Goal: Task Accomplishment & Management: Manage account settings

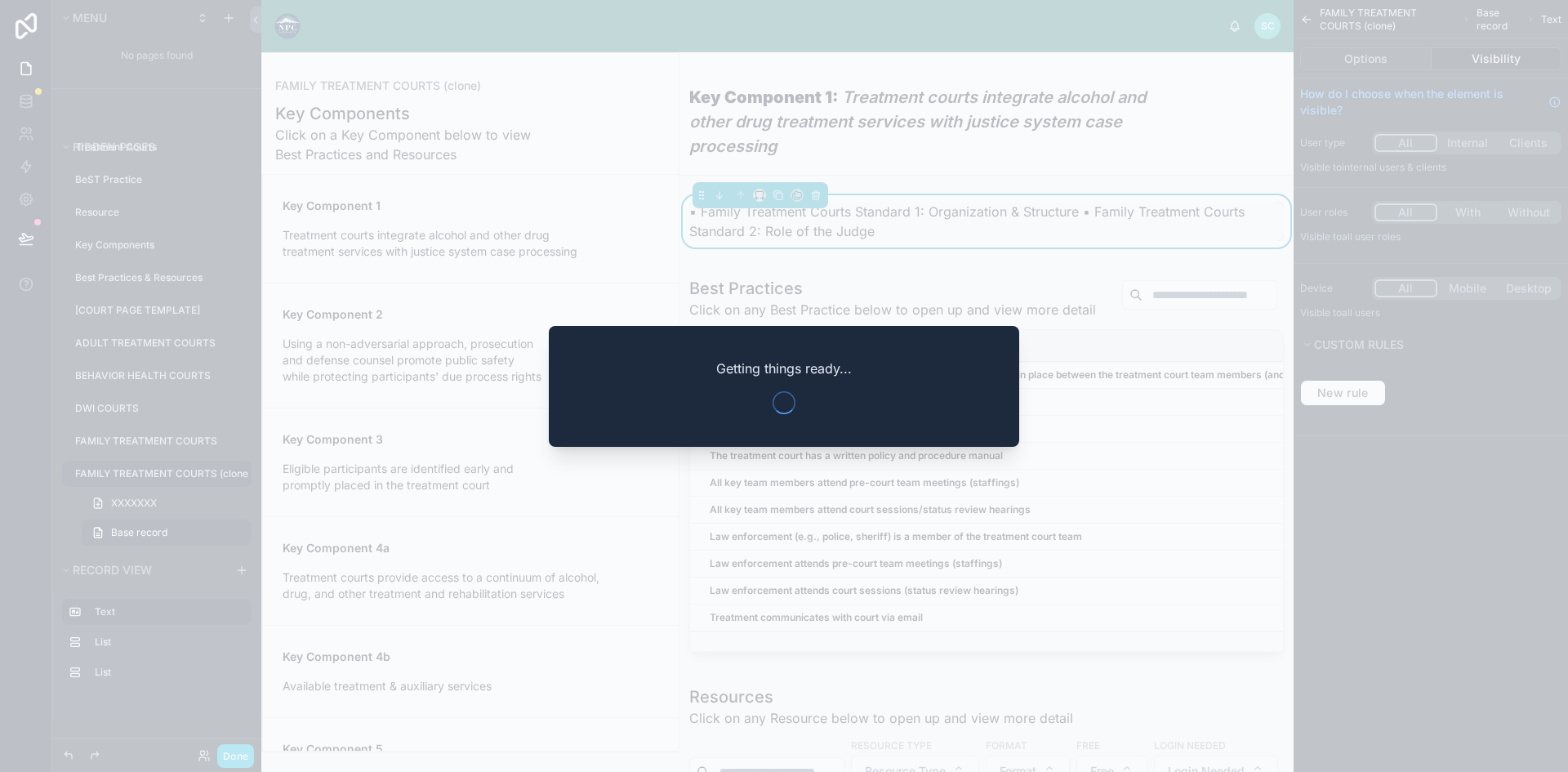
scroll to position [81, 0]
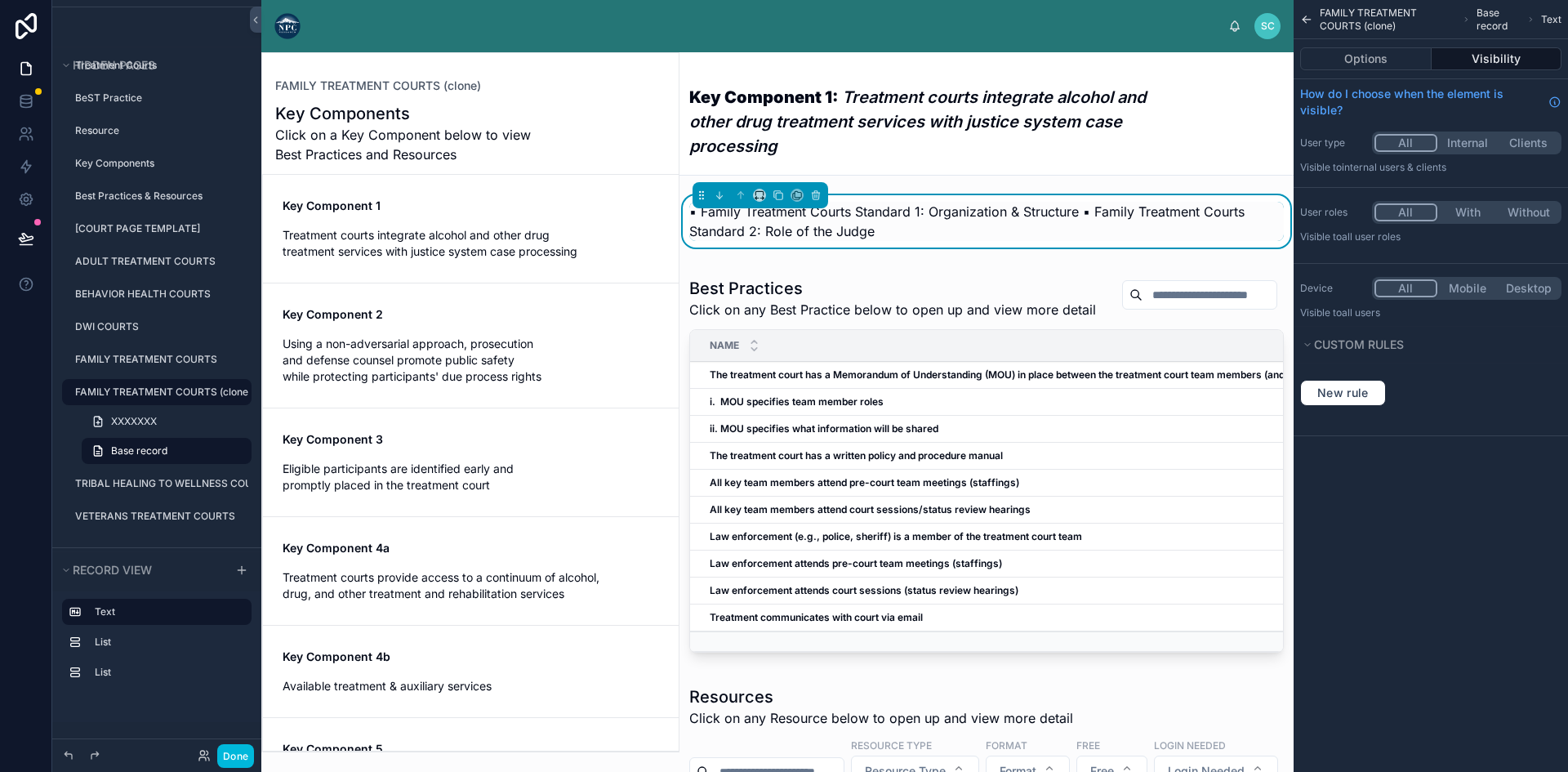
click at [812, 126] on em "Treatment courts integrate alcohol and other drug treatment services with justi…" at bounding box center [918, 122] width 457 height 69
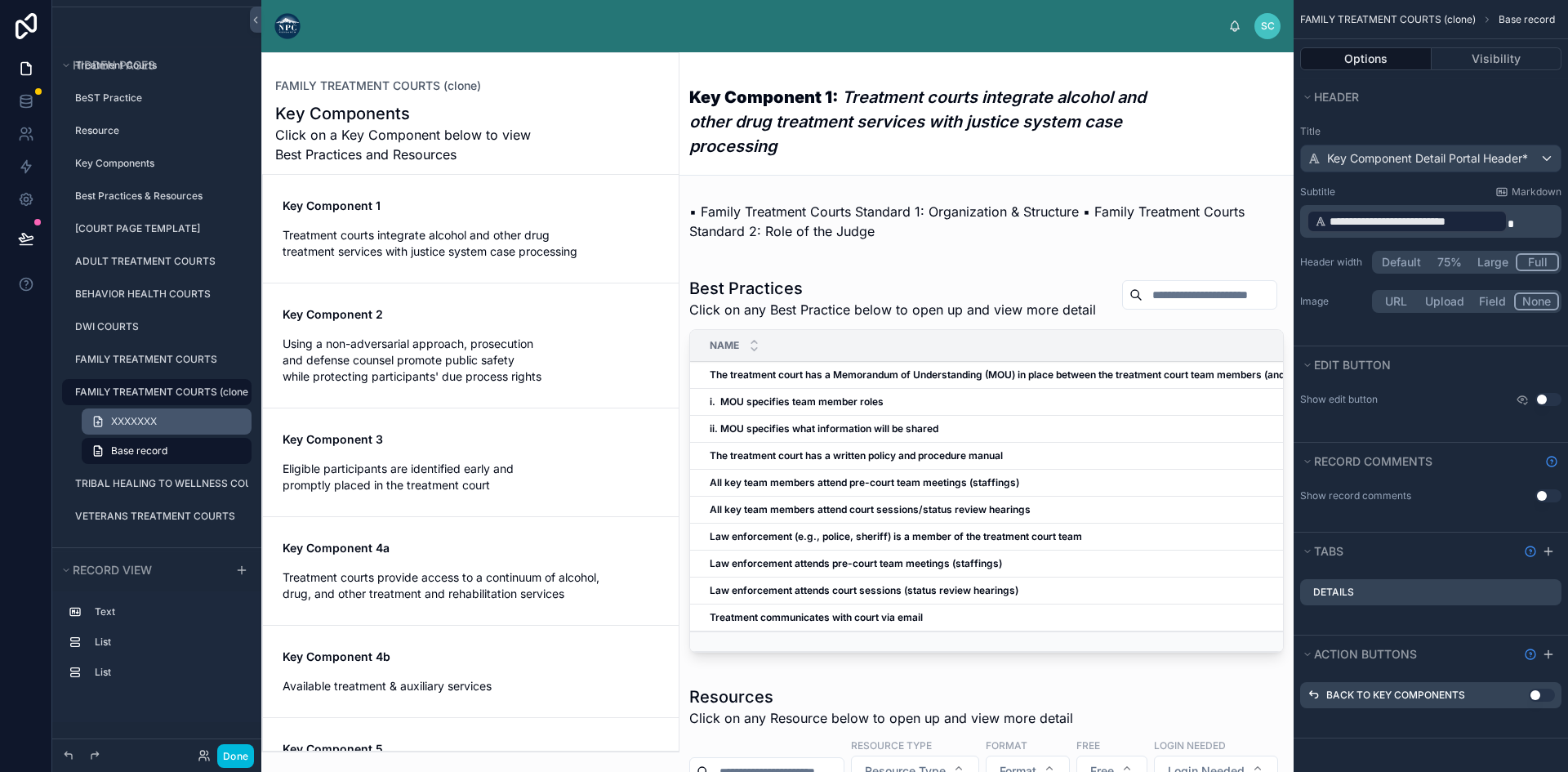
click at [196, 425] on link "XXXXXXX" at bounding box center [167, 421] width 170 height 26
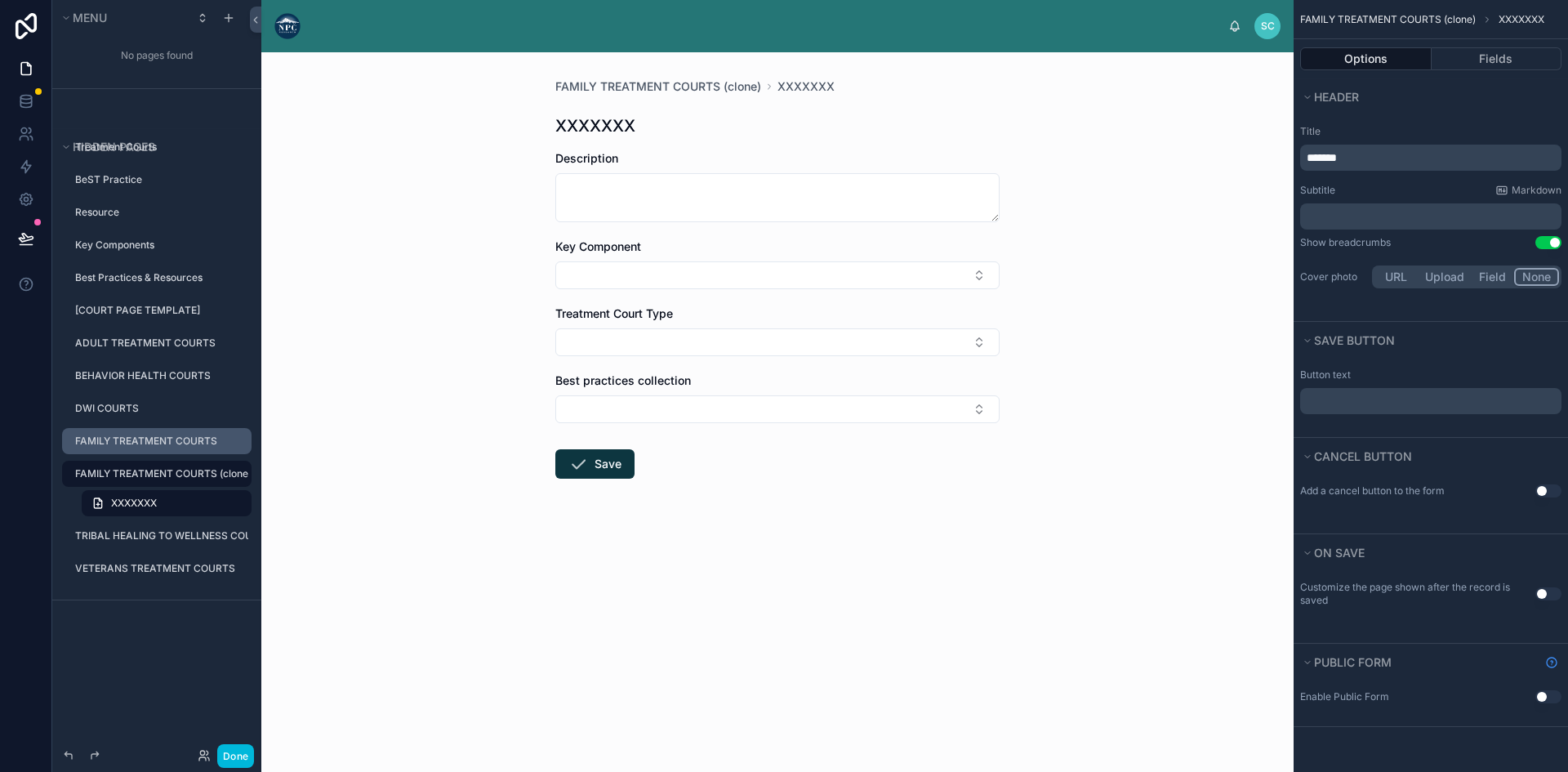
click at [130, 435] on label "FAMILY TREATMENT COURTS" at bounding box center [159, 441] width 167 height 13
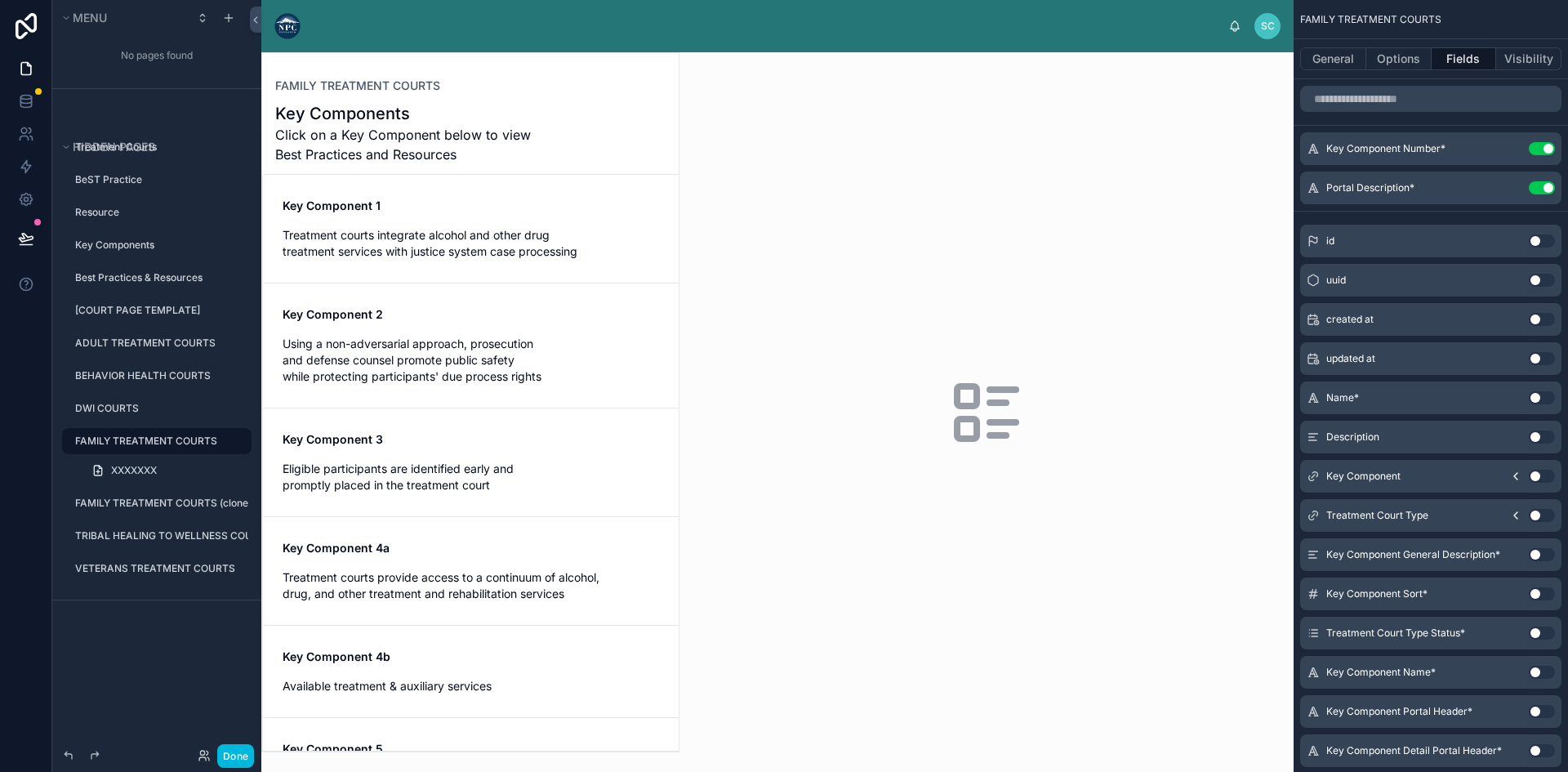
click at [449, 227] on div at bounding box center [470, 402] width 416 height 699
click at [351, 108] on h1 "Key Components" at bounding box center [408, 114] width 268 height 23
click at [168, 504] on label "FAMILY TREATMENT COURTS (clone)" at bounding box center [161, 502] width 173 height 13
click at [0, 0] on icon "scrollable content" at bounding box center [0, 0] width 0 height 0
click at [216, 474] on icon "scrollable content" at bounding box center [215, 474] width 13 height 13
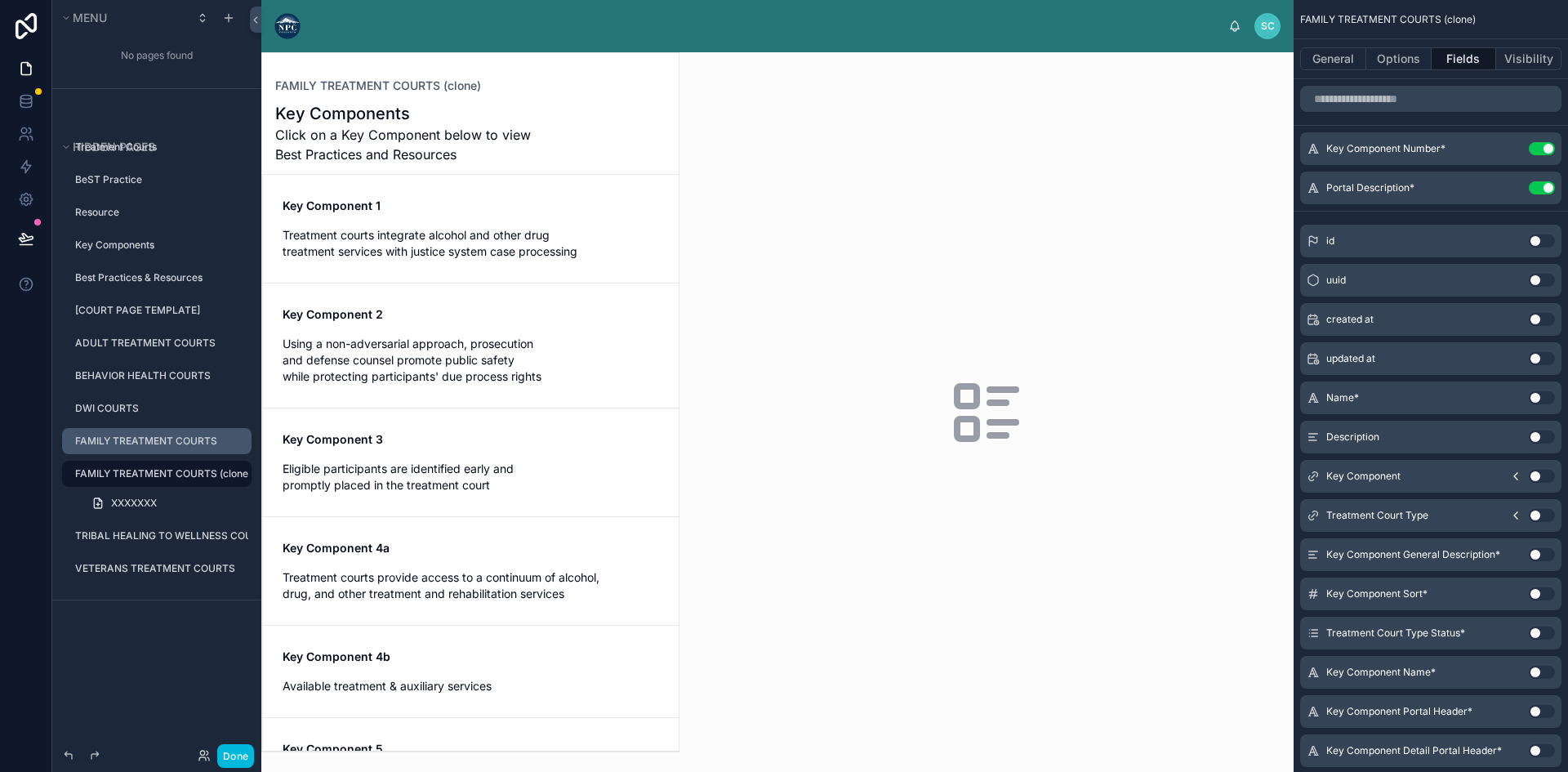
click at [0, 0] on icon "scrollable content" at bounding box center [0, 0] width 0 height 0
click at [234, 476] on icon "scrollable content" at bounding box center [238, 474] width 13 height 13
click at [211, 467] on icon "scrollable content" at bounding box center [215, 474] width 13 height 13
click at [104, 671] on div "Menu No pages found Hidden pages Treatment Courts BeST Practice Resource Key Co…" at bounding box center [156, 376] width 209 height 752
click at [142, 469] on label "FAMILY TREATMENT COURTS (clone)" at bounding box center [161, 474] width 173 height 13
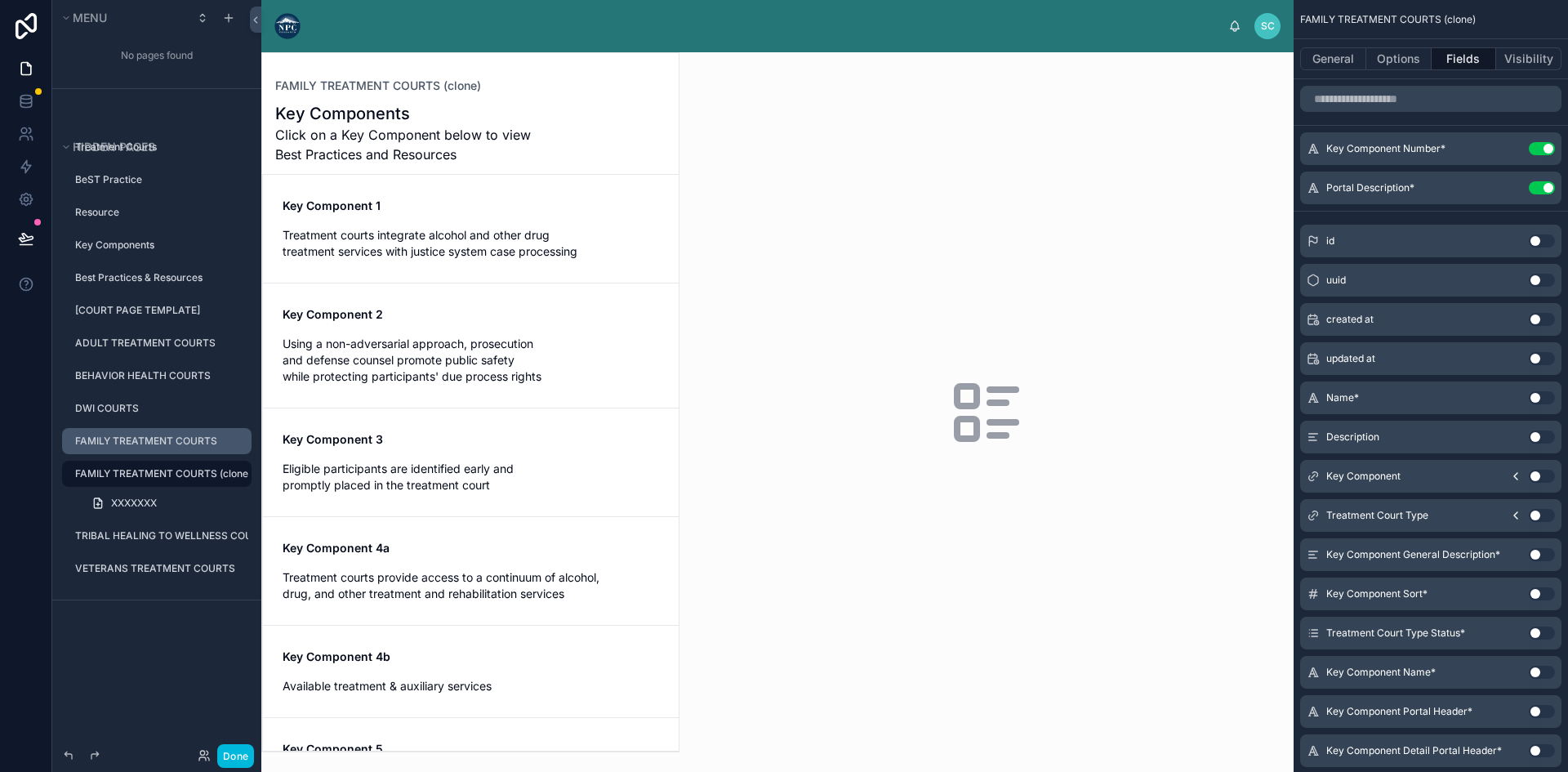
click at [142, 469] on label "FAMILY TREATMENT COURTS (clone)" at bounding box center [161, 474] width 173 height 13
drag, startPoint x: 142, startPoint y: 469, endPoint x: 134, endPoint y: 476, distance: 10.6
drag, startPoint x: 134, startPoint y: 476, endPoint x: 206, endPoint y: 473, distance: 72.1
click at [0, 0] on button "scrollable content" at bounding box center [0, 0] width 0 height 0
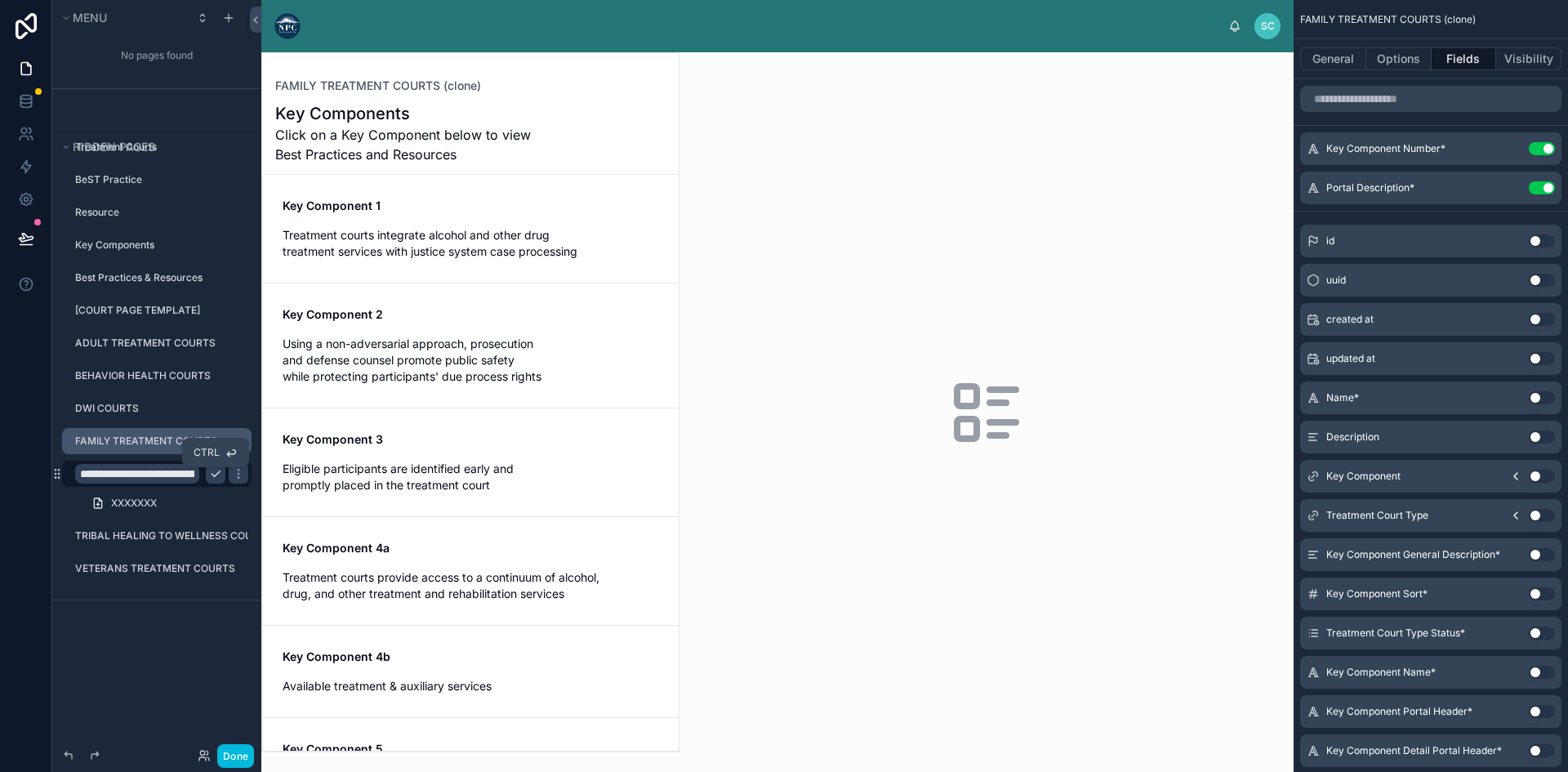
click at [213, 473] on icon "scrollable content" at bounding box center [215, 474] width 13 height 13
click at [0, 0] on icon "scrollable content" at bounding box center [0, 0] width 0 height 0
click at [227, 753] on button "Done" at bounding box center [236, 756] width 37 height 23
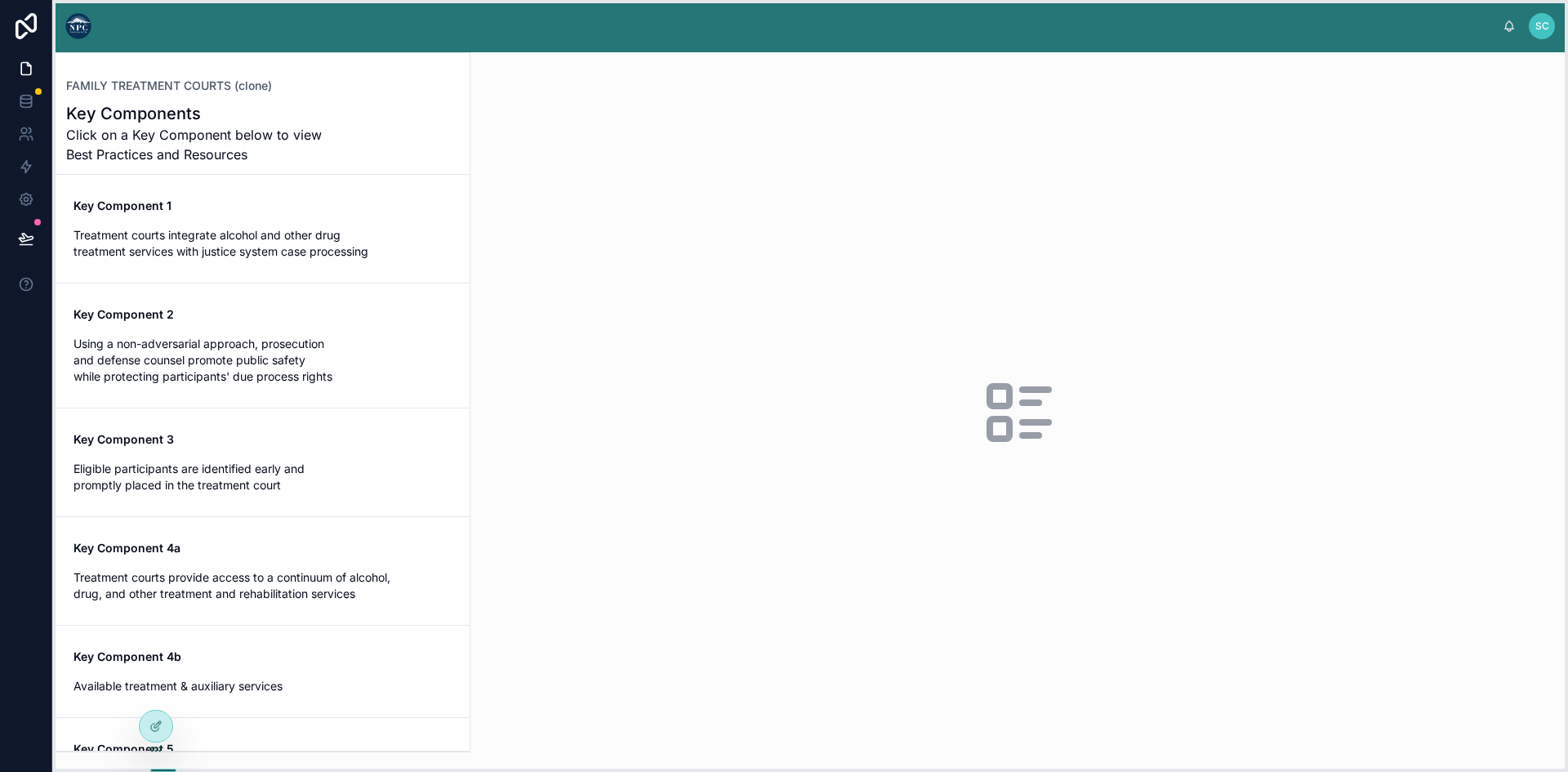
drag, startPoint x: 240, startPoint y: 763, endPoint x: 162, endPoint y: 753, distance: 78.6
click at [156, 747] on icon at bounding box center [155, 746] width 1 height 1
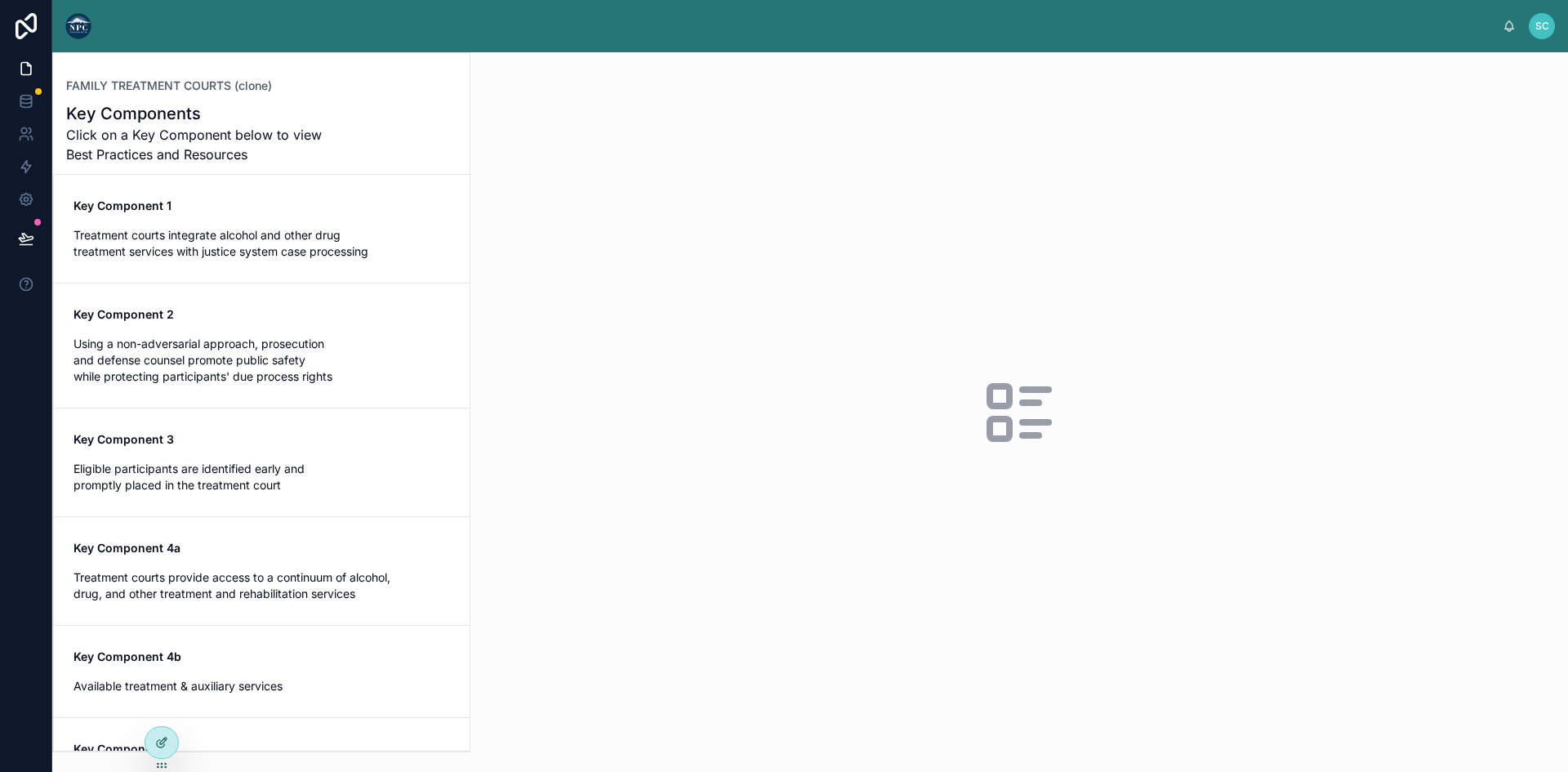
click at [163, 741] on icon at bounding box center [161, 742] width 13 height 13
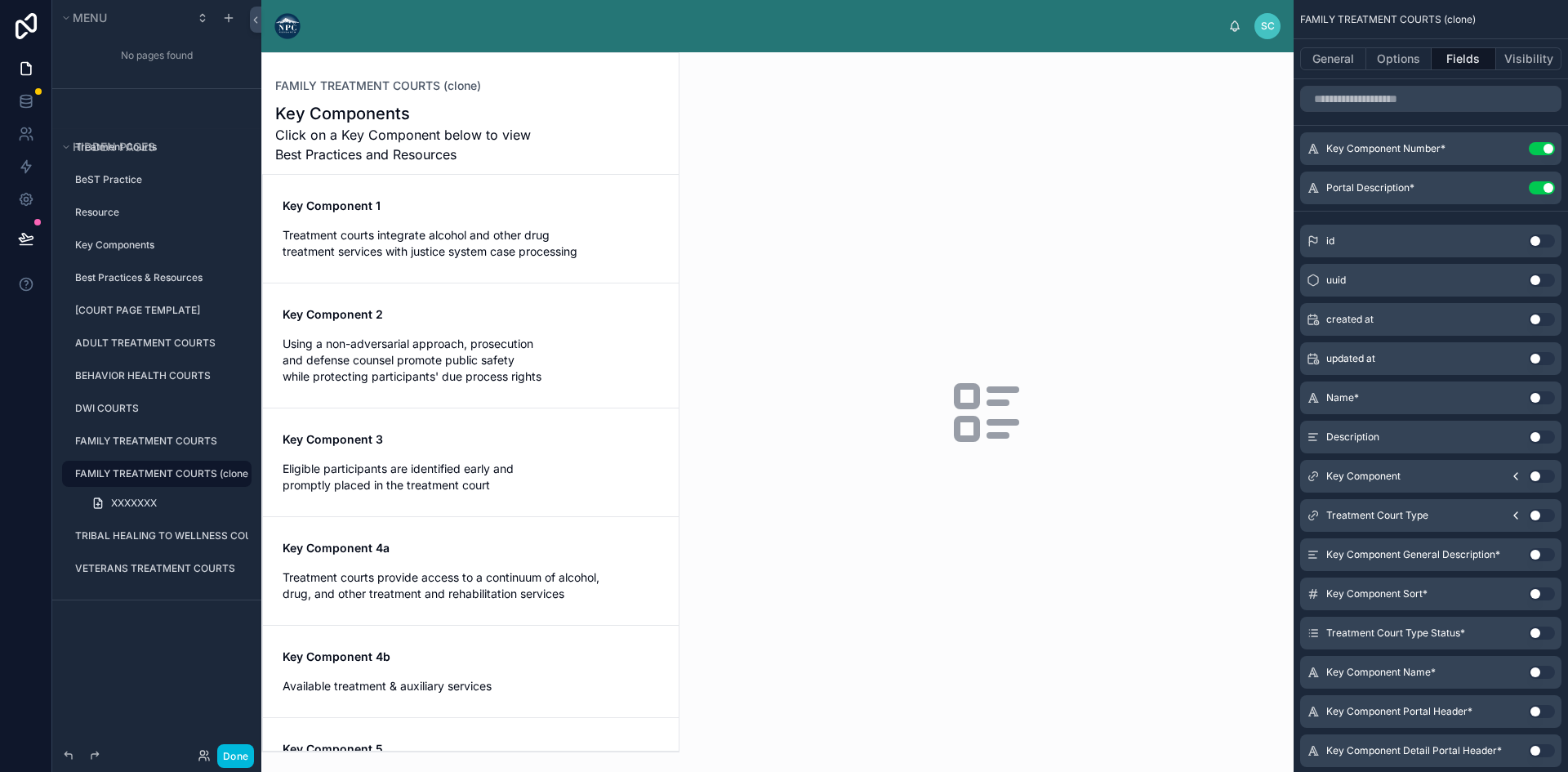
click at [0, 0] on icon "scrollable content" at bounding box center [0, 0] width 0 height 0
click at [125, 472] on input "**********" at bounding box center [137, 474] width 124 height 20
click at [134, 504] on span "XXXXXXX" at bounding box center [133, 502] width 46 height 13
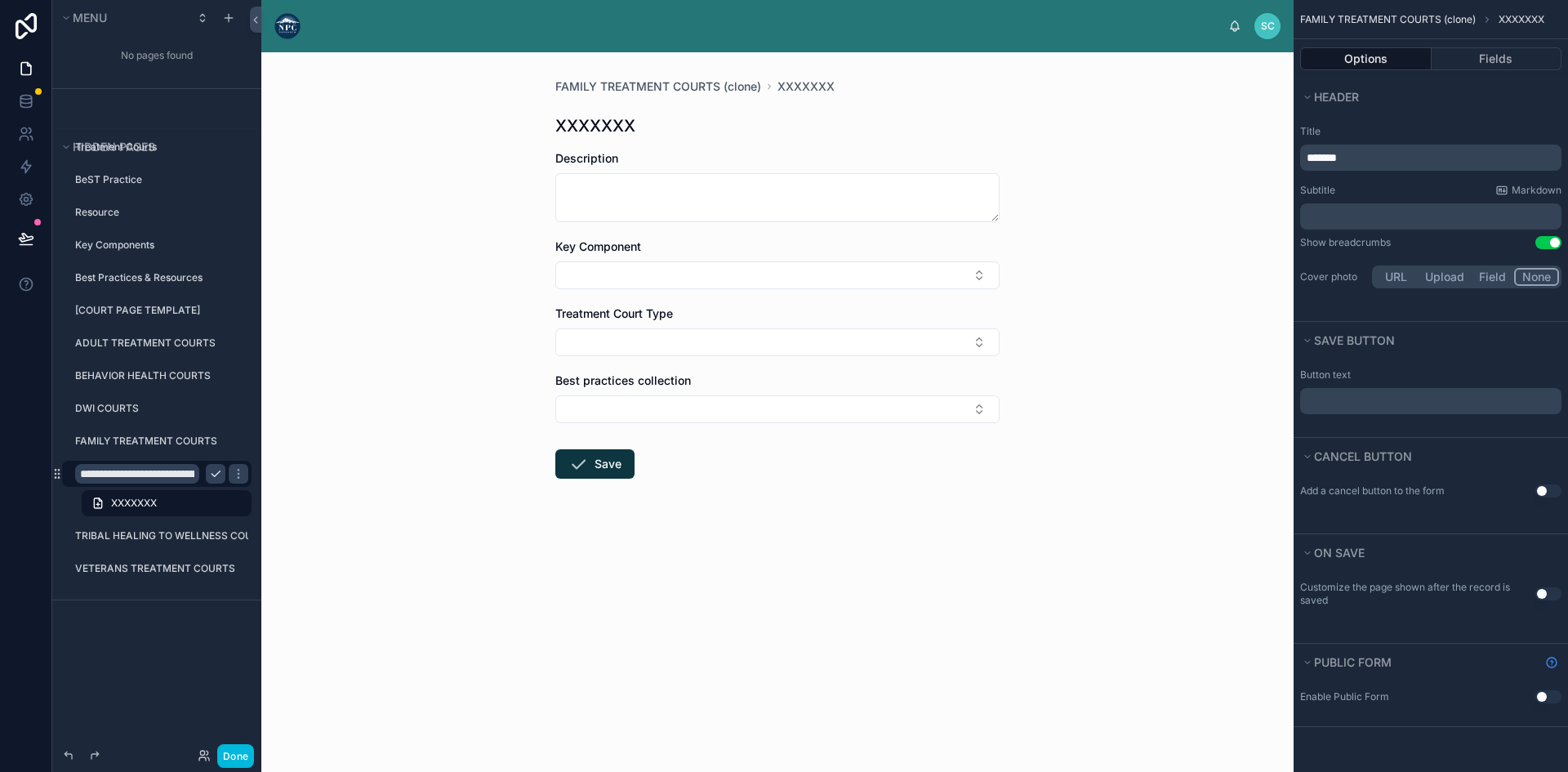
click at [215, 482] on button "scrollable content" at bounding box center [216, 474] width 20 height 20
click at [0, 0] on icon "scrollable content" at bounding box center [0, 0] width 0 height 0
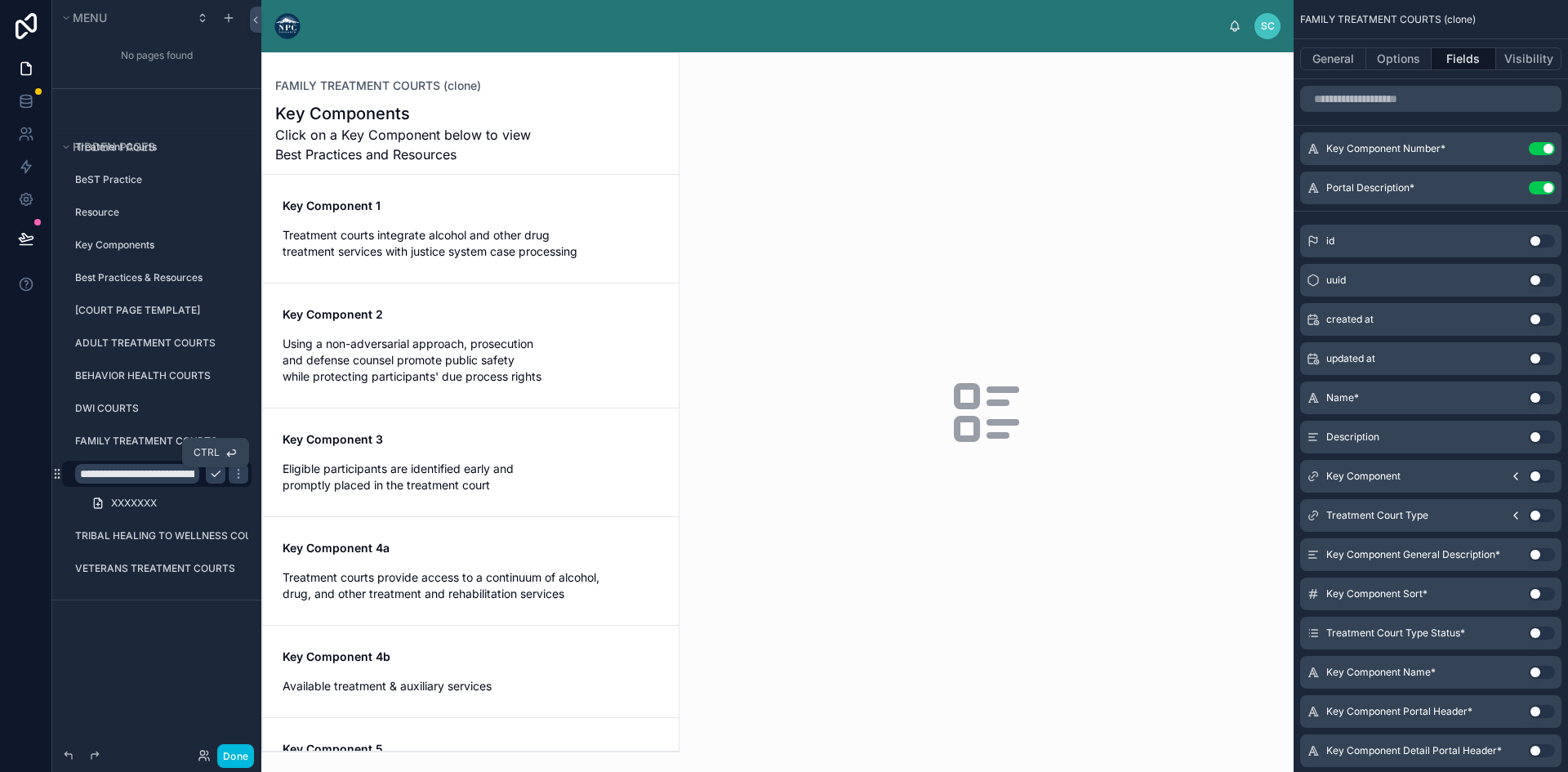
click at [215, 476] on icon "scrollable content" at bounding box center [215, 474] width 13 height 13
click at [1395, 54] on button "Options" at bounding box center [1398, 59] width 65 height 23
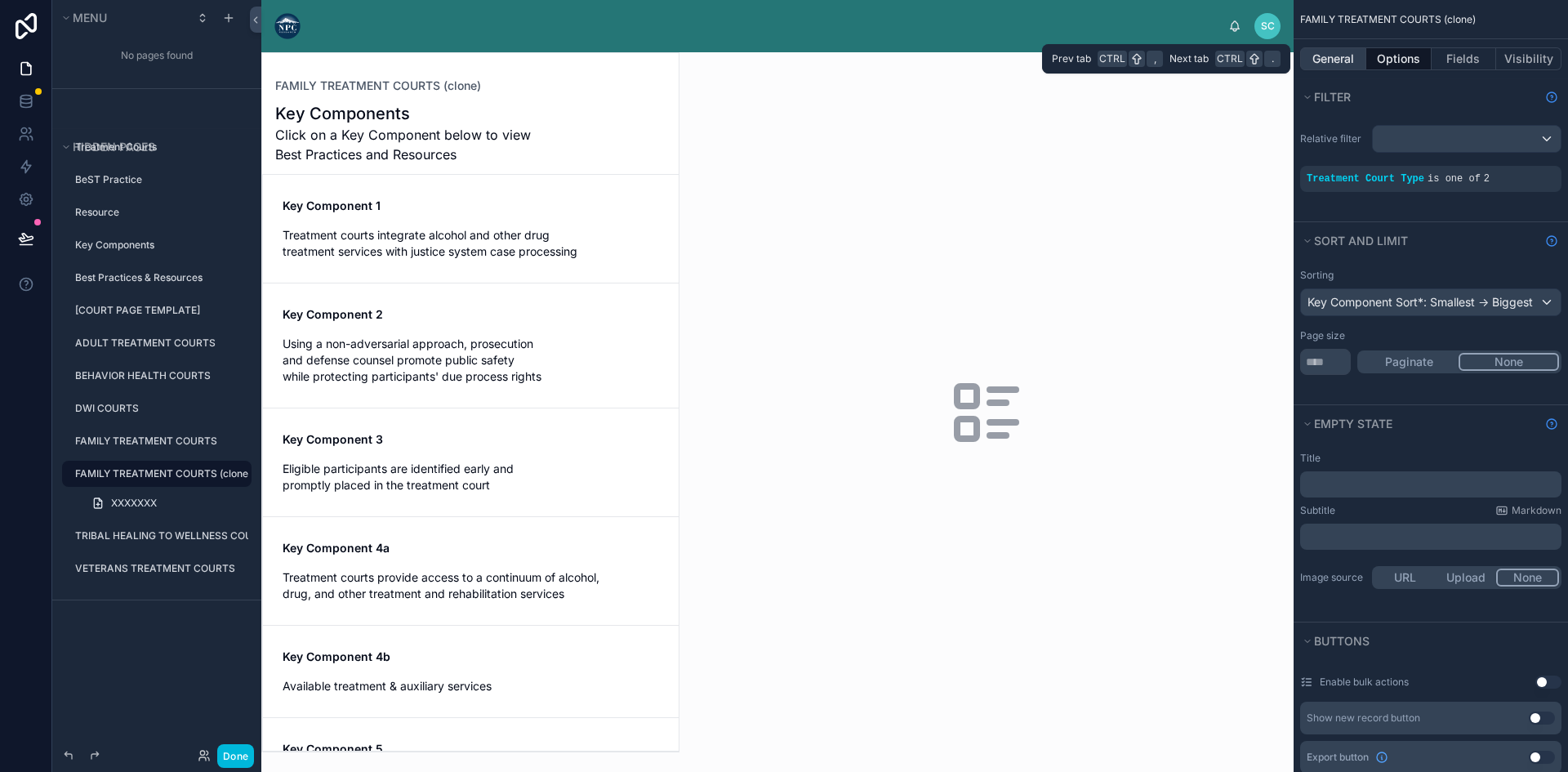
click at [1324, 60] on button "General" at bounding box center [1332, 59] width 66 height 23
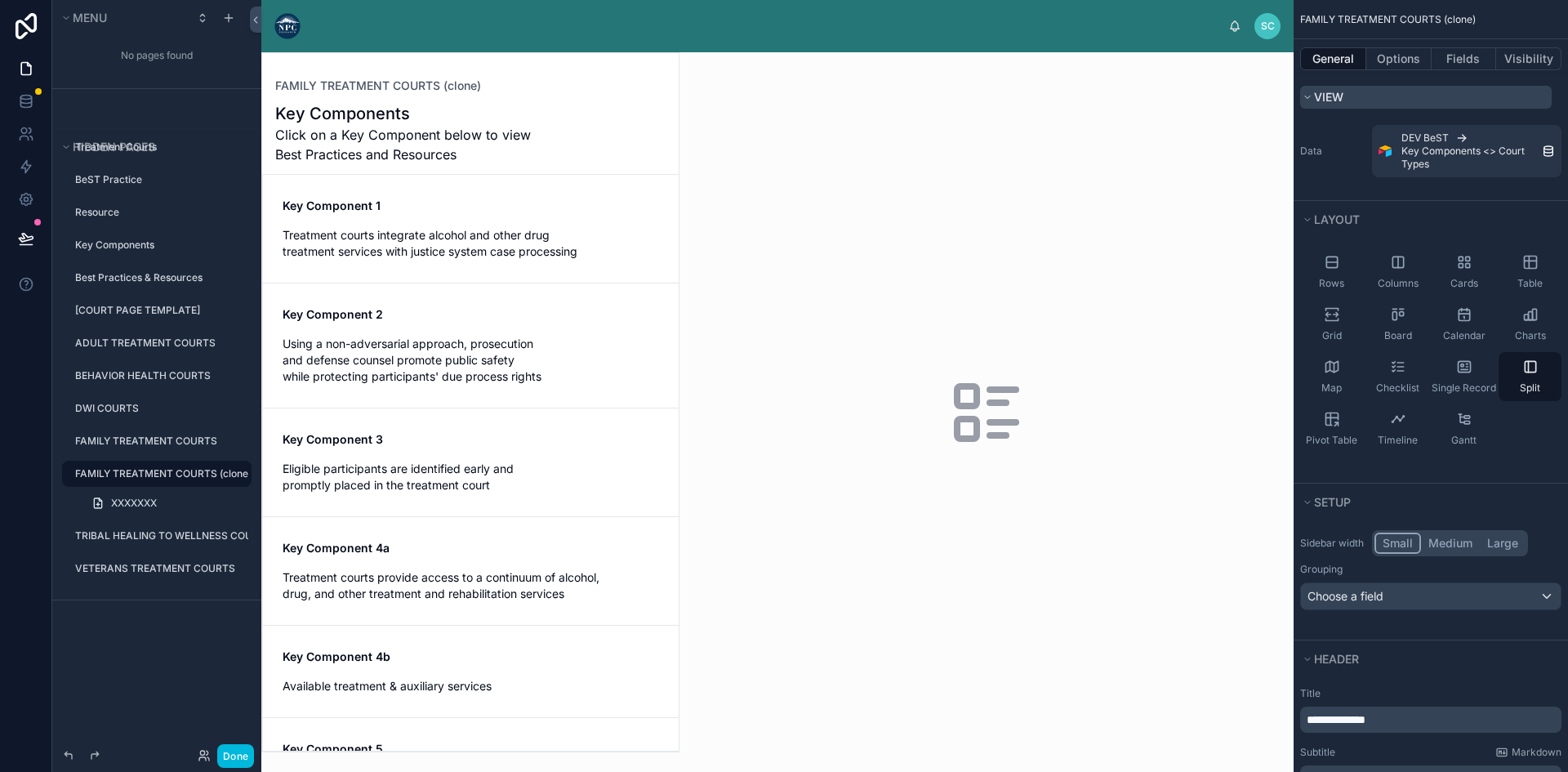
click at [1304, 93] on icon "scrollable content" at bounding box center [1307, 97] width 10 height 10
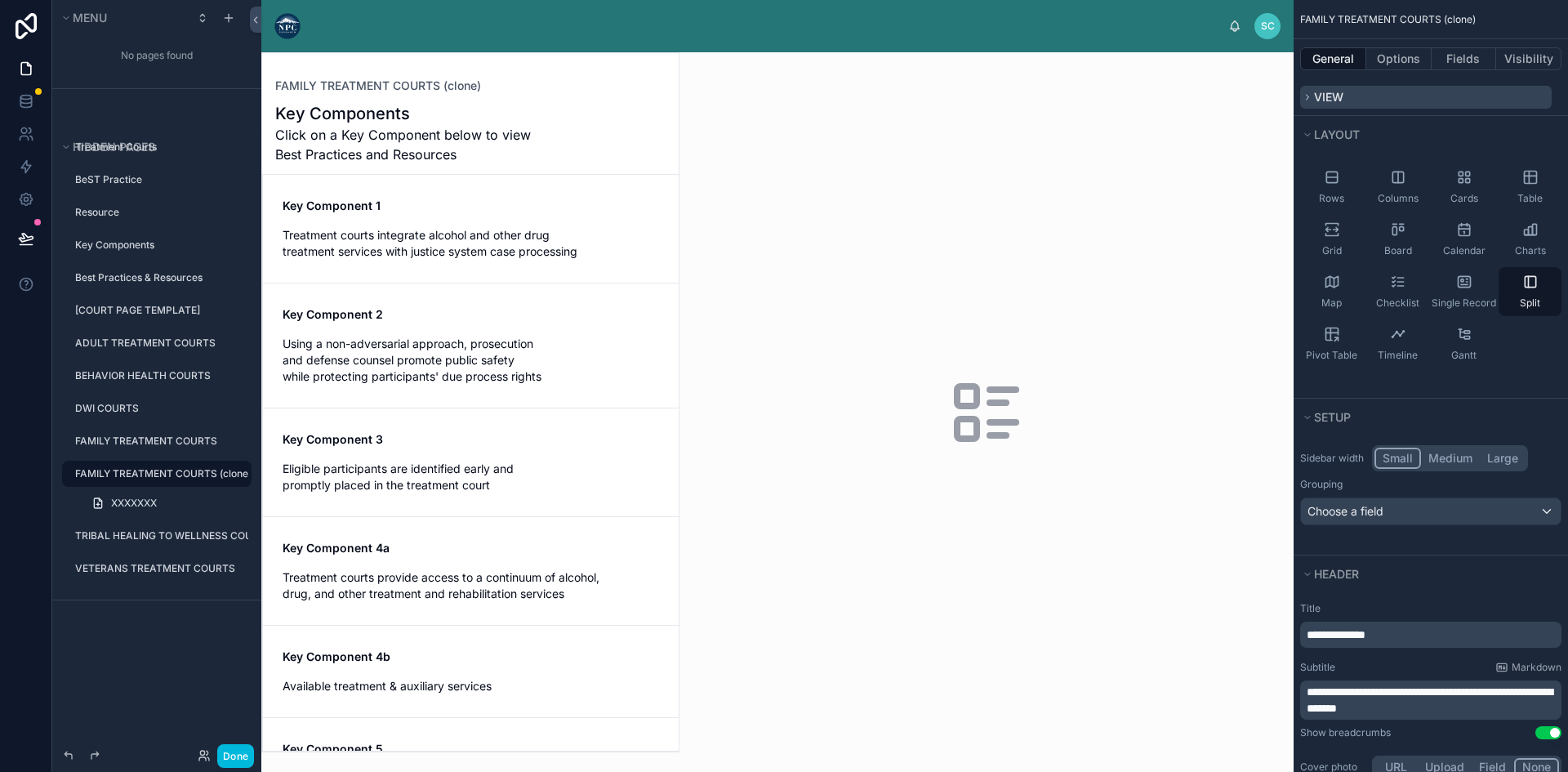
click at [1304, 95] on icon "scrollable content" at bounding box center [1307, 97] width 10 height 10
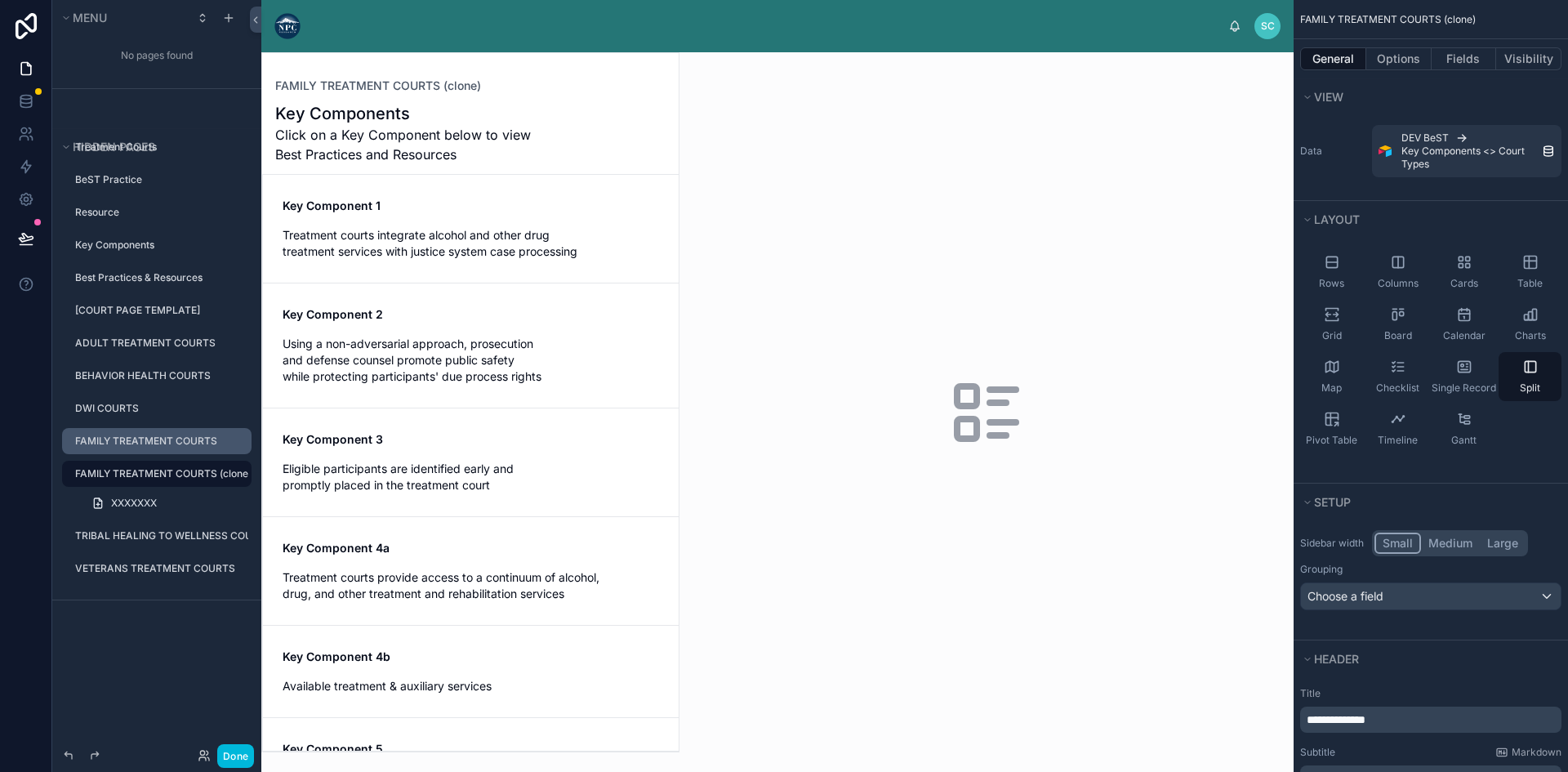
click at [180, 436] on label "FAMILY TREATMENT COURTS" at bounding box center [159, 441] width 167 height 13
click at [0, 0] on icon "scrollable content" at bounding box center [0, 0] width 0 height 0
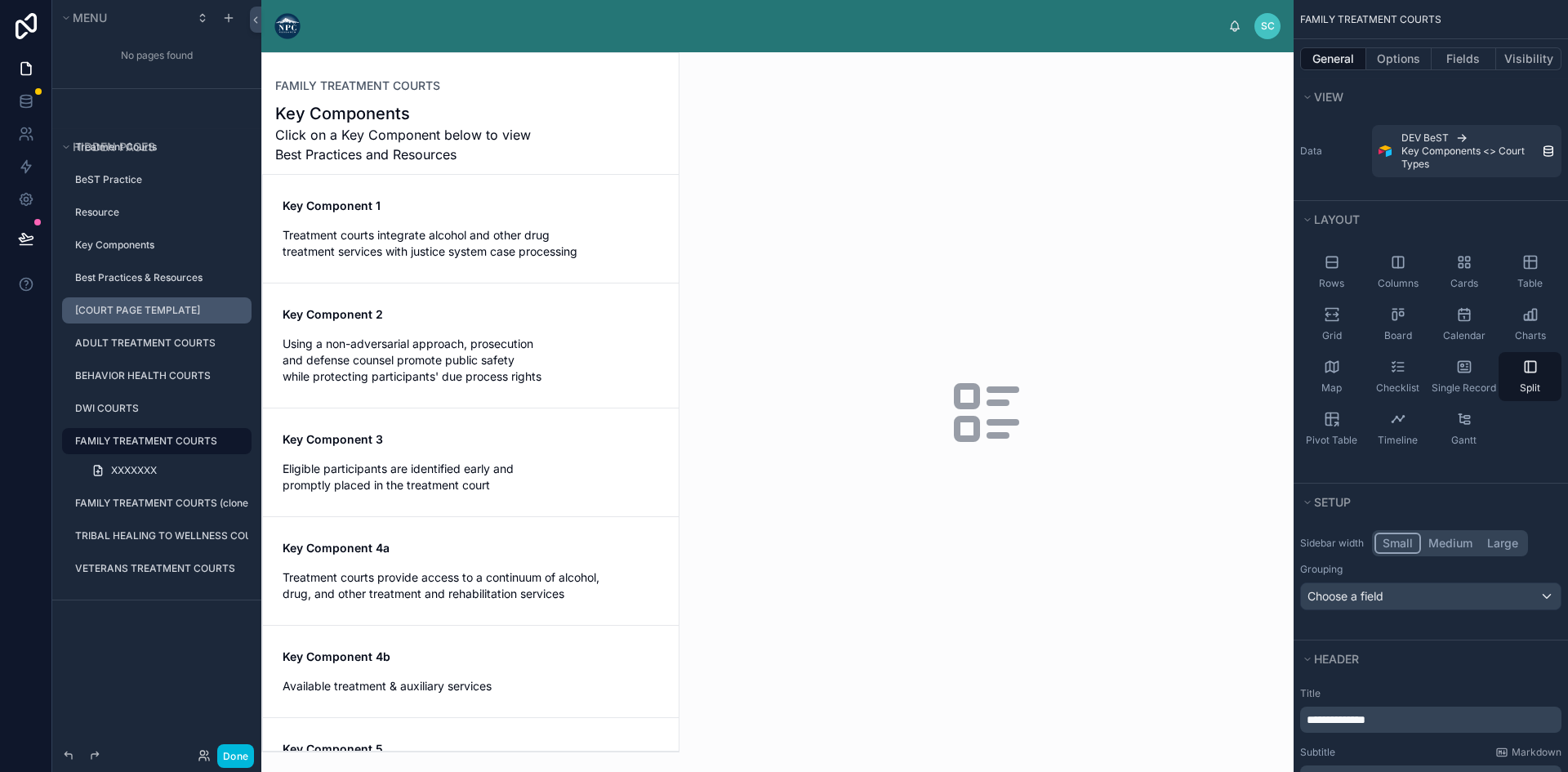
click at [103, 304] on label "[COURT PAGE TEMPLATE]" at bounding box center [159, 310] width 167 height 13
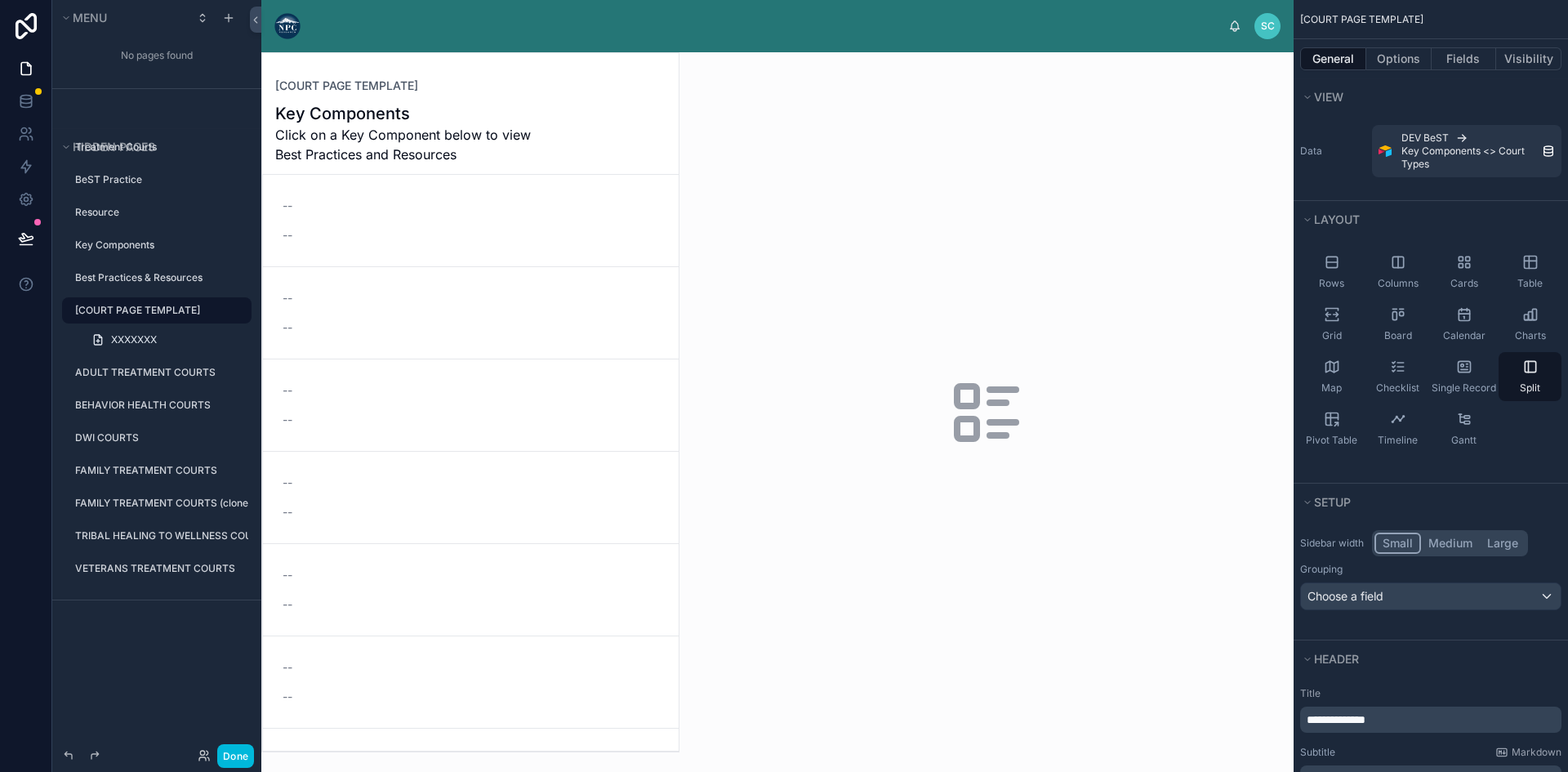
drag, startPoint x: 672, startPoint y: 254, endPoint x: 672, endPoint y: 277, distance: 23.0
click at [672, 277] on div at bounding box center [470, 402] width 416 height 699
click at [139, 367] on label "ADULT TREATMENT COURTS" at bounding box center [159, 372] width 167 height 13
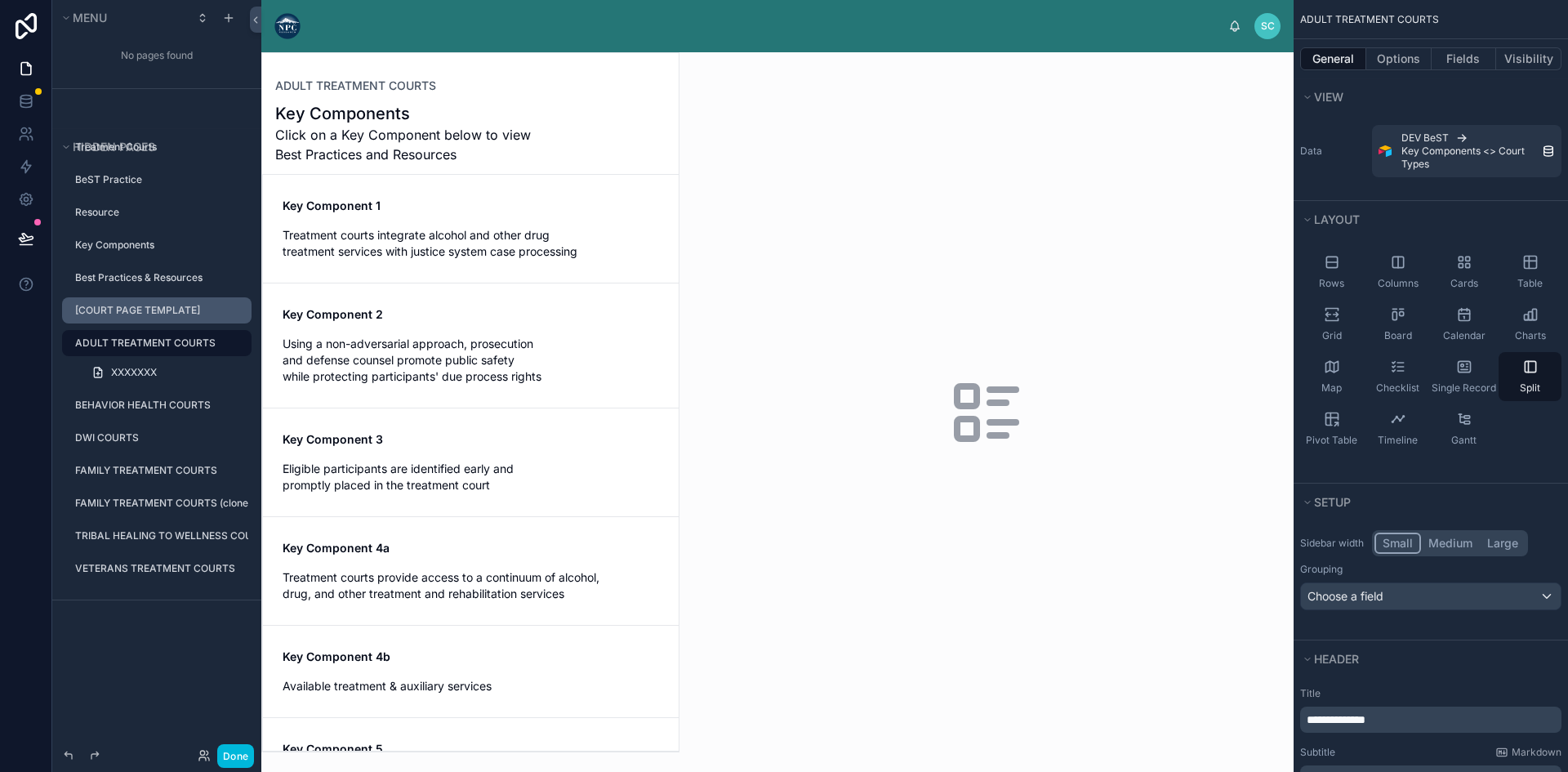
drag, startPoint x: 671, startPoint y: 337, endPoint x: 670, endPoint y: 373, distance: 36.0
click at [670, 373] on div at bounding box center [470, 402] width 416 height 699
click at [604, 364] on span "Using a non-adversarial approach, prosecution and defense counsel promote publi…" at bounding box center [470, 360] width 376 height 49
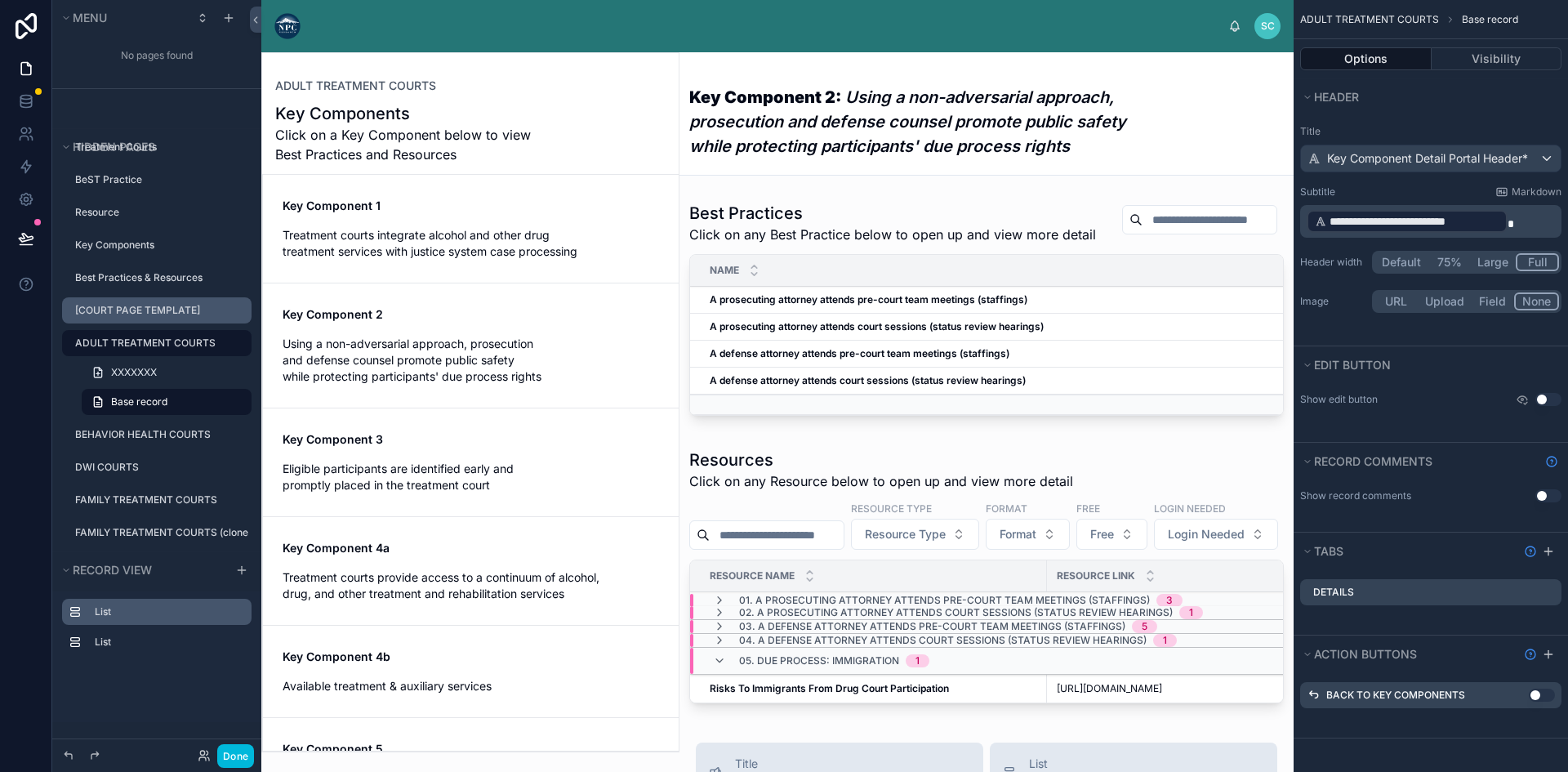
click at [118, 610] on label "List" at bounding box center [167, 612] width 143 height 13
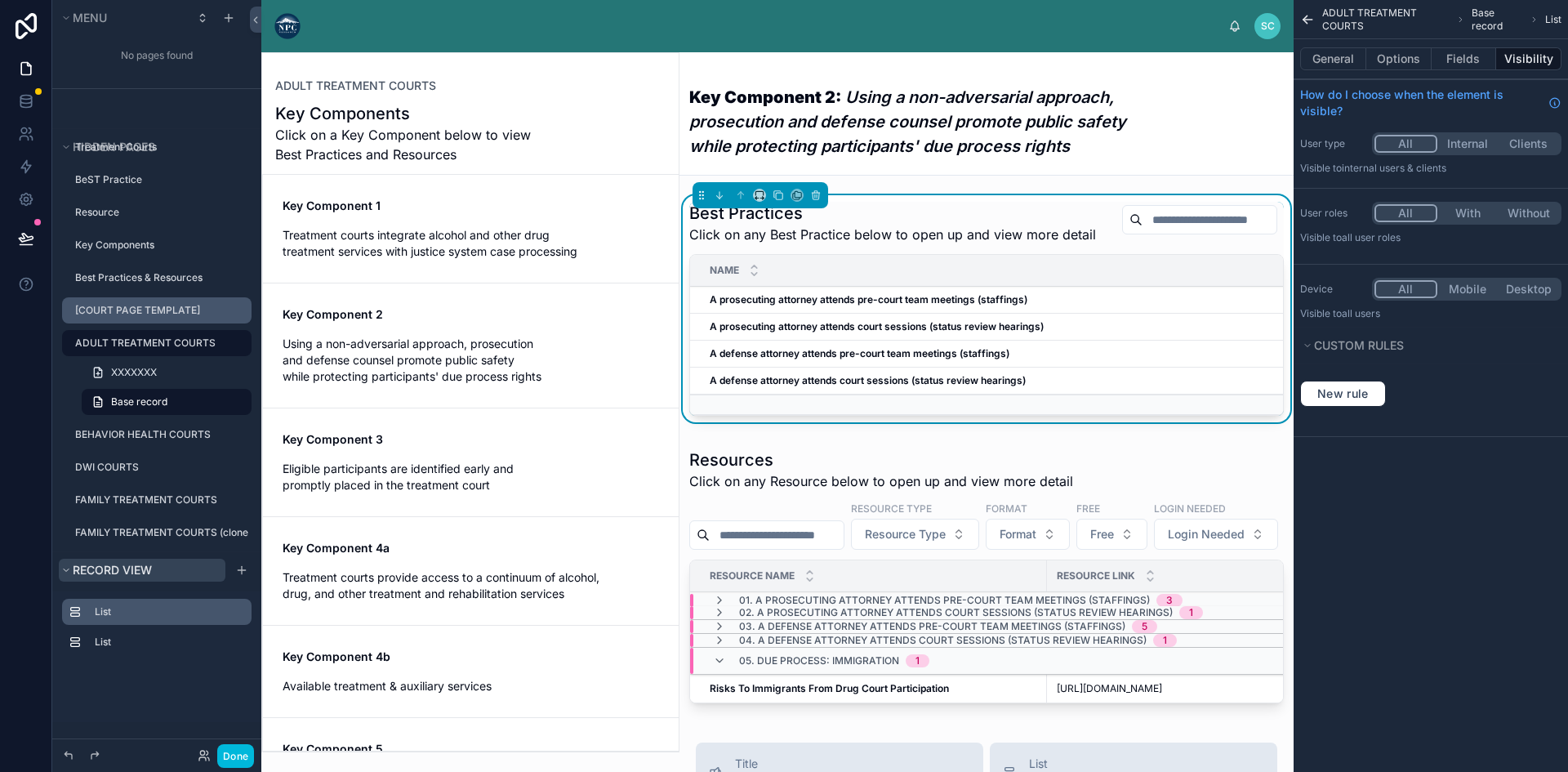
click at [68, 569] on icon "scrollable content" at bounding box center [65, 570] width 10 height 10
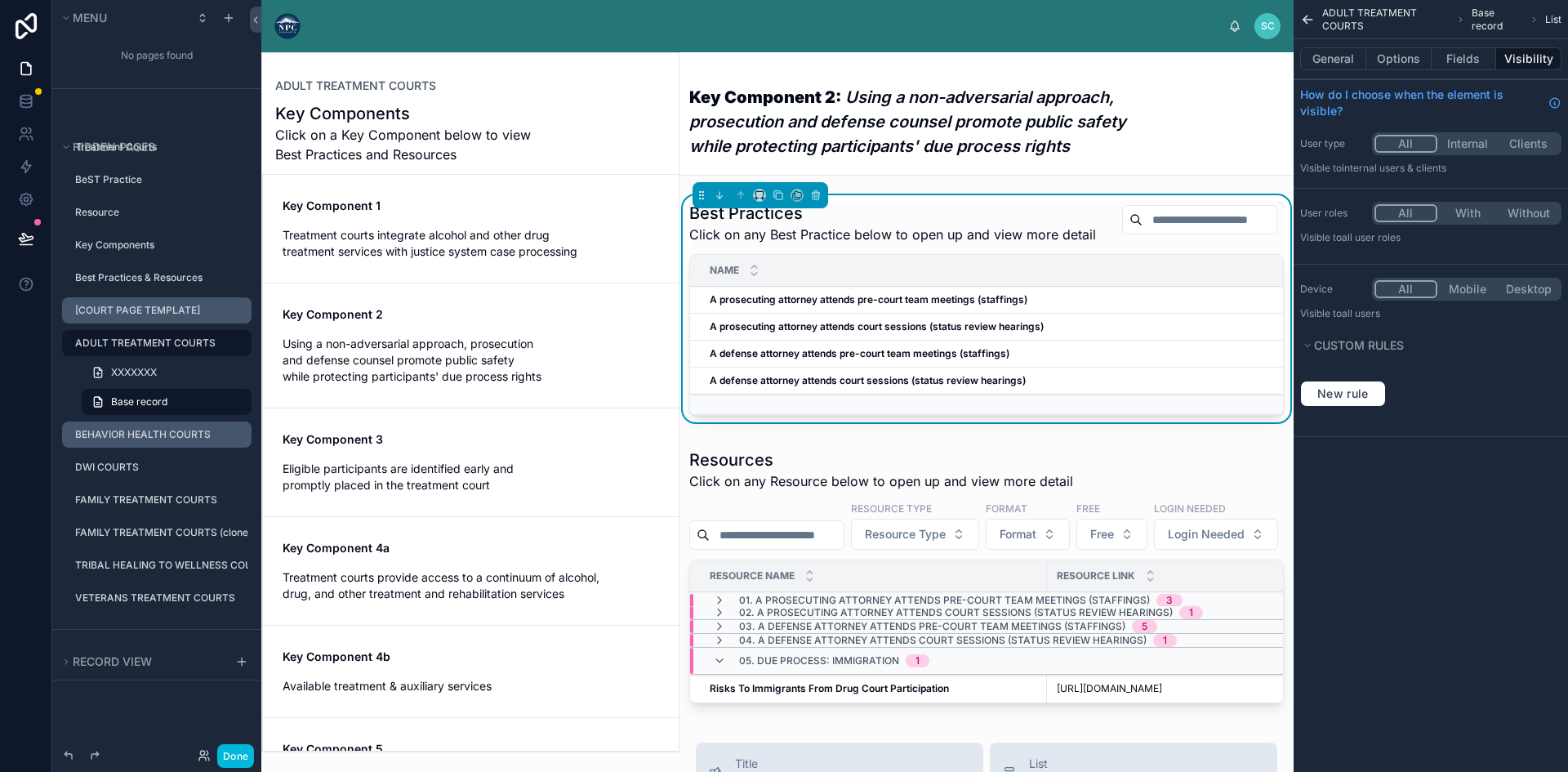
click at [108, 428] on label "BEHAVIOR HEALTH COURTS" at bounding box center [159, 434] width 167 height 13
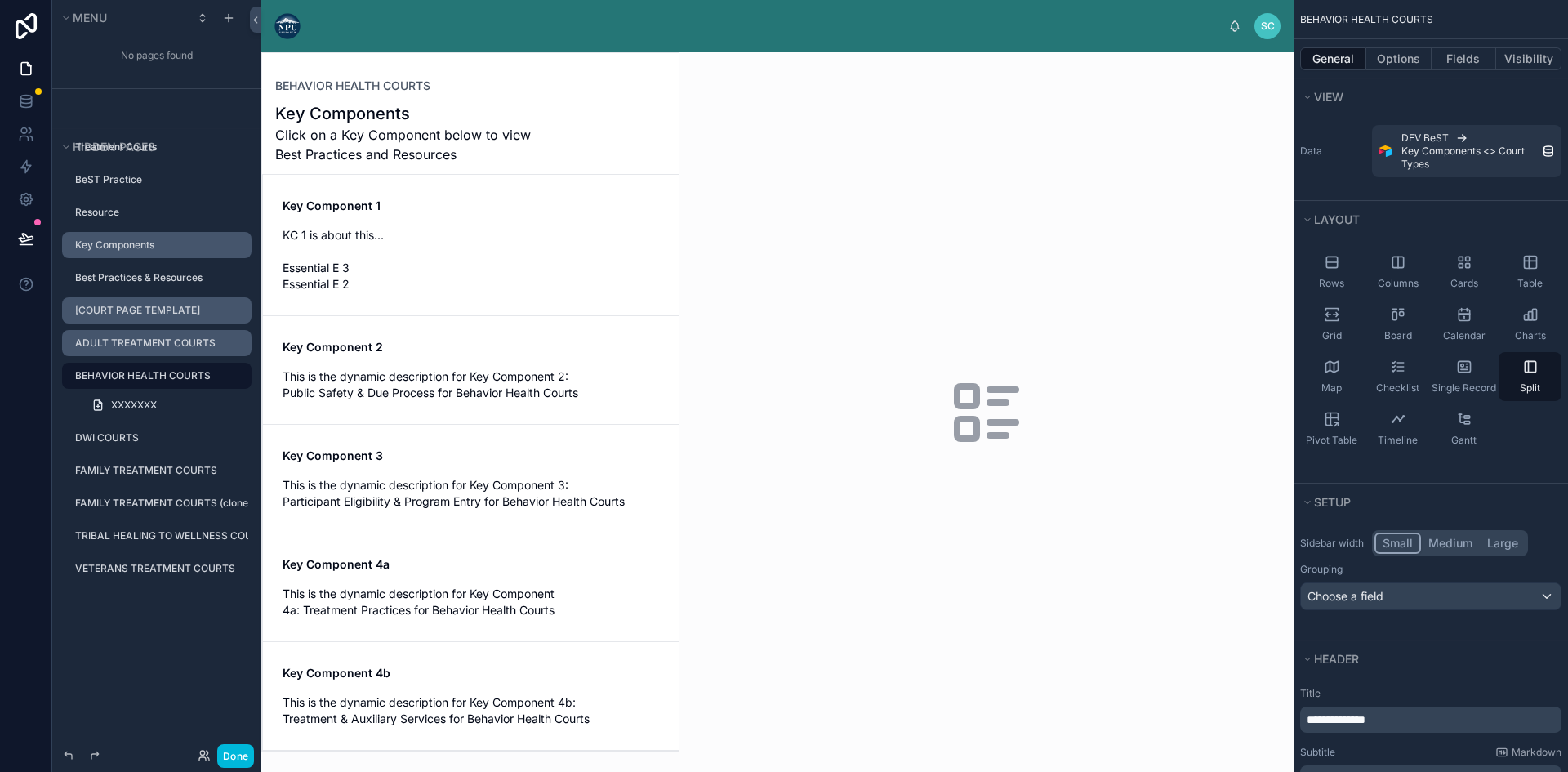
click at [115, 243] on label "Key Components" at bounding box center [159, 244] width 167 height 13
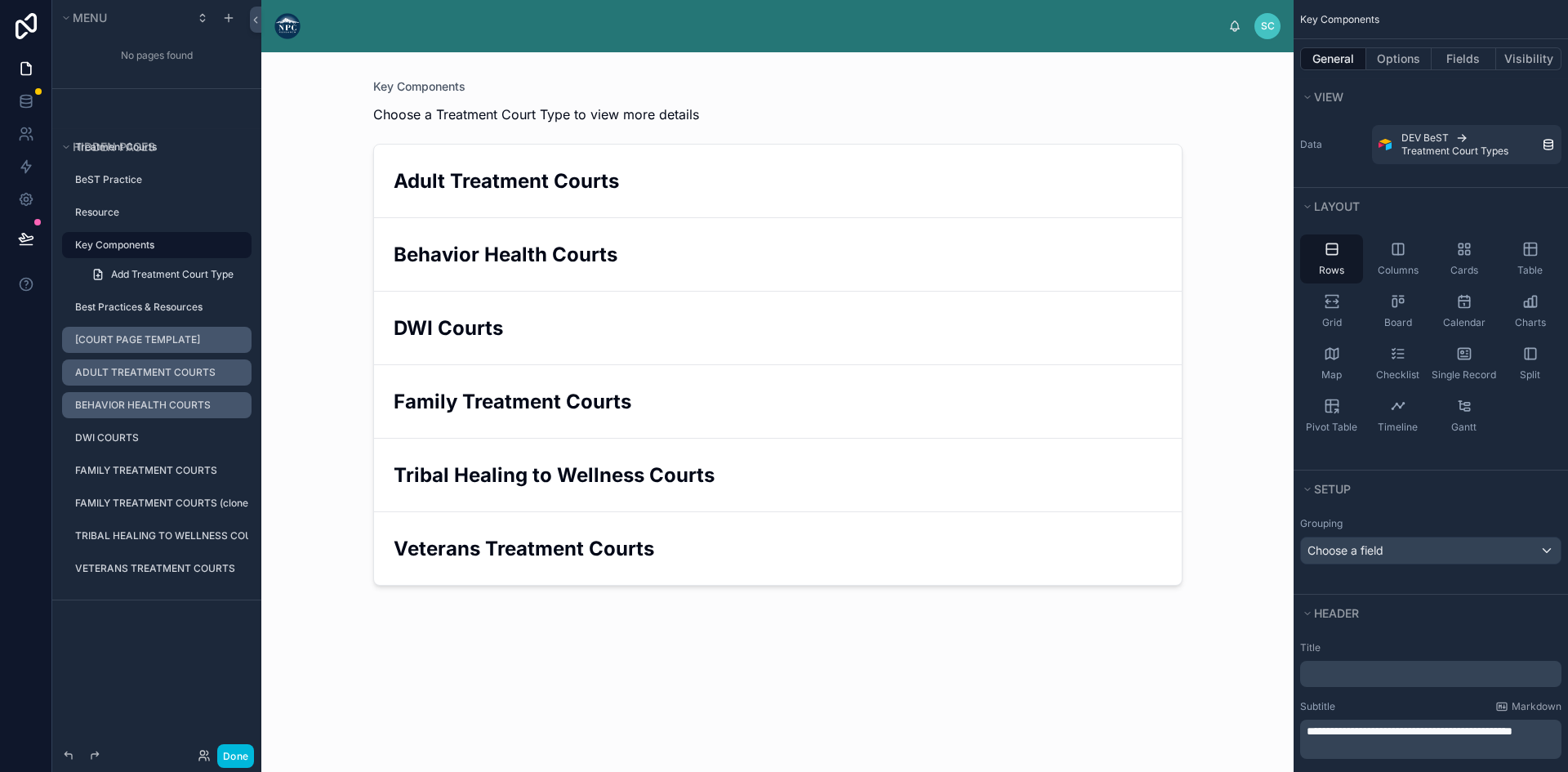
click at [511, 180] on div at bounding box center [777, 401] width 835 height 699
click at [0, 0] on icon "scrollable content" at bounding box center [0, 0] width 0 height 0
click at [1393, 58] on button "Options" at bounding box center [1398, 59] width 65 height 23
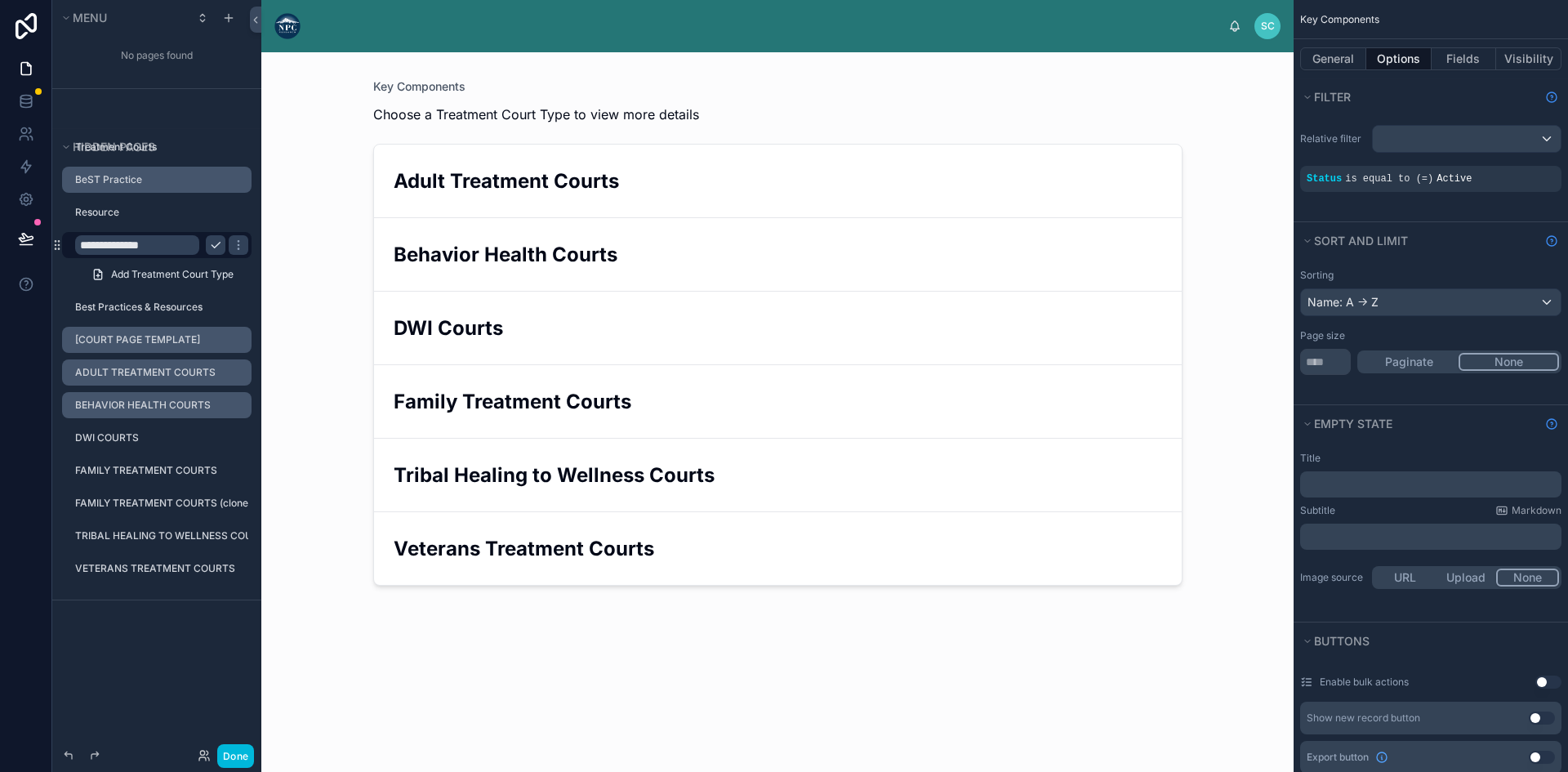
click at [148, 176] on label "BeST Practice" at bounding box center [159, 179] width 167 height 13
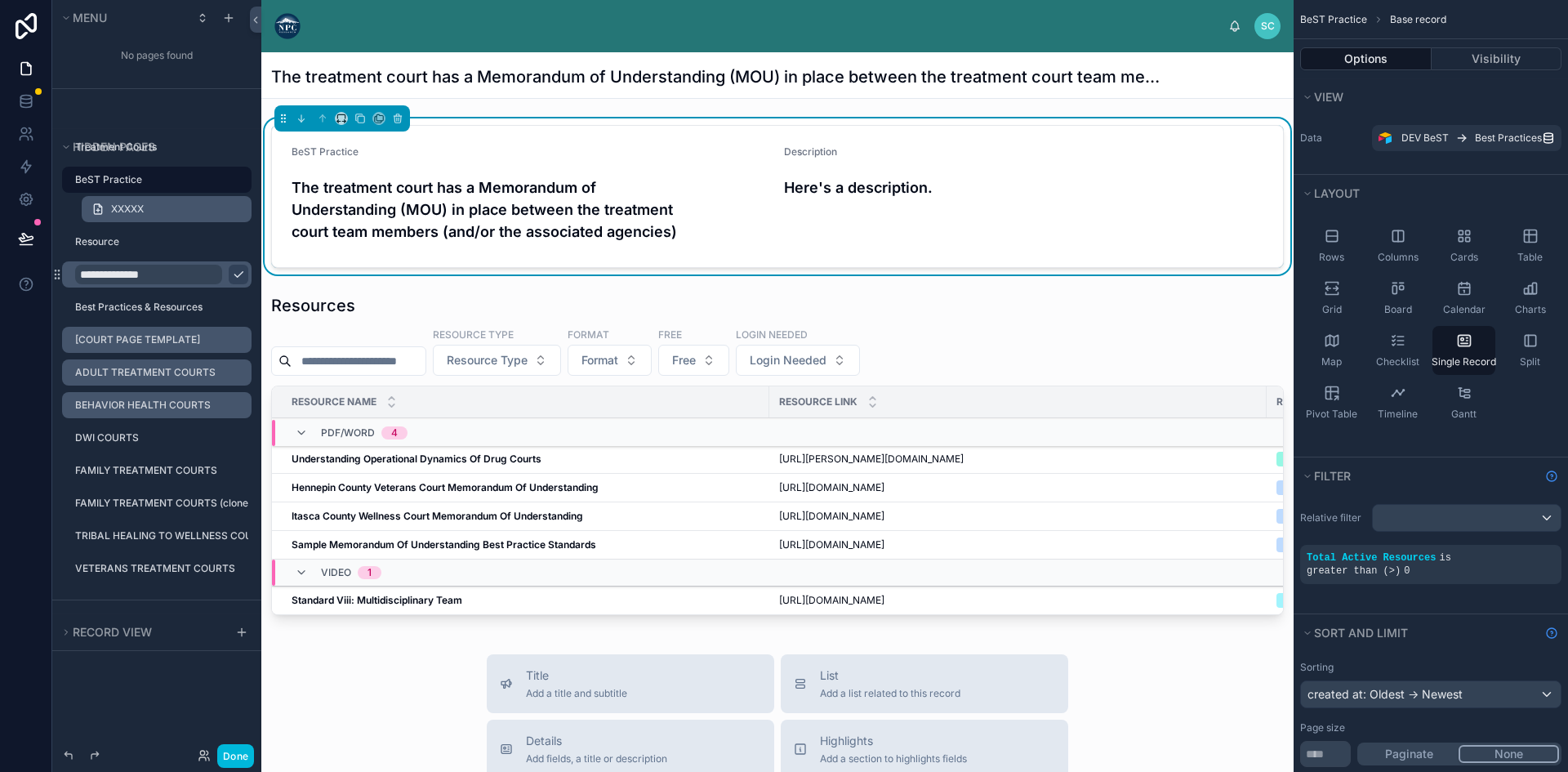
click at [98, 211] on icon "scrollable content" at bounding box center [98, 210] width 0 height 4
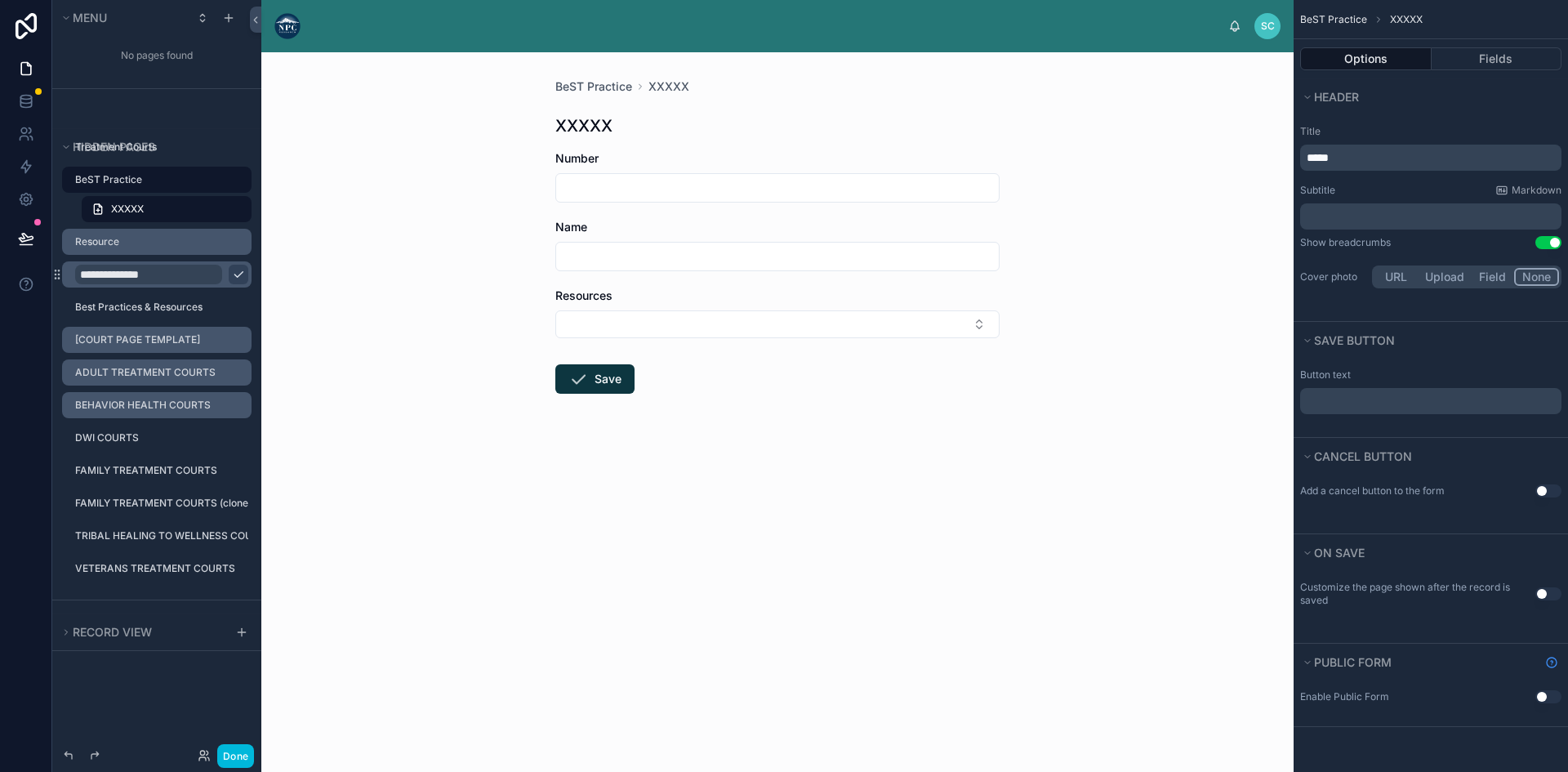
click at [105, 237] on label "Resource" at bounding box center [159, 242] width 167 height 13
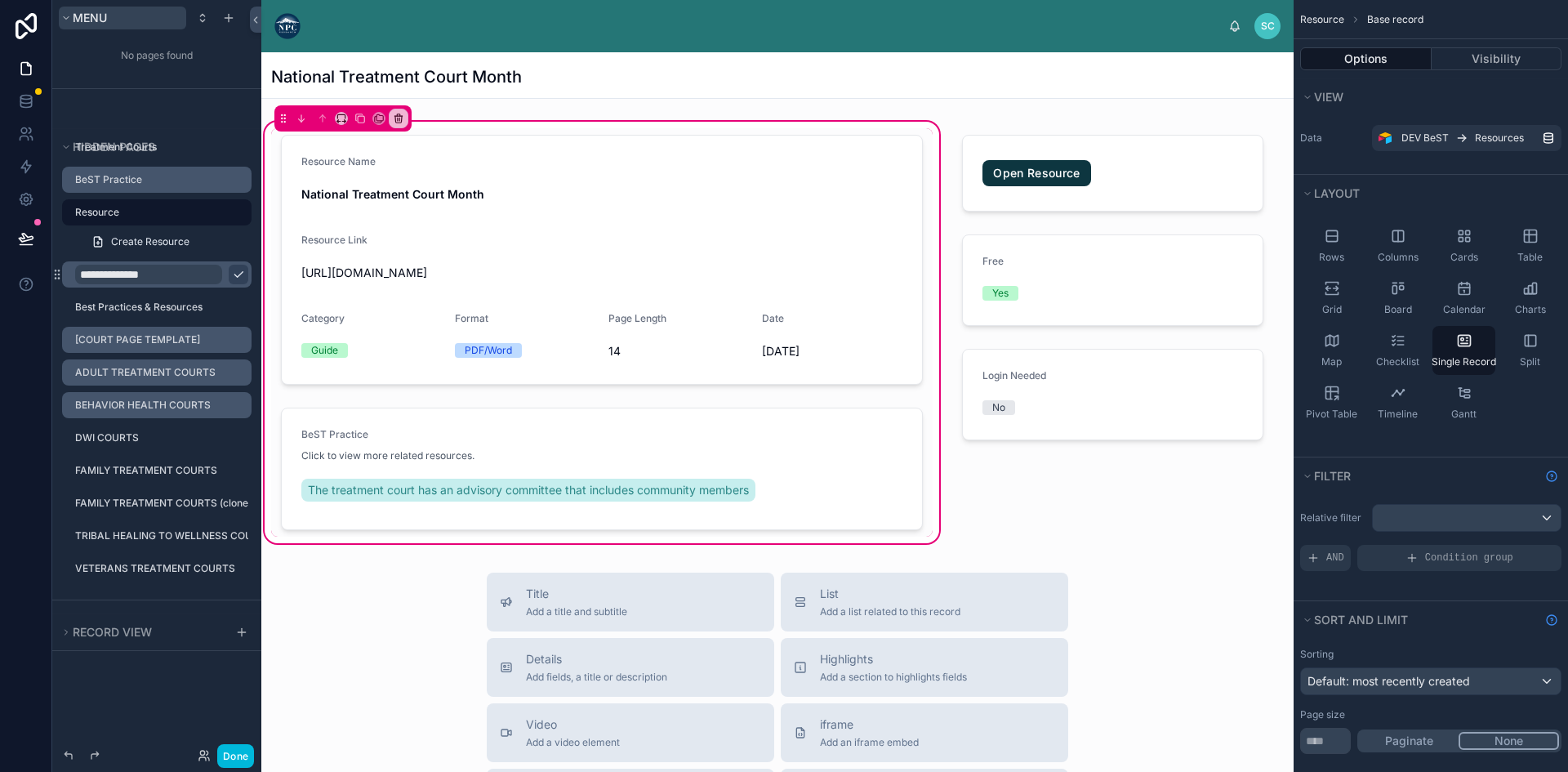
click at [64, 23] on button "Menu" at bounding box center [123, 18] width 127 height 23
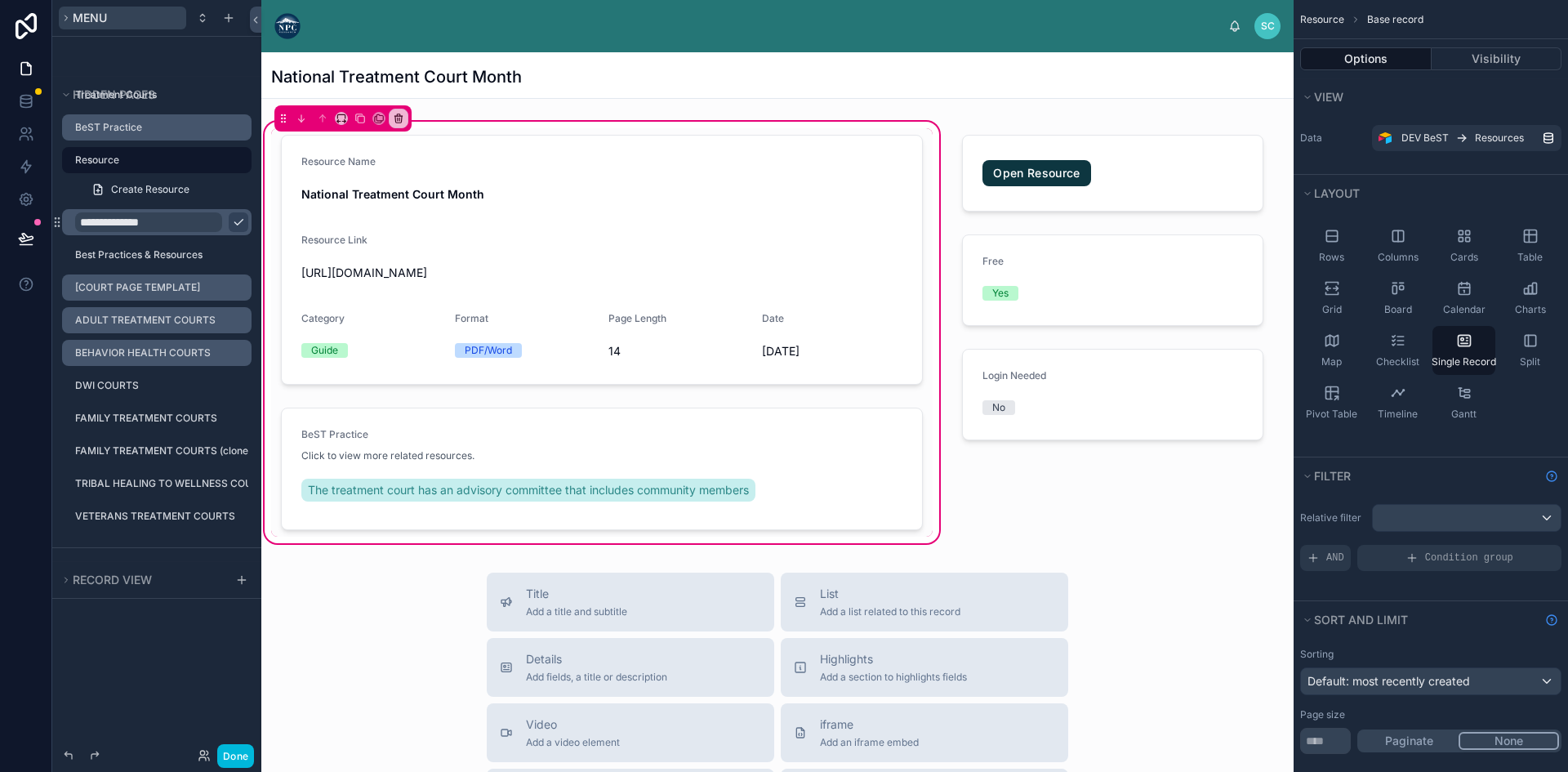
click at [67, 21] on icon "scrollable content" at bounding box center [65, 18] width 10 height 10
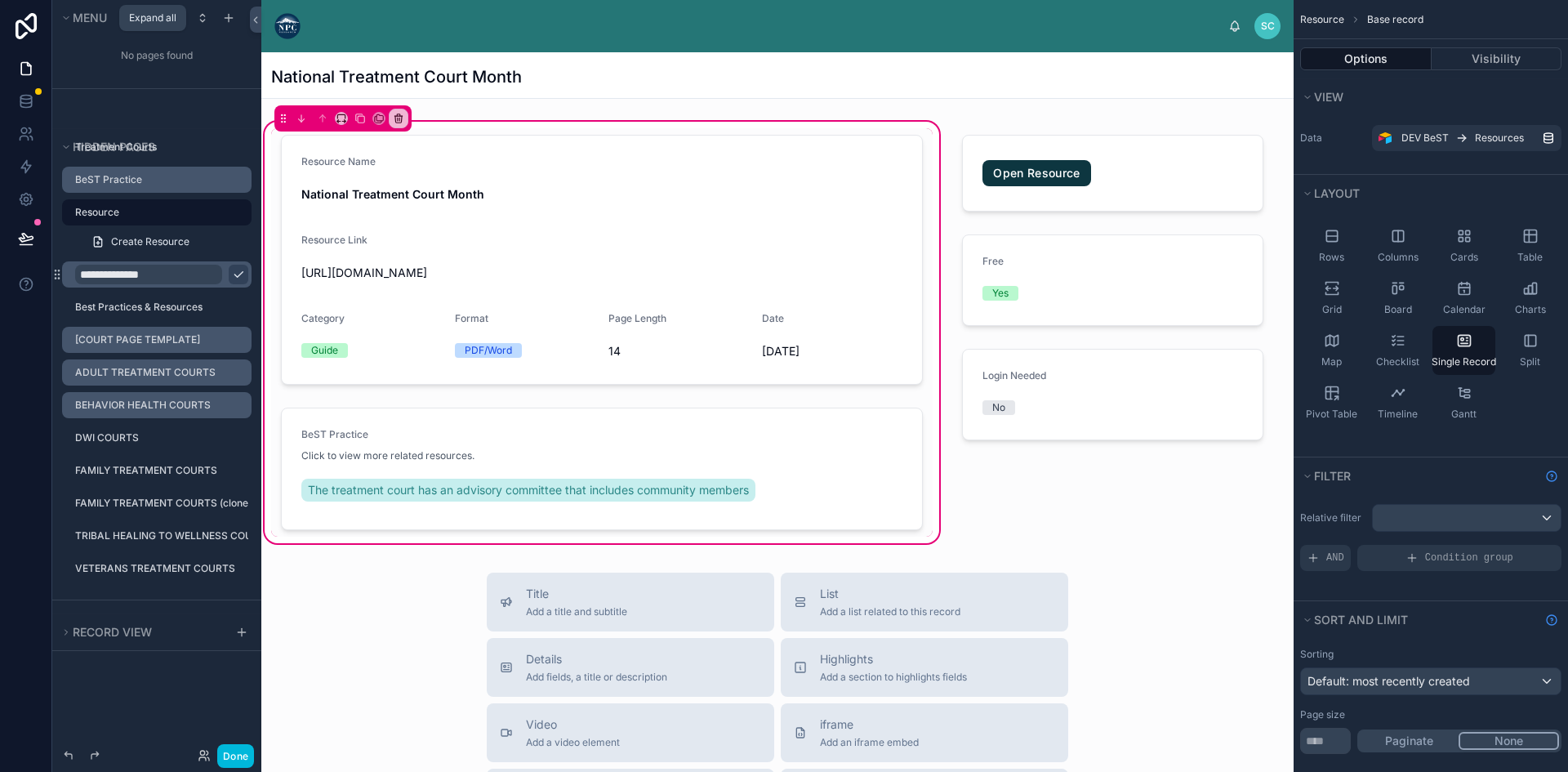
click at [168, 18] on span "Expand all" at bounding box center [152, 18] width 47 height 13
click at [159, 12] on span "Expand all" at bounding box center [152, 18] width 47 height 13
click at [199, 13] on icon "scrollable content" at bounding box center [202, 18] width 13 height 13
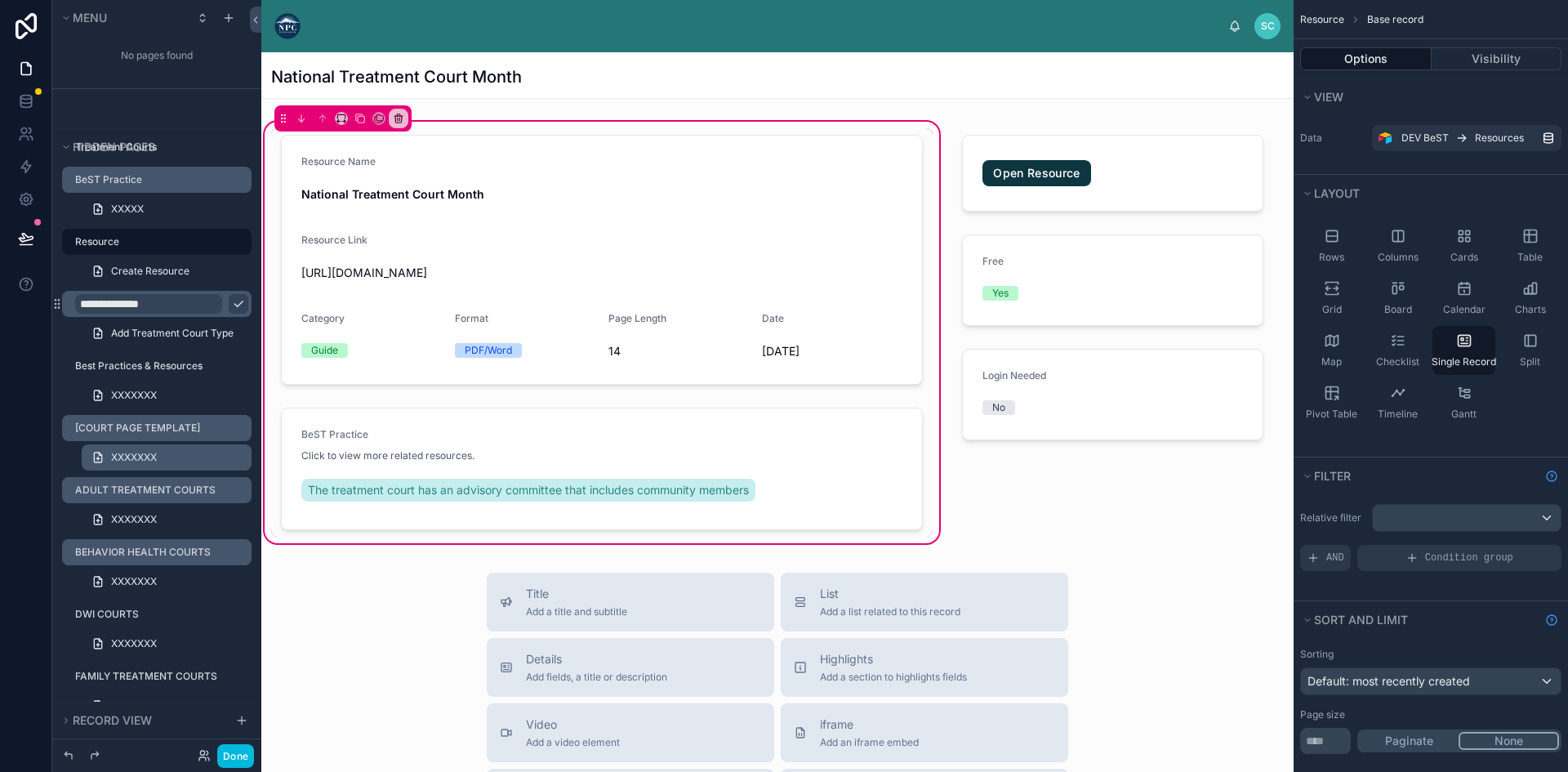
click at [94, 458] on icon "scrollable content" at bounding box center [98, 457] width 7 height 10
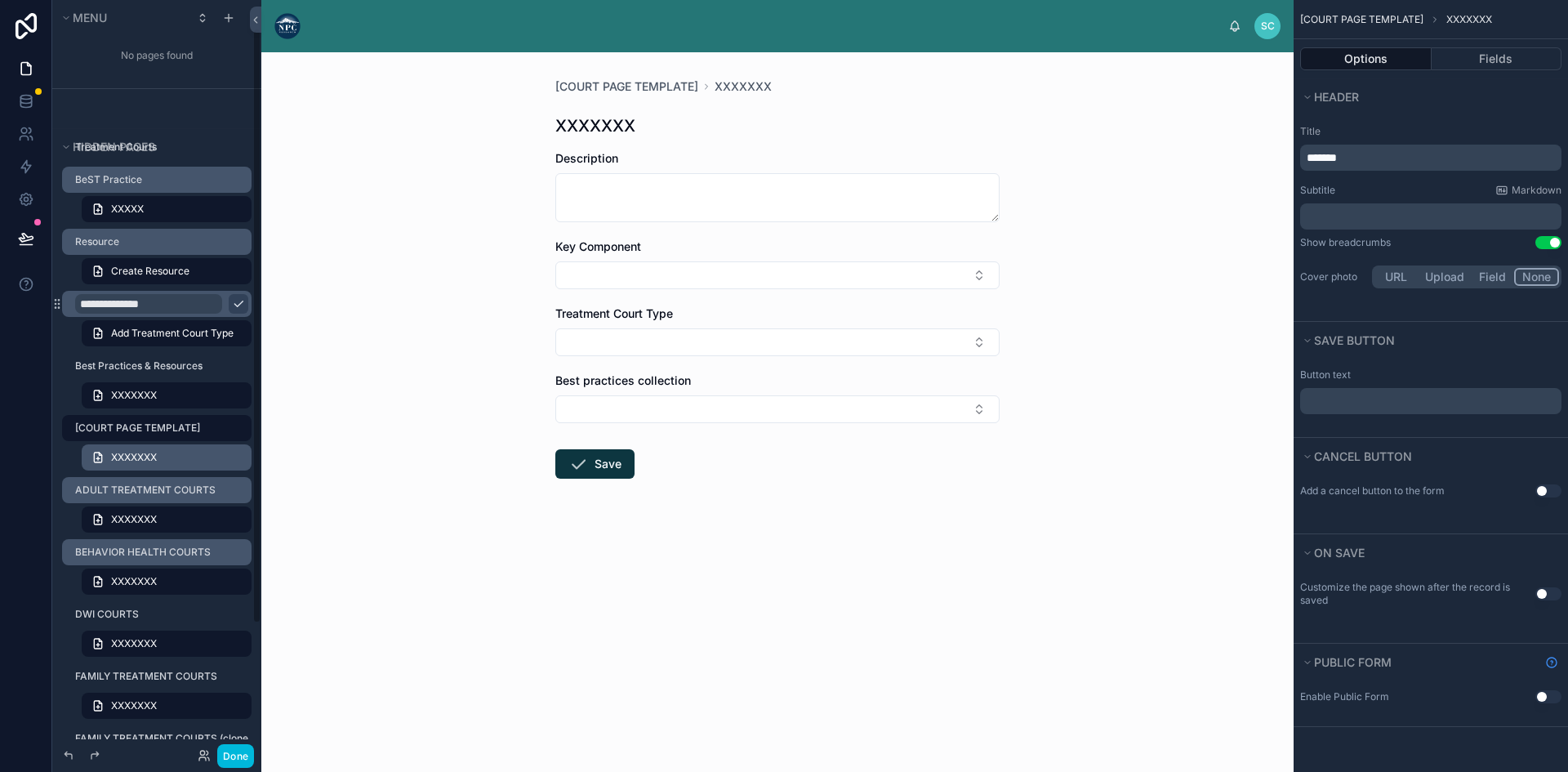
scroll to position [36, 0]
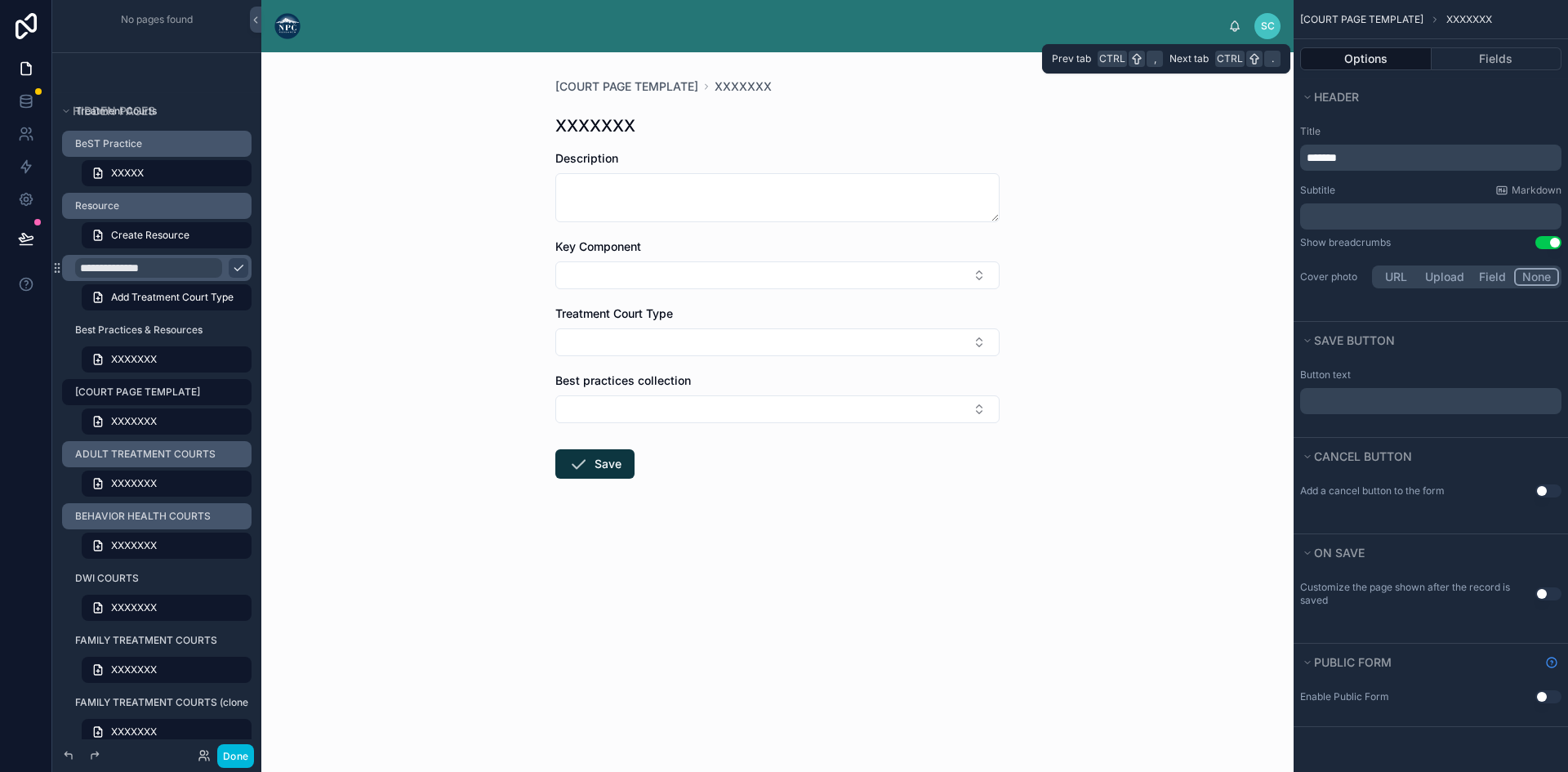
click at [1370, 53] on button "Options" at bounding box center [1365, 59] width 132 height 23
click at [1386, 54] on button "Options" at bounding box center [1365, 59] width 132 height 23
click at [1479, 51] on button "Fields" at bounding box center [1496, 59] width 131 height 23
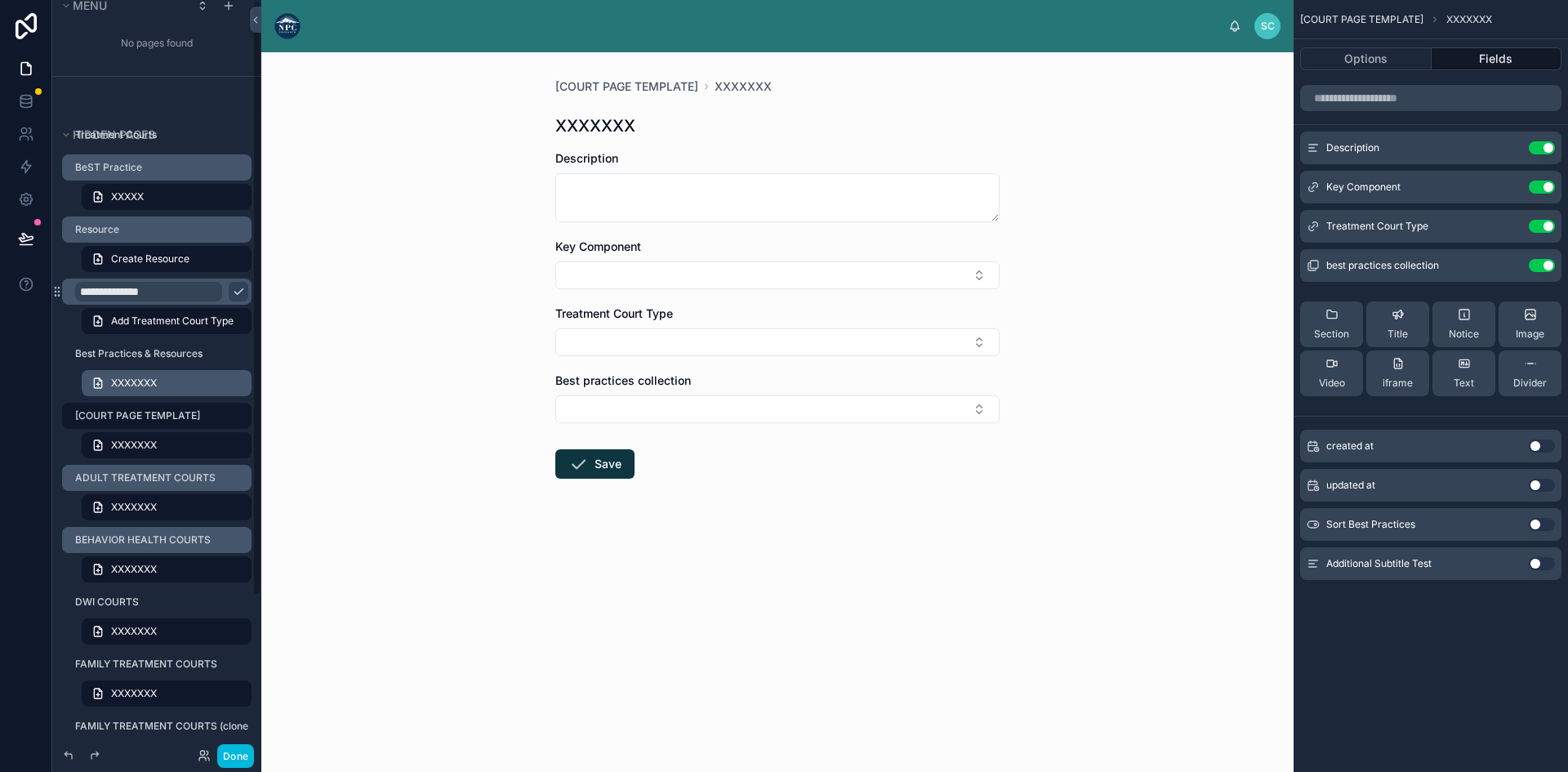
scroll to position [0, 0]
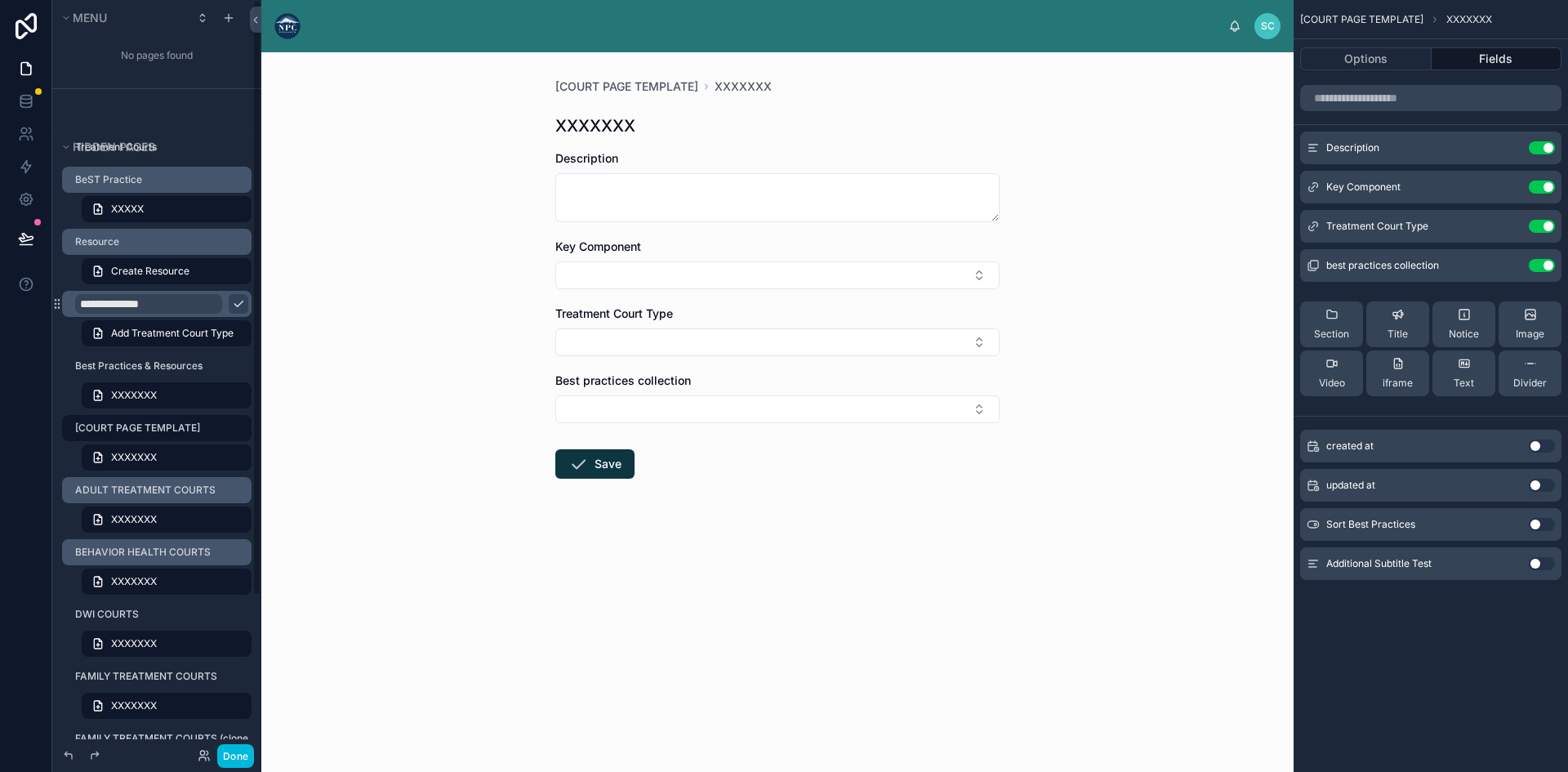
click at [141, 430] on label "[COURT PAGE TEMPLATE]" at bounding box center [159, 427] width 167 height 13
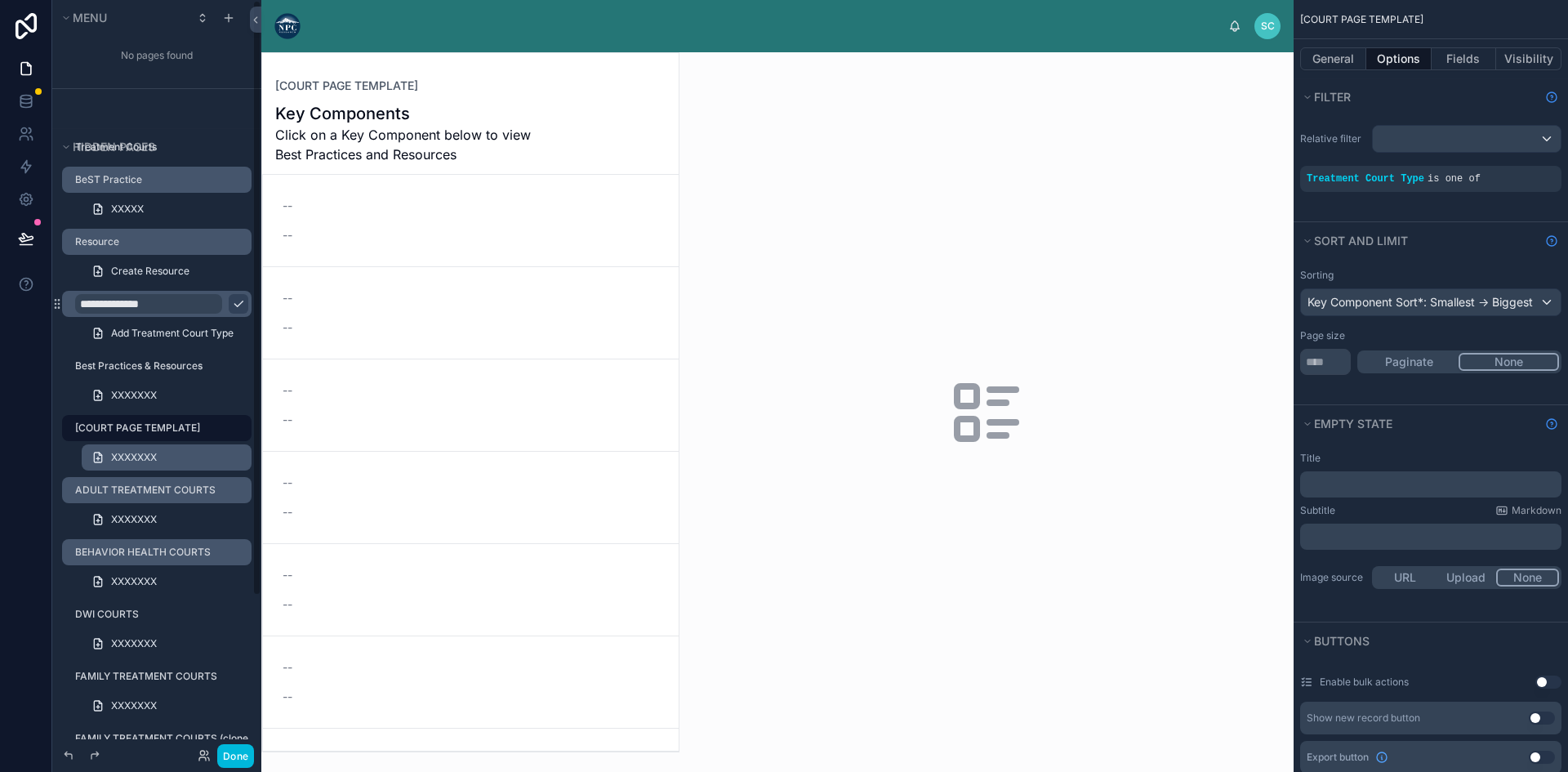
click at [146, 451] on span "XXXXXXX" at bounding box center [133, 457] width 46 height 13
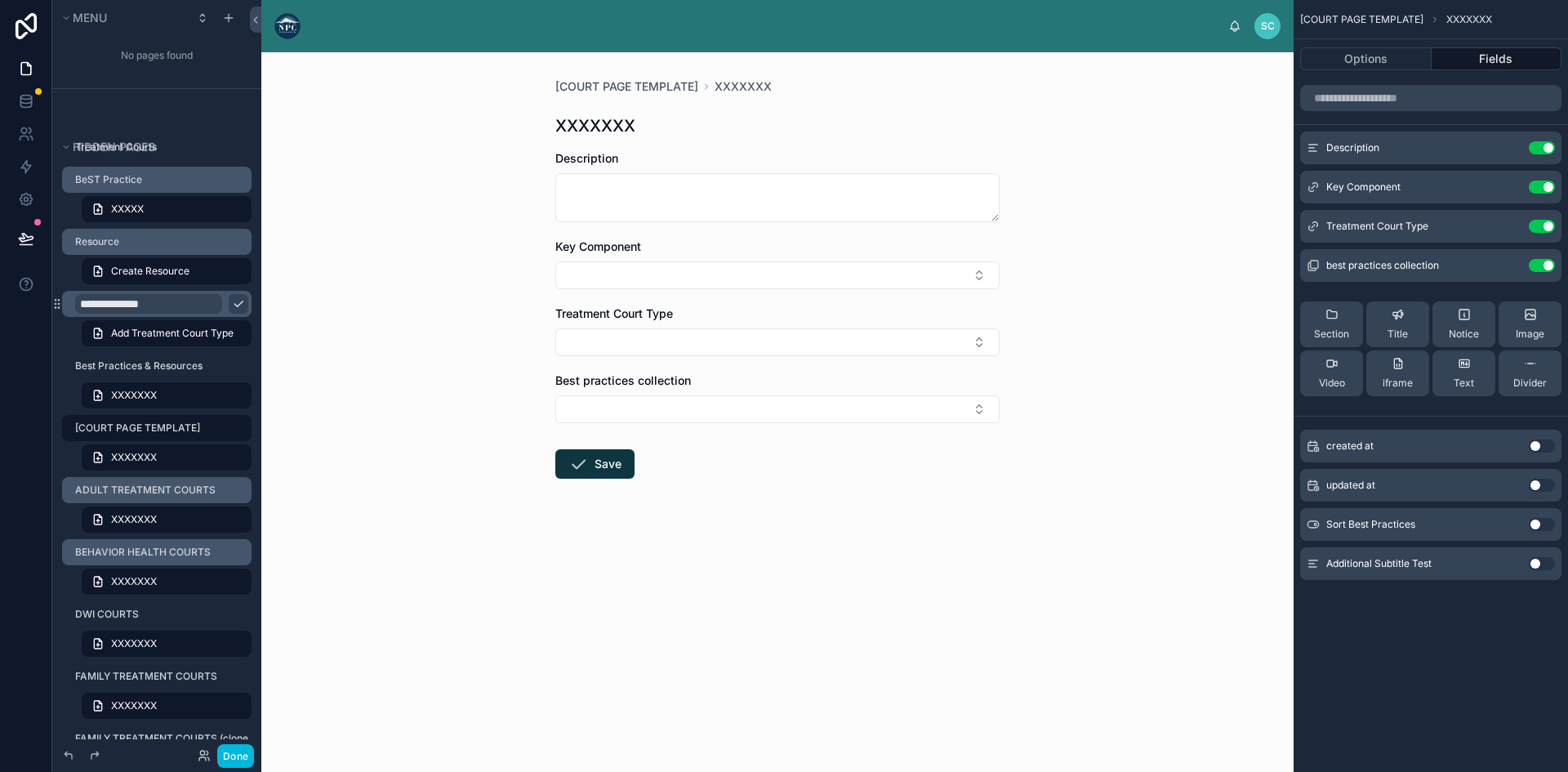
click at [164, 427] on label "[COURT PAGE TEMPLATE]" at bounding box center [159, 427] width 167 height 13
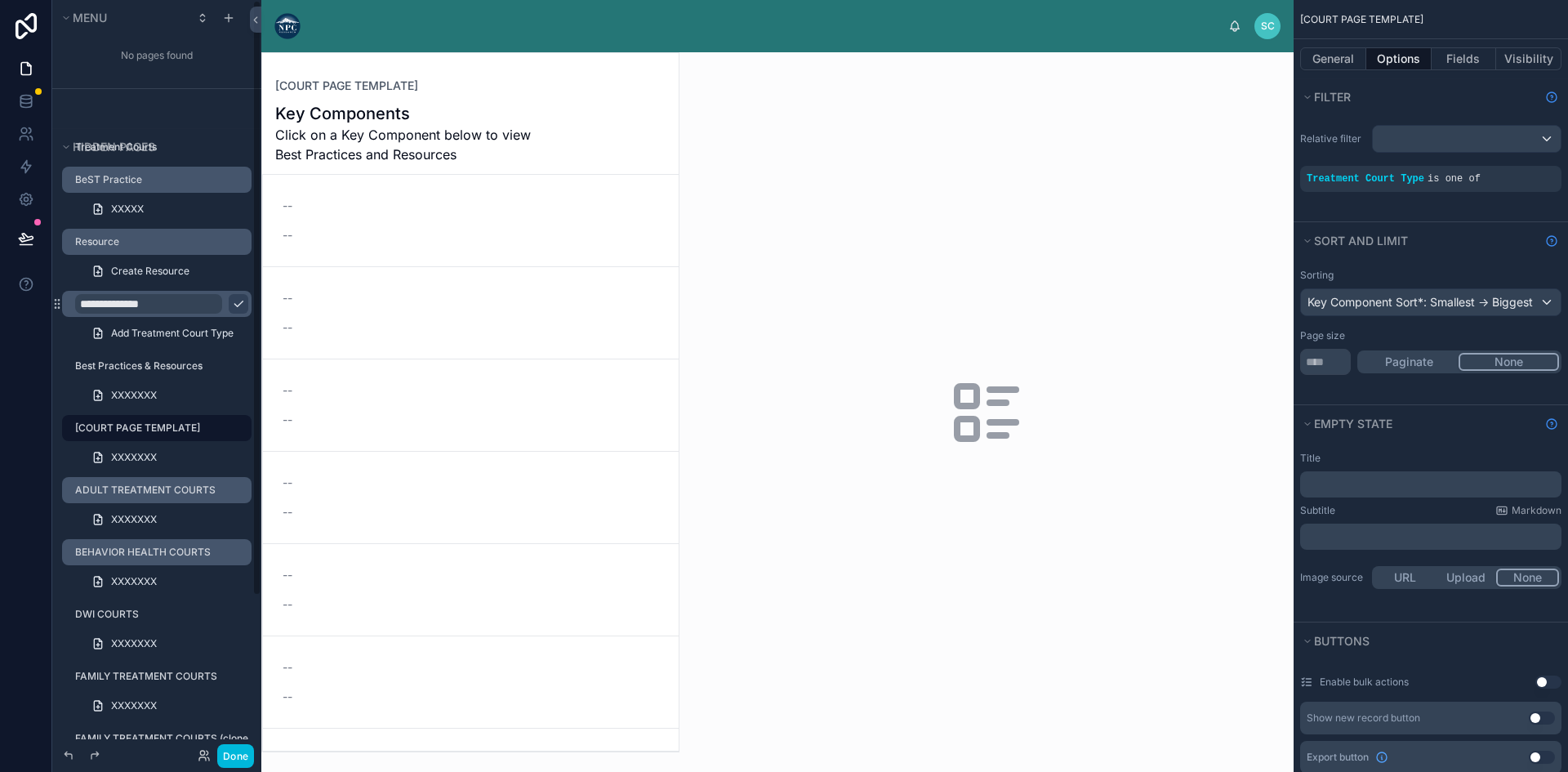
click at [159, 492] on label "ADULT TREATMENT COURTS" at bounding box center [159, 490] width 167 height 13
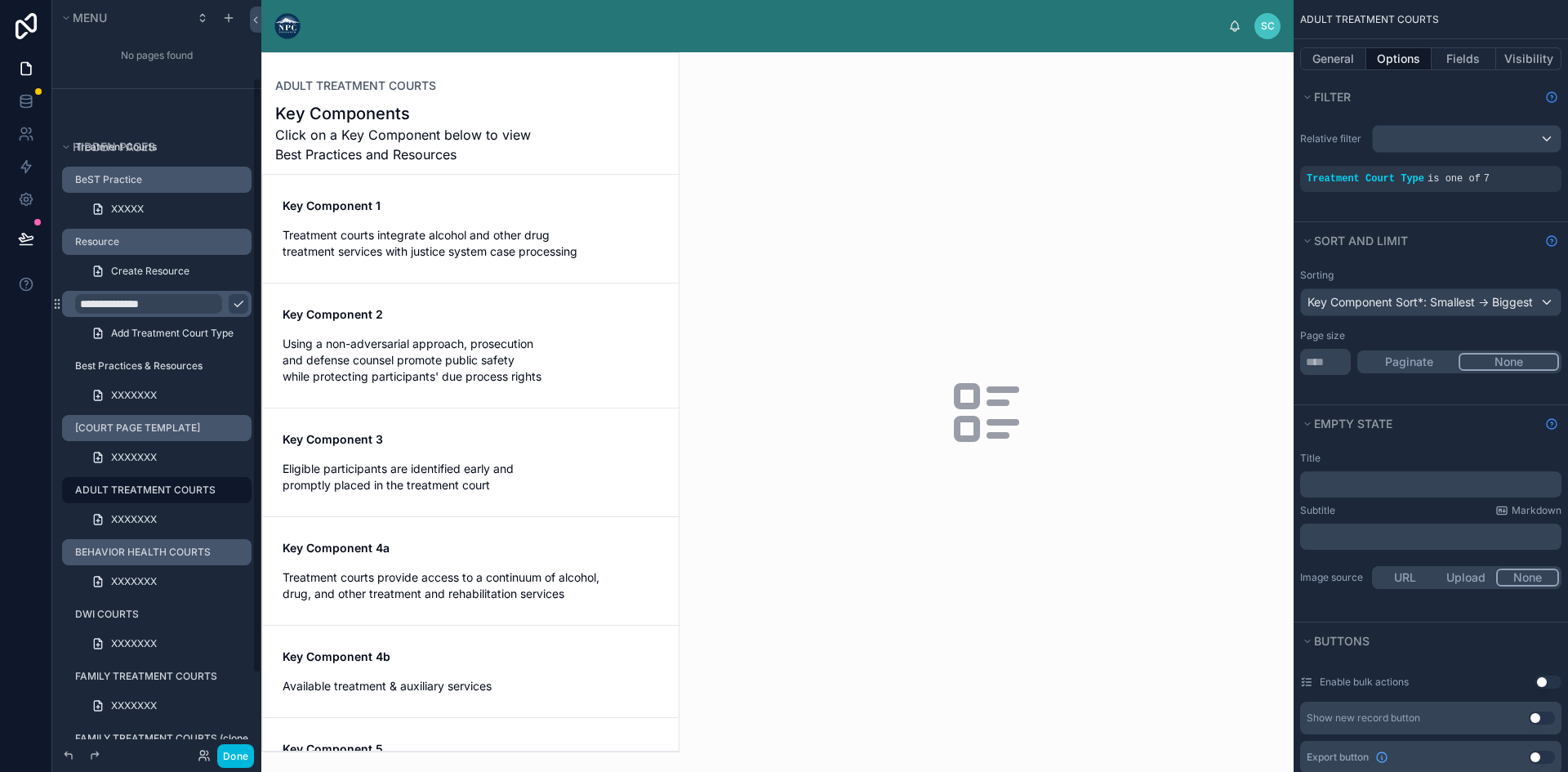
scroll to position [98, 0]
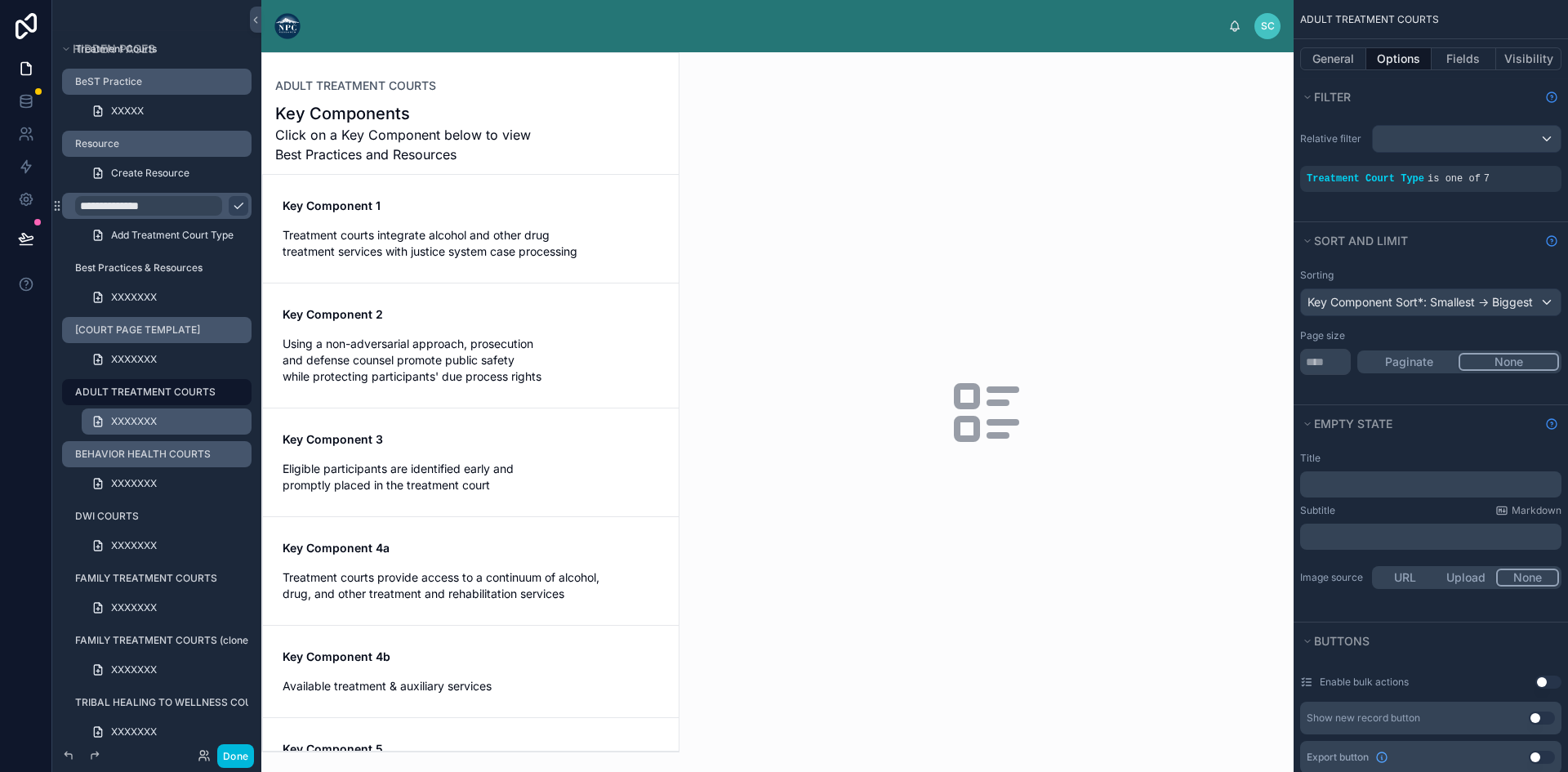
click at [141, 413] on link "XXXXXXX" at bounding box center [167, 421] width 170 height 26
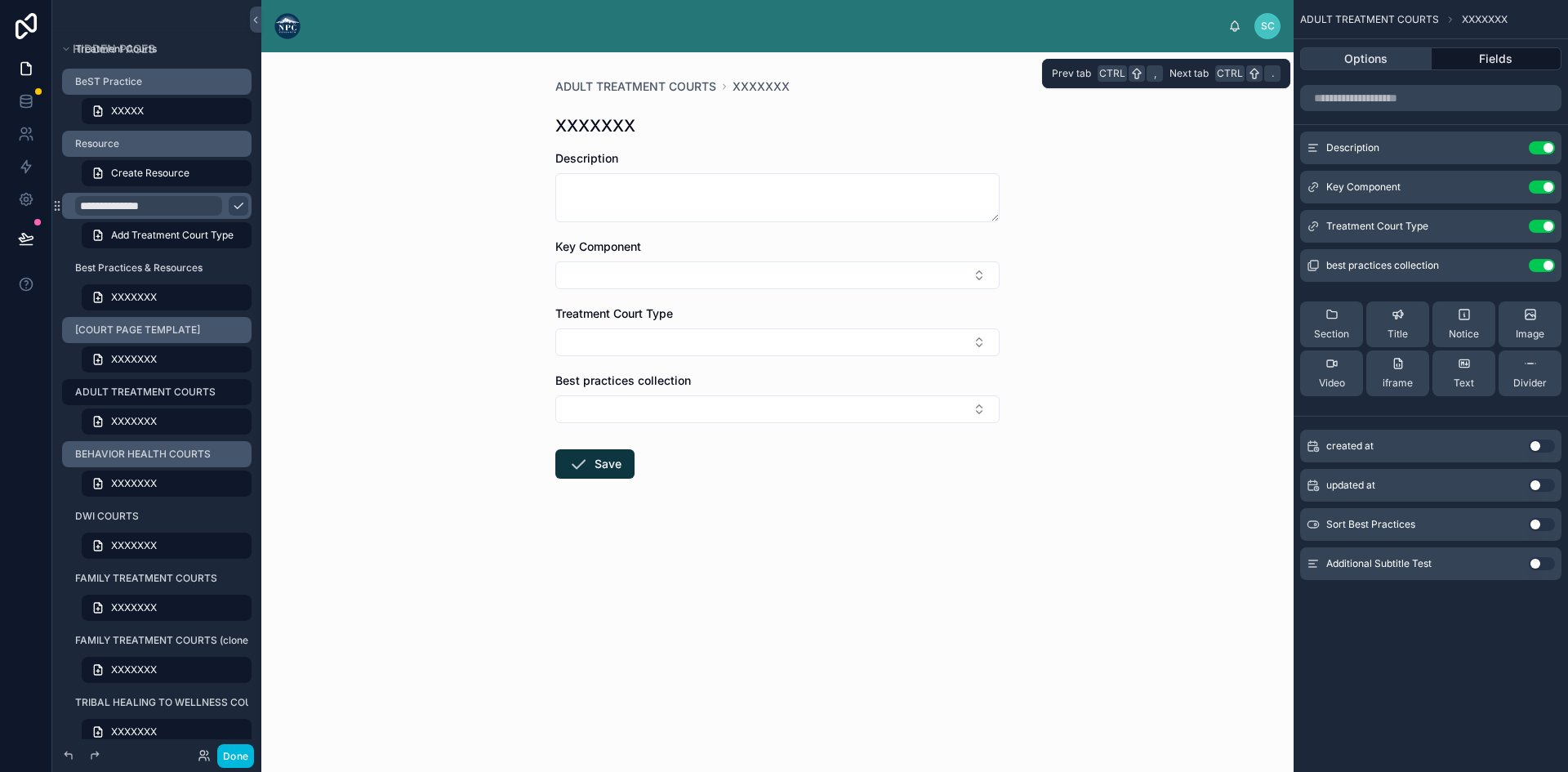
click at [1365, 55] on button "Options" at bounding box center [1365, 59] width 132 height 23
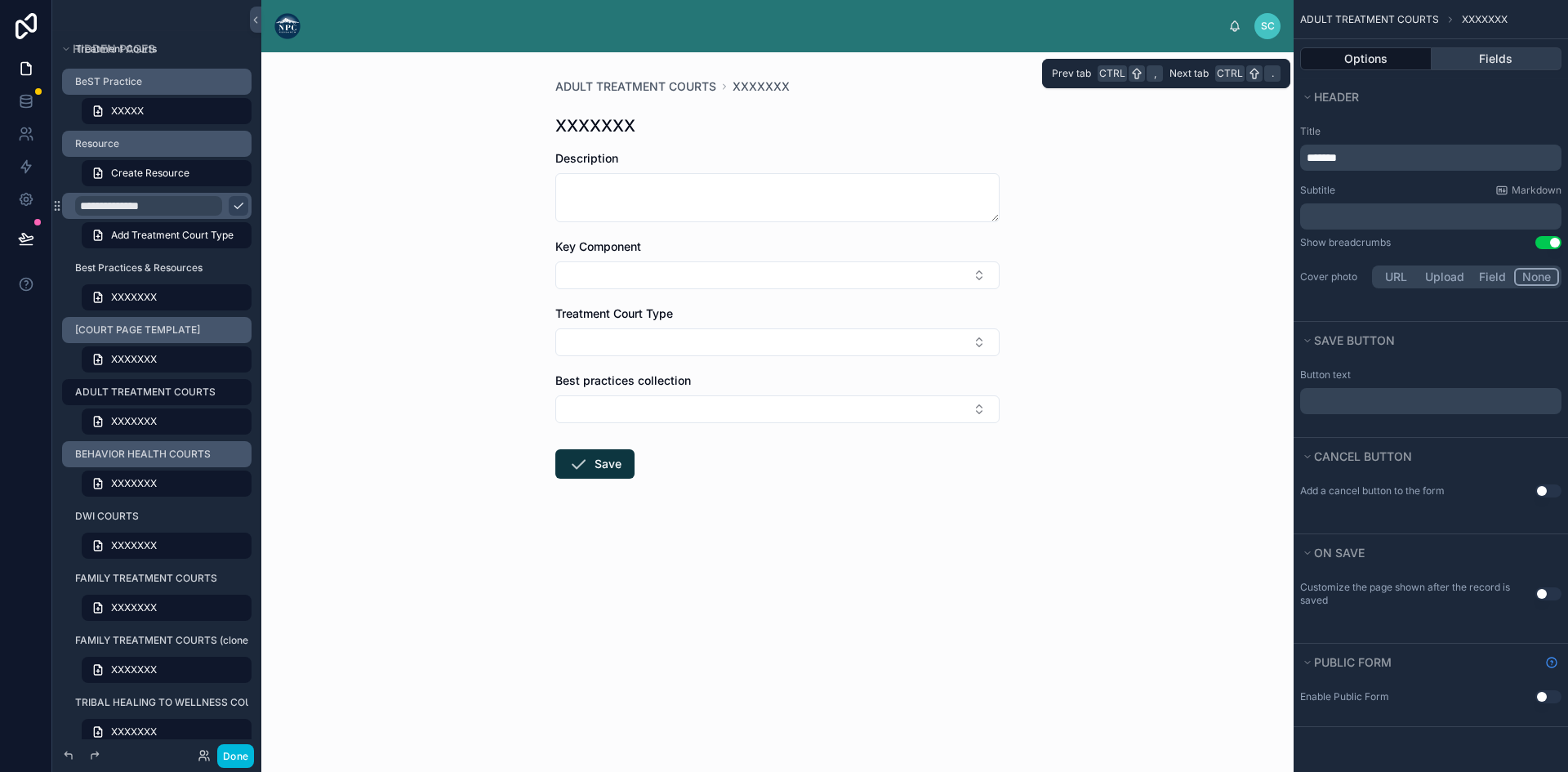
click at [1509, 59] on button "Fields" at bounding box center [1496, 59] width 131 height 23
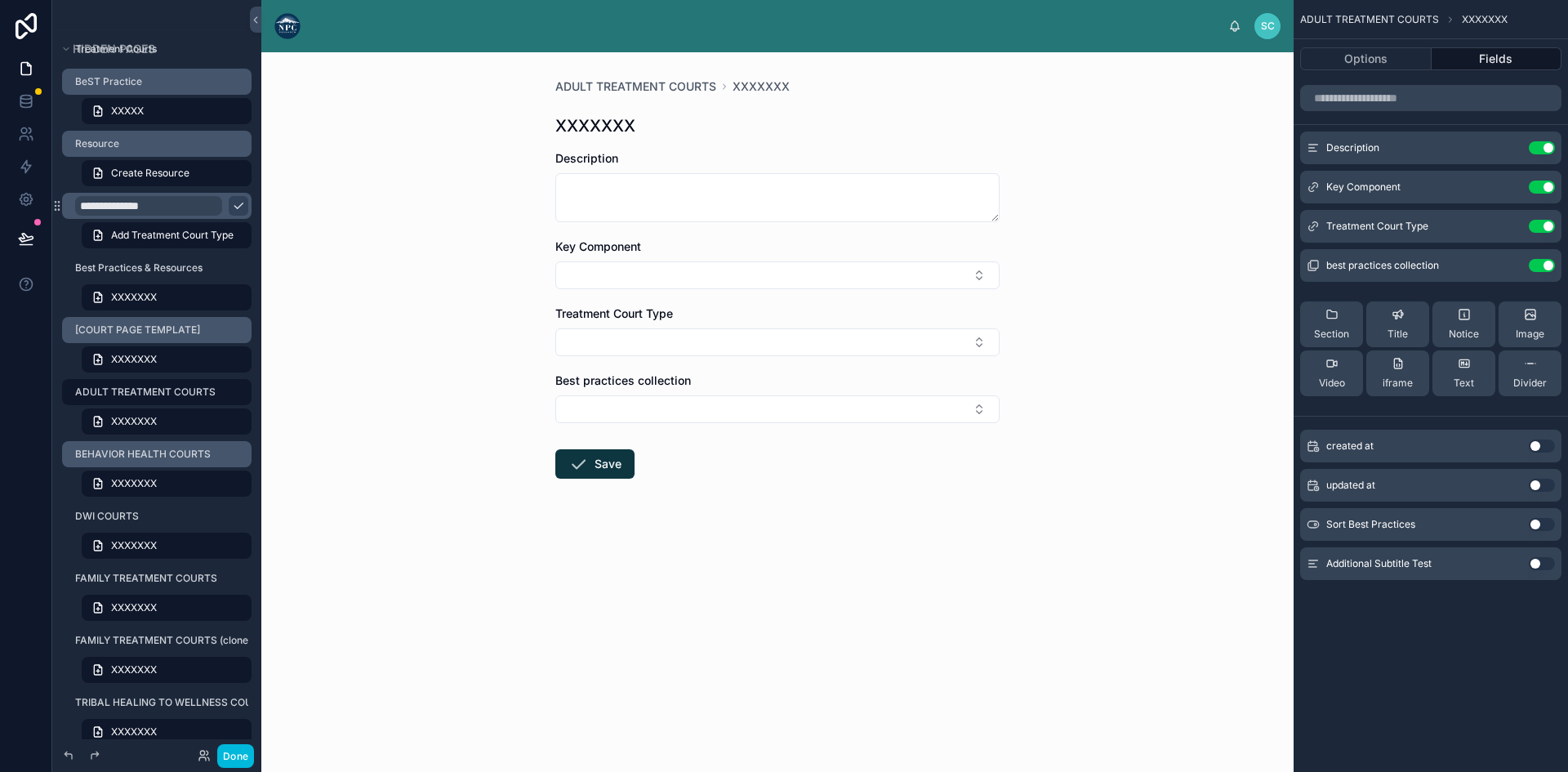
click at [681, 132] on div "XXXXXXX" at bounding box center [777, 126] width 444 height 23
click at [758, 87] on span "XXXXXXX" at bounding box center [761, 87] width 57 height 16
click at [937, 270] on button "Select Button" at bounding box center [777, 275] width 444 height 28
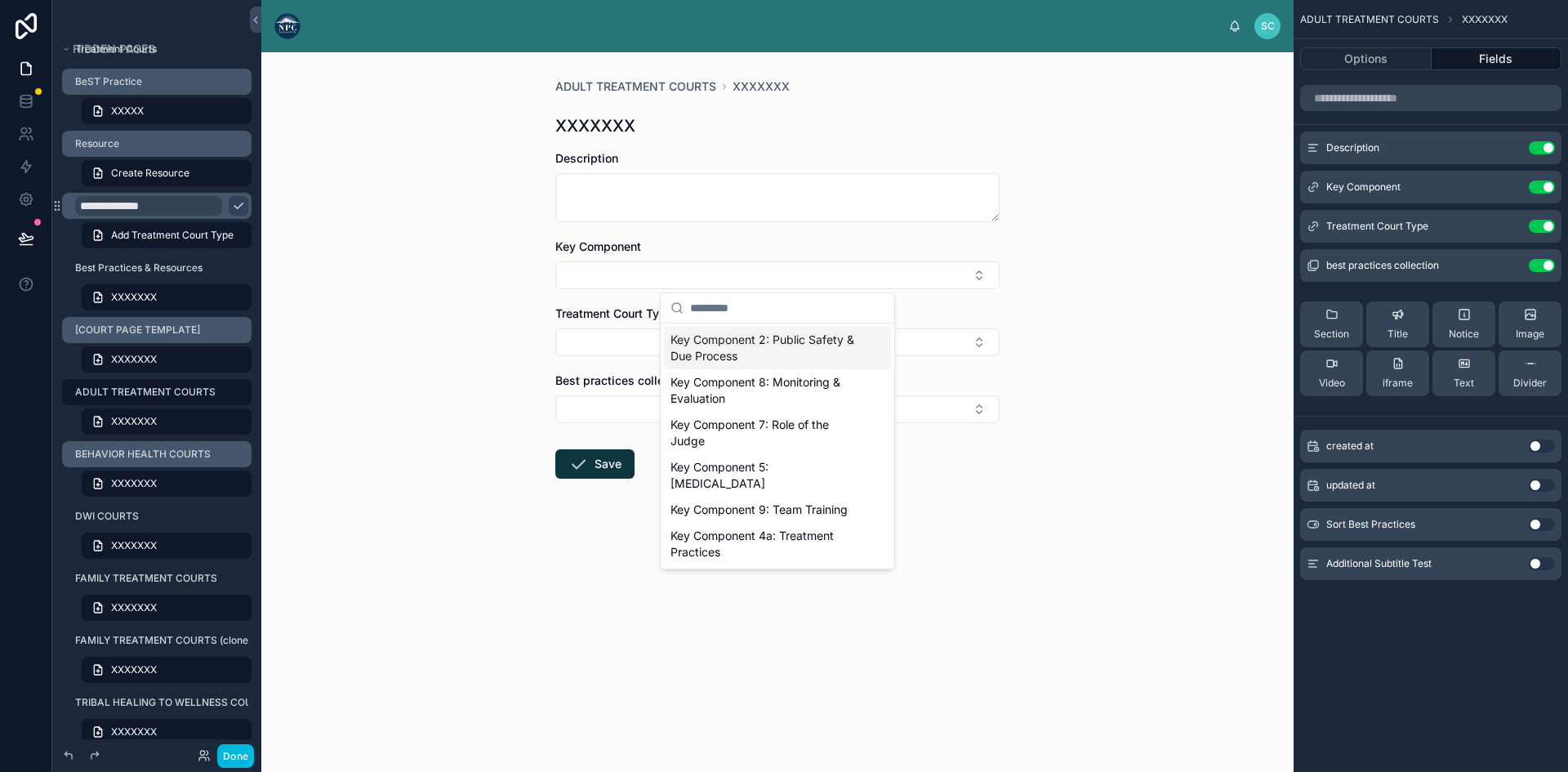
click at [1149, 285] on div "ADULT TREATMENT COURTS XXXXXXX XXXXXXX Description Key Component Treatment Cour…" at bounding box center [777, 411] width 1032 height 719
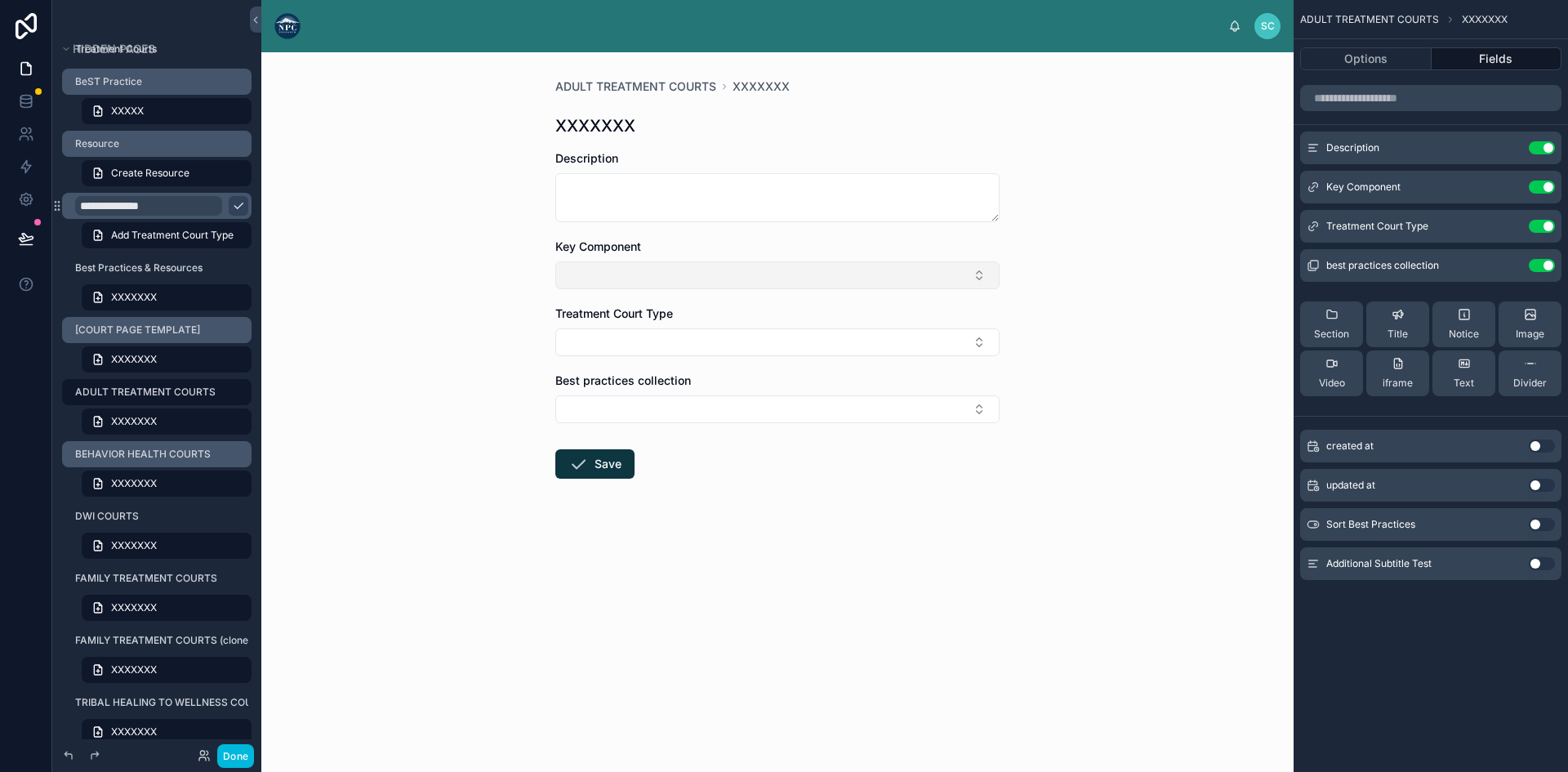
click at [938, 273] on button "Select Button" at bounding box center [777, 275] width 444 height 28
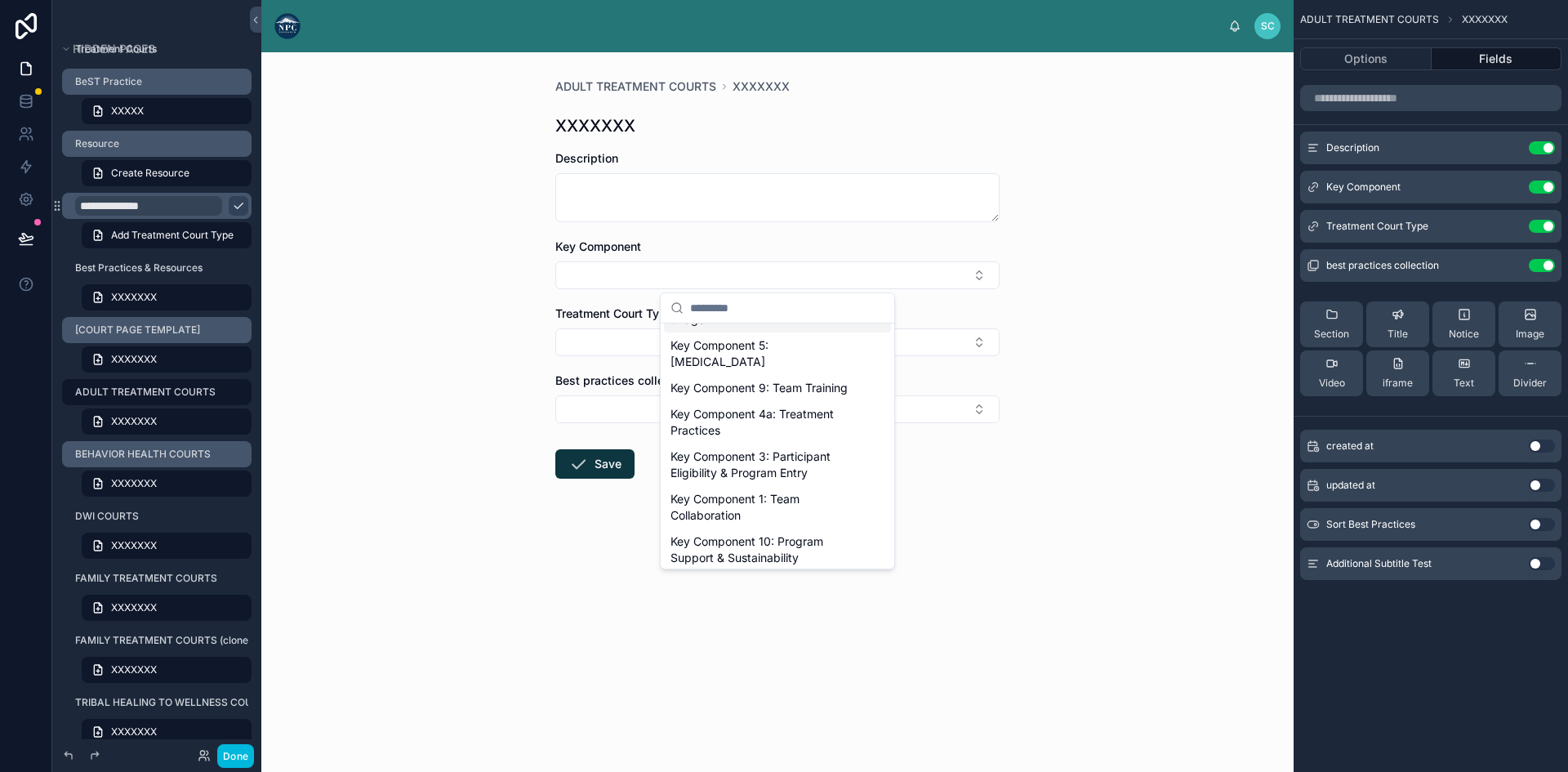
scroll to position [163, 0]
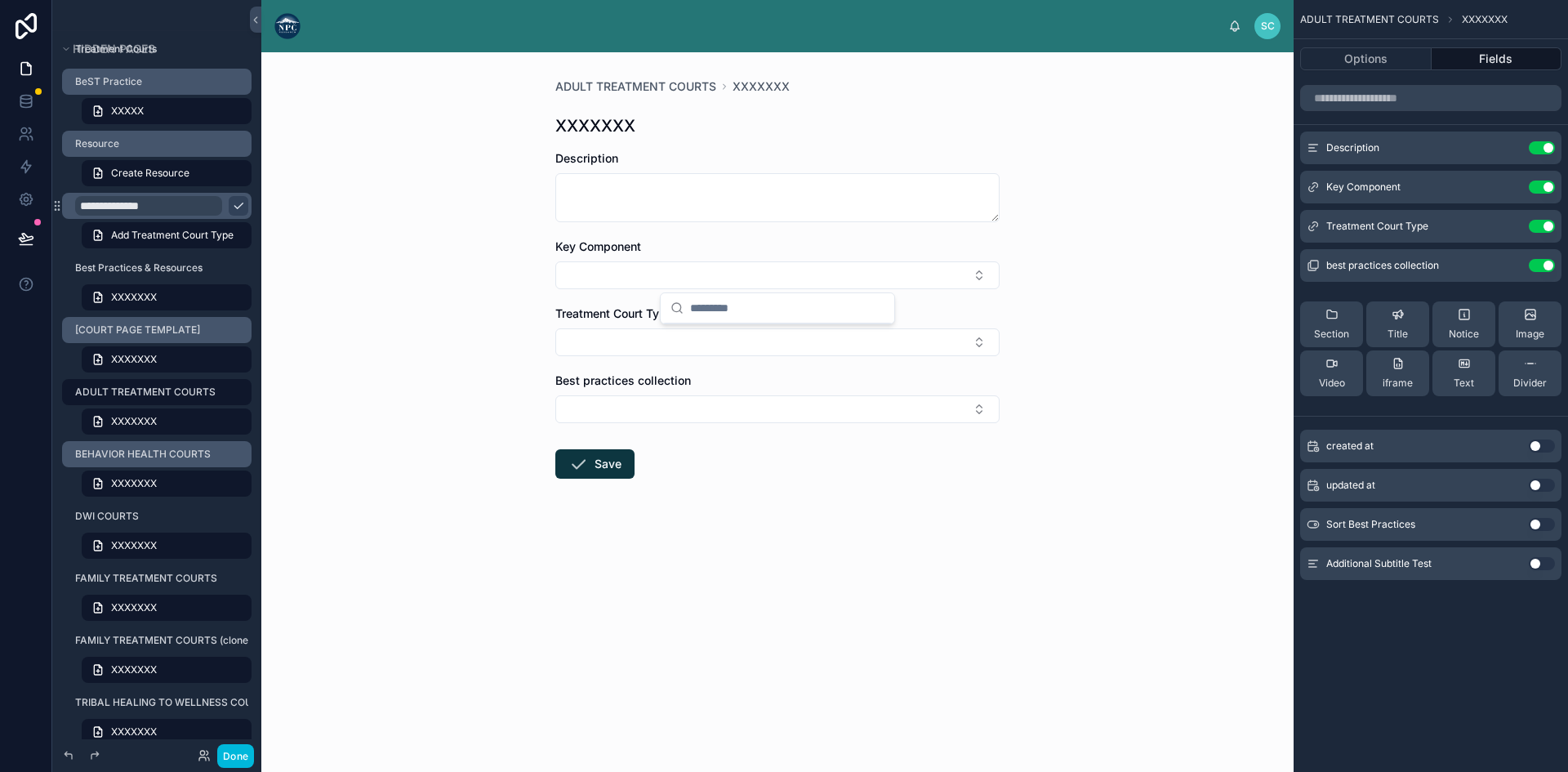
click at [1176, 280] on div "ADULT TREATMENT COURTS XXXXXXX XXXXXXX Description Key Component Treatment Cour…" at bounding box center [777, 411] width 1032 height 719
click at [131, 424] on span "XXXXXXX" at bounding box center [133, 421] width 46 height 13
click at [803, 343] on button "Select Button" at bounding box center [777, 342] width 444 height 28
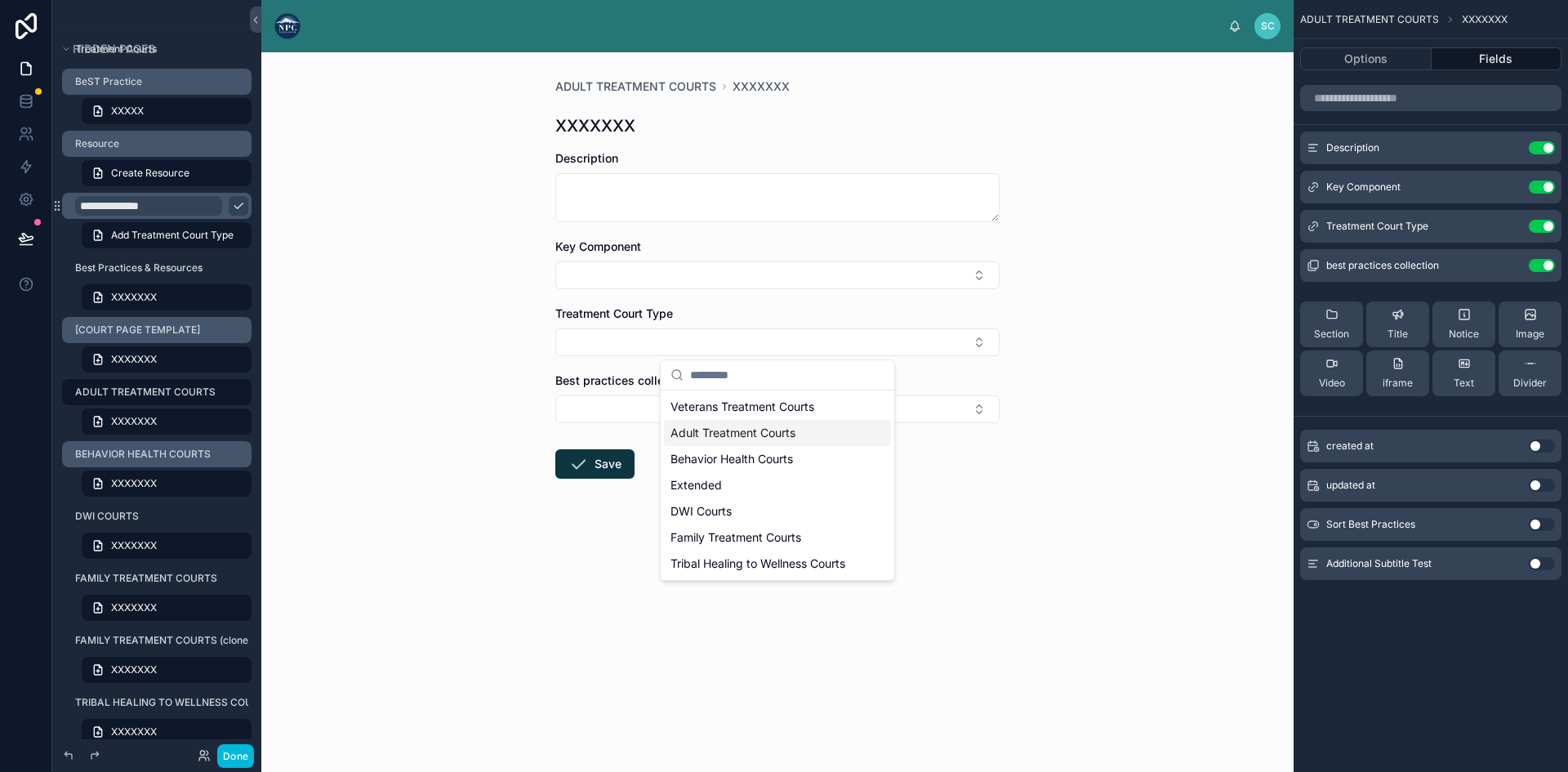
click at [763, 441] on div "Adult Treatment Courts" at bounding box center [776, 433] width 227 height 26
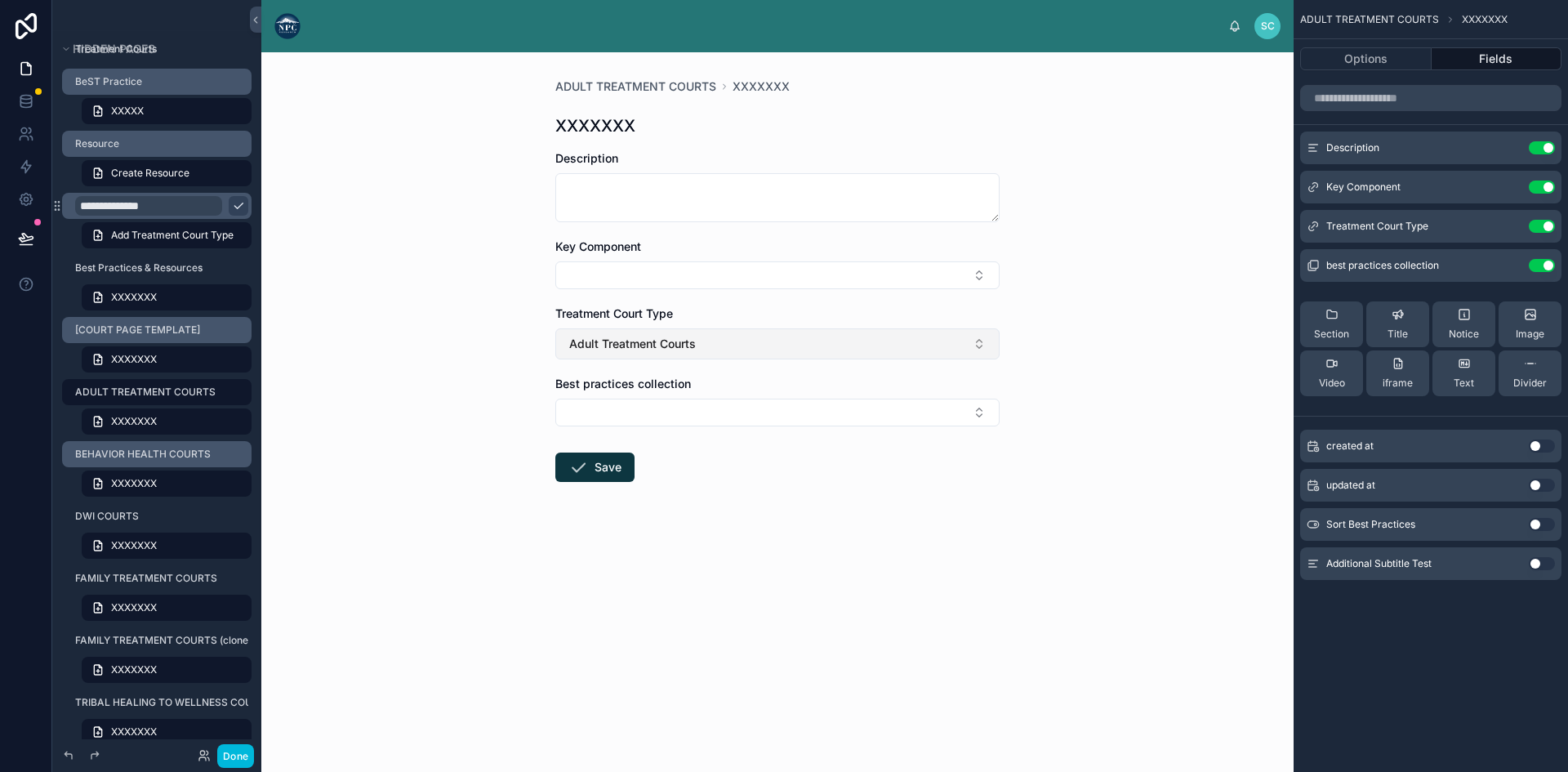
click at [883, 347] on button "Adult Treatment Courts" at bounding box center [777, 344] width 444 height 31
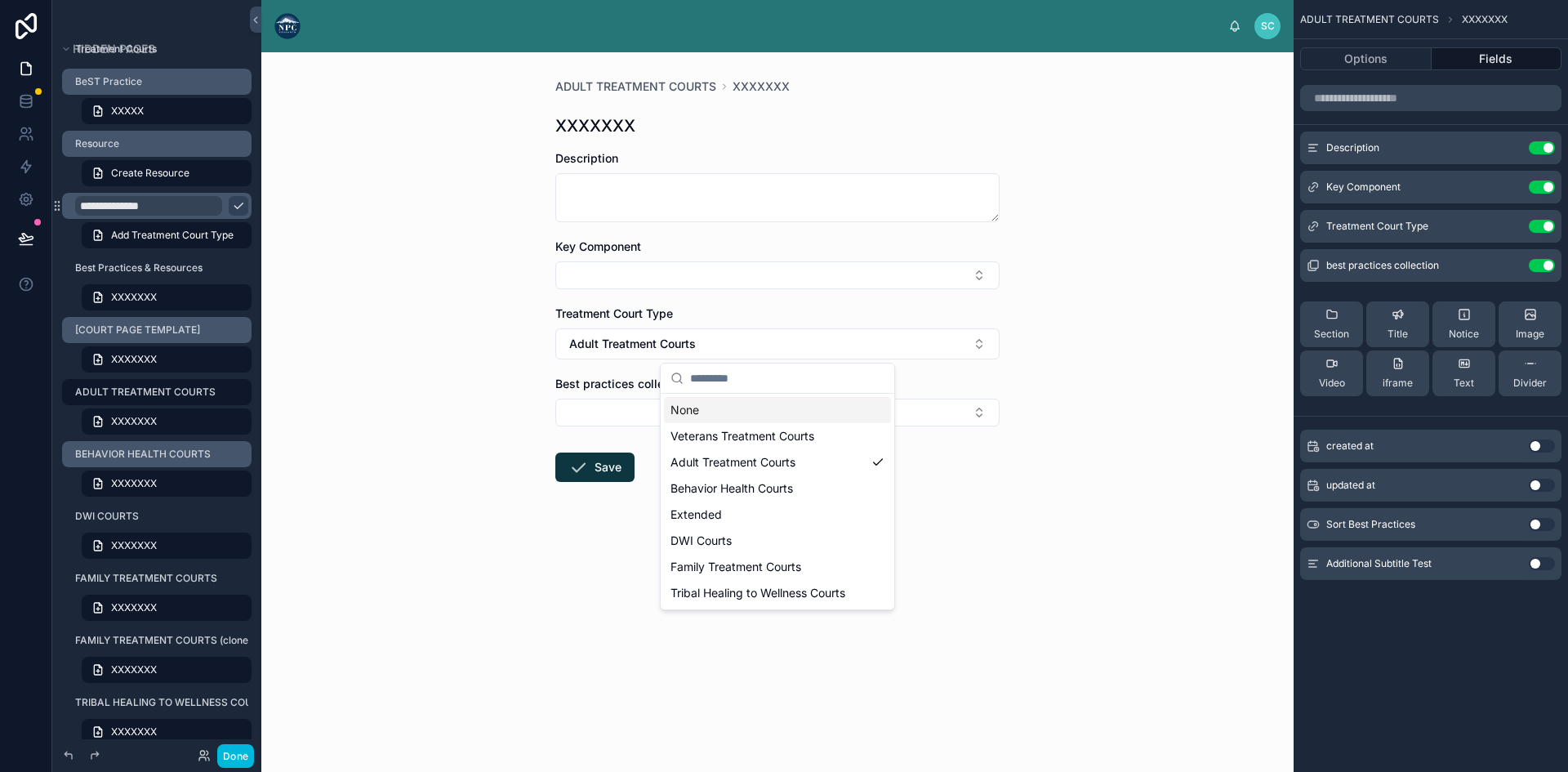
click at [798, 411] on div "None" at bounding box center [776, 409] width 227 height 26
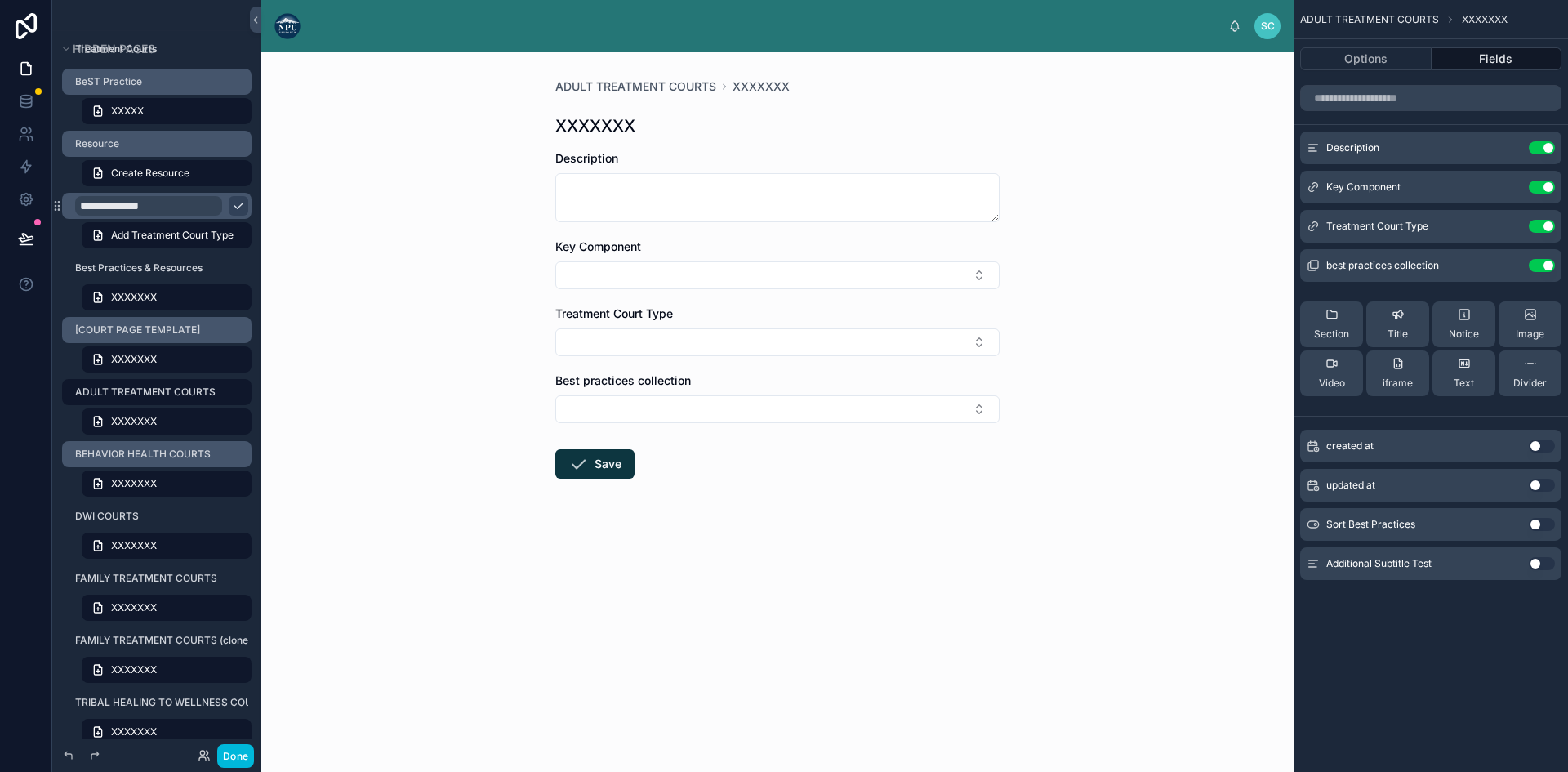
click at [150, 394] on label "ADULT TREATMENT COURTS" at bounding box center [159, 391] width 167 height 13
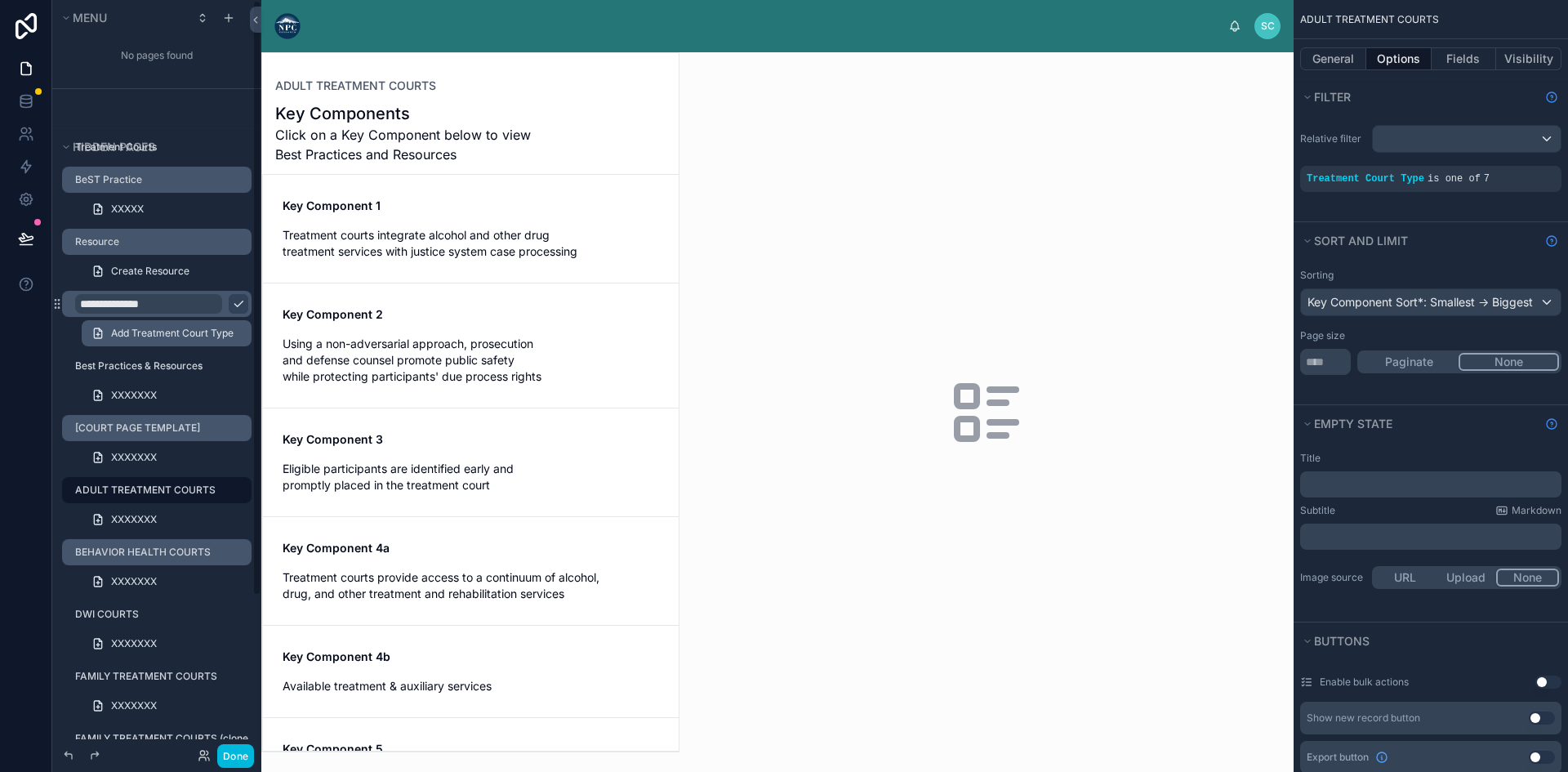
click at [124, 336] on span "Add Treatment Court Type" at bounding box center [172, 333] width 123 height 13
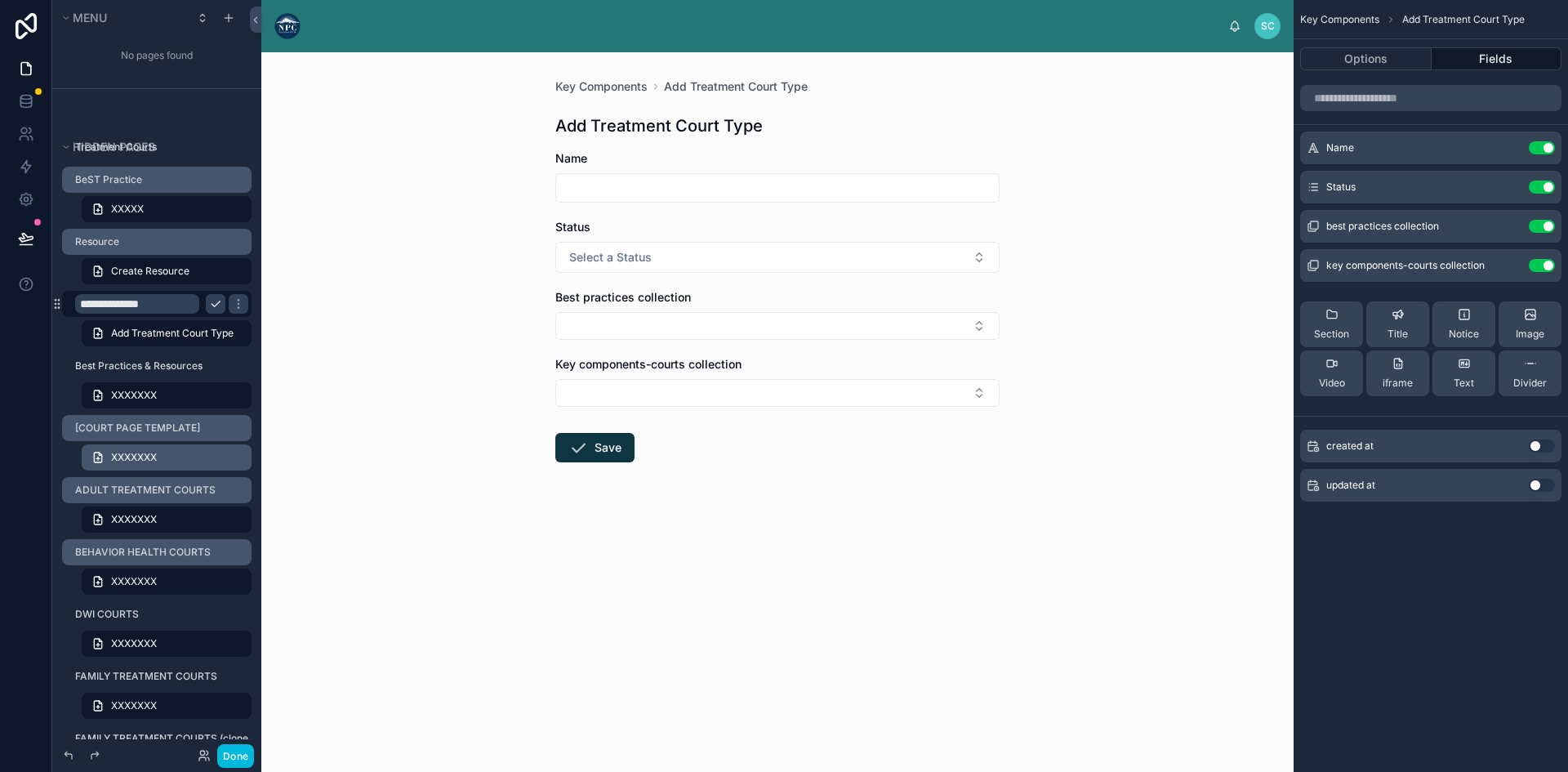
click at [140, 448] on link "XXXXXXX" at bounding box center [167, 457] width 170 height 26
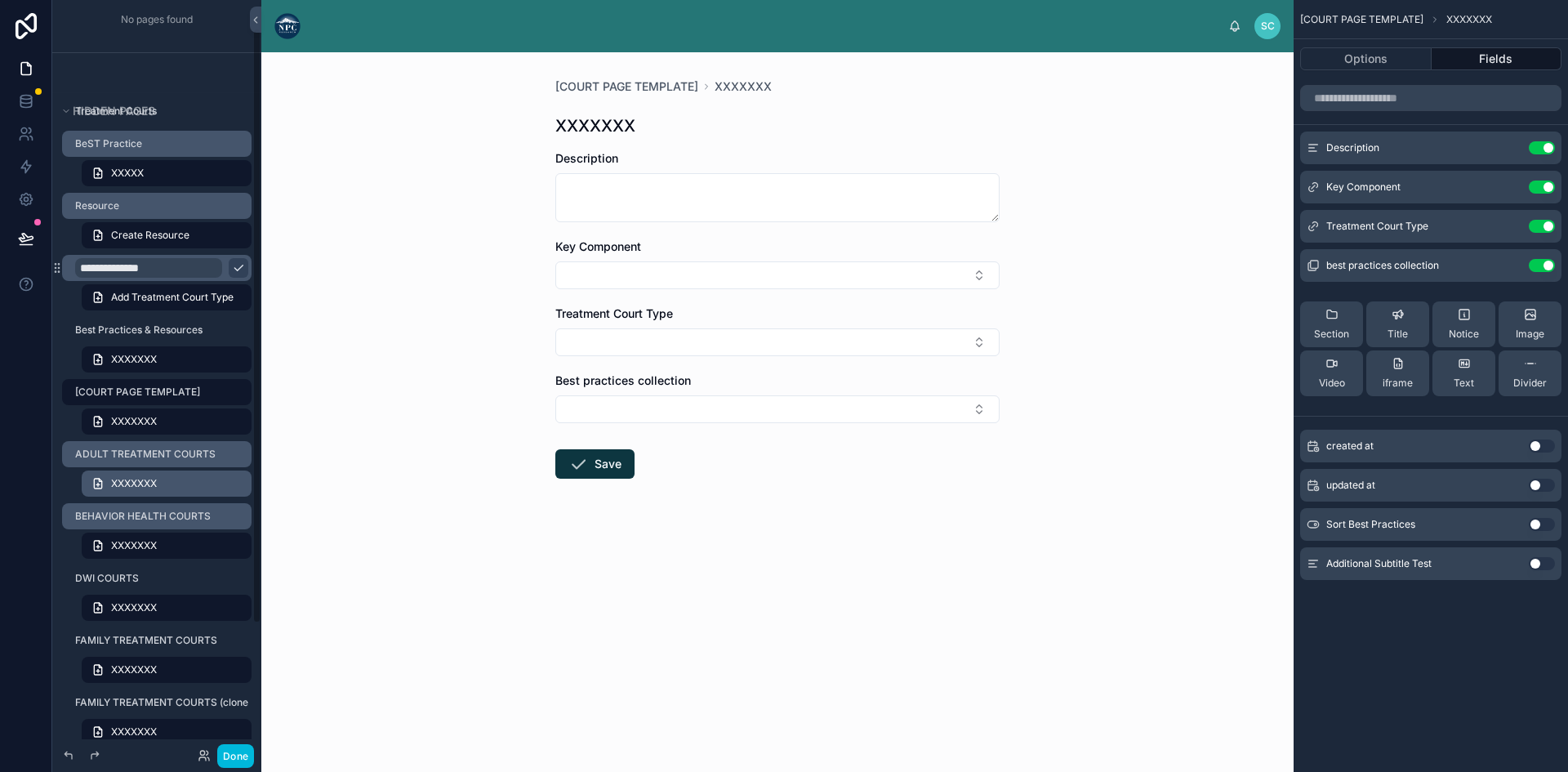
click at [150, 483] on span "XXXXXXX" at bounding box center [133, 483] width 46 height 13
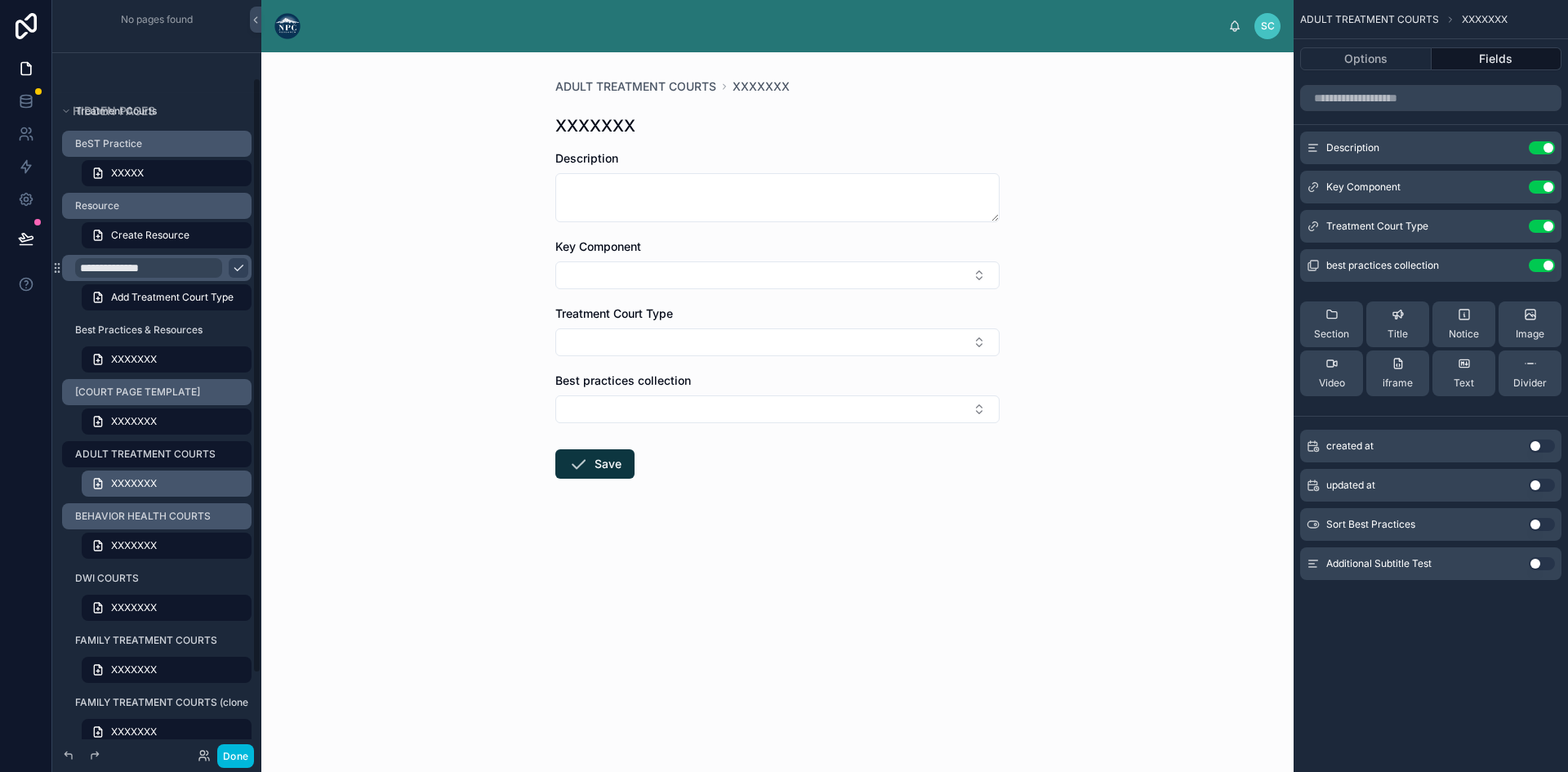
scroll to position [98, 0]
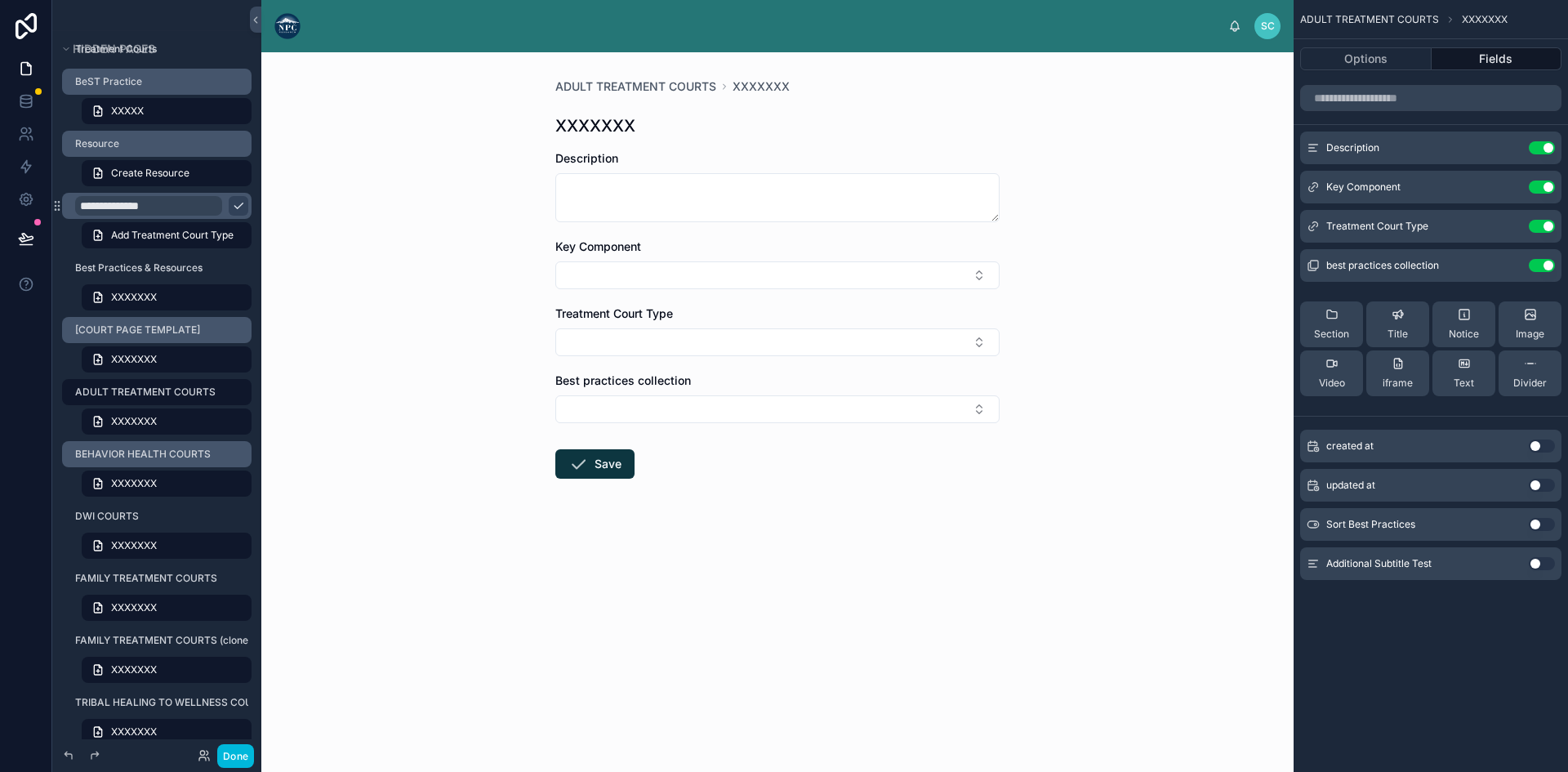
click at [157, 390] on label "ADULT TREATMENT COURTS" at bounding box center [159, 391] width 167 height 13
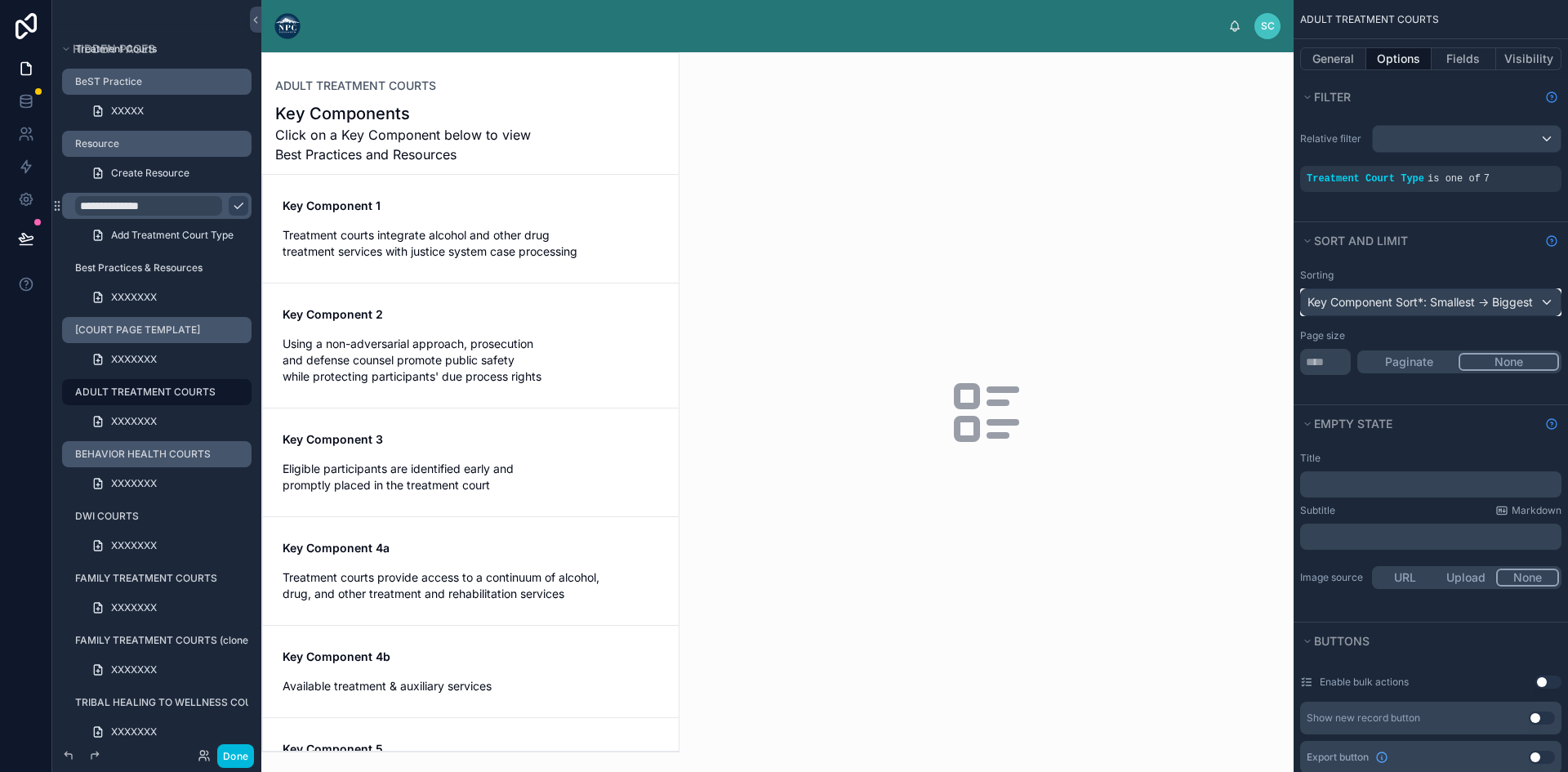
click at [1461, 301] on div "Key Component Sort*: Smallest -> Biggest" at bounding box center [1430, 302] width 260 height 26
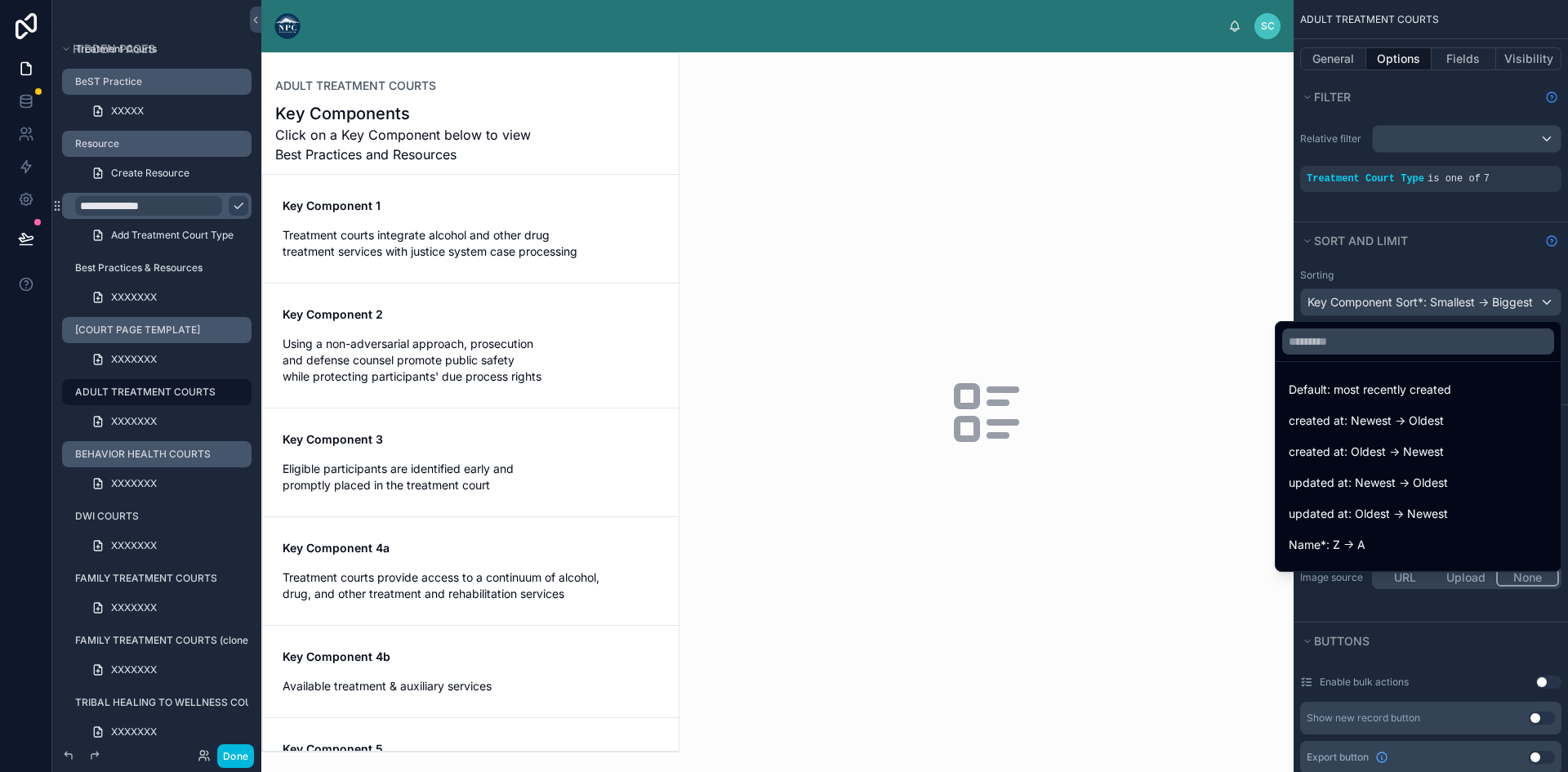
click at [1158, 284] on div at bounding box center [987, 411] width 614 height 719
click at [1091, 257] on div at bounding box center [987, 411] width 614 height 719
click at [1207, 624] on div at bounding box center [987, 411] width 614 height 719
click at [1188, 289] on div at bounding box center [987, 411] width 614 height 719
click at [1394, 263] on div "scrollable content" at bounding box center [784, 386] width 1568 height 772
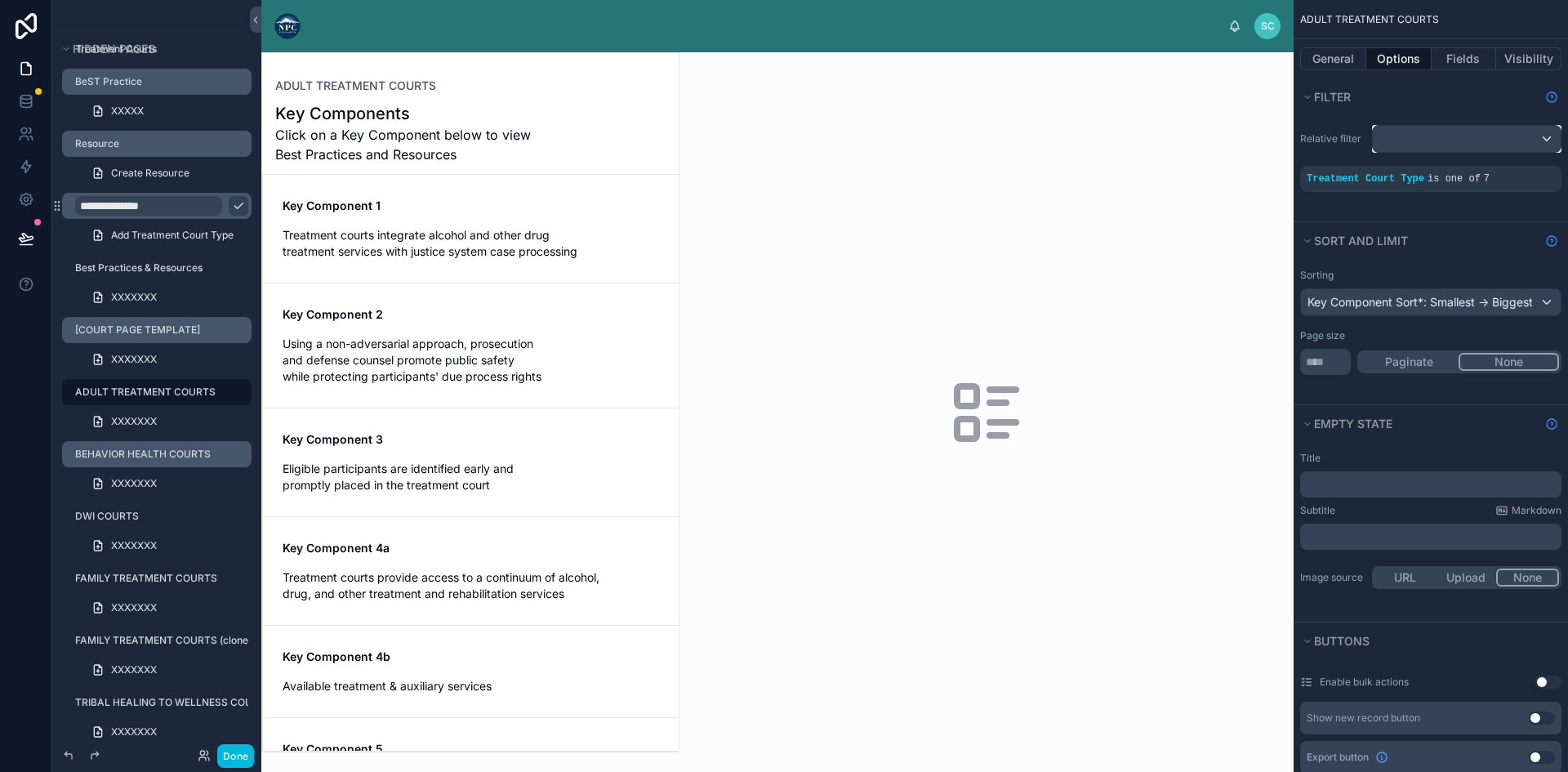
click at [1461, 140] on div "scrollable content" at bounding box center [1467, 138] width 188 height 26
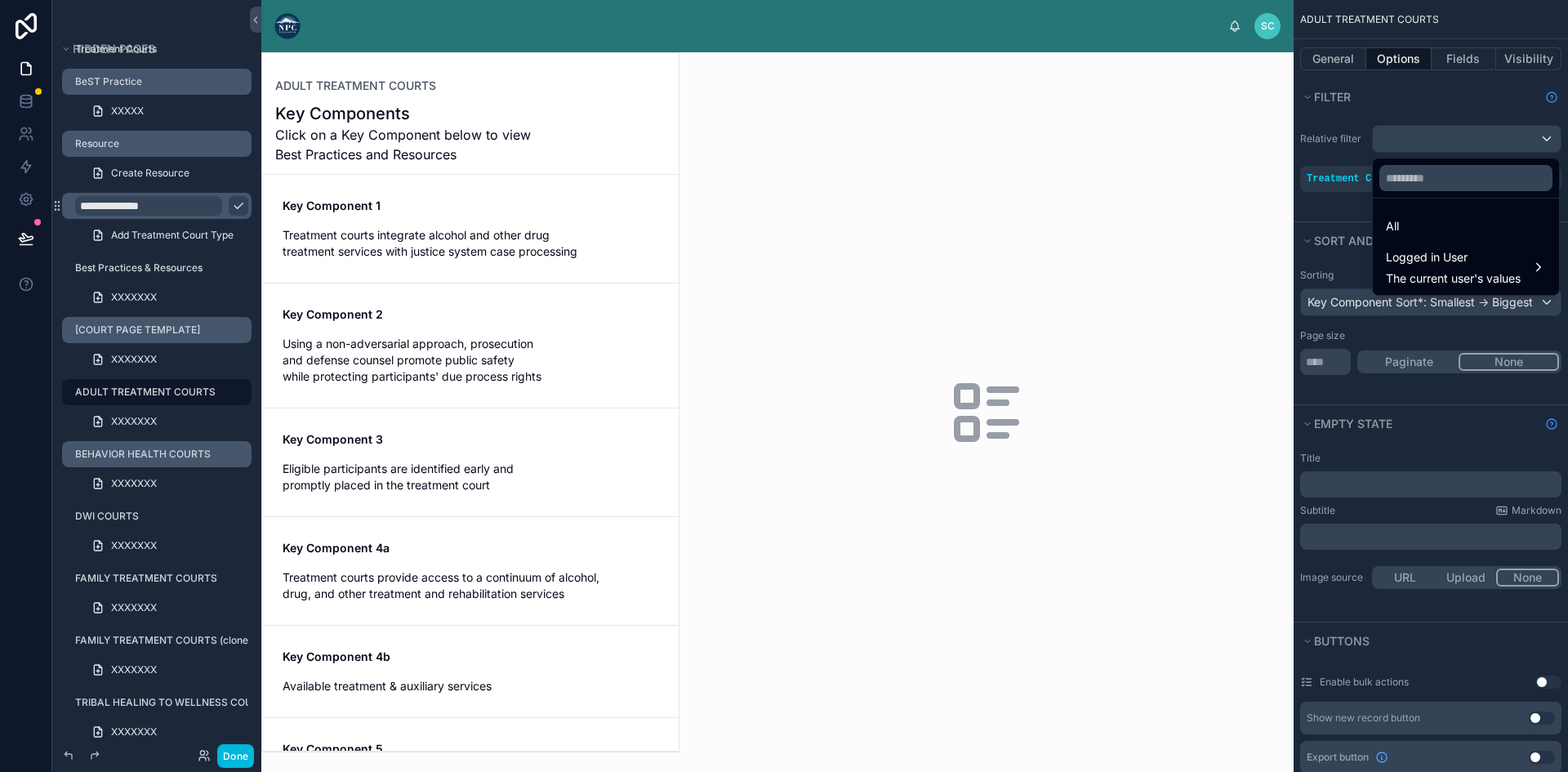
click at [1317, 55] on div "scrollable content" at bounding box center [784, 386] width 1568 height 772
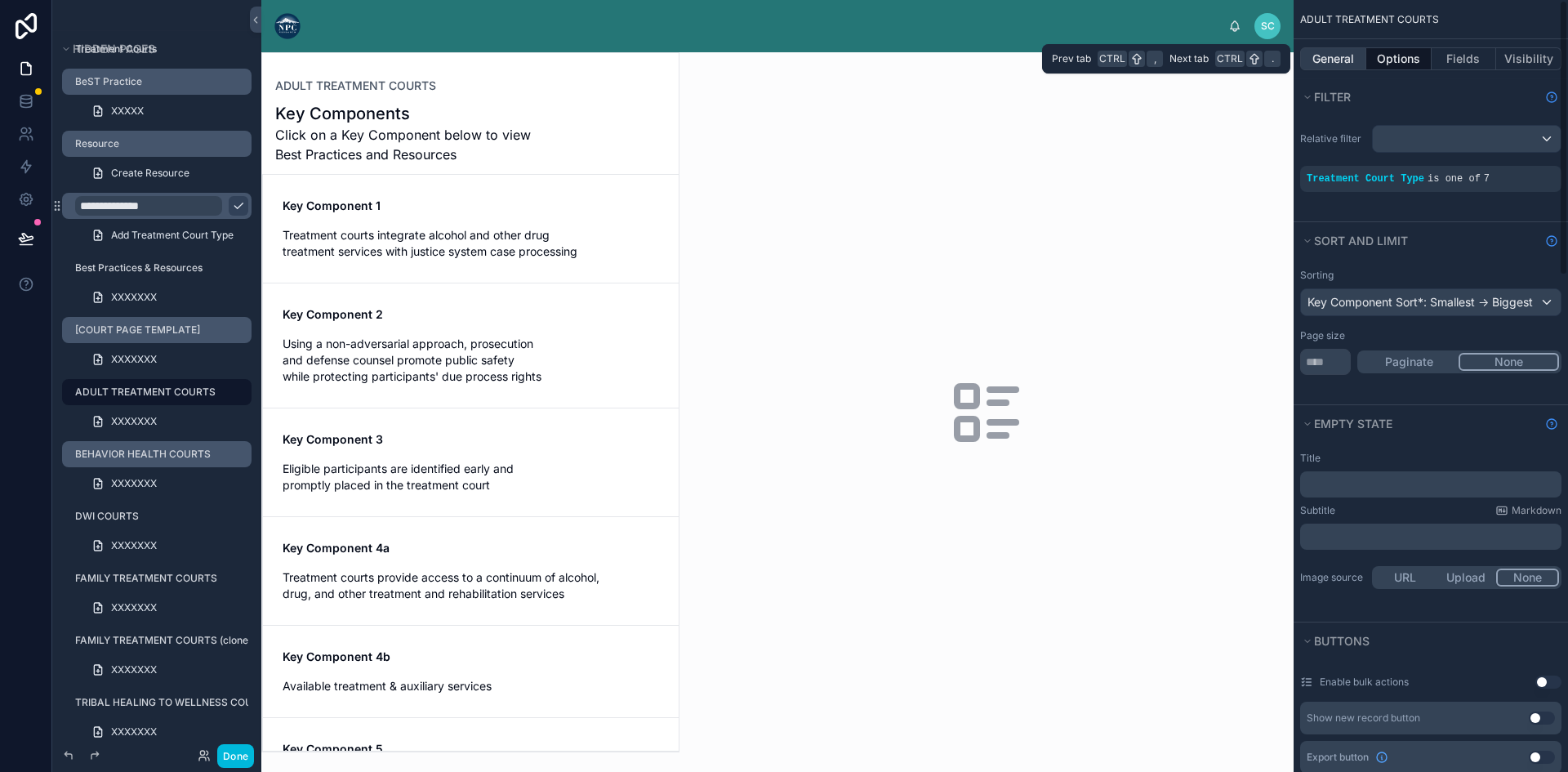
click at [1333, 59] on button "General" at bounding box center [1332, 59] width 66 height 23
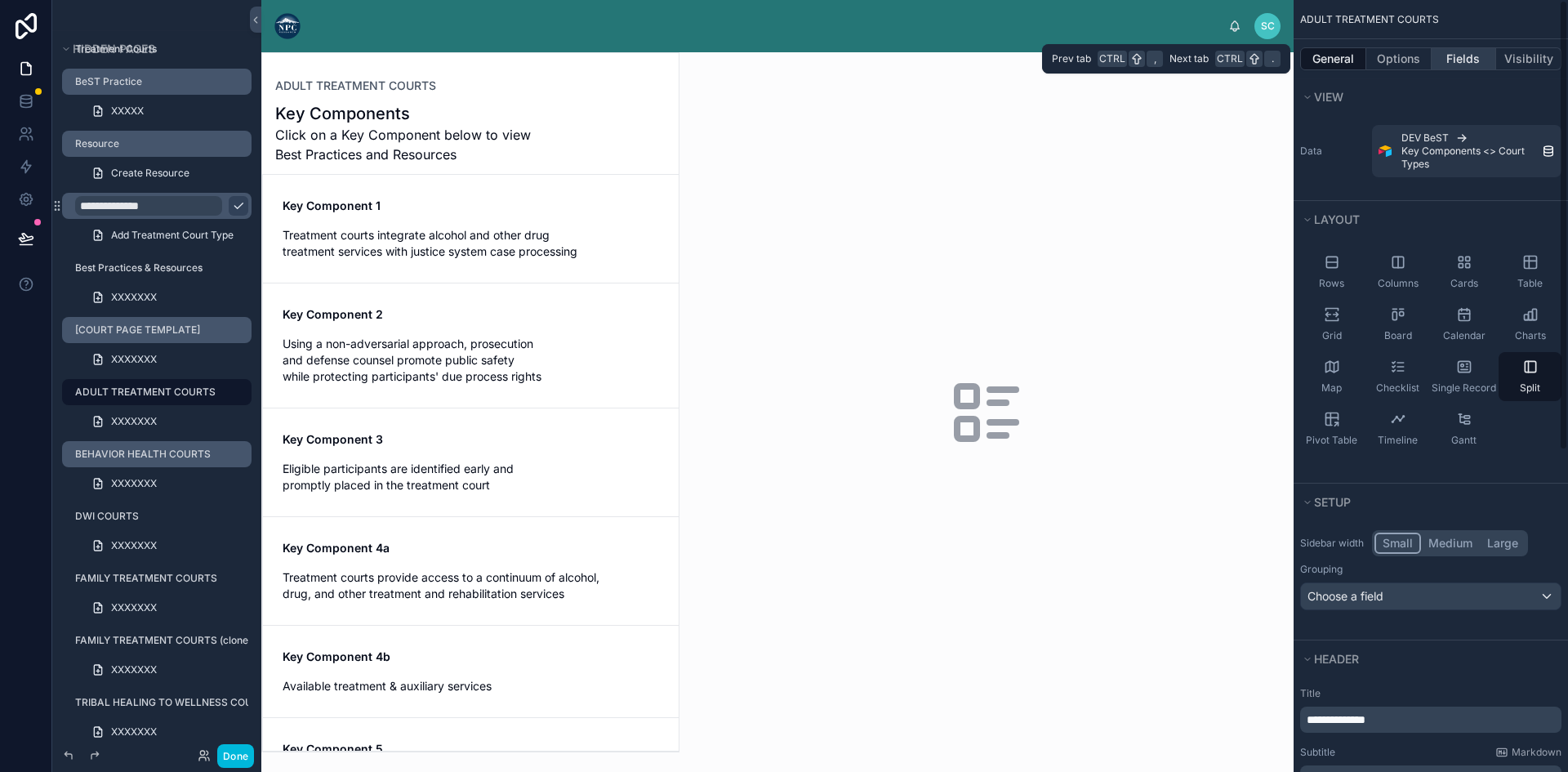
click at [1469, 59] on button "Fields" at bounding box center [1463, 59] width 65 height 23
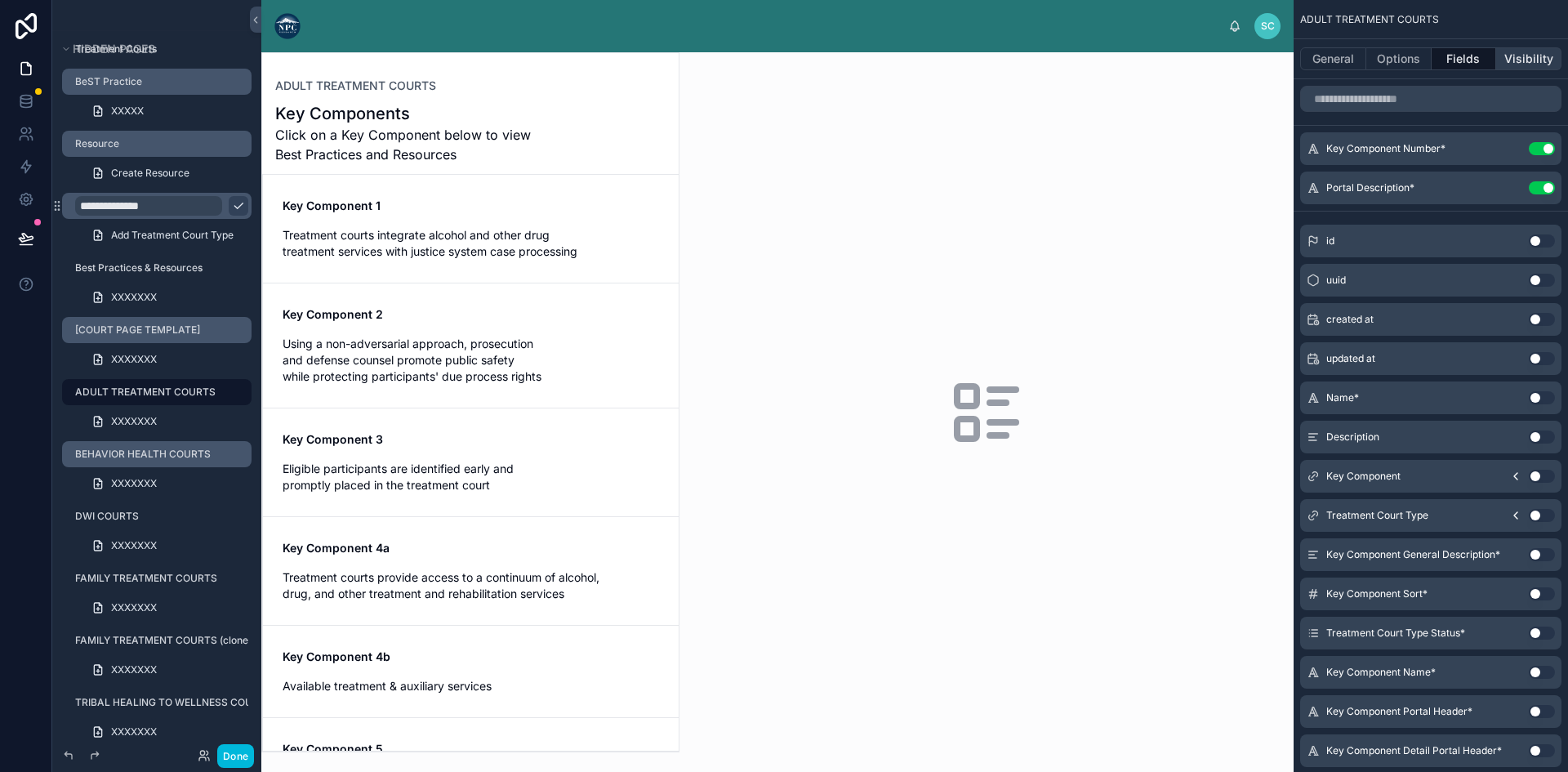
click at [1512, 60] on button "Visibility" at bounding box center [1528, 59] width 65 height 23
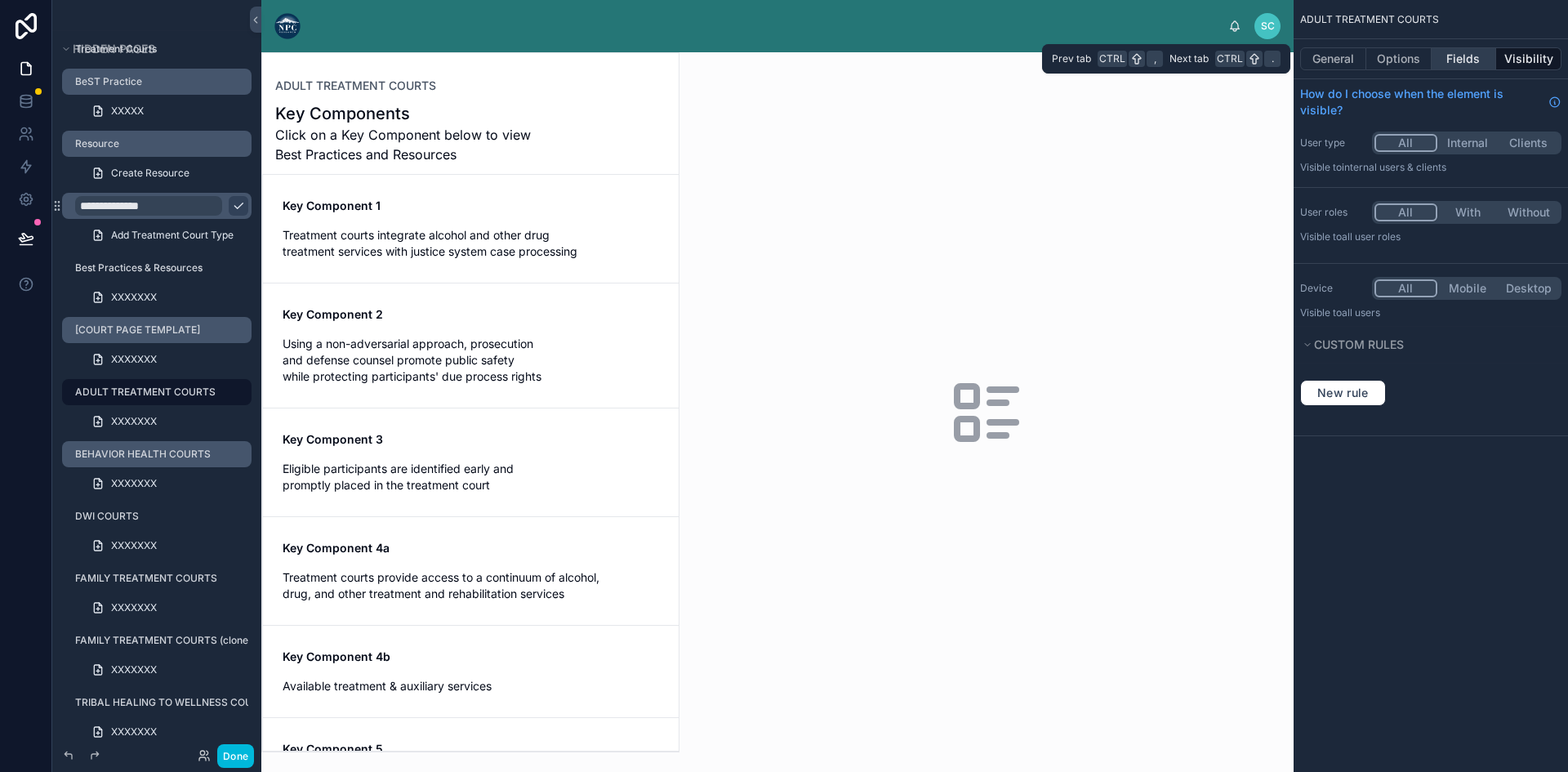
click at [1448, 56] on button "Fields" at bounding box center [1463, 59] width 65 height 23
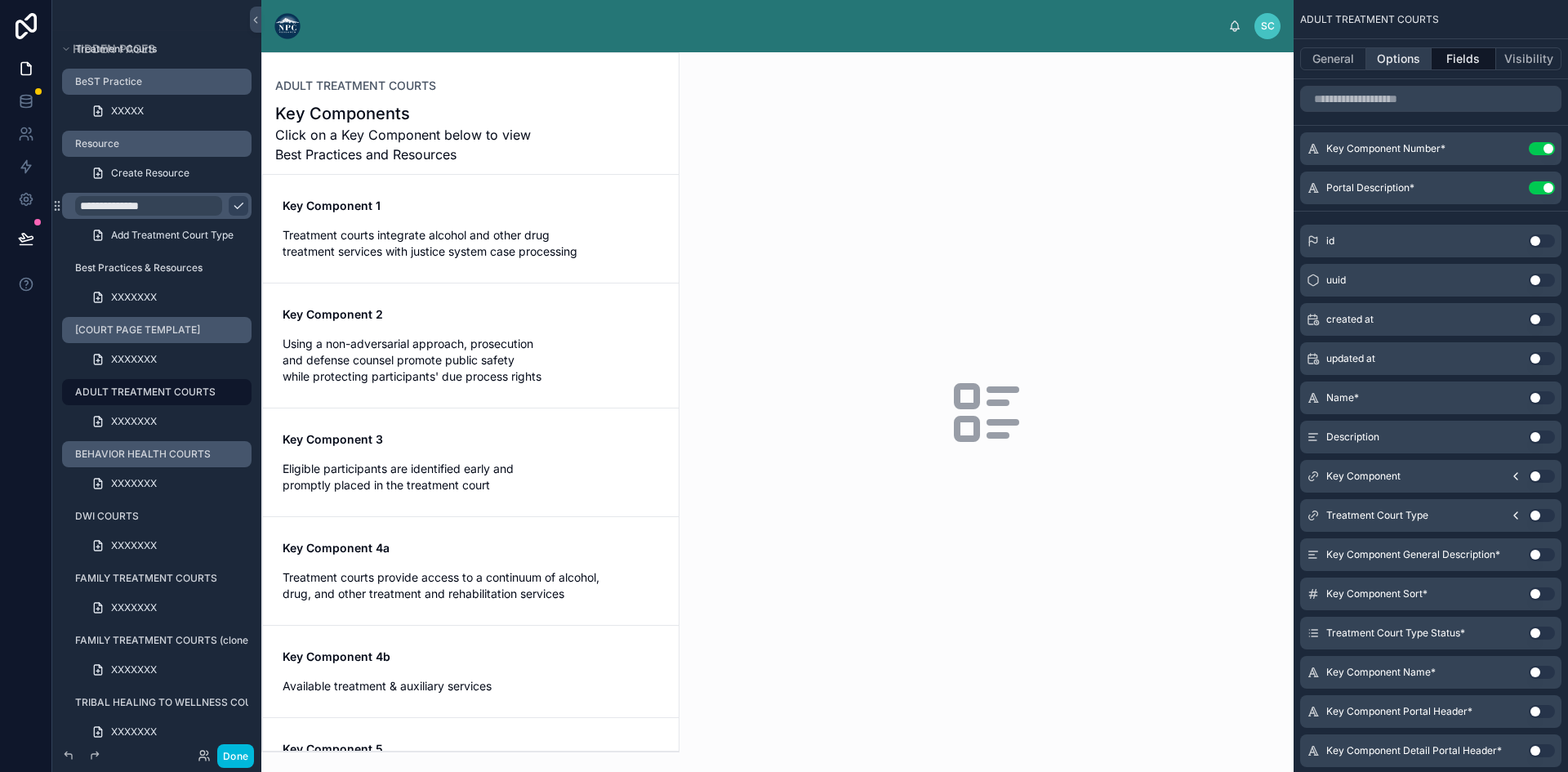
click at [1387, 55] on button "Options" at bounding box center [1398, 59] width 65 height 23
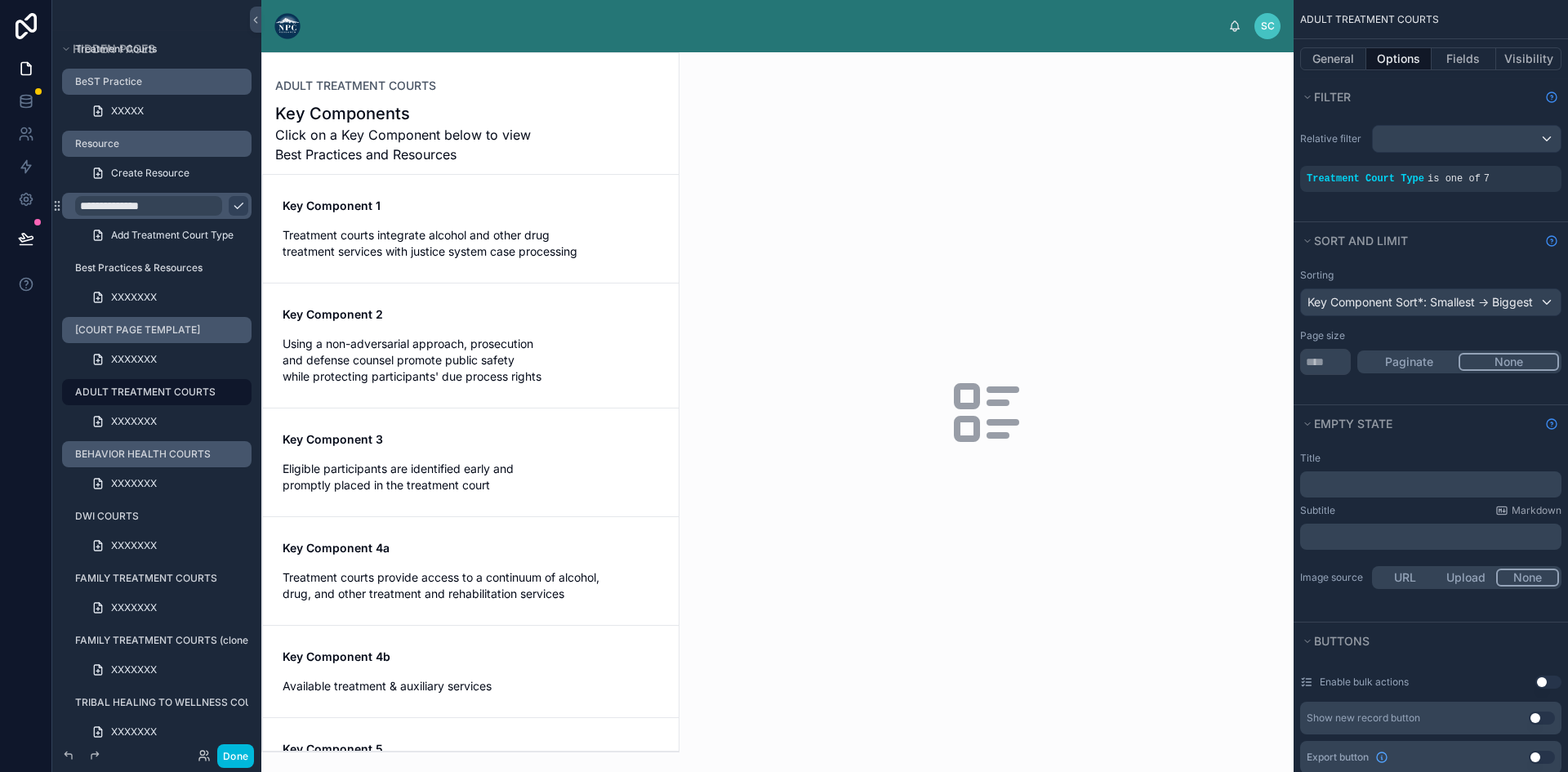
click at [1375, 171] on div "Treatment Court Type is one of 7" at bounding box center [1430, 178] width 261 height 26
click at [1414, 180] on div "Treatment Court Type is one of 7" at bounding box center [1430, 178] width 248 height 13
click at [0, 0] on icon "scrollable content" at bounding box center [0, 0] width 0 height 0
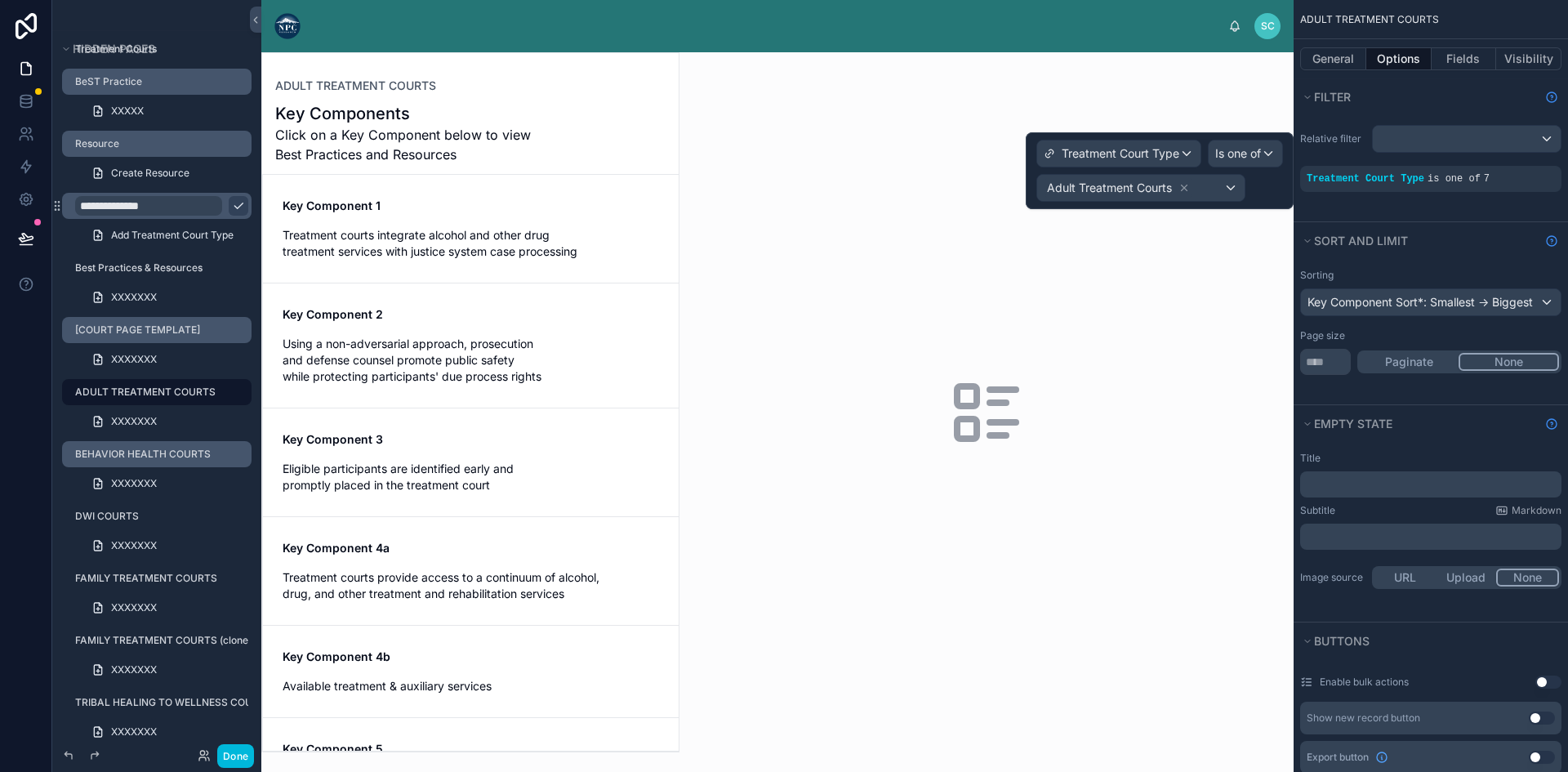
click at [1395, 208] on div "Relative filter Treatment Court Type is one of 7" at bounding box center [1430, 168] width 274 height 107
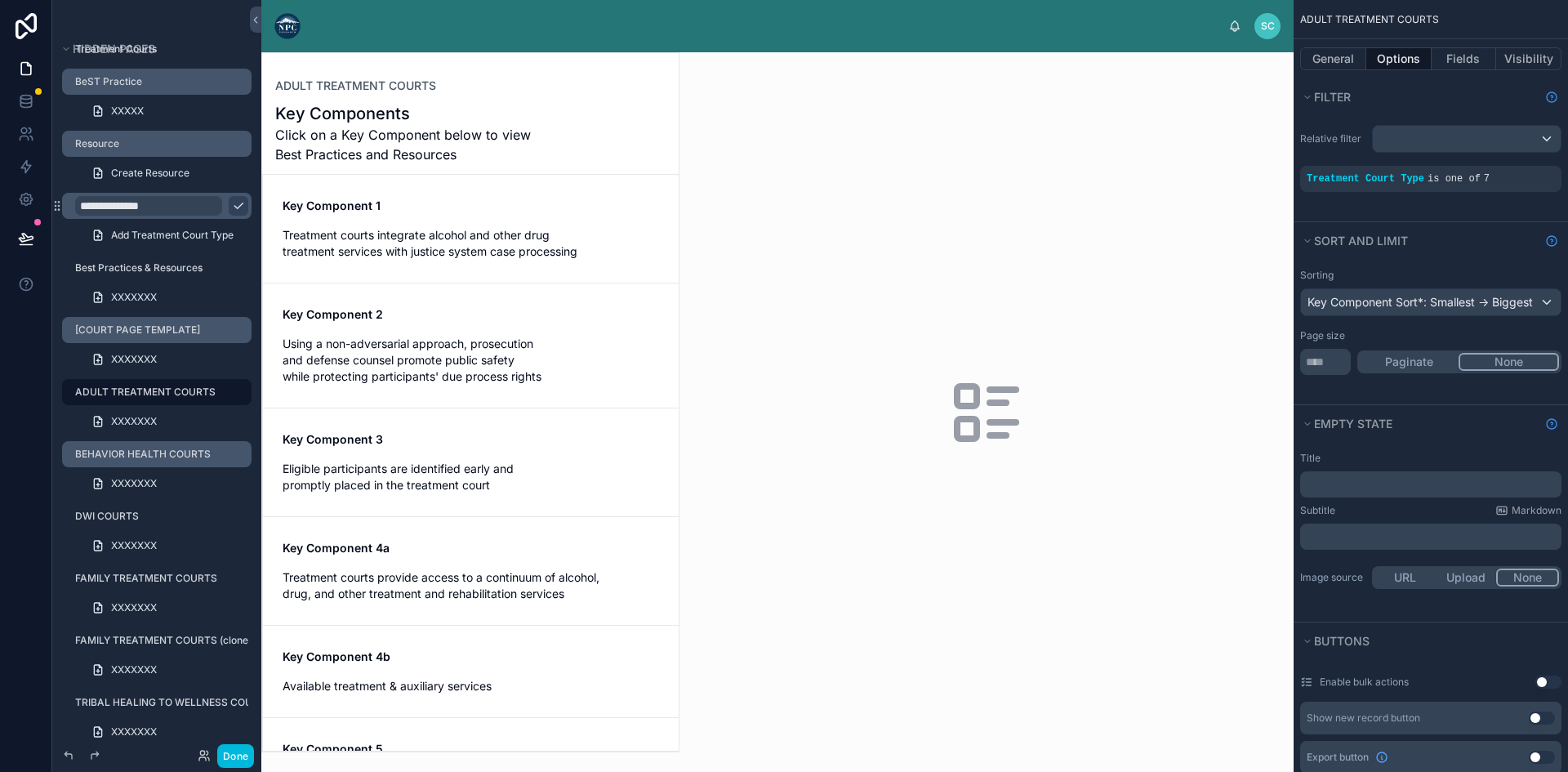
click at [152, 328] on label "[COURT PAGE TEMPLATE]" at bounding box center [159, 330] width 167 height 13
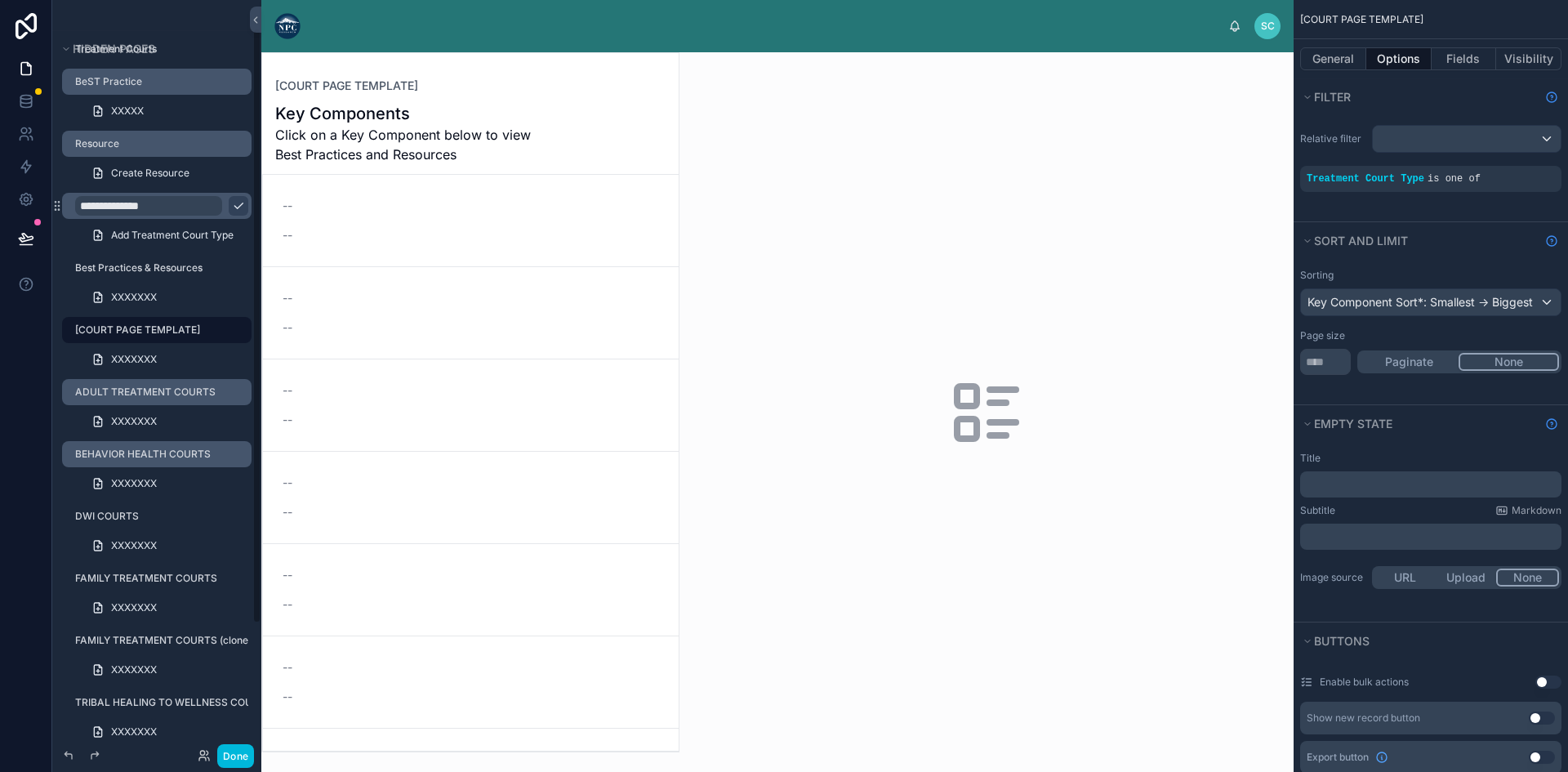
scroll to position [36, 0]
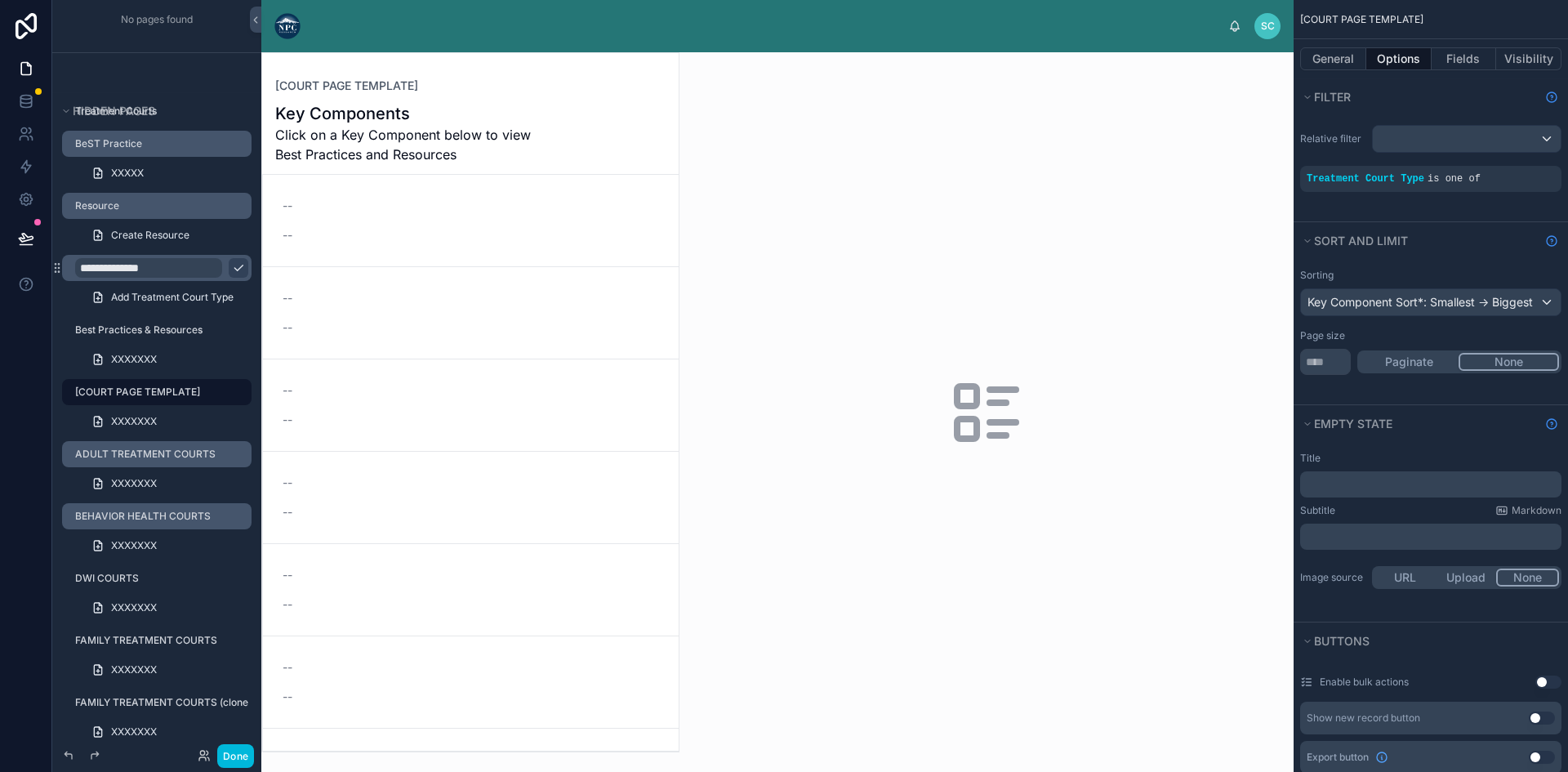
click at [0, 0] on icon "scrollable content" at bounding box center [0, 0] width 0 height 0
click at [1446, 181] on span "is one of" at bounding box center [1453, 178] width 53 height 12
click at [0, 0] on icon "scrollable content" at bounding box center [0, 0] width 0 height 0
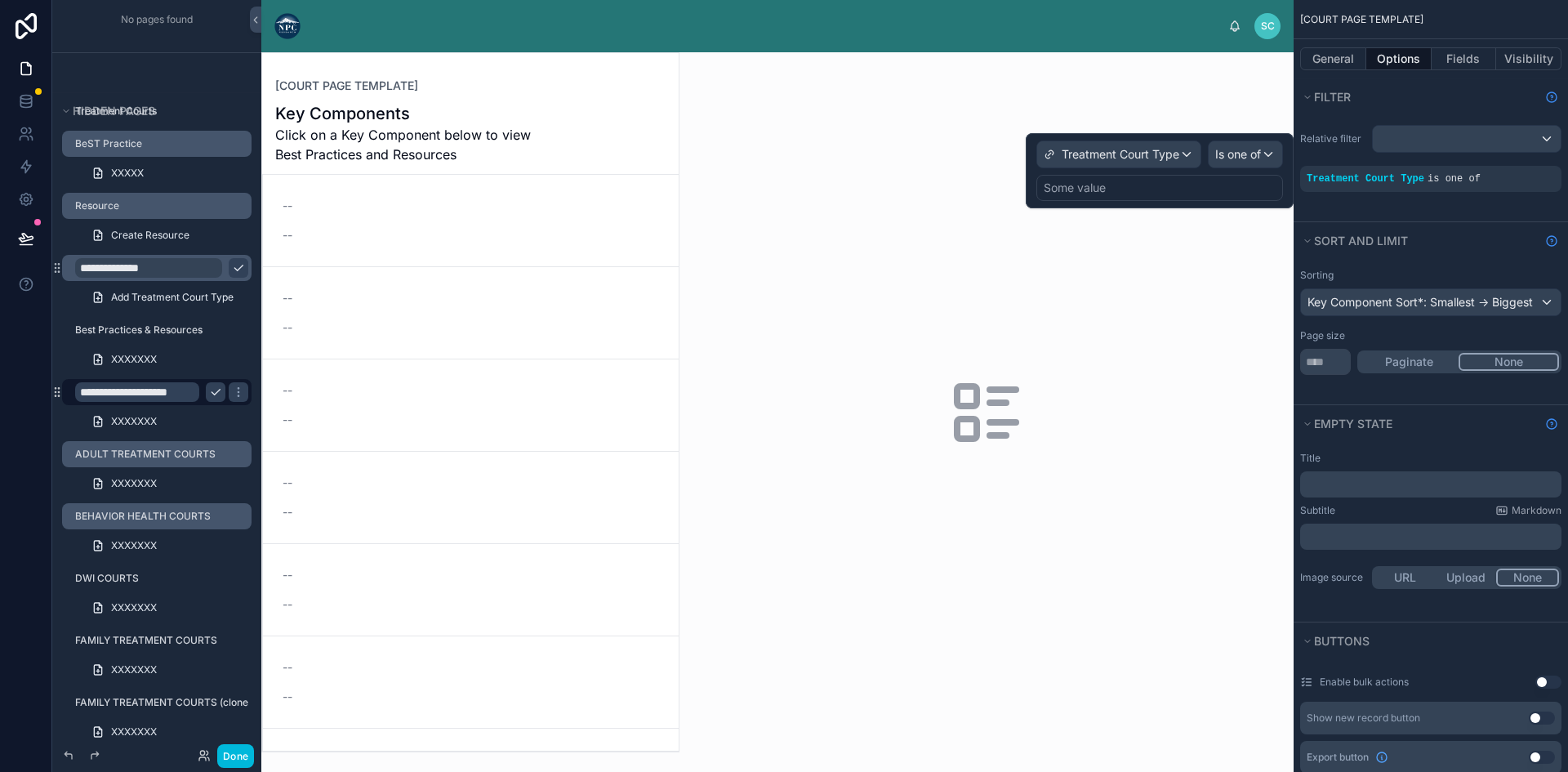
click at [1116, 183] on div "Some value" at bounding box center [1159, 187] width 246 height 26
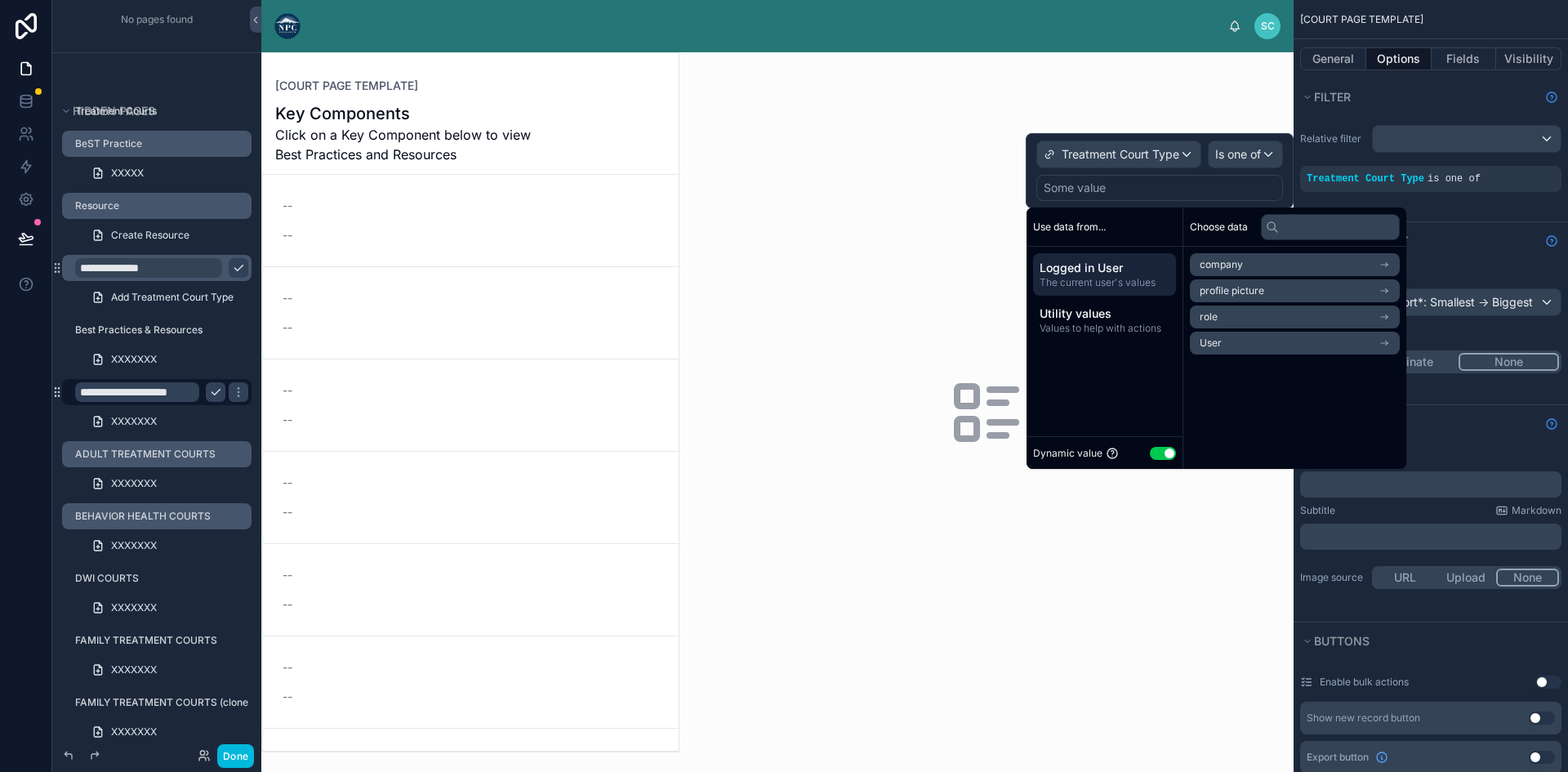
click at [1117, 186] on div "Some value" at bounding box center [1159, 187] width 246 height 26
click at [1138, 183] on div "Some value" at bounding box center [1159, 187] width 246 height 26
click at [1104, 314] on span "Utility values" at bounding box center [1104, 313] width 130 height 16
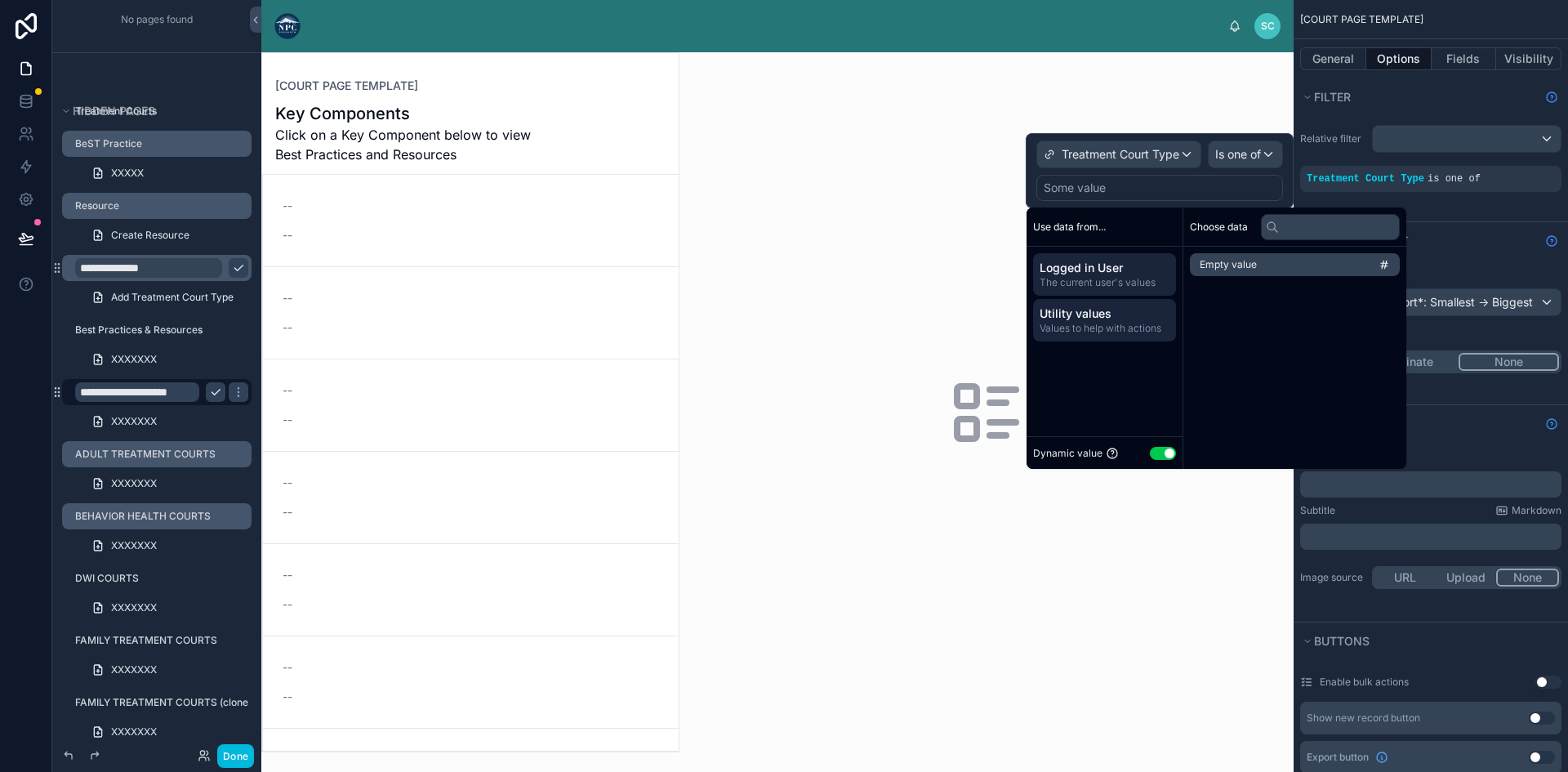
click at [1064, 268] on span "Logged in User" at bounding box center [1104, 268] width 130 height 16
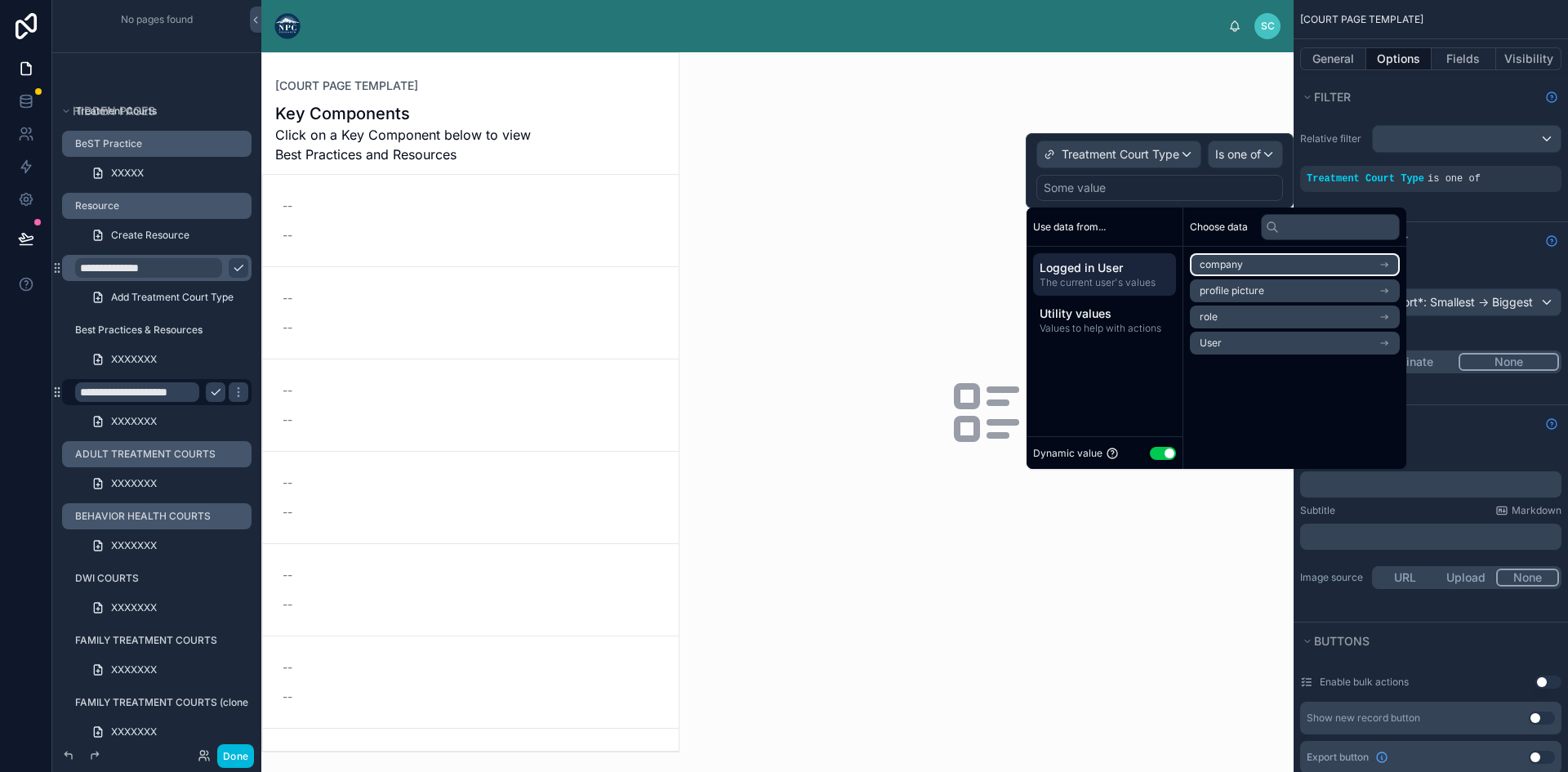
click at [1230, 263] on span "company" at bounding box center [1221, 264] width 43 height 13
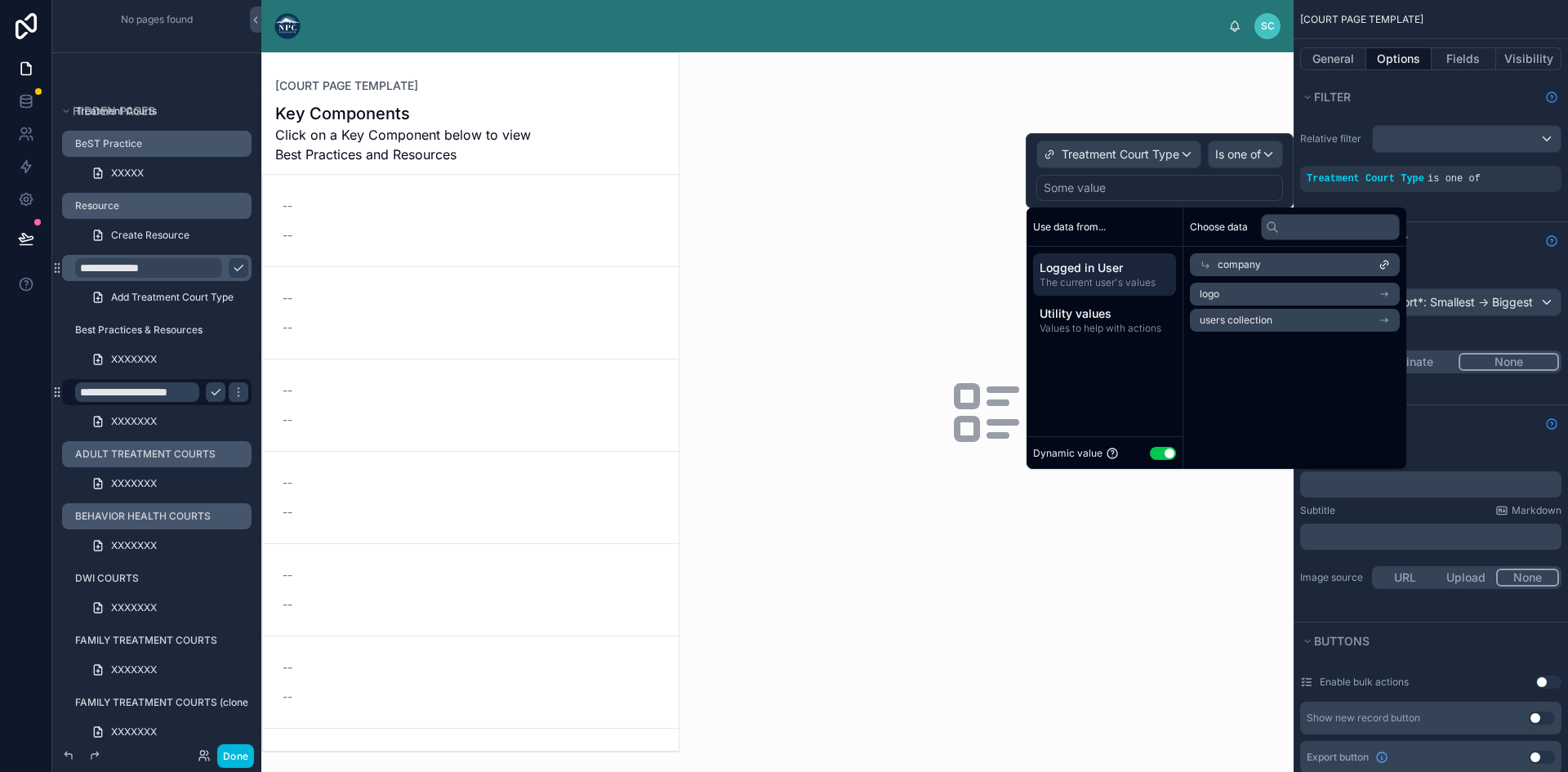
click at [1205, 263] on icon at bounding box center [1204, 264] width 12 height 12
click at [1270, 319] on li "role" at bounding box center [1294, 317] width 210 height 23
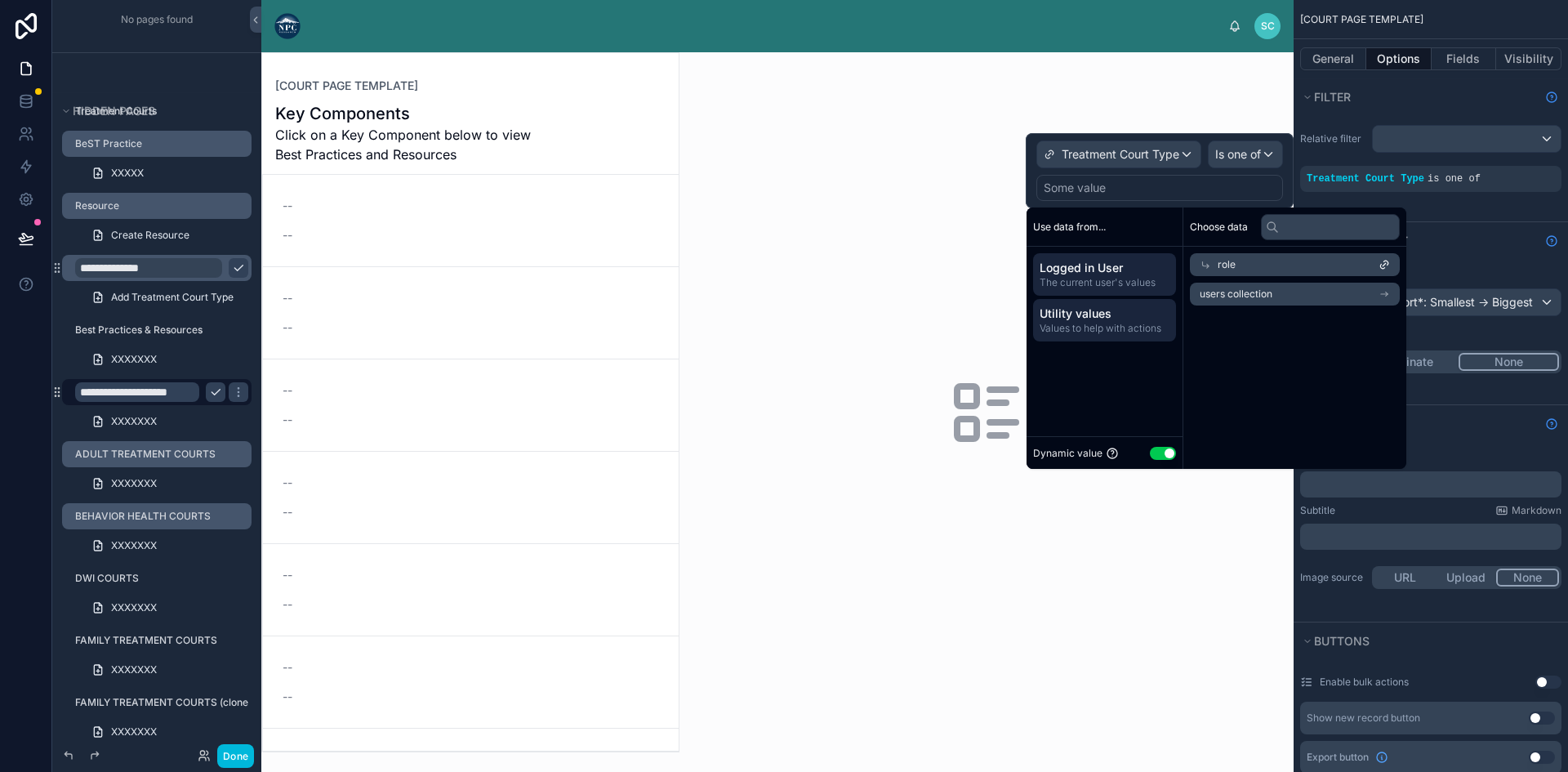
click at [1102, 324] on span "Values to help with actions" at bounding box center [1104, 328] width 130 height 13
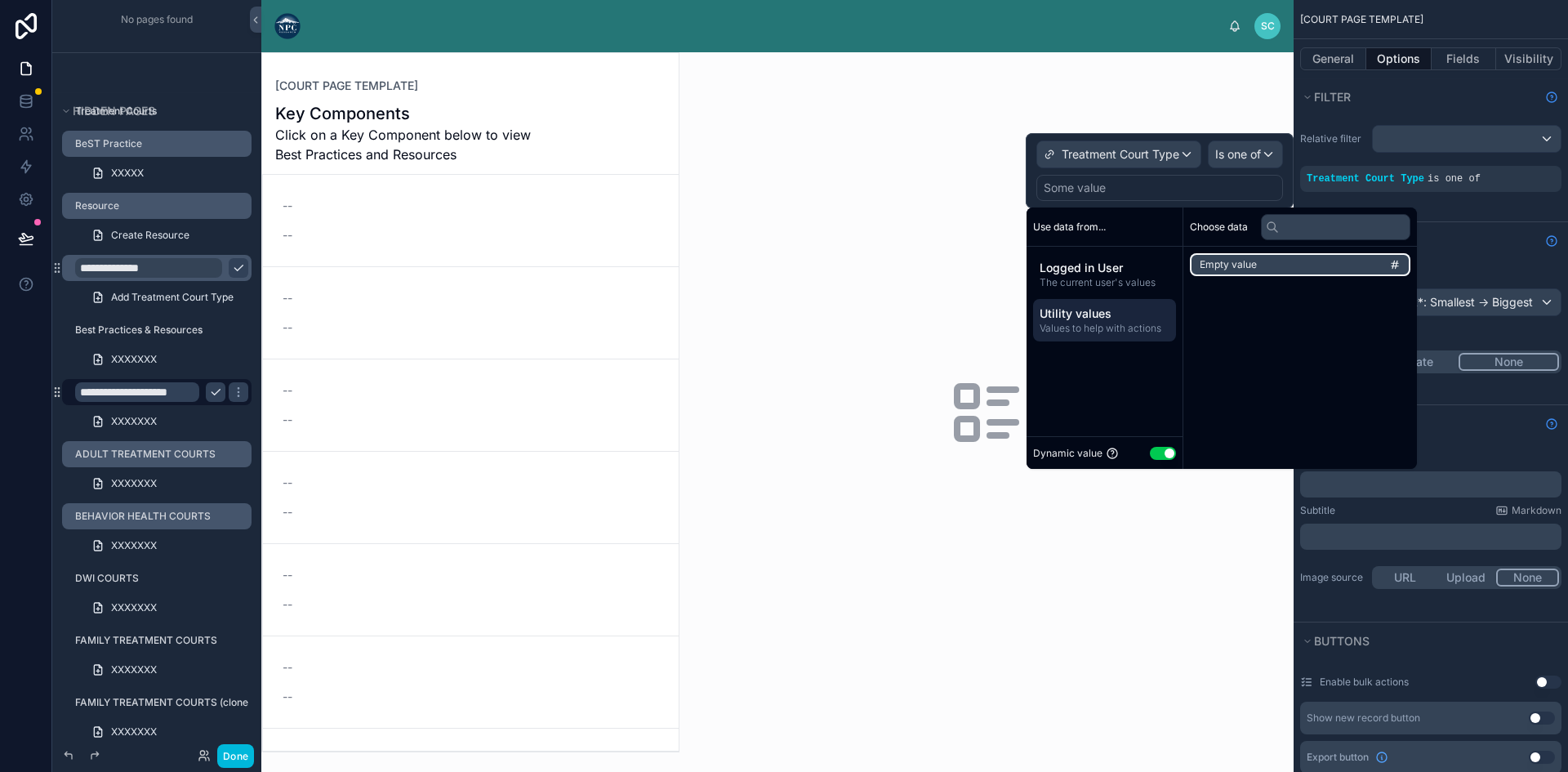
click at [1247, 259] on span "Empty value" at bounding box center [1228, 264] width 57 height 13
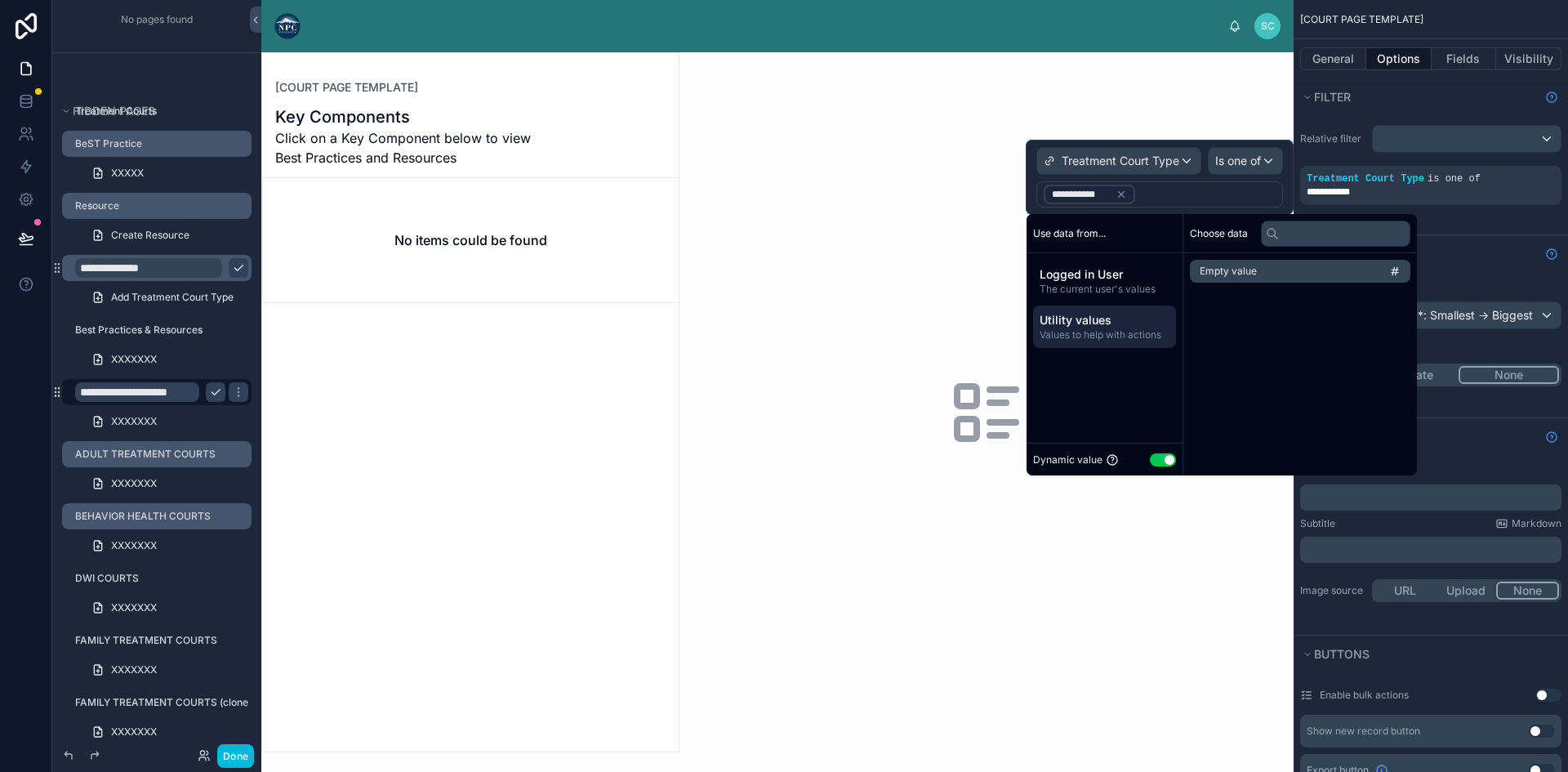
click at [1121, 193] on icon at bounding box center [1120, 194] width 12 height 12
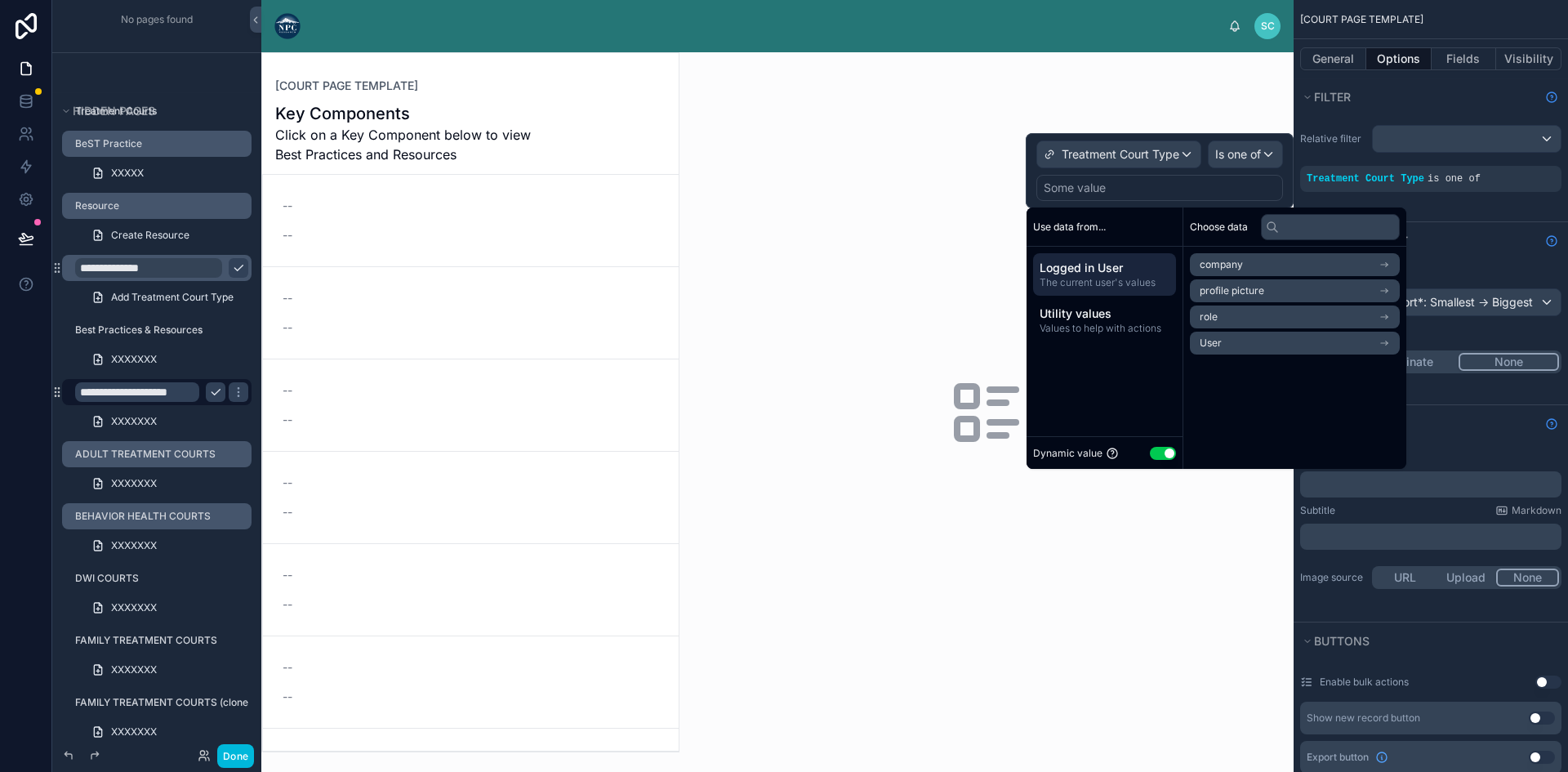
click at [909, 262] on div at bounding box center [987, 411] width 614 height 719
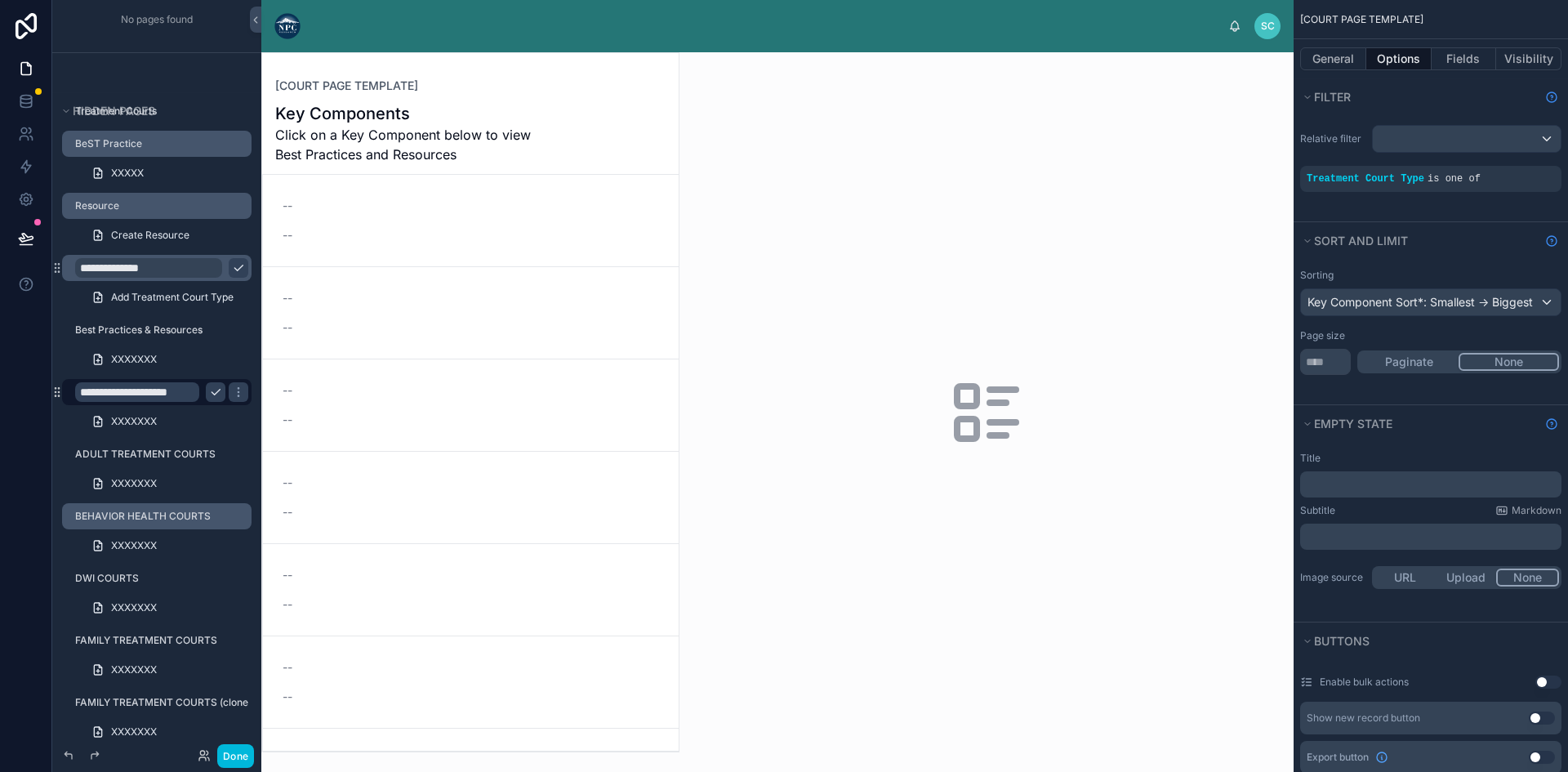
drag, startPoint x: 152, startPoint y: 450, endPoint x: 186, endPoint y: 447, distance: 34.1
click at [153, 450] on label "ADULT TREATMENT COURTS" at bounding box center [159, 454] width 167 height 13
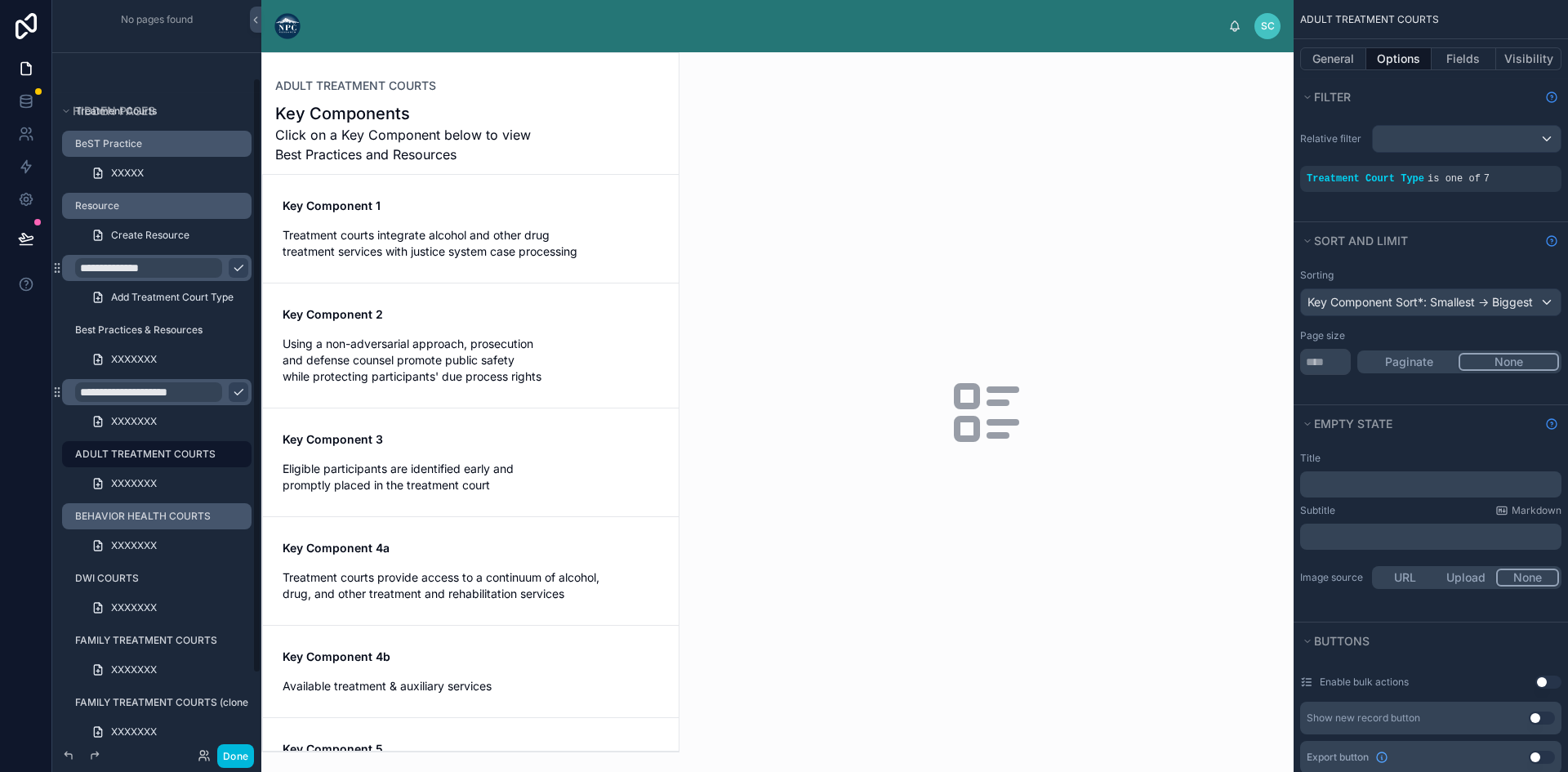
scroll to position [98, 0]
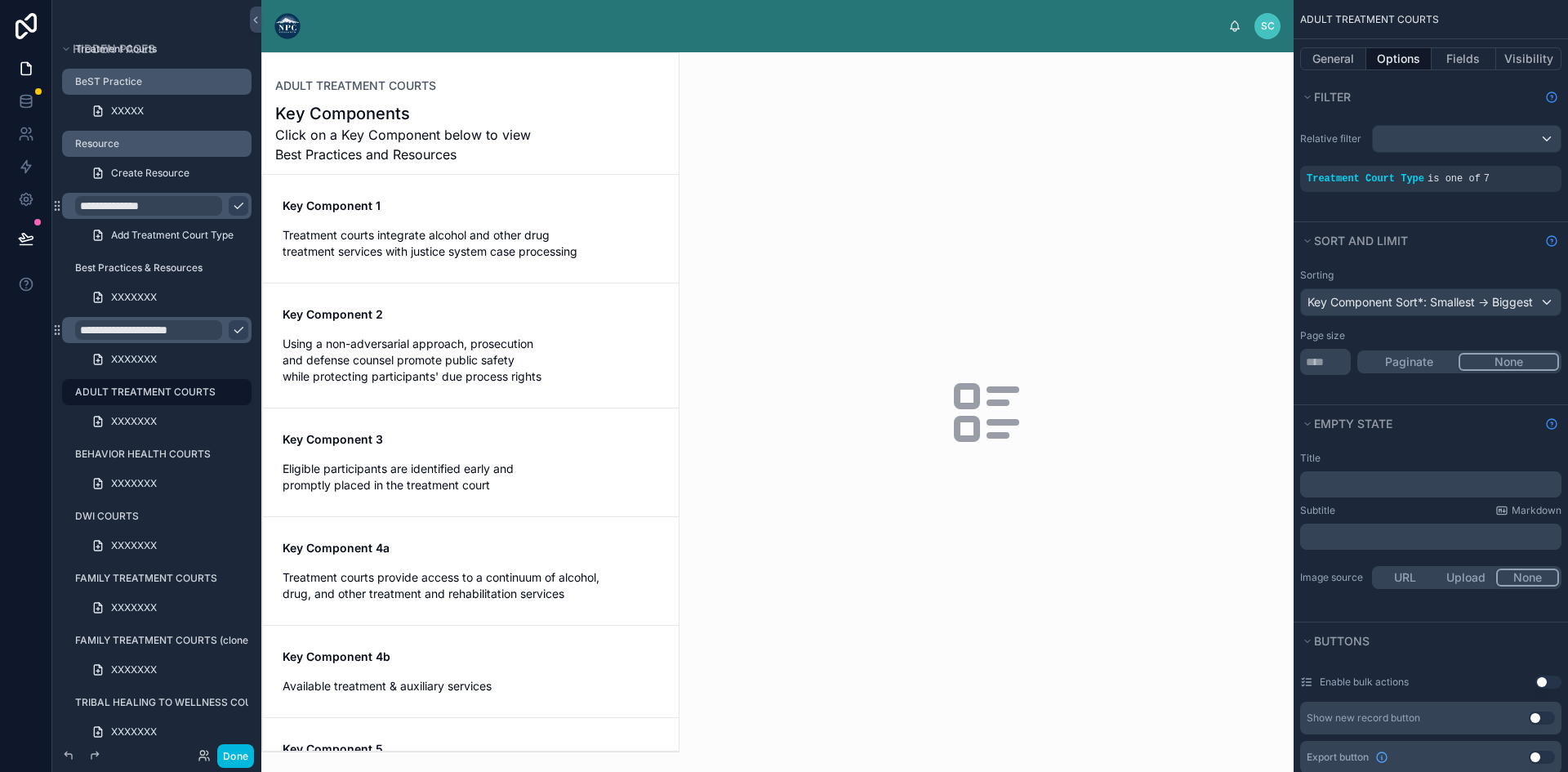
click at [0, 0] on icon "scrollable content" at bounding box center [0, 0] width 0 height 0
click at [238, 391] on icon "scrollable content" at bounding box center [237, 391] width 1 height 1
click at [1394, 184] on div "Treatment Court Type is one of 7" at bounding box center [1430, 178] width 261 height 26
click at [0, 0] on icon "scrollable content" at bounding box center [0, 0] width 0 height 0
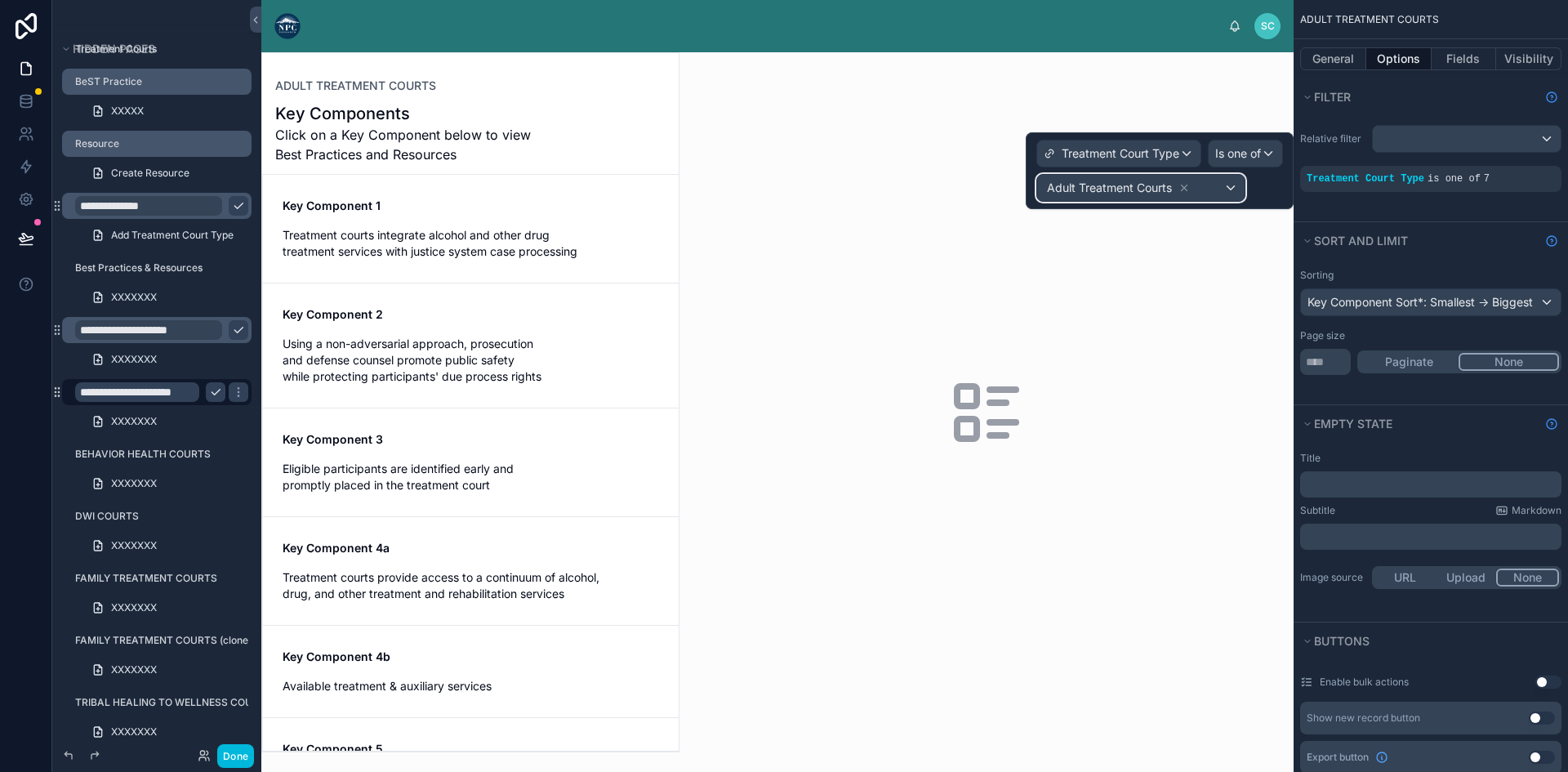
click at [1230, 190] on div "Adult Treatment Courts" at bounding box center [1141, 187] width 208 height 26
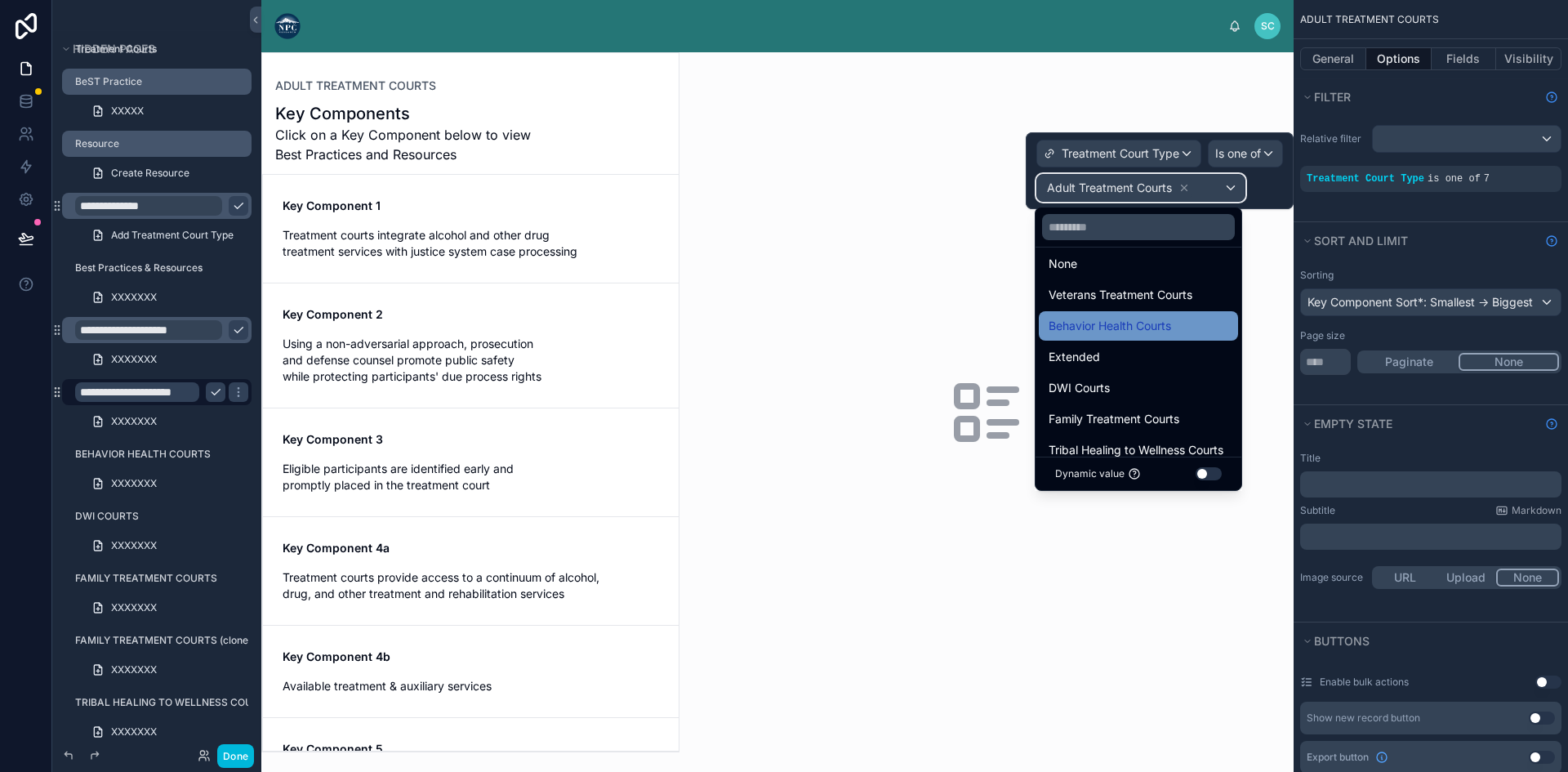
scroll to position [0, 0]
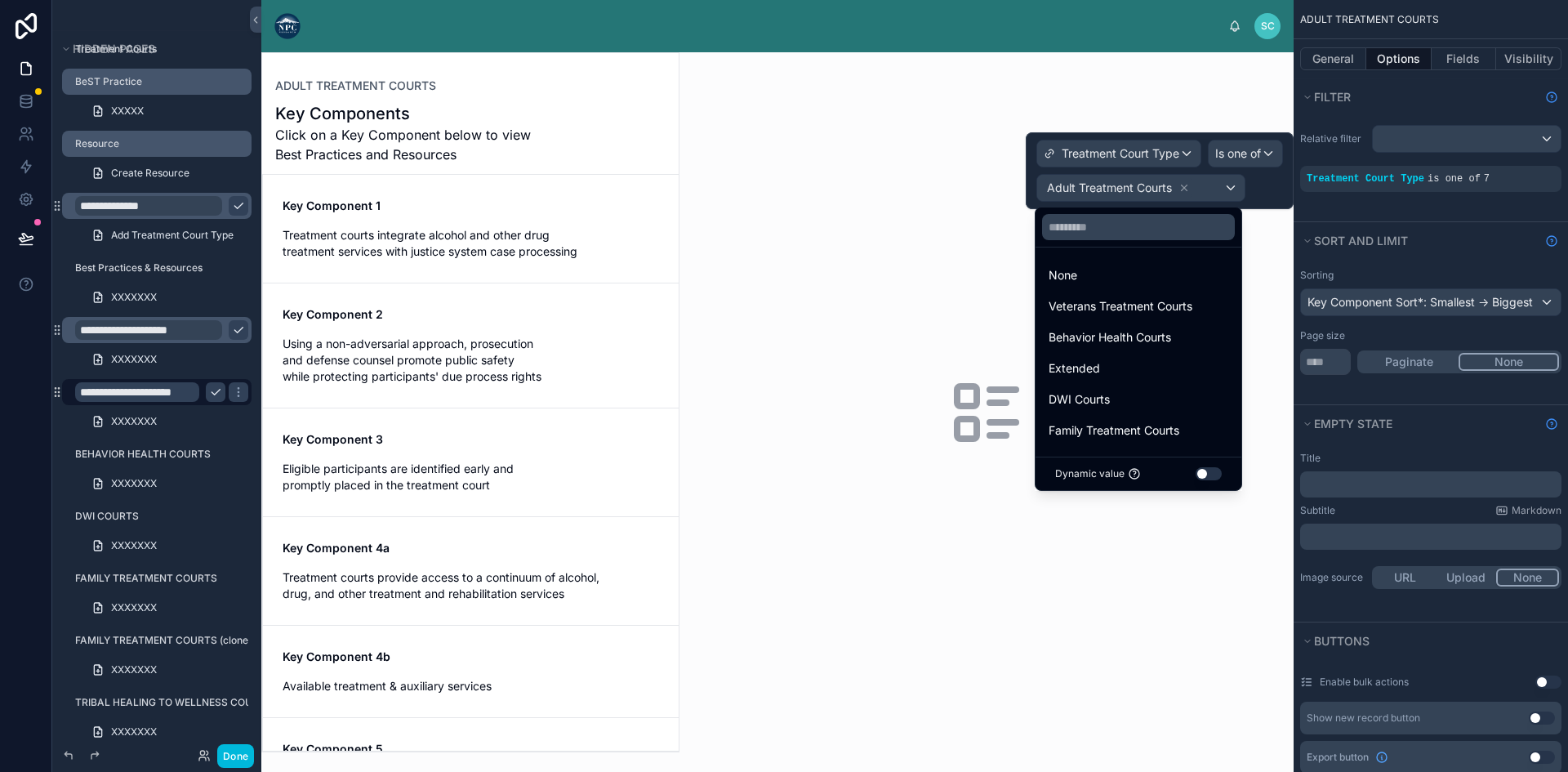
click at [912, 274] on div at bounding box center [987, 411] width 614 height 719
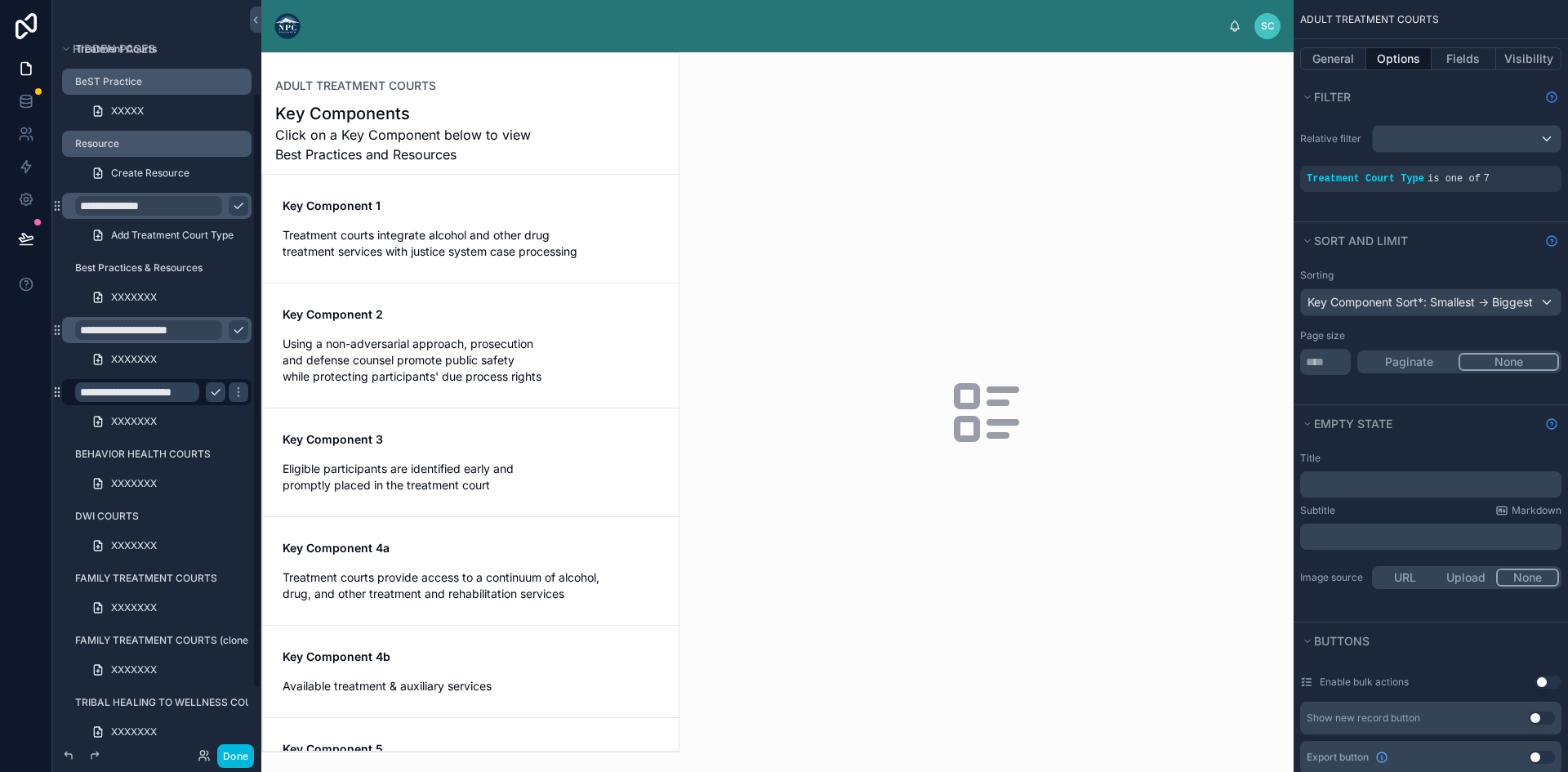
scroll to position [198, 0]
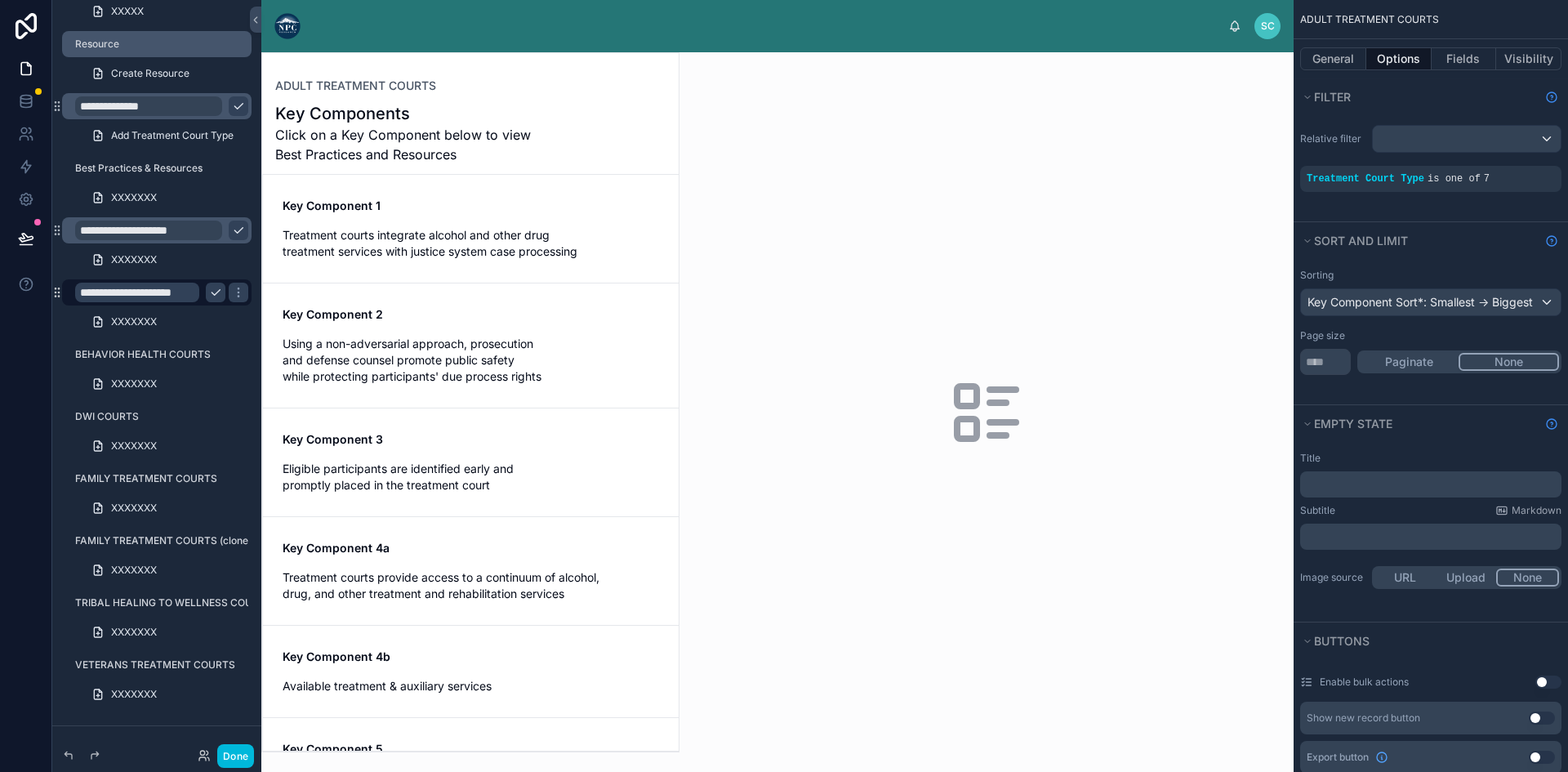
click at [430, 229] on span "Treatment courts integrate alcohol and other drug treatment services with justi…" at bounding box center [470, 243] width 376 height 32
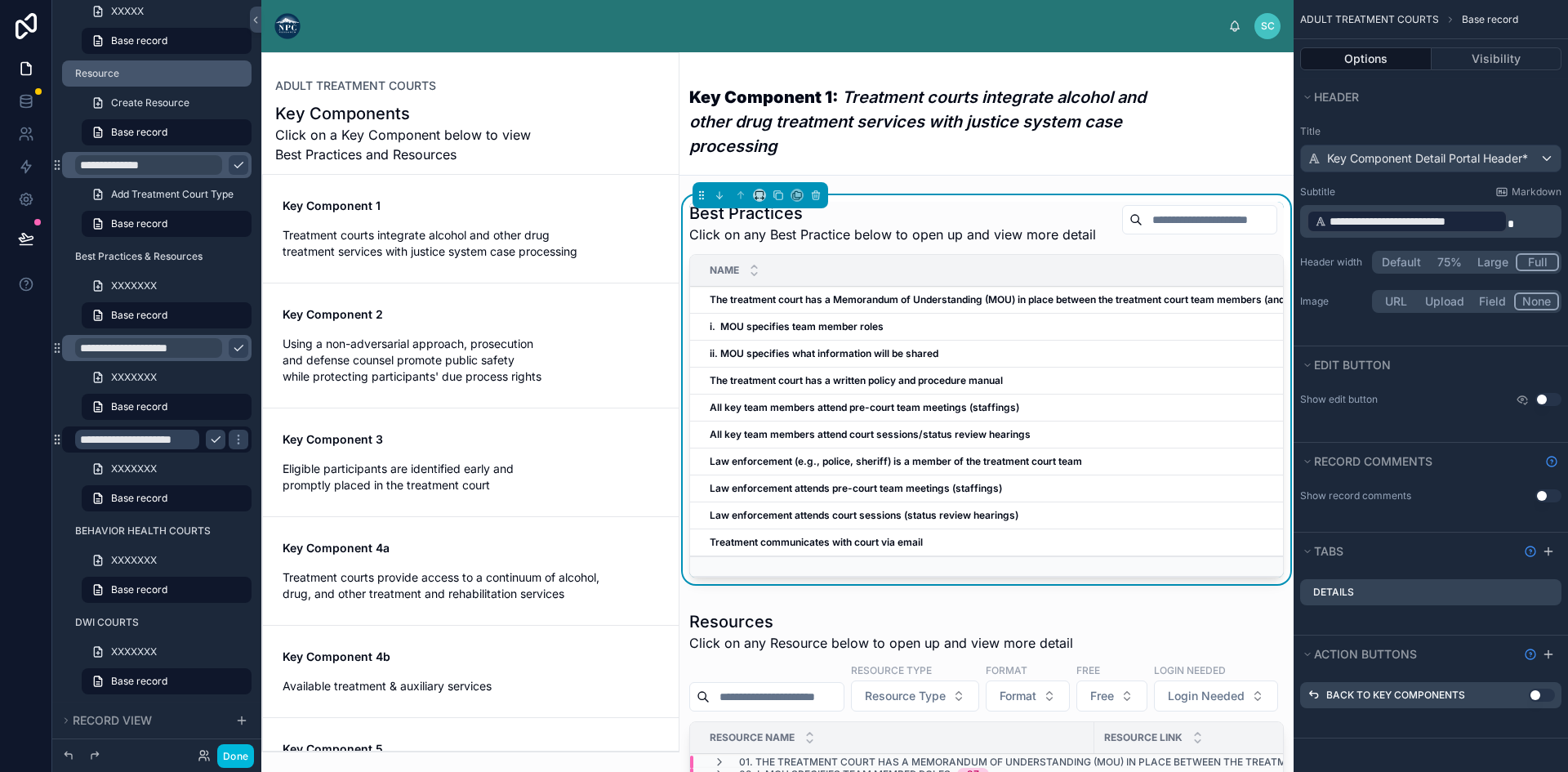
click at [397, 131] on span "Click on a Key Component below to view Best Practices and Resources" at bounding box center [408, 144] width 268 height 39
click at [394, 303] on link "Key Component 2 Using a non-adversarial approach, prosecution and defense couns…" at bounding box center [471, 345] width 416 height 124
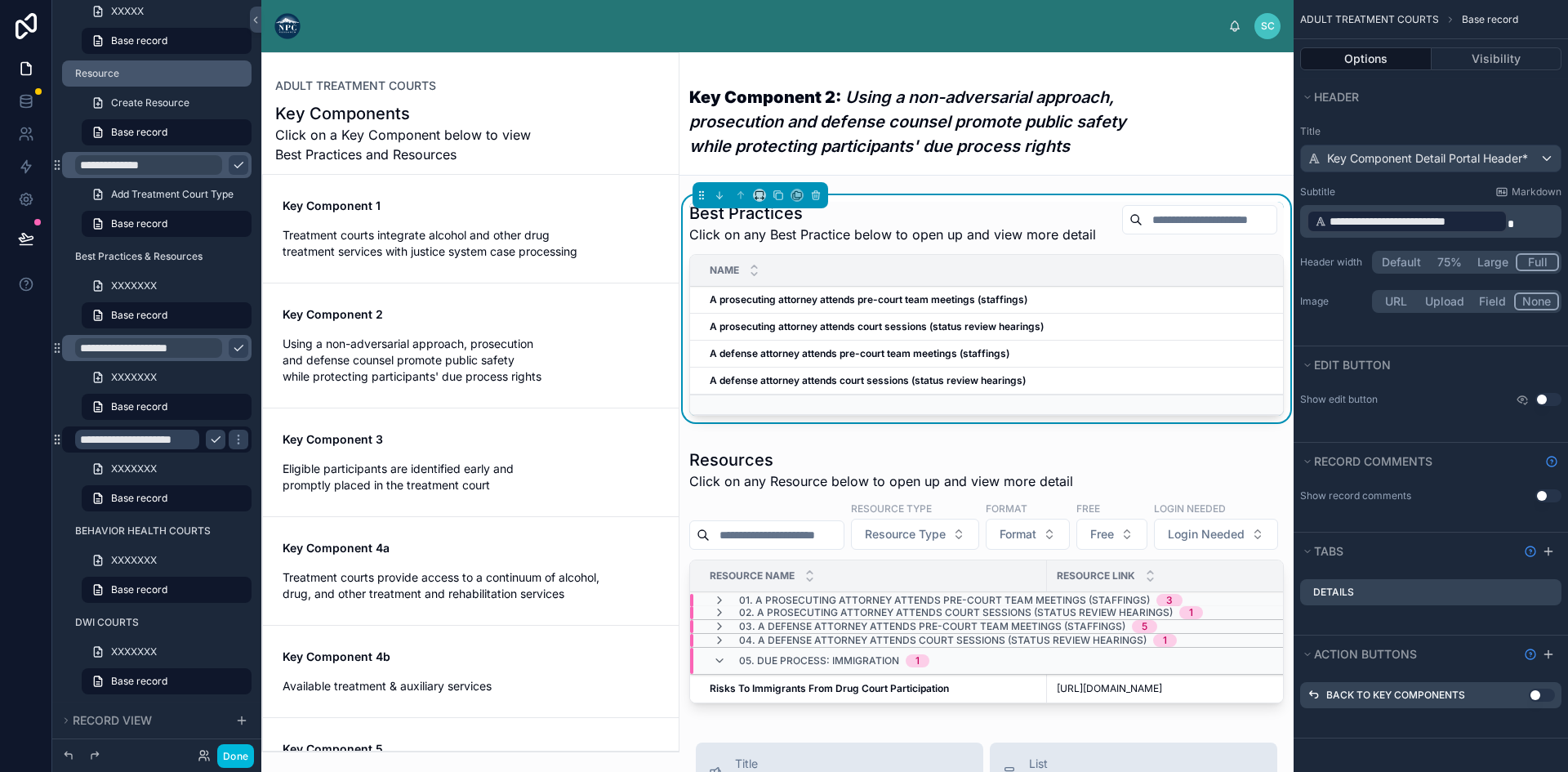
click at [437, 113] on h1 "Key Components" at bounding box center [408, 114] width 268 height 23
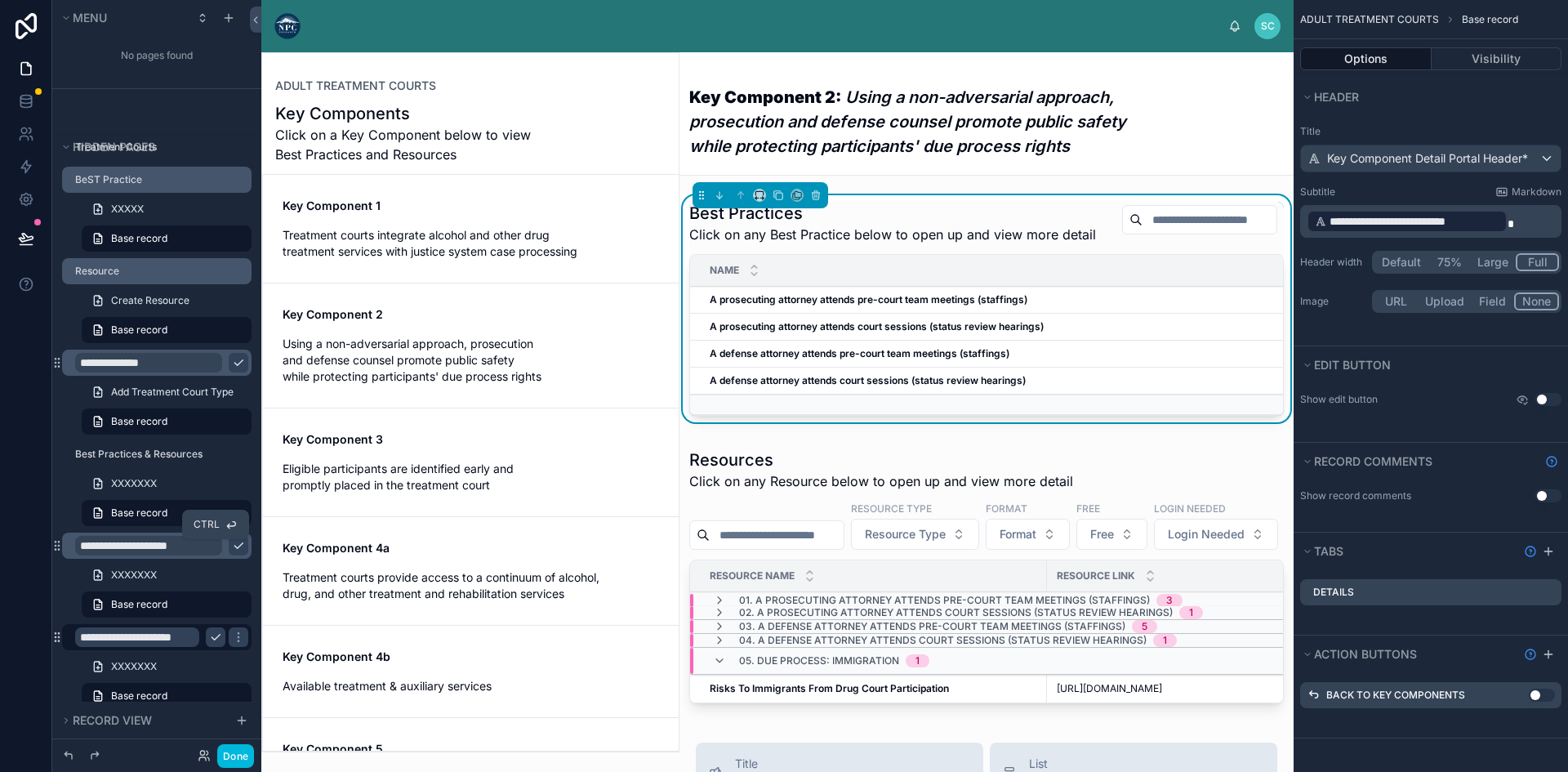
click at [232, 544] on icon "scrollable content" at bounding box center [238, 545] width 13 height 13
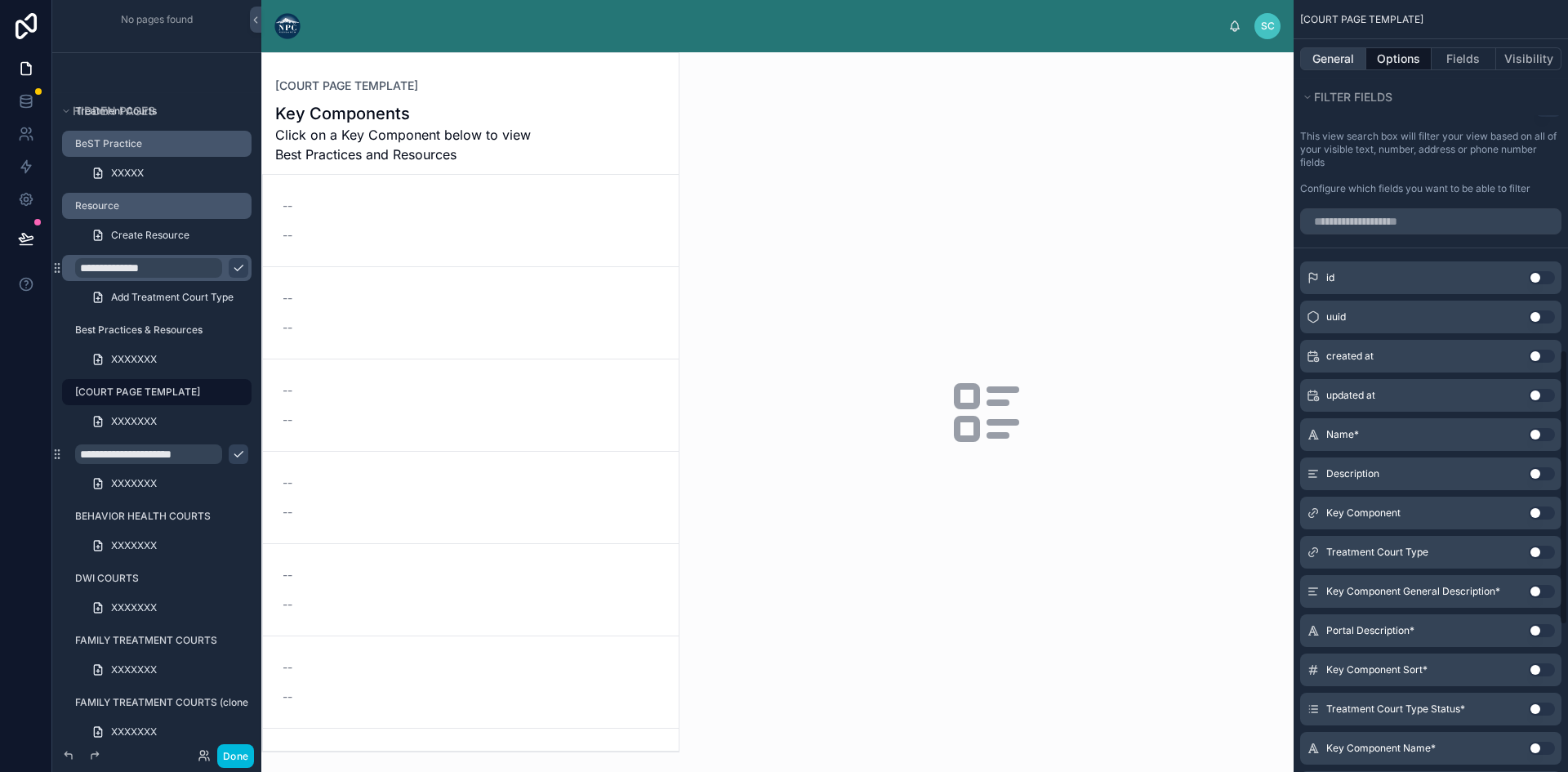
click at [1318, 54] on button "General" at bounding box center [1332, 59] width 66 height 23
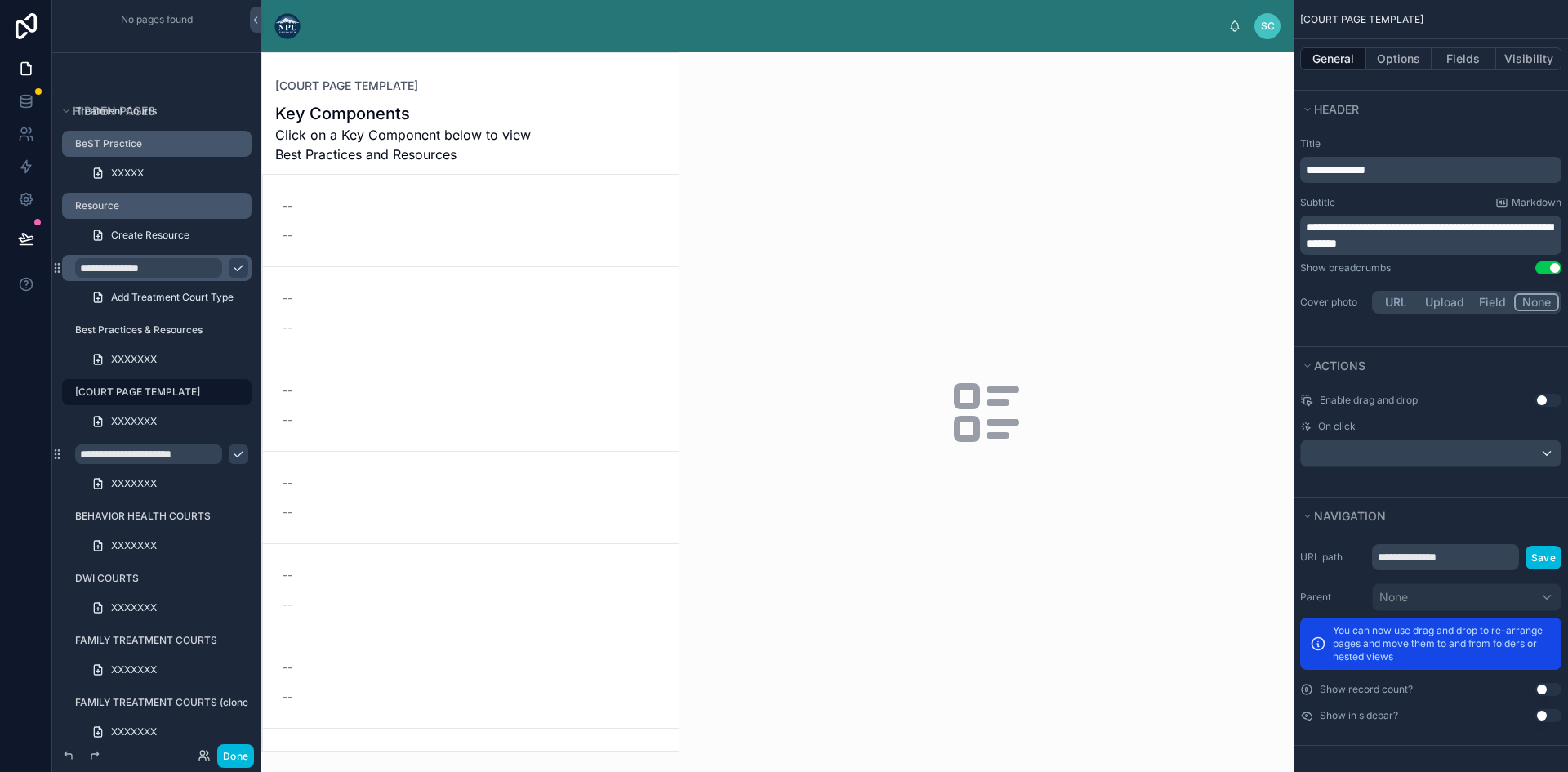
click at [471, 217] on div at bounding box center [470, 402] width 416 height 699
click at [474, 141] on span "Click on a Key Component below to view Best Practices and Resources" at bounding box center [408, 144] width 268 height 39
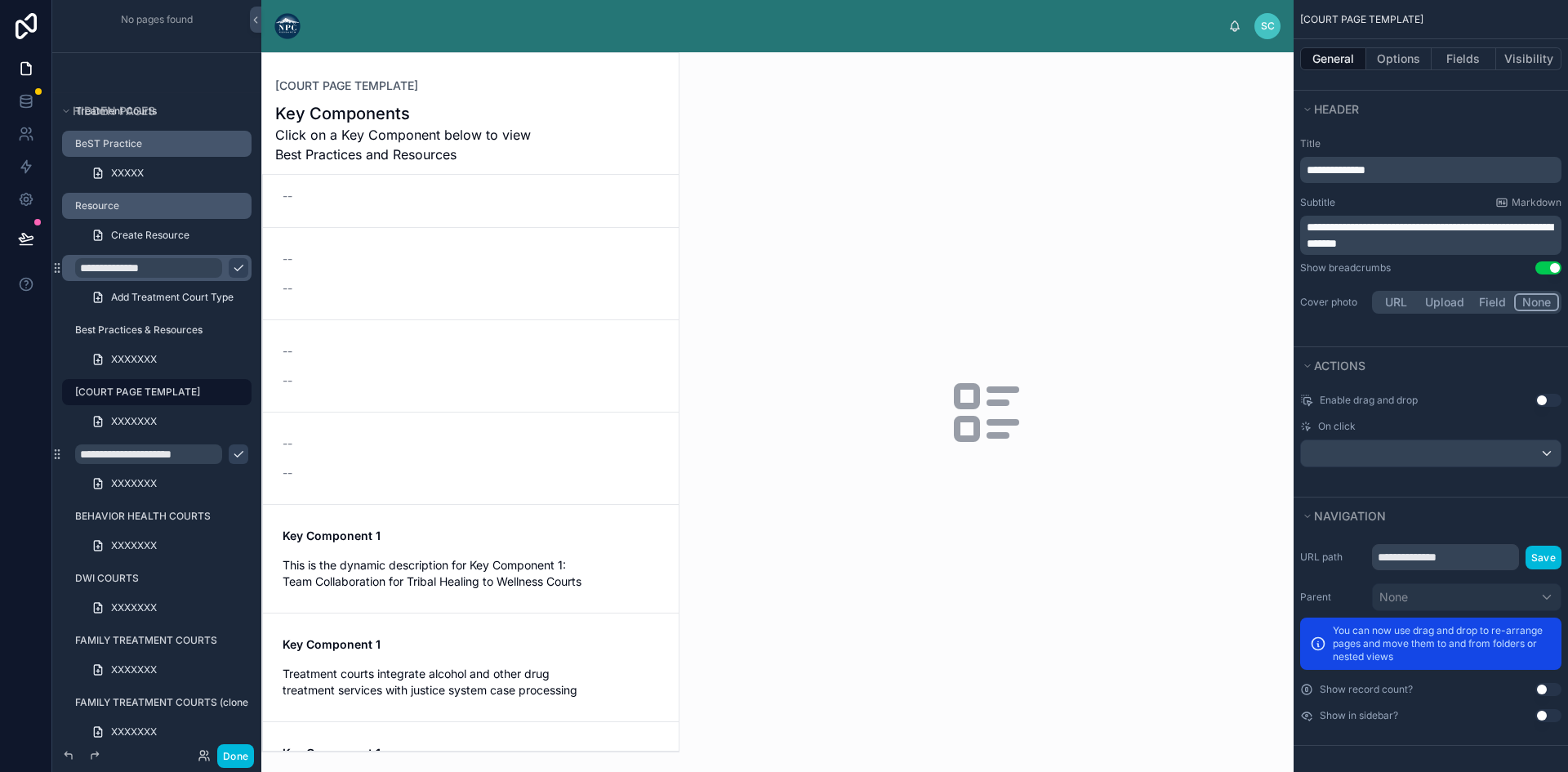
click at [410, 551] on div "Key Component 1 This is the dynamic description for Key Component 1: Team Colla…" at bounding box center [470, 558] width 376 height 62
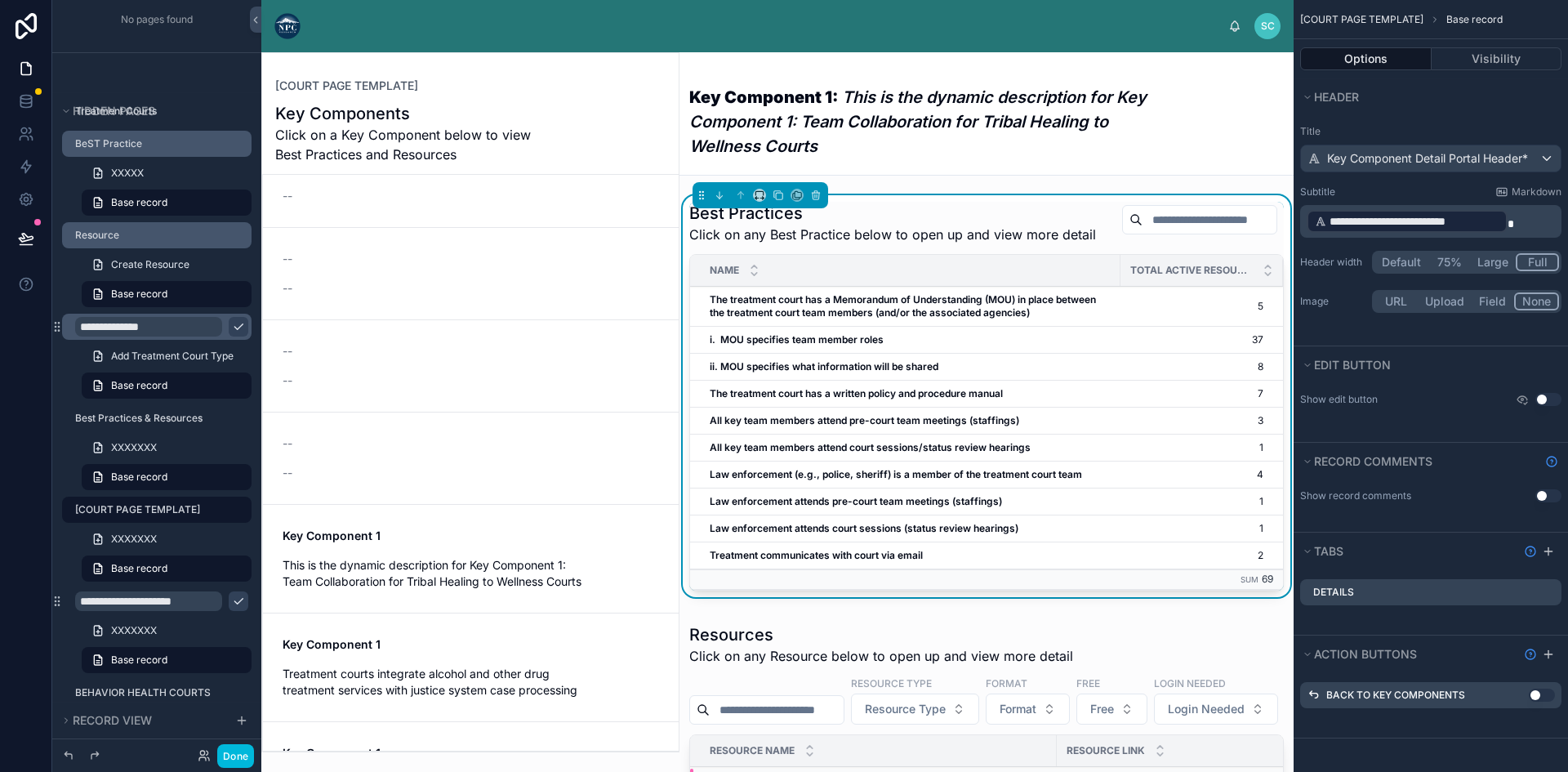
click at [1451, 18] on span "Base record" at bounding box center [1474, 20] width 56 height 13
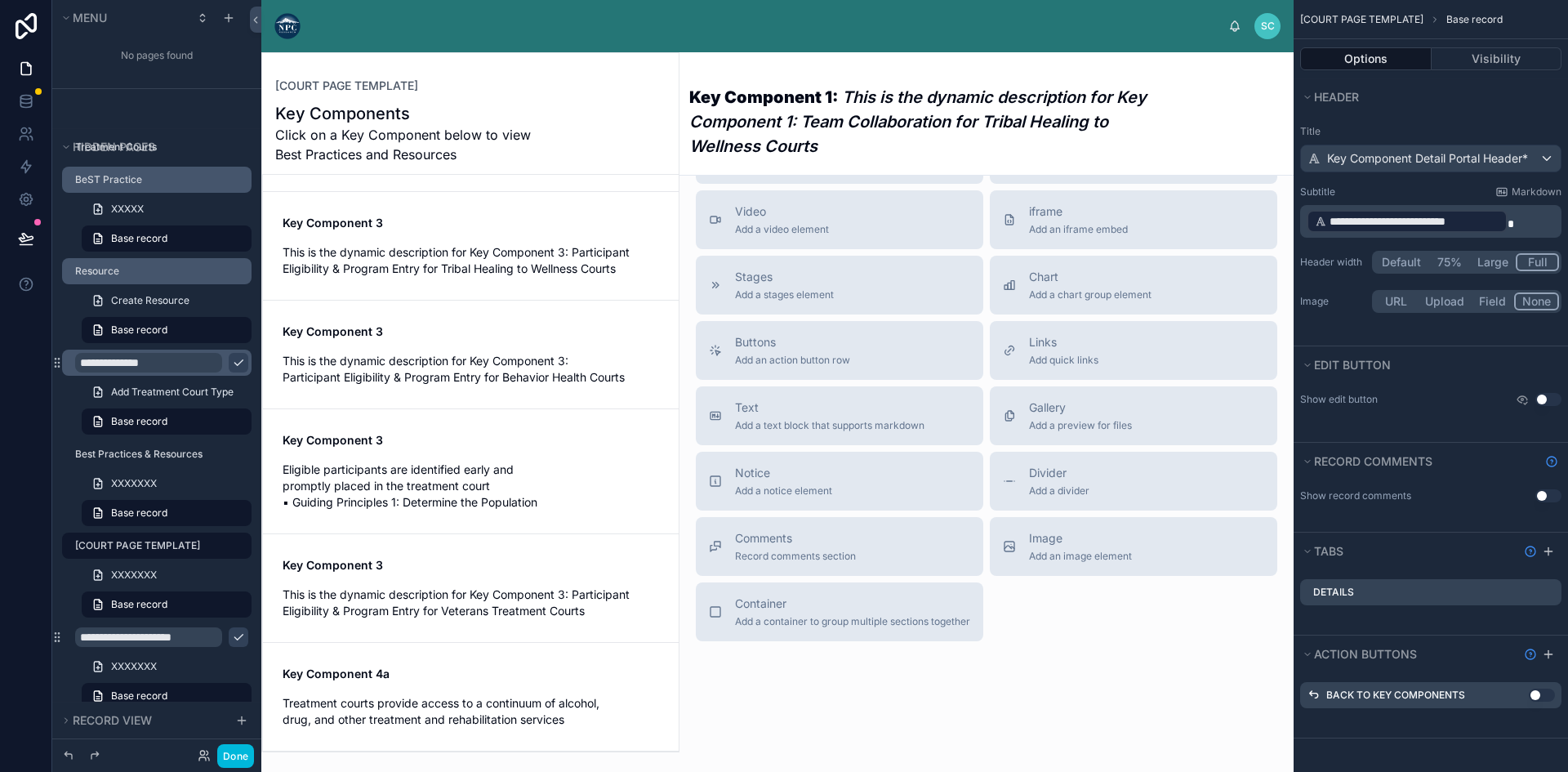
scroll to position [163, 0]
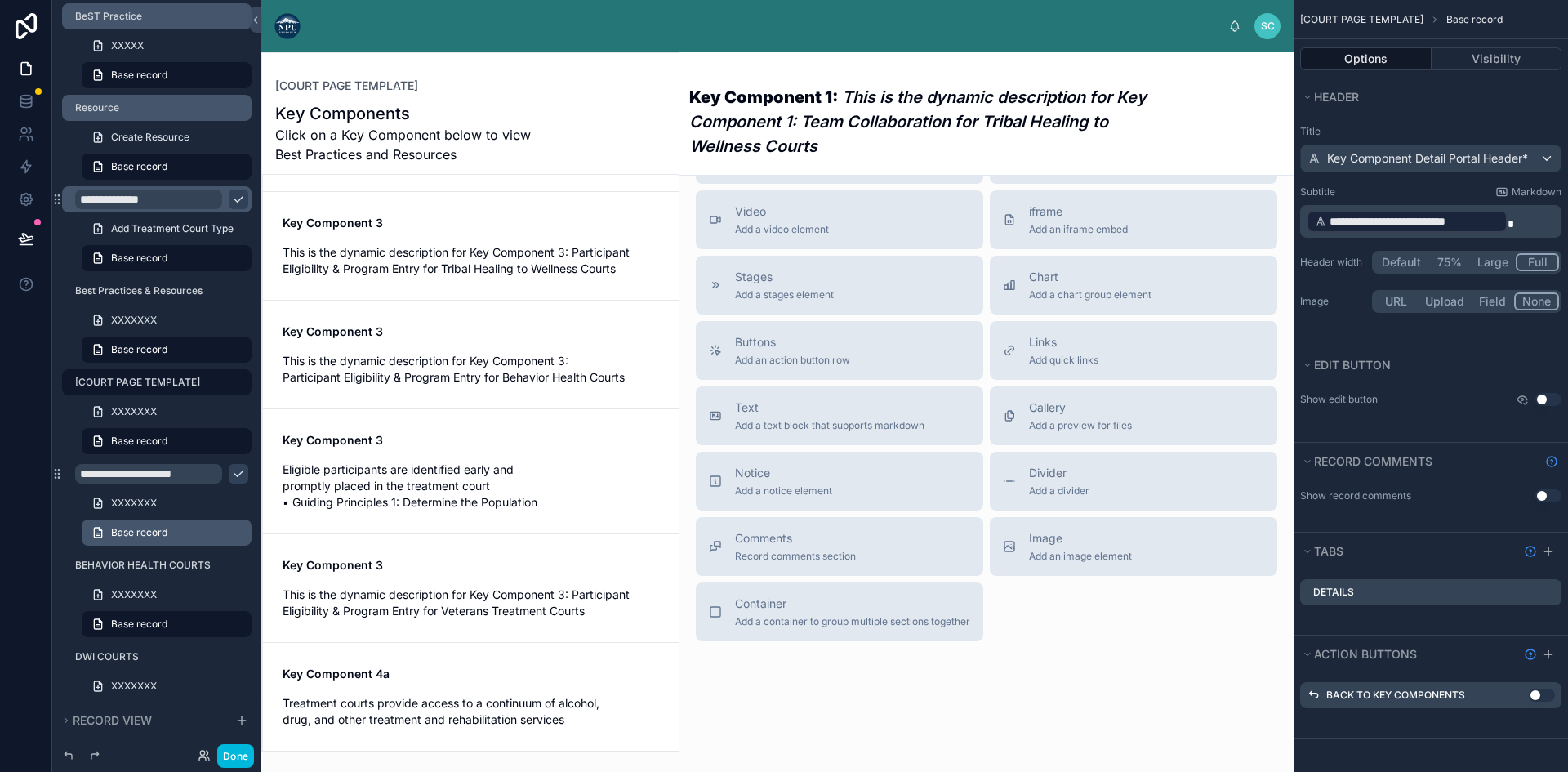
click at [147, 532] on span "Base record" at bounding box center [139, 532] width 56 height 13
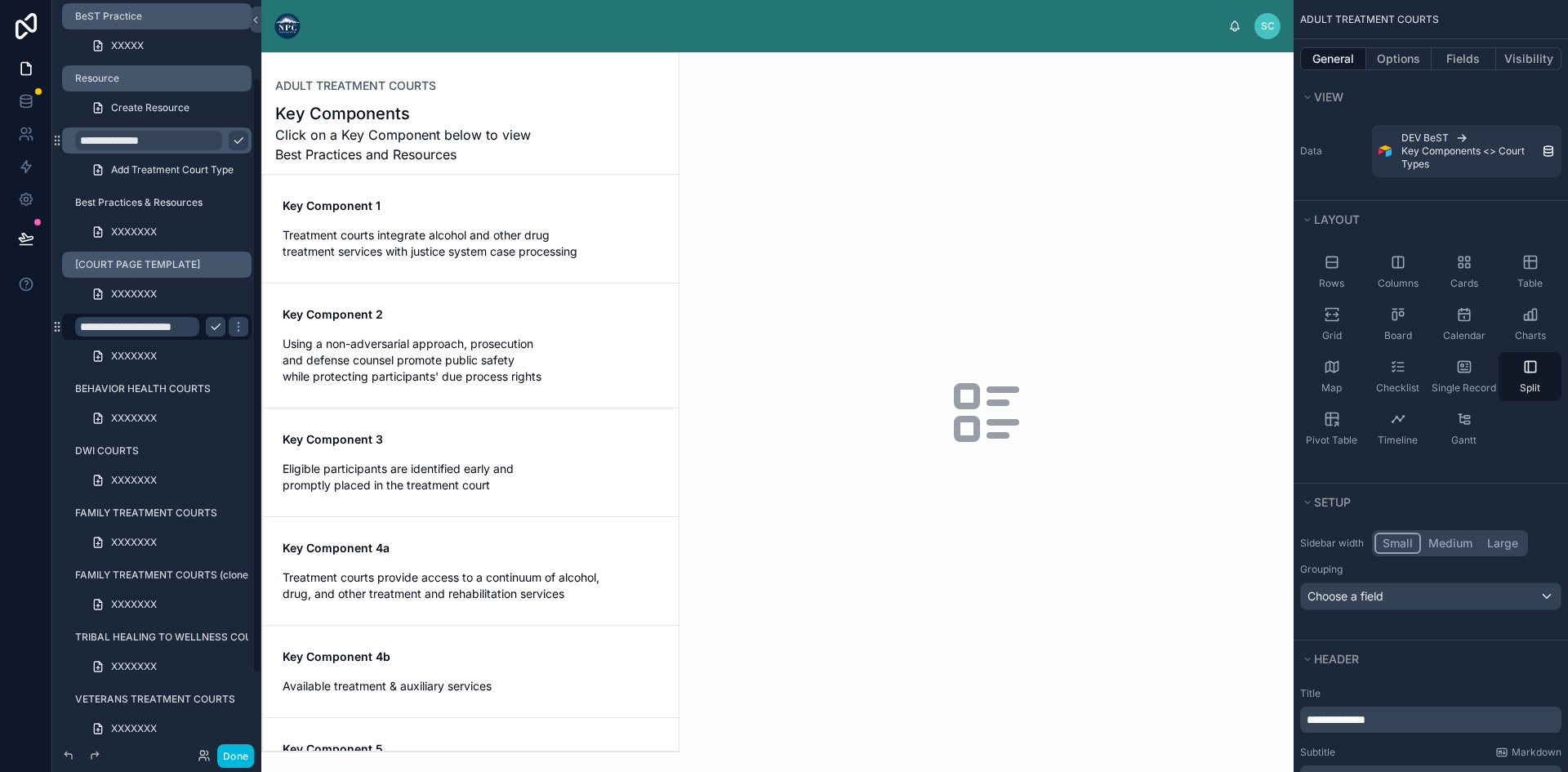
scroll to position [98, 0]
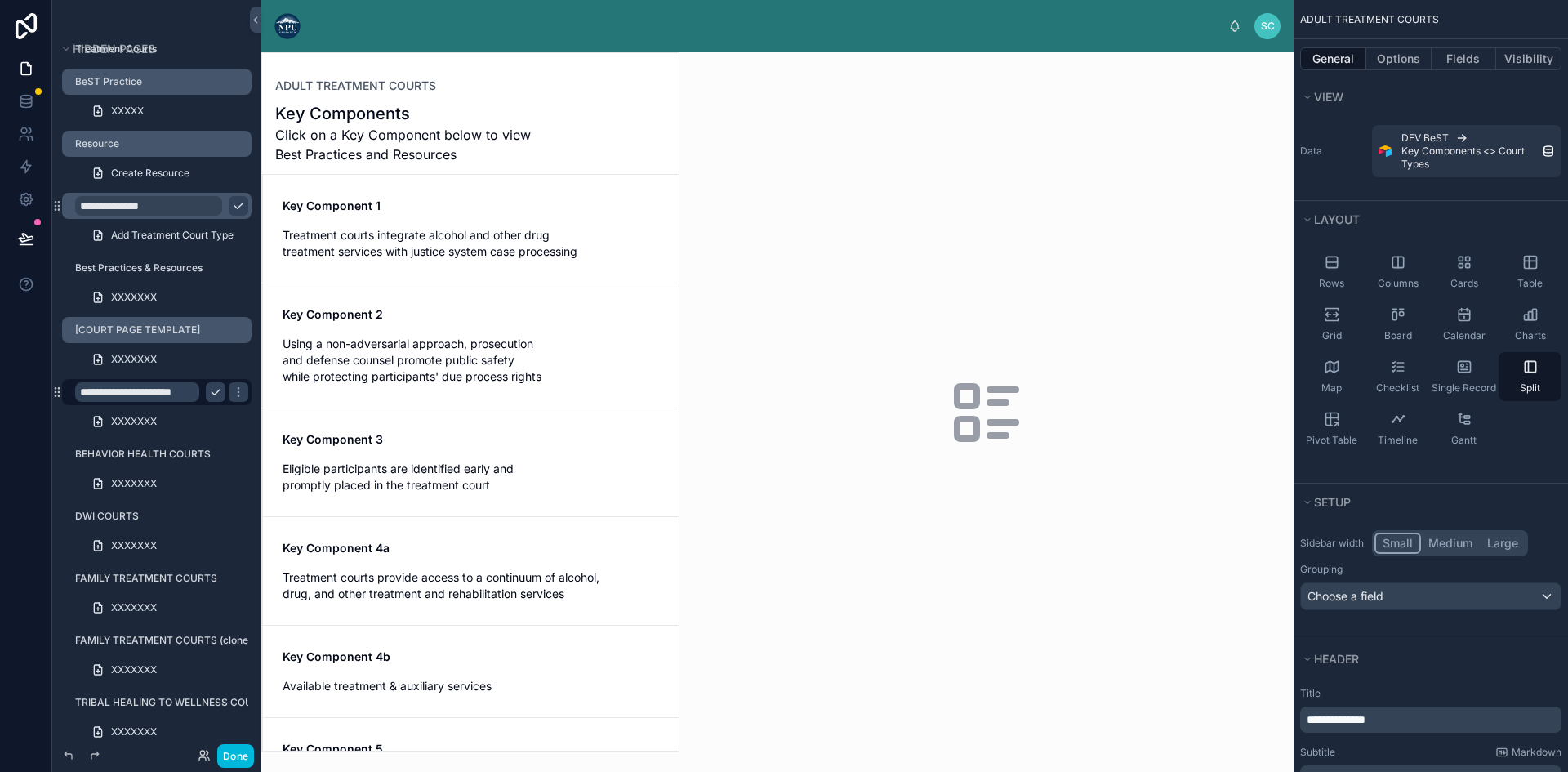
click at [469, 230] on div at bounding box center [470, 402] width 416 height 699
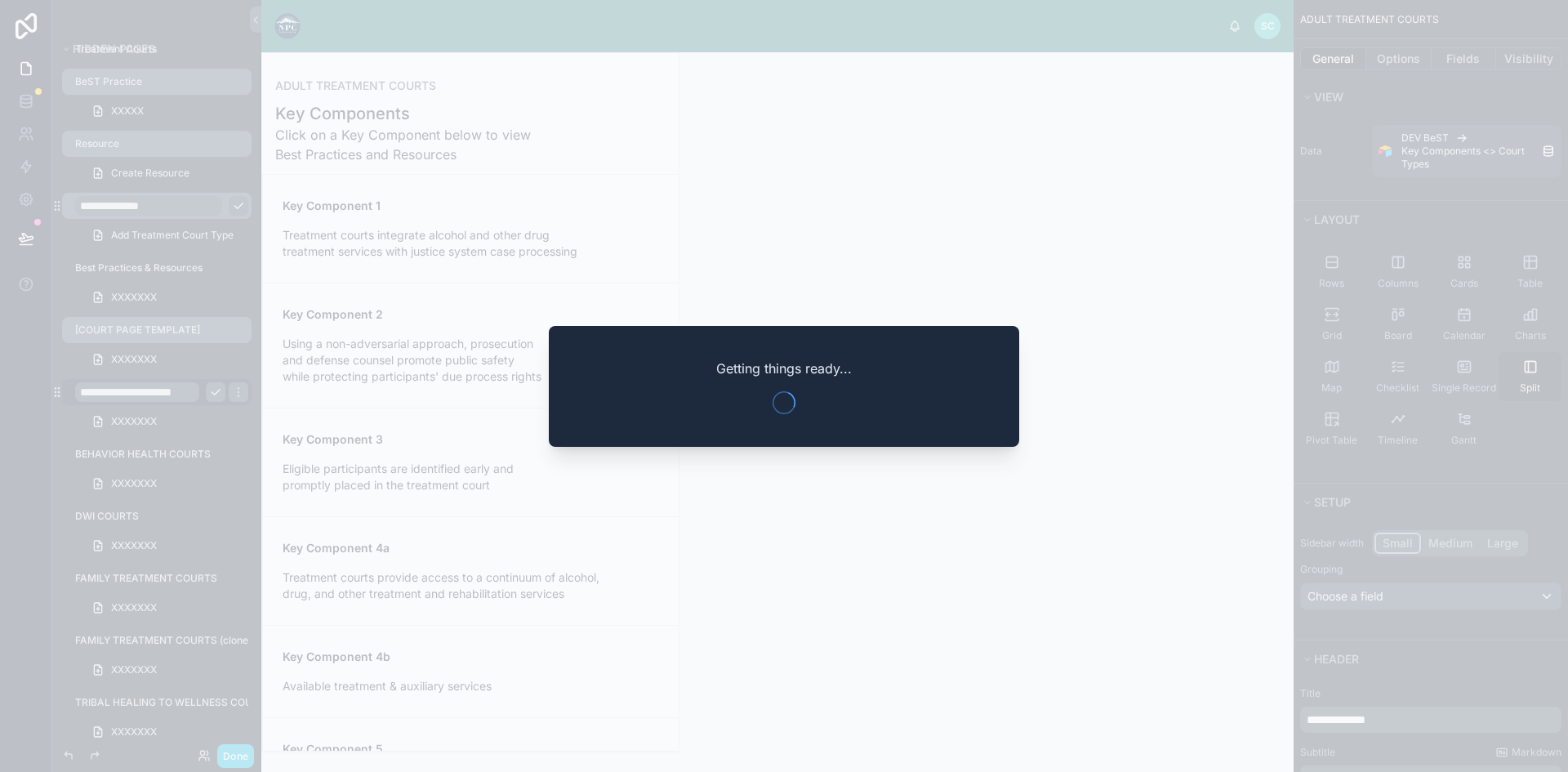
click at [822, 271] on div at bounding box center [784, 386] width 1568 height 772
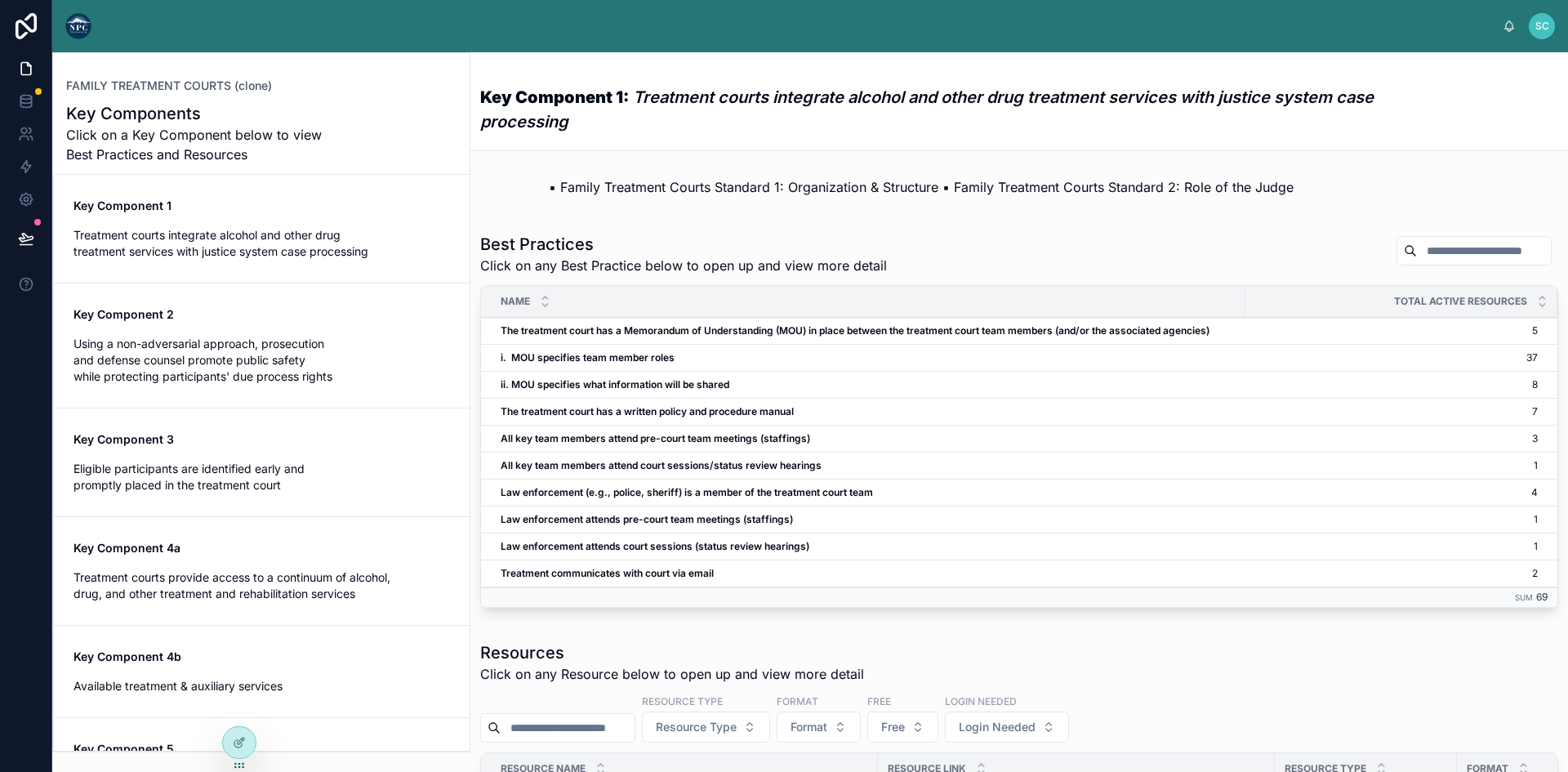
click at [301, 353] on span "Using a non-adversarial approach, prosecution and defense counsel promote publi…" at bounding box center [261, 360] width 376 height 49
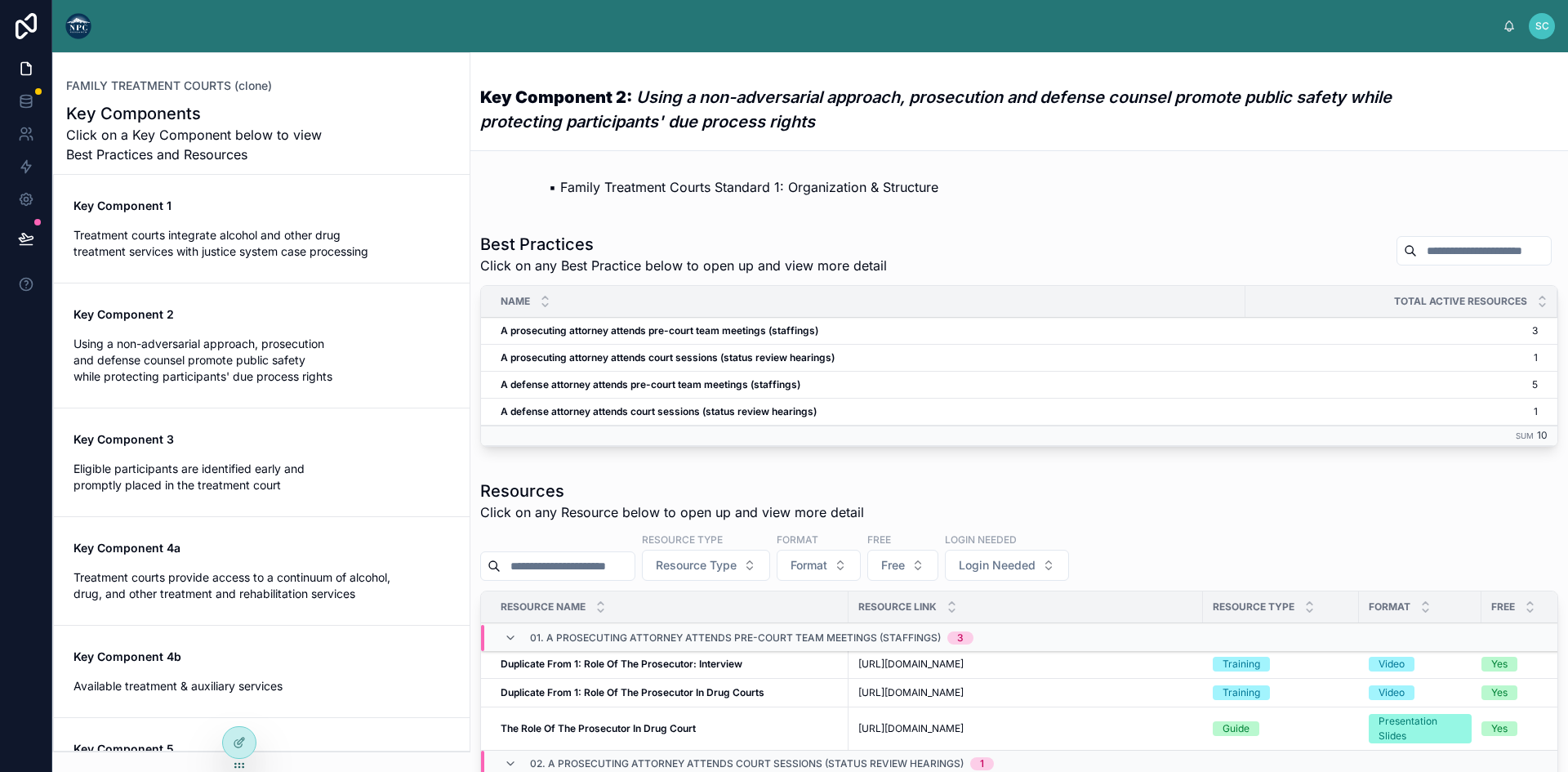
click at [267, 452] on div "Key Component 3 Eligible participants are identified early and promptly placed …" at bounding box center [261, 461] width 376 height 62
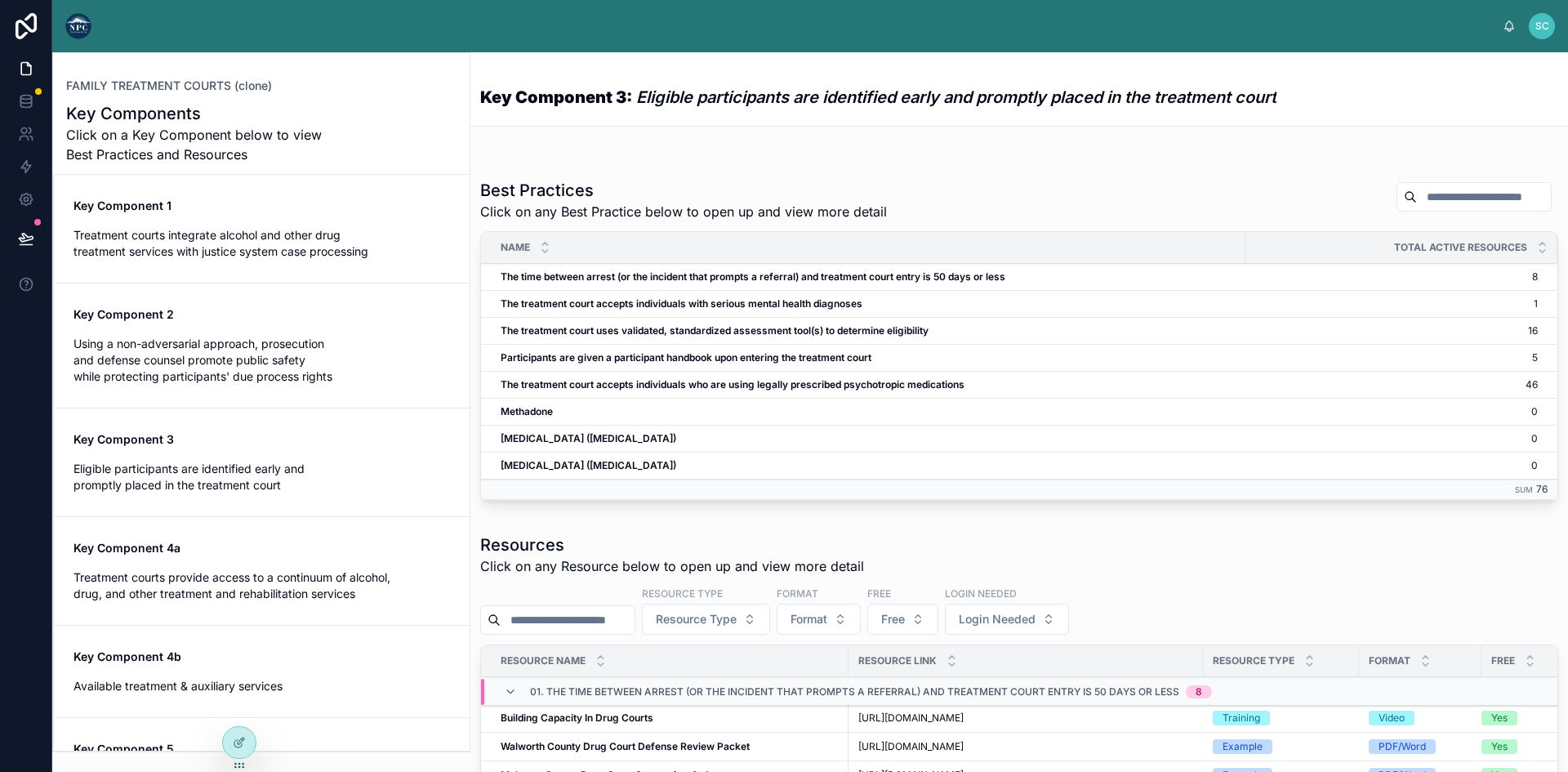
click at [252, 553] on span "Key Component 4a" at bounding box center [261, 548] width 376 height 16
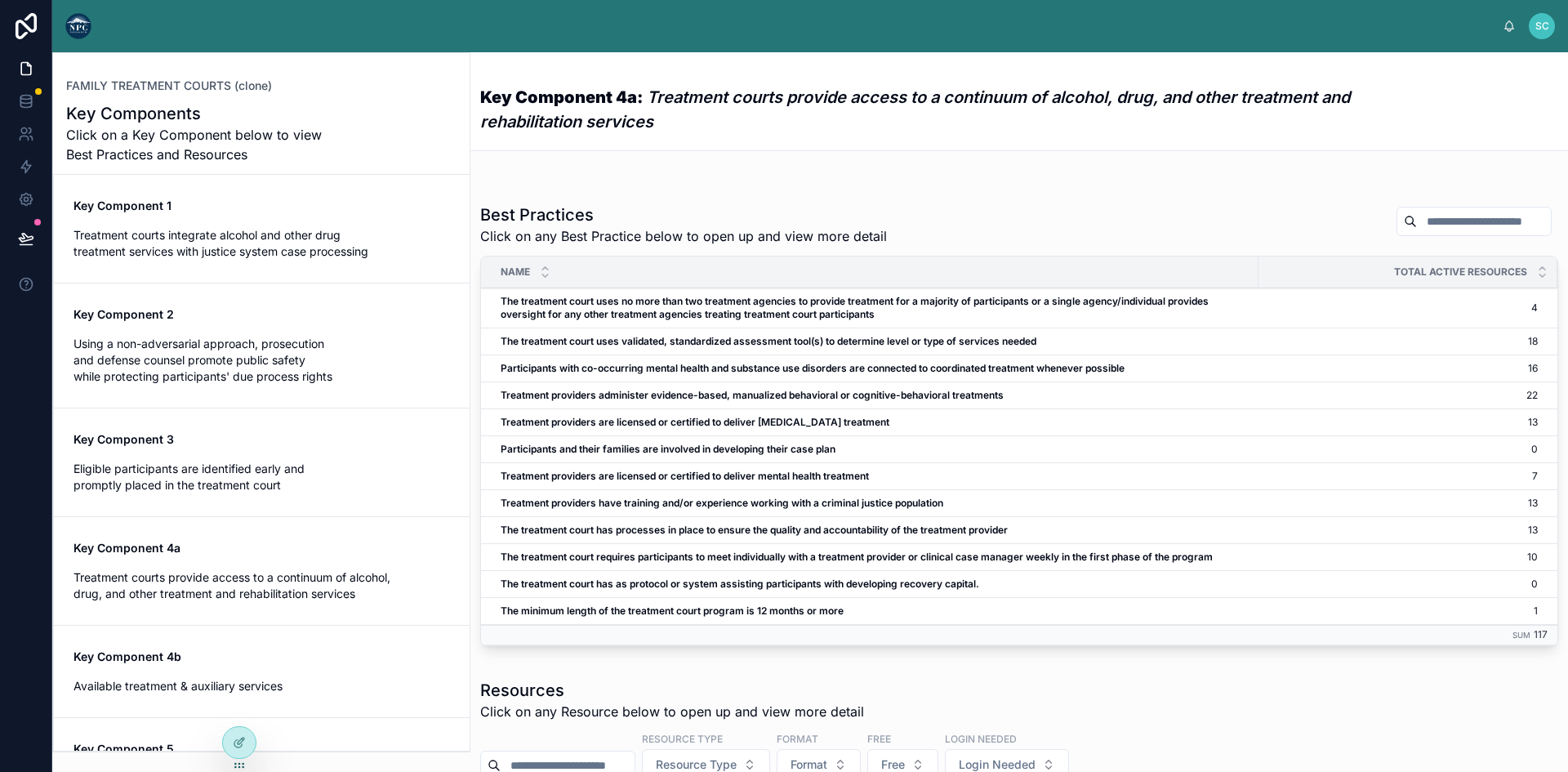
click at [227, 210] on span "Key Component 1" at bounding box center [261, 206] width 376 height 16
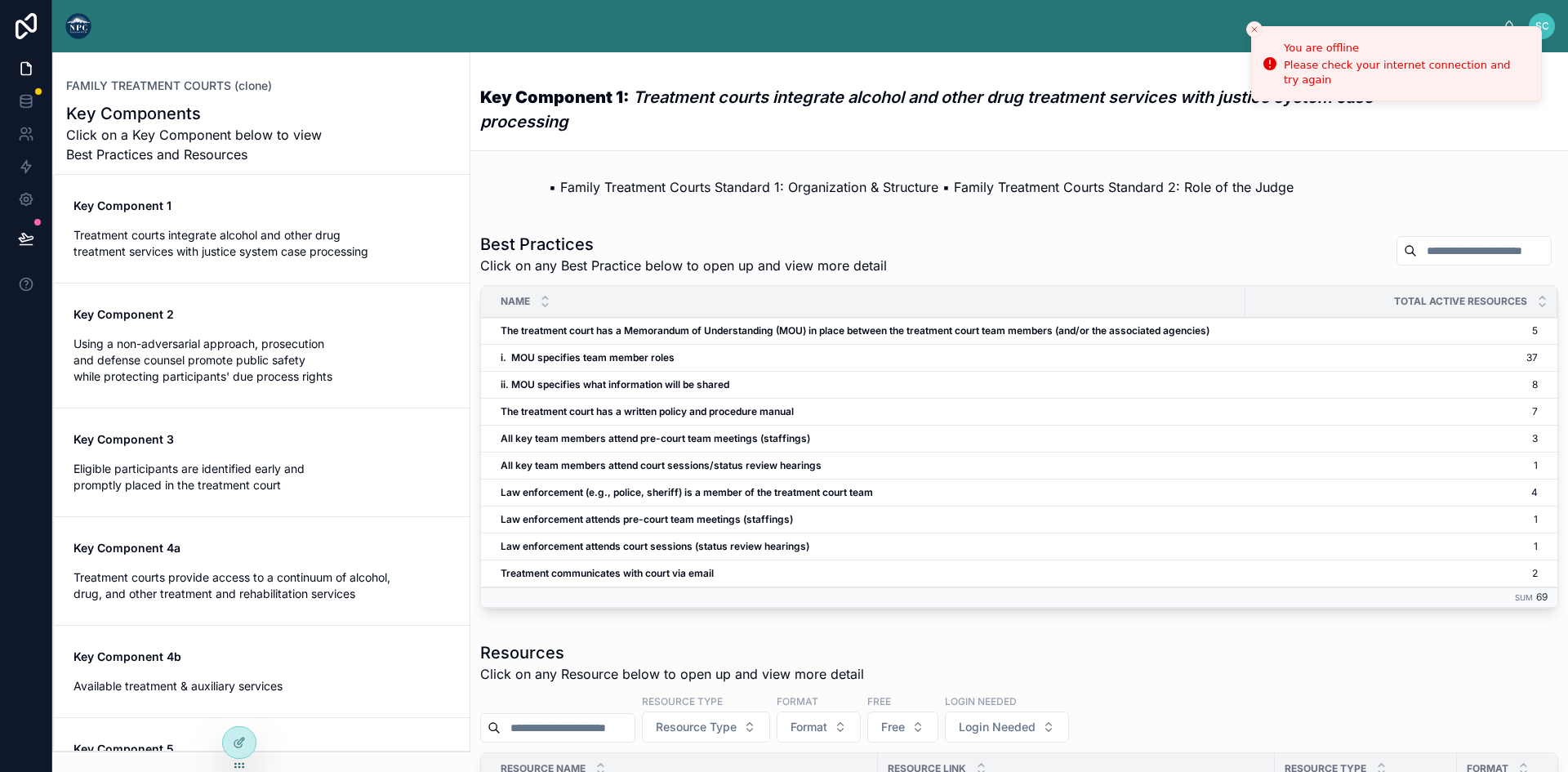
click at [223, 553] on span "Key Component 4a" at bounding box center [261, 548] width 376 height 16
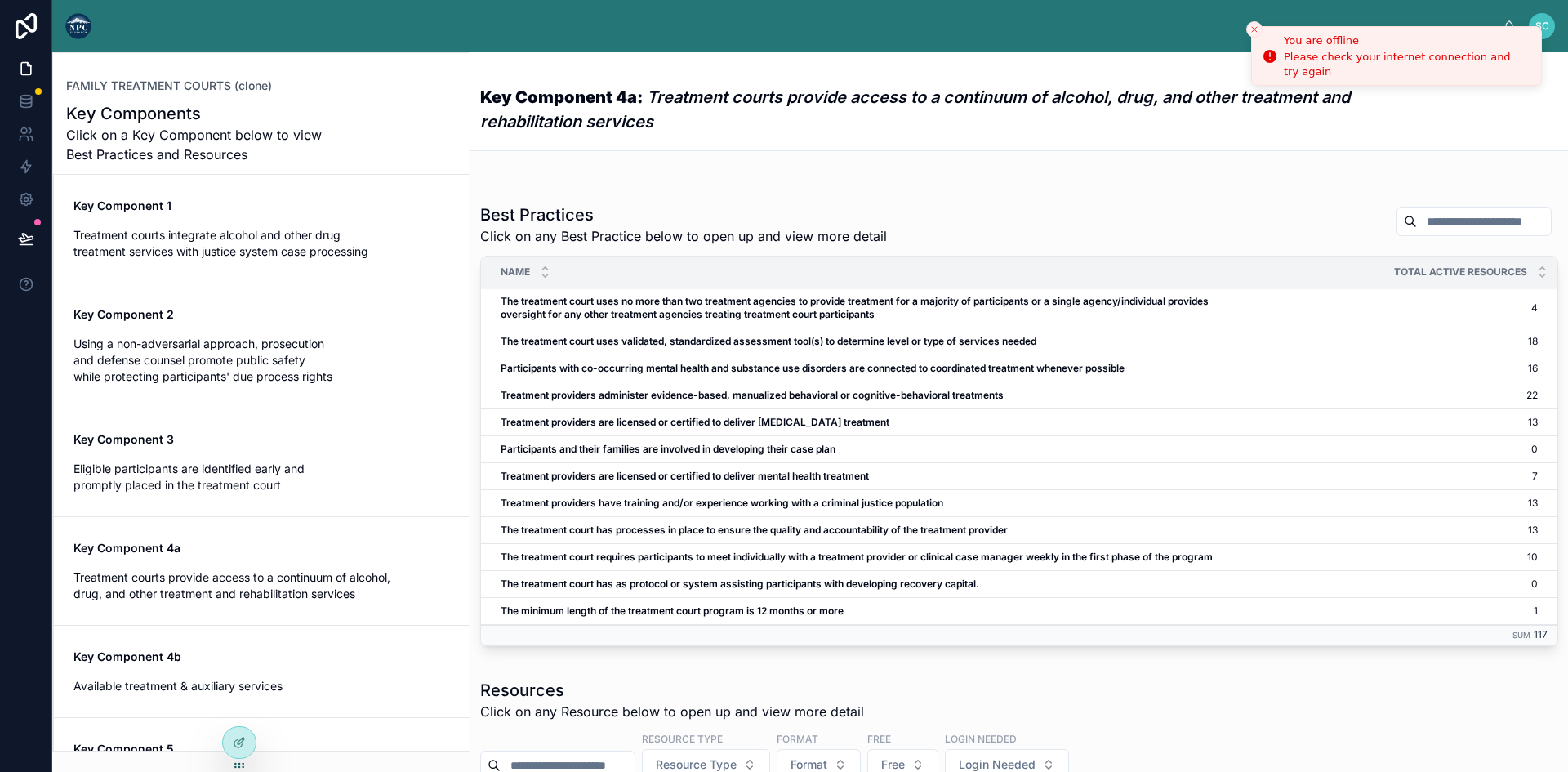
click at [1255, 32] on icon "Close toast" at bounding box center [1254, 29] width 10 height 10
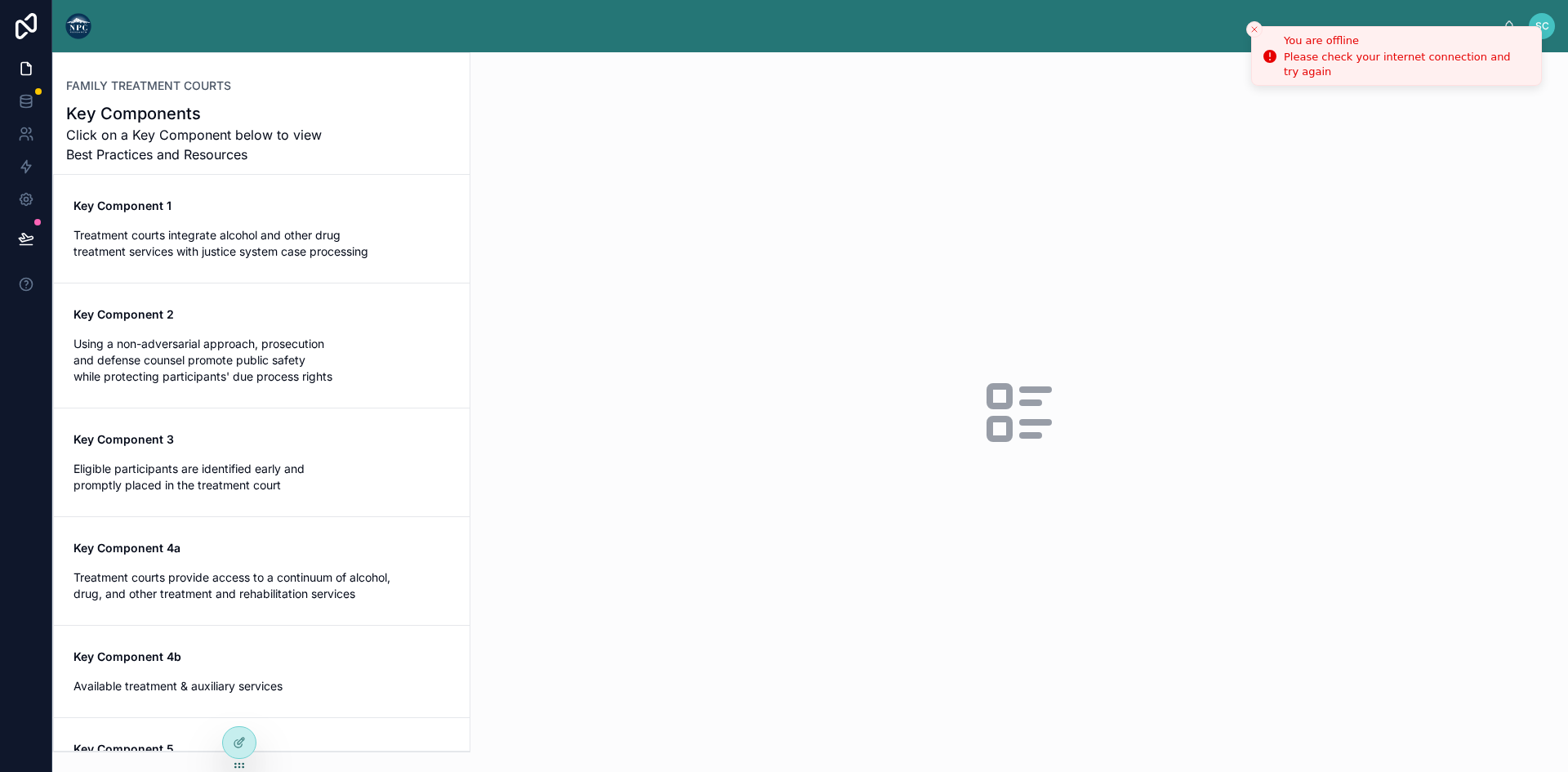
click at [1251, 34] on button "Close toast" at bounding box center [1254, 30] width 16 height 16
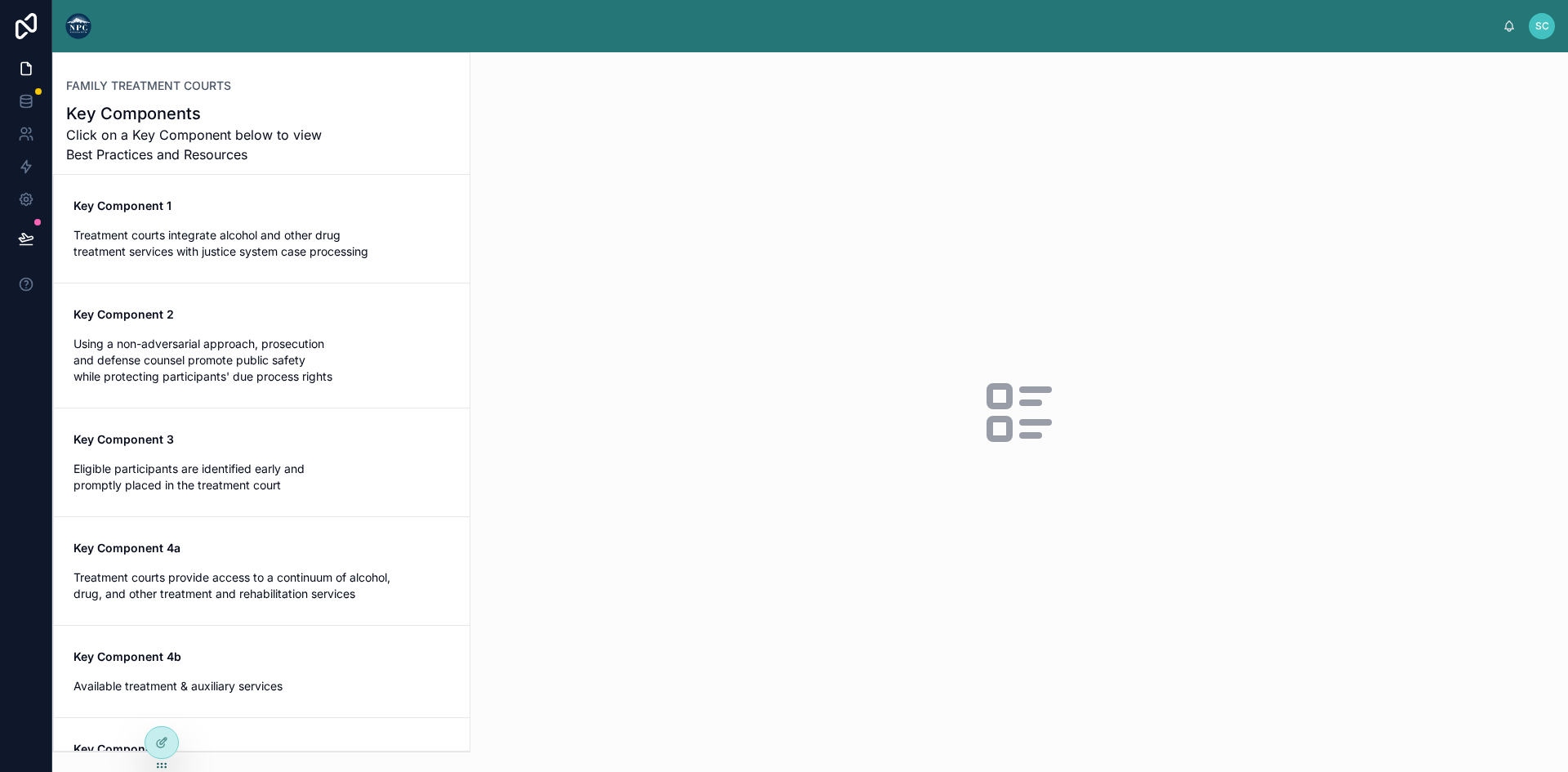
click at [202, 236] on span "Treatment courts integrate alcohol and other drug treatment services with justi…" at bounding box center [261, 243] width 376 height 32
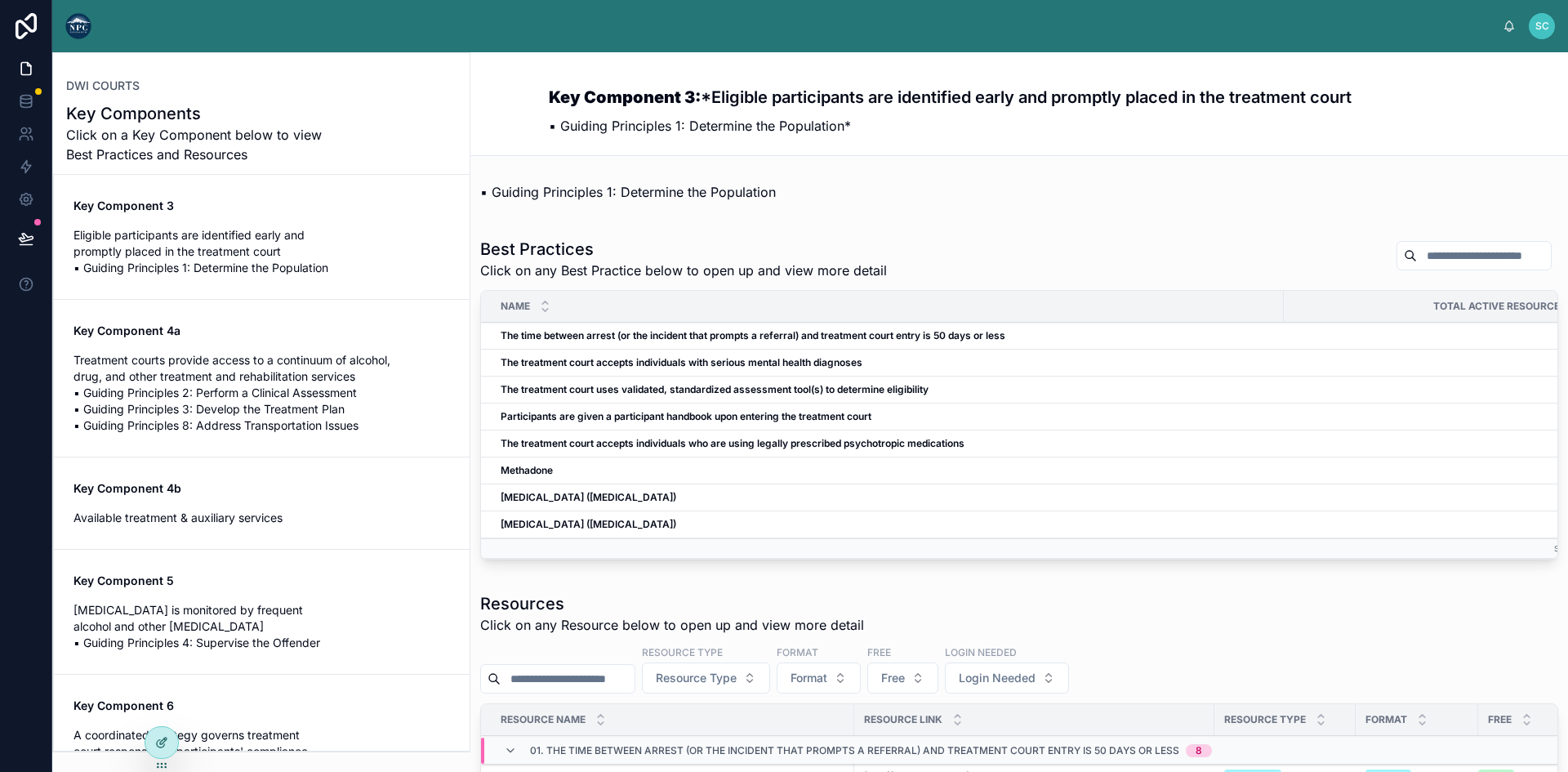
click at [159, 744] on icon at bounding box center [161, 742] width 13 height 13
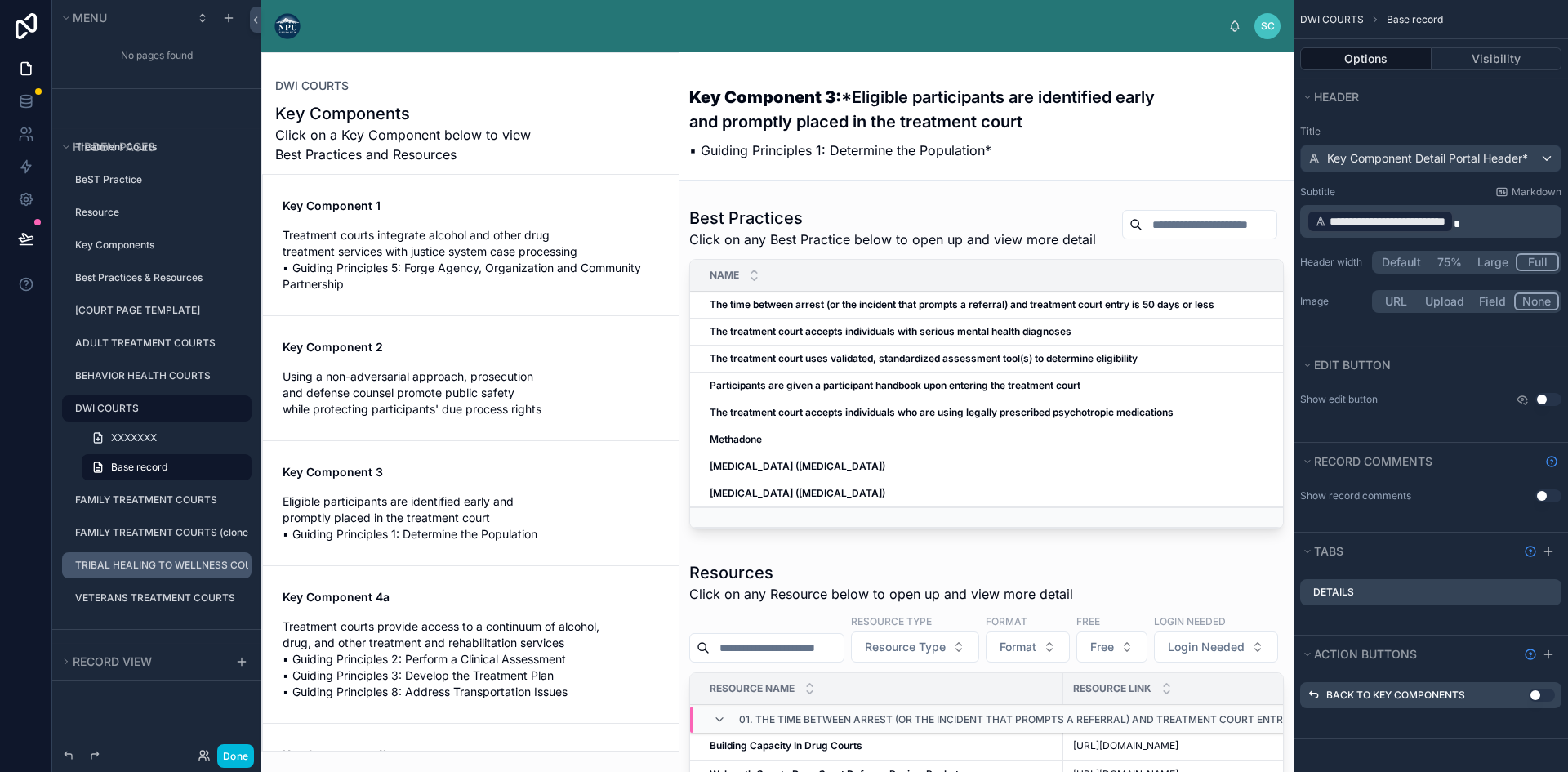
scroll to position [266, 0]
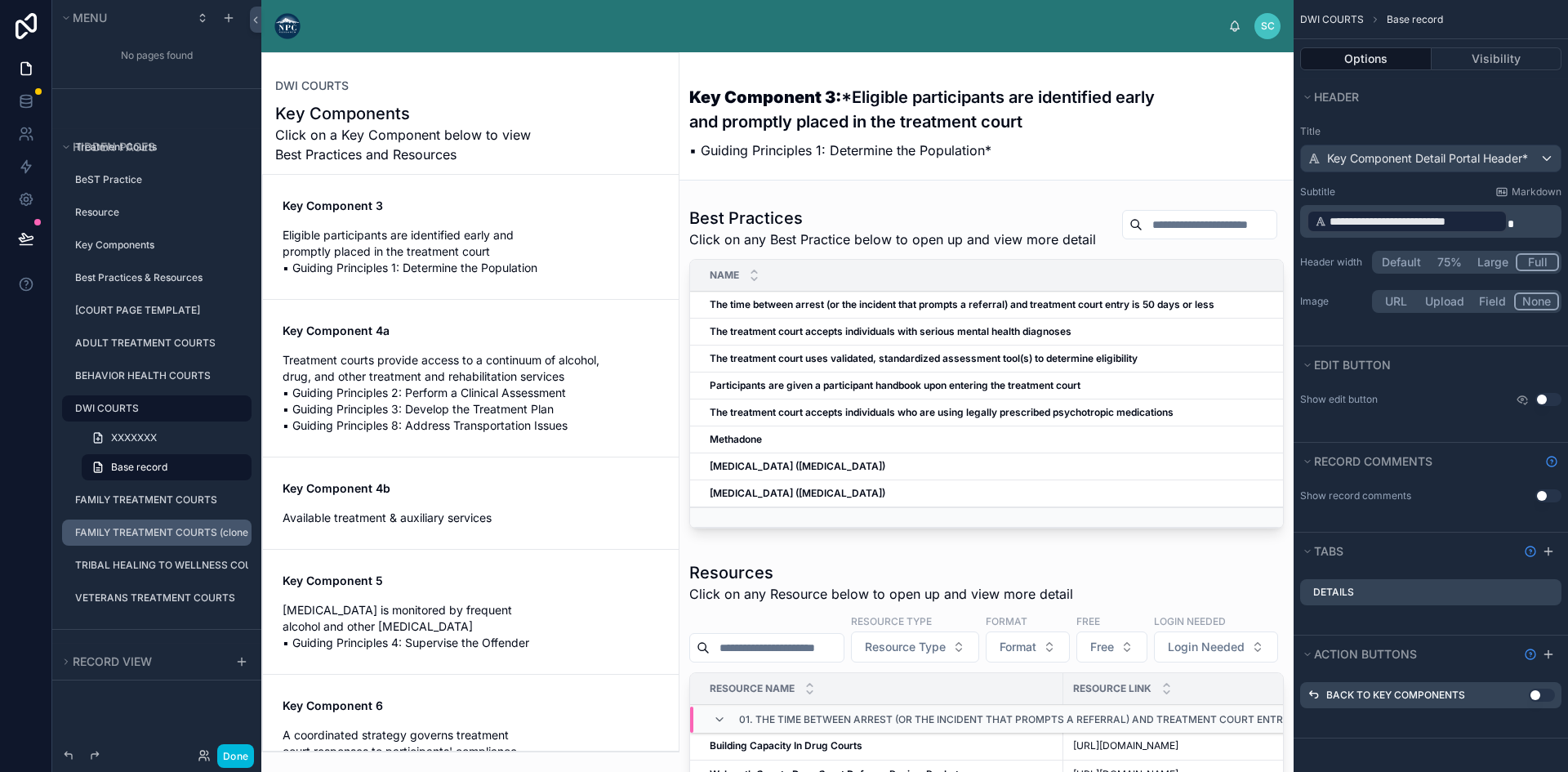
click at [0, 0] on icon "scrollable content" at bounding box center [0, 0] width 0 height 0
click at [288, 545] on button "Remove" at bounding box center [303, 544] width 63 height 16
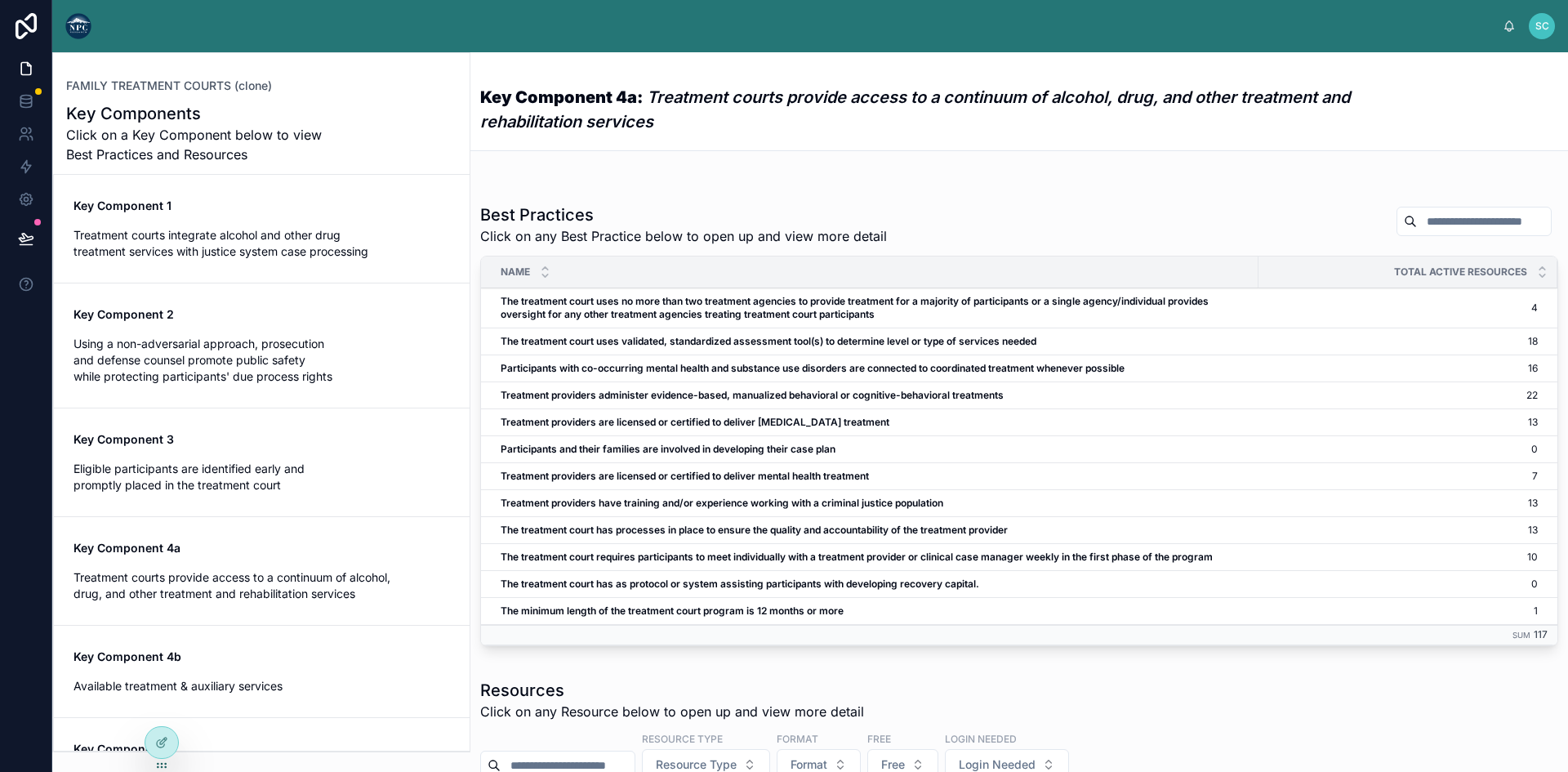
scroll to position [342, 0]
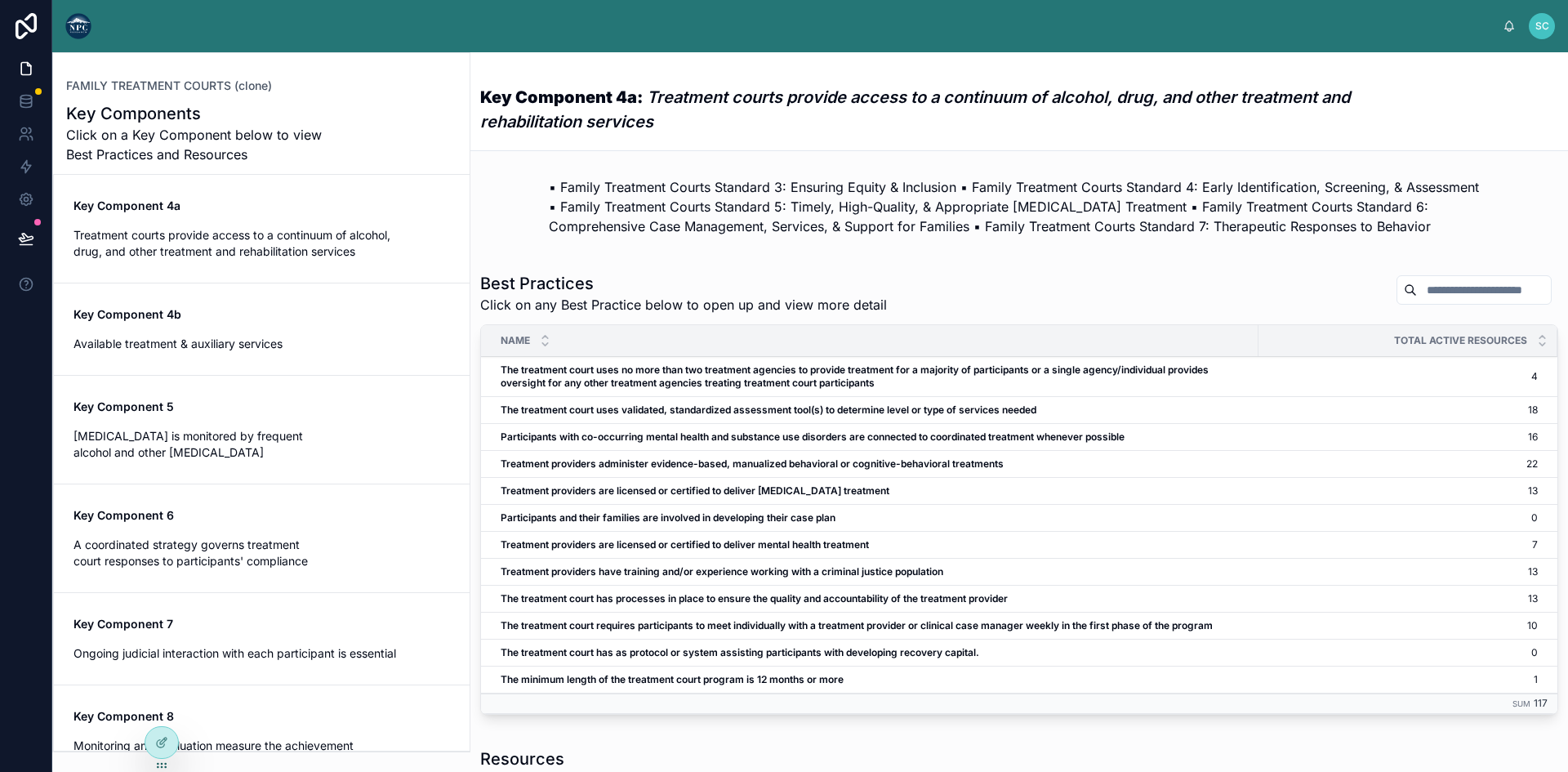
click at [171, 240] on span "Treatment courts provide access to a continuum of alcohol, drug, and other trea…" at bounding box center [261, 243] width 376 height 32
click at [237, 230] on span "Treatment courts provide access to a continuum of alcohol, drug, and other trea…" at bounding box center [261, 243] width 376 height 32
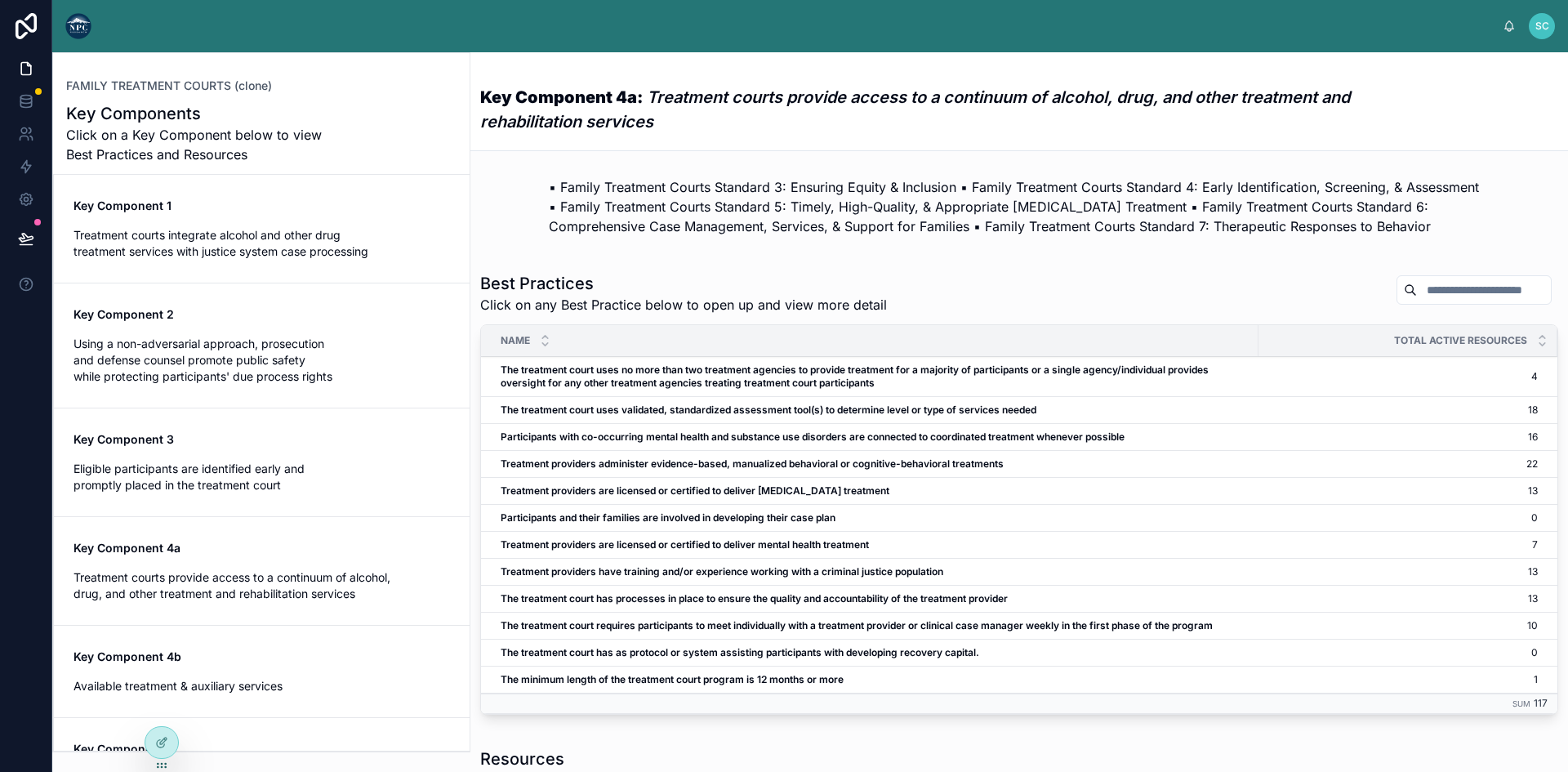
click at [217, 340] on span "Using a non-adversarial approach, prosecution and defense counsel promote publi…" at bounding box center [261, 360] width 376 height 49
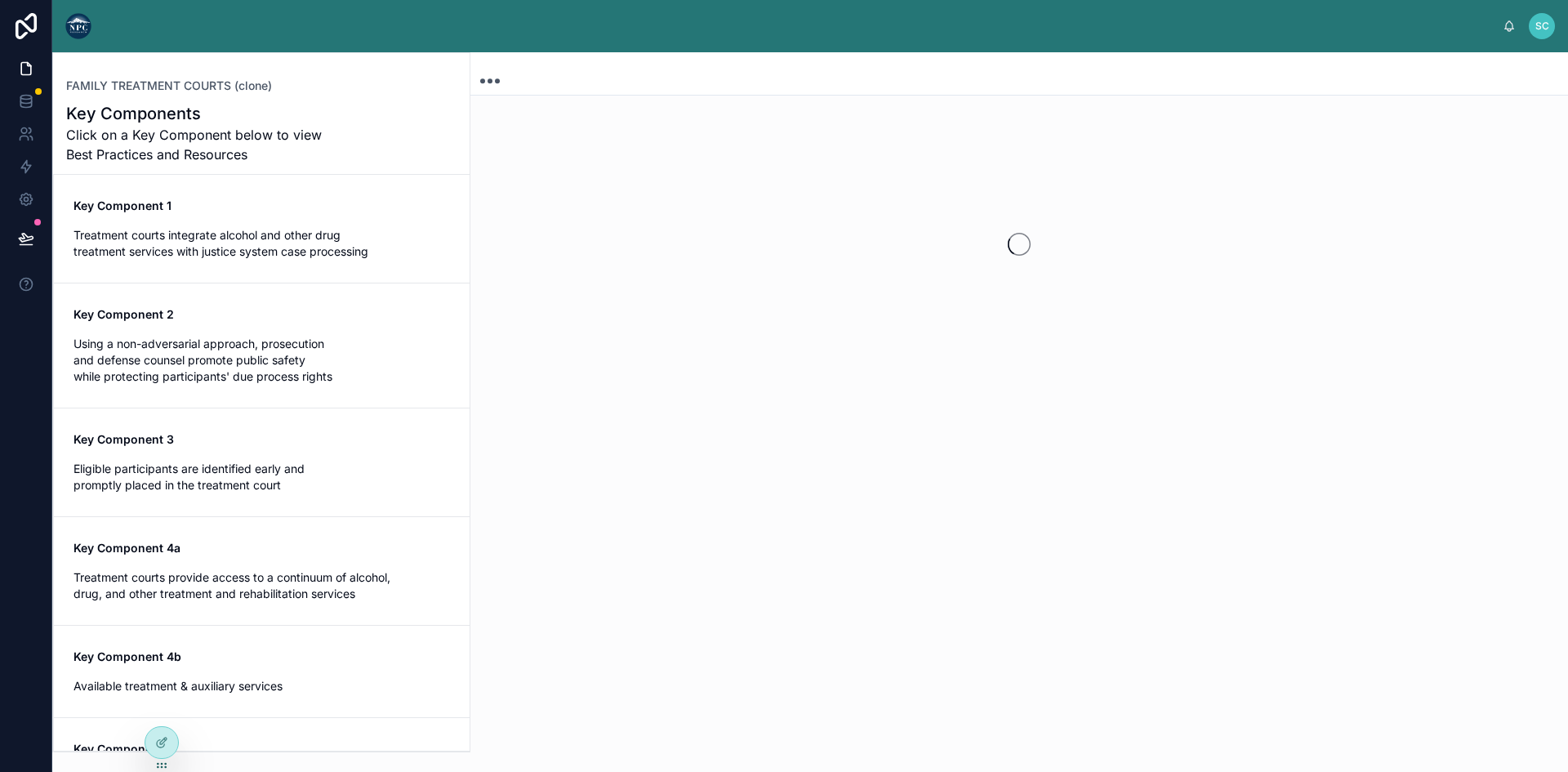
click at [217, 340] on span "Using a non-adversarial approach, prosecution and defense counsel promote publi…" at bounding box center [261, 360] width 376 height 49
click at [284, 238] on span "Treatment courts integrate alcohol and other drug treatment services with justi…" at bounding box center [261, 243] width 376 height 32
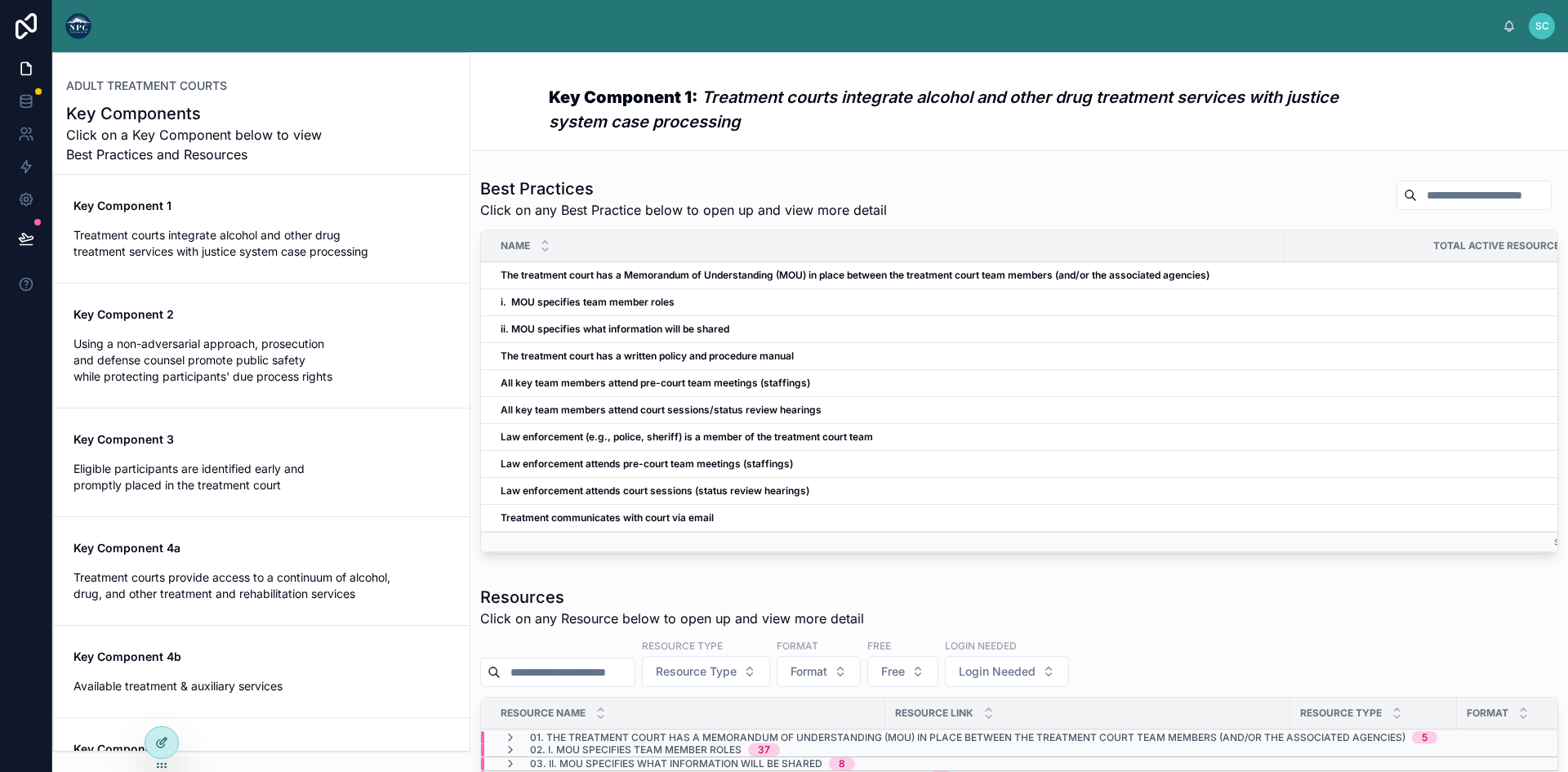
click at [159, 741] on icon at bounding box center [160, 743] width 7 height 7
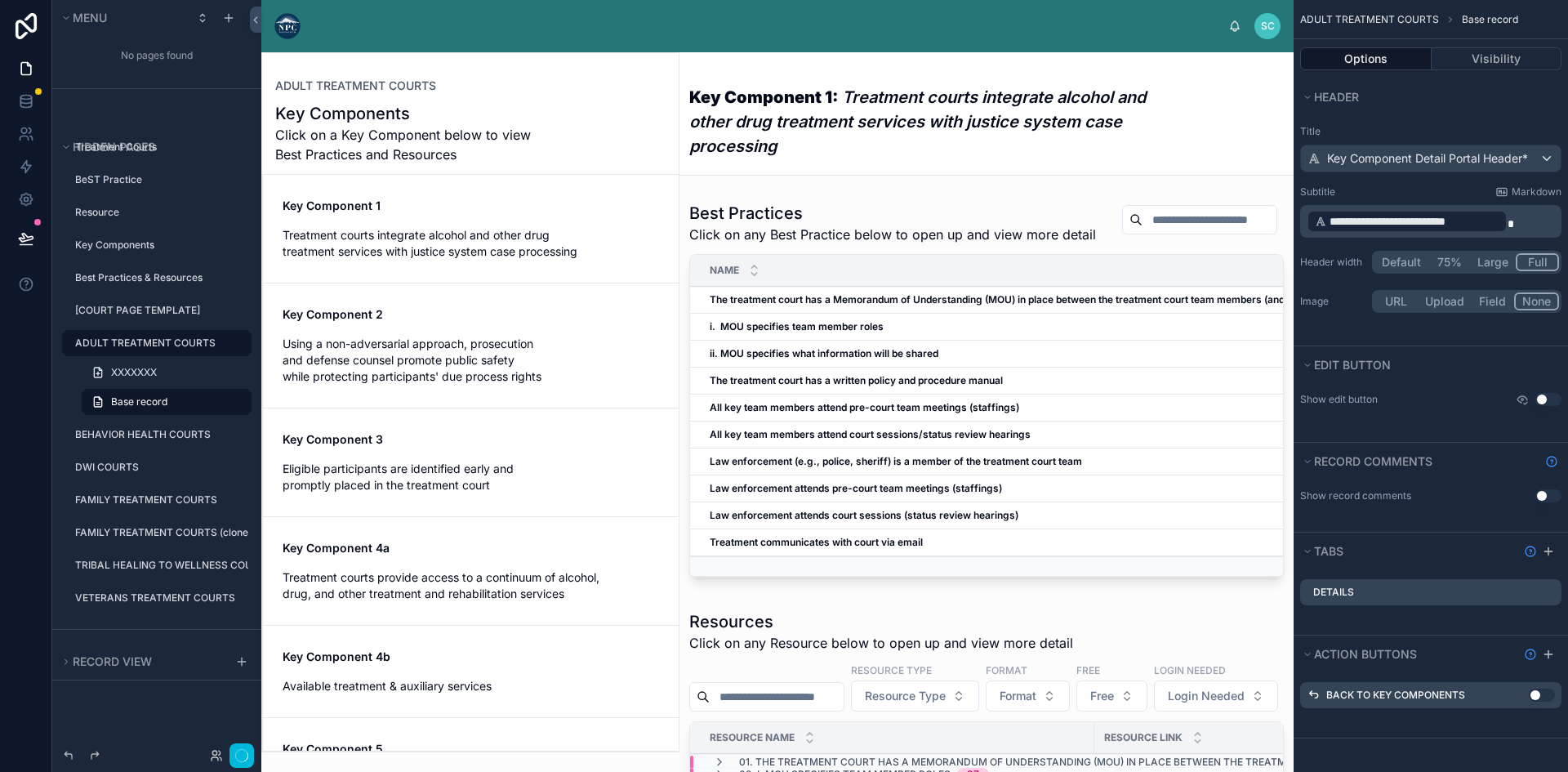
click at [550, 218] on div at bounding box center [470, 402] width 416 height 699
click at [488, 227] on span "Treatment courts integrate alcohol and other drug treatment services with justi…" at bounding box center [470, 243] width 376 height 32
click at [1443, 60] on button "Visibility" at bounding box center [1496, 59] width 131 height 23
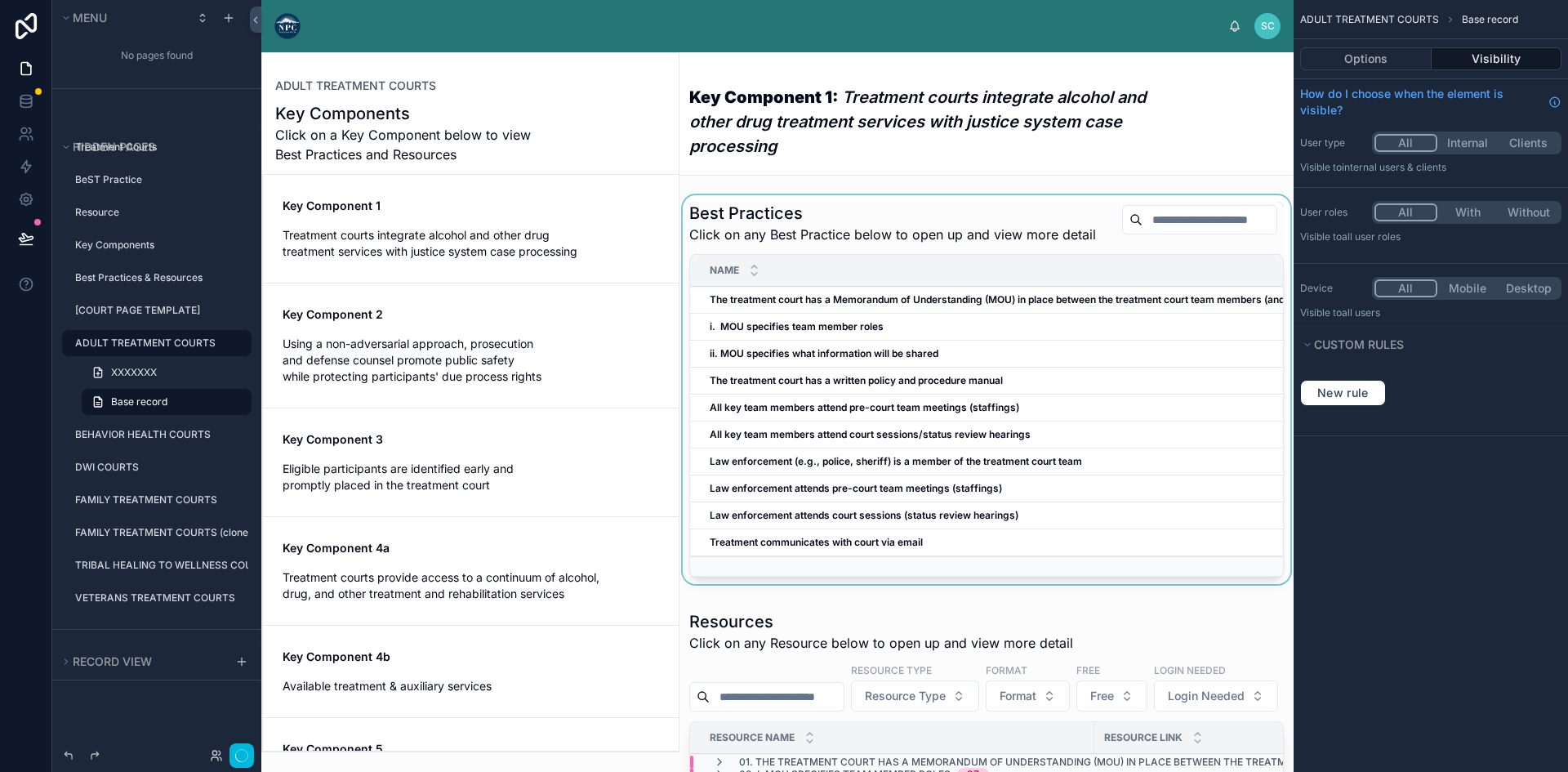
click at [911, 233] on div at bounding box center [987, 392] width 614 height 395
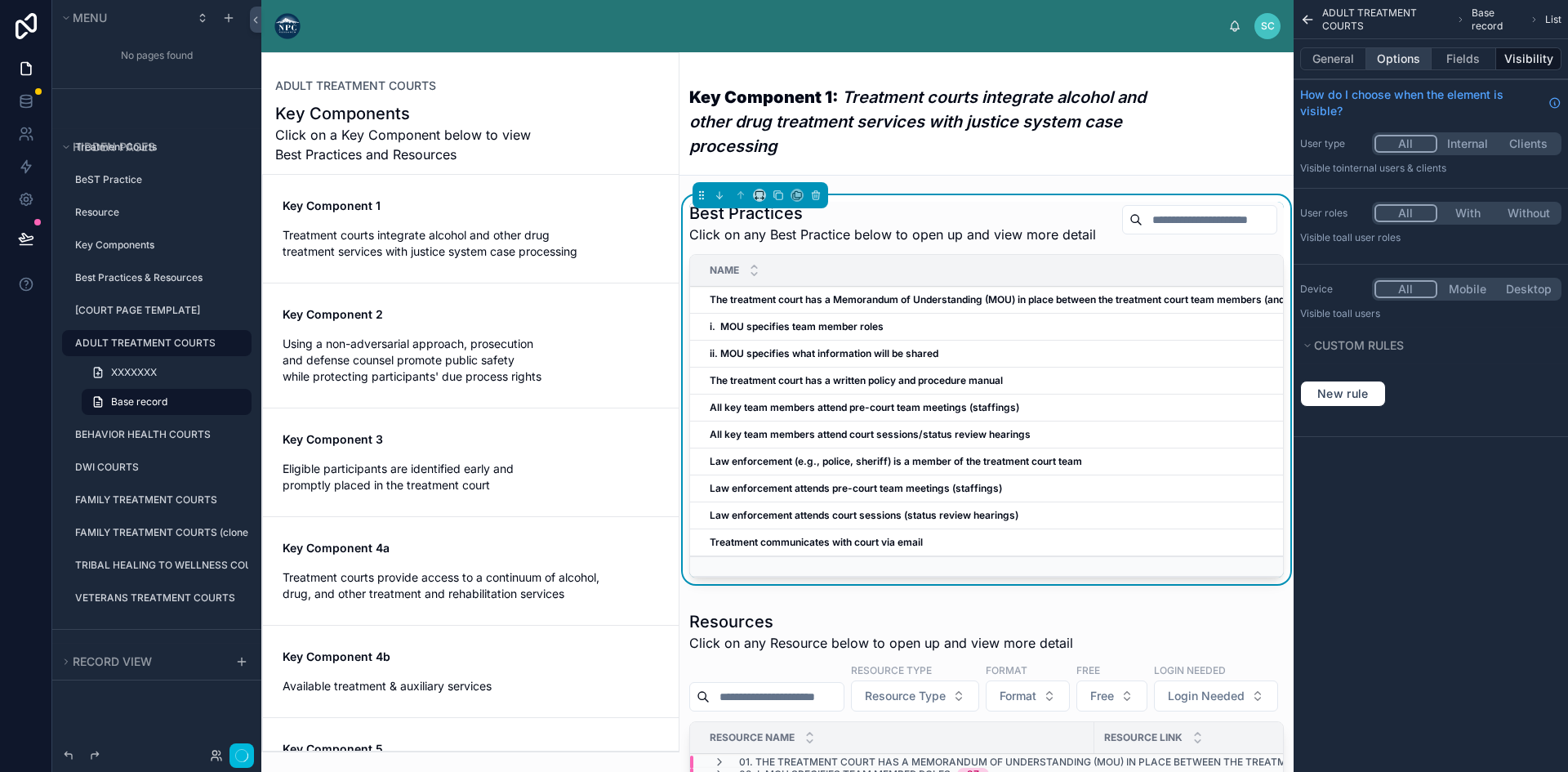
click at [1392, 56] on button "Options" at bounding box center [1398, 59] width 65 height 23
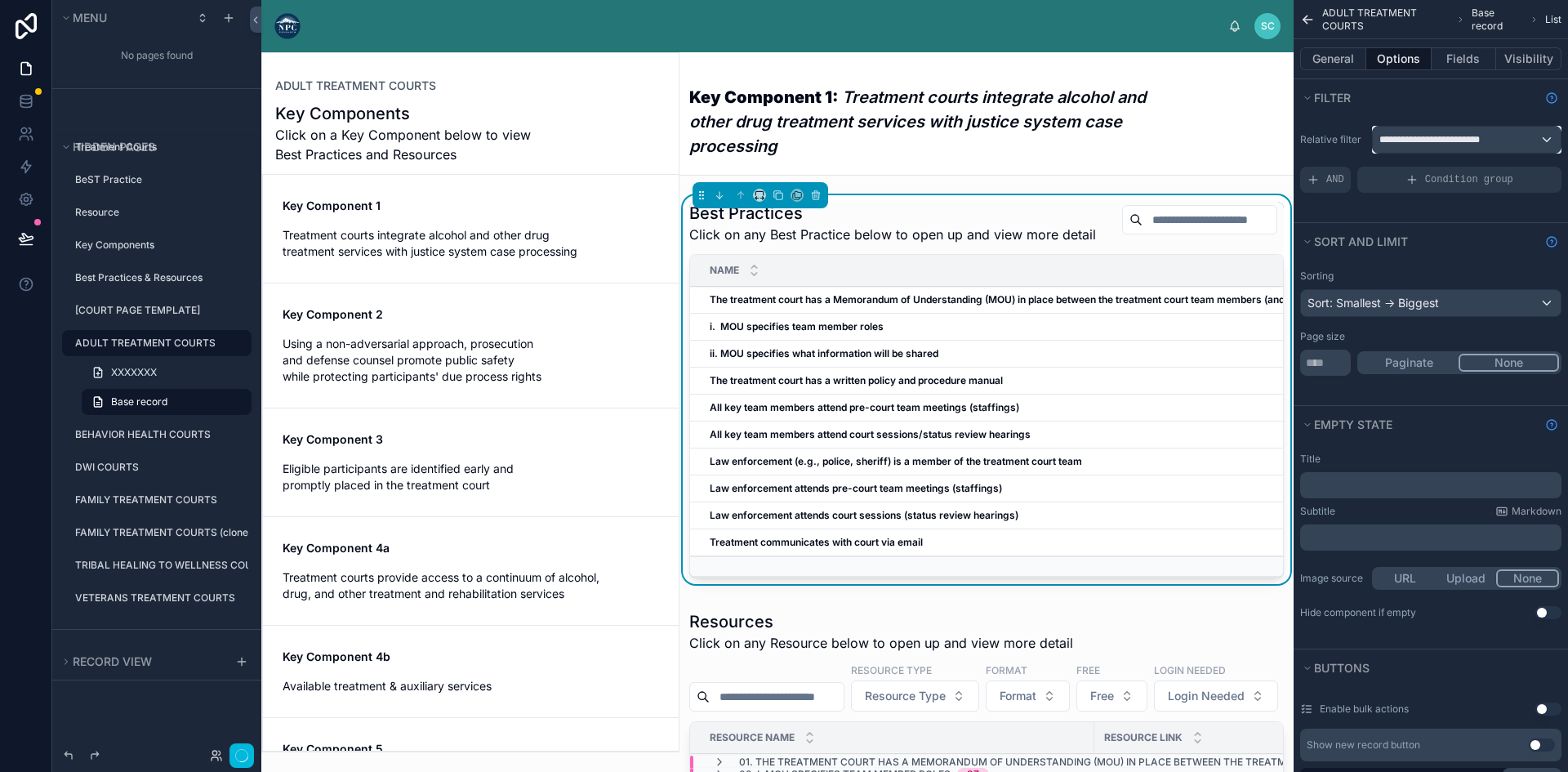
click at [1510, 142] on div "**********" at bounding box center [1467, 139] width 188 height 26
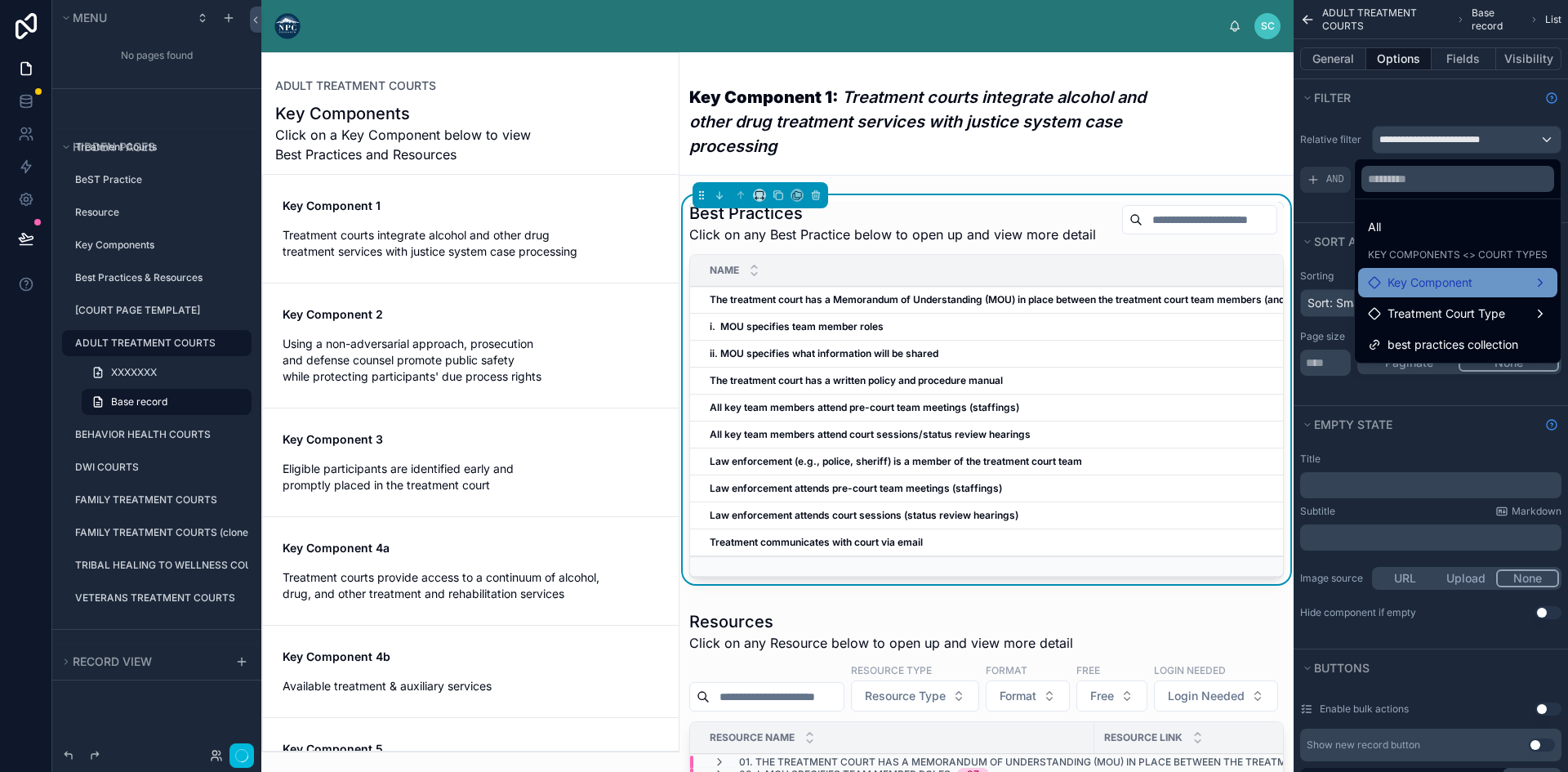
click at [1536, 279] on div "Key Component" at bounding box center [1457, 283] width 180 height 20
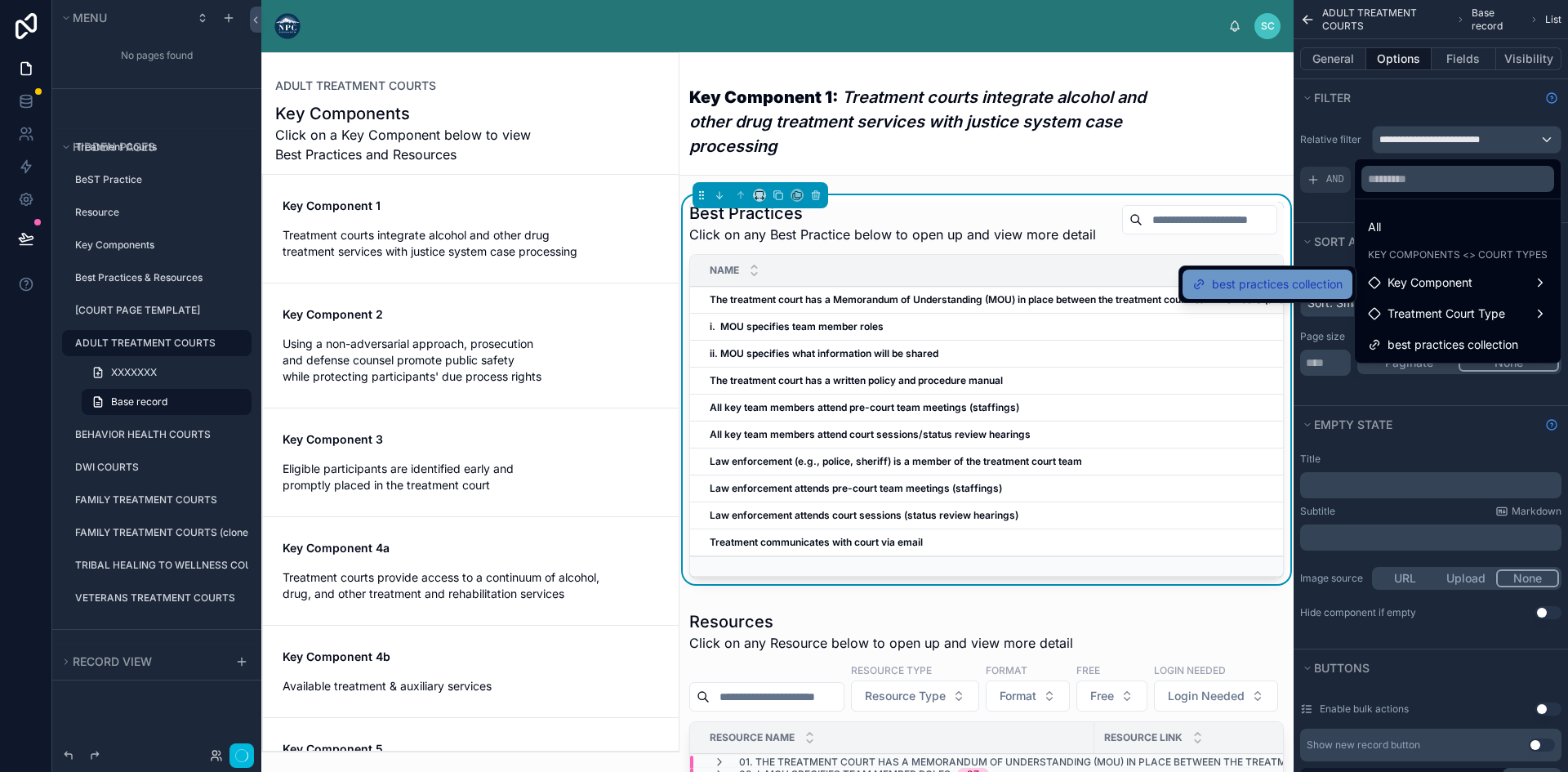
click at [1273, 285] on span "best practices collection" at bounding box center [1277, 284] width 131 height 20
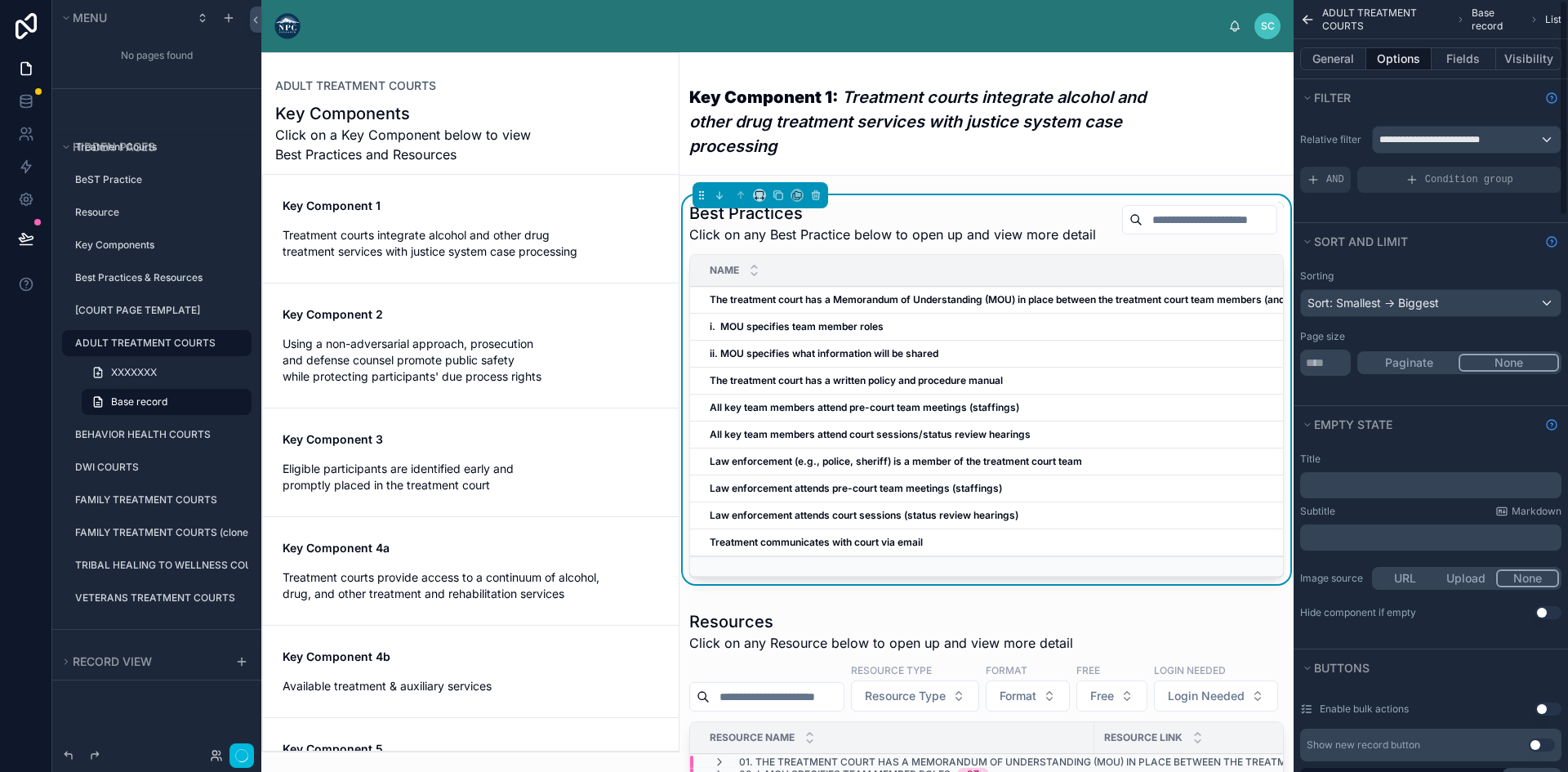
click at [1452, 46] on div "General Options Fields Visibility" at bounding box center [1430, 59] width 274 height 39
click at [1453, 54] on button "Fields" at bounding box center [1463, 59] width 65 height 23
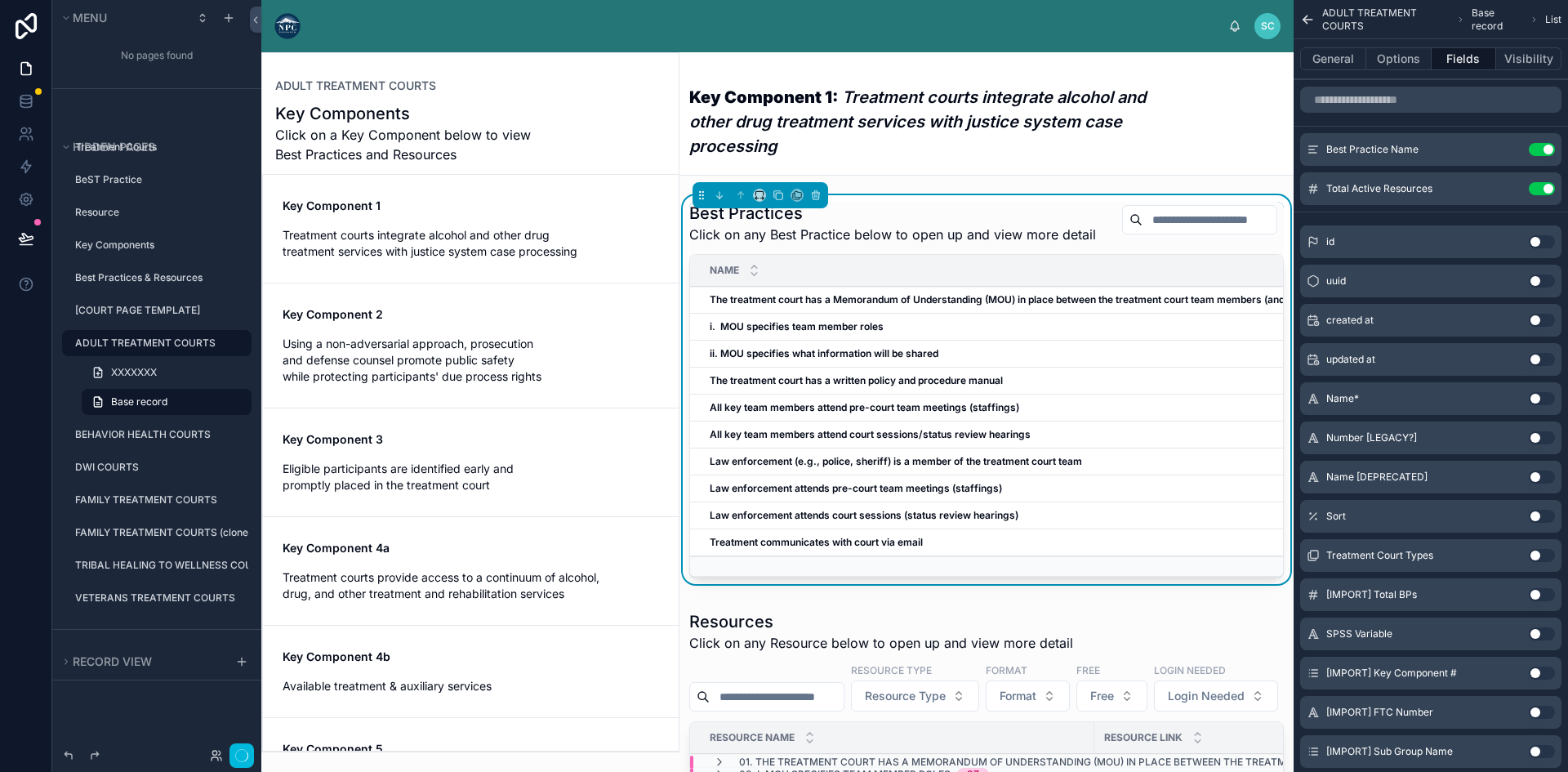
click at [0, 0] on icon "scrollable content" at bounding box center [0, 0] width 0 height 0
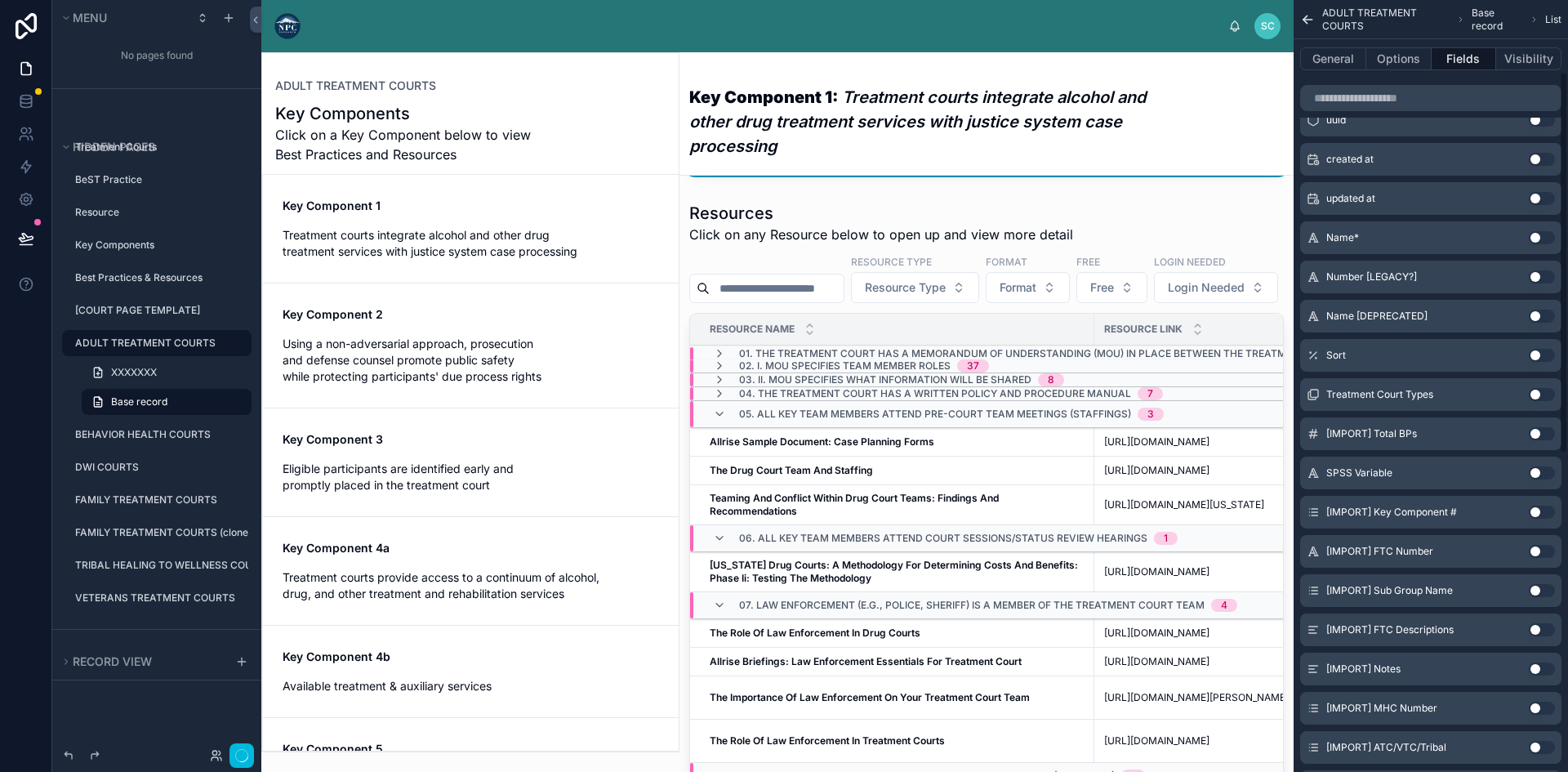
scroll to position [163, 0]
click at [1516, 56] on button "Visibility" at bounding box center [1528, 59] width 65 height 23
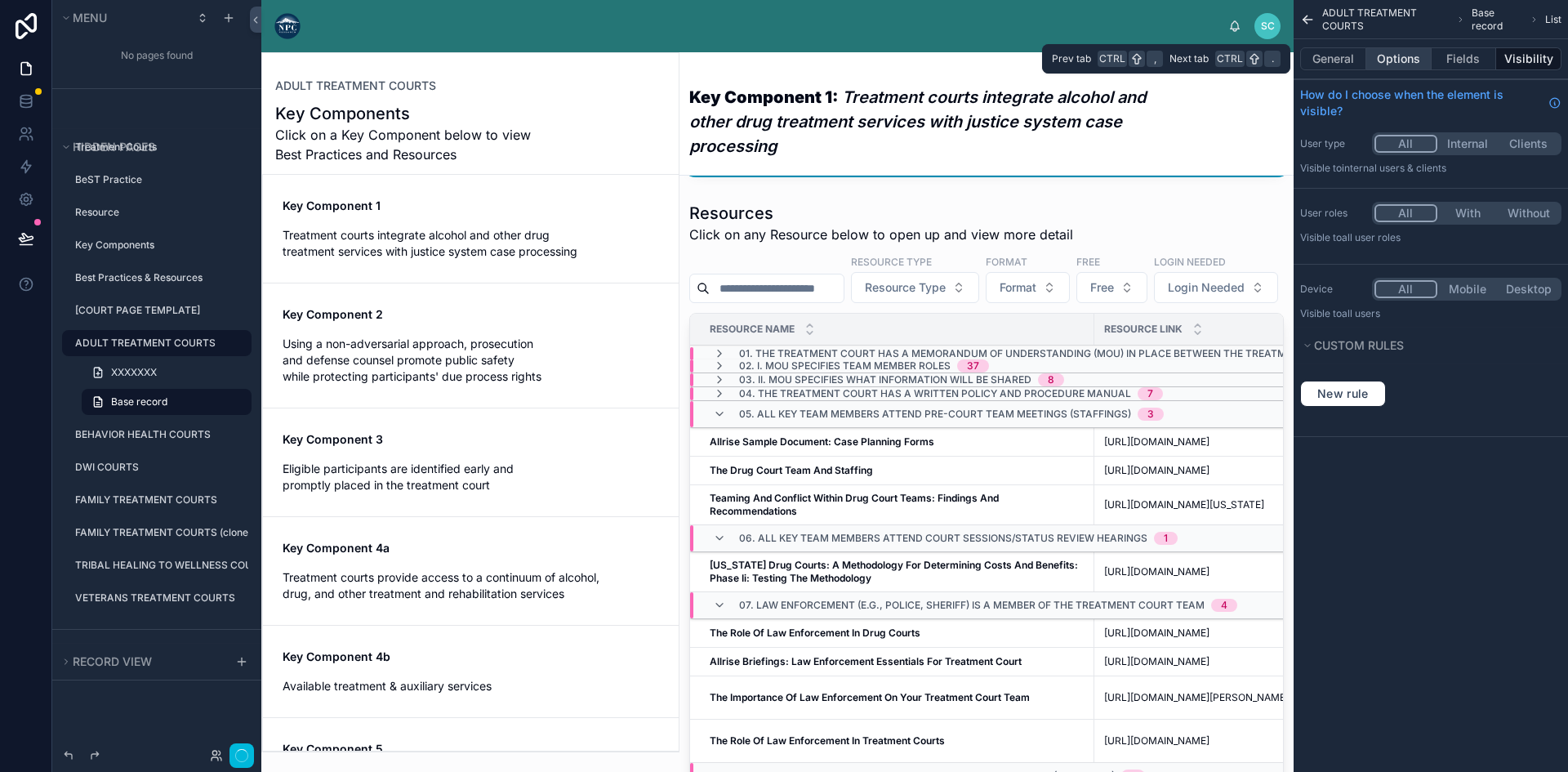
click at [1409, 53] on button "Options" at bounding box center [1398, 59] width 65 height 23
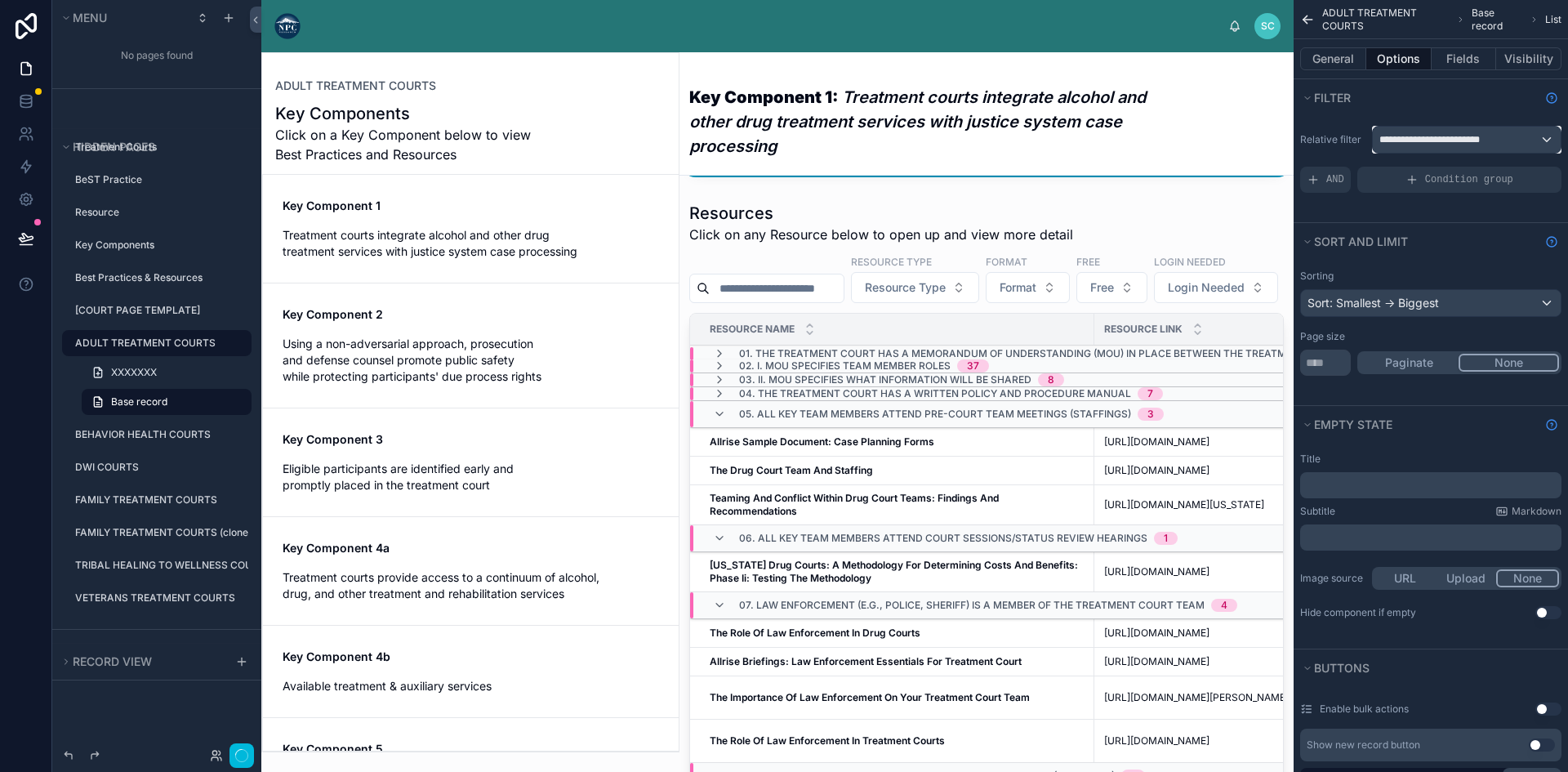
click at [1476, 144] on span "**********" at bounding box center [1435, 140] width 114 height 13
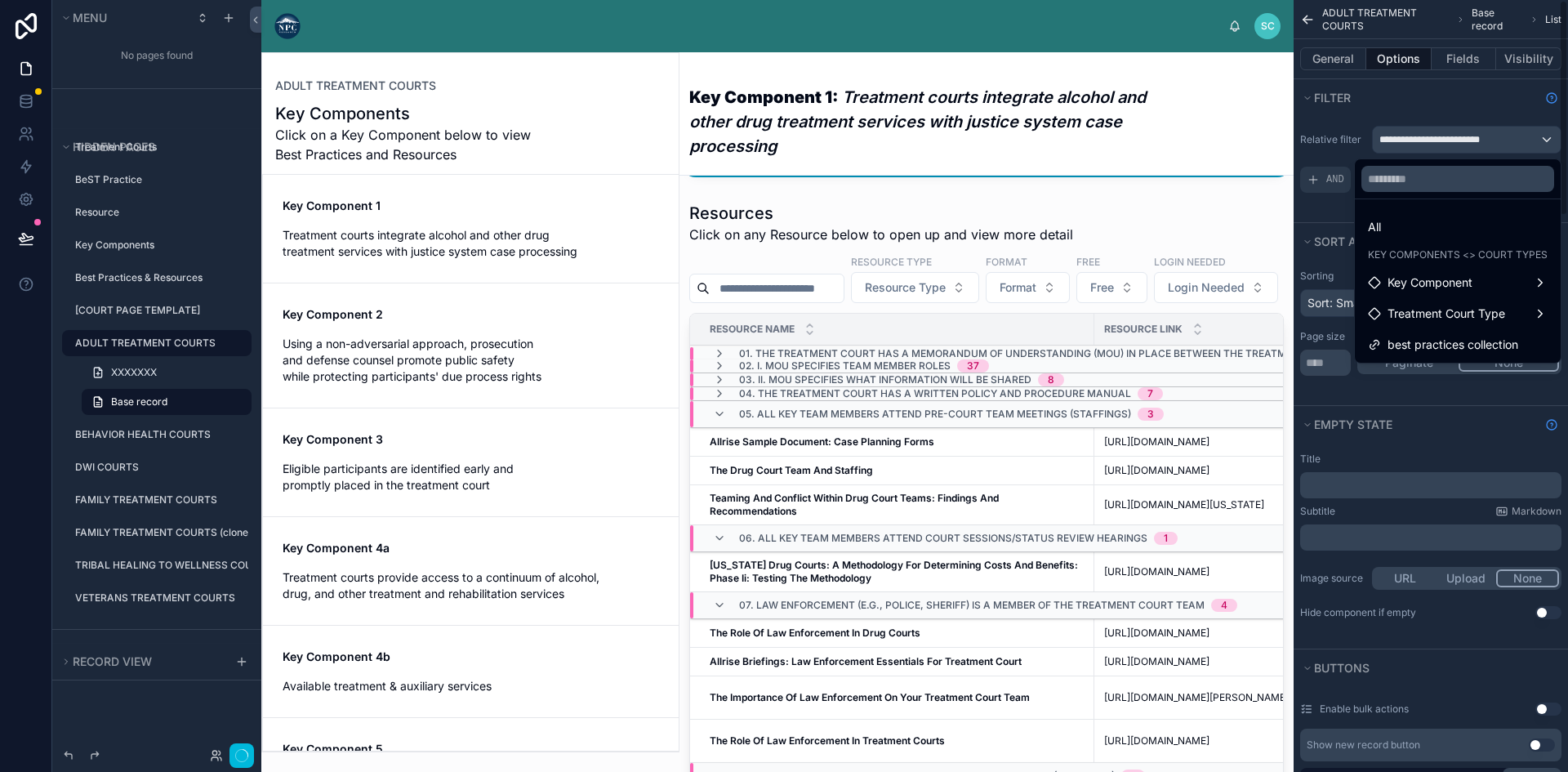
click at [1326, 209] on div "scrollable content" at bounding box center [784, 386] width 1568 height 772
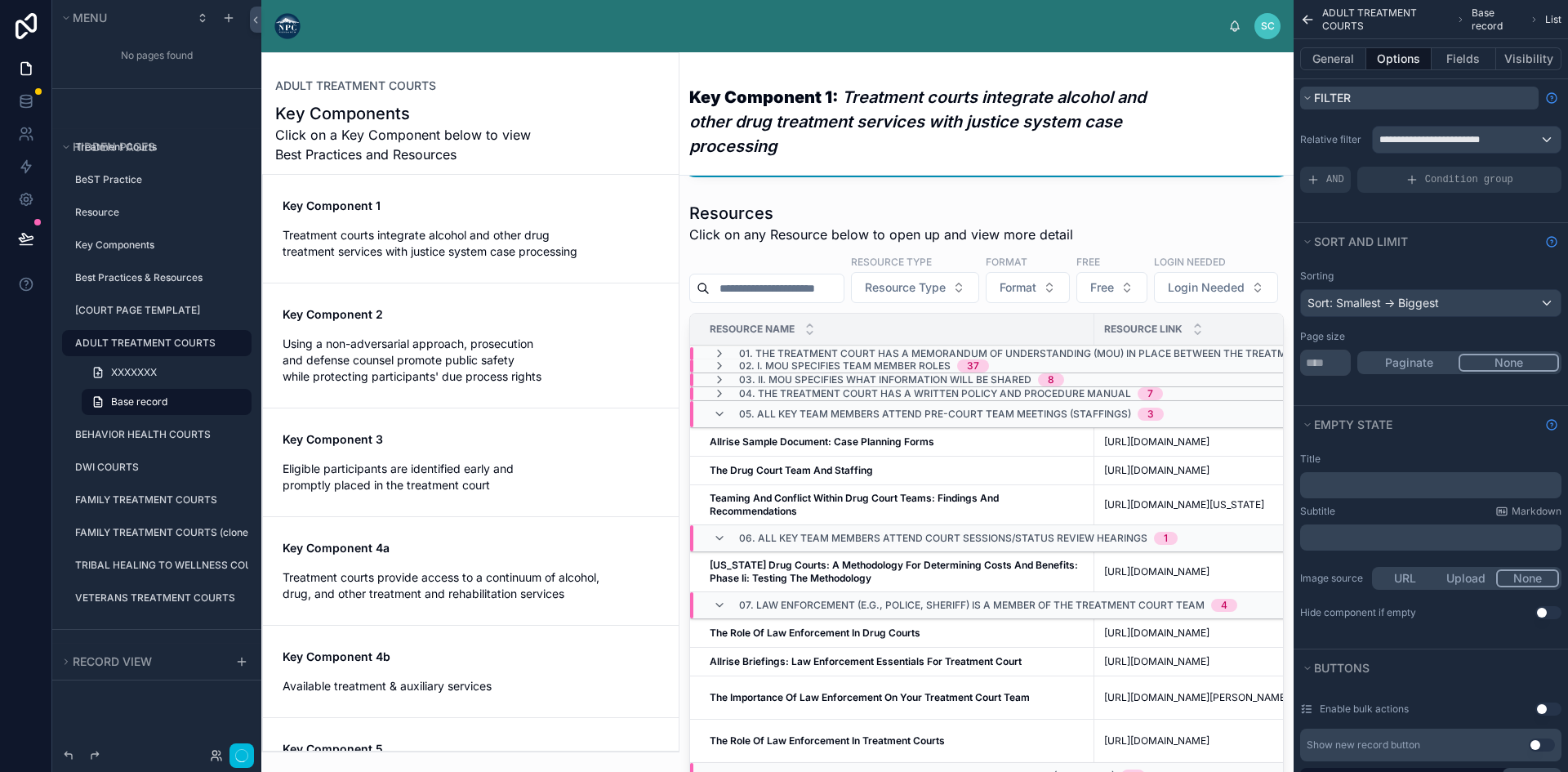
click at [1303, 95] on icon "scrollable content" at bounding box center [1307, 98] width 10 height 10
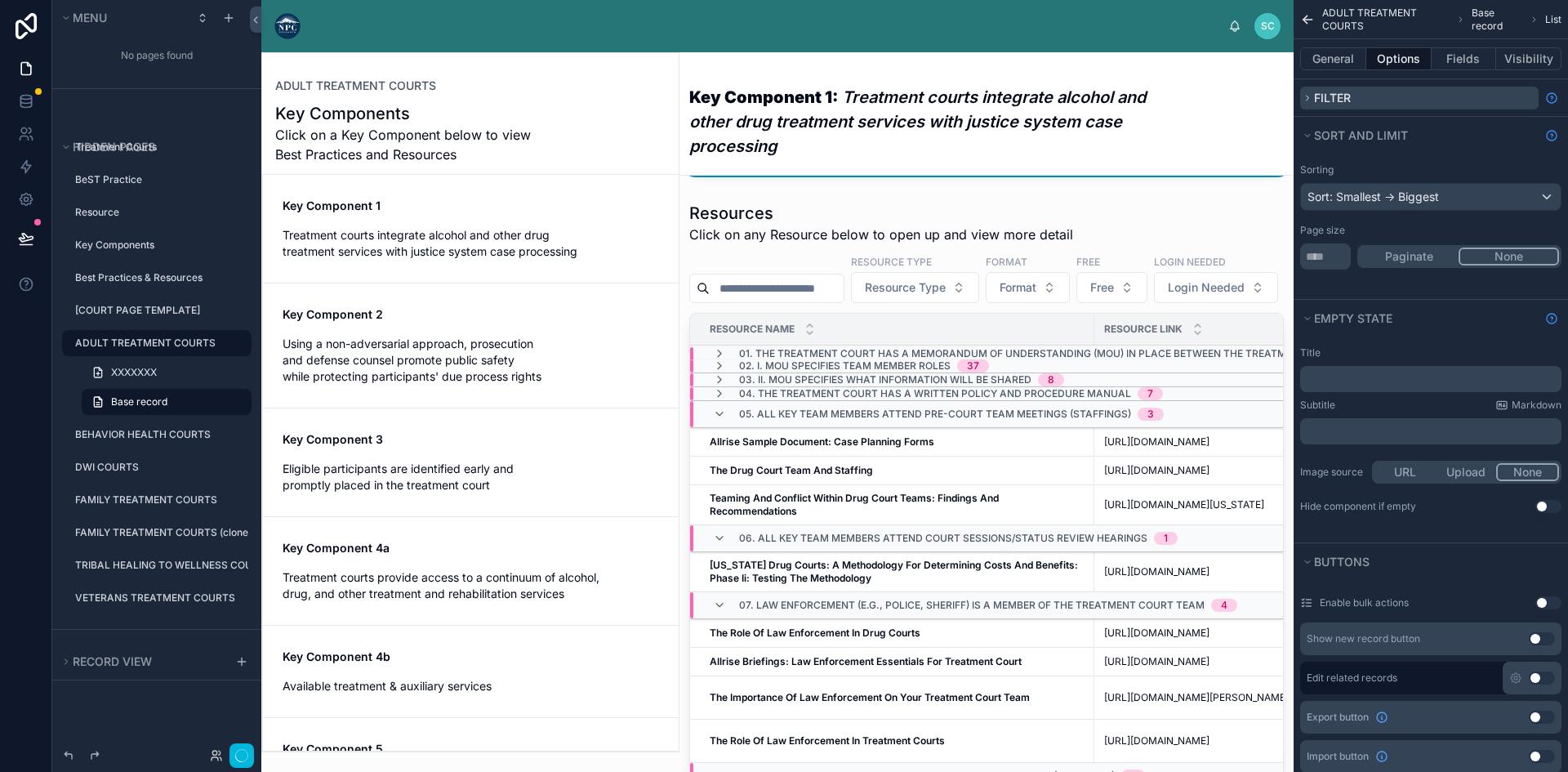
click at [1307, 99] on icon "scrollable content" at bounding box center [1307, 98] width 3 height 4
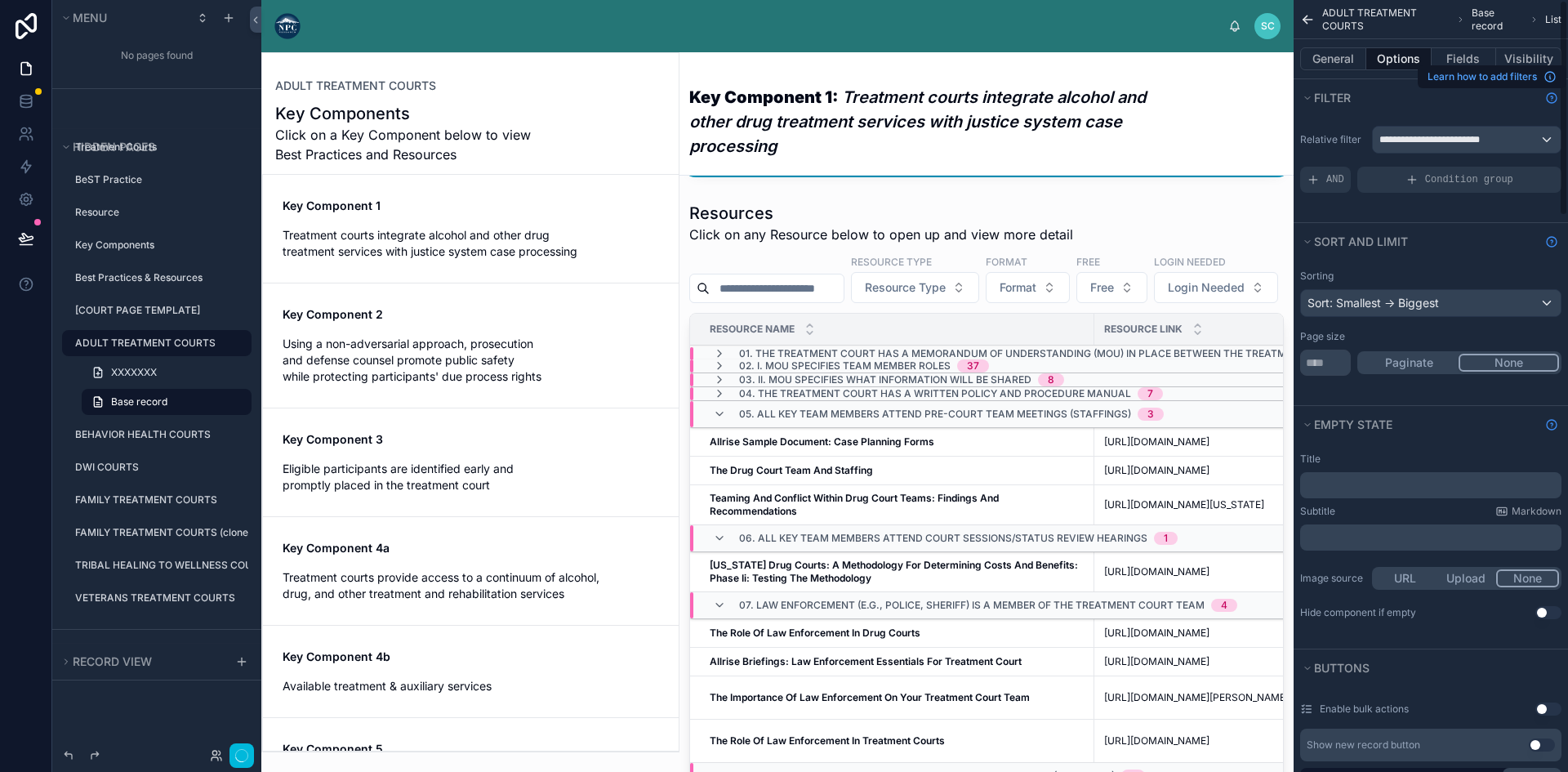
click at [1553, 97] on icon "Show help information" at bounding box center [1551, 98] width 13 height 13
click at [1536, 139] on div "**********" at bounding box center [1467, 139] width 188 height 26
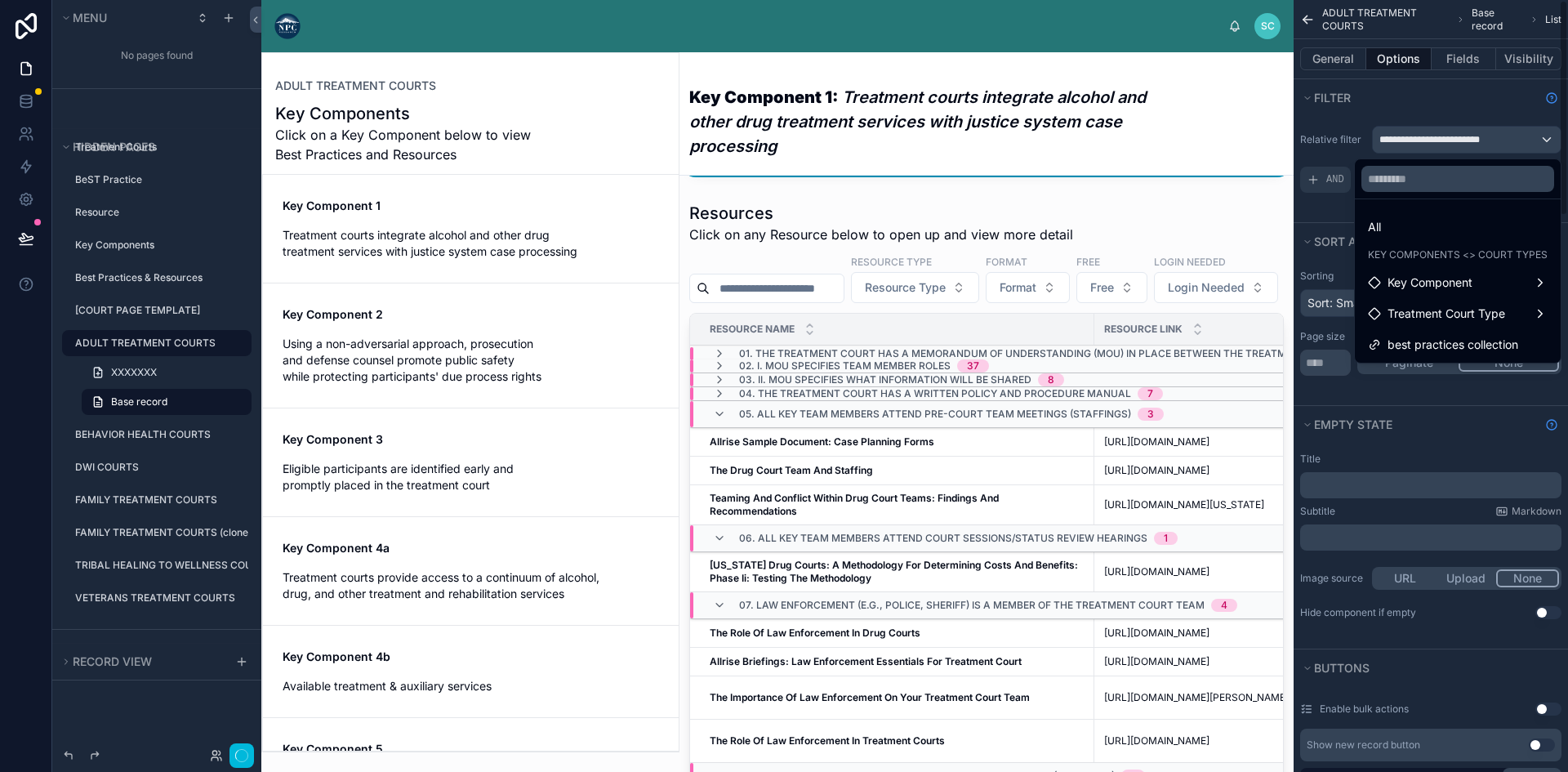
click at [1309, 206] on div "scrollable content" at bounding box center [784, 386] width 1568 height 772
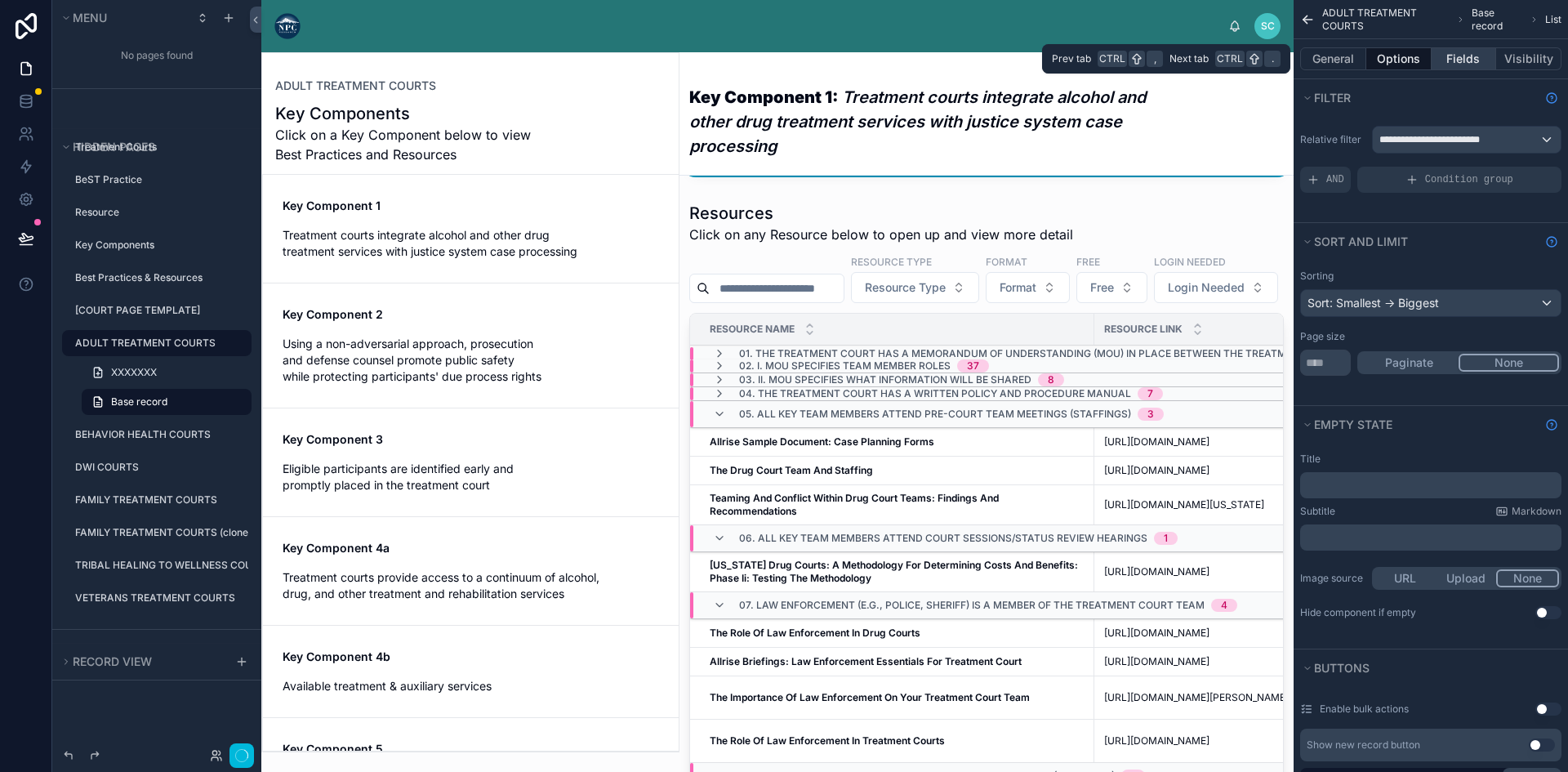
click at [1473, 56] on button "Fields" at bounding box center [1463, 59] width 65 height 23
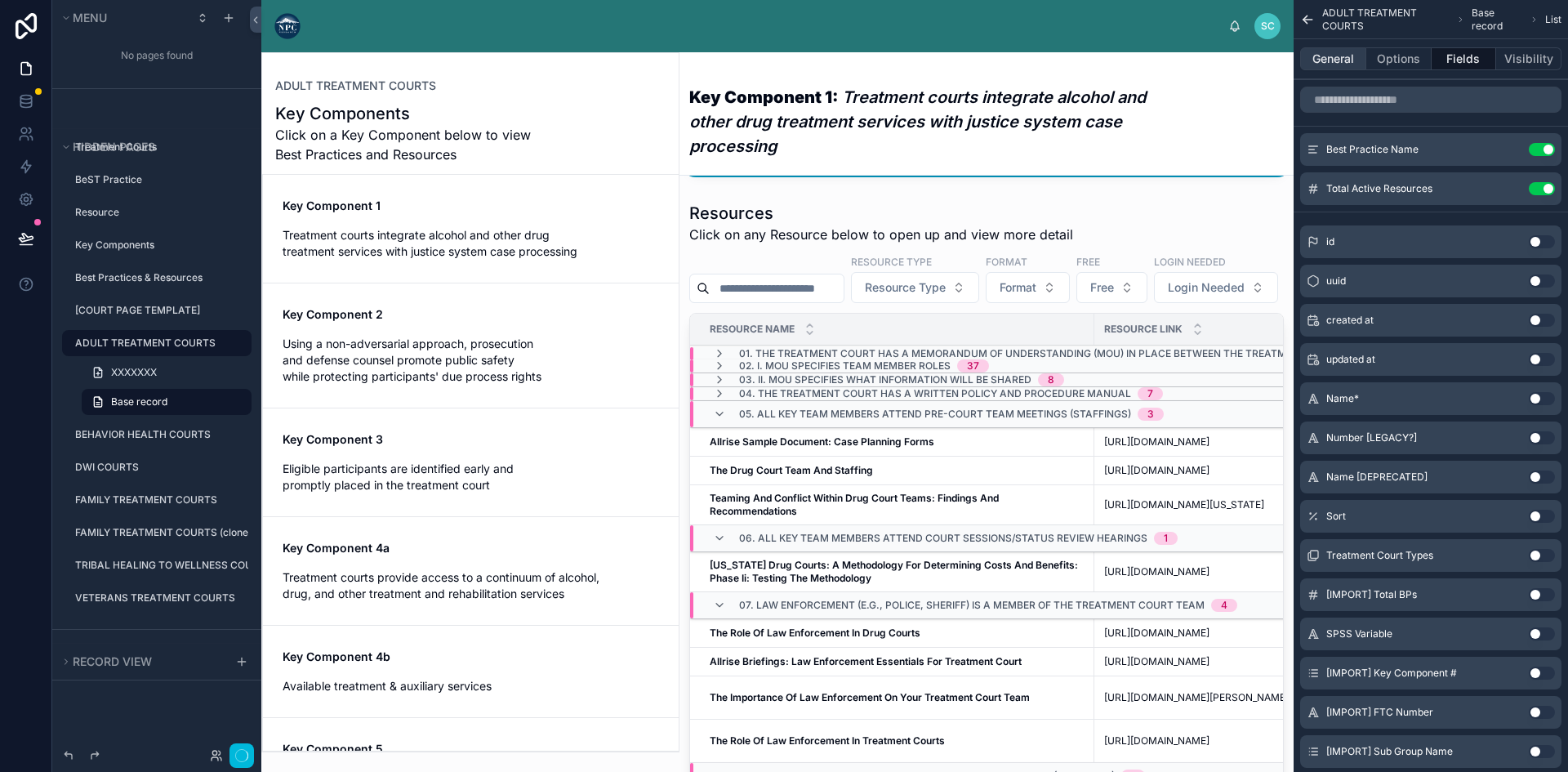
click at [1336, 60] on button "General" at bounding box center [1332, 59] width 66 height 23
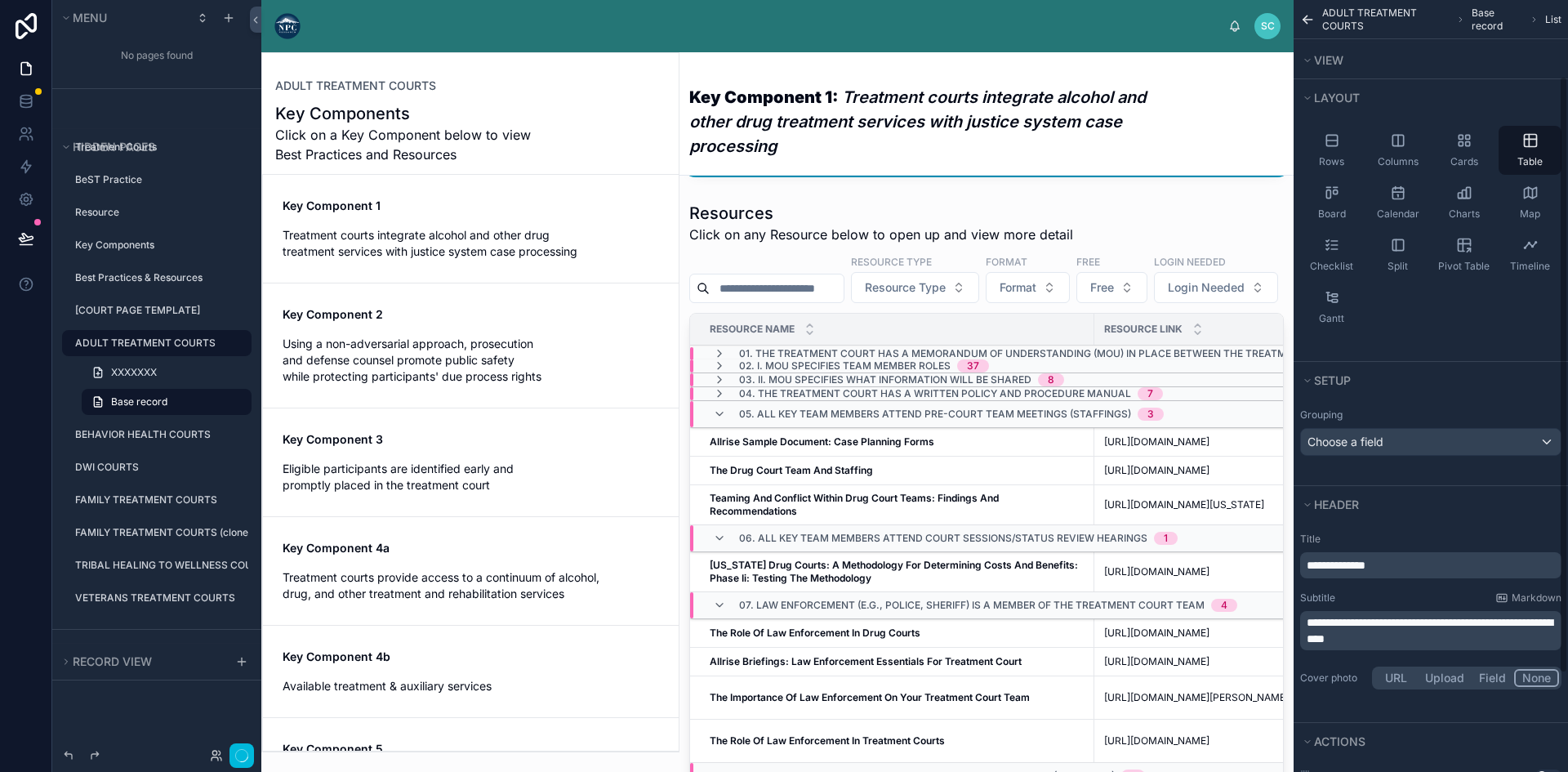
scroll to position [226, 0]
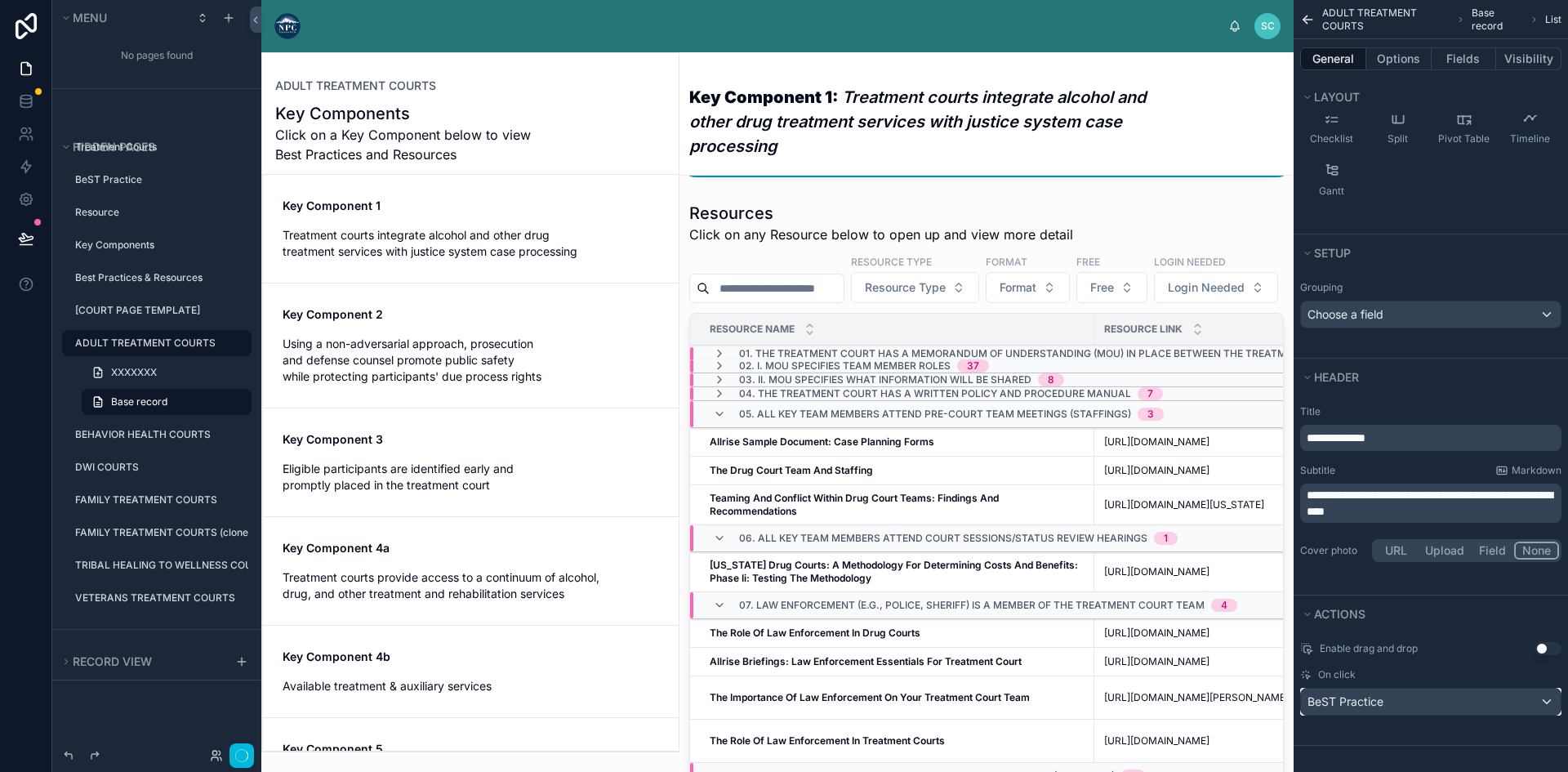
click at [1477, 708] on div "BeST Practice" at bounding box center [1430, 701] width 260 height 26
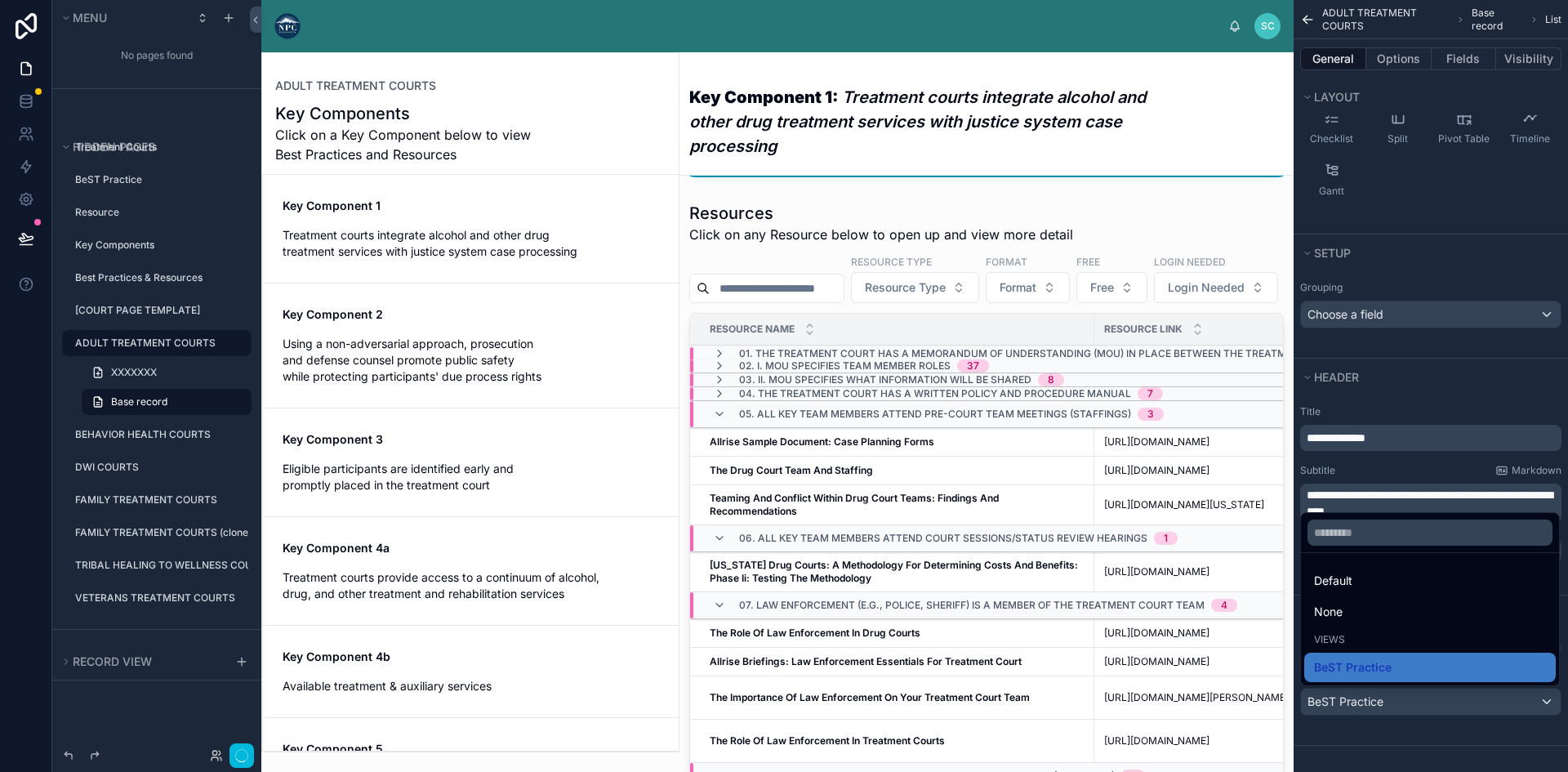
click at [1432, 742] on div "scrollable content" at bounding box center [784, 386] width 1568 height 772
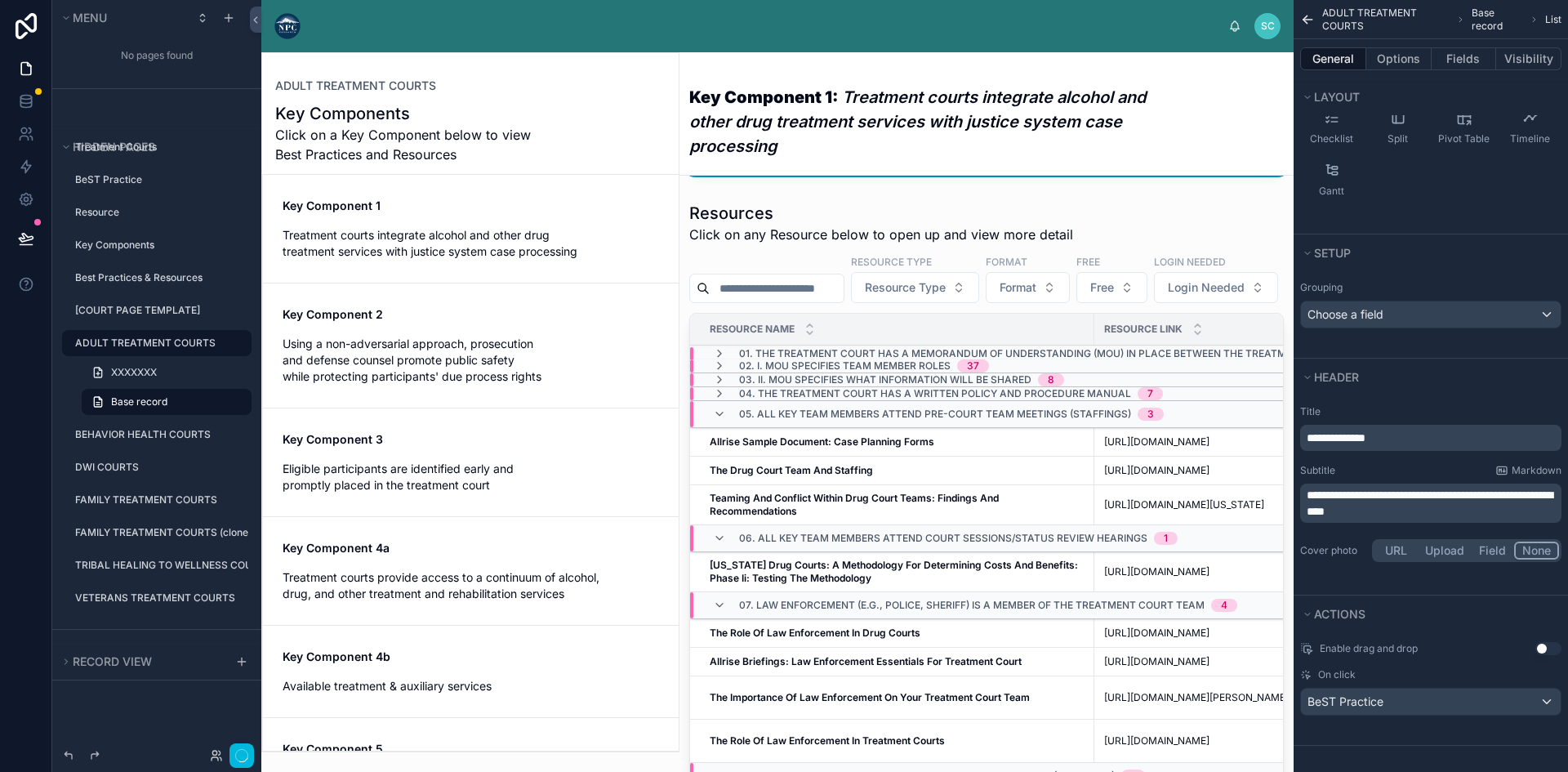
click at [525, 334] on div "Key Component 2 Using a non-adversarial approach, prosecution and defense couns…" at bounding box center [470, 346] width 376 height 79
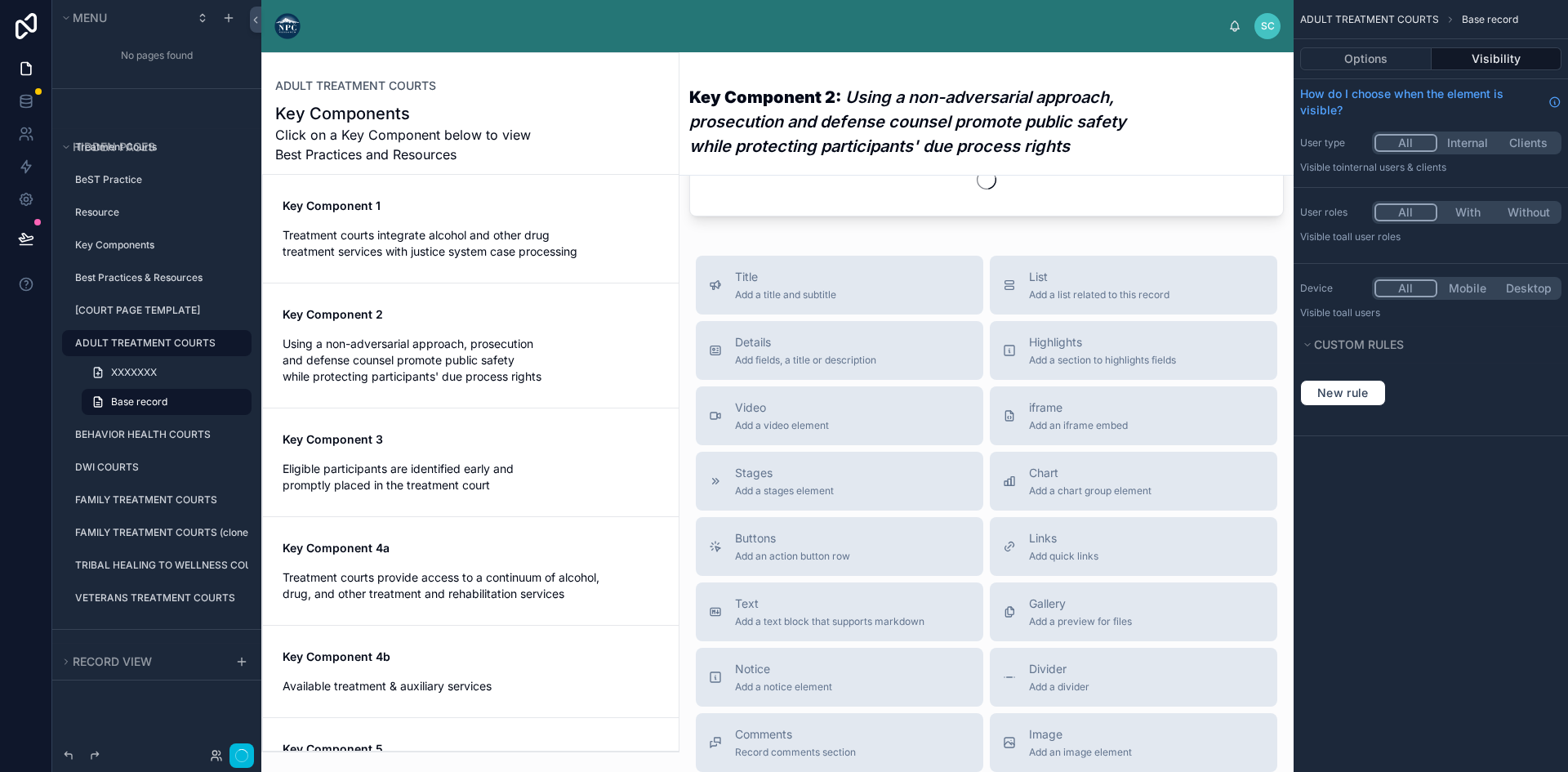
scroll to position [408, 0]
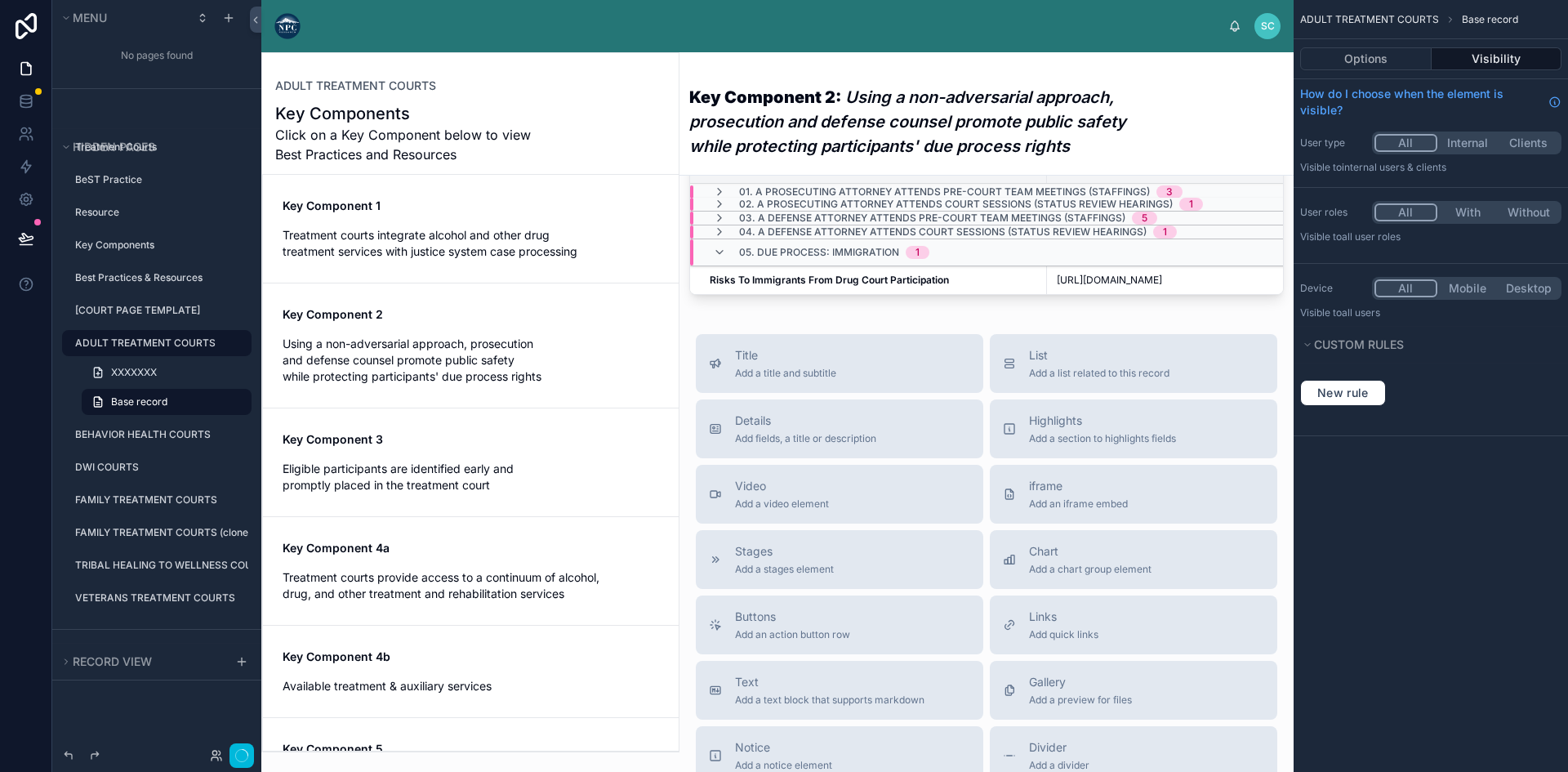
click at [480, 140] on span "Click on a Key Component below to view Best Practices and Resources" at bounding box center [408, 144] width 268 height 39
click at [143, 372] on span "XXXXXXX" at bounding box center [133, 372] width 46 height 13
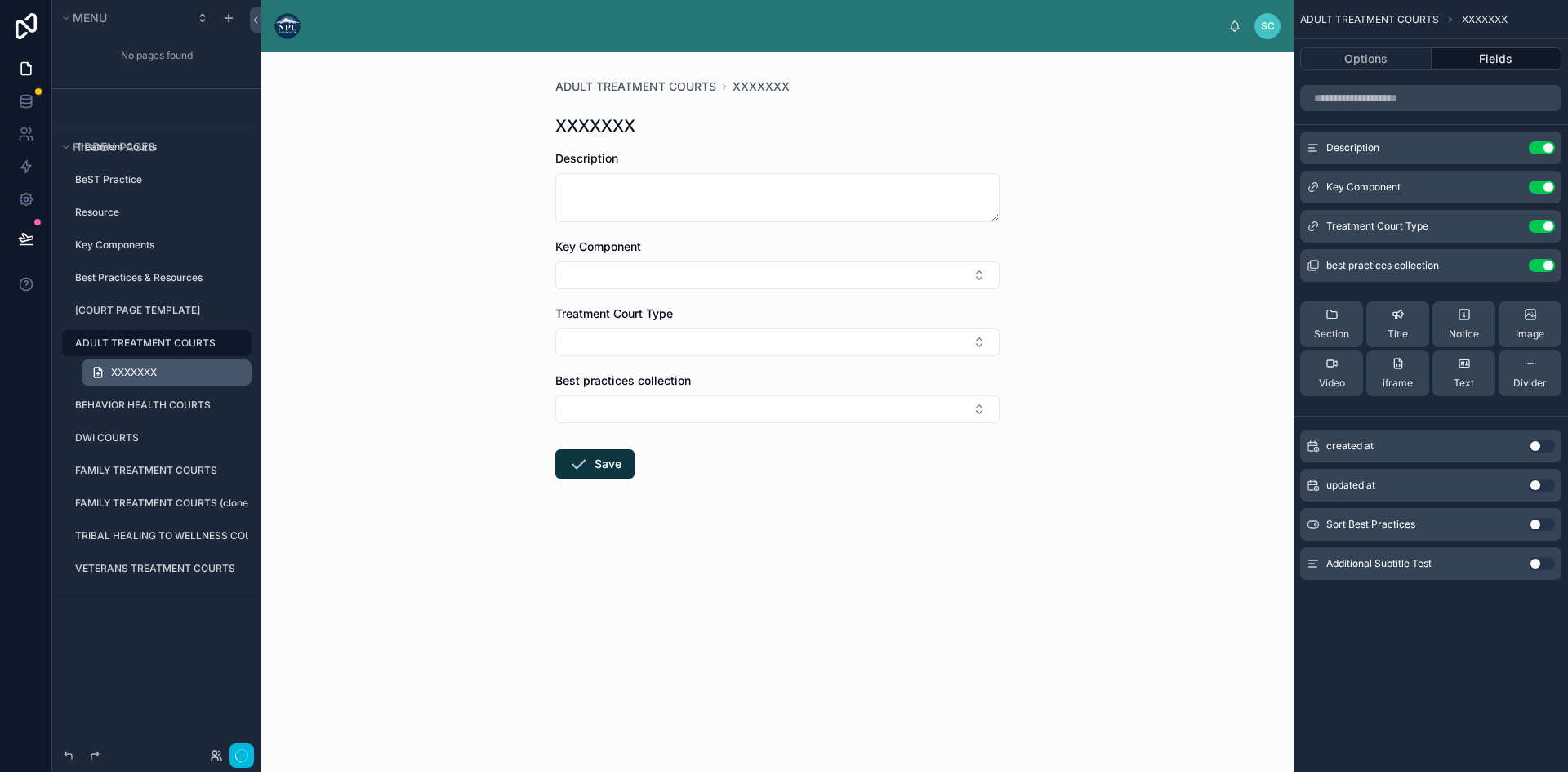
click at [178, 365] on link "XXXXXXX" at bounding box center [167, 372] width 170 height 26
click at [238, 373] on link "XXXXXXX" at bounding box center [167, 372] width 170 height 26
click at [96, 366] on icon "scrollable content" at bounding box center [98, 372] width 13 height 13
click at [0, 0] on icon "scrollable content" at bounding box center [0, 0] width 0 height 0
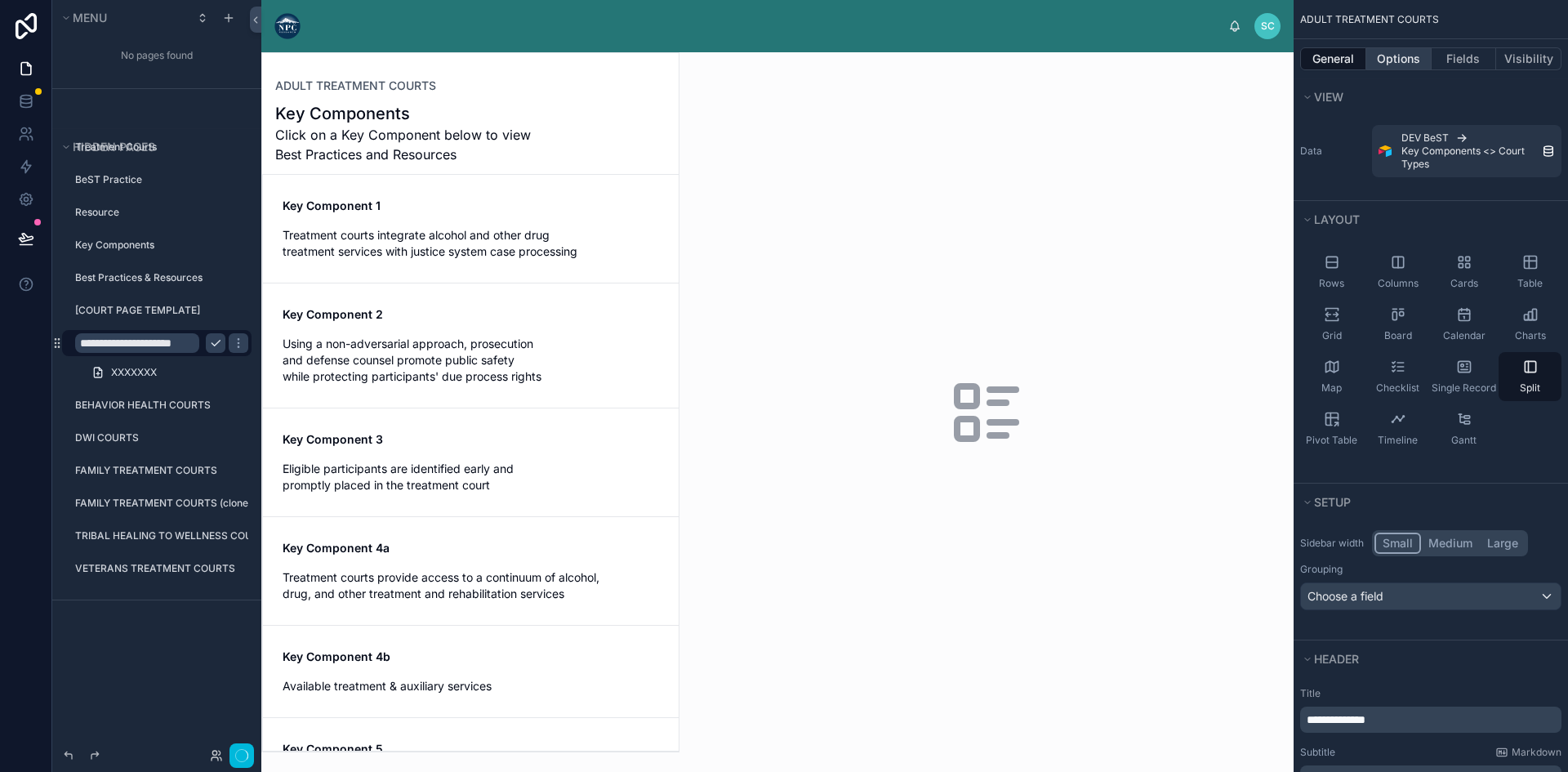
click at [1388, 57] on button "Options" at bounding box center [1398, 59] width 65 height 23
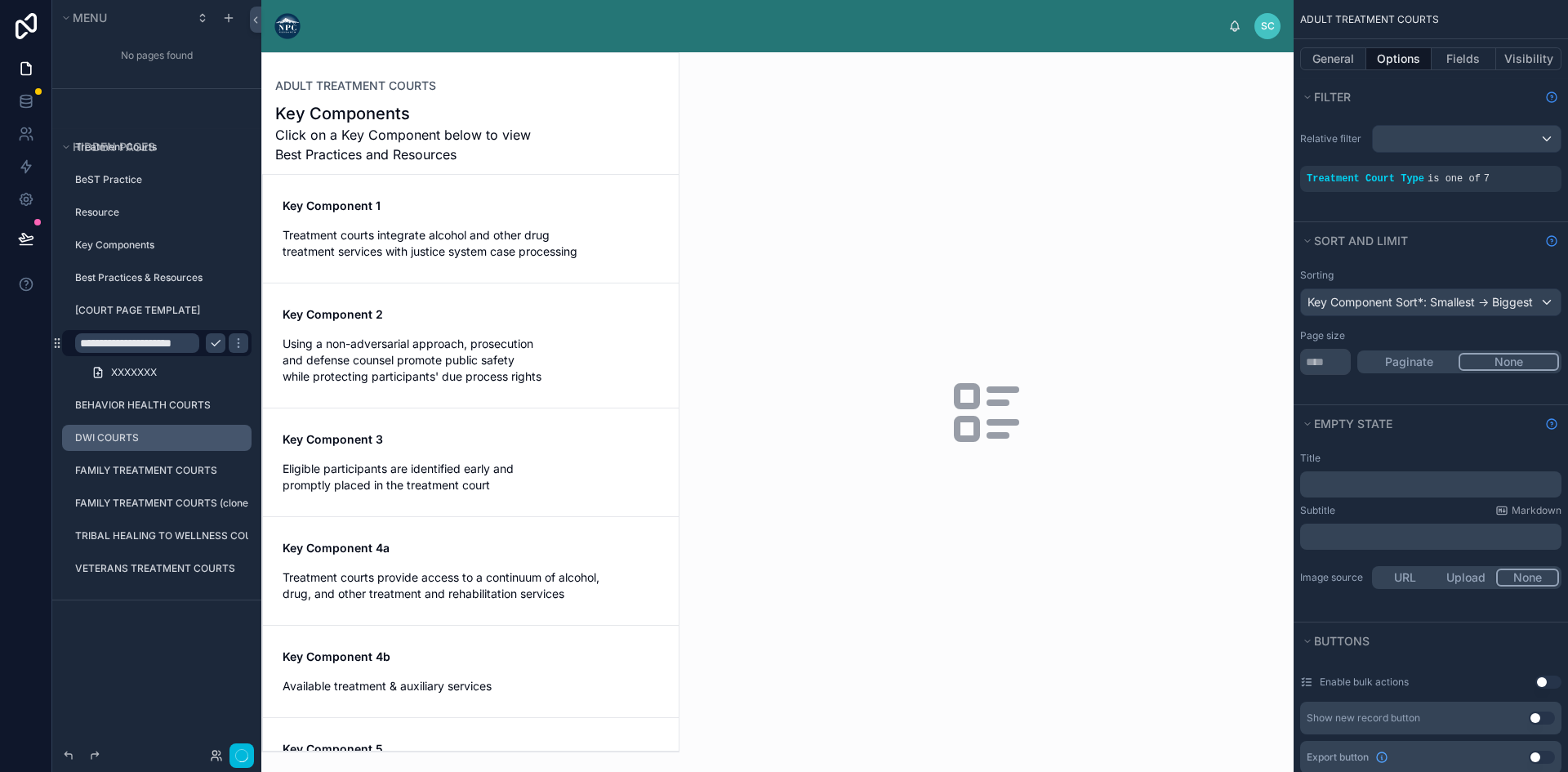
click at [0, 0] on icon "scrollable content" at bounding box center [0, 0] width 0 height 0
click at [296, 424] on span "Clone" at bounding box center [306, 426] width 30 height 16
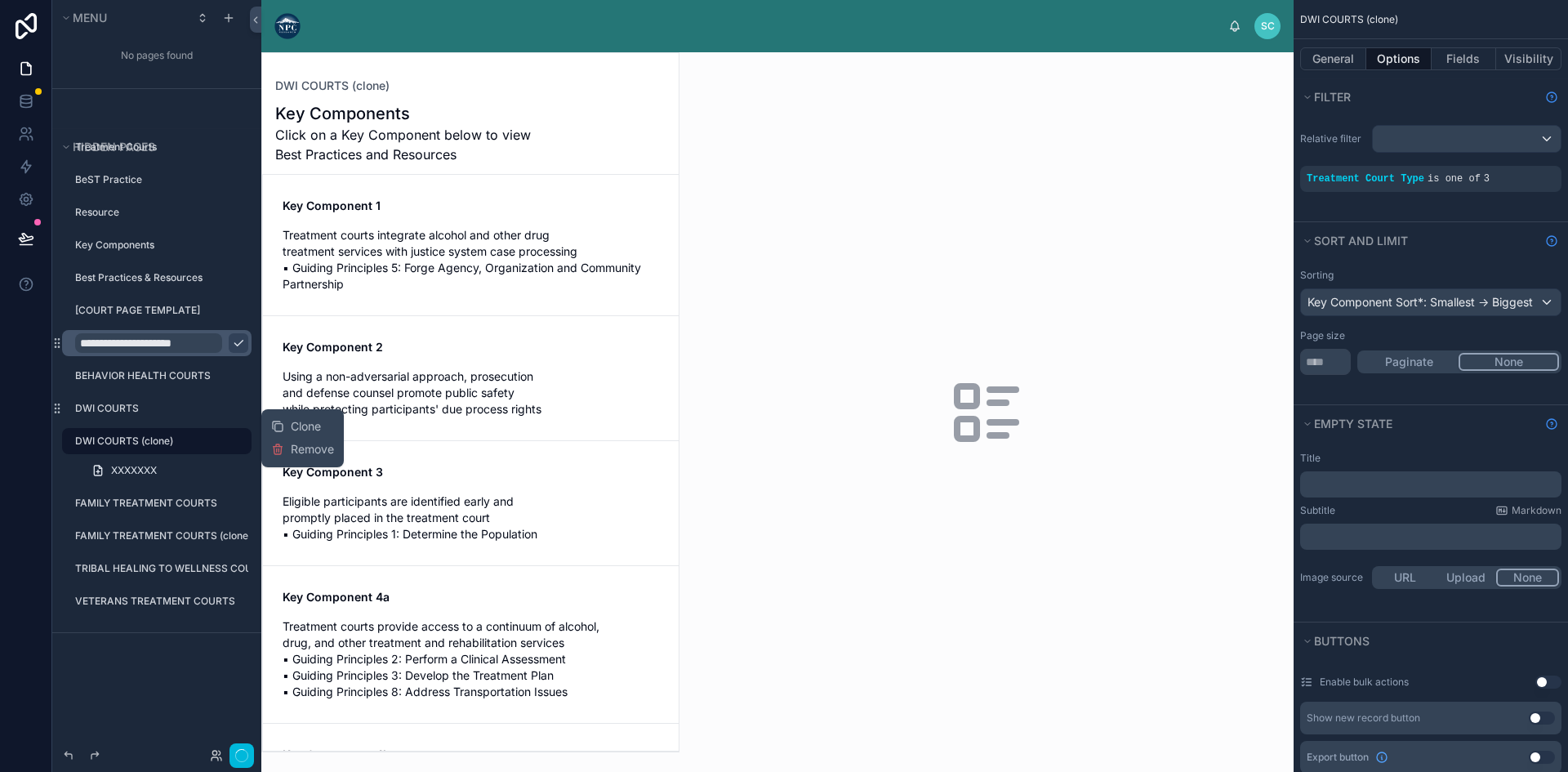
click at [174, 444] on label "DWI COURTS (clone)" at bounding box center [159, 441] width 167 height 13
click at [170, 468] on link "XXXXXXX" at bounding box center [167, 470] width 170 height 26
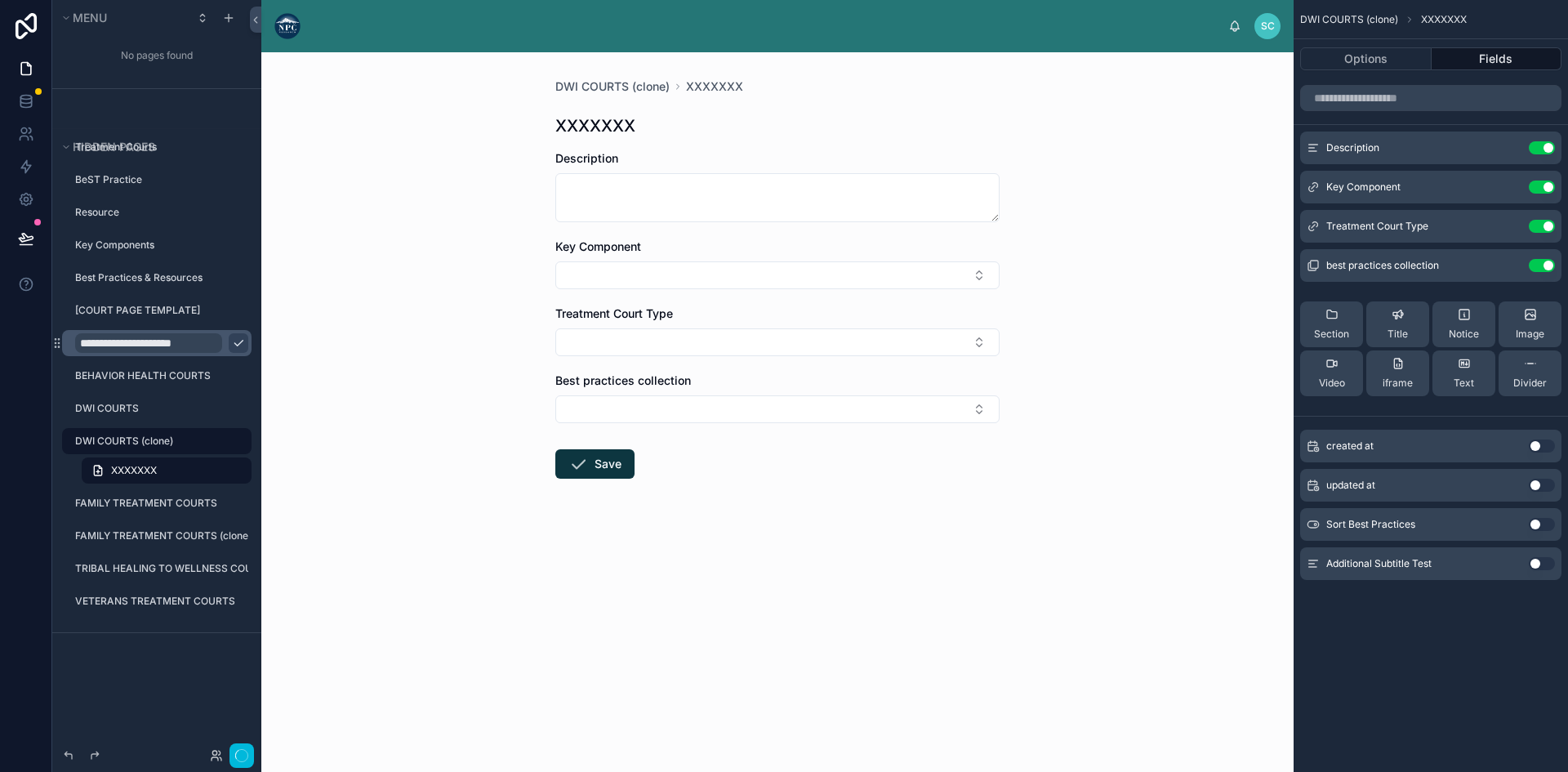
click at [177, 437] on label "DWI COURTS (clone)" at bounding box center [159, 441] width 167 height 13
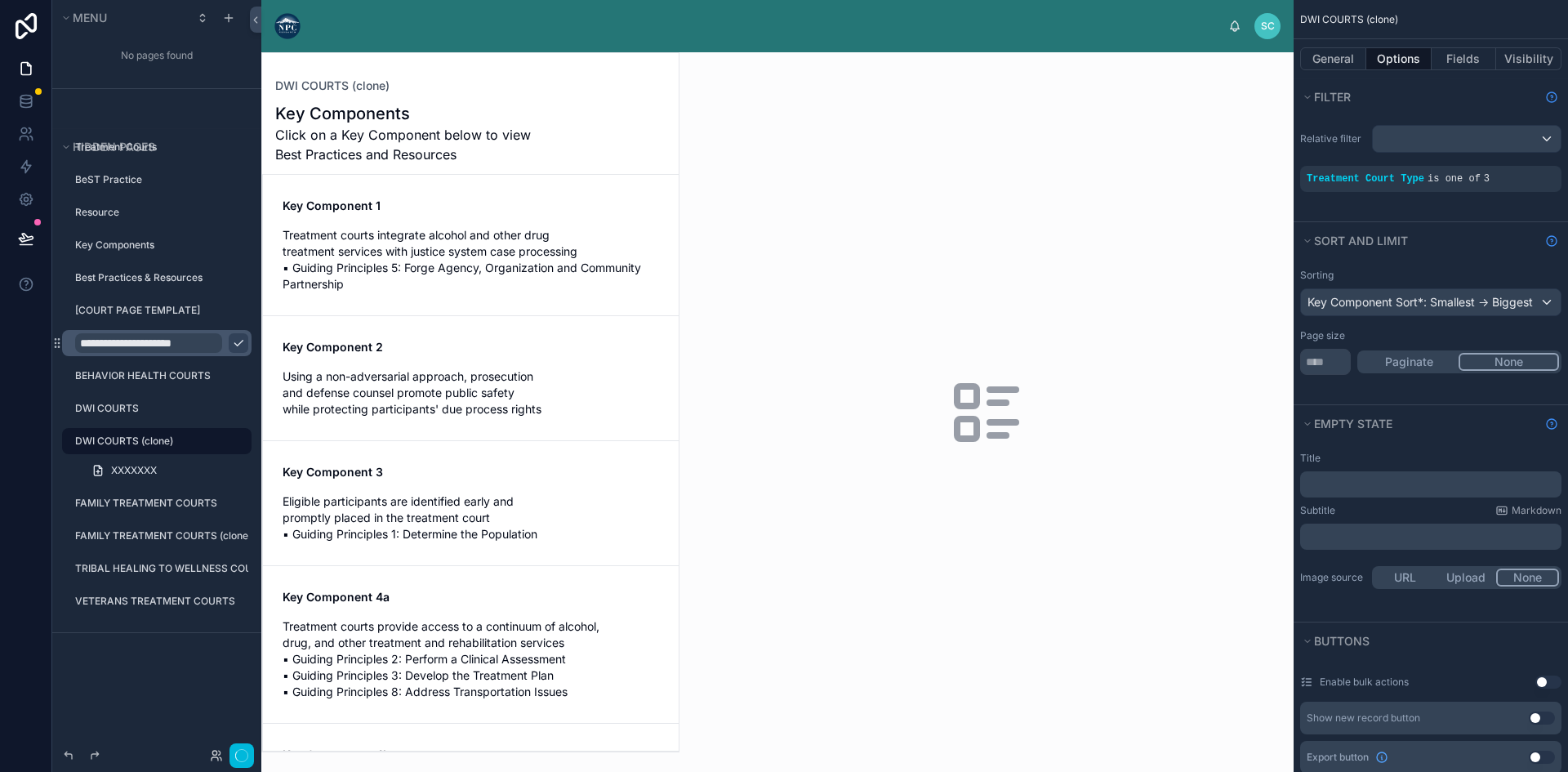
click at [0, 0] on icon "scrollable content" at bounding box center [0, 0] width 0 height 0
click at [190, 466] on link "XXXXXXX" at bounding box center [167, 470] width 170 height 26
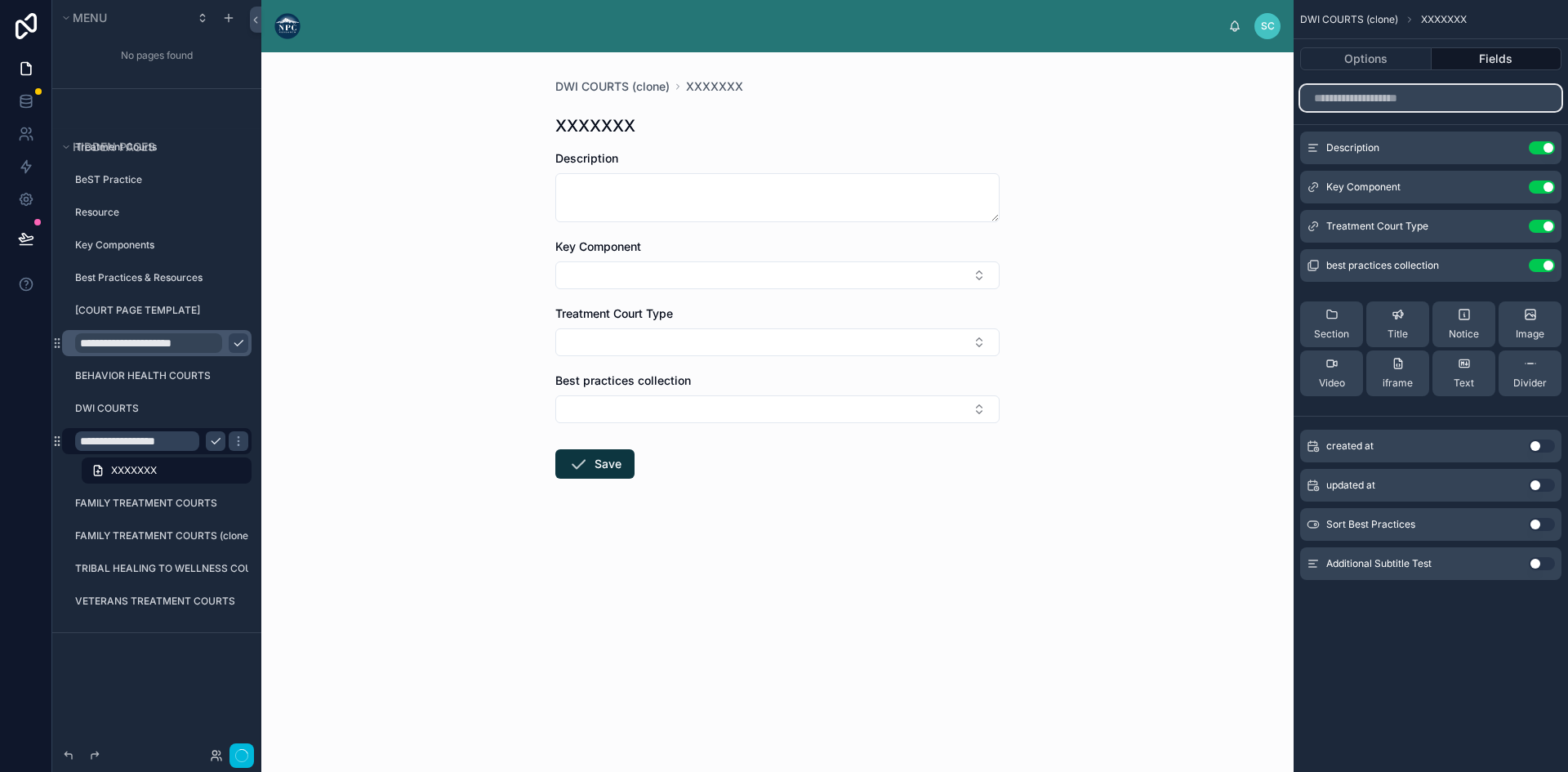
click at [1392, 101] on input "scrollable content" at bounding box center [1430, 98] width 261 height 26
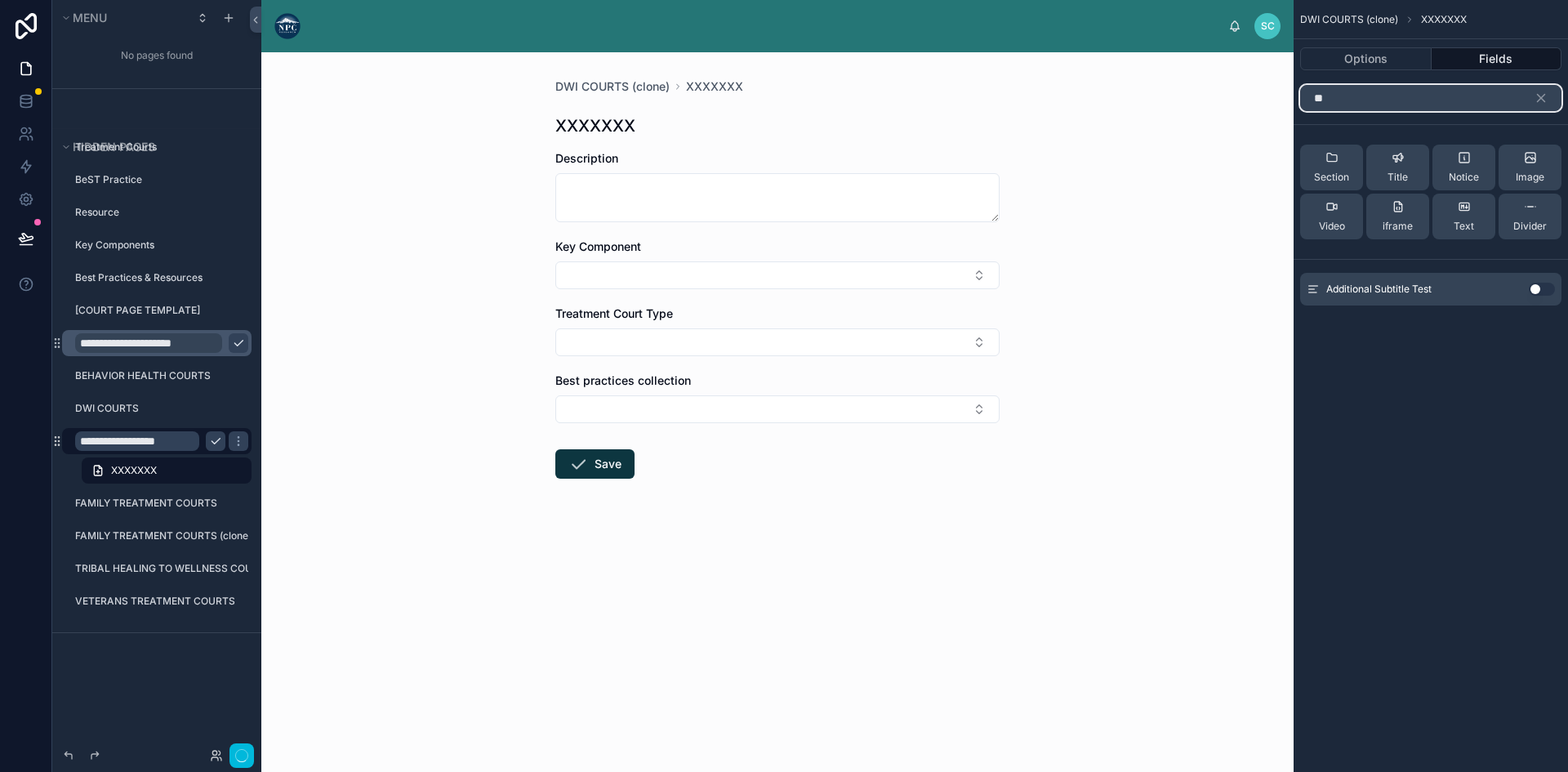
type input "**"
click at [1537, 289] on button "Use setting" at bounding box center [1541, 288] width 26 height 13
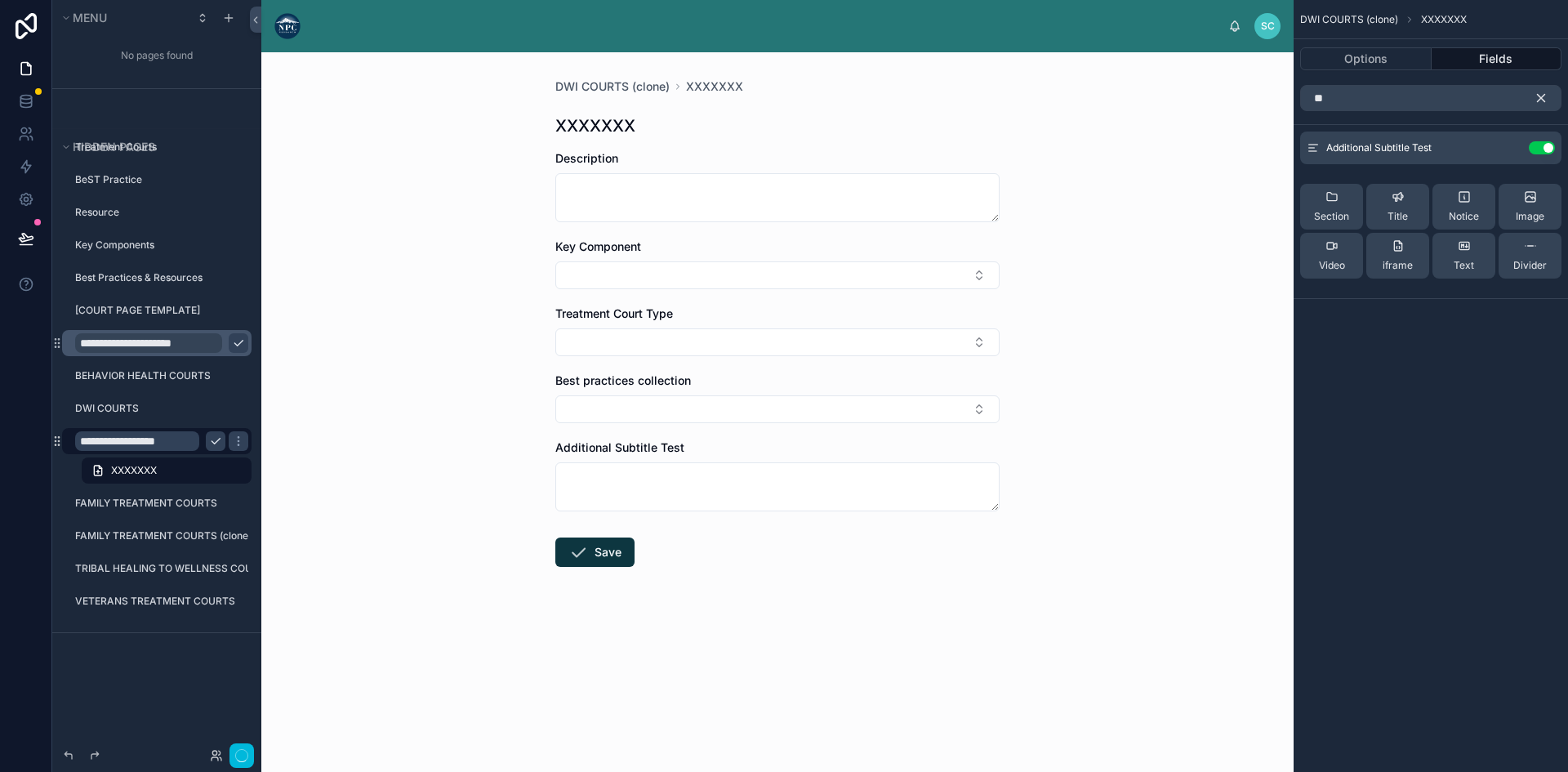
click at [1541, 99] on icon "scrollable content" at bounding box center [1541, 99] width 7 height 7
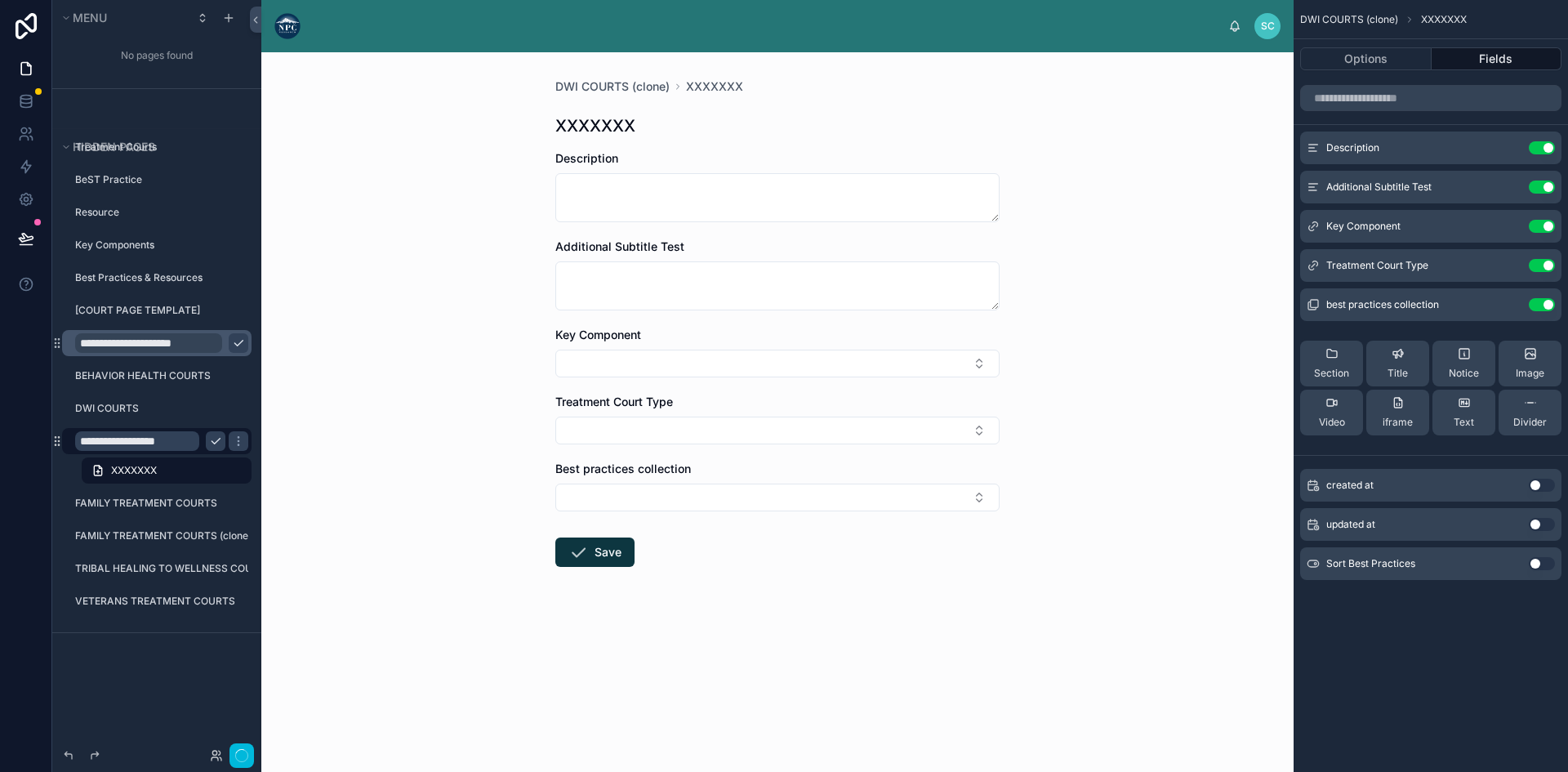
click at [147, 440] on input "**********" at bounding box center [137, 441] width 124 height 20
click at [218, 433] on button "scrollable content" at bounding box center [216, 441] width 20 height 20
click at [190, 460] on link "XXXXXXX" at bounding box center [167, 470] width 170 height 26
click at [149, 436] on label "DWI COURTS (clone)" at bounding box center [159, 441] width 167 height 13
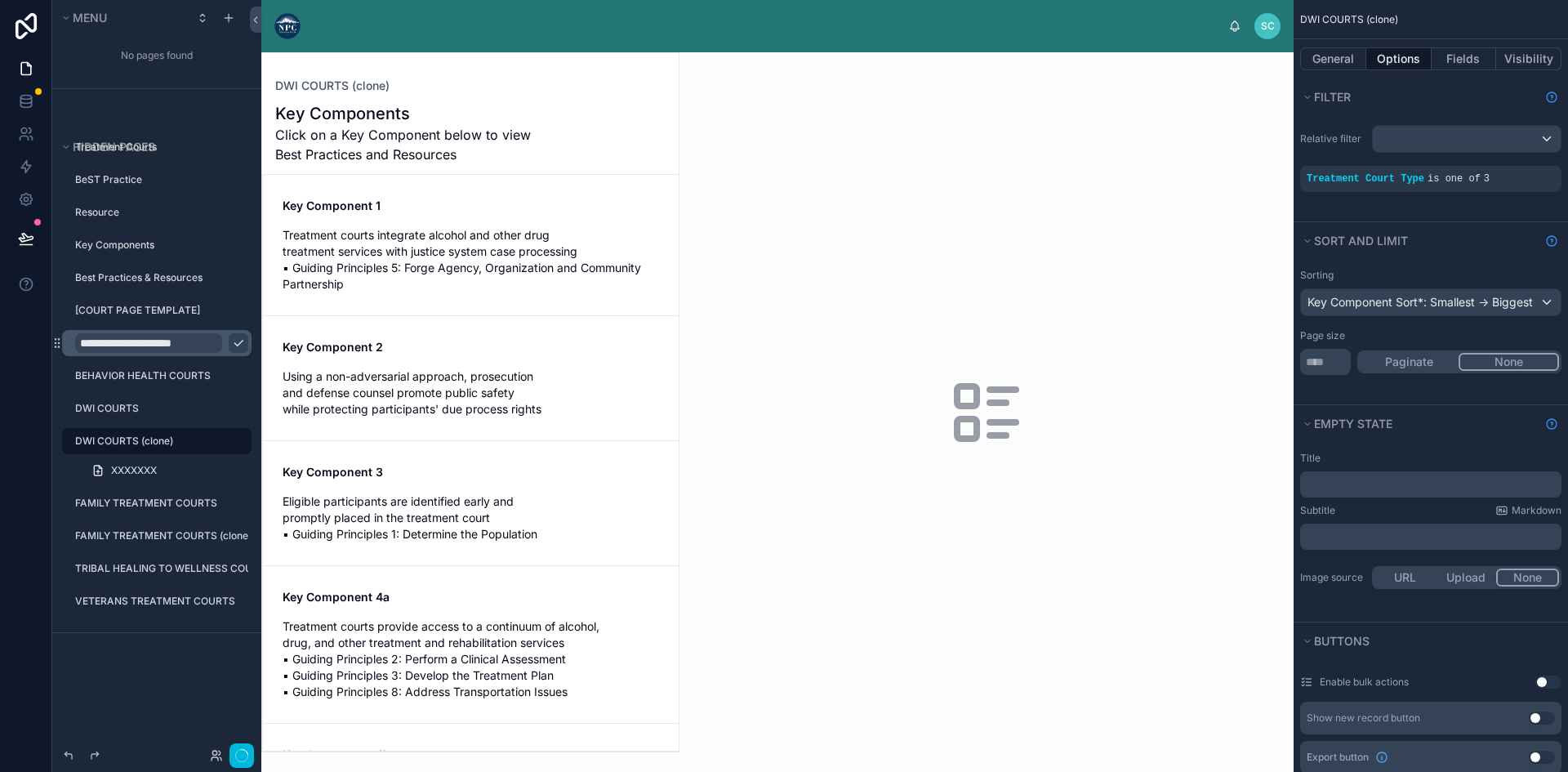
click at [449, 246] on div at bounding box center [470, 402] width 416 height 699
click at [434, 256] on span "Treatment courts integrate alcohol and other drug treatment services with justi…" at bounding box center [470, 259] width 376 height 65
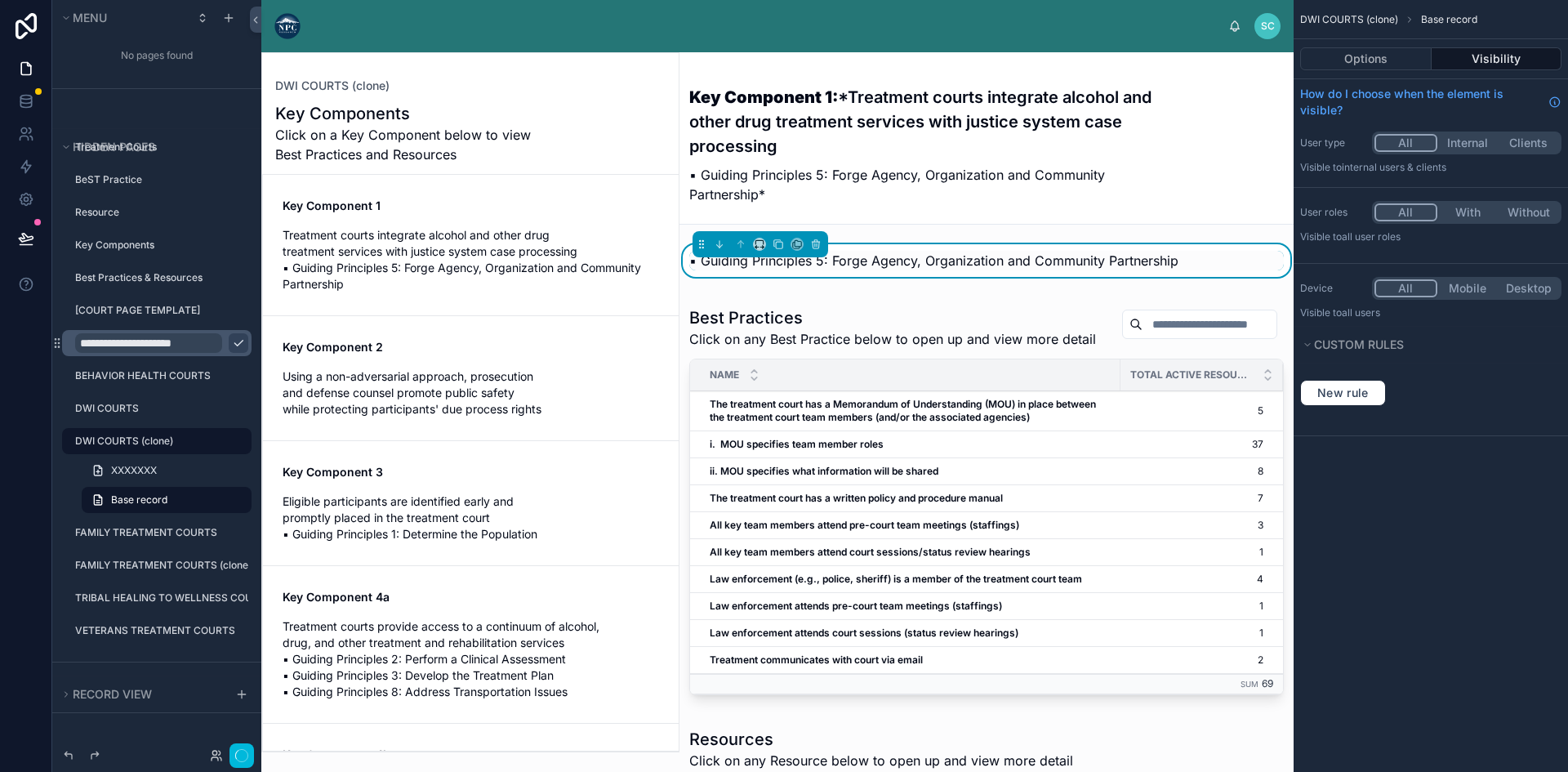
click at [485, 220] on div "Key Component 1 Treatment courts integrate alcohol and other drug treatment ser…" at bounding box center [470, 245] width 376 height 95
click at [423, 264] on span "Treatment courts integrate alcohol and other drug treatment services with justi…" at bounding box center [470, 259] width 376 height 65
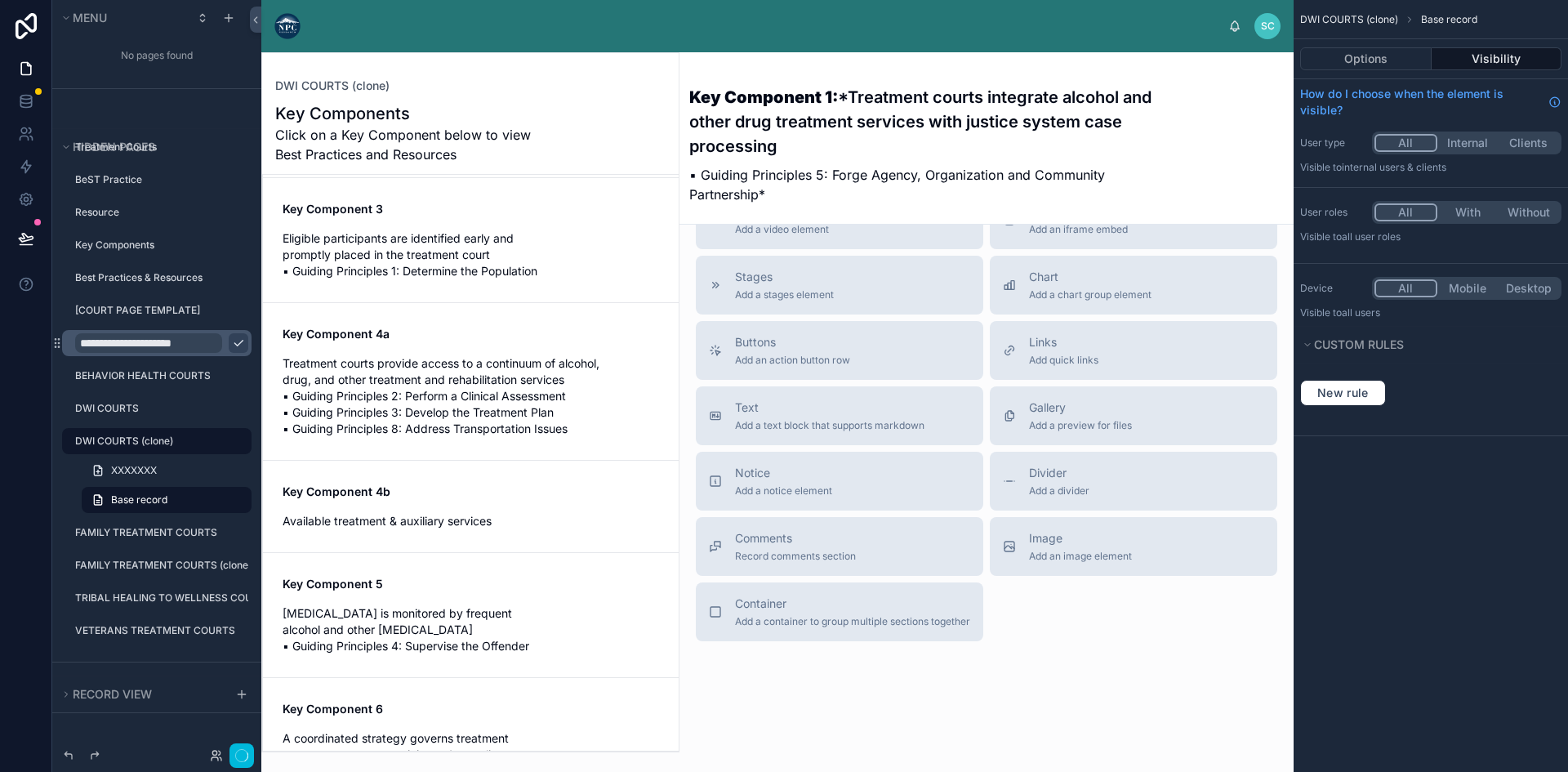
scroll to position [490, 0]
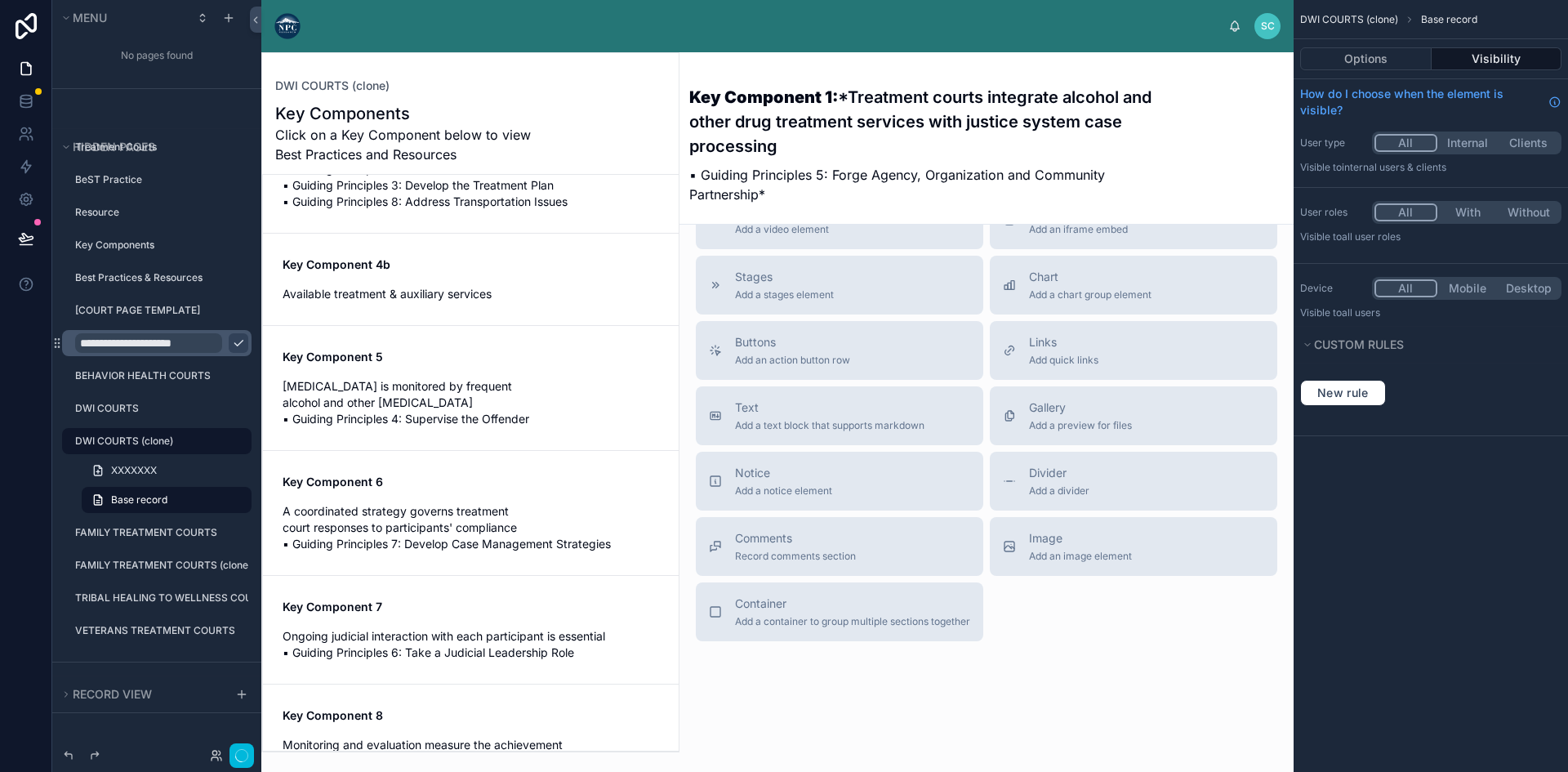
click at [440, 629] on span "Ongoing judicial interaction with each participant is essential ▪ Guiding Princ…" at bounding box center [470, 644] width 376 height 32
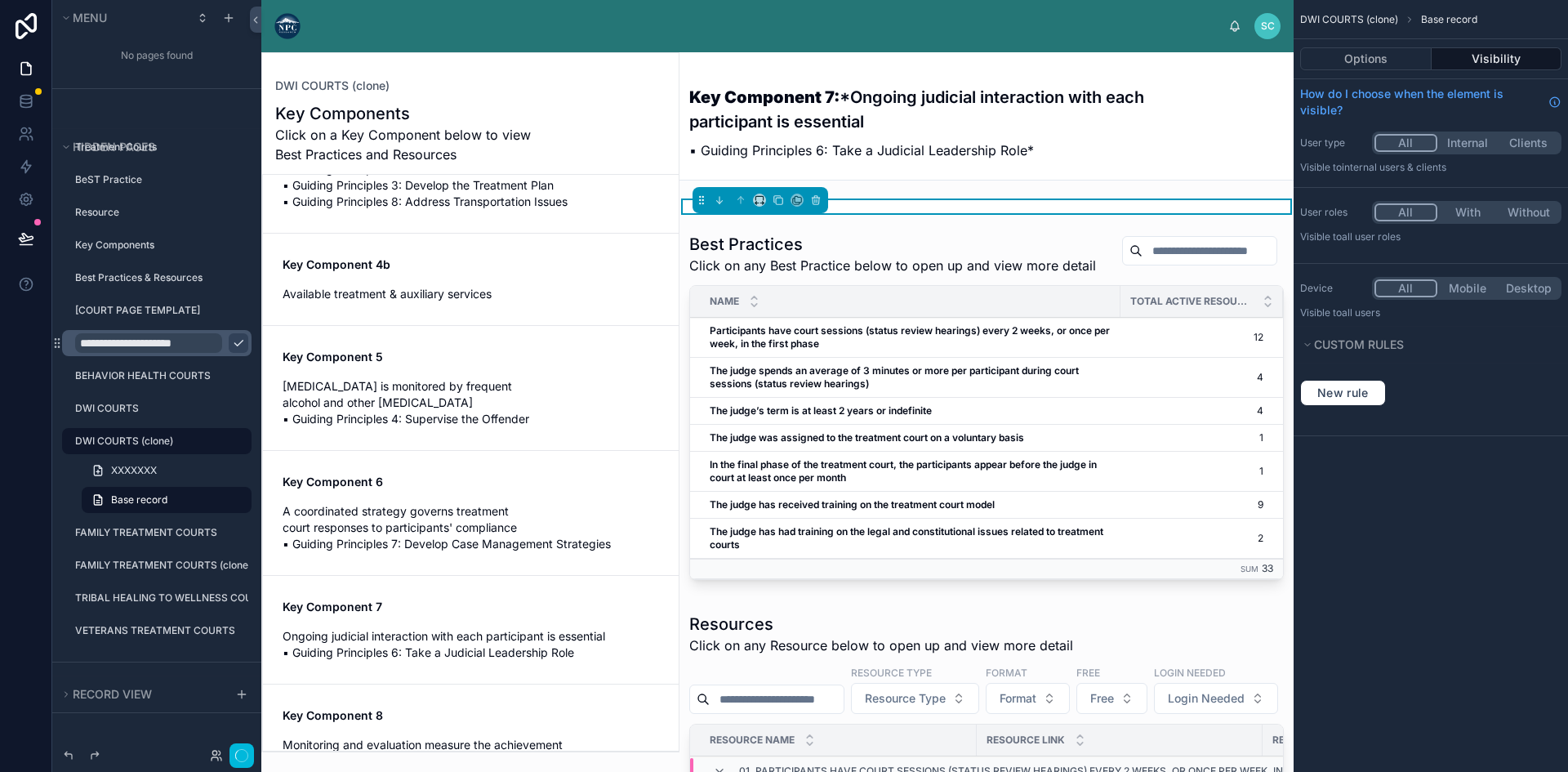
click at [1099, 157] on p "▪ Guiding Principles 6: Take a Judicial Leadership Role*" at bounding box center [925, 150] width 472 height 20
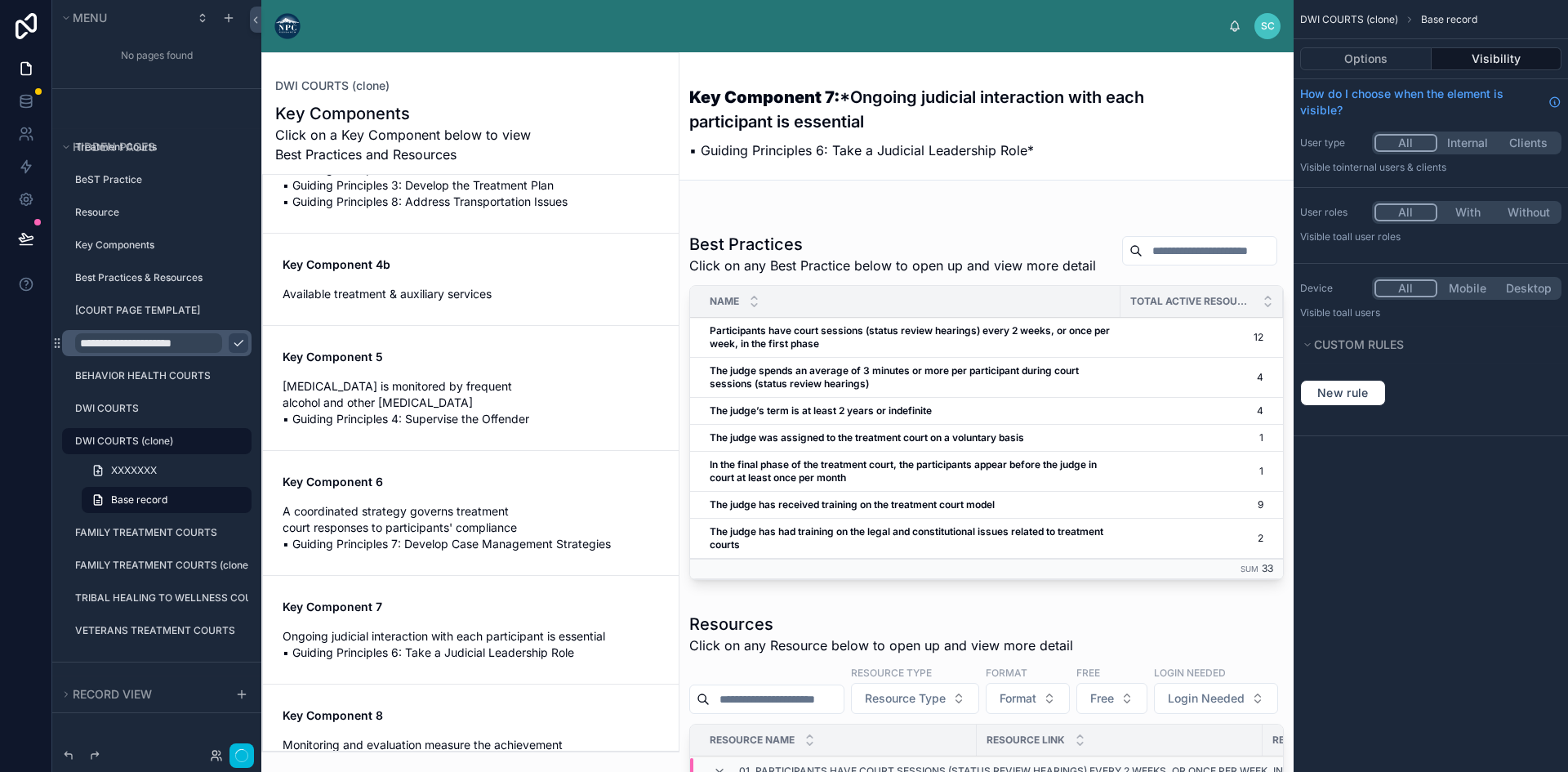
click at [379, 503] on span "A coordinated strategy governs treatment court responses to participants' compl…" at bounding box center [470, 528] width 376 height 49
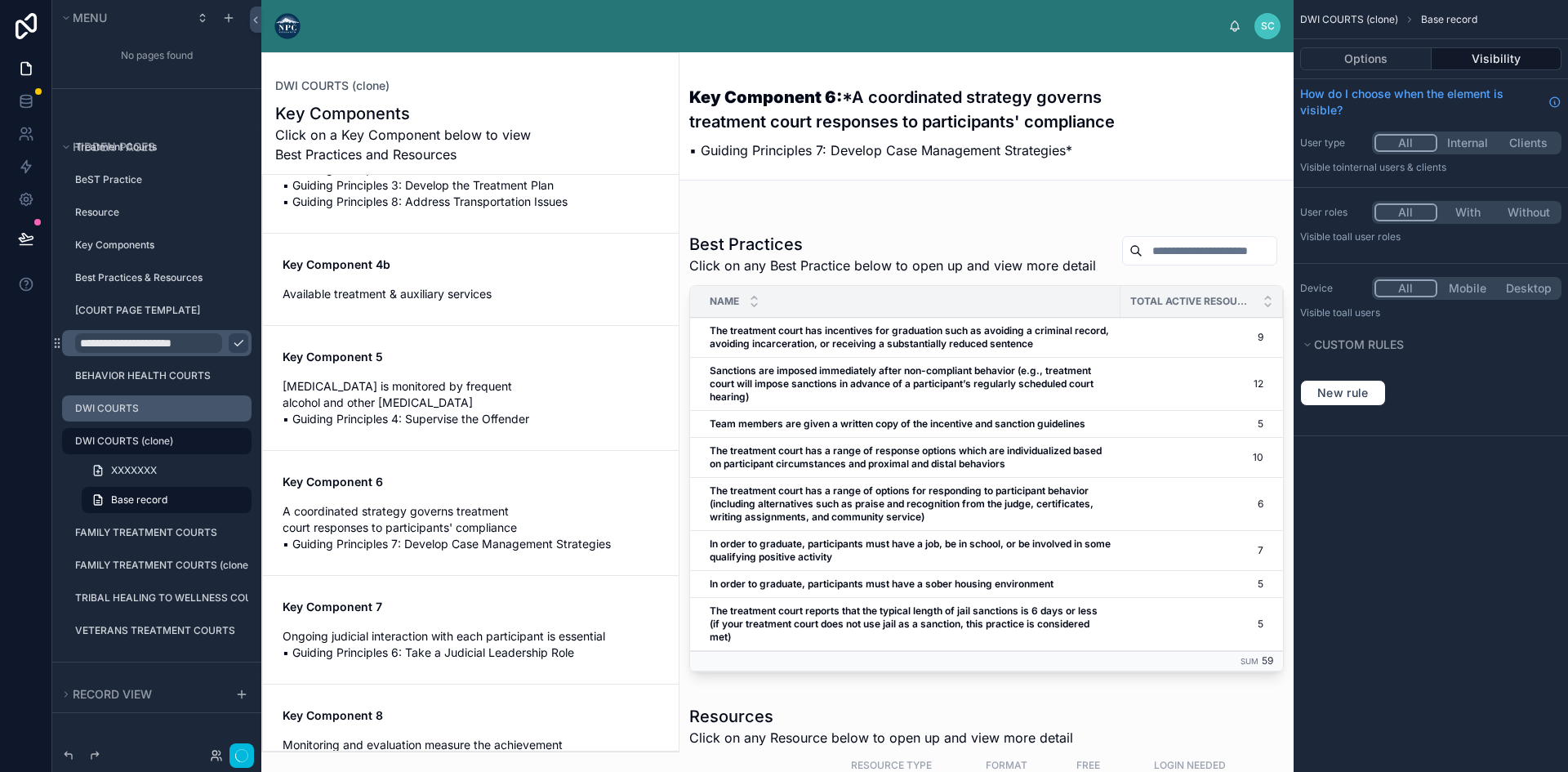
click at [144, 407] on label "DWI COURTS" at bounding box center [159, 408] width 167 height 13
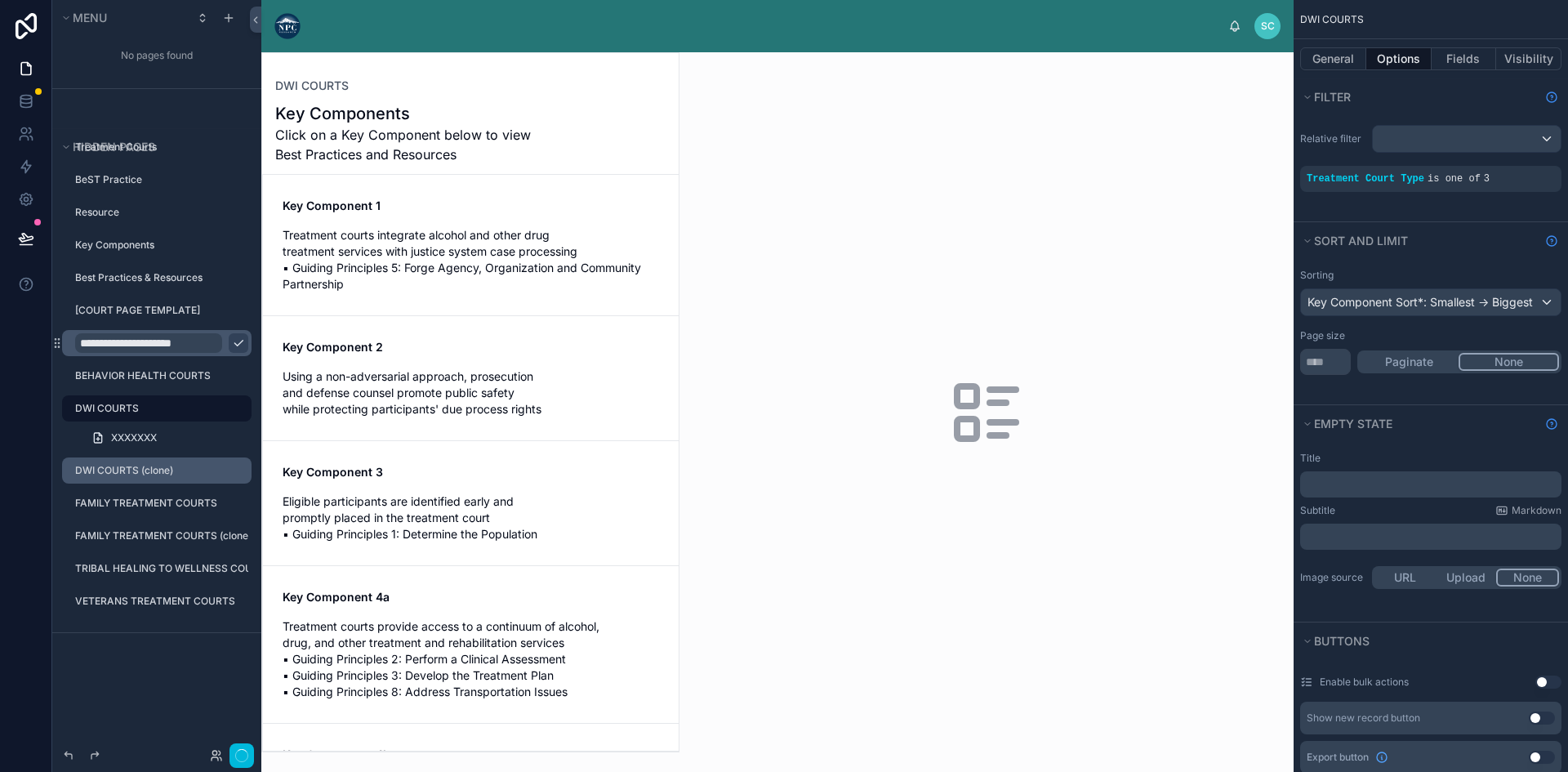
click at [435, 224] on div at bounding box center [470, 402] width 416 height 699
click at [436, 253] on span "Treatment courts integrate alcohol and other drug treatment services with justi…" at bounding box center [470, 259] width 376 height 65
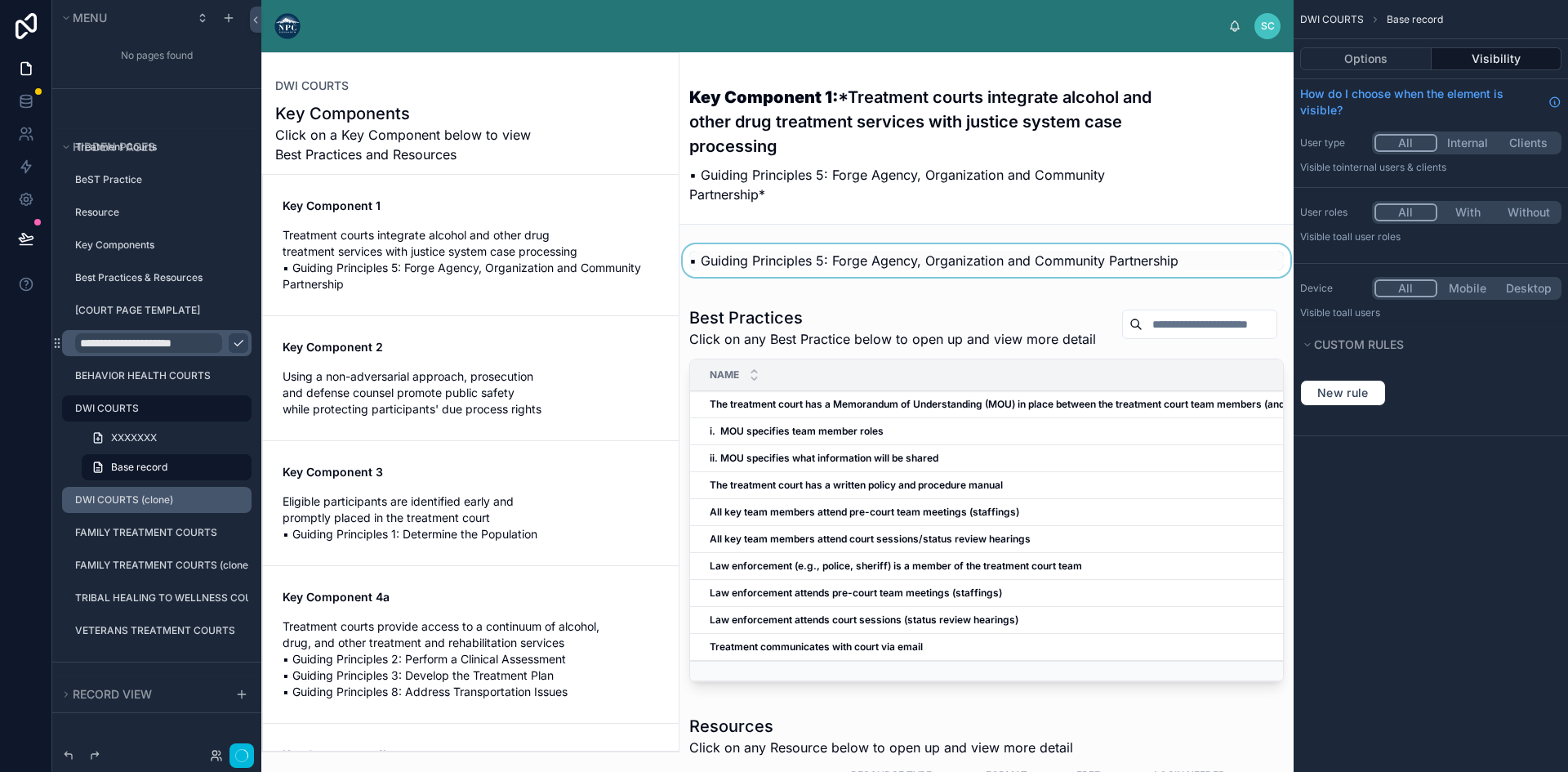
click at [739, 256] on div at bounding box center [987, 265] width 614 height 42
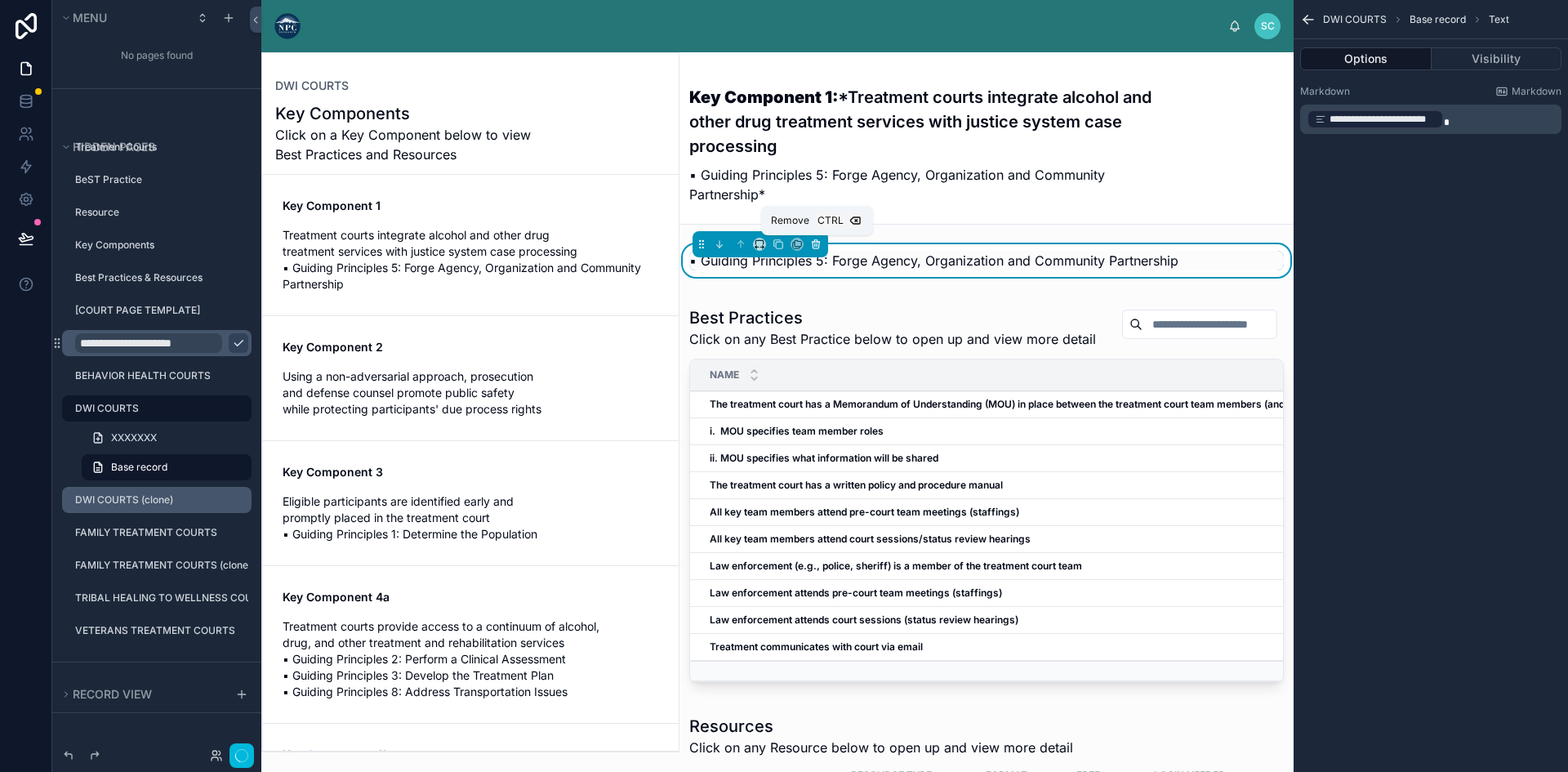
click at [818, 241] on icon at bounding box center [816, 241] width 4 height 2
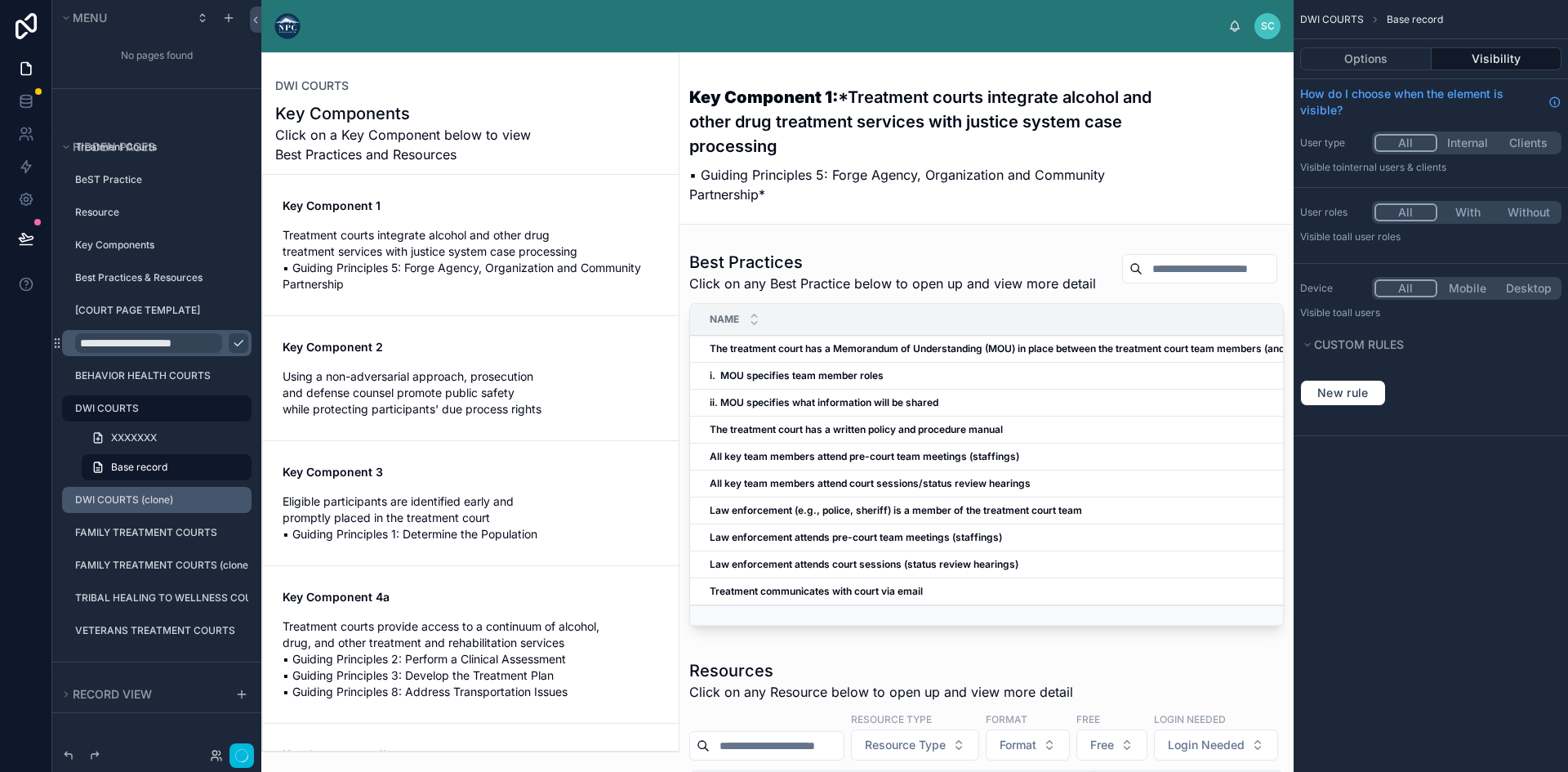
click at [390, 253] on div at bounding box center [470, 402] width 416 height 699
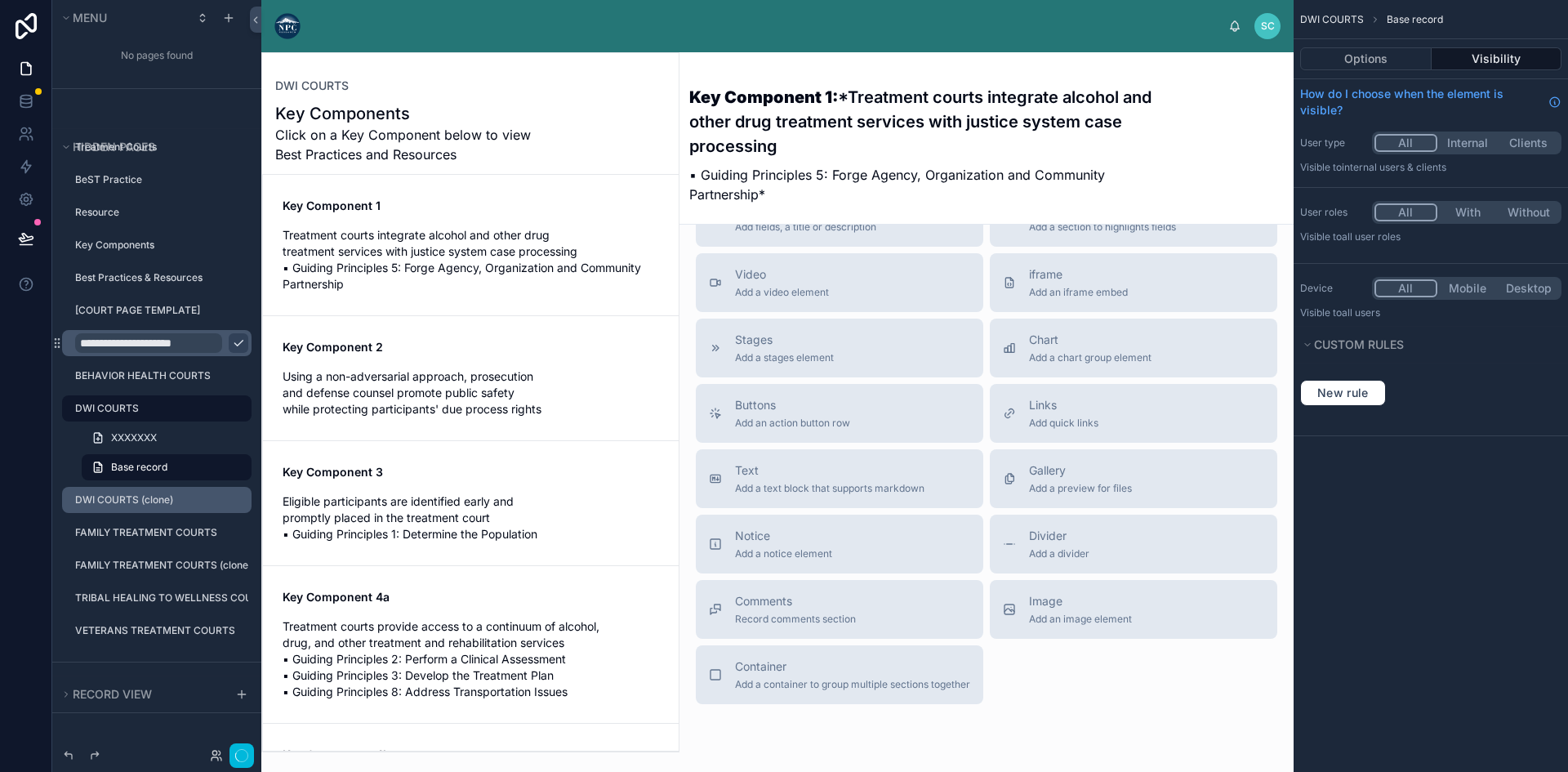
click at [421, 380] on span "Using a non-adversarial approach, prosecution and defense counsel promote publi…" at bounding box center [470, 392] width 376 height 49
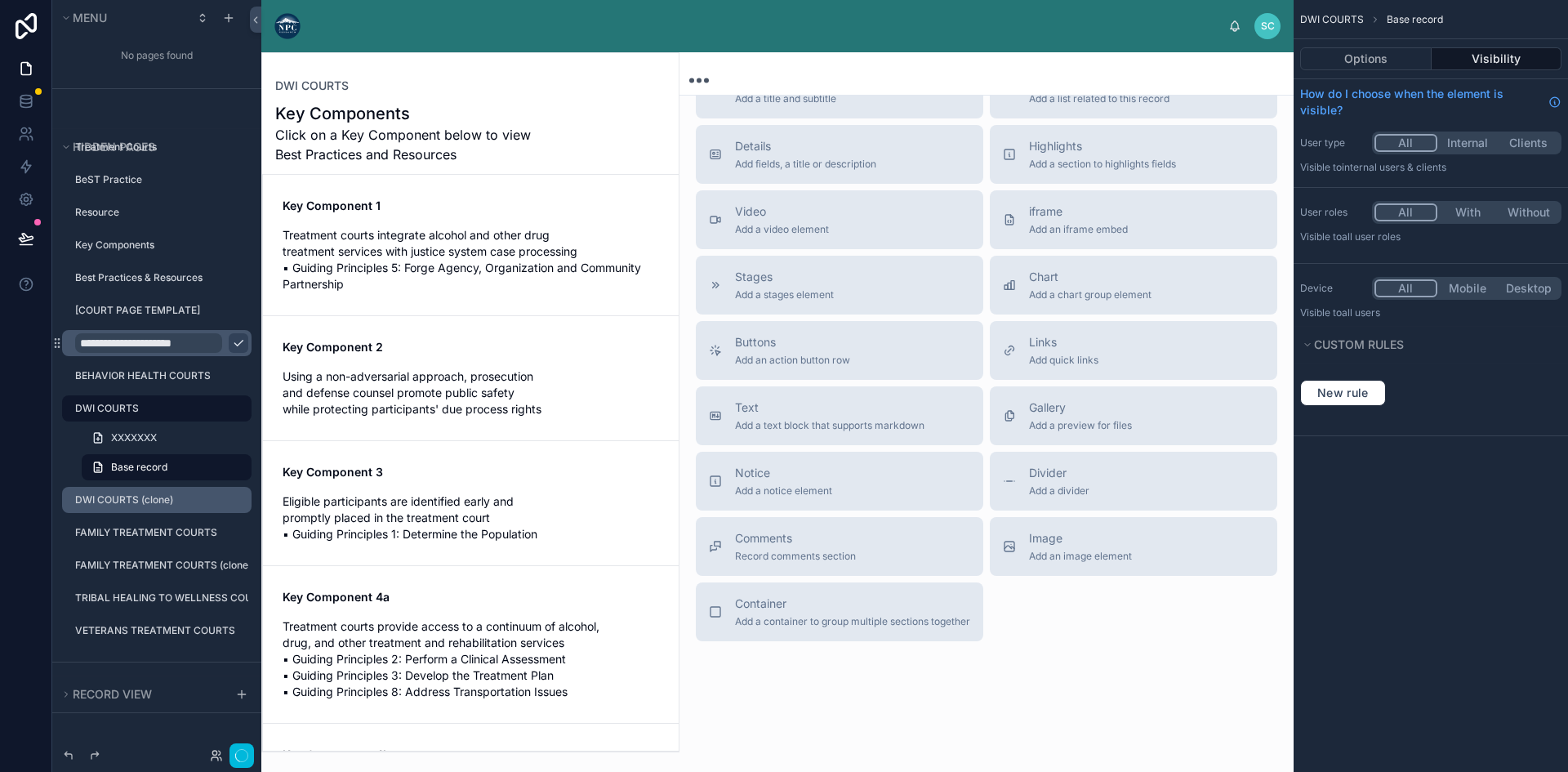
click at [430, 504] on span "Eligible participants are identified early and promptly placed in the treatment…" at bounding box center [470, 518] width 376 height 49
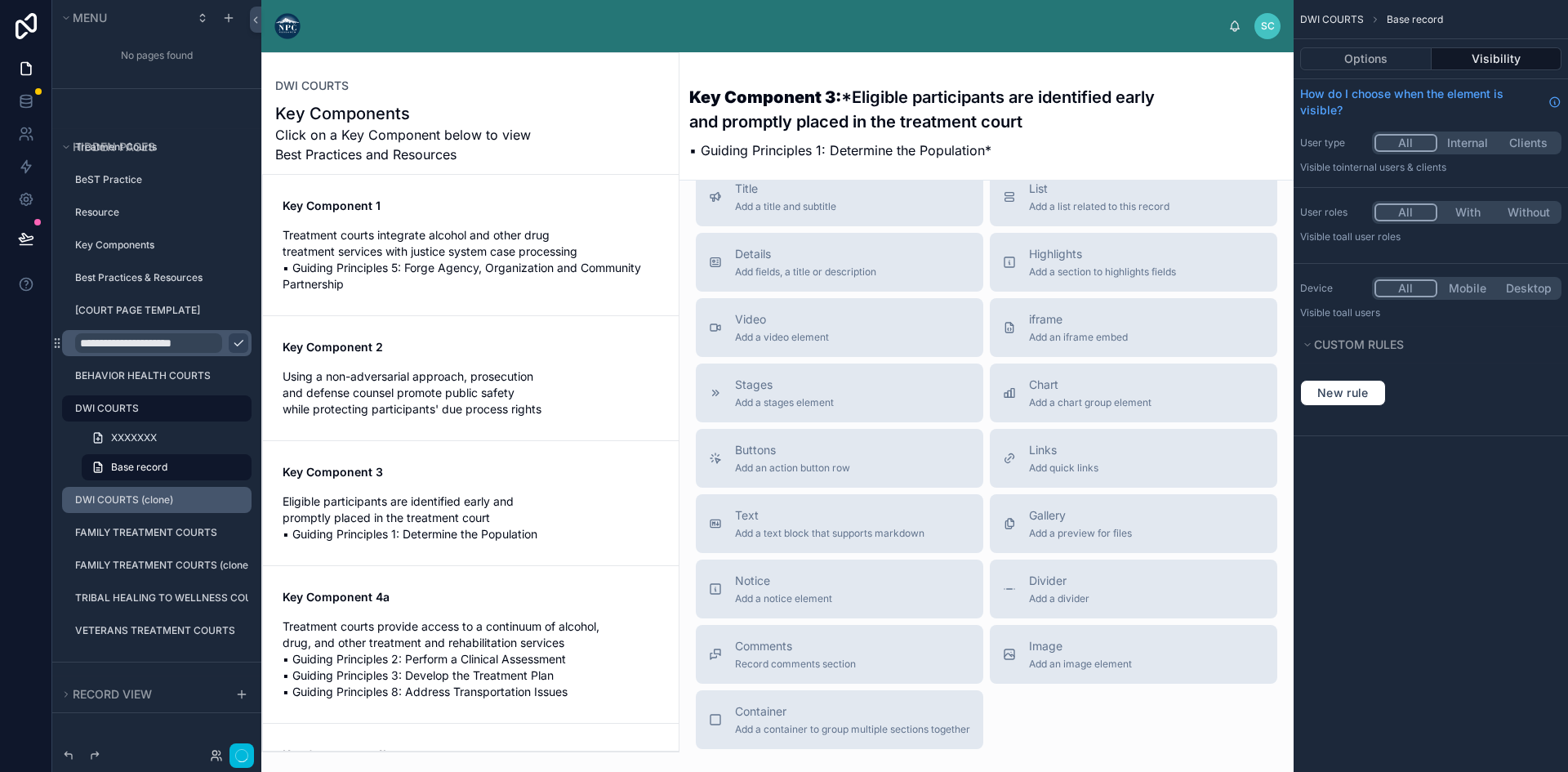
scroll to position [1223, 0]
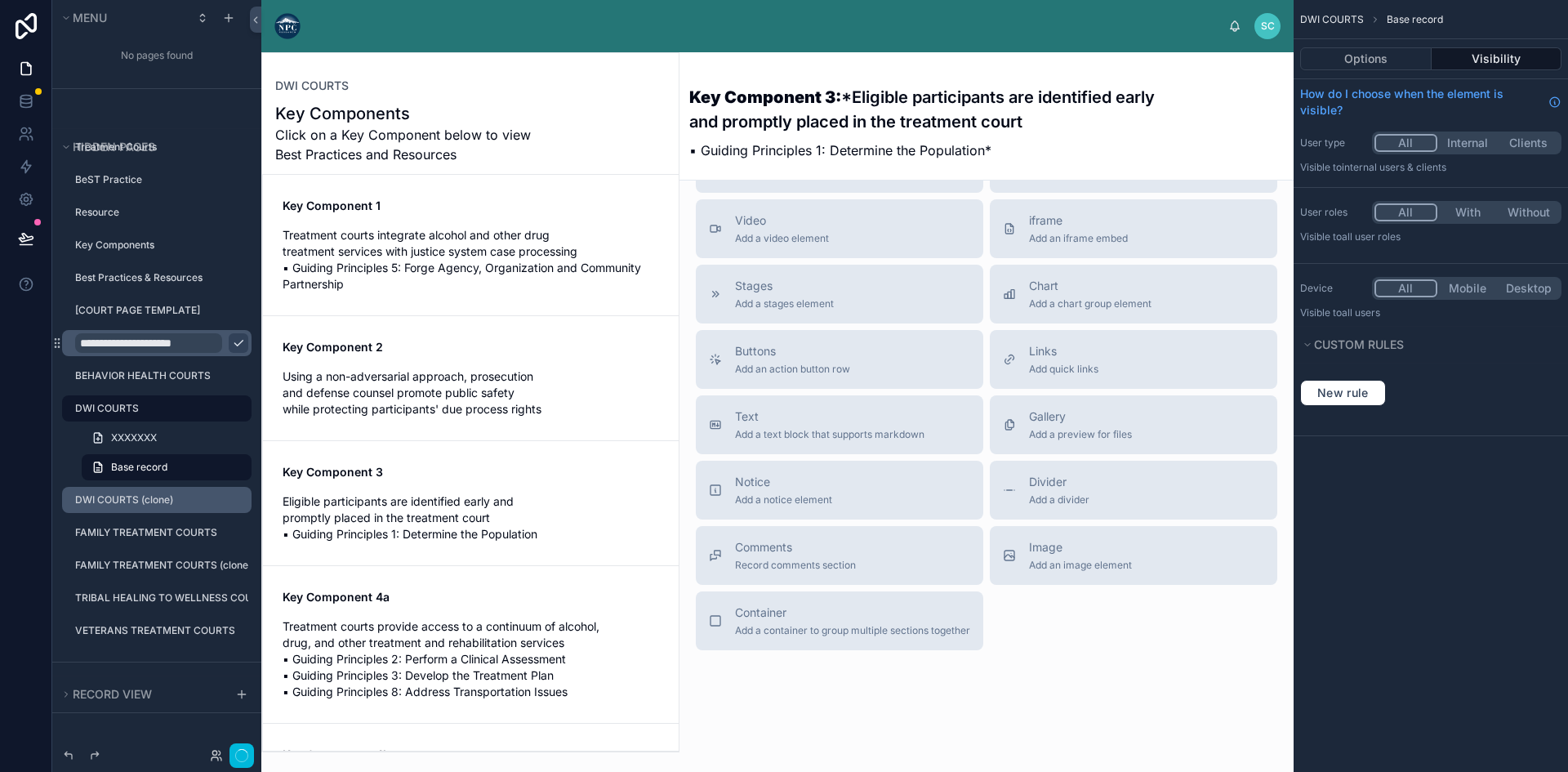
click at [440, 505] on span "Eligible participants are identified early and promptly placed in the treatment…" at bounding box center [470, 518] width 376 height 49
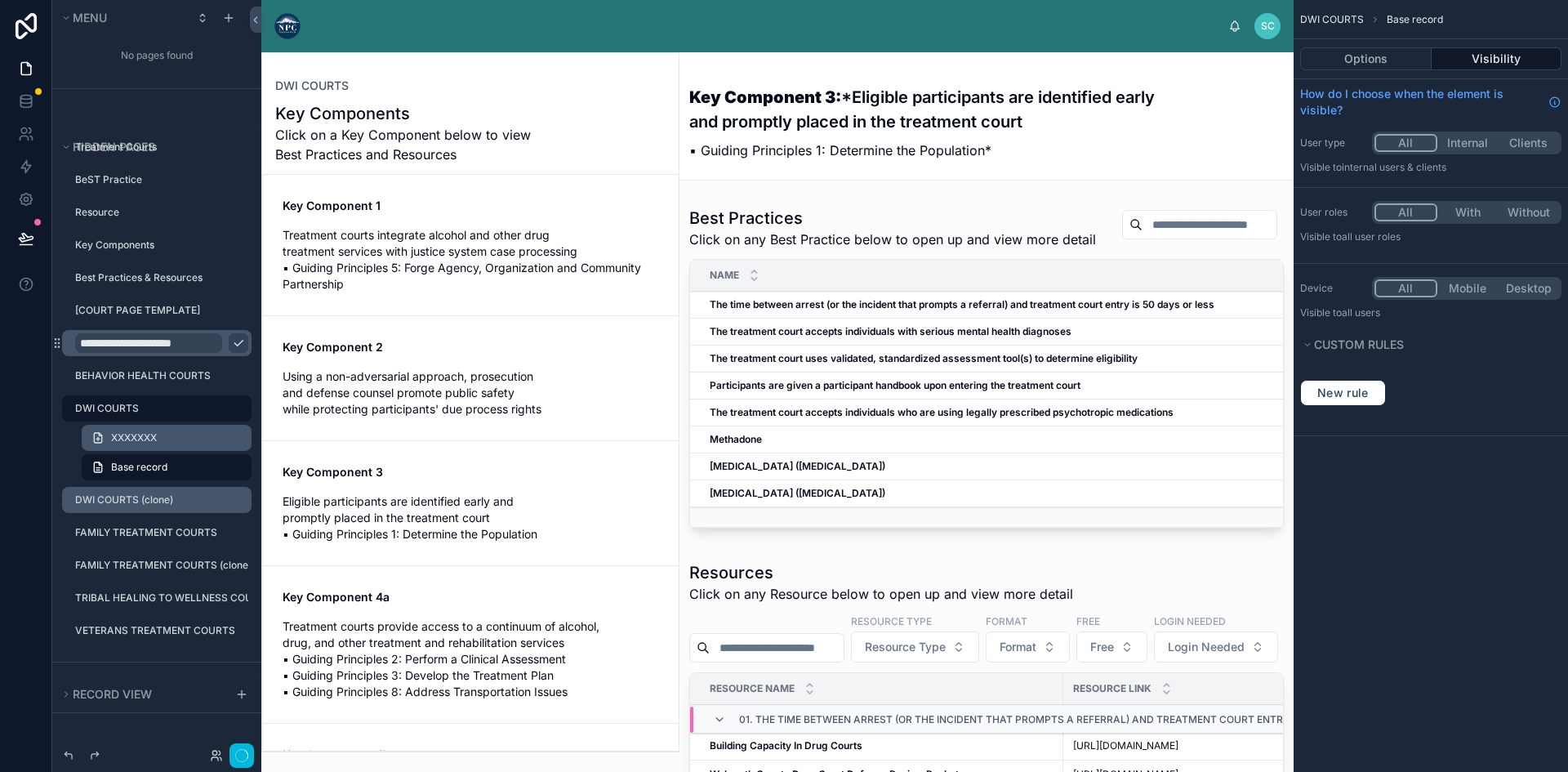
click at [177, 439] on link "XXXXXXX" at bounding box center [167, 437] width 170 height 26
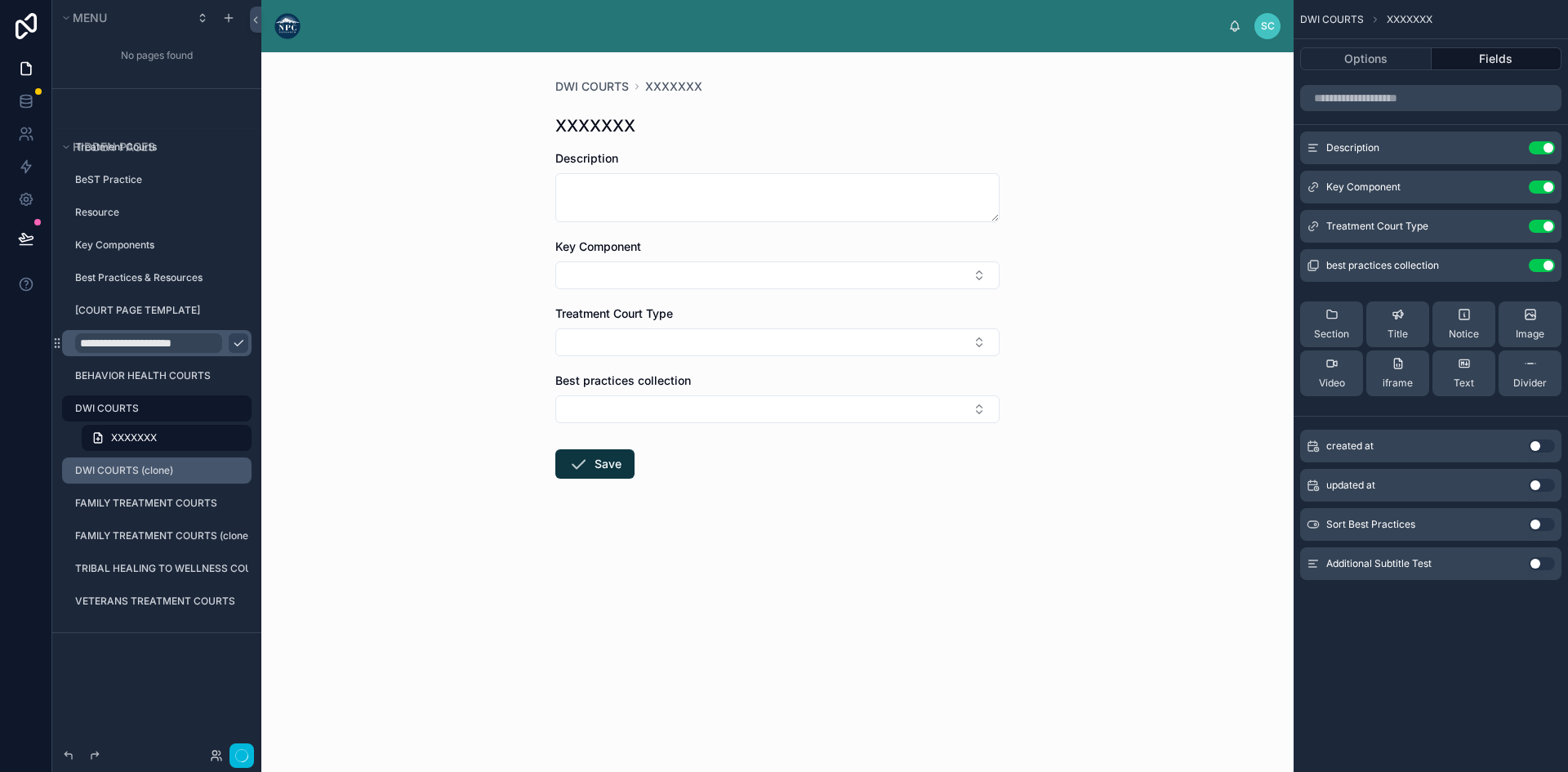
click at [157, 467] on label "DWI COURTS (clone)" at bounding box center [159, 470] width 167 height 13
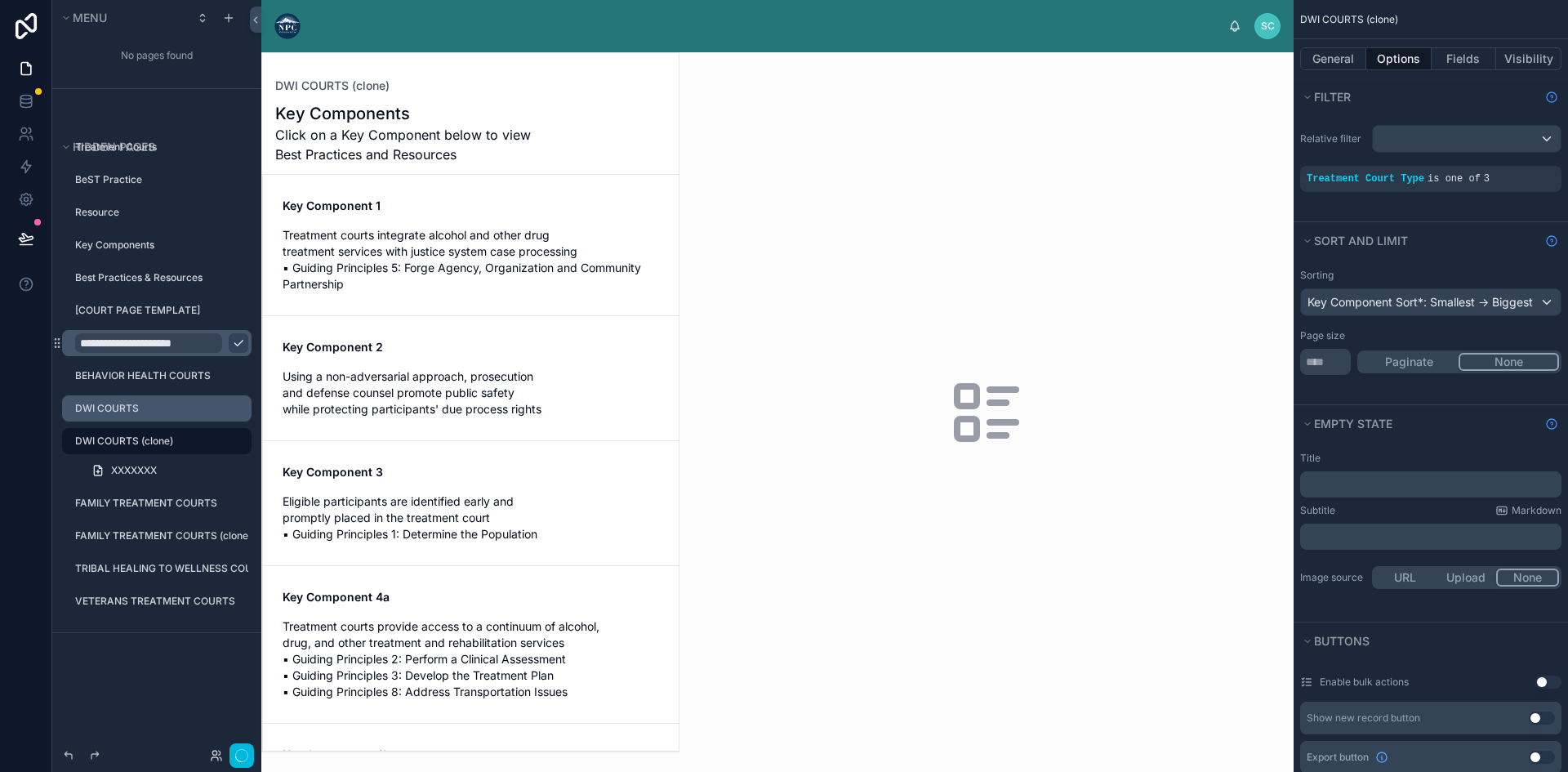
click at [458, 227] on div at bounding box center [470, 402] width 416 height 699
click at [189, 473] on link "XXXXXXX" at bounding box center [167, 470] width 170 height 26
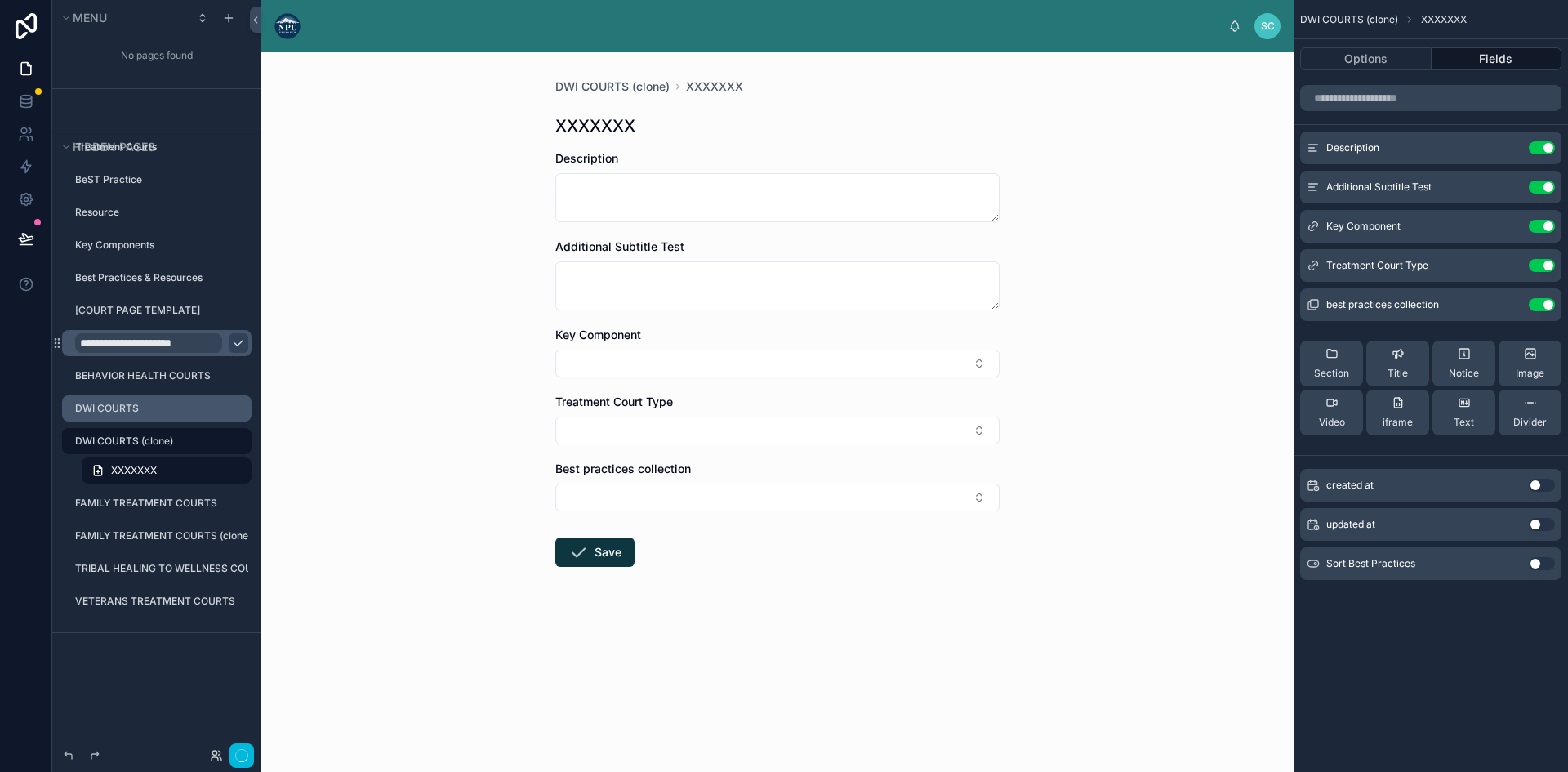
click at [189, 439] on label "DWI COURTS (clone)" at bounding box center [159, 441] width 167 height 13
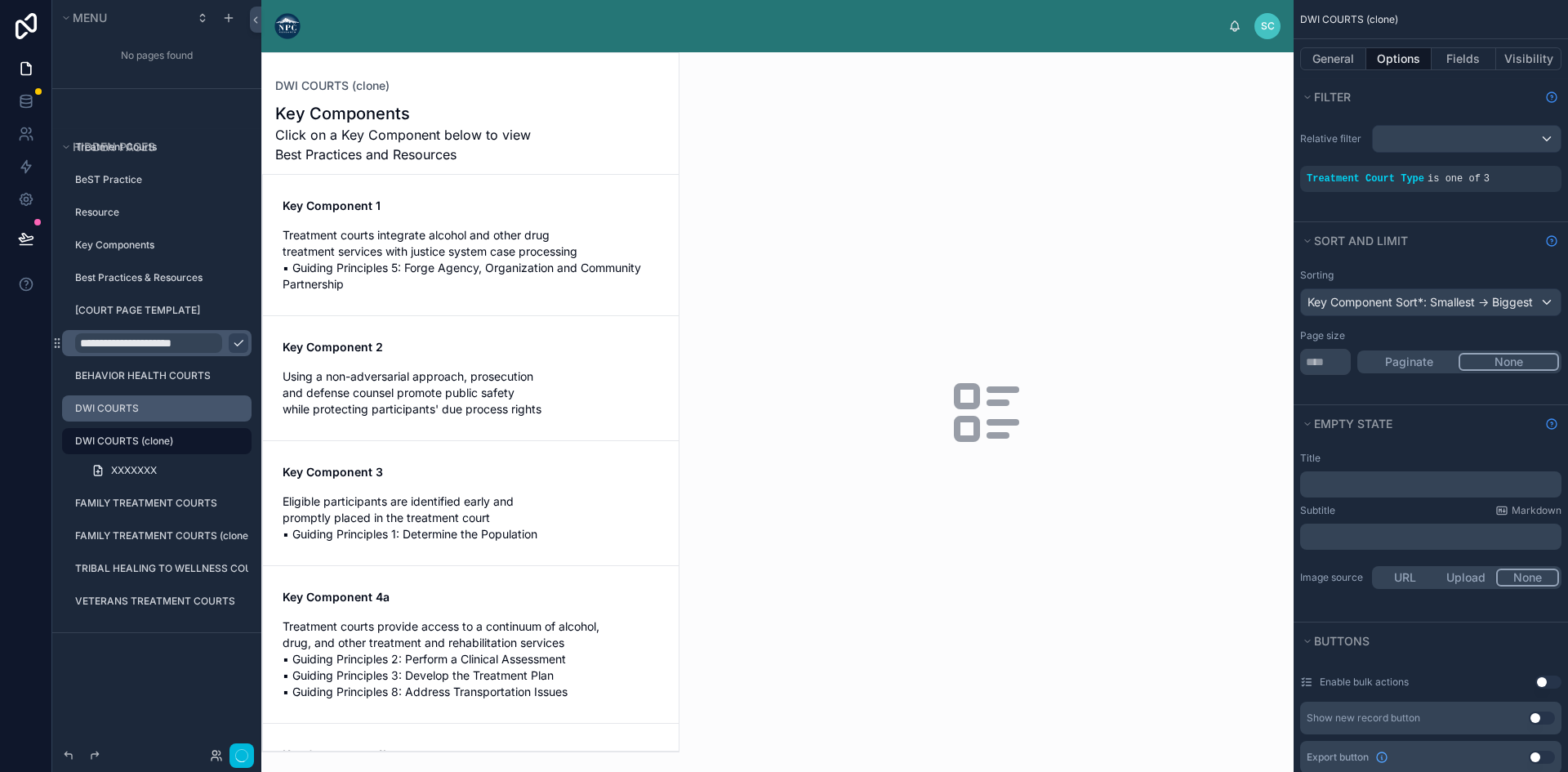
click at [0, 0] on icon "scrollable content" at bounding box center [0, 0] width 0 height 0
click at [297, 450] on span "Remove" at bounding box center [313, 452] width 43 height 16
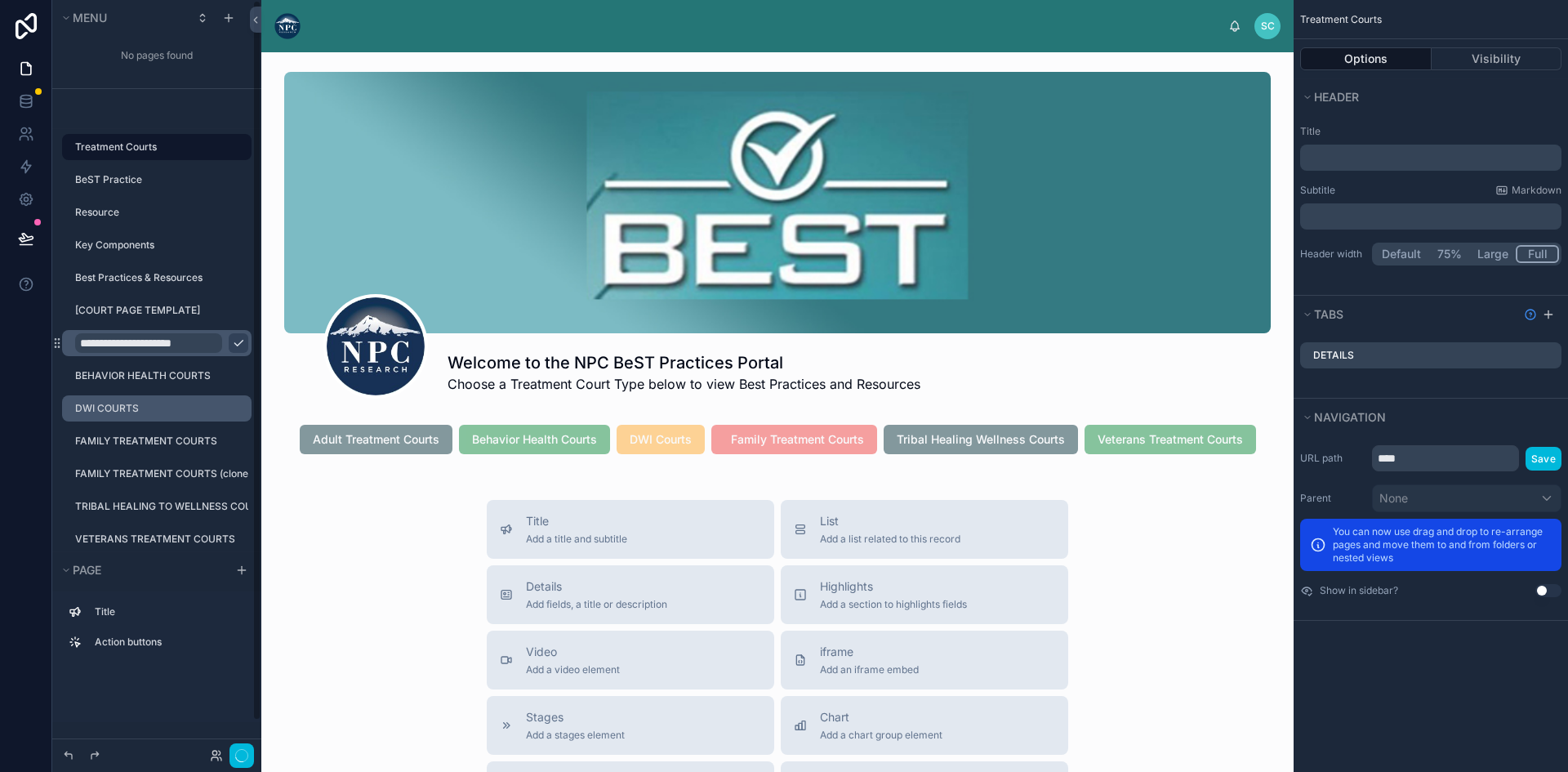
click at [117, 407] on label "DWI COURTS" at bounding box center [159, 408] width 167 height 13
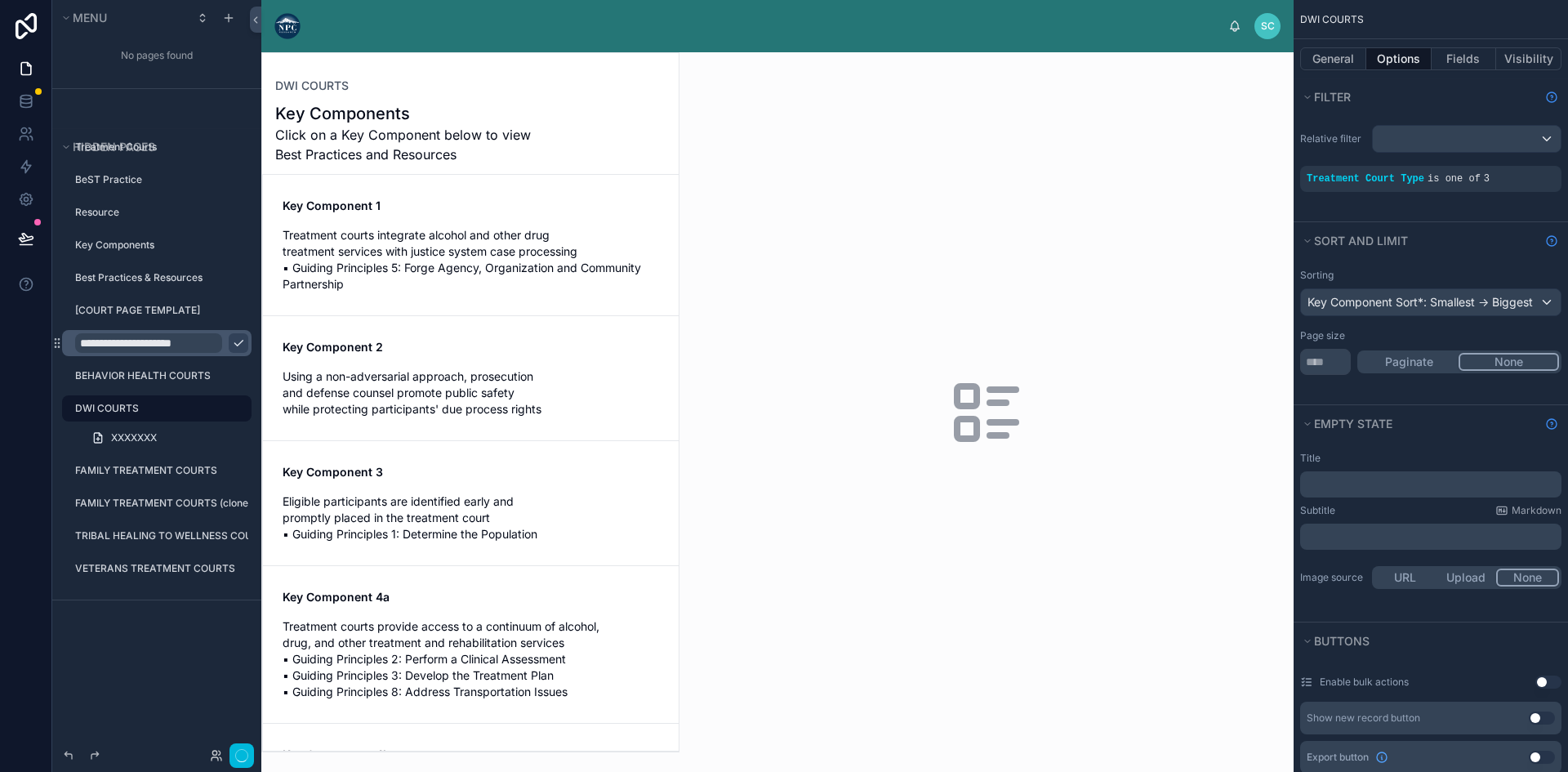
drag, startPoint x: 675, startPoint y: 347, endPoint x: 671, endPoint y: 393, distance: 46.2
click at [671, 393] on div at bounding box center [470, 402] width 416 height 699
click at [372, 262] on span "Treatment courts integrate alcohol and other drug treatment services with justi…" at bounding box center [470, 259] width 376 height 65
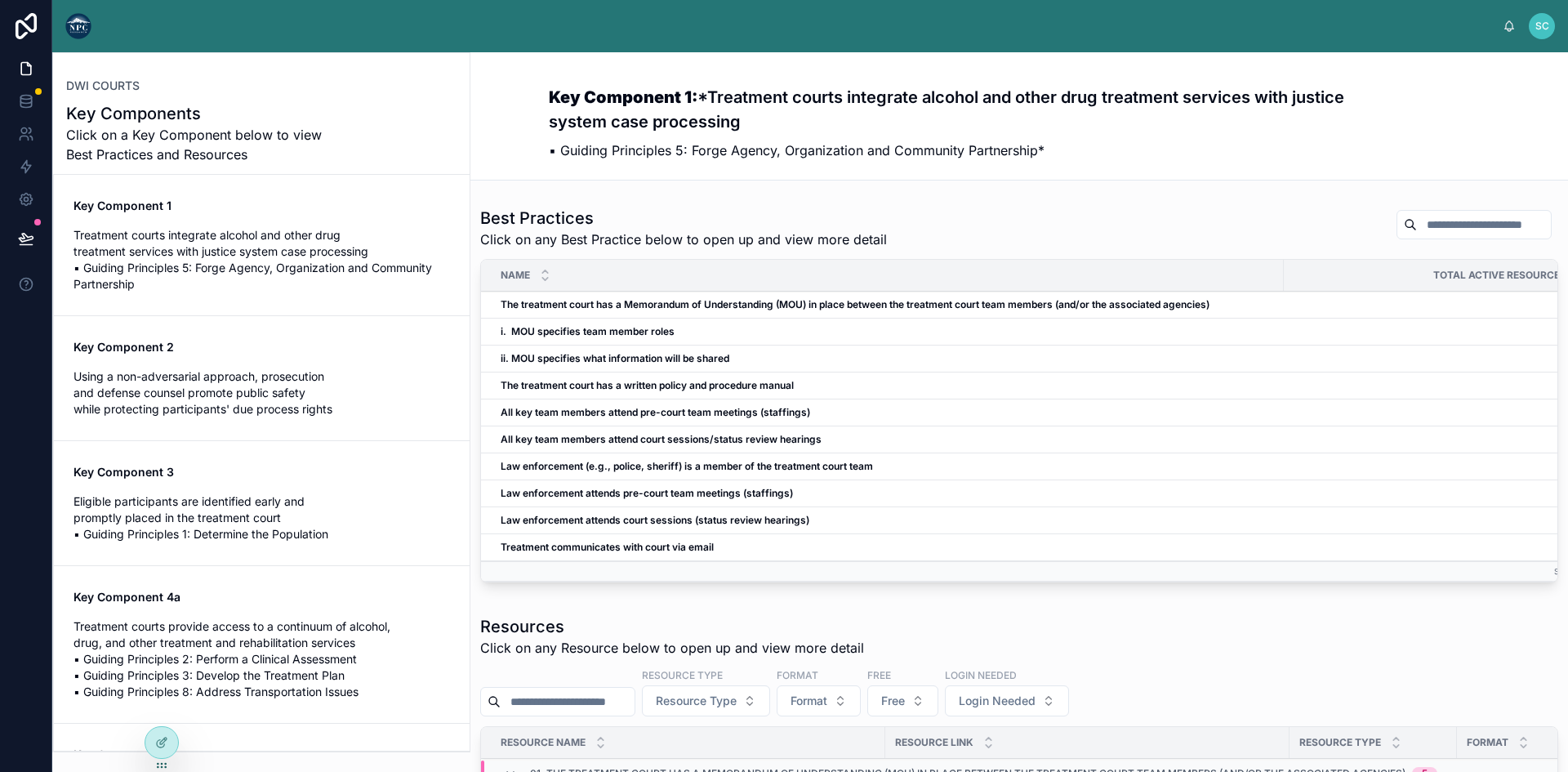
click at [246, 479] on span "Key Component 3" at bounding box center [261, 472] width 376 height 16
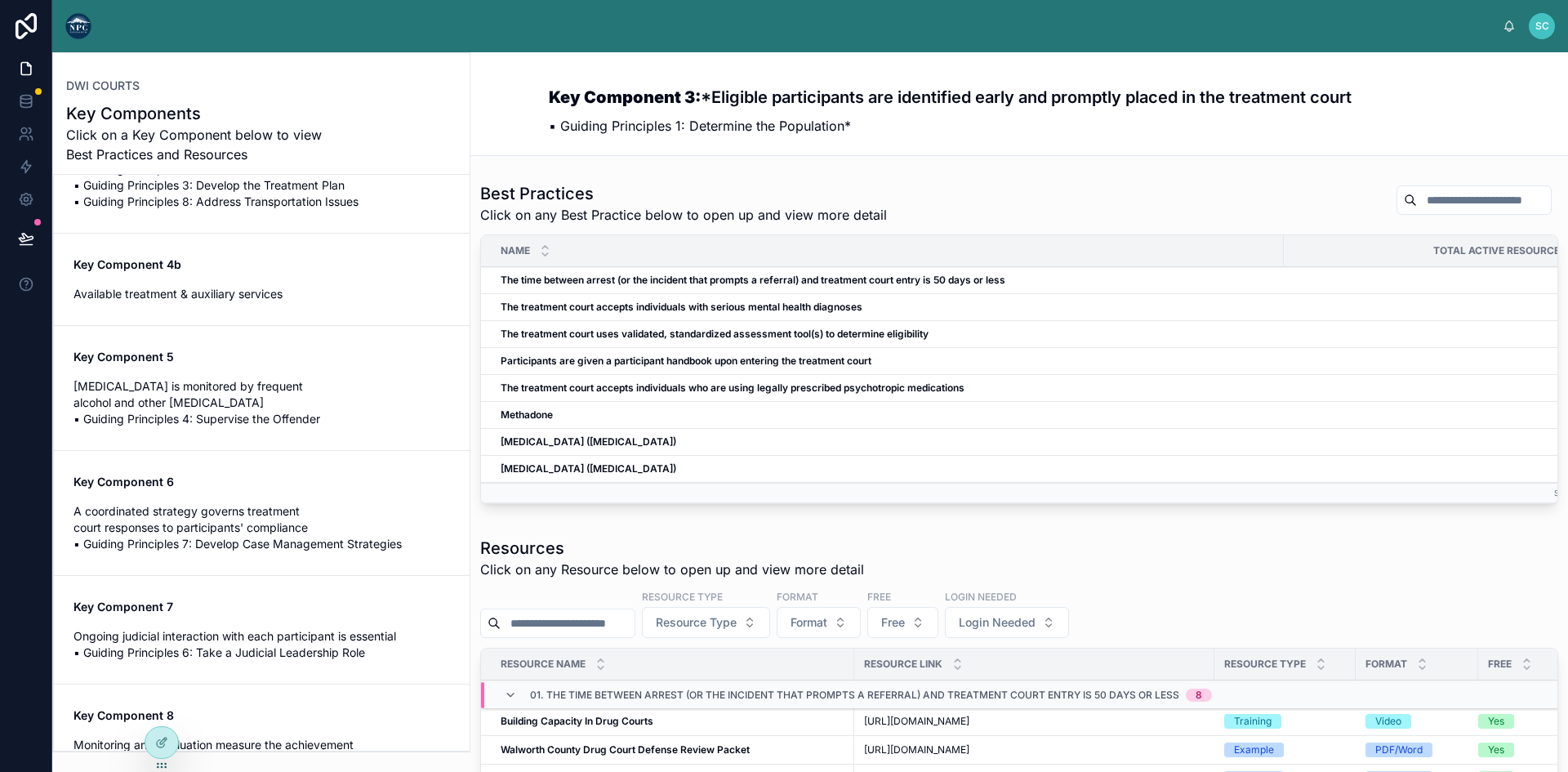
scroll to position [782, 0]
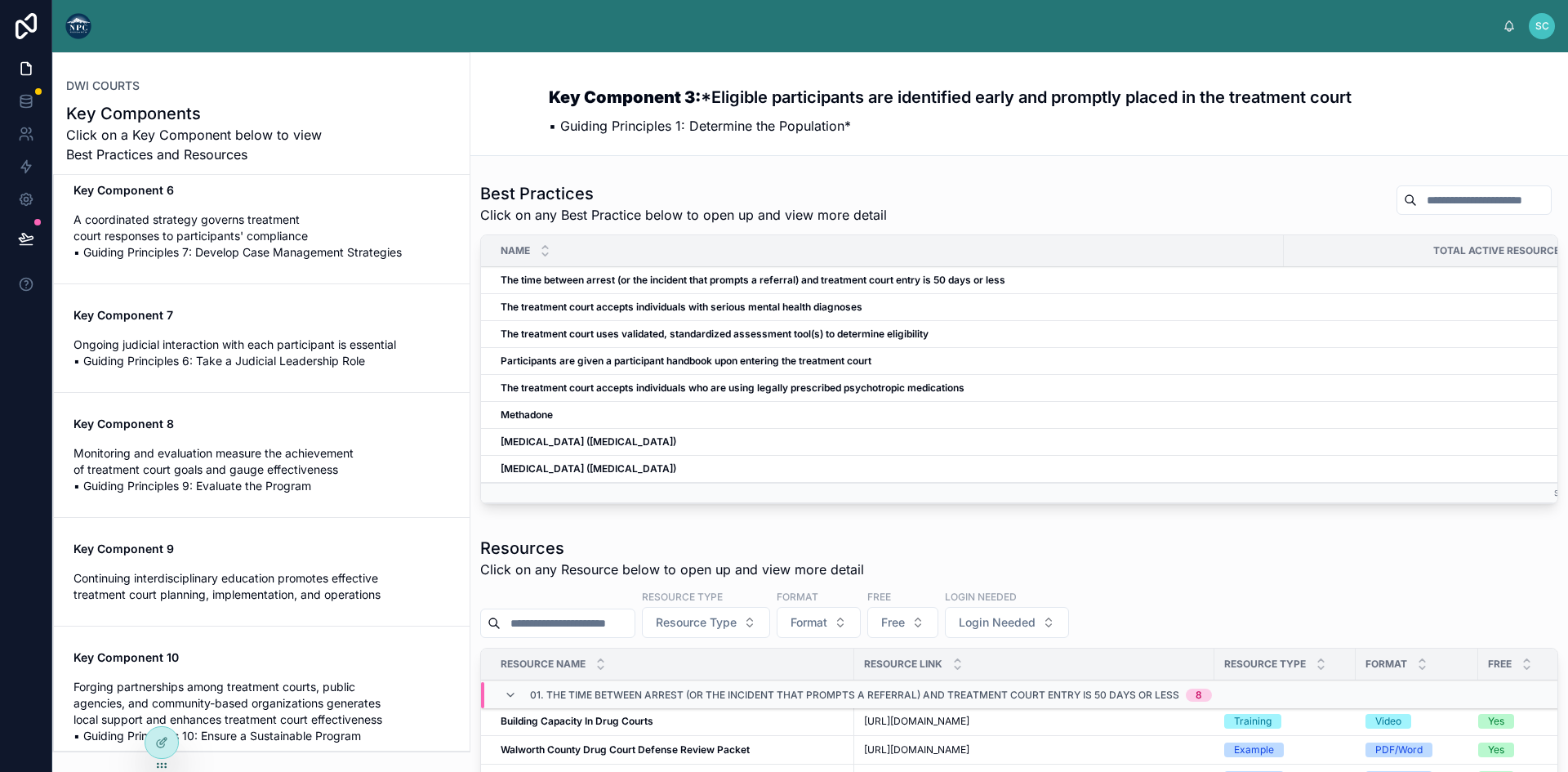
click at [199, 445] on span "Monitoring and evaluation measure the achievement of treatment court goals and …" at bounding box center [261, 469] width 376 height 49
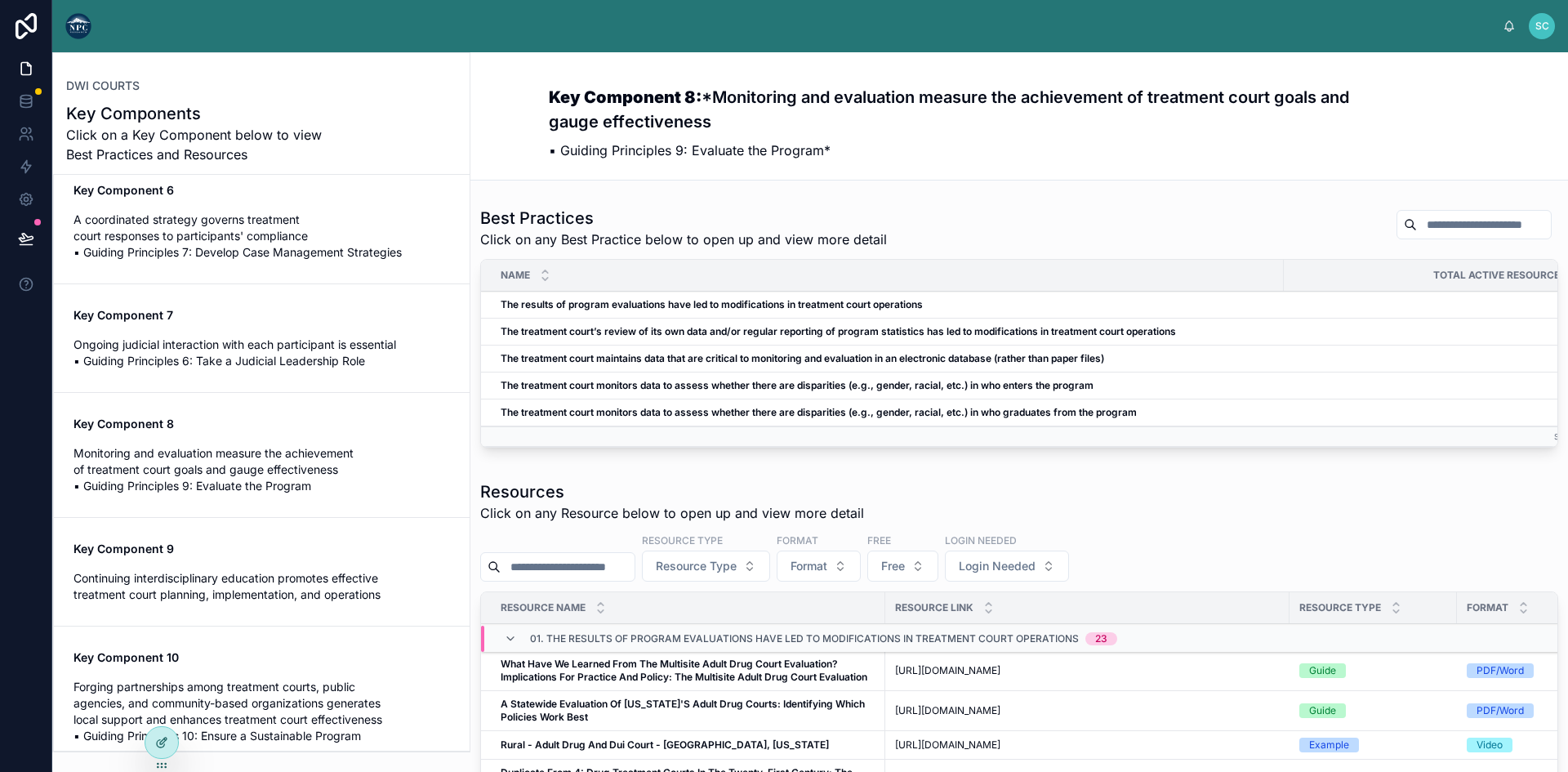
click at [156, 738] on icon at bounding box center [161, 742] width 13 height 13
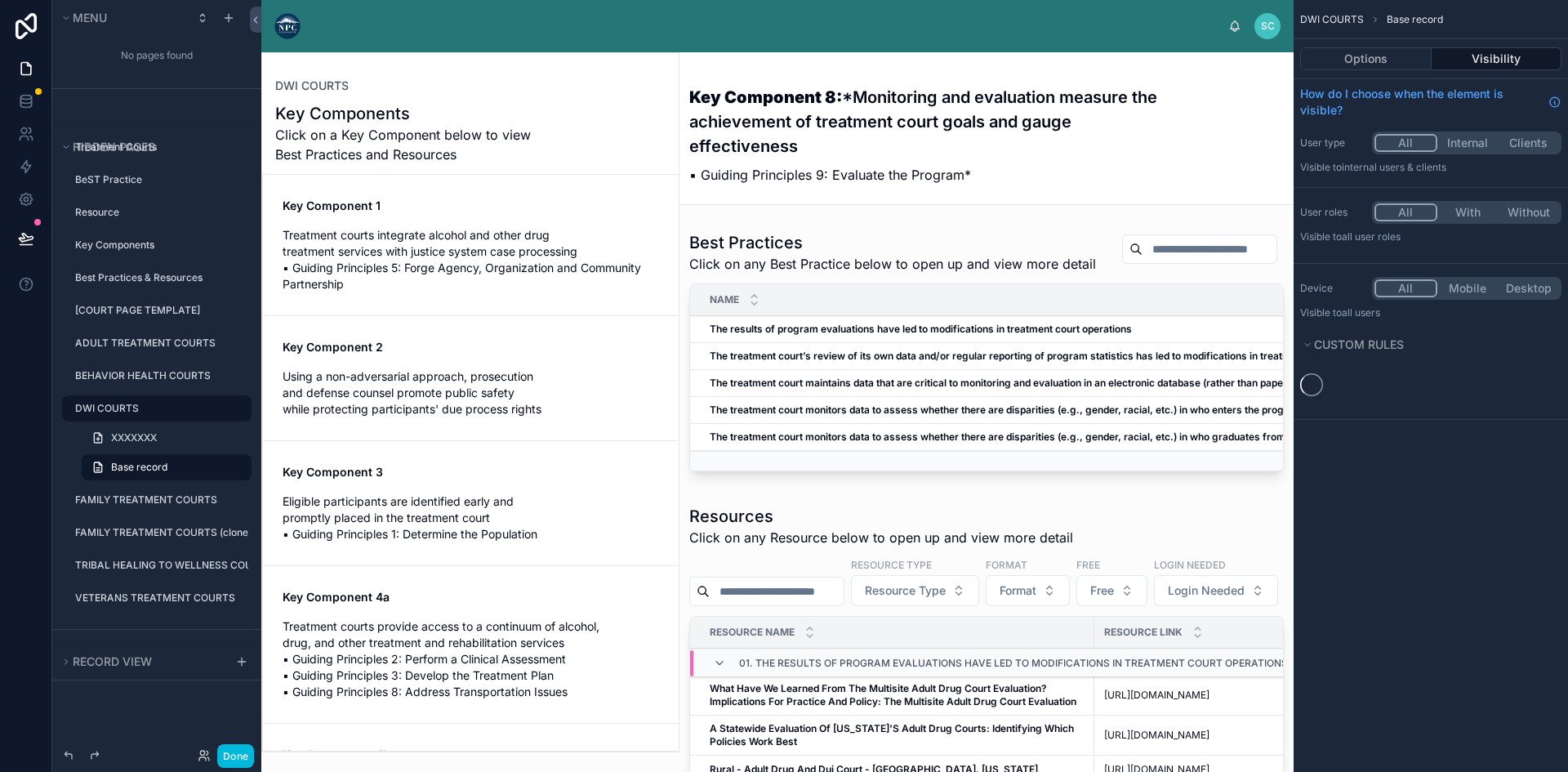
scroll to position [782, 0]
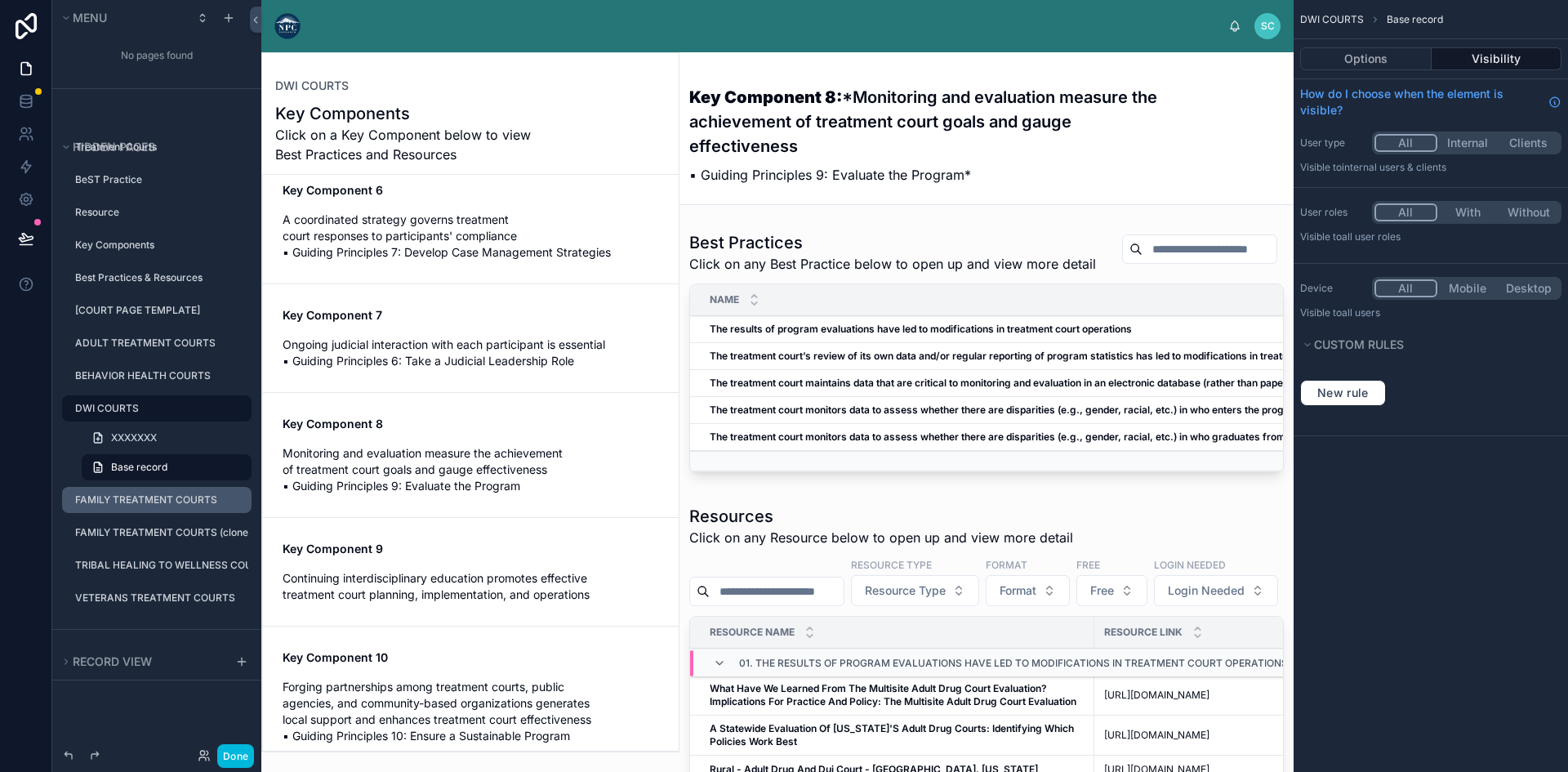
click at [170, 499] on label "FAMILY TREATMENT COURTS" at bounding box center [159, 500] width 167 height 13
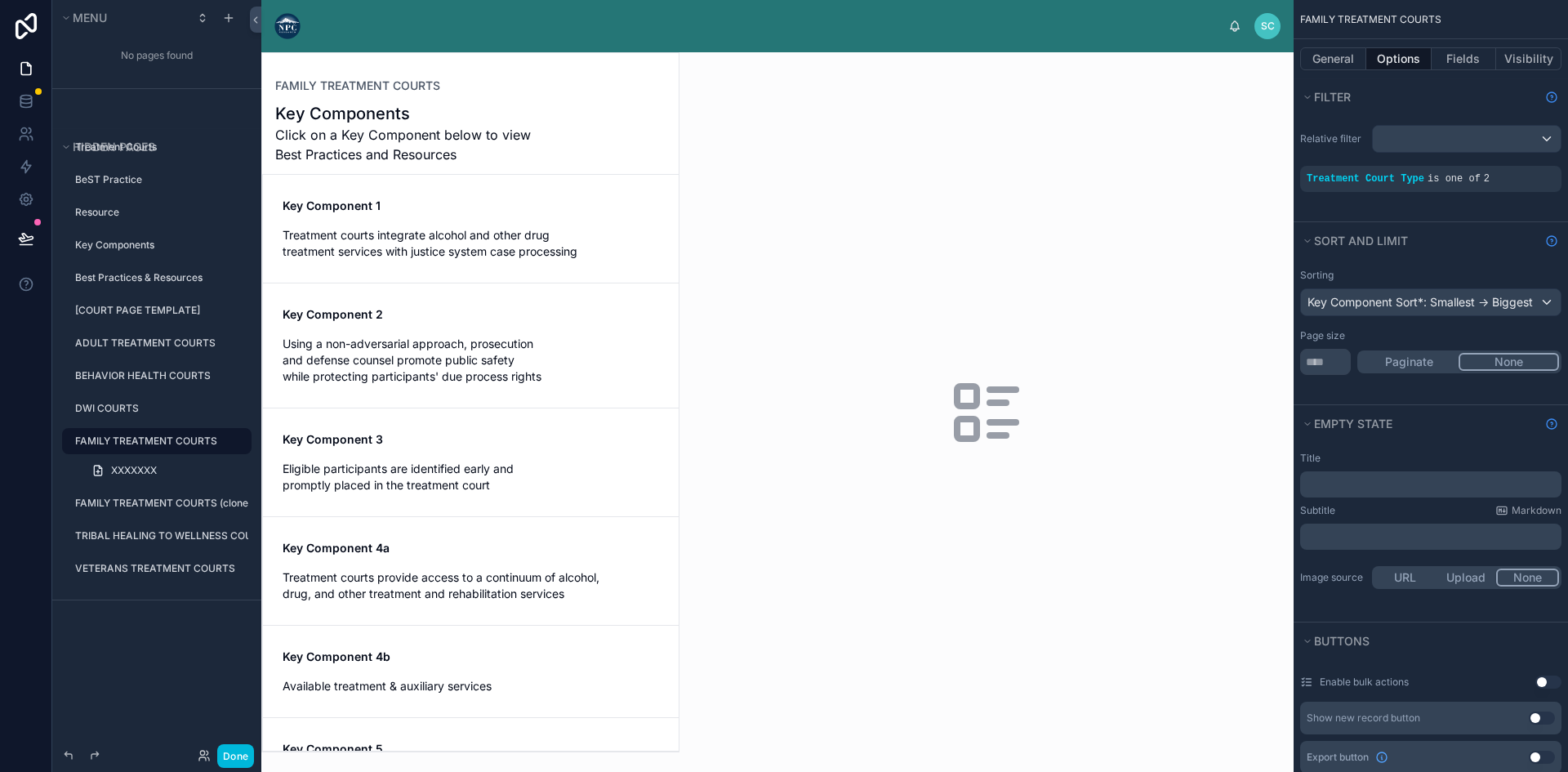
click at [432, 235] on div at bounding box center [470, 402] width 416 height 699
click at [433, 237] on span "Treatment courts integrate alcohol and other drug treatment services with justi…" at bounding box center [470, 243] width 376 height 32
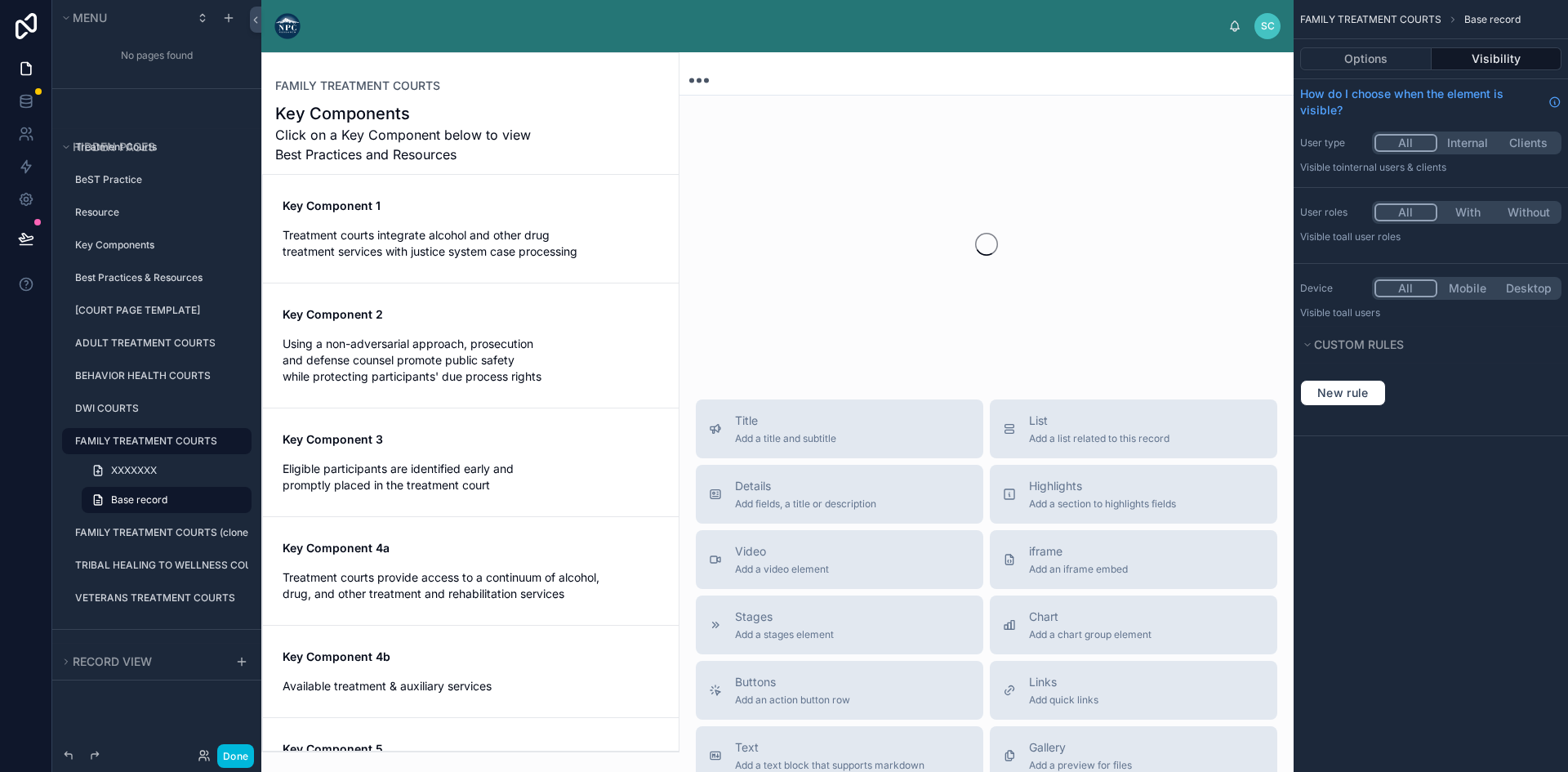
click at [433, 237] on span "Treatment courts integrate alcohol and other drug treatment services with justi…" at bounding box center [470, 243] width 376 height 32
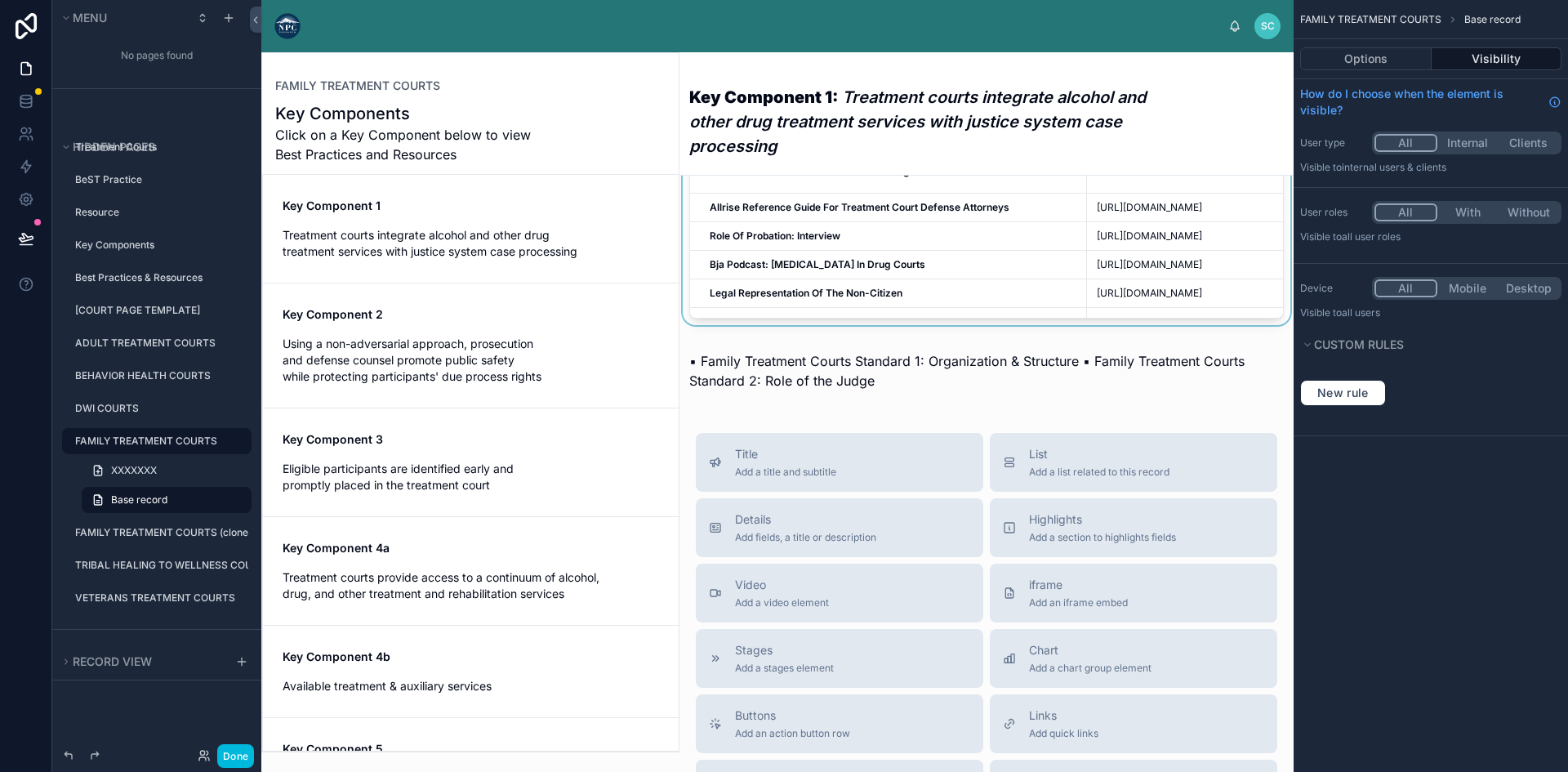
scroll to position [980, 0]
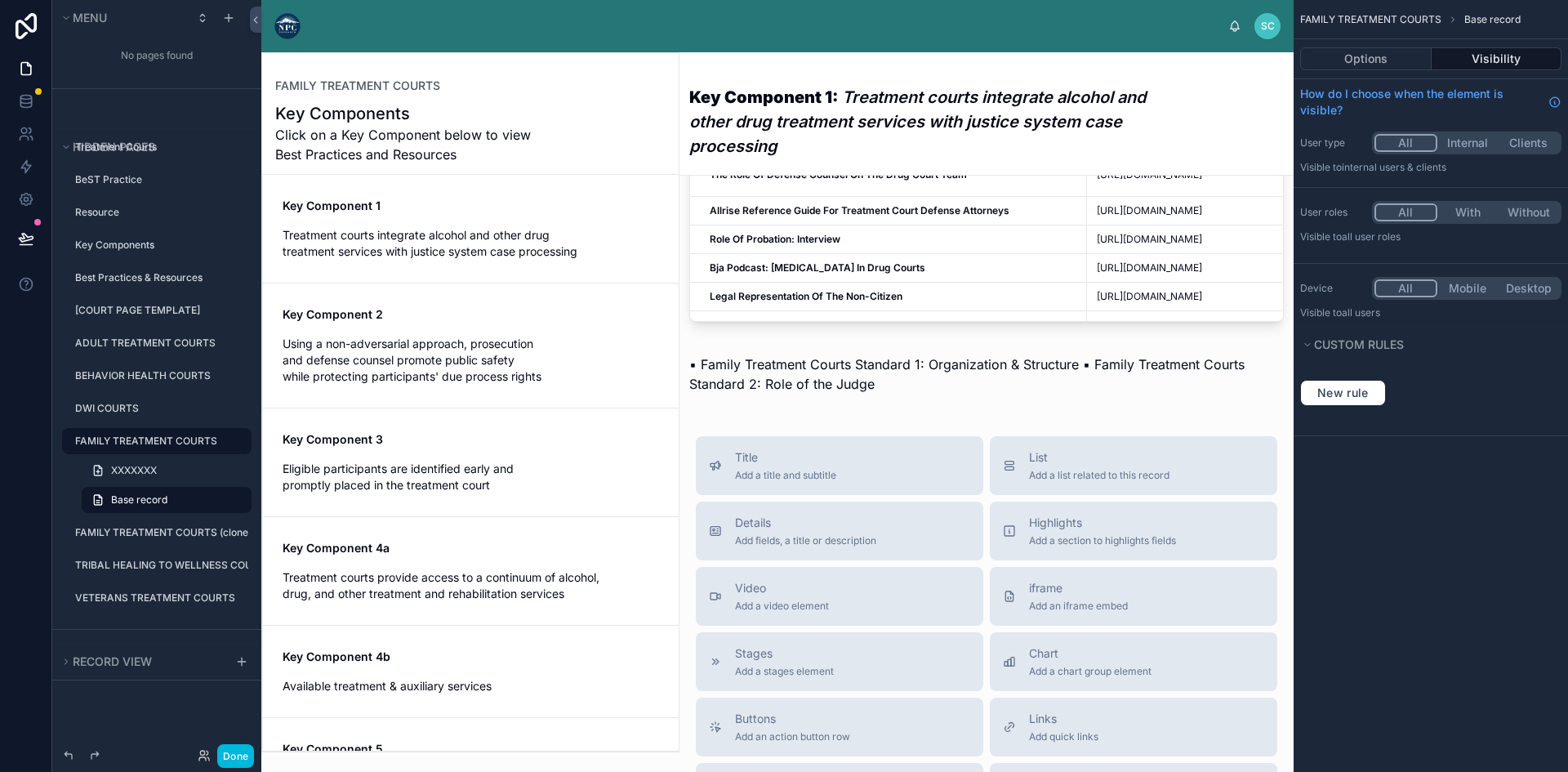
click at [447, 355] on span "Using a non-adversarial approach, prosecution and defense counsel promote publi…" at bounding box center [470, 360] width 376 height 49
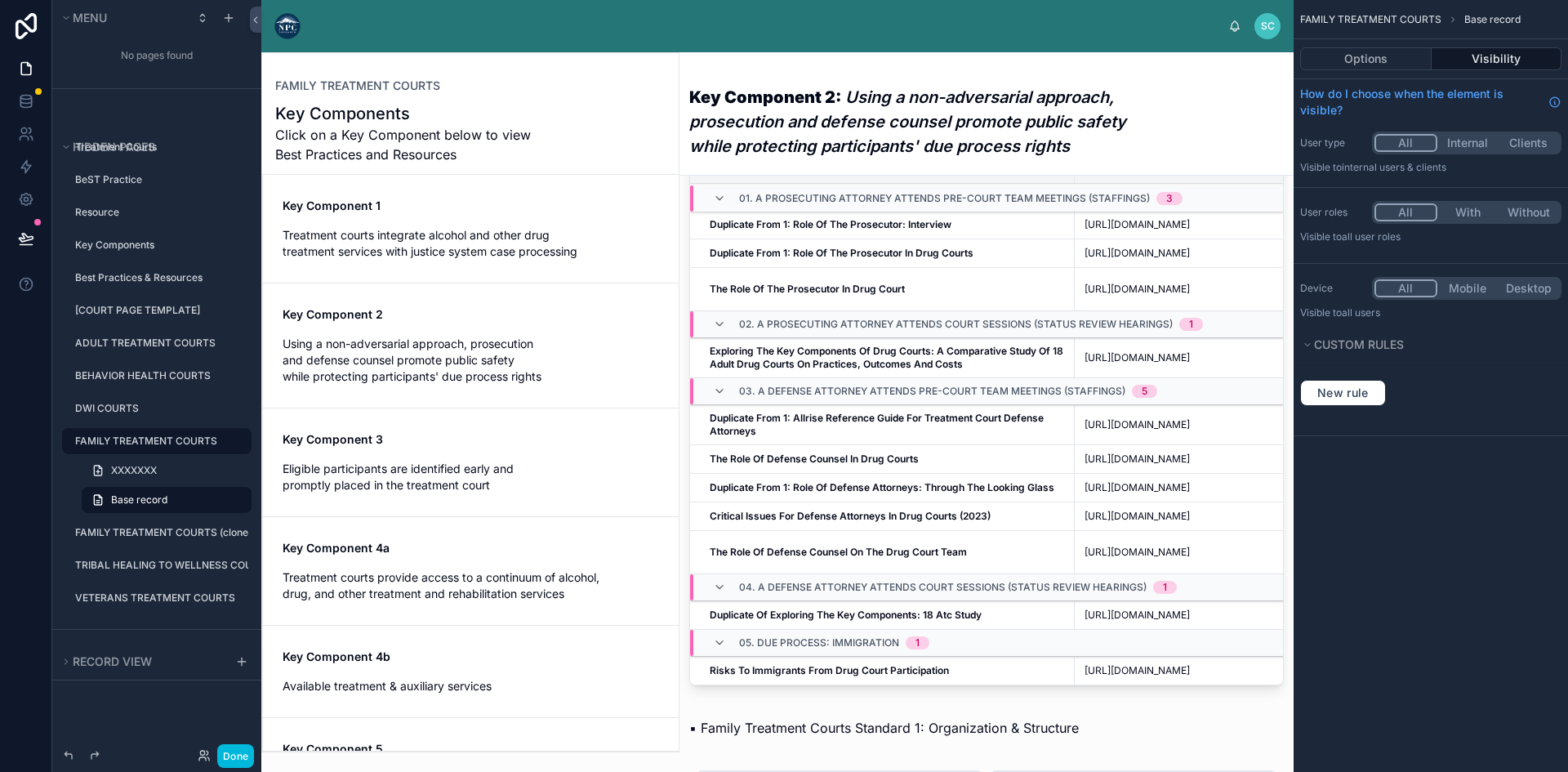
click at [498, 562] on div "Key Component 4a Treatment courts provide access to a continuum of alcohol, dru…" at bounding box center [470, 570] width 376 height 62
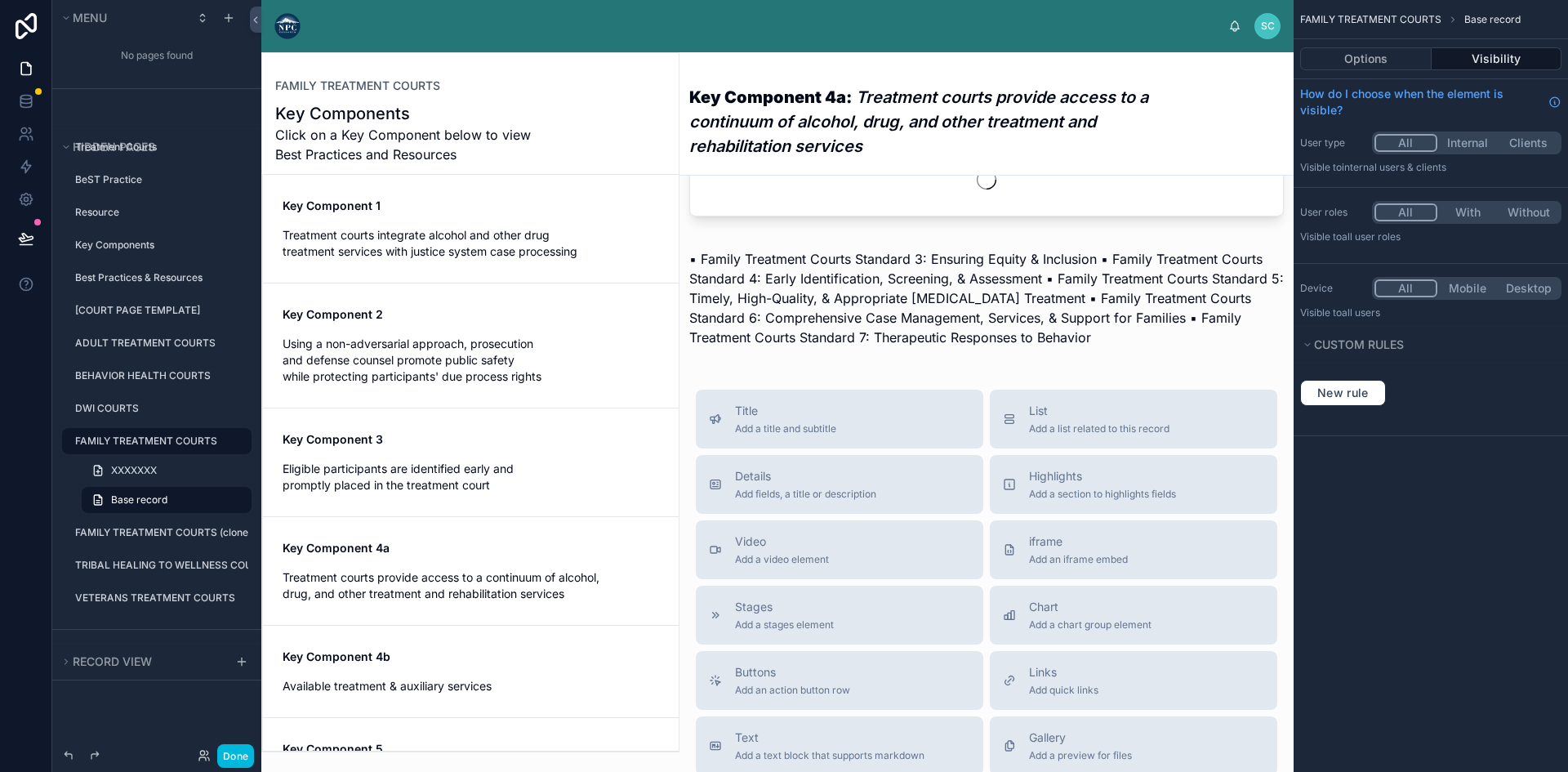
scroll to position [408, 0]
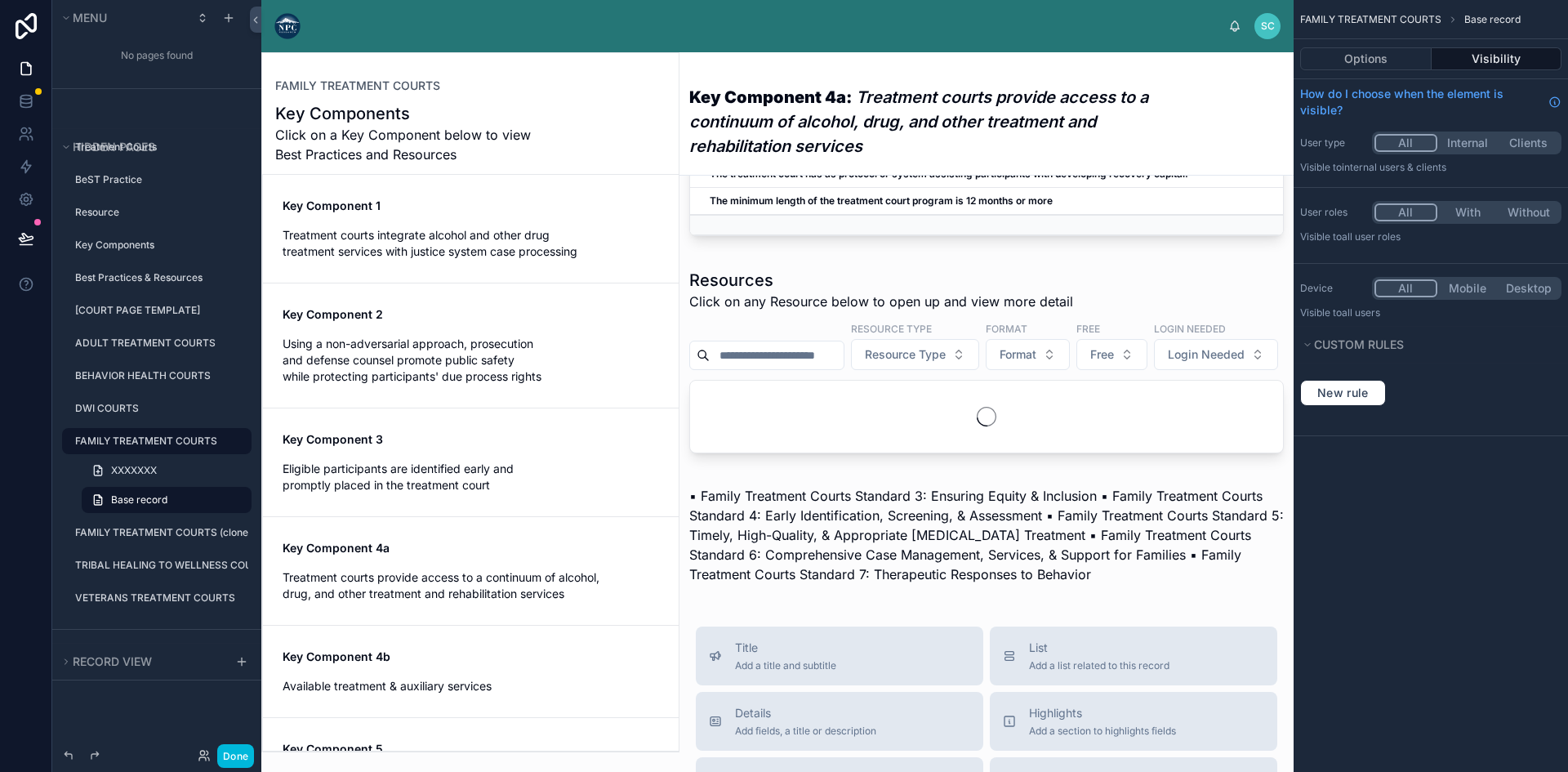
click at [498, 562] on div "Key Component 4a Treatment courts provide access to a continuum of alcohol, dru…" at bounding box center [470, 570] width 376 height 62
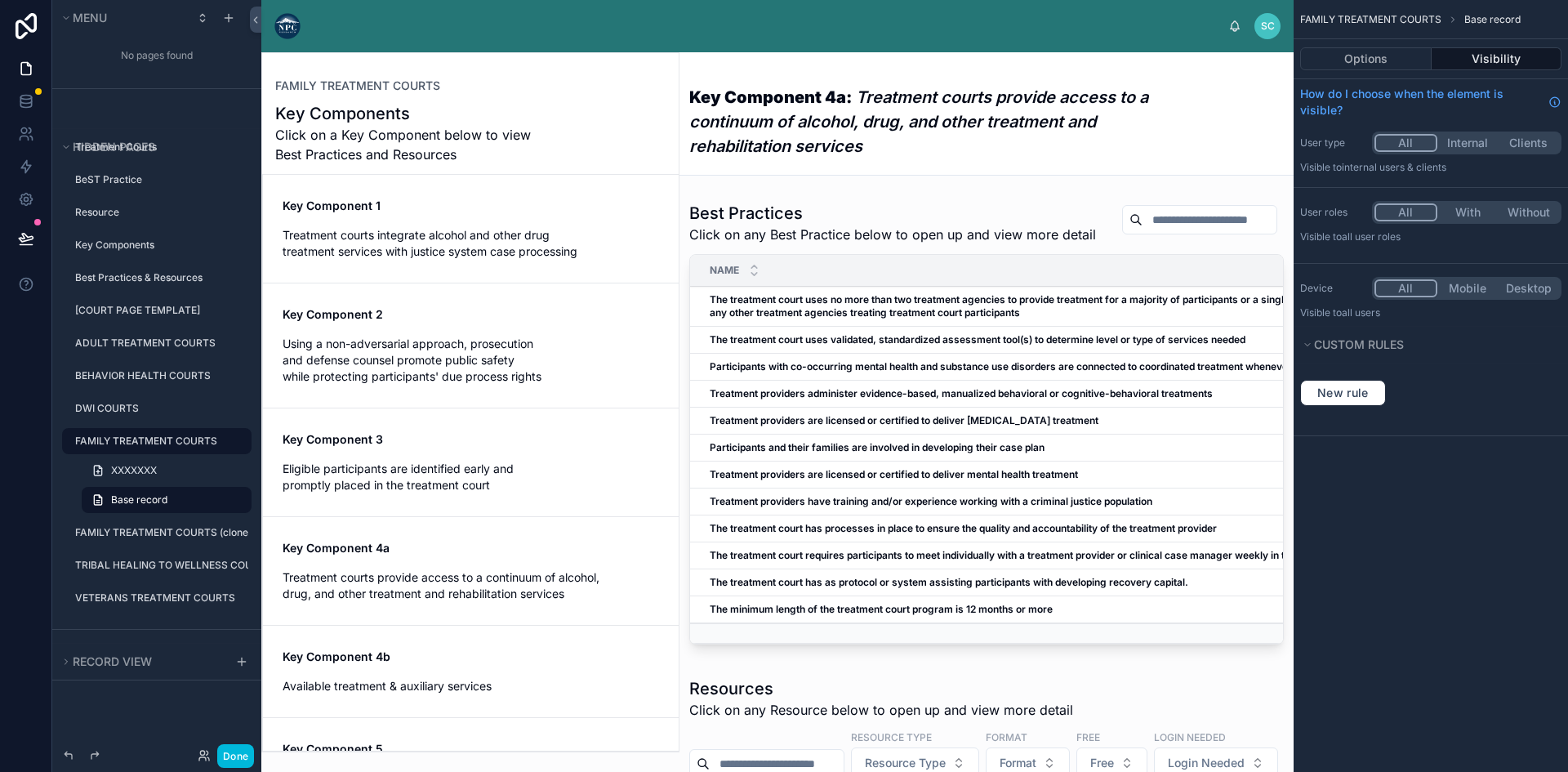
click at [485, 224] on div "Key Component 1 Treatment courts integrate alcohol and other drug treatment ser…" at bounding box center [470, 228] width 376 height 62
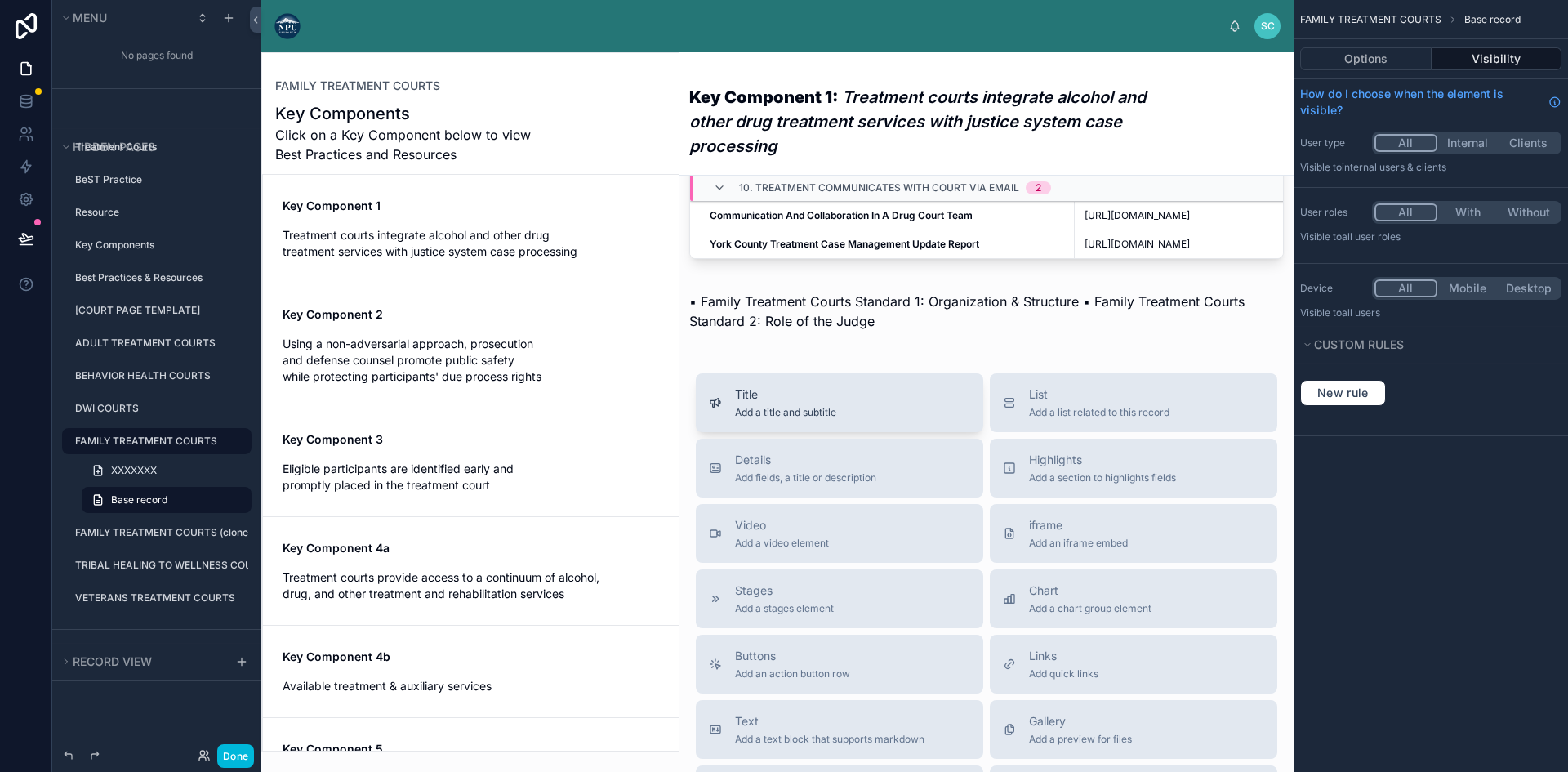
scroll to position [1061, 0]
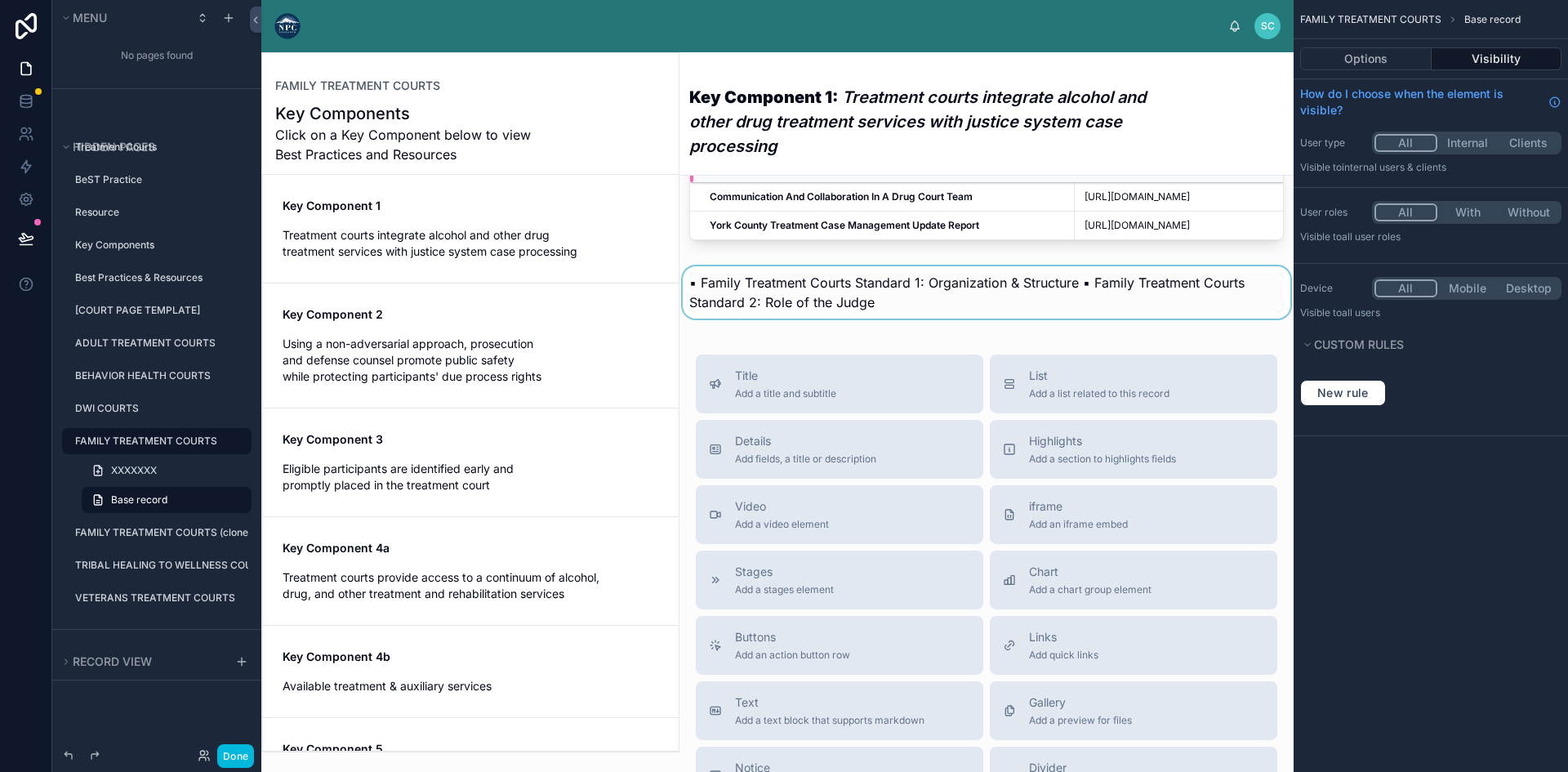
click at [756, 329] on div at bounding box center [987, 296] width 614 height 62
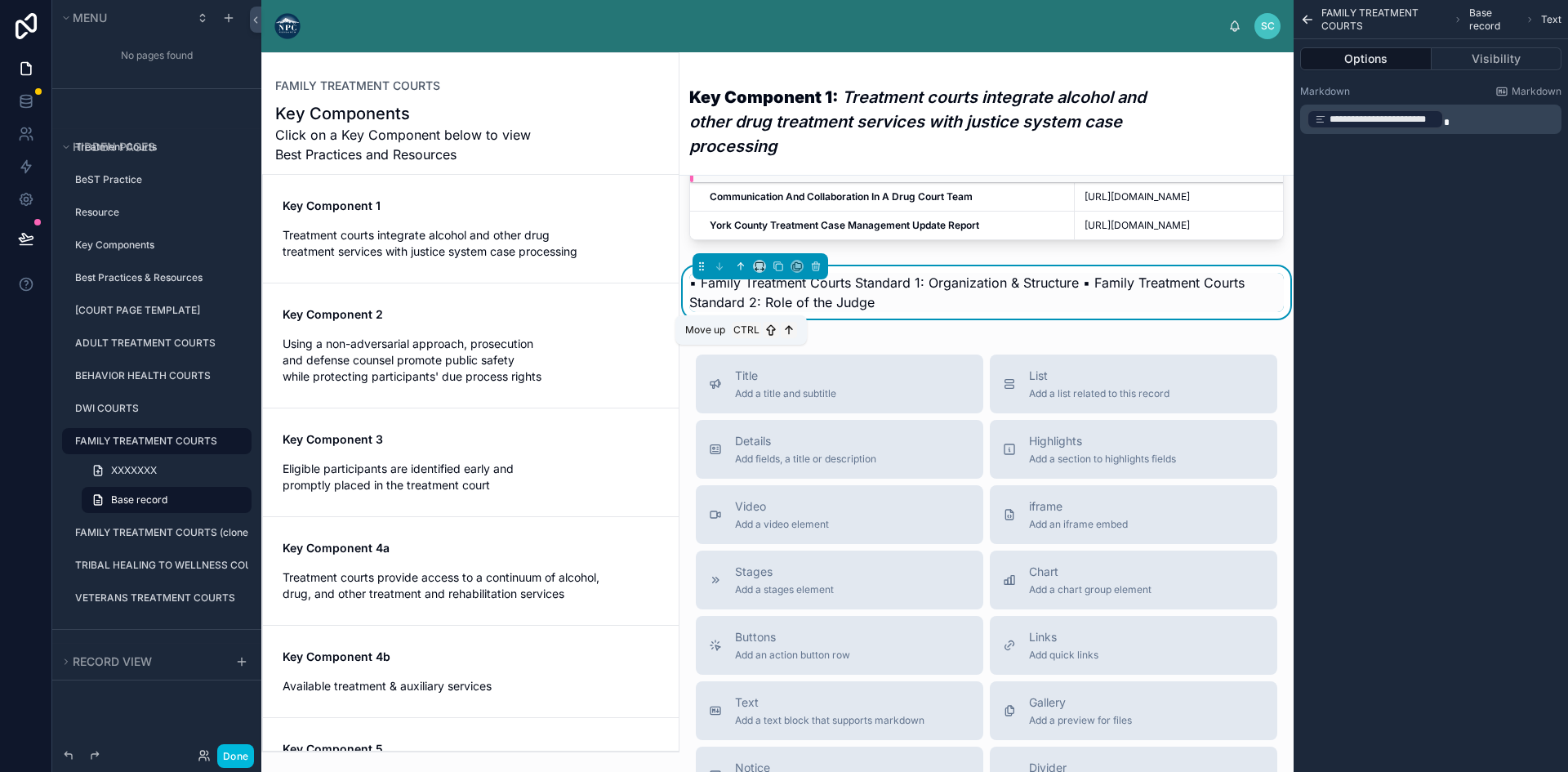
click at [744, 272] on icon at bounding box center [741, 266] width 12 height 12
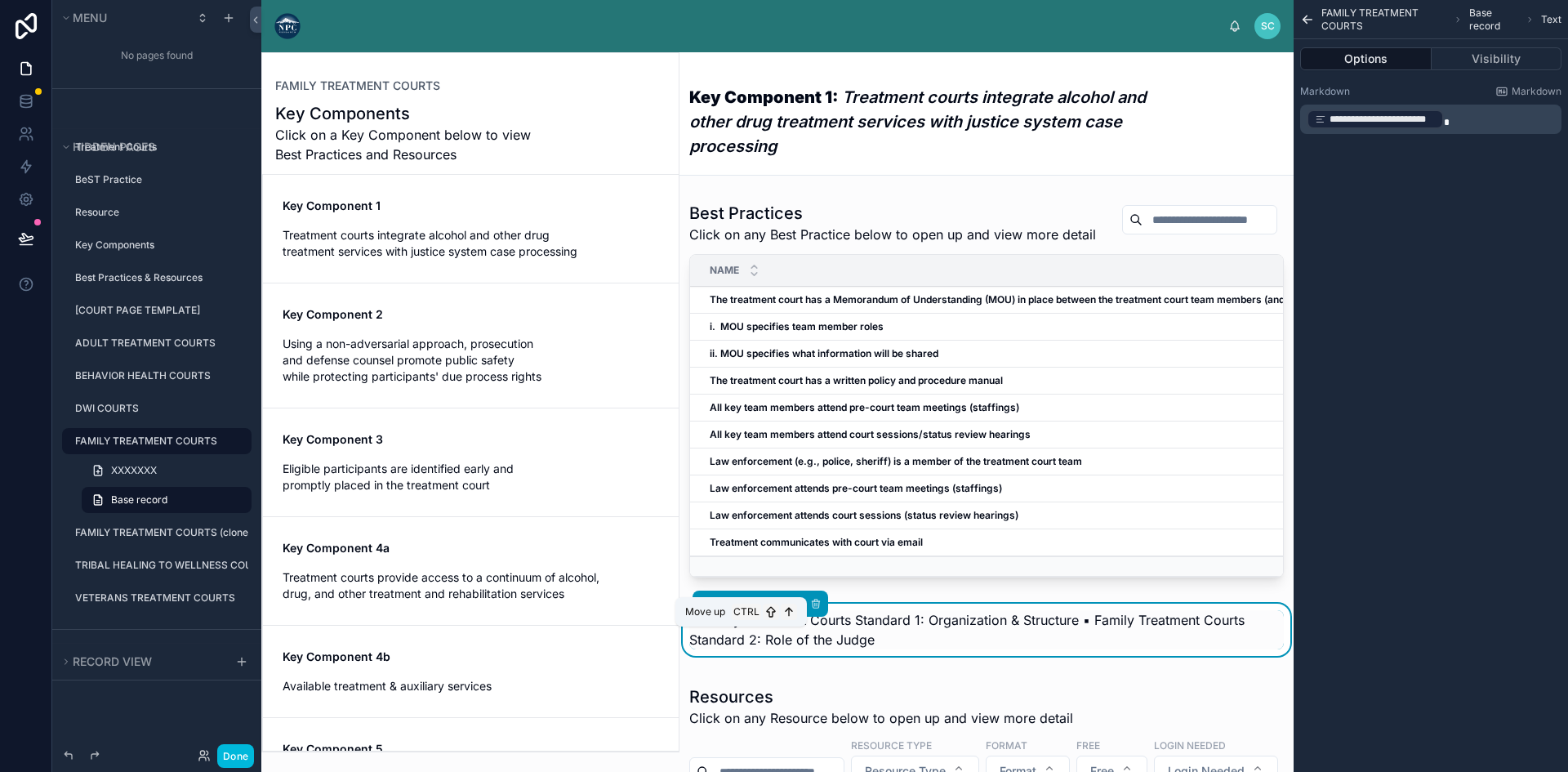
click at [736, 609] on icon at bounding box center [741, 603] width 12 height 12
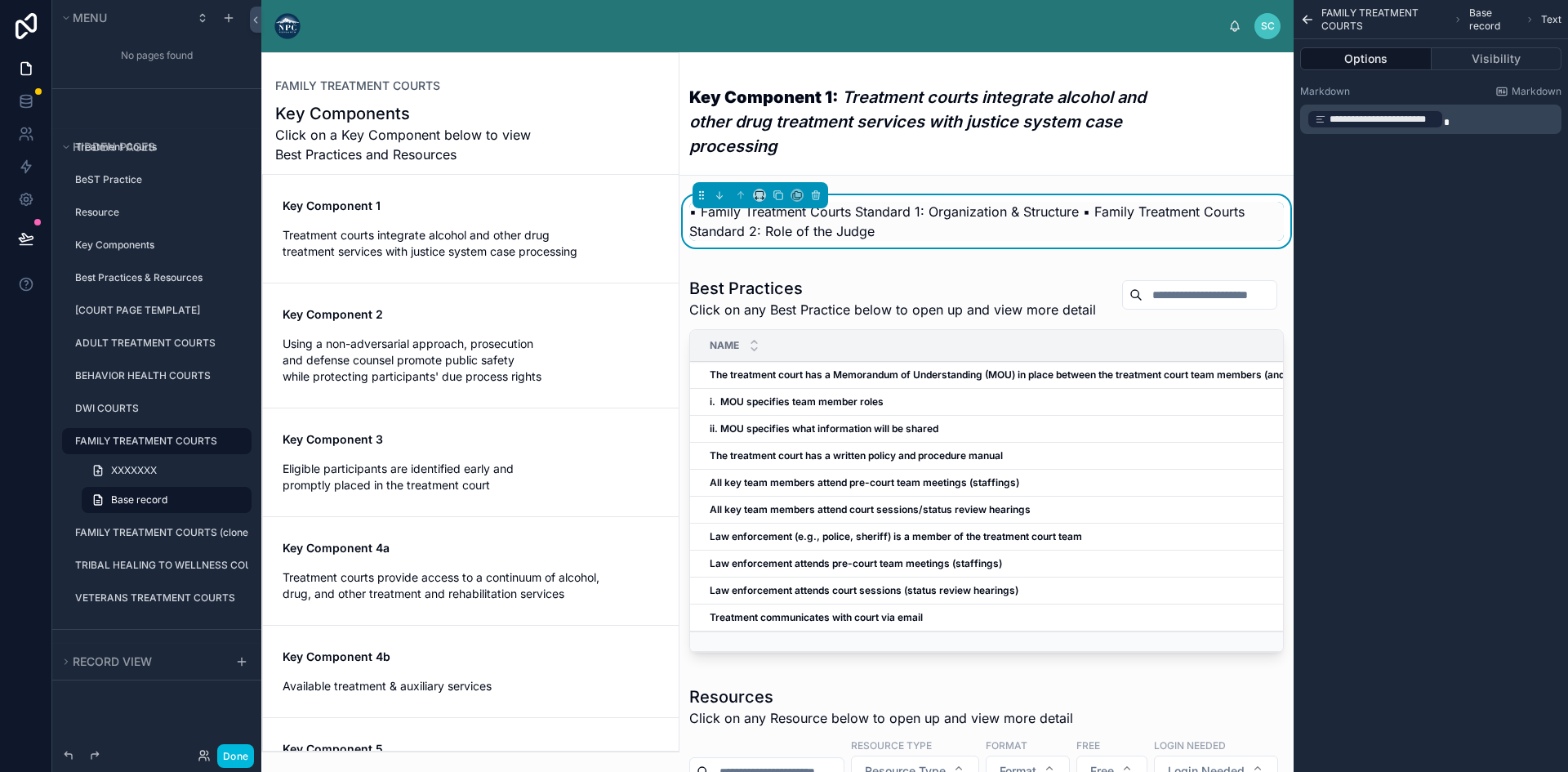
click at [501, 562] on div "Key Component 4a Treatment courts provide access to a continuum of alcohol, dru…" at bounding box center [470, 570] width 376 height 62
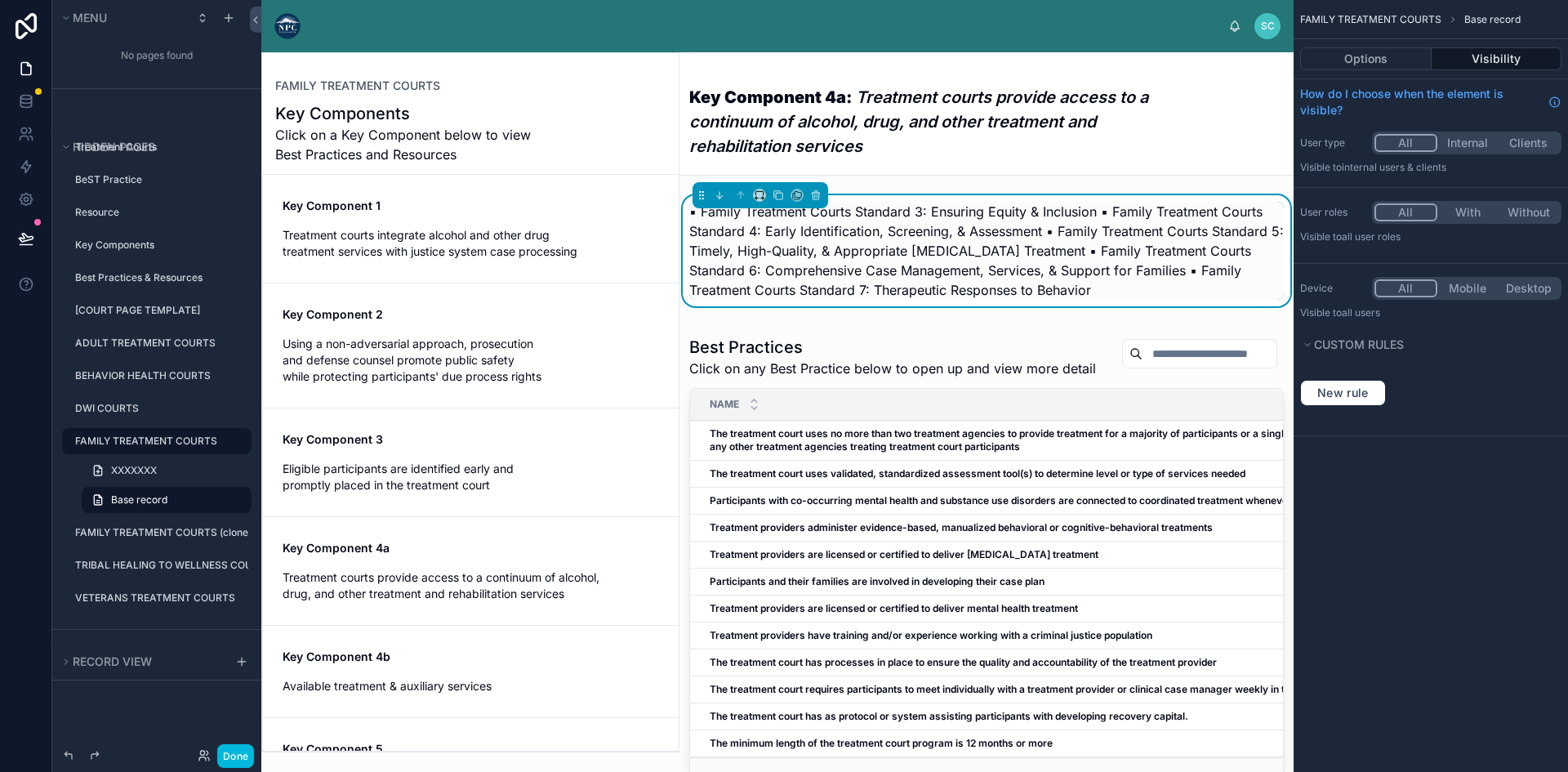
click at [491, 554] on span "Key Component 4a" at bounding box center [470, 548] width 376 height 16
click at [479, 240] on span "Treatment courts integrate alcohol and other drug treatment services with justi…" at bounding box center [470, 243] width 376 height 32
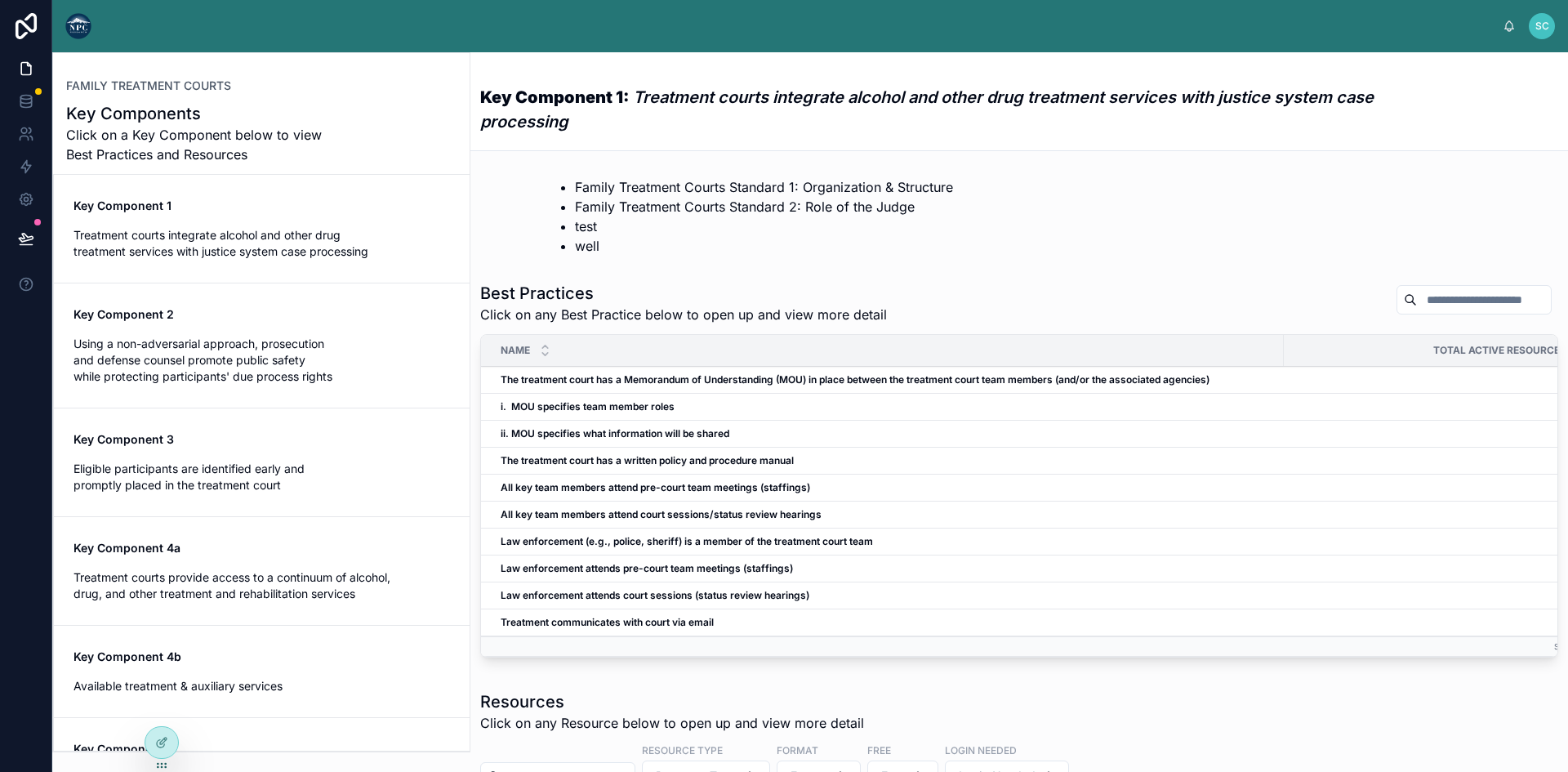
click at [342, 329] on div "Key Component 2 Using a non-adversarial approach, prosecution and defense couns…" at bounding box center [261, 346] width 376 height 79
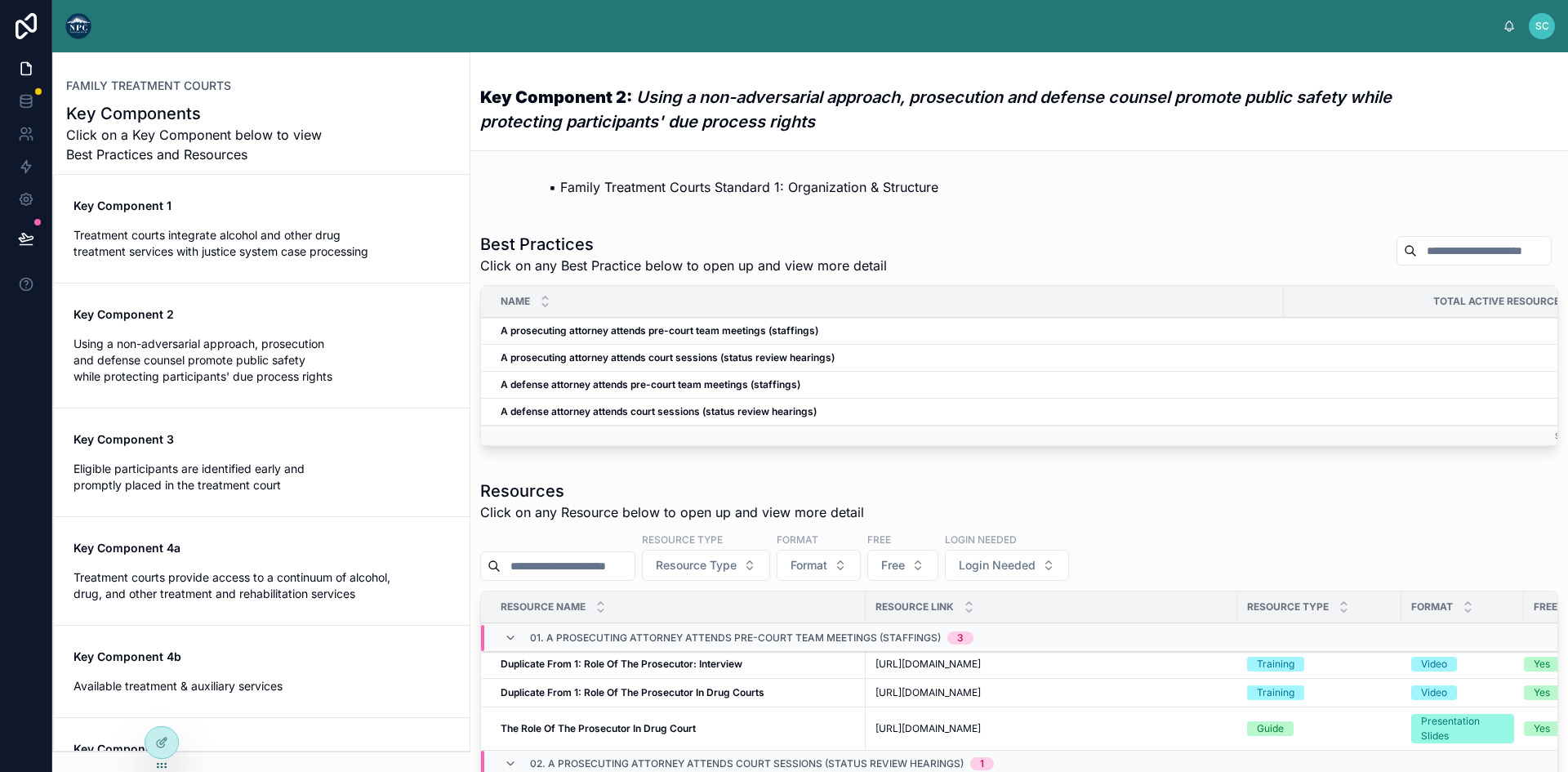
click at [261, 457] on div "Key Component 3 Eligible participants are identified early and promptly placed …" at bounding box center [261, 461] width 376 height 62
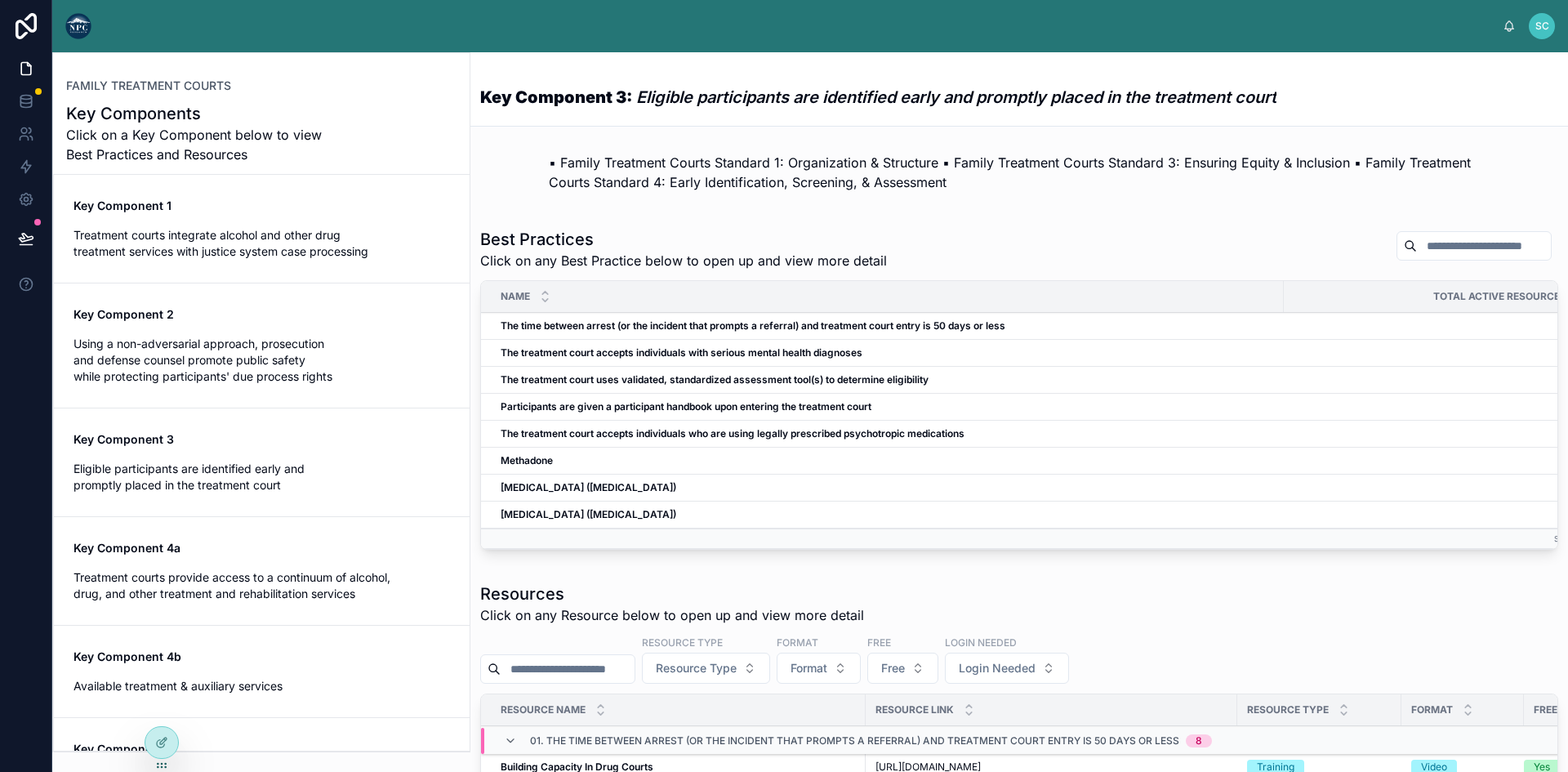
click at [305, 223] on div "Key Component 1 Treatment courts integrate alcohol and other drug treatment ser…" at bounding box center [261, 228] width 376 height 62
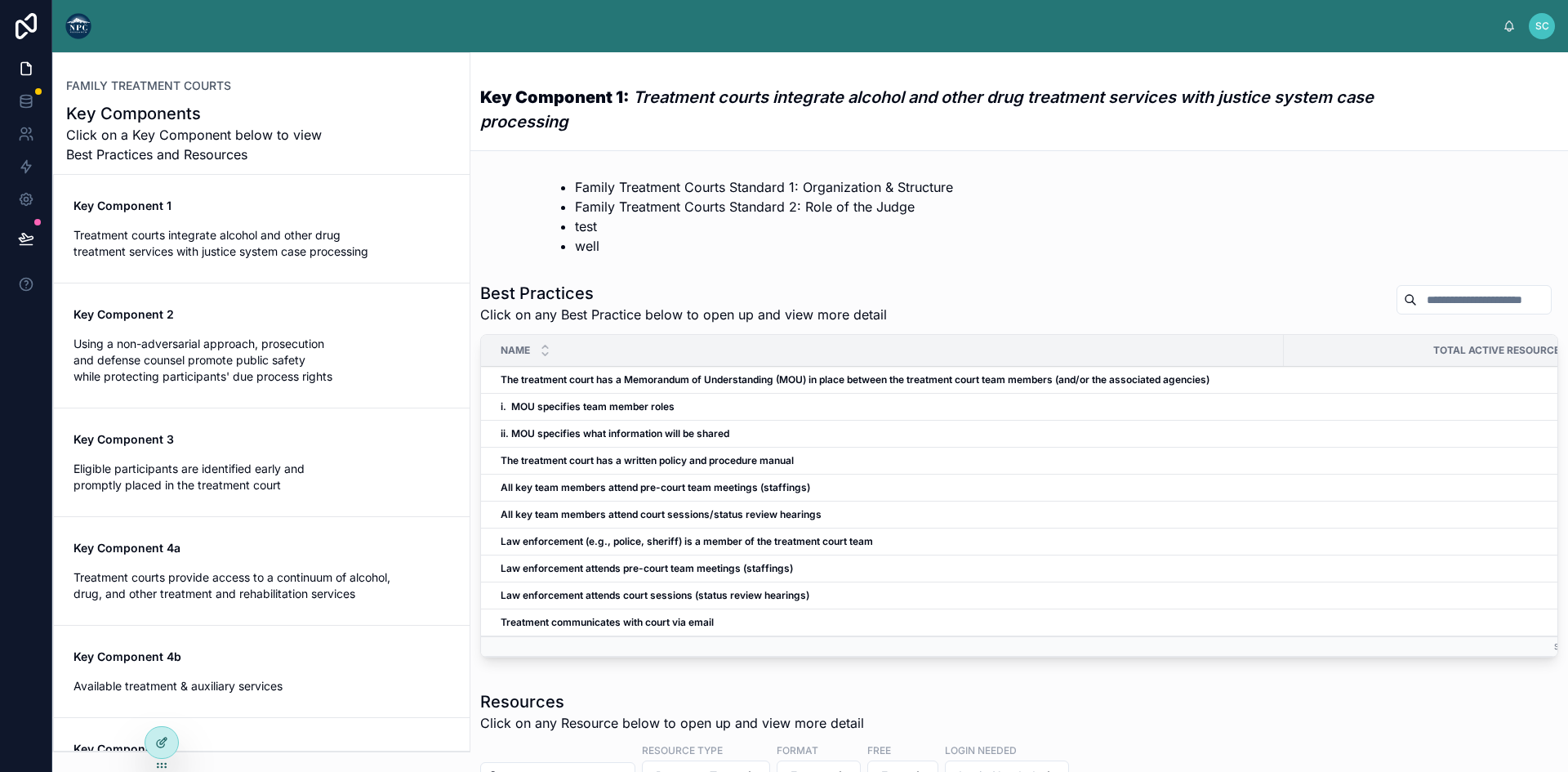
click at [153, 745] on div at bounding box center [161, 742] width 32 height 31
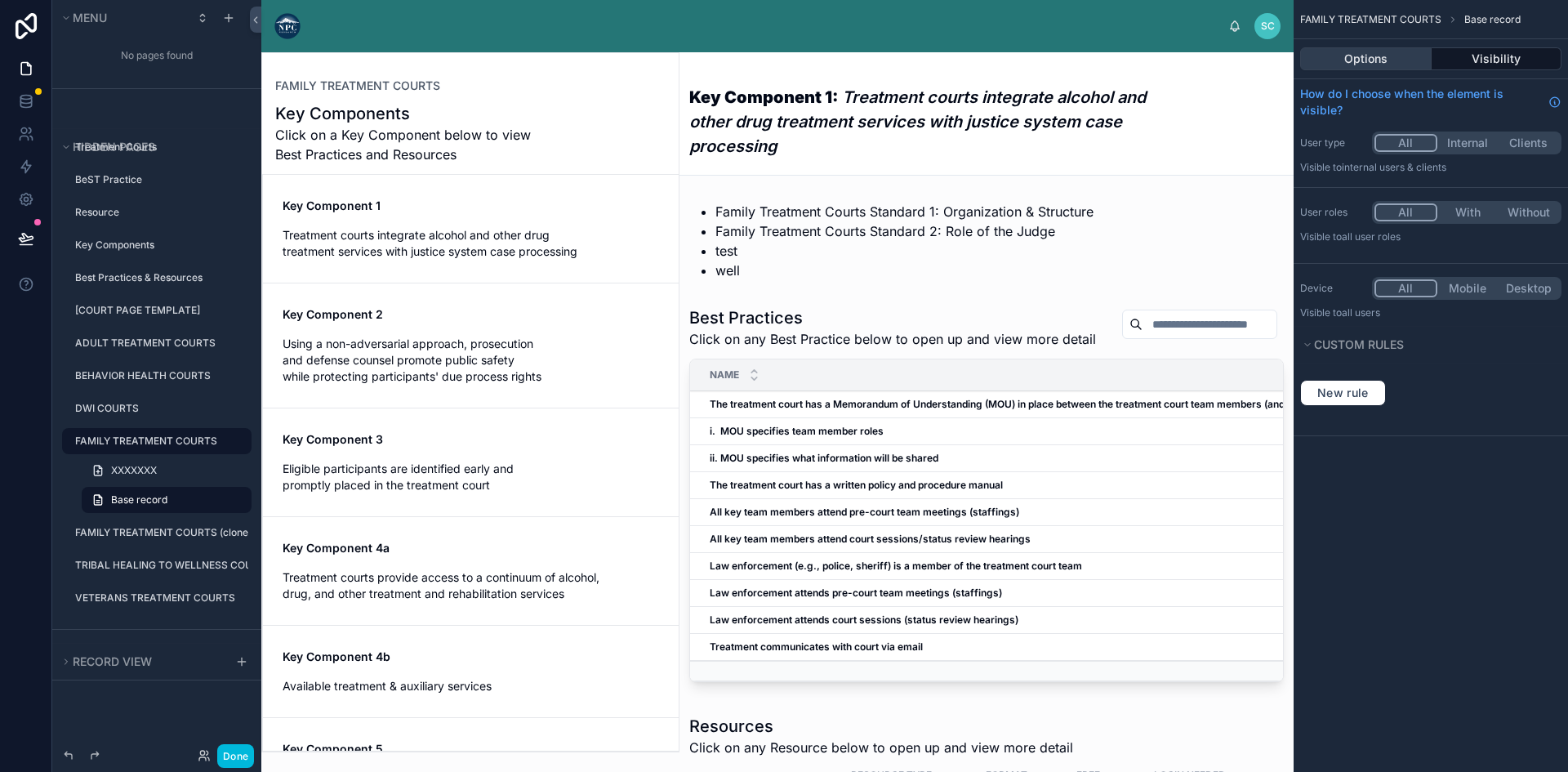
click at [1390, 56] on button "Options" at bounding box center [1365, 59] width 132 height 23
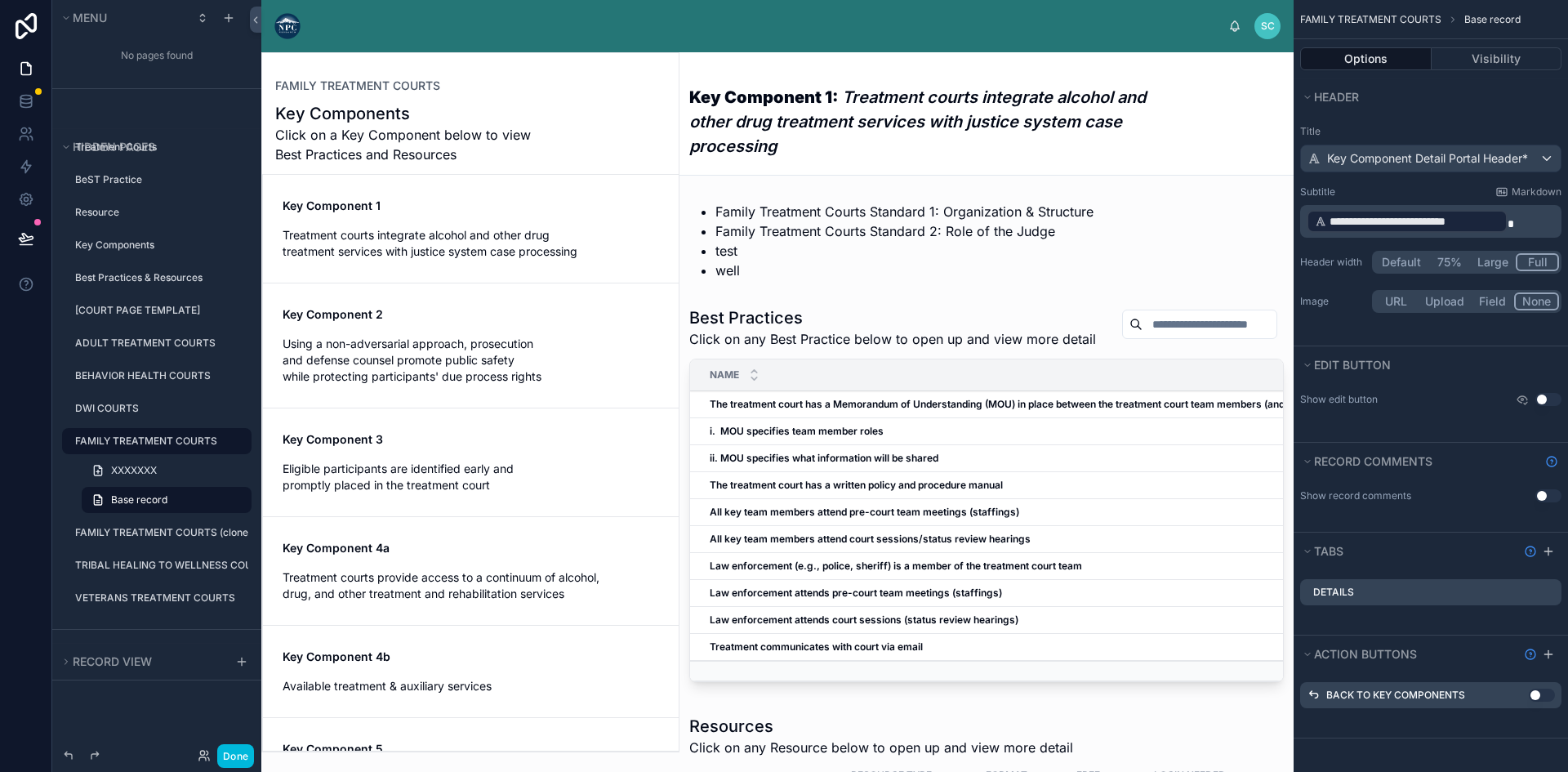
click at [1401, 259] on button "Default" at bounding box center [1401, 262] width 54 height 18
click at [495, 329] on div at bounding box center [470, 402] width 416 height 699
click at [238, 751] on button "Done" at bounding box center [236, 756] width 37 height 23
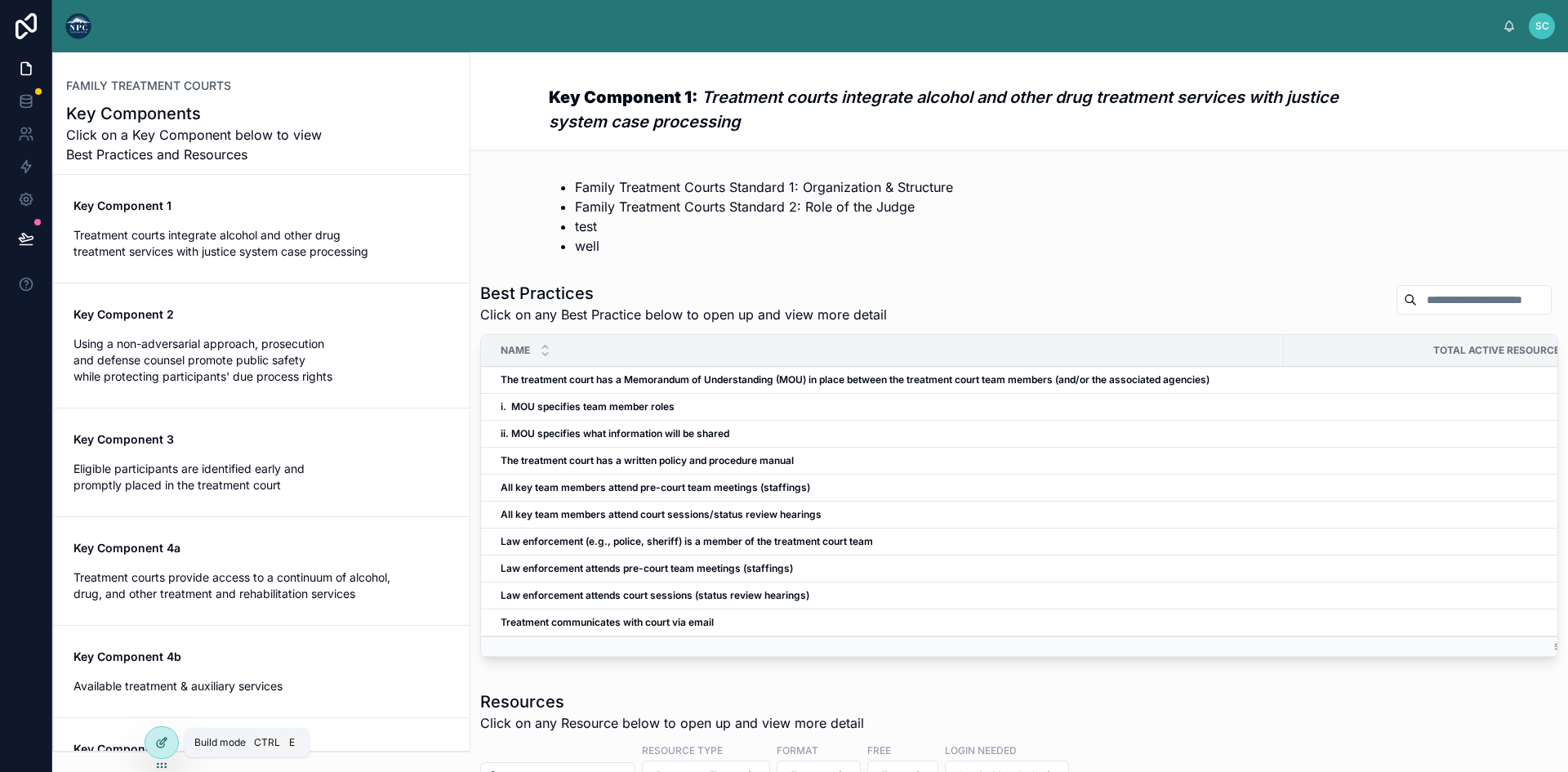
click at [157, 742] on icon at bounding box center [160, 743] width 7 height 7
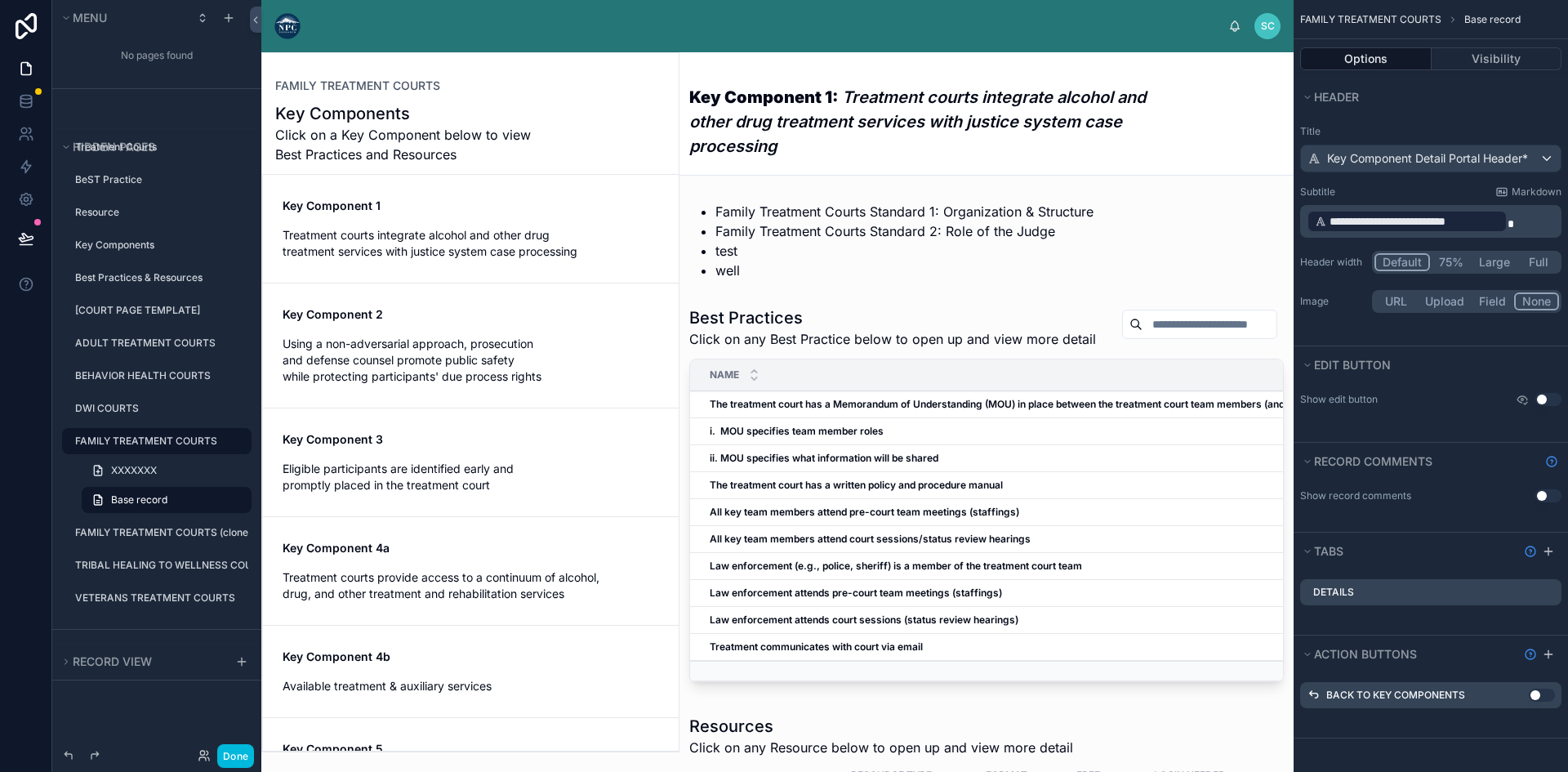
click at [1453, 257] on button "75%" at bounding box center [1450, 262] width 41 height 18
click at [1481, 261] on button "Large" at bounding box center [1494, 262] width 46 height 18
click at [1525, 260] on button "Full" at bounding box center [1538, 262] width 41 height 18
click at [1457, 60] on button "Visibility" at bounding box center [1496, 59] width 131 height 23
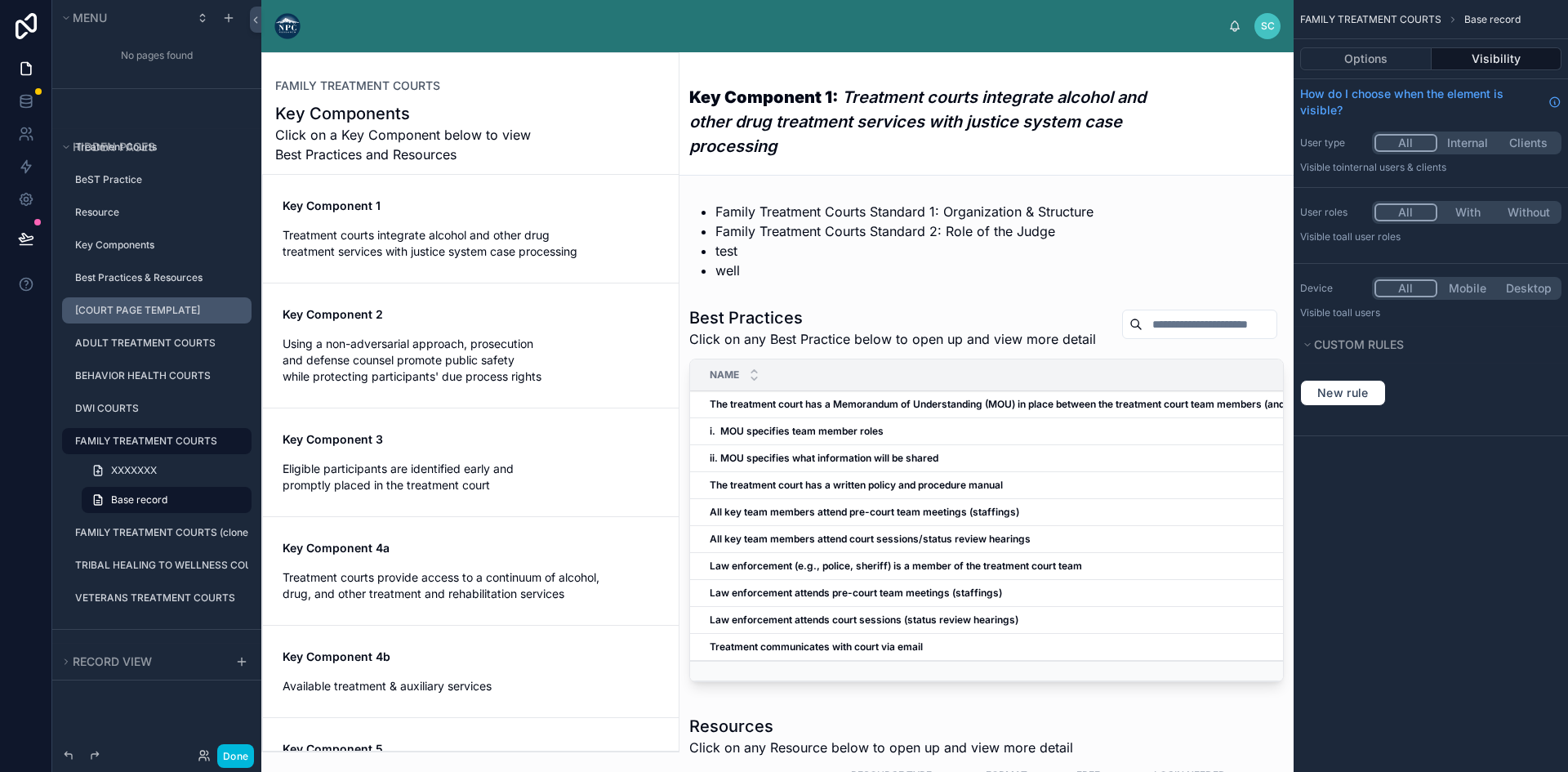
click at [0, 0] on icon "scrollable content" at bounding box center [0, 0] width 0 height 0
click at [291, 299] on span "Clone" at bounding box center [306, 299] width 30 height 16
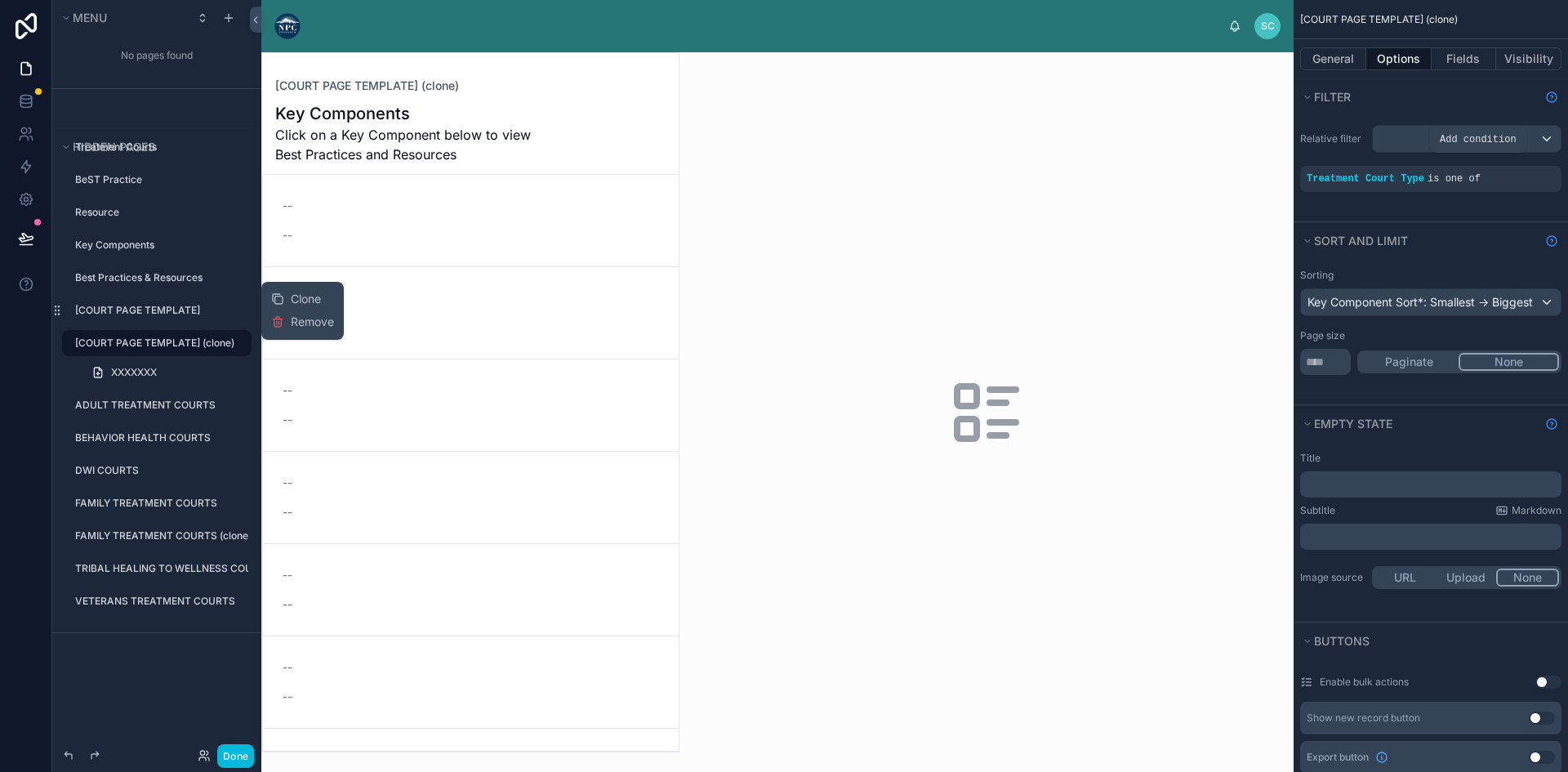
click at [0, 0] on icon "scrollable content" at bounding box center [0, 0] width 0 height 0
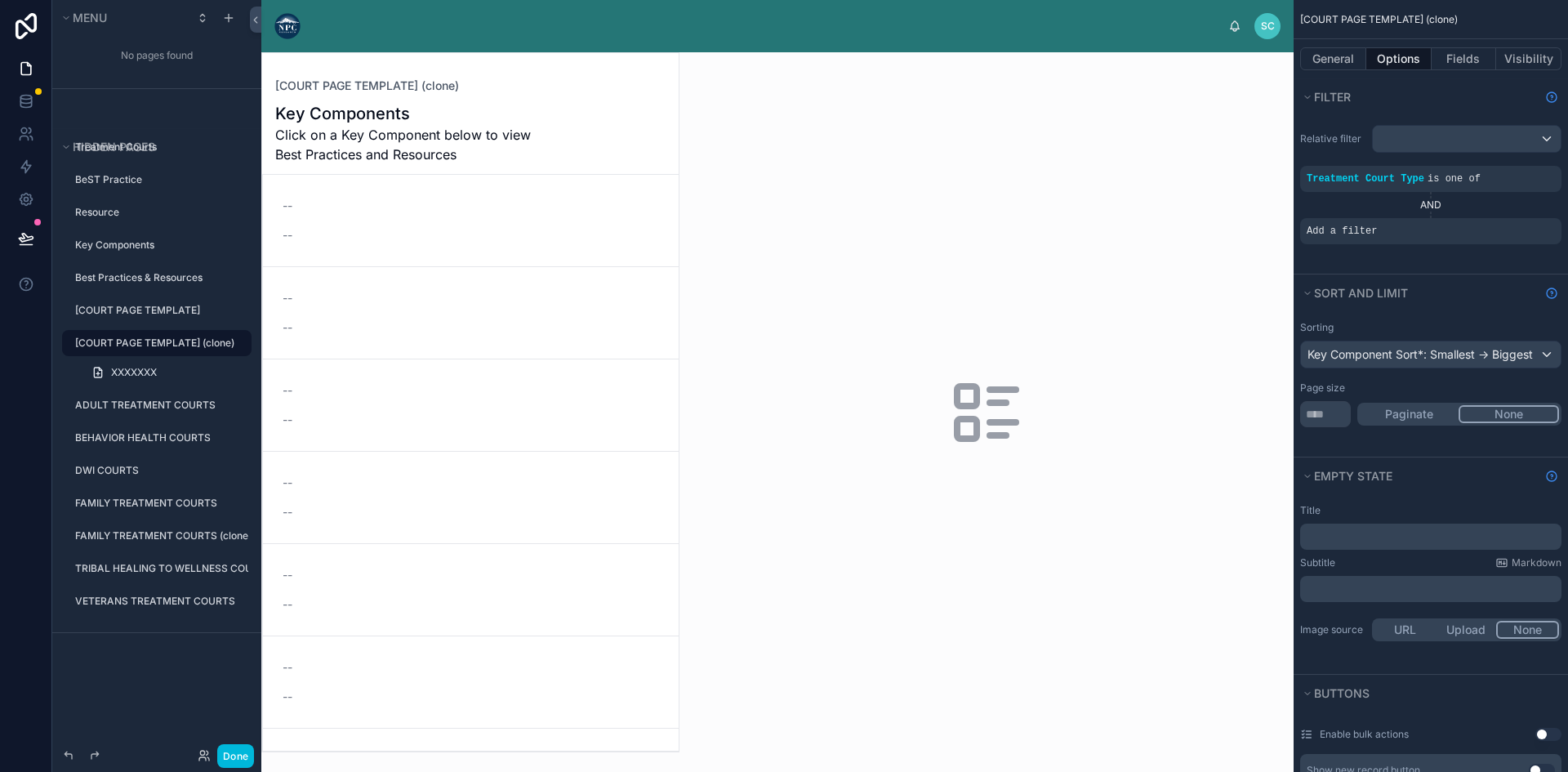
click at [0, 0] on icon "scrollable content" at bounding box center [0, 0] width 0 height 0
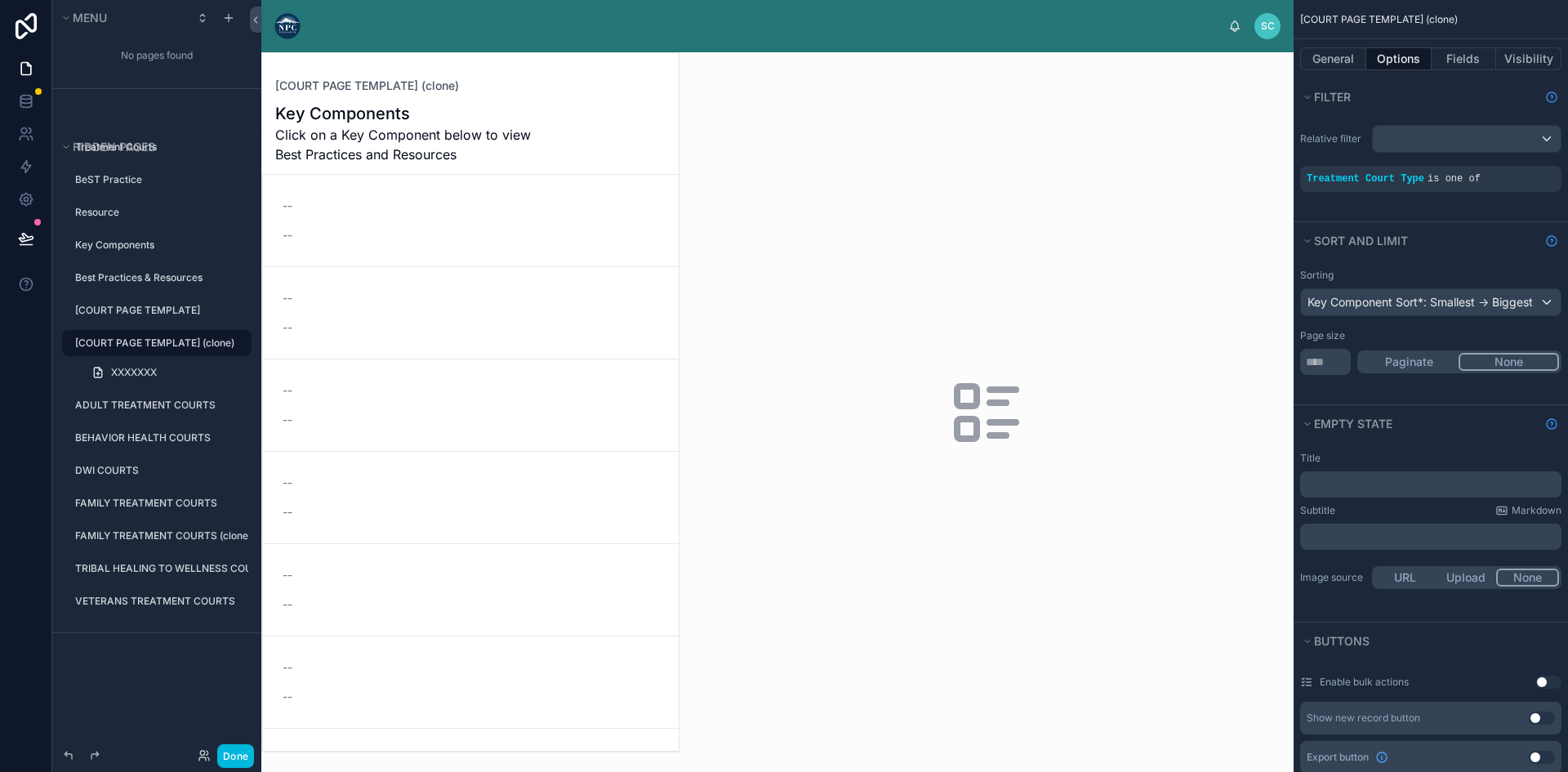
click at [0, 0] on icon "scrollable content" at bounding box center [0, 0] width 0 height 0
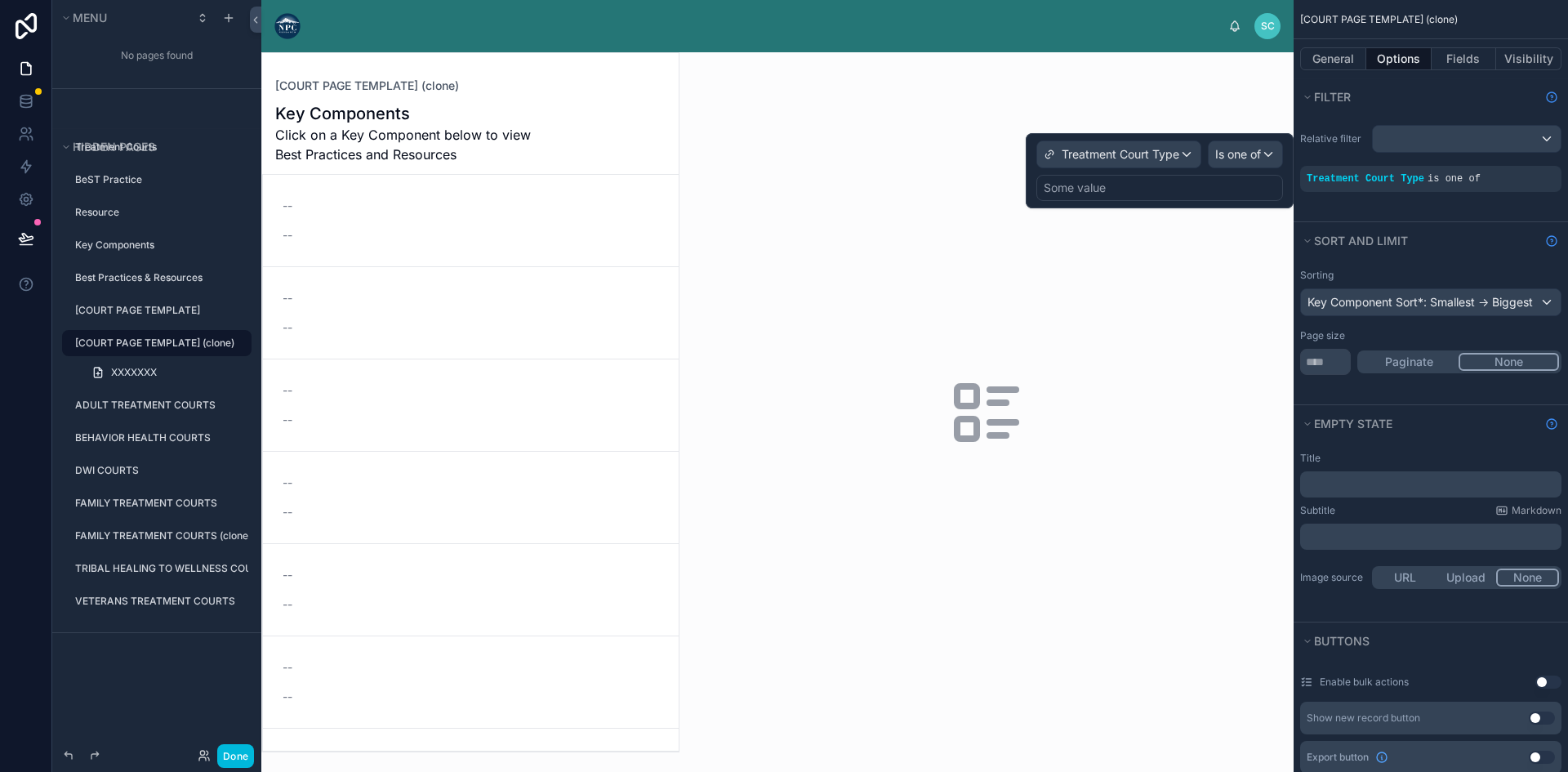
click at [1195, 184] on div "Some value" at bounding box center [1159, 187] width 246 height 26
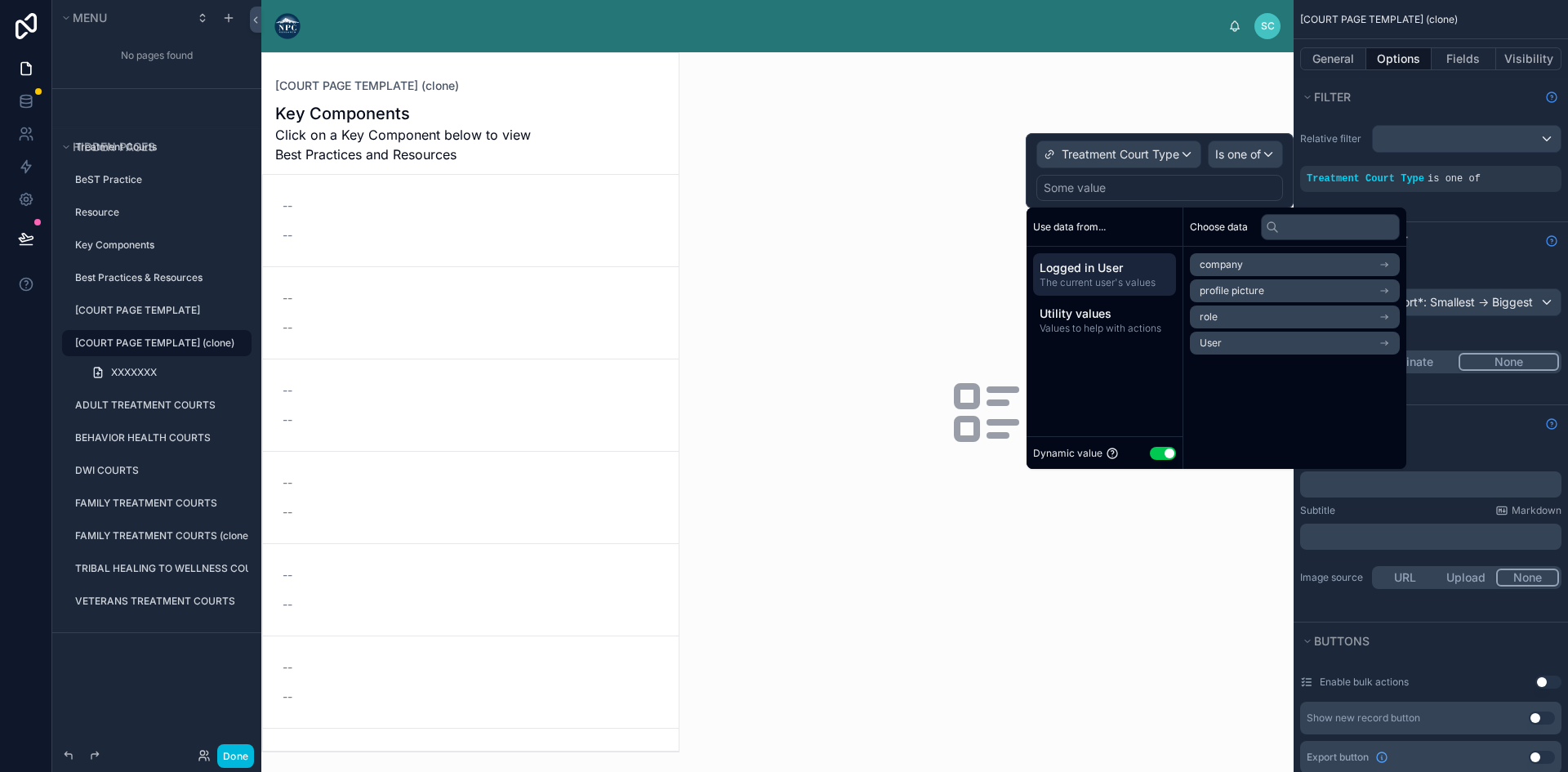
click at [1066, 221] on span "Use data from..." at bounding box center [1068, 227] width 73 height 13
click at [1060, 233] on span "Use data from..." at bounding box center [1068, 227] width 73 height 13
click at [1289, 226] on input "text" at bounding box center [1330, 227] width 139 height 26
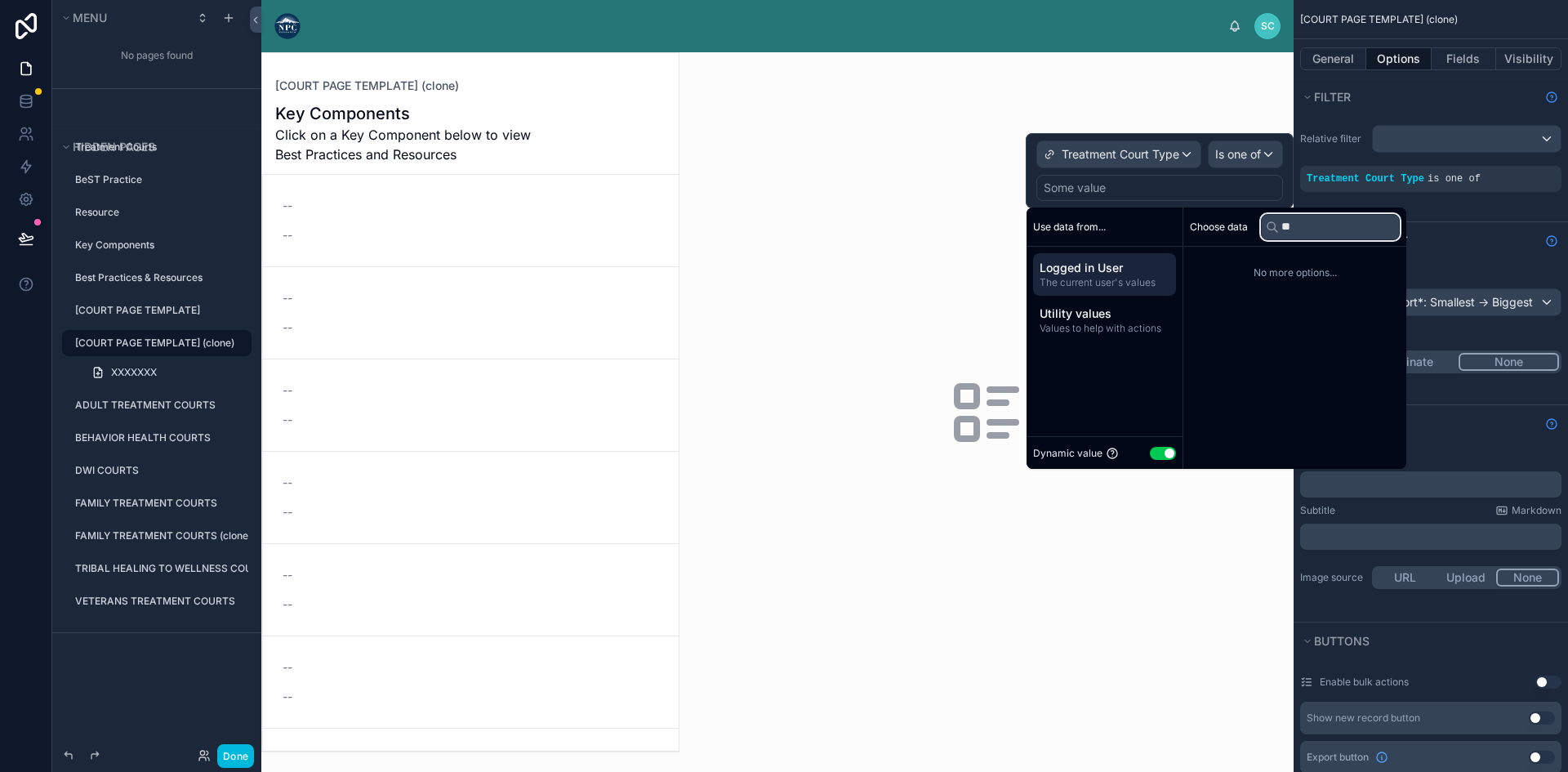
type input "*"
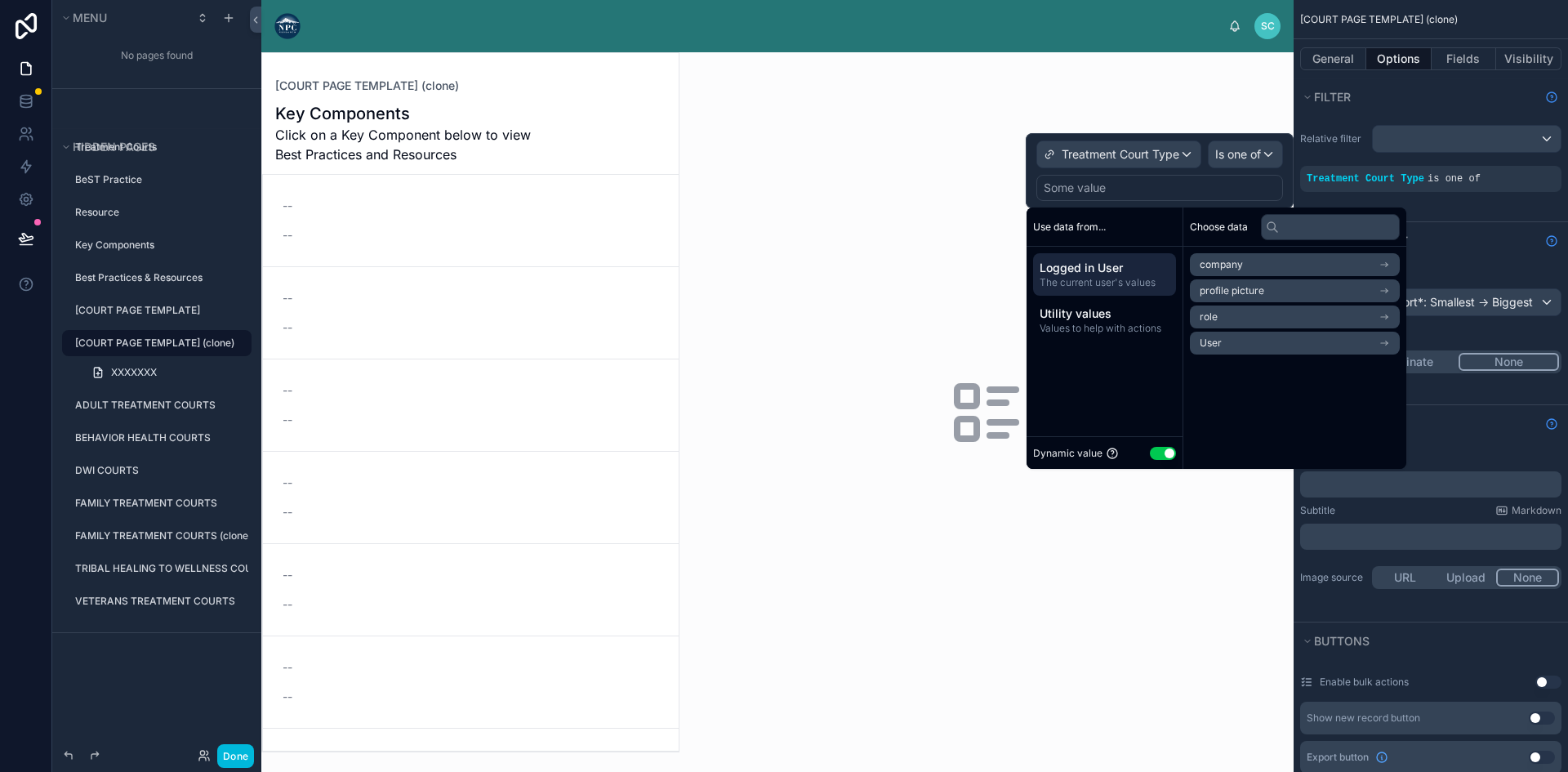
click at [1058, 227] on span "Use data from..." at bounding box center [1068, 227] width 73 height 13
click at [1101, 311] on span "Utility values" at bounding box center [1104, 313] width 130 height 16
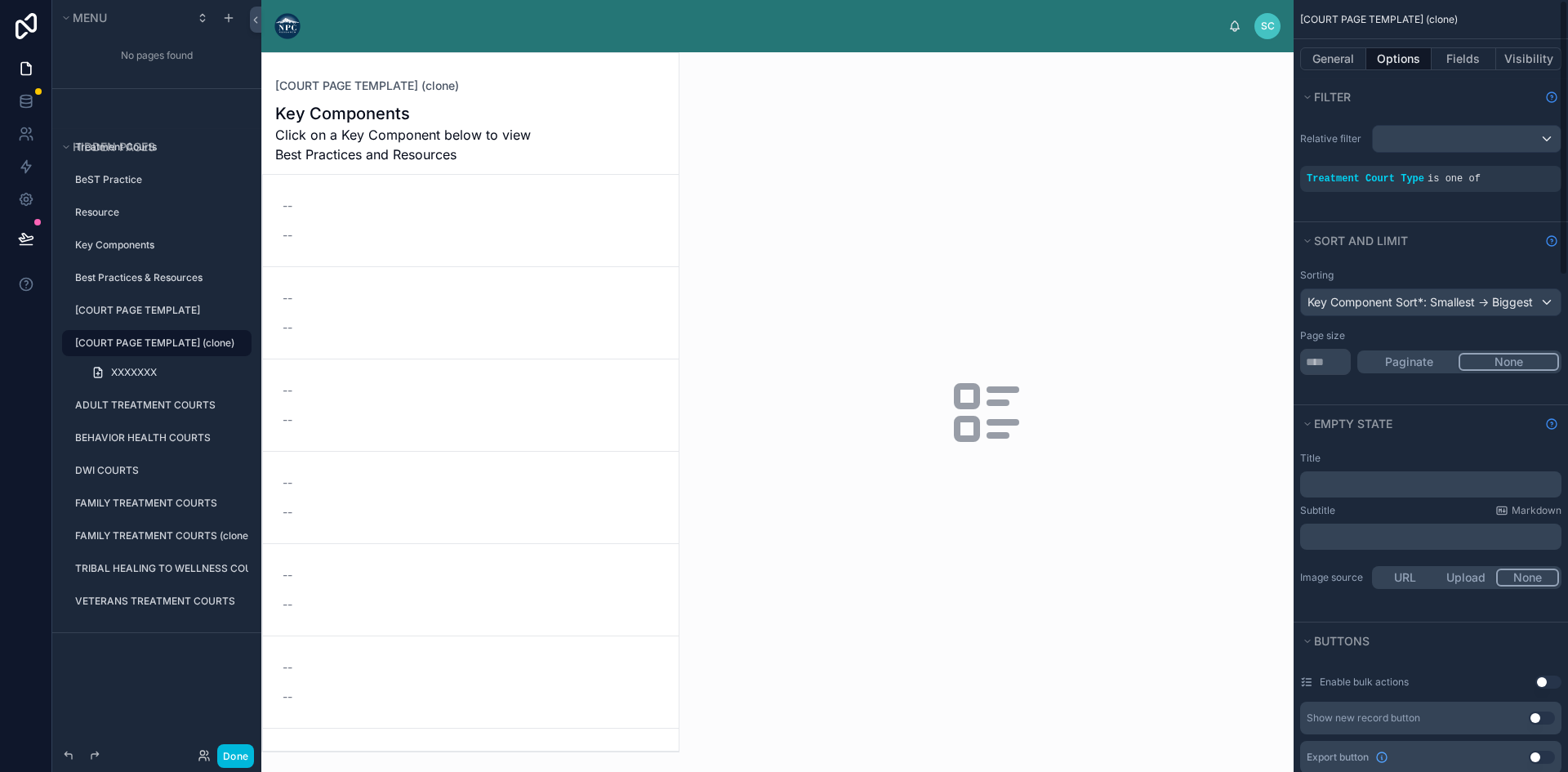
click at [1404, 177] on span "Treatment Court Type" at bounding box center [1365, 178] width 117 height 12
click at [1404, 178] on span "Treatment Court Type" at bounding box center [1365, 178] width 117 height 12
click at [0, 0] on icon "scrollable content" at bounding box center [0, 0] width 0 height 0
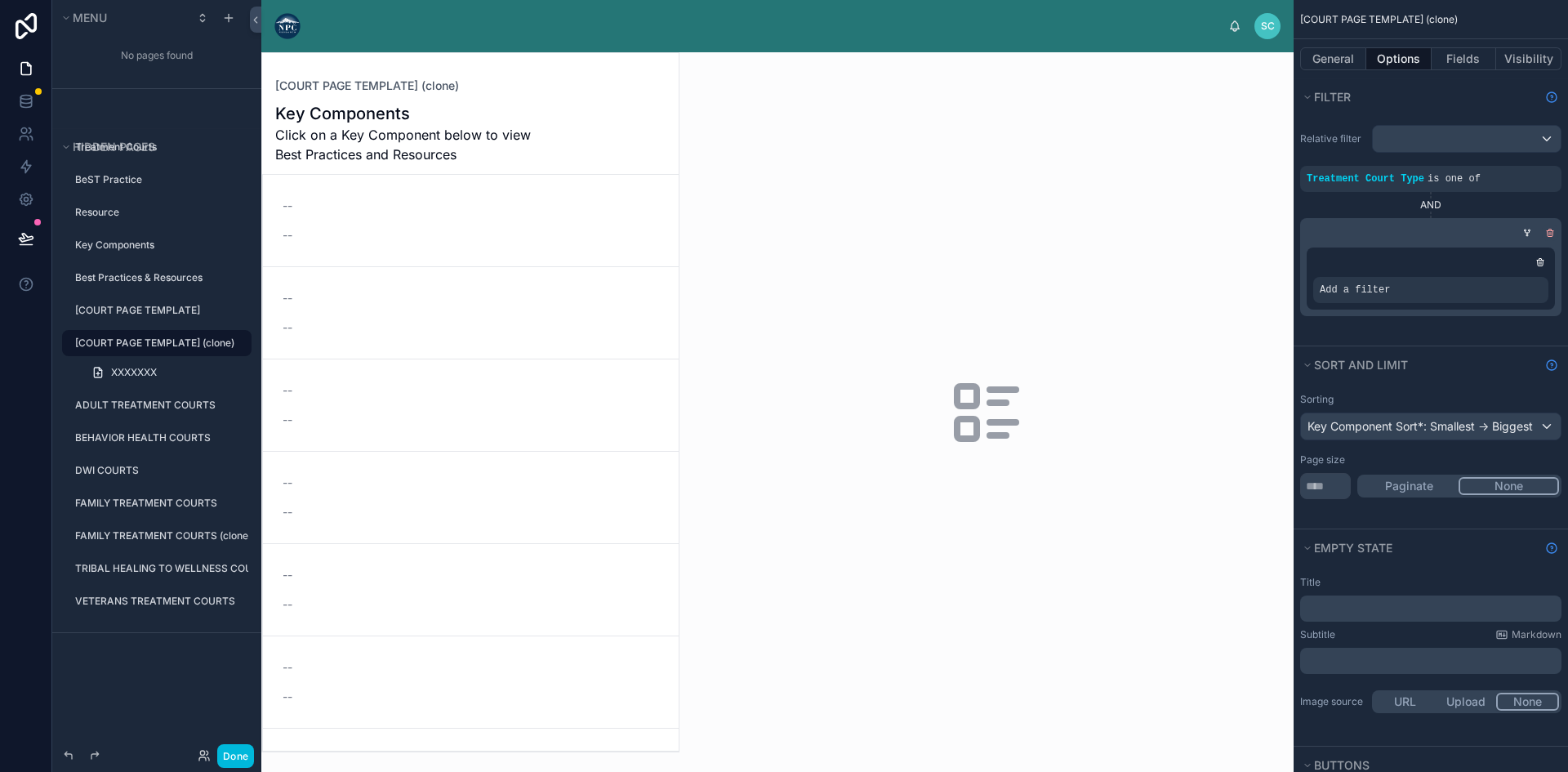
click at [1549, 230] on icon "scrollable content" at bounding box center [1550, 230] width 3 height 2
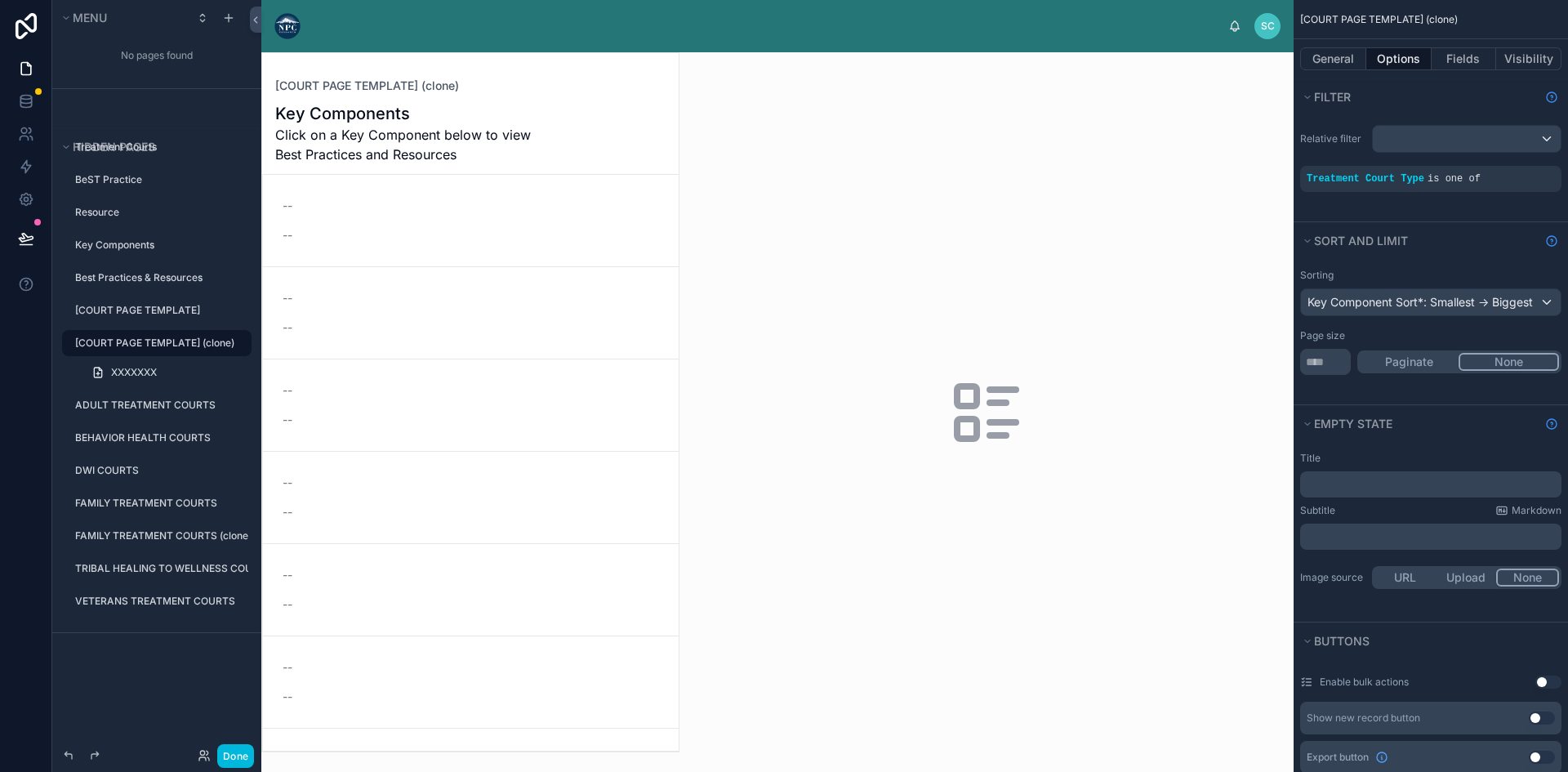
click at [0, 0] on div "scrollable content" at bounding box center [0, 0] width 0 height 0
click at [0, 0] on icon "scrollable content" at bounding box center [0, 0] width 0 height 0
click at [302, 347] on span "Remove" at bounding box center [313, 355] width 43 height 16
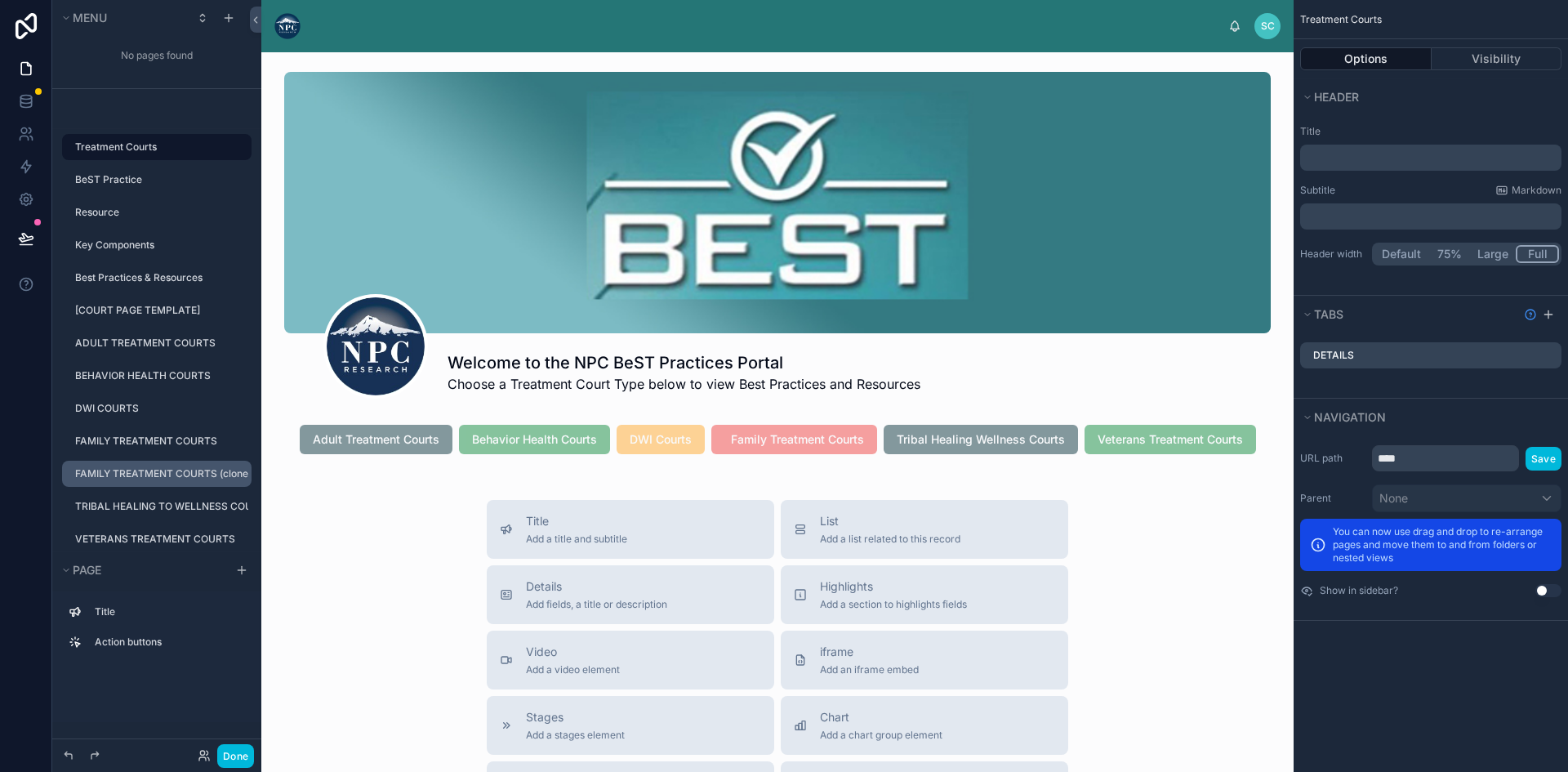
click at [163, 468] on label "FAMILY TREATMENT COURTS (clone)" at bounding box center [161, 474] width 173 height 13
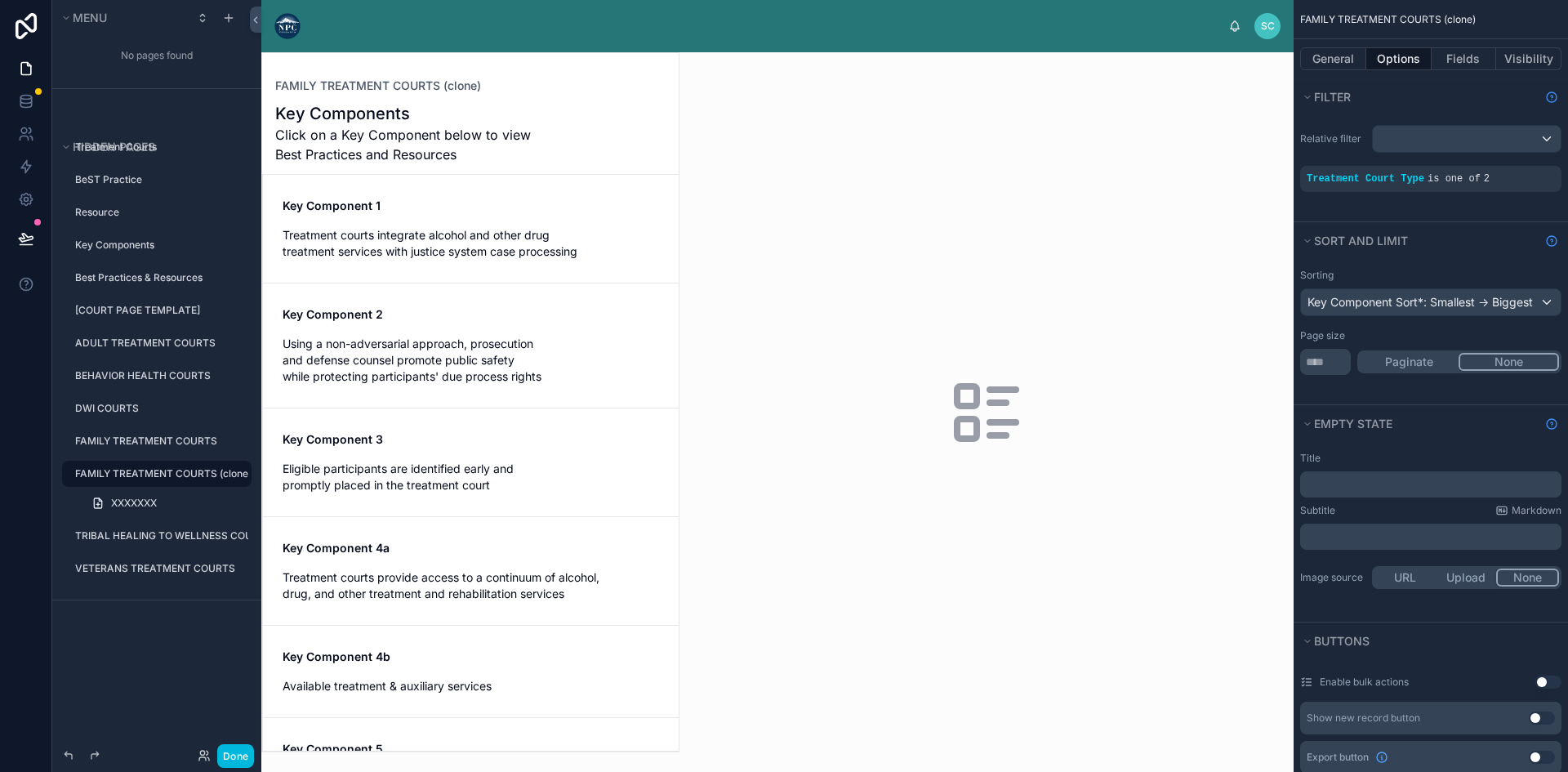
click at [440, 226] on div at bounding box center [470, 402] width 416 height 699
click at [458, 236] on span "Treatment courts integrate alcohol and other drug treatment services with justi…" at bounding box center [470, 243] width 376 height 32
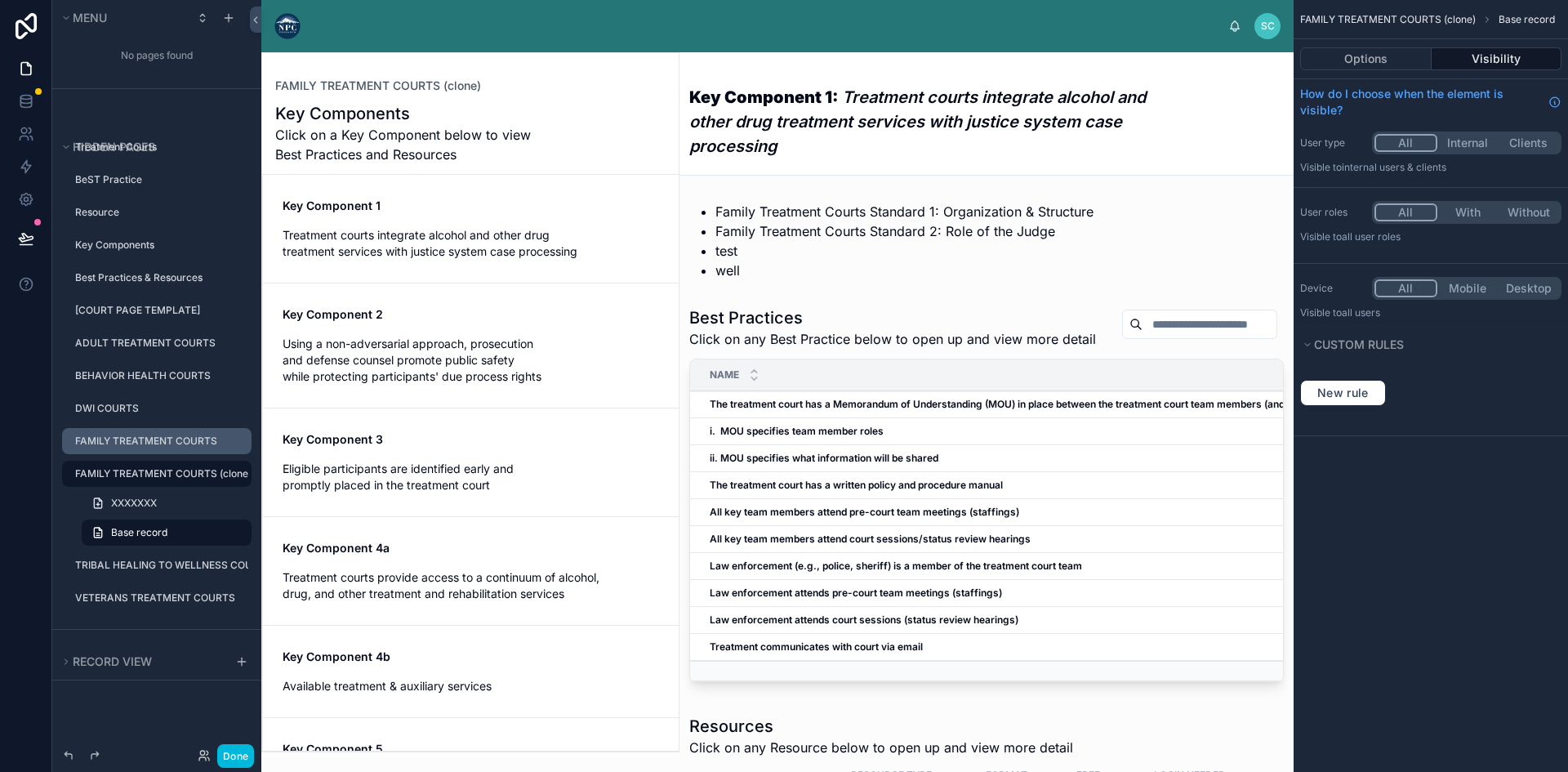
click at [151, 442] on label "FAMILY TREATMENT COURTS" at bounding box center [159, 441] width 167 height 13
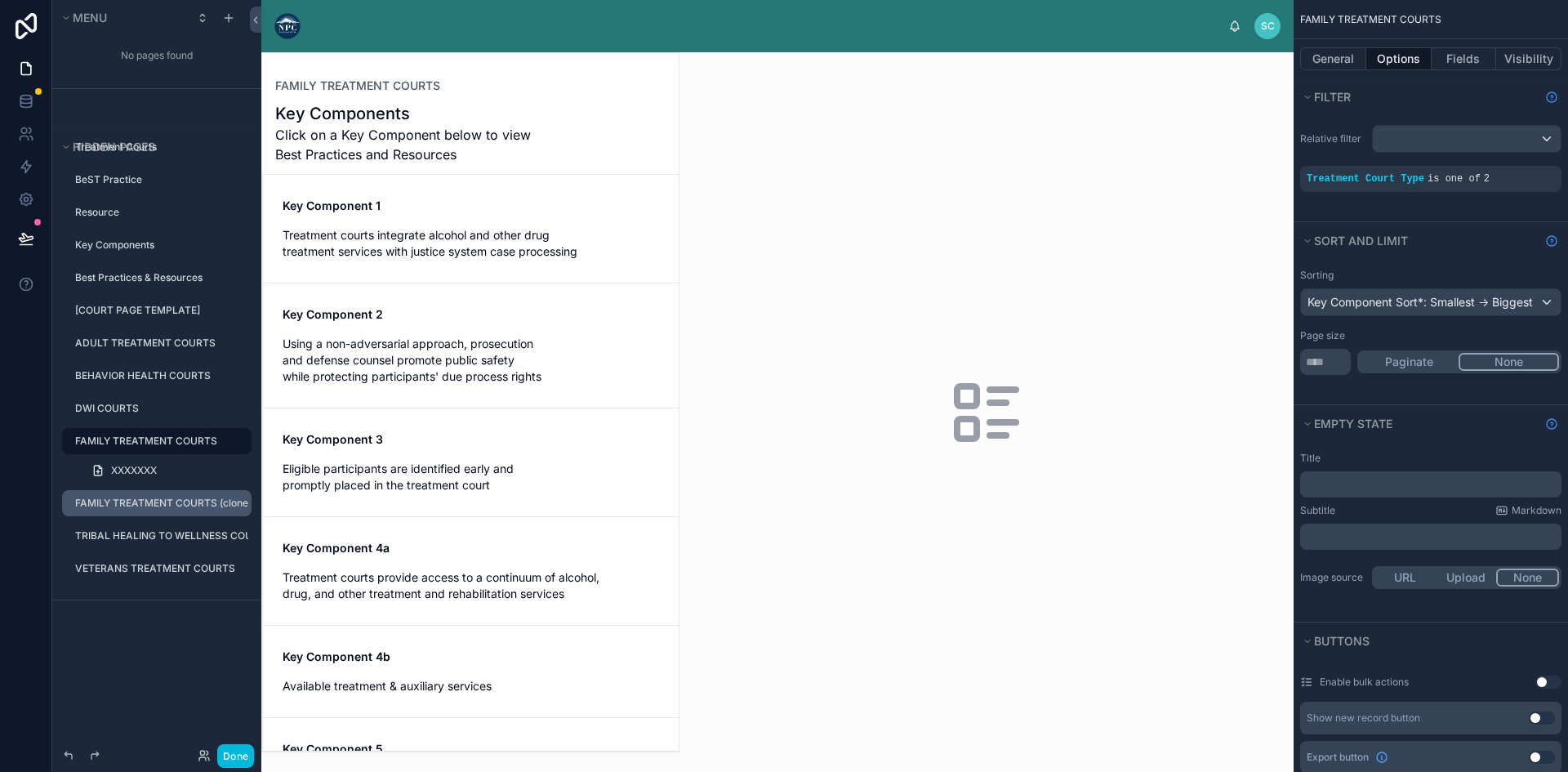
click at [148, 500] on label "FAMILY TREATMENT COURTS (clone)" at bounding box center [161, 502] width 173 height 13
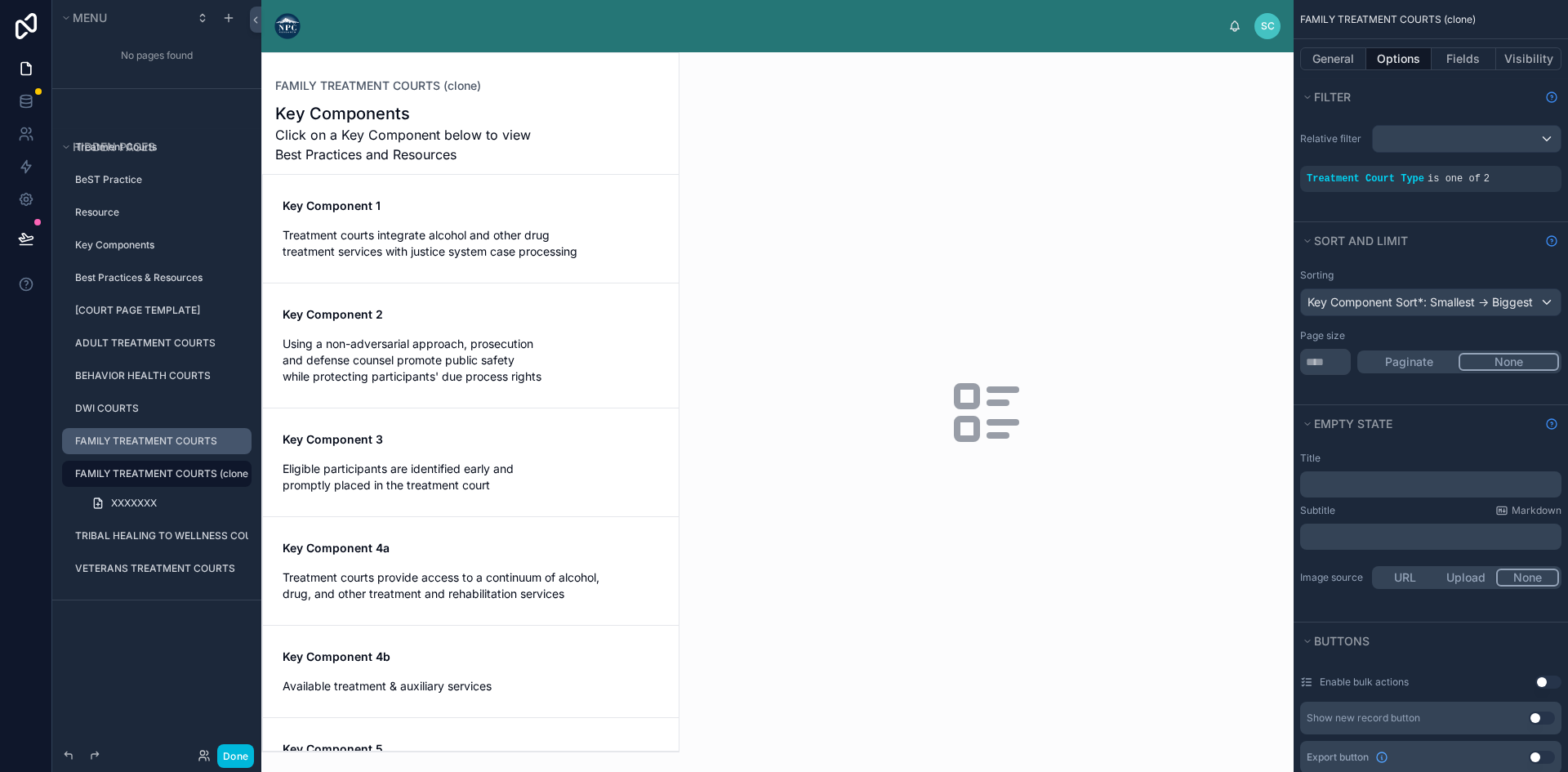
click at [467, 212] on span "Key Component 1" at bounding box center [470, 206] width 376 height 16
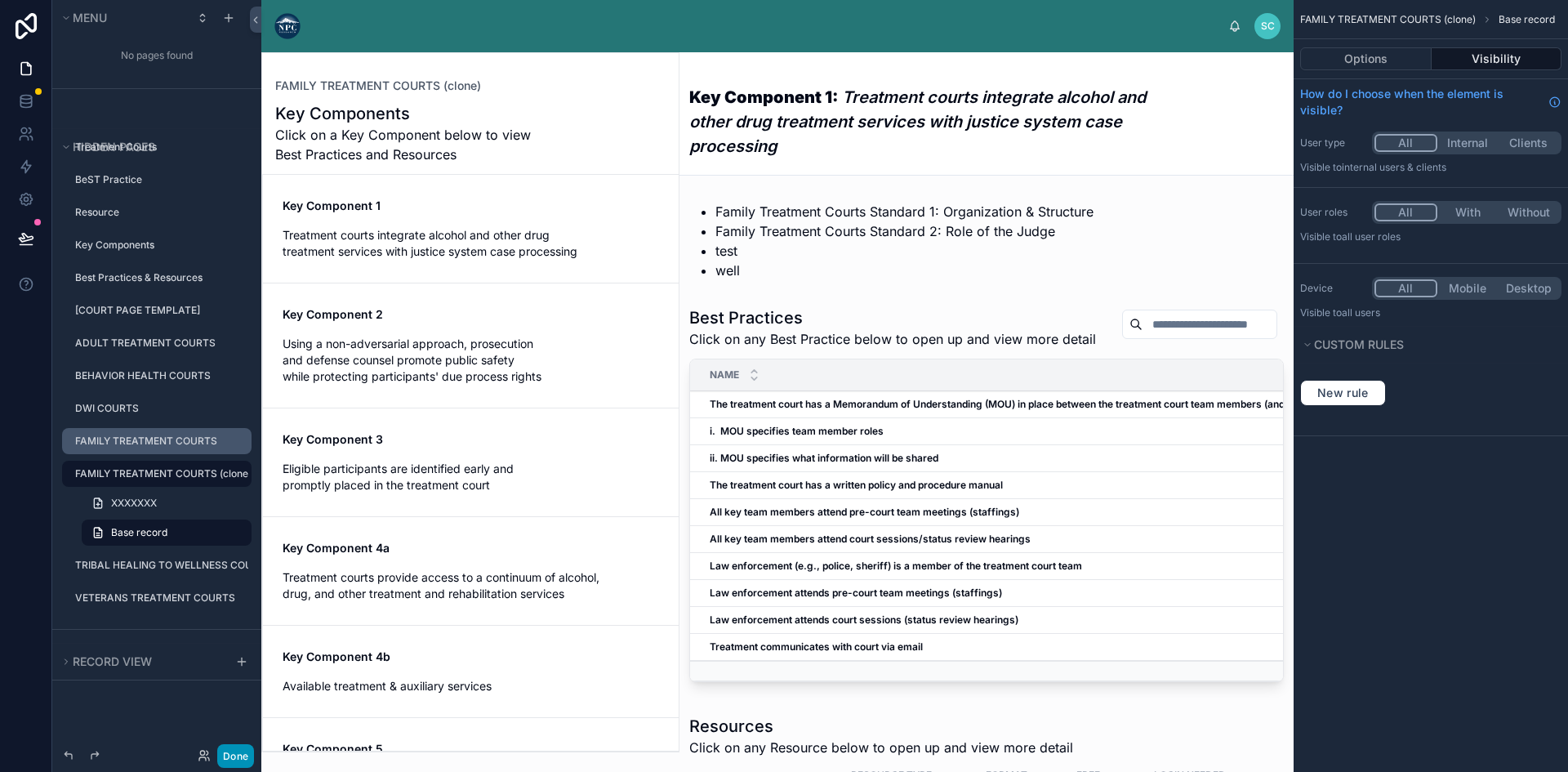
click at [240, 752] on button "Done" at bounding box center [236, 756] width 37 height 23
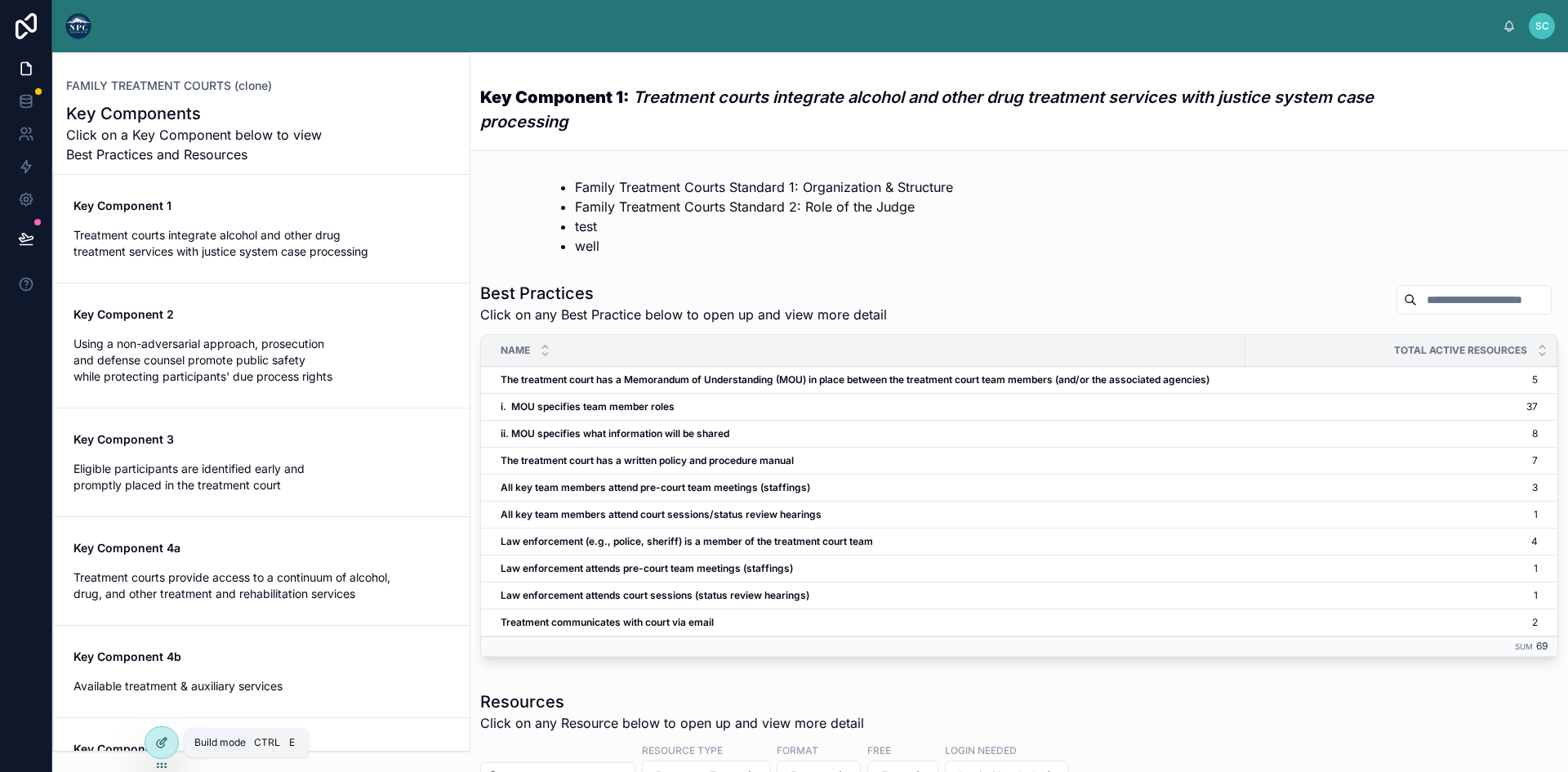
click at [161, 741] on icon at bounding box center [161, 742] width 13 height 13
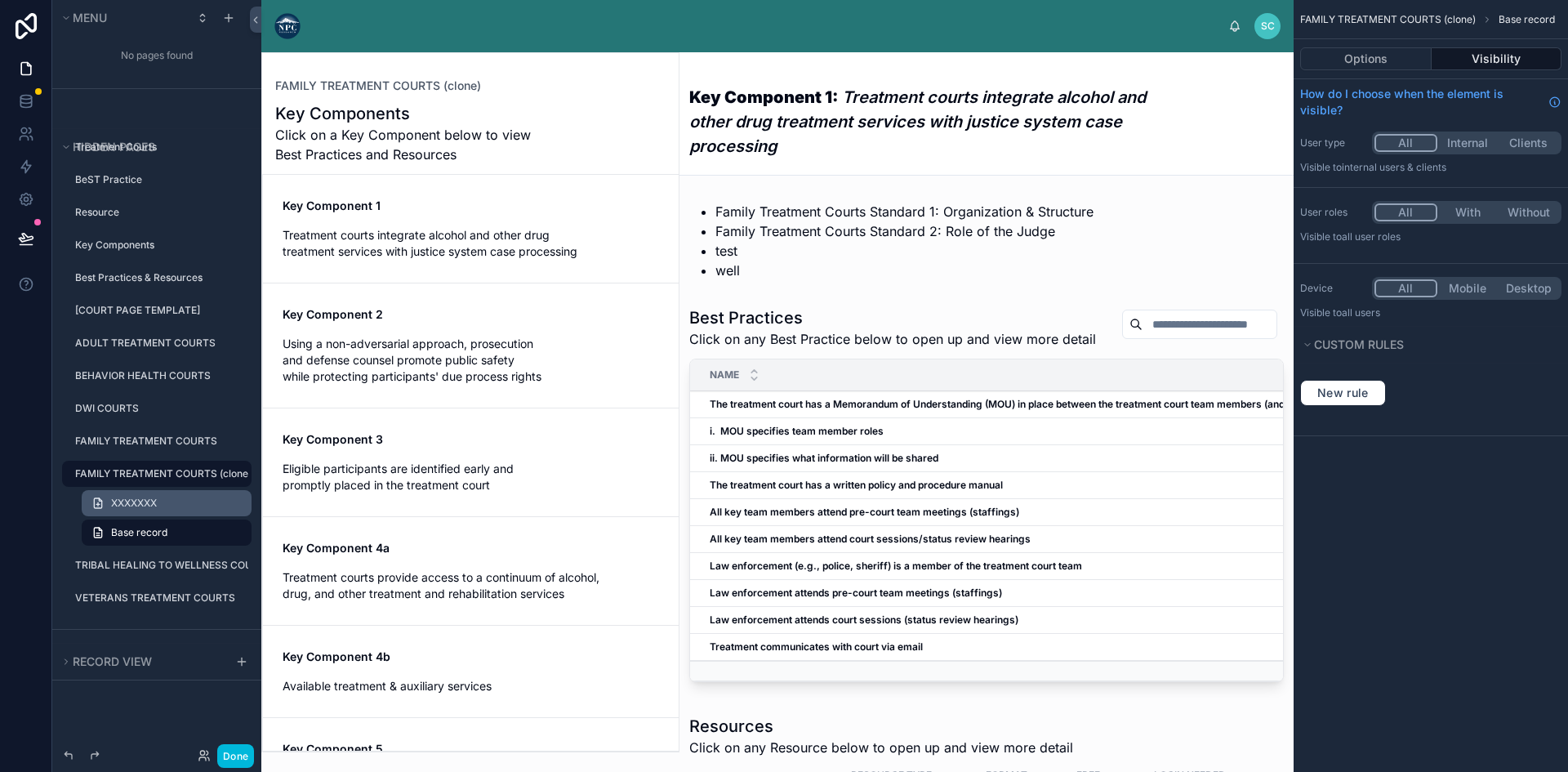
click at [163, 508] on link "XXXXXXX" at bounding box center [167, 502] width 170 height 26
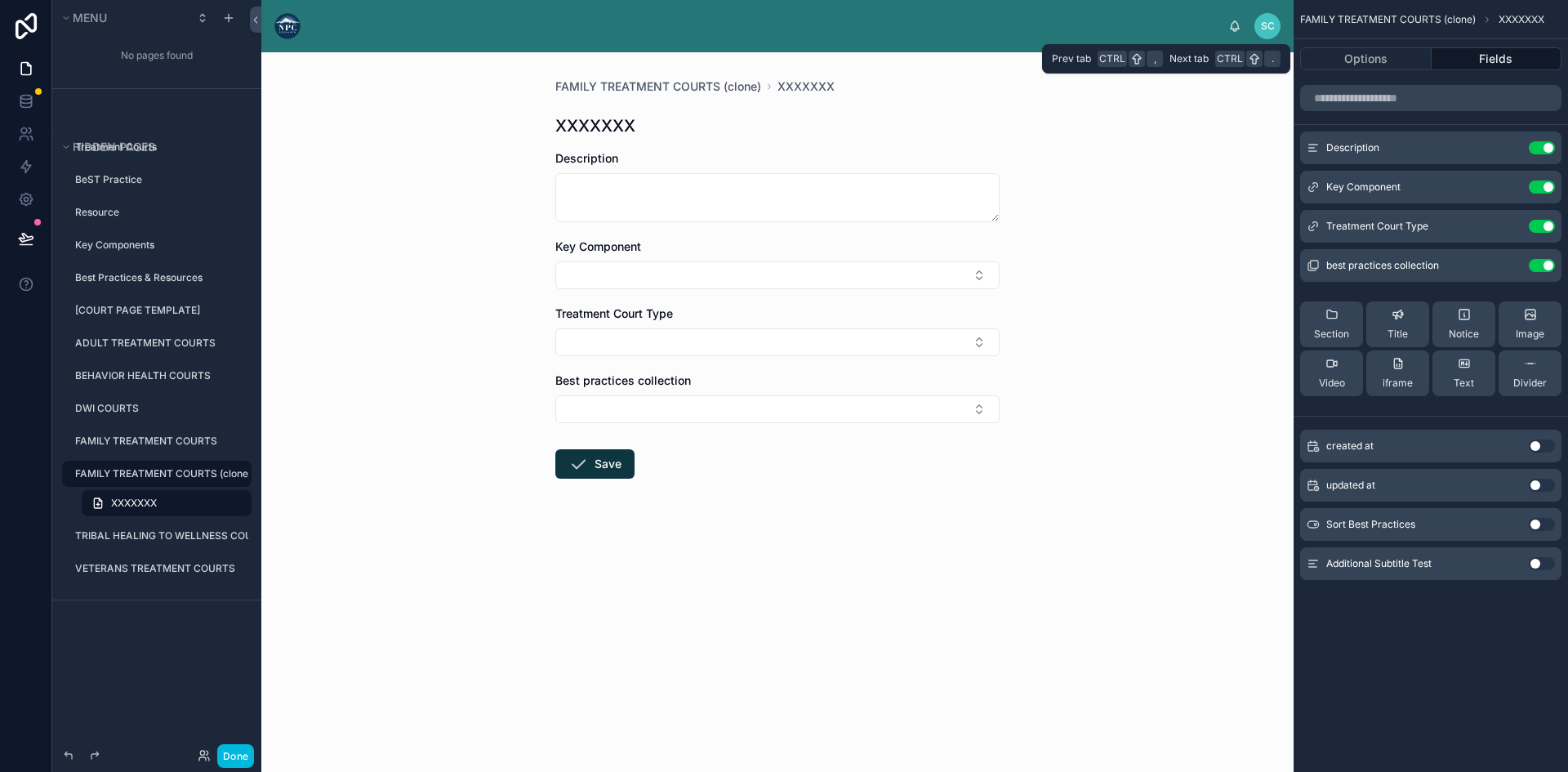
click at [1466, 56] on button "Fields" at bounding box center [1496, 59] width 131 height 23
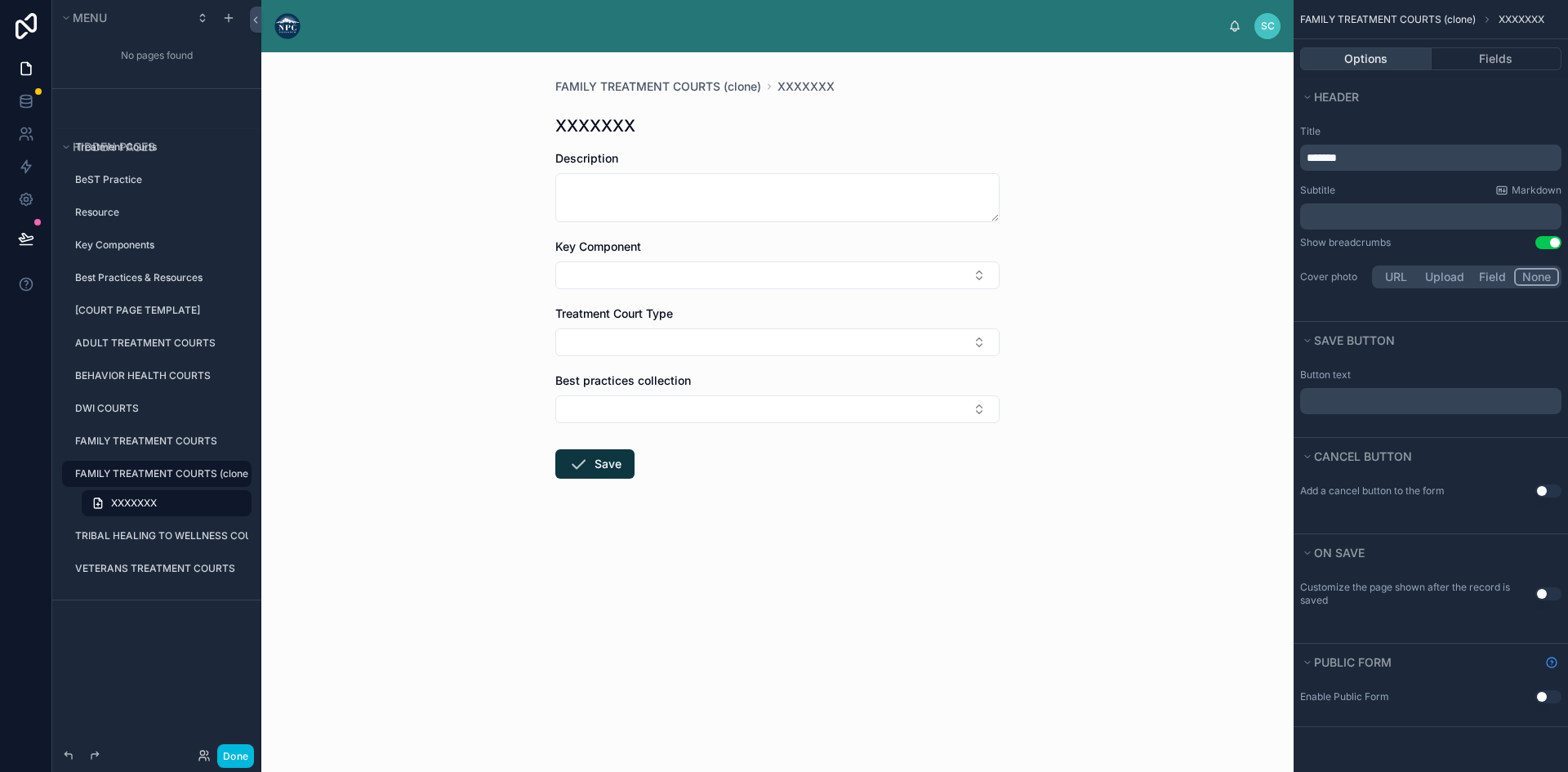
click at [1384, 60] on button "Options" at bounding box center [1365, 59] width 132 height 23
click at [1307, 99] on icon "scrollable content" at bounding box center [1307, 97] width 10 height 10
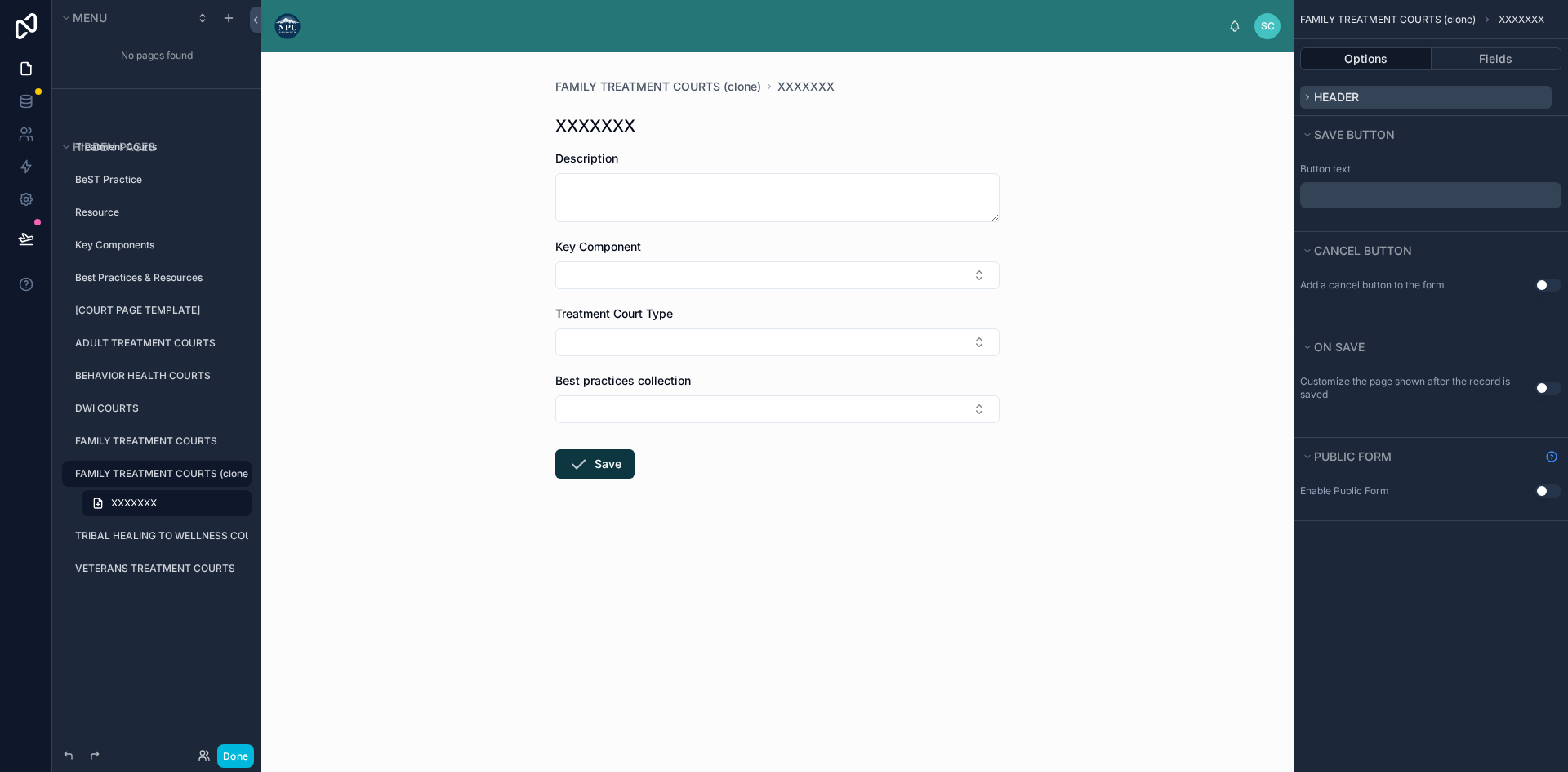
click at [1307, 99] on icon "scrollable content" at bounding box center [1307, 97] width 10 height 10
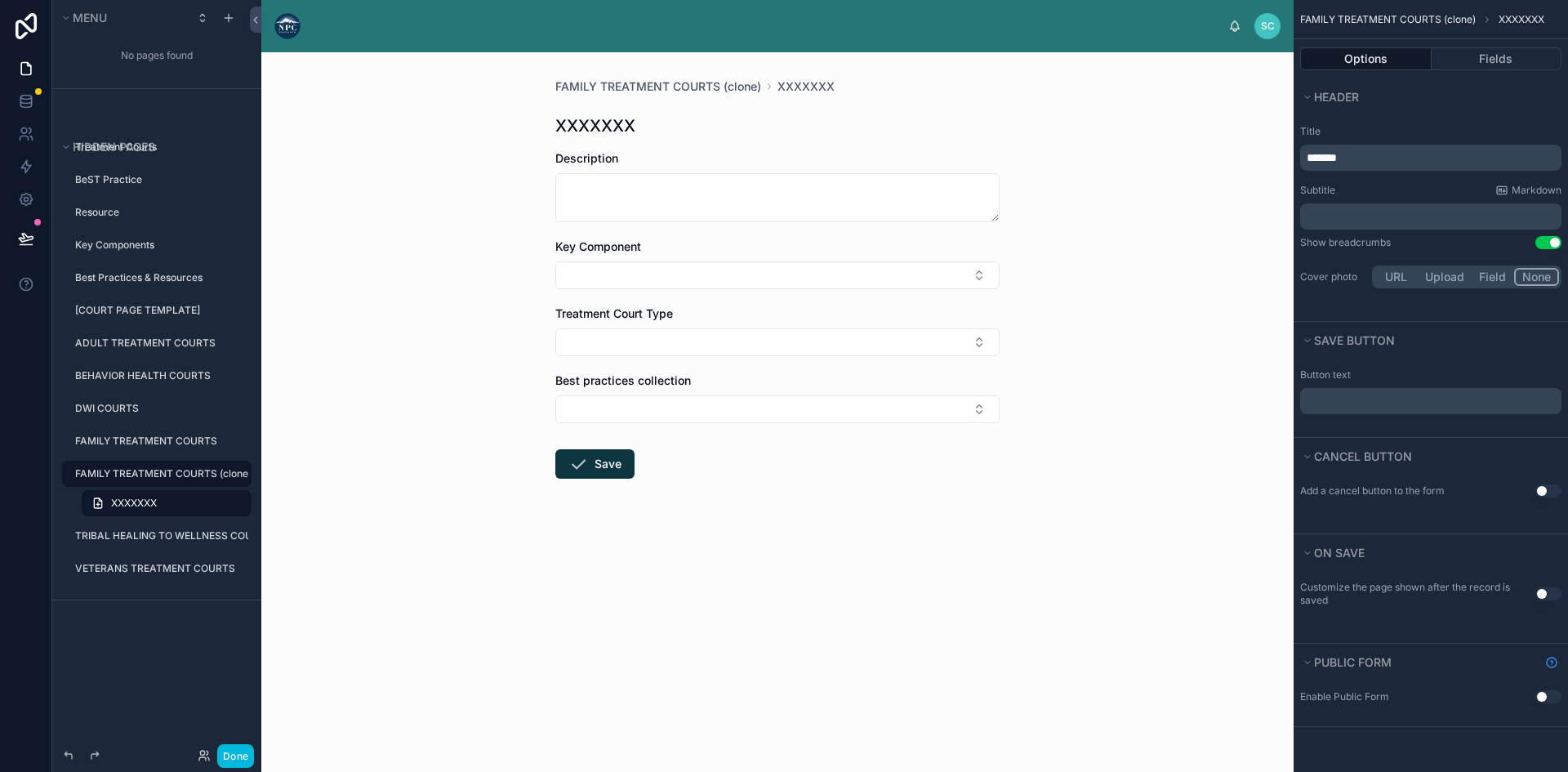
click at [119, 474] on label "FAMILY TREATMENT COURTS (clone)" at bounding box center [161, 474] width 173 height 13
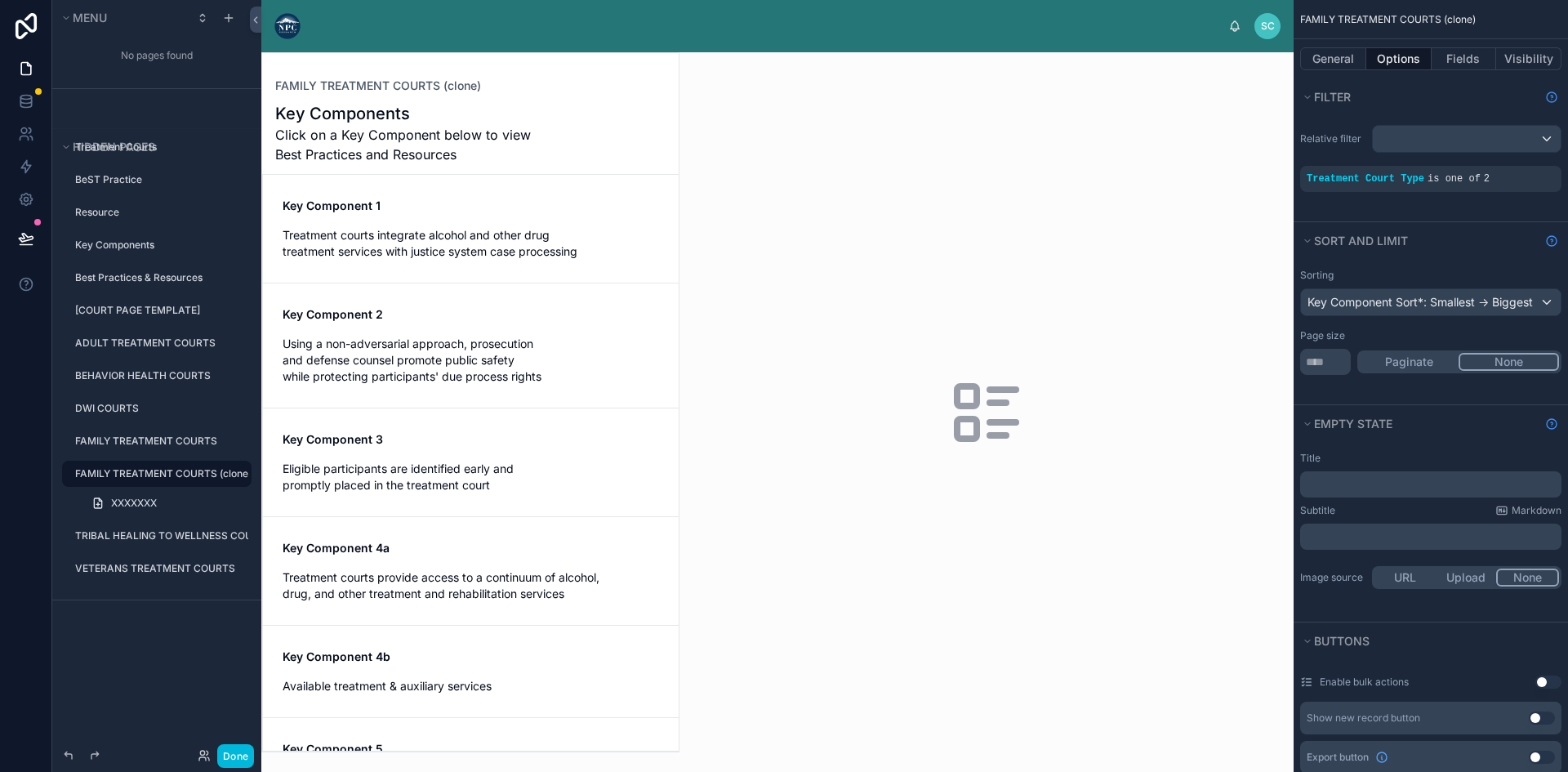
click at [0, 0] on icon "scrollable content" at bounding box center [0, 0] width 0 height 0
click at [1469, 59] on button "Fields" at bounding box center [1463, 59] width 65 height 23
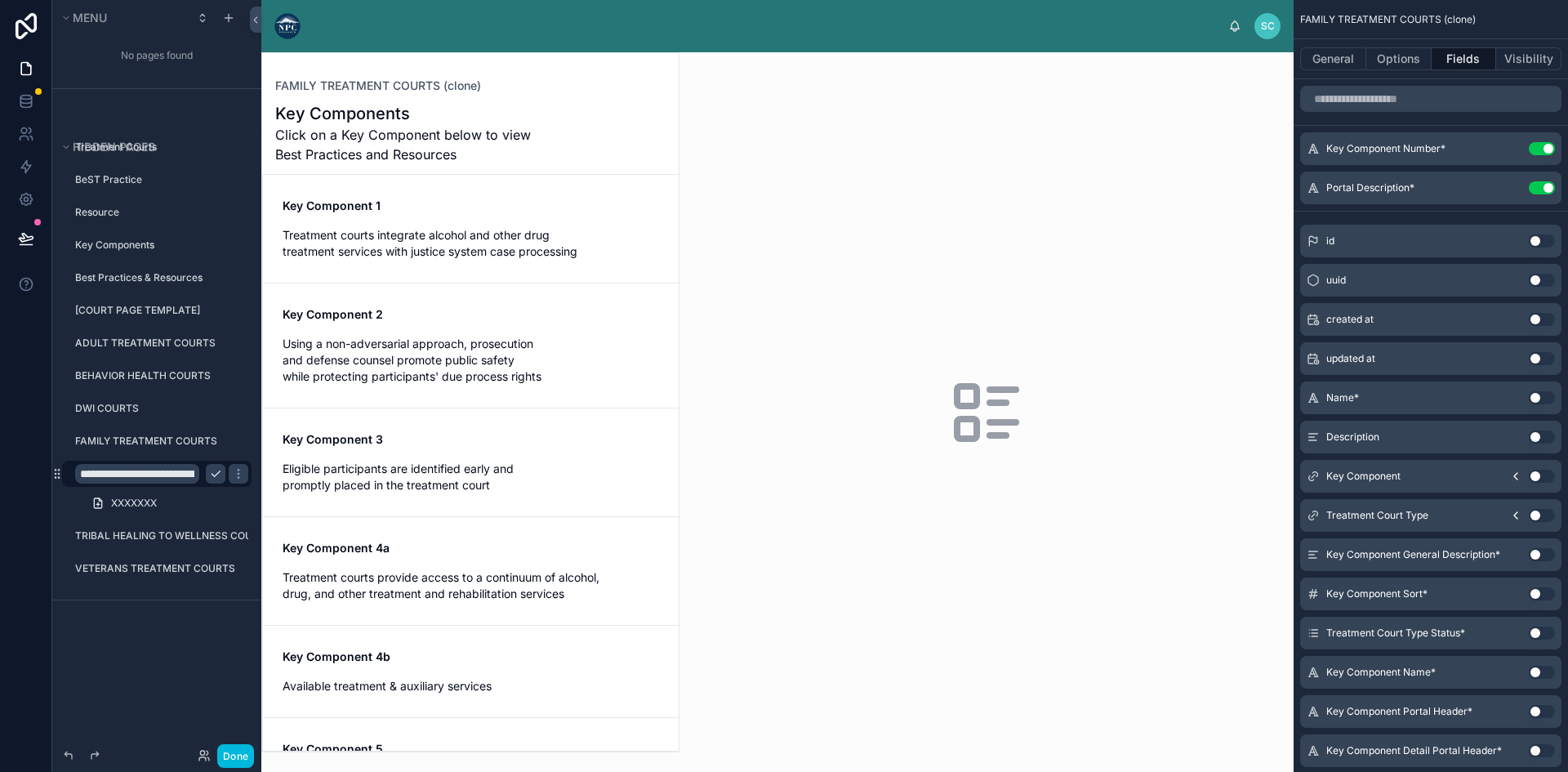
click at [484, 253] on div at bounding box center [470, 402] width 416 height 699
click at [483, 237] on span "Treatment courts integrate alcohol and other drug treatment services with justi…" at bounding box center [470, 243] width 376 height 32
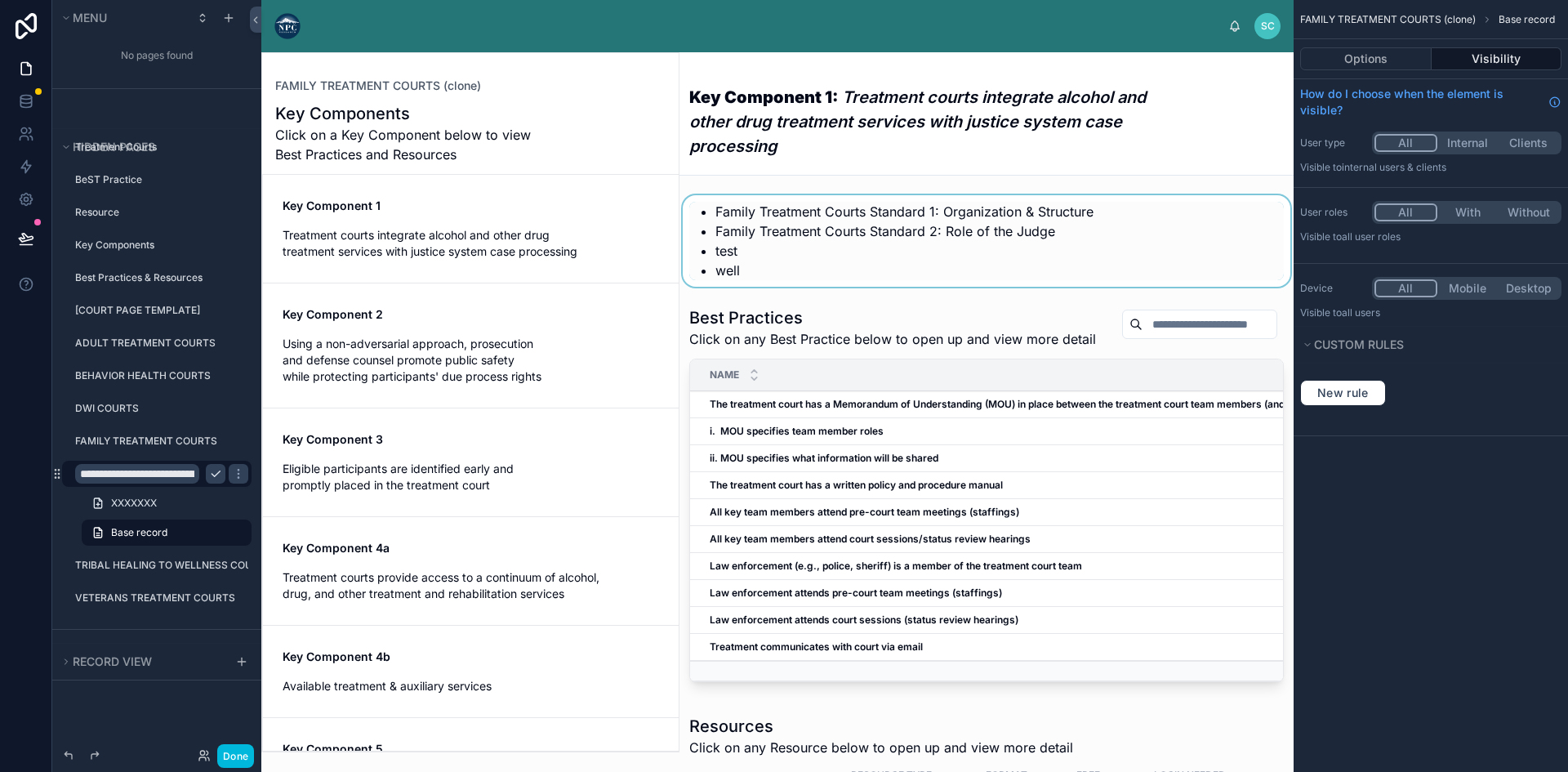
click at [791, 236] on div at bounding box center [987, 241] width 614 height 91
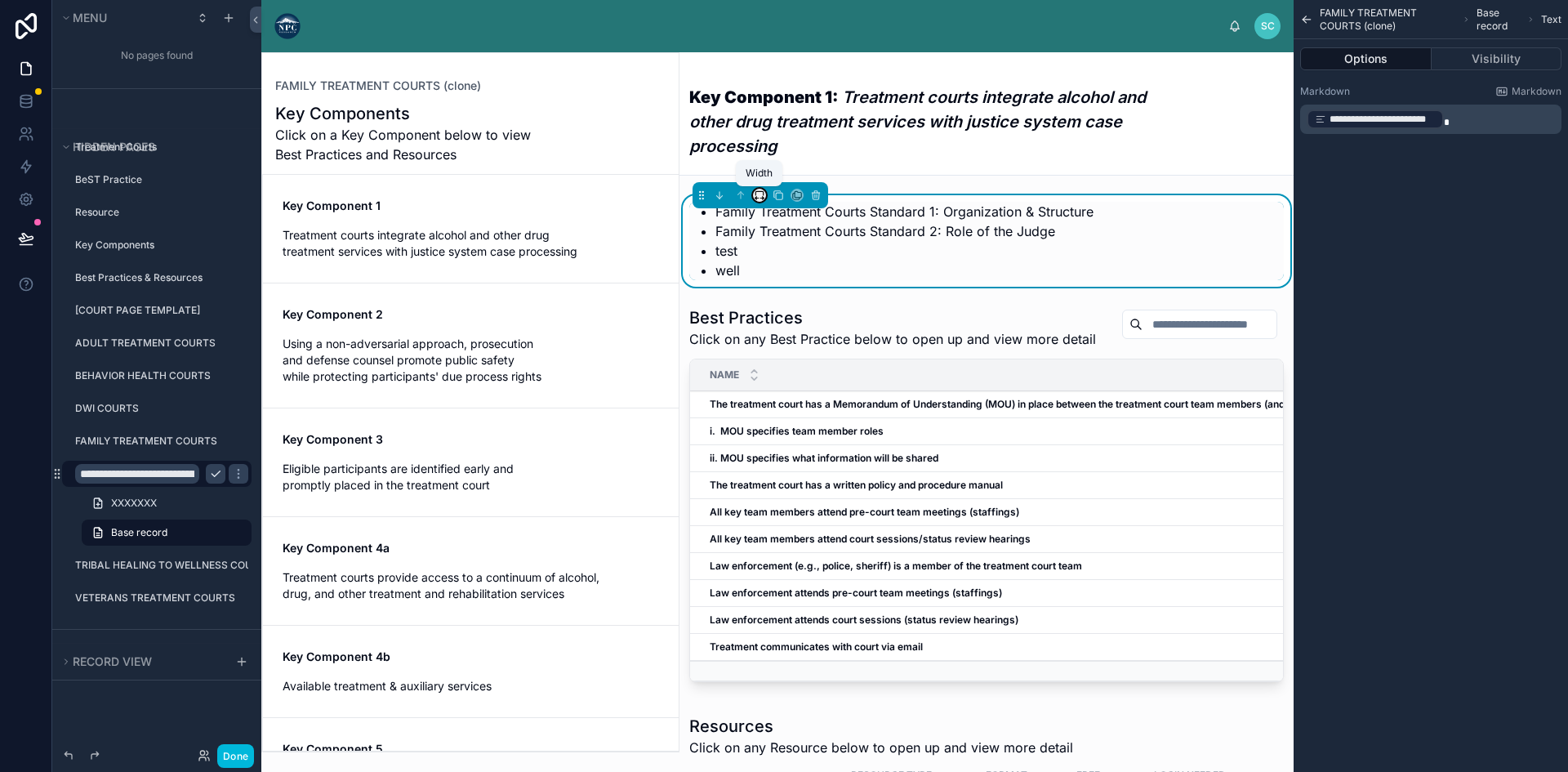
click at [754, 199] on icon at bounding box center [759, 195] width 12 height 12
click at [778, 368] on span "Full width" at bounding box center [792, 367] width 51 height 20
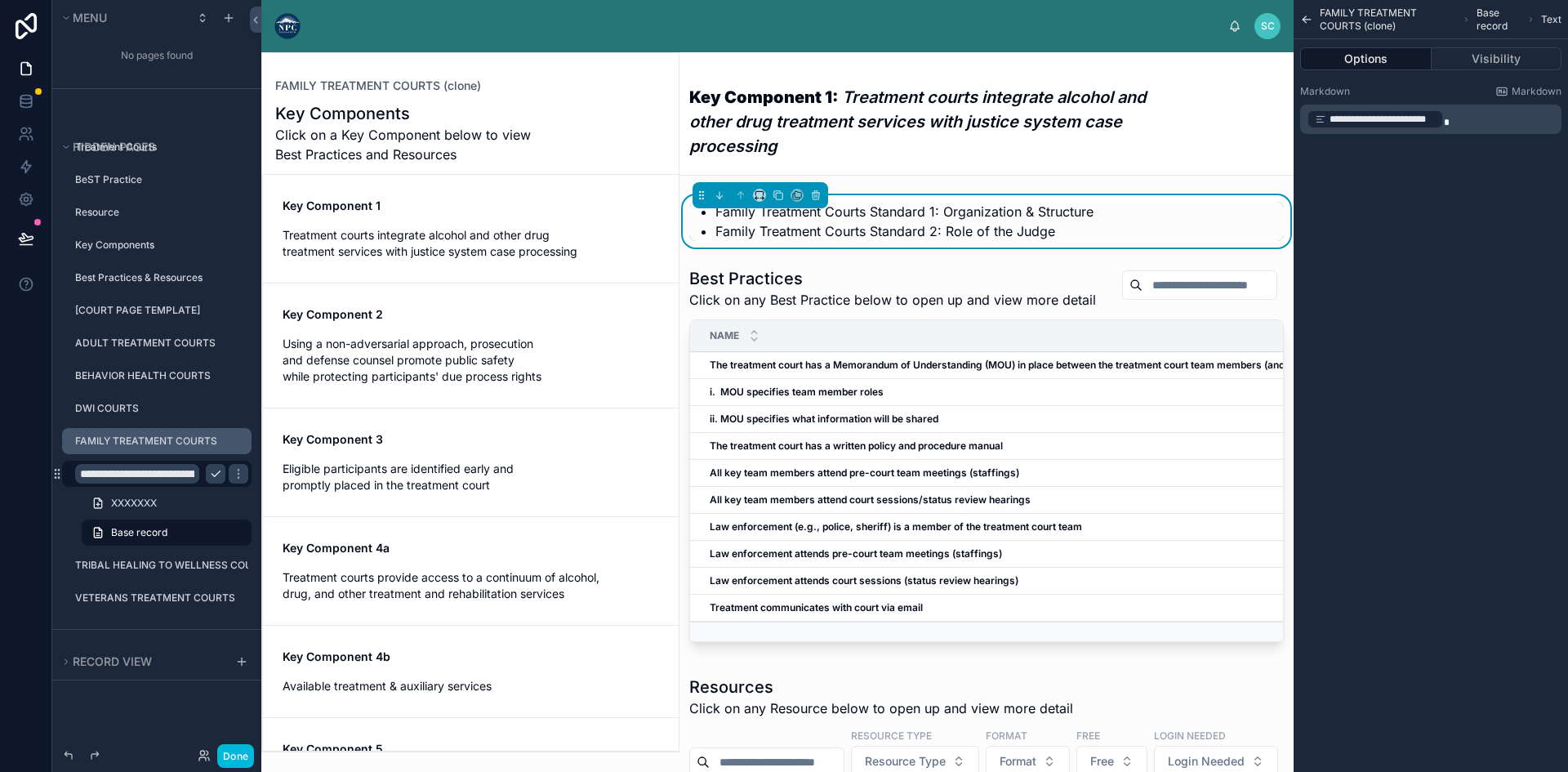
click at [171, 442] on label "FAMILY TREATMENT COURTS" at bounding box center [159, 441] width 167 height 13
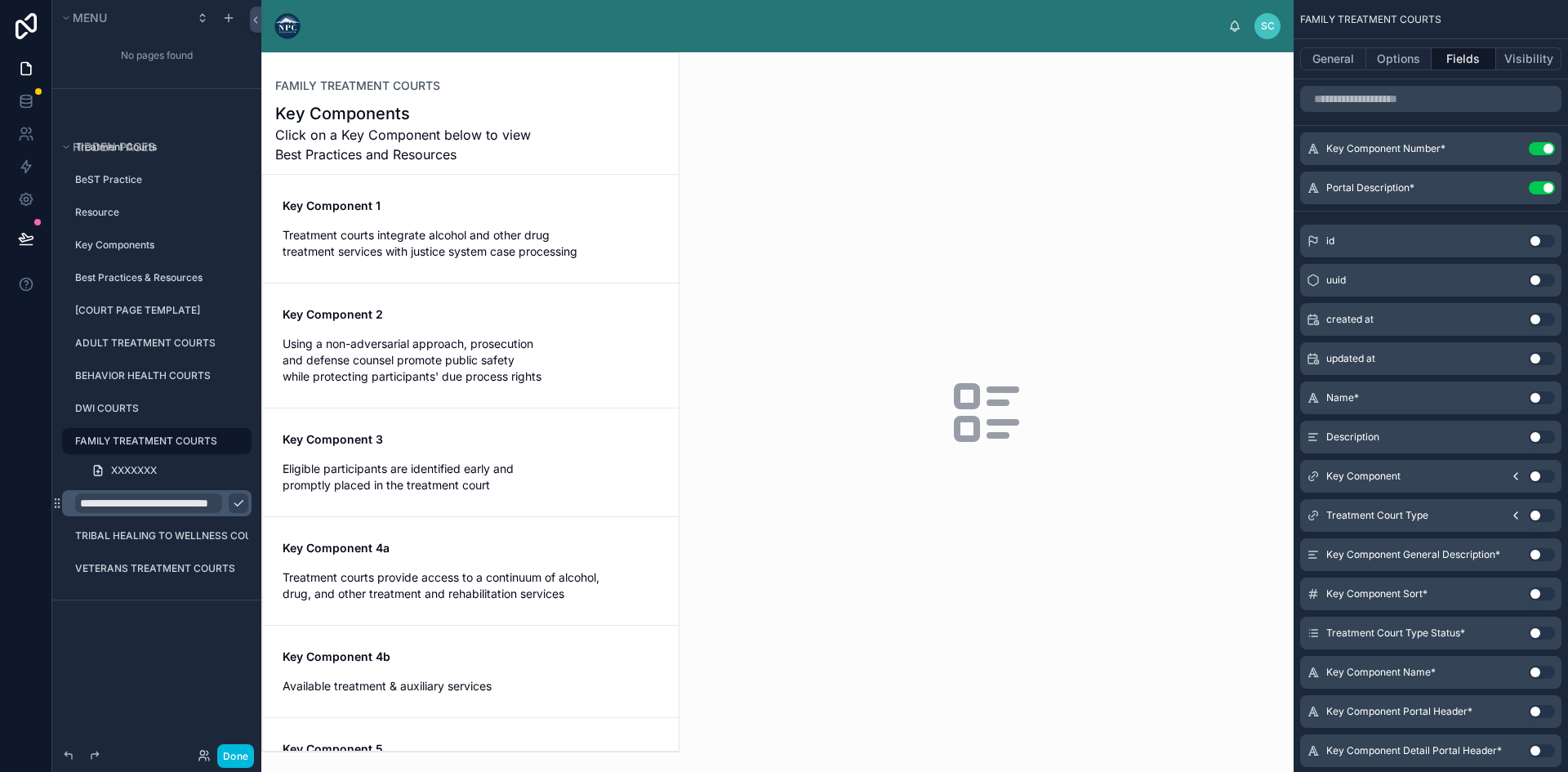
click at [440, 244] on div at bounding box center [470, 402] width 416 height 699
click at [442, 242] on span "Treatment courts integrate alcohol and other drug treatment services with justi…" at bounding box center [470, 243] width 376 height 32
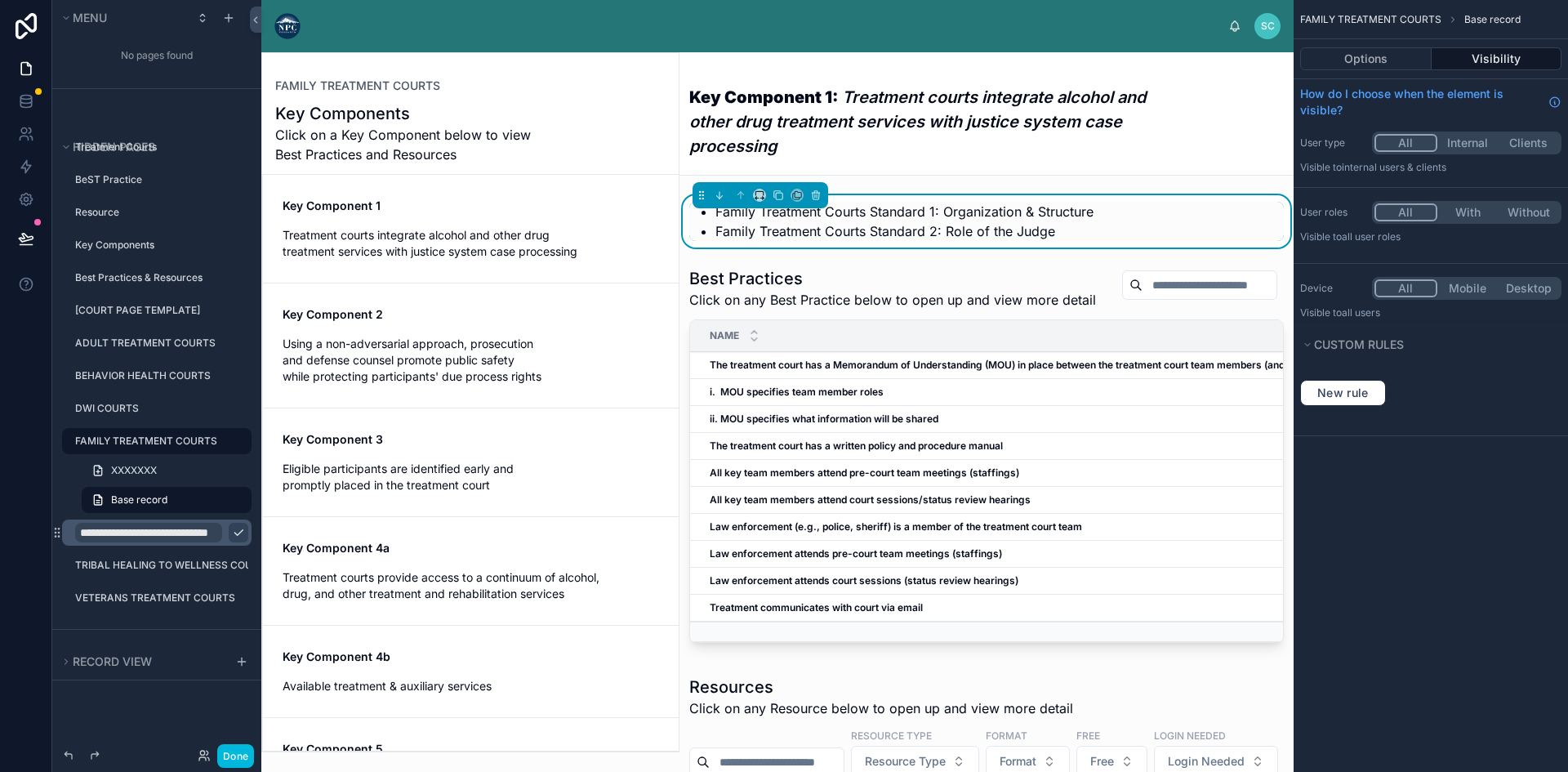
click at [903, 207] on li "Family Treatment Courts Standard 1: Organization & Structure" at bounding box center [999, 211] width 569 height 20
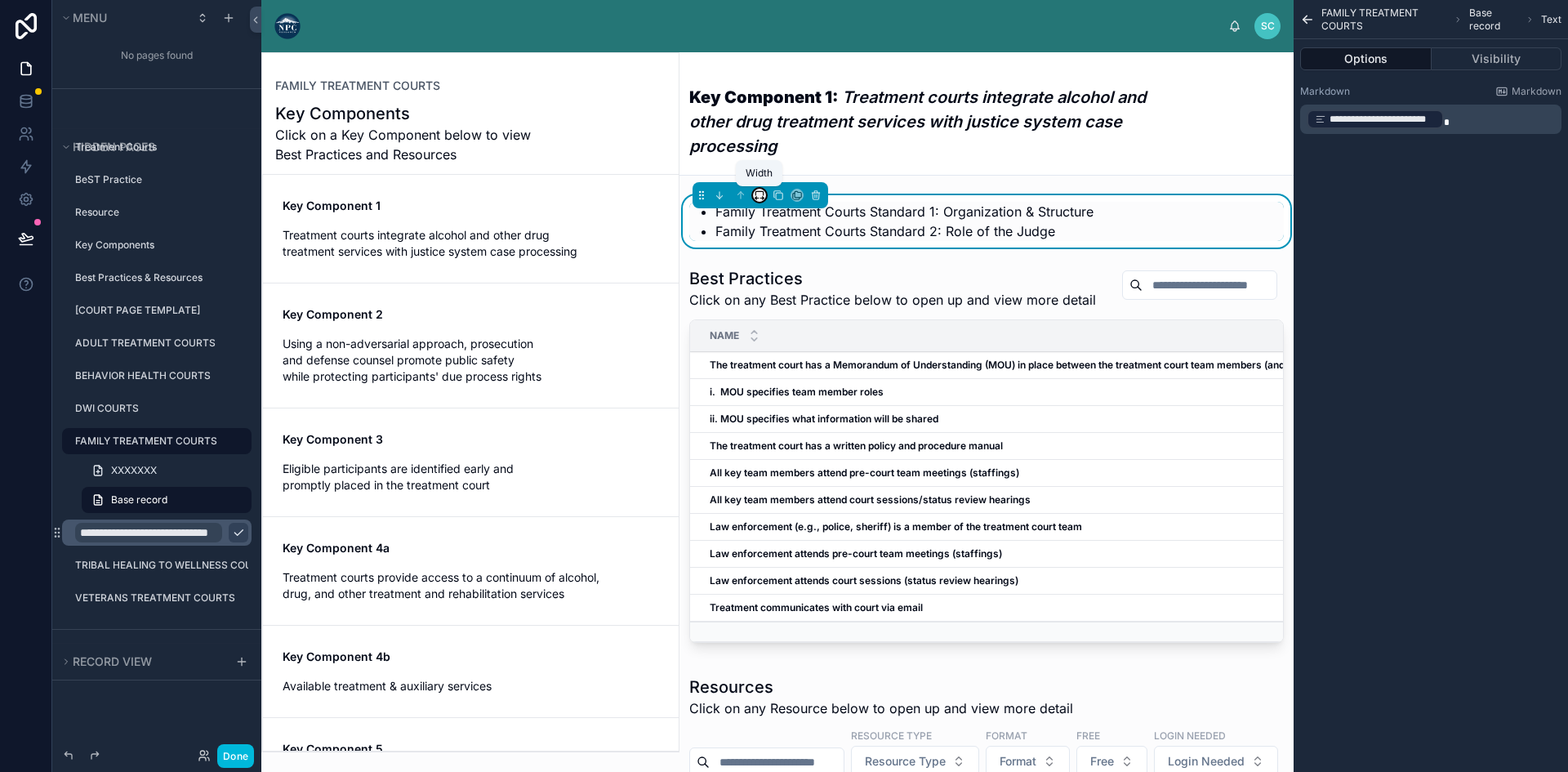
click at [758, 194] on icon at bounding box center [759, 195] width 12 height 12
click at [788, 367] on span "Full width" at bounding box center [792, 367] width 51 height 20
click at [834, 127] on em "Treatment courts integrate alcohol and other drug treatment services with justi…" at bounding box center [918, 122] width 457 height 69
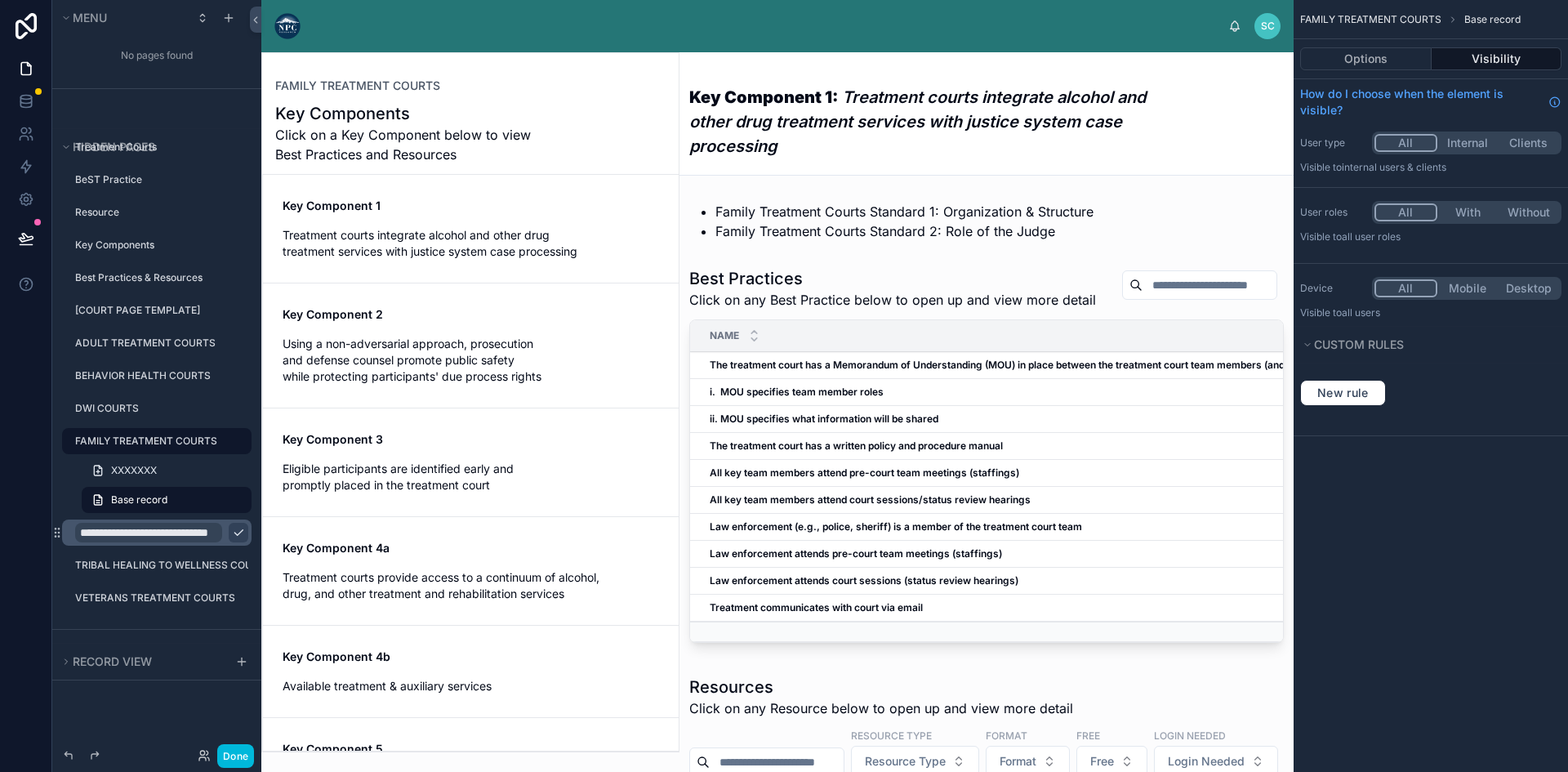
click at [837, 121] on em "Treatment courts integrate alcohol and other drug treatment services with justi…" at bounding box center [918, 122] width 457 height 69
click at [803, 114] on em "Treatment courts integrate alcohol and other drug treatment services with justi…" at bounding box center [918, 122] width 457 height 69
click at [0, 0] on icon "scrollable content" at bounding box center [0, 0] width 0 height 0
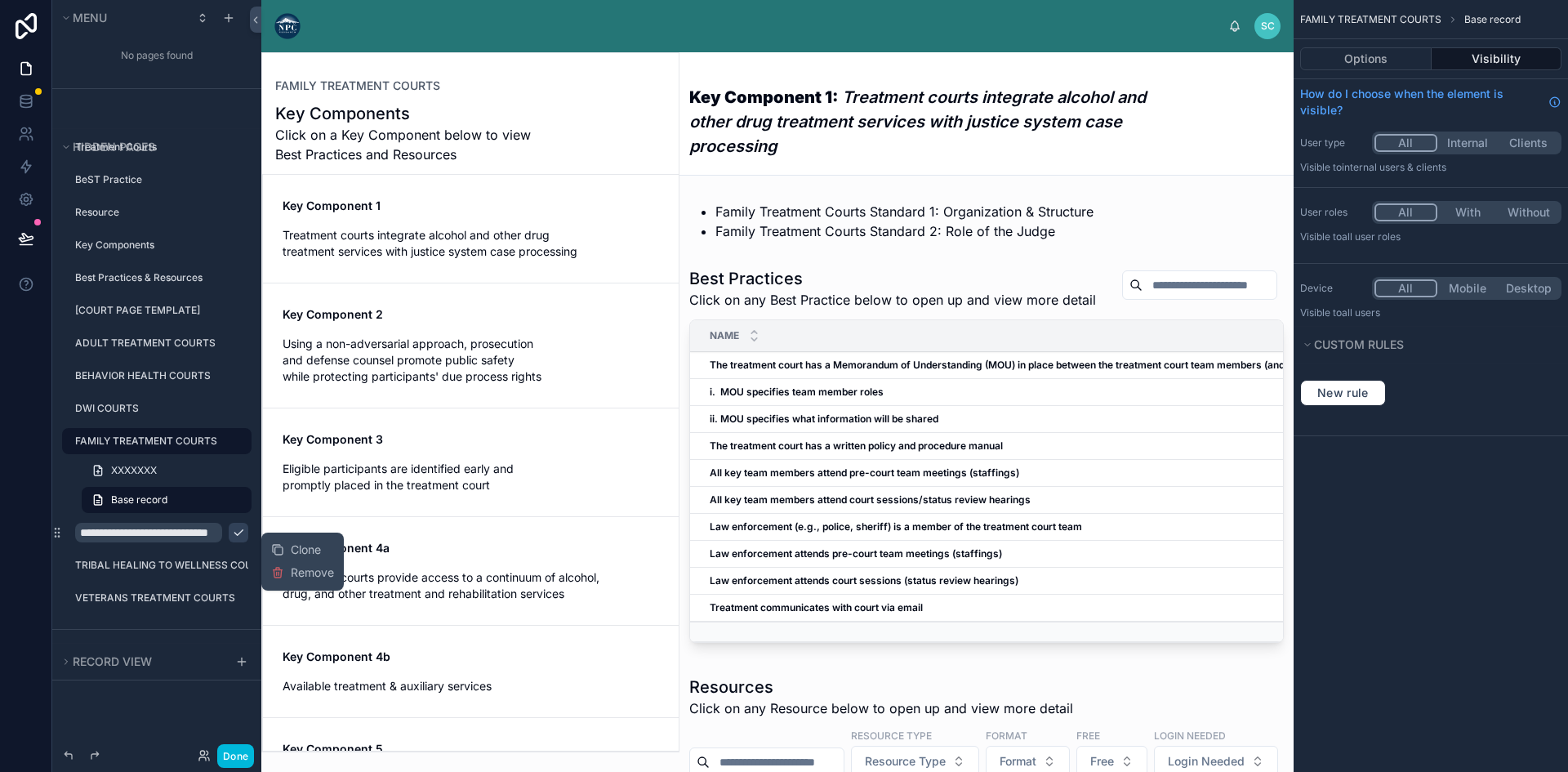
click at [171, 532] on input "**********" at bounding box center [149, 533] width 147 height 20
click at [1324, 56] on button "Options" at bounding box center [1365, 59] width 132 height 23
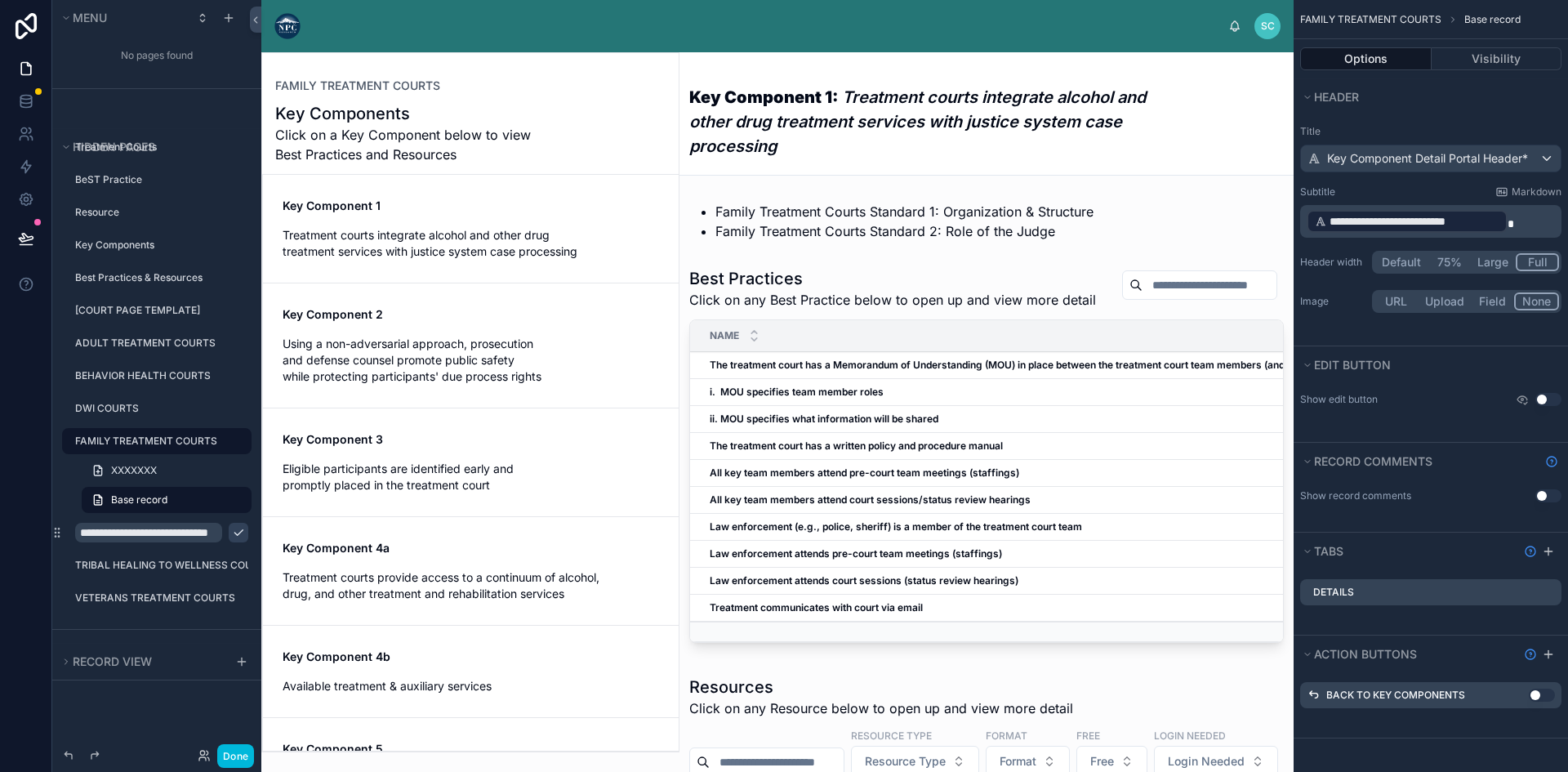
click at [1381, 259] on button "Default" at bounding box center [1401, 262] width 54 height 18
click at [1537, 262] on button "Full" at bounding box center [1538, 262] width 41 height 18
click at [236, 754] on button "Done" at bounding box center [236, 756] width 37 height 23
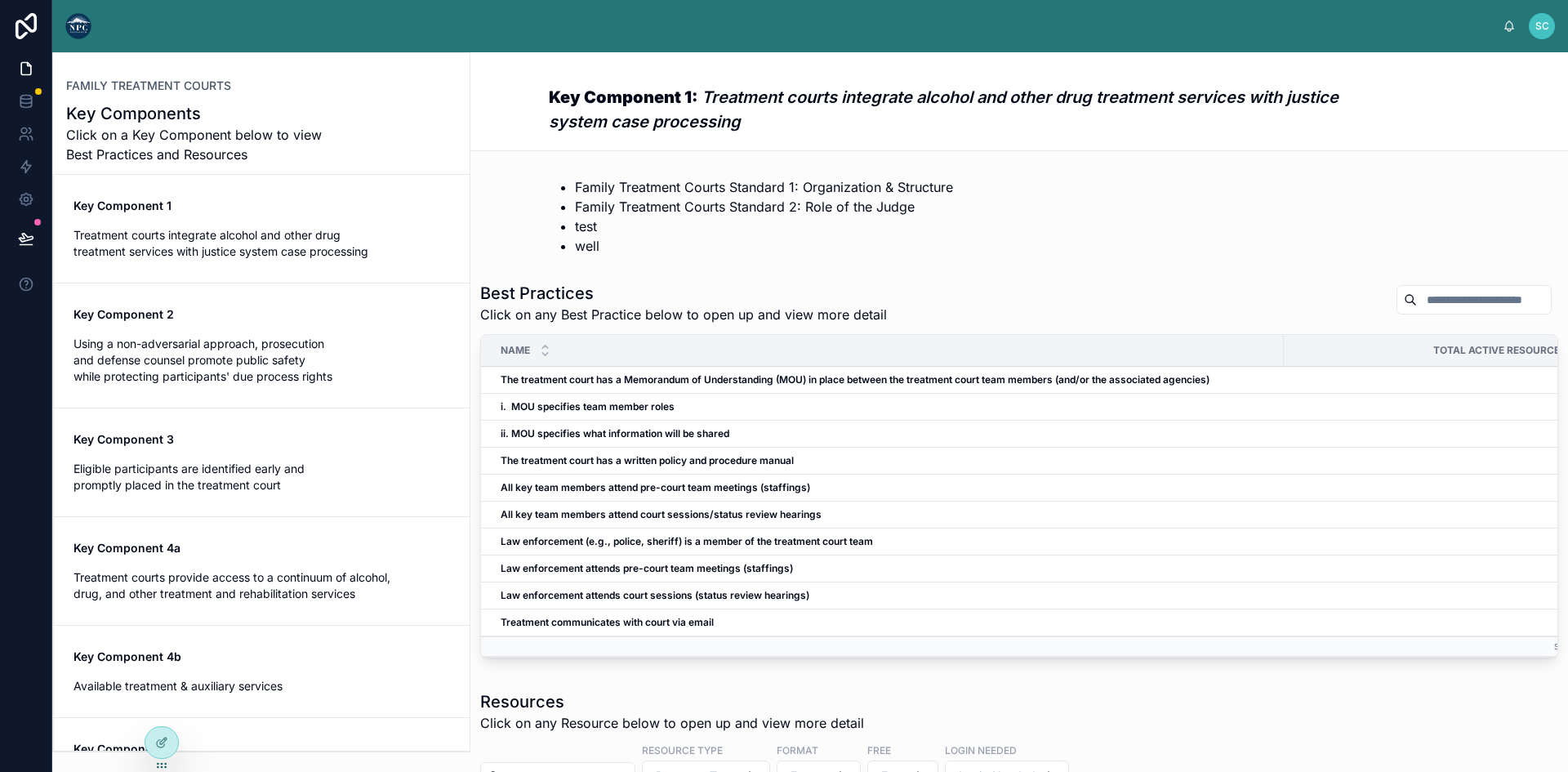
click at [253, 230] on span "Treatment courts integrate alcohol and other drug treatment services with justi…" at bounding box center [261, 243] width 376 height 32
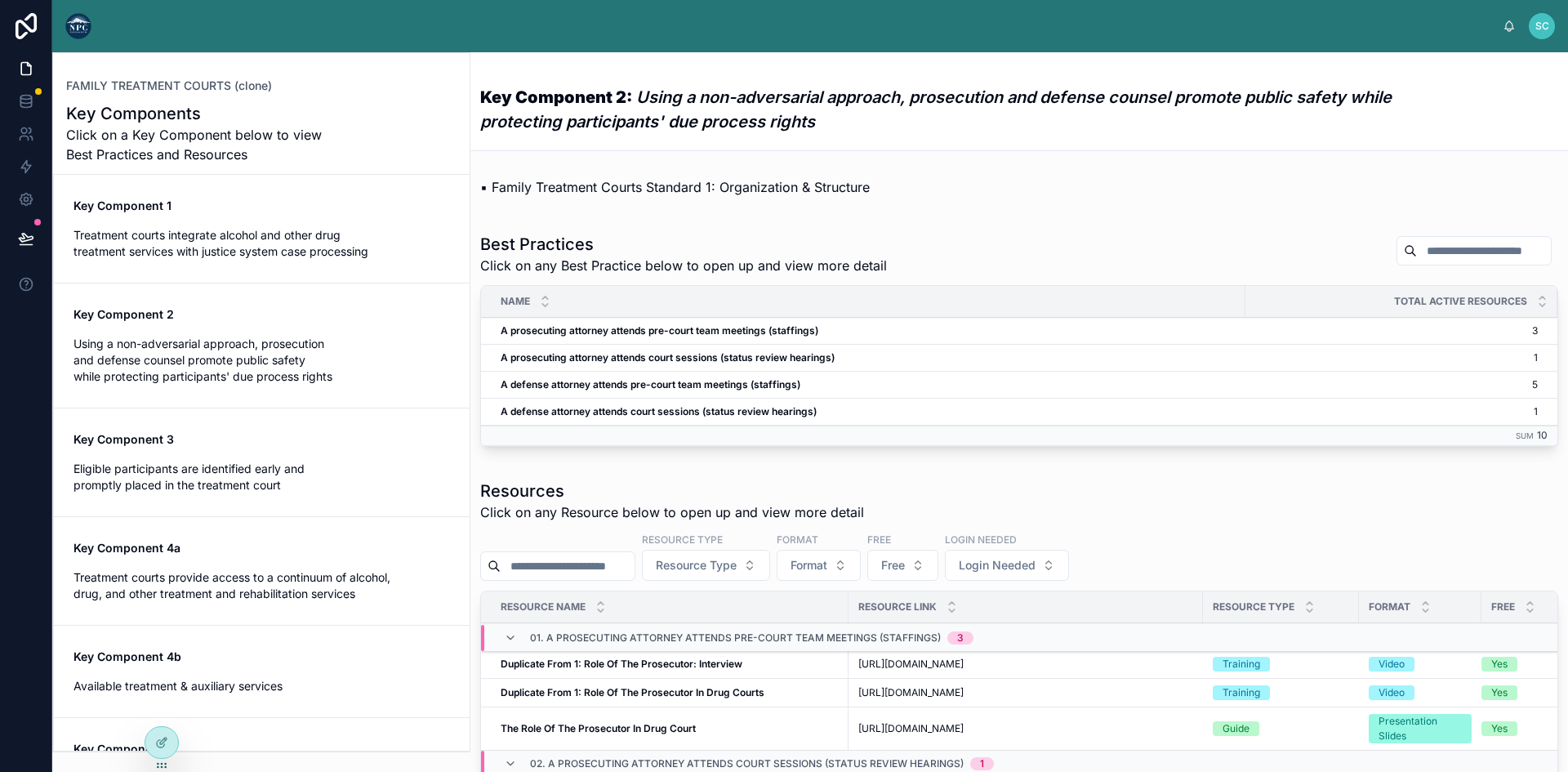
click at [263, 226] on div "Key Component 1 Treatment courts integrate alcohol and other drug treatment ser…" at bounding box center [261, 228] width 376 height 62
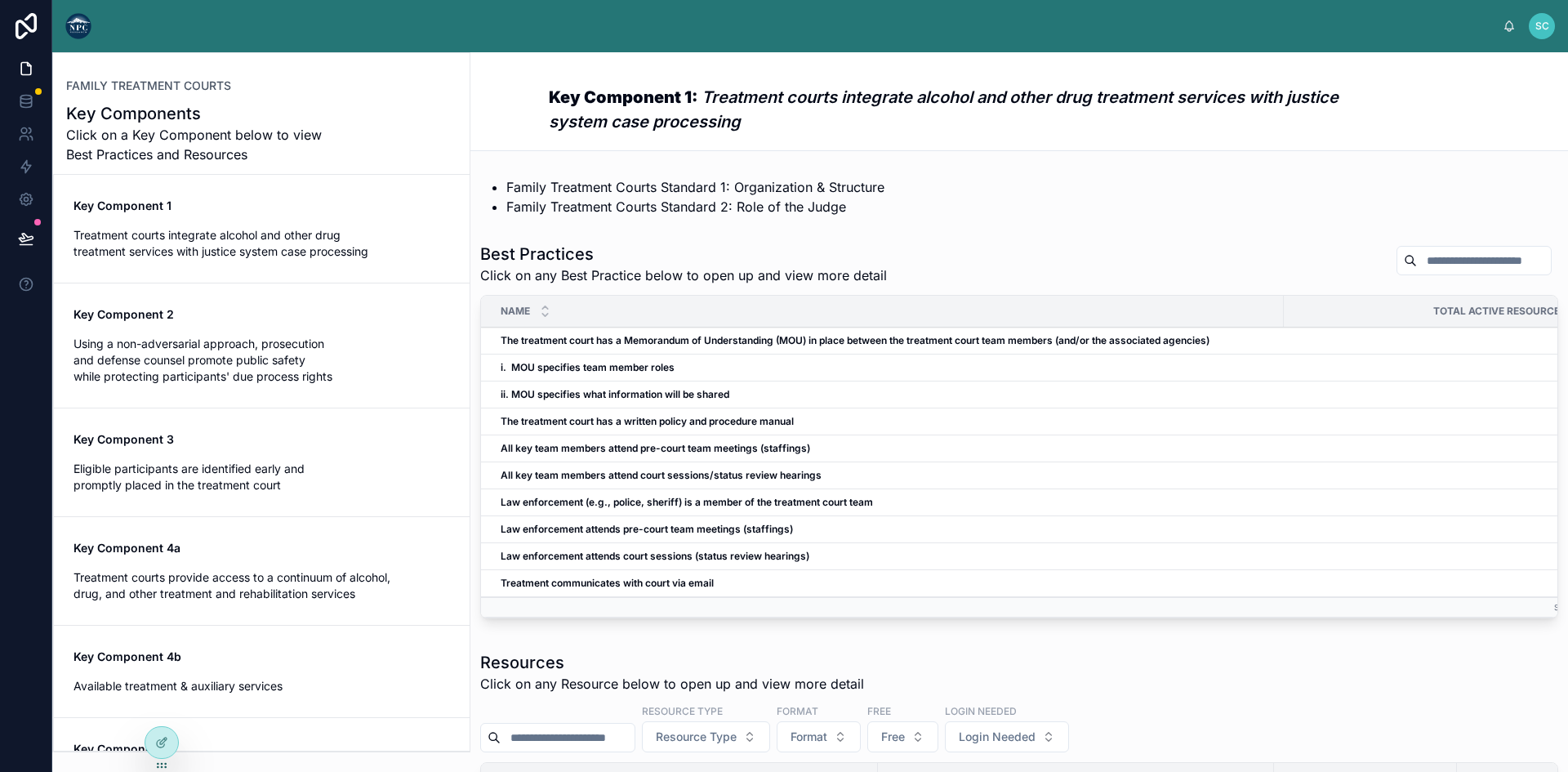
click at [639, 115] on em "Treatment courts integrate alcohol and other drug treatment services with justi…" at bounding box center [944, 109] width 790 height 44
click at [735, 113] on h3 "Key Component 1: Treatment courts integrate alcohol and other drug treatment se…" at bounding box center [958, 109] width 818 height 49
click at [164, 740] on icon at bounding box center [161, 742] width 13 height 13
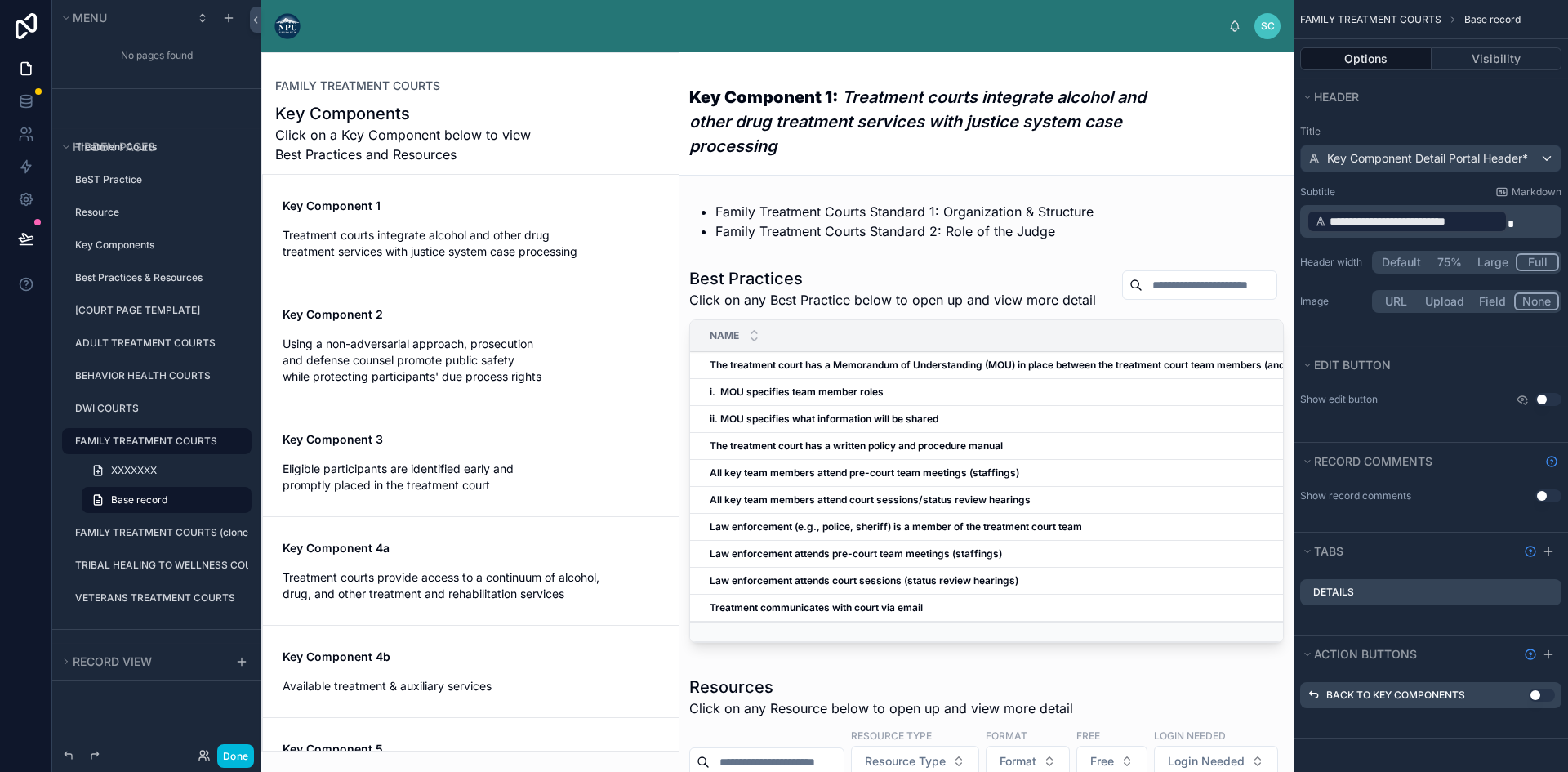
click at [1396, 256] on button "Default" at bounding box center [1401, 262] width 54 height 18
click at [233, 757] on button "Done" at bounding box center [236, 756] width 37 height 23
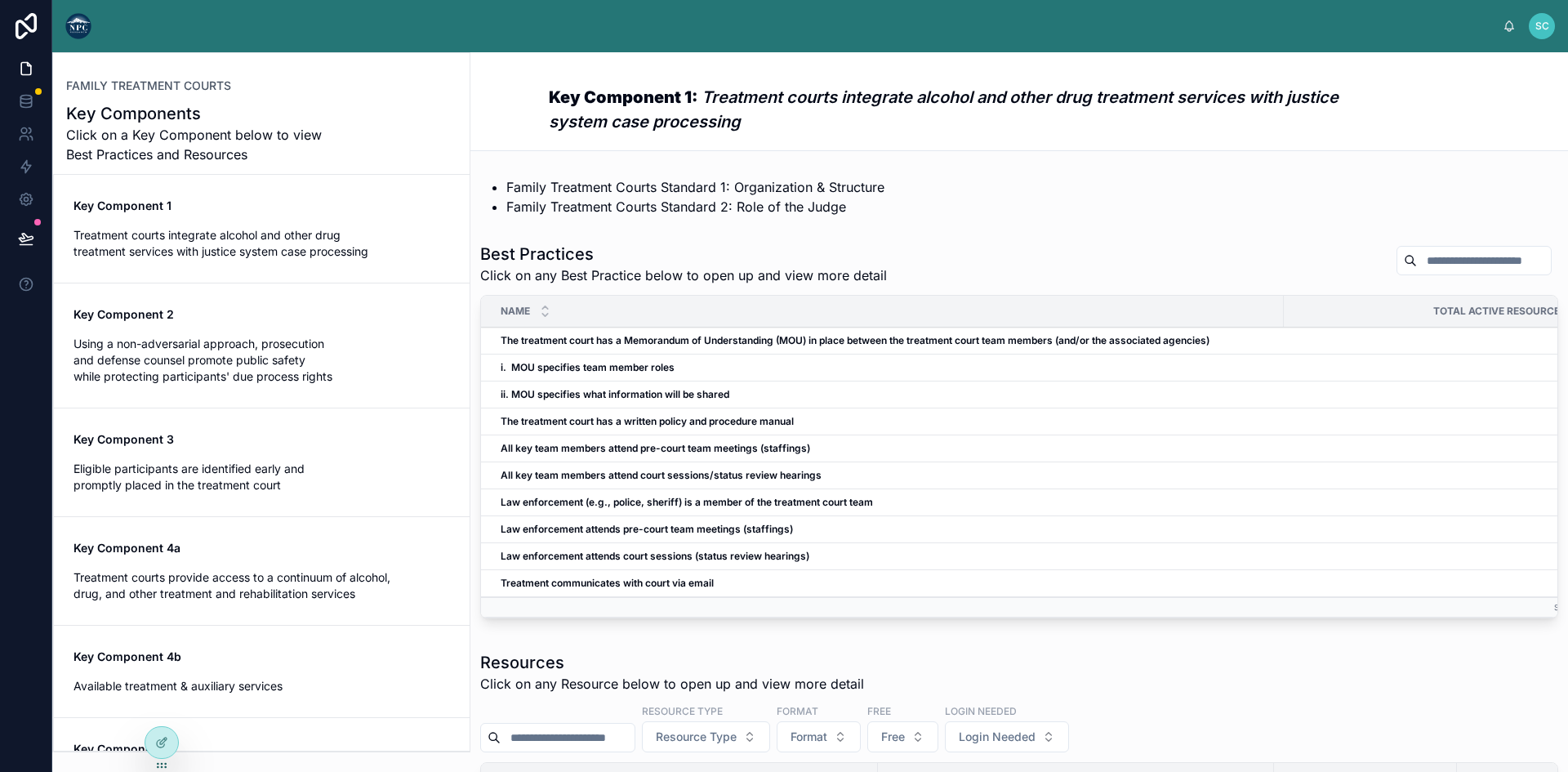
click at [613, 203] on li "Family Treatment Courts Standard 2: Role of the Judge" at bounding box center [1032, 207] width 1051 height 20
click at [153, 743] on div at bounding box center [161, 742] width 32 height 31
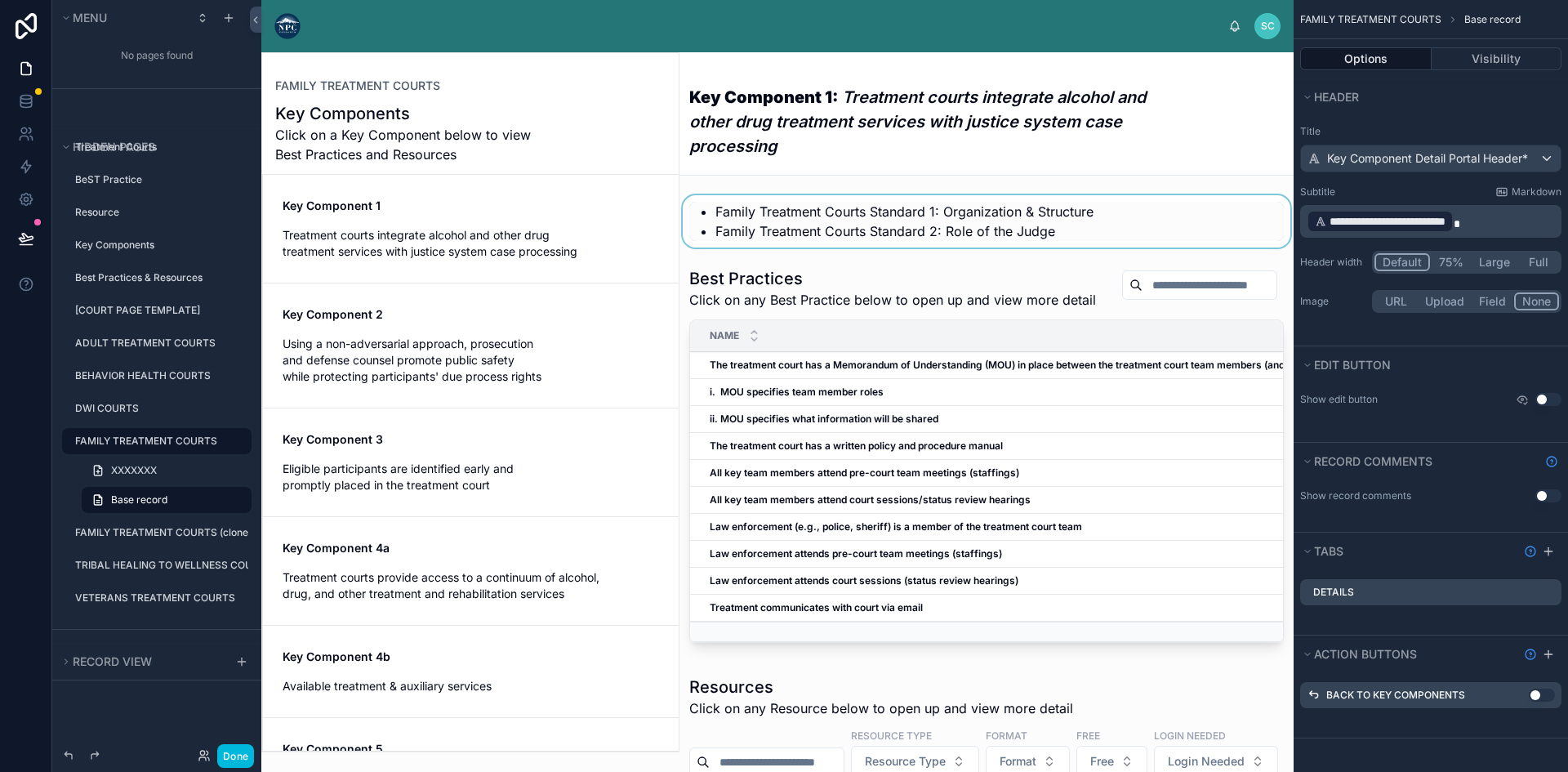
click at [843, 222] on div at bounding box center [987, 221] width 614 height 52
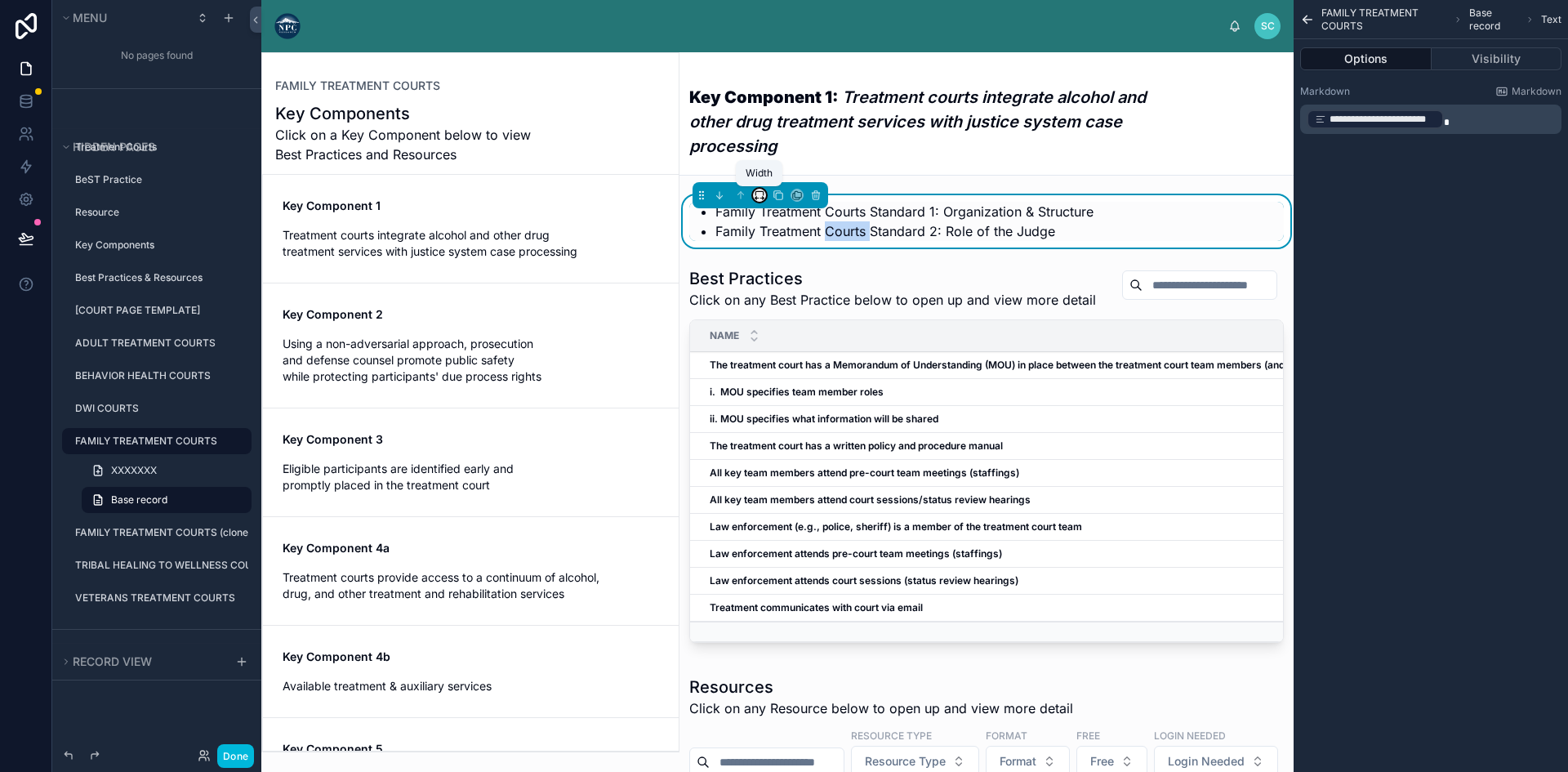
click at [758, 193] on icon at bounding box center [759, 195] width 12 height 12
click at [767, 227] on div "Default" at bounding box center [794, 225] width 75 height 30
click at [230, 754] on button "Done" at bounding box center [236, 756] width 37 height 23
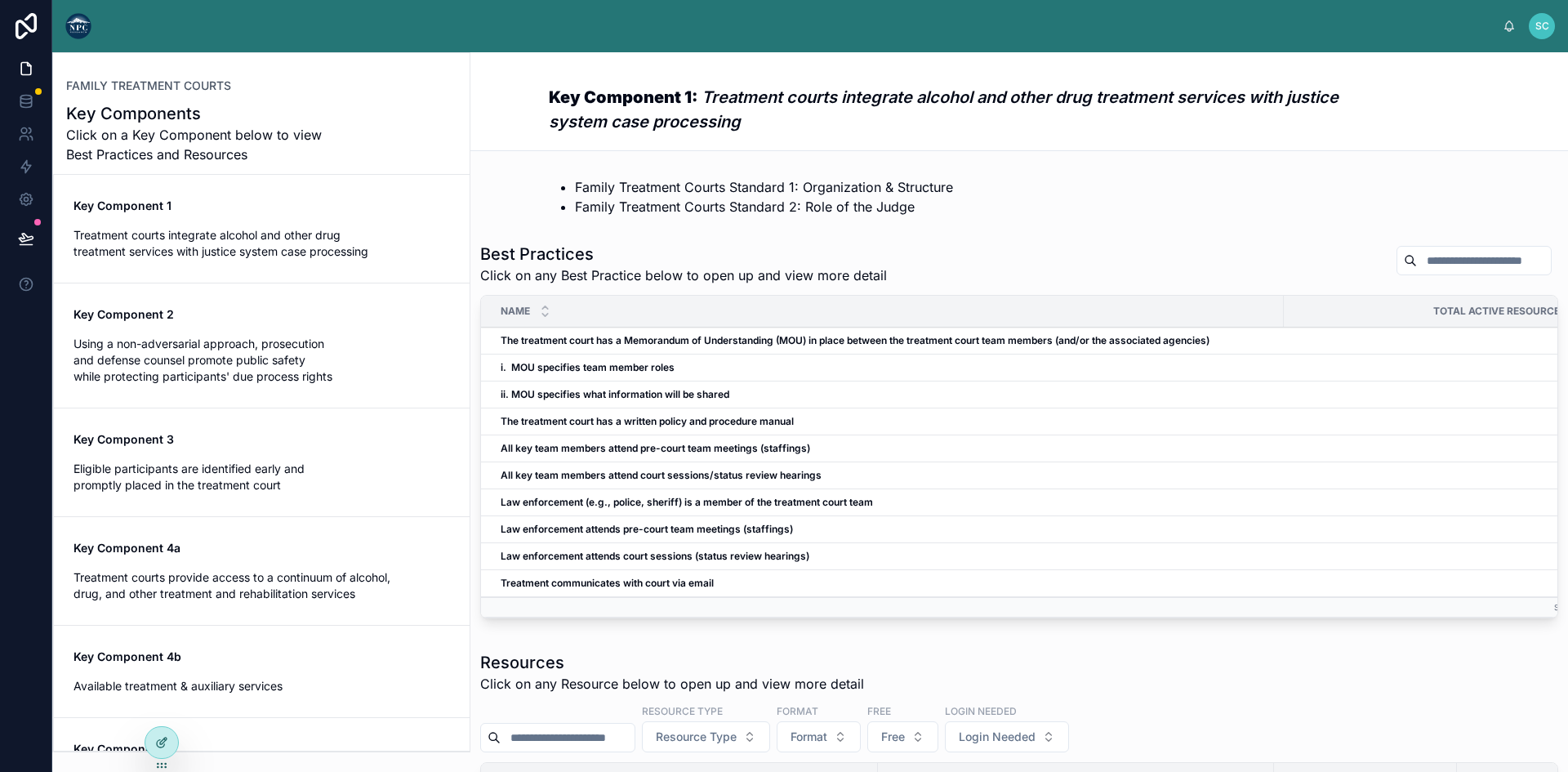
click at [160, 751] on div at bounding box center [161, 742] width 32 height 31
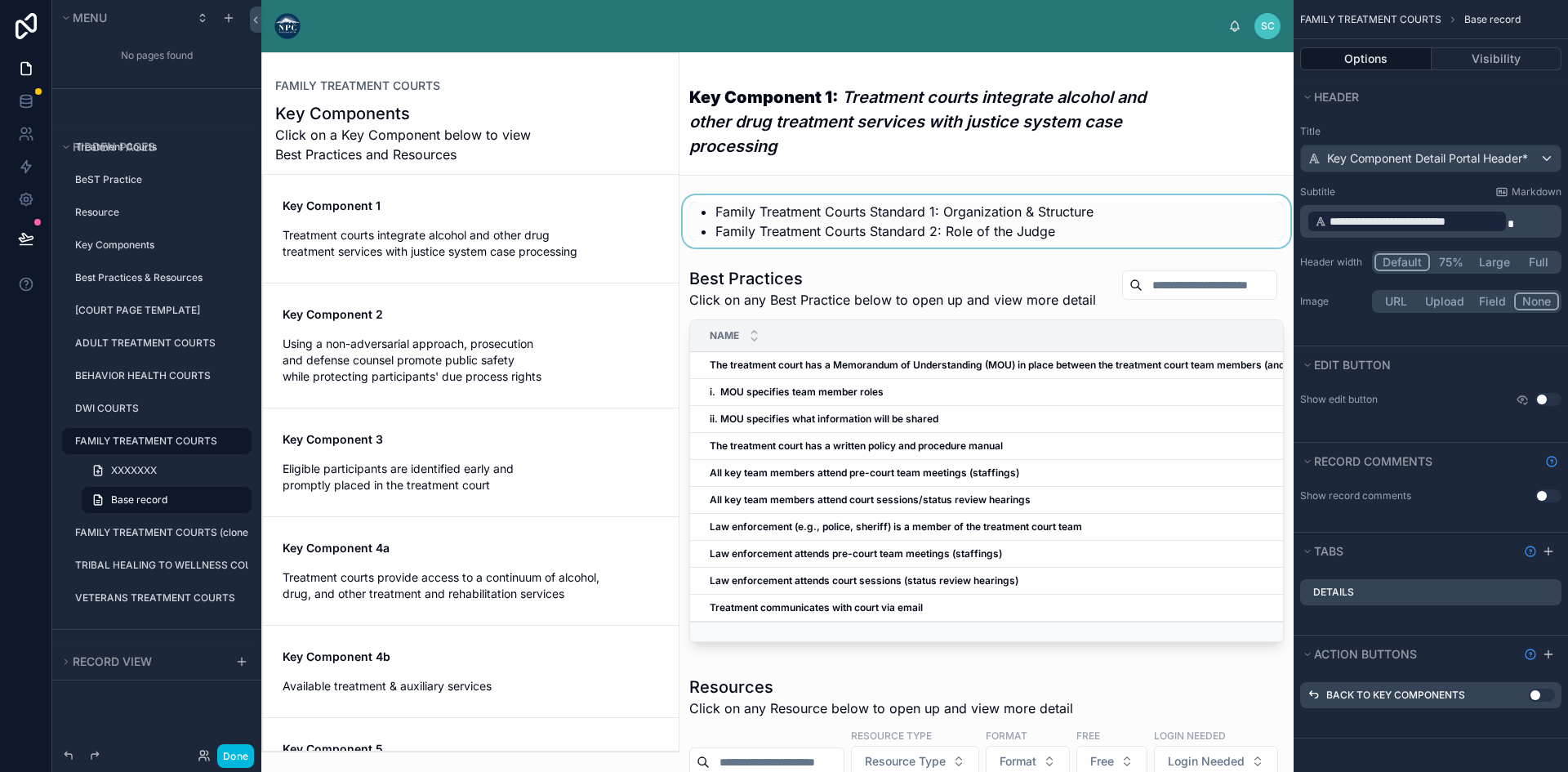
click at [900, 235] on div at bounding box center [987, 221] width 614 height 52
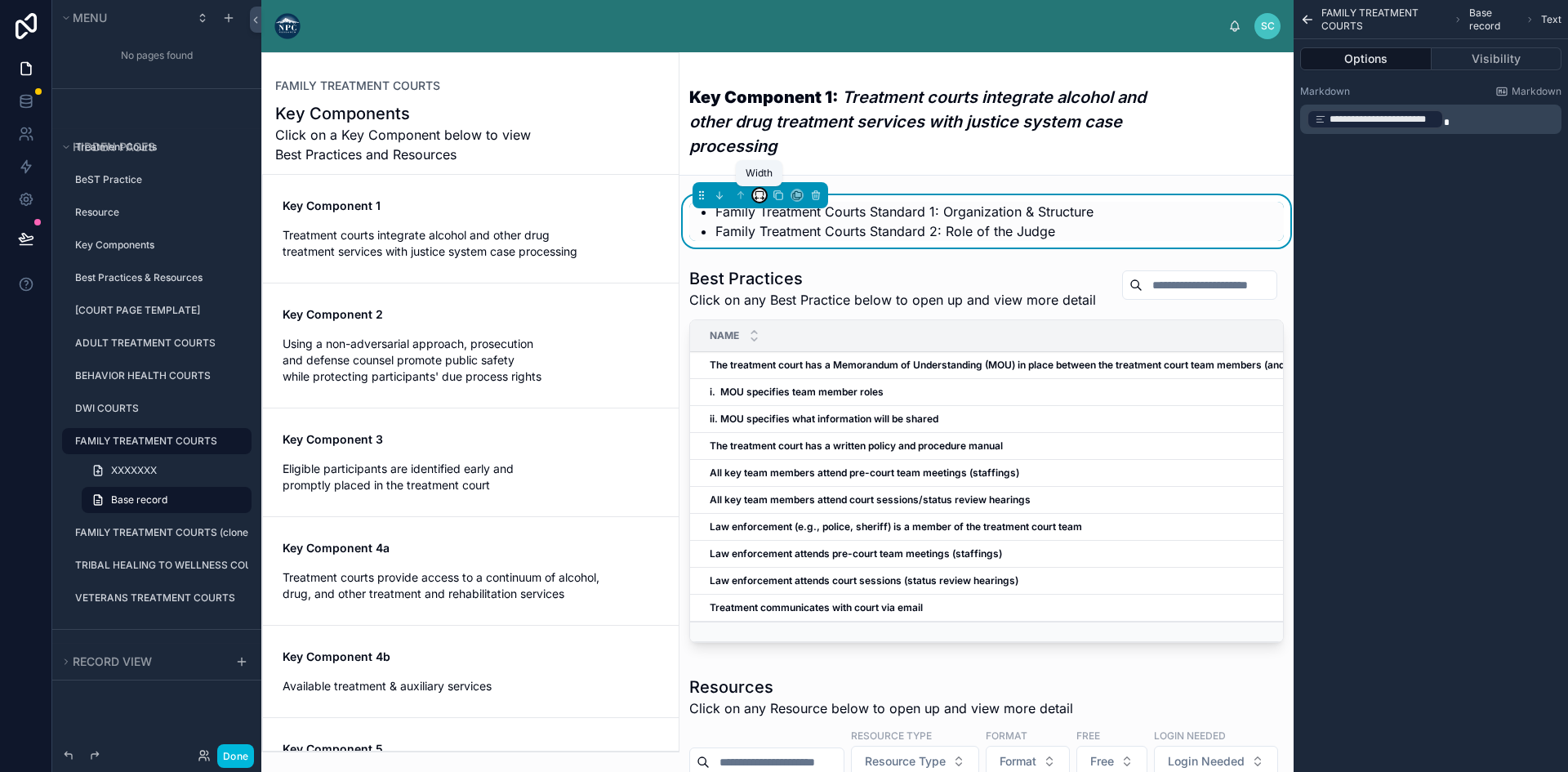
click at [758, 199] on icon at bounding box center [759, 195] width 12 height 12
click at [782, 362] on span "Full width" at bounding box center [792, 367] width 51 height 20
click at [227, 750] on button "Done" at bounding box center [236, 756] width 37 height 23
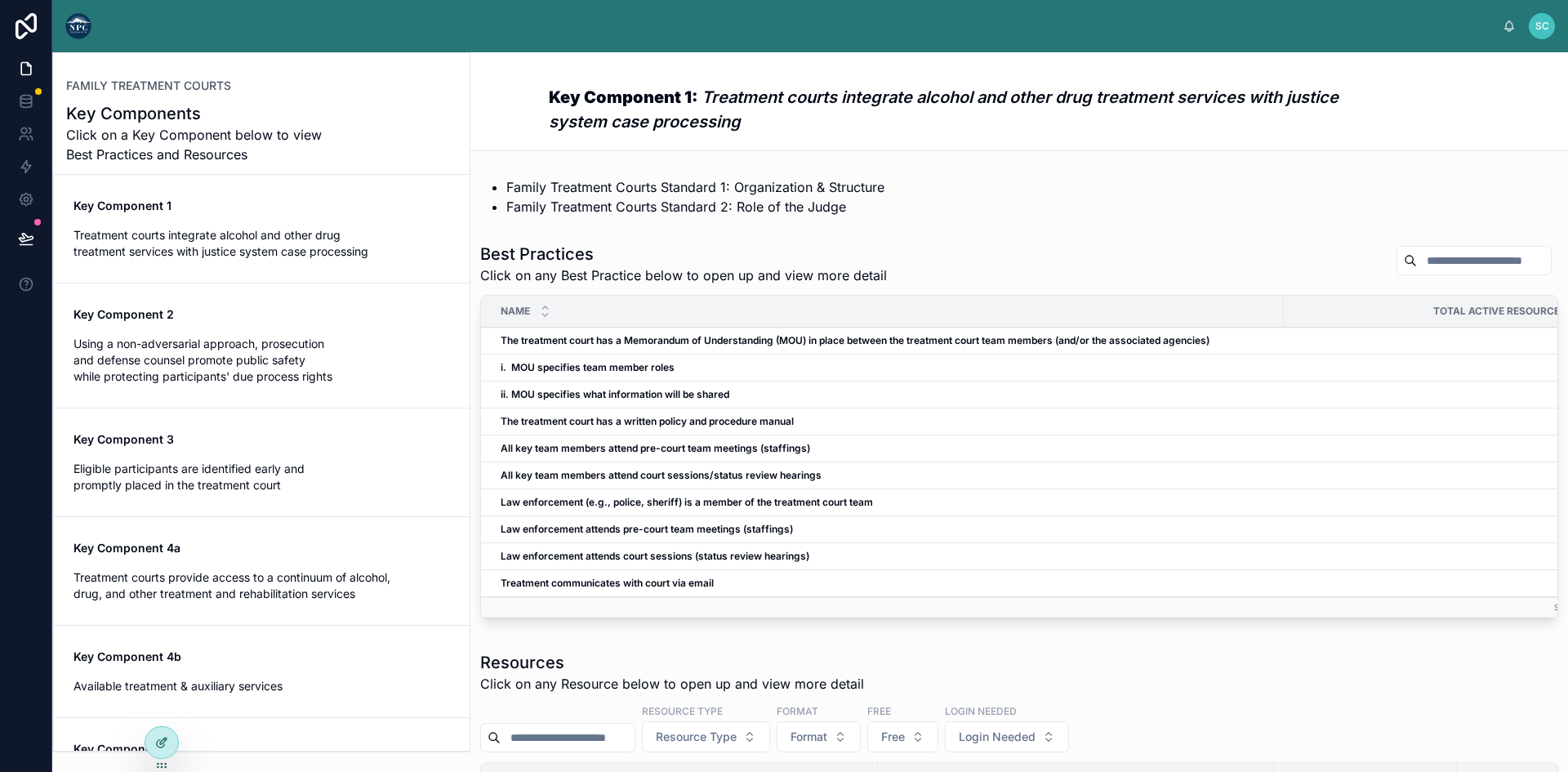
click at [167, 741] on icon at bounding box center [161, 742] width 13 height 13
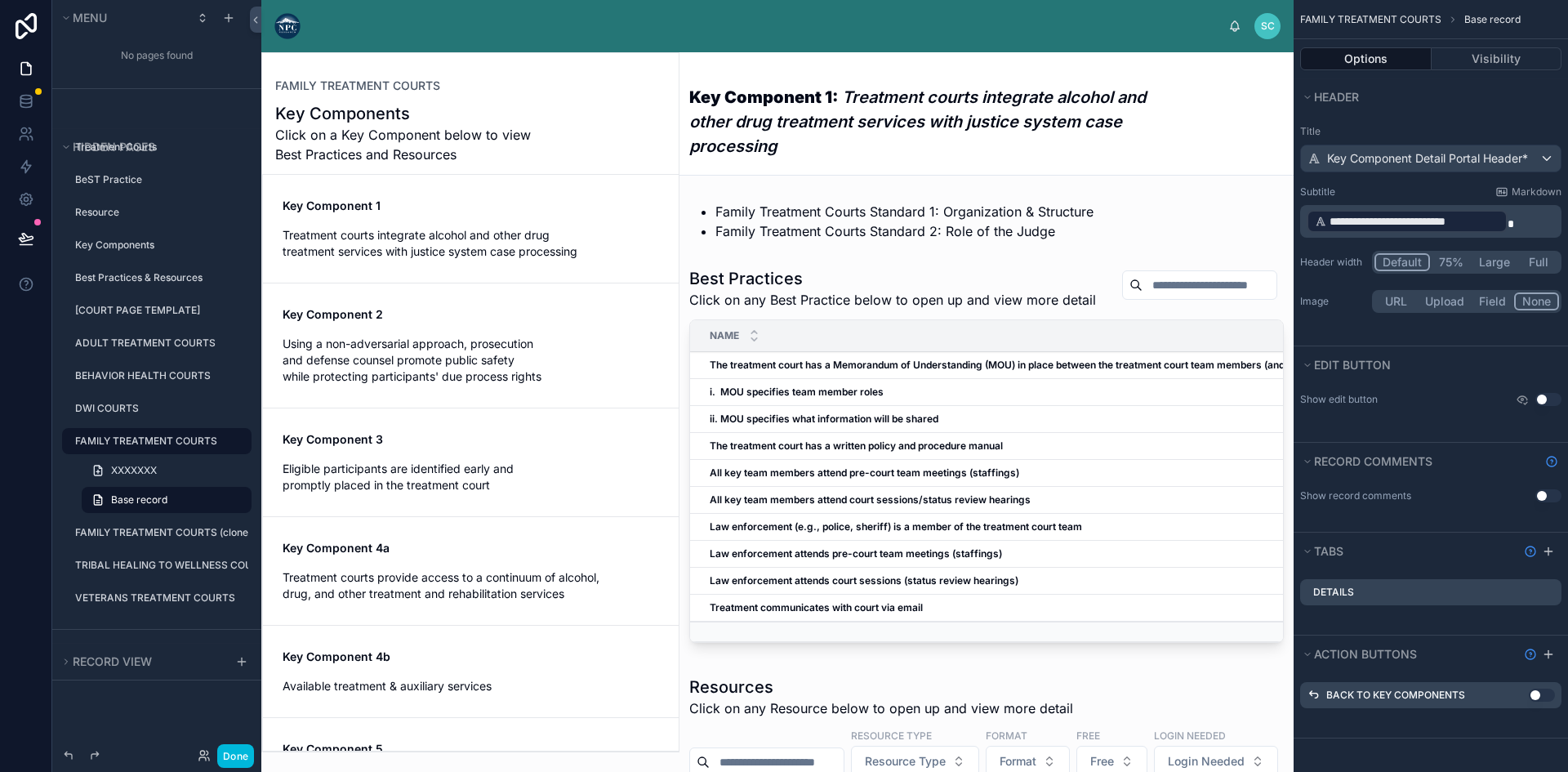
click at [1531, 262] on button "Full" at bounding box center [1538, 262] width 41 height 18
click at [244, 751] on button "Done" at bounding box center [236, 756] width 37 height 23
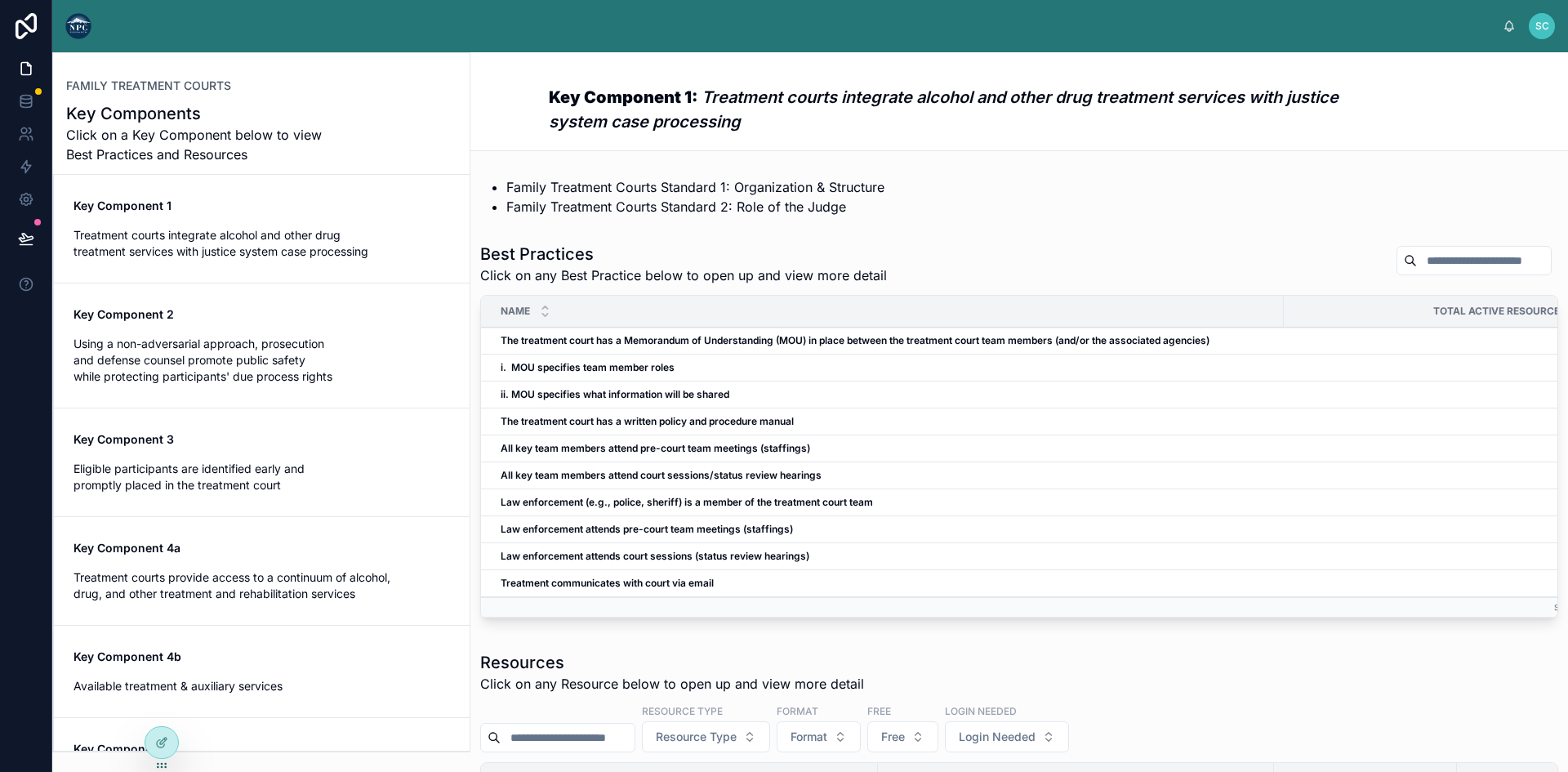
click at [573, 107] on h3 "Key Component 1: Treatment courts integrate alcohol and other drug treatment se…" at bounding box center [958, 109] width 818 height 49
click at [153, 737] on div at bounding box center [161, 742] width 32 height 31
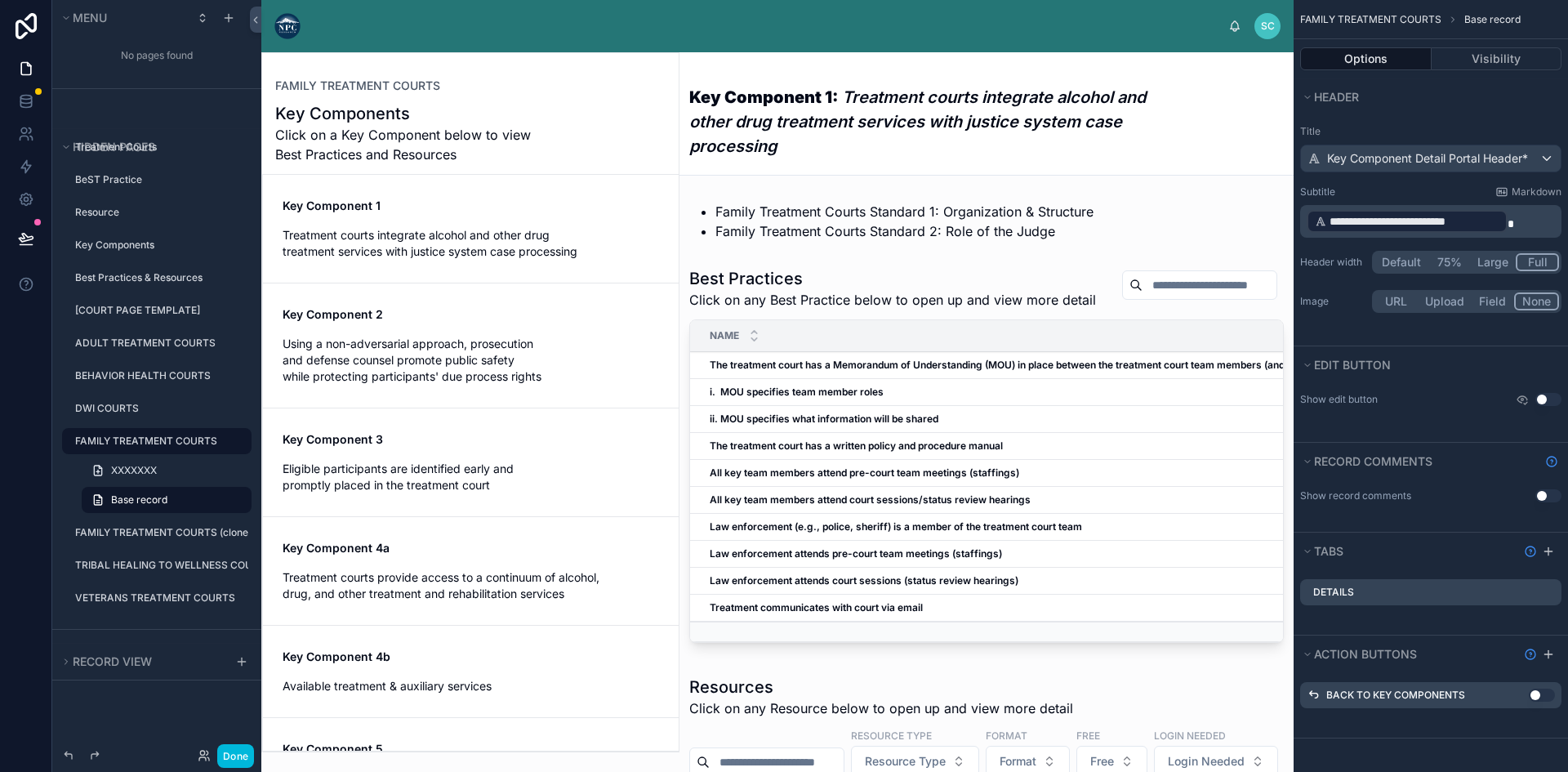
click at [1497, 262] on button "Large" at bounding box center [1492, 262] width 46 height 18
click at [237, 754] on button "Done" at bounding box center [236, 756] width 37 height 23
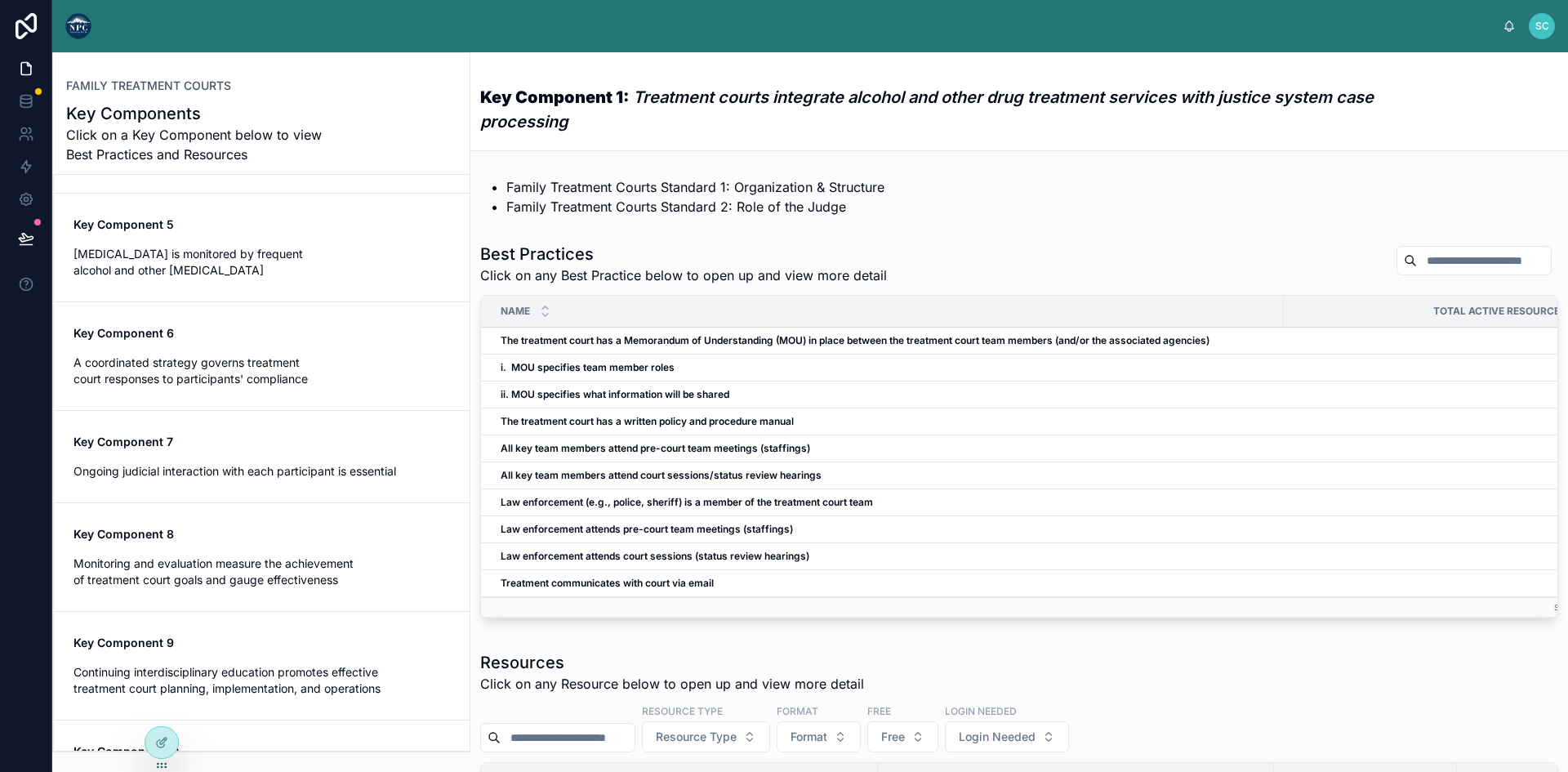
scroll to position [602, 0]
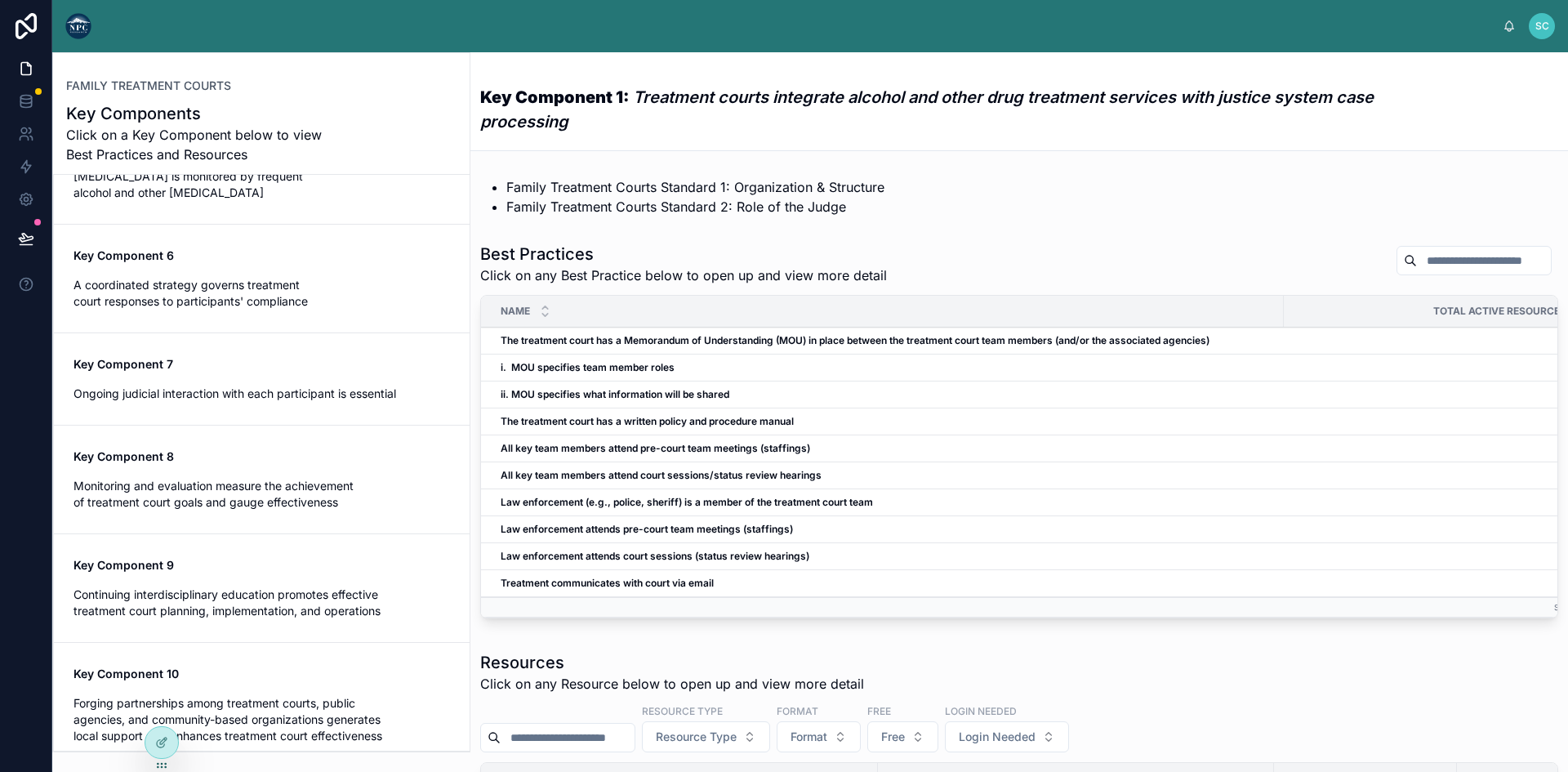
click at [276, 566] on div "Key Component 9 Continuing interdisciplinary education promotes effective treat…" at bounding box center [261, 588] width 376 height 62
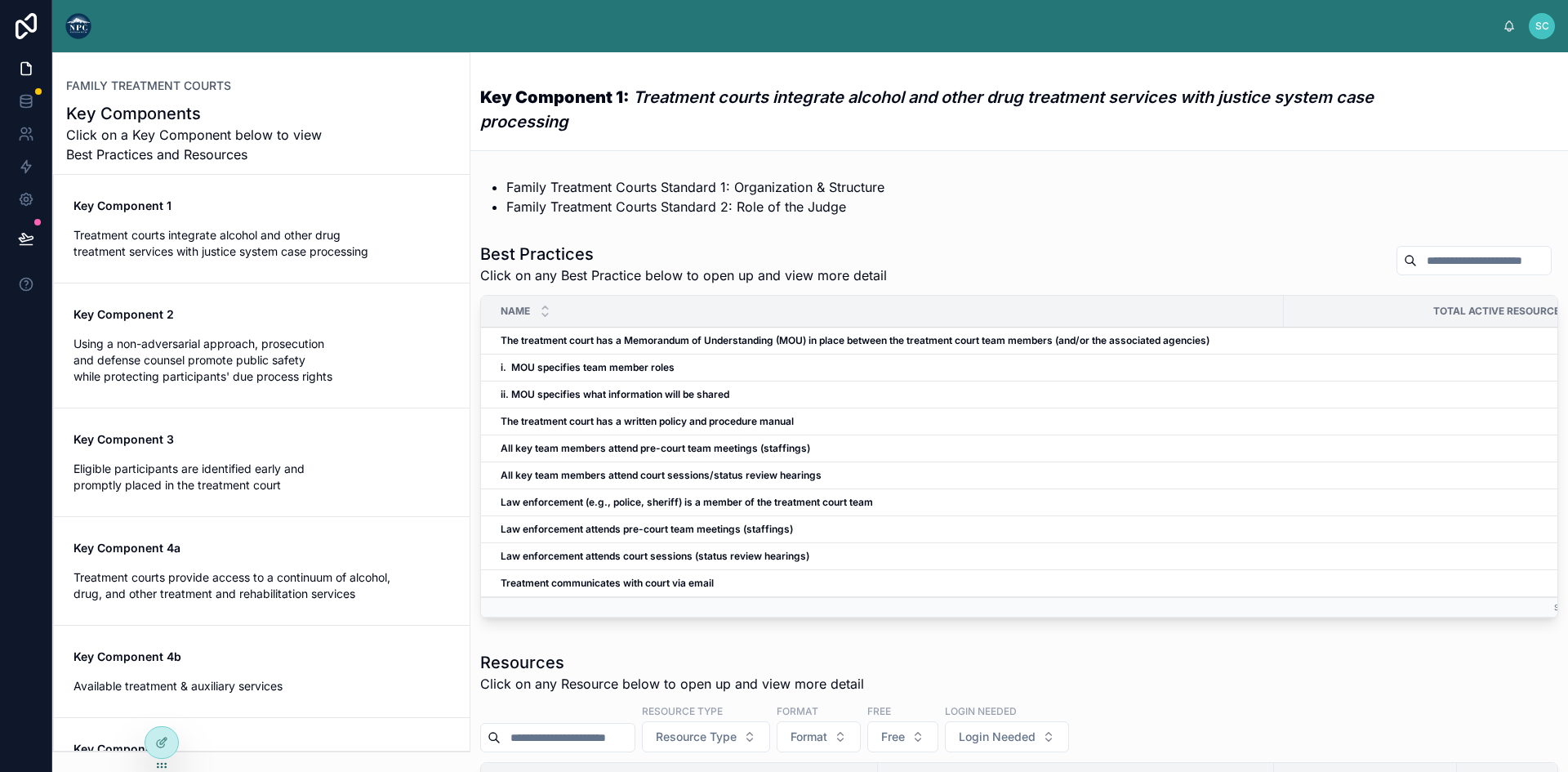
click at [309, 224] on div "Key Component 1 Treatment courts integrate alcohol and other drug treatment ser…" at bounding box center [261, 228] width 376 height 62
click at [268, 345] on span "Using a non-adversarial approach, prosecution and defense counsel promote publi…" at bounding box center [261, 360] width 376 height 49
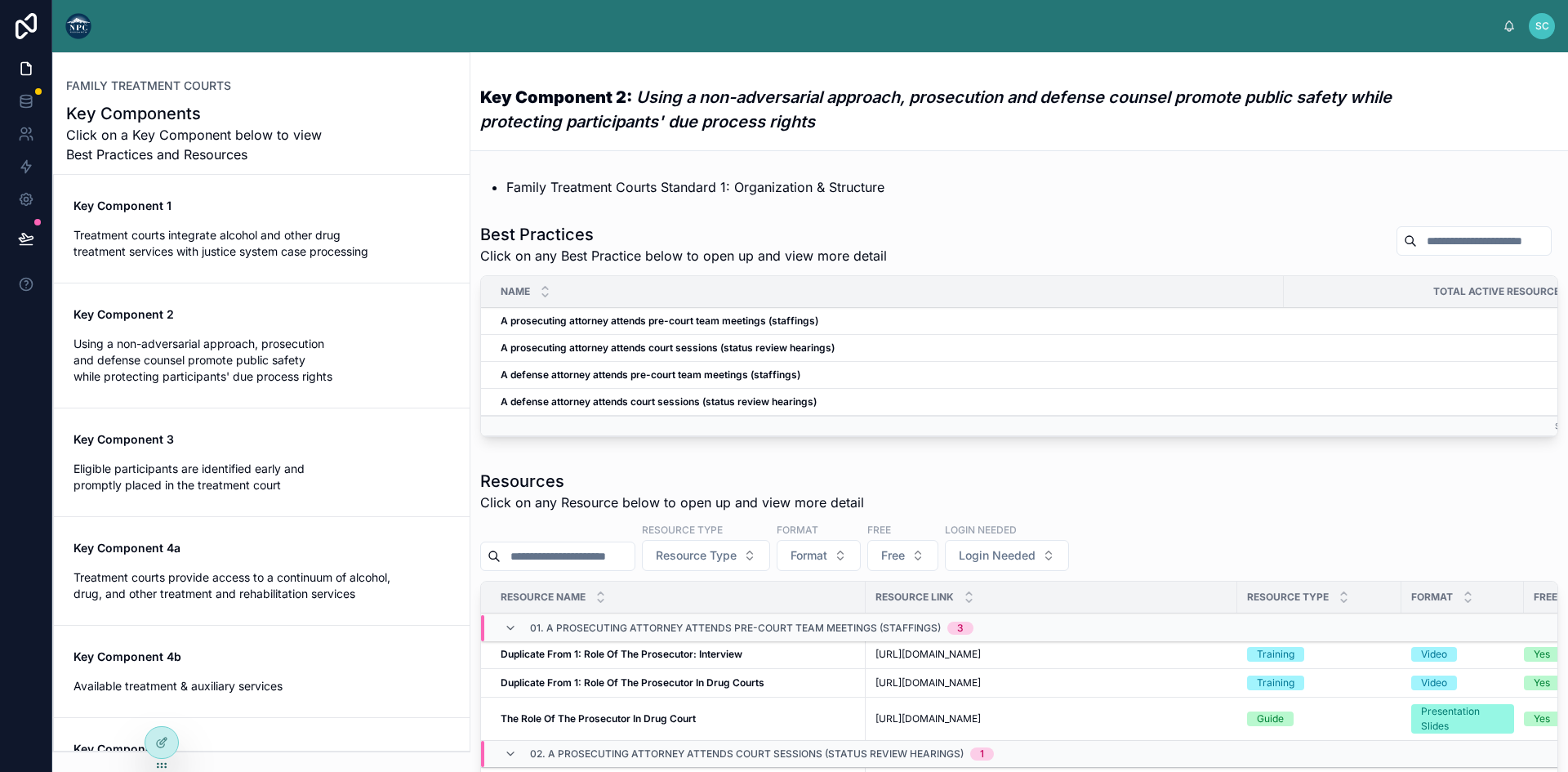
click at [269, 461] on span "Eligible participants are identified early and promptly placed in the treatment…" at bounding box center [261, 476] width 376 height 32
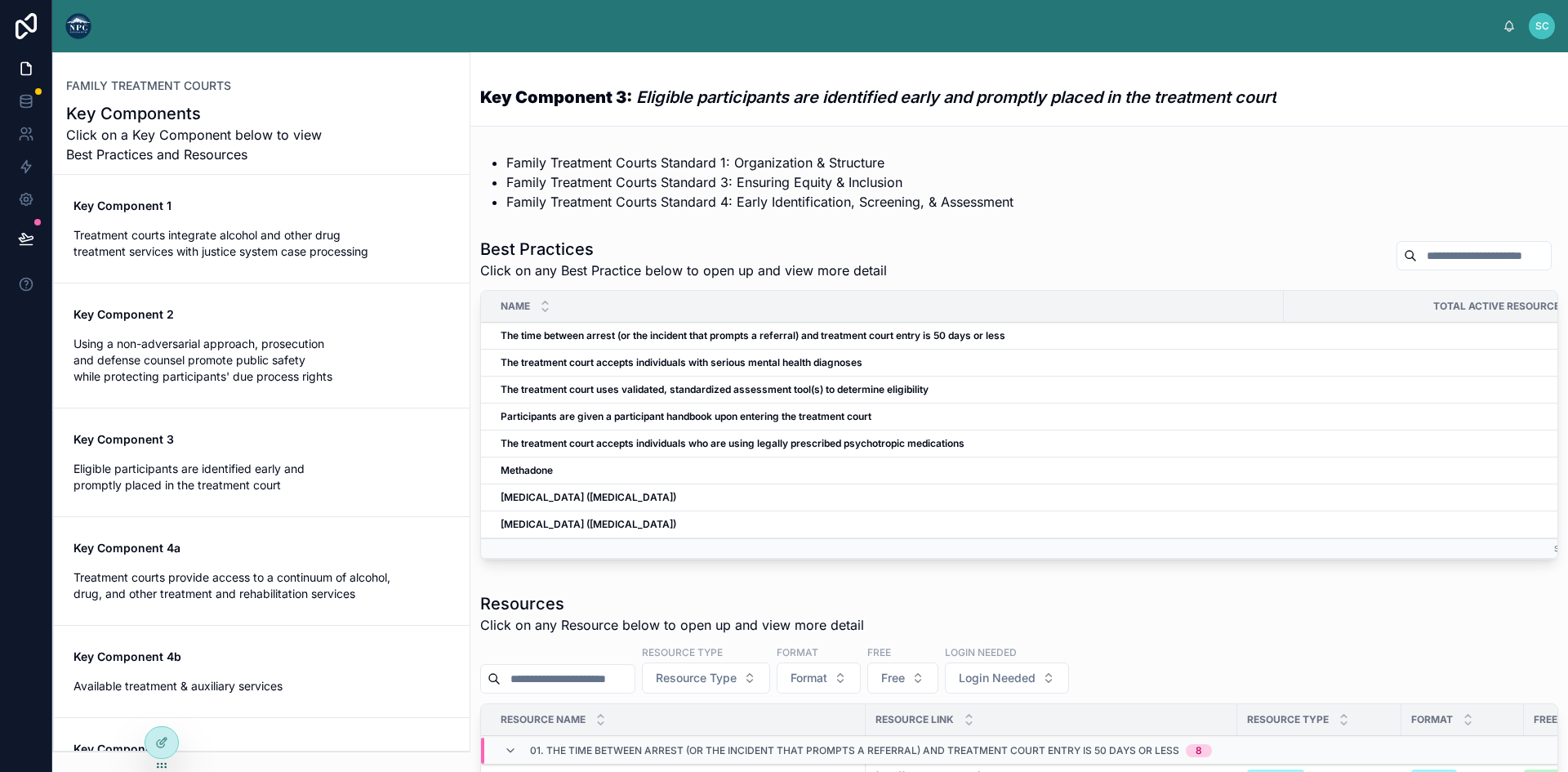
click at [257, 568] on div "Key Component 4a Treatment courts provide access to a continuum of alcohol, dru…" at bounding box center [261, 570] width 376 height 62
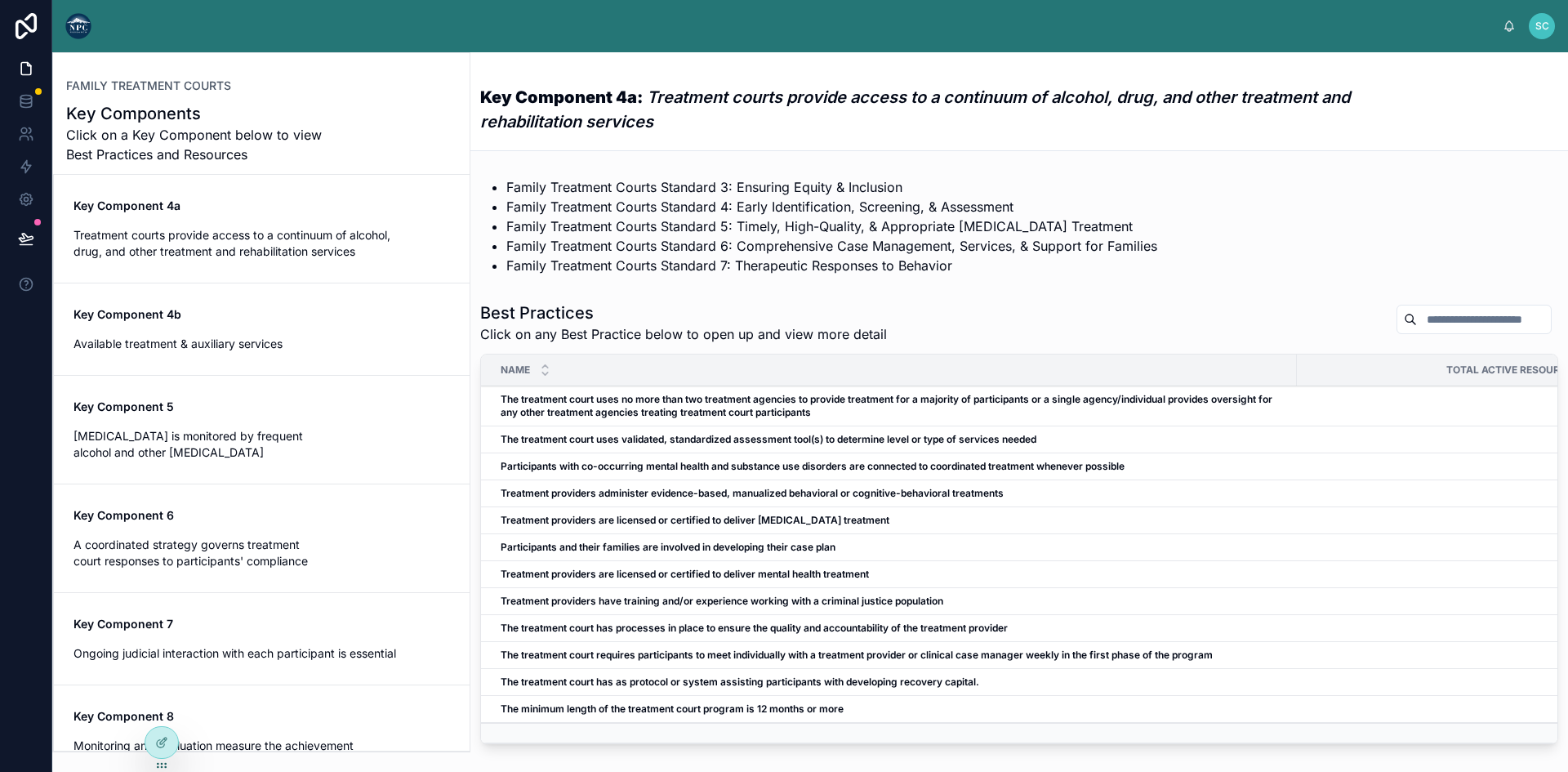
scroll to position [602, 0]
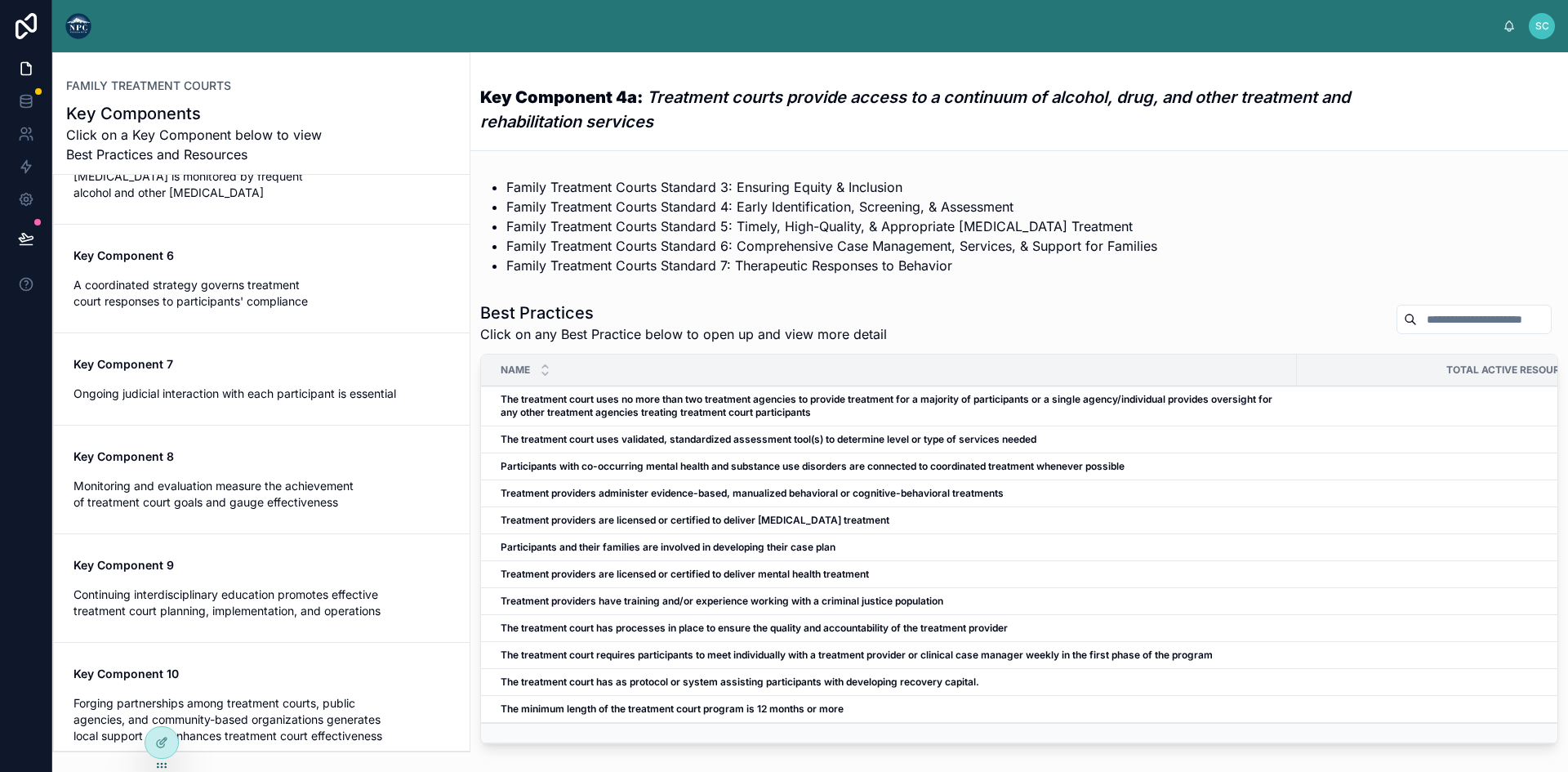
click at [252, 695] on span "Forging partnerships among treatment courts, public agencies, and community-bas…" at bounding box center [261, 719] width 376 height 49
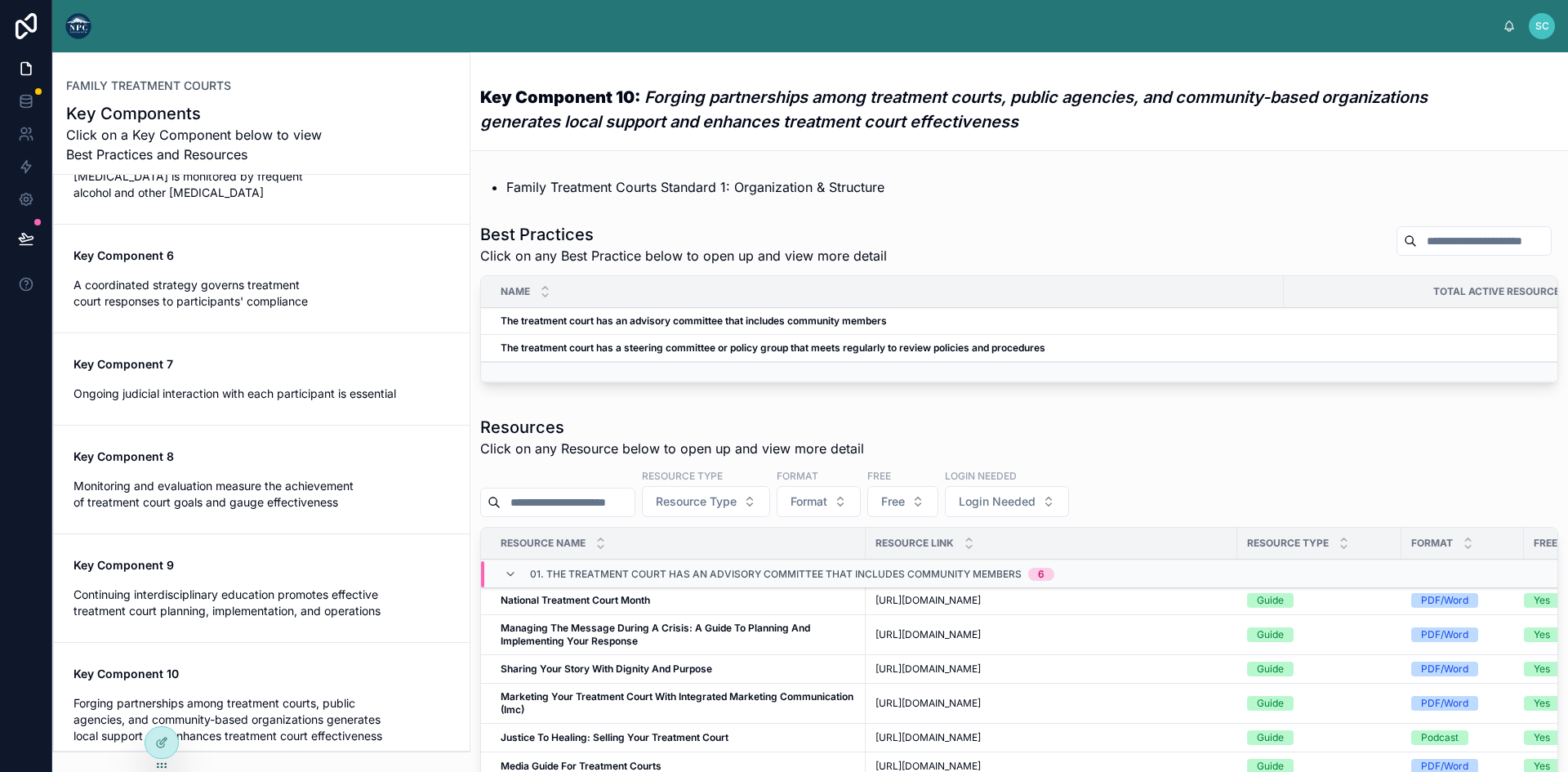
click at [230, 385] on span "Ongoing judicial interaction with each participant is essential" at bounding box center [261, 393] width 376 height 16
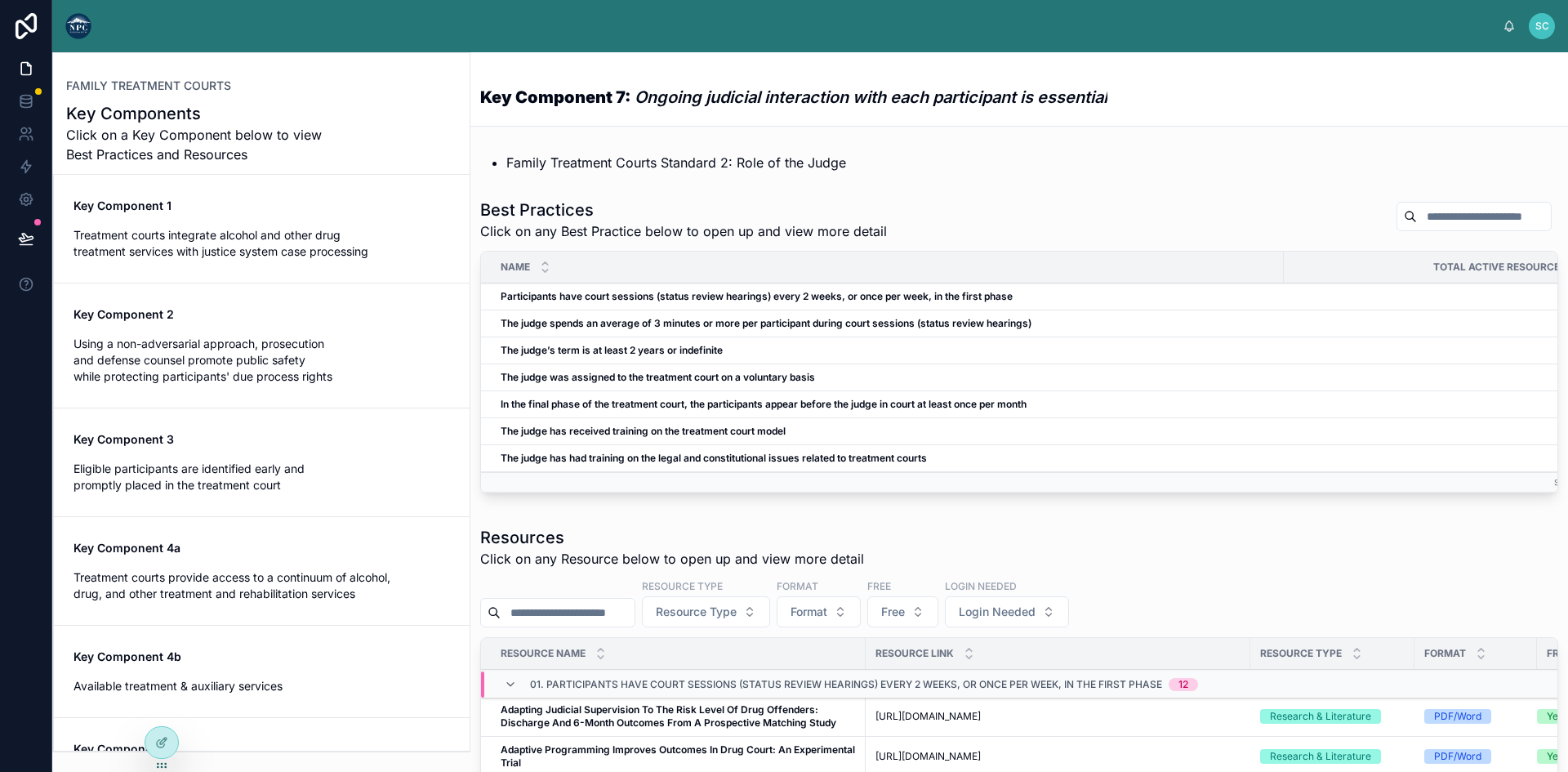
click at [286, 107] on h1 "Key Components" at bounding box center [200, 114] width 268 height 23
click at [264, 133] on span "Click on a Key Component below to view Best Practices and Resources" at bounding box center [200, 144] width 268 height 39
click at [206, 239] on span "Treatment courts integrate alcohol and other drug treatment services with justi…" at bounding box center [261, 243] width 376 height 32
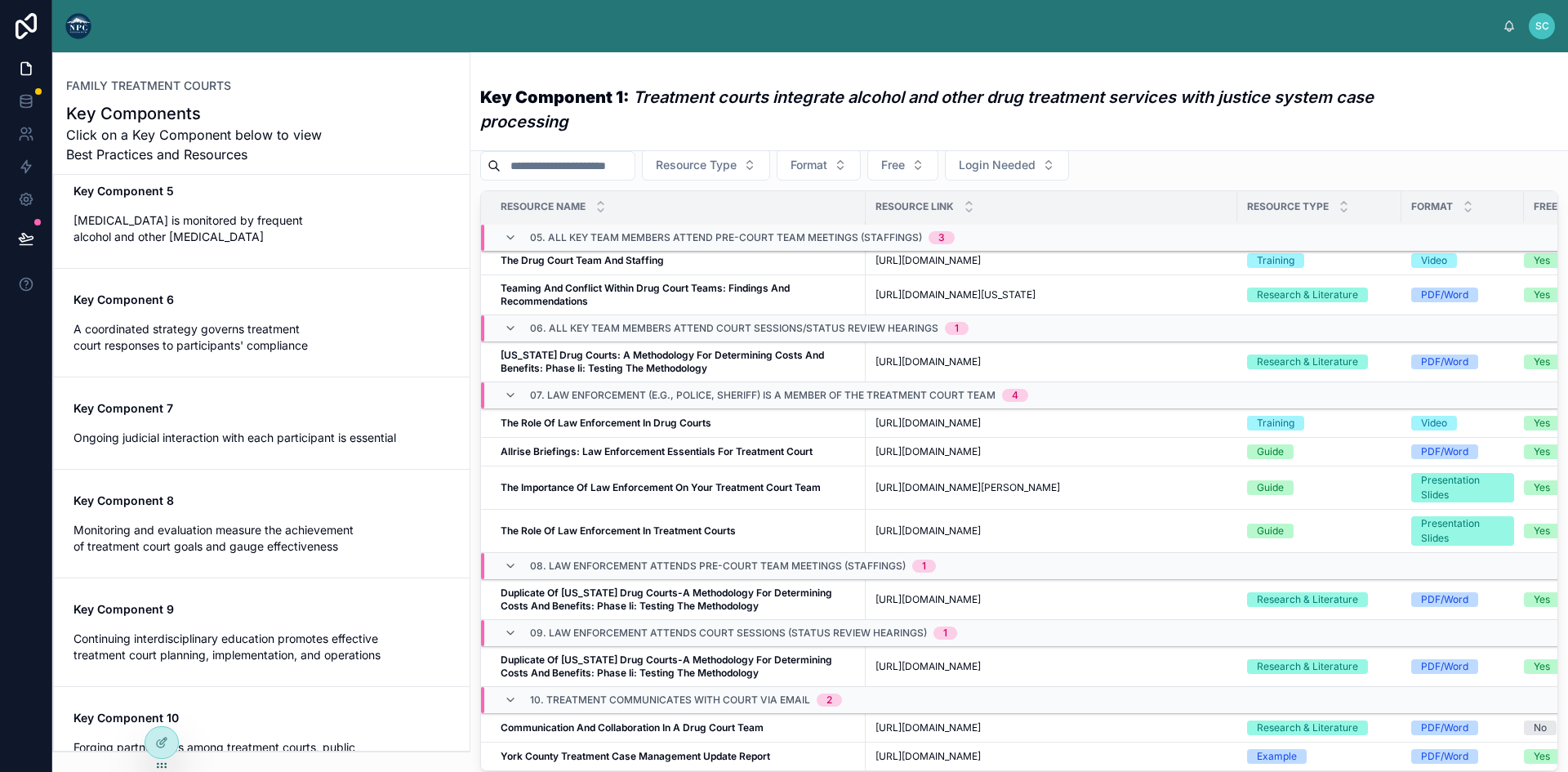
scroll to position [602, 0]
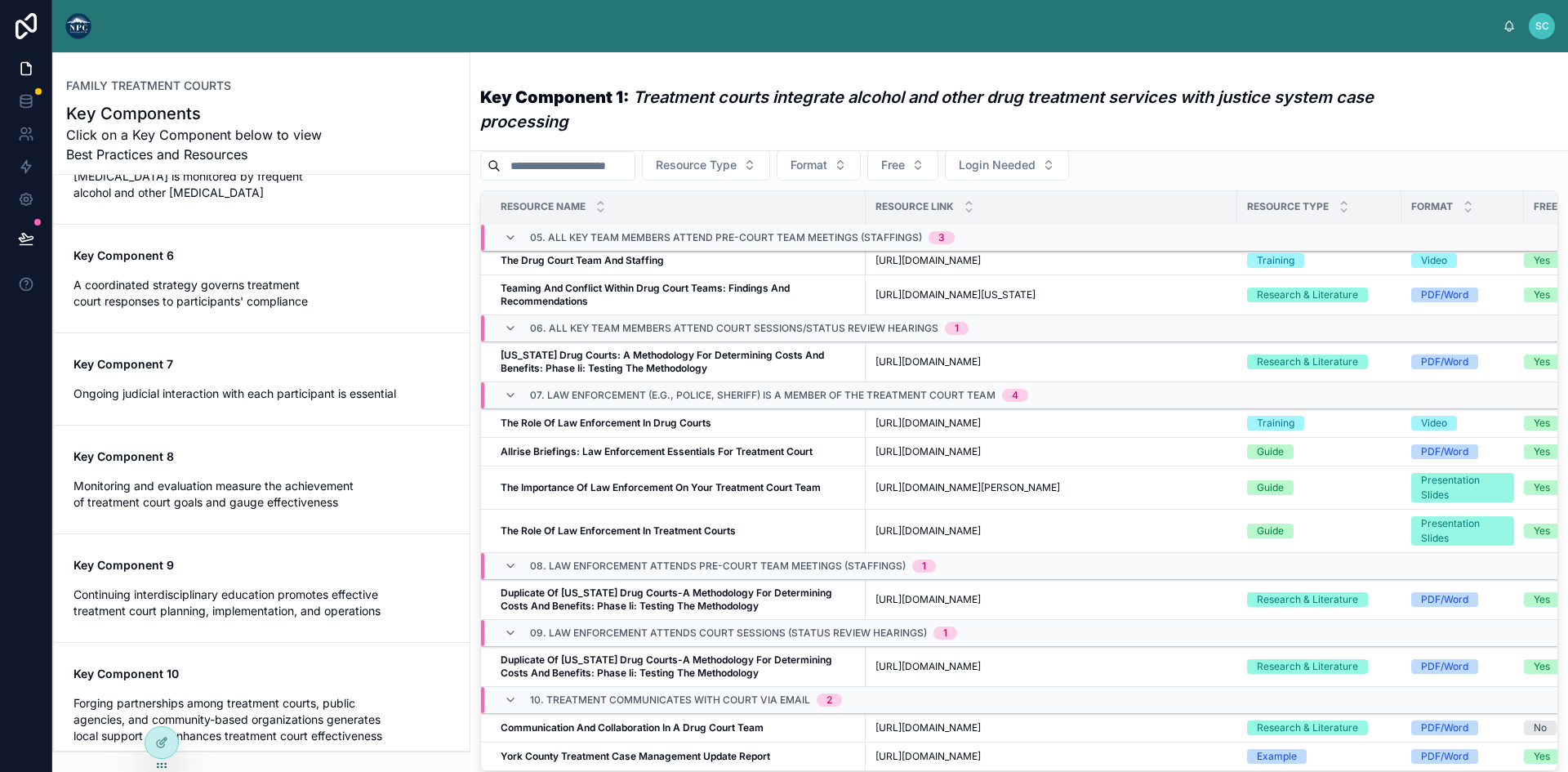
click at [295, 671] on div "Key Component 10 Forging partnerships among treatment courts, public agencies, …" at bounding box center [261, 705] width 376 height 79
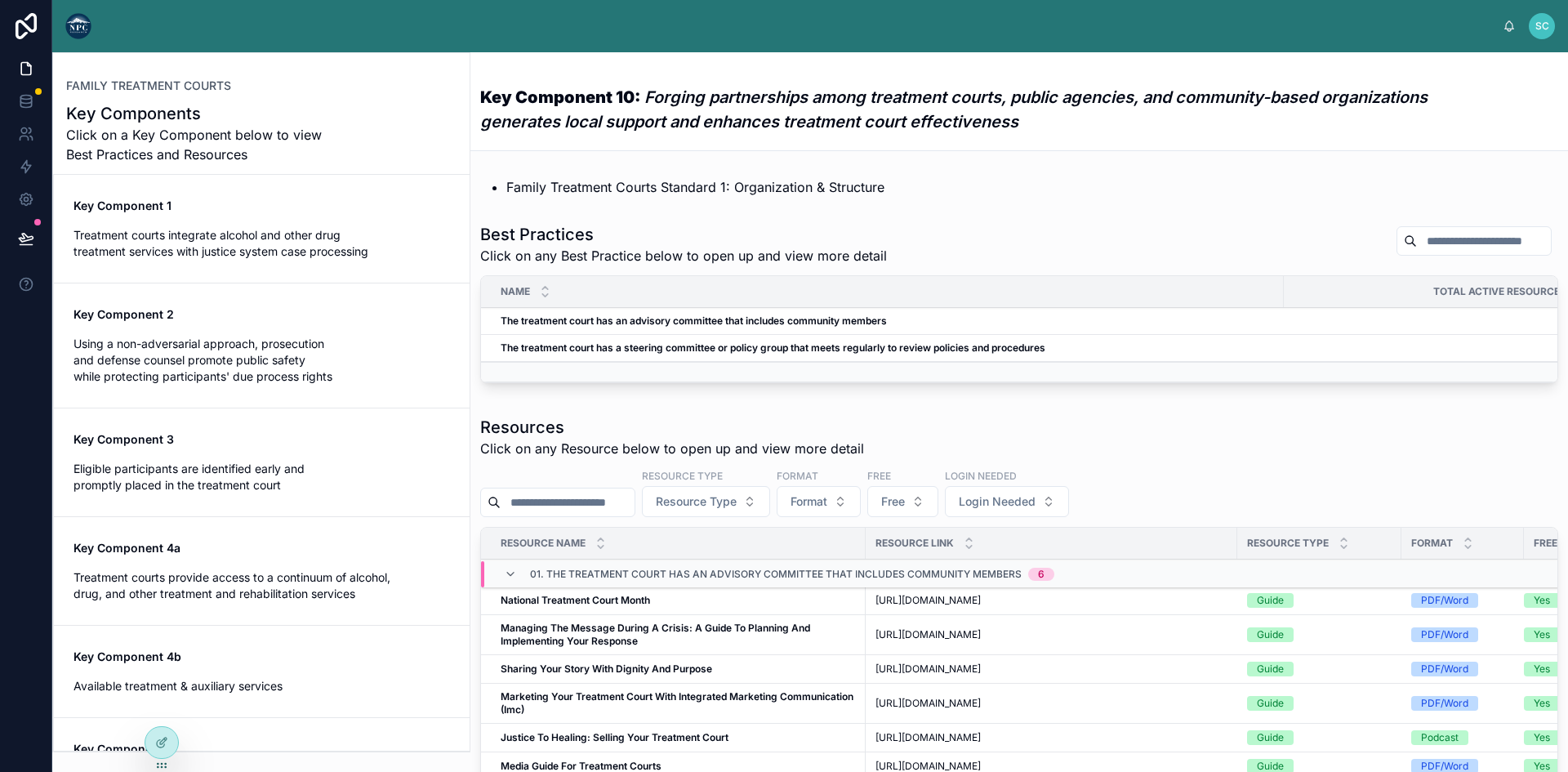
click at [233, 333] on div "Key Component 2 Using a non-adversarial approach, prosecution and defense couns…" at bounding box center [261, 346] width 376 height 79
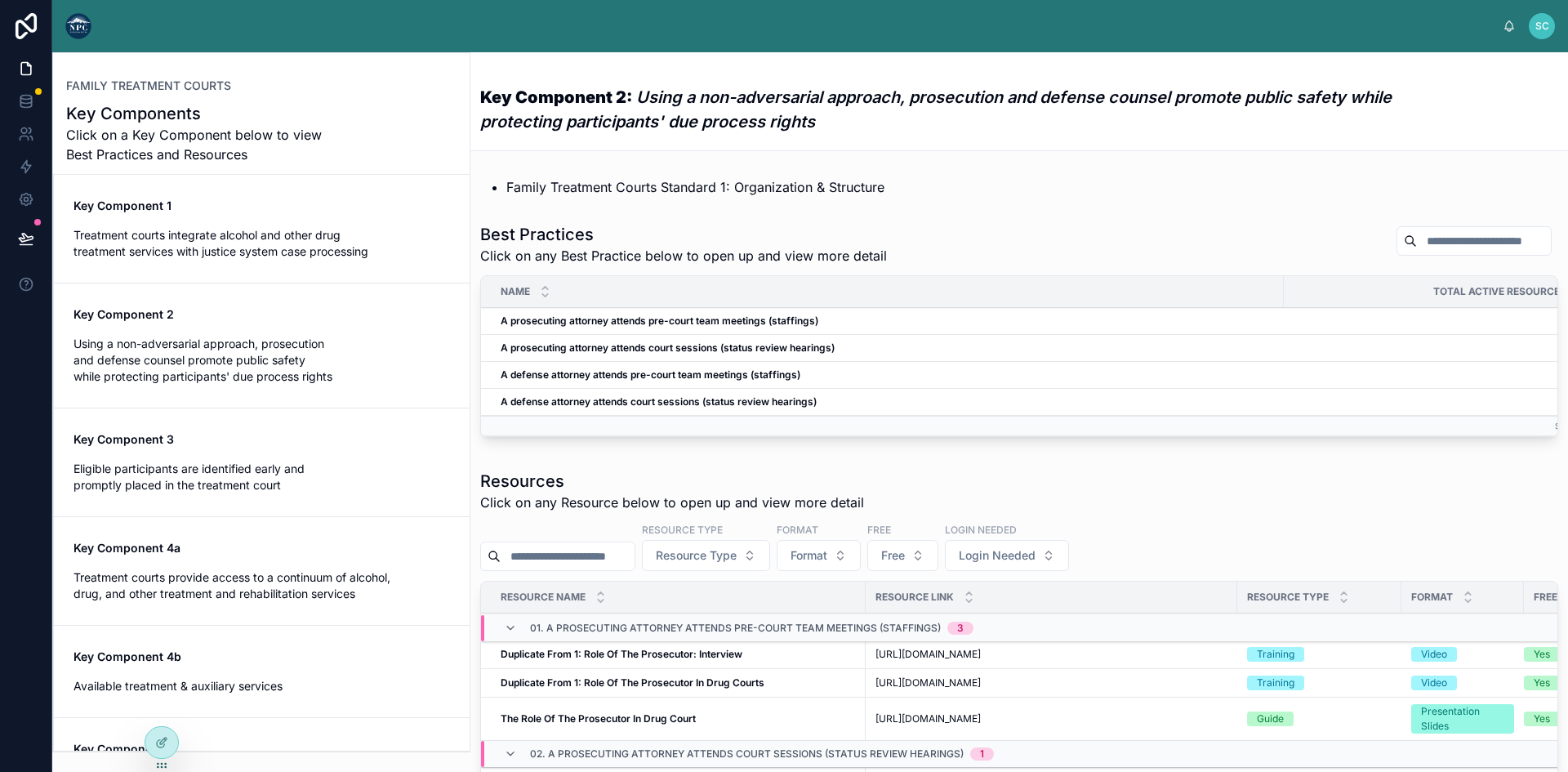
click at [268, 208] on span "Key Component 1" at bounding box center [261, 206] width 376 height 16
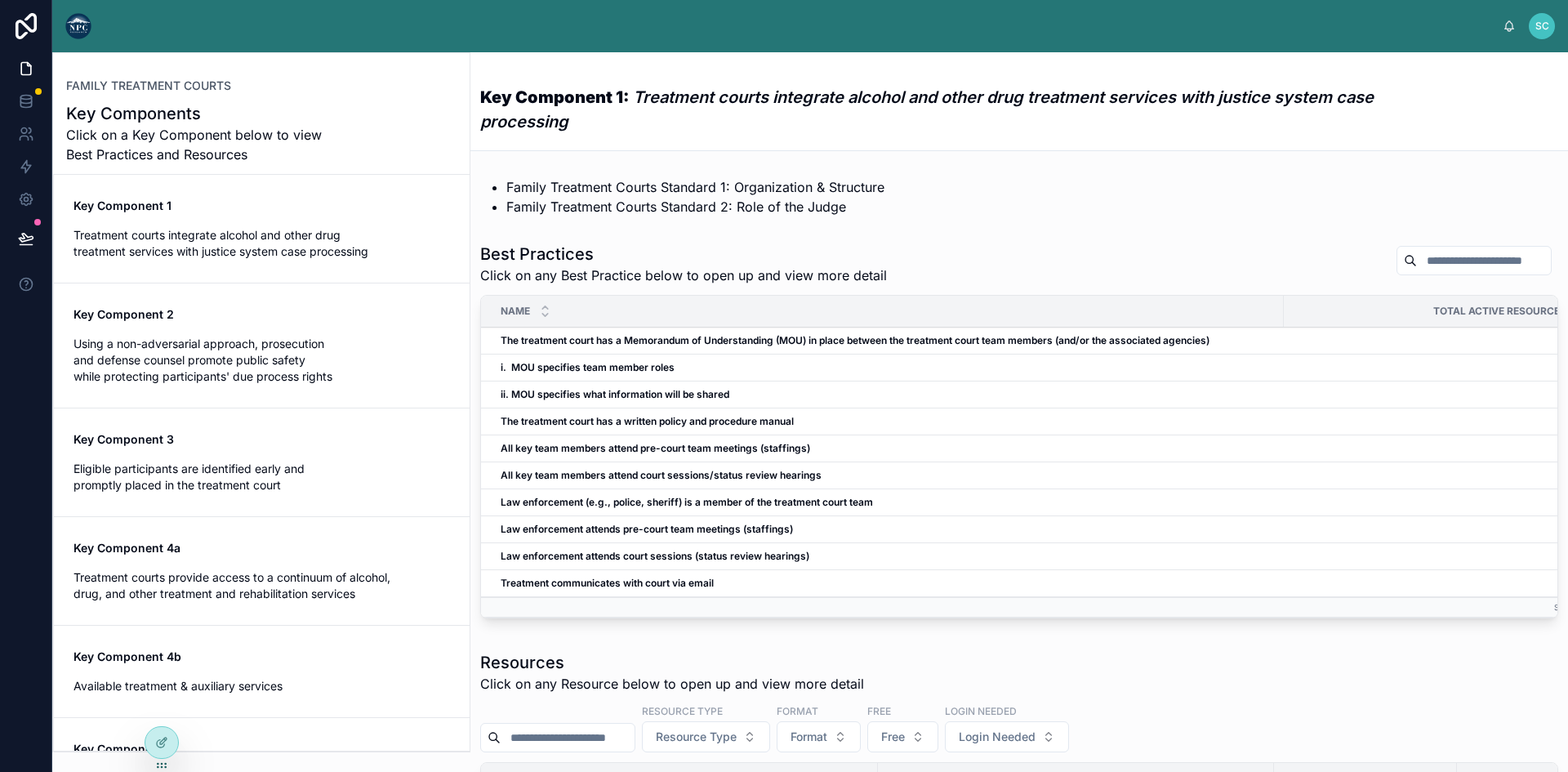
click at [236, 343] on span "Using a non-adversarial approach, prosecution and defense counsel promote publi…" at bounding box center [261, 360] width 376 height 49
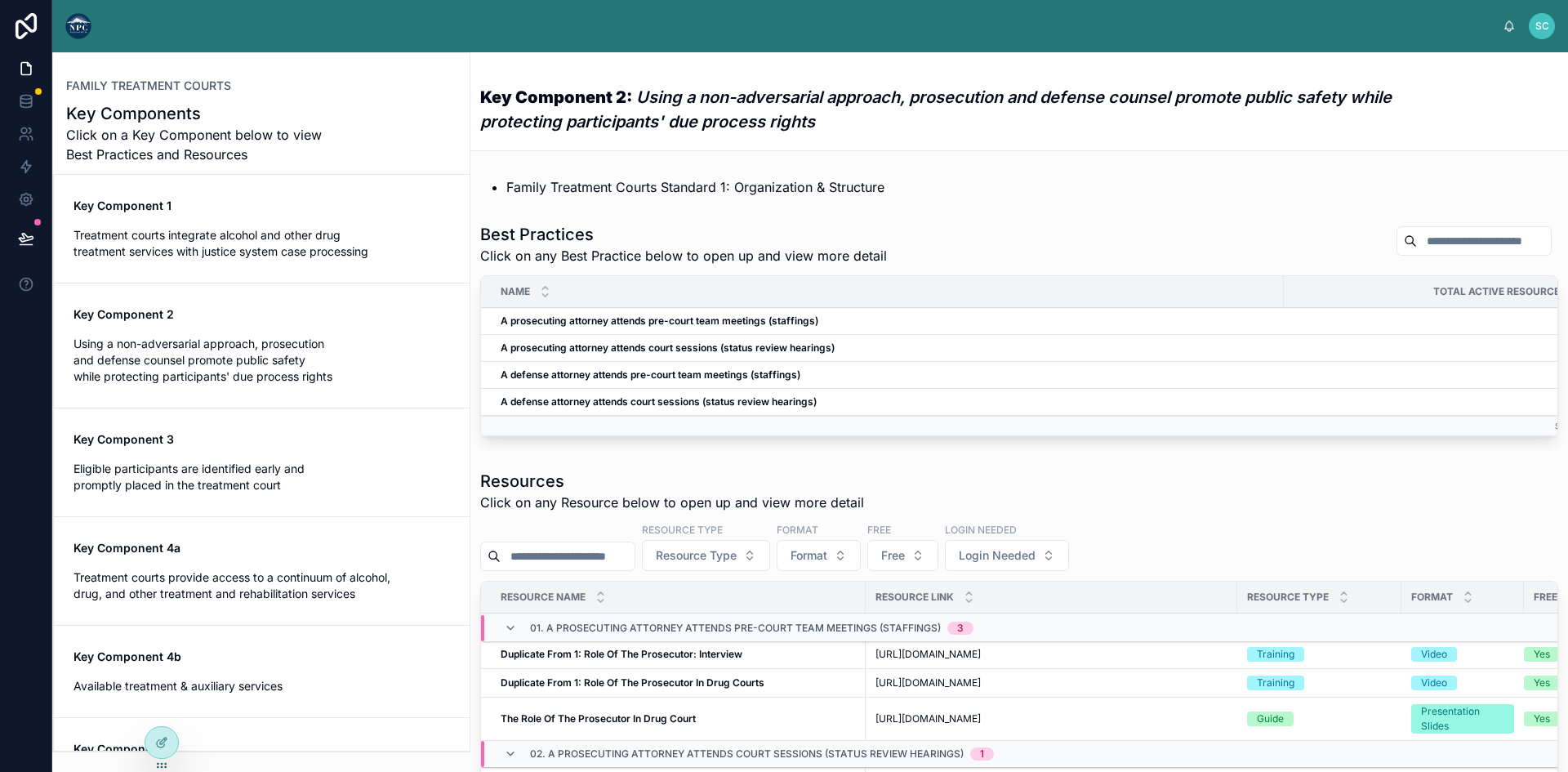
click at [216, 489] on span "Eligible participants are identified early and promptly placed in the treatment…" at bounding box center [261, 476] width 376 height 32
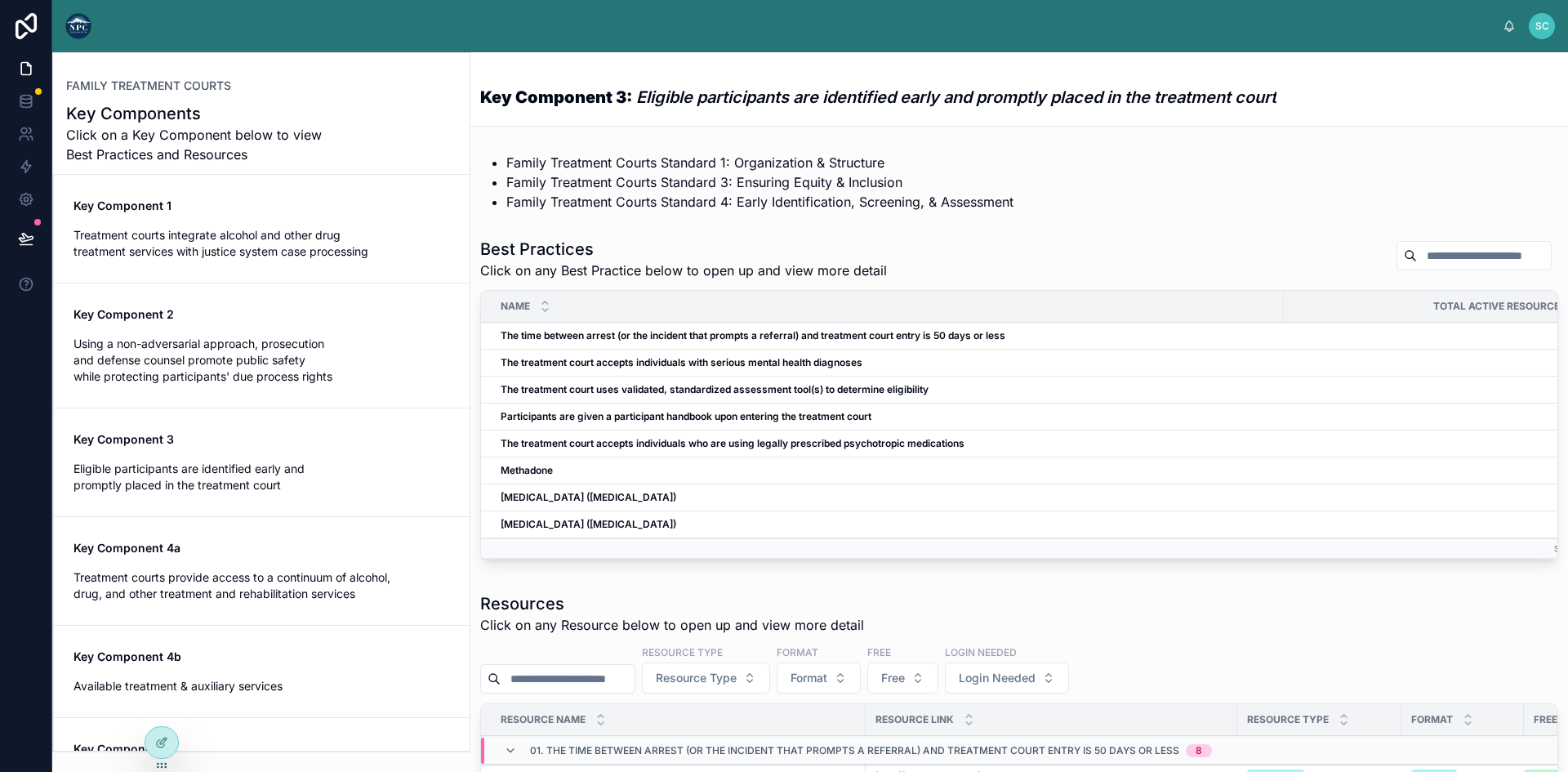
click at [210, 126] on span "Click on a Key Component below to view Best Practices and Resources" at bounding box center [200, 144] width 268 height 39
click at [174, 226] on div "Key Component 1 Treatment courts integrate alcohol and other drug treatment ser…" at bounding box center [261, 228] width 376 height 62
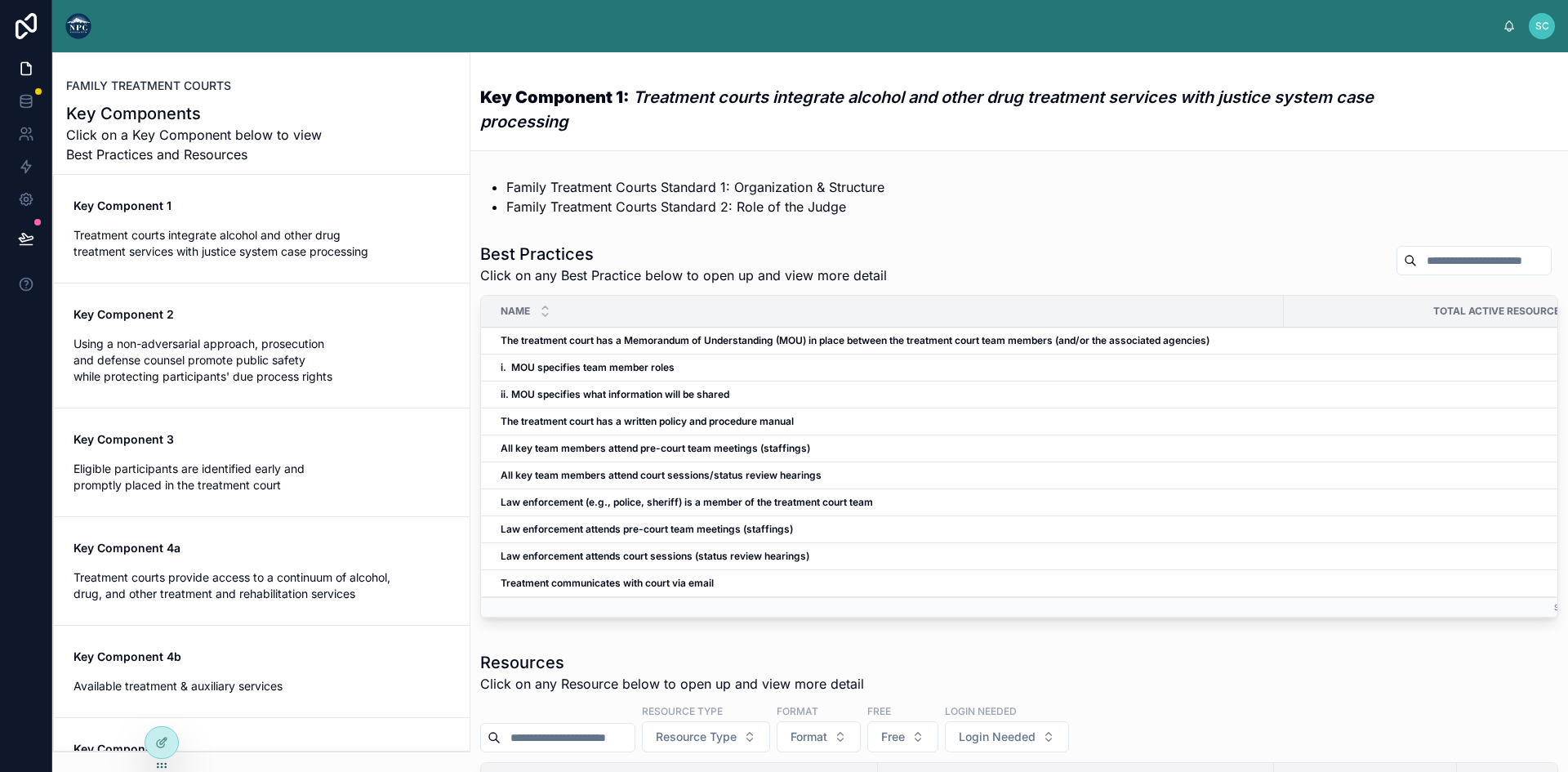
click at [175, 83] on span "FAMILY TREATMENT COURTS" at bounding box center [149, 86] width 165 height 16
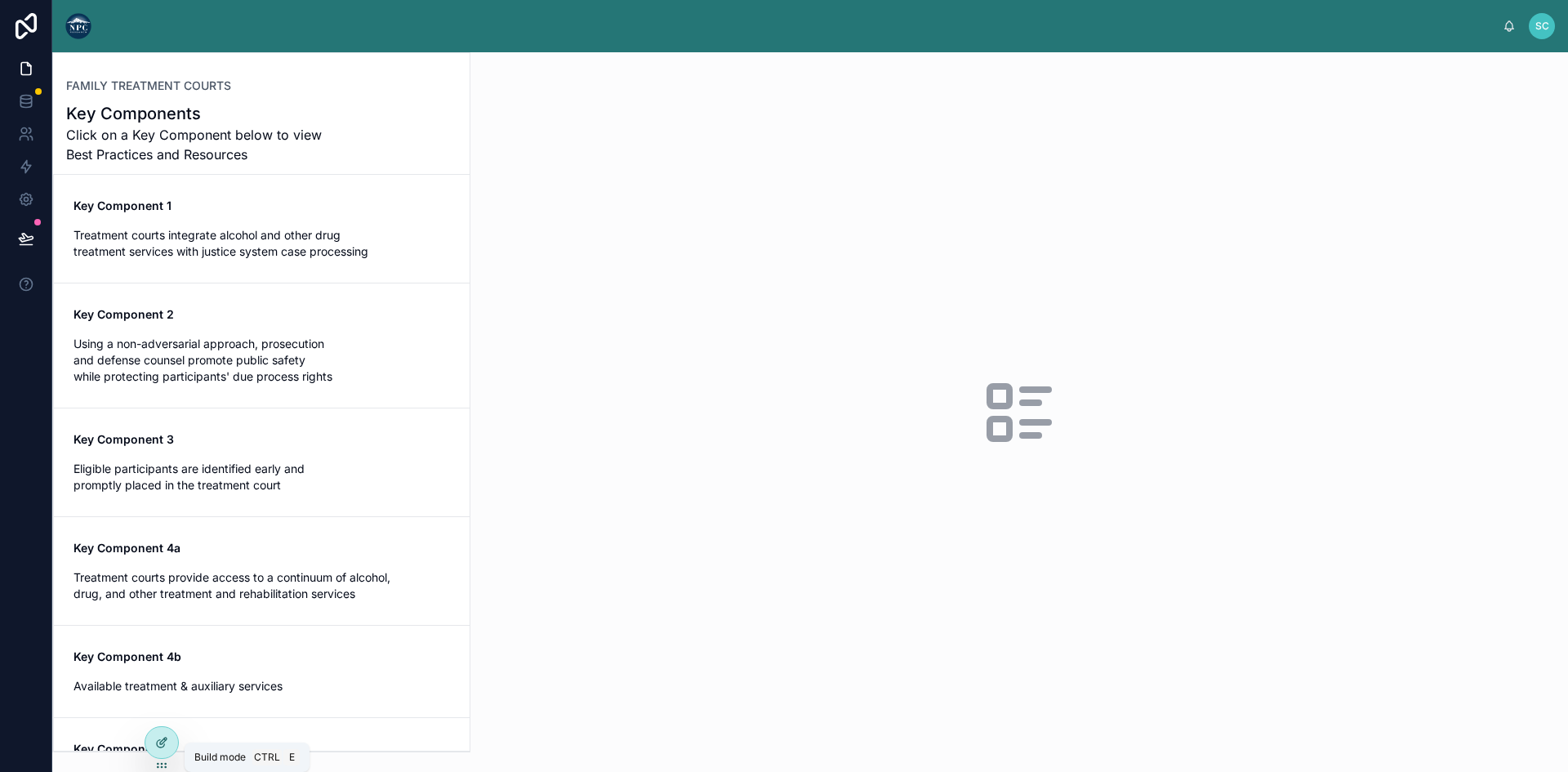
click at [160, 742] on icon at bounding box center [161, 742] width 13 height 13
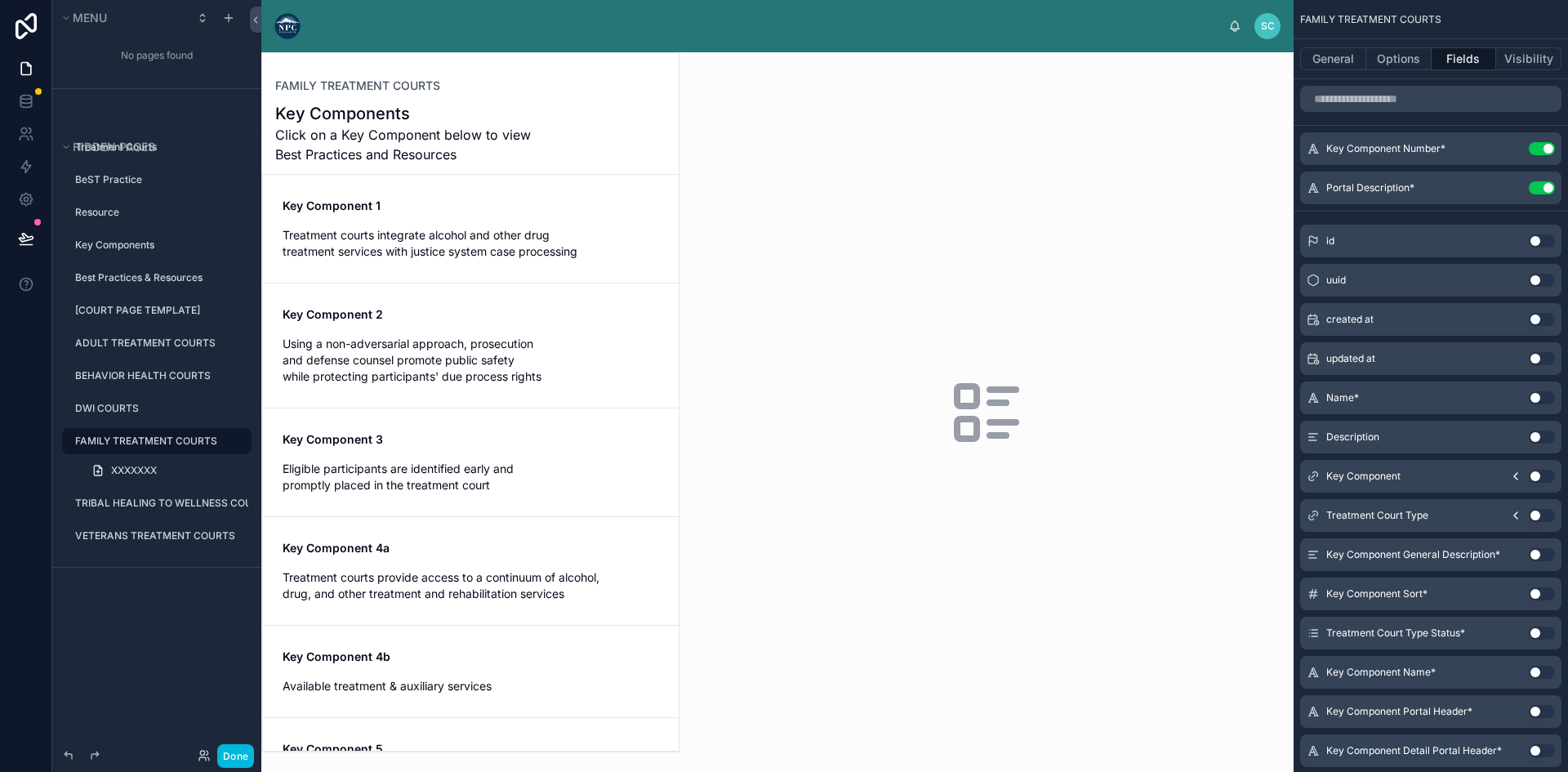
click at [1007, 409] on icon at bounding box center [987, 413] width 79 height 79
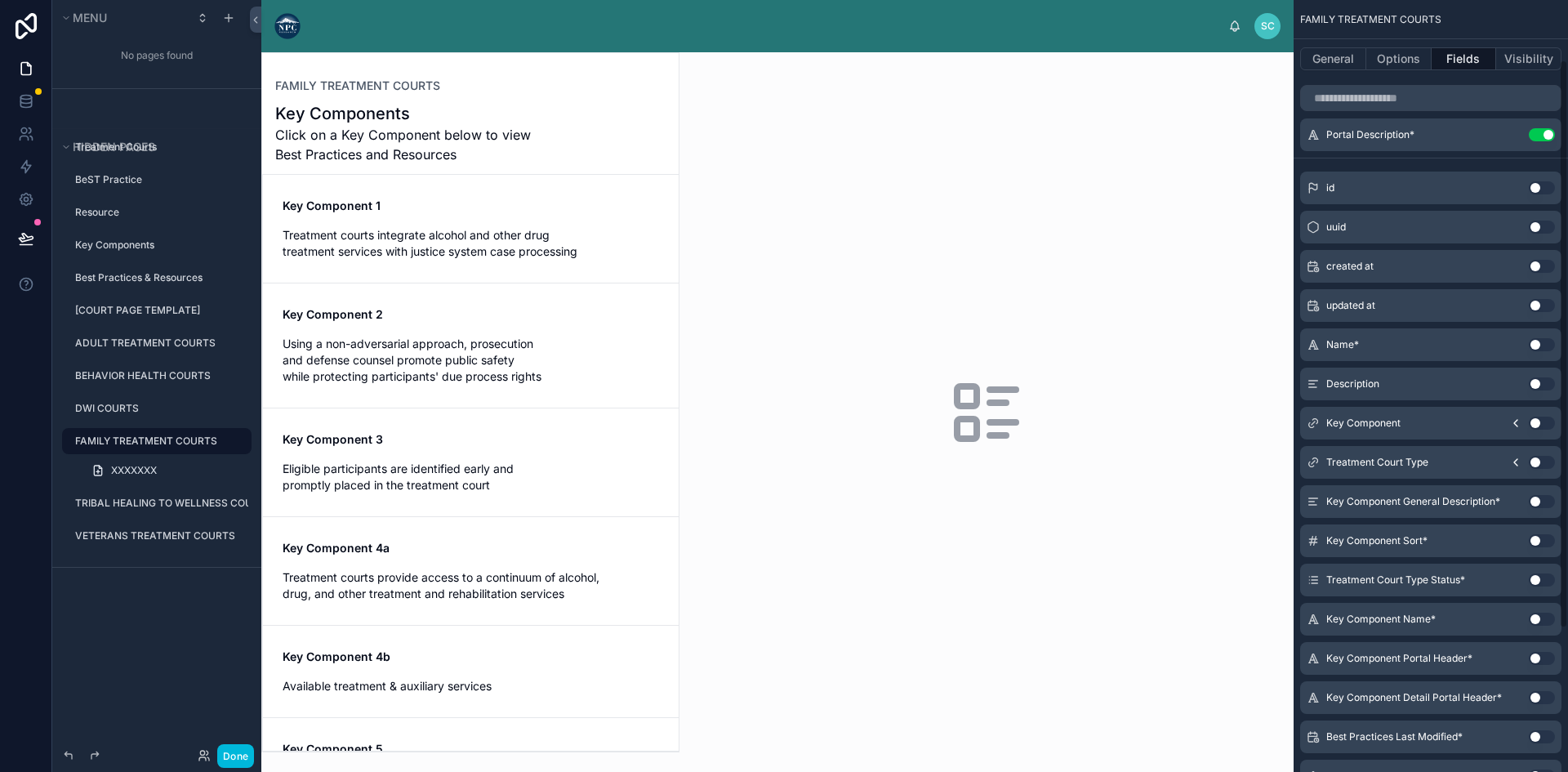
scroll to position [81, 0]
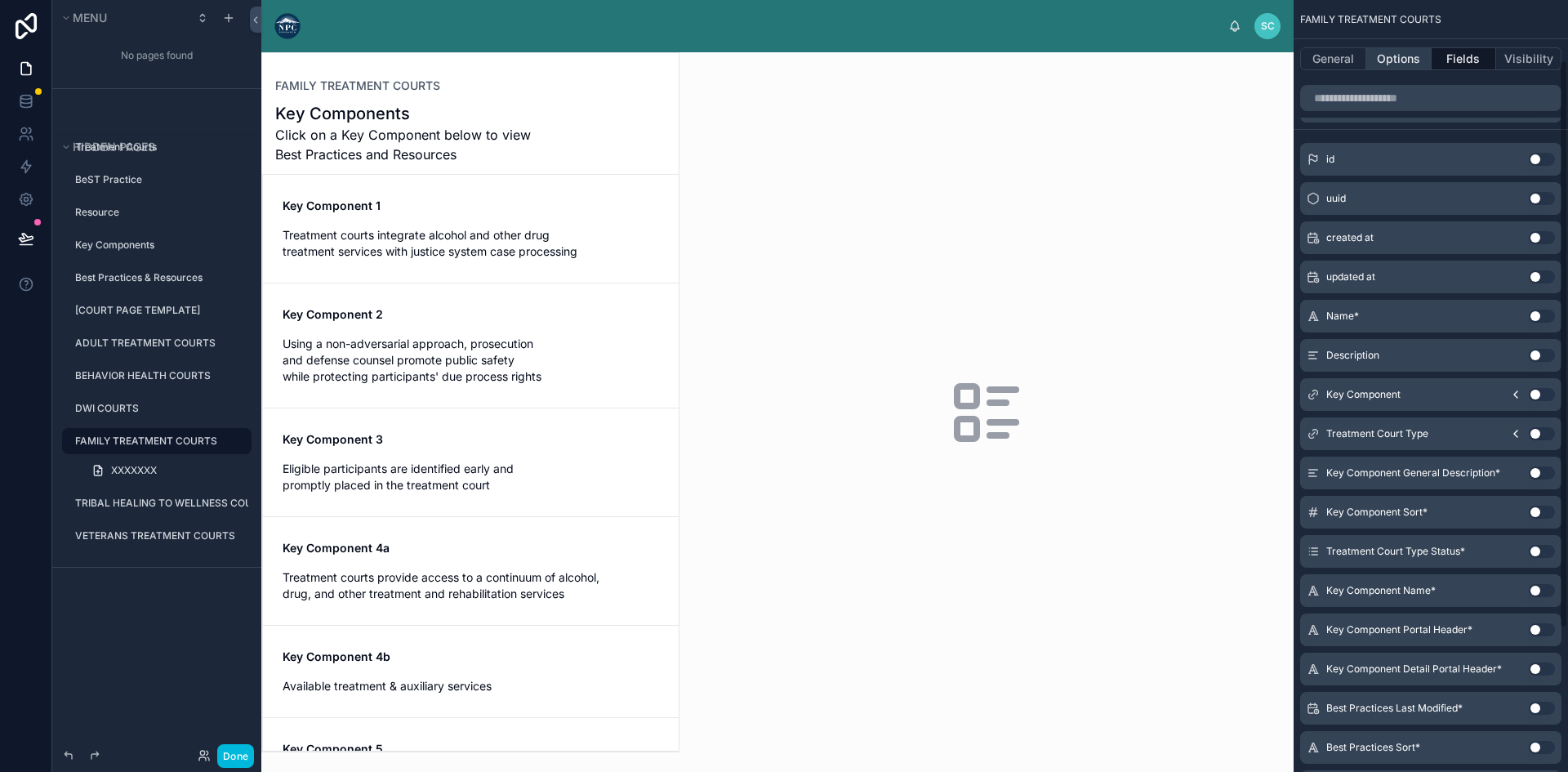
click at [1394, 57] on button "Options" at bounding box center [1398, 59] width 65 height 23
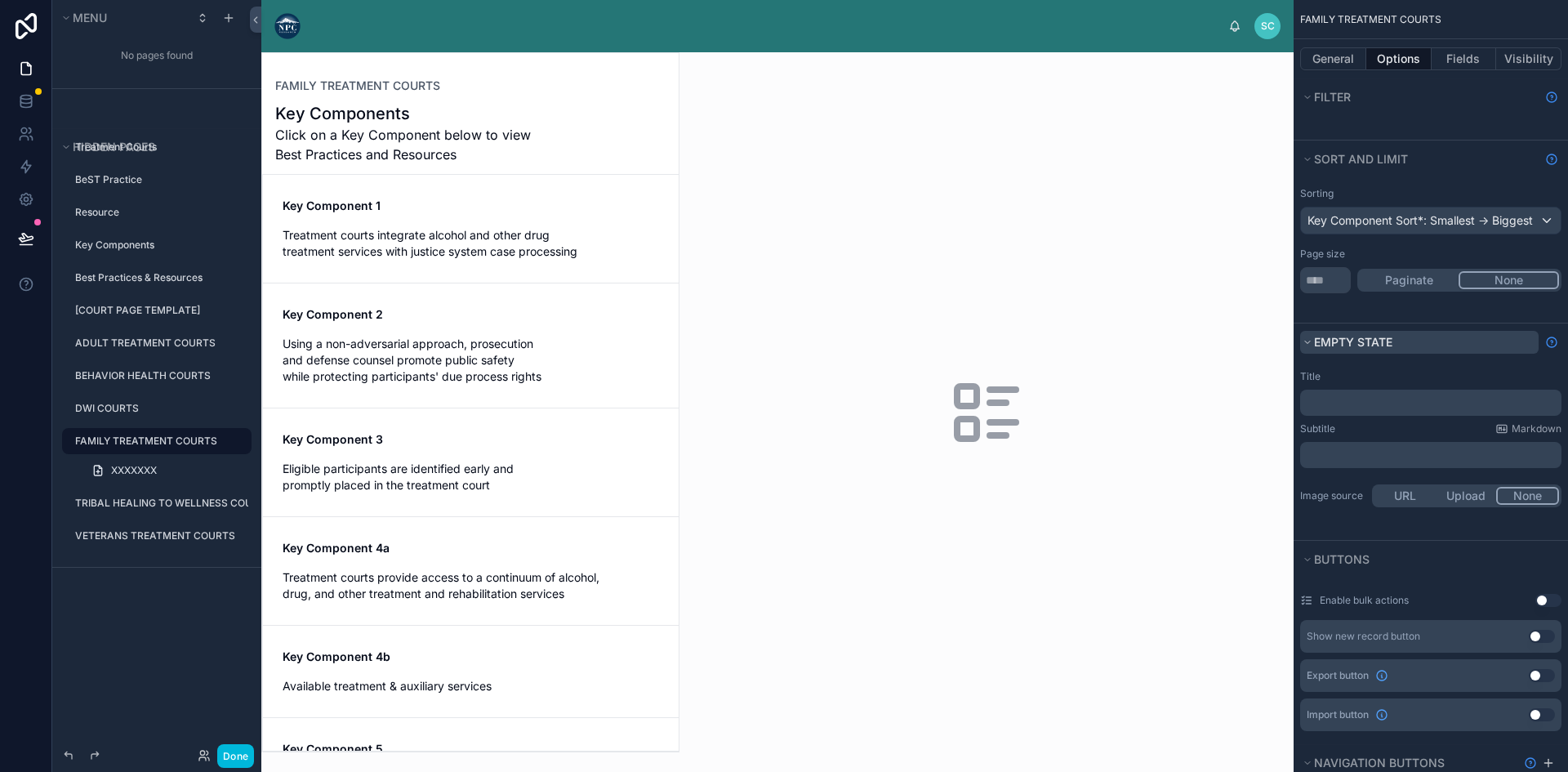
click at [1318, 338] on span "Empty state" at bounding box center [1353, 341] width 79 height 13
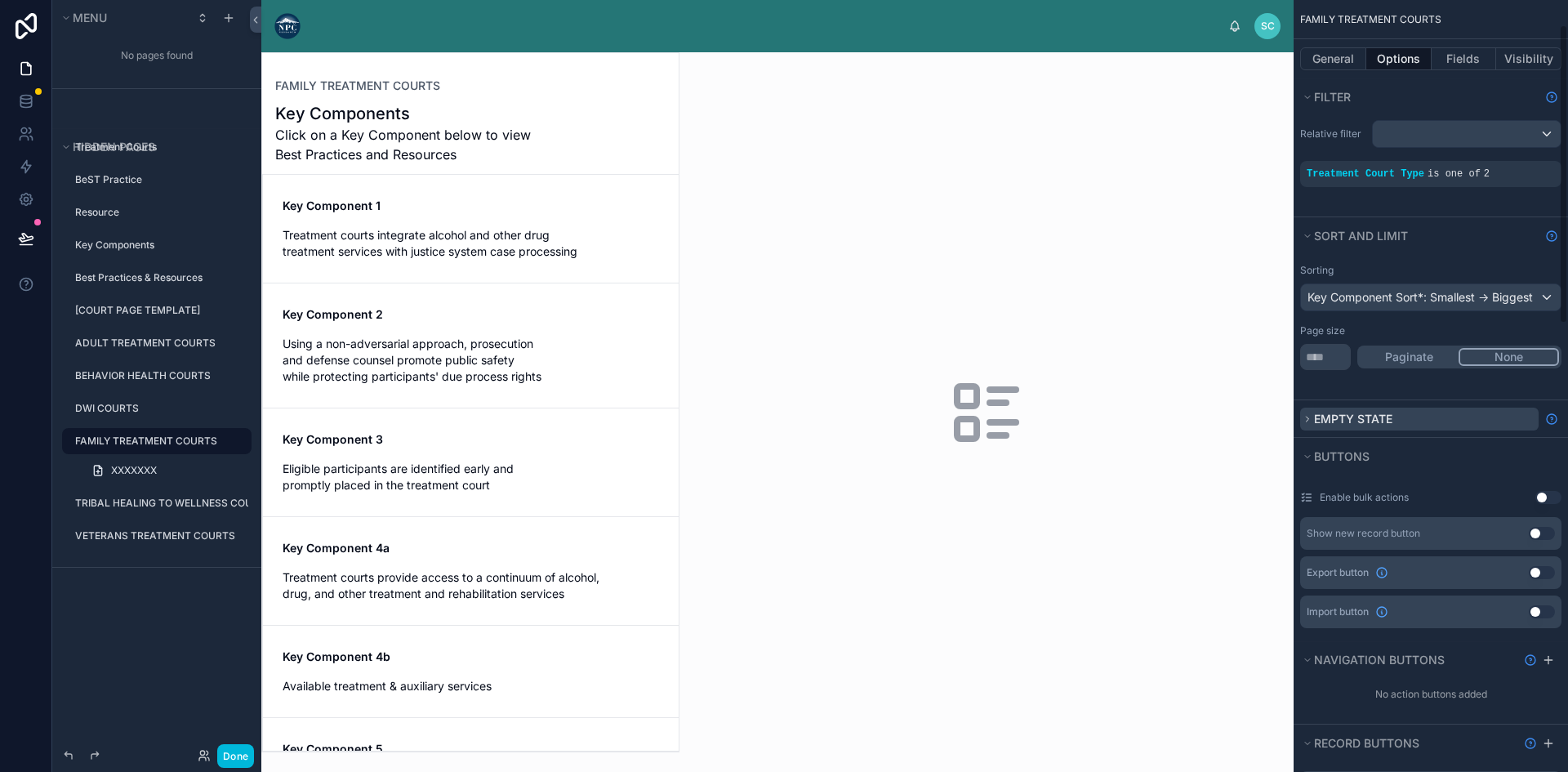
scroll to position [0, 0]
click at [1309, 423] on icon "scrollable content" at bounding box center [1307, 424] width 10 height 10
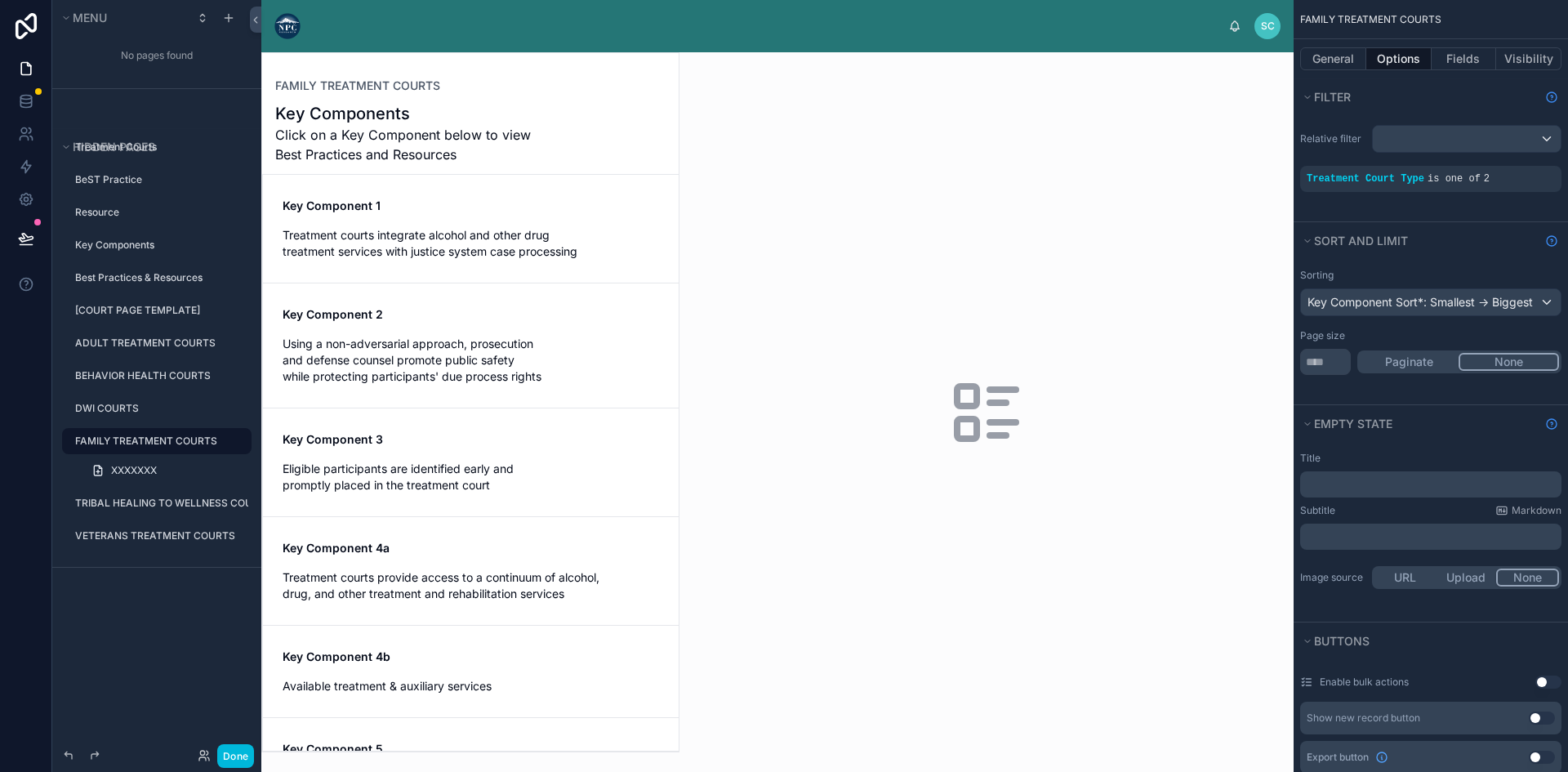
click at [1346, 487] on p "﻿" at bounding box center [1432, 484] width 252 height 13
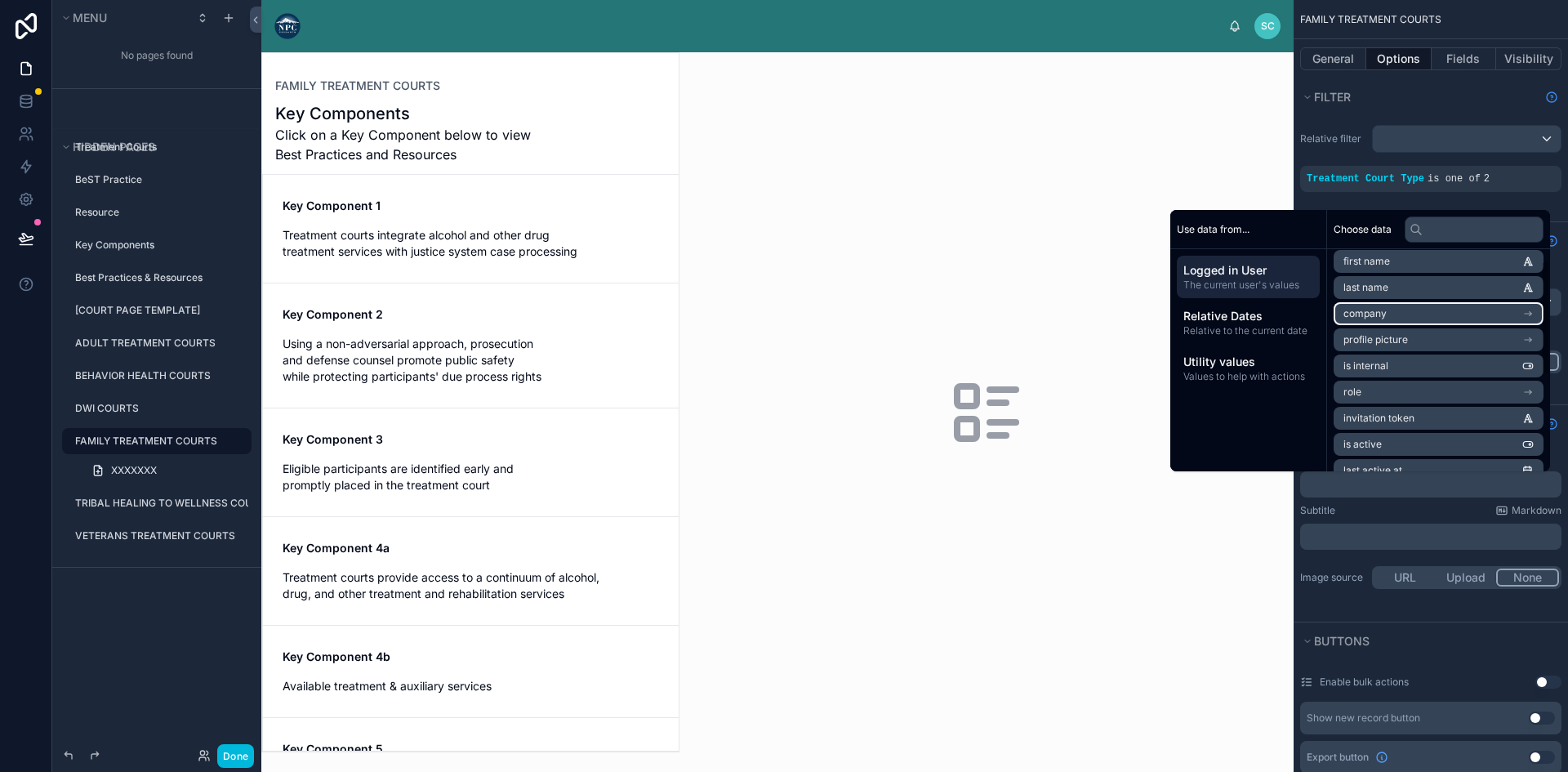
scroll to position [81, 0]
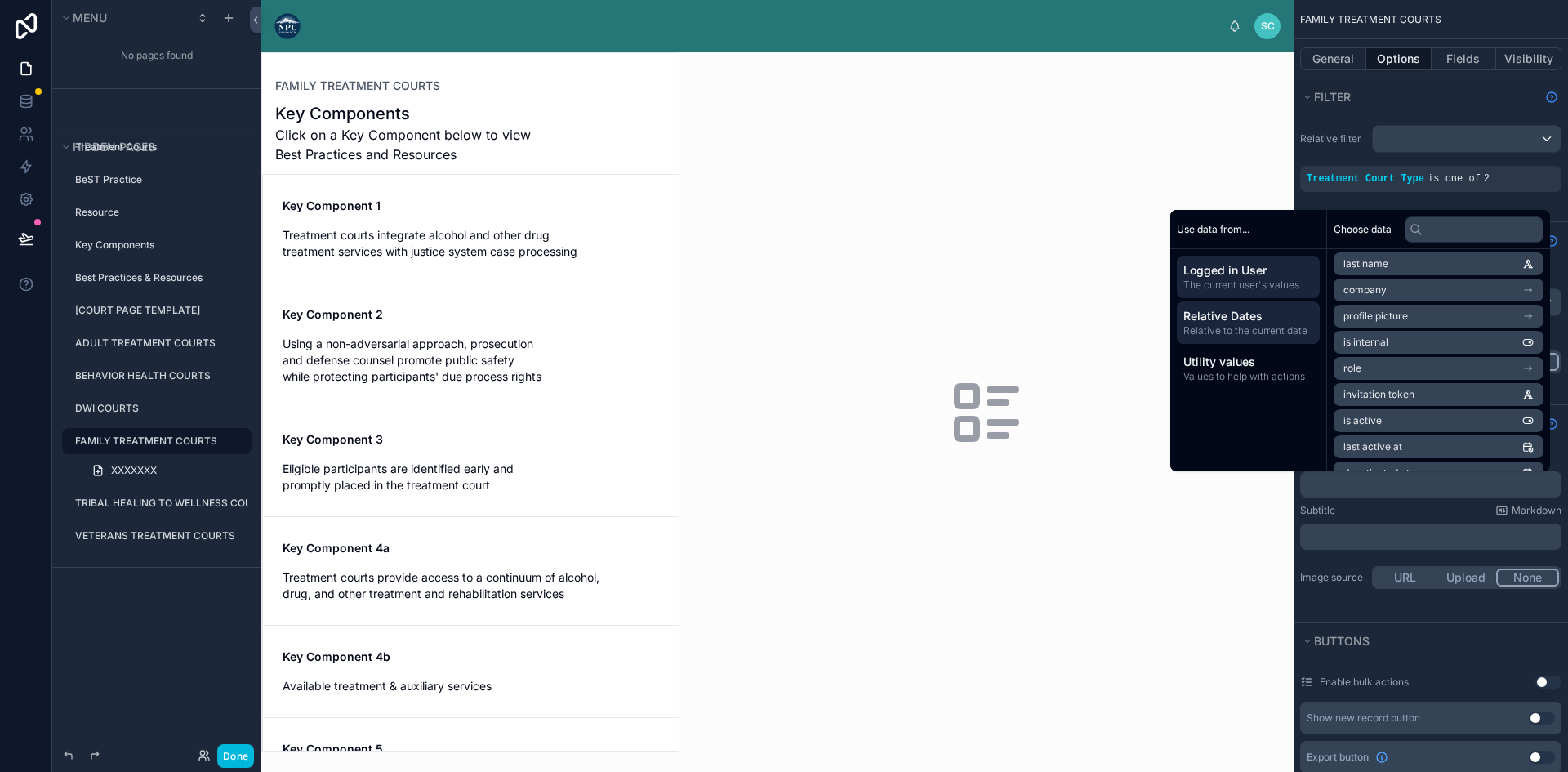
click at [1240, 320] on span "Relative Dates" at bounding box center [1247, 316] width 130 height 16
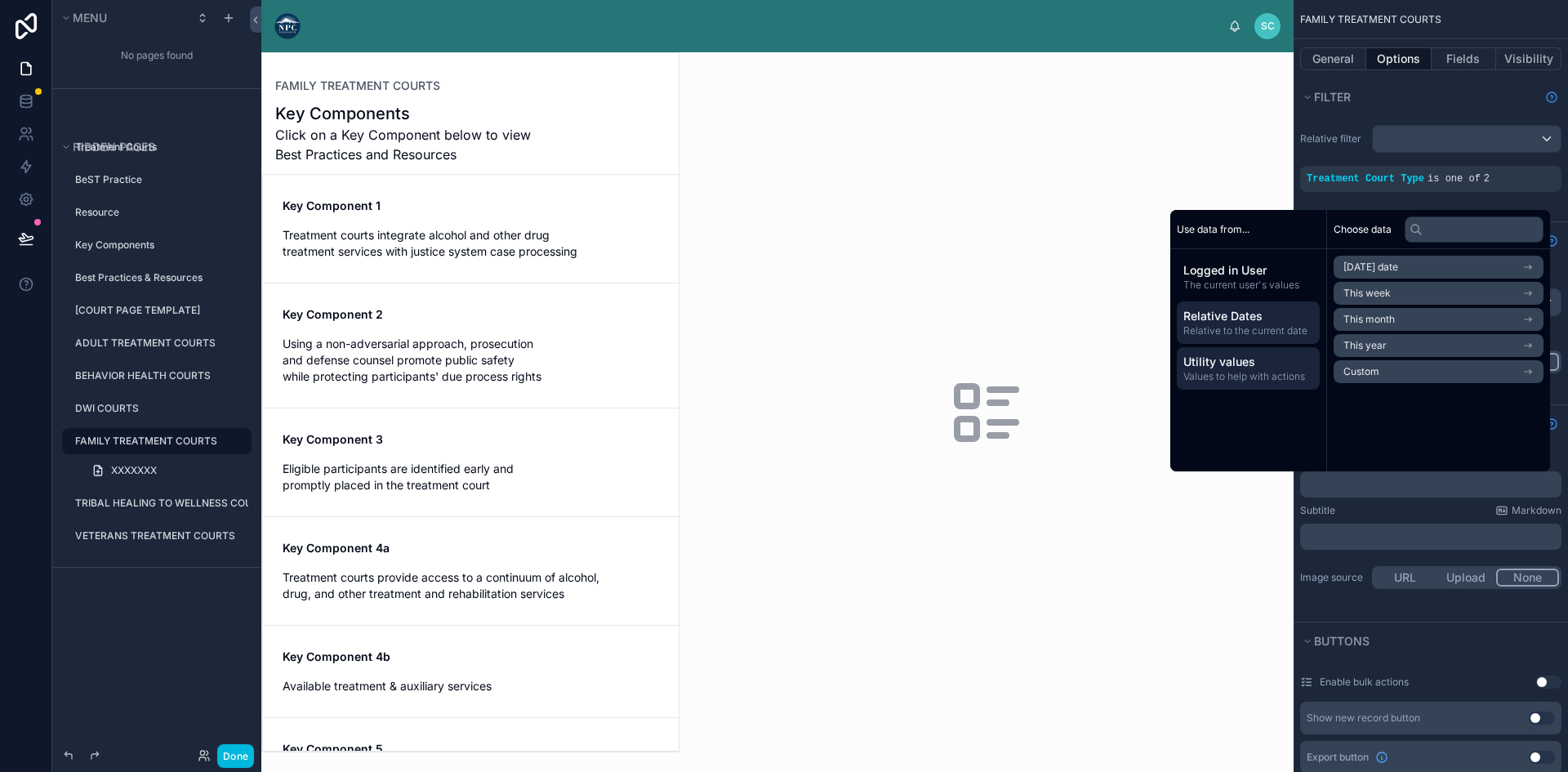
click at [1253, 361] on span "Utility values" at bounding box center [1247, 362] width 130 height 16
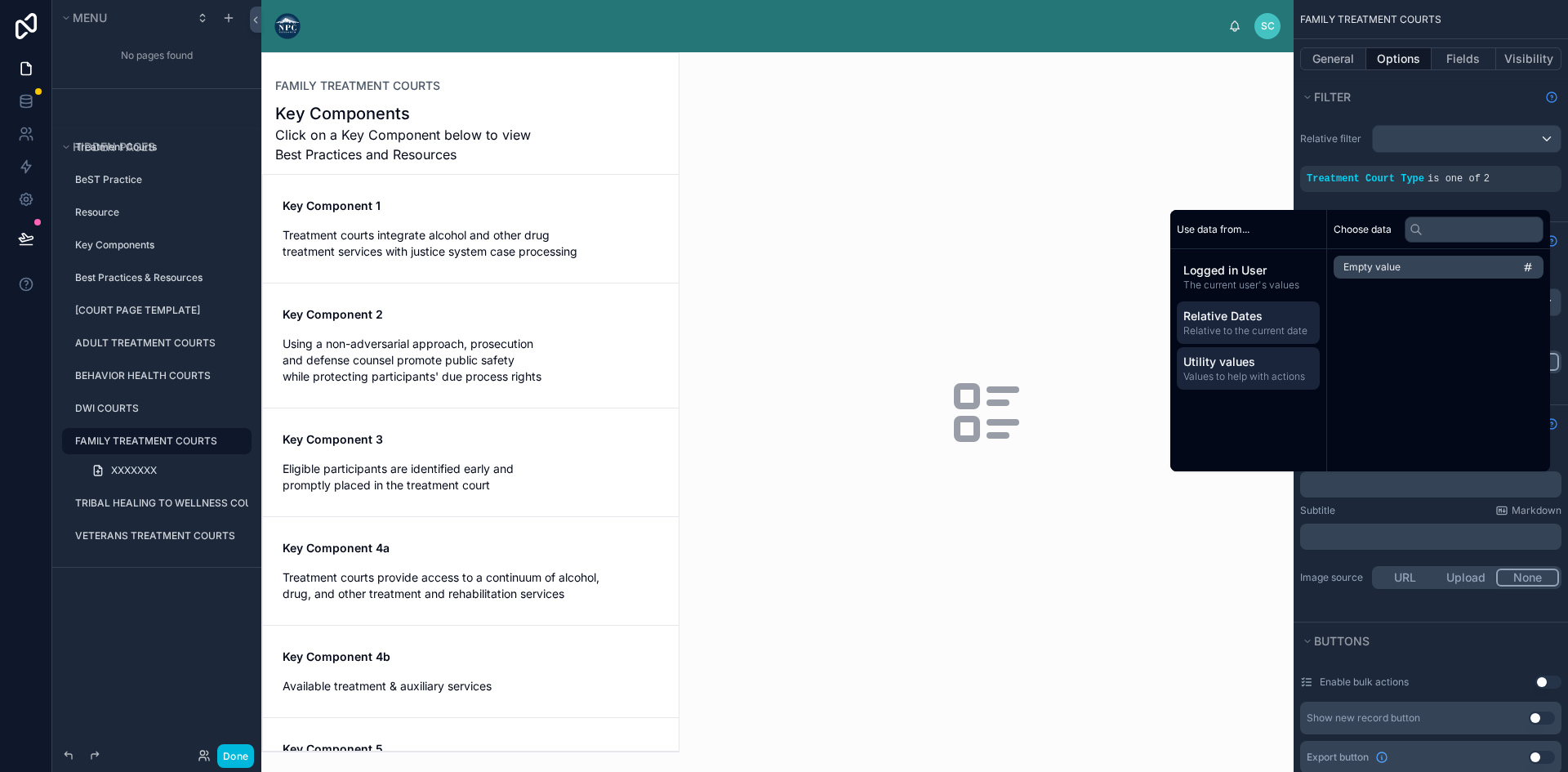
click at [1231, 319] on span "Relative Dates" at bounding box center [1247, 316] width 130 height 16
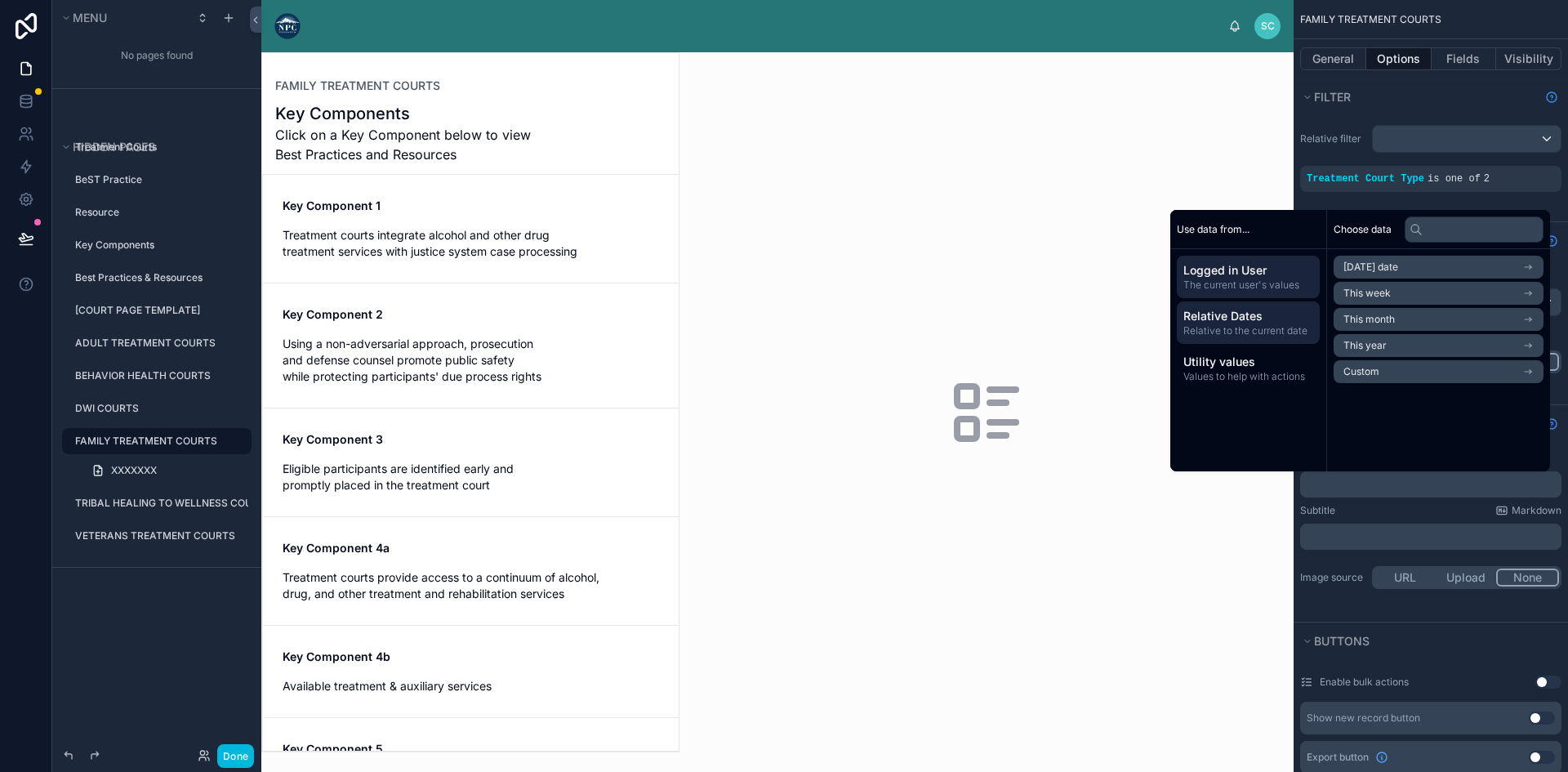
click at [1226, 269] on span "Logged in User" at bounding box center [1247, 270] width 130 height 16
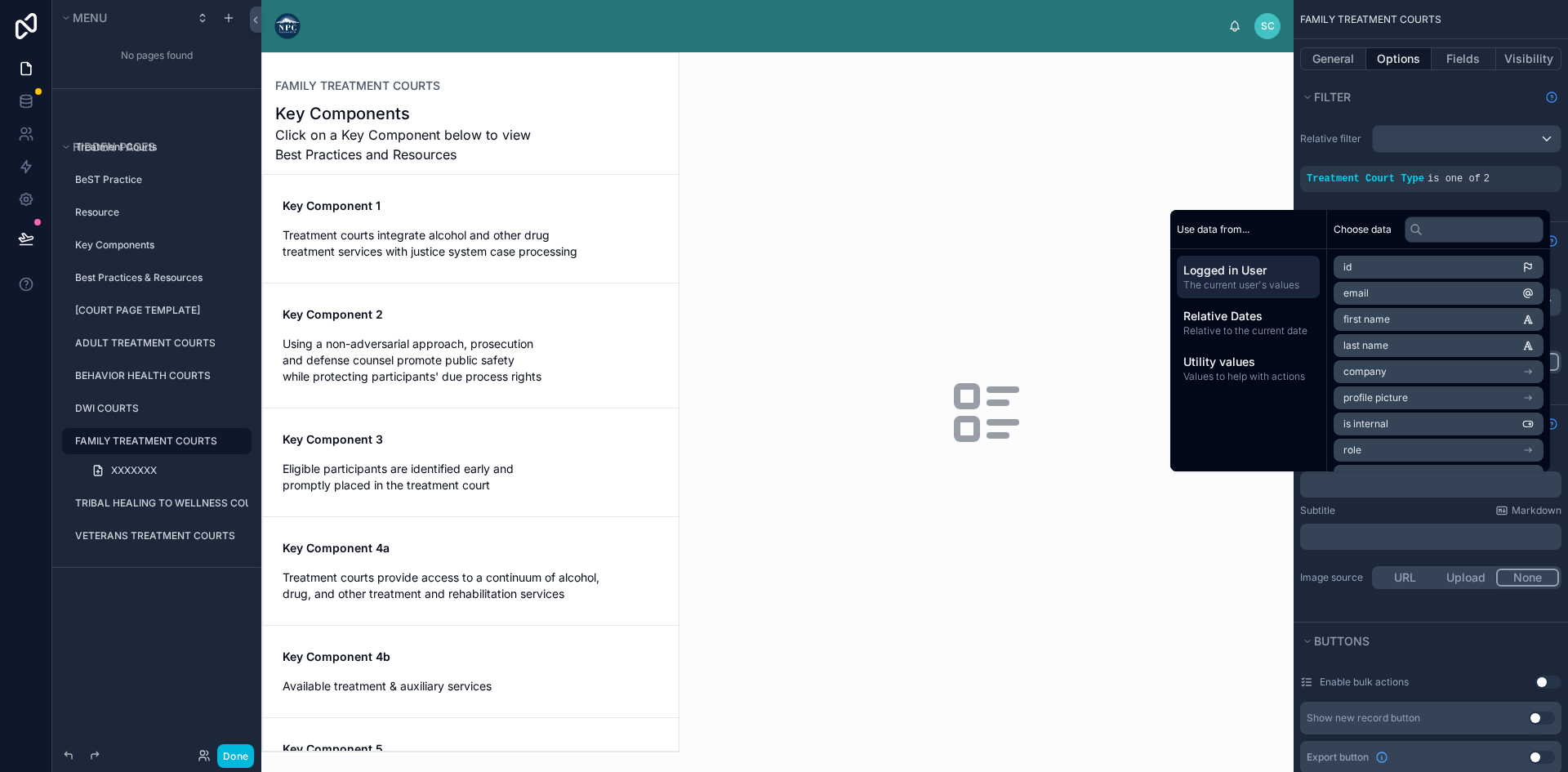
click at [1224, 236] on div "Use data from..." at bounding box center [1248, 229] width 156 height 39
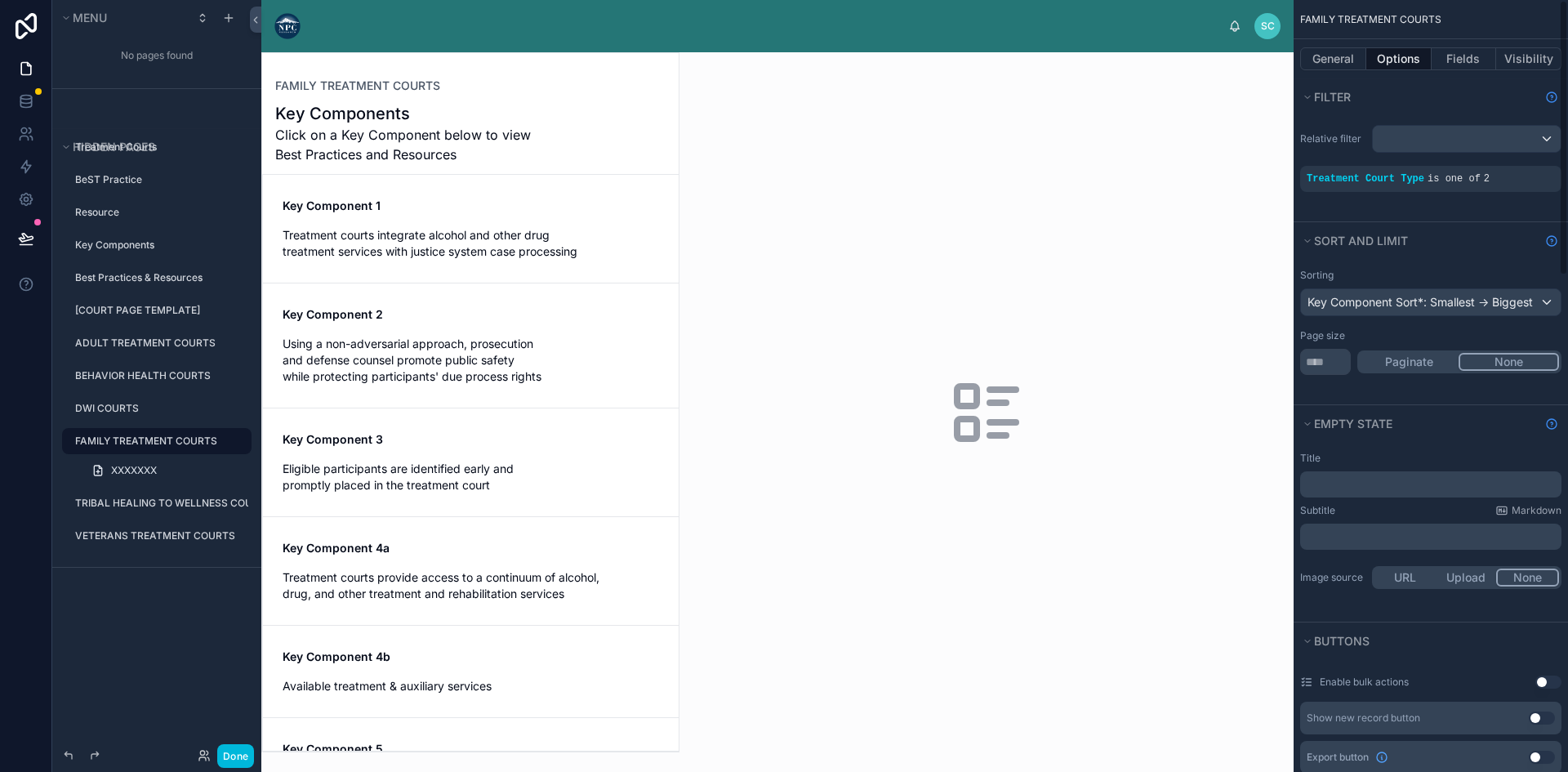
click at [1347, 507] on div "Subtitle Markdown" at bounding box center [1430, 510] width 261 height 13
click at [1351, 488] on p "﻿" at bounding box center [1432, 484] width 252 height 13
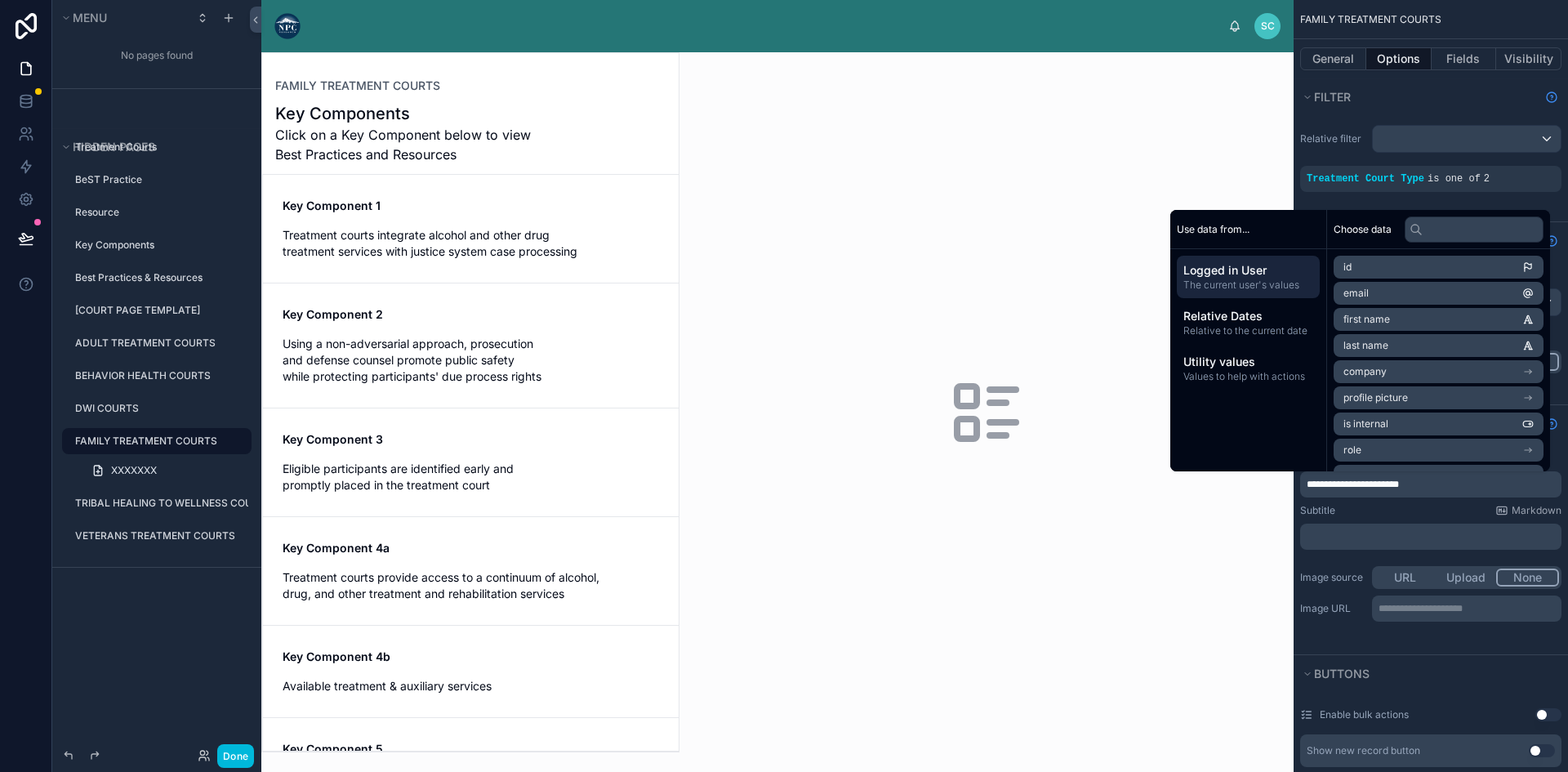
click at [1226, 519] on div at bounding box center [987, 411] width 614 height 719
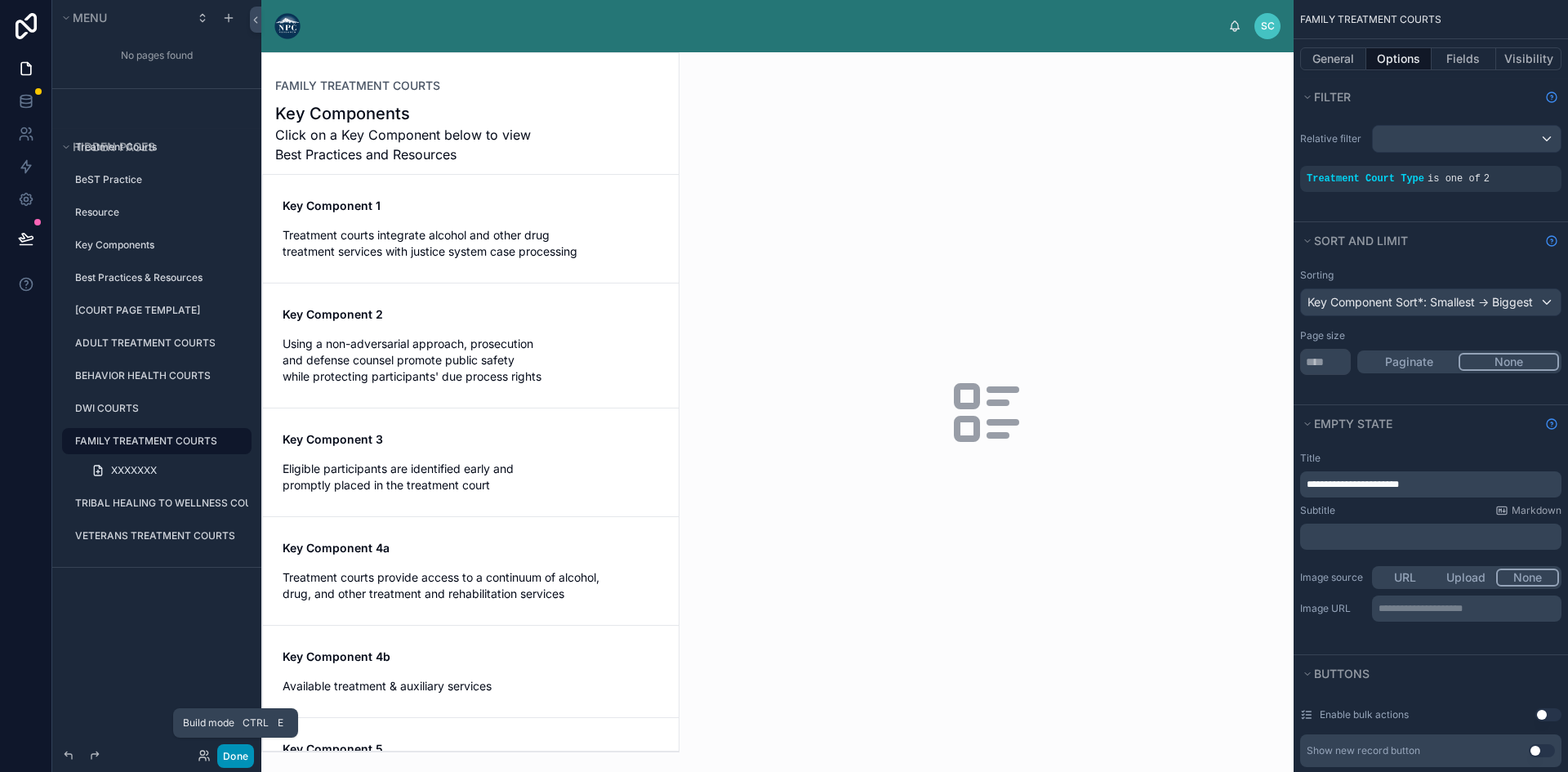
click at [232, 752] on button "Done" at bounding box center [236, 756] width 37 height 23
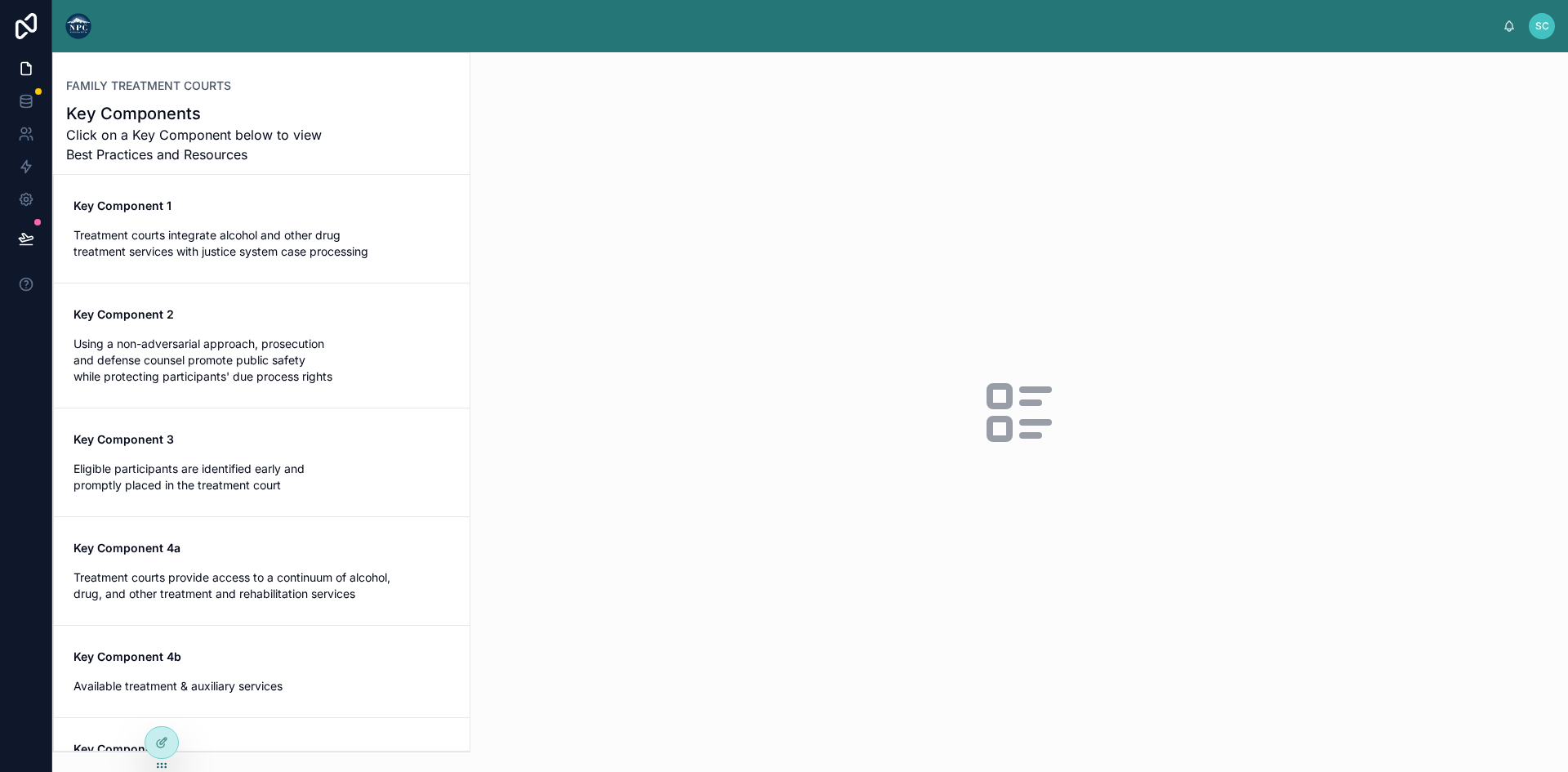
click at [166, 119] on h1 "Key Components" at bounding box center [200, 114] width 268 height 23
click at [978, 390] on div at bounding box center [1018, 411] width 1097 height 719
click at [267, 133] on span "Click on a Key Component below to view Best Practices and Resources" at bounding box center [200, 144] width 268 height 39
click at [120, 120] on h1 "Key Components" at bounding box center [200, 114] width 268 height 23
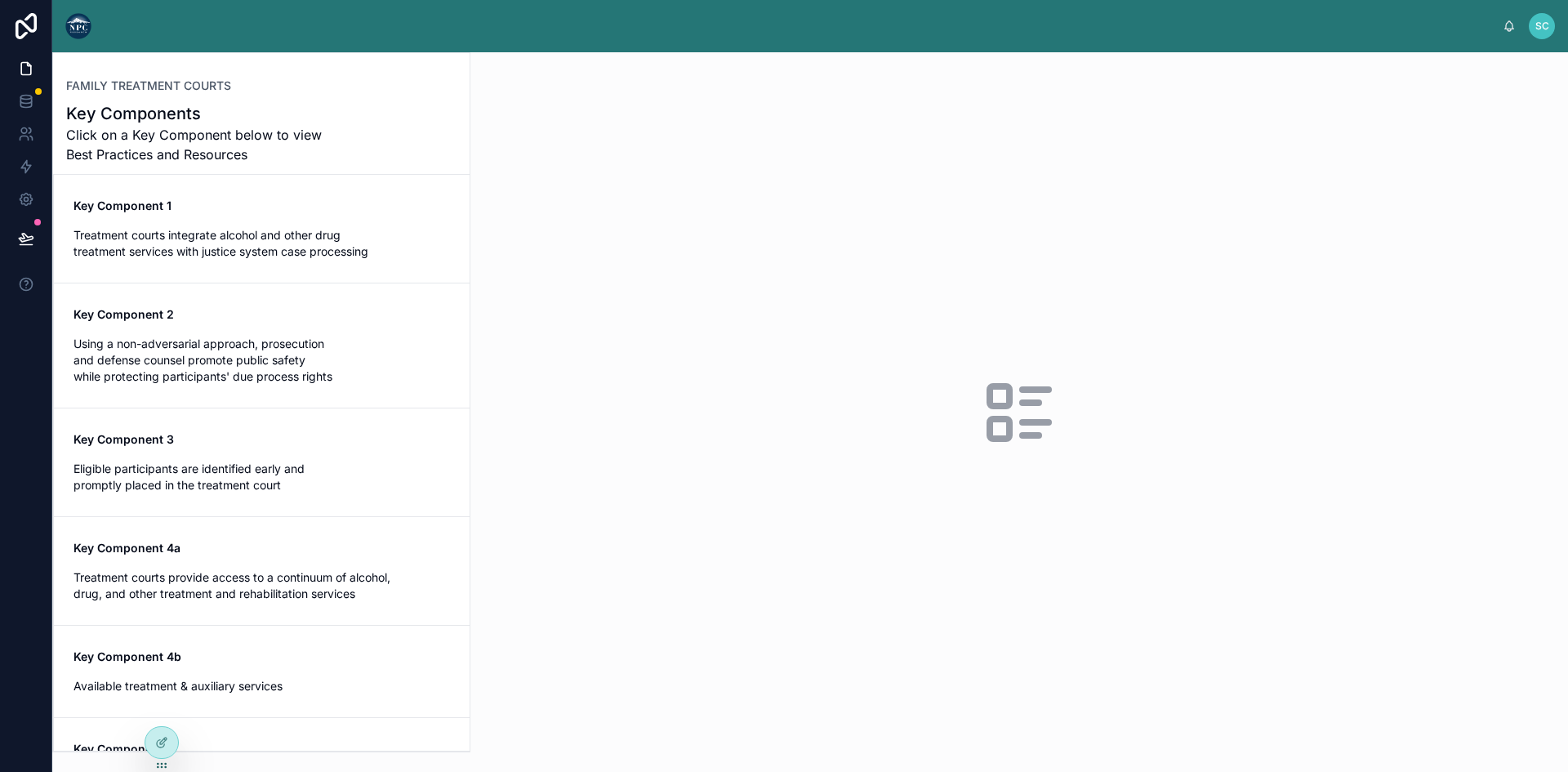
click at [173, 230] on span "Treatment courts integrate alcohol and other drug treatment services with justi…" at bounding box center [261, 243] width 376 height 32
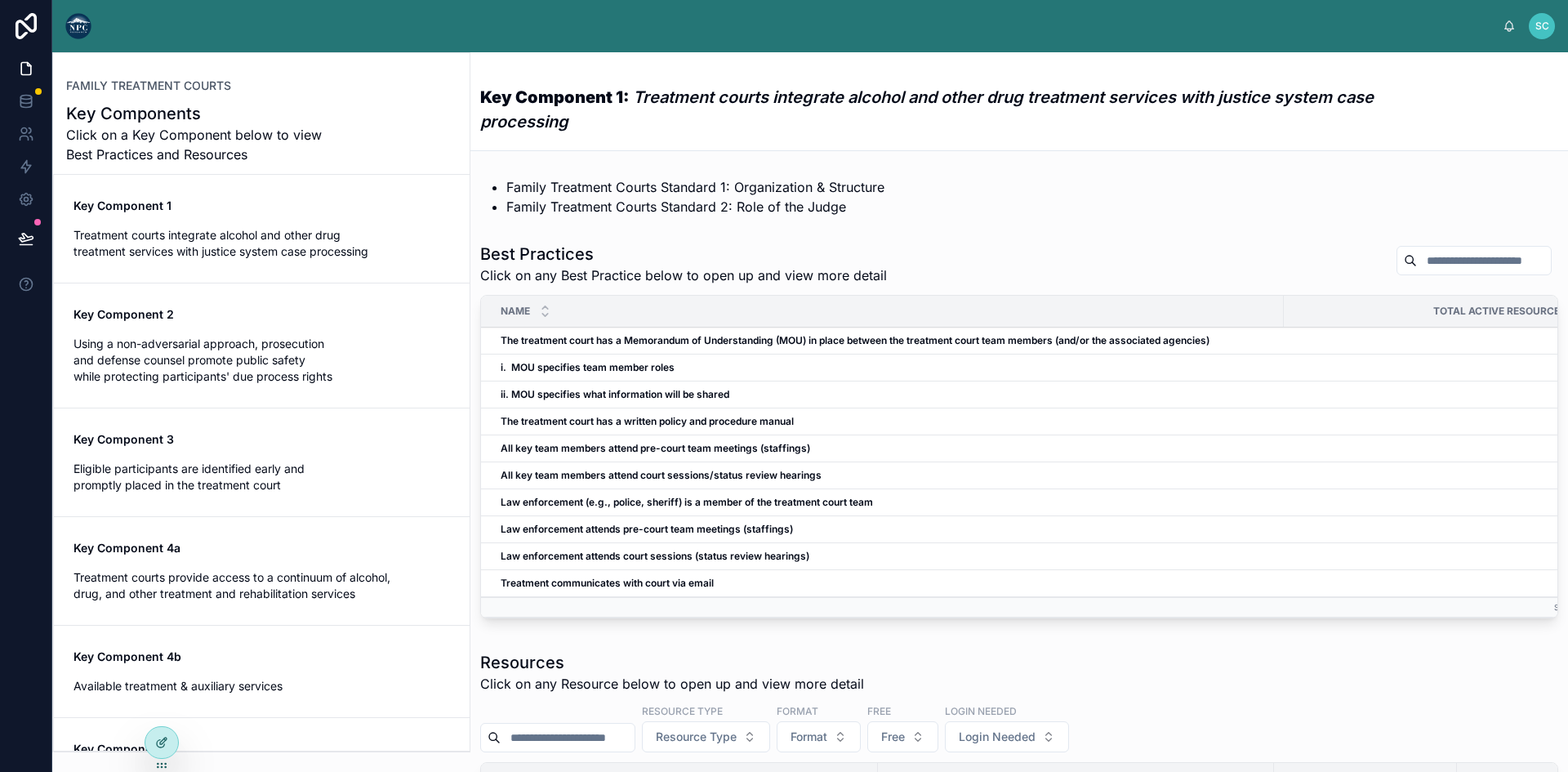
click at [160, 735] on div at bounding box center [161, 742] width 32 height 31
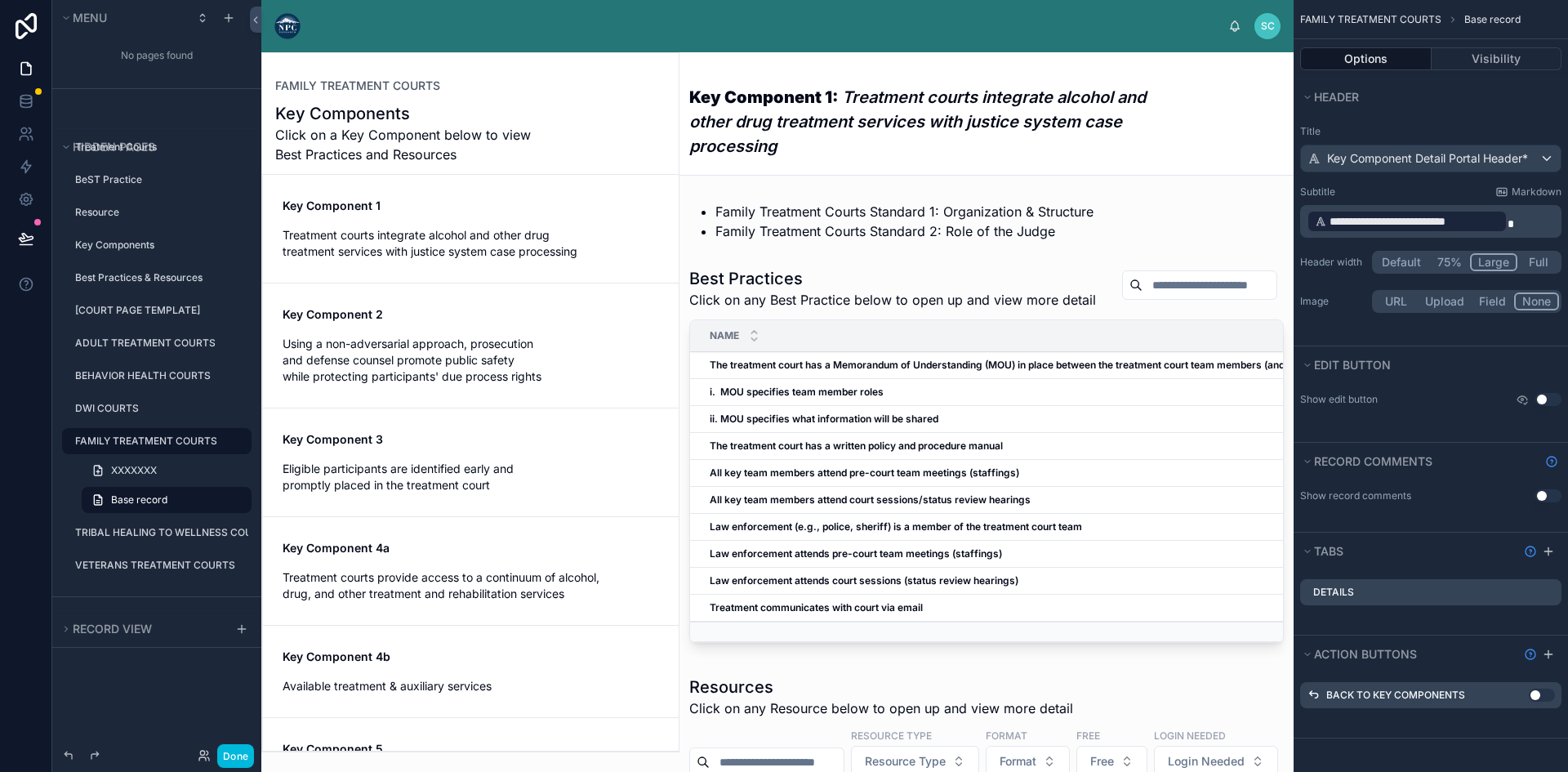
click at [0, 0] on icon "scrollable content" at bounding box center [0, 0] width 0 height 0
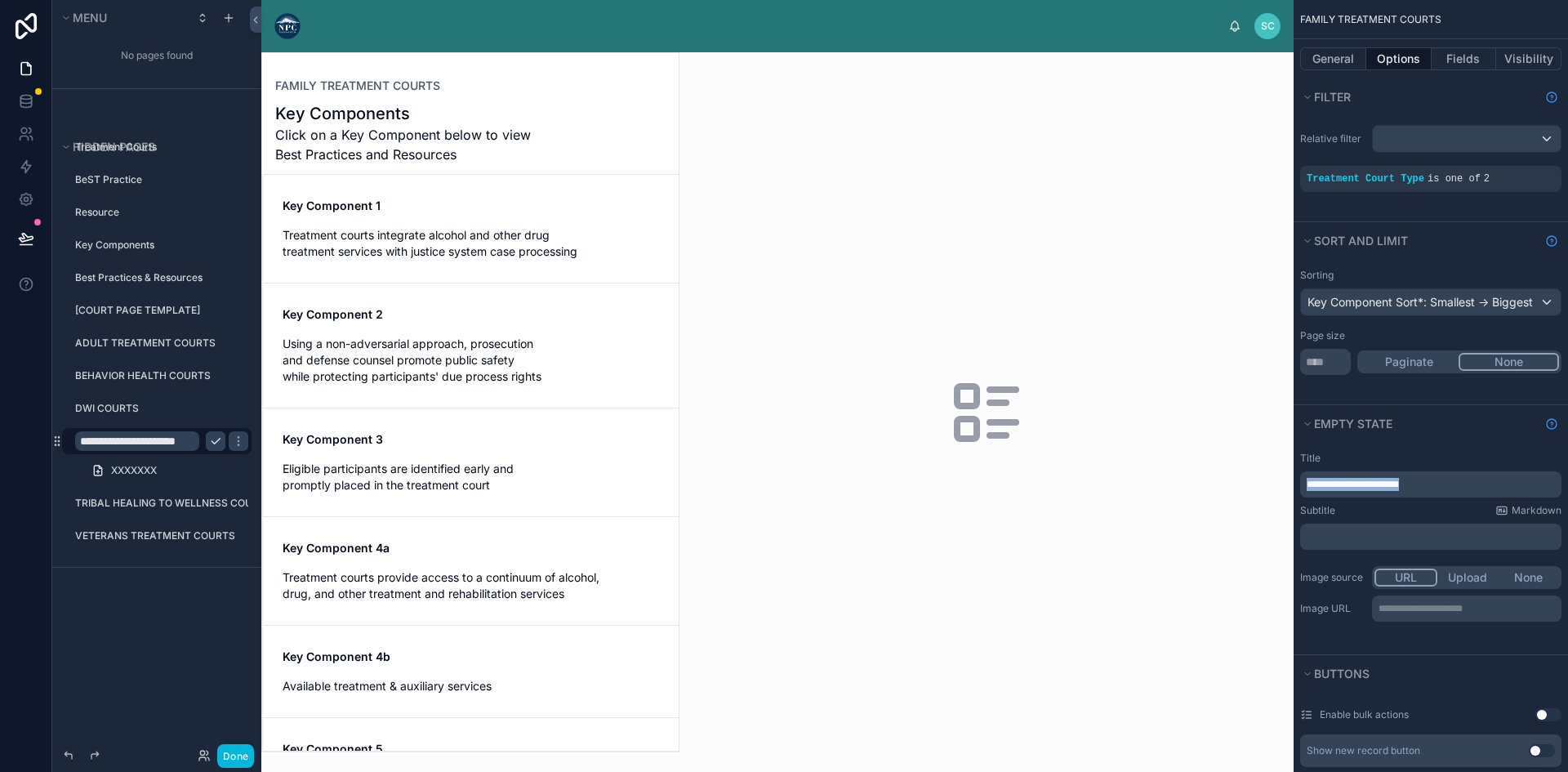
drag, startPoint x: 1430, startPoint y: 487, endPoint x: 1242, endPoint y: 489, distance: 188.0
click at [1242, 489] on div "SC Shannon Carey FAMILY TREATMENT COURTS Key Components Click on a Key Componen…" at bounding box center [914, 386] width 1307 height 772
click at [1428, 362] on button "Paginate" at bounding box center [1409, 362] width 99 height 18
click at [1489, 358] on button "None" at bounding box center [1509, 362] width 99 height 18
click at [1035, 347] on div at bounding box center [987, 411] width 614 height 719
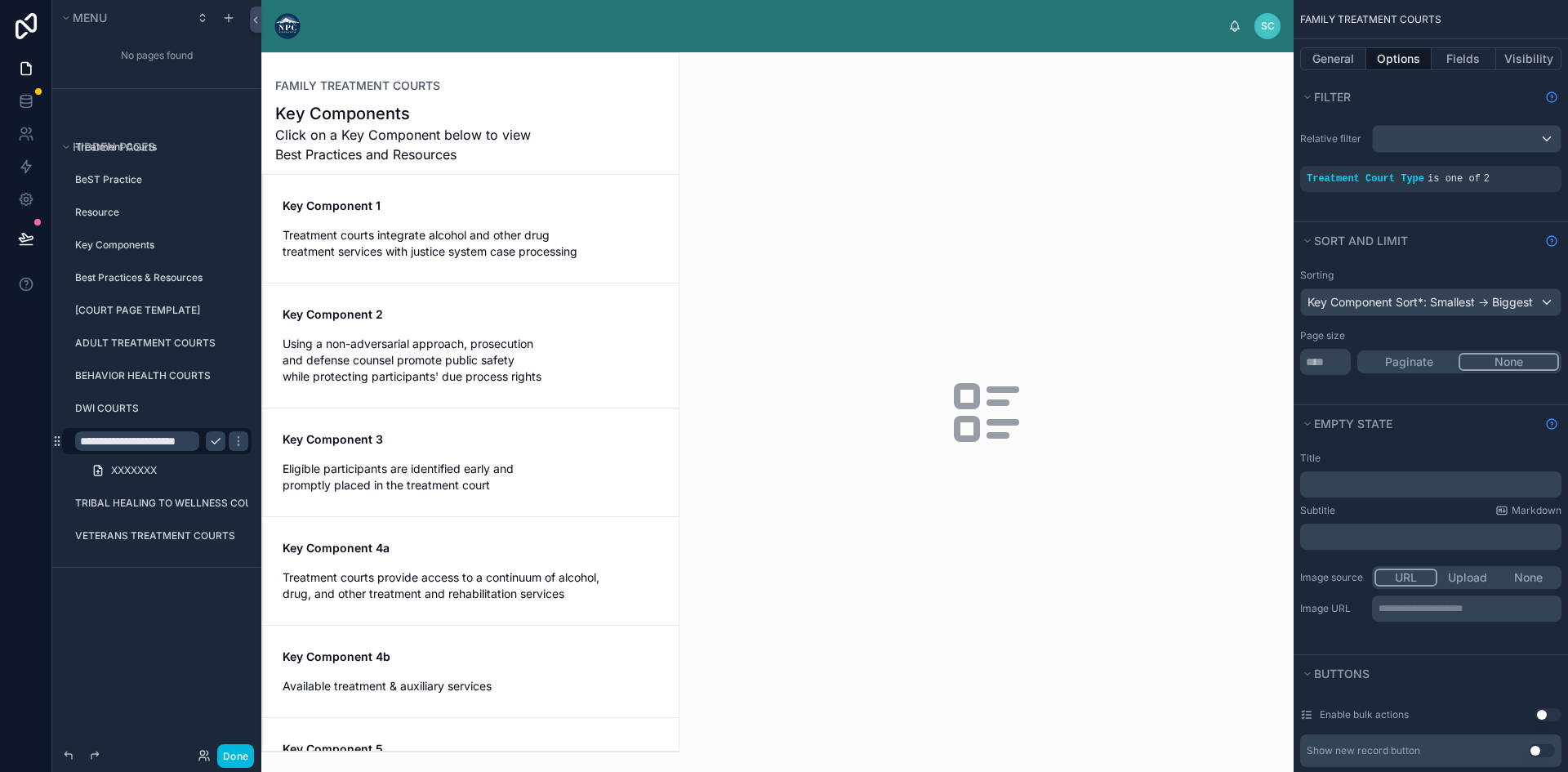
click at [383, 227] on div at bounding box center [470, 402] width 416 height 699
click at [388, 332] on div "Key Component 2 Using a non-adversarial approach, prosecution and defense couns…" at bounding box center [470, 346] width 376 height 79
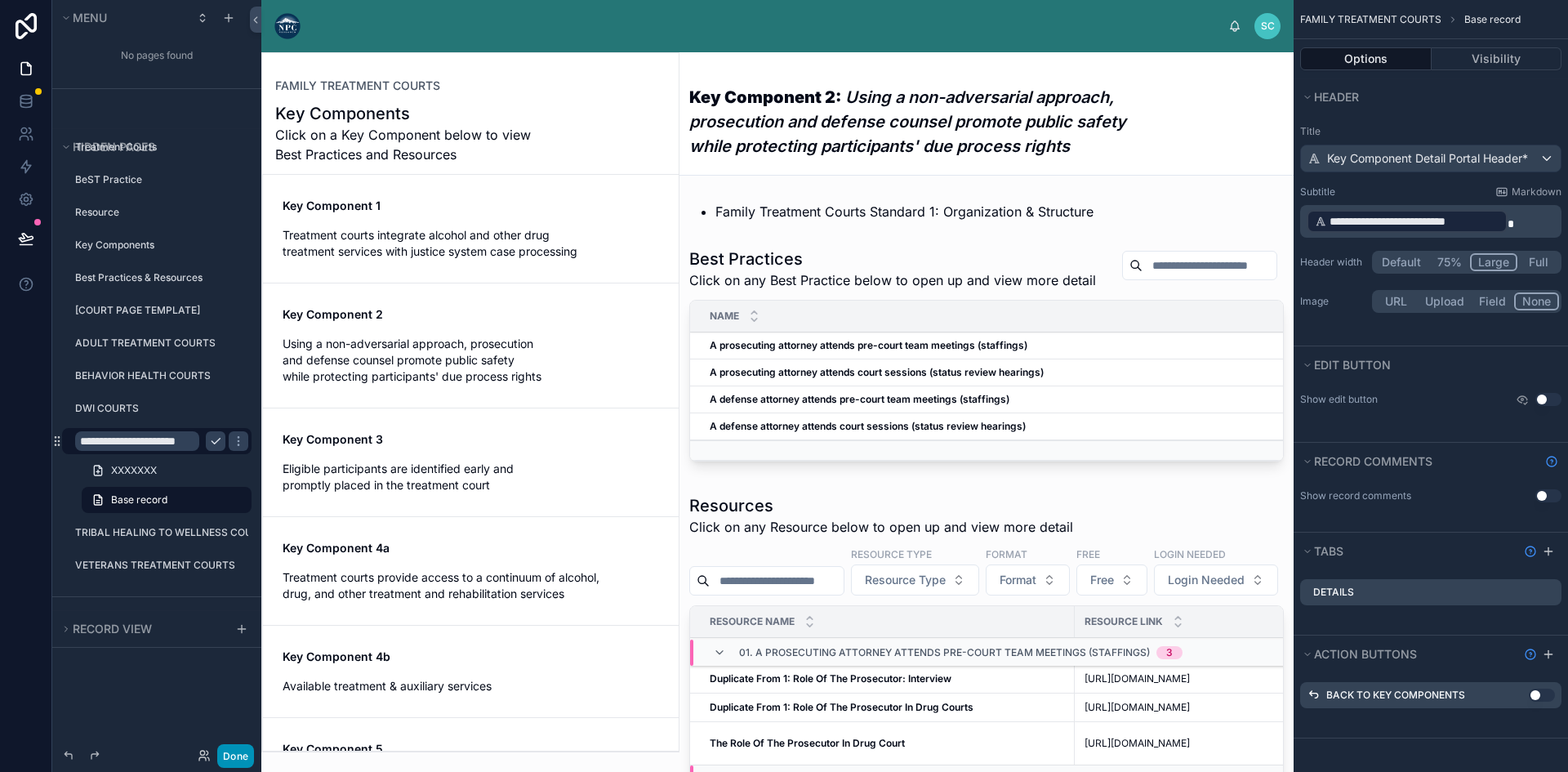
click at [236, 751] on button "Done" at bounding box center [236, 756] width 37 height 23
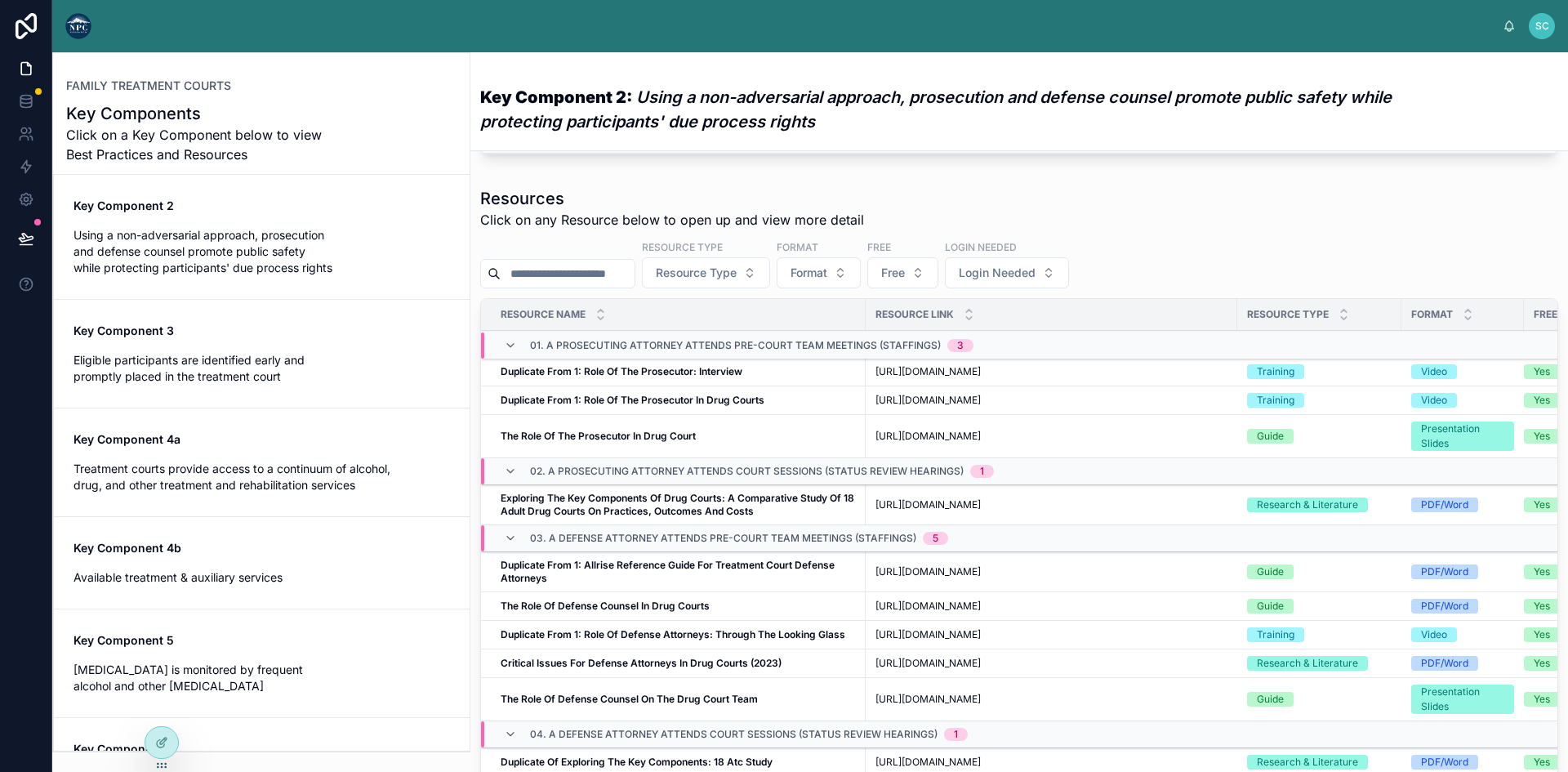
scroll to position [327, 0]
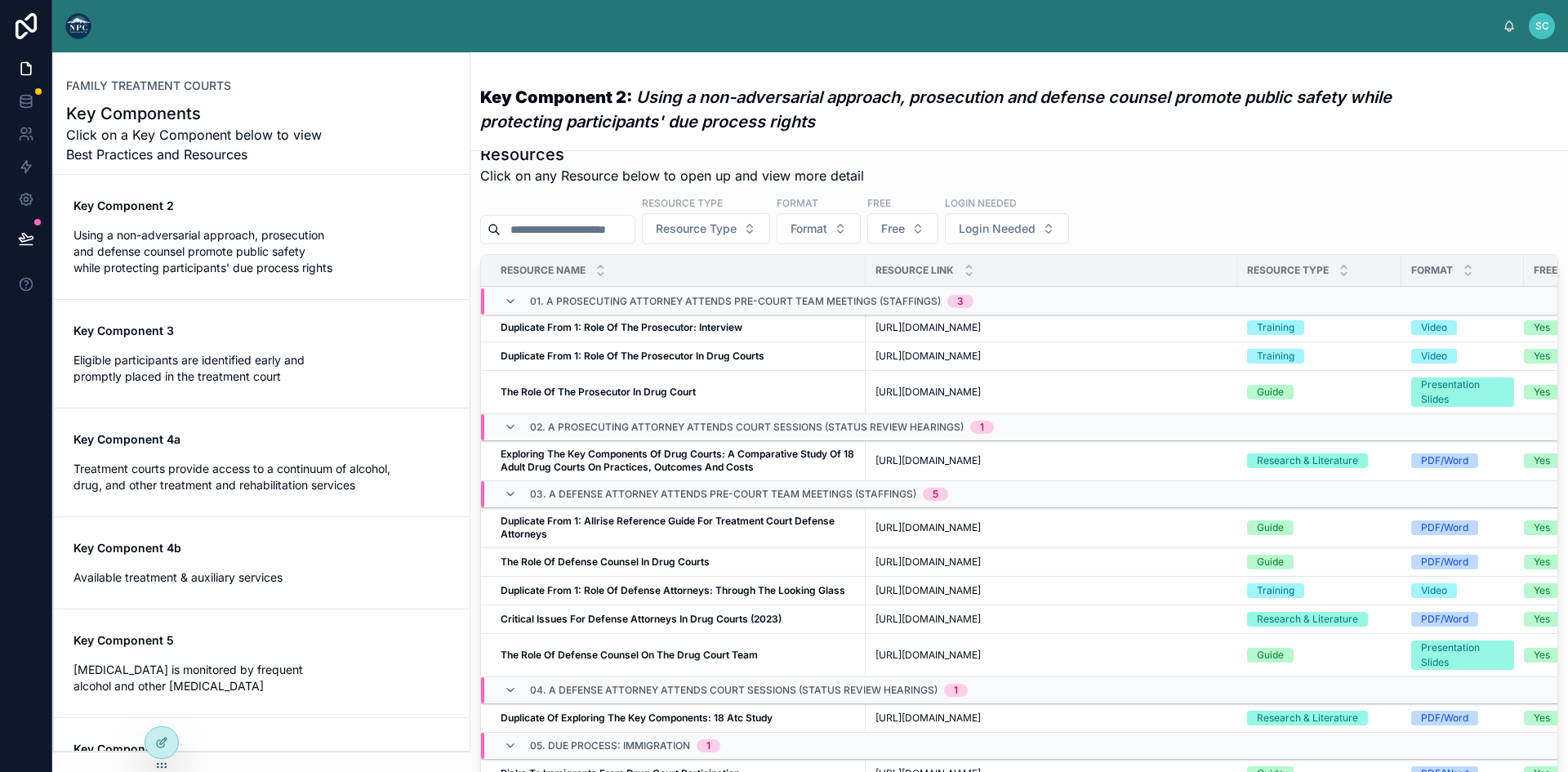
click at [587, 333] on strong "Duplicate From 1: Role Of The Prosecutor: Interview" at bounding box center [621, 327] width 242 height 13
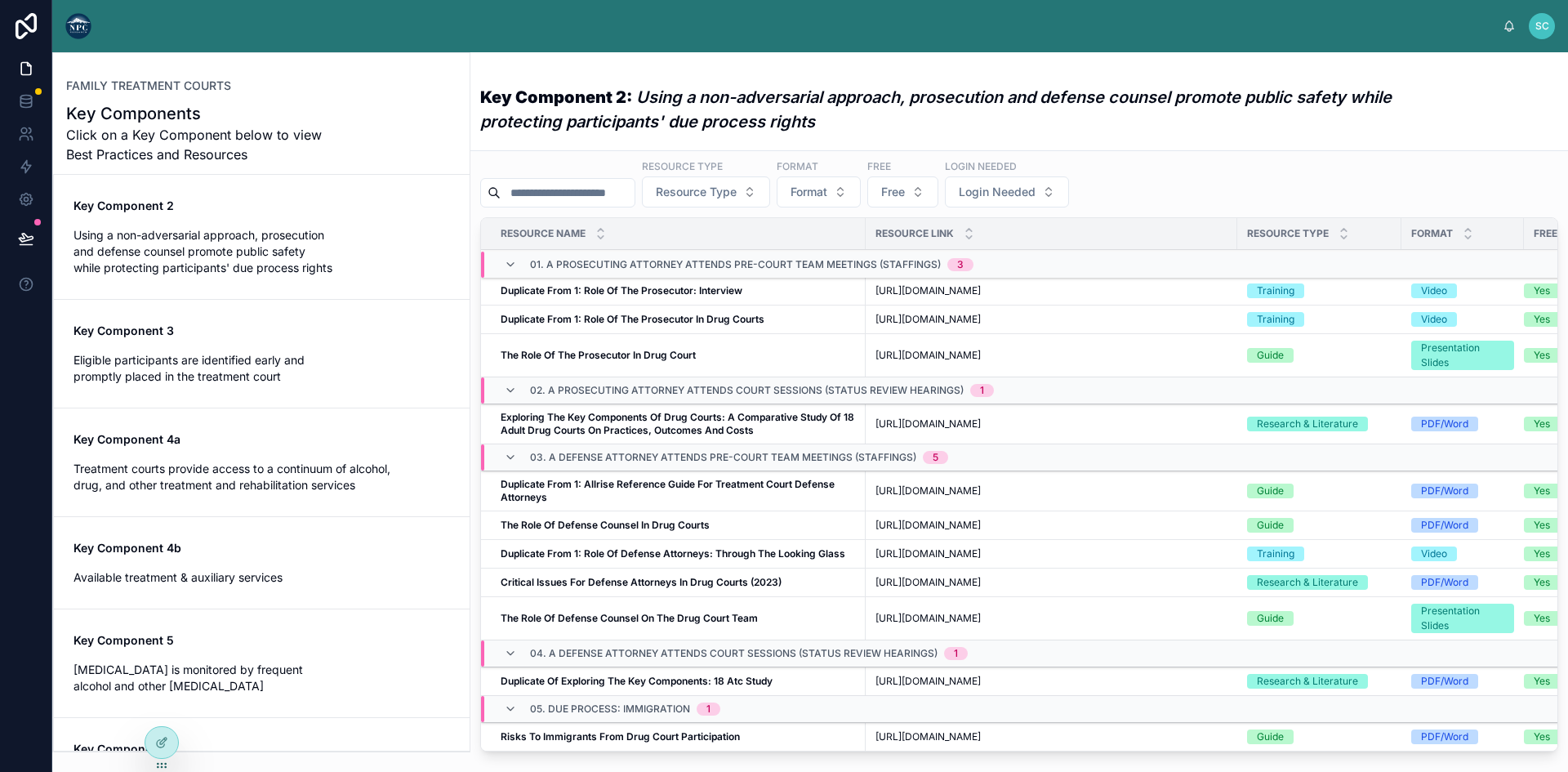
scroll to position [327, 0]
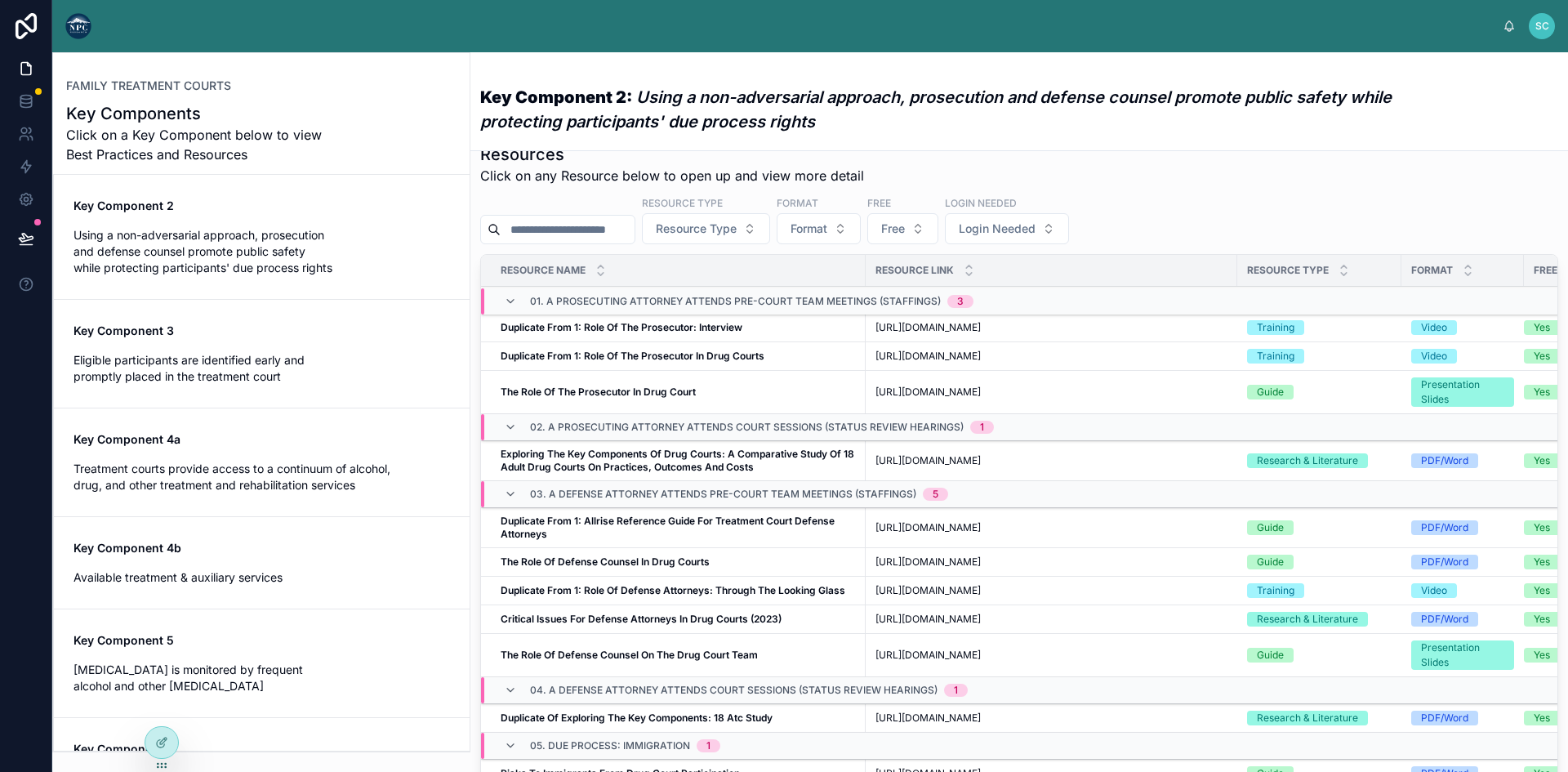
click at [822, 278] on div "Resource Name" at bounding box center [673, 270] width 384 height 31
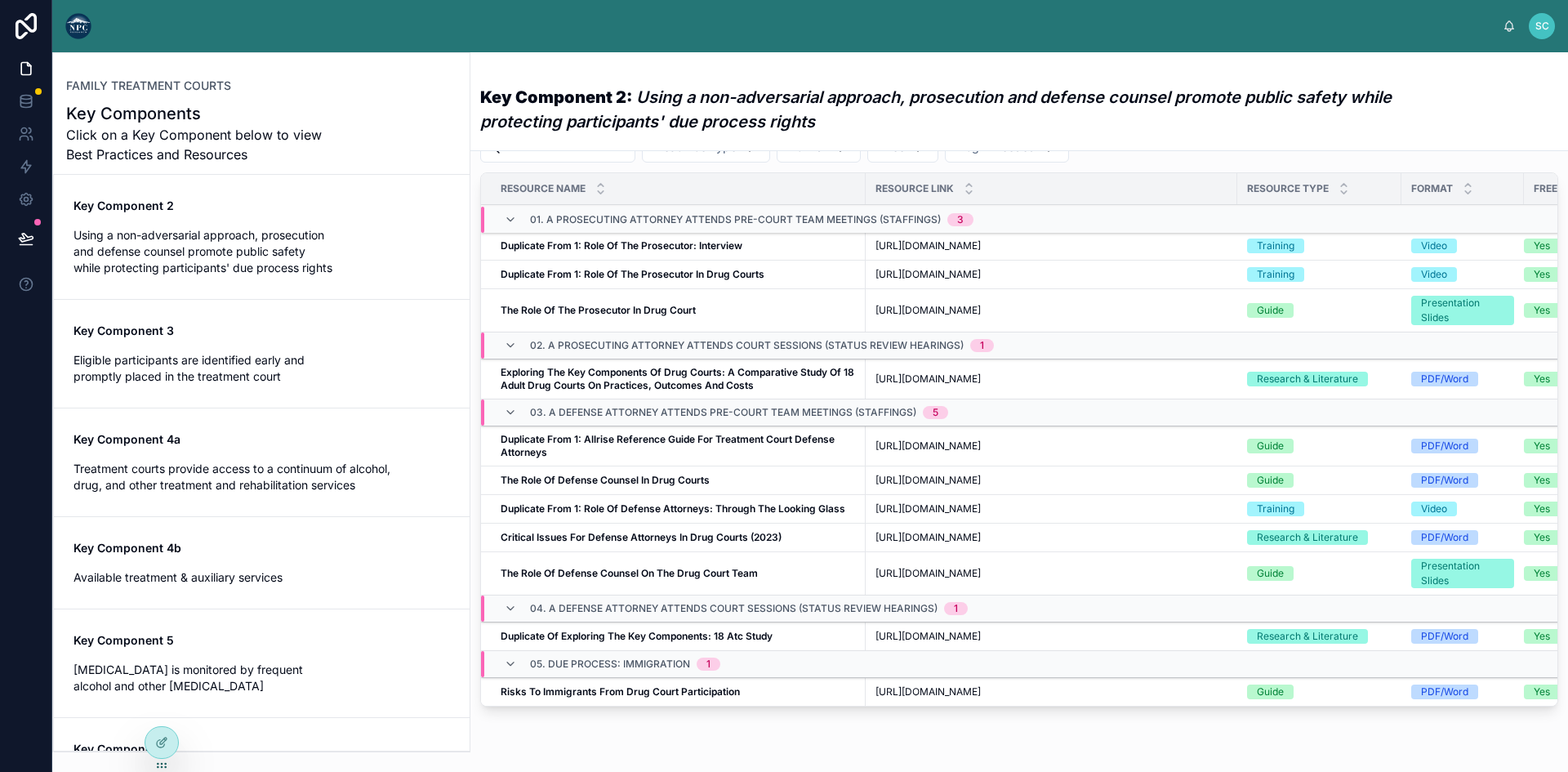
scroll to position [327, 0]
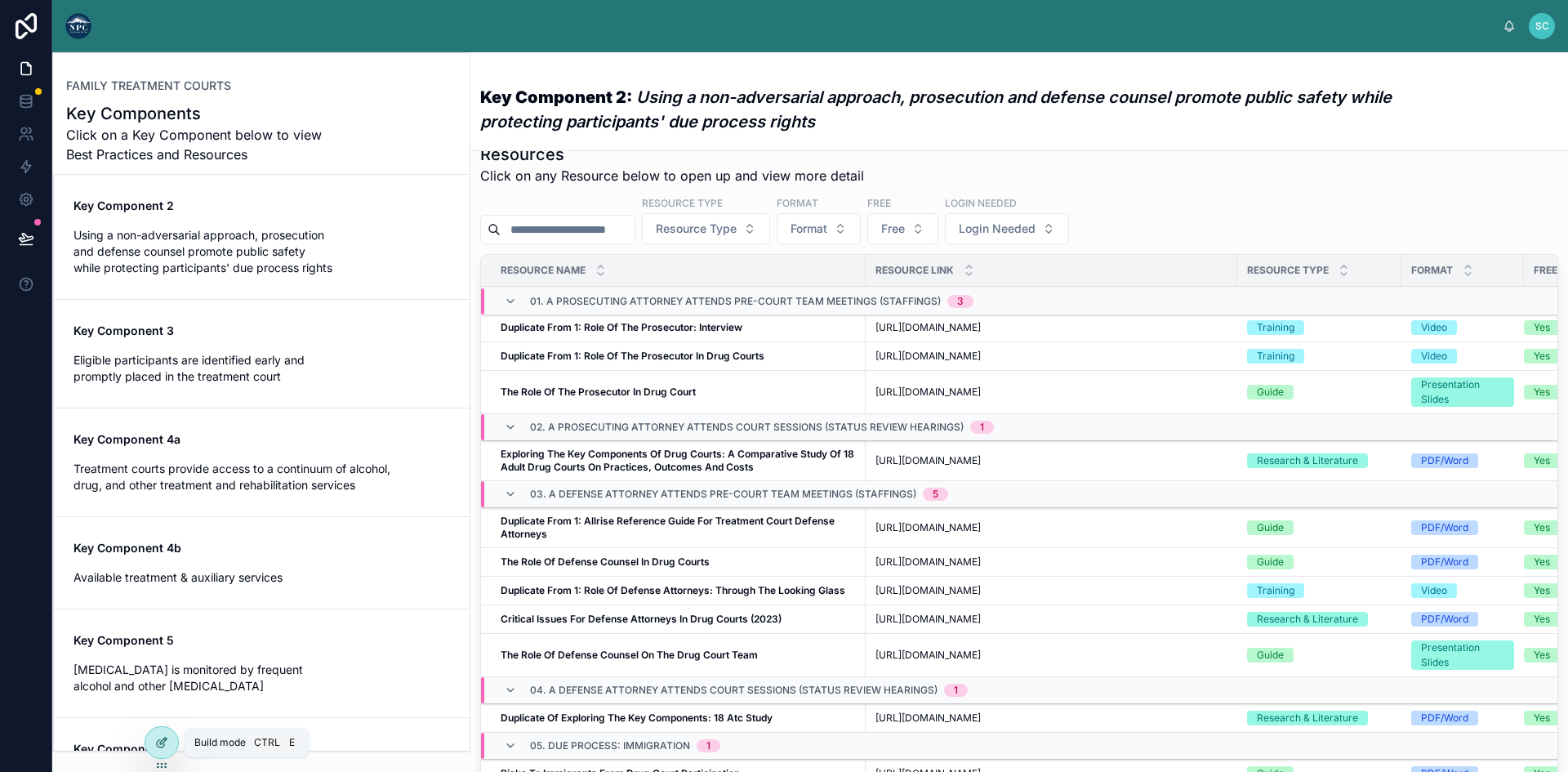
click at [160, 742] on icon at bounding box center [161, 742] width 13 height 13
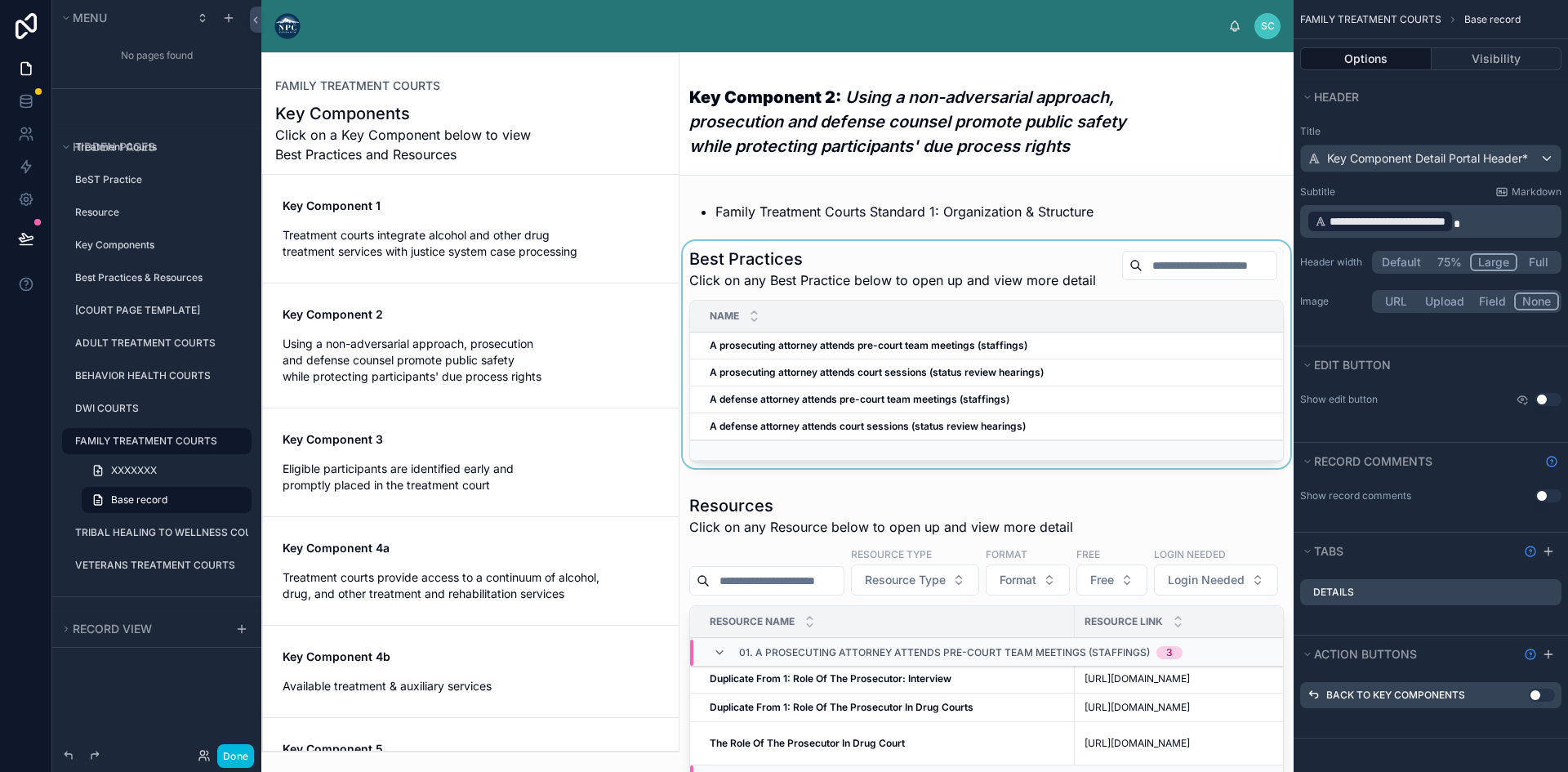
scroll to position [108, 0]
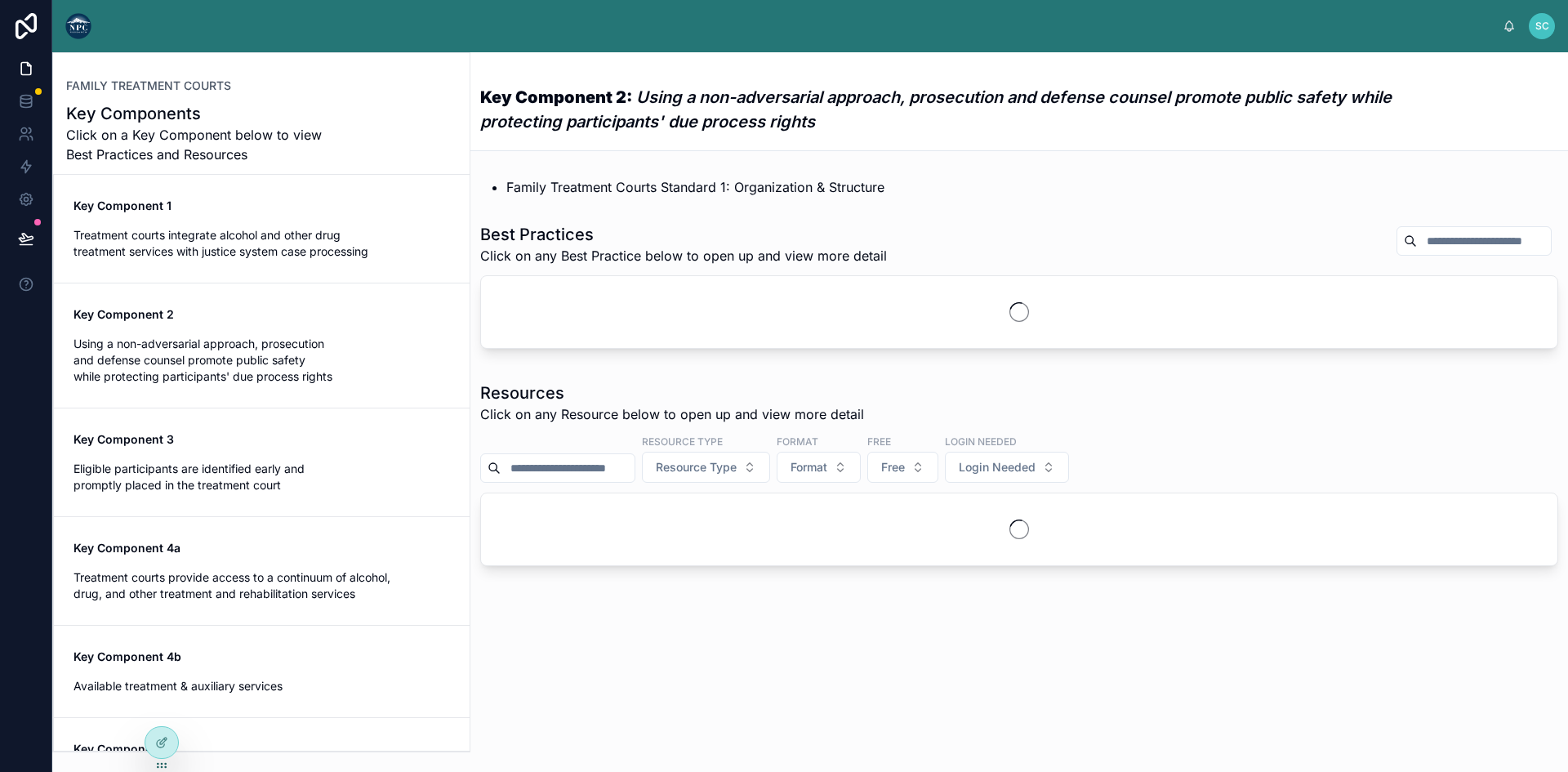
scroll to position [108, 0]
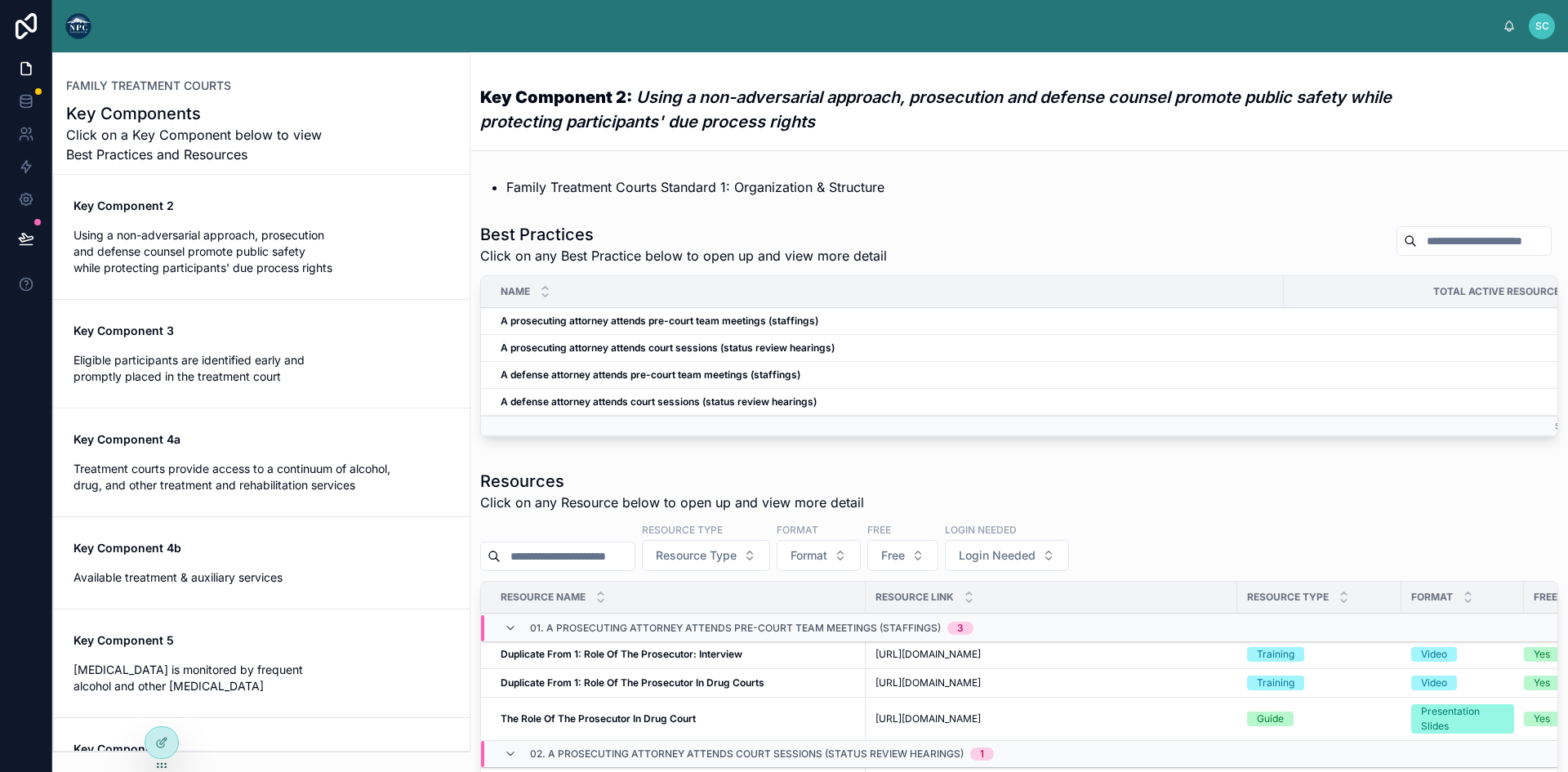
drag, startPoint x: 579, startPoint y: 618, endPoint x: 1066, endPoint y: 187, distance: 650.3
click at [1066, 193] on li "Family Treatment Courts Standard 1: Organization & Structure" at bounding box center [1032, 187] width 1051 height 20
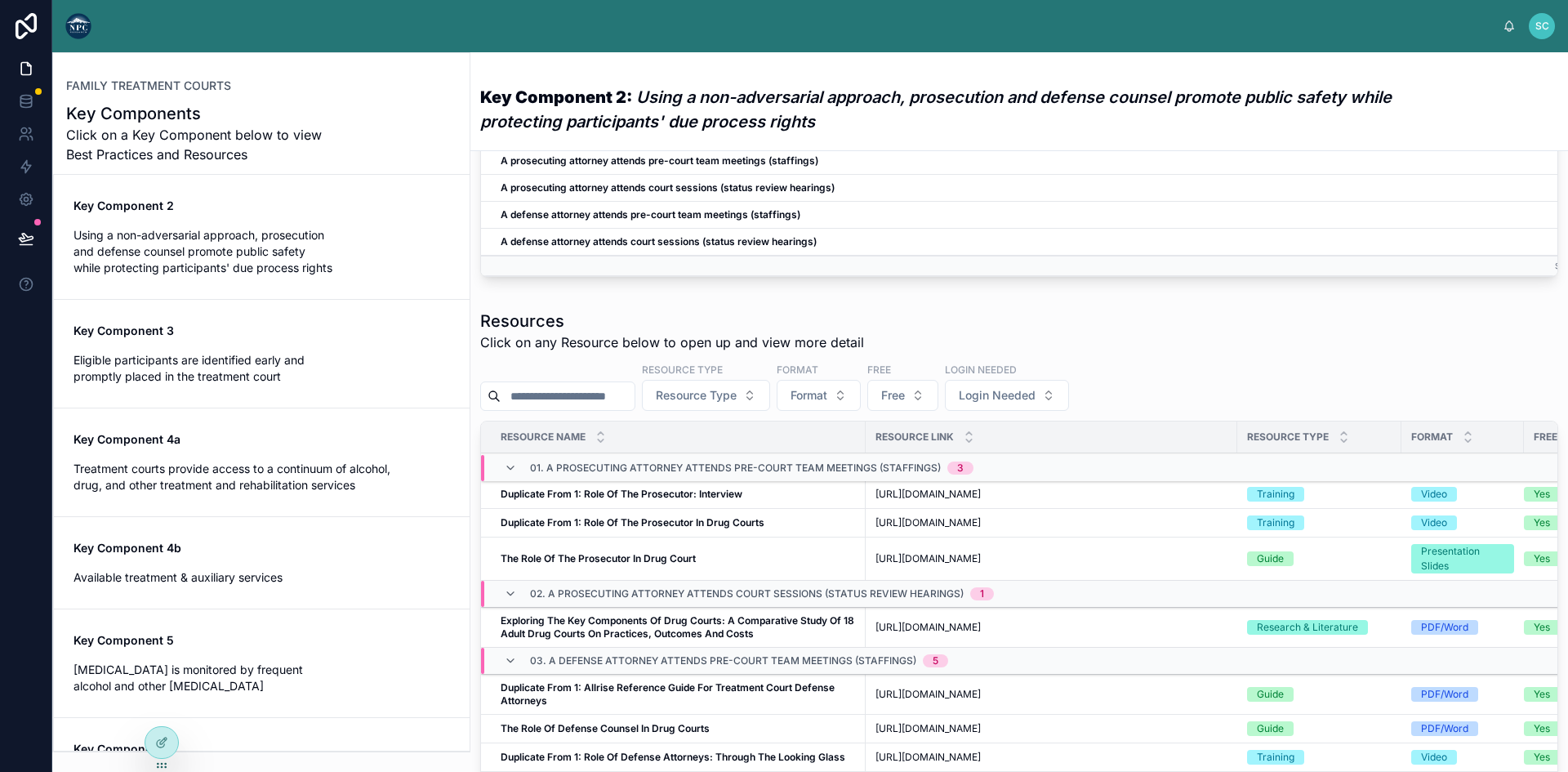
scroll to position [327, 0]
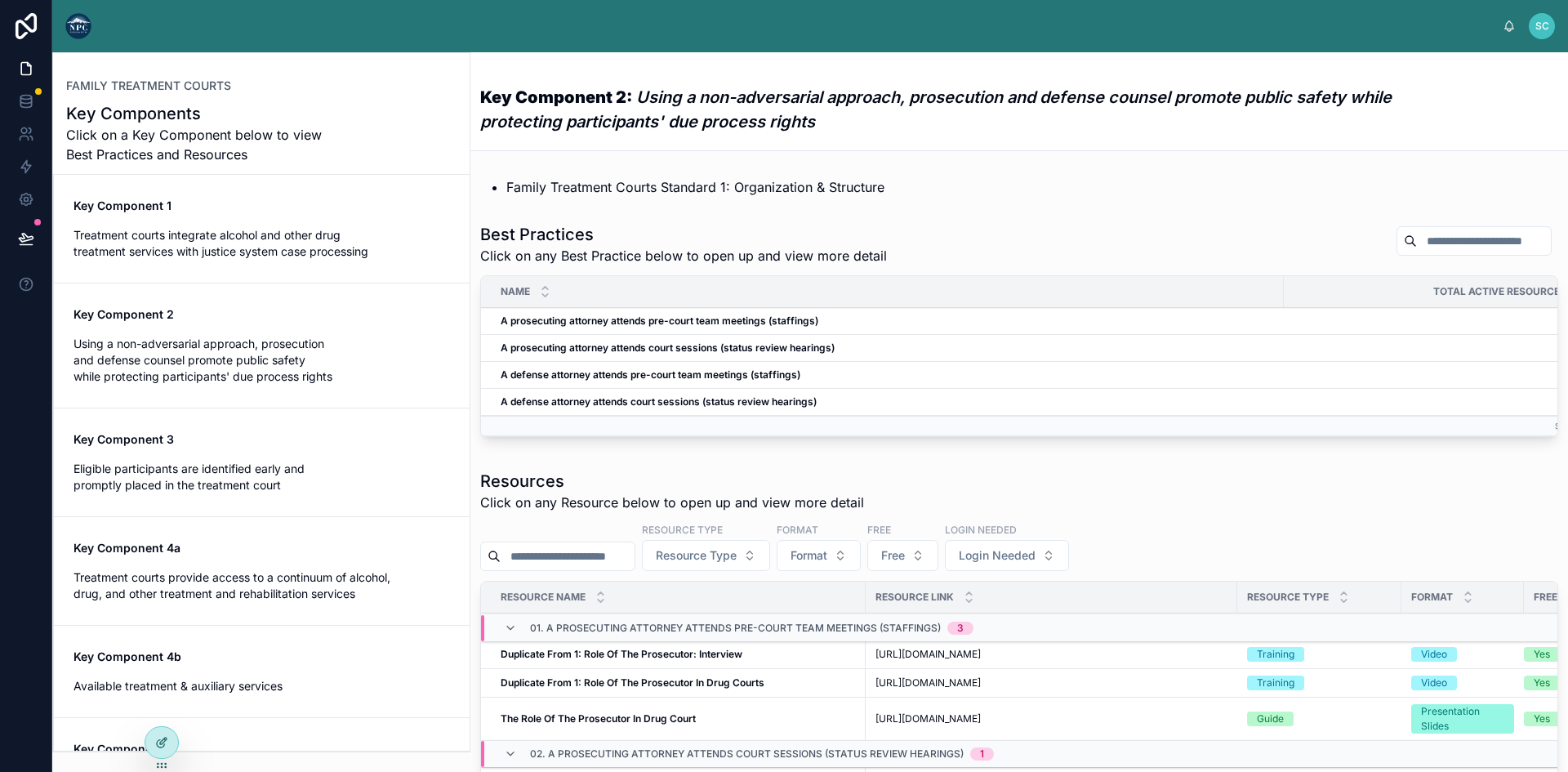
click at [164, 737] on icon at bounding box center [161, 742] width 13 height 13
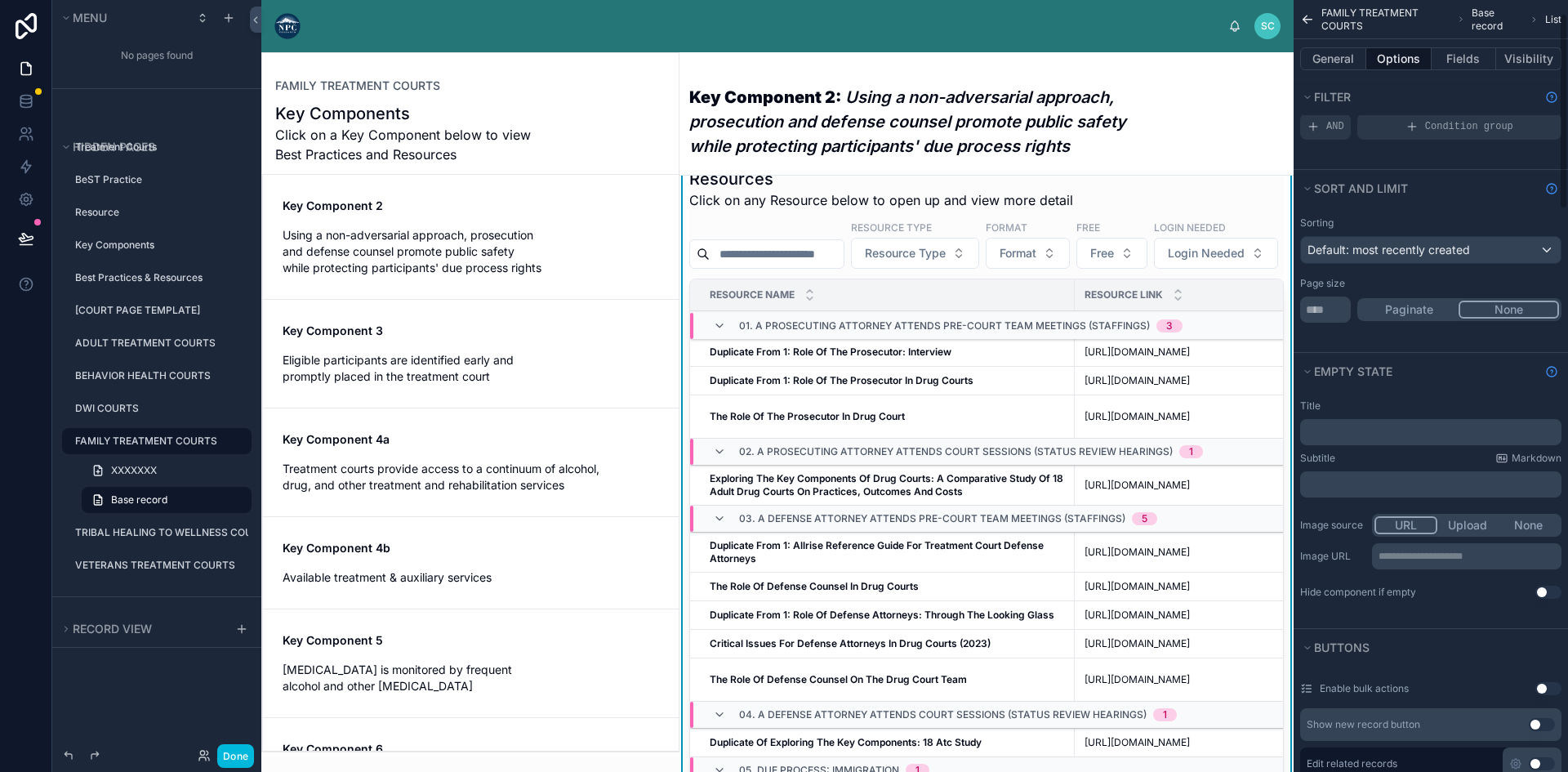
scroll to position [81, 0]
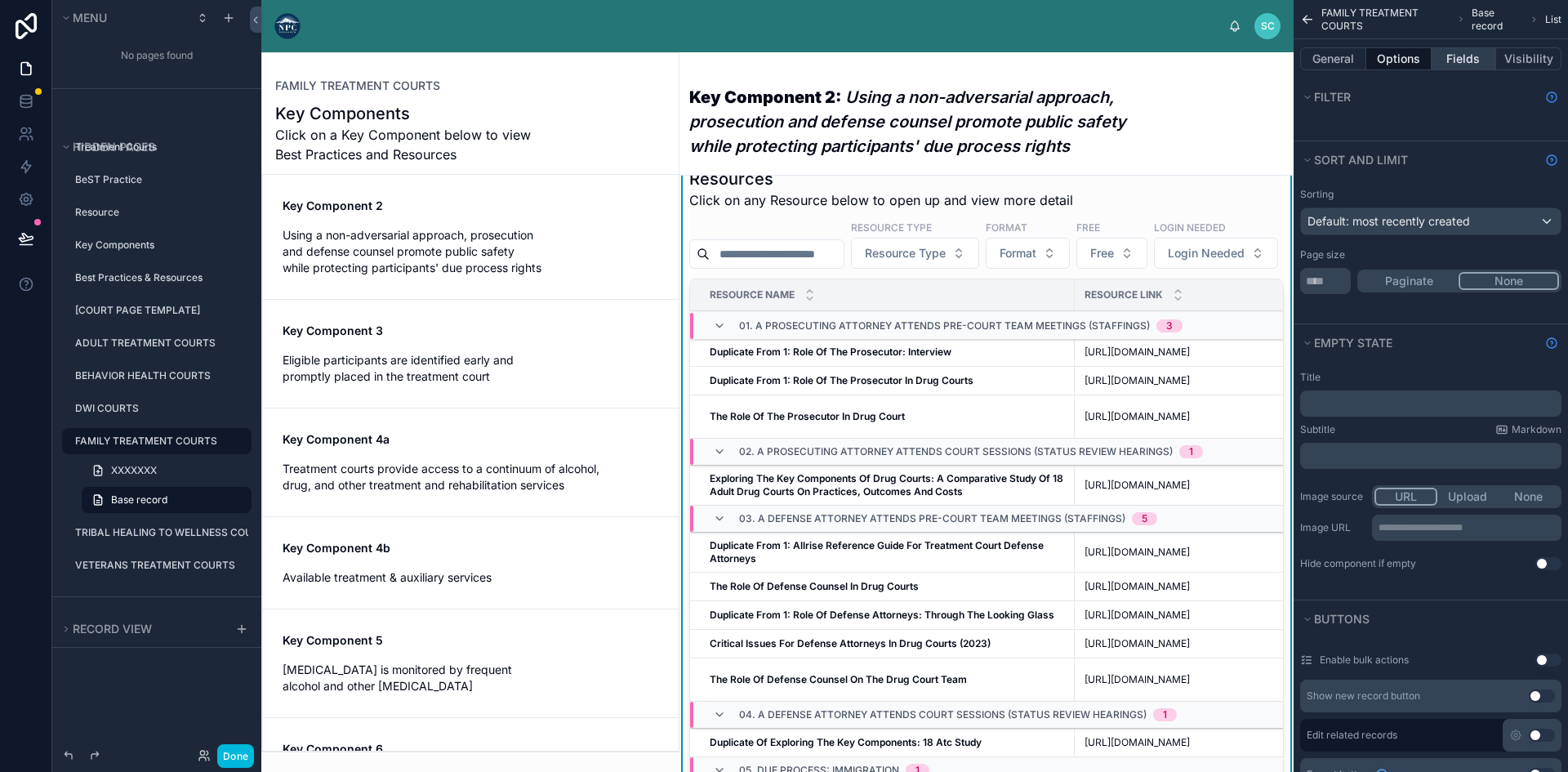
click at [1444, 51] on button "Fields" at bounding box center [1463, 59] width 65 height 23
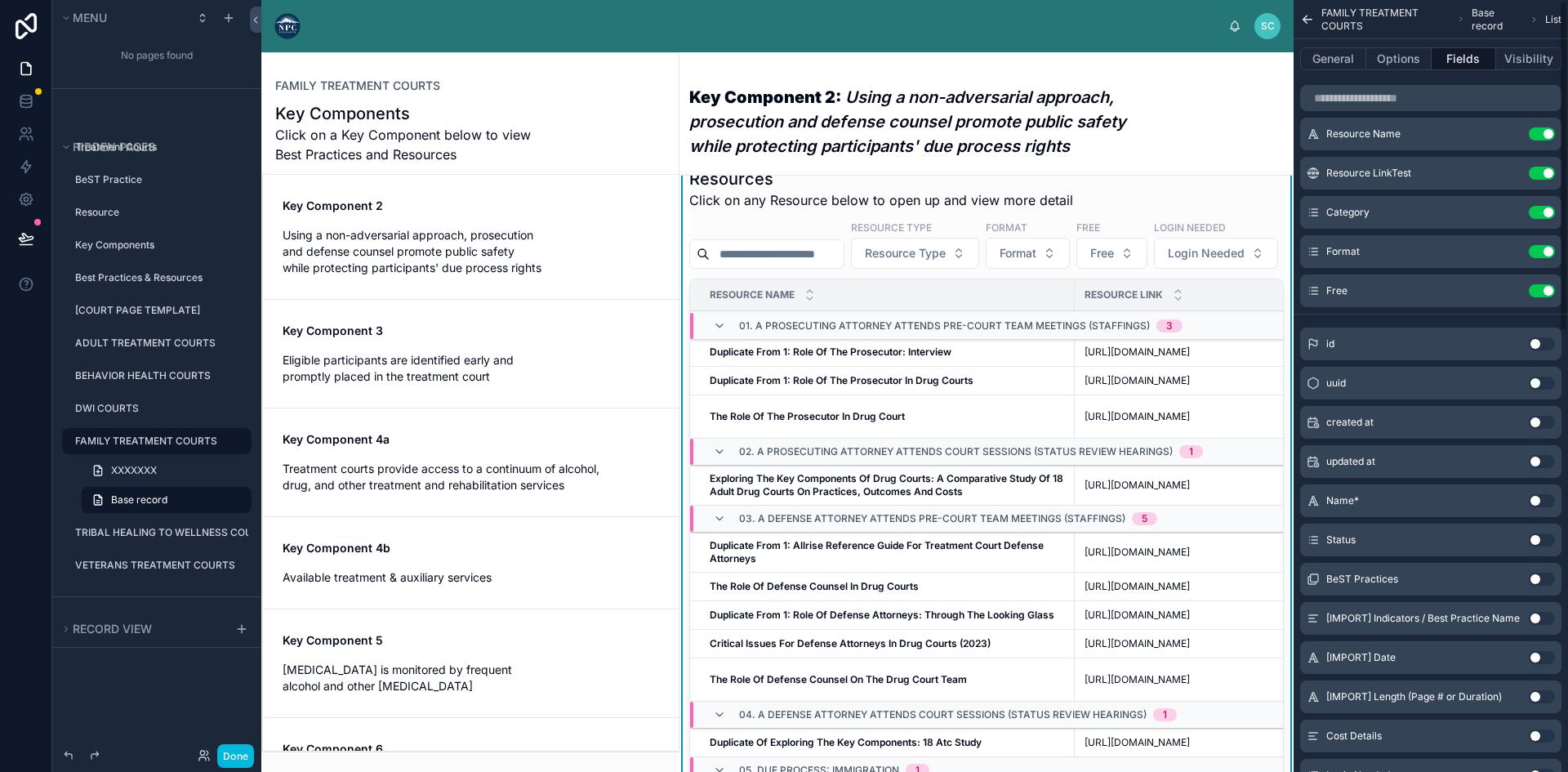
scroll to position [0, 0]
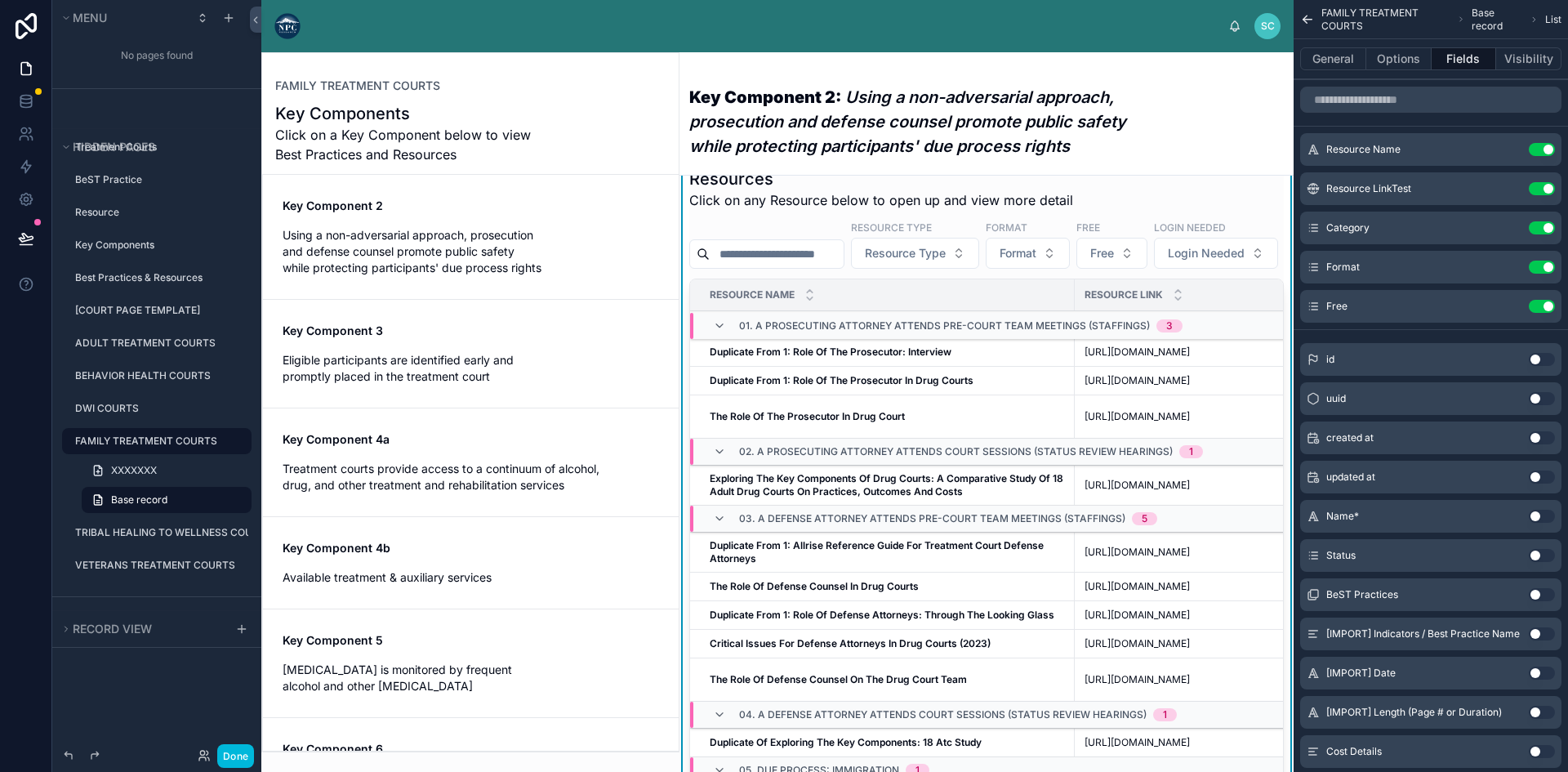
click at [0, 0] on icon "scrollable content" at bounding box center [0, 0] width 0 height 0
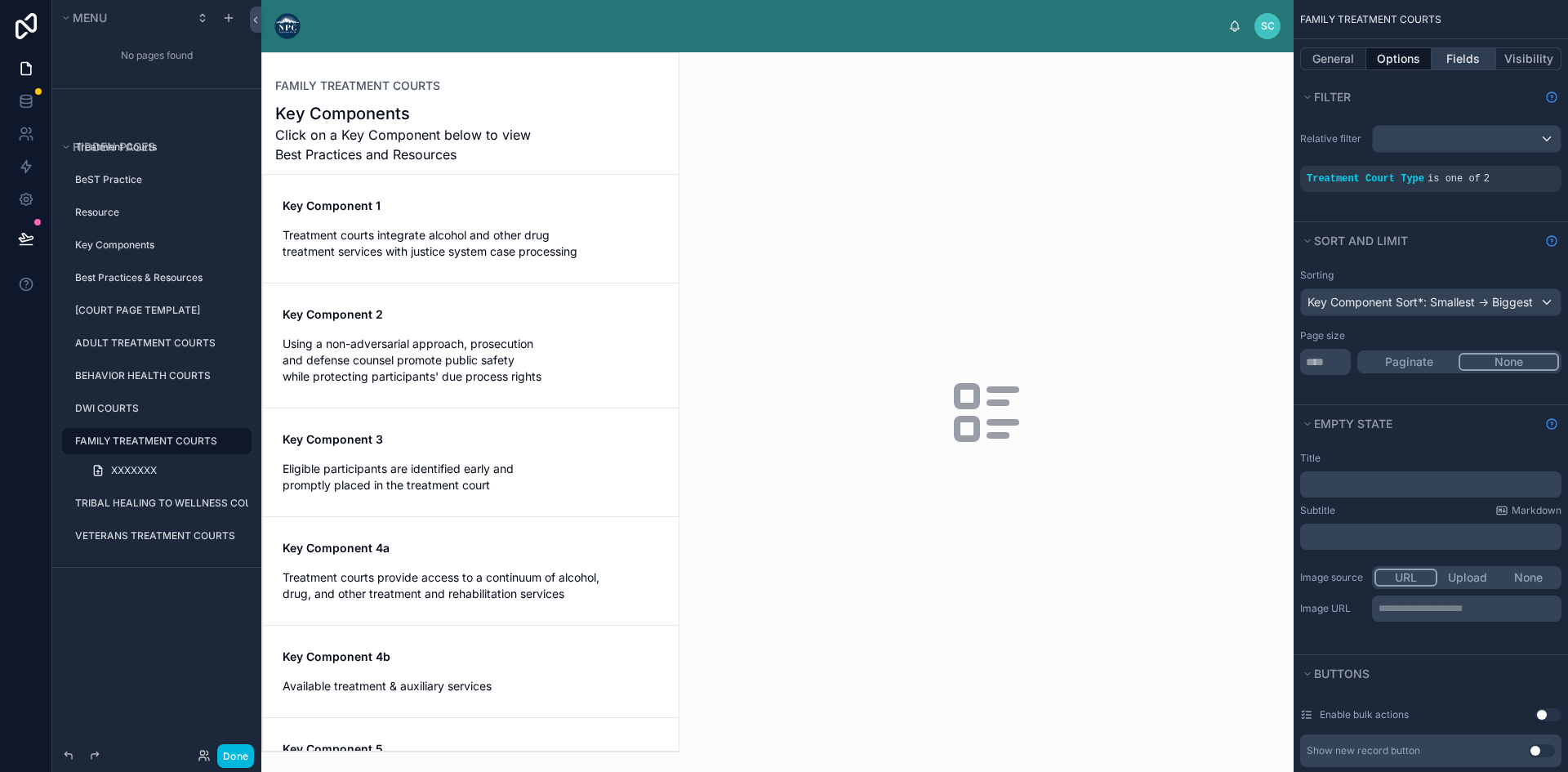
click at [1450, 60] on button "Fields" at bounding box center [1463, 59] width 65 height 23
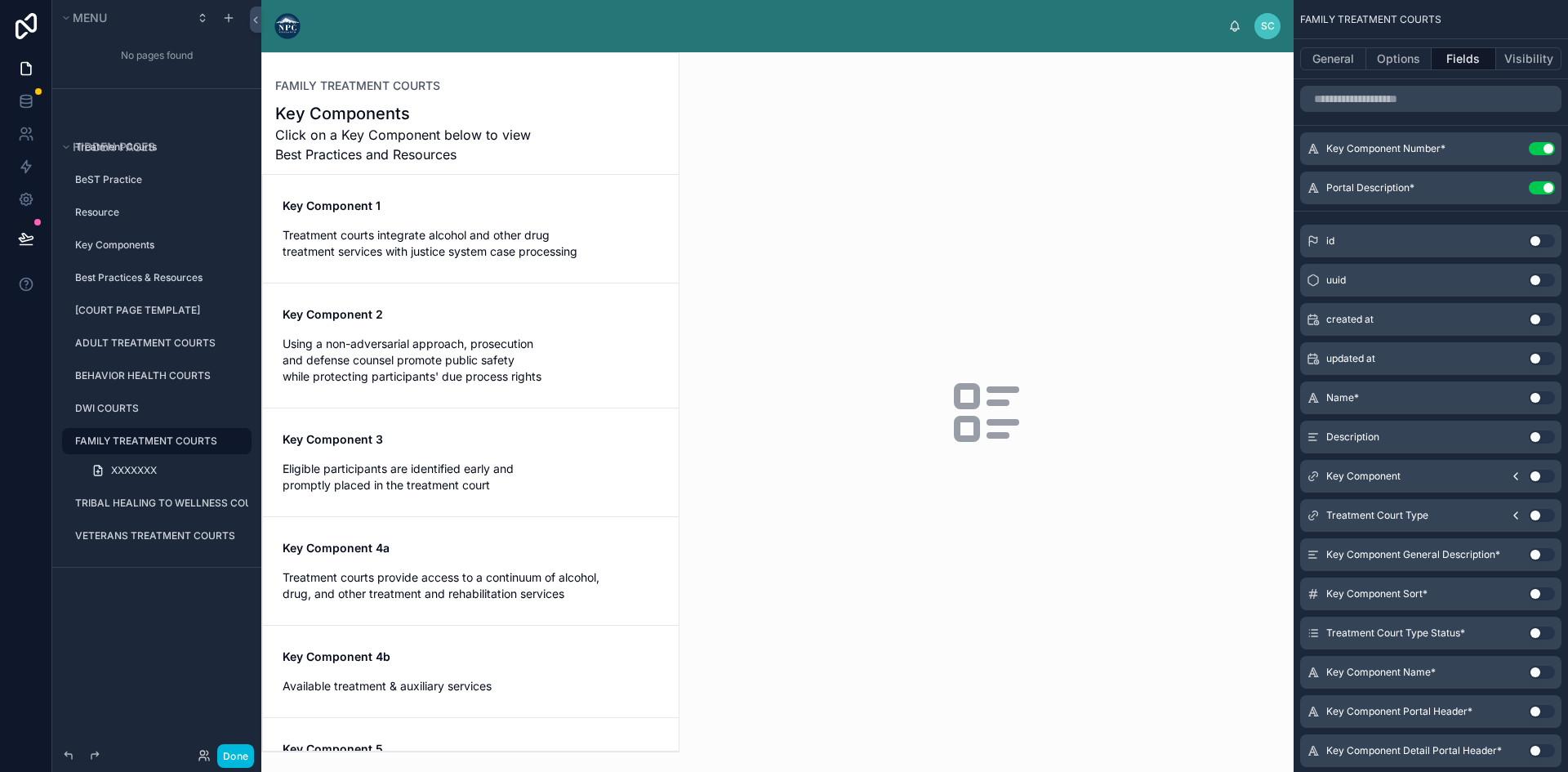
click at [516, 231] on span "Treatment courts integrate alcohol and other drug treatment services with justi…" at bounding box center [470, 243] width 376 height 32
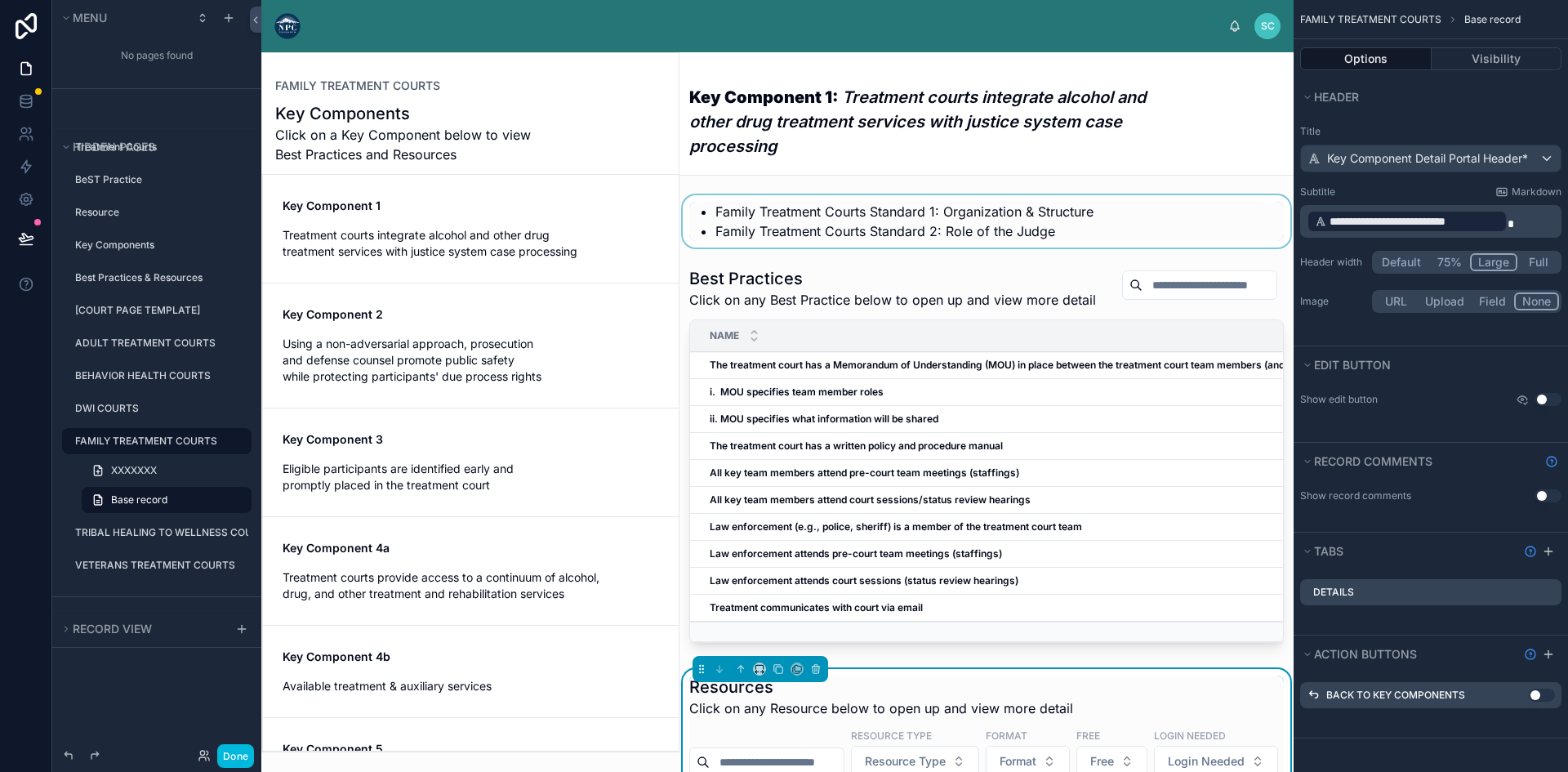
click at [818, 225] on div at bounding box center [987, 221] width 614 height 52
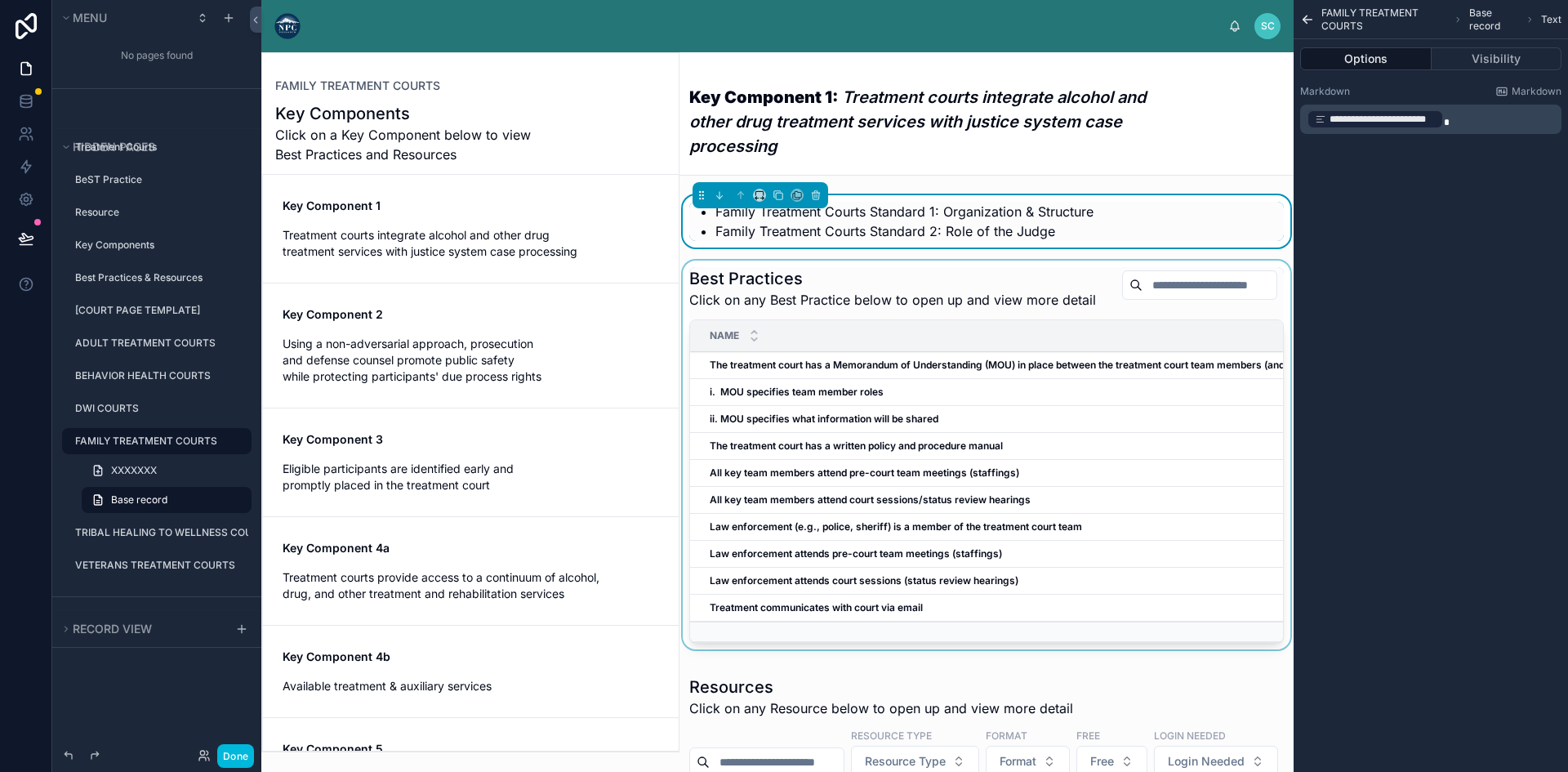
click at [870, 311] on div at bounding box center [987, 458] width 614 height 395
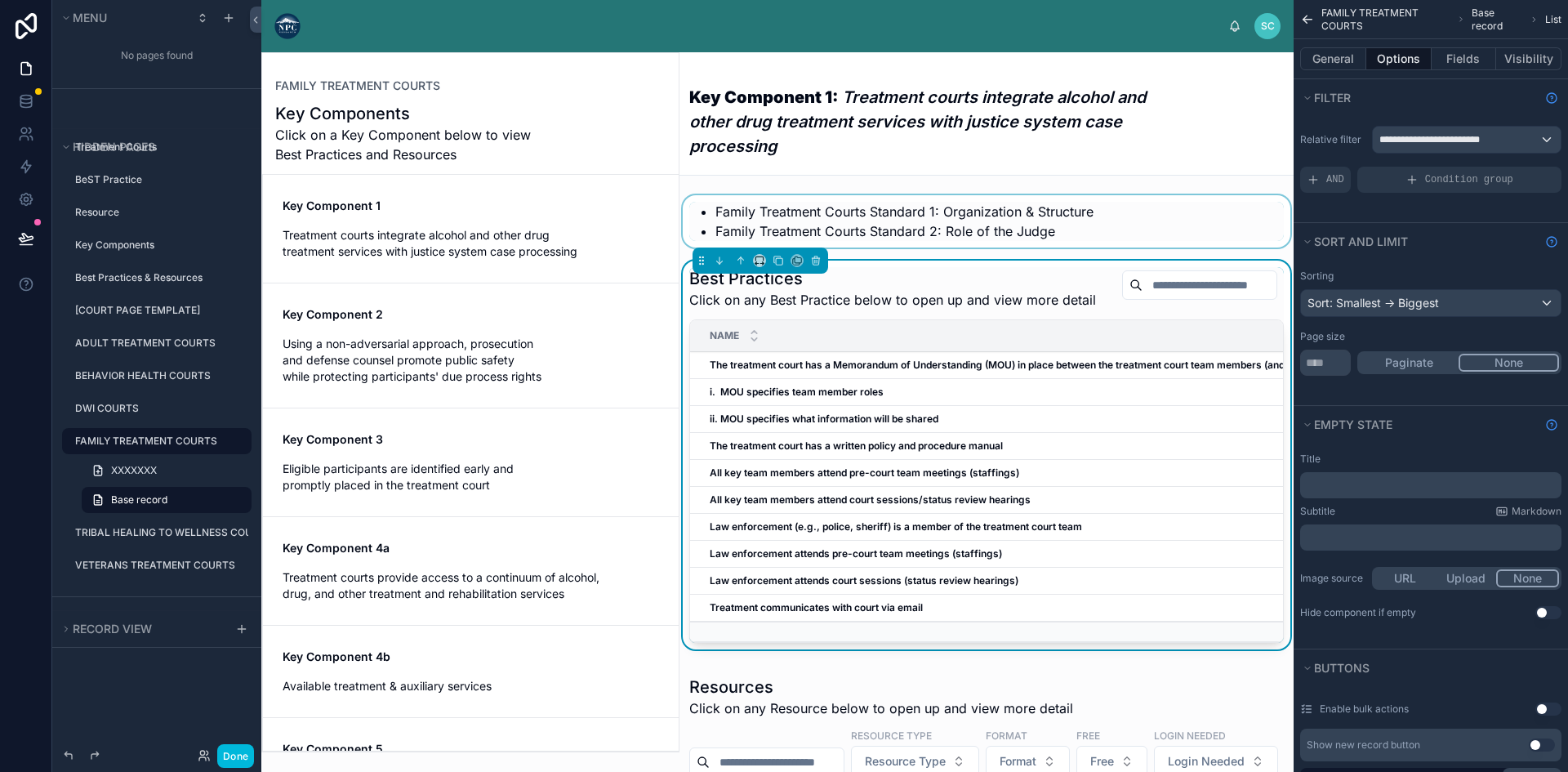
click at [840, 402] on td "i. MOU specifies team member roles i. MOU specifies team member roles" at bounding box center [1091, 392] width 802 height 27
click at [835, 398] on strong "i. MOU specifies team member roles" at bounding box center [796, 391] width 174 height 13
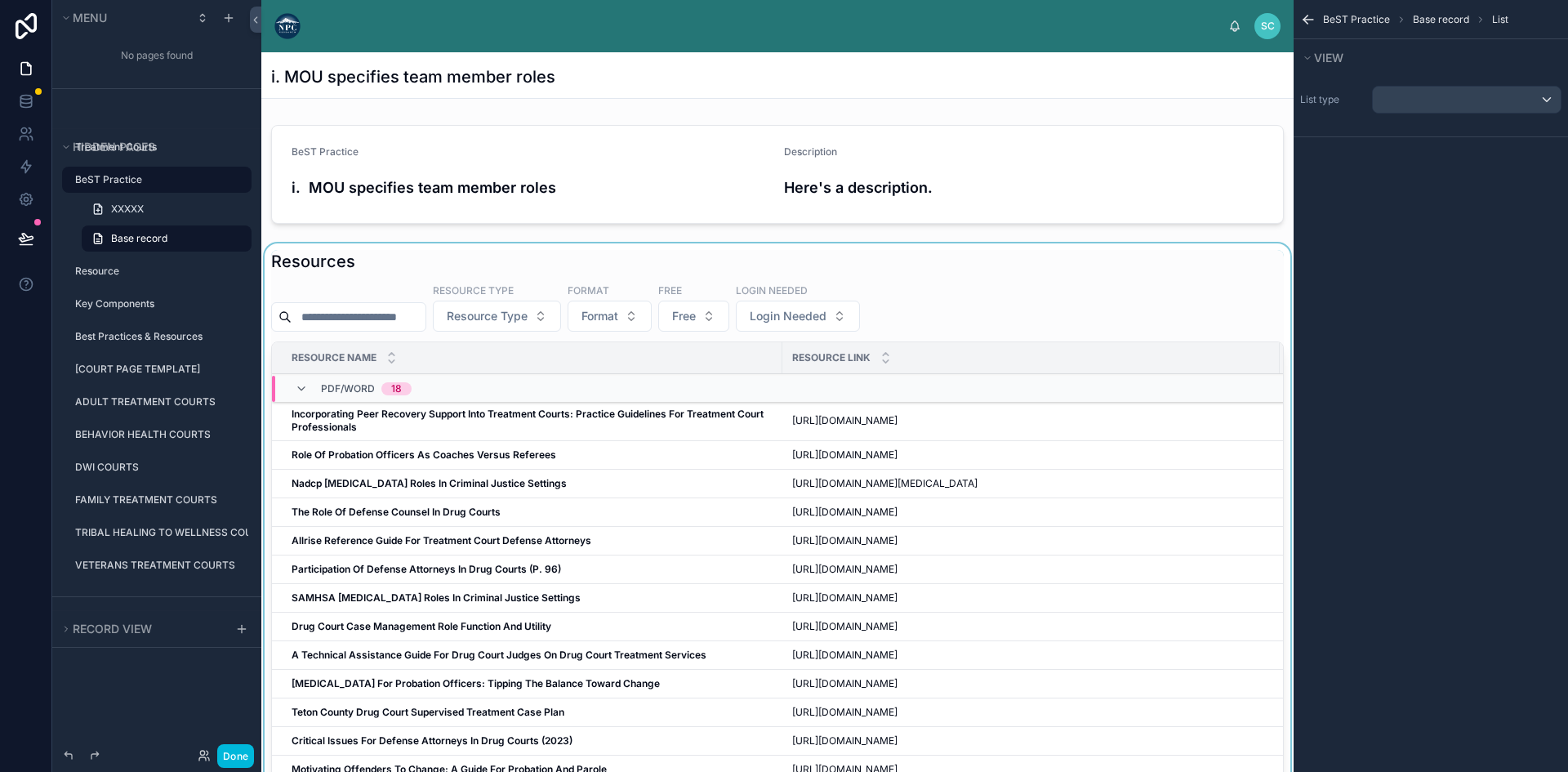
click at [890, 420] on div at bounding box center [777, 589] width 1032 height 691
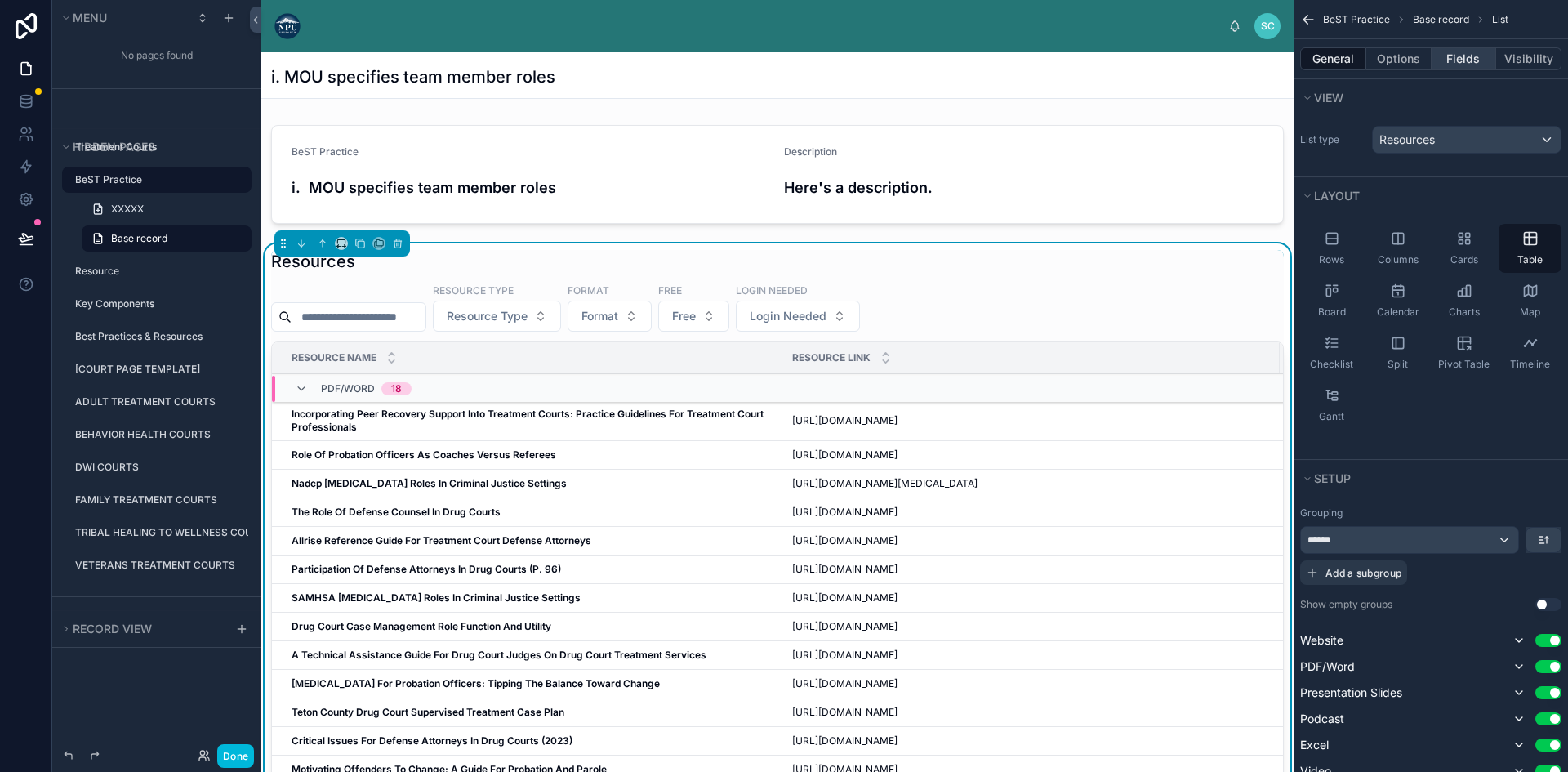
click at [1453, 50] on button "Fields" at bounding box center [1463, 59] width 65 height 23
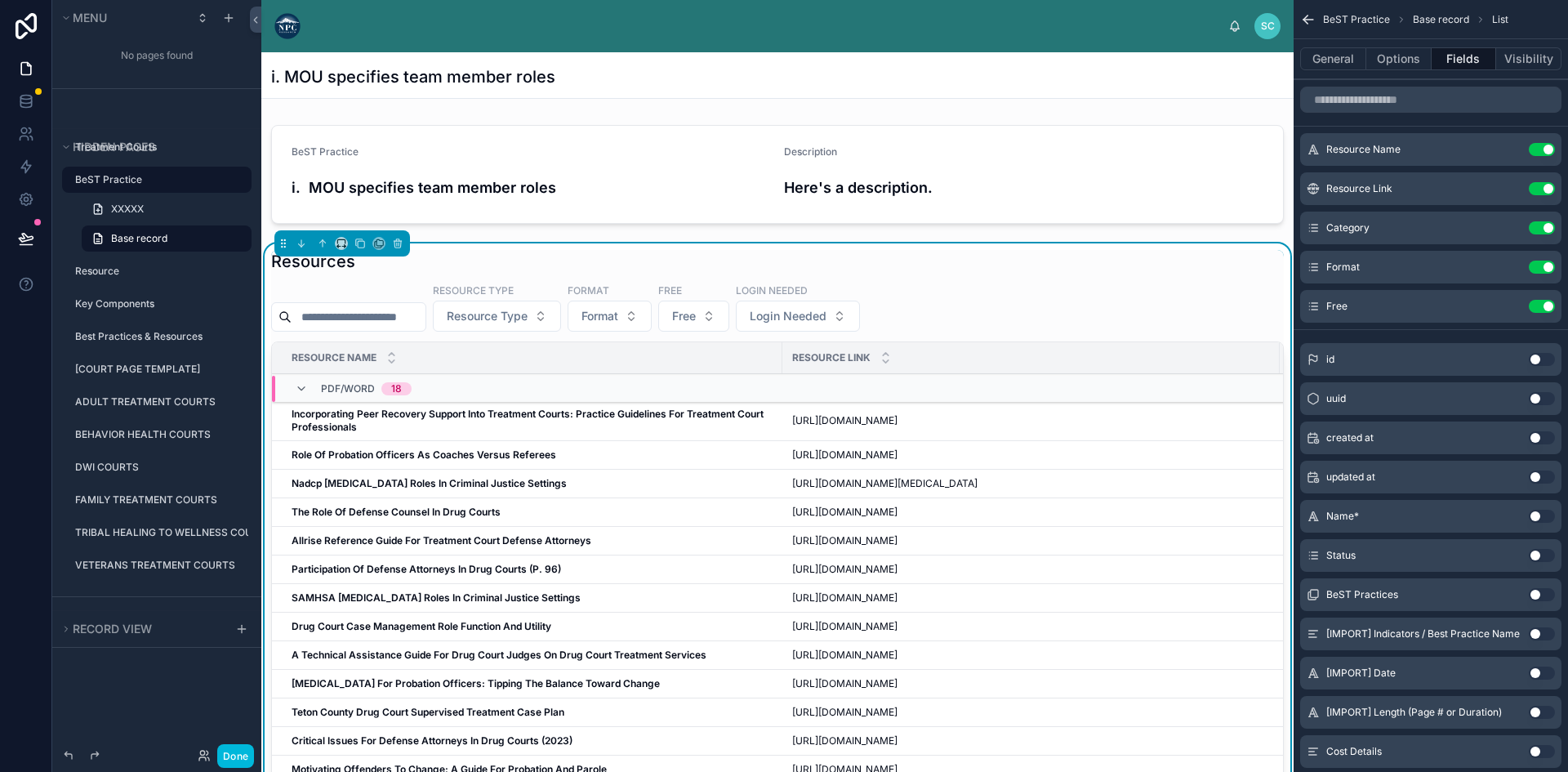
click at [0, 0] on icon "scrollable content" at bounding box center [0, 0] width 0 height 0
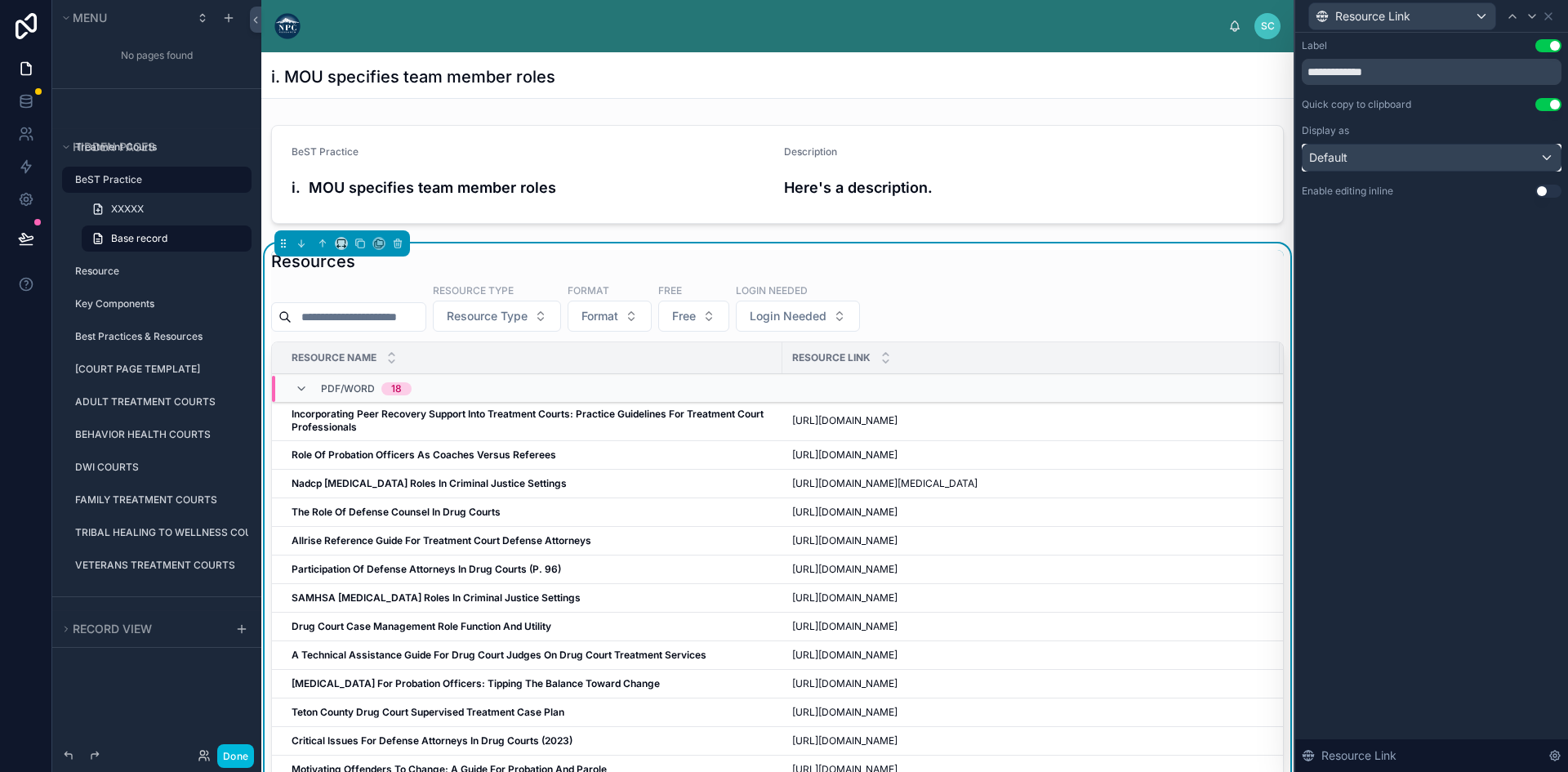
click at [1543, 170] on div "Default" at bounding box center [1431, 157] width 258 height 26
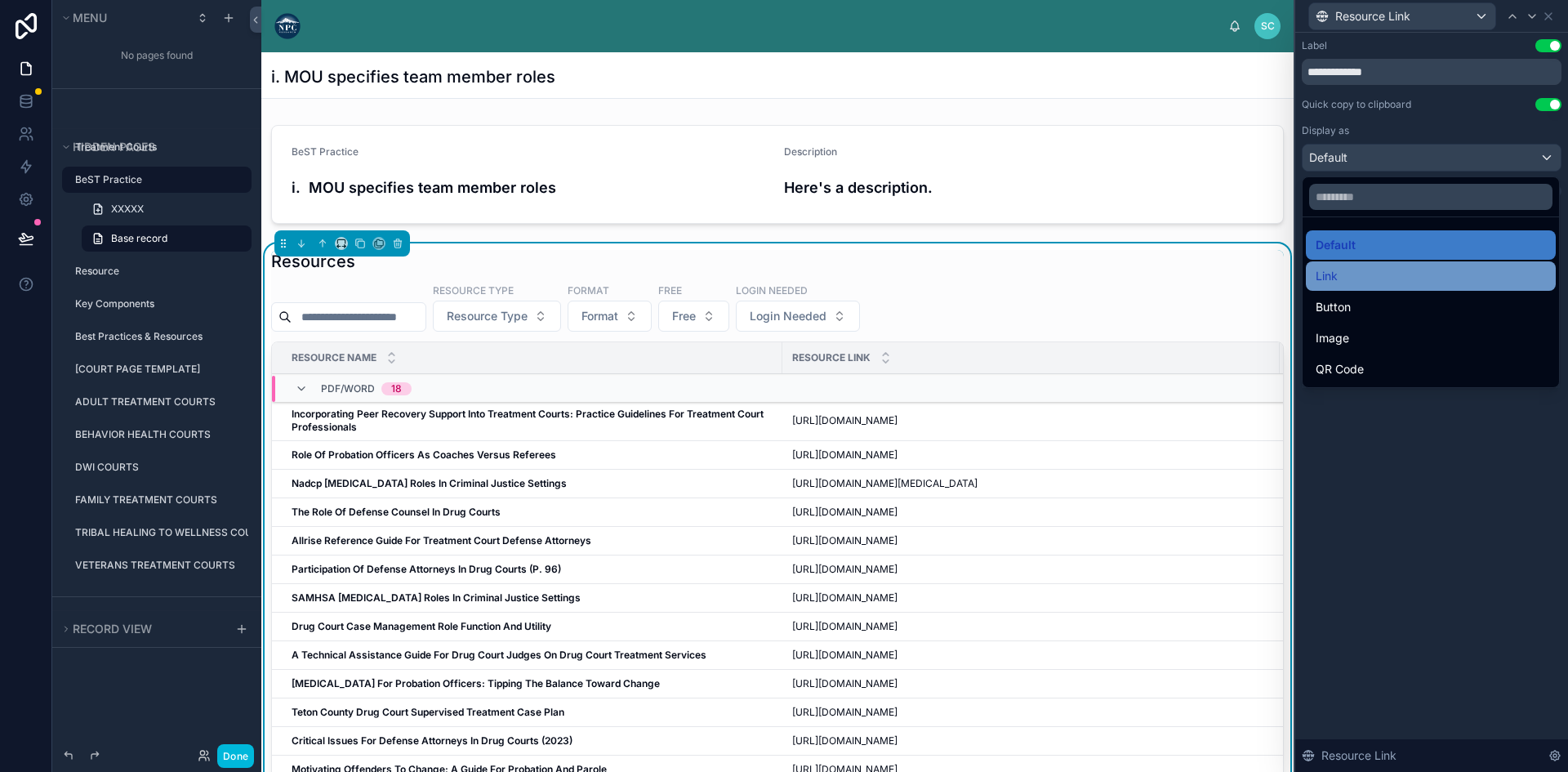
click at [1382, 278] on div "Link" at bounding box center [1430, 276] width 230 height 20
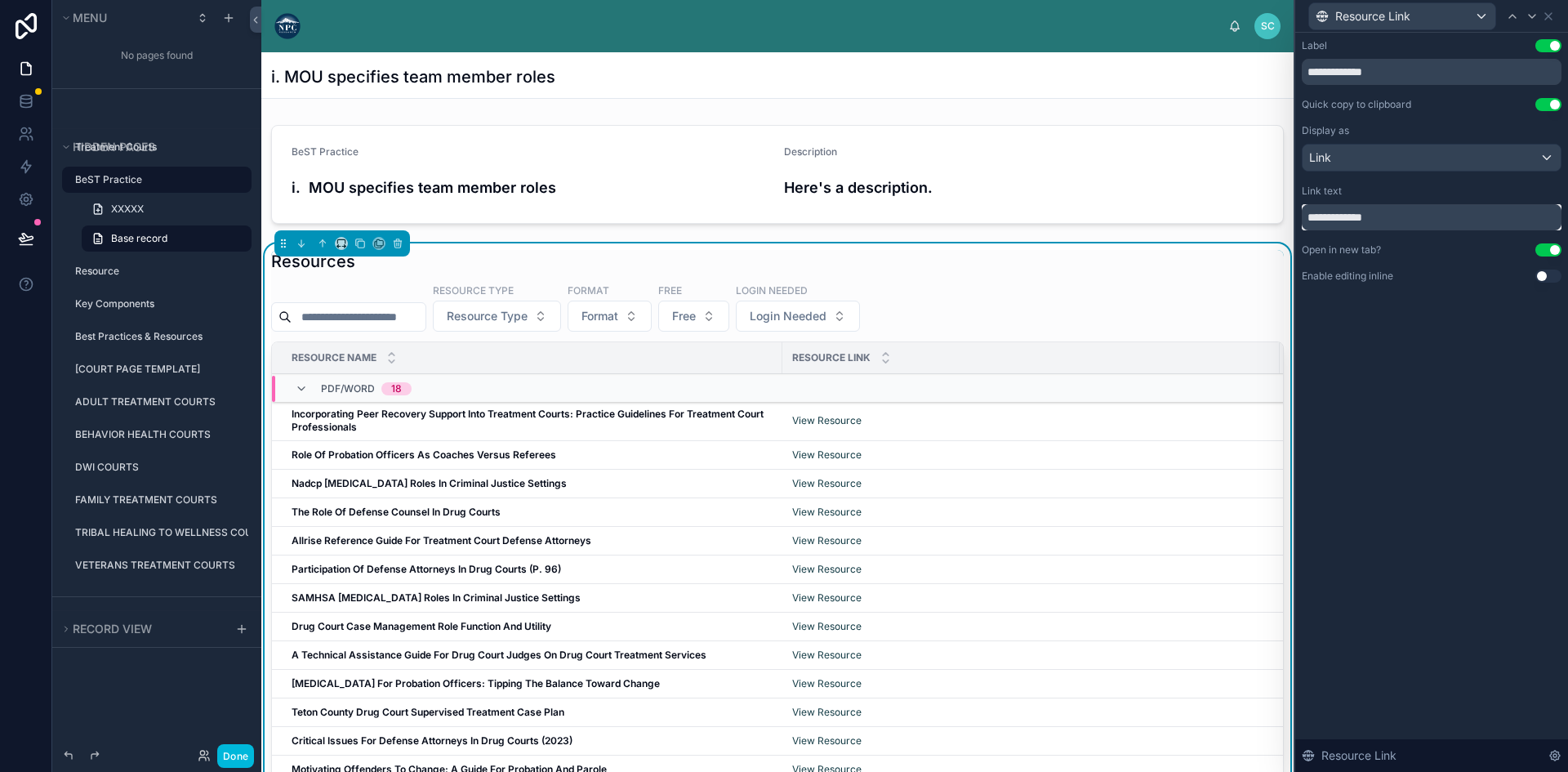
click at [1446, 220] on input "**********" at bounding box center [1431, 217] width 260 height 26
click at [1540, 277] on button "Use setting" at bounding box center [1547, 276] width 26 height 13
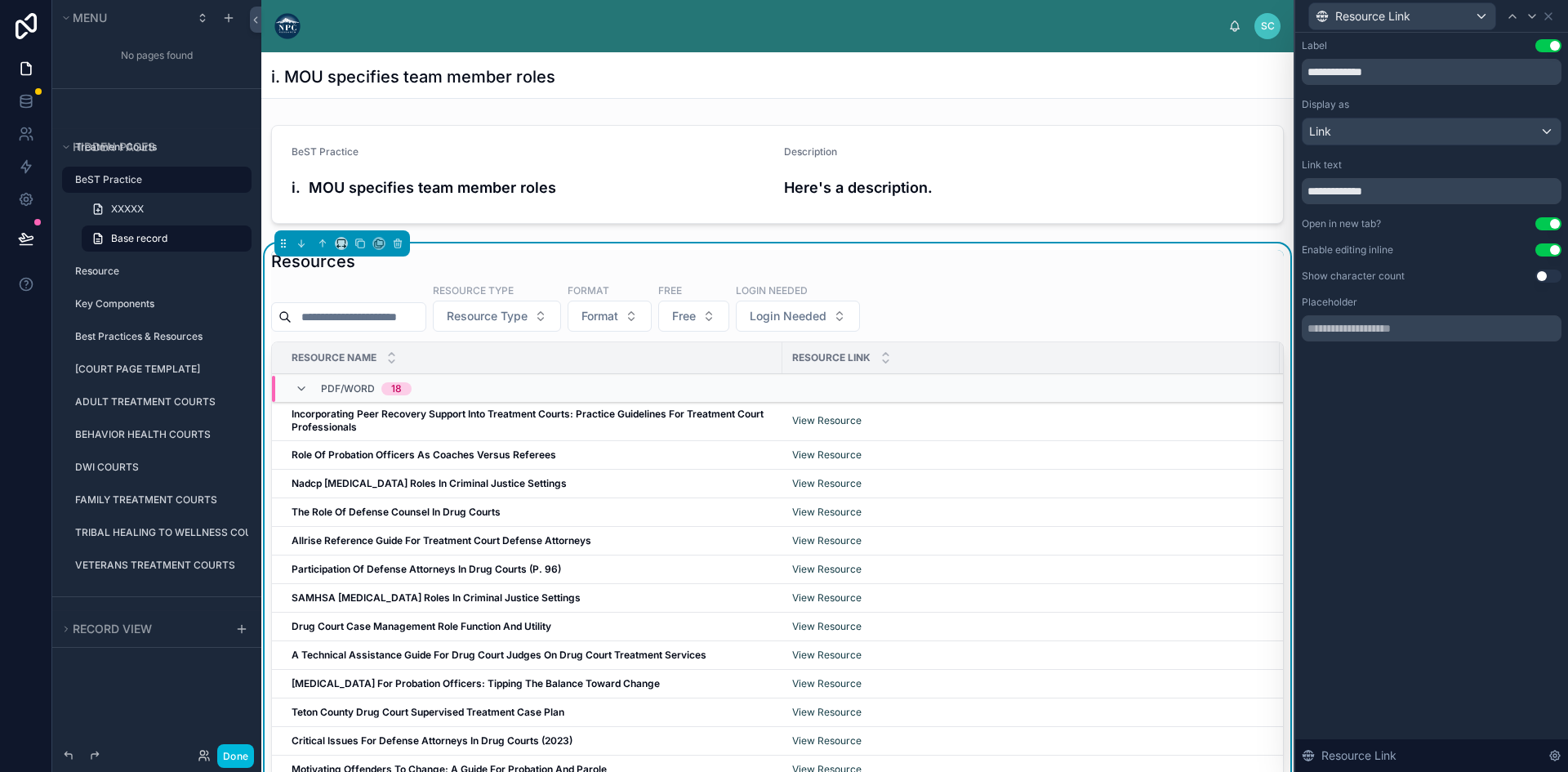
click at [1551, 246] on button "Use setting" at bounding box center [1547, 250] width 26 height 13
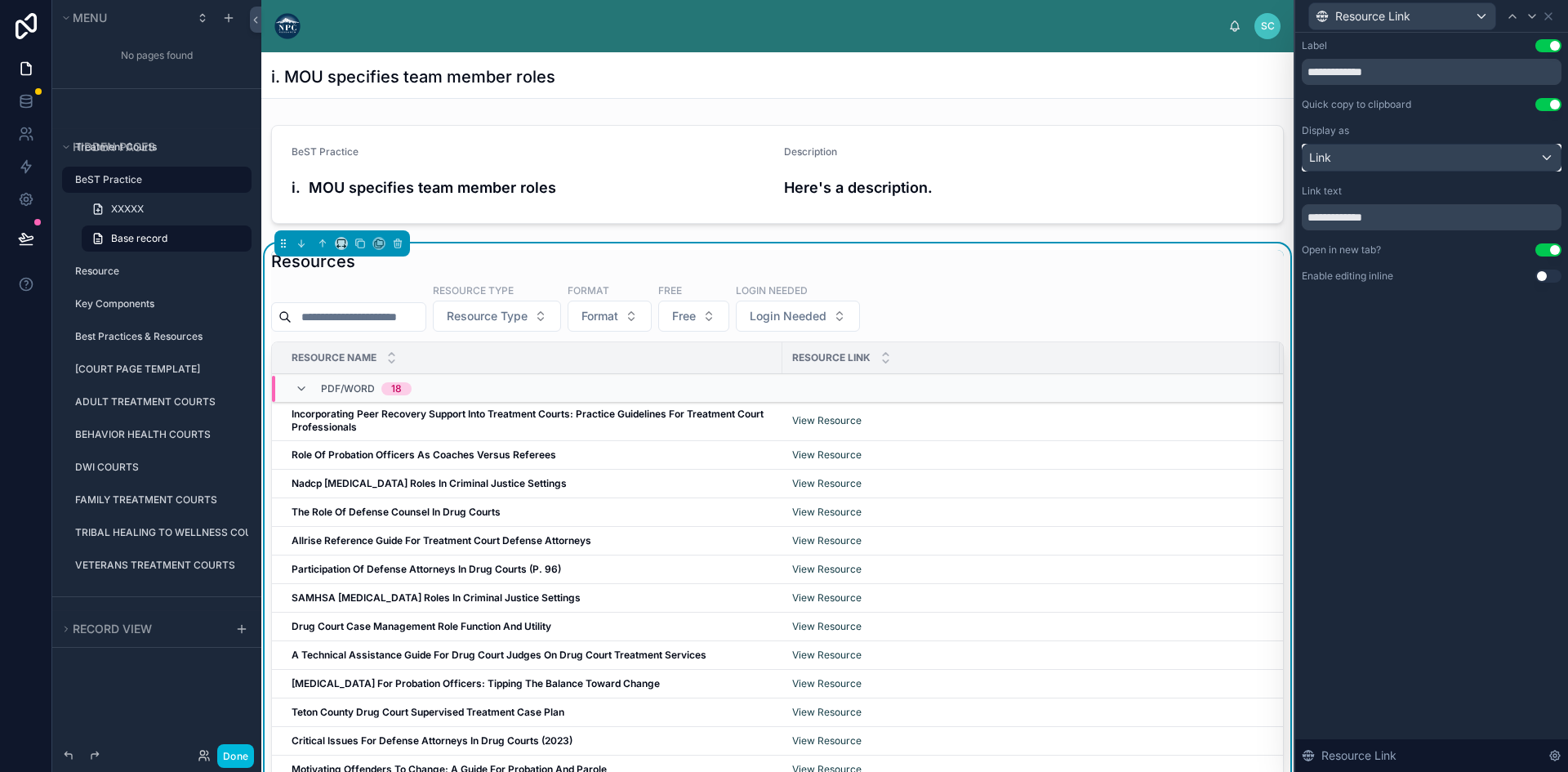
click at [1478, 152] on div "Link" at bounding box center [1431, 157] width 258 height 26
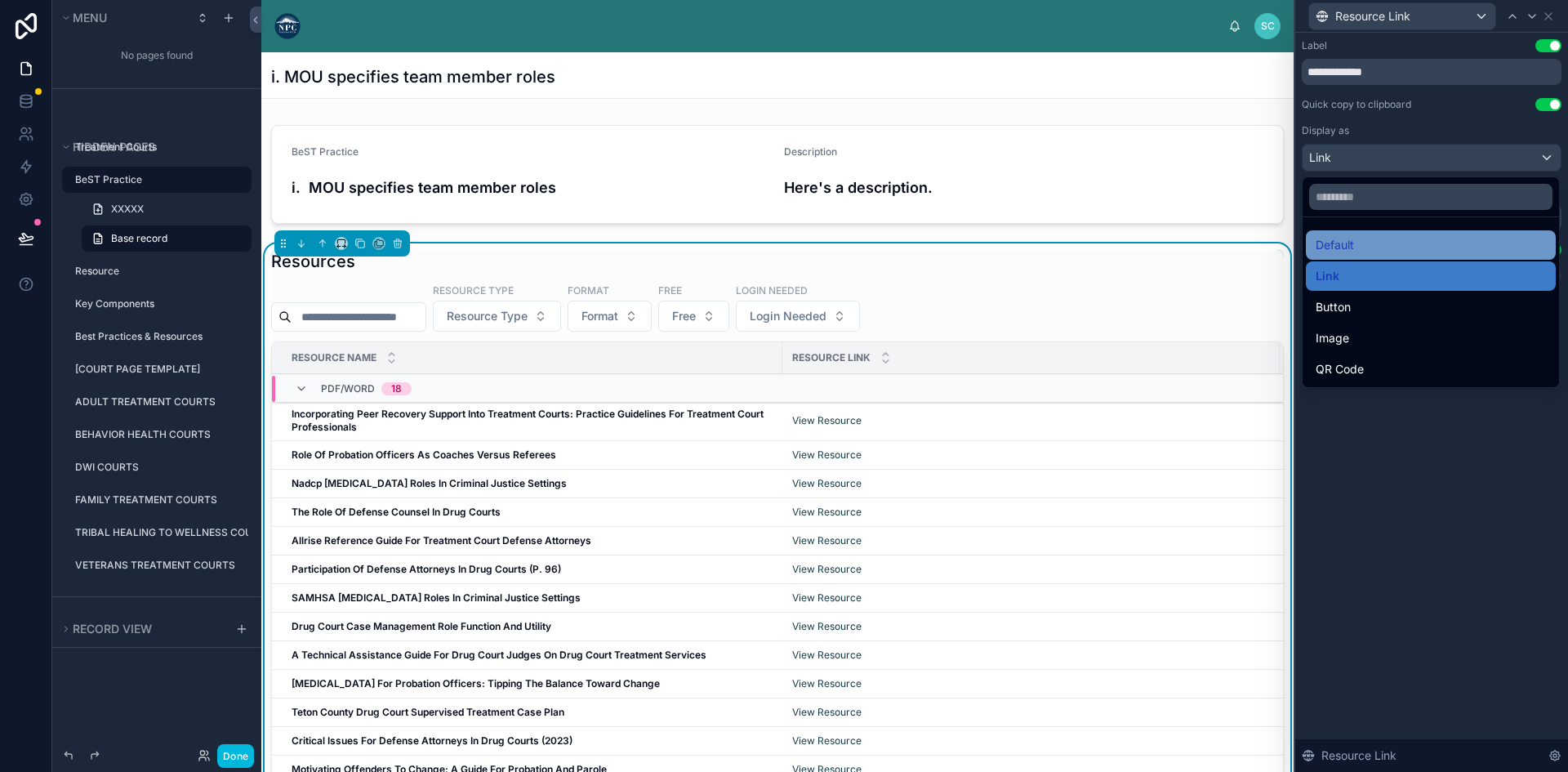
click at [1393, 238] on div "Default" at bounding box center [1430, 245] width 230 height 20
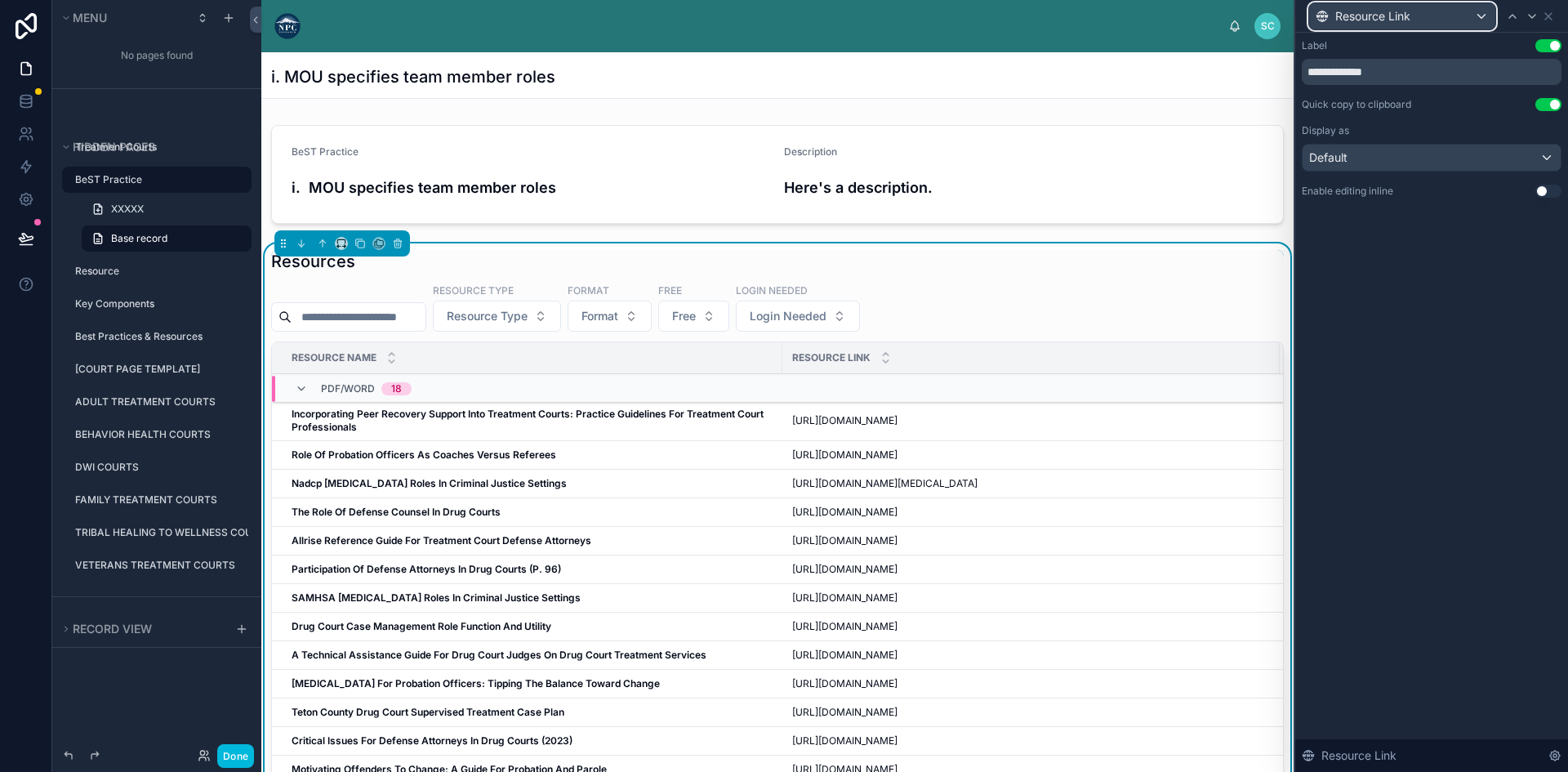
click at [1484, 19] on div "Resource Link" at bounding box center [1402, 16] width 186 height 26
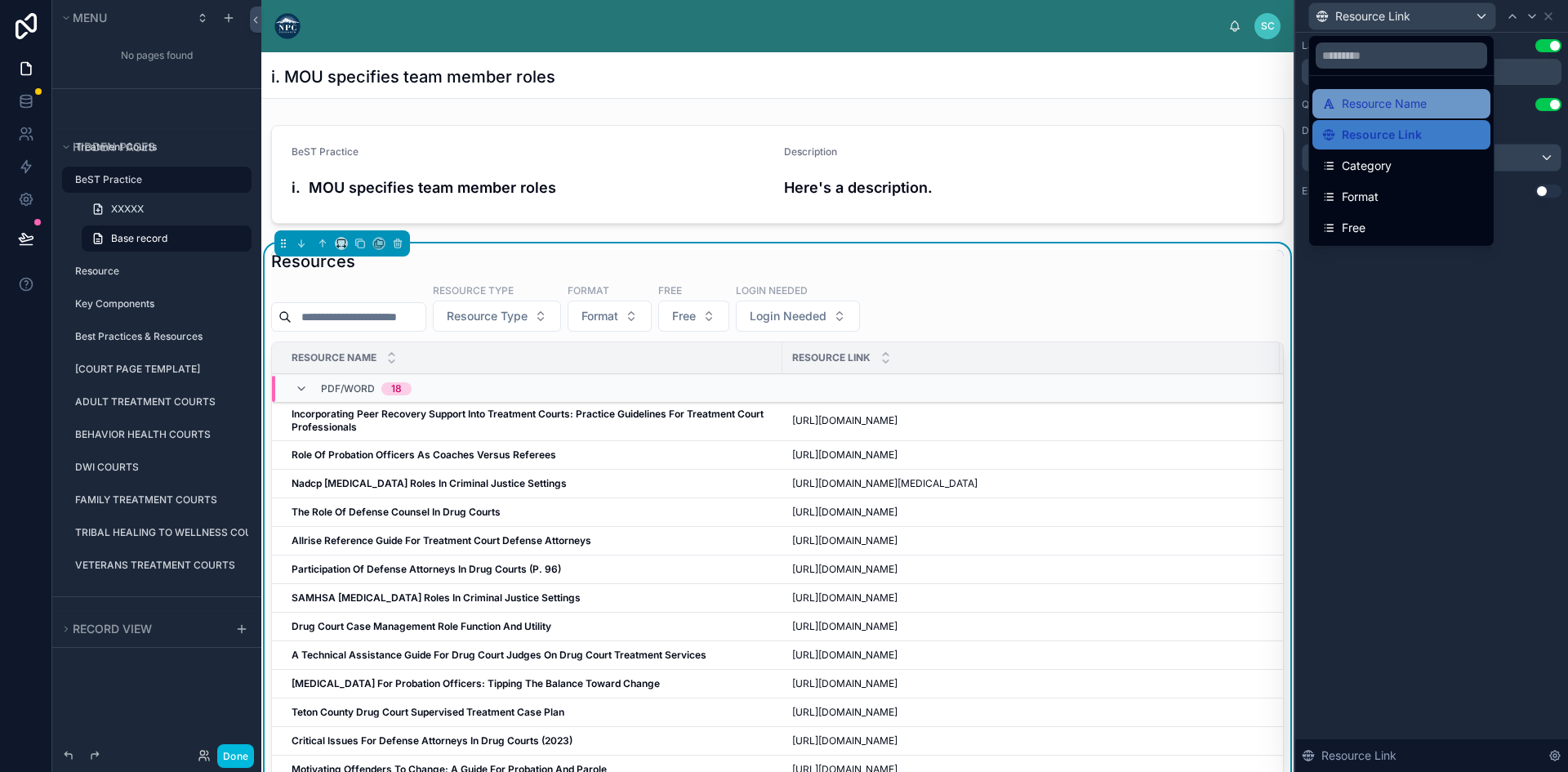
click at [1413, 106] on span "Resource Name" at bounding box center [1384, 104] width 85 height 20
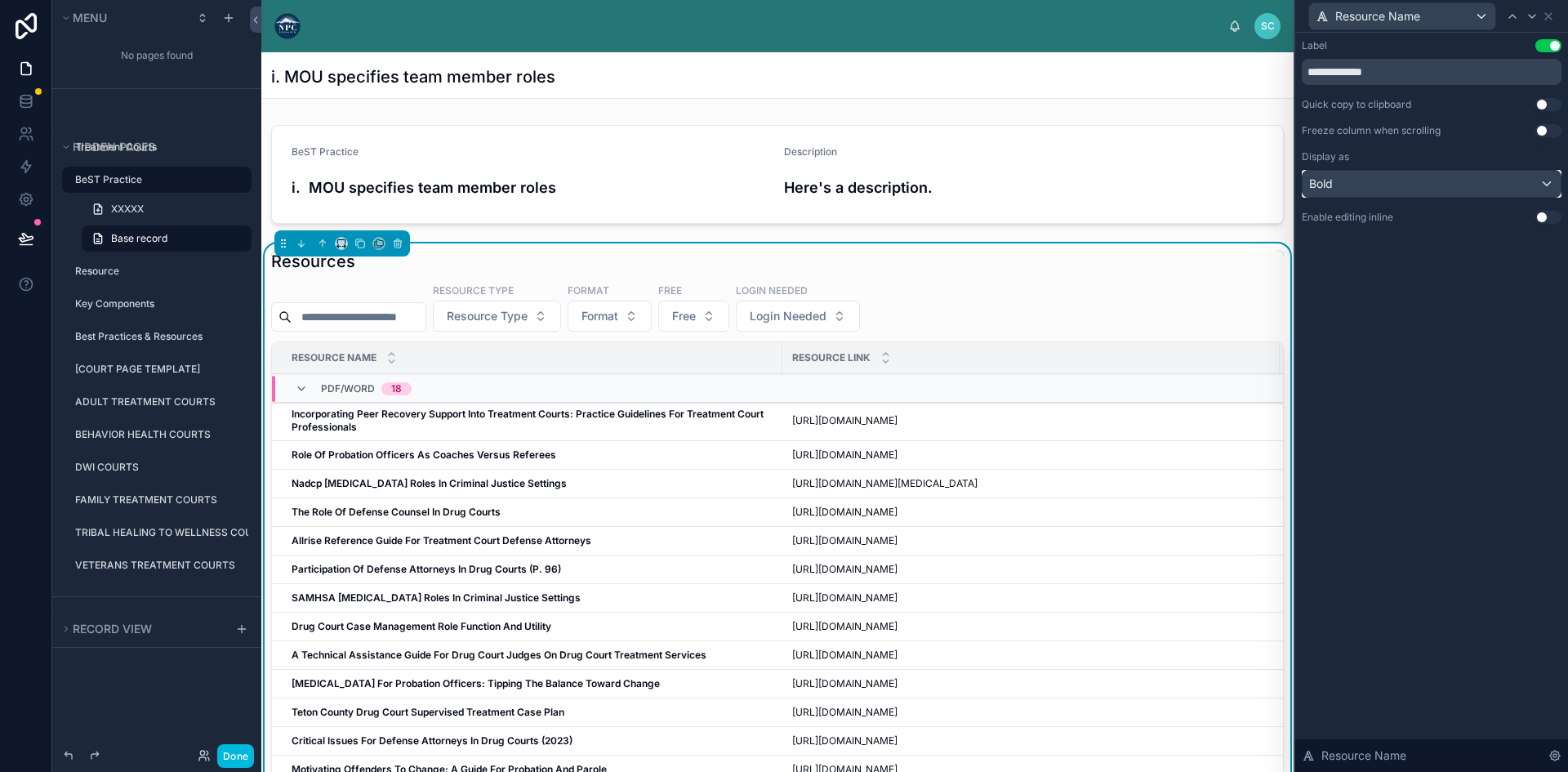
click at [1495, 178] on div "Bold" at bounding box center [1431, 184] width 258 height 26
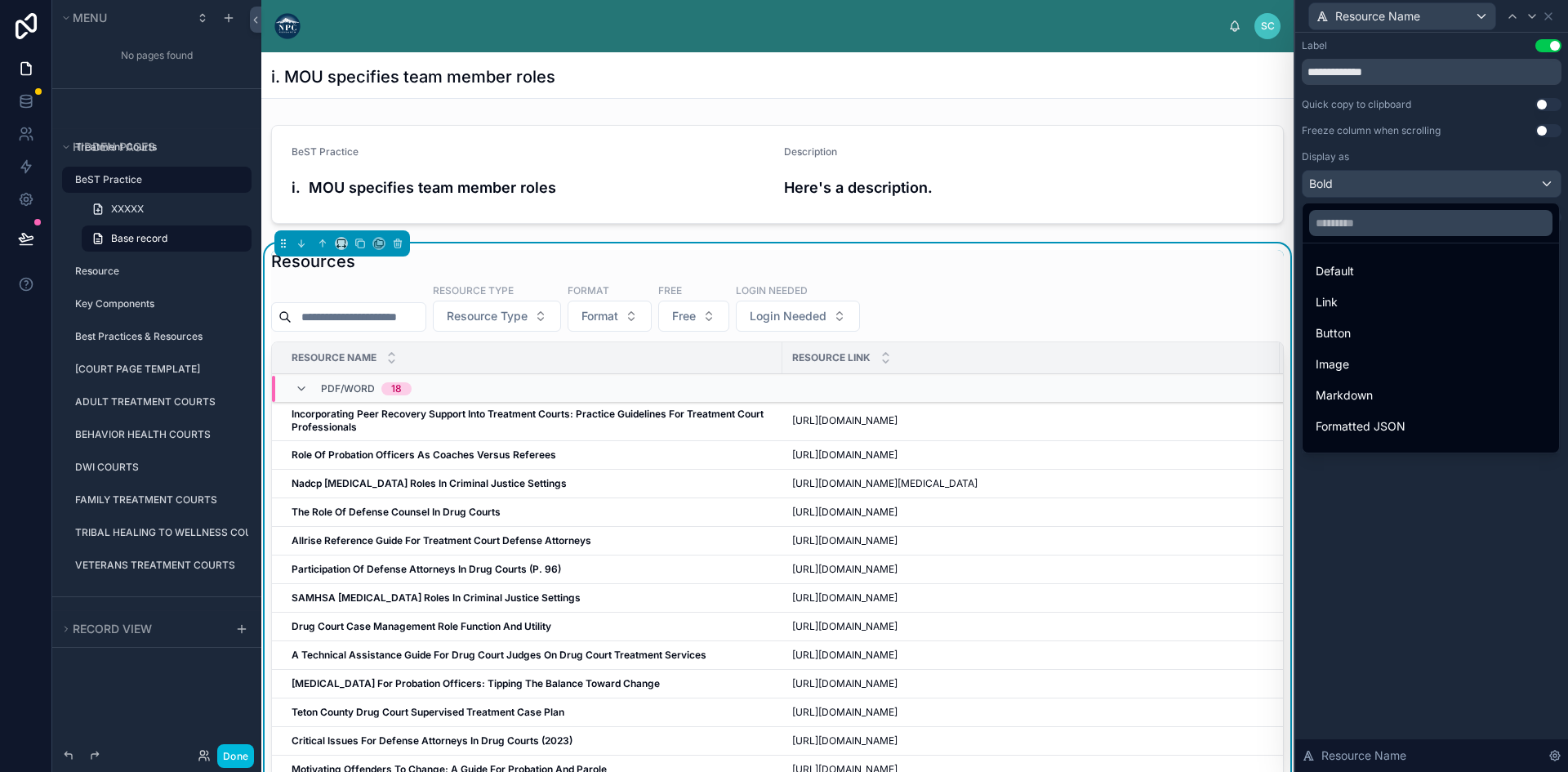
click at [1433, 498] on div at bounding box center [1431, 386] width 273 height 772
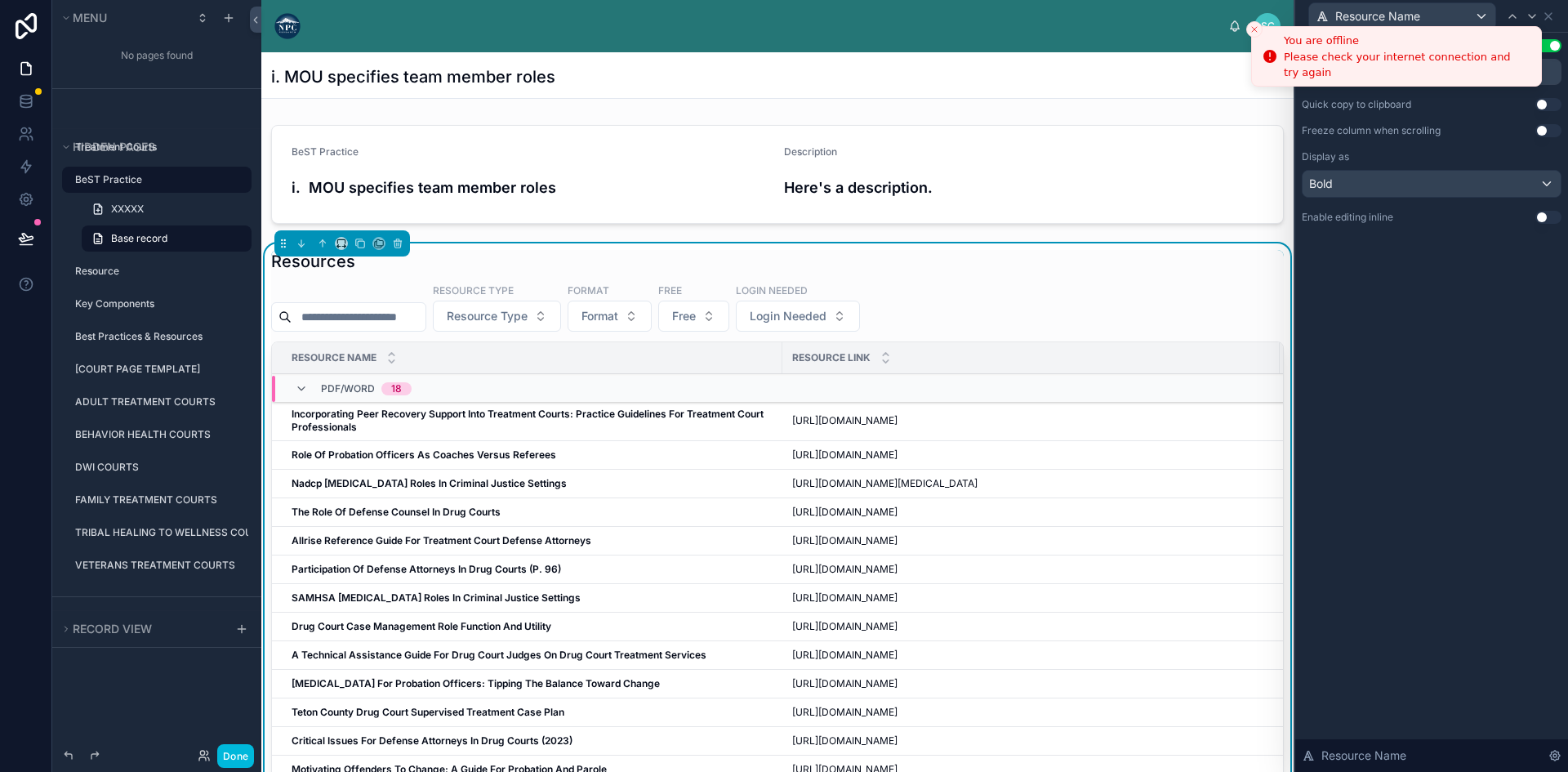
click at [1253, 28] on icon "Close toast" at bounding box center [1254, 29] width 10 height 10
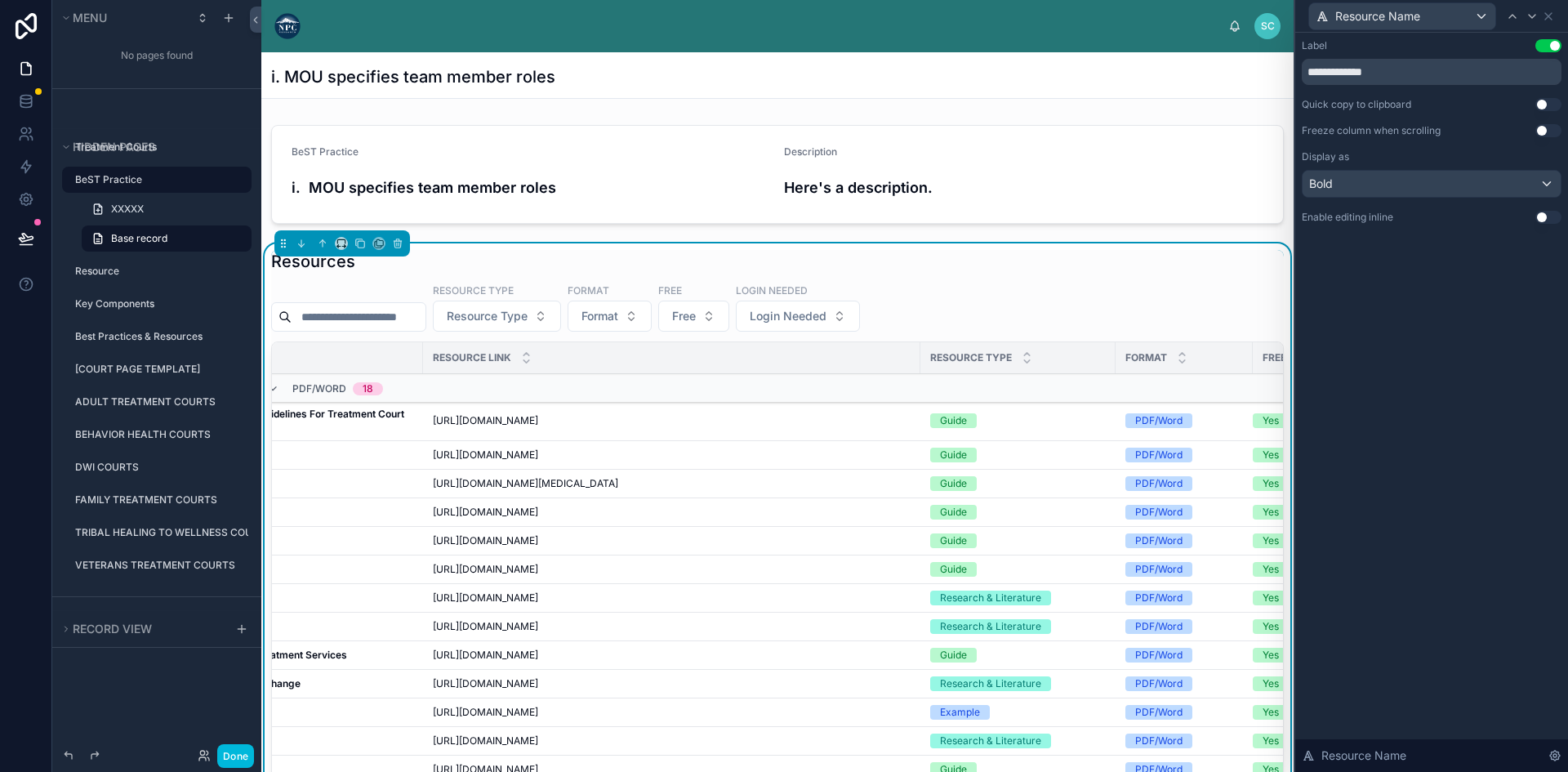
scroll to position [0, 315]
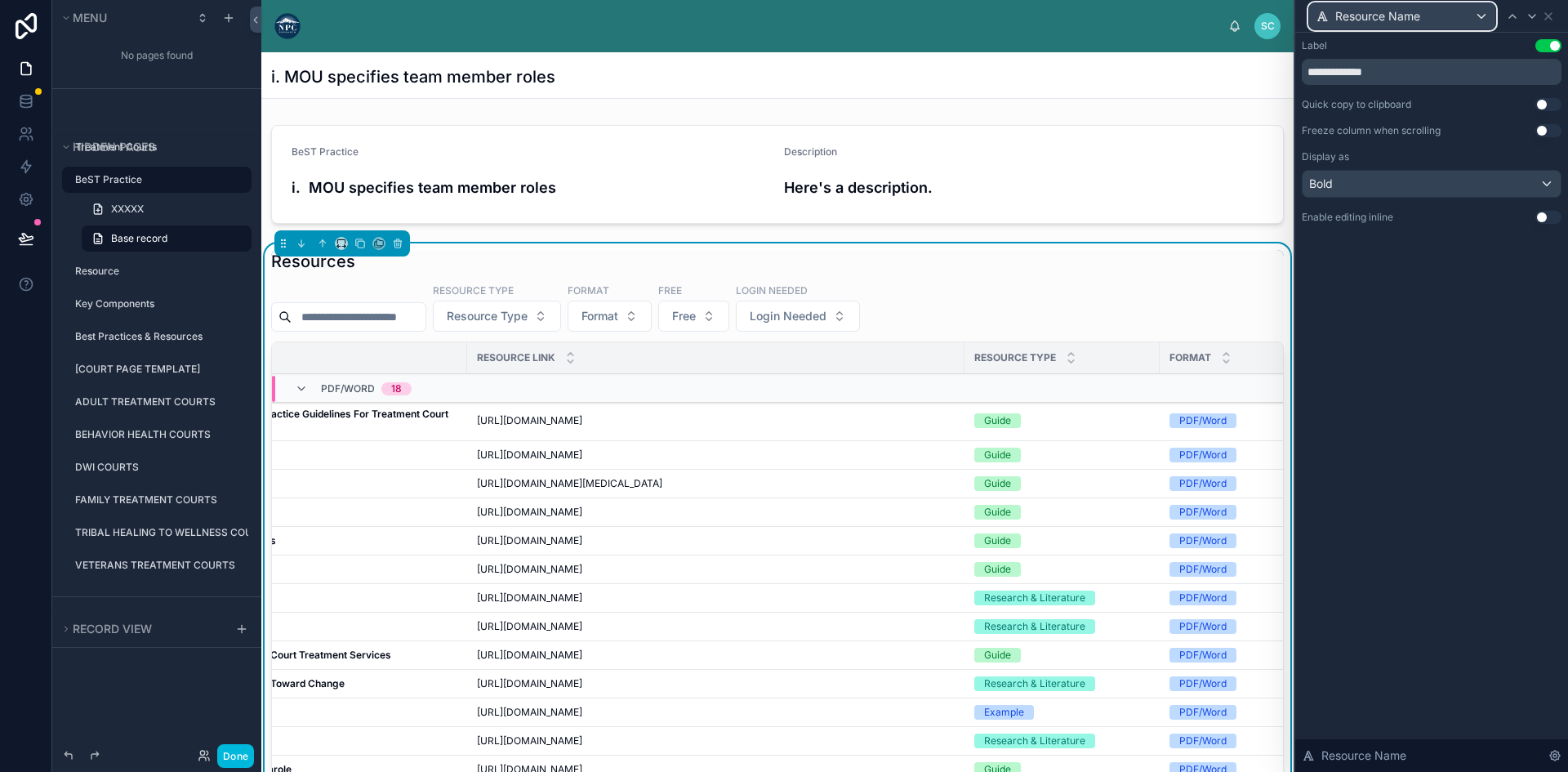
click at [1475, 14] on div "Resource Name" at bounding box center [1402, 16] width 186 height 26
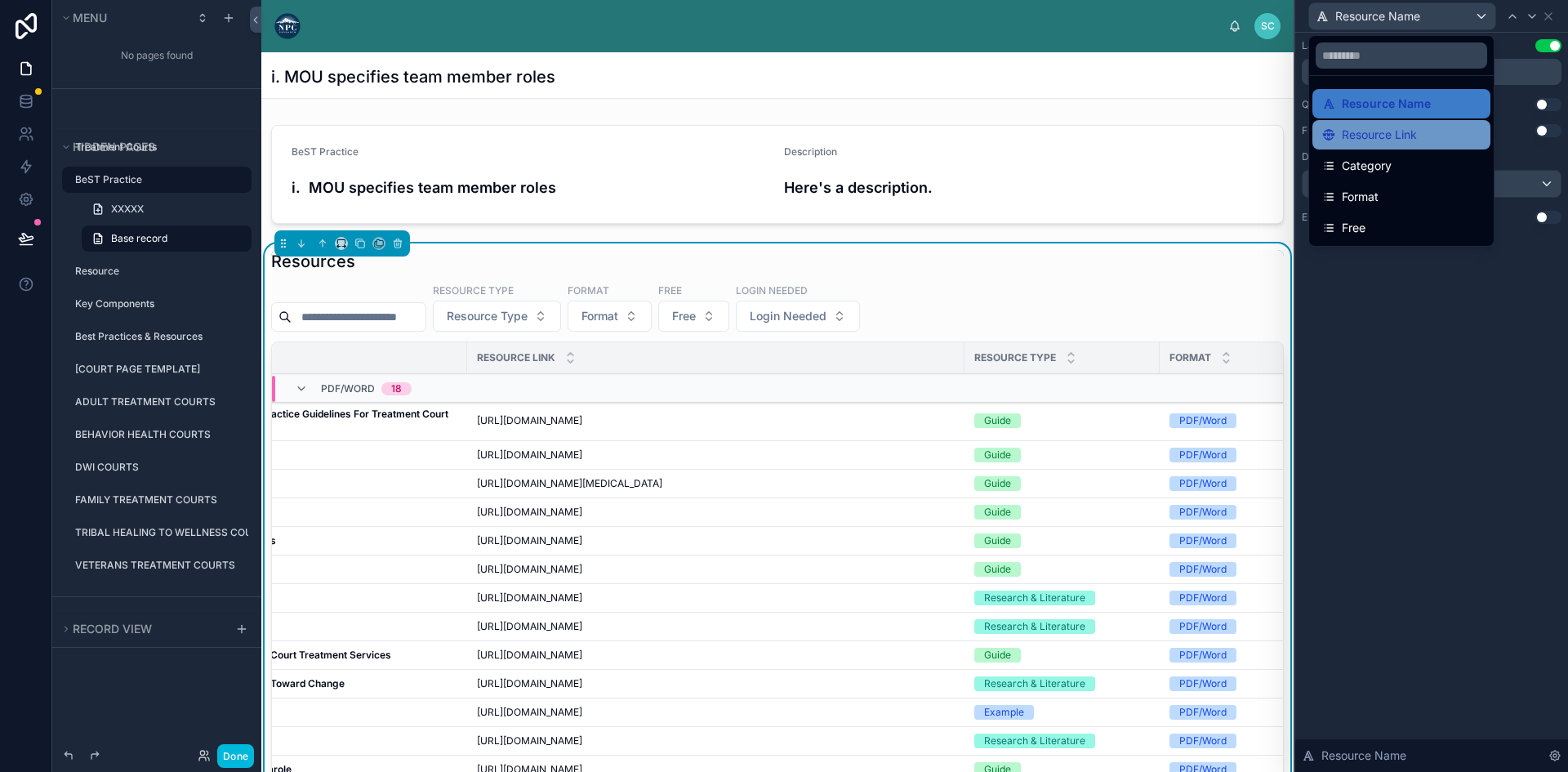
click at [1401, 138] on span "Resource Link" at bounding box center [1379, 134] width 75 height 20
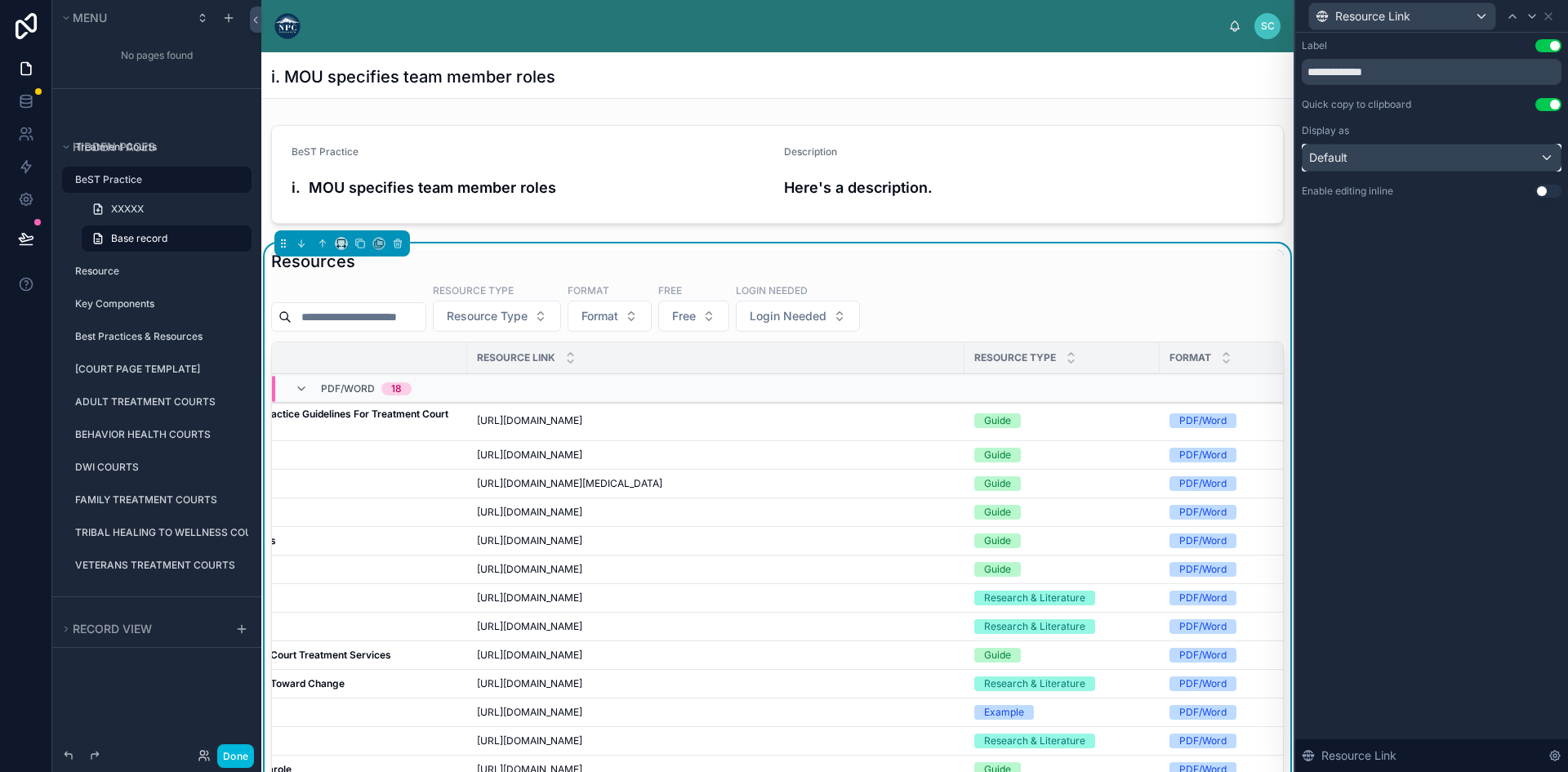
click at [1457, 154] on div "Default" at bounding box center [1431, 157] width 258 height 26
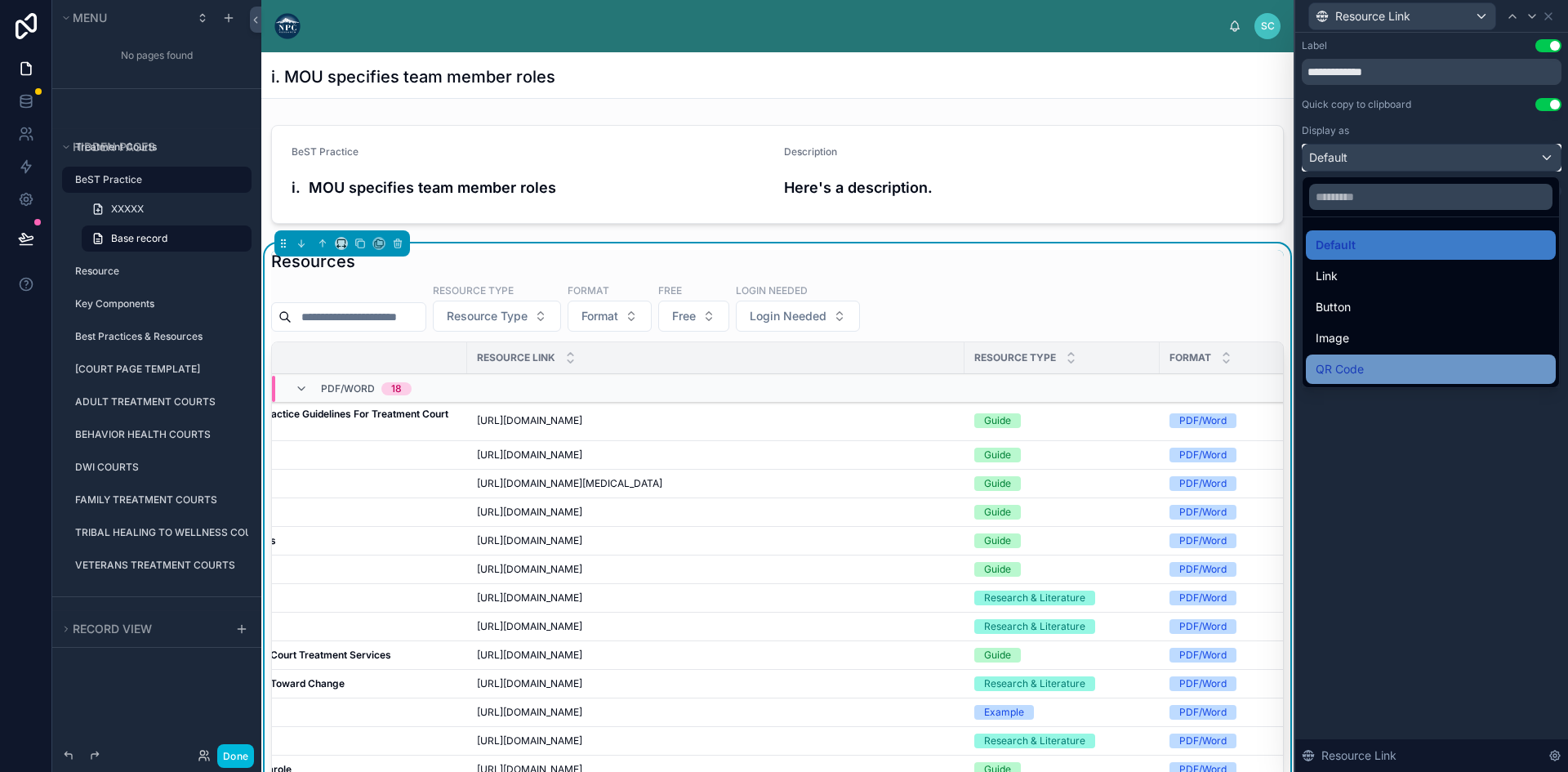
scroll to position [163, 0]
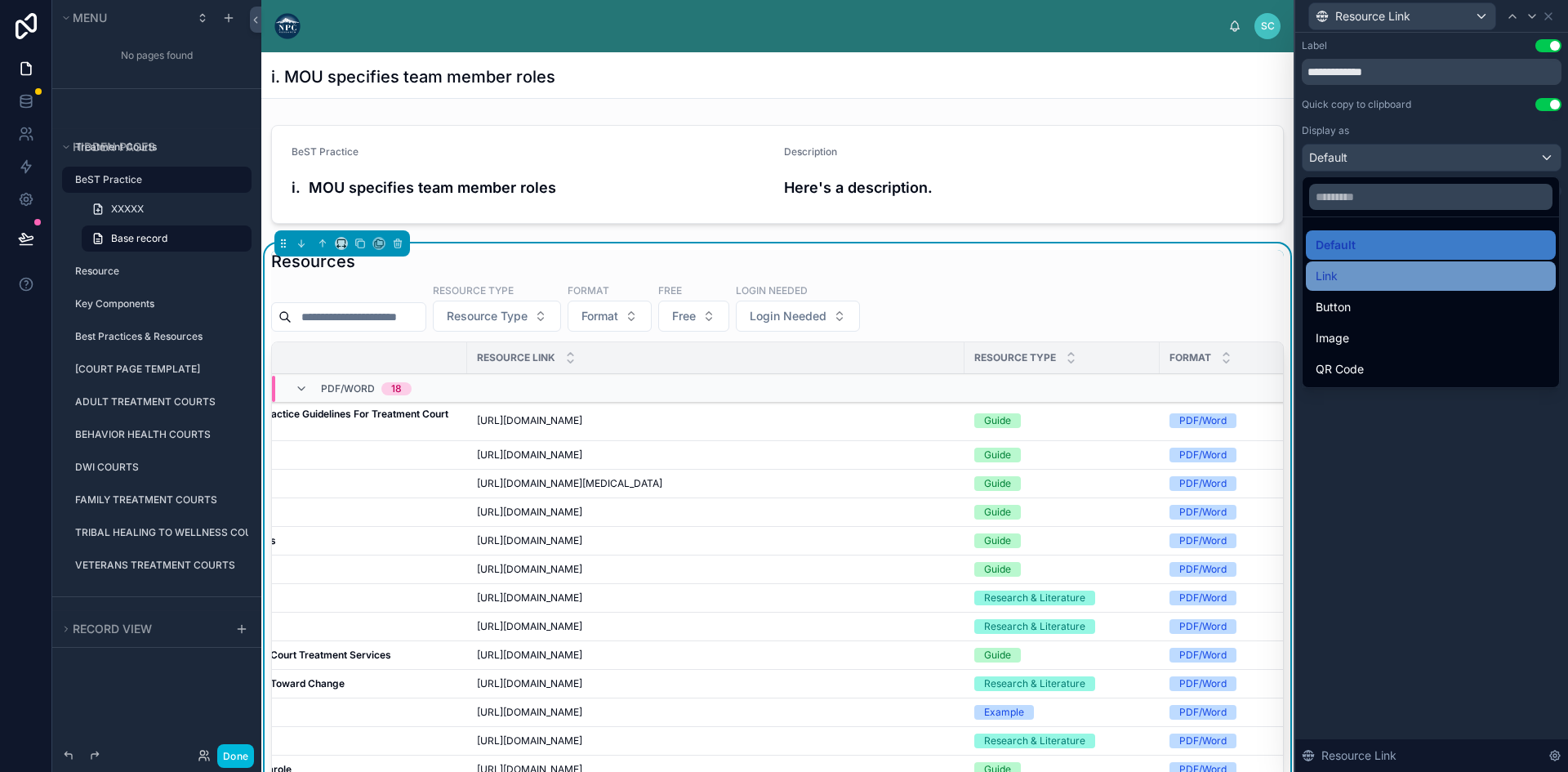
click at [1382, 269] on div "Link" at bounding box center [1430, 276] width 230 height 20
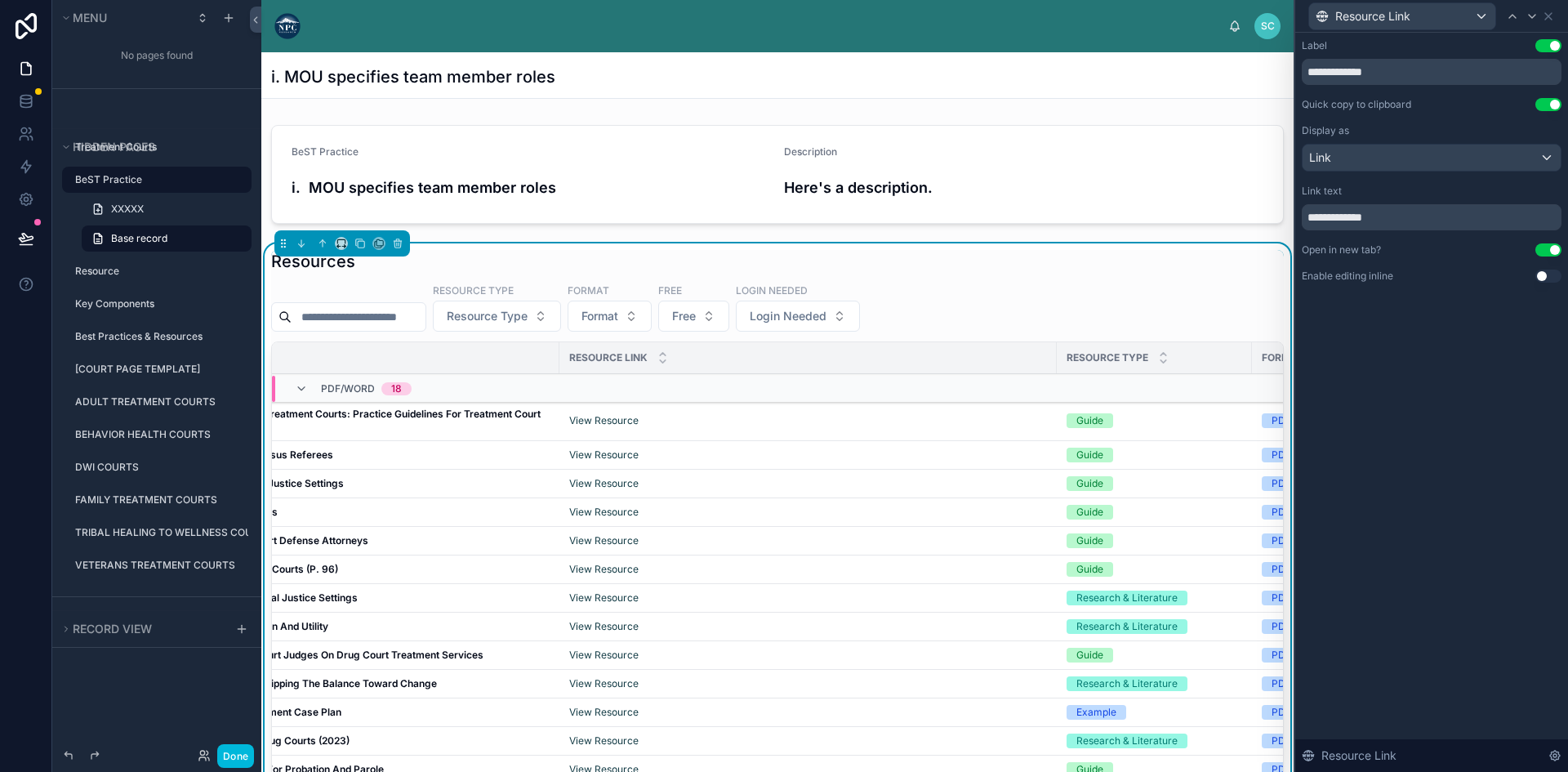
scroll to position [0, 220]
click at [1549, 245] on button "Use setting" at bounding box center [1547, 250] width 26 height 13
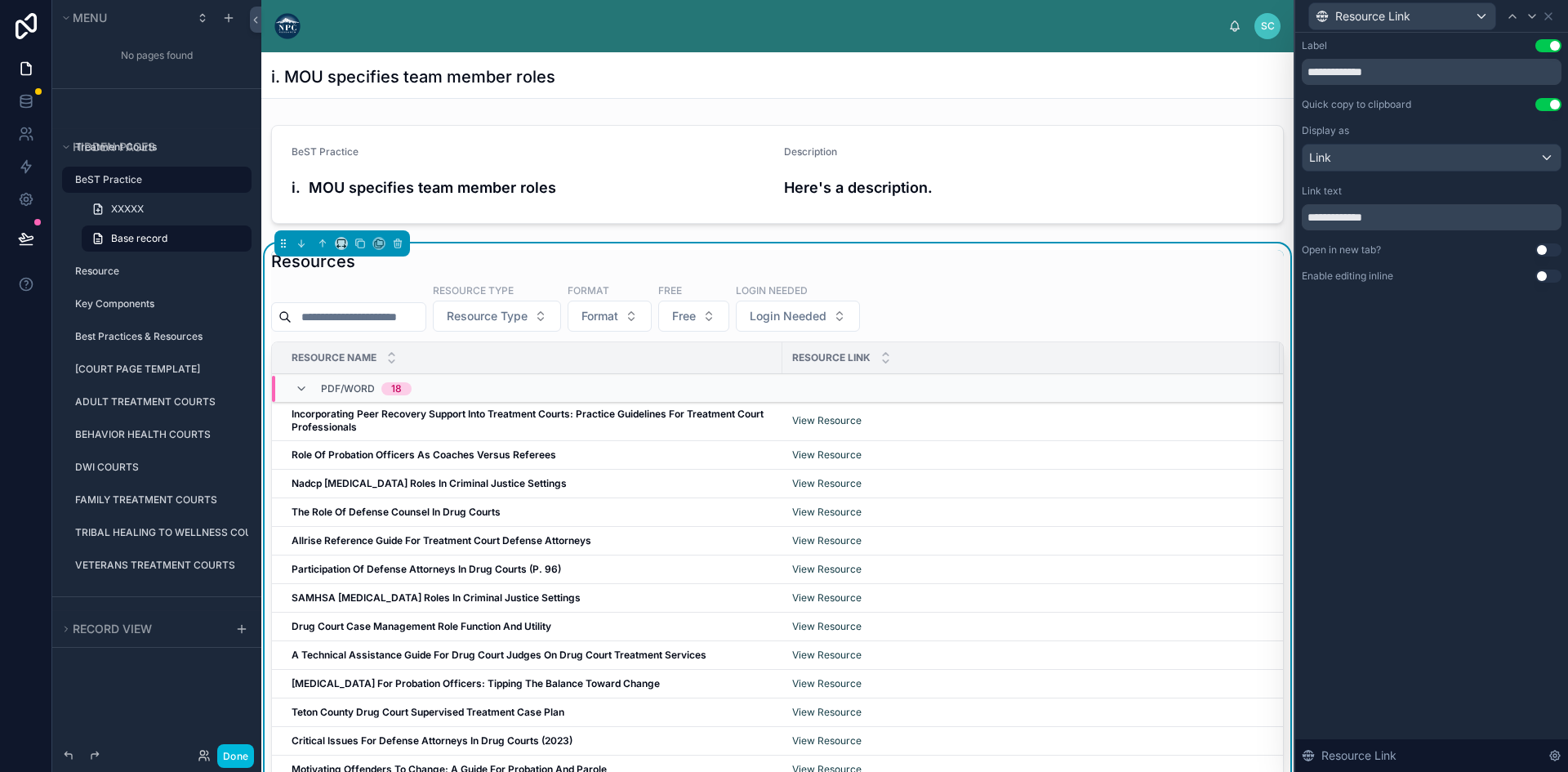
click at [1549, 246] on button "Use setting" at bounding box center [1547, 250] width 26 height 13
click at [1462, 150] on div "Link" at bounding box center [1431, 157] width 258 height 26
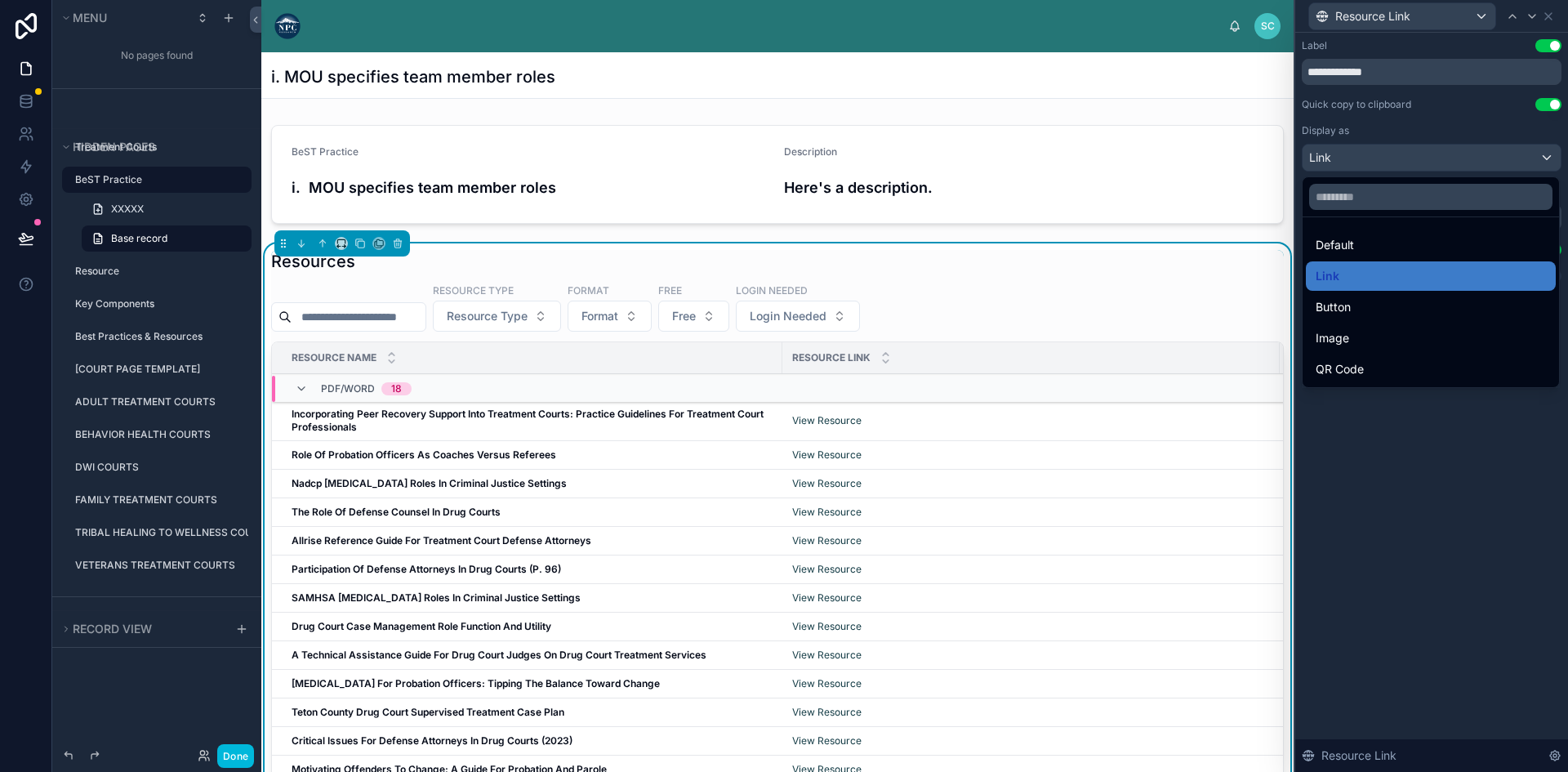
click at [1438, 399] on div at bounding box center [1431, 386] width 273 height 772
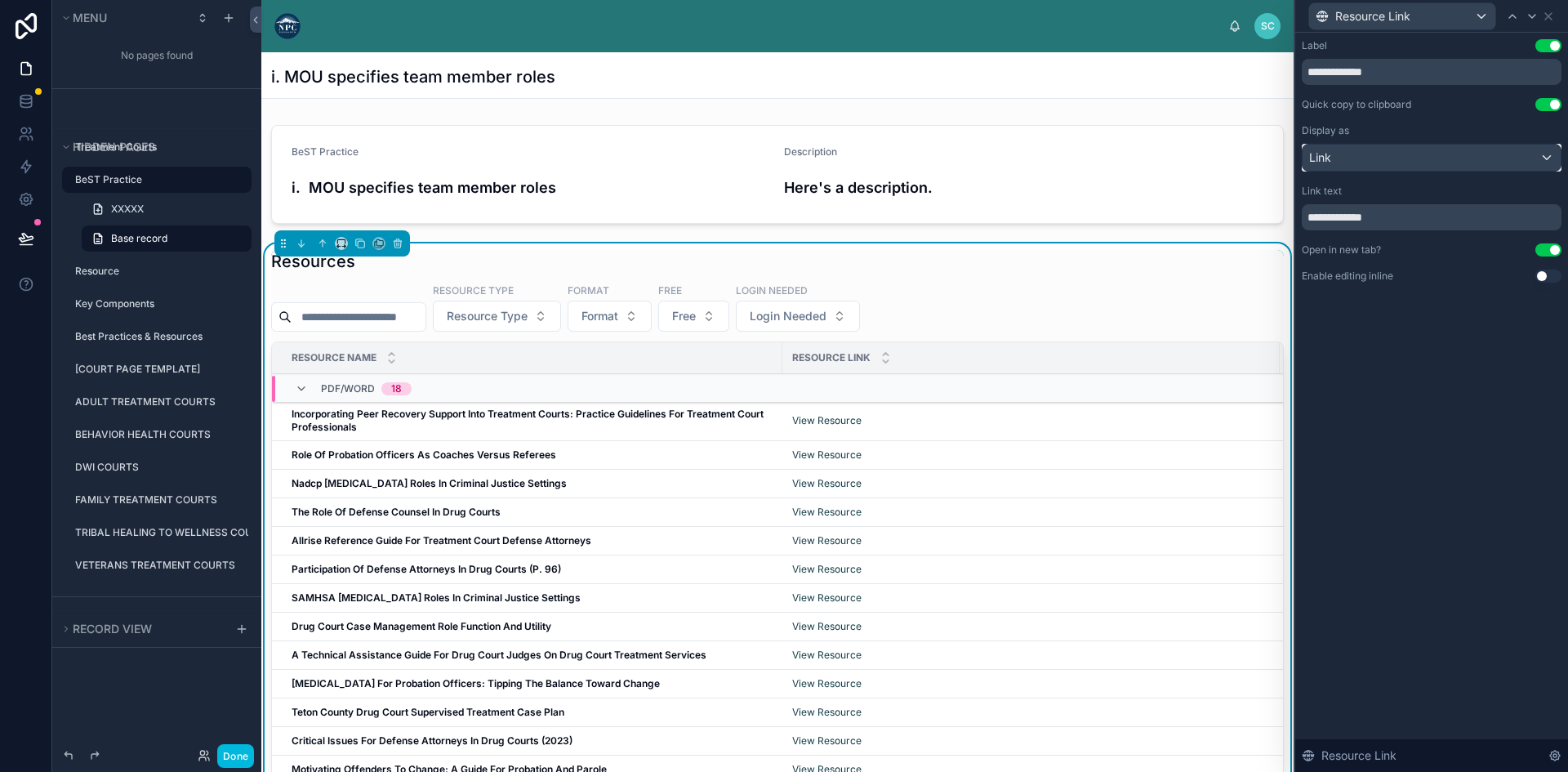
click at [1420, 153] on div "Link" at bounding box center [1431, 157] width 258 height 26
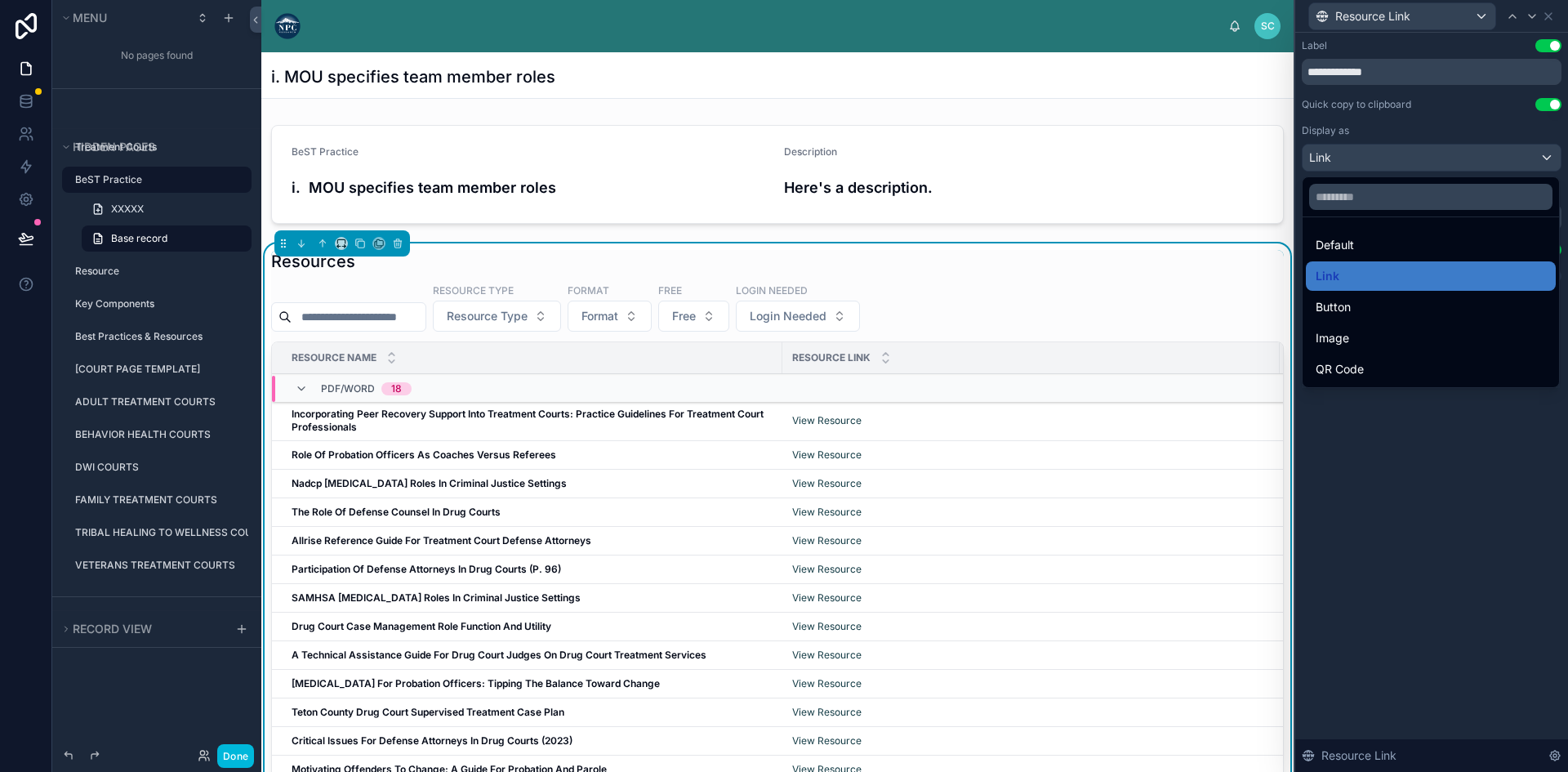
click at [0, 0] on icon at bounding box center [0, 0] width 0 height 0
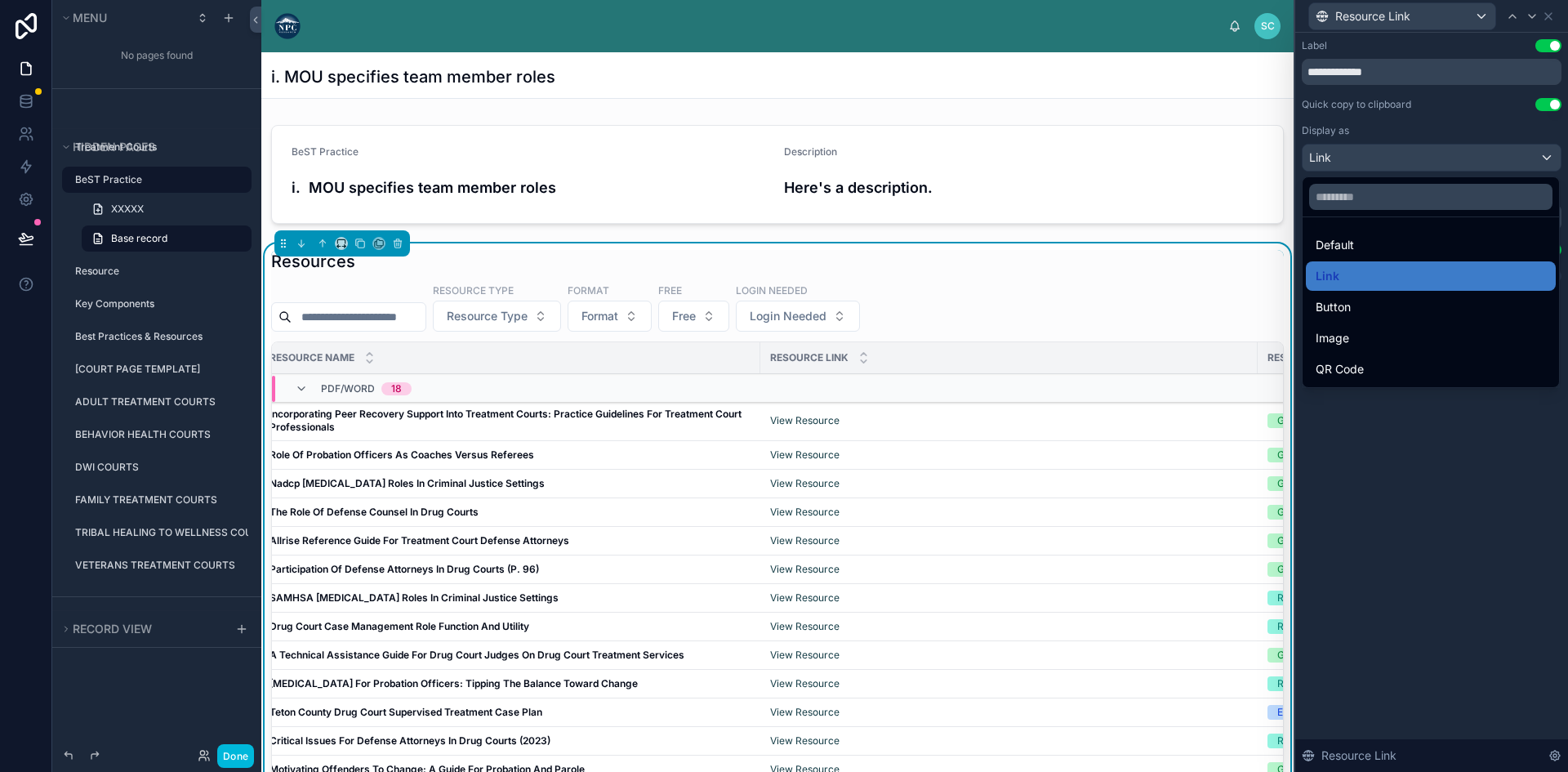
scroll to position [0, 0]
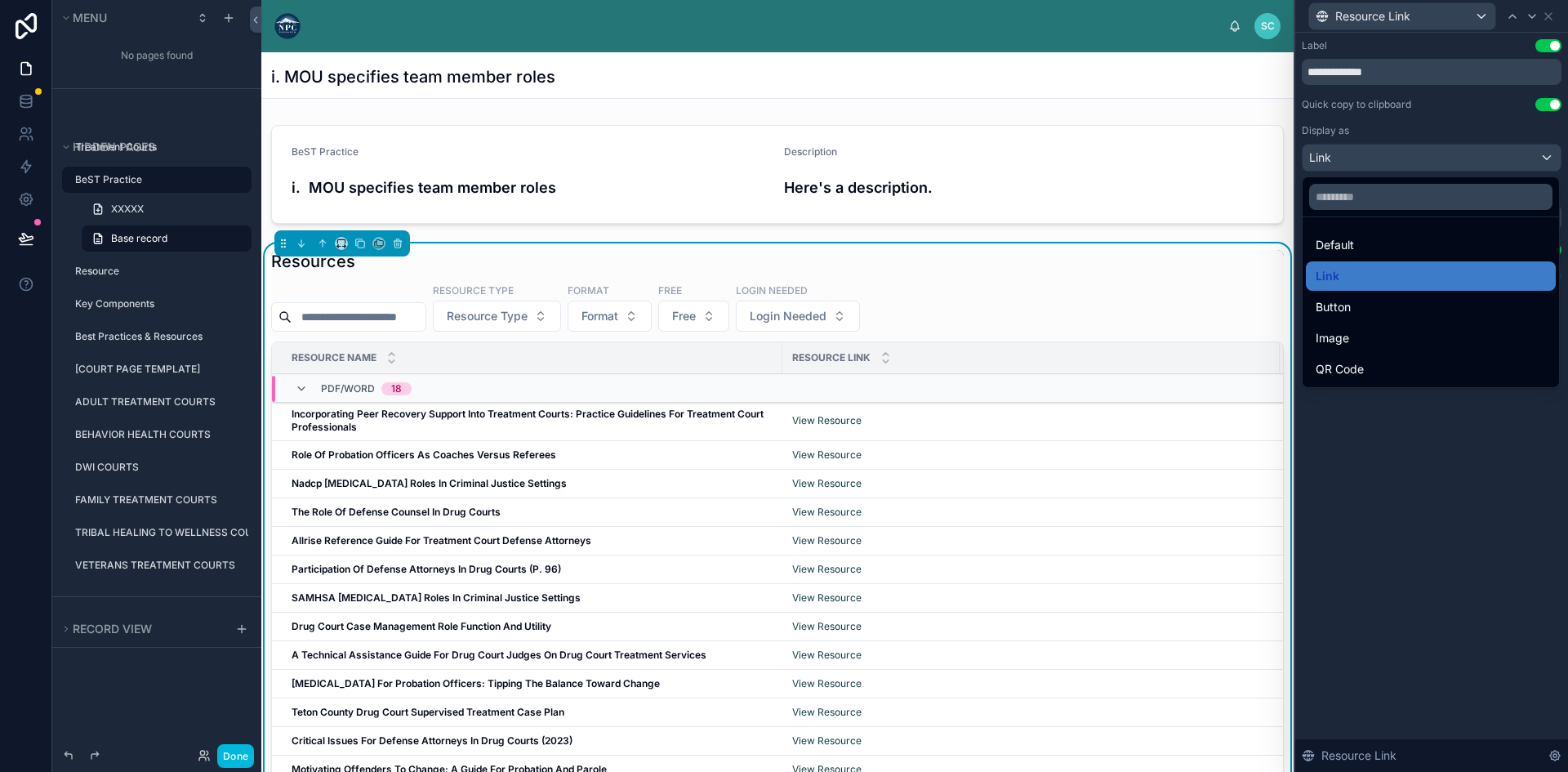
click at [1423, 120] on div at bounding box center [1431, 386] width 273 height 772
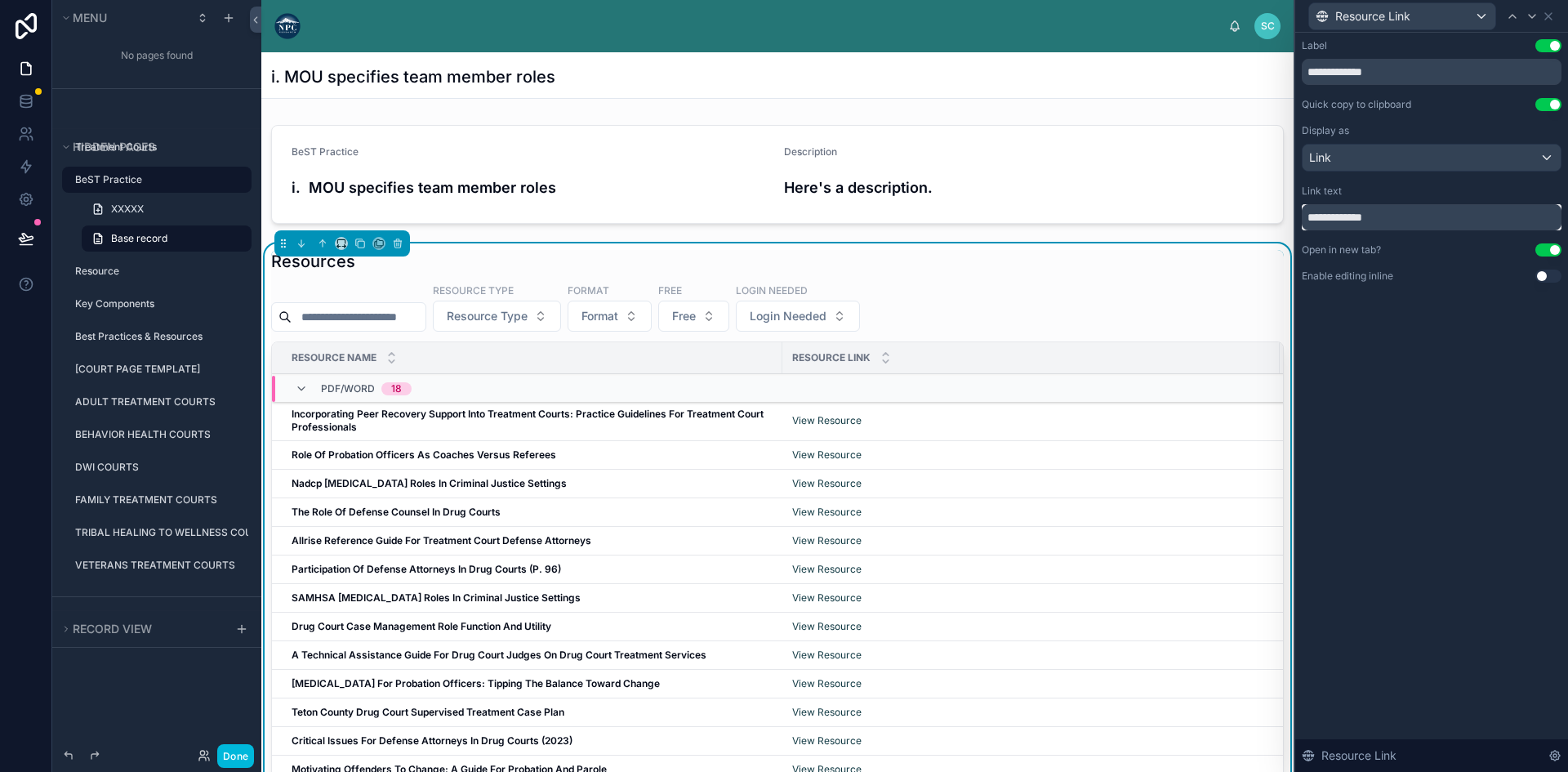
click at [1416, 219] on input "**********" at bounding box center [1431, 217] width 260 height 26
type input "**********"
click at [236, 757] on button "Done" at bounding box center [236, 756] width 37 height 23
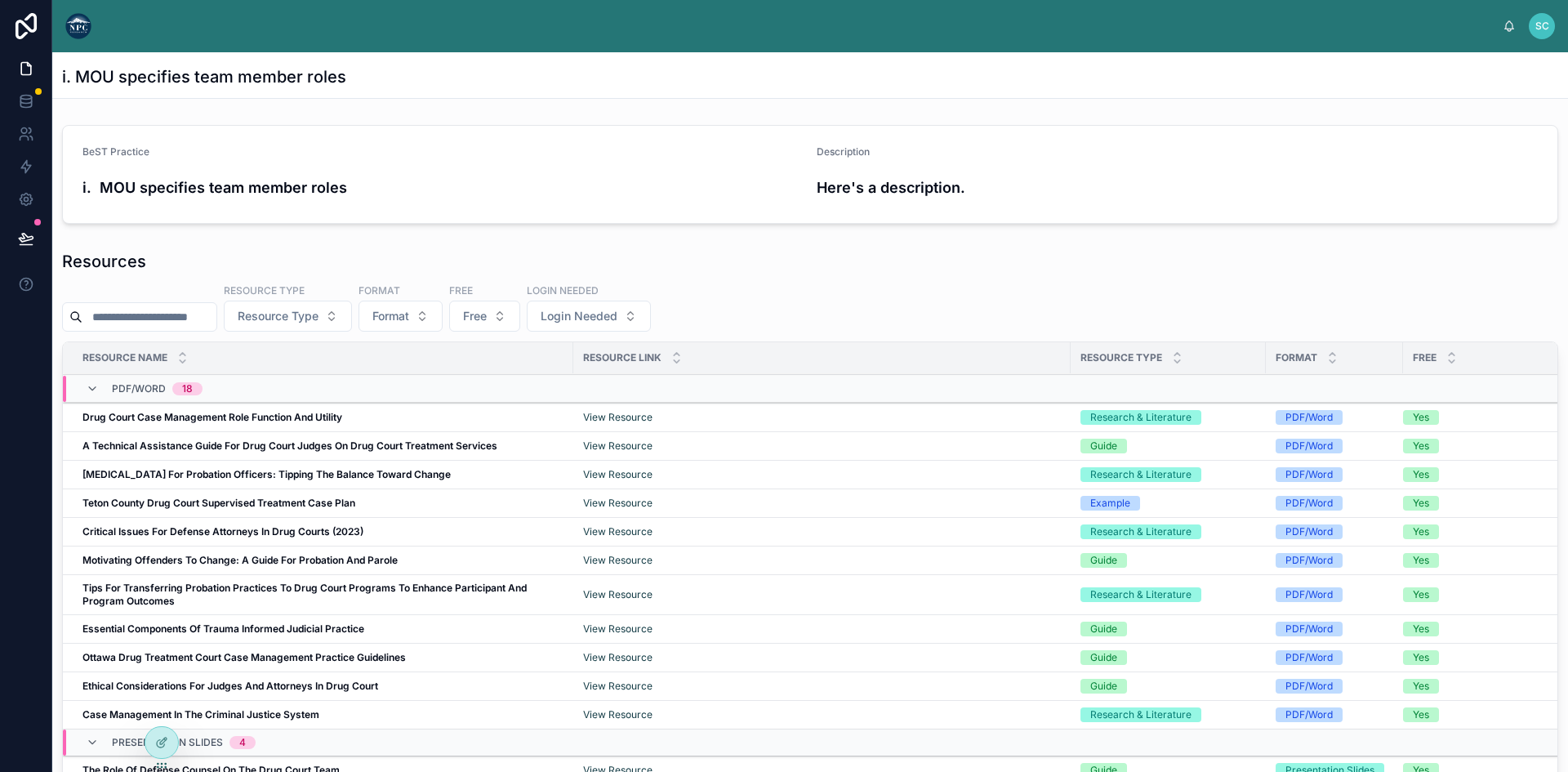
scroll to position [81, 0]
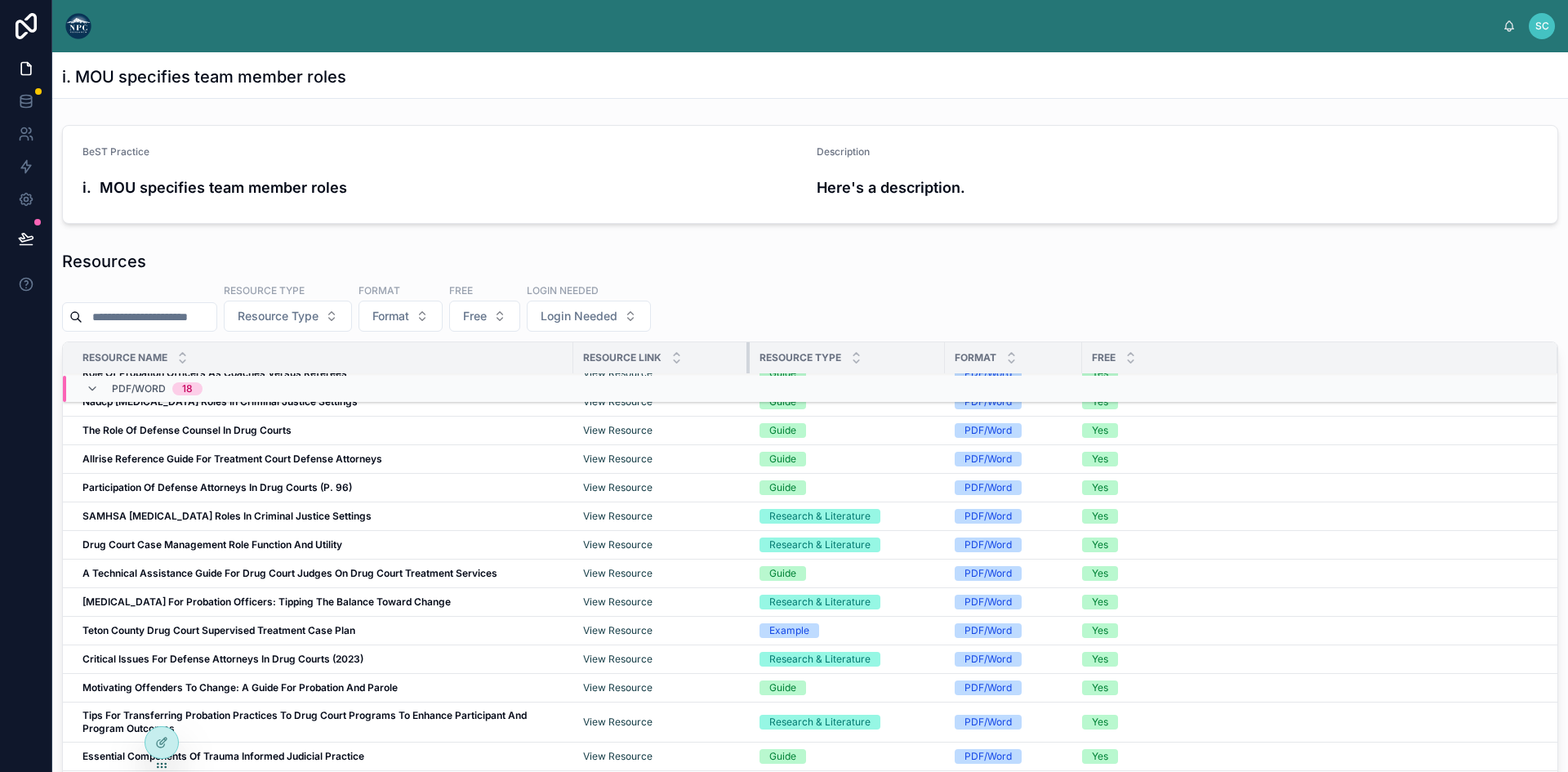
drag, startPoint x: 1068, startPoint y: 357, endPoint x: 747, endPoint y: 358, distance: 321.0
click at [747, 358] on div at bounding box center [749, 357] width 6 height 31
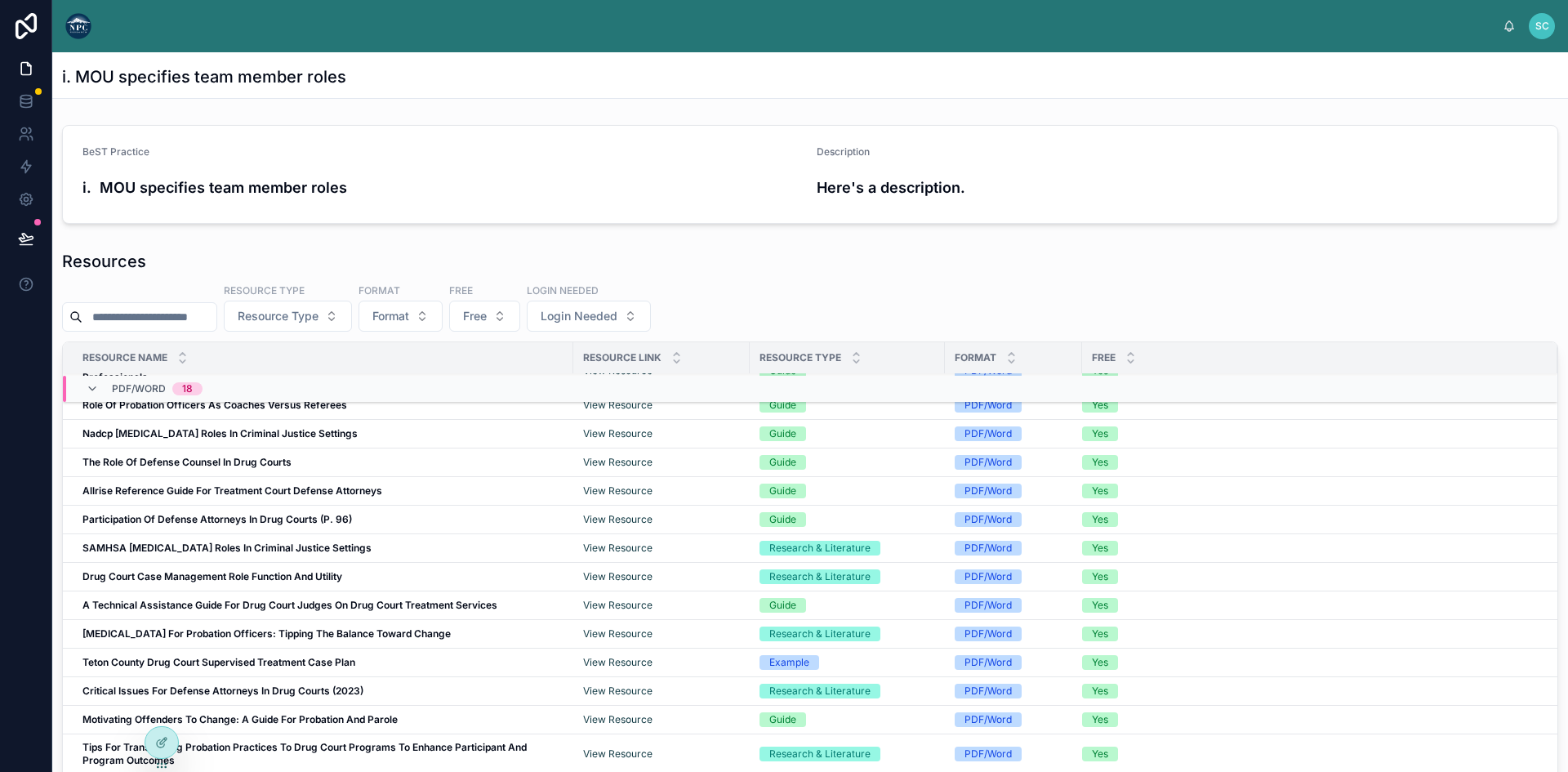
scroll to position [0, 0]
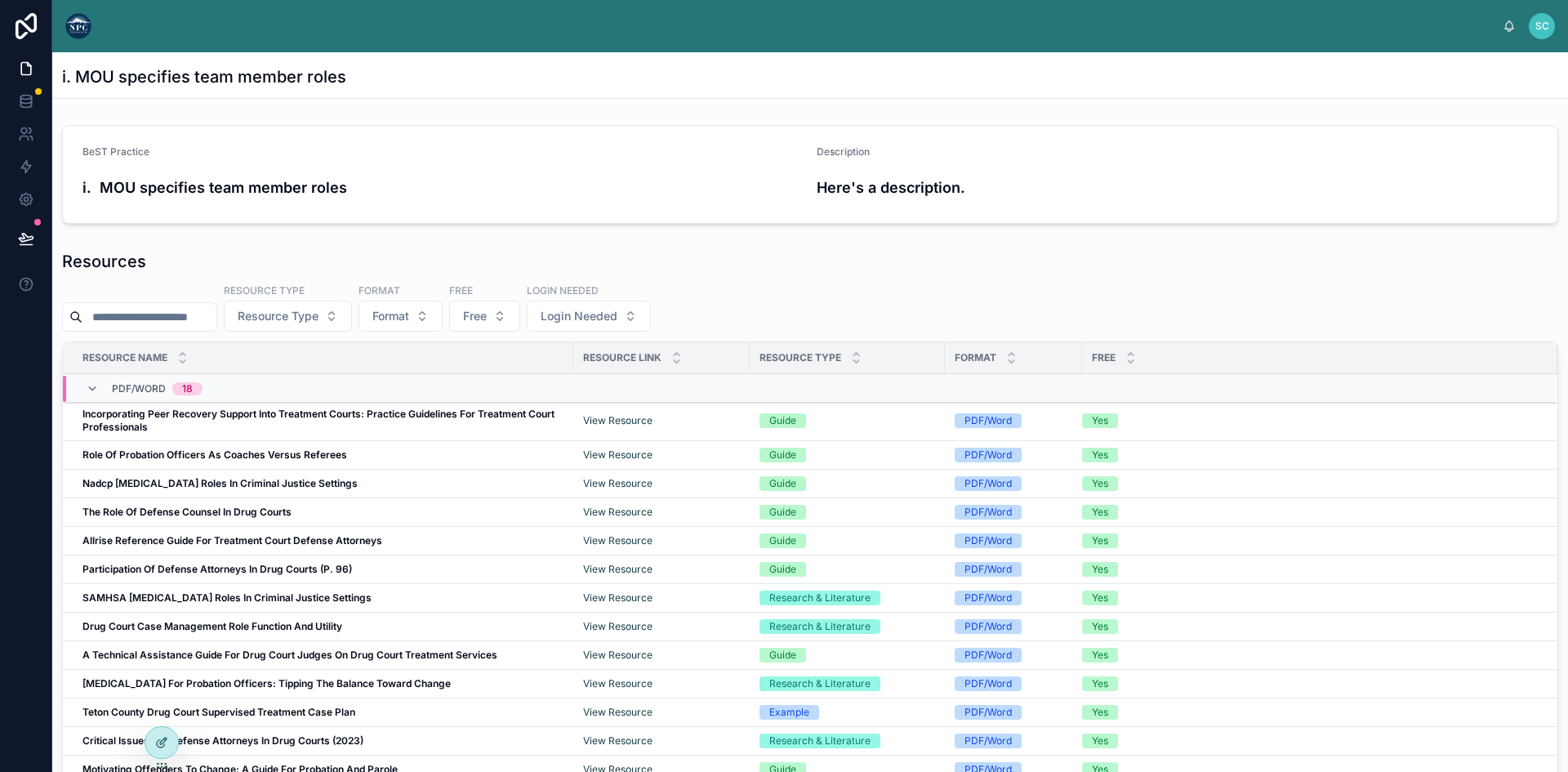
click at [165, 745] on icon at bounding box center [161, 742] width 13 height 13
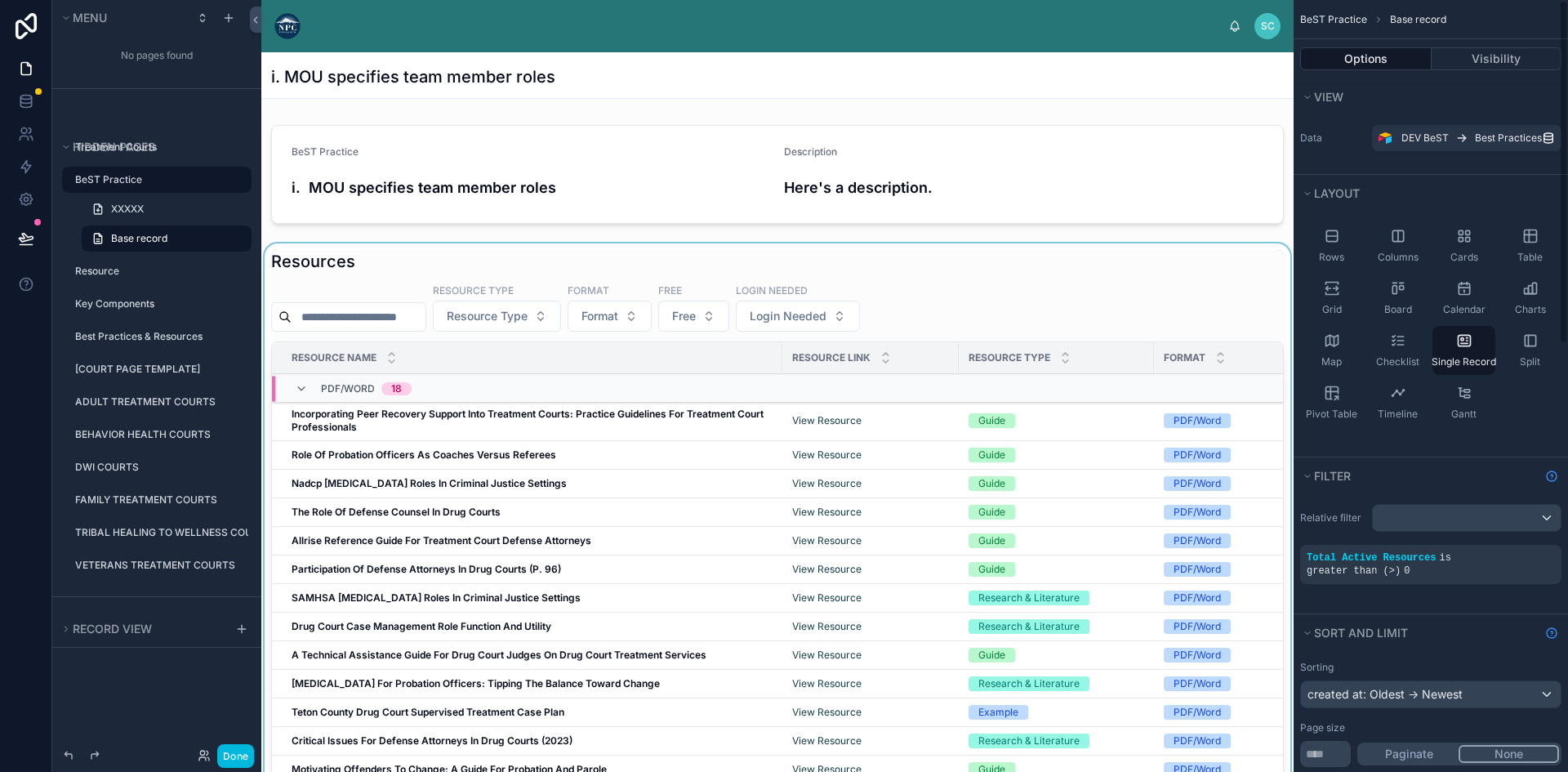
click at [681, 431] on div at bounding box center [777, 589] width 1032 height 691
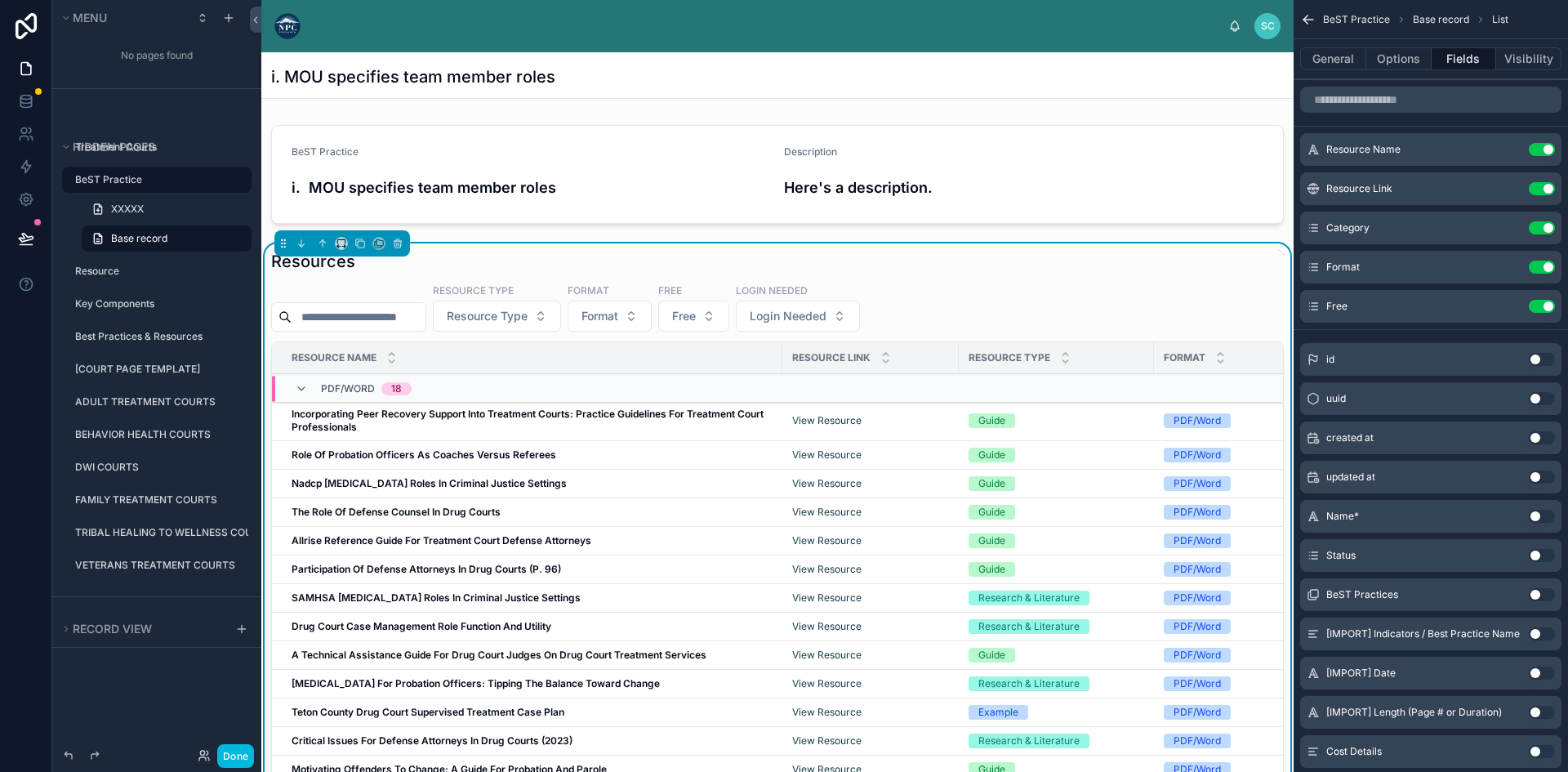
click at [0, 0] on icon "scrollable content" at bounding box center [0, 0] width 0 height 0
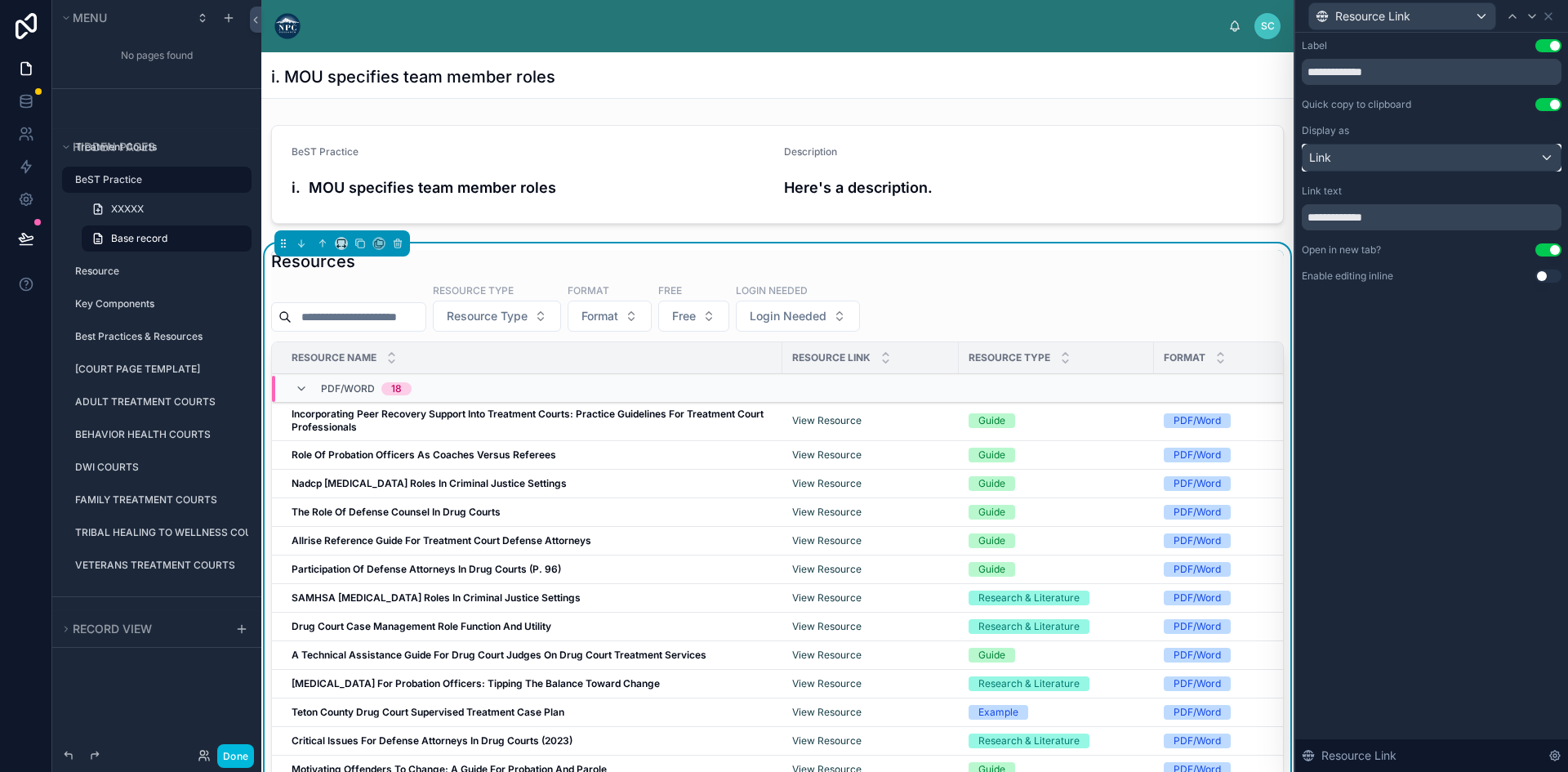
click at [1463, 153] on div "Link" at bounding box center [1431, 157] width 258 height 26
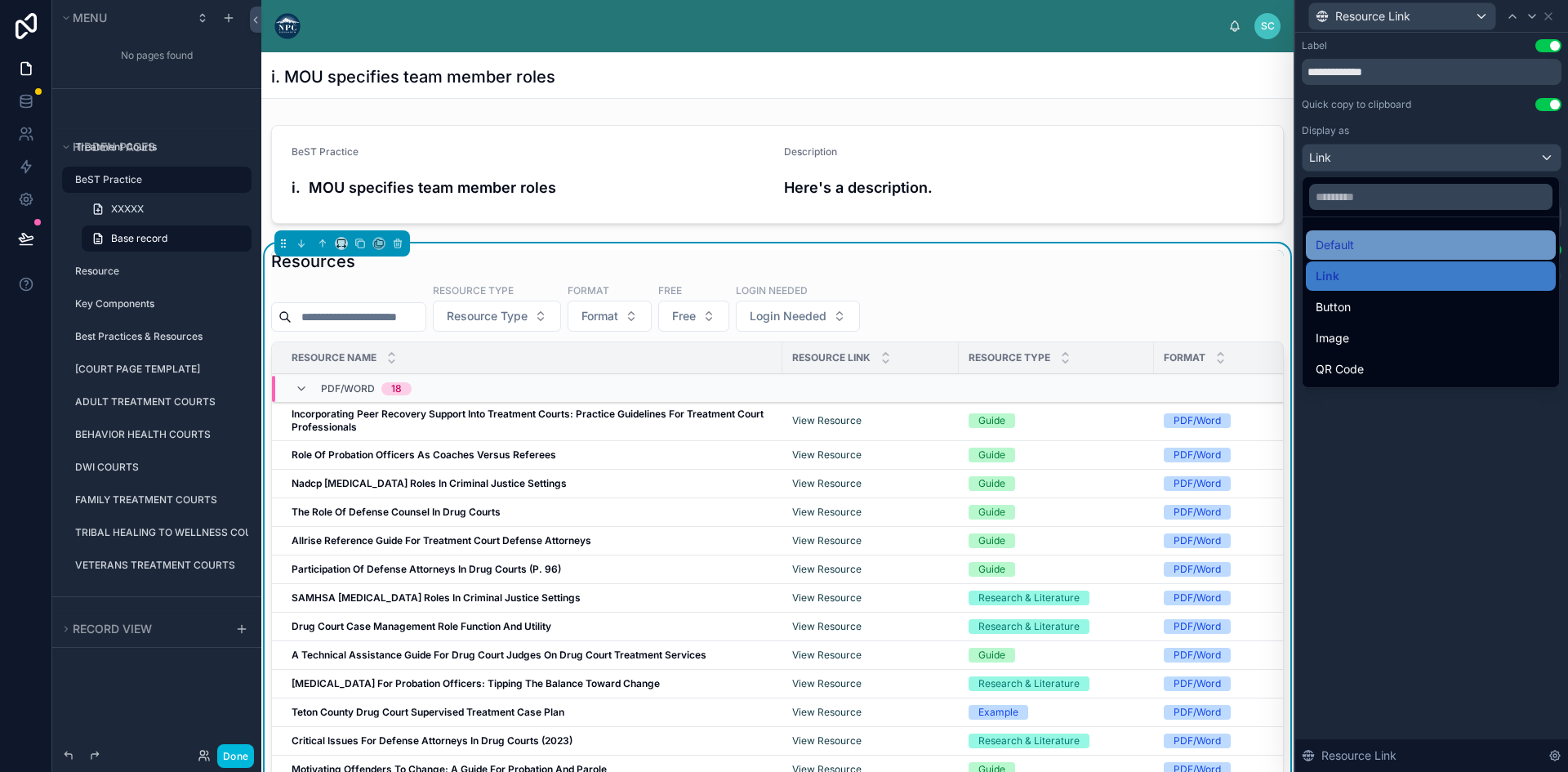
click at [1411, 252] on div "Default" at bounding box center [1430, 245] width 230 height 20
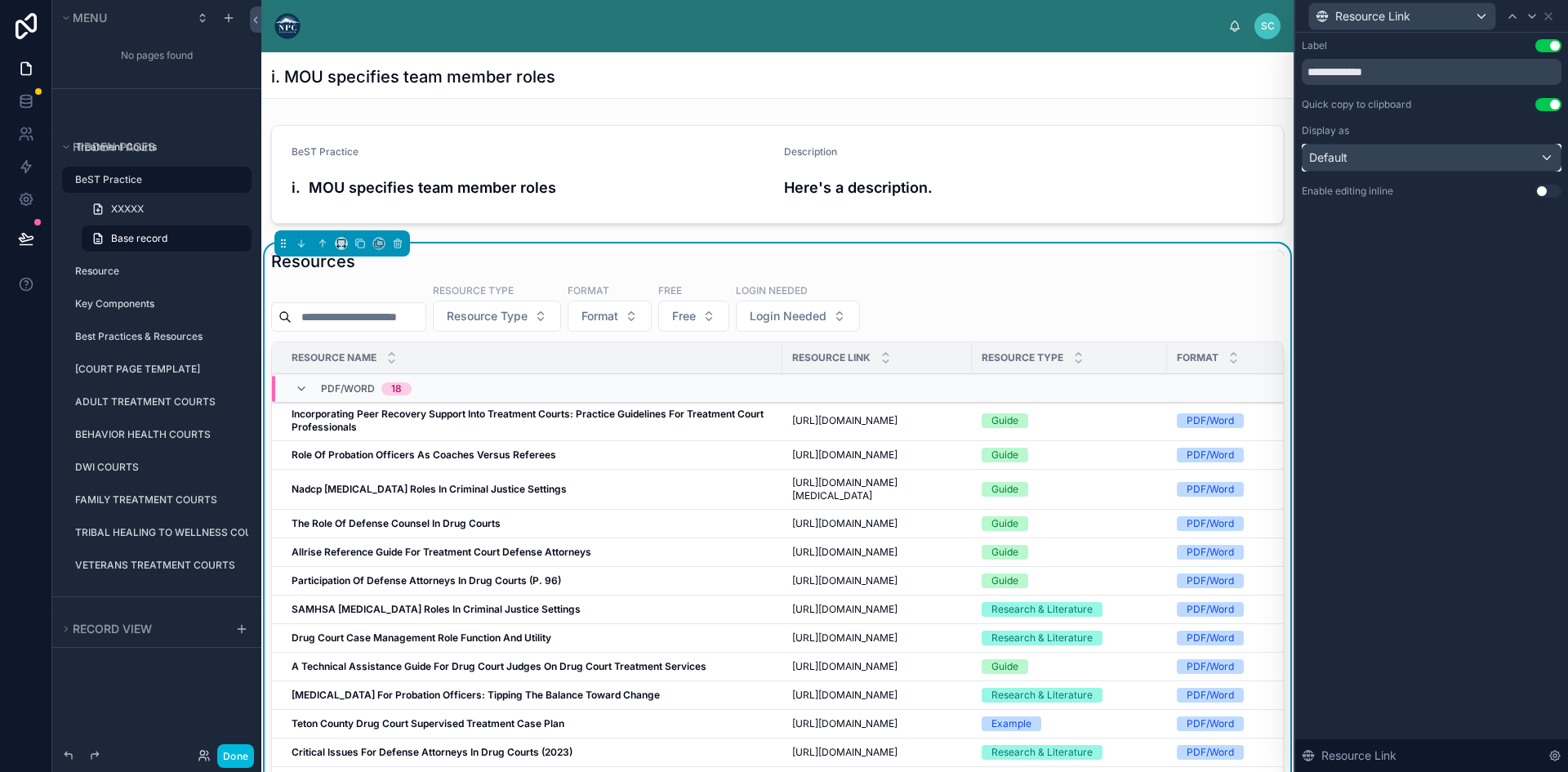
click at [1478, 159] on div "Default" at bounding box center [1431, 157] width 258 height 26
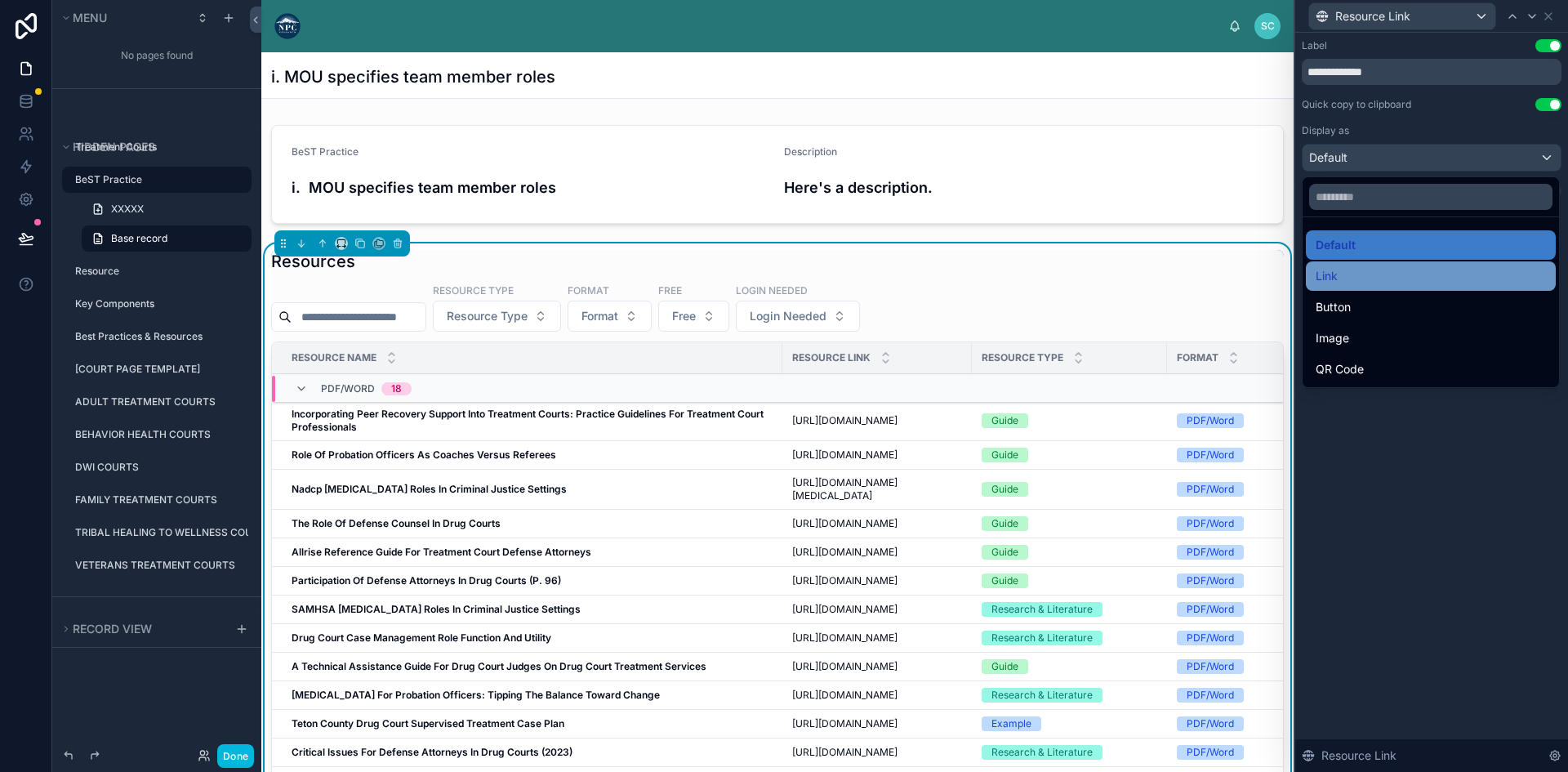
click at [1429, 273] on div "Link" at bounding box center [1430, 276] width 230 height 20
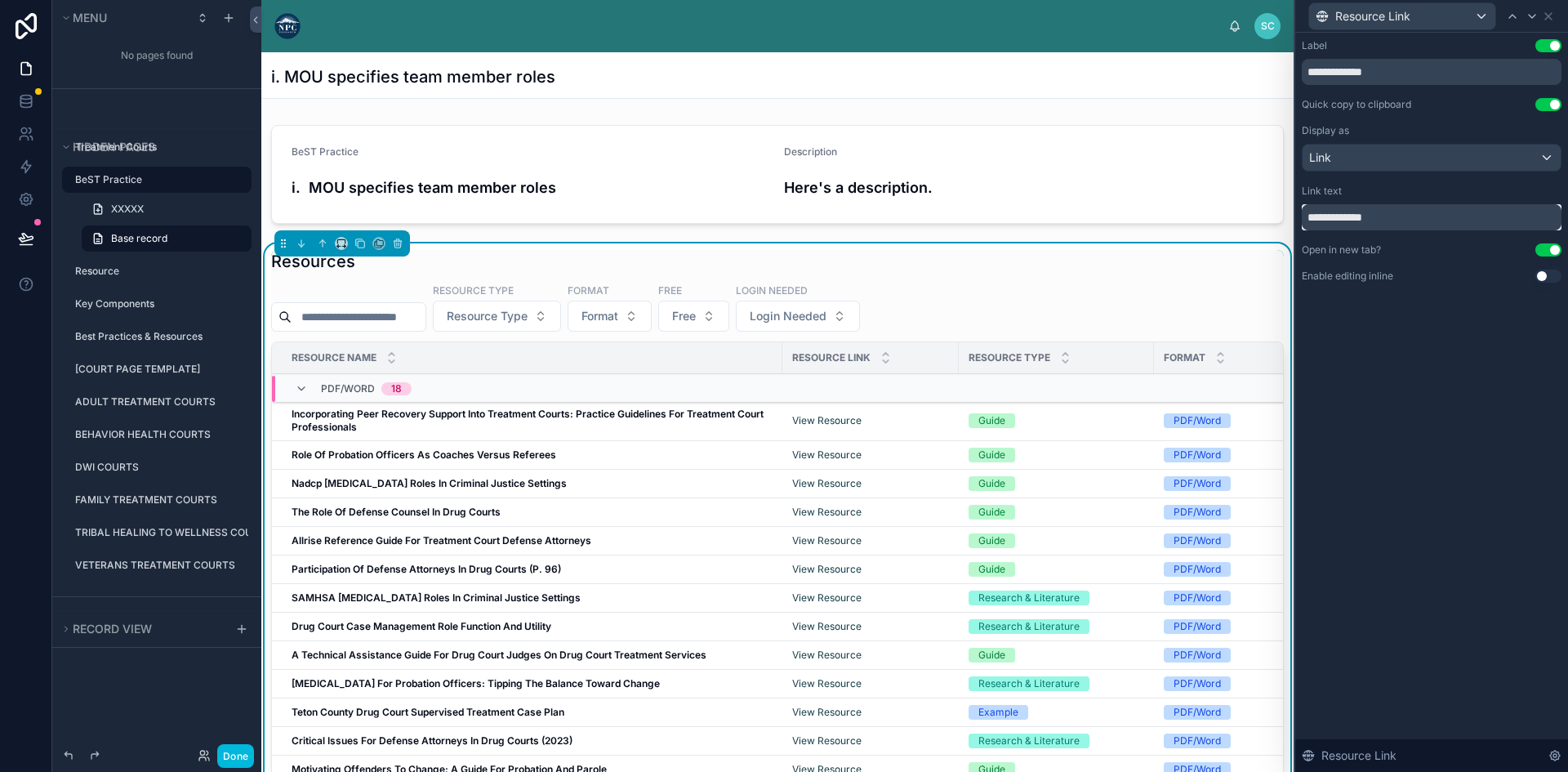
click at [1417, 219] on input "**********" at bounding box center [1431, 217] width 260 height 26
paste input "*"
click at [1391, 223] on input "**********" at bounding box center [1431, 217] width 260 height 26
click at [1444, 218] on input "**********" at bounding box center [1431, 217] width 260 height 26
type input "**********"
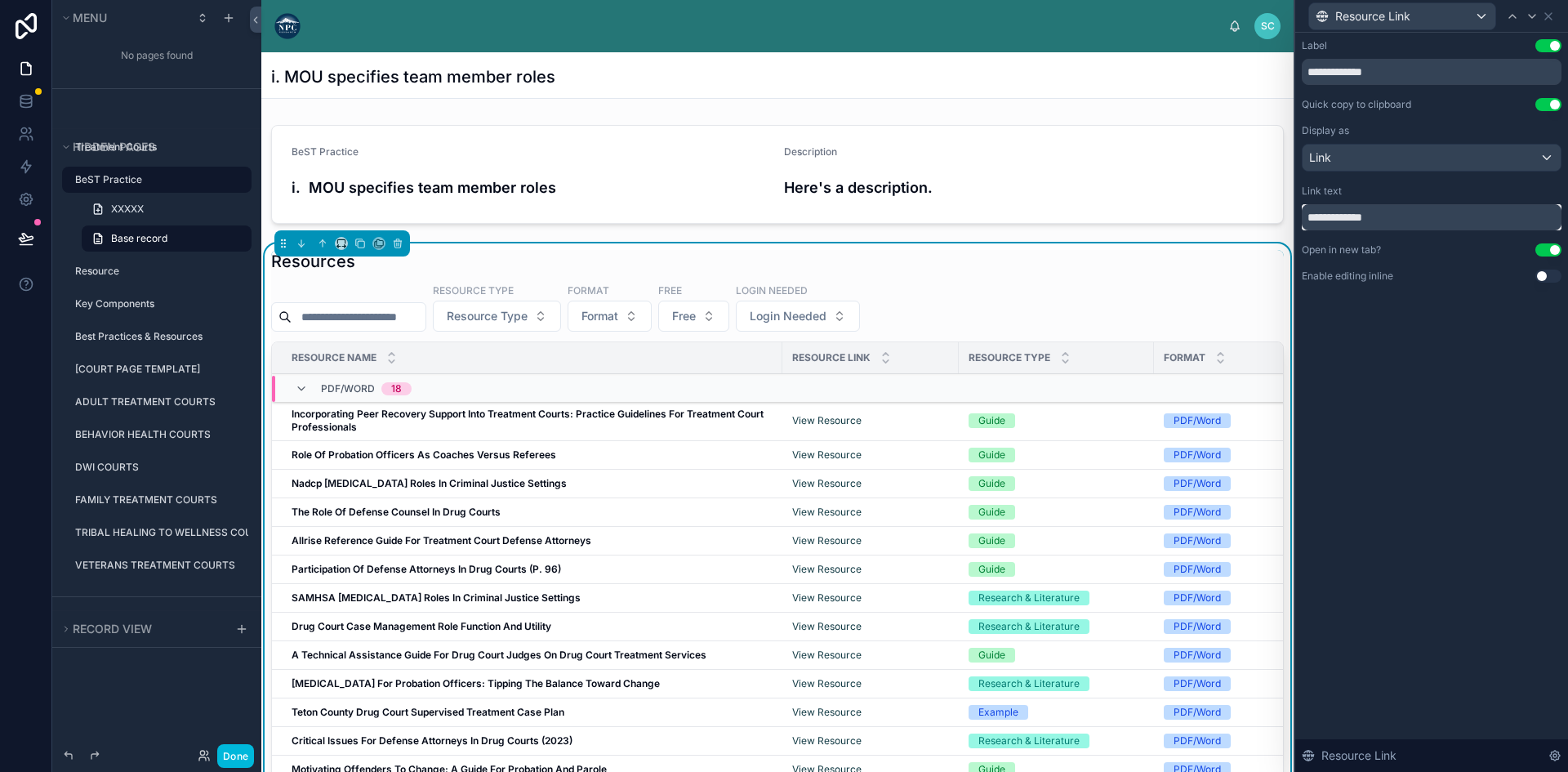
click at [1426, 223] on input "**********" at bounding box center [1431, 217] width 260 height 26
click at [1549, 15] on icon at bounding box center [1547, 16] width 13 height 13
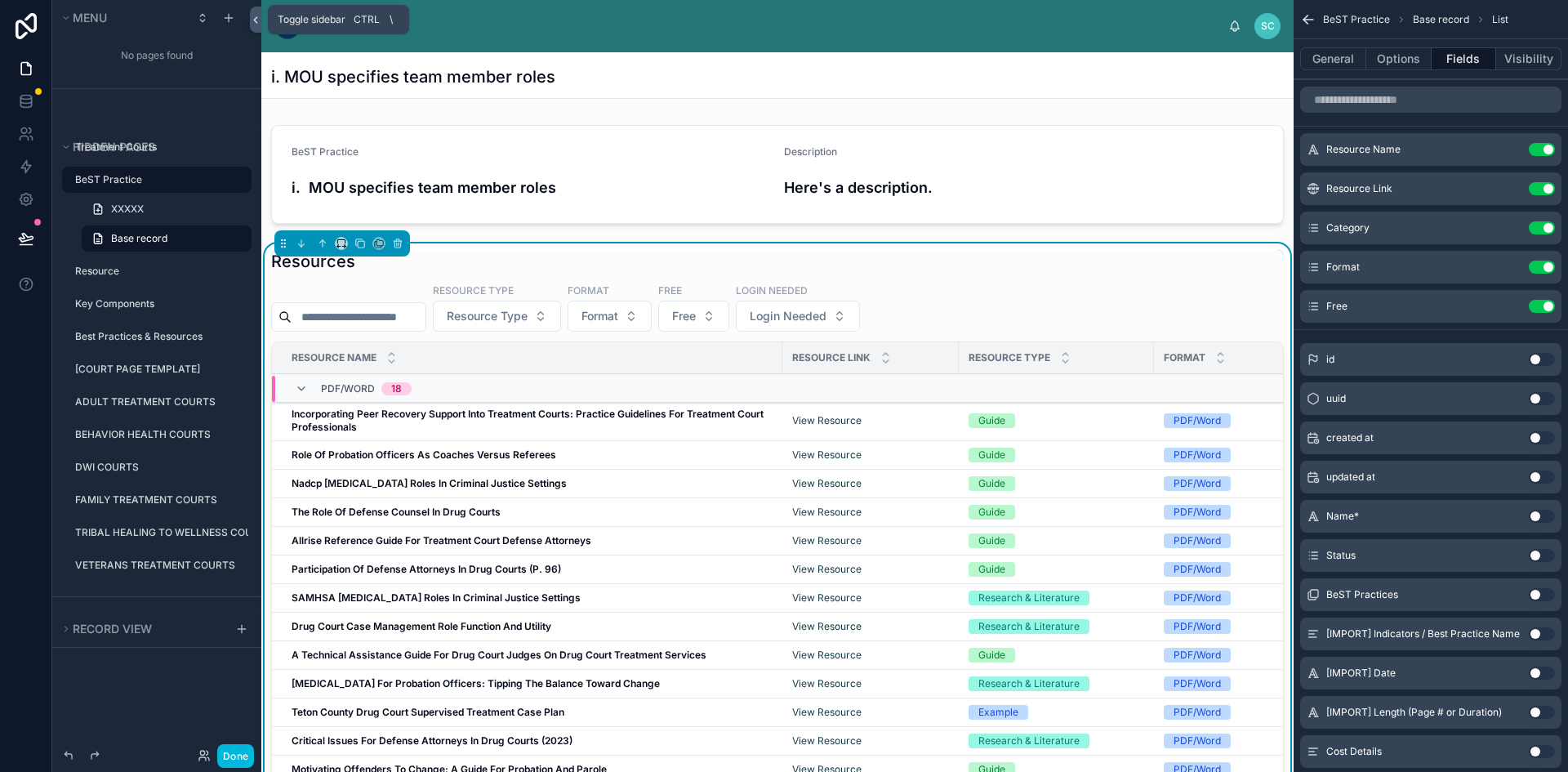
click at [255, 20] on icon at bounding box center [255, 20] width 12 height 13
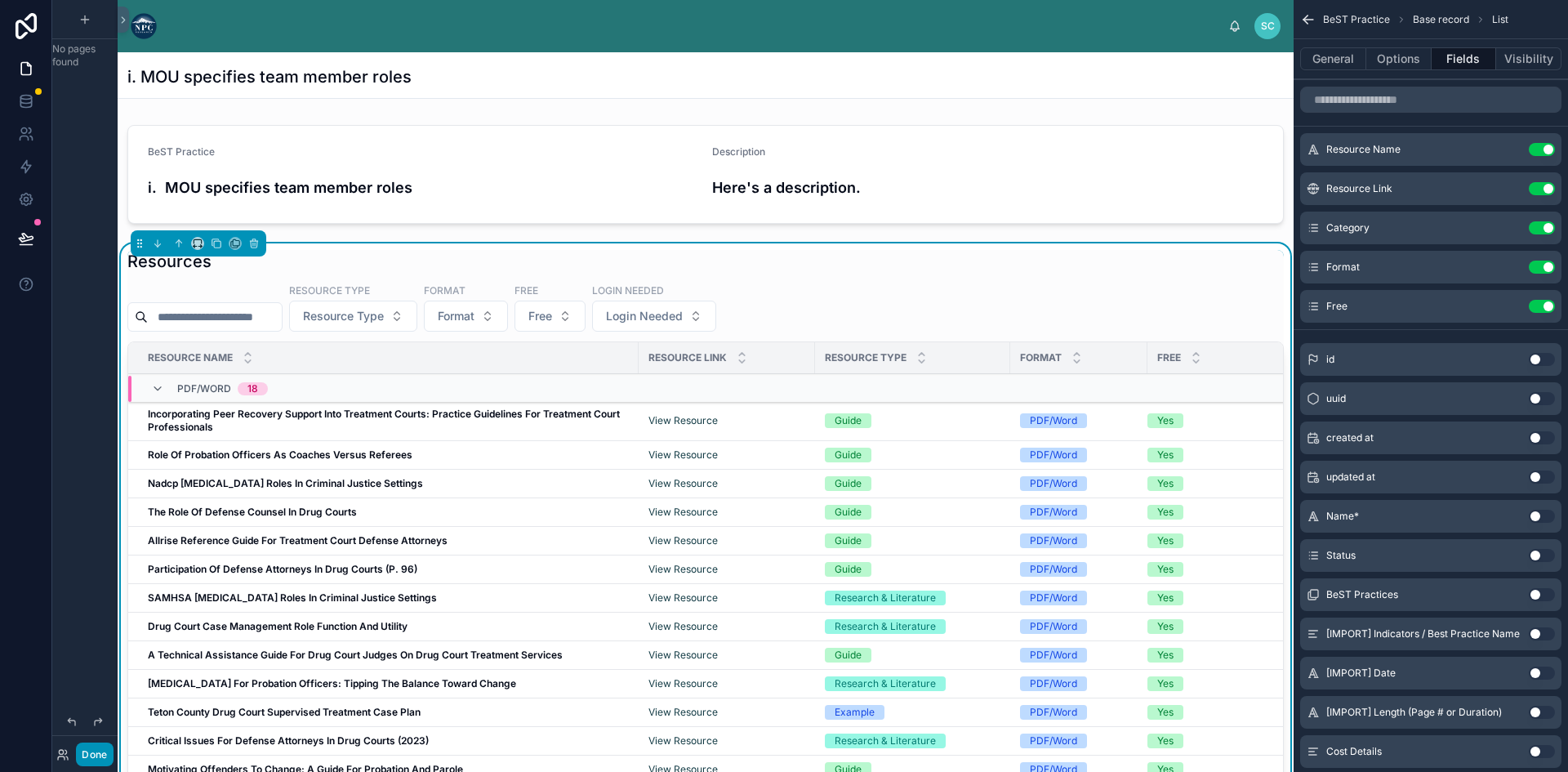
click at [88, 754] on button "Done" at bounding box center [94, 754] width 37 height 23
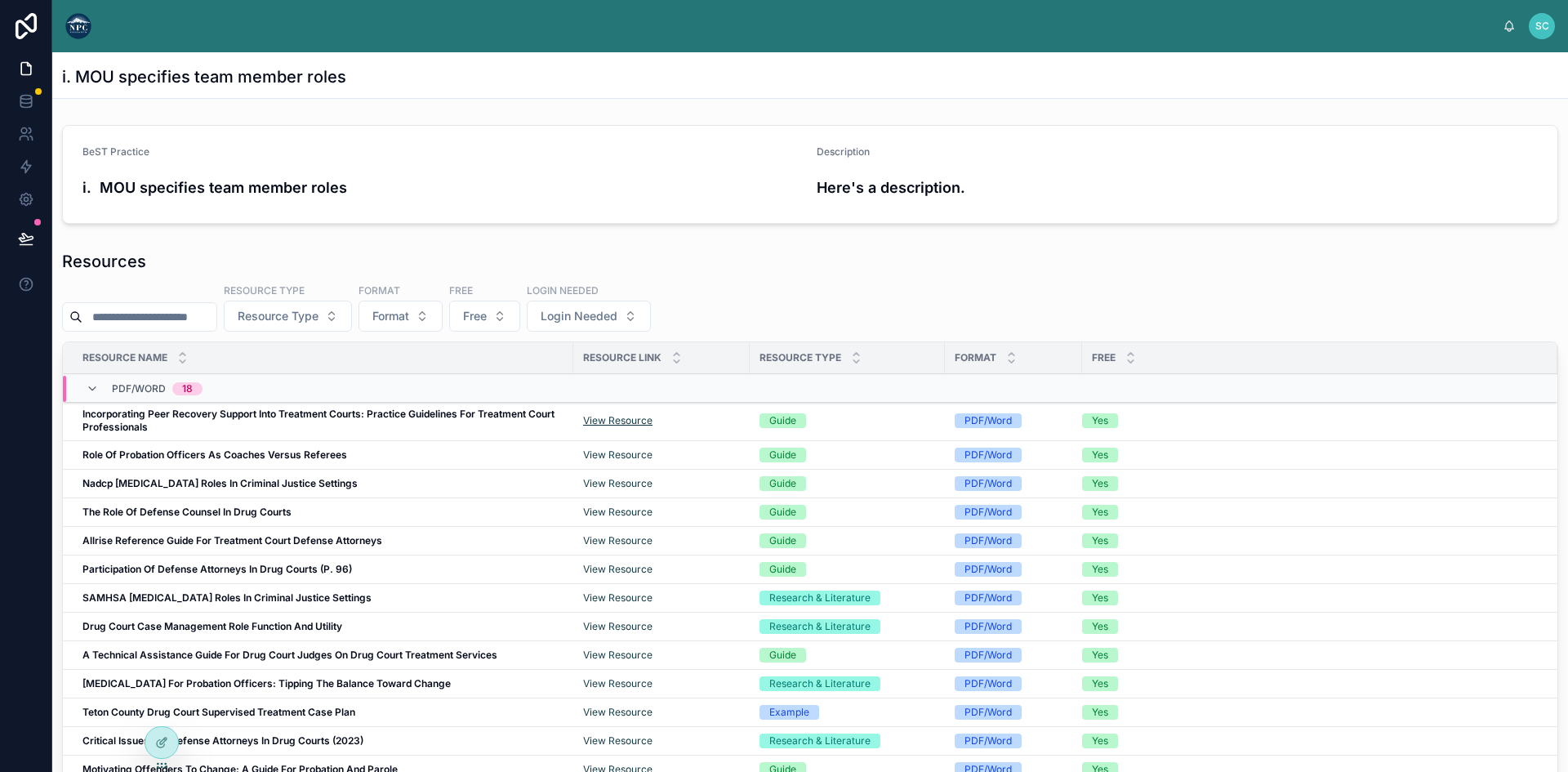
click at [624, 420] on link "View Resource" at bounding box center [617, 420] width 69 height 13
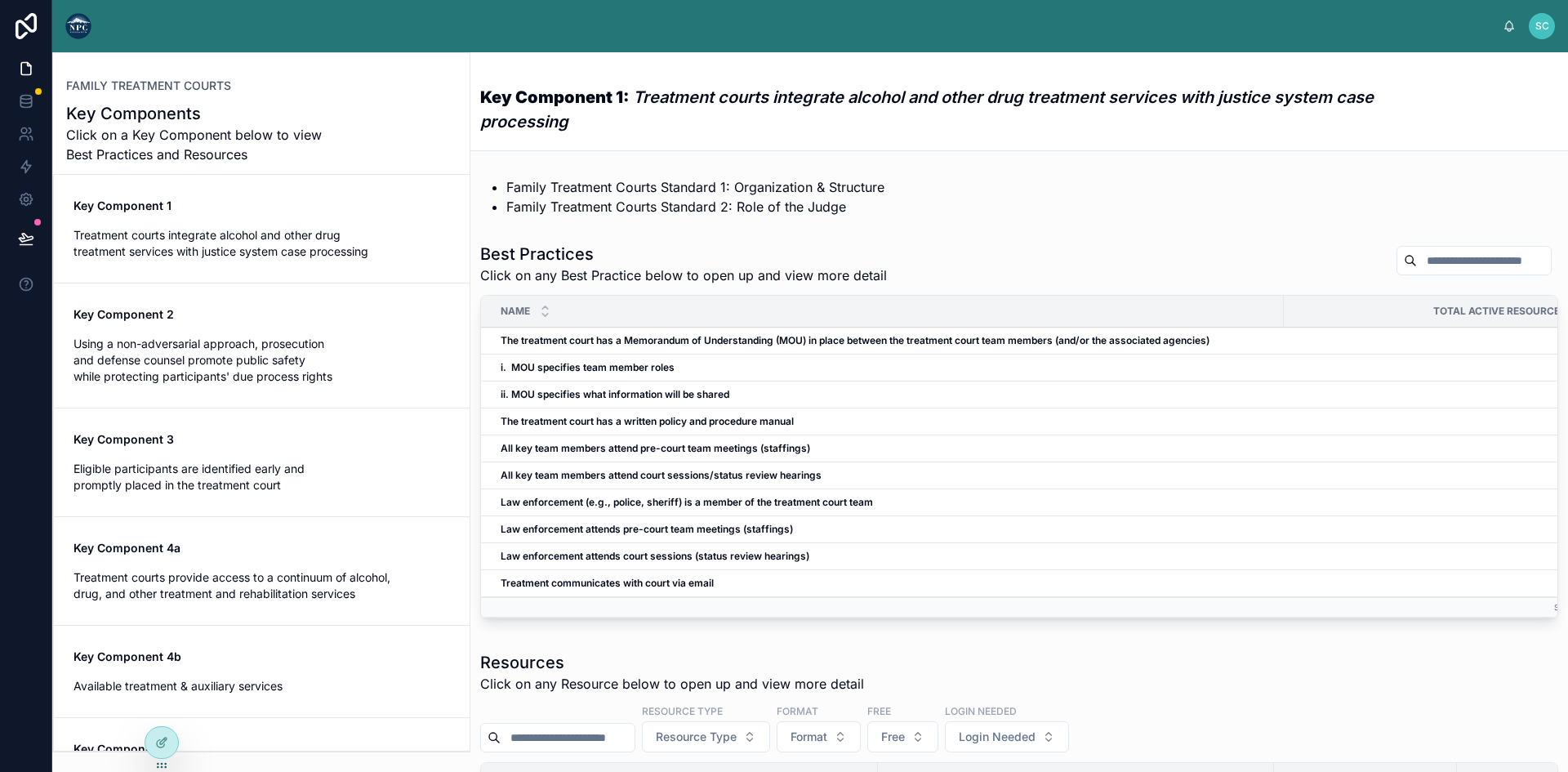
click at [577, 365] on strong "i. MOU specifies team member roles" at bounding box center [587, 367] width 174 height 13
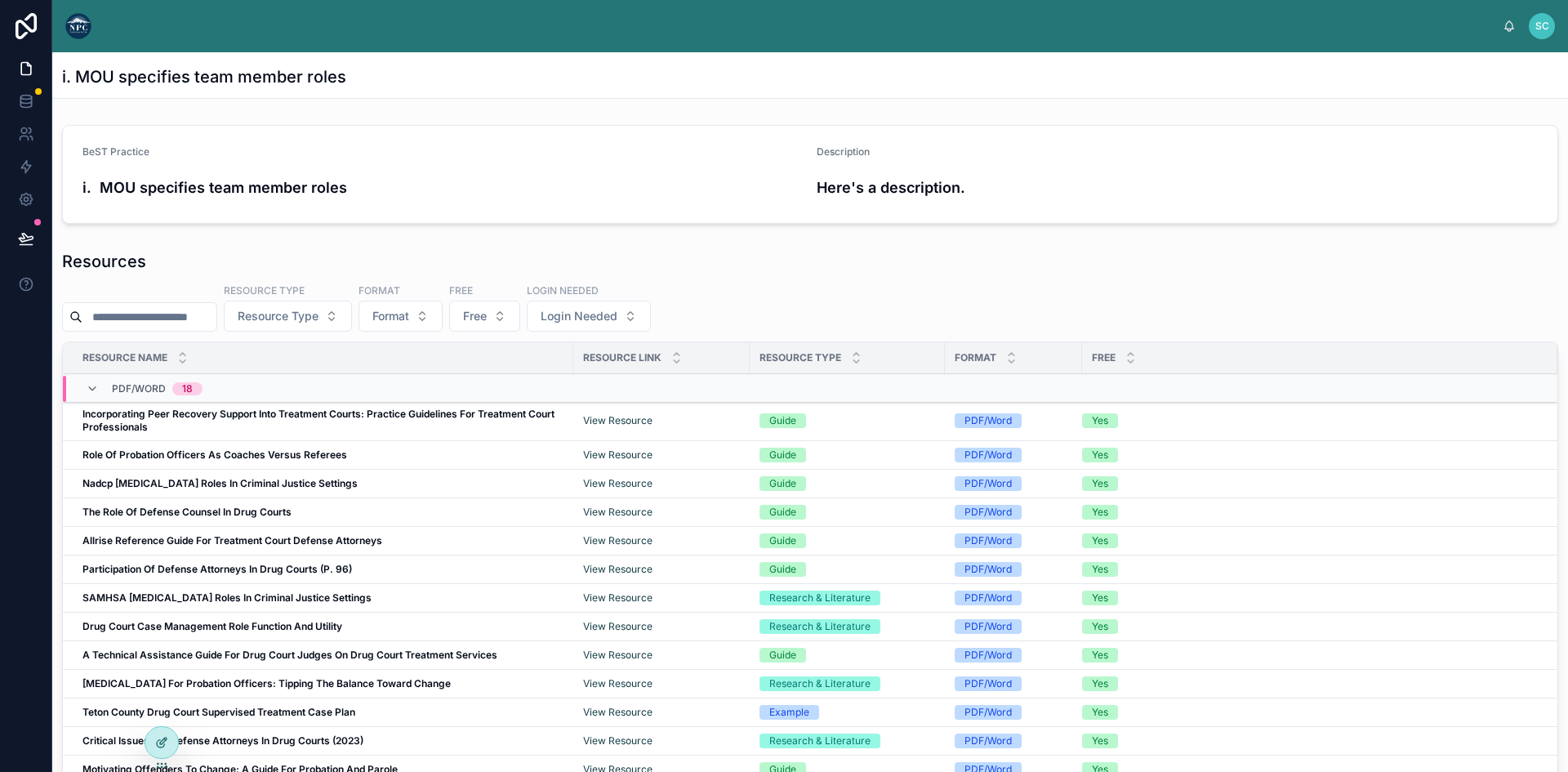
click at [152, 735] on div at bounding box center [161, 742] width 32 height 31
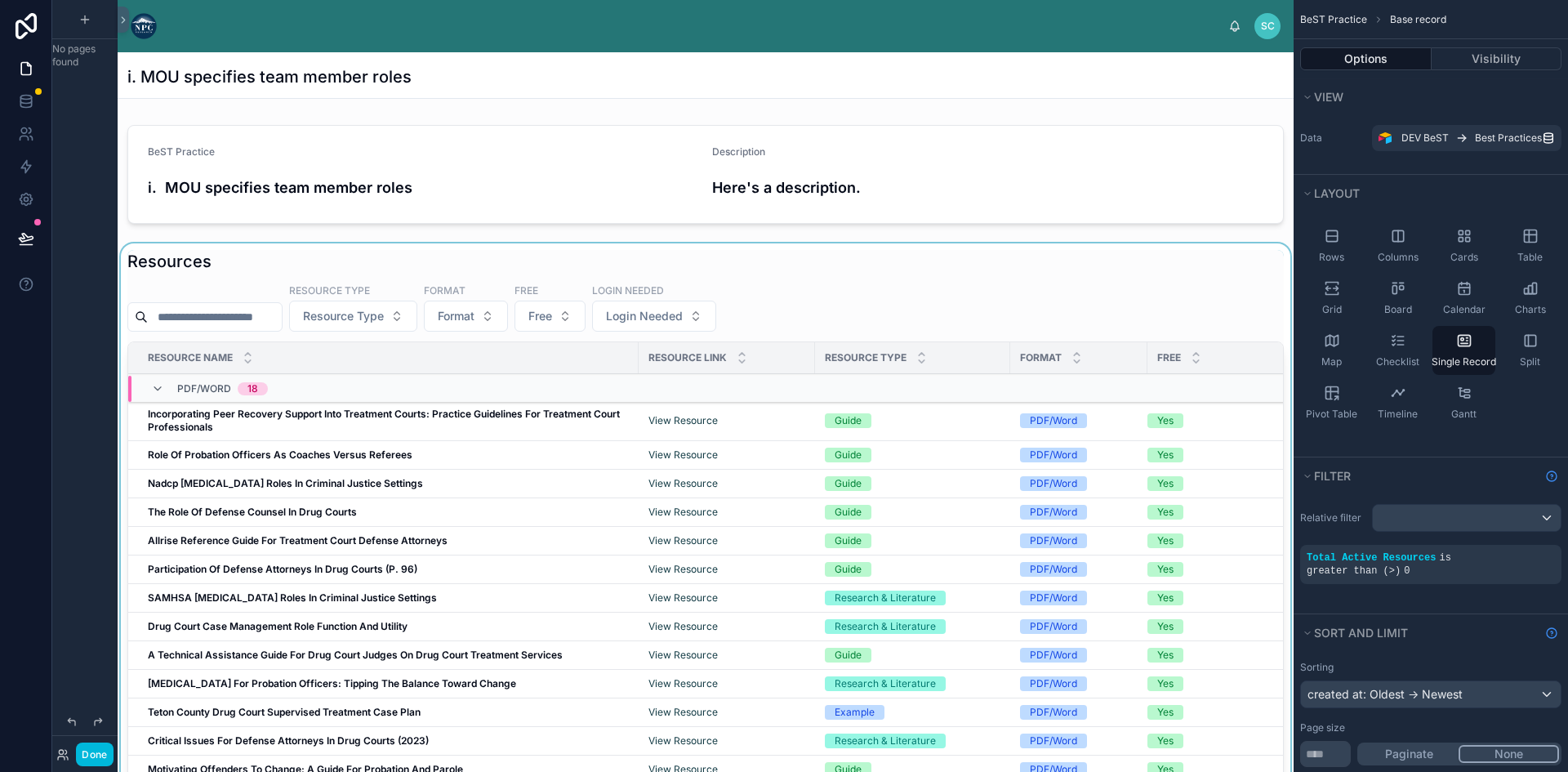
click at [724, 418] on div at bounding box center [705, 589] width 1176 height 691
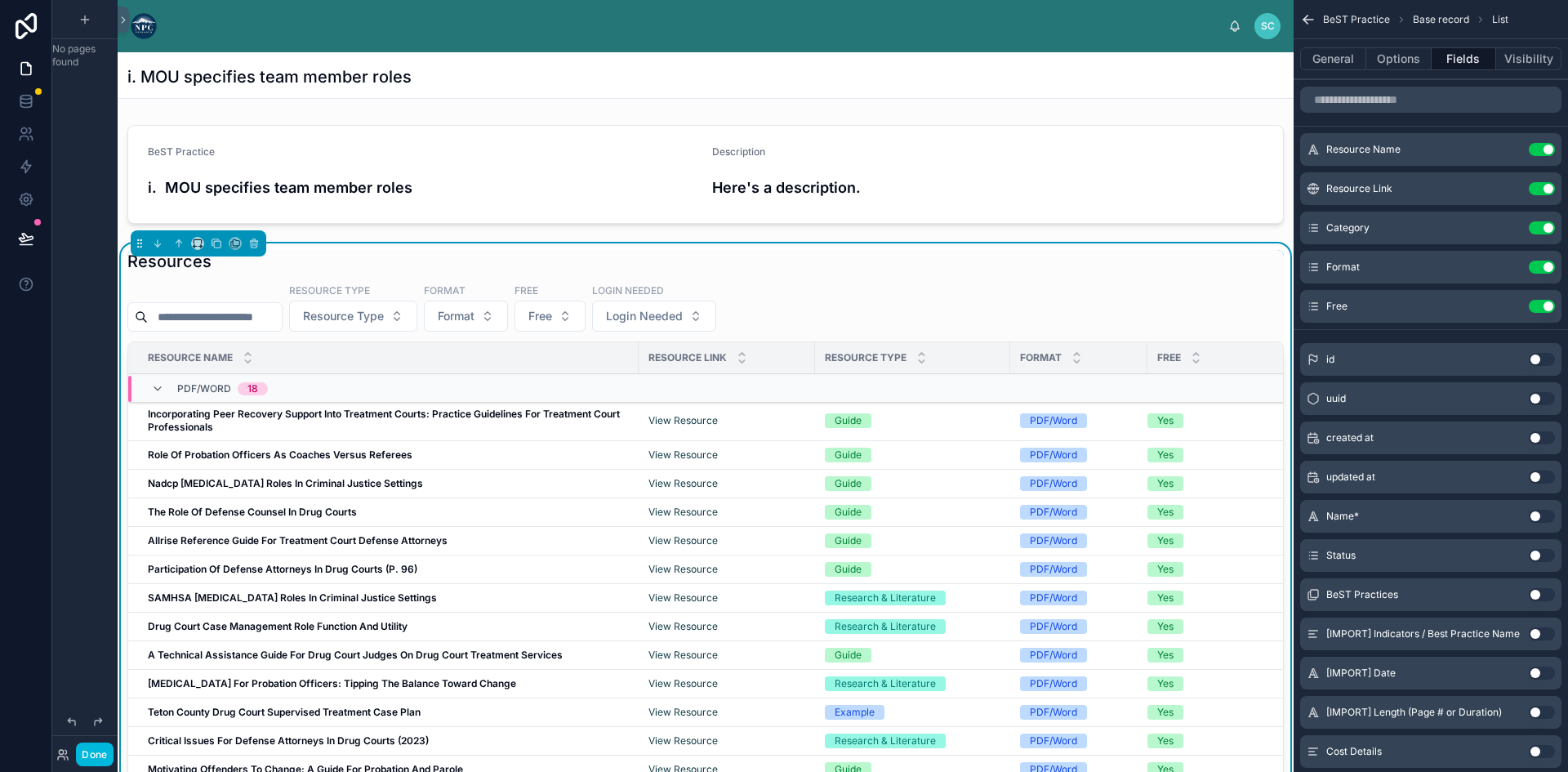
click at [0, 0] on icon "scrollable content" at bounding box center [0, 0] width 0 height 0
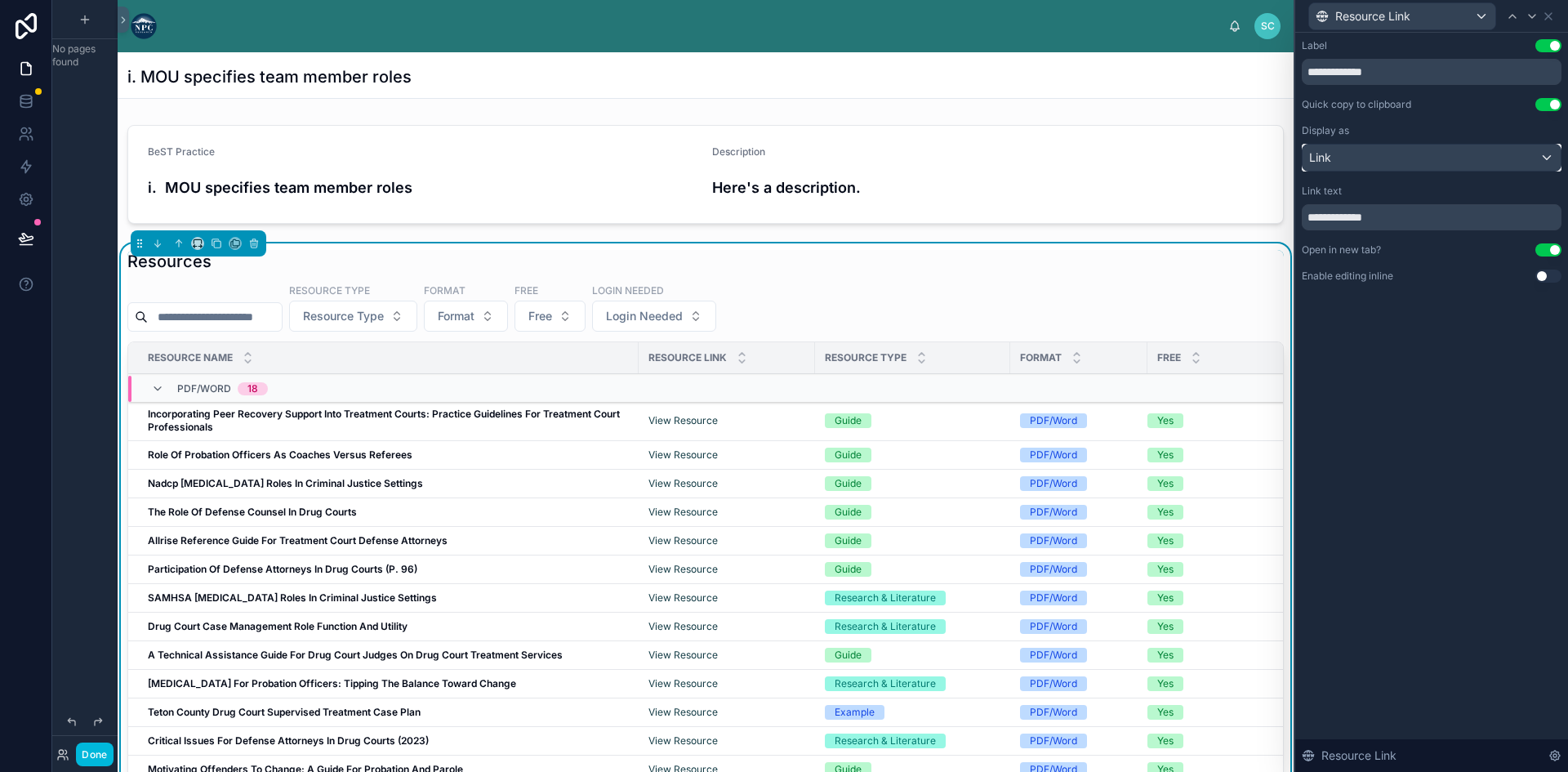
click at [1489, 150] on div "Link" at bounding box center [1431, 157] width 258 height 26
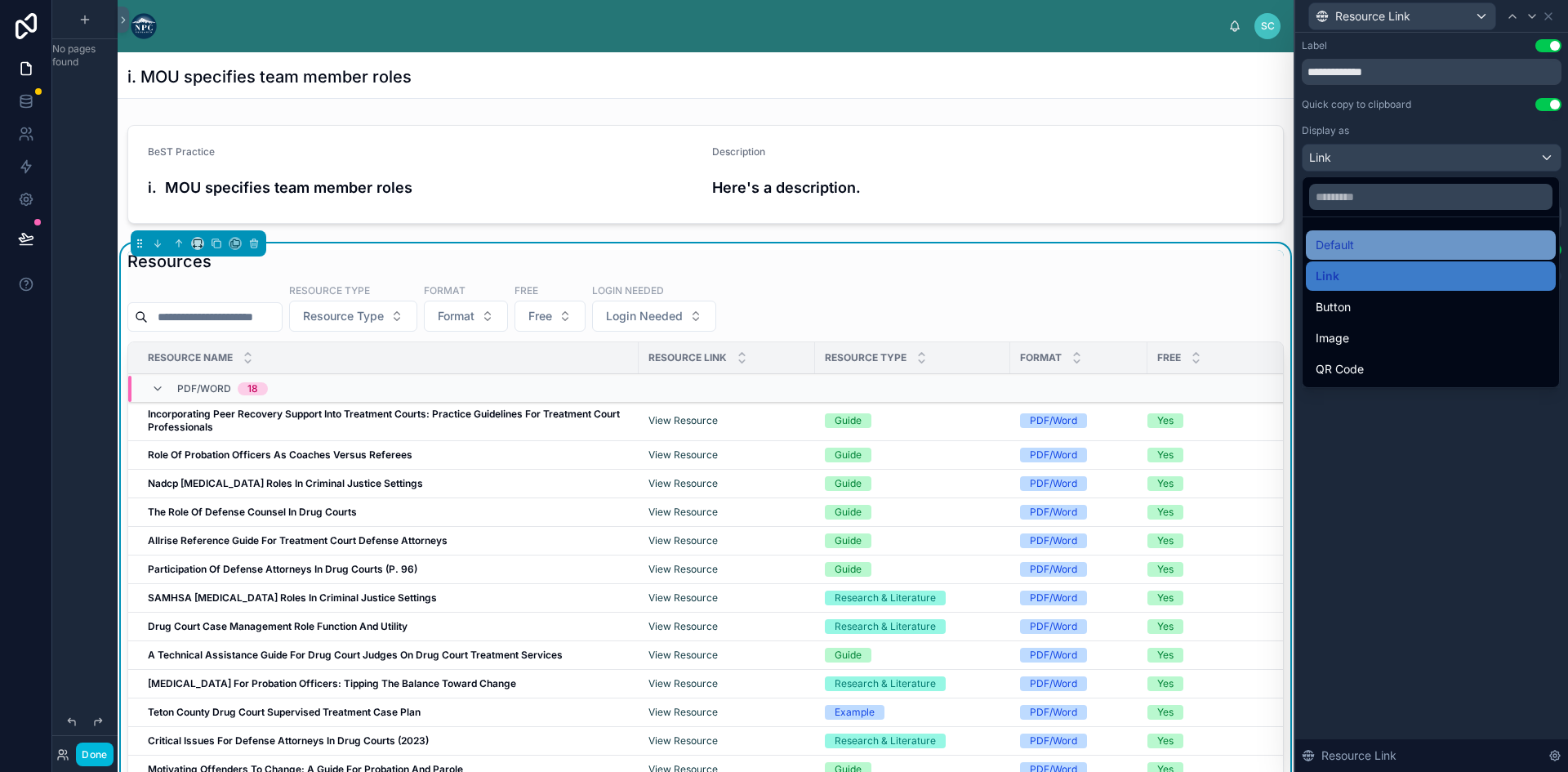
click at [1392, 238] on div "Default" at bounding box center [1430, 245] width 230 height 20
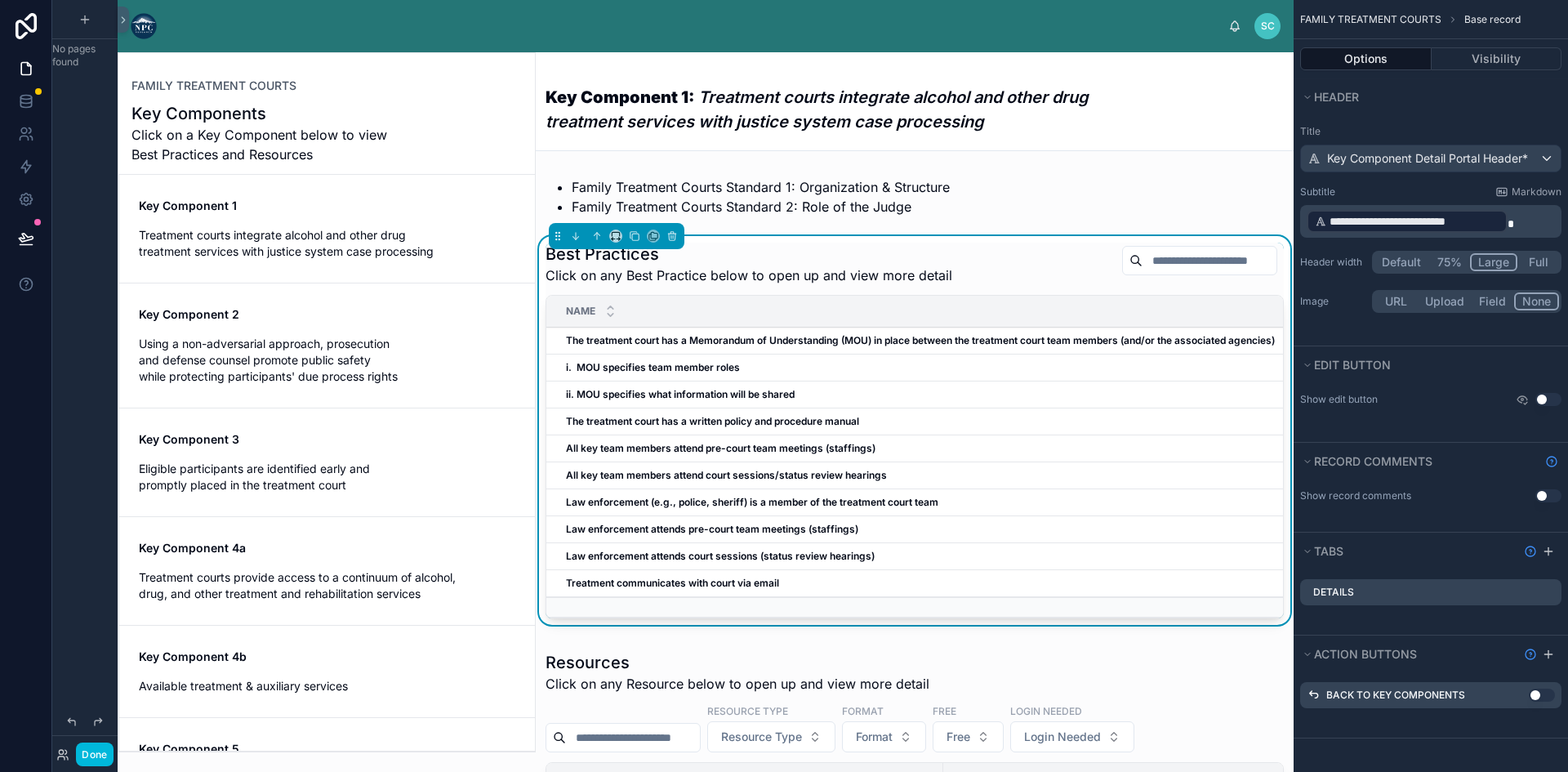
click at [913, 251] on h1 "Best Practices" at bounding box center [749, 254] width 407 height 23
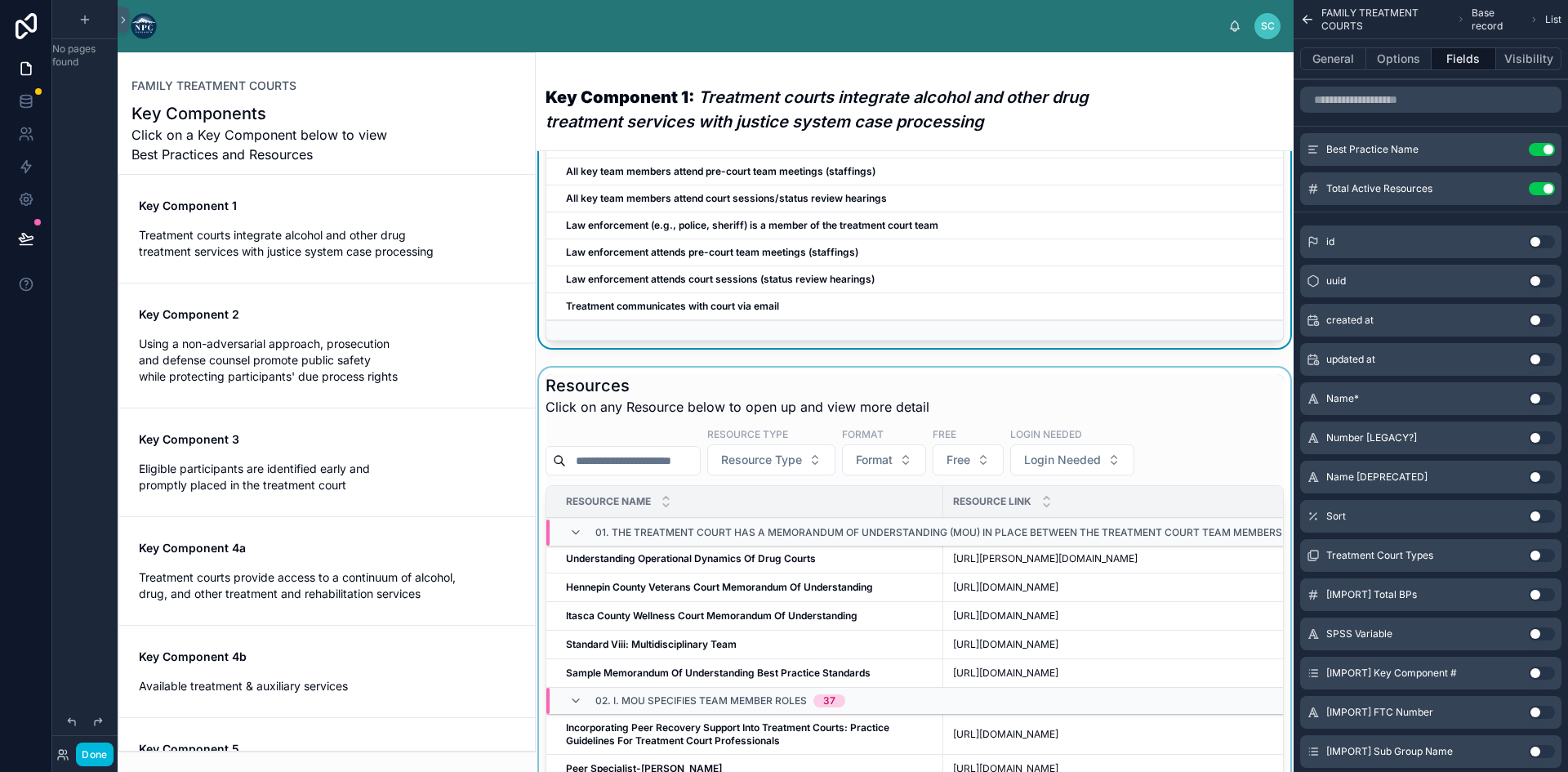
scroll to position [327, 0]
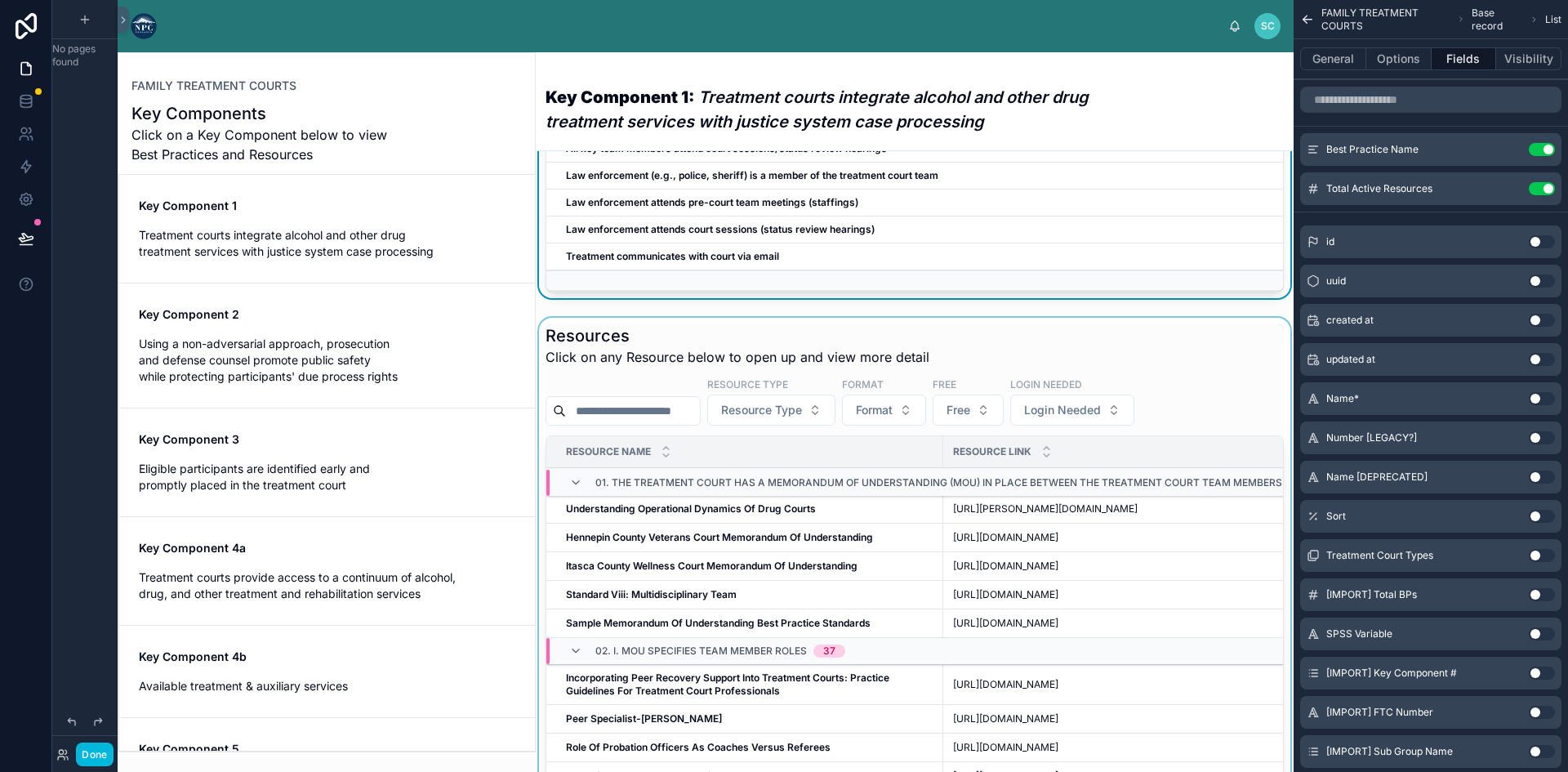
click at [759, 370] on div at bounding box center [914, 673] width 758 height 711
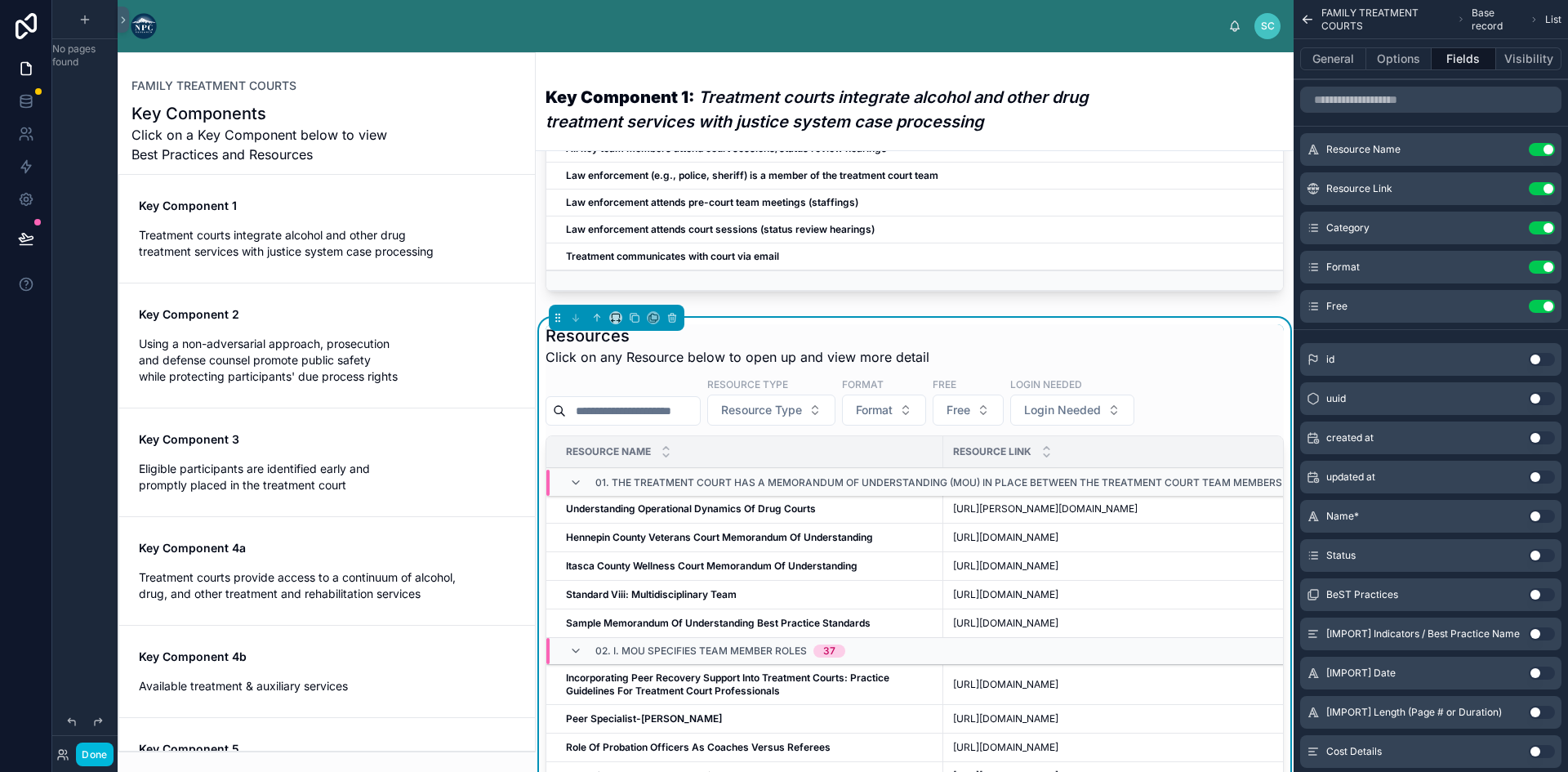
click at [346, 248] on span "Treatment courts integrate alcohol and other drug treatment services with justi…" at bounding box center [327, 243] width 376 height 32
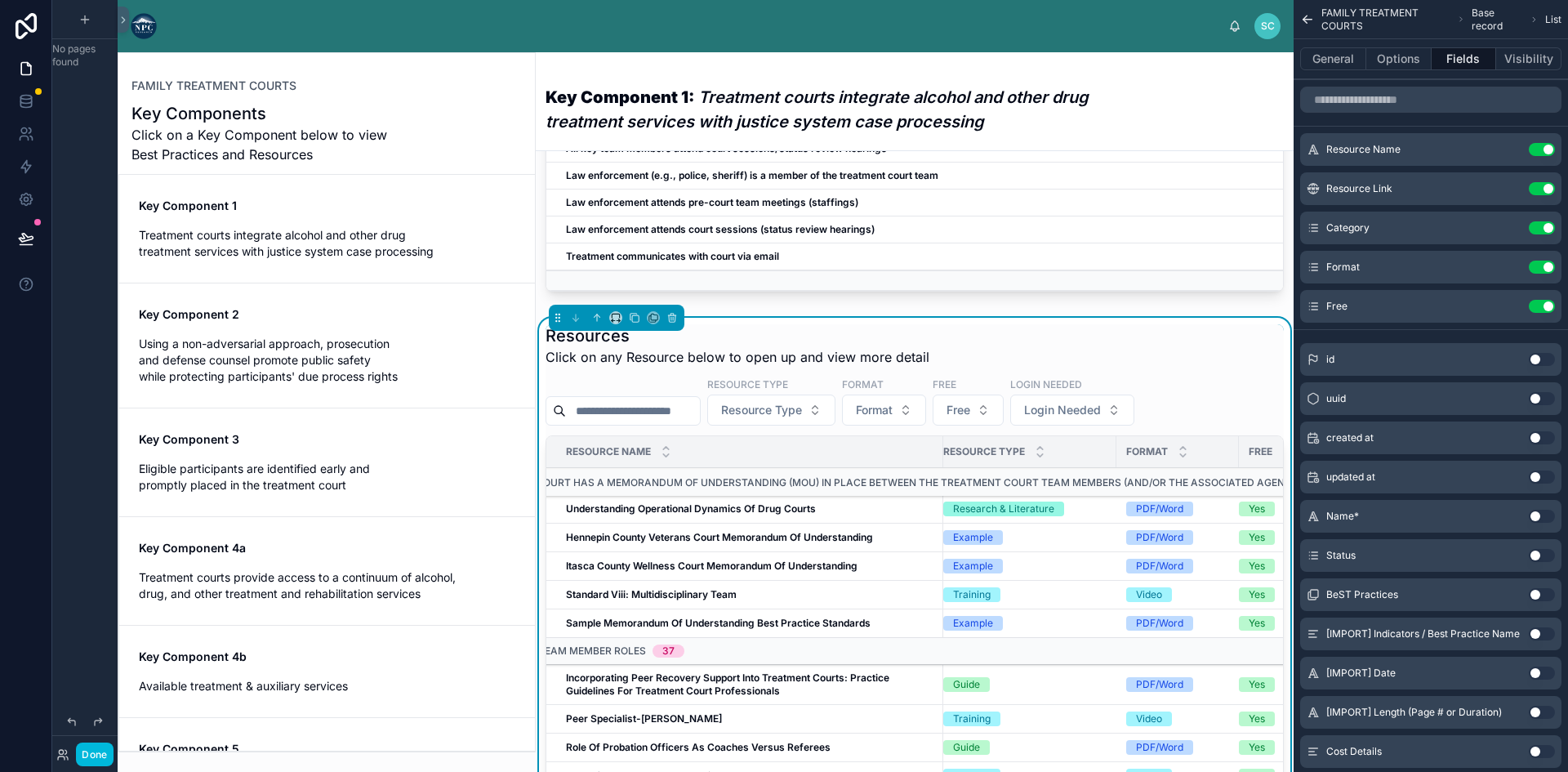
scroll to position [0, 408]
click at [1397, 60] on button "Options" at bounding box center [1398, 59] width 65 height 23
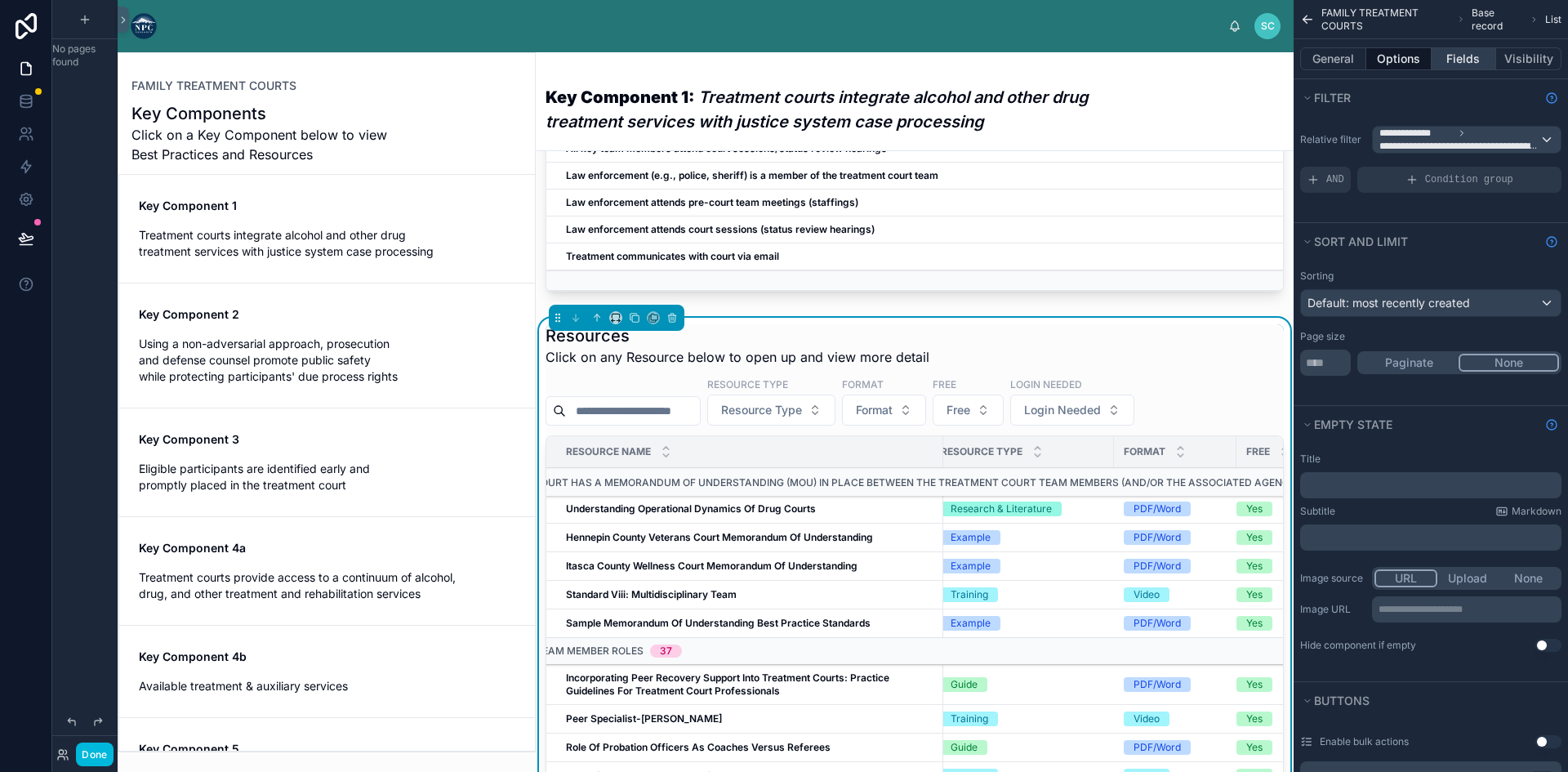
click at [1466, 59] on button "Fields" at bounding box center [1463, 59] width 65 height 23
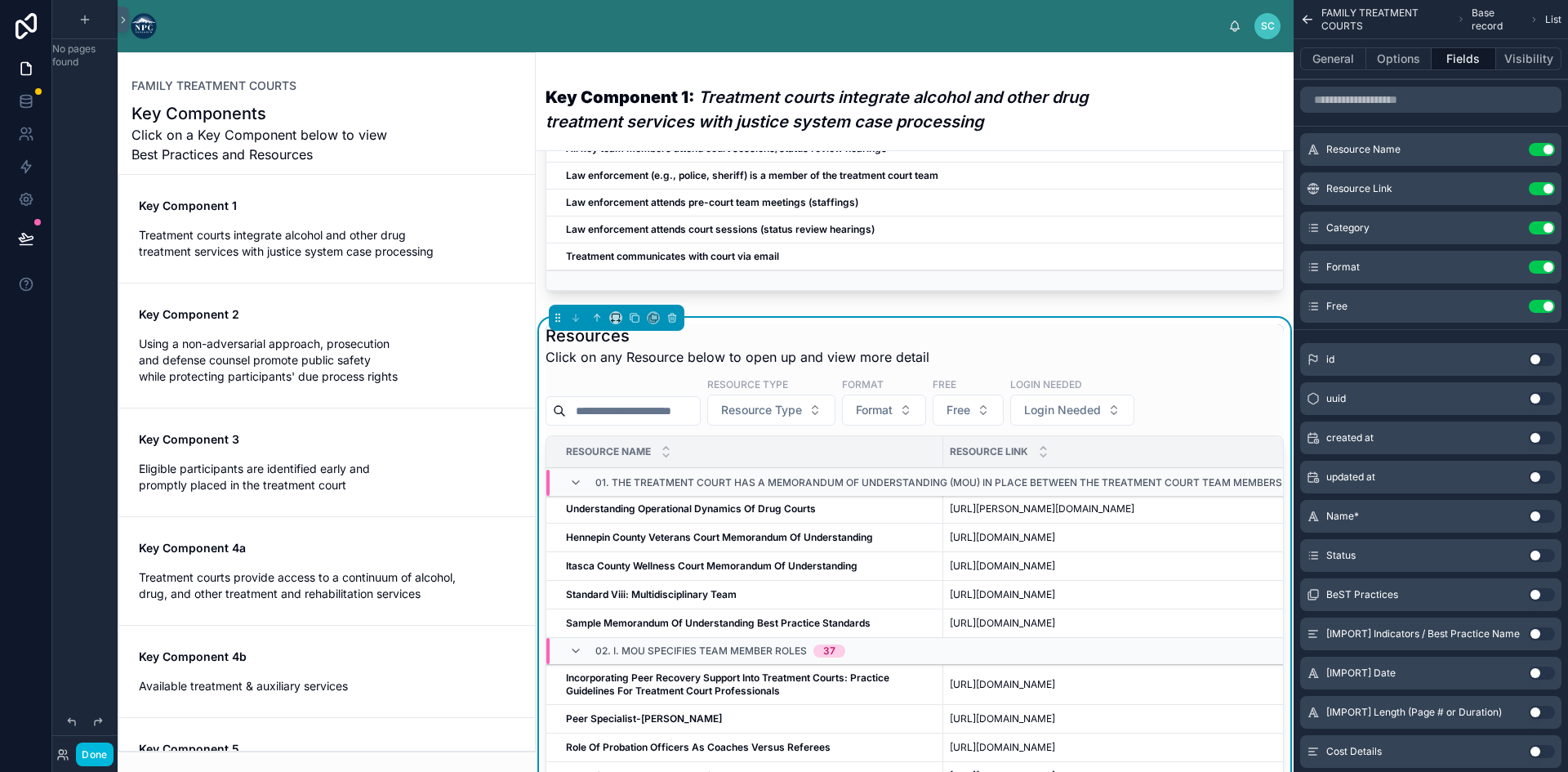
scroll to position [0, 0]
click at [0, 0] on icon "scrollable content" at bounding box center [0, 0] width 0 height 0
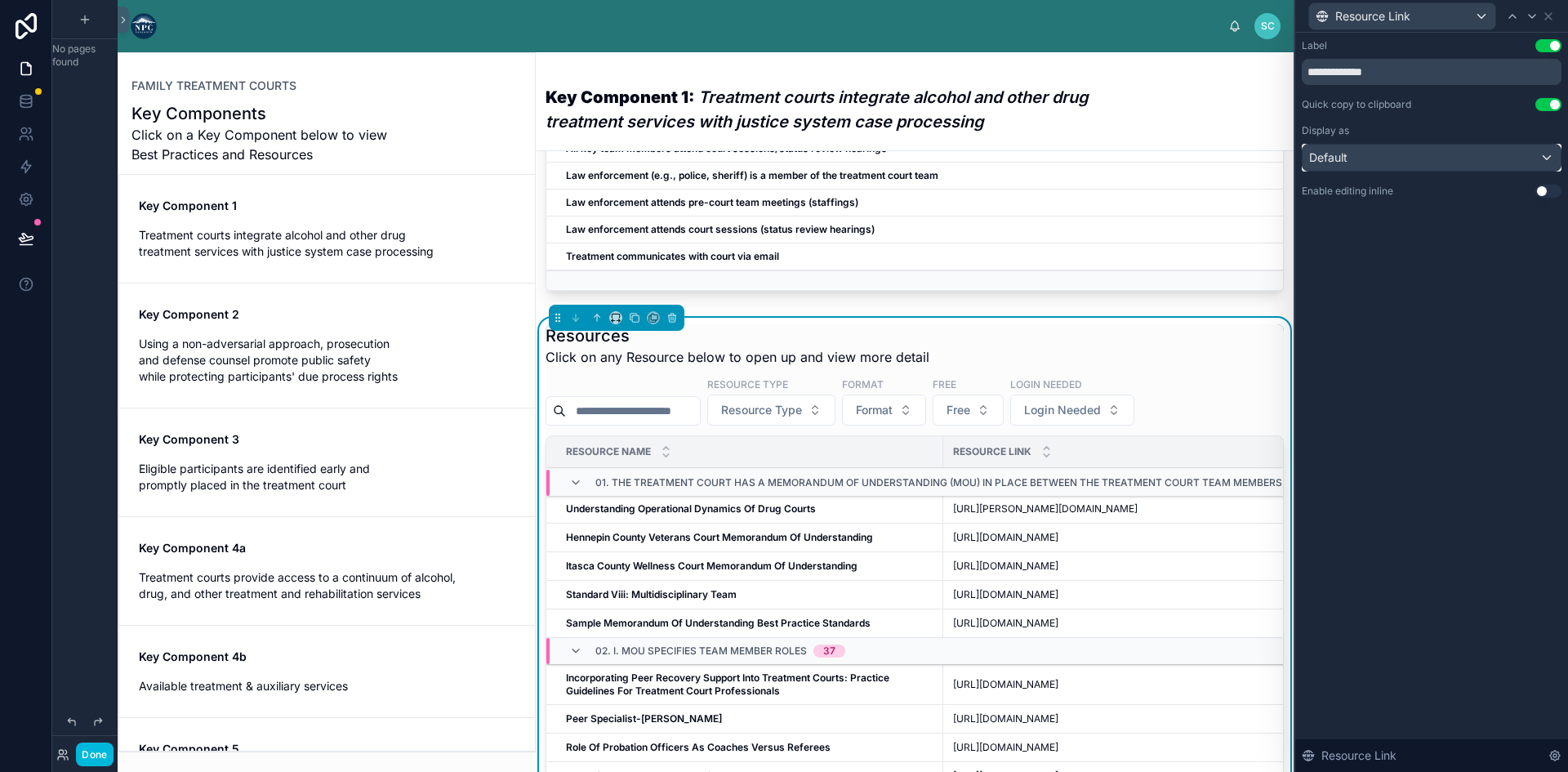
click at [1514, 161] on div "Default" at bounding box center [1431, 157] width 258 height 26
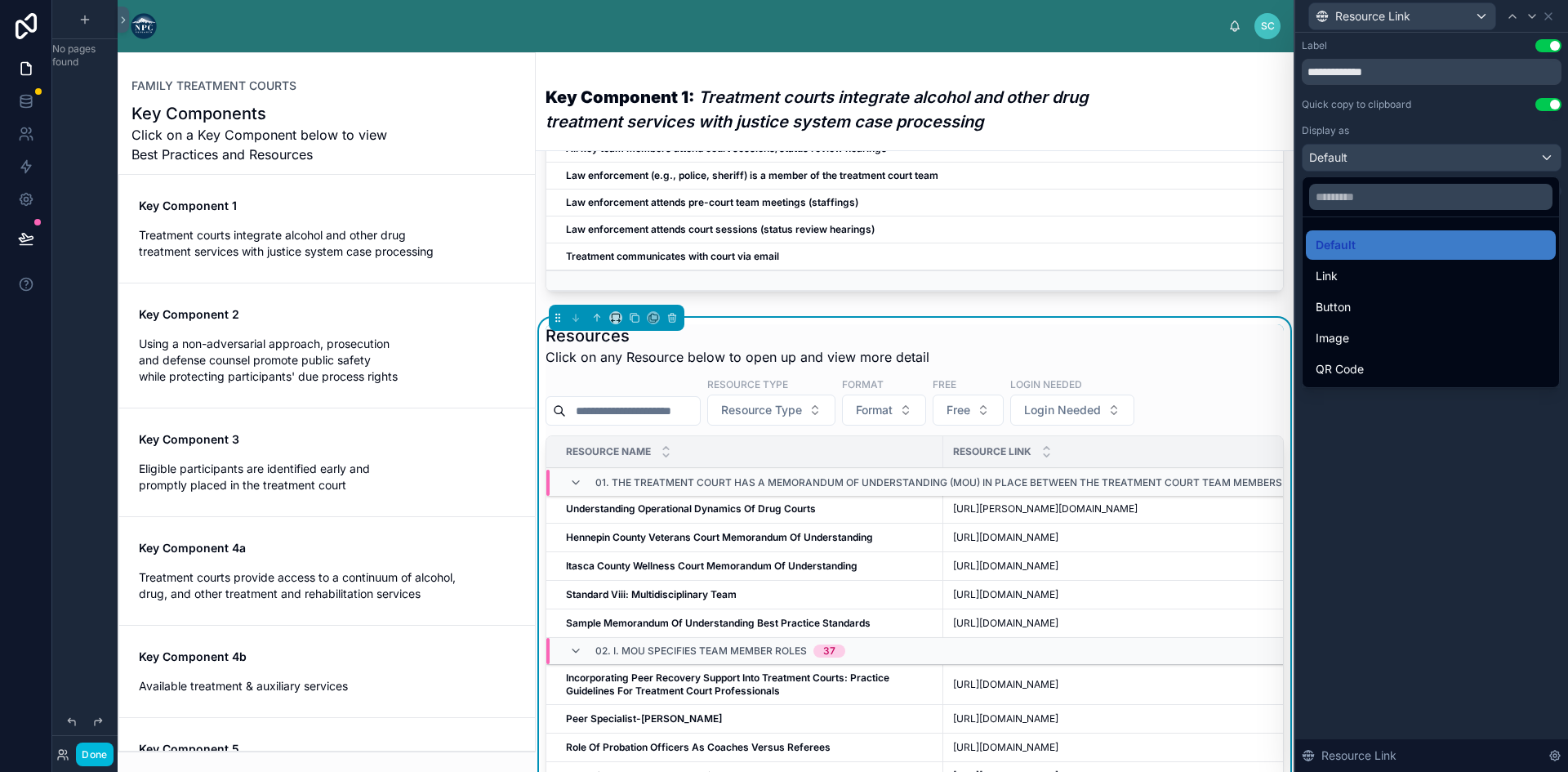
click at [1417, 486] on div at bounding box center [1431, 386] width 273 height 772
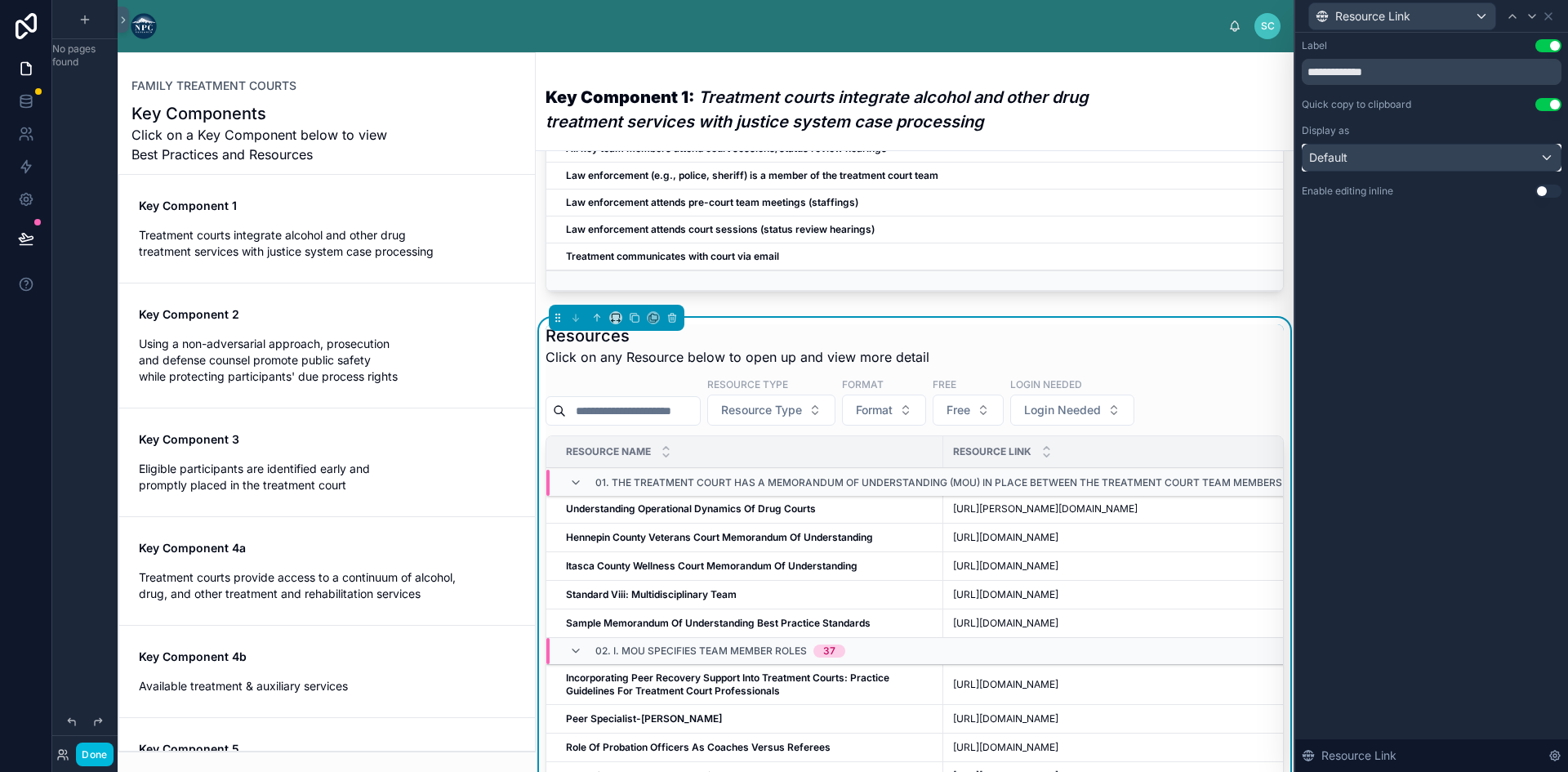
click at [1485, 157] on div "Default" at bounding box center [1431, 157] width 258 height 26
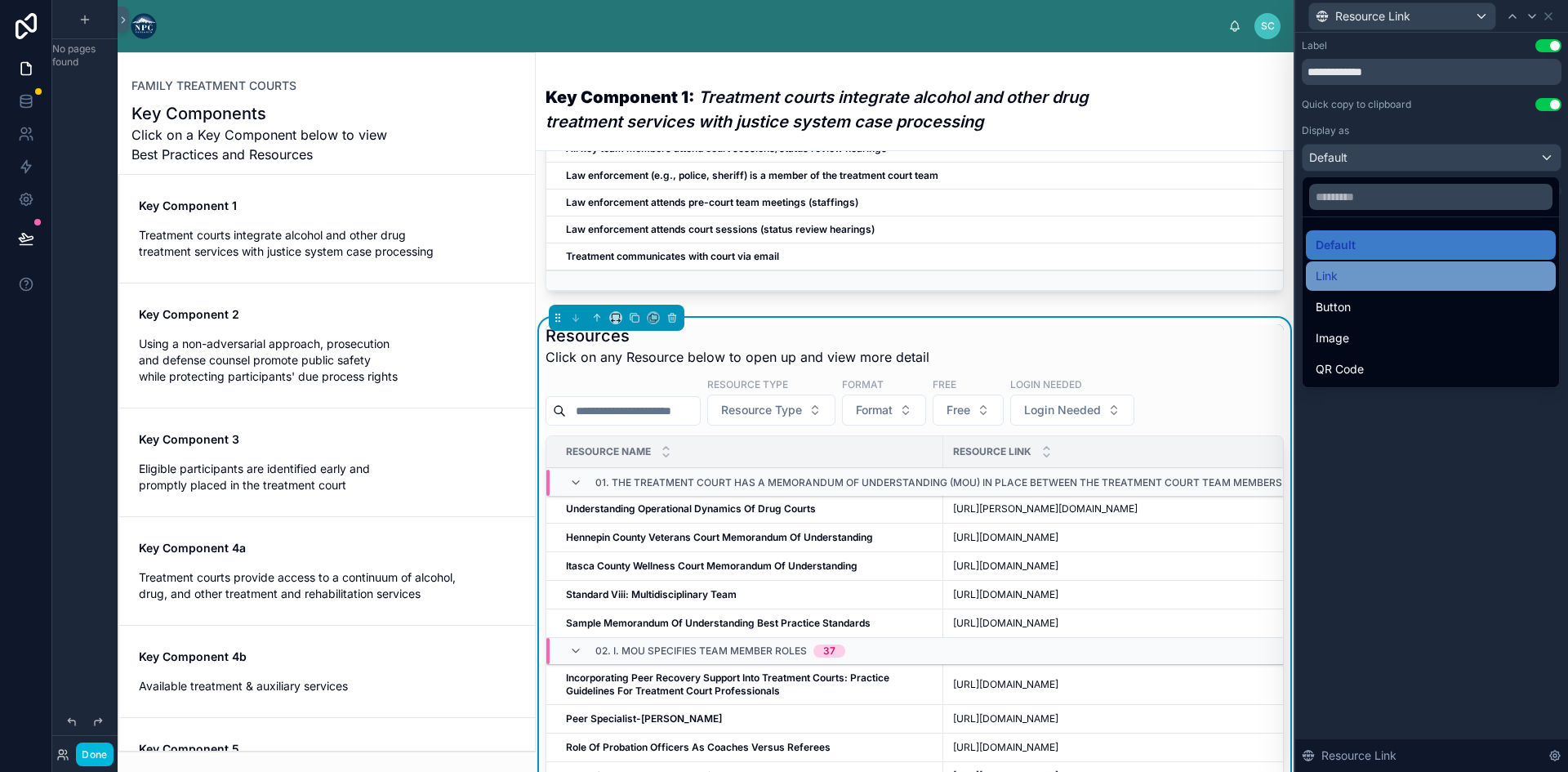
click at [1370, 277] on div "Link" at bounding box center [1430, 276] width 230 height 20
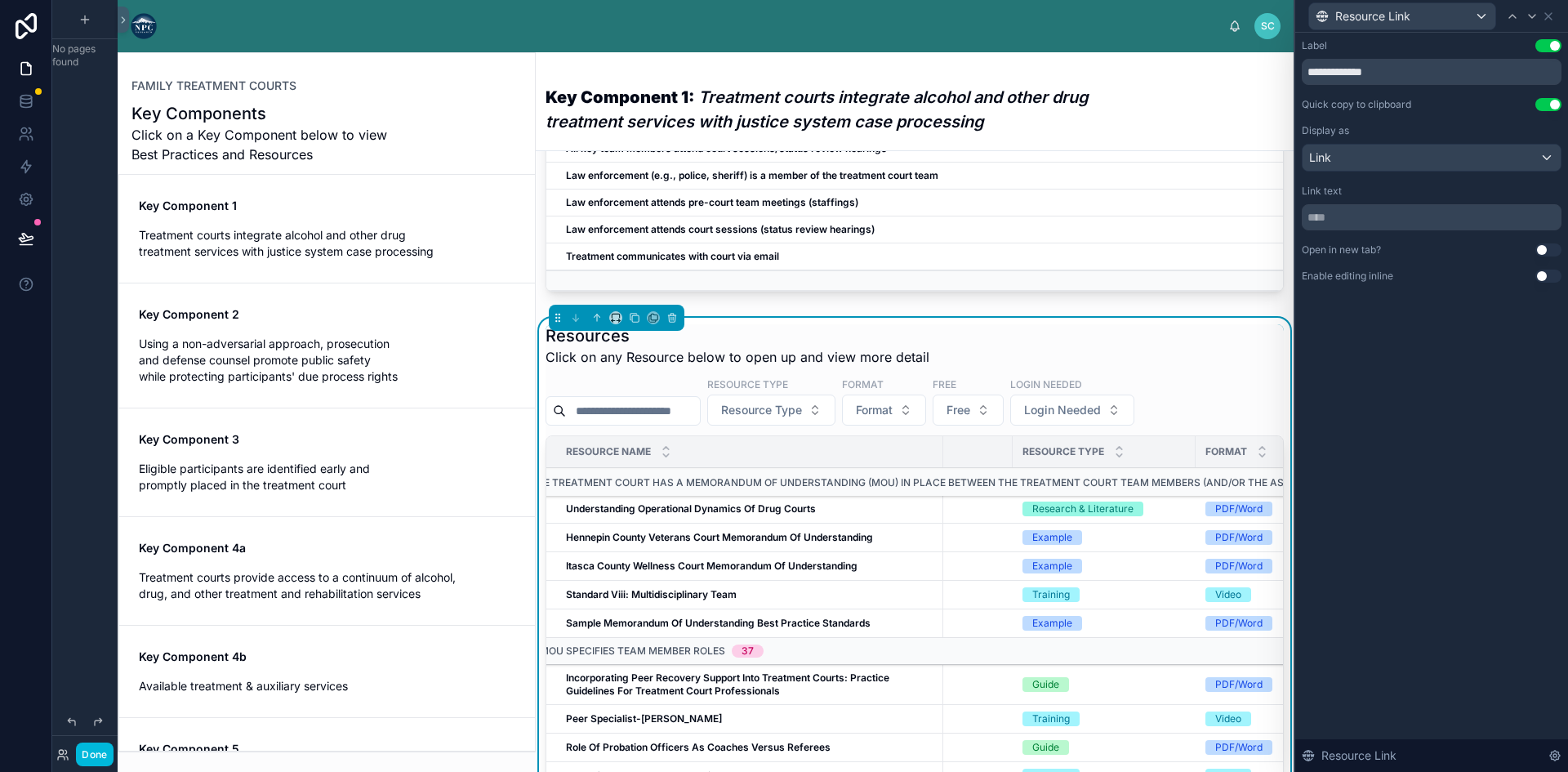
scroll to position [0, 245]
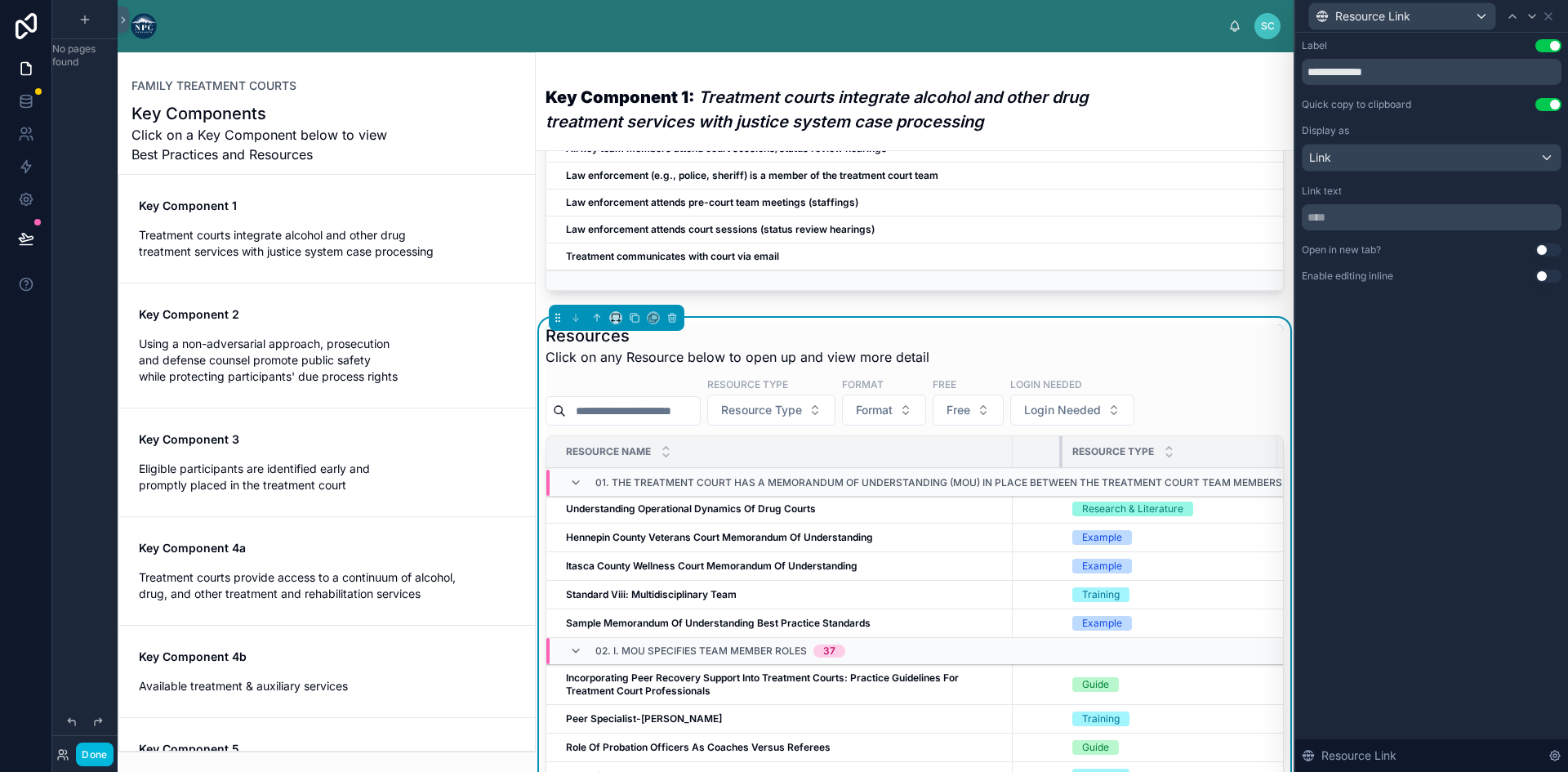
drag, startPoint x: 1090, startPoint y: 466, endPoint x: 948, endPoint y: 469, distance: 142.0
click at [948, 467] on tr "Resource Name Resource Link Resource Type Format Free" at bounding box center [911, 452] width 1221 height 32
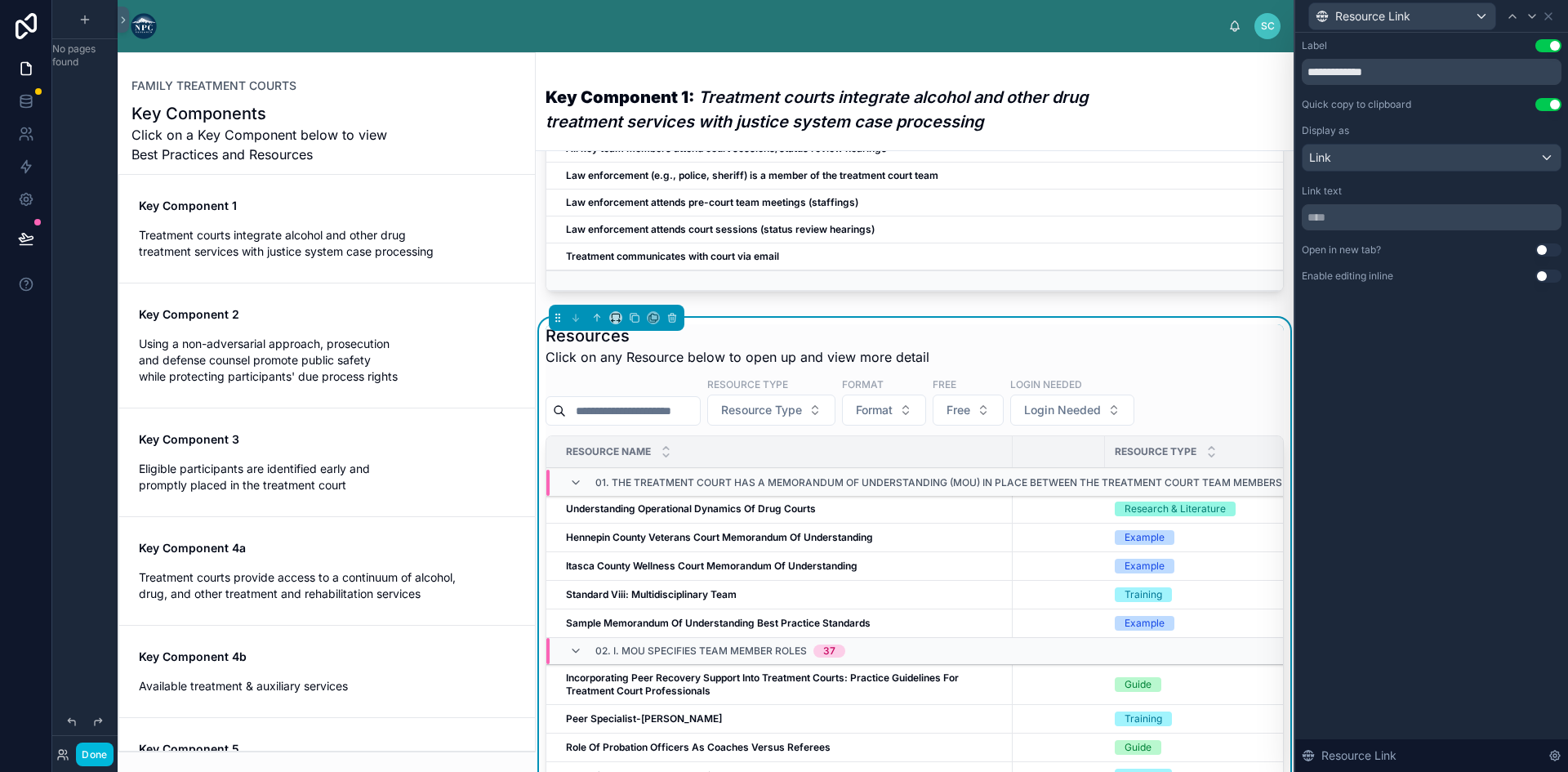
scroll to position [0, 163]
drag, startPoint x: 1140, startPoint y: 466, endPoint x: 967, endPoint y: 474, distance: 173.2
click at [967, 467] on tr "Resource Name Resource Link Resource Type Format Free" at bounding box center [993, 452] width 1221 height 32
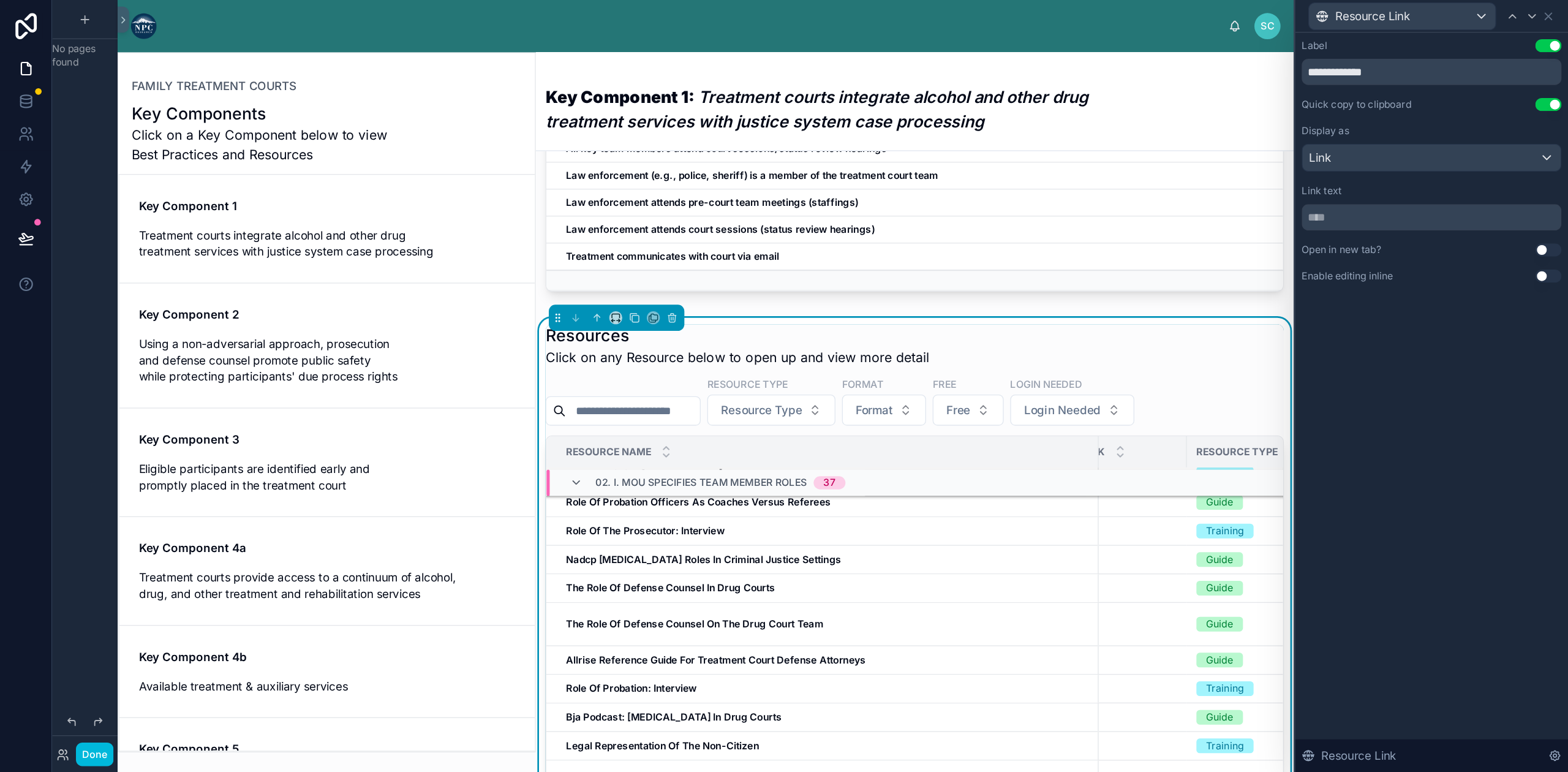
scroll to position [184, 0]
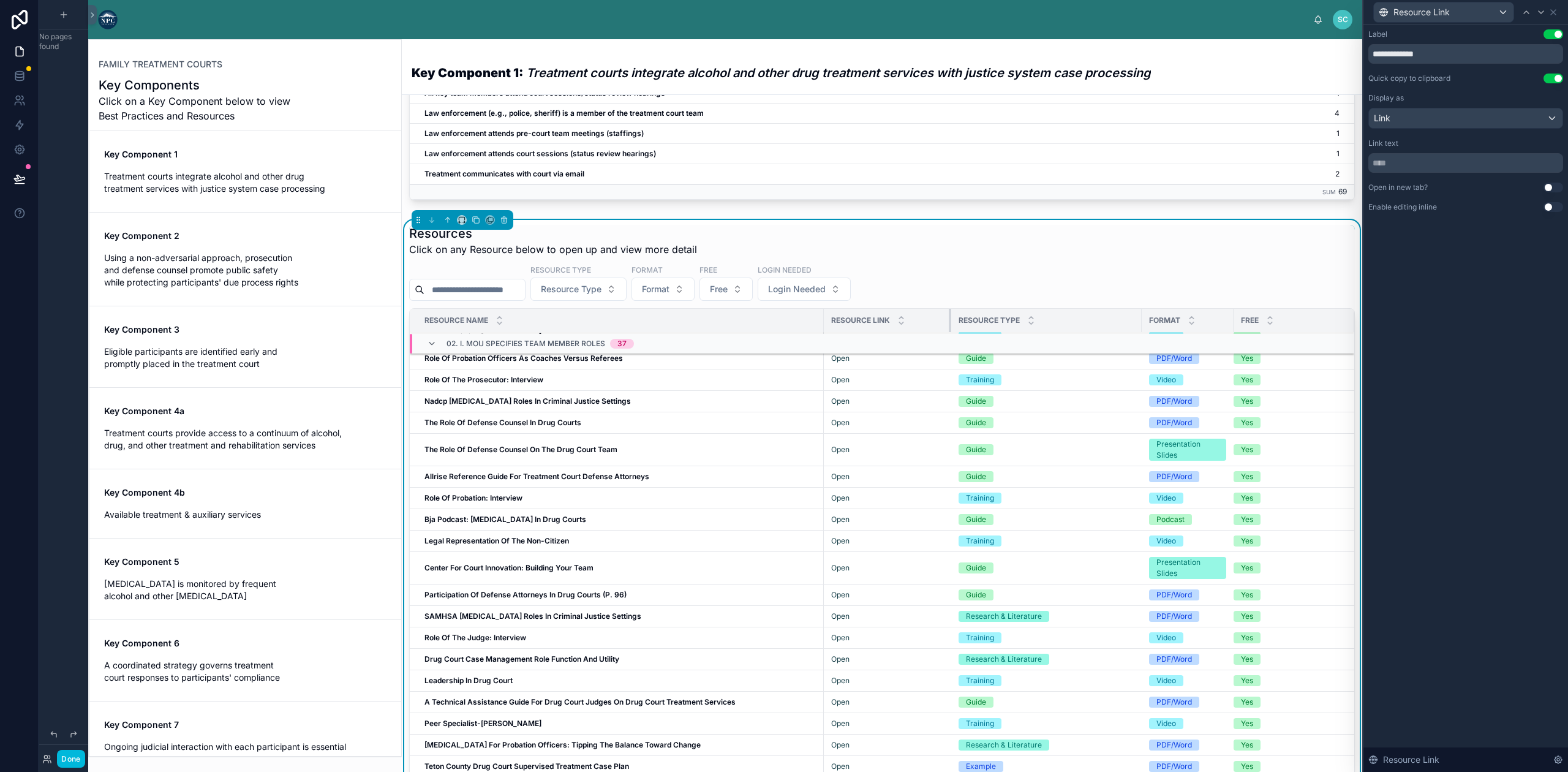
drag, startPoint x: 947, startPoint y: 329, endPoint x: 924, endPoint y: 327, distance: 23.1
click at [924, 327] on th "Resource Link" at bounding box center [887, 321] width 128 height 24
drag, startPoint x: 948, startPoint y: 326, endPoint x: 903, endPoint y: 333, distance: 45.5
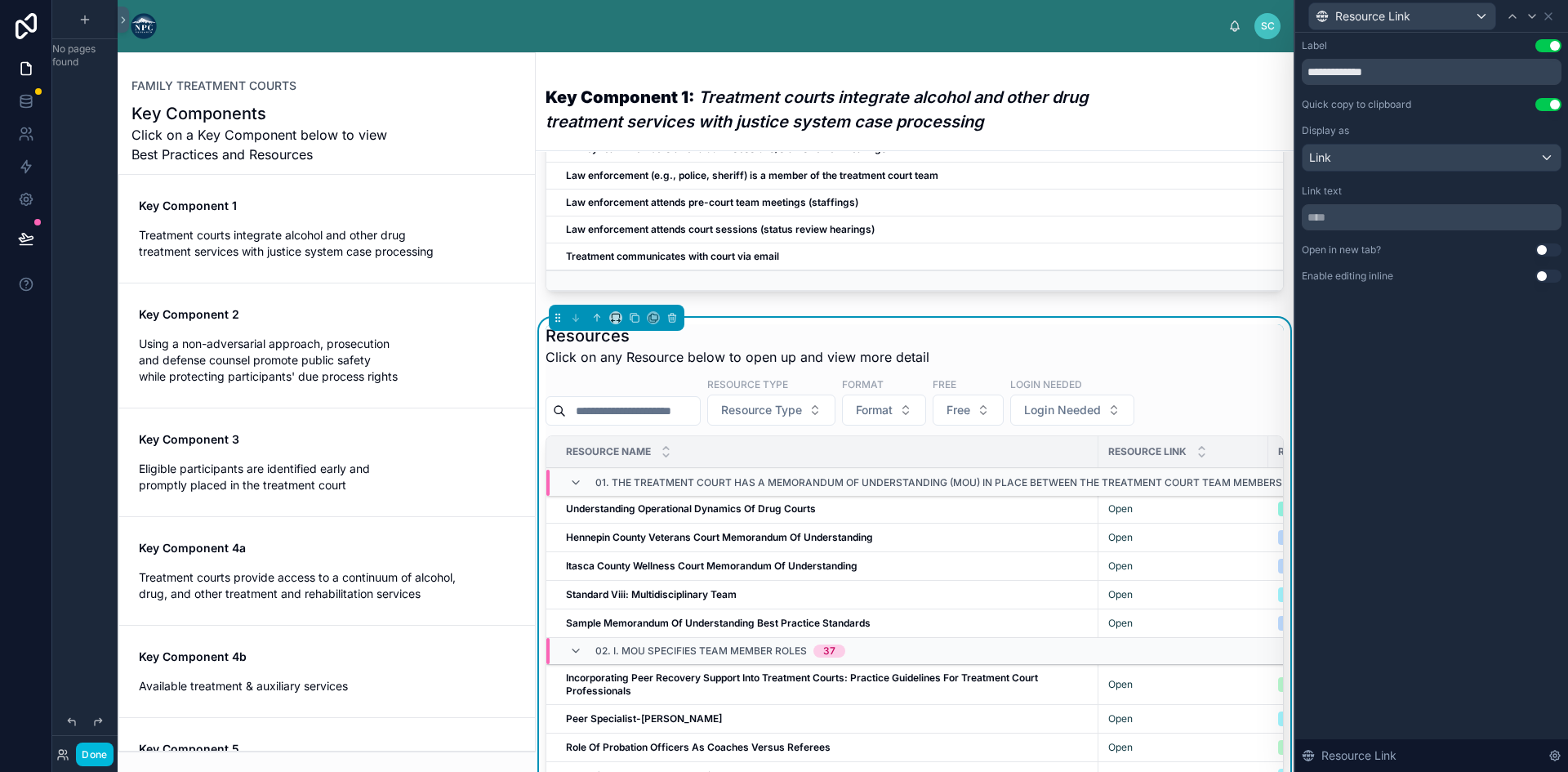
scroll to position [327, 0]
click at [1452, 13] on div "Resource Link" at bounding box center [1402, 16] width 186 height 26
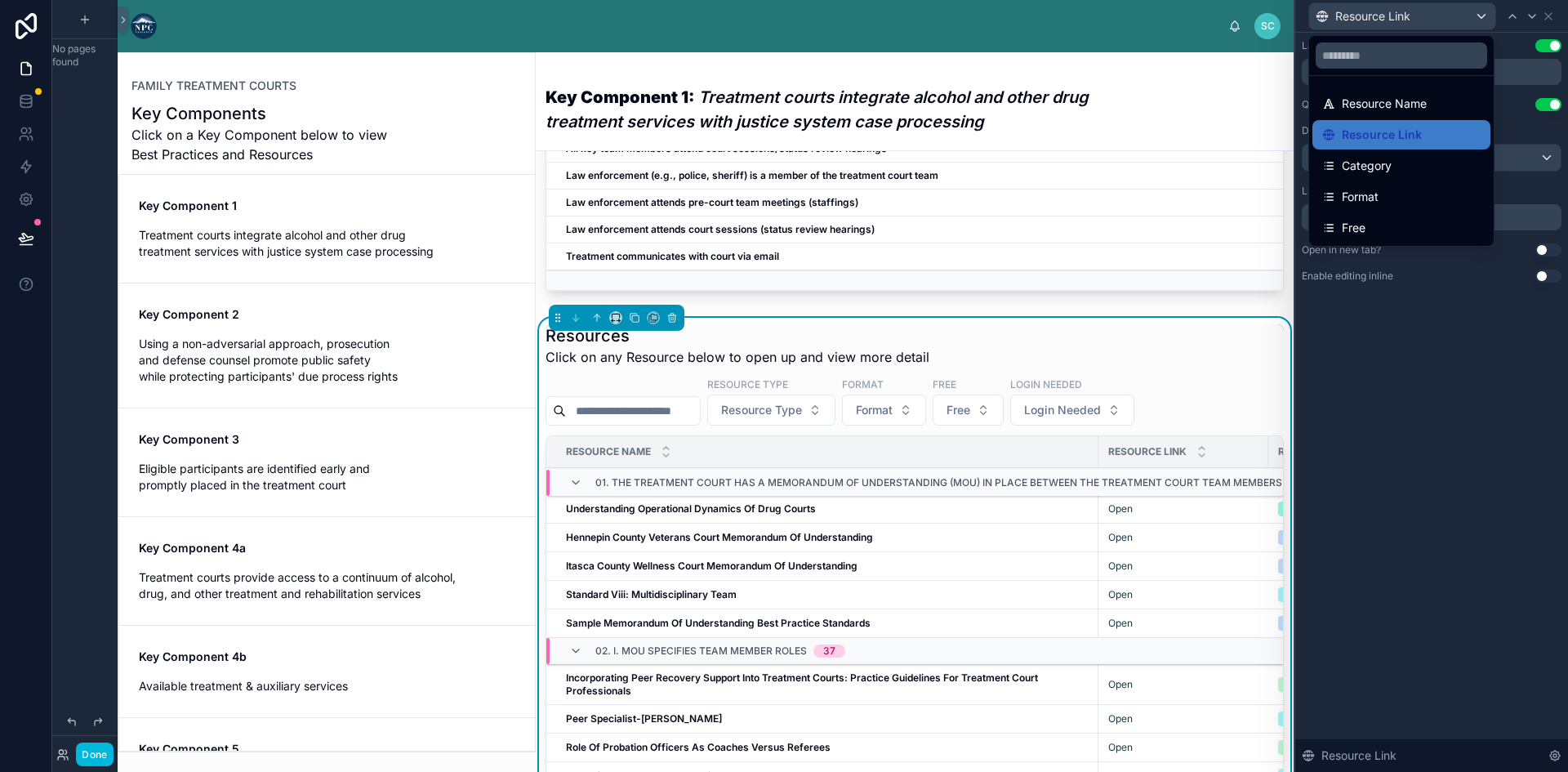
click at [1452, 312] on div at bounding box center [1431, 386] width 273 height 772
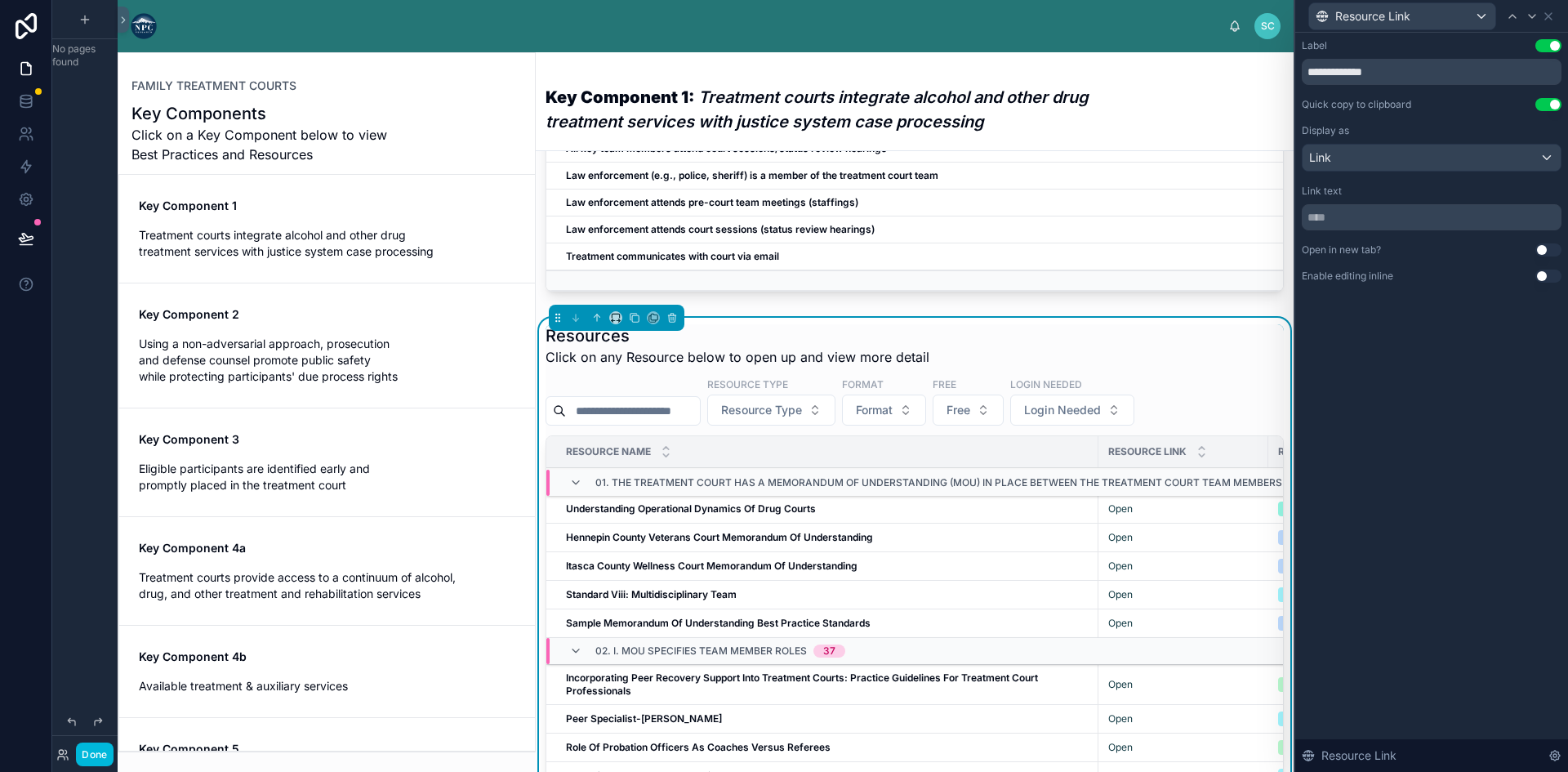
click at [1549, 8] on div "Resource Link" at bounding box center [1431, 16] width 260 height 32
click at [1549, 12] on icon at bounding box center [1547, 16] width 13 height 13
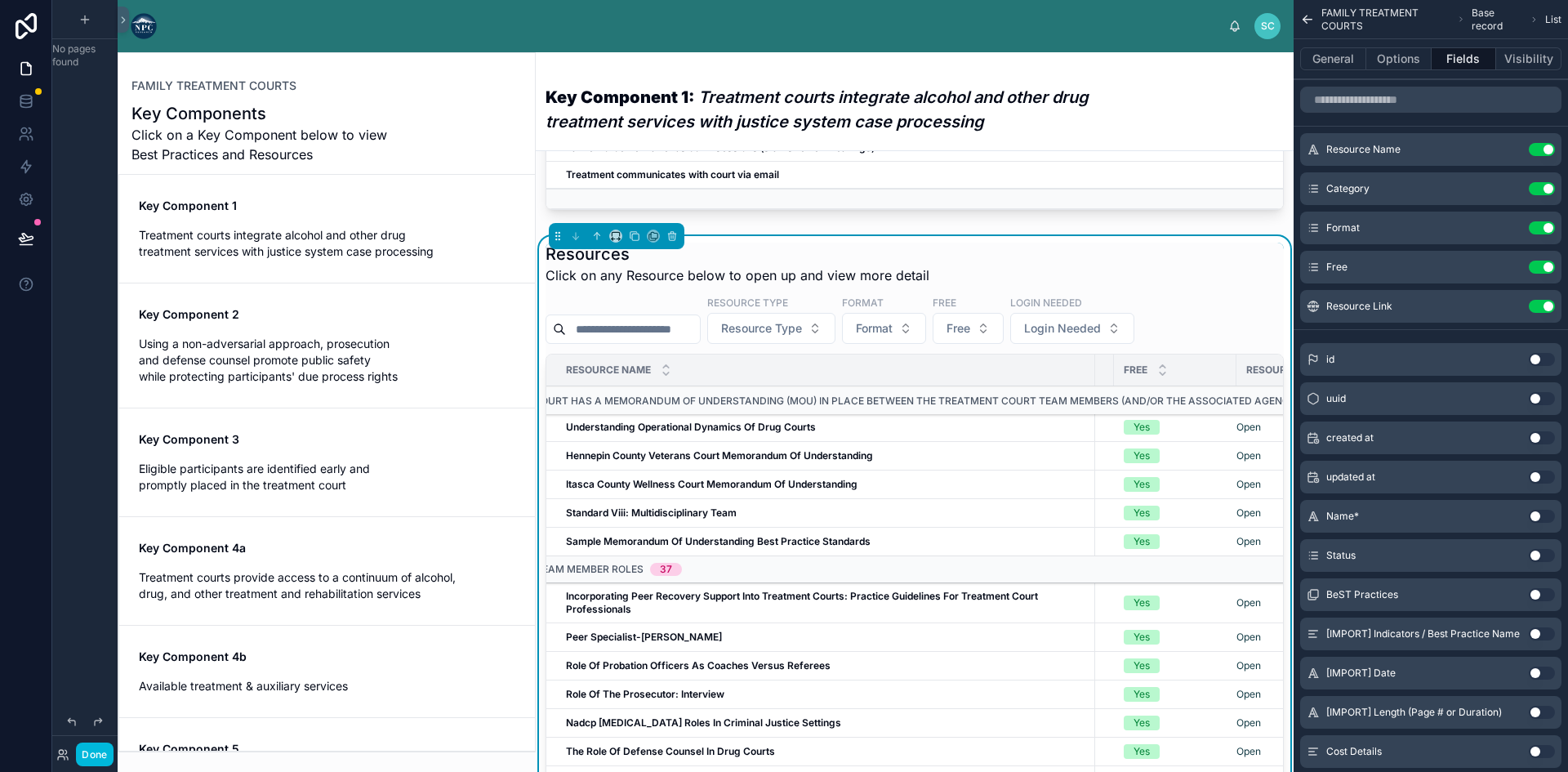
scroll to position [0, 504]
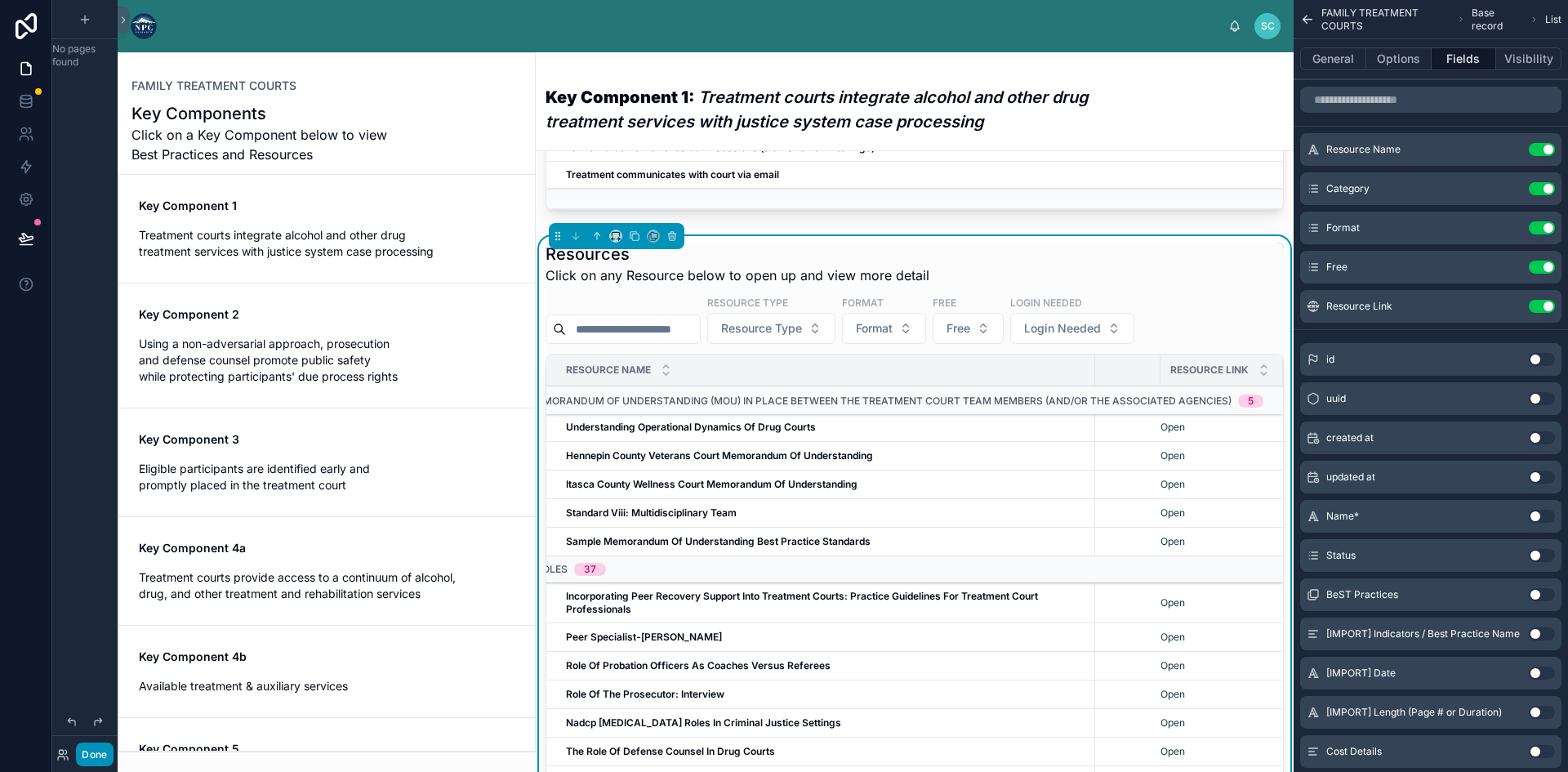
click at [91, 749] on button "Done" at bounding box center [94, 754] width 37 height 23
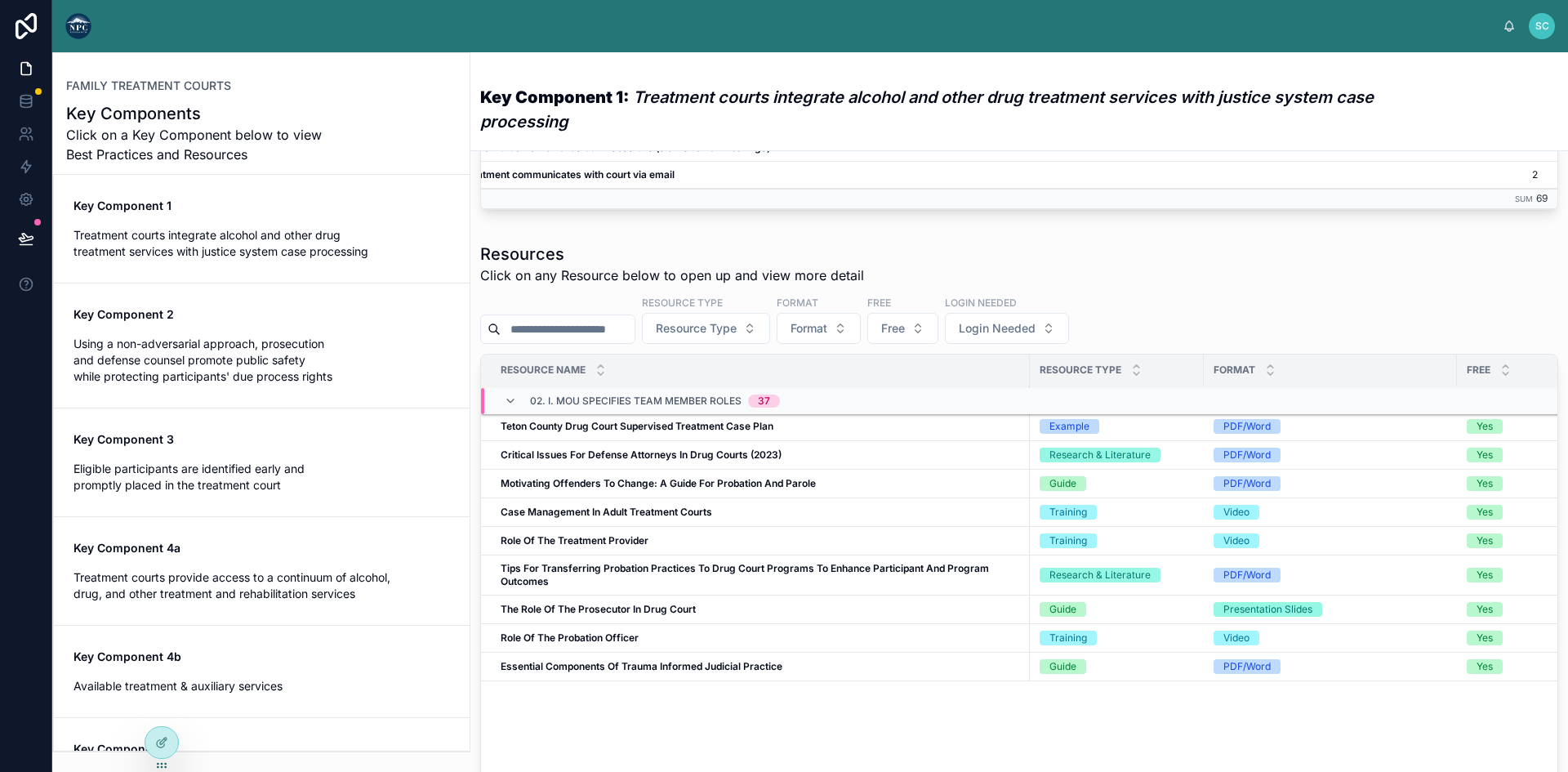
scroll to position [0, 0]
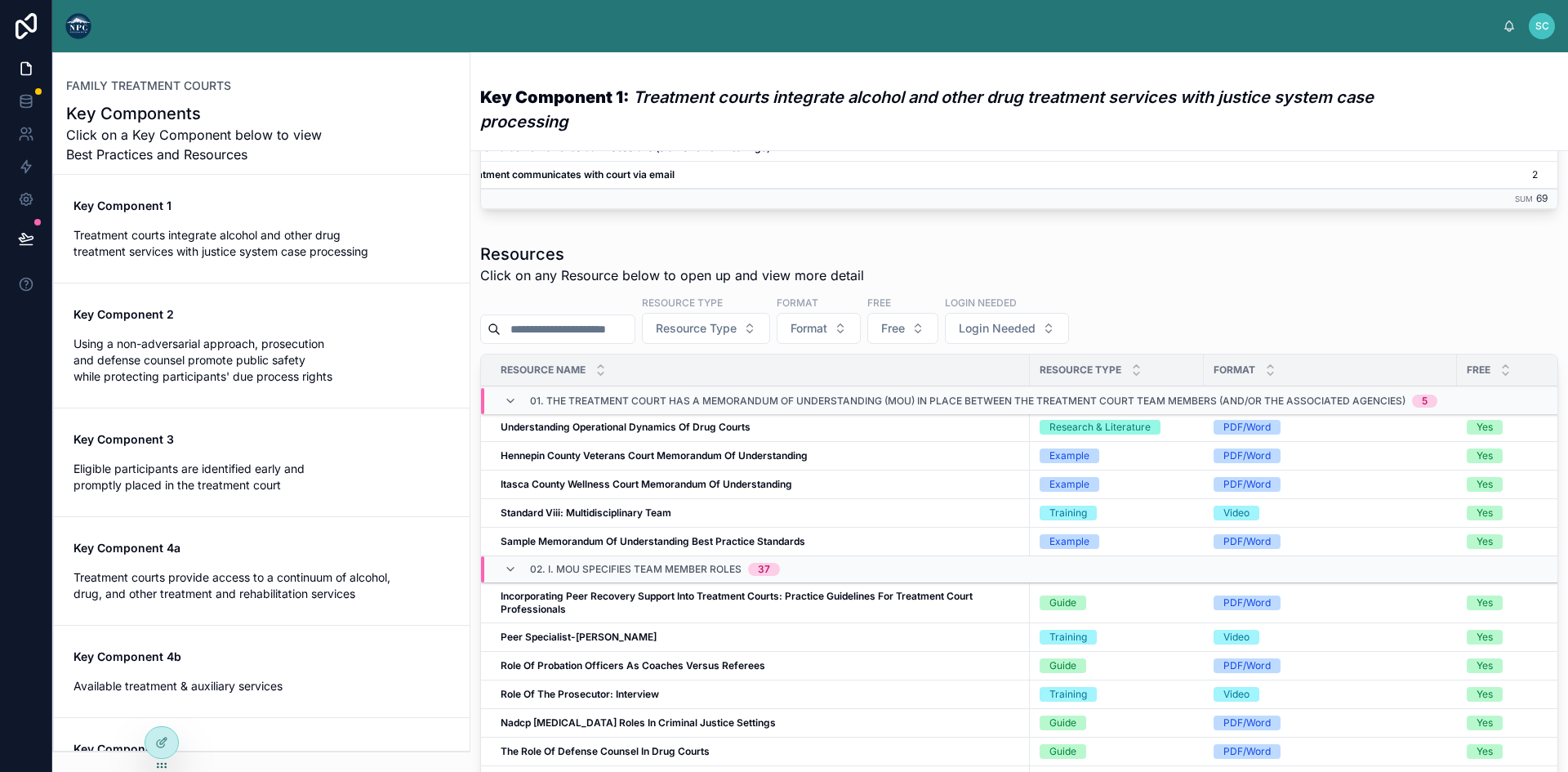
click at [587, 461] on strong "Hennepin County Veterans Court Memorandum Of Understanding" at bounding box center [654, 455] width 307 height 13
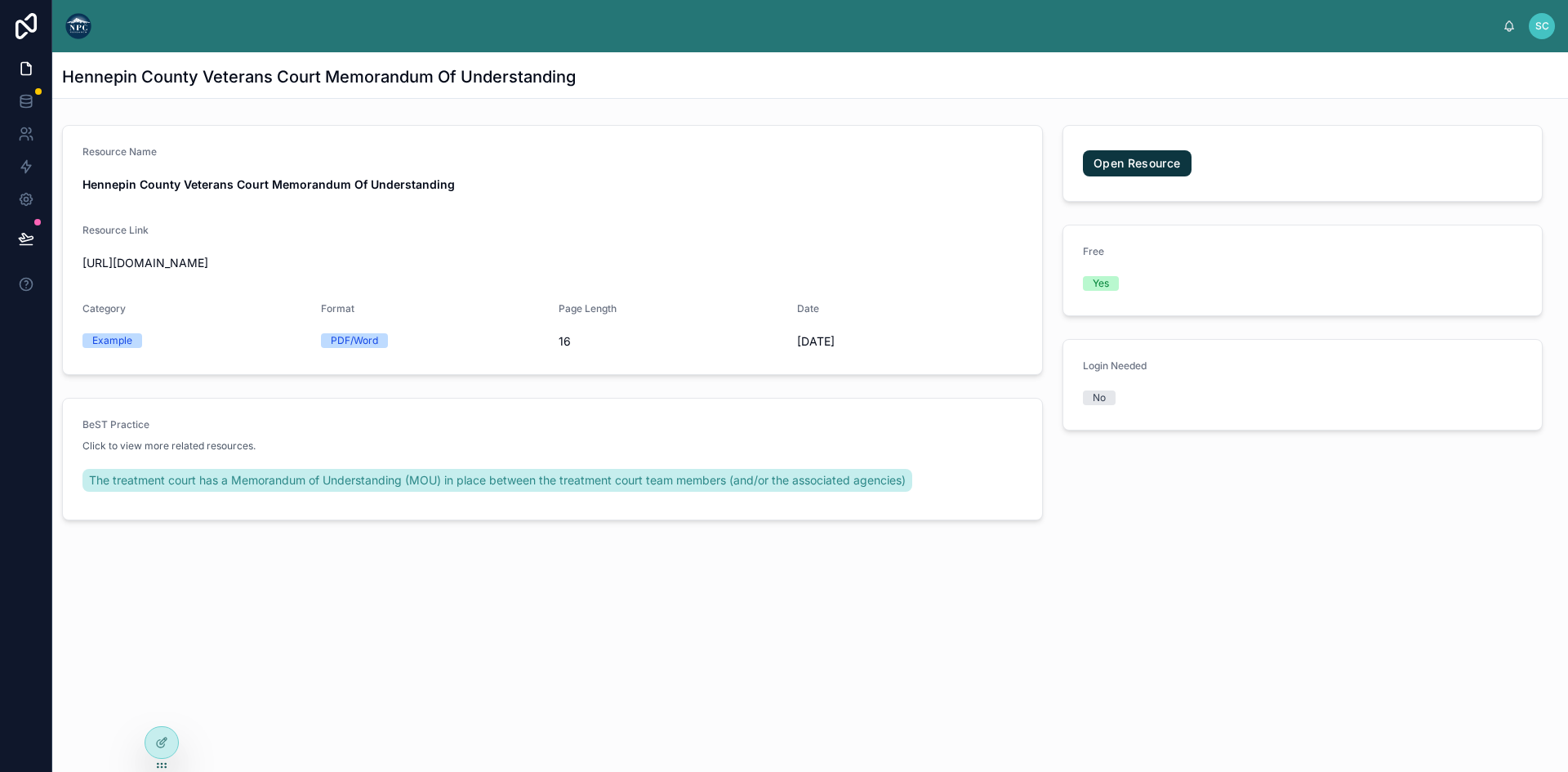
click at [313, 259] on span "https://ntcrc.org/wp-content/uploads/2022/02/Hennepin_County_Veterans_Court_Mem…" at bounding box center [552, 262] width 939 height 16
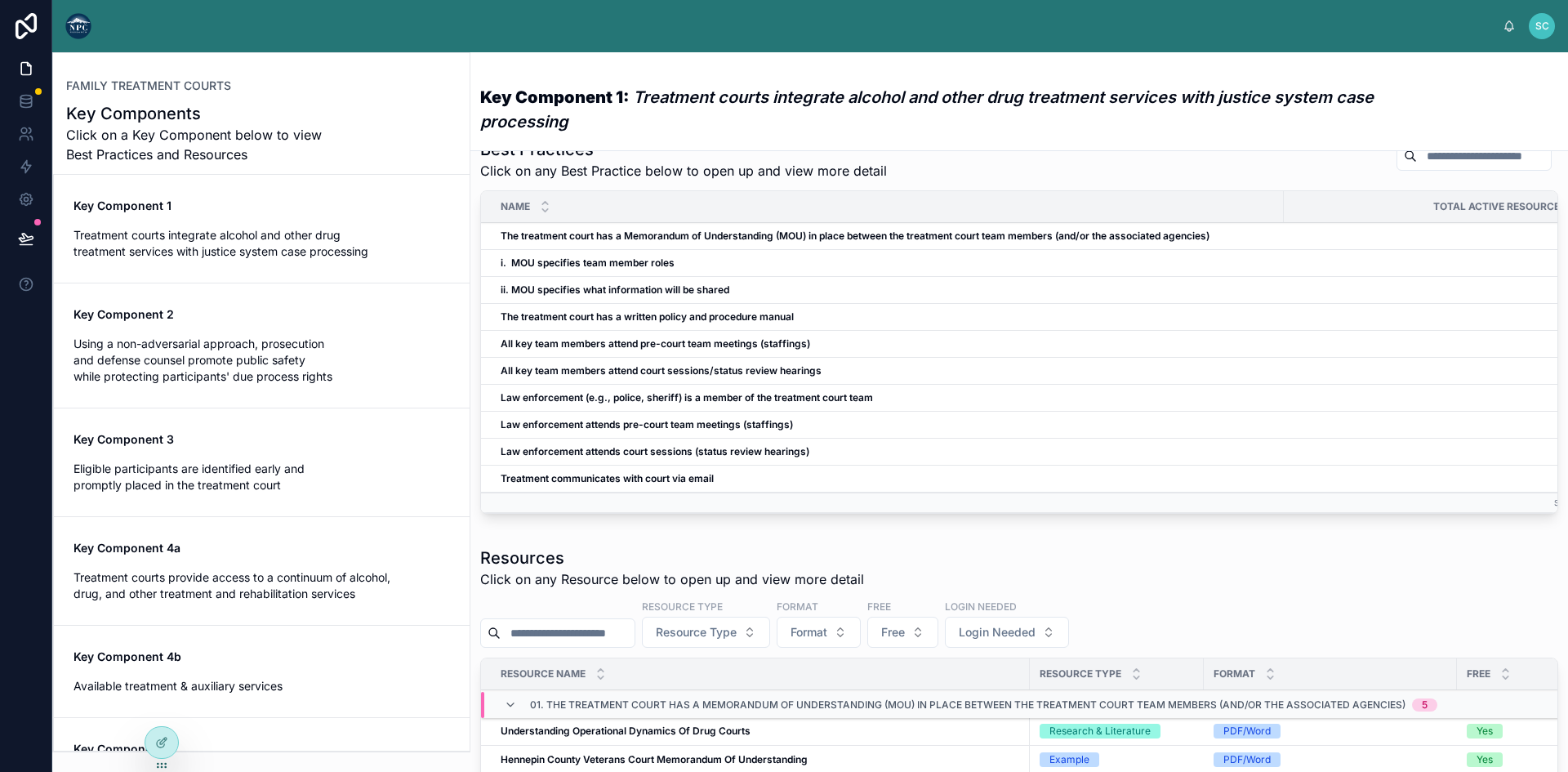
scroll to position [327, 0]
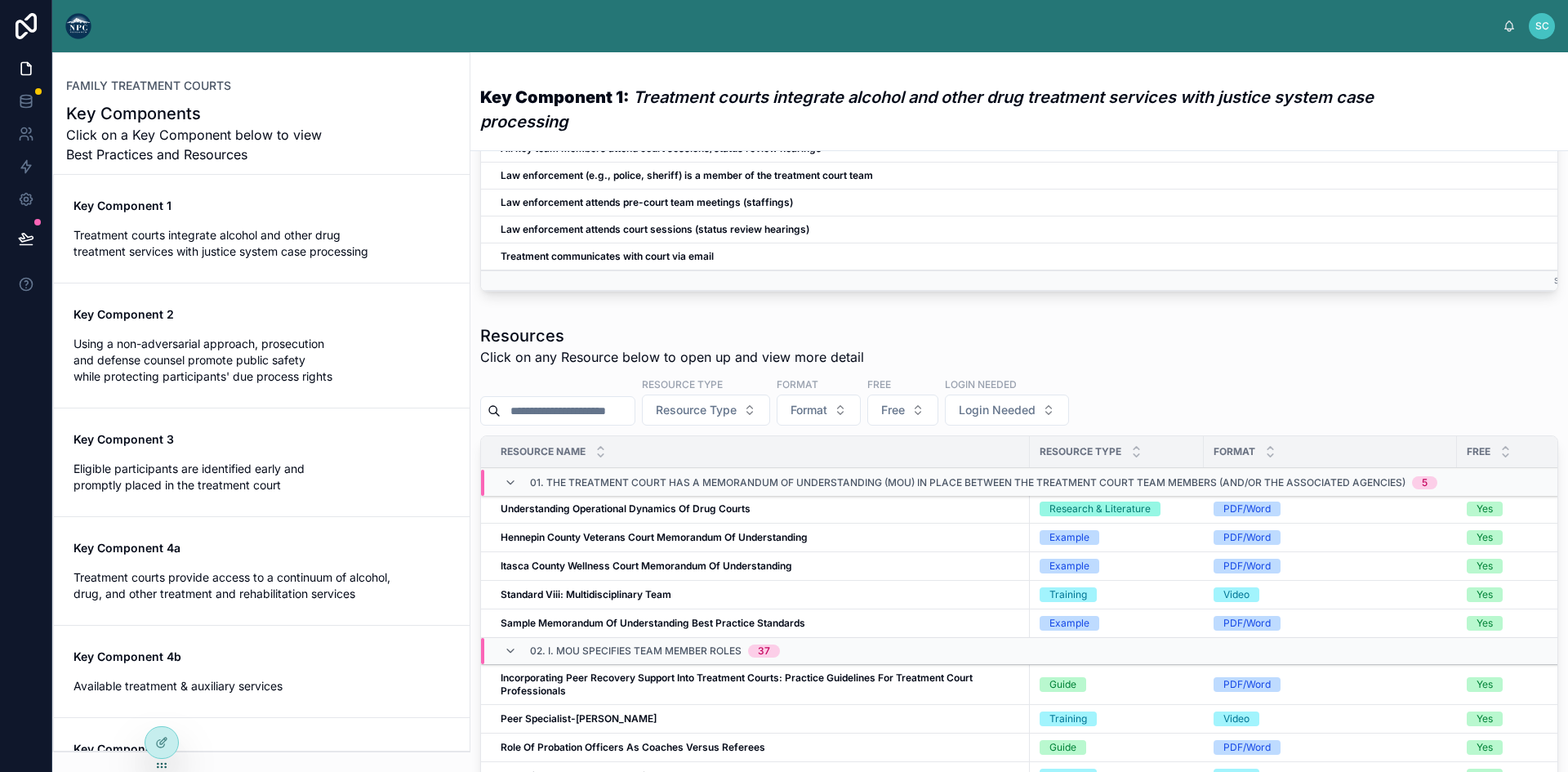
click at [210, 339] on span "Using a non-adversarial approach, prosecution and defense counsel promote publi…" at bounding box center [261, 360] width 376 height 49
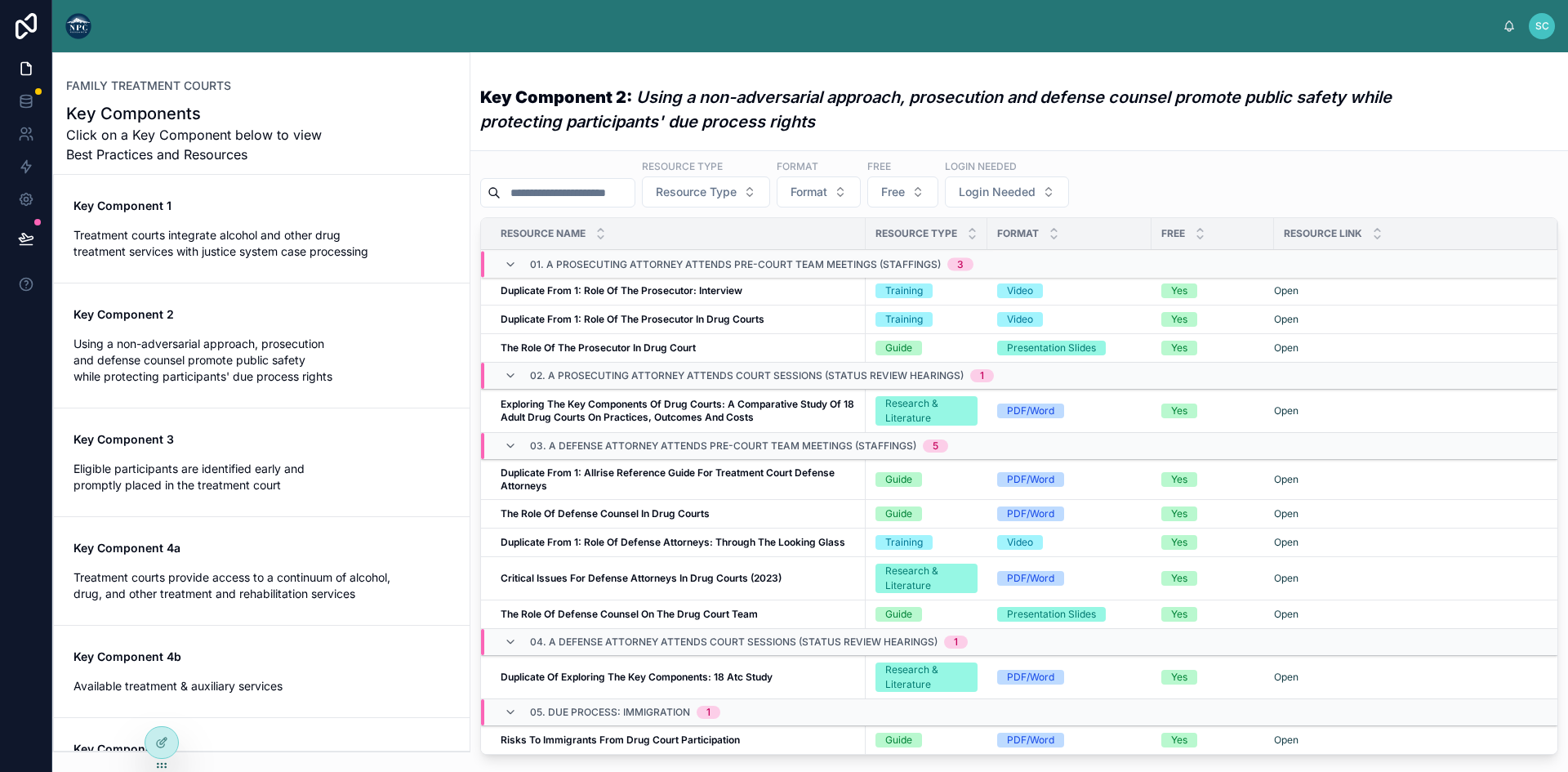
scroll to position [389, 0]
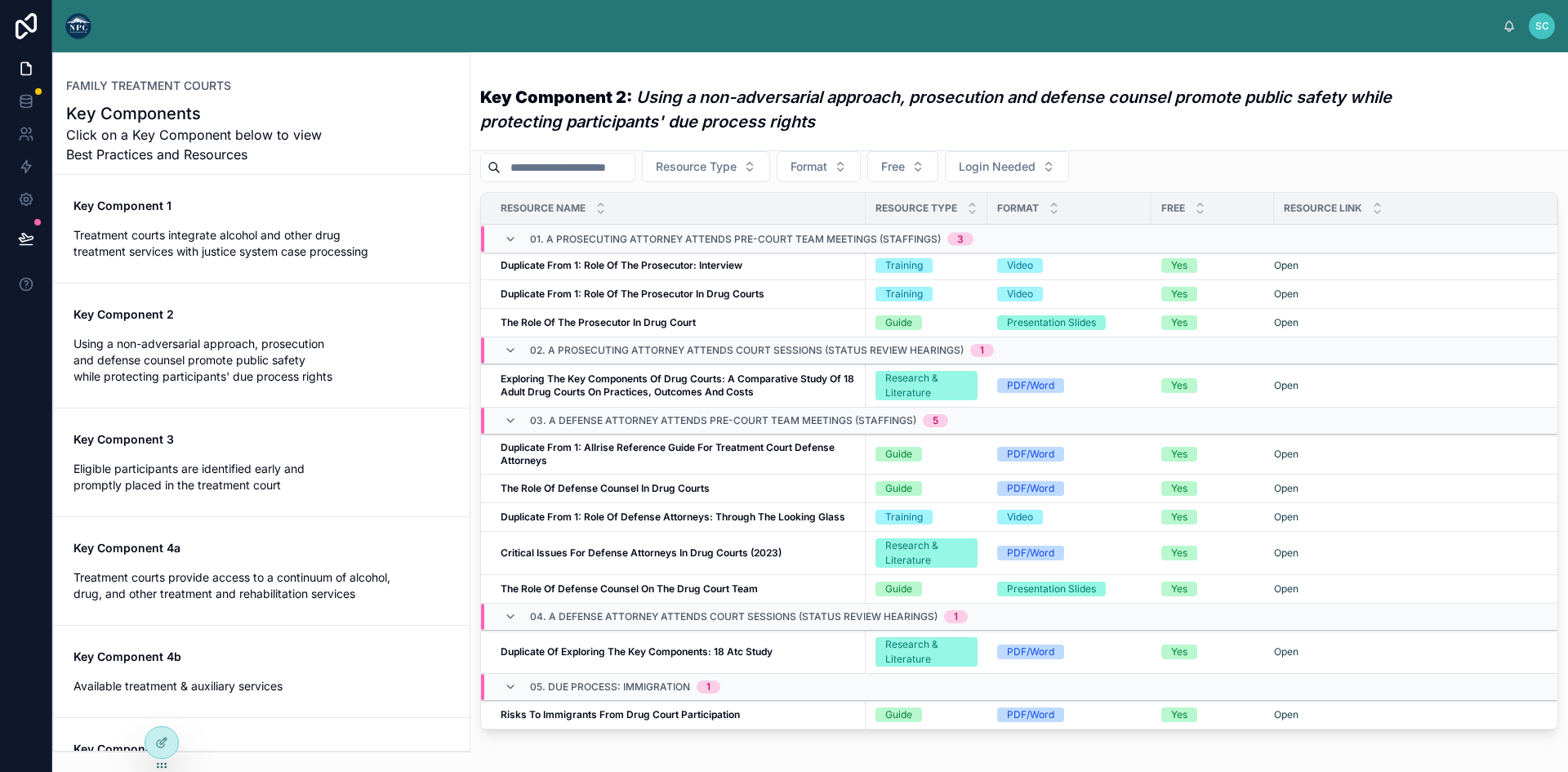
click at [1456, 219] on div "Resource Link" at bounding box center [1415, 208] width 283 height 31
click at [247, 251] on span "Treatment courts integrate alcohol and other drug treatment services with justi…" at bounding box center [261, 243] width 376 height 32
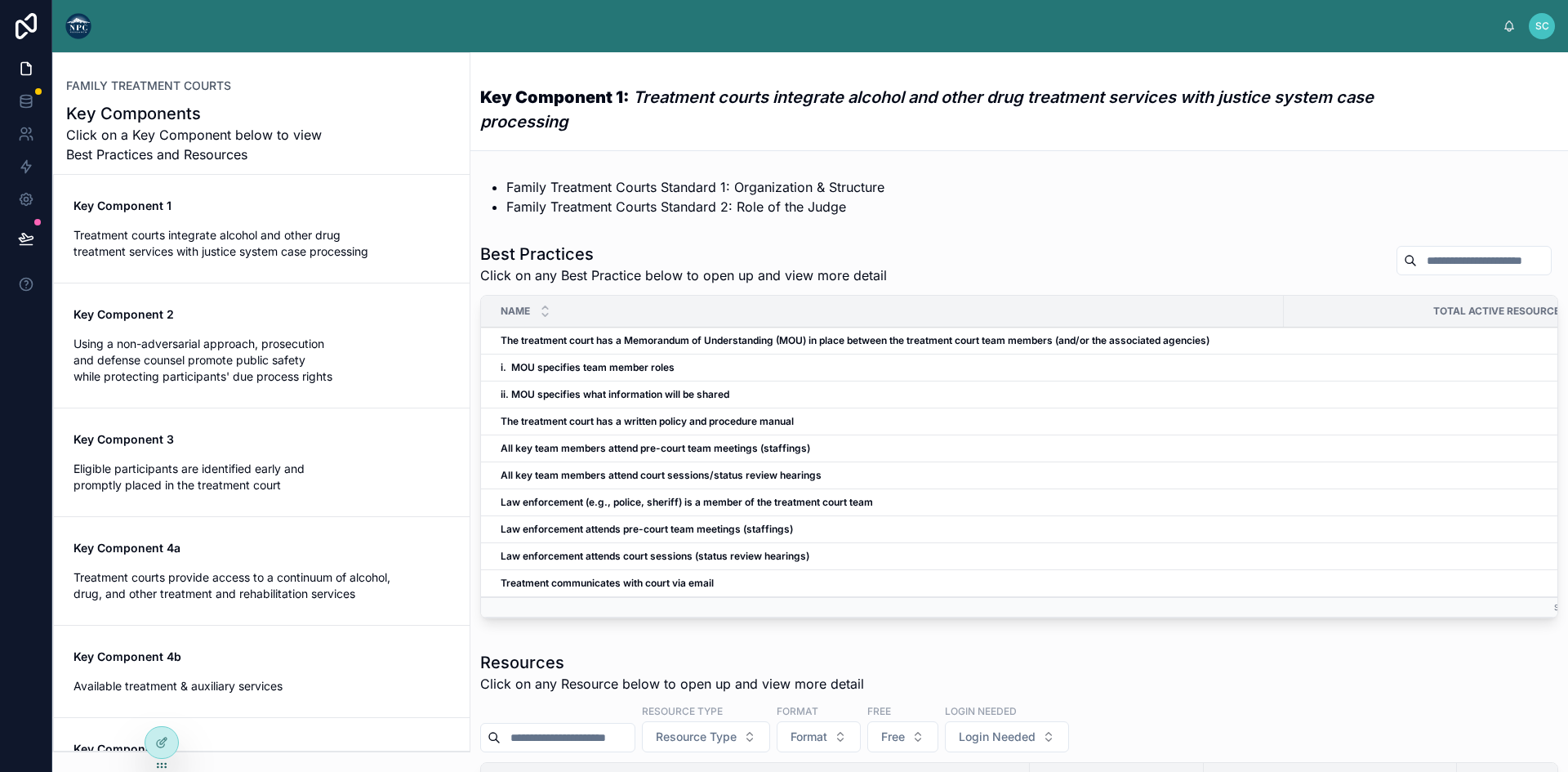
click at [616, 339] on strong "The treatment court has a Memorandum of Understanding (MOU) in place between th…" at bounding box center [854, 340] width 708 height 13
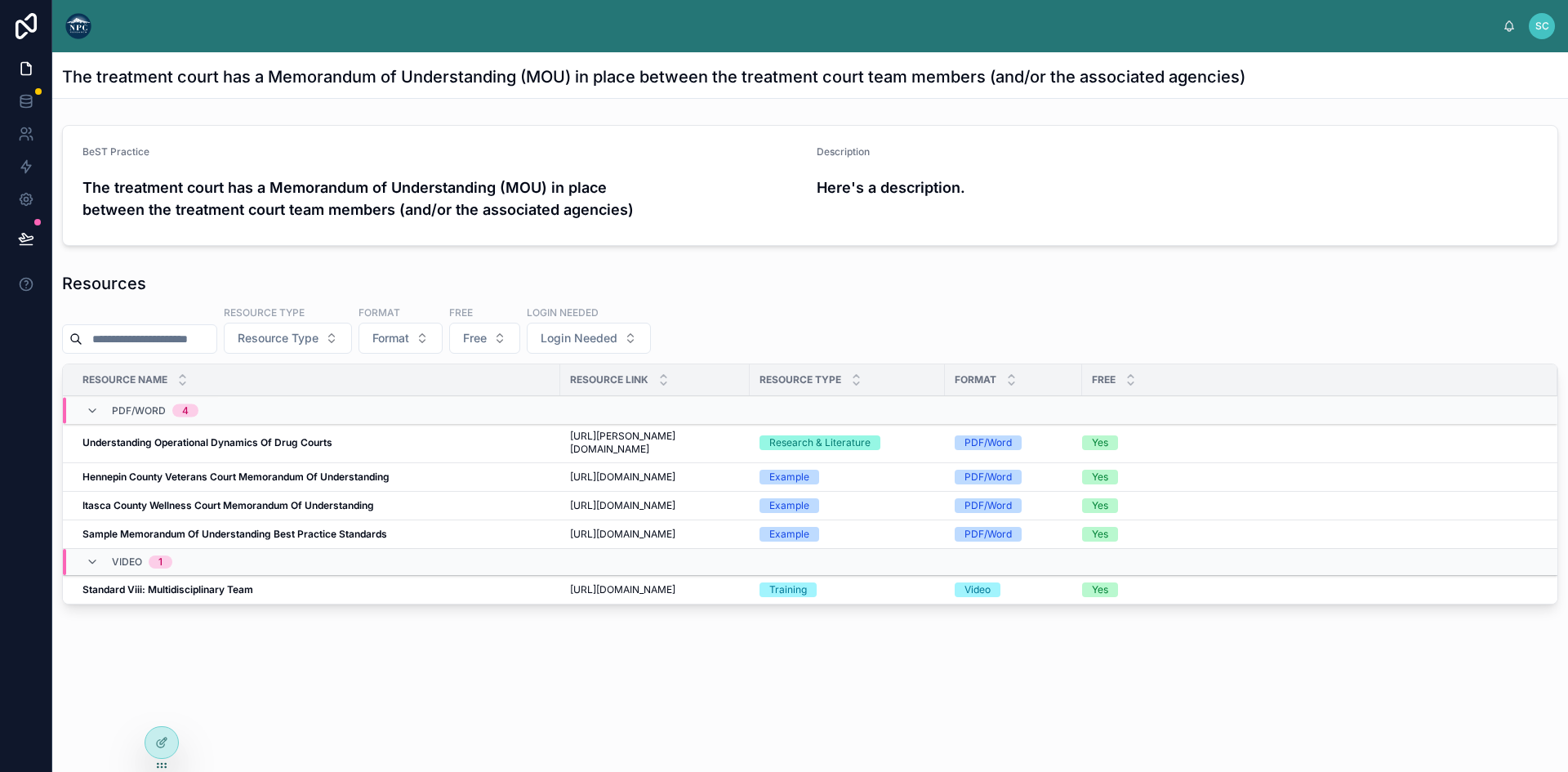
scroll to position [152, 0]
click at [167, 742] on icon at bounding box center [161, 742] width 13 height 13
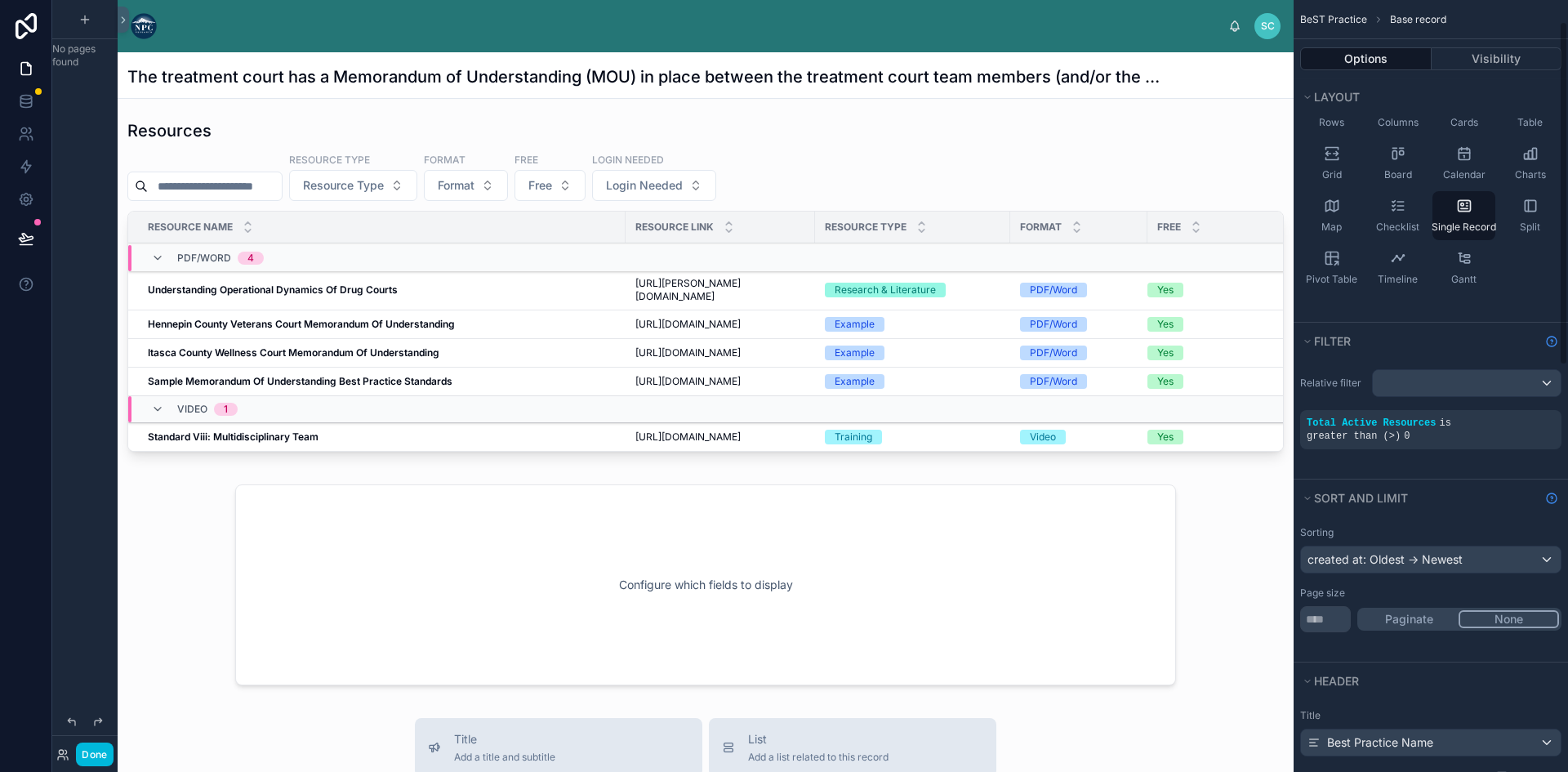
scroll to position [0, 0]
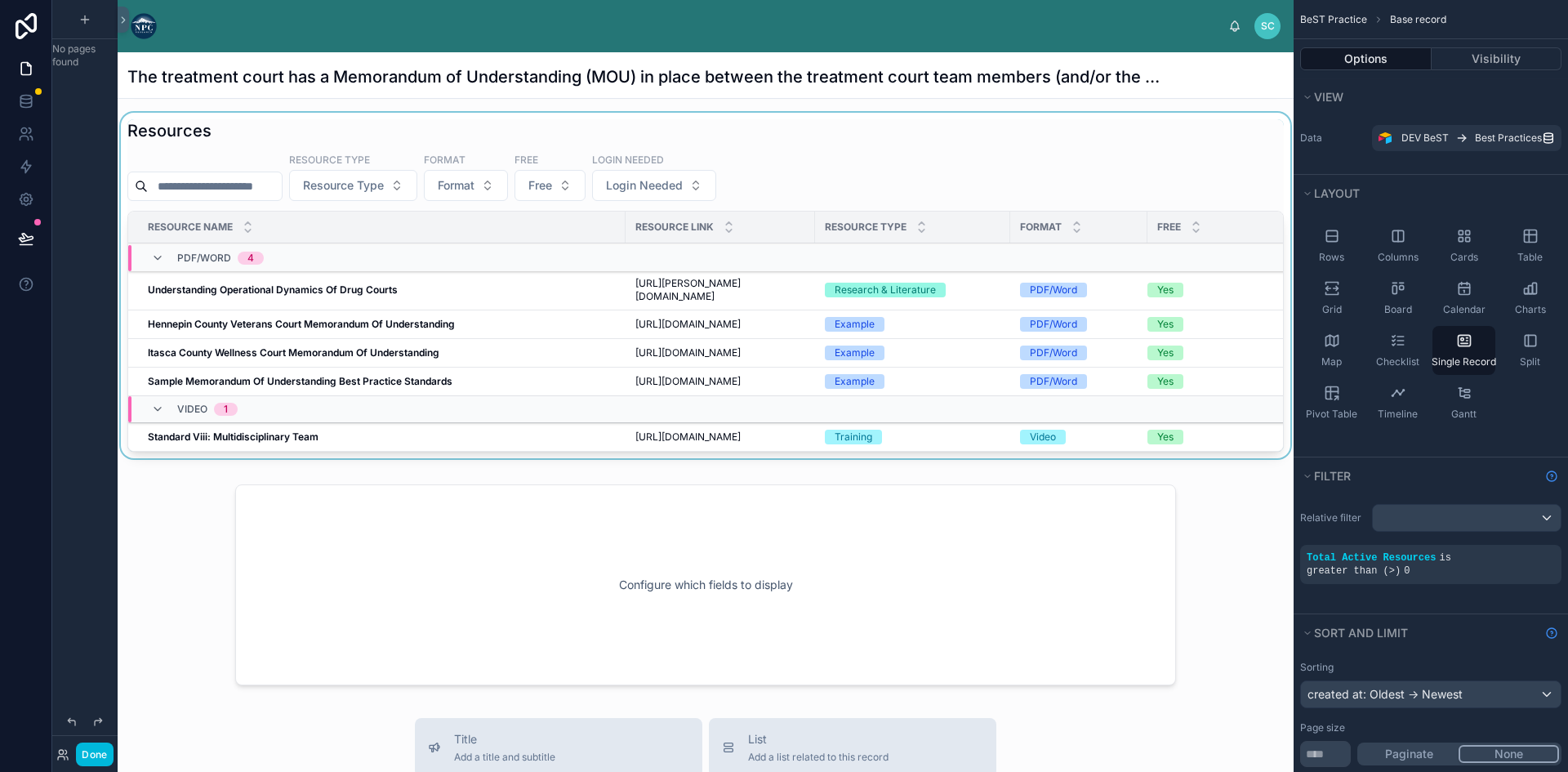
click at [660, 364] on div at bounding box center [705, 288] width 1176 height 352
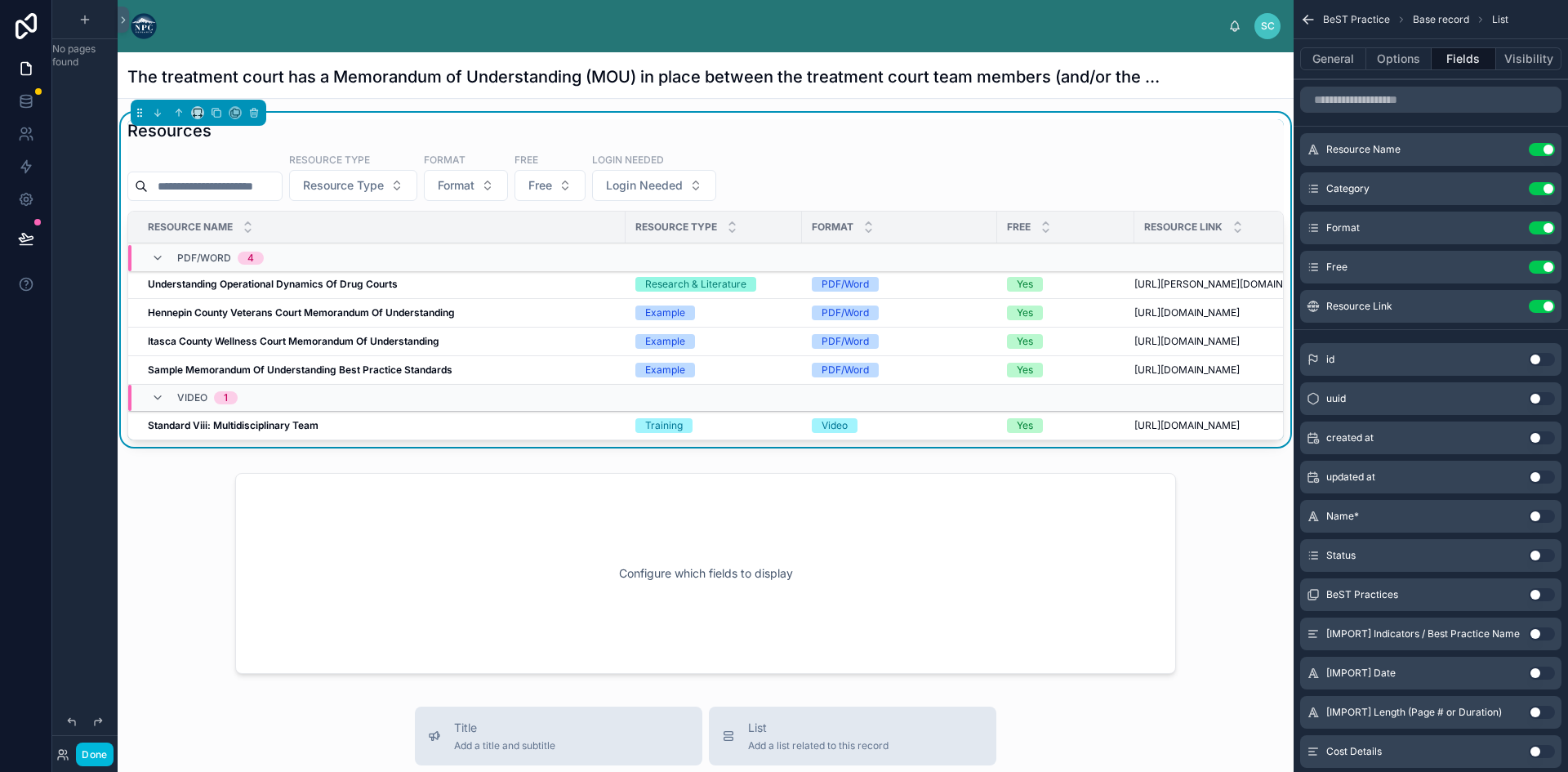
click at [1506, 298] on div "Resource Link Use setting" at bounding box center [1430, 306] width 261 height 32
click at [0, 0] on icon "scrollable content" at bounding box center [0, 0] width 0 height 0
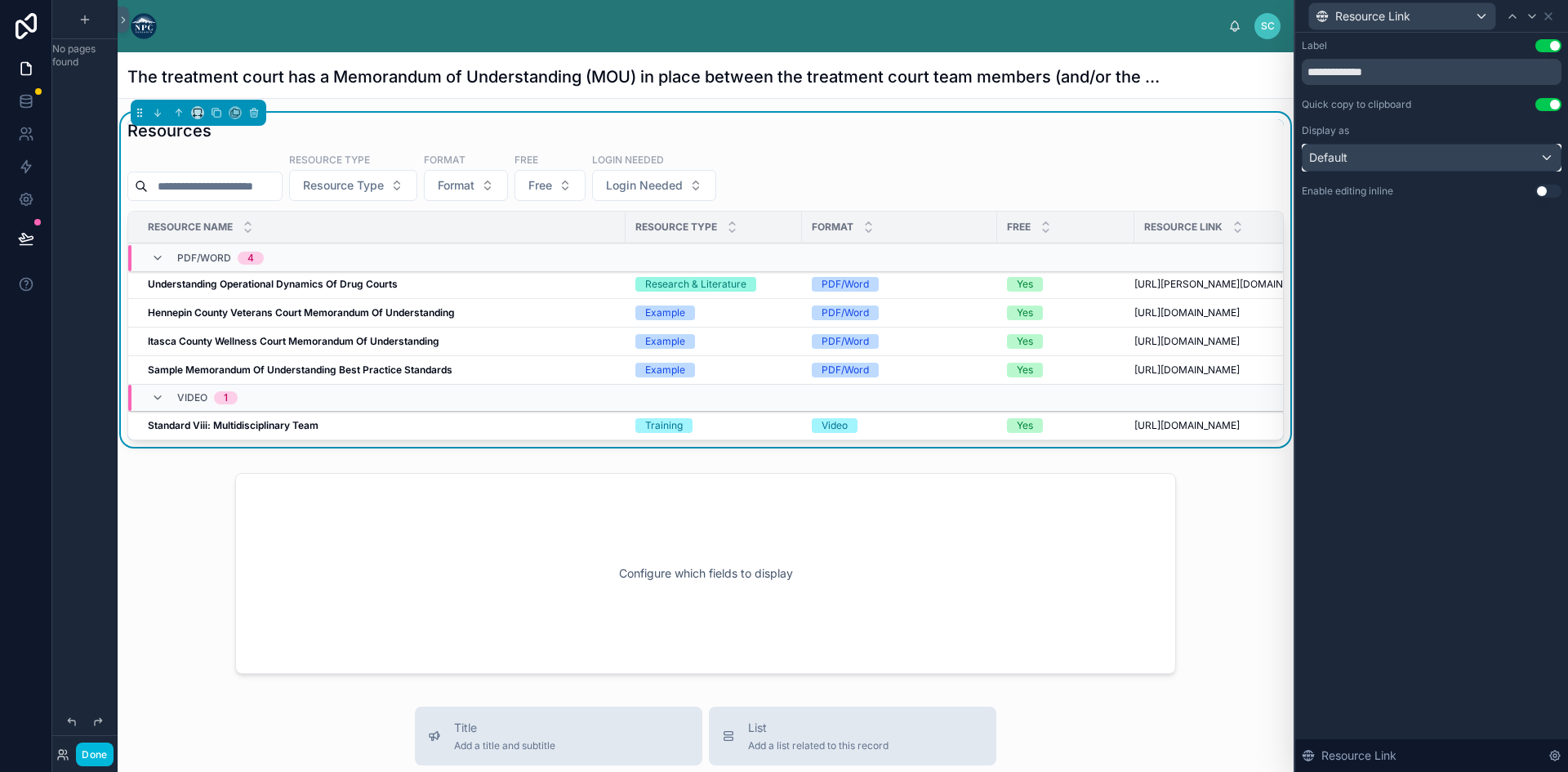
click at [1422, 154] on div "Default" at bounding box center [1431, 157] width 258 height 26
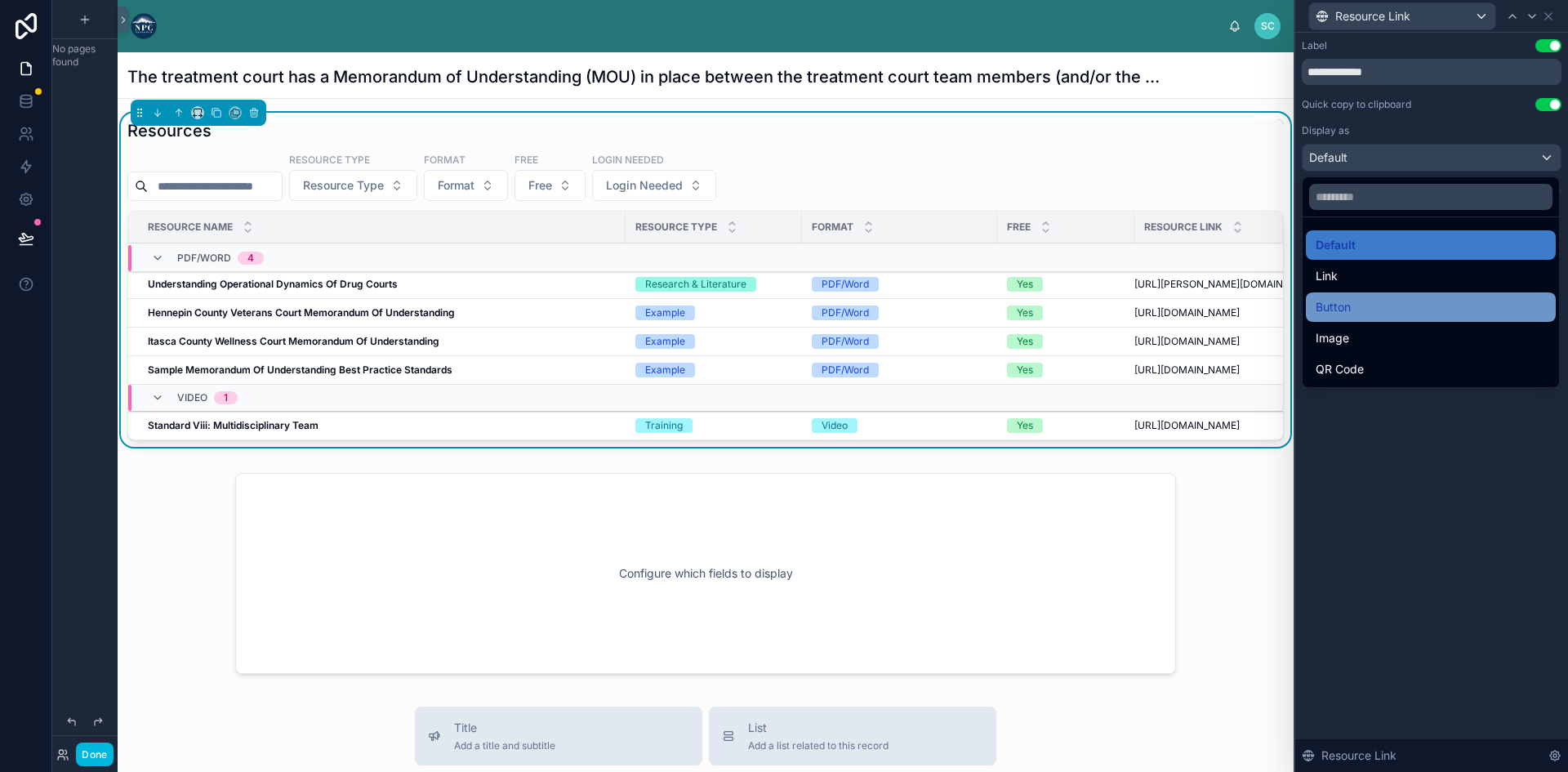
click at [1386, 308] on div "Button" at bounding box center [1430, 307] width 230 height 20
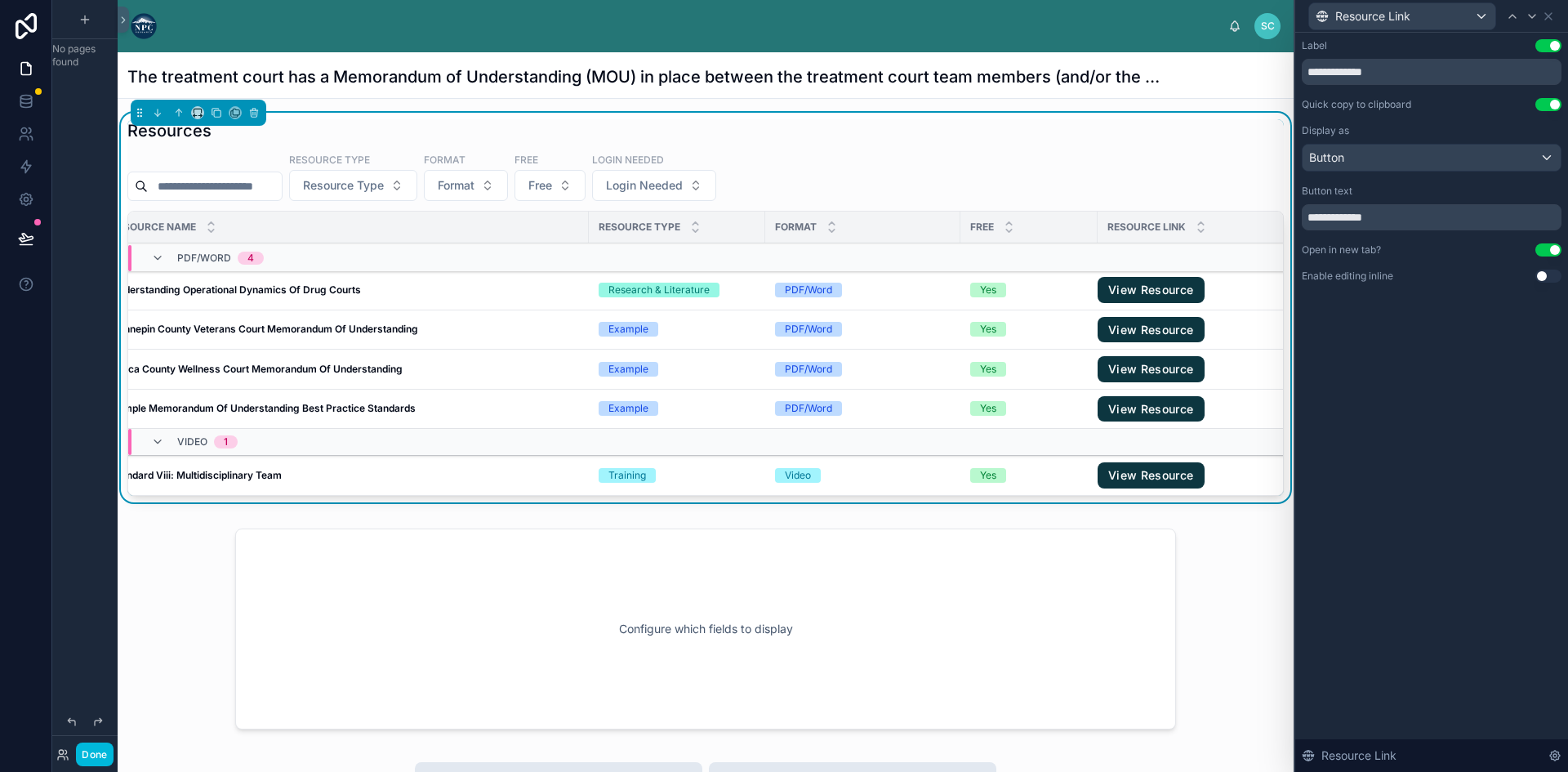
scroll to position [0, 57]
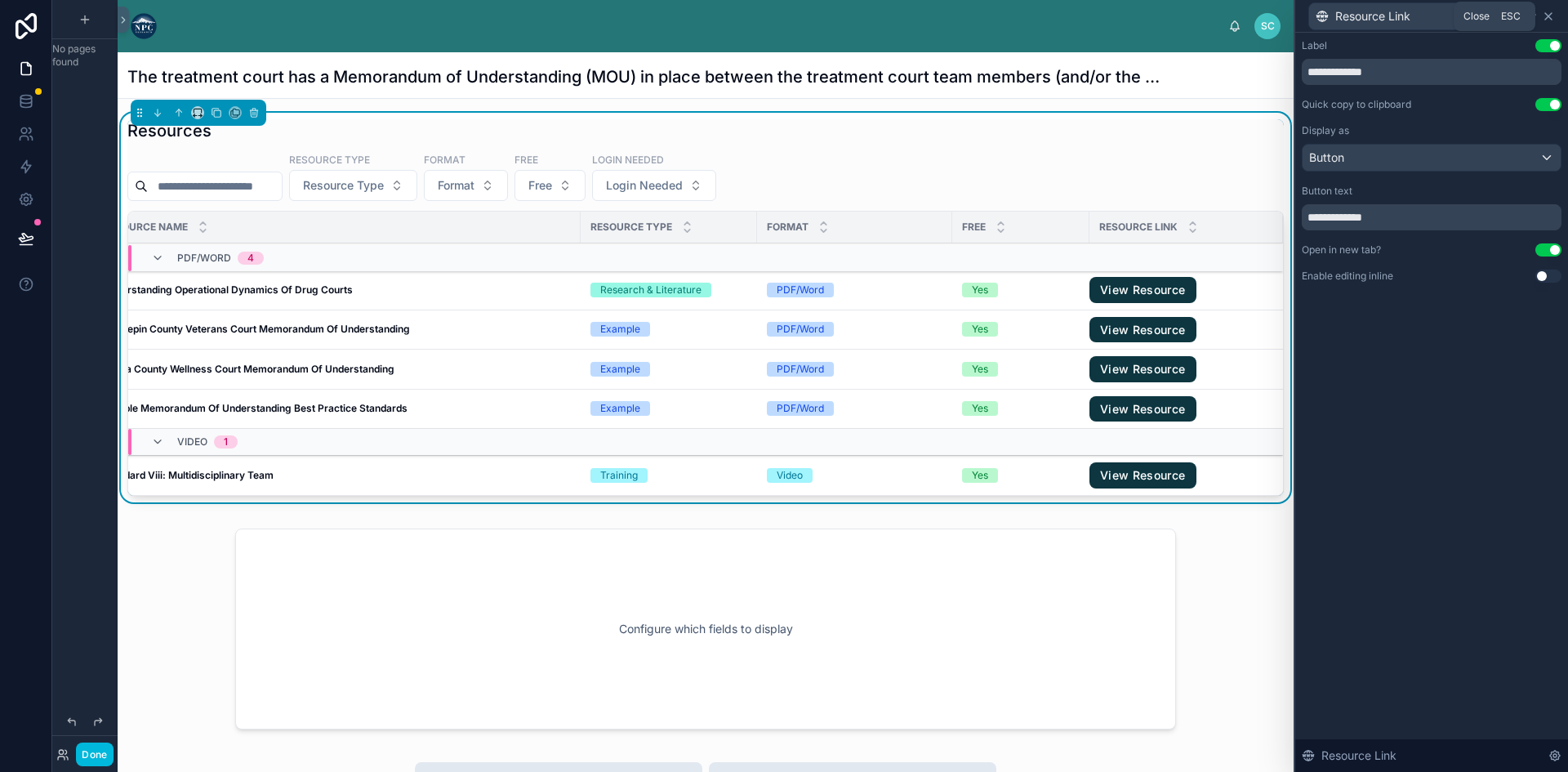
click at [1553, 19] on icon at bounding box center [1547, 16] width 13 height 13
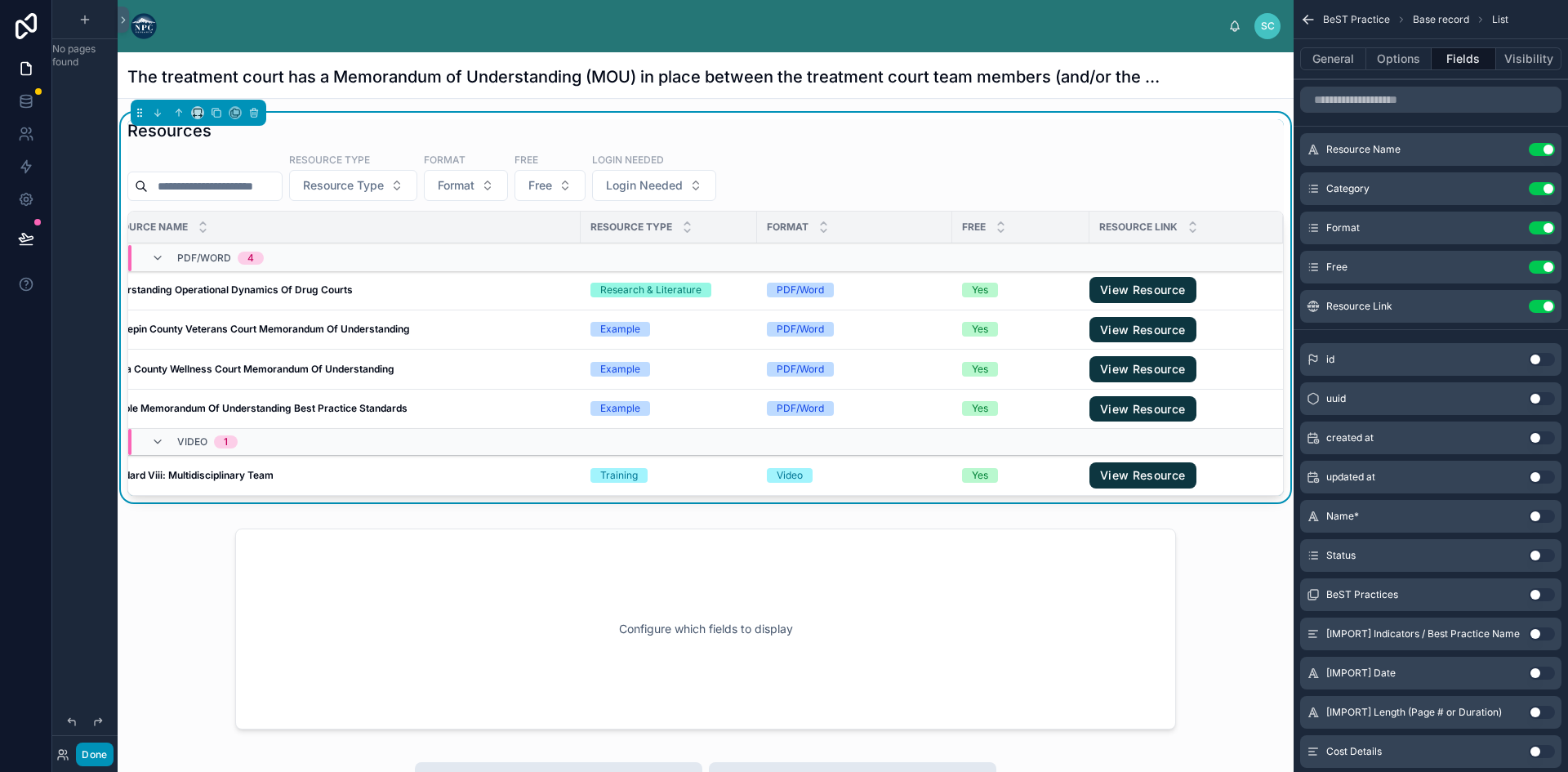
click at [101, 756] on button "Done" at bounding box center [94, 754] width 37 height 23
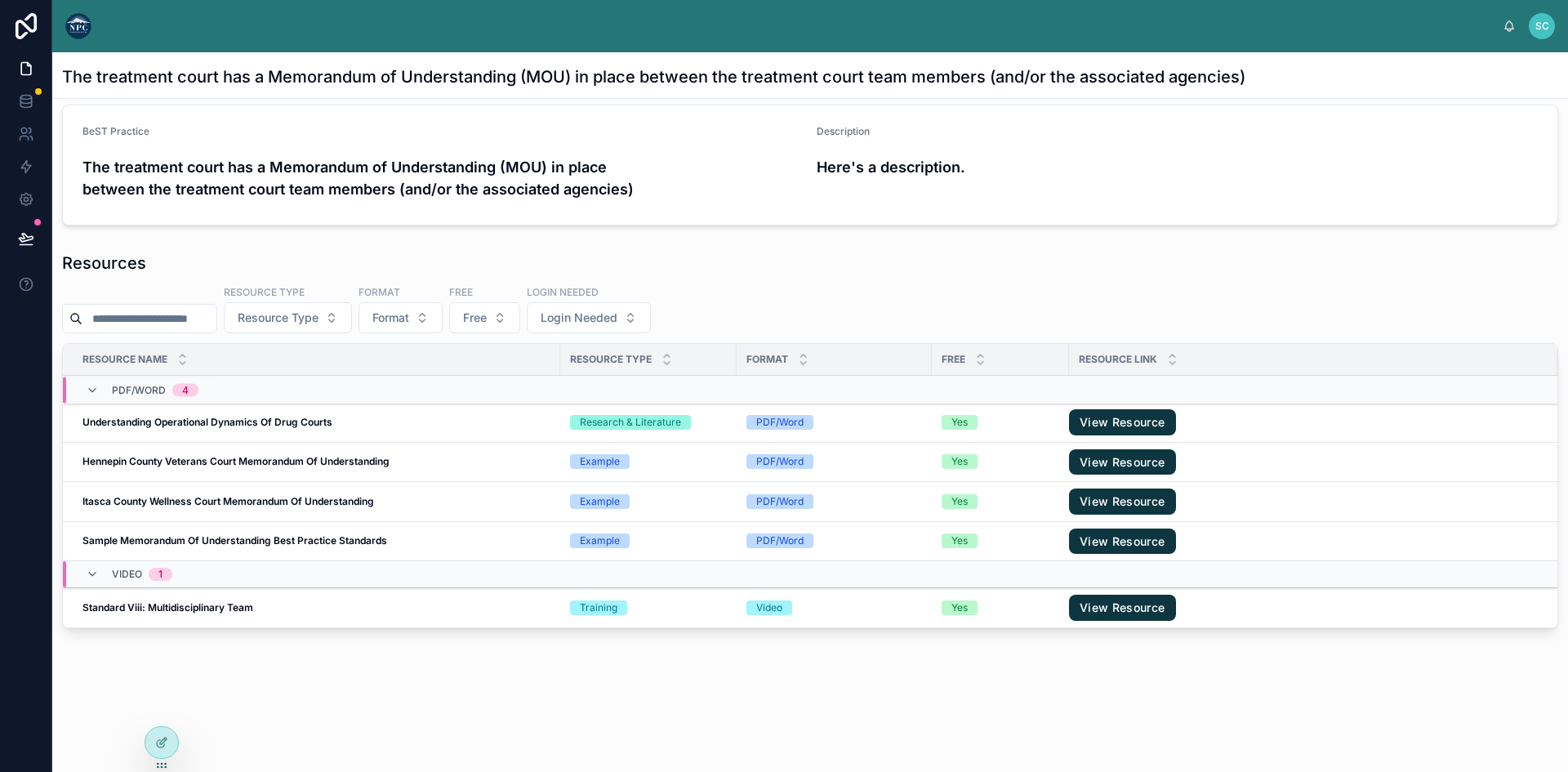
scroll to position [21, 0]
click at [1138, 419] on link "View Resource" at bounding box center [1121, 422] width 107 height 26
click at [158, 745] on icon at bounding box center [161, 742] width 13 height 13
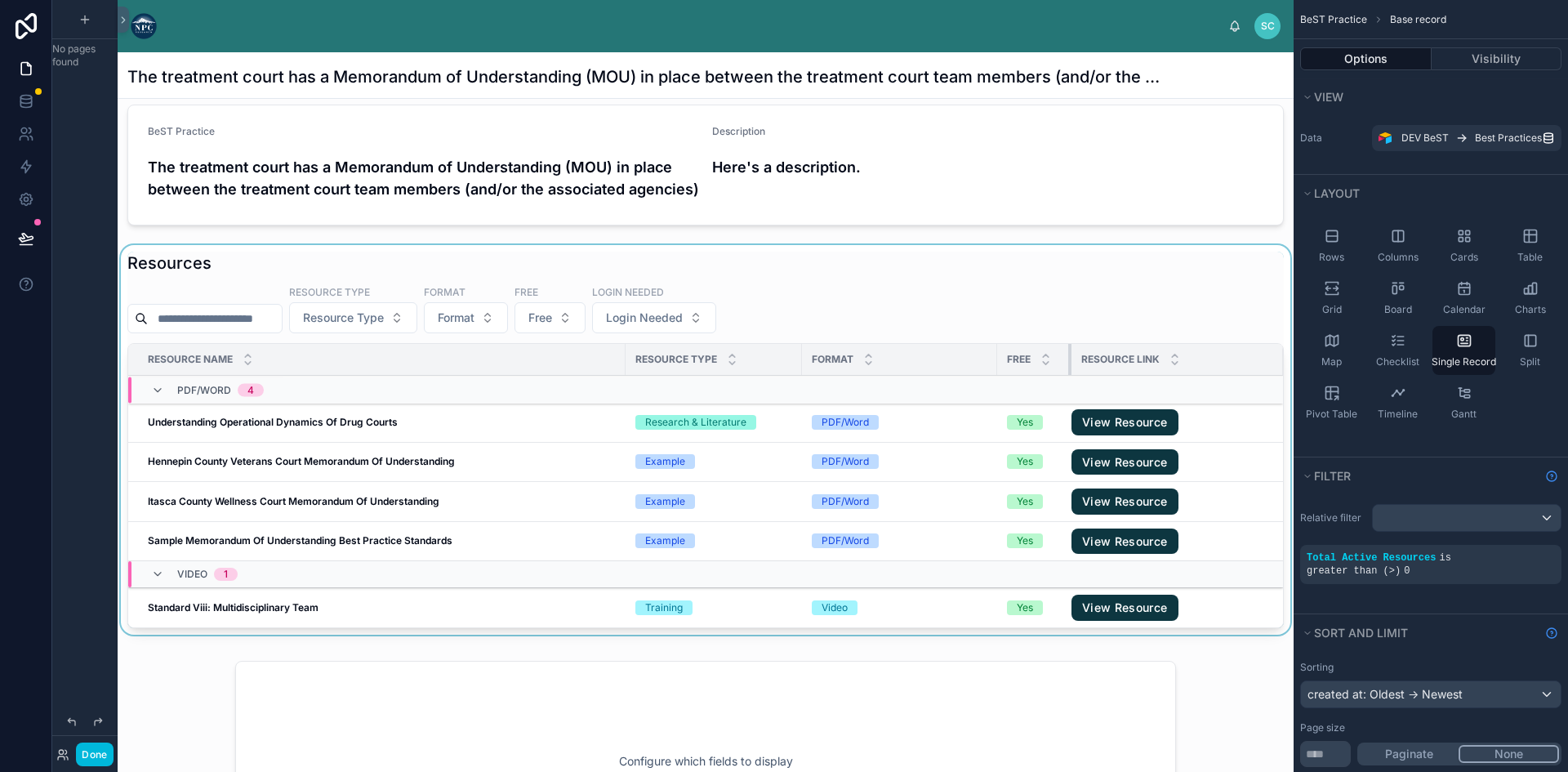
scroll to position [0, 0]
drag, startPoint x: 1075, startPoint y: 384, endPoint x: 1015, endPoint y: 383, distance: 60.0
click at [1015, 375] on th "Free" at bounding box center [1036, 360] width 79 height 32
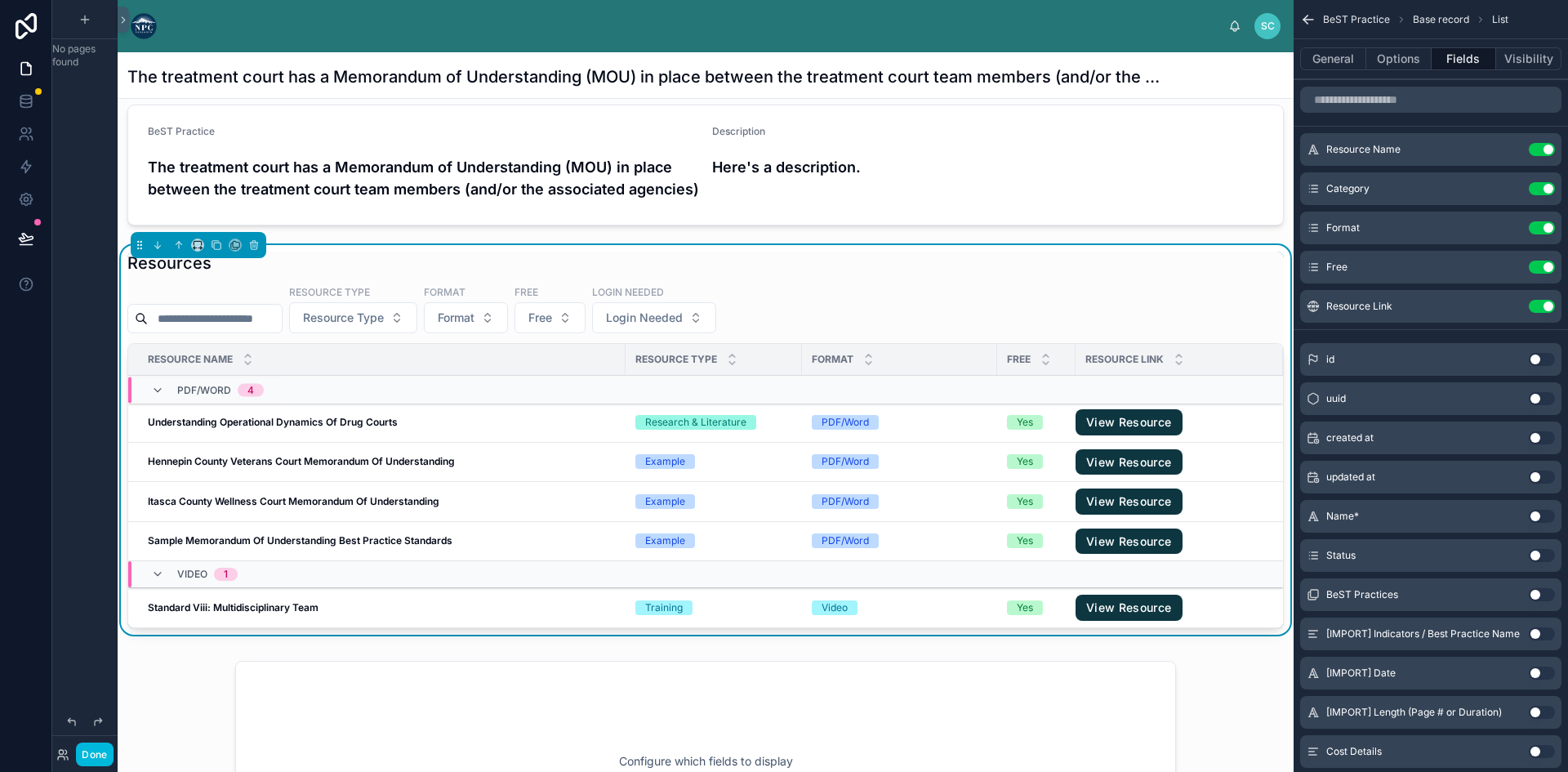
click at [1239, 374] on div "Resource Link" at bounding box center [1179, 359] width 208 height 31
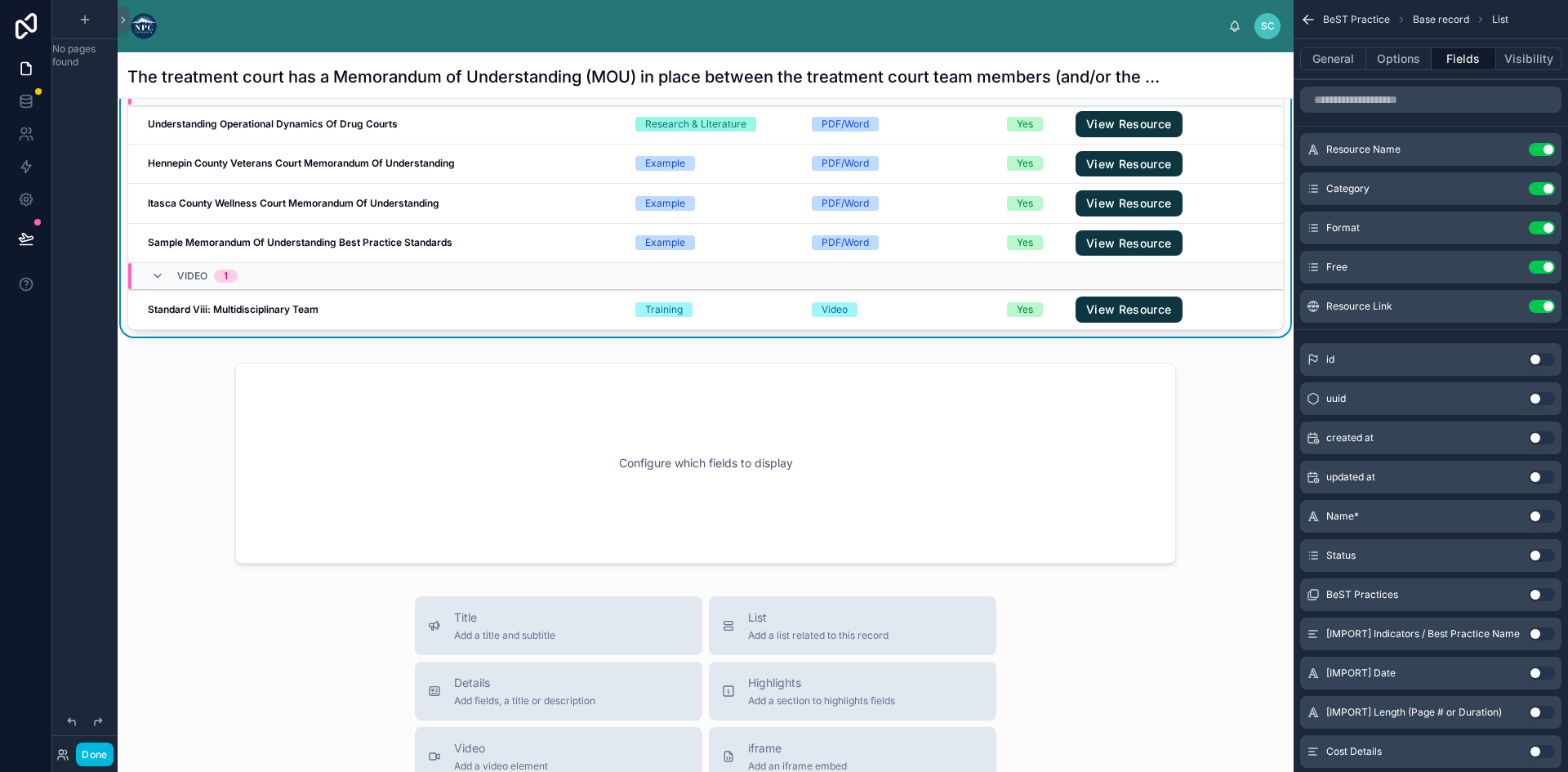
scroll to position [21, 0]
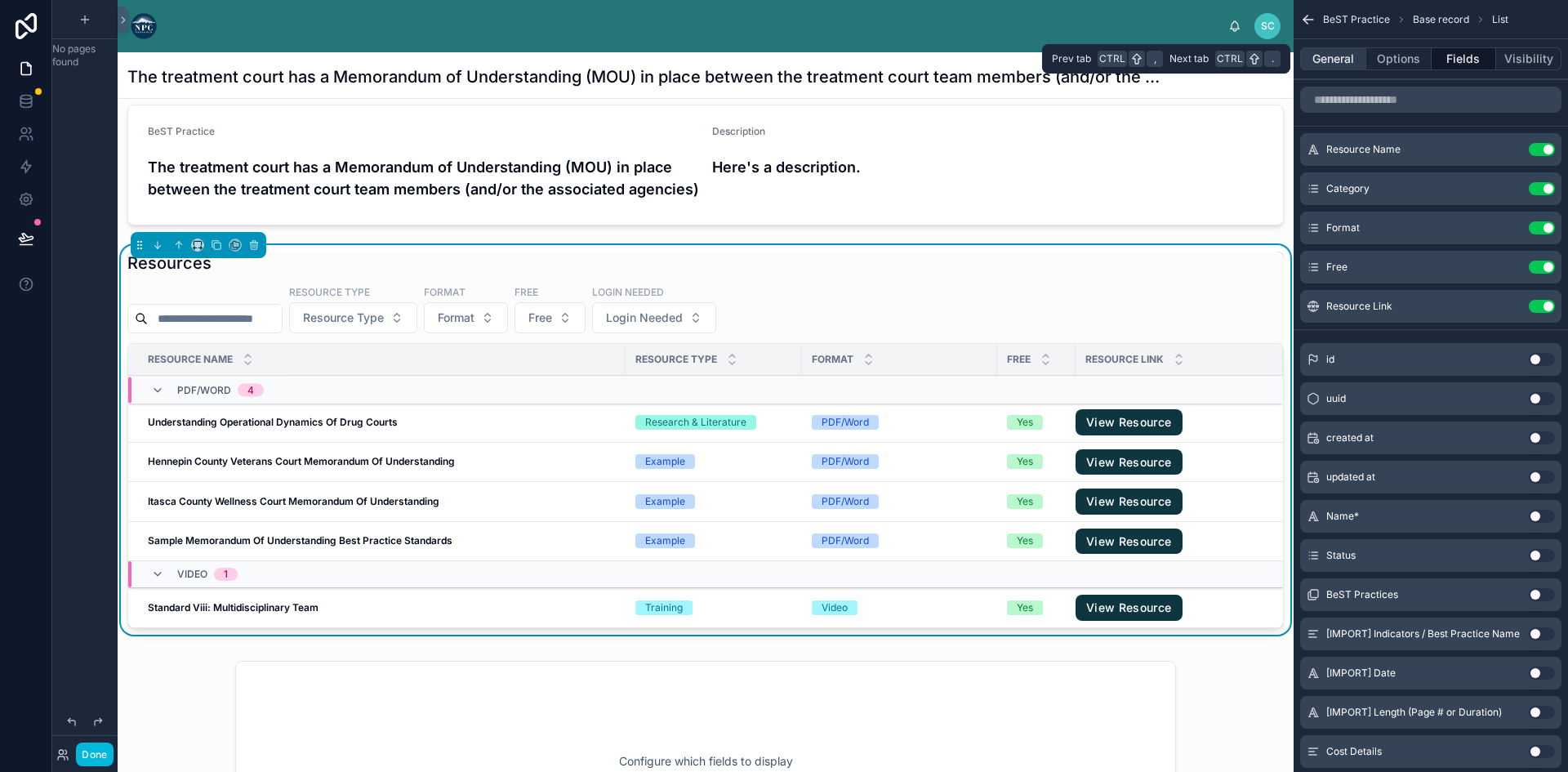
click at [1346, 55] on button "General" at bounding box center [1332, 59] width 66 height 23
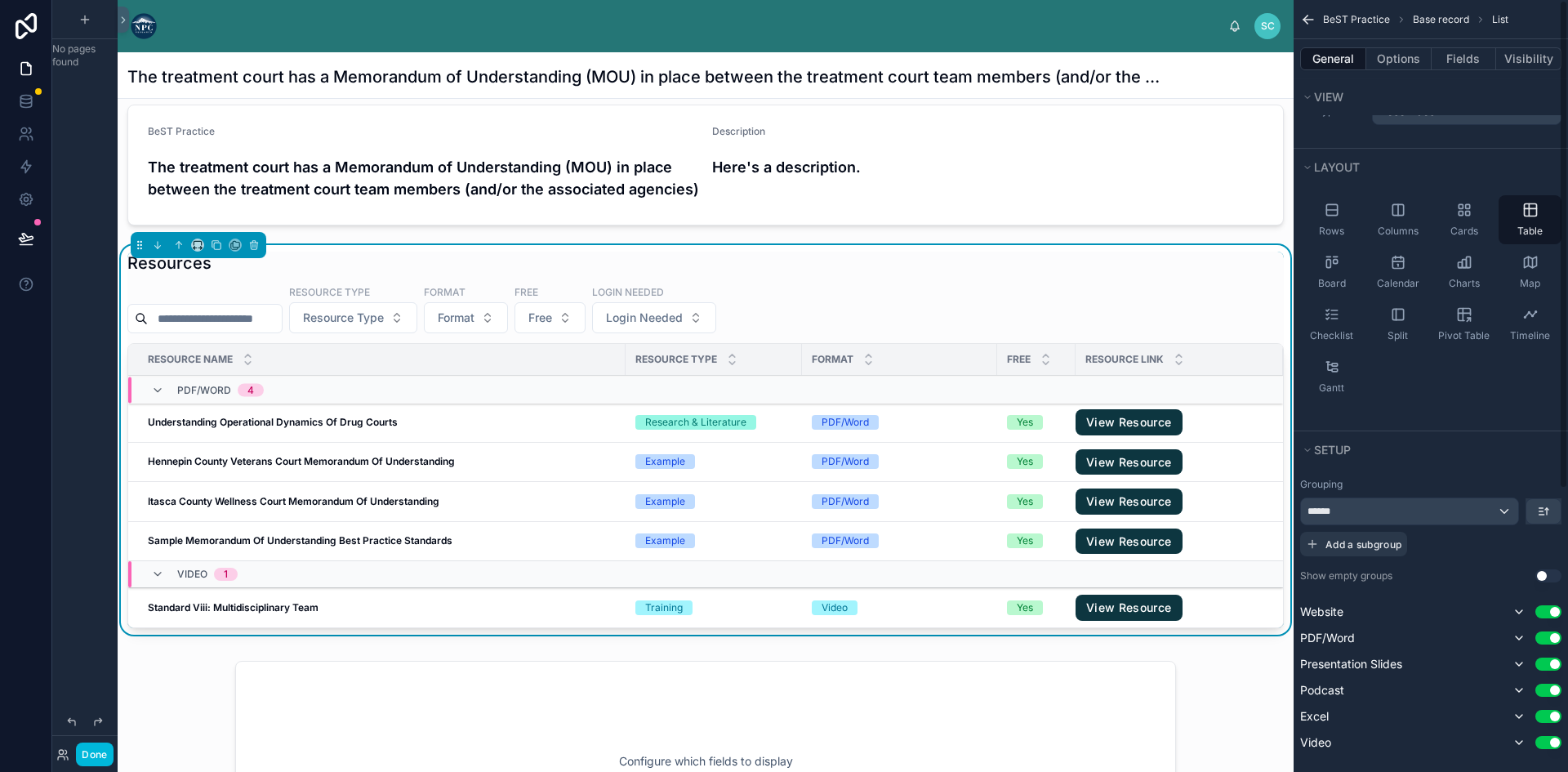
scroll to position [0, 0]
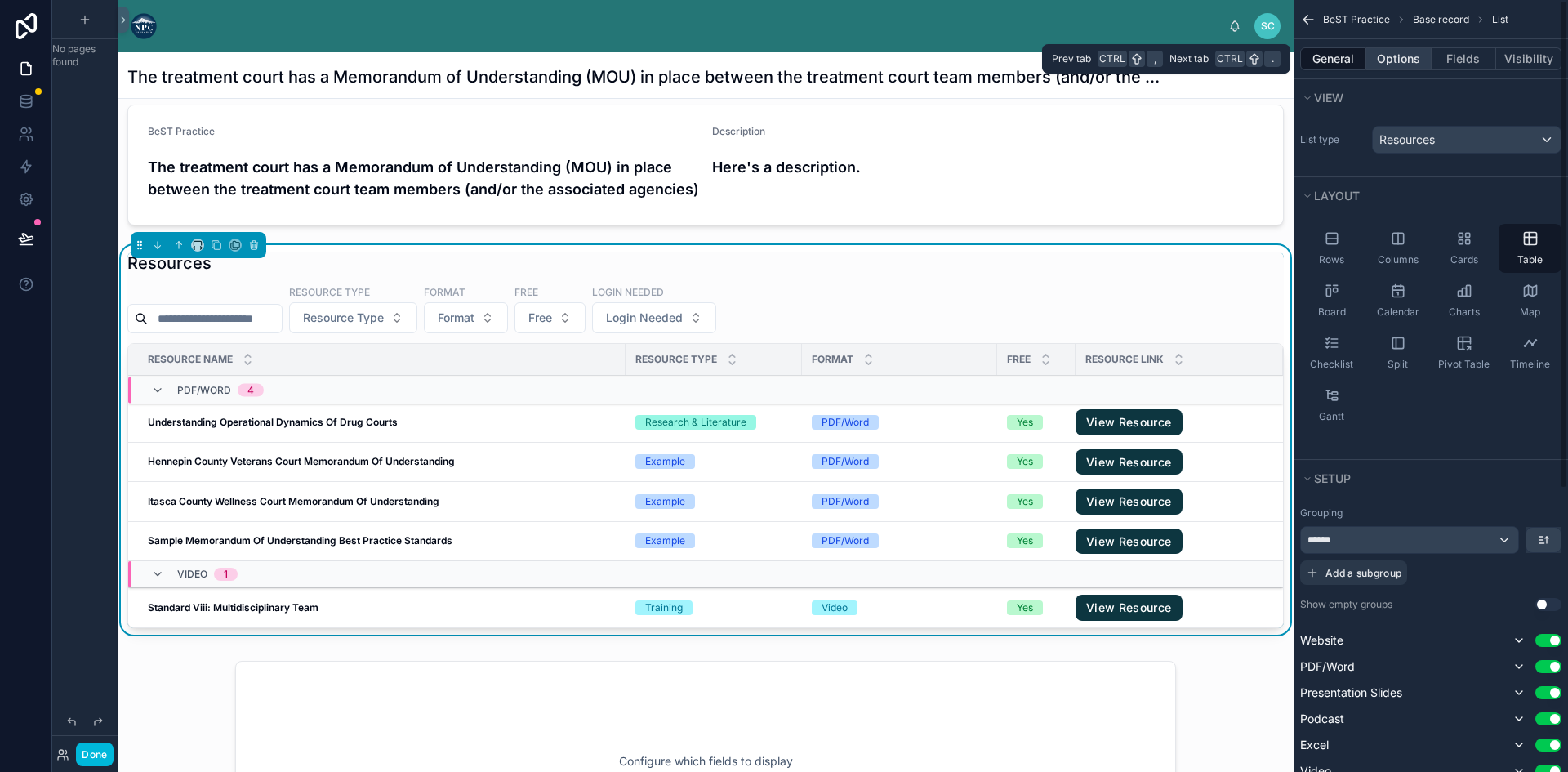
click at [1388, 60] on button "Options" at bounding box center [1398, 59] width 65 height 23
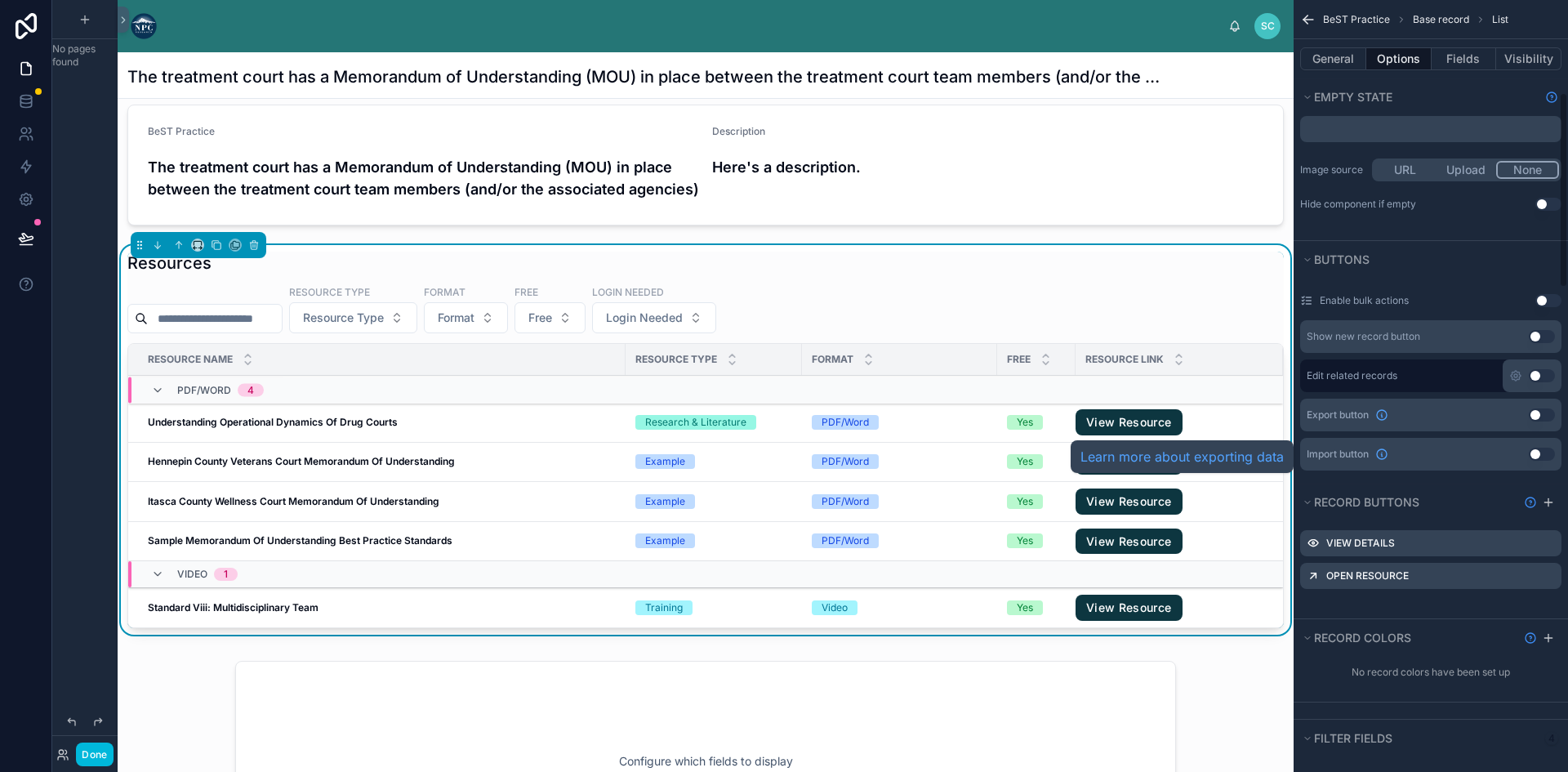
scroll to position [327, 0]
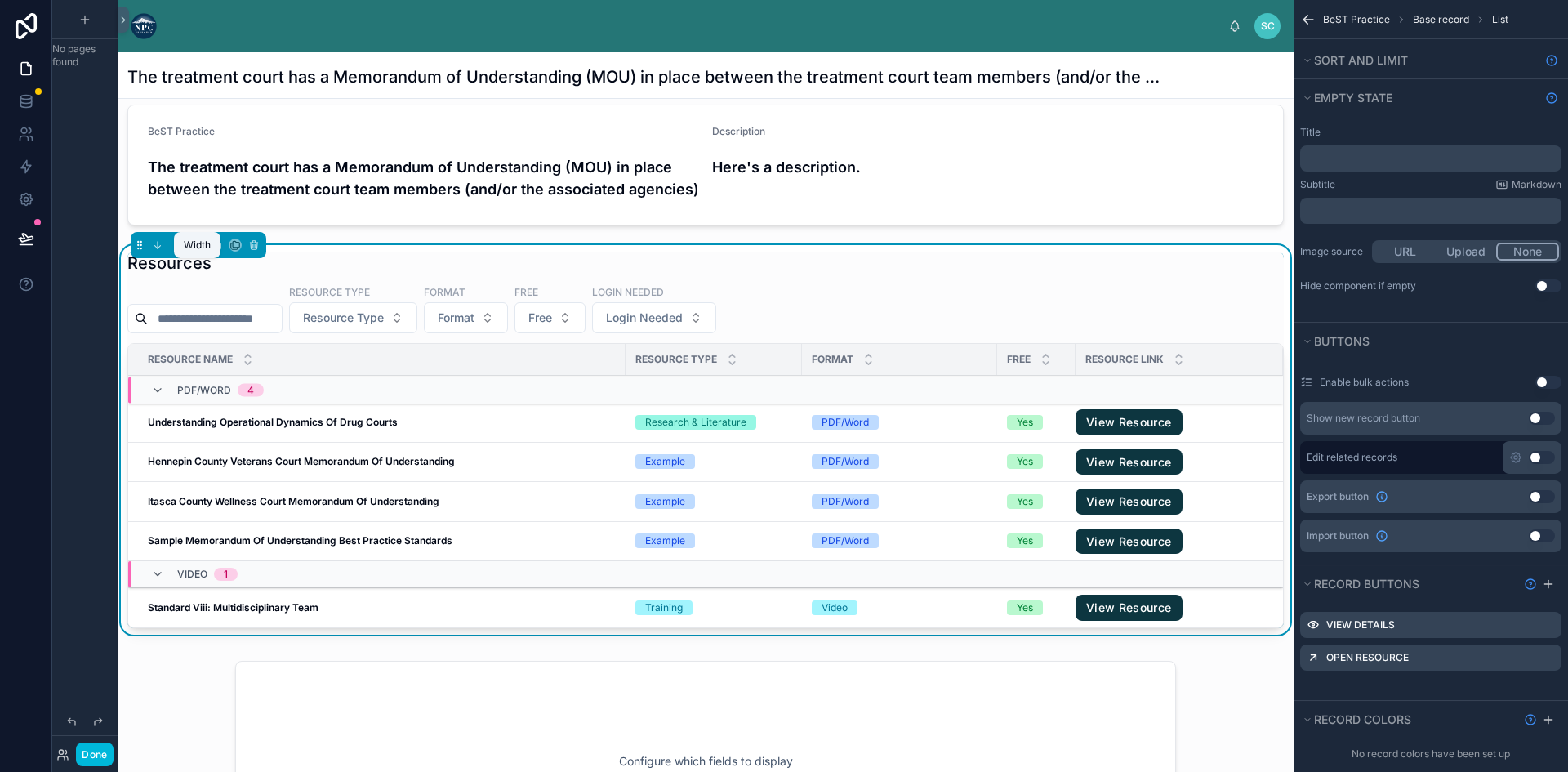
click at [193, 251] on icon at bounding box center [197, 244] width 12 height 12
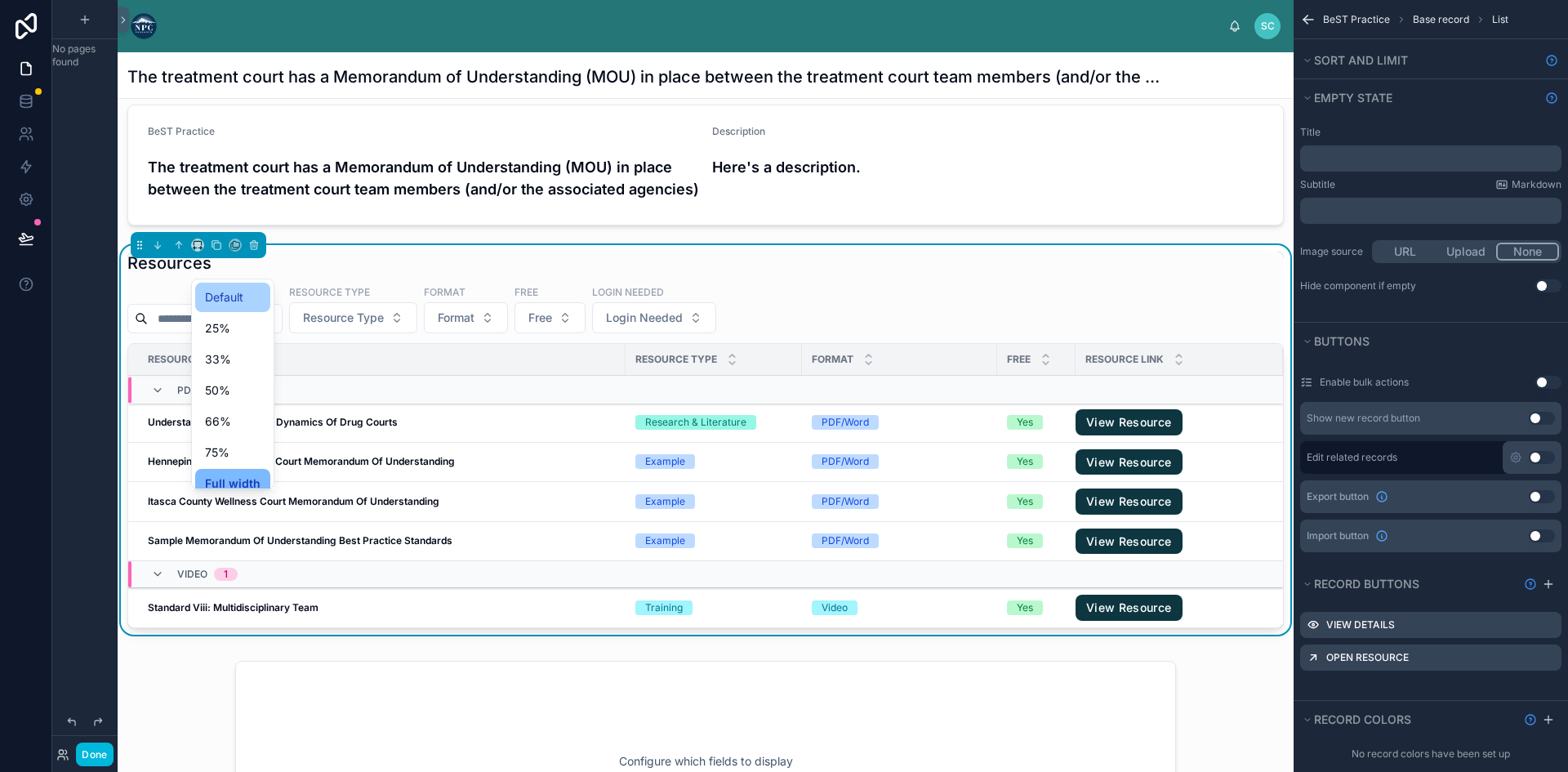
click at [226, 295] on span "Default" at bounding box center [224, 297] width 39 height 20
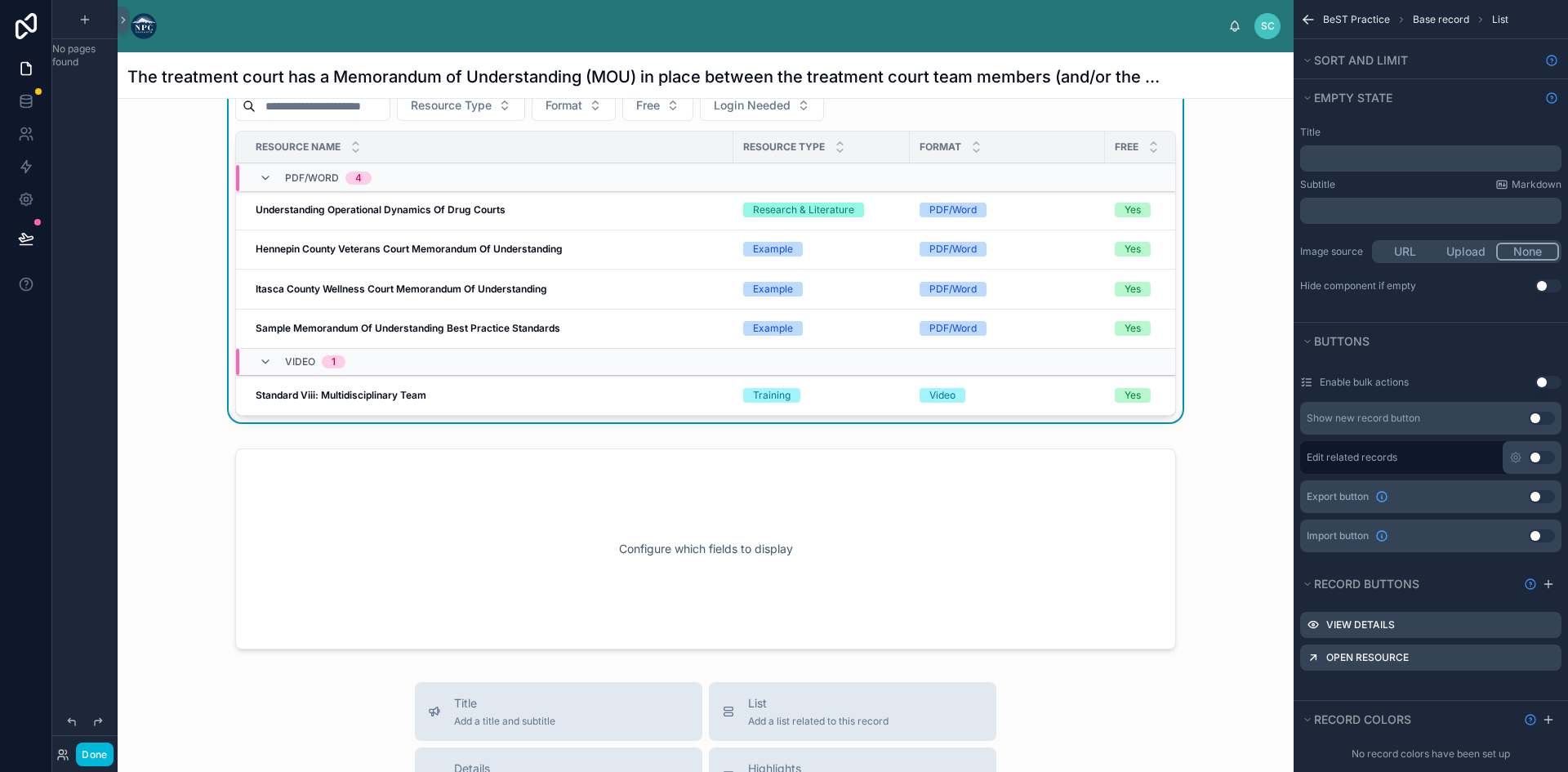
scroll to position [0, 0]
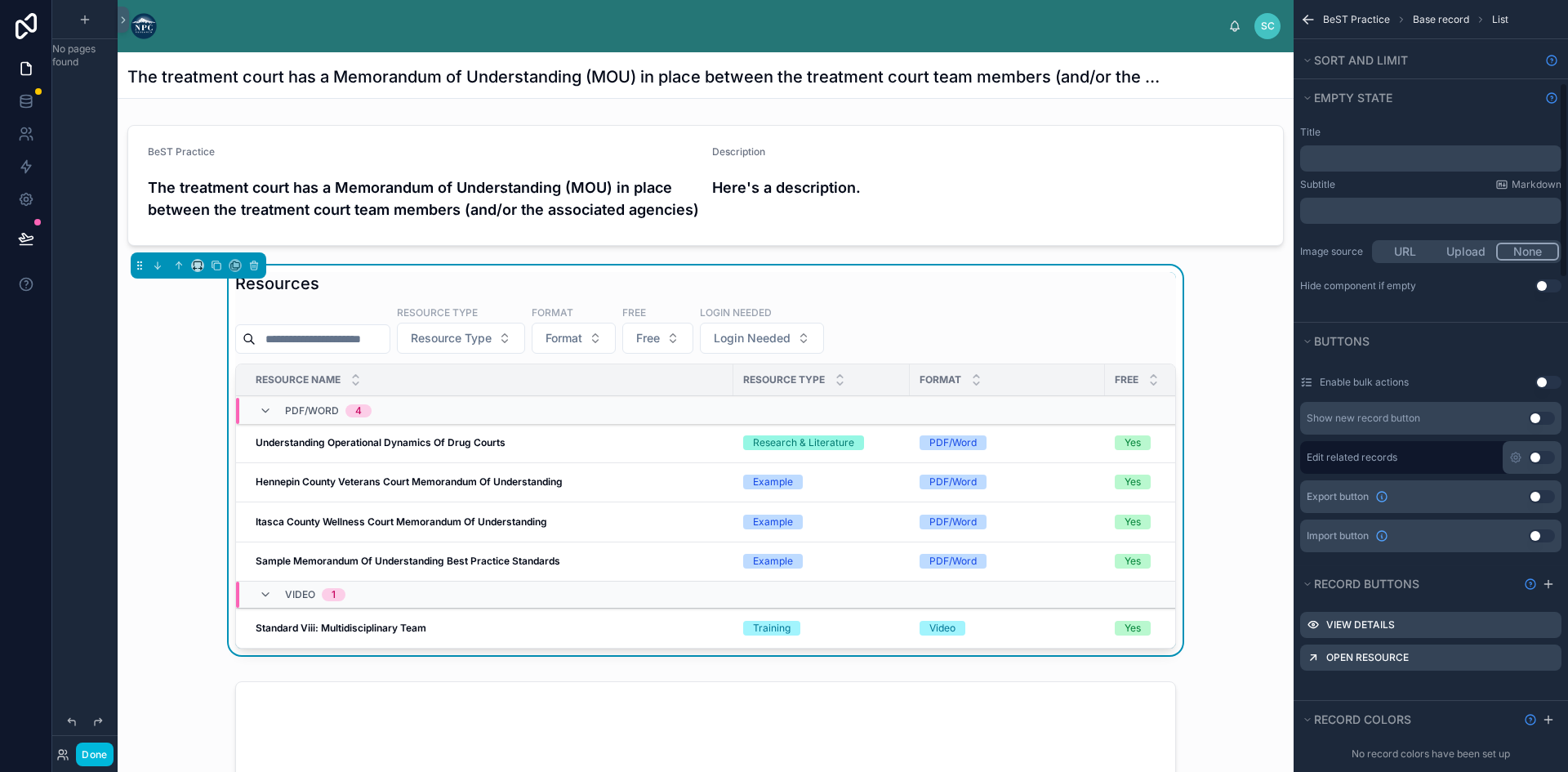
click at [1305, 17] on icon "scrollable content" at bounding box center [1305, 17] width 4 height 4
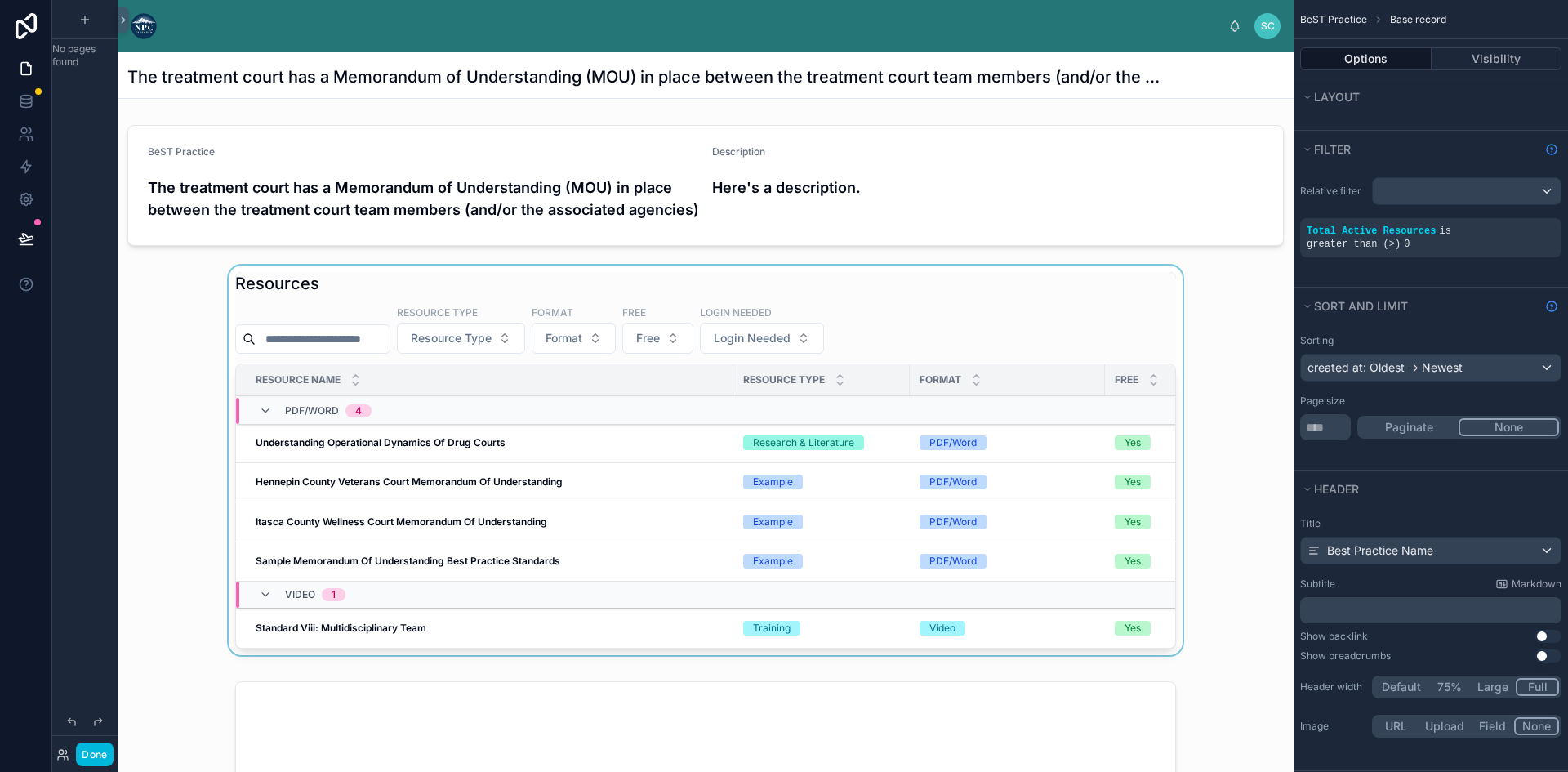
click at [1241, 388] on div at bounding box center [705, 463] width 1176 height 396
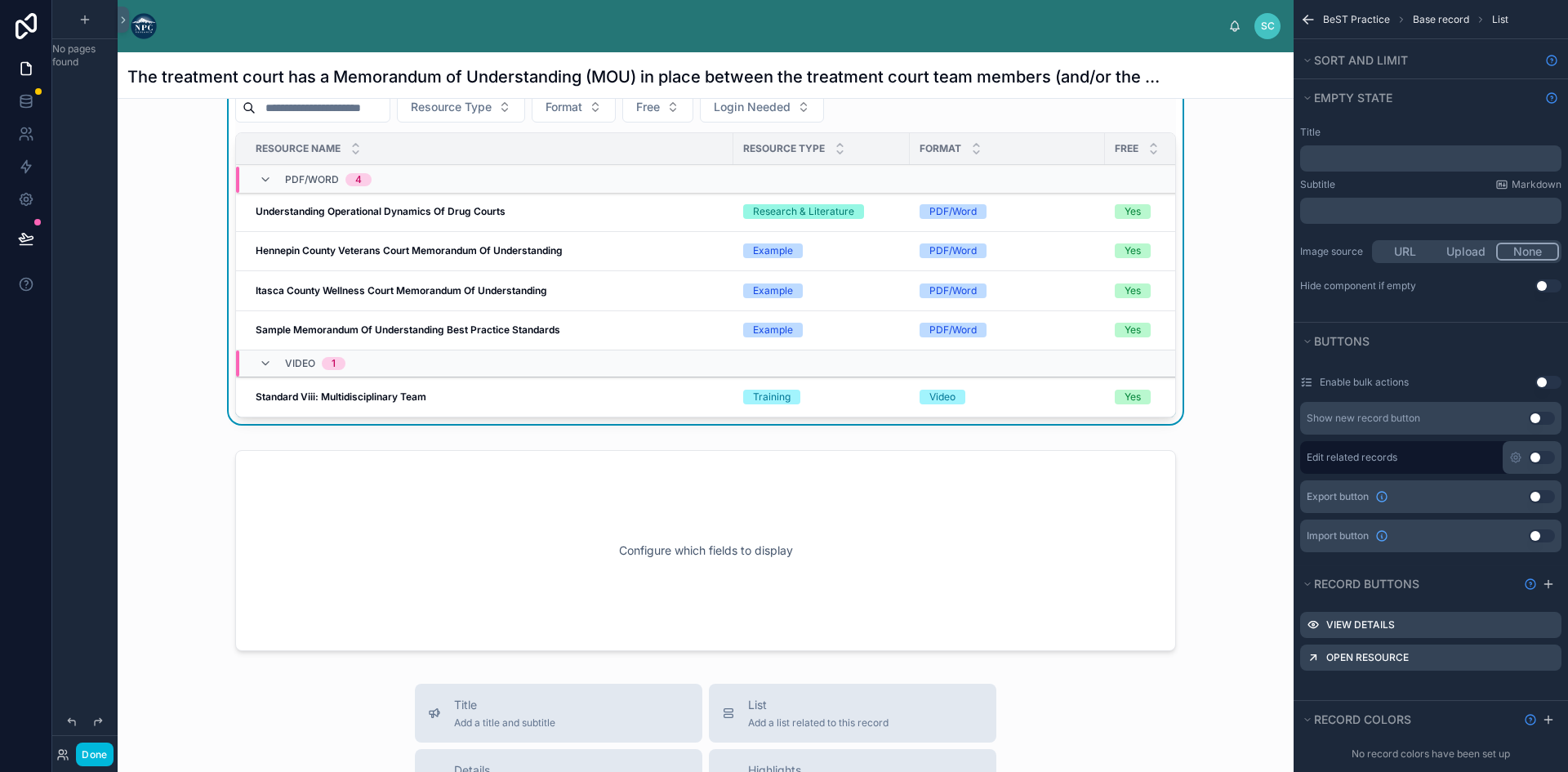
scroll to position [163, 0]
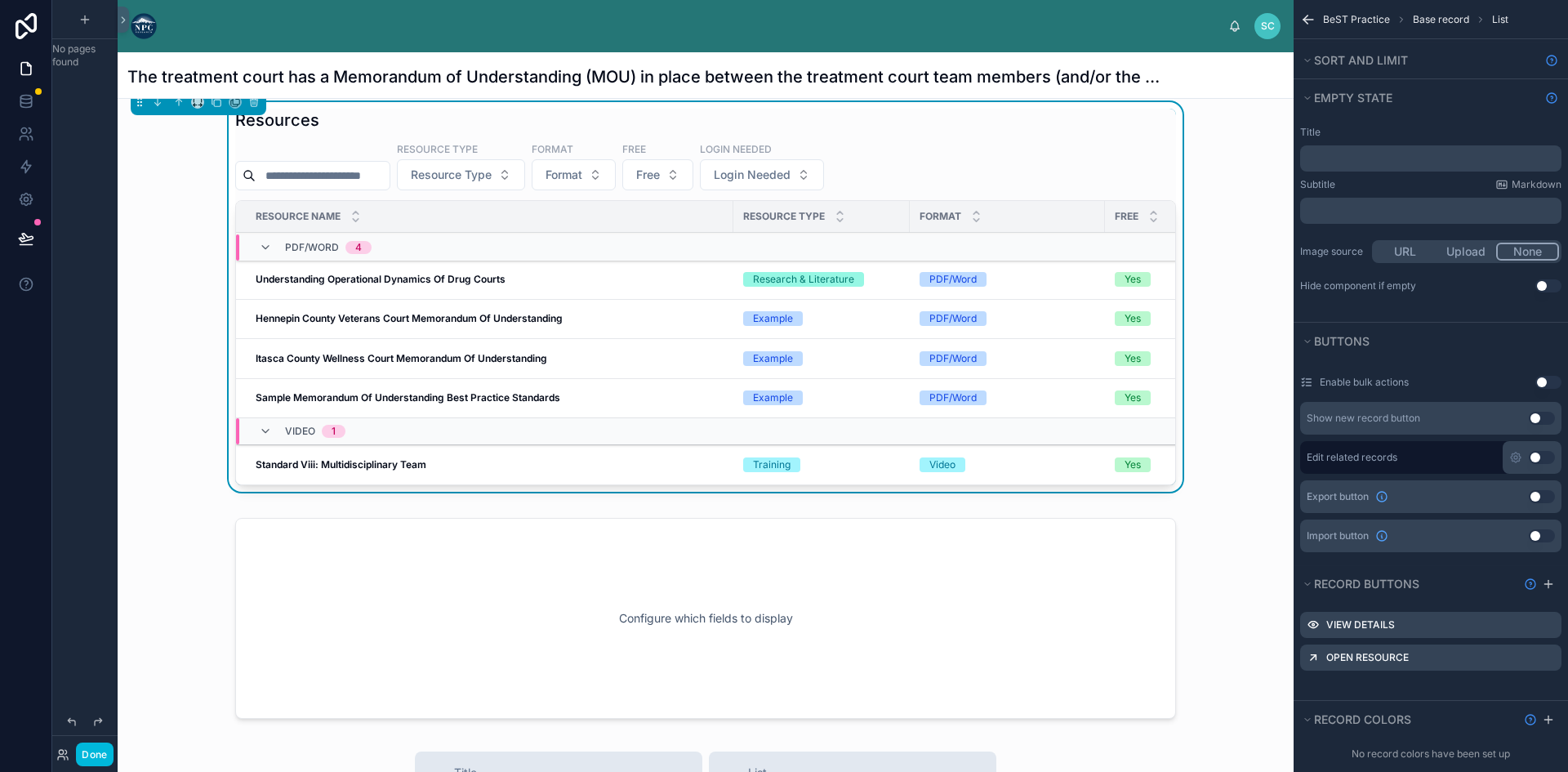
click at [990, 162] on div "Resources Resource Type Resource Type Format Format Free Free Login Needed Logi…" at bounding box center [706, 296] width 940 height 376
click at [1309, 55] on button "Sort And Limit" at bounding box center [1418, 61] width 238 height 23
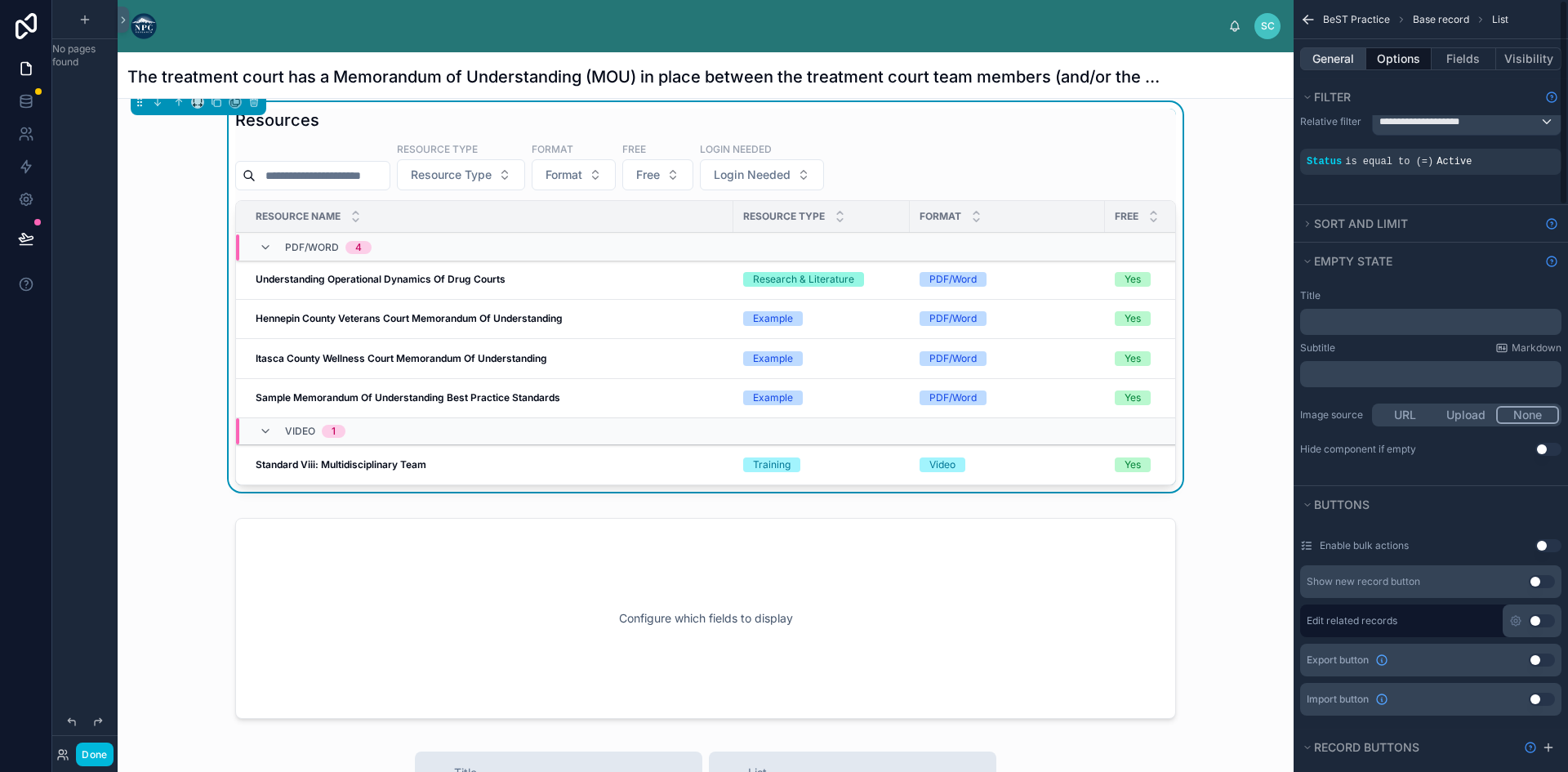
scroll to position [0, 0]
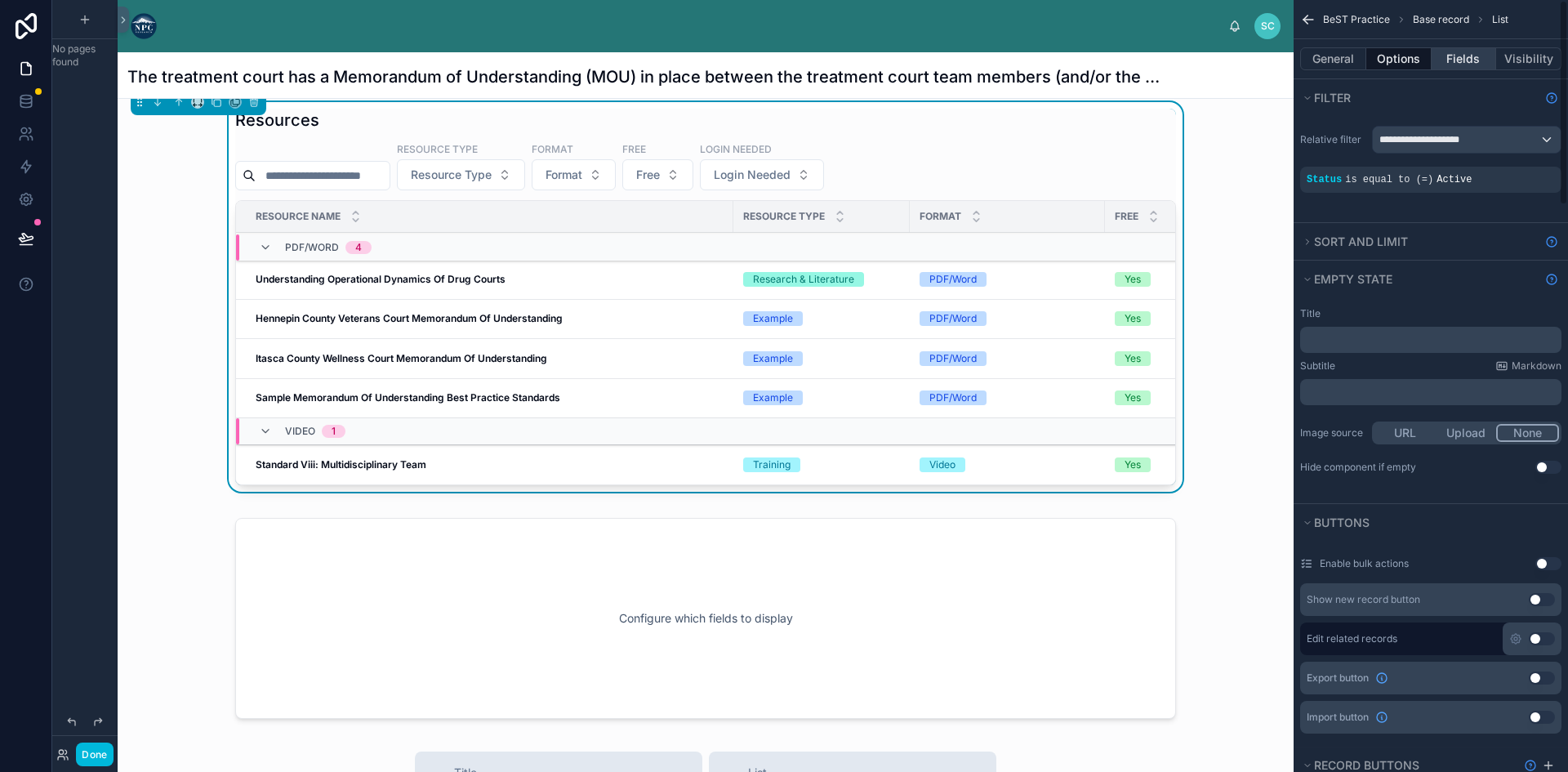
click at [1454, 55] on button "Fields" at bounding box center [1463, 59] width 65 height 23
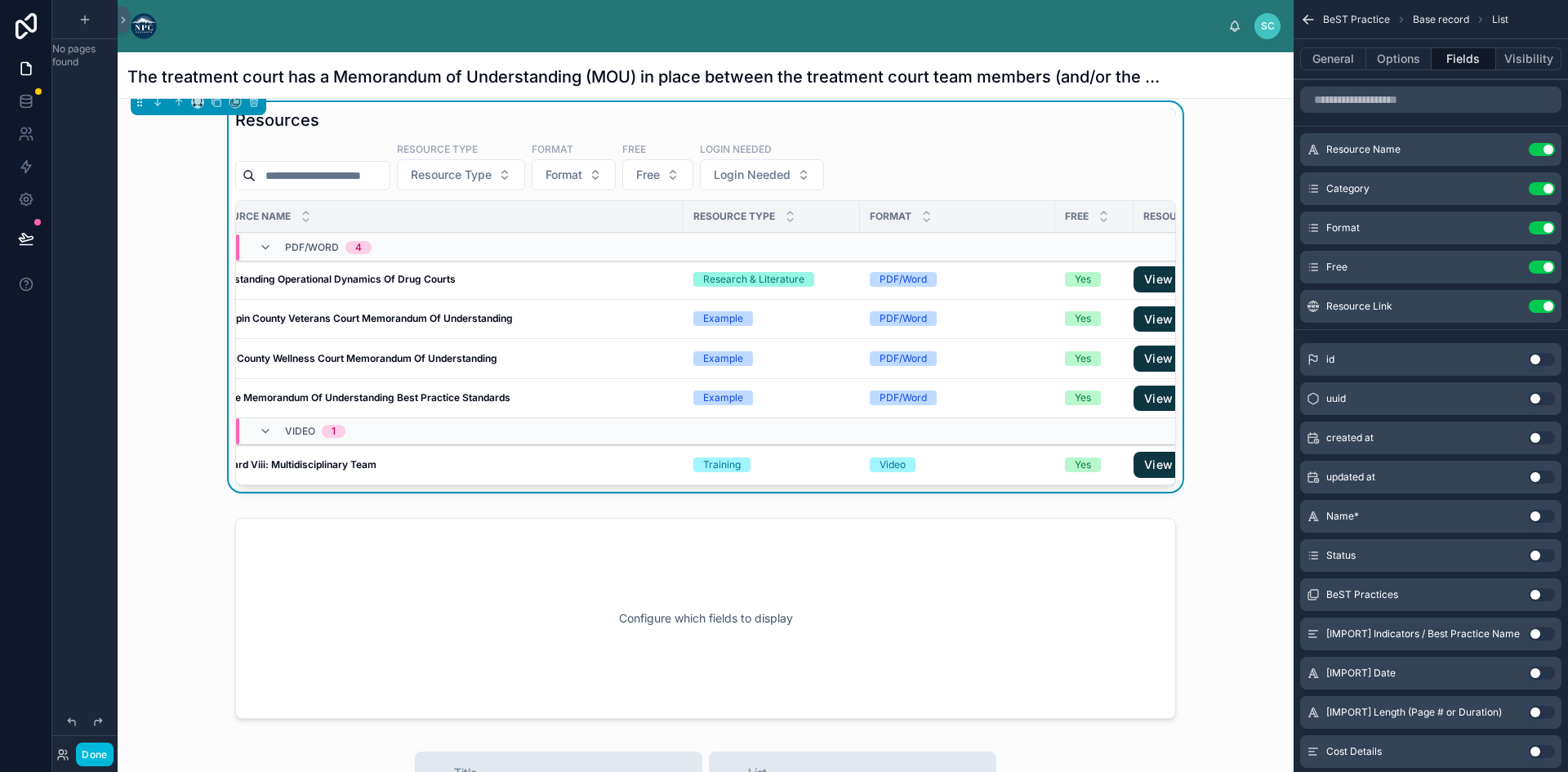
scroll to position [0, 201]
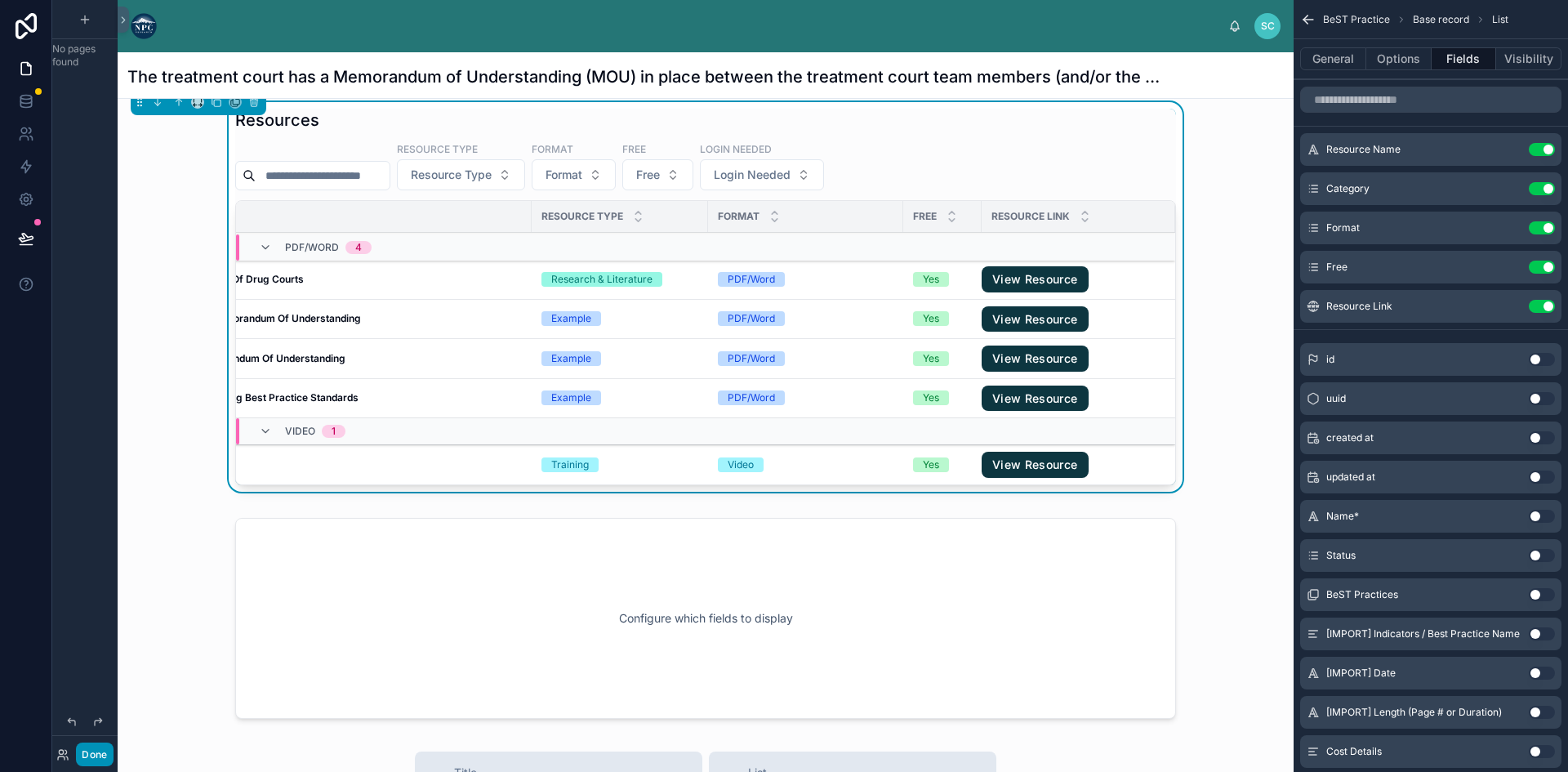
click at [92, 751] on button "Done" at bounding box center [94, 754] width 37 height 23
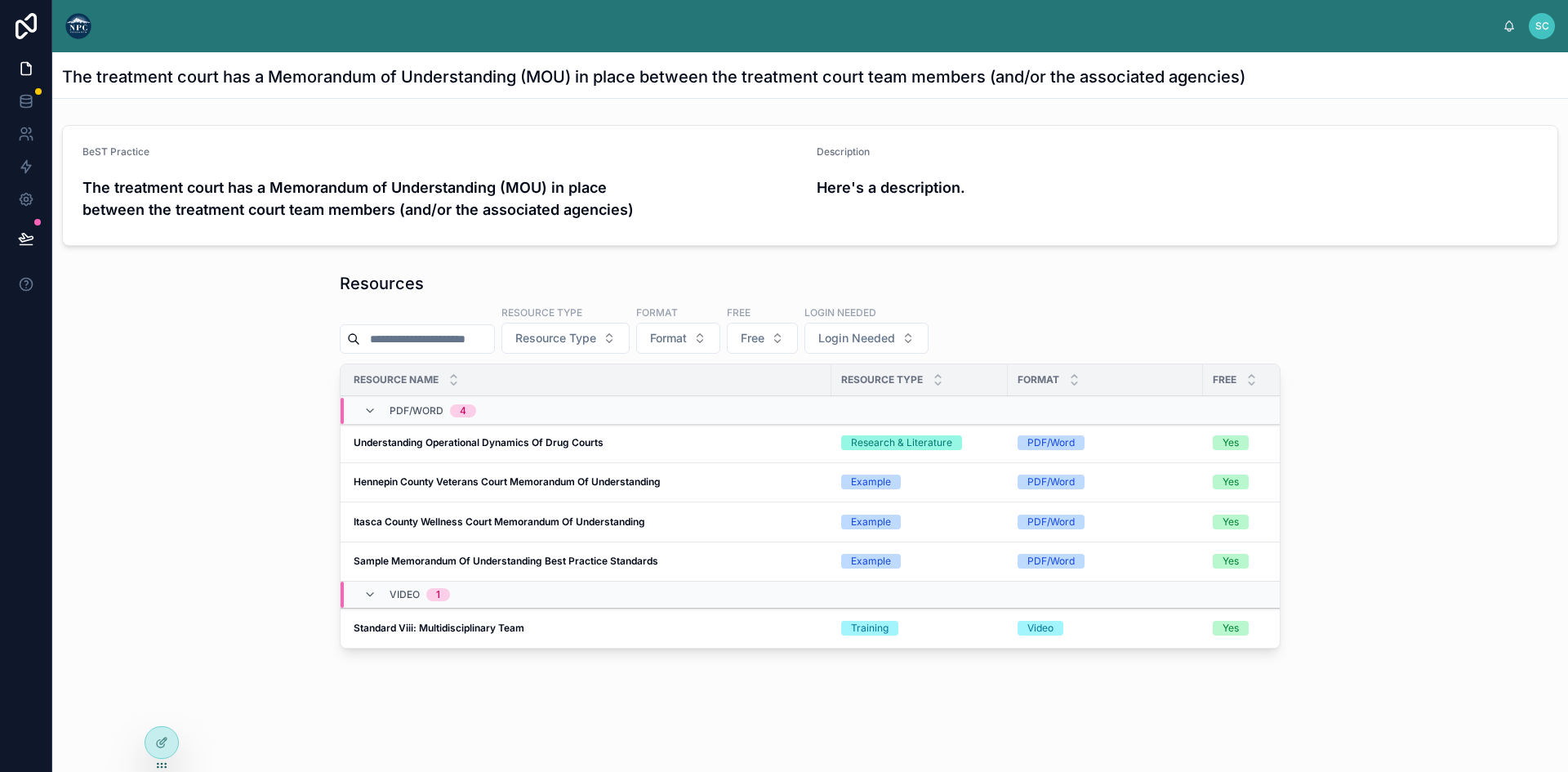
scroll to position [0, 0]
click at [169, 745] on div at bounding box center [161, 742] width 32 height 31
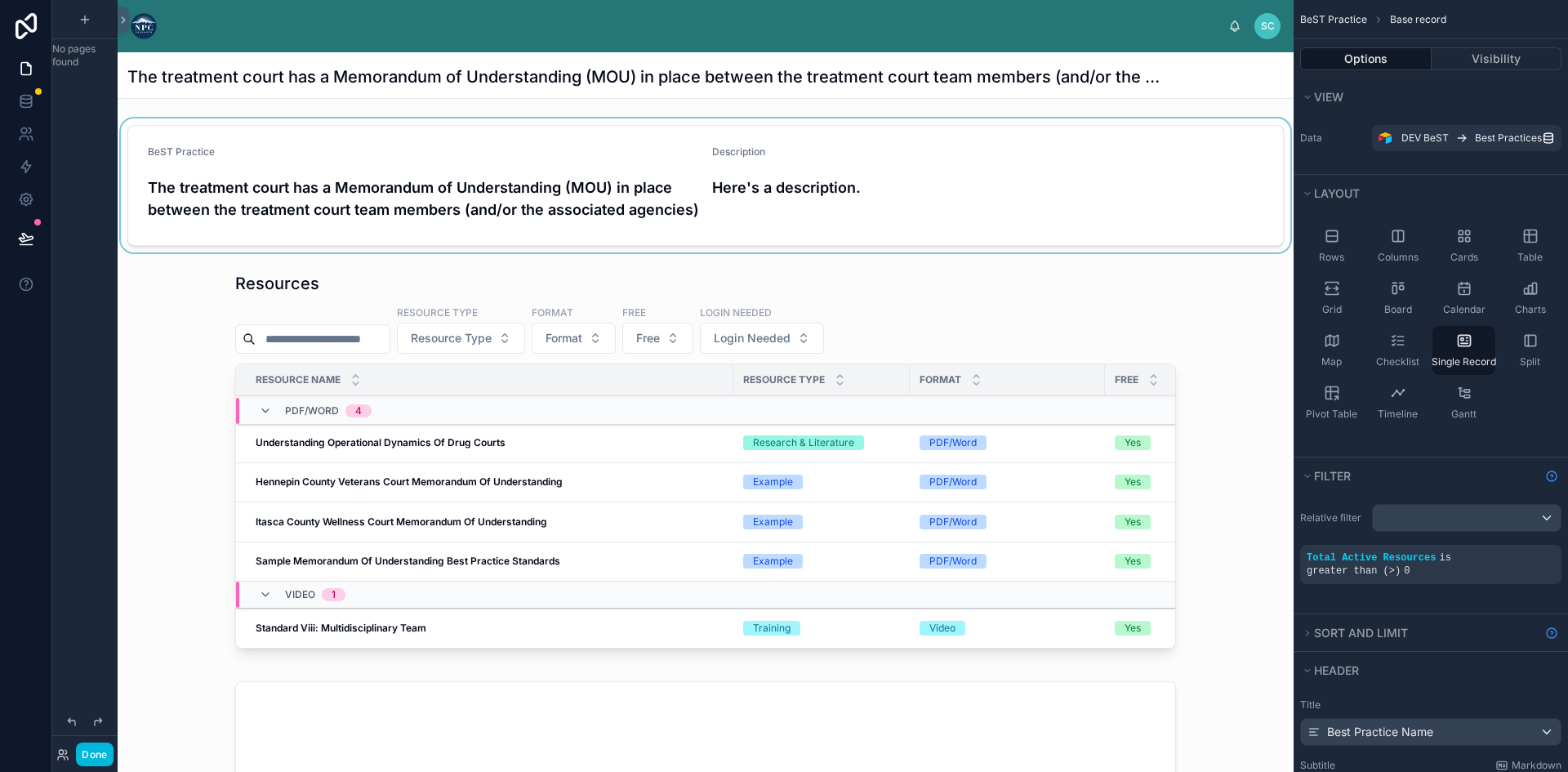
click at [465, 253] on div at bounding box center [705, 185] width 1176 height 134
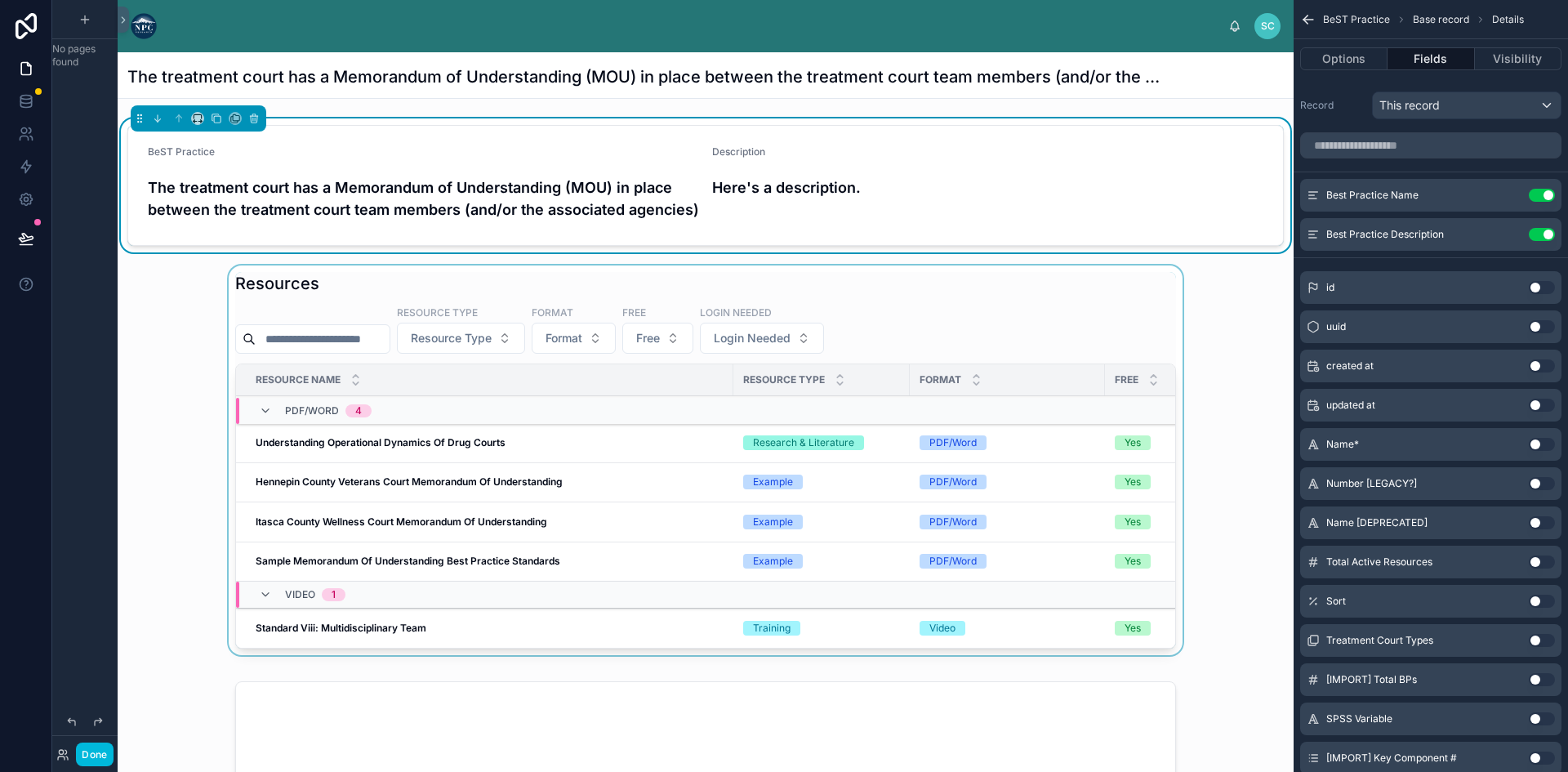
click at [463, 298] on div at bounding box center [705, 463] width 1176 height 396
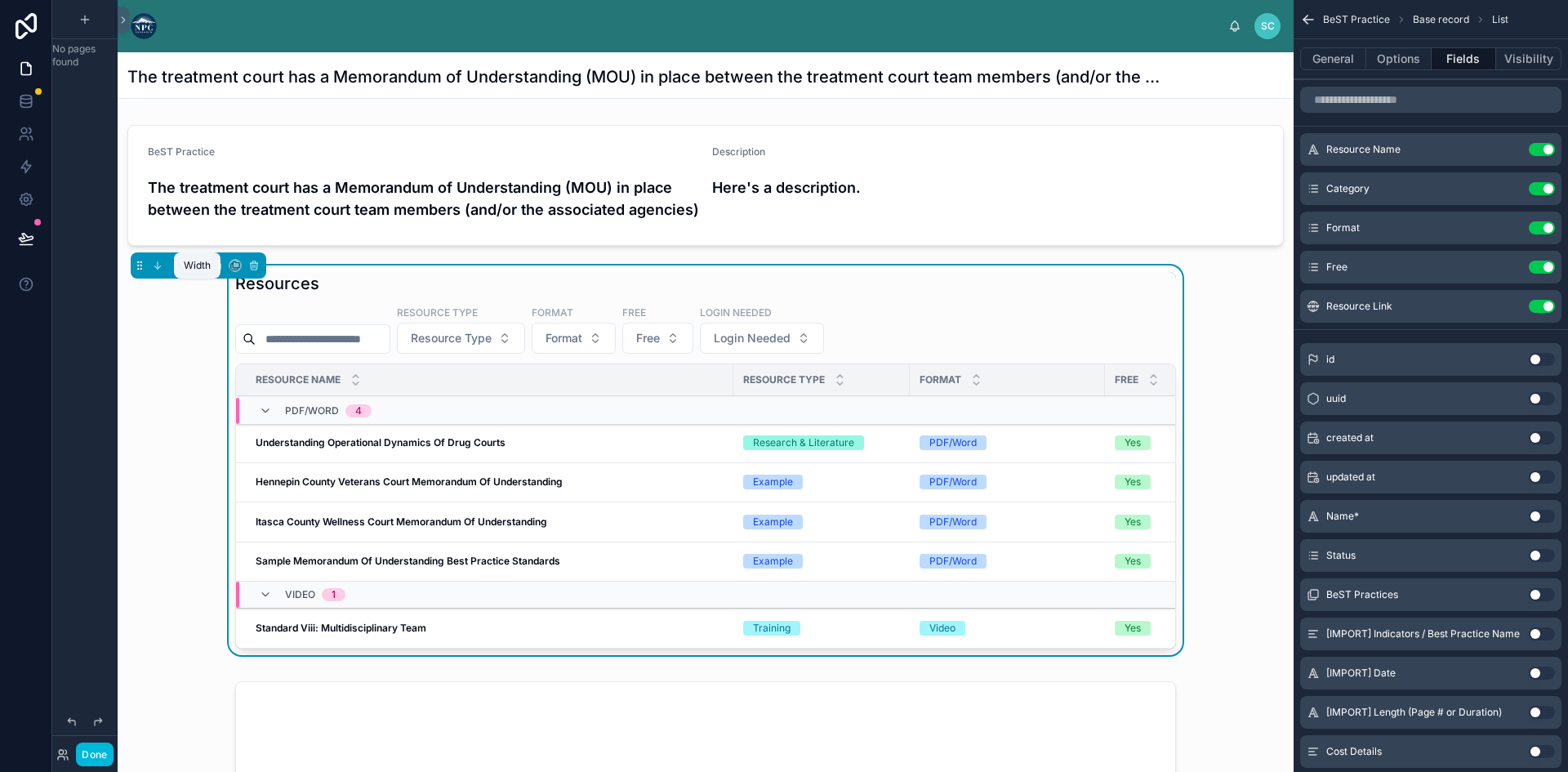
click at [192, 271] on icon at bounding box center [197, 265] width 12 height 12
click at [245, 488] on div "Large" at bounding box center [230, 491] width 51 height 20
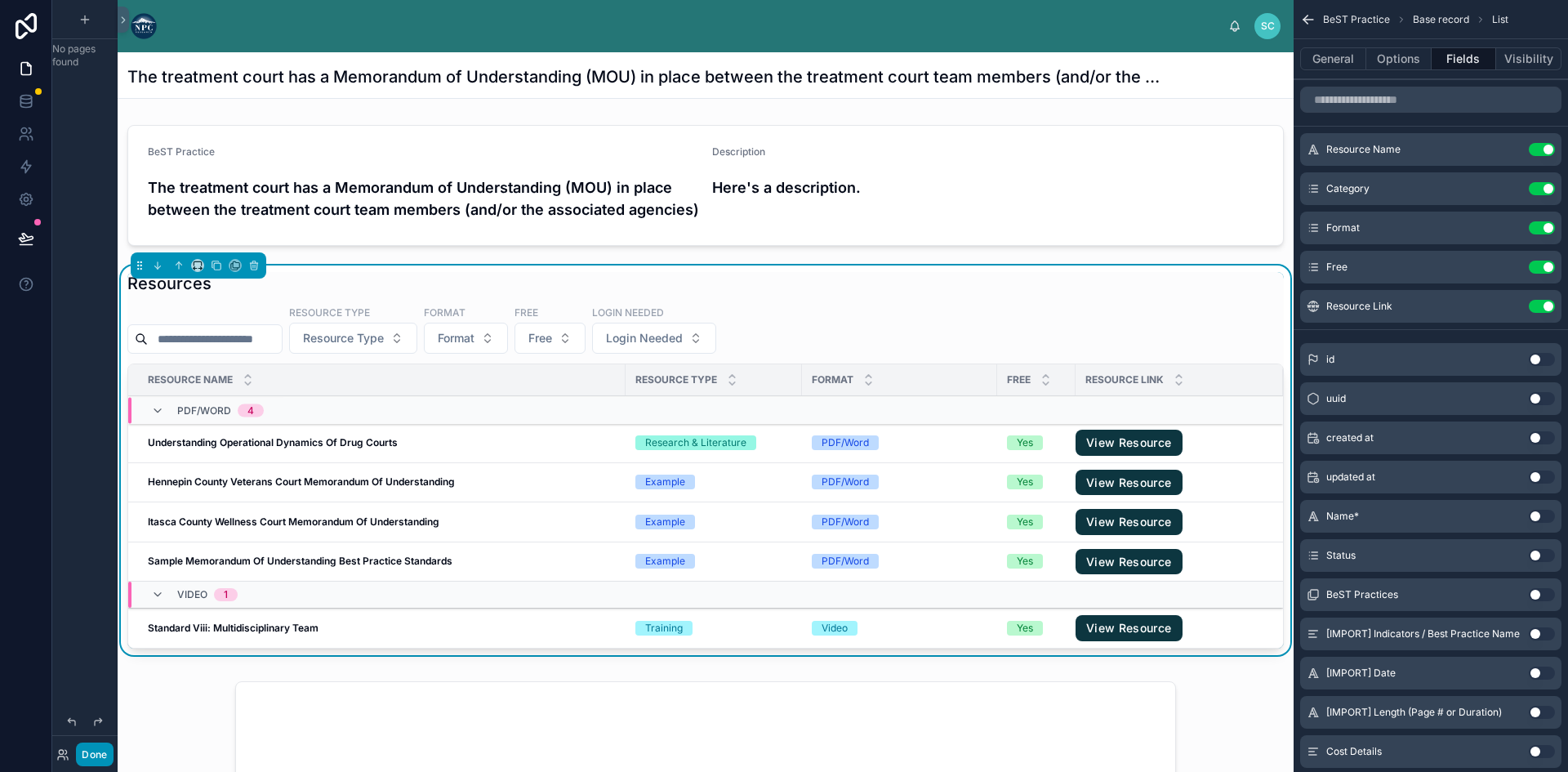
click at [101, 749] on button "Done" at bounding box center [94, 754] width 37 height 23
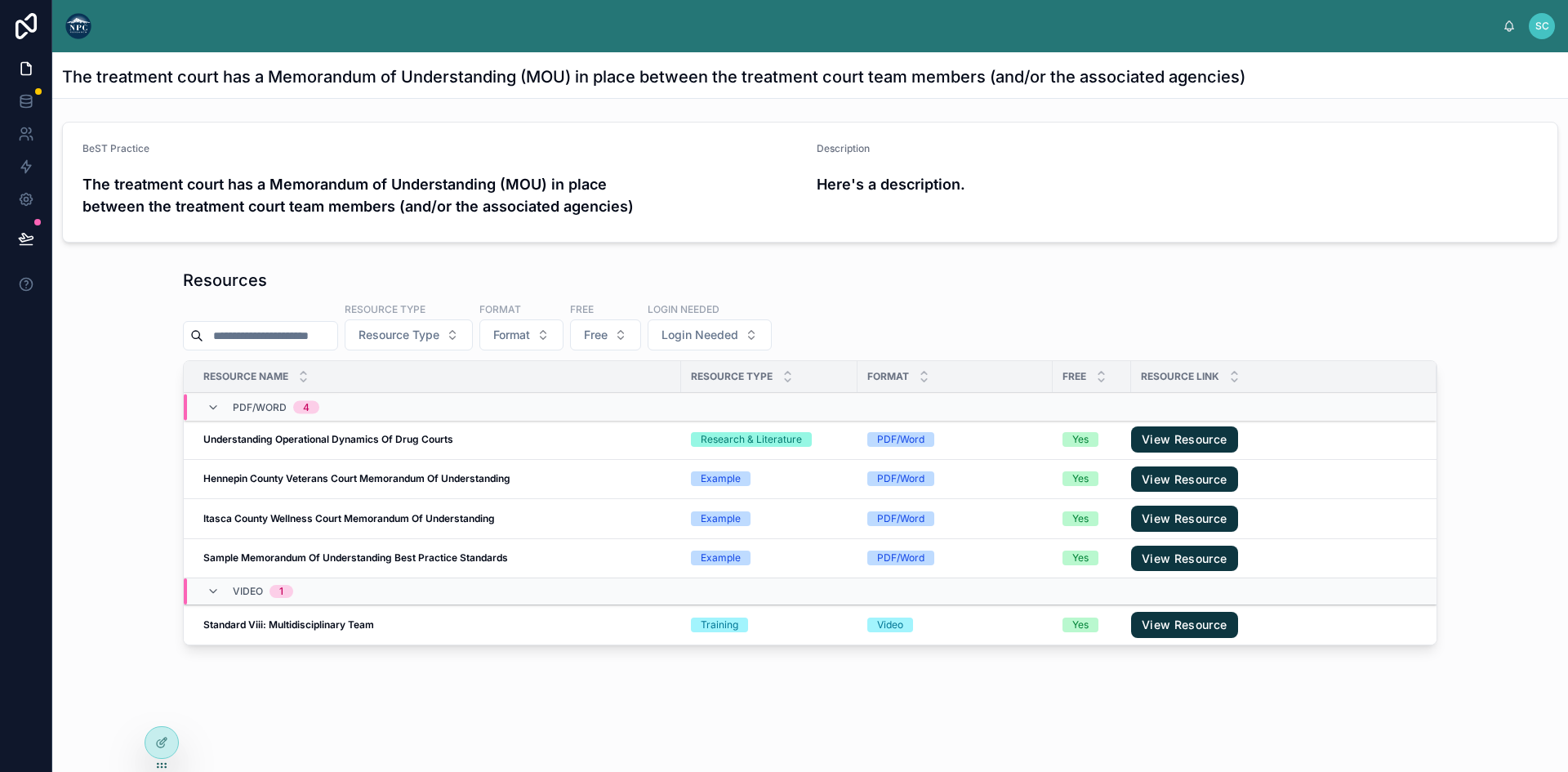
scroll to position [0, 0]
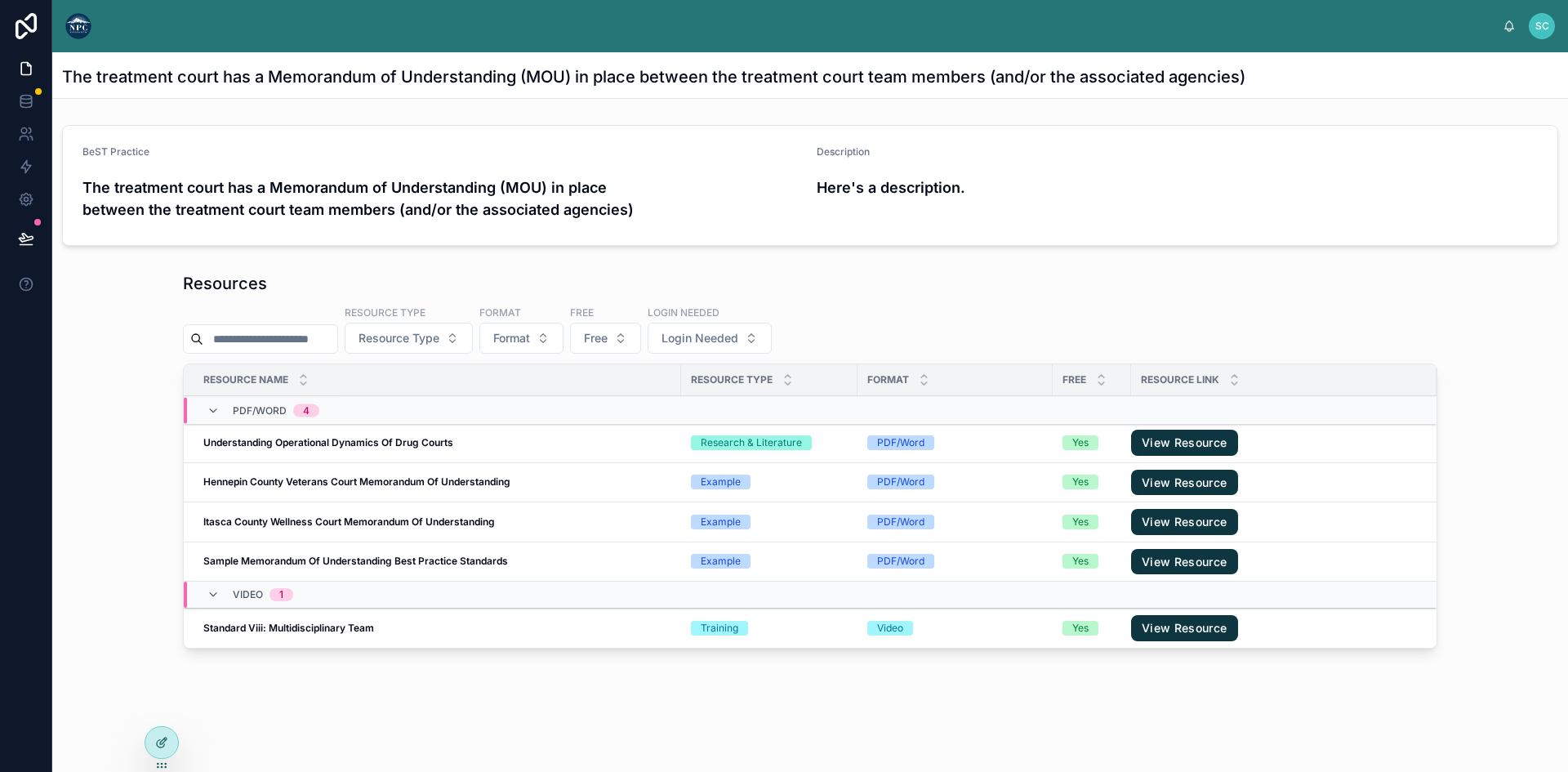
click at [163, 736] on icon at bounding box center [161, 742] width 13 height 13
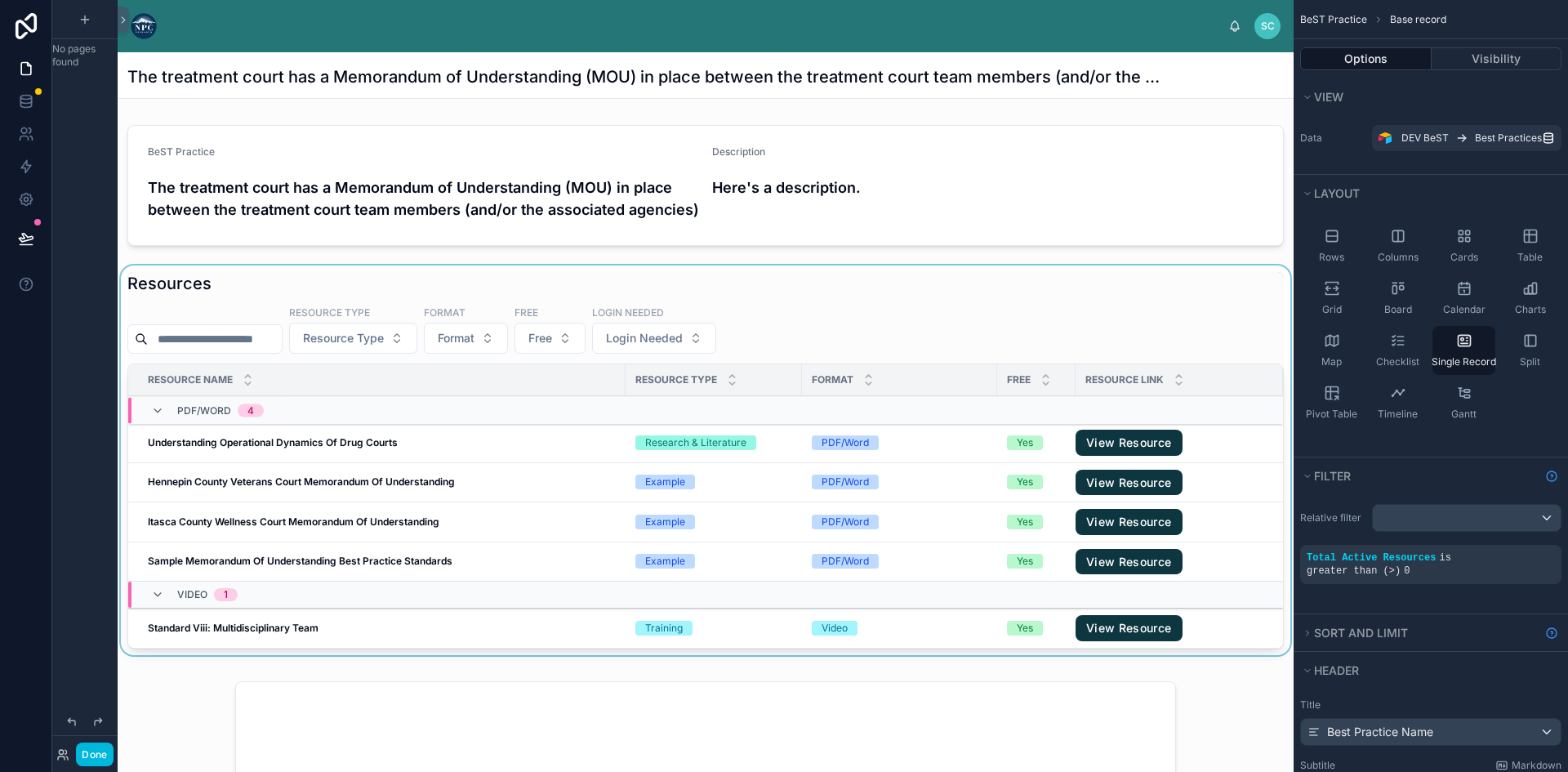
click at [1003, 395] on div "Free" at bounding box center [1036, 380] width 79 height 31
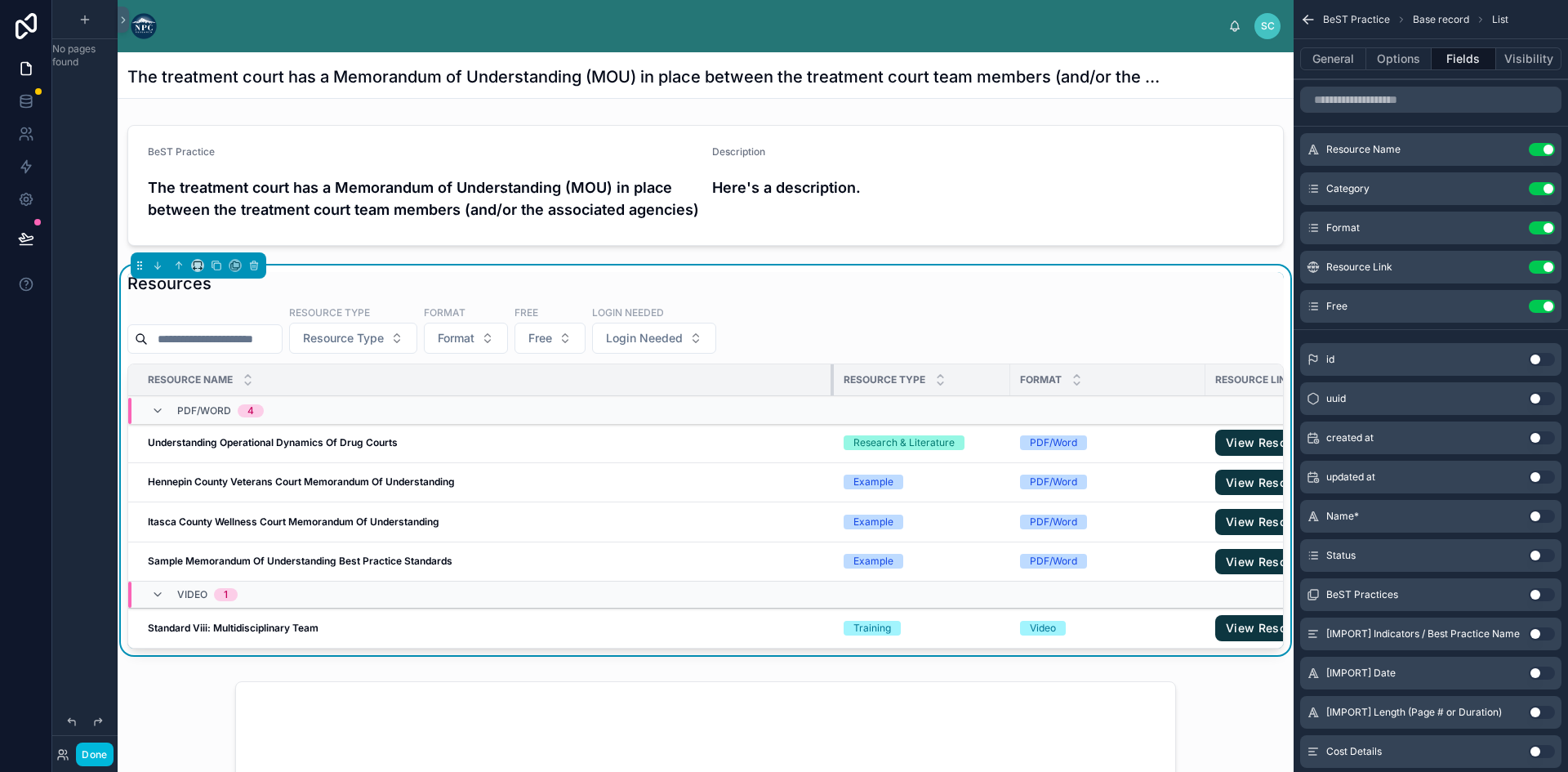
drag, startPoint x: 624, startPoint y: 411, endPoint x: 832, endPoint y: 422, distance: 208.3
click at [832, 422] on table "Resource Name Resource Type Format Resource Link Free PDF/Word 4 Understanding …" at bounding box center [822, 506] width 1389 height 283
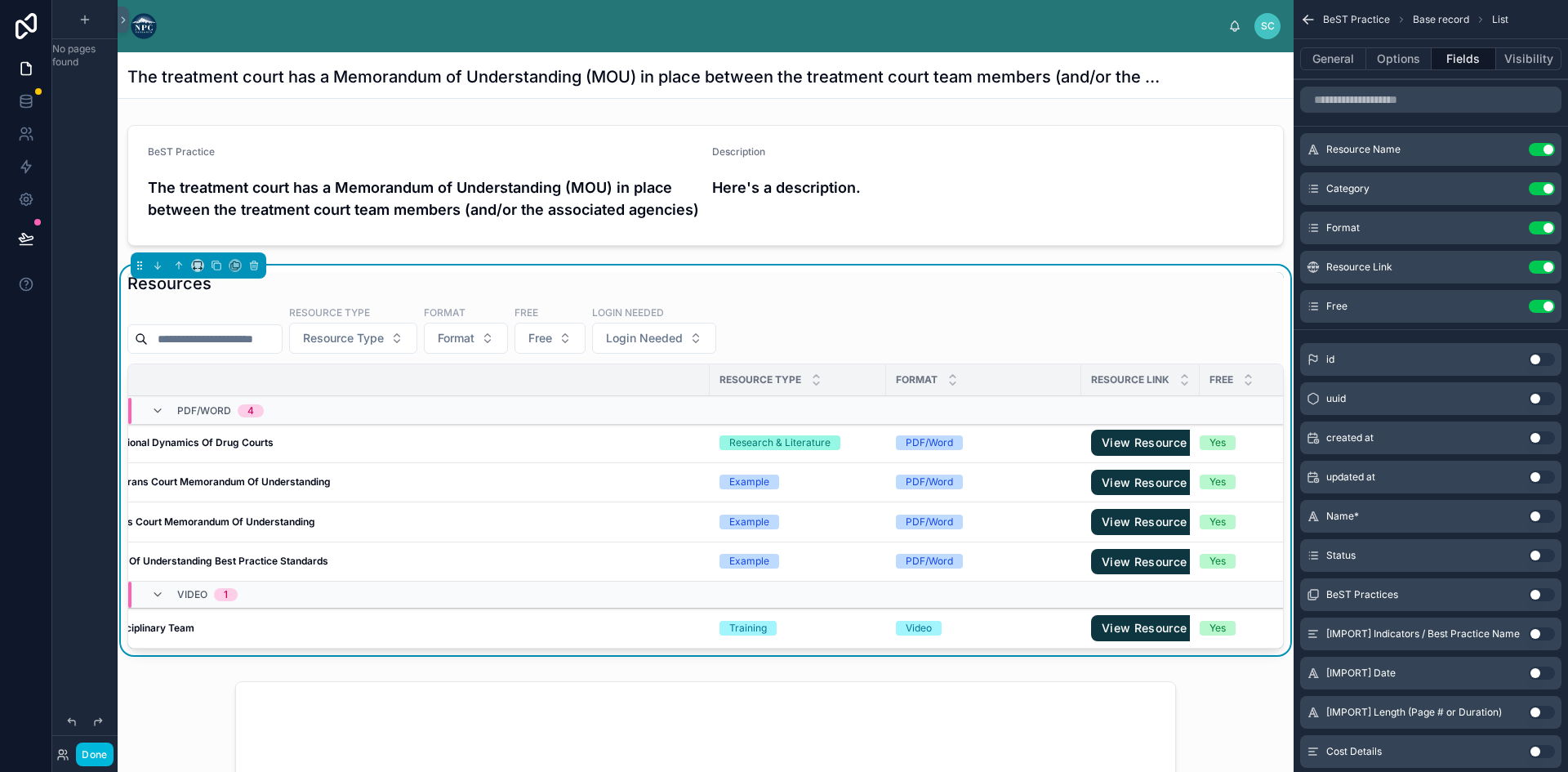
scroll to position [0, 246]
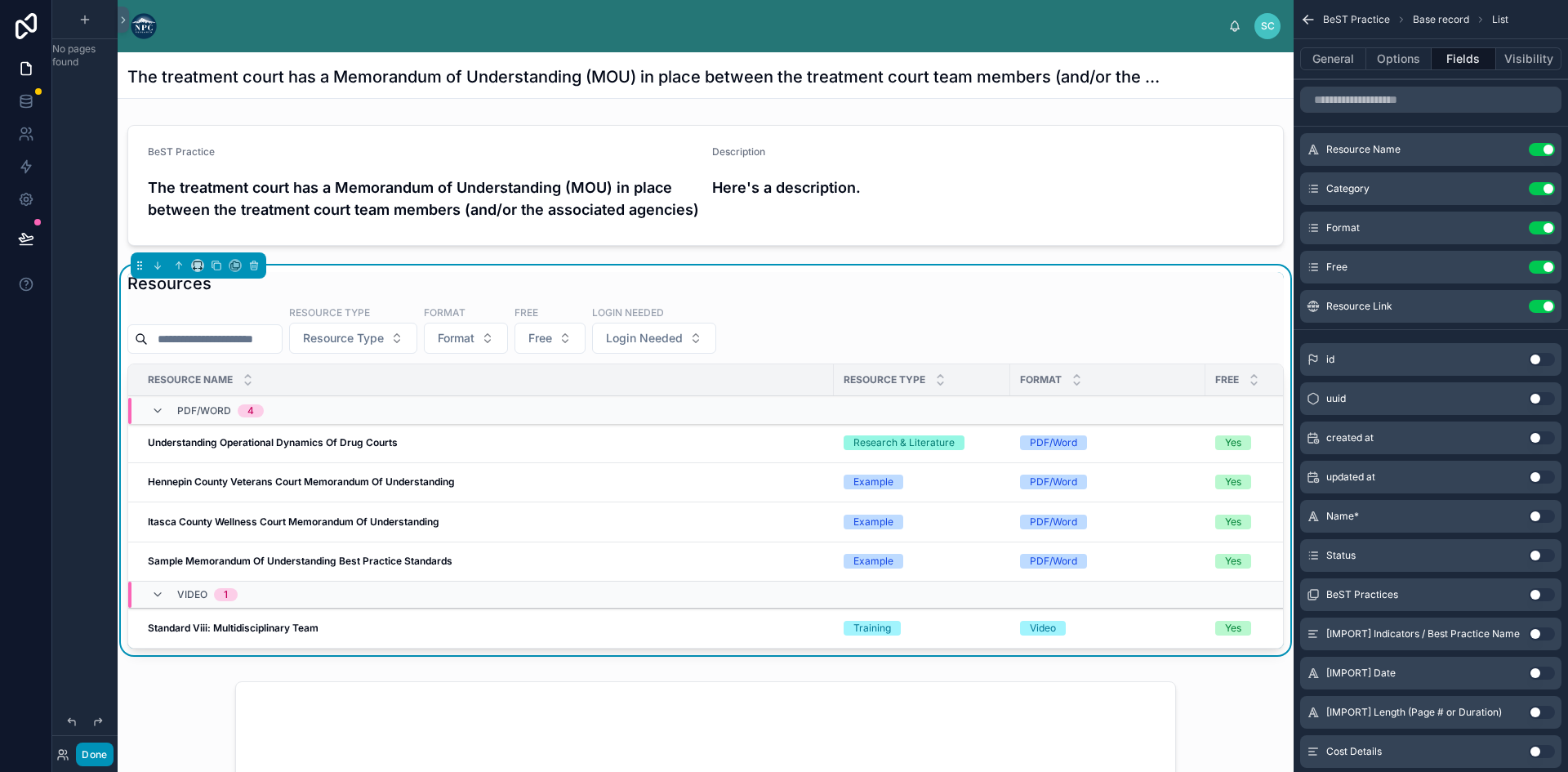
click at [102, 757] on button "Done" at bounding box center [94, 754] width 37 height 23
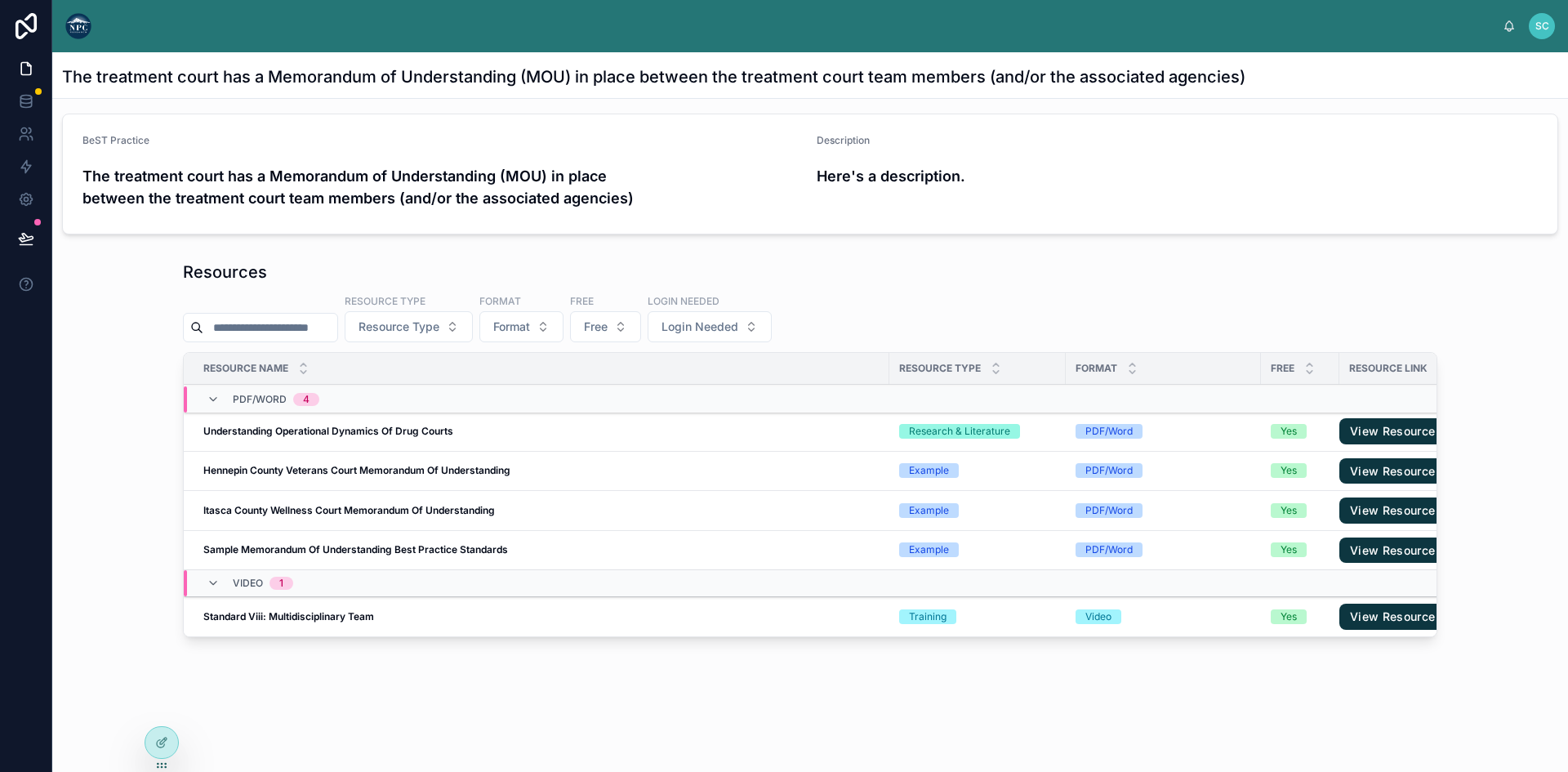
scroll to position [0, 0]
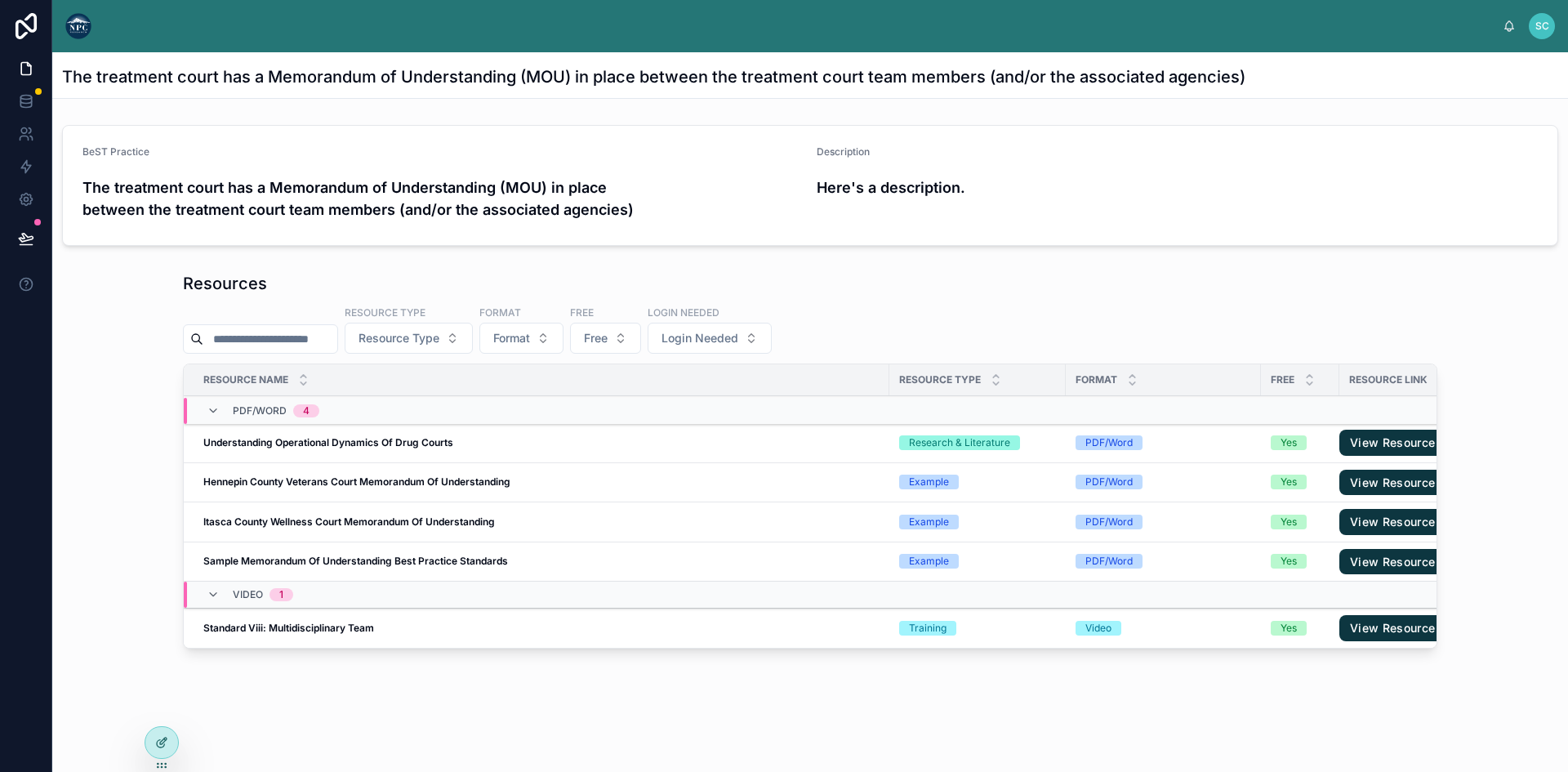
click at [170, 741] on div at bounding box center [161, 742] width 32 height 31
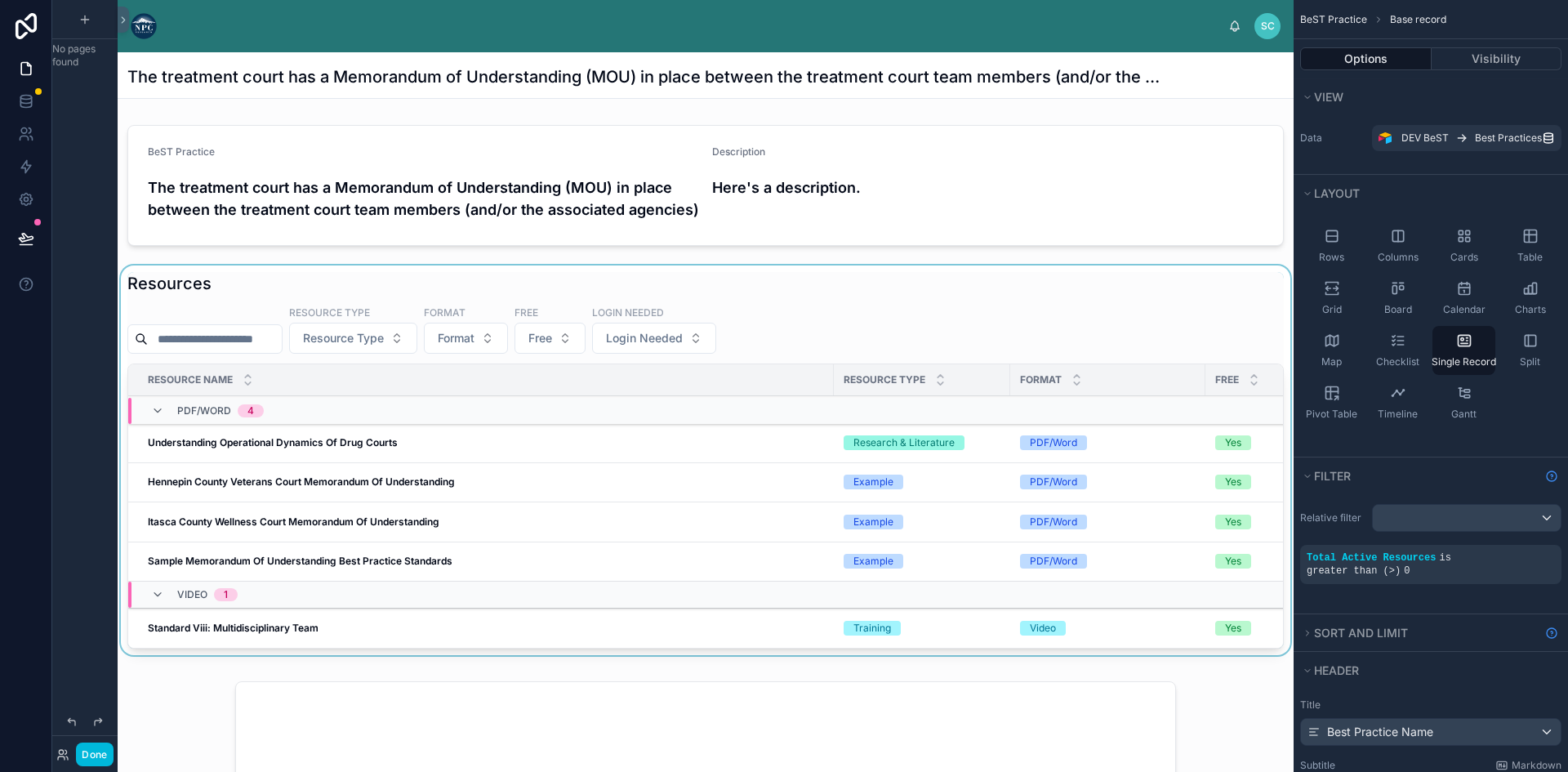
click at [234, 300] on div at bounding box center [705, 463] width 1176 height 396
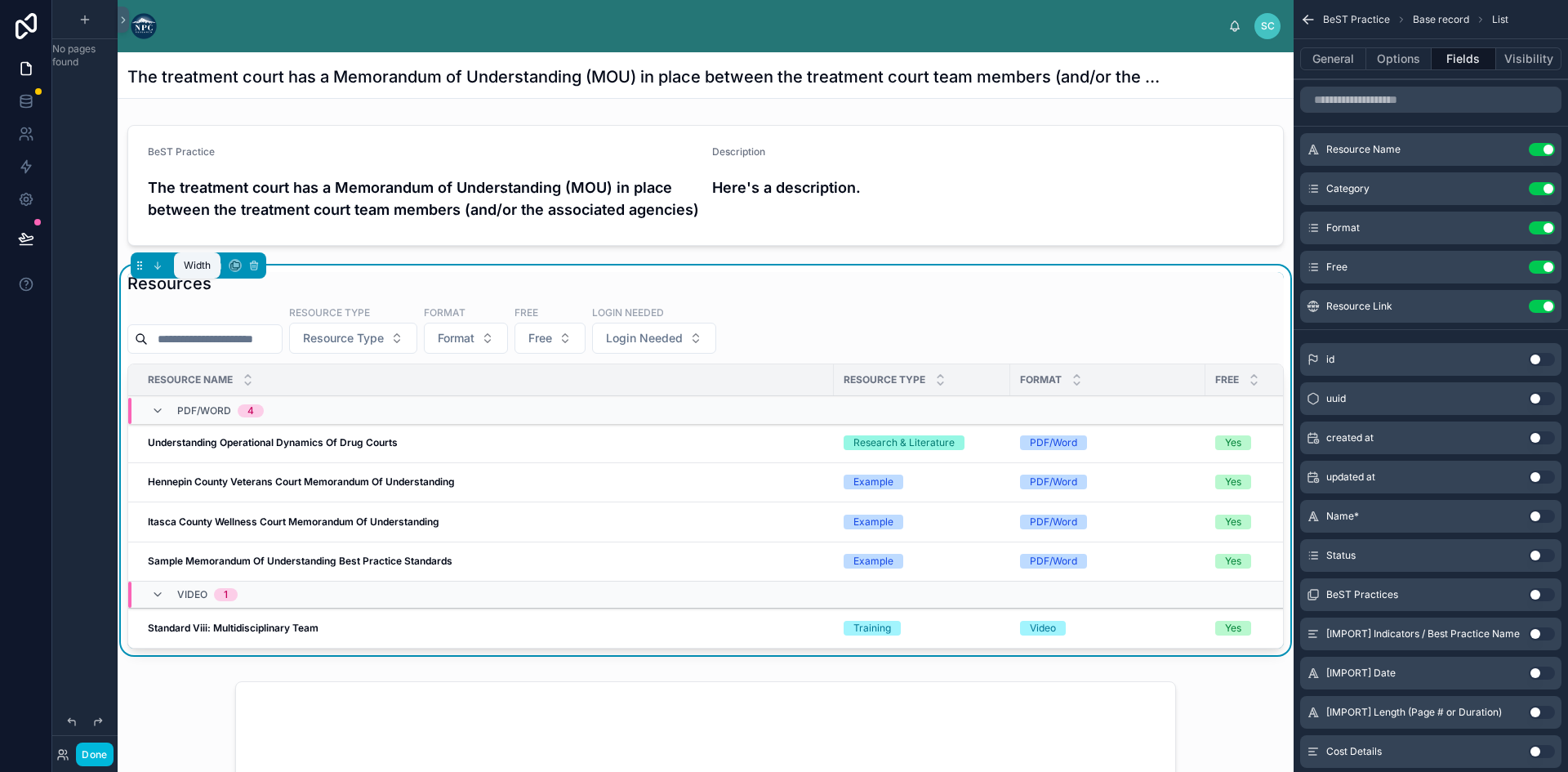
click at [199, 265] on icon at bounding box center [197, 263] width 7 height 4
click at [237, 455] on span "Full width" at bounding box center [230, 459] width 51 height 20
click at [95, 757] on button "Done" at bounding box center [94, 754] width 37 height 23
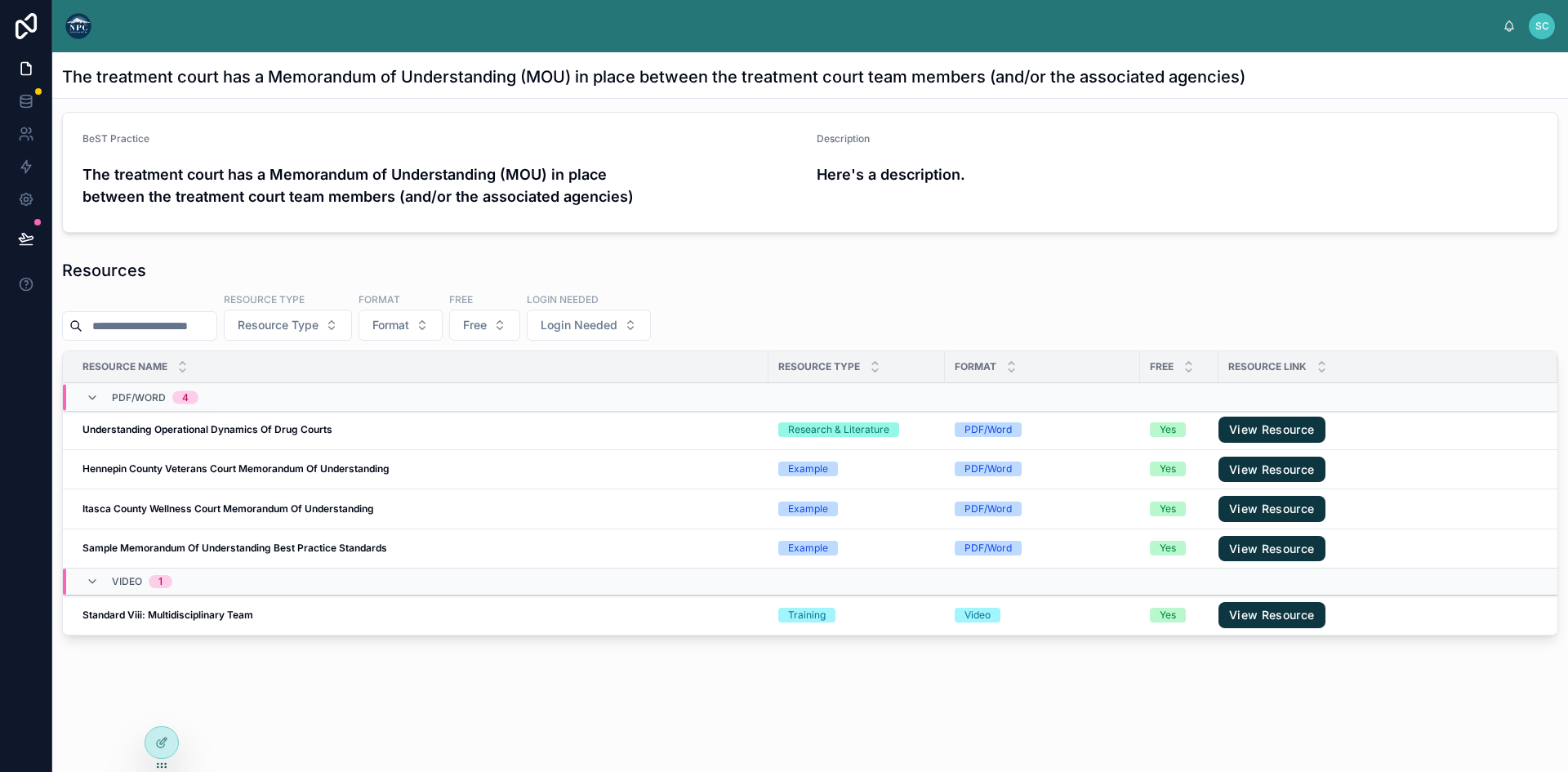
scroll to position [0, 0]
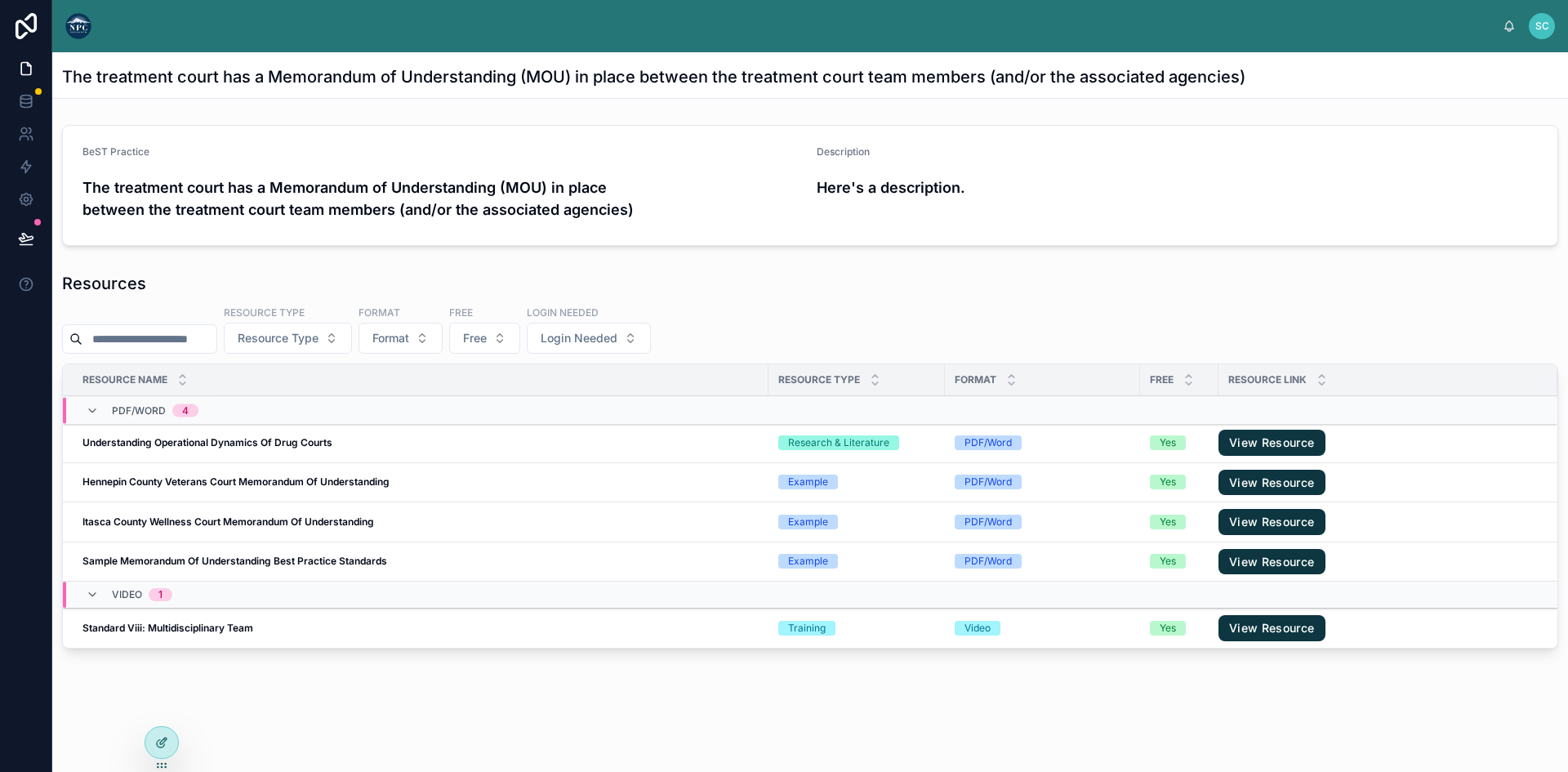
click at [157, 740] on icon at bounding box center [161, 742] width 13 height 13
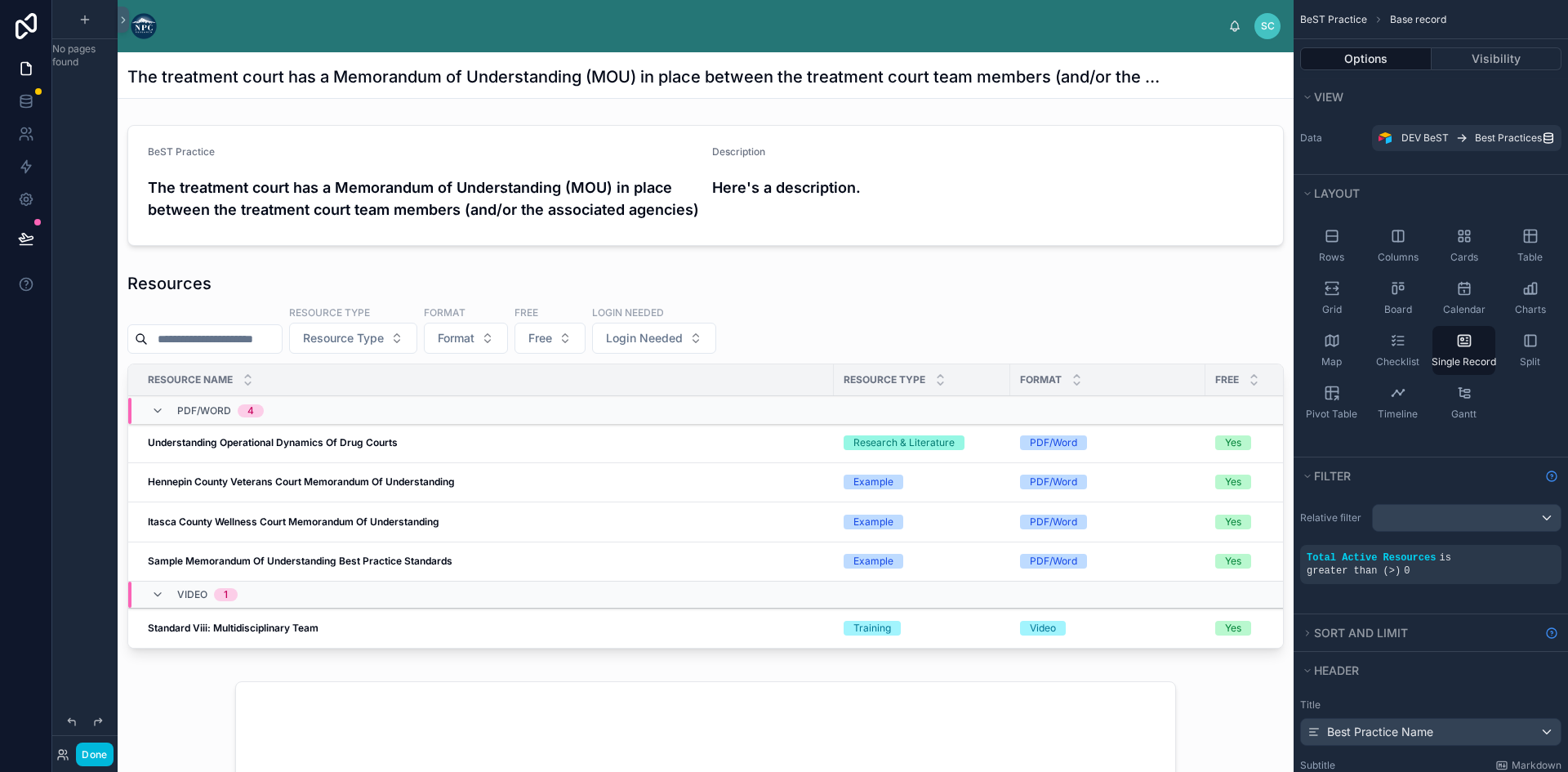
click at [1346, 15] on span "BeST Practice" at bounding box center [1332, 20] width 67 height 13
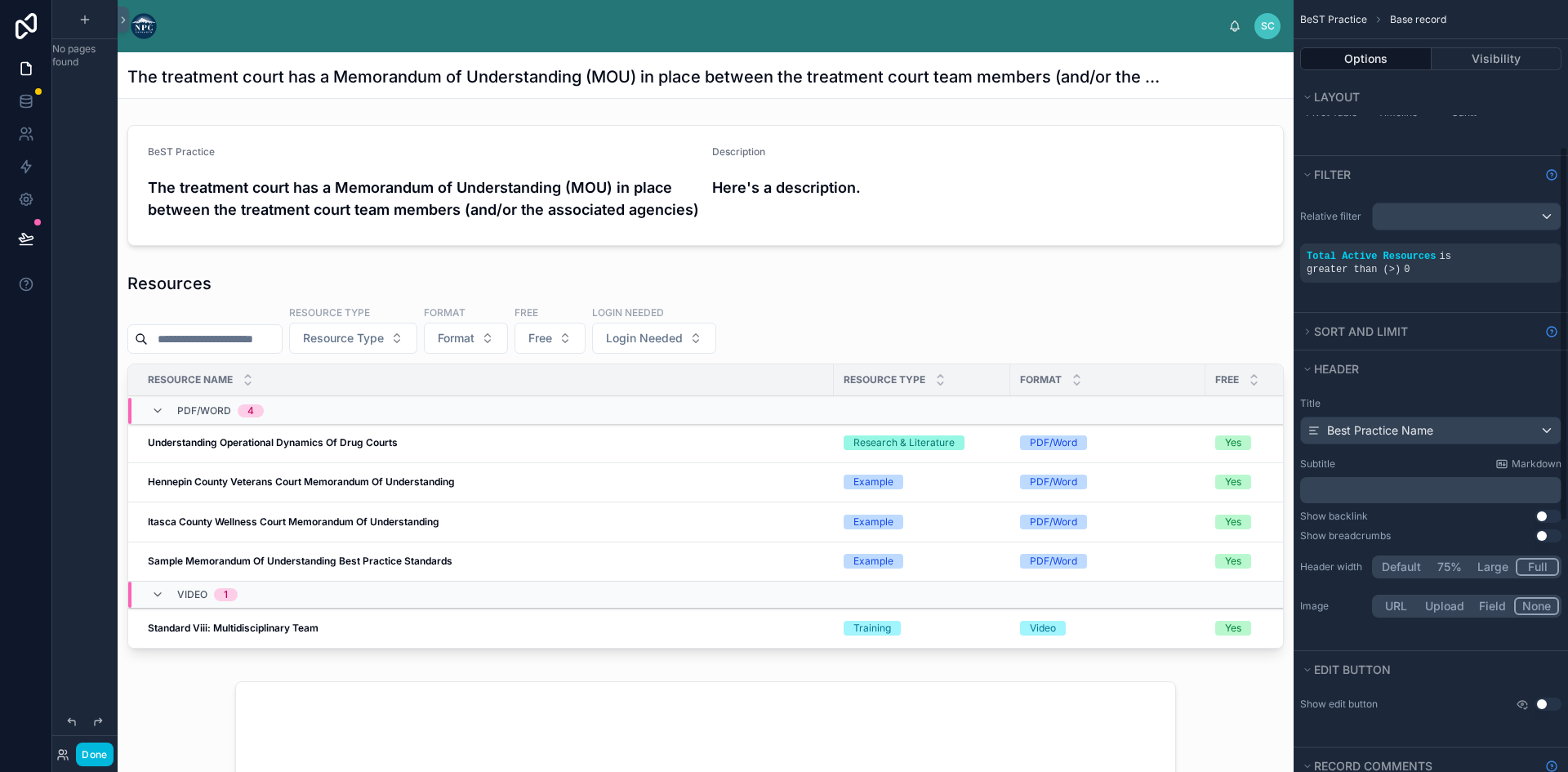
scroll to position [327, 0]
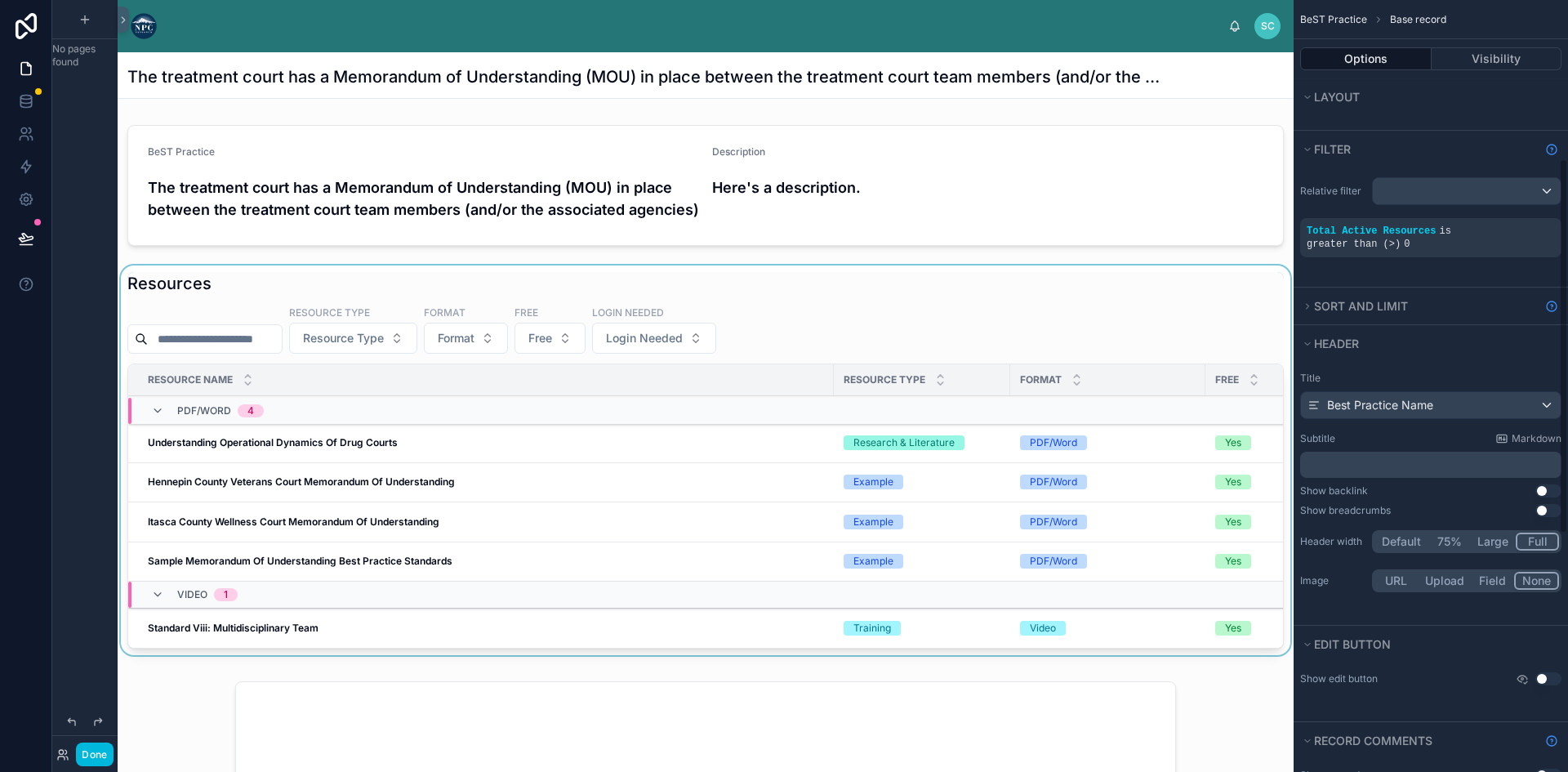
click at [1023, 395] on div "Format" at bounding box center [1108, 380] width 195 height 31
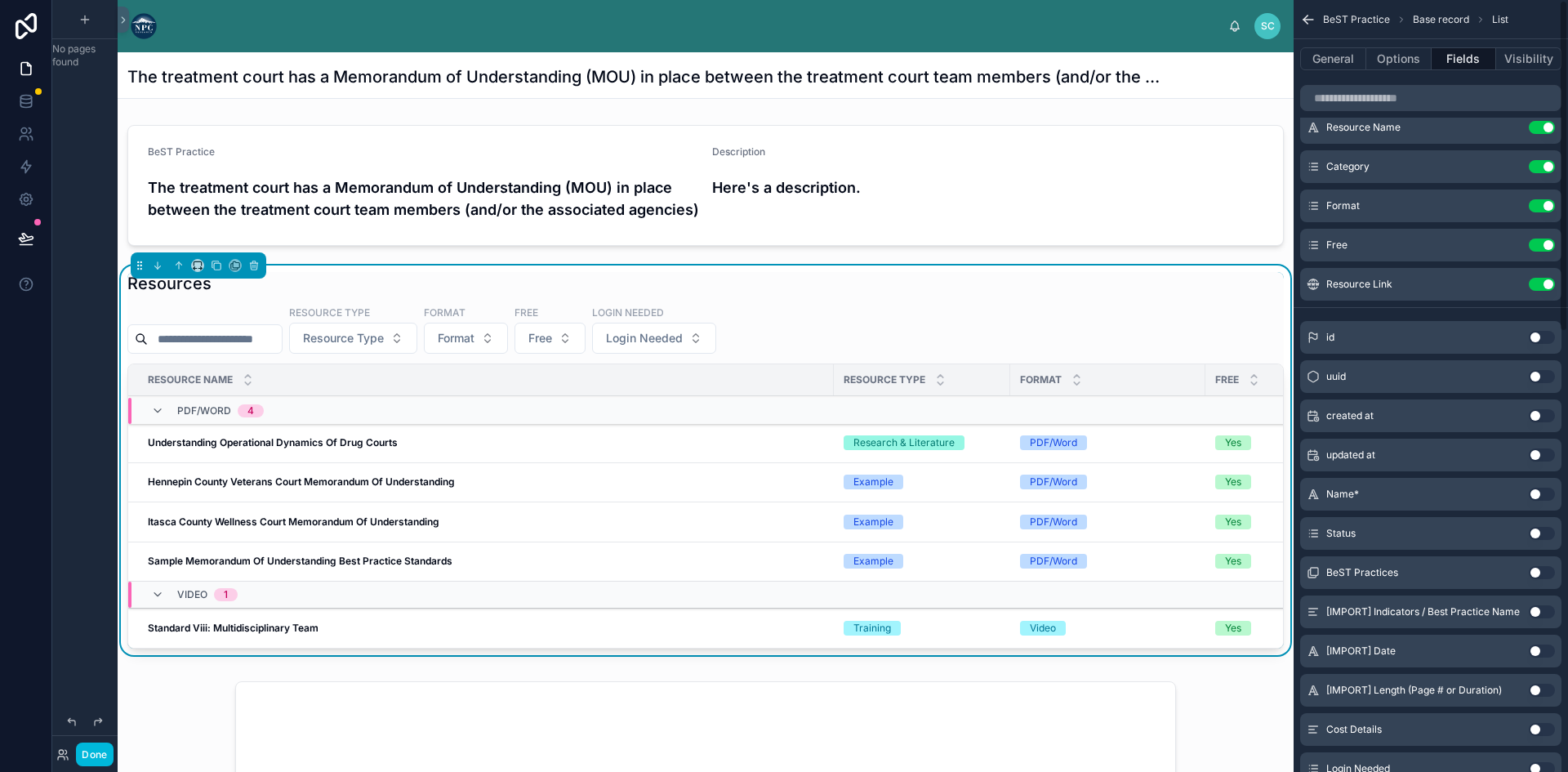
scroll to position [0, 0]
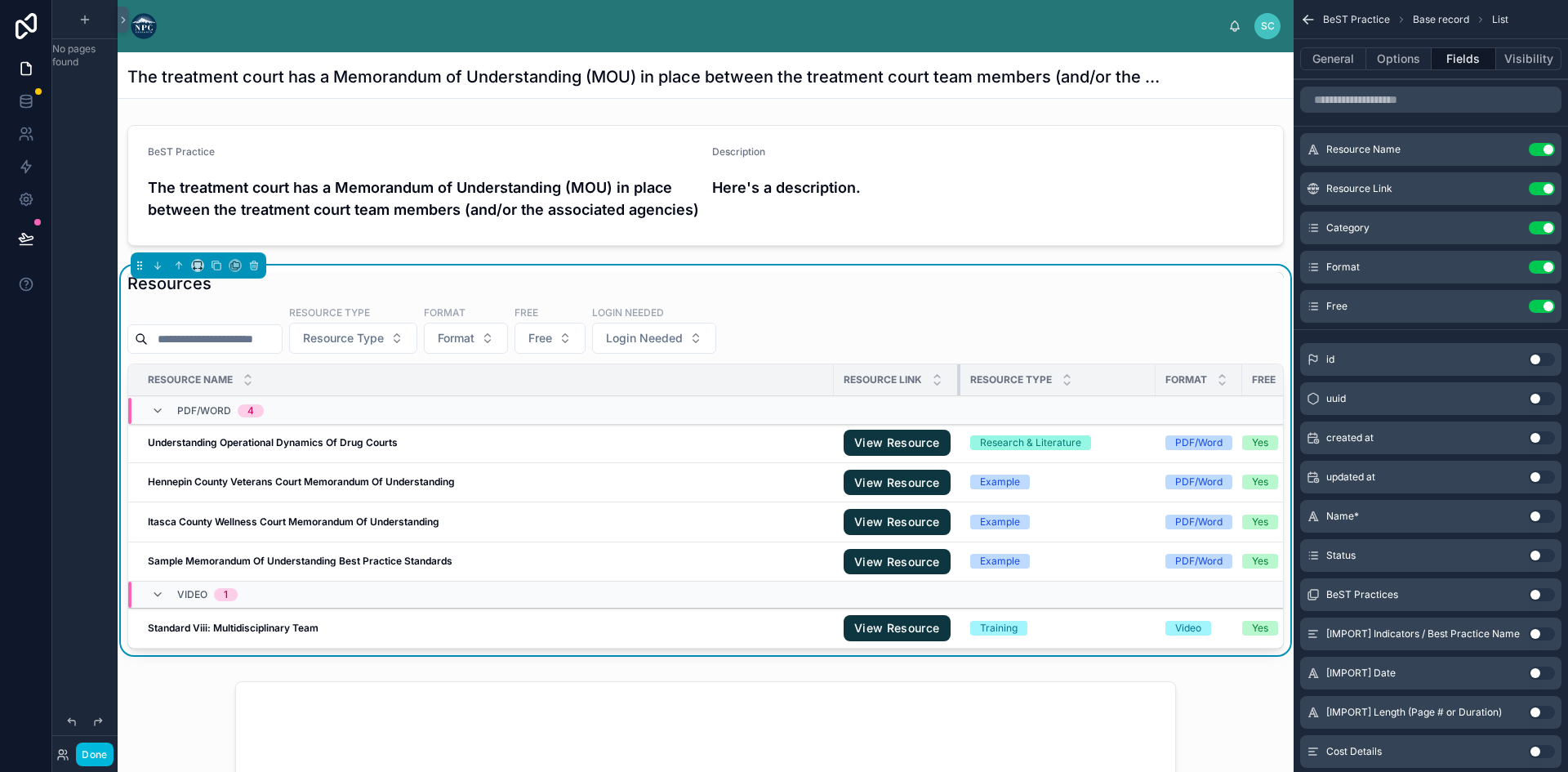
drag, startPoint x: 1007, startPoint y: 399, endPoint x: 957, endPoint y: 407, distance: 50.6
click at [957, 395] on div at bounding box center [960, 380] width 6 height 31
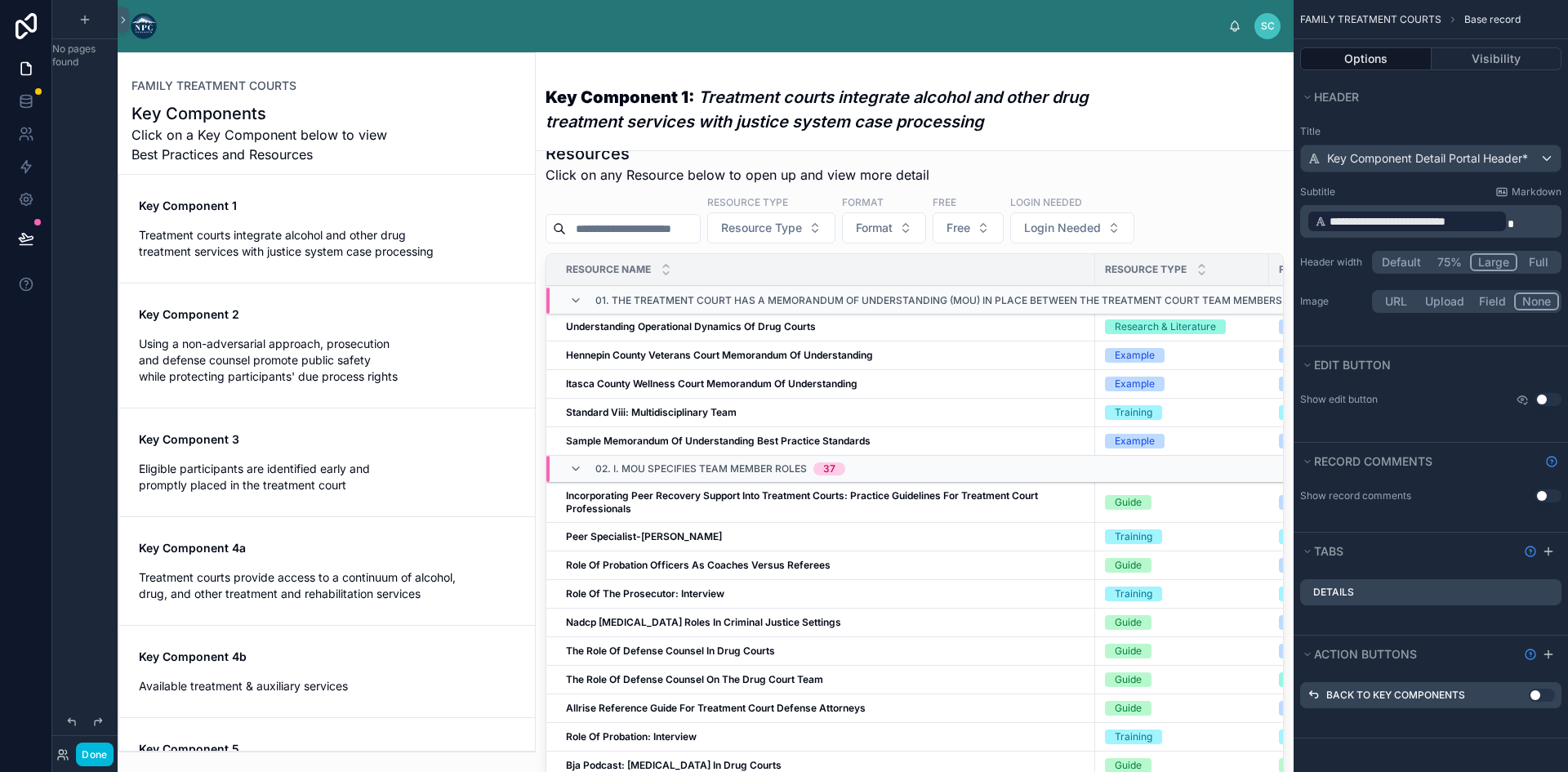
scroll to position [490, 0]
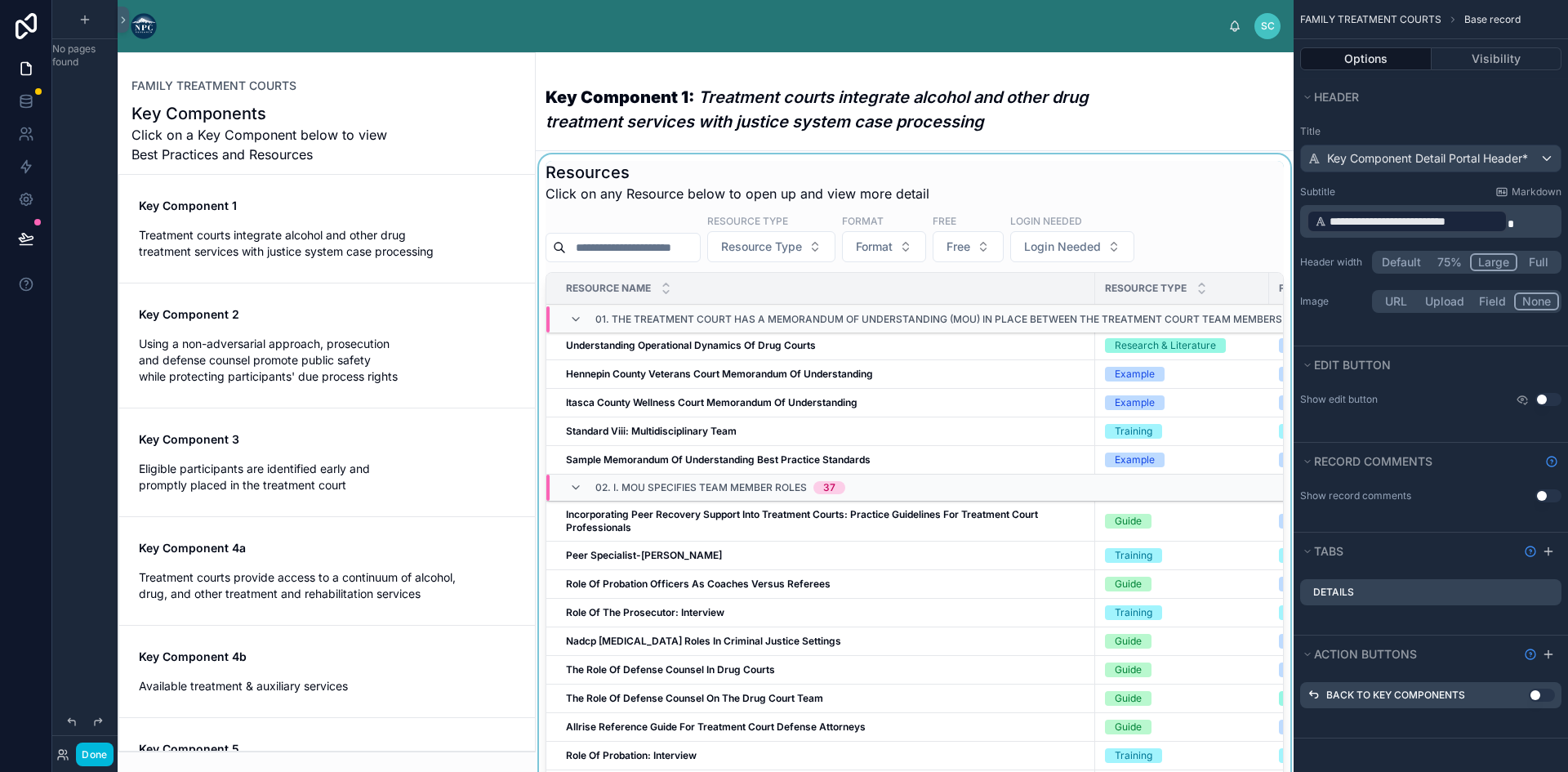
click at [984, 375] on td "Hennepin County Veterans Court Memorandum Of Understanding Hennepin County Vete…" at bounding box center [820, 374] width 549 height 29
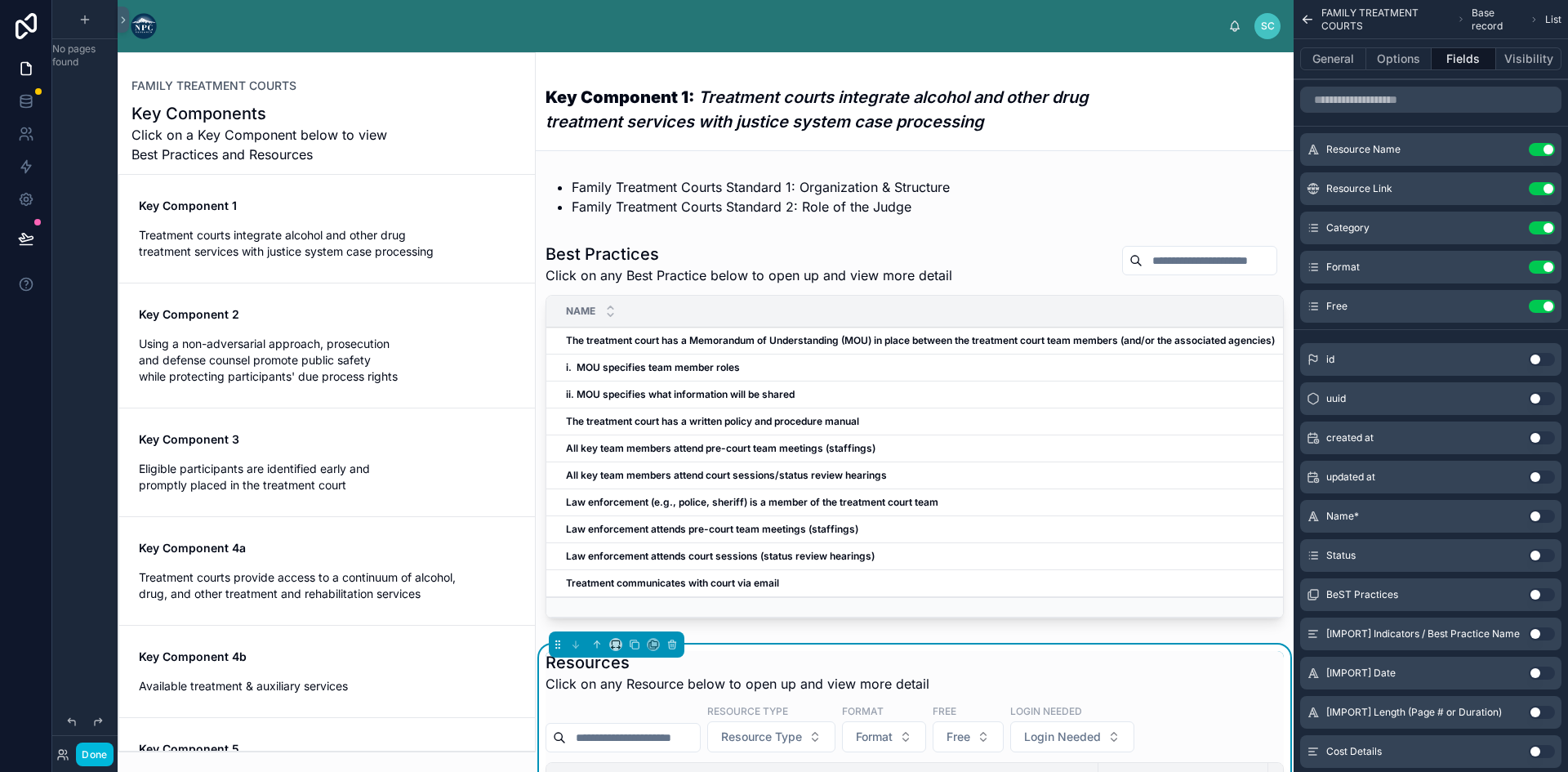
click at [0, 0] on icon "scrollable content" at bounding box center [0, 0] width 0 height 0
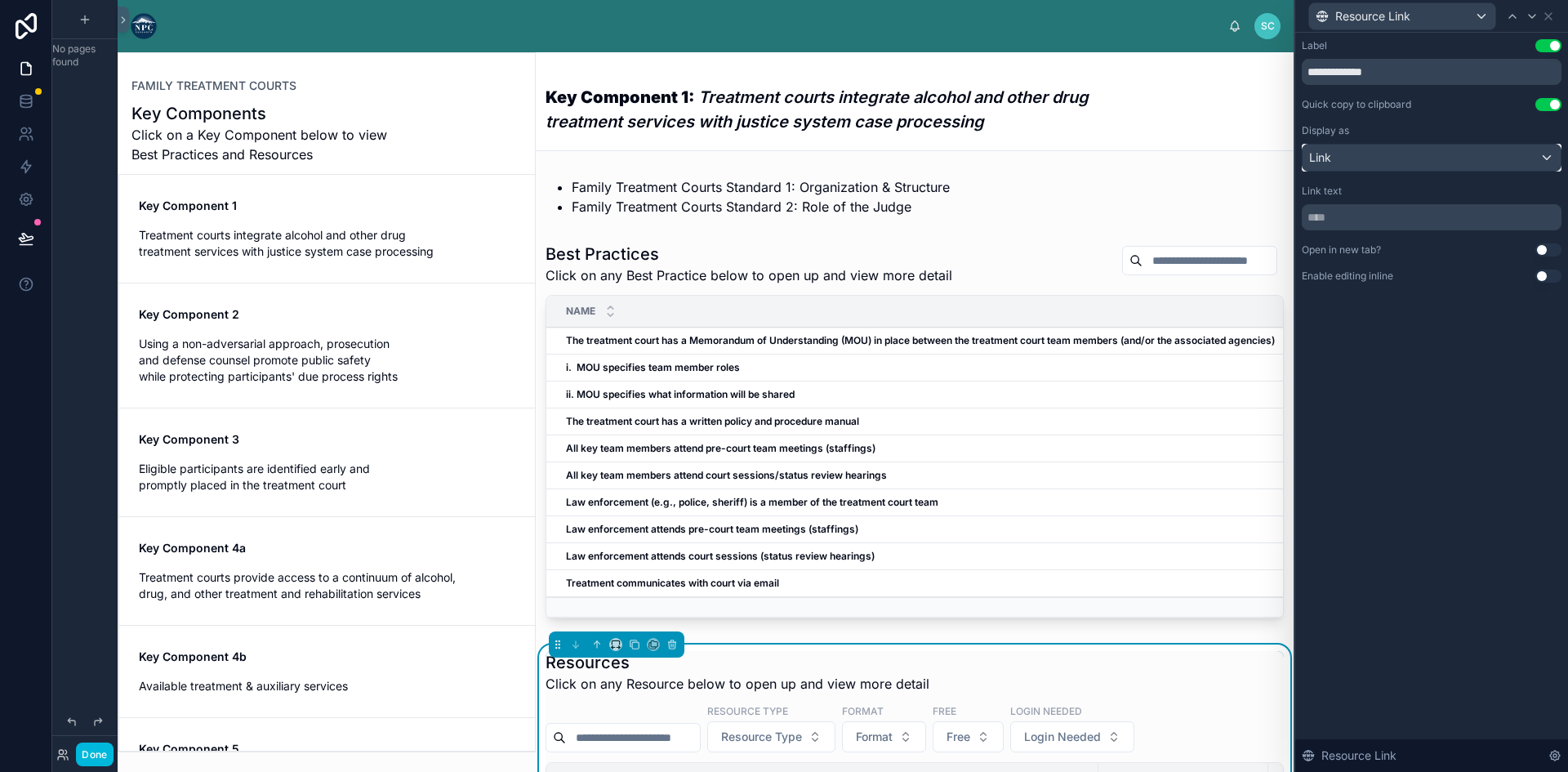
click at [1409, 156] on div "Link" at bounding box center [1431, 157] width 258 height 26
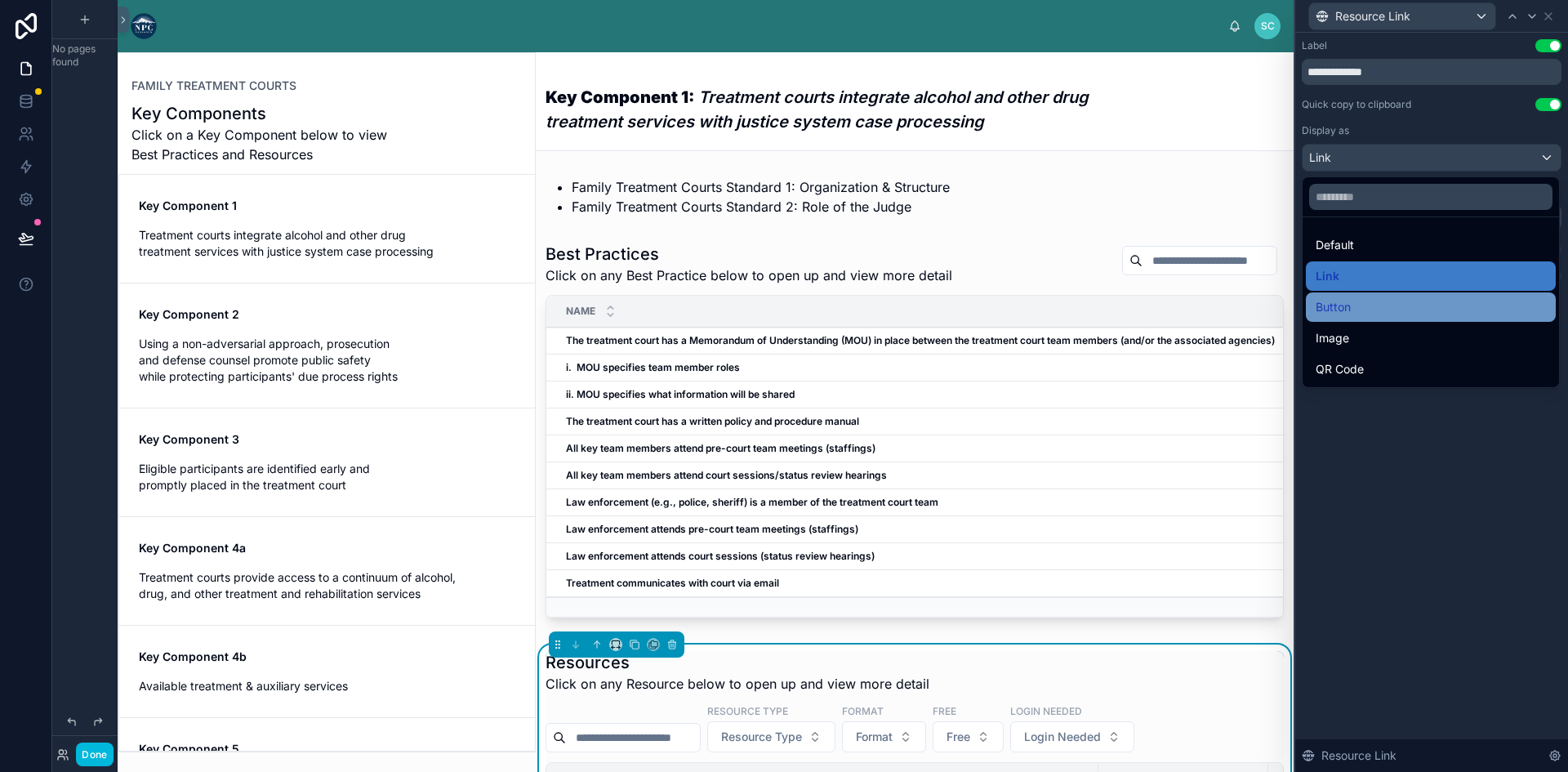
click at [1392, 310] on div "Button" at bounding box center [1430, 307] width 230 height 20
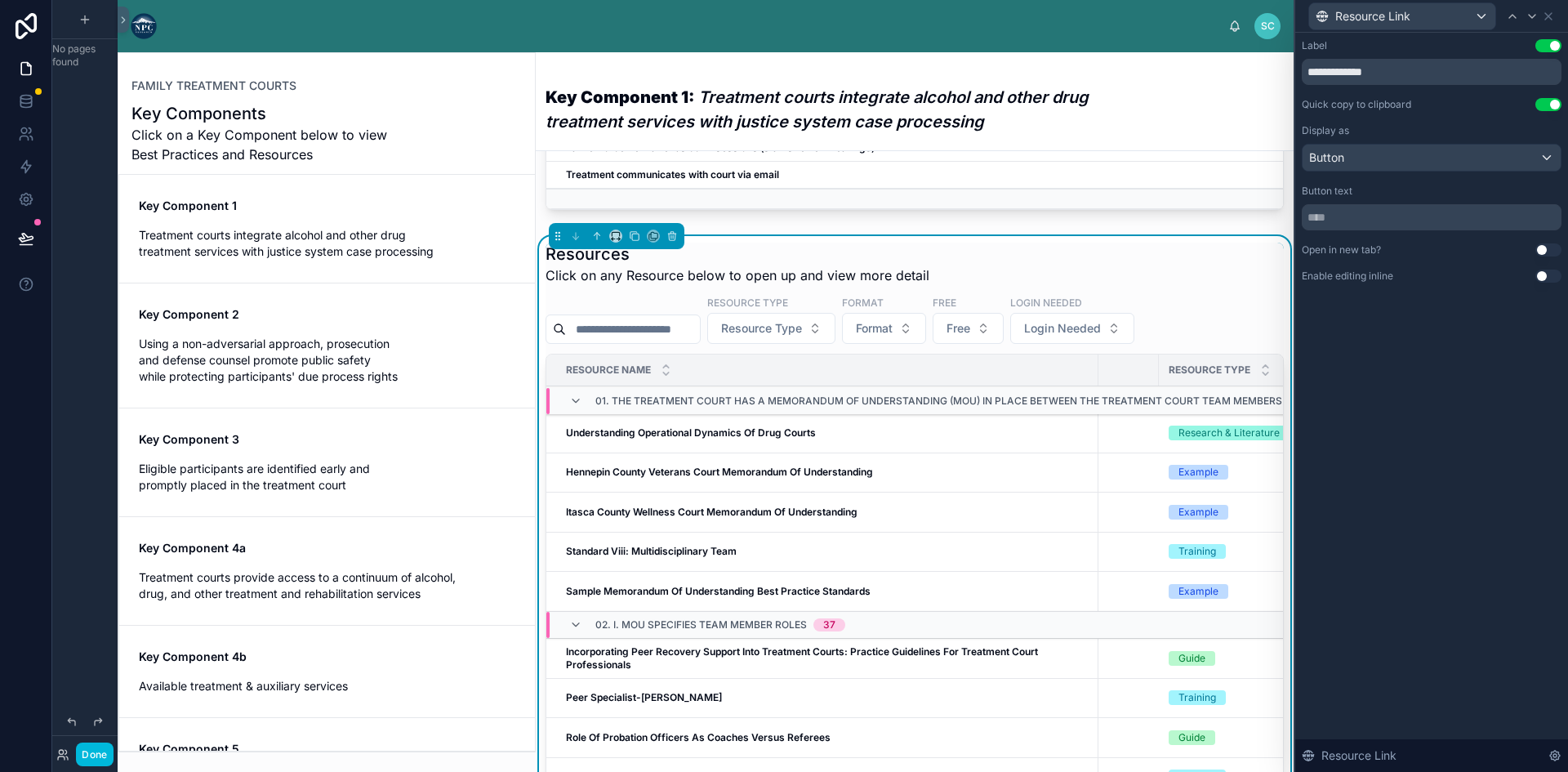
scroll to position [0, 81]
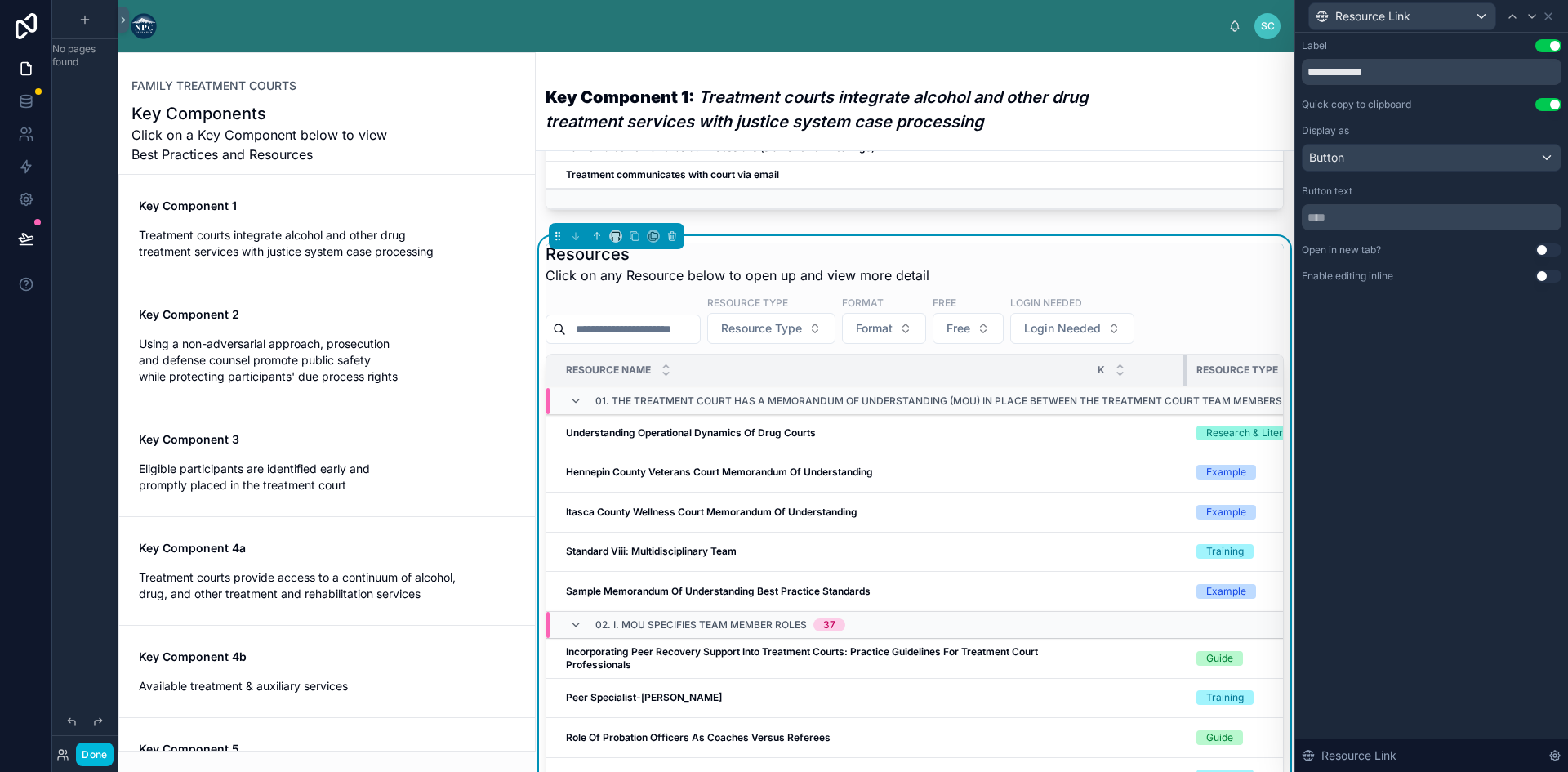
drag, startPoint x: 1182, startPoint y: 385, endPoint x: 1084, endPoint y: 384, distance: 98.0
click at [1084, 384] on tr "Resource Name Resource Link Resource Type Format Free" at bounding box center [1075, 371] width 1221 height 32
click at [1187, 383] on div "Resource Type" at bounding box center [1314, 370] width 254 height 31
drag, startPoint x: 1180, startPoint y: 385, endPoint x: 1145, endPoint y: 388, distance: 35.1
click at [1150, 381] on th "Resource Link" at bounding box center [1101, 371] width 170 height 32
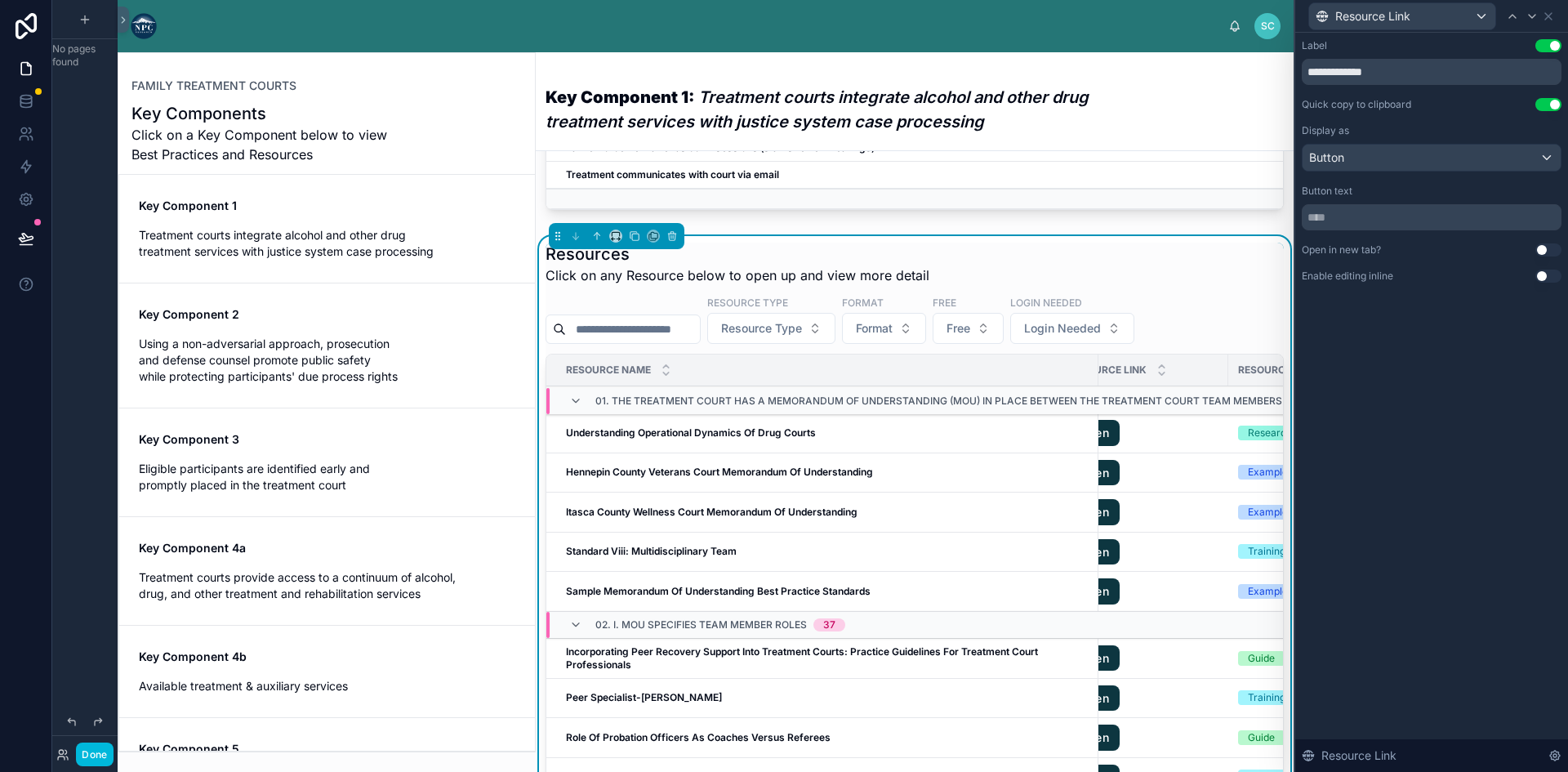
scroll to position [0, 0]
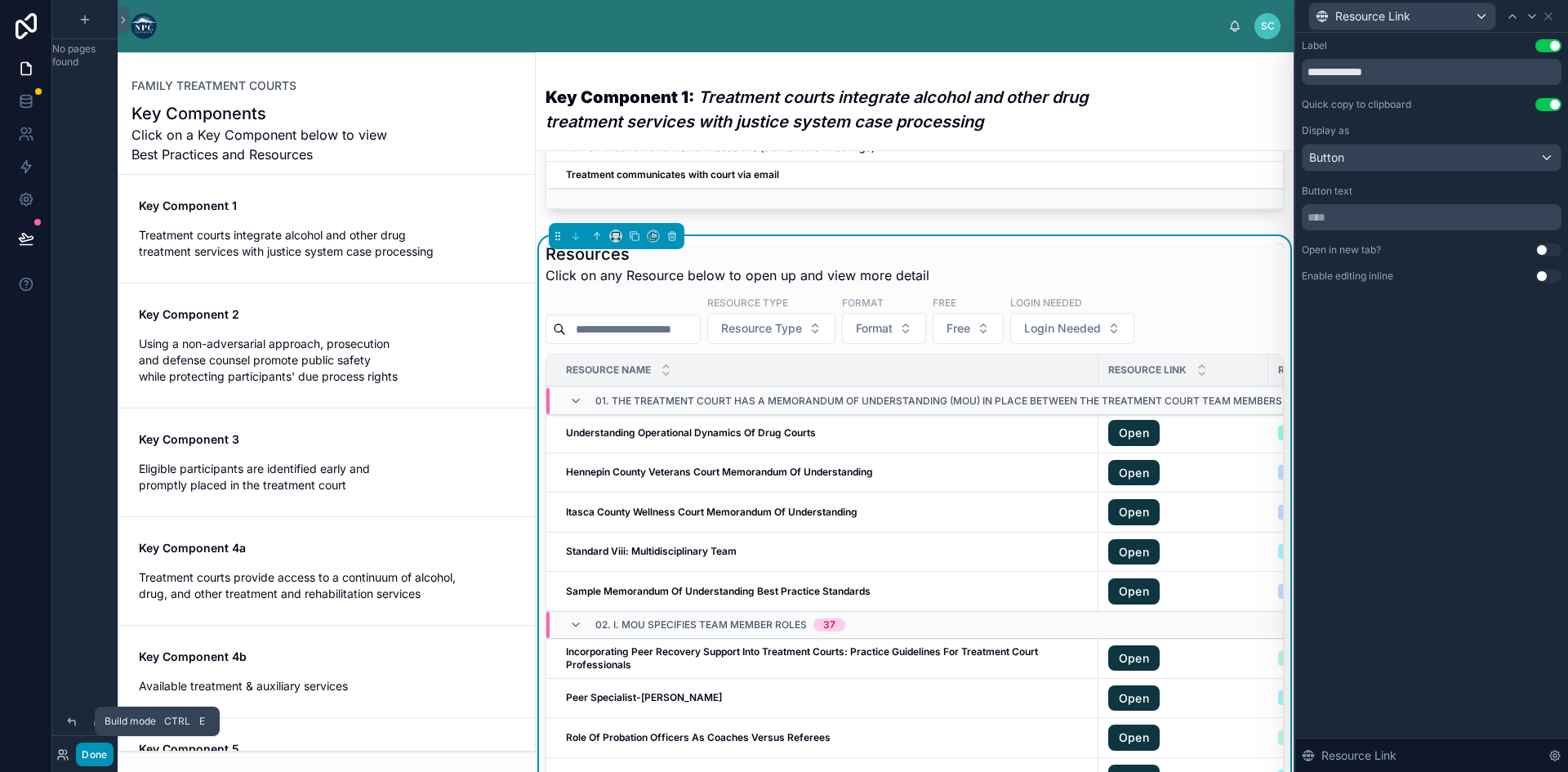
click at [102, 751] on button "Done" at bounding box center [94, 754] width 37 height 23
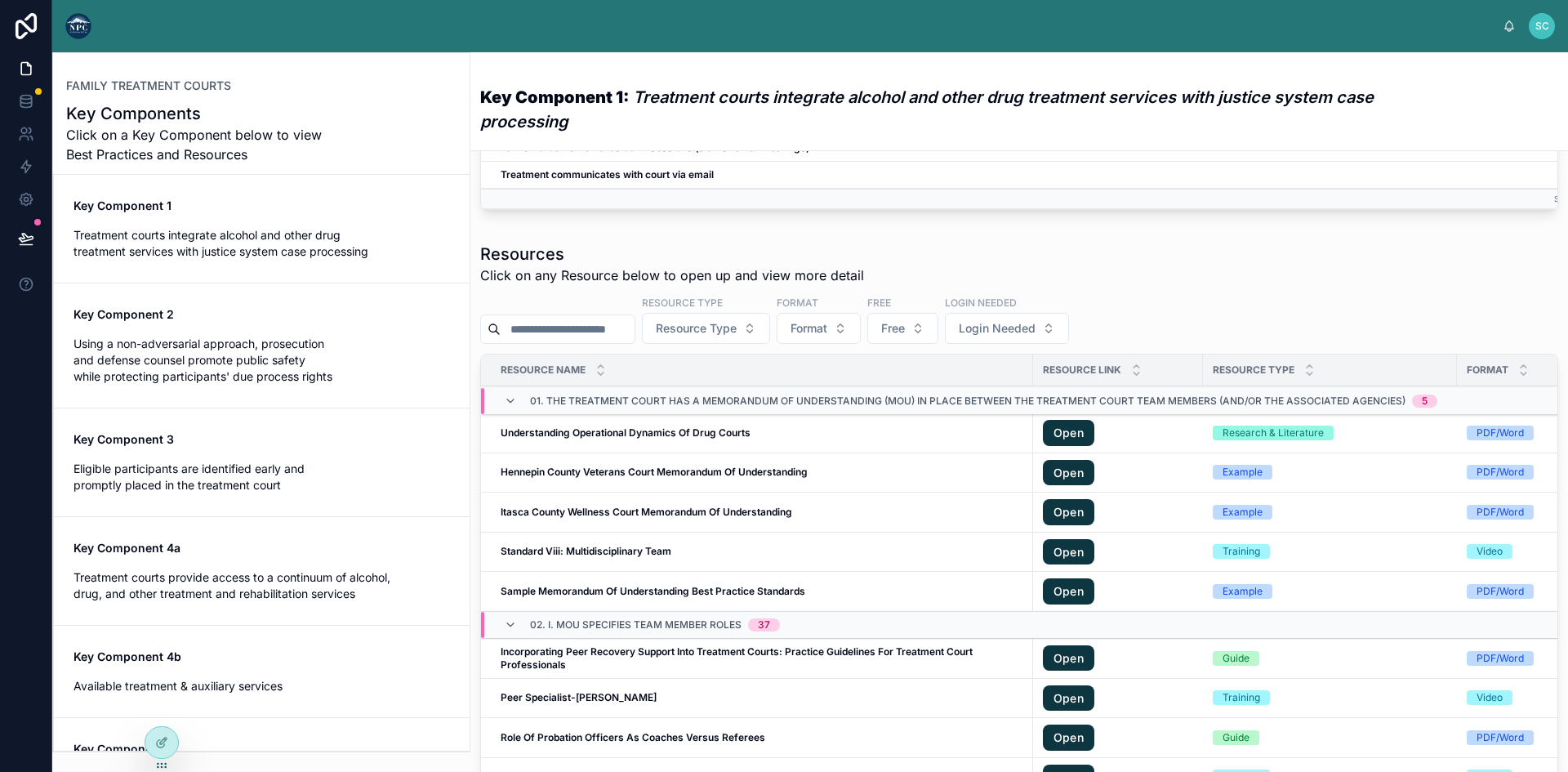
click at [1070, 481] on link "Open" at bounding box center [1067, 472] width 51 height 26
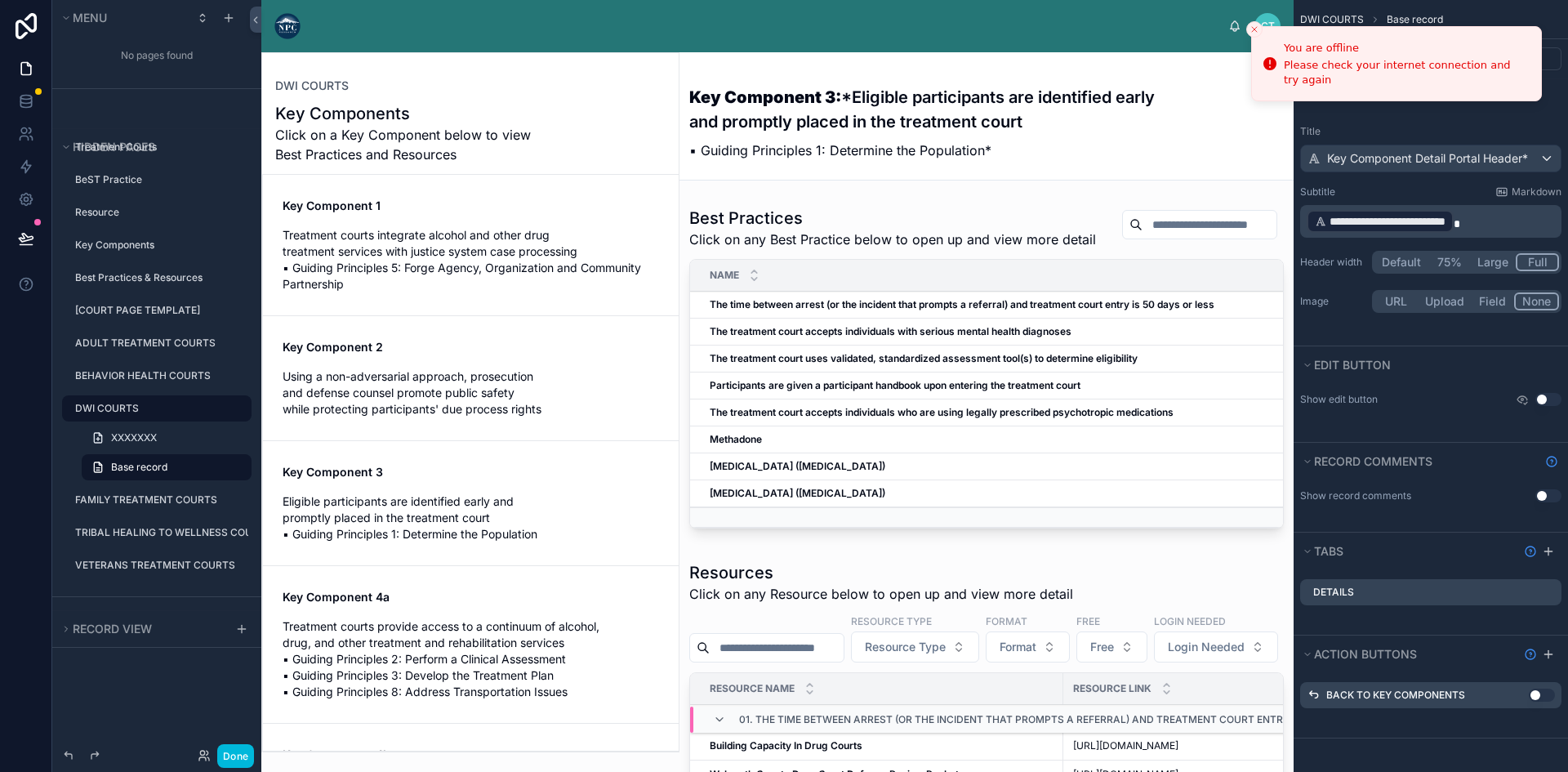
scroll to position [266, 0]
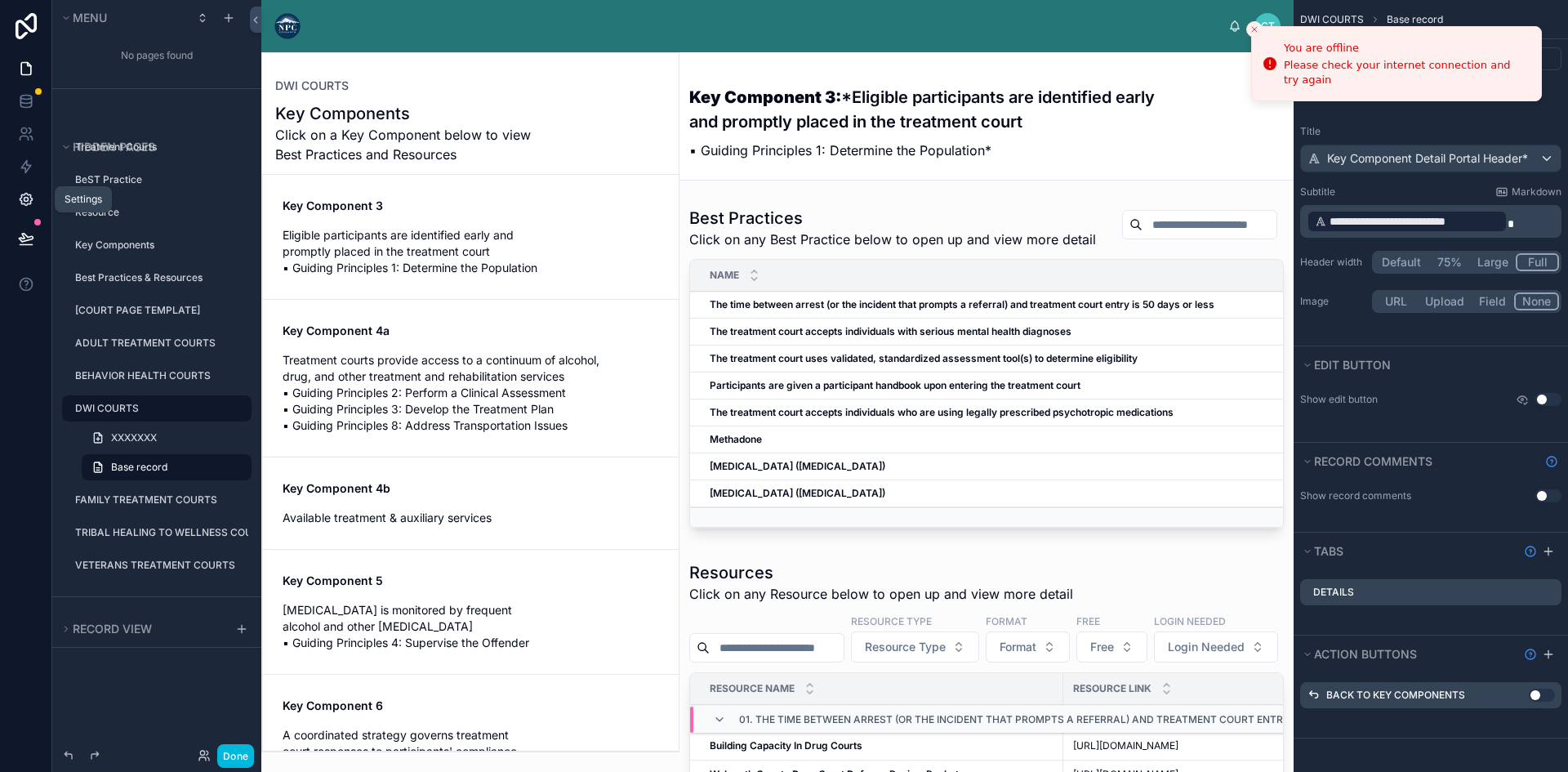
click at [25, 198] on icon at bounding box center [25, 200] width 4 height 4
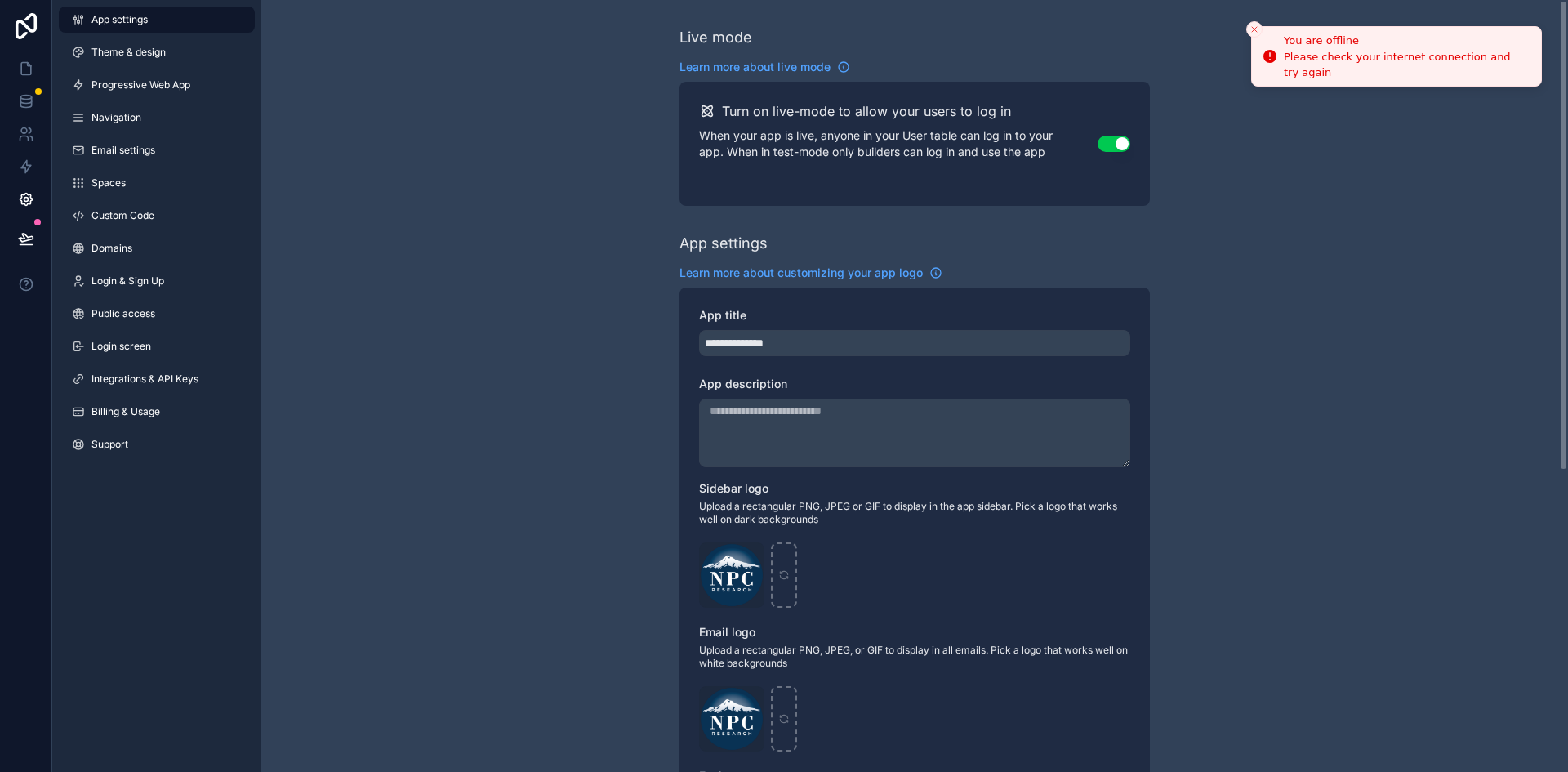
click at [1255, 26] on icon "Close toast" at bounding box center [1254, 29] width 10 height 10
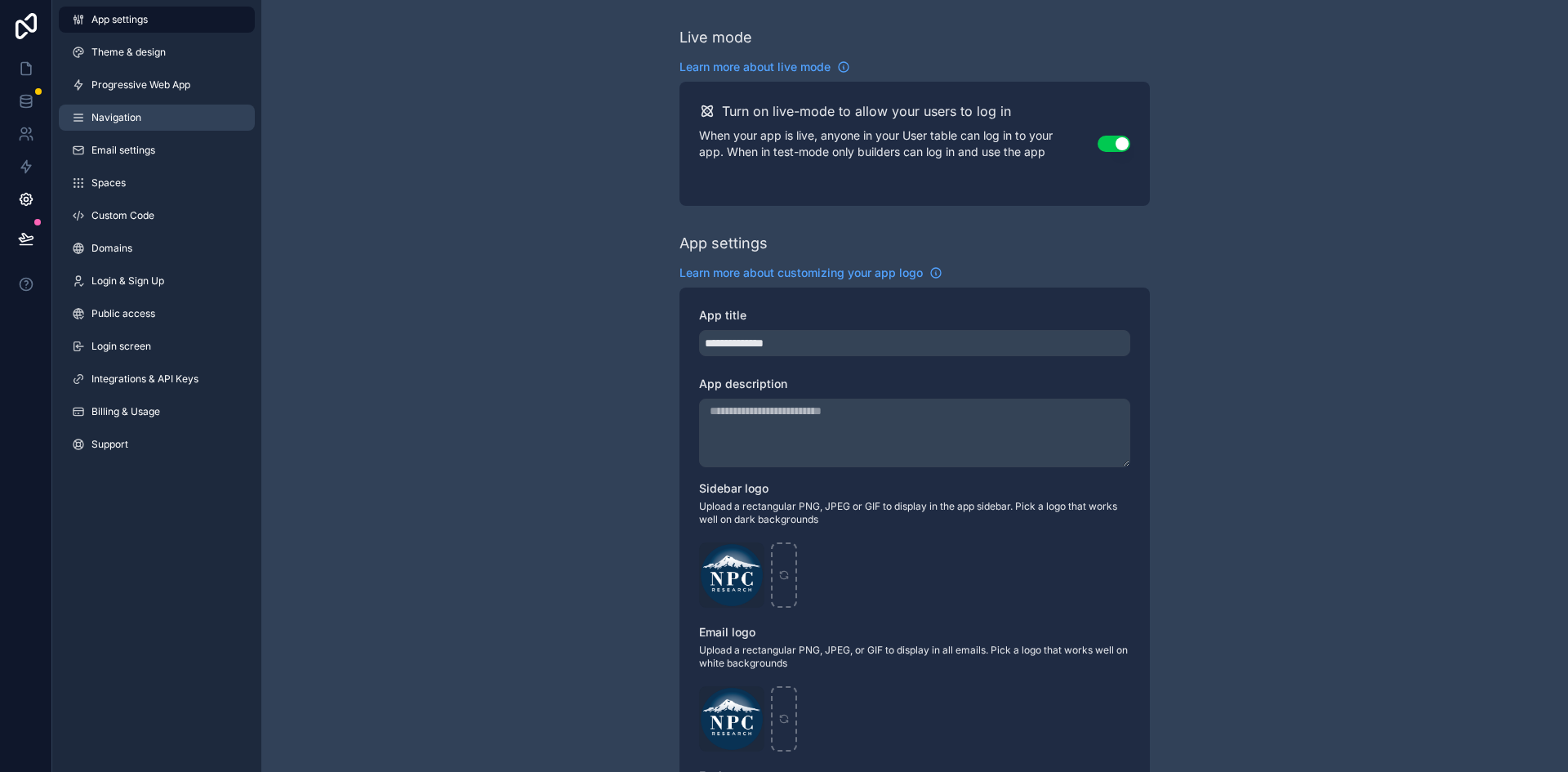
click at [143, 109] on link "Navigation" at bounding box center [157, 117] width 196 height 26
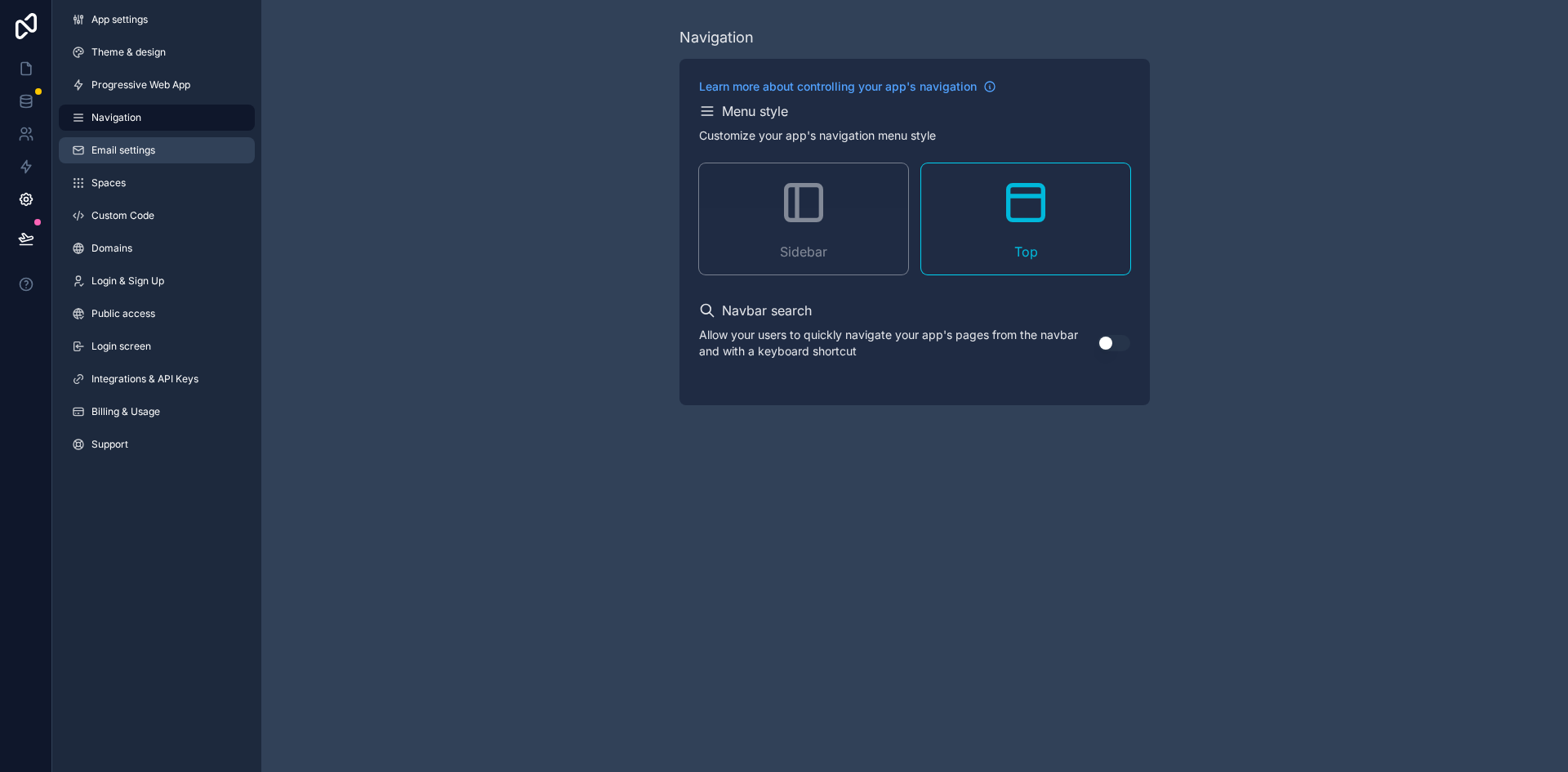
click at [107, 152] on span "Email settings" at bounding box center [123, 150] width 64 height 13
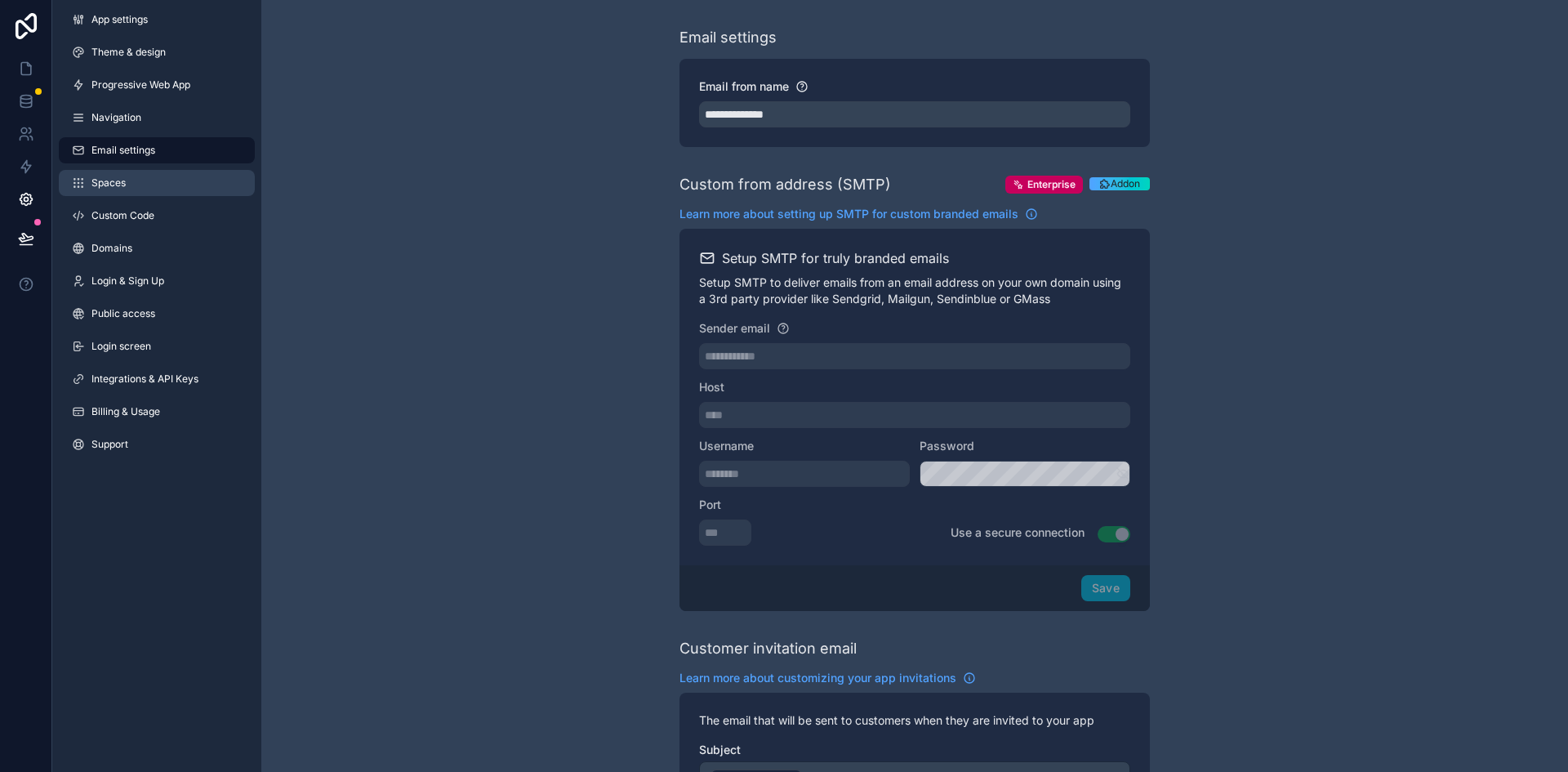
click at [104, 181] on span "Spaces" at bounding box center [108, 183] width 34 height 13
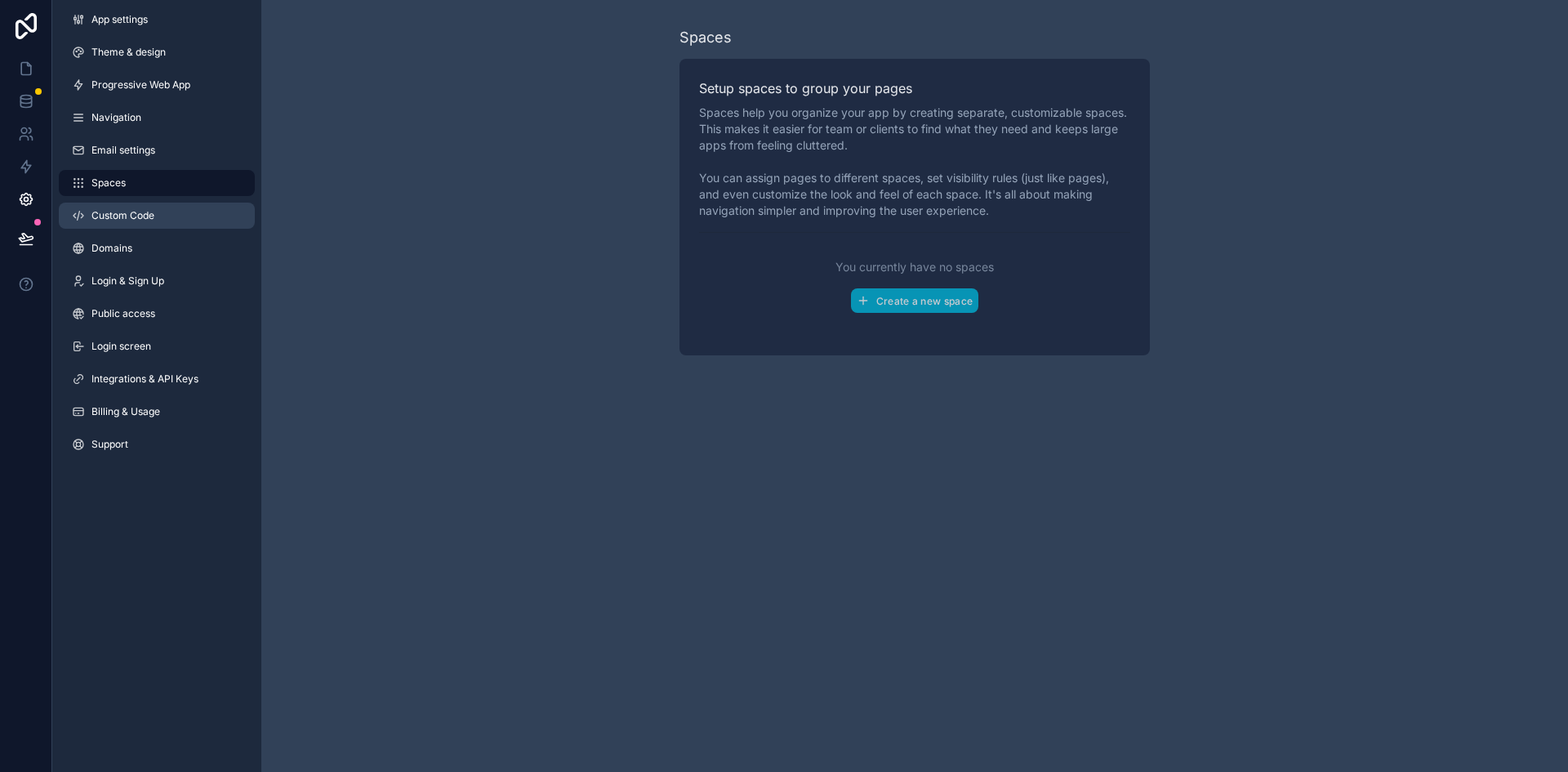
click at [132, 213] on span "Custom Code" at bounding box center [123, 215] width 63 height 13
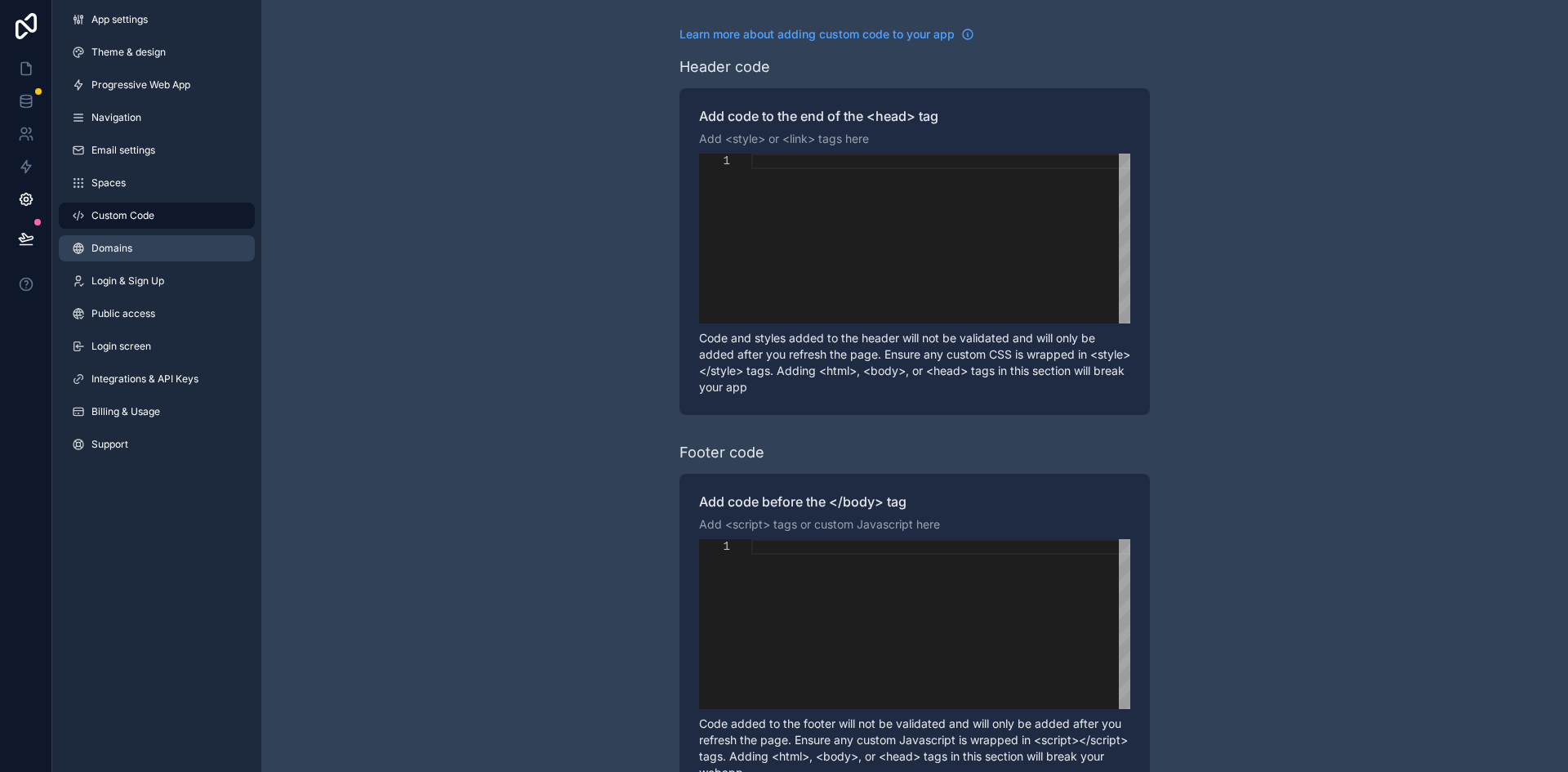
click at [167, 253] on link "Domains" at bounding box center [157, 248] width 196 height 26
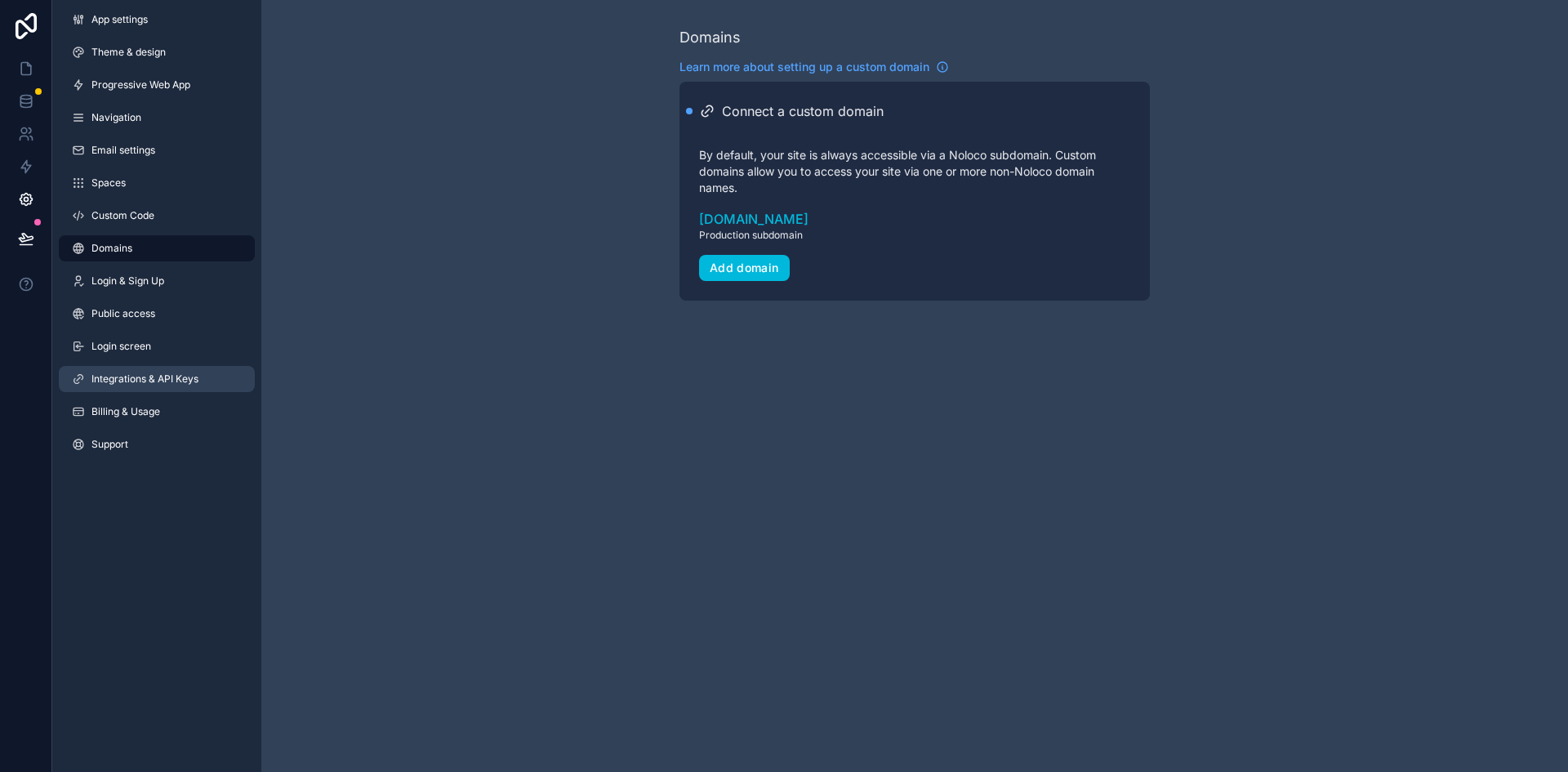
click at [173, 380] on span "Integrations & API Keys" at bounding box center [144, 379] width 107 height 13
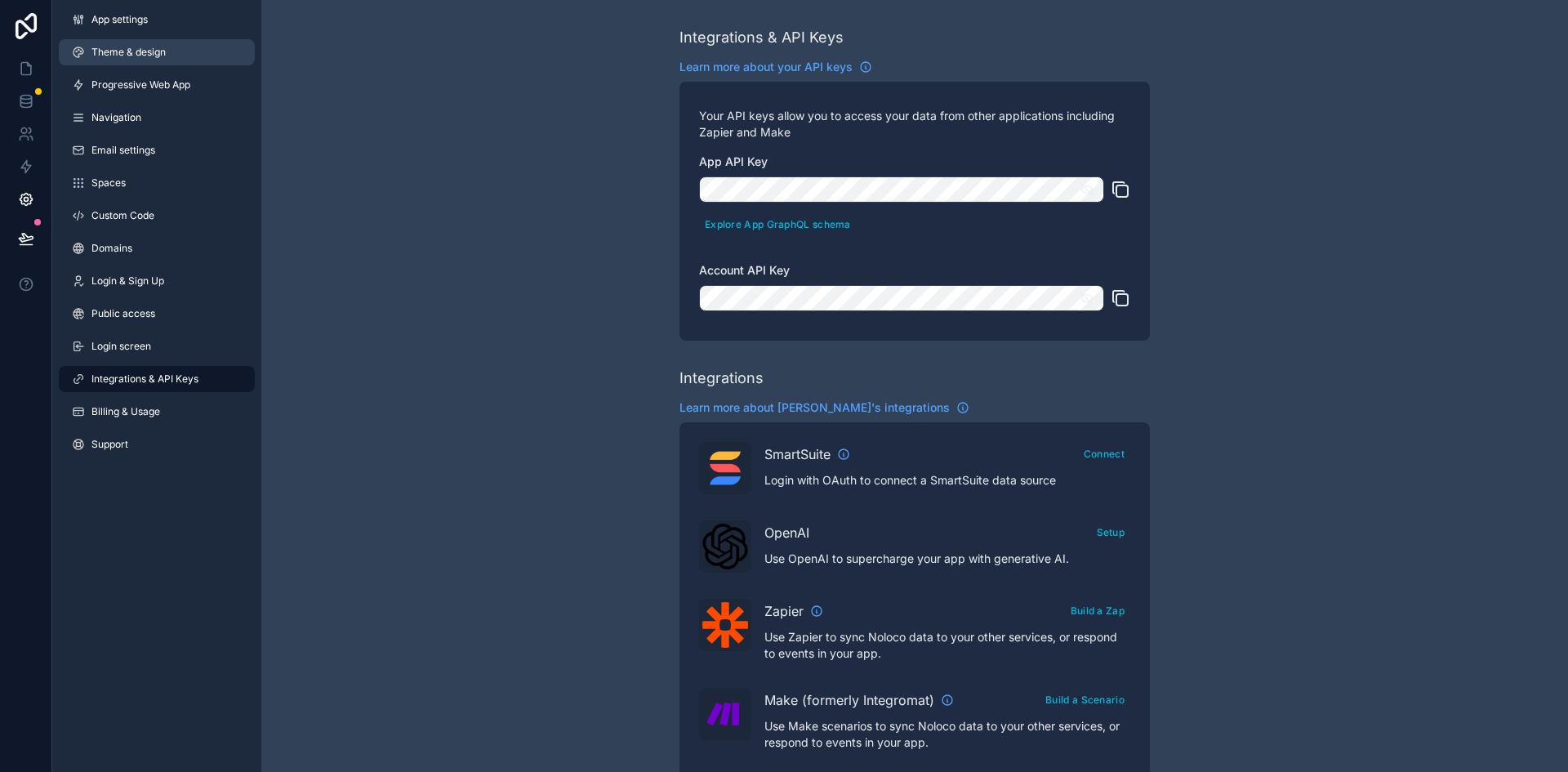
click at [162, 49] on span "Theme & design" at bounding box center [128, 52] width 74 height 13
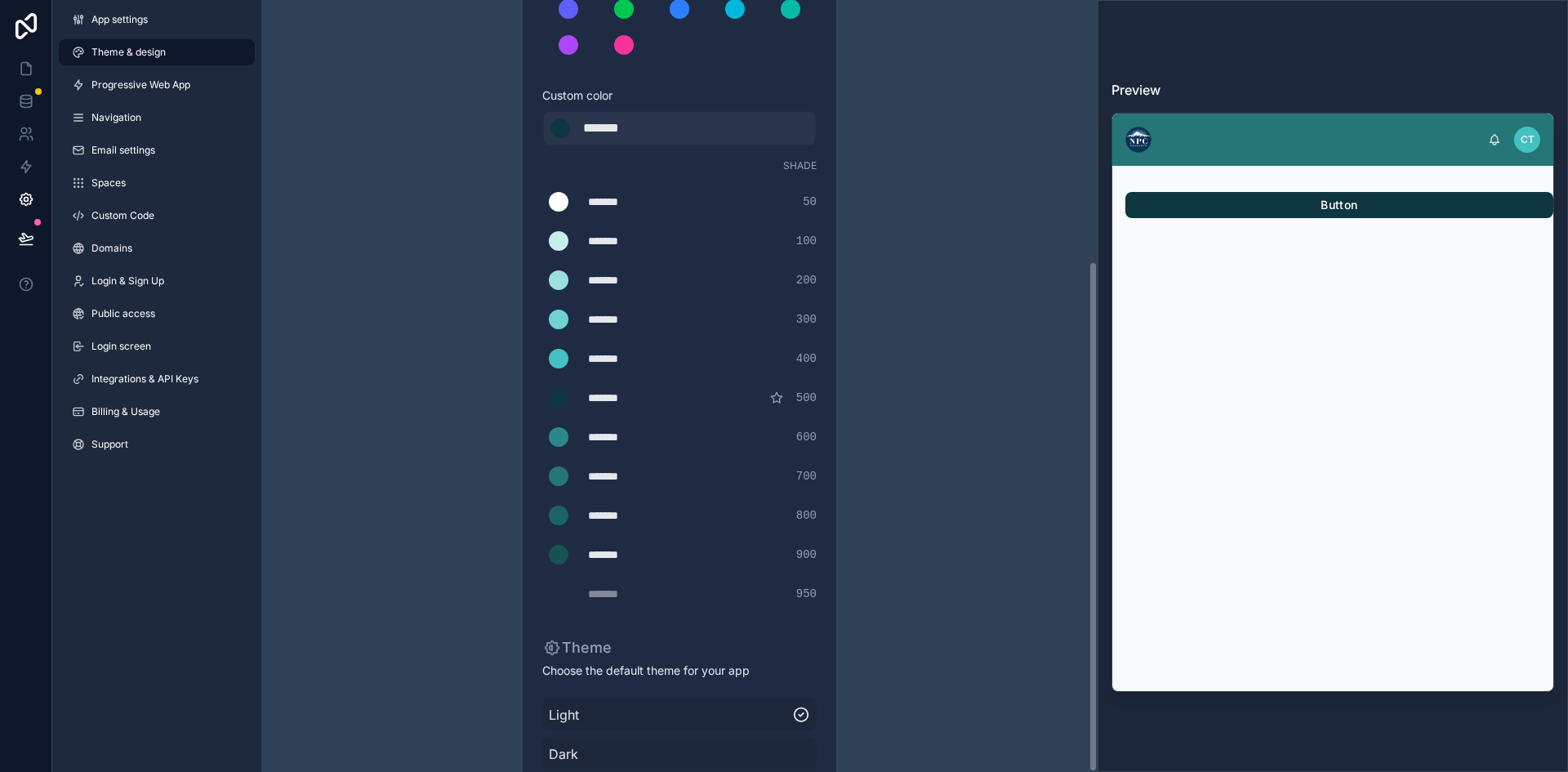
scroll to position [394, 0]
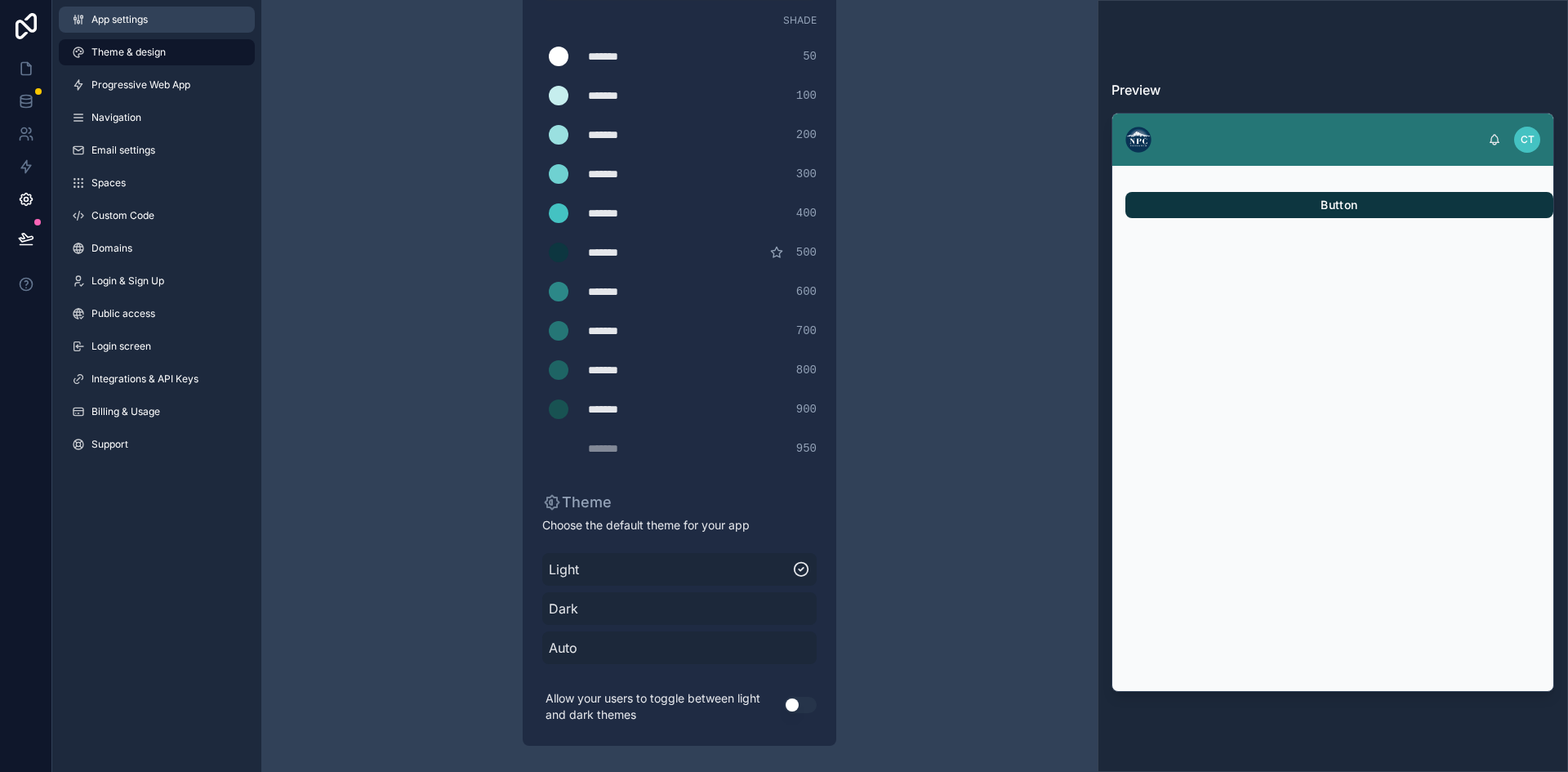
click at [115, 16] on span "App settings" at bounding box center [119, 20] width 56 height 13
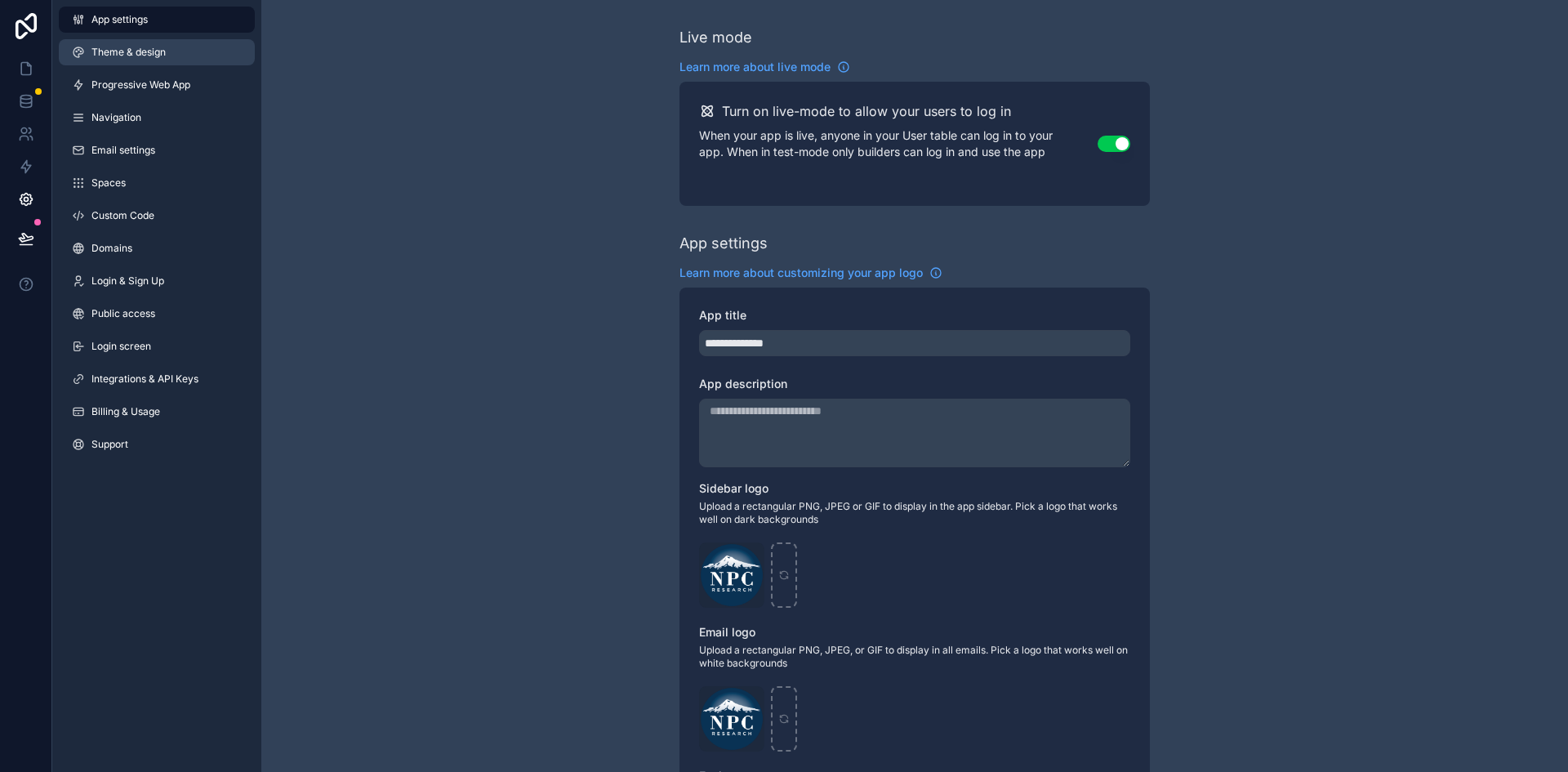
click at [155, 43] on link "Theme & design" at bounding box center [157, 52] width 196 height 26
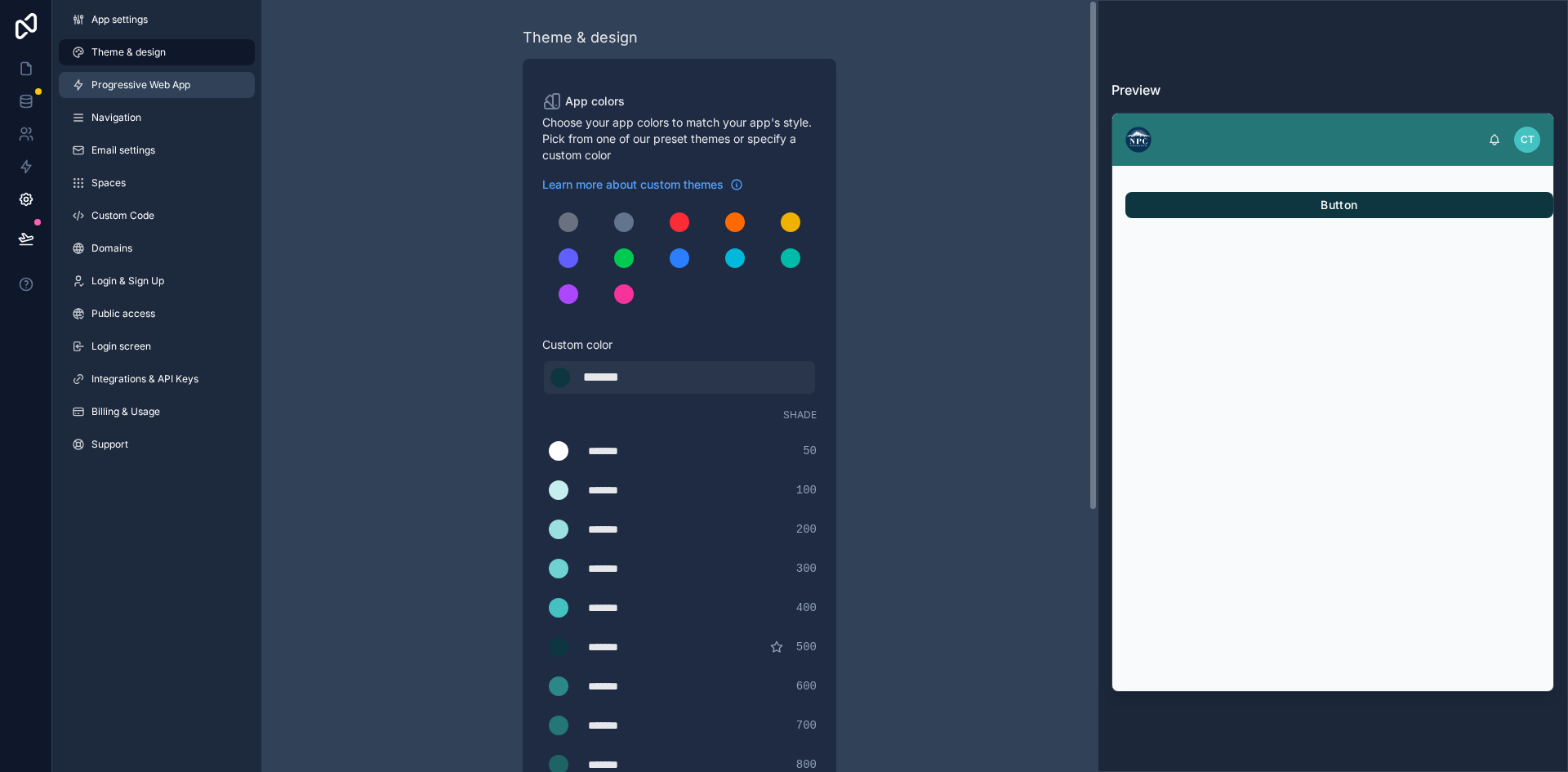
click at [161, 77] on link "Progressive Web App" at bounding box center [157, 84] width 196 height 26
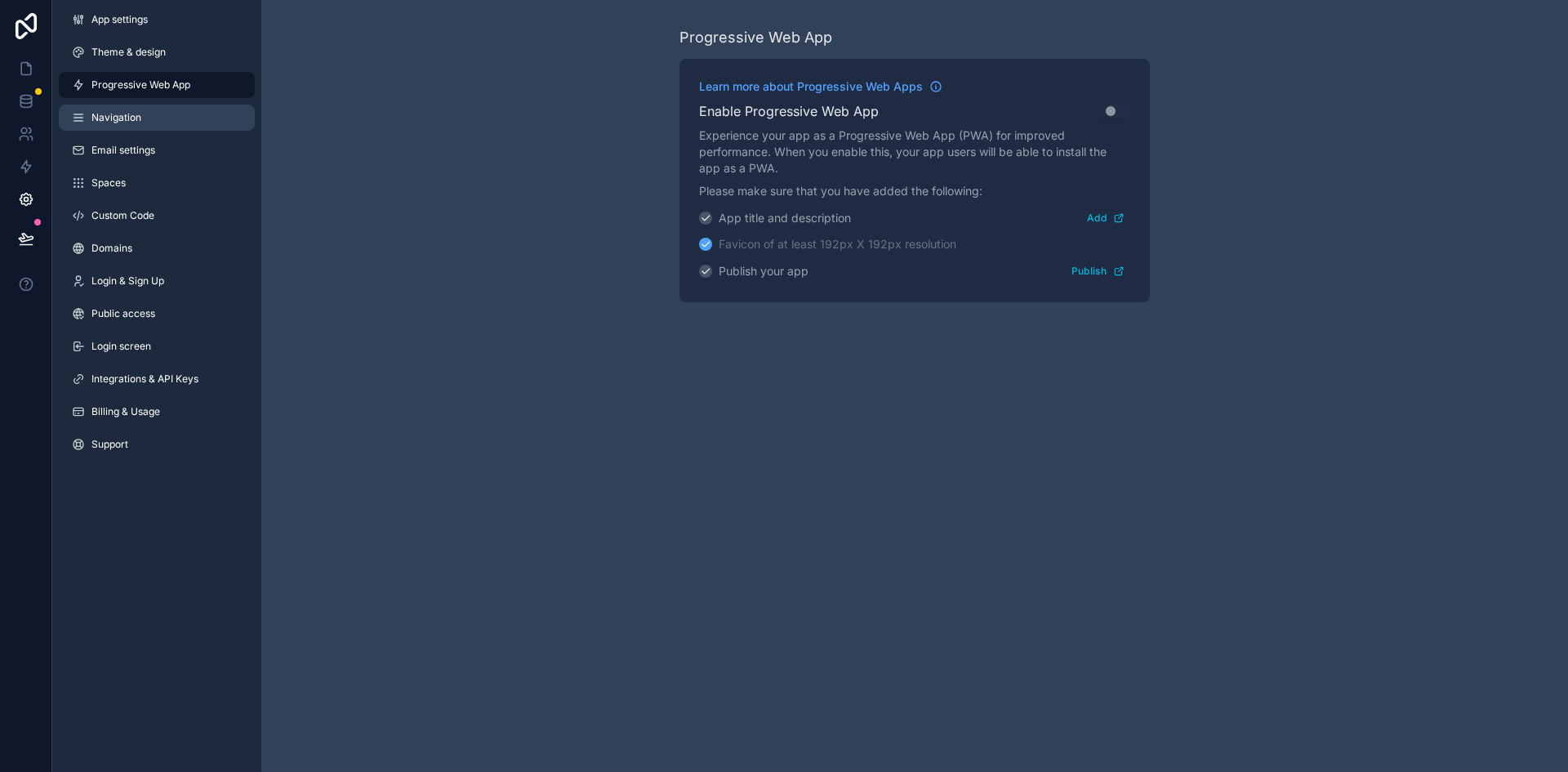
click at [97, 108] on link "Navigation" at bounding box center [157, 117] width 196 height 26
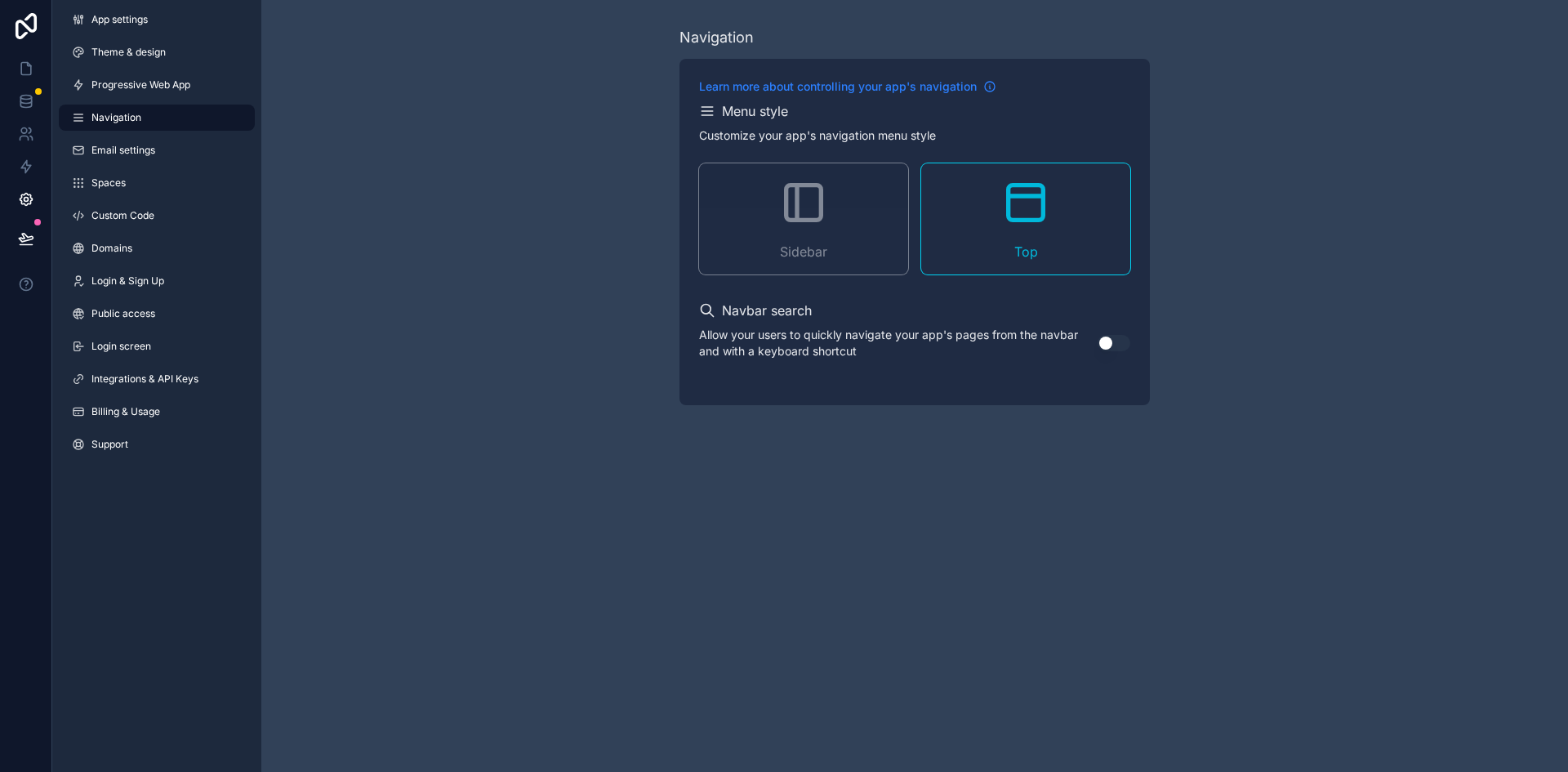
click at [878, 93] on span "Learn more about controlling your app's navigation" at bounding box center [837, 87] width 278 height 16
click at [116, 253] on span "Domains" at bounding box center [112, 248] width 41 height 13
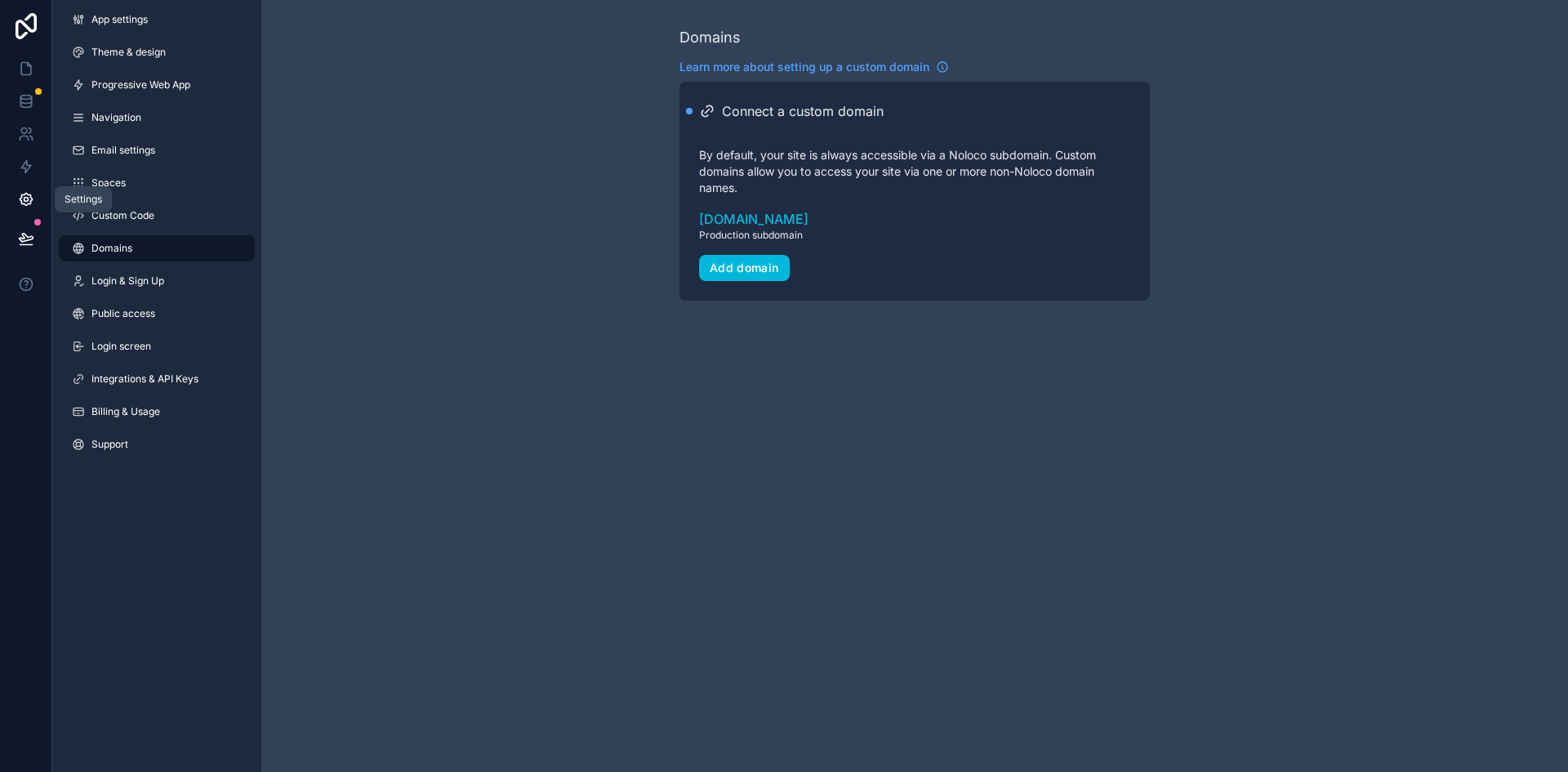
click at [24, 200] on icon at bounding box center [25, 200] width 4 height 4
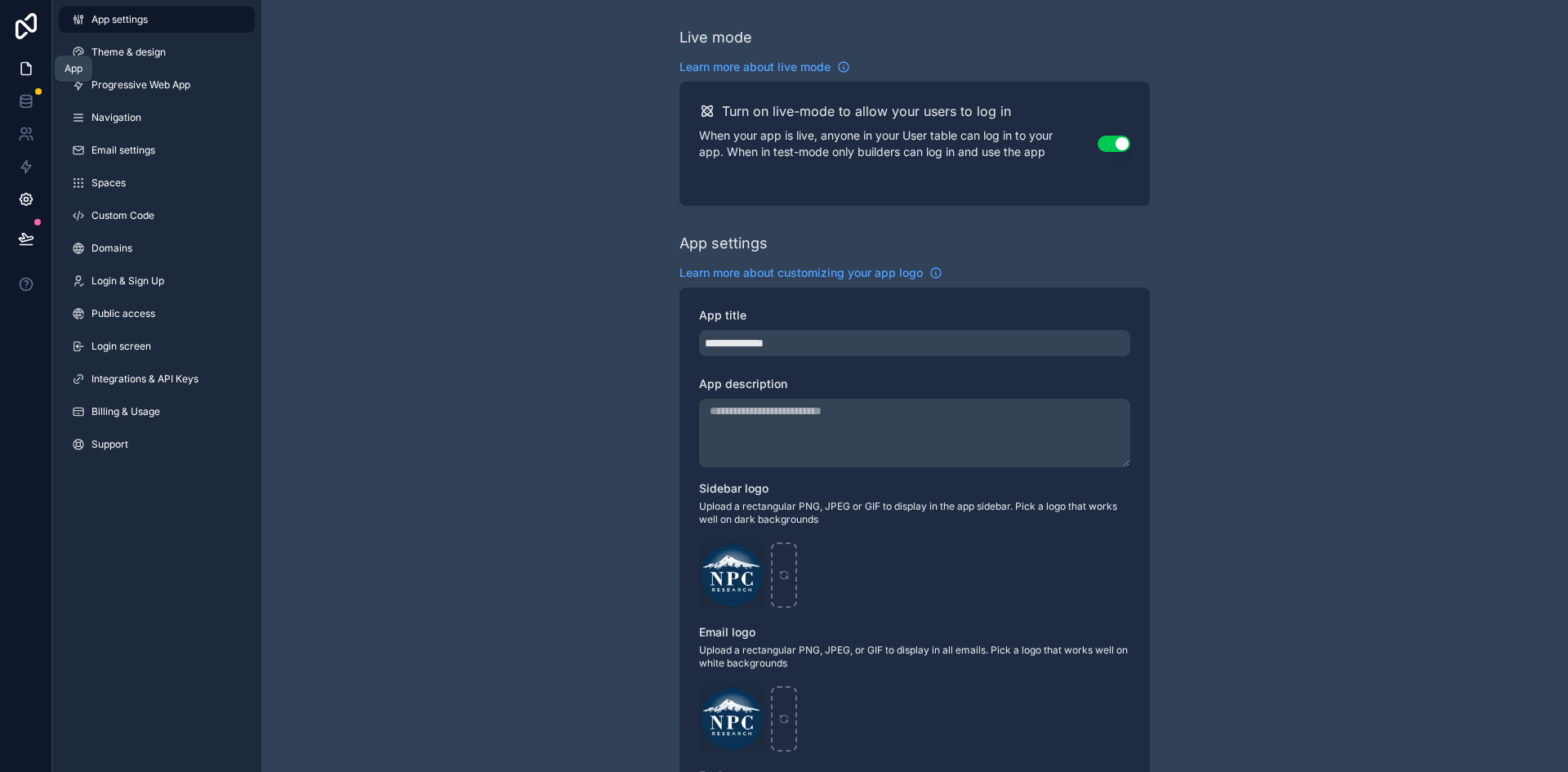
click at [22, 67] on icon at bounding box center [26, 68] width 16 height 16
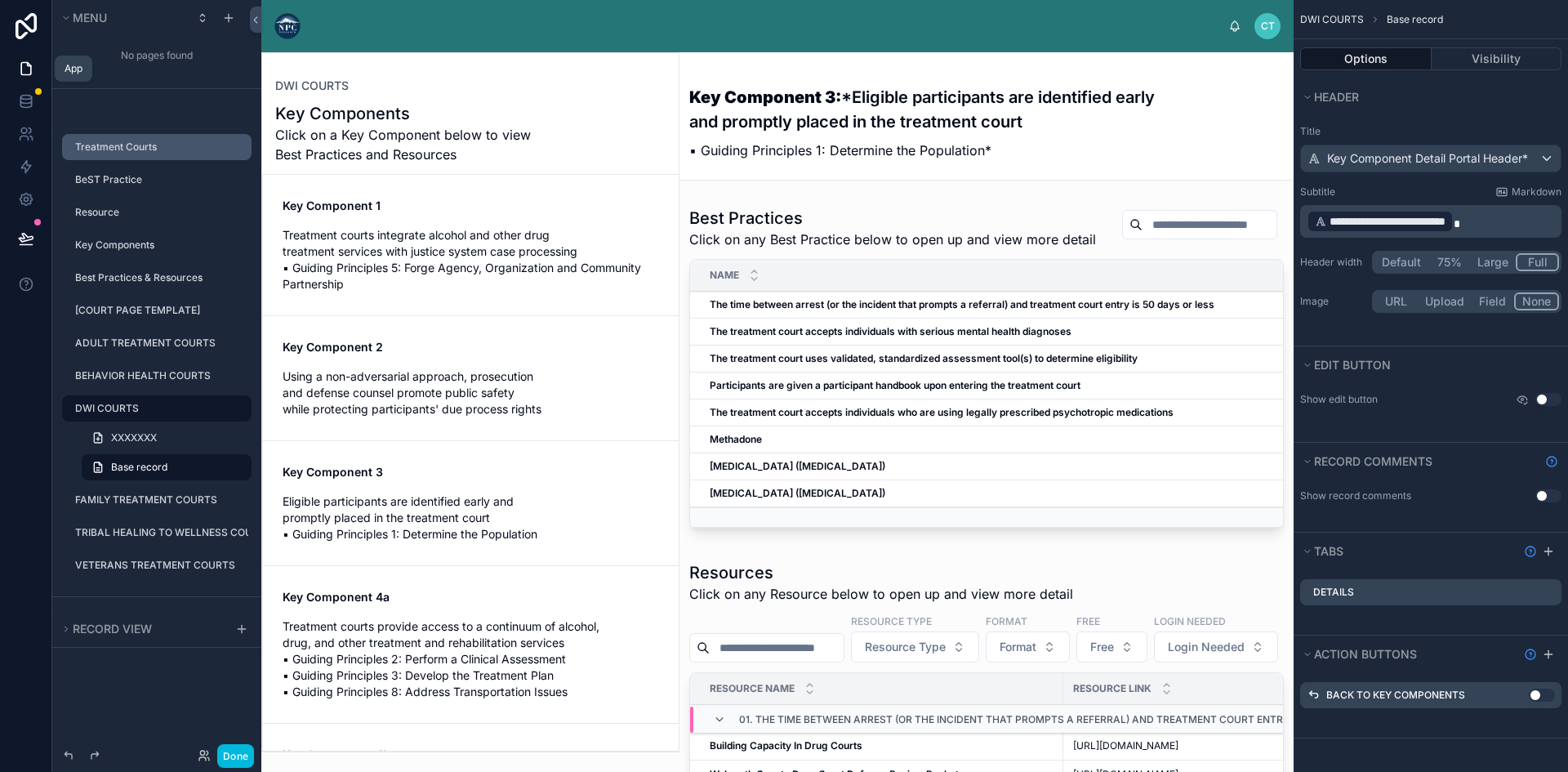
scroll to position [266, 0]
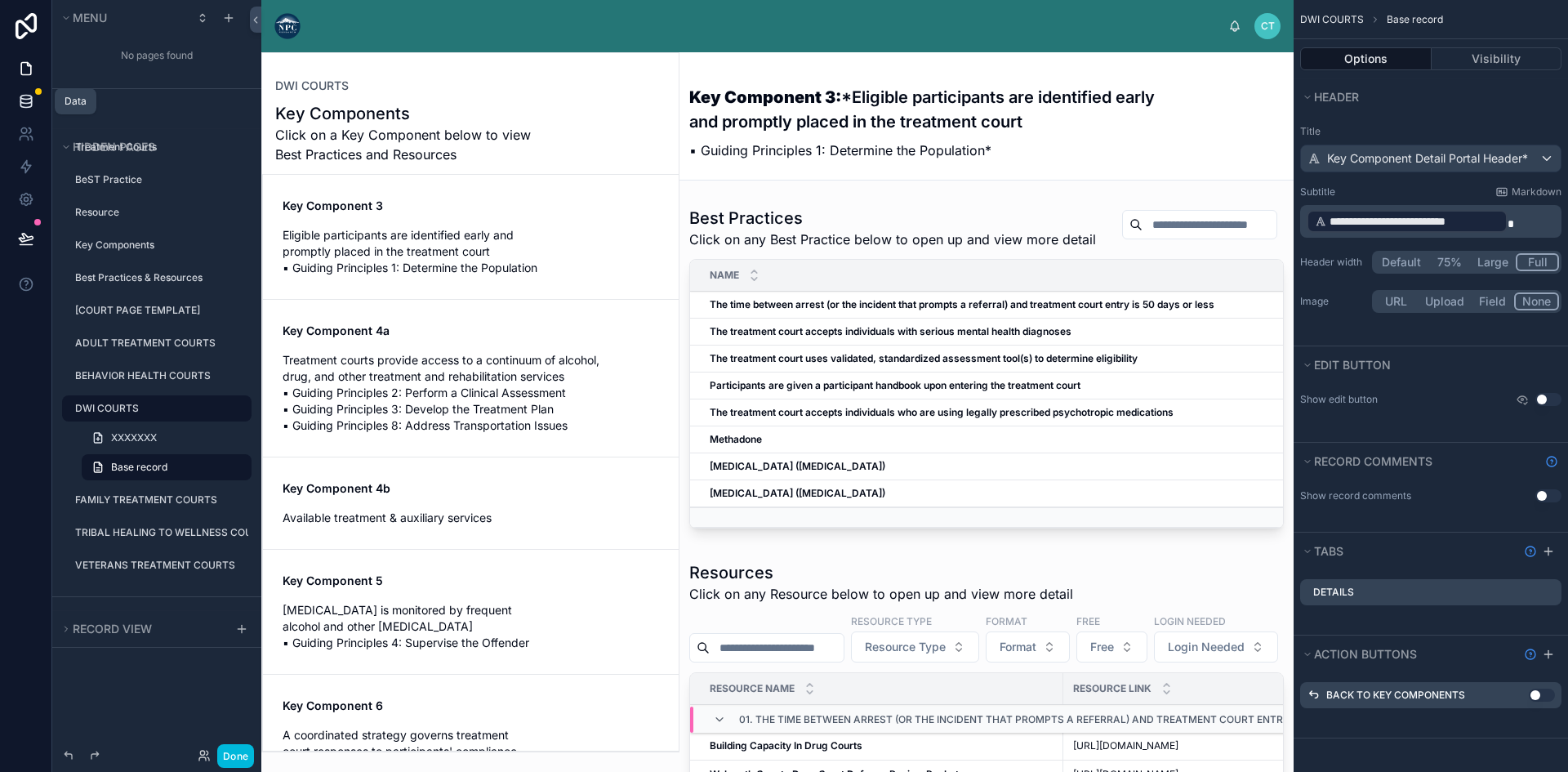
click at [14, 97] on link at bounding box center [25, 101] width 51 height 32
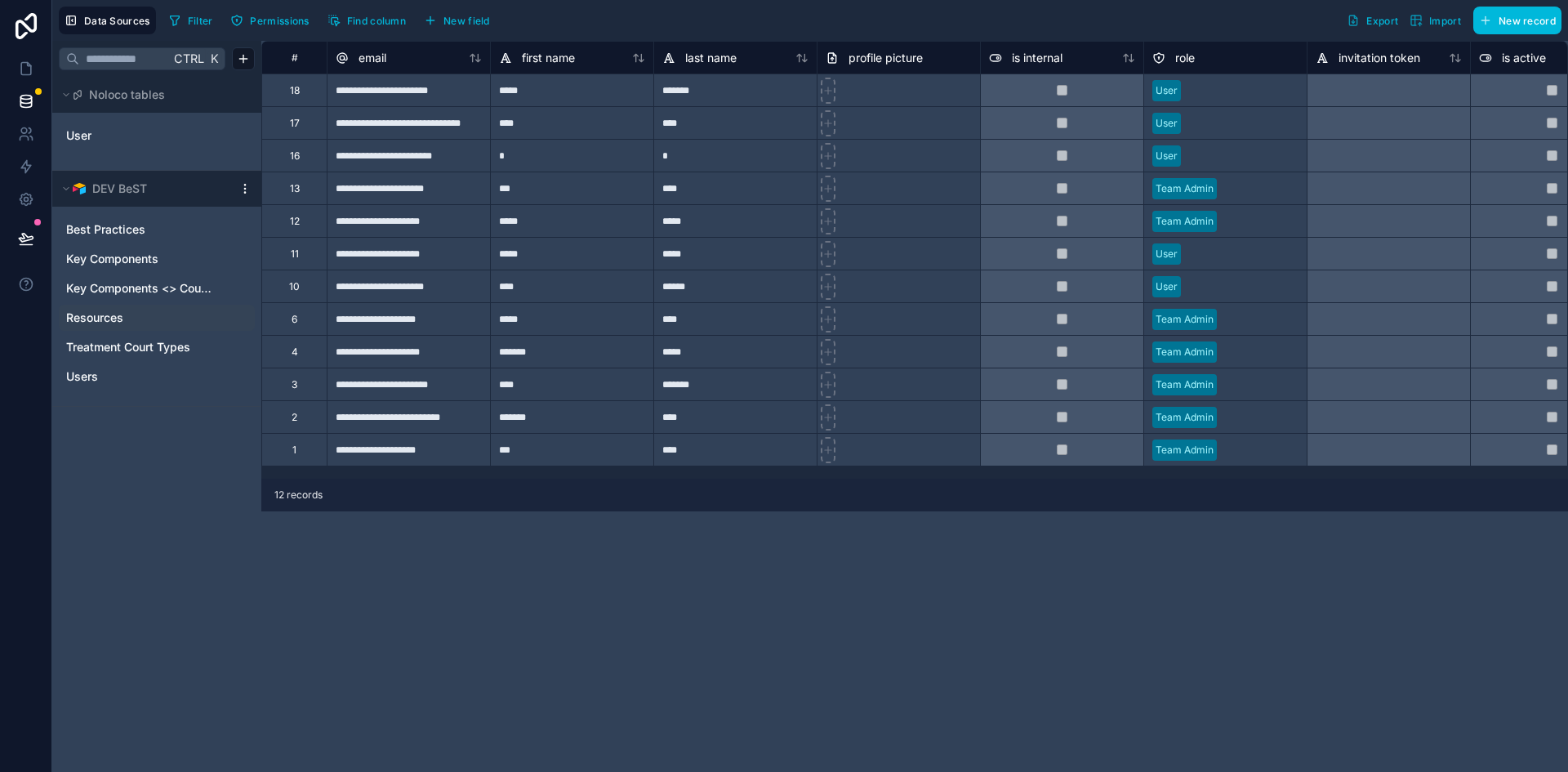
click at [122, 312] on span "Resources" at bounding box center [95, 318] width 57 height 16
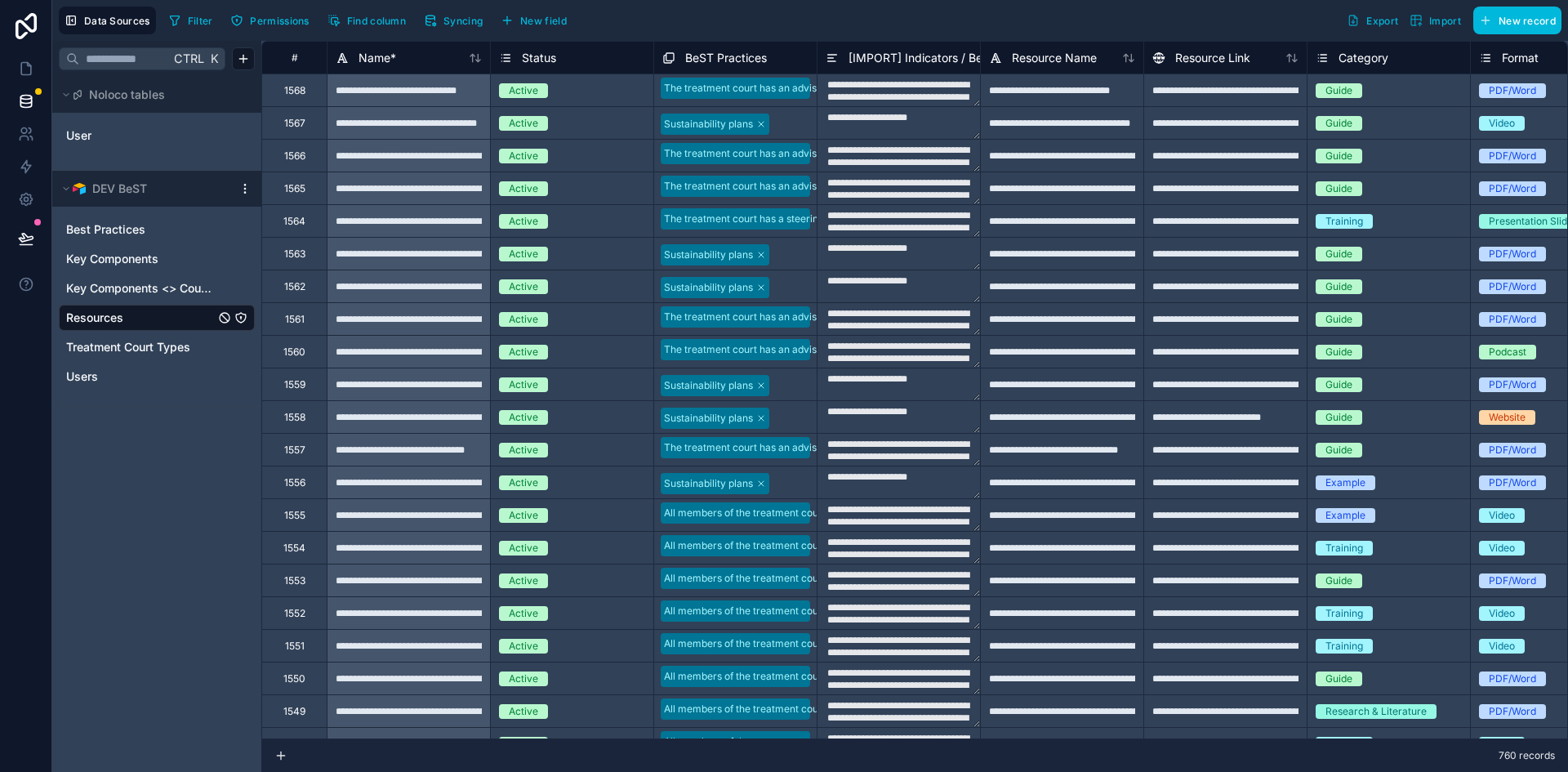
click at [242, 189] on html "**********" at bounding box center [784, 386] width 1568 height 772
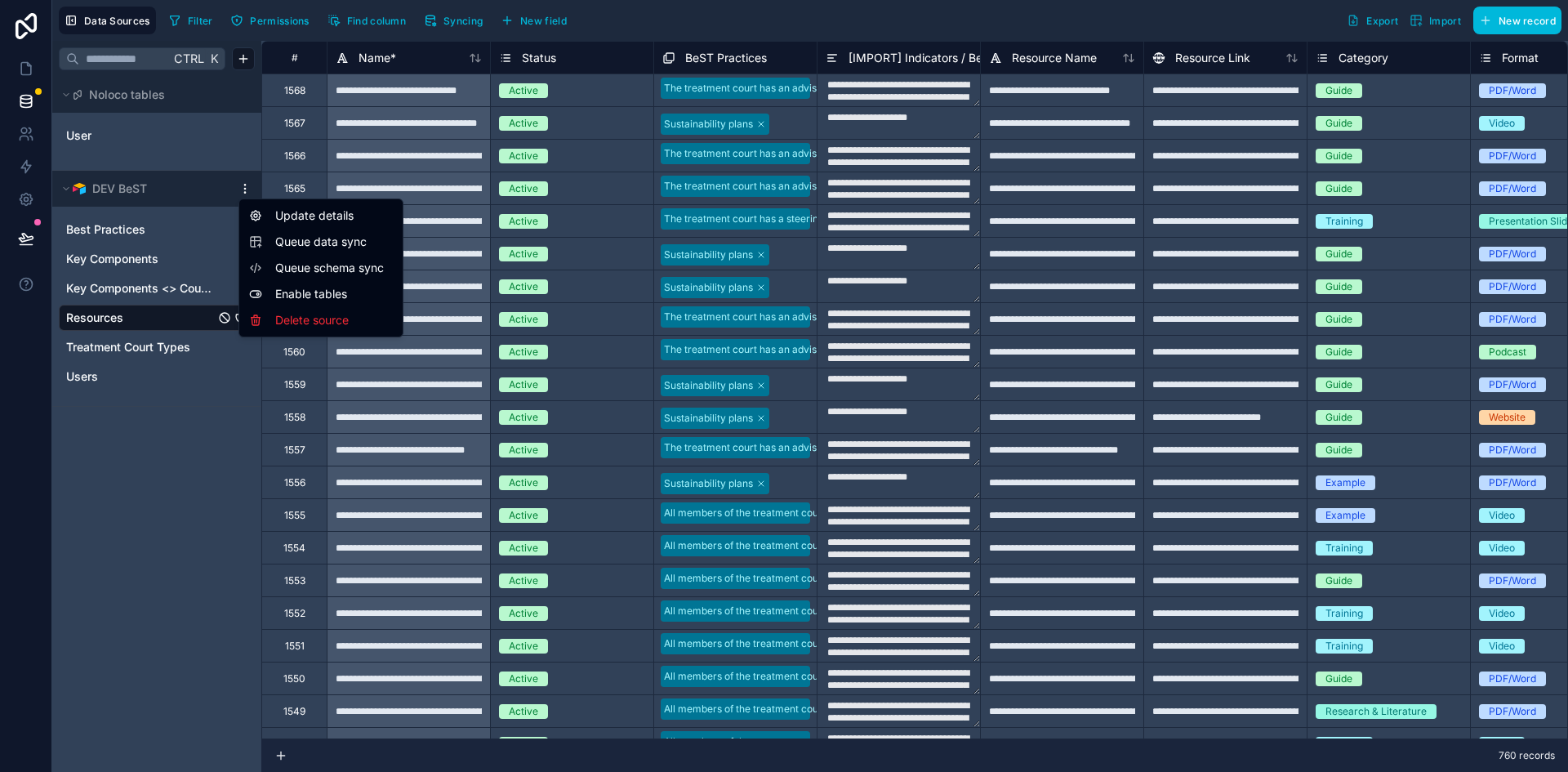
click at [196, 470] on html "**********" at bounding box center [784, 386] width 1568 height 772
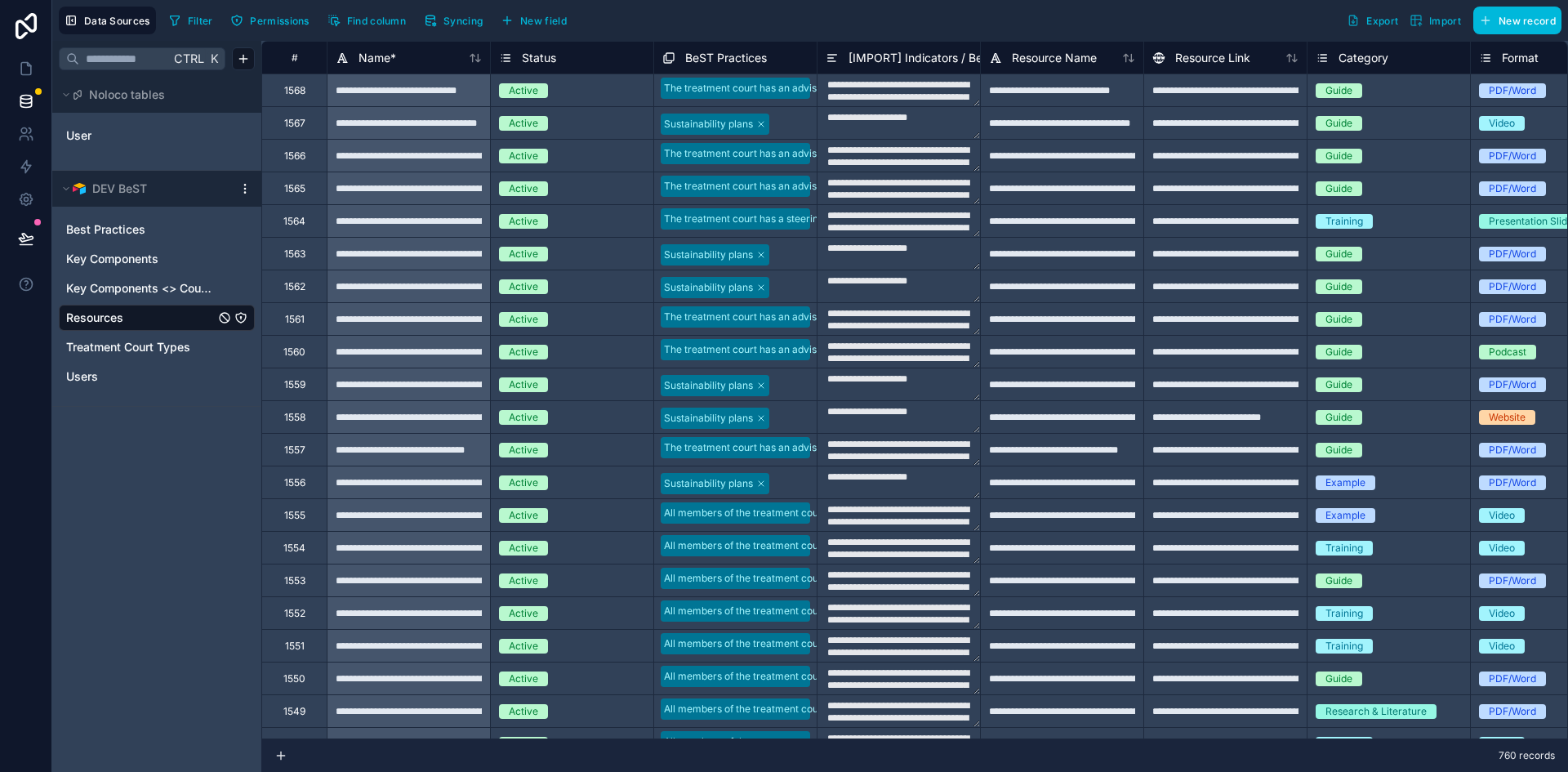
click at [118, 120] on div "User" at bounding box center [157, 134] width 196 height 38
click at [116, 127] on div "User" at bounding box center [157, 135] width 196 height 26
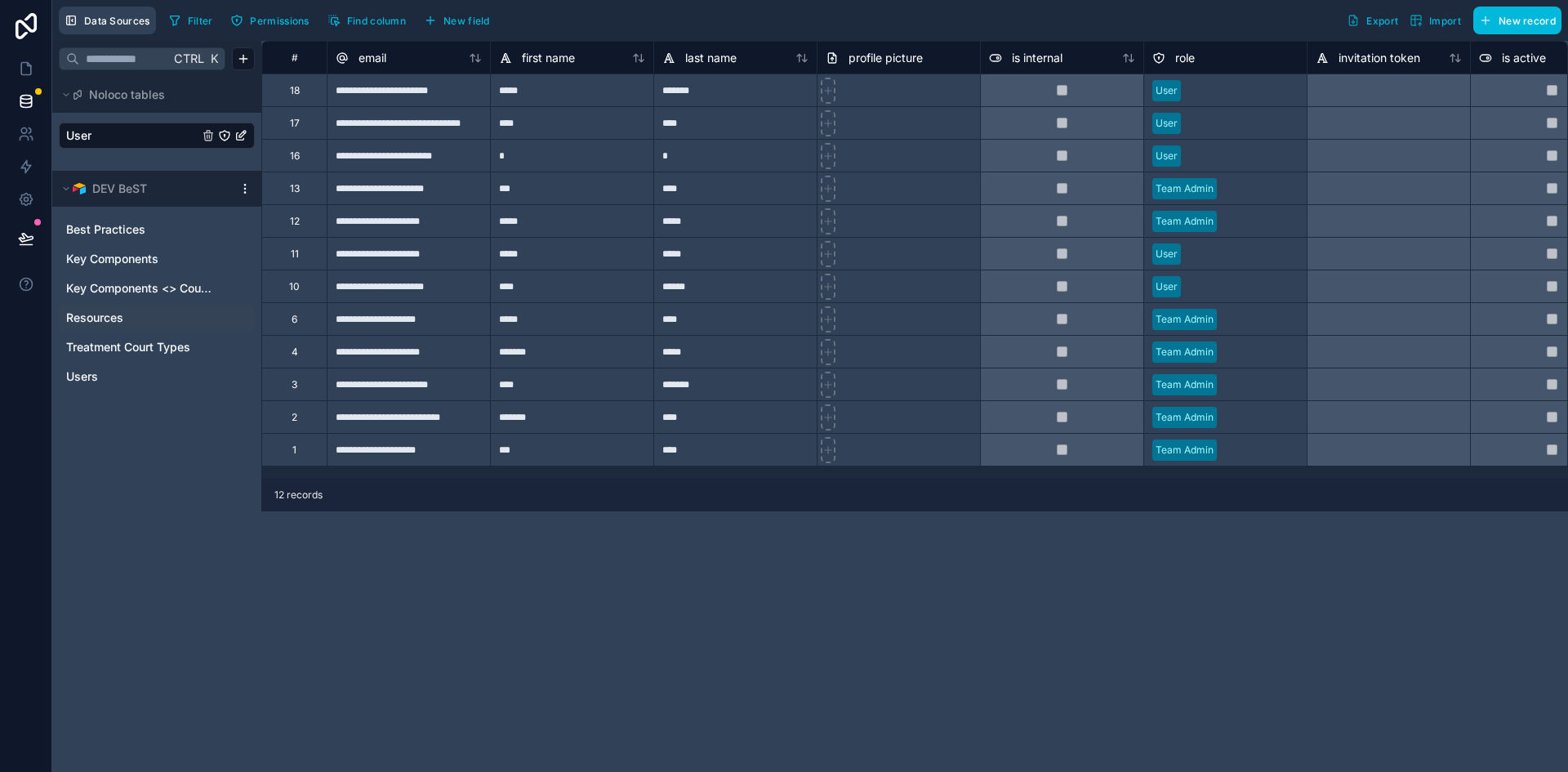
click at [87, 21] on span "Data Sources" at bounding box center [117, 21] width 66 height 13
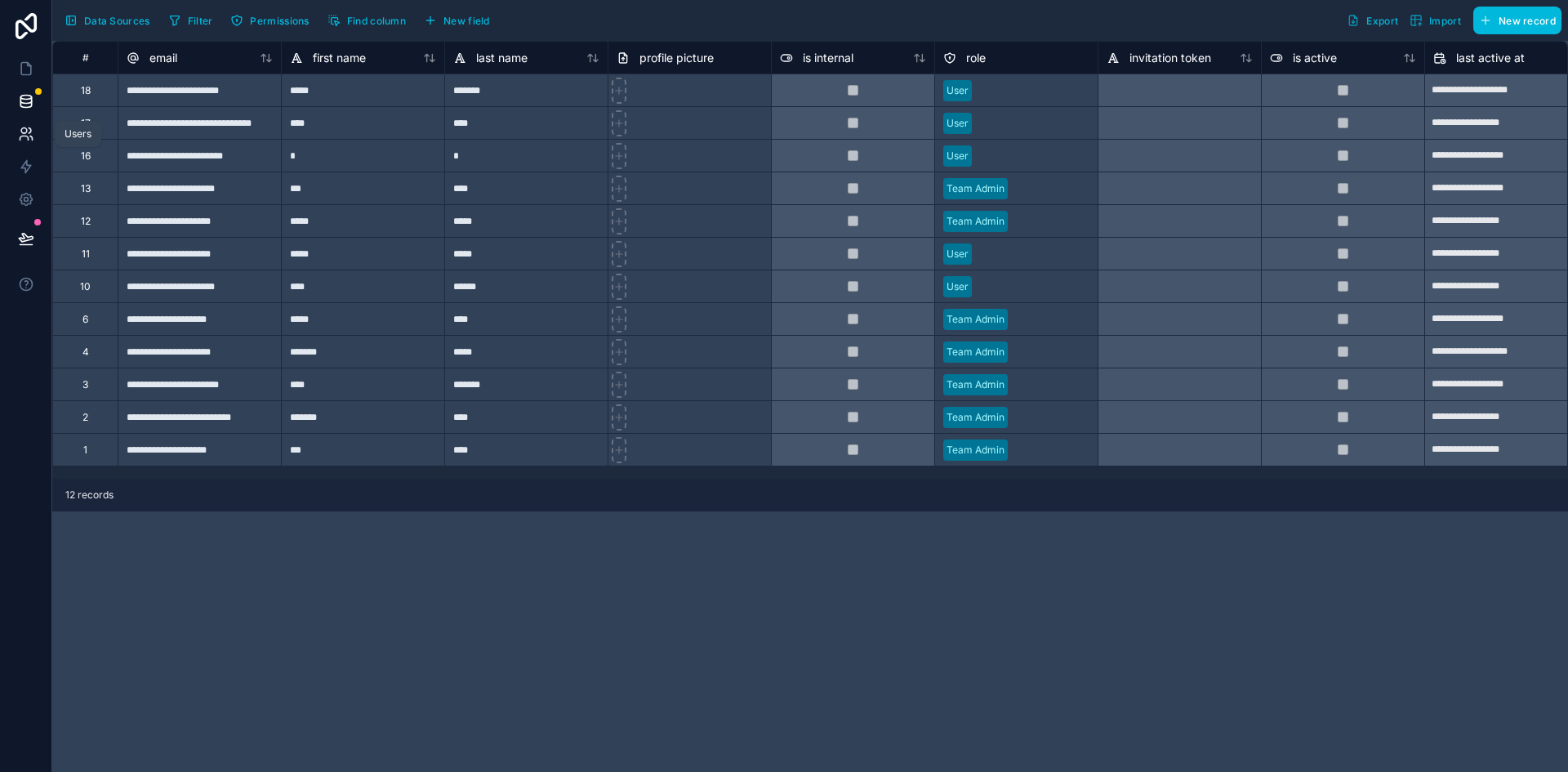
click at [30, 134] on icon at bounding box center [26, 133] width 16 height 16
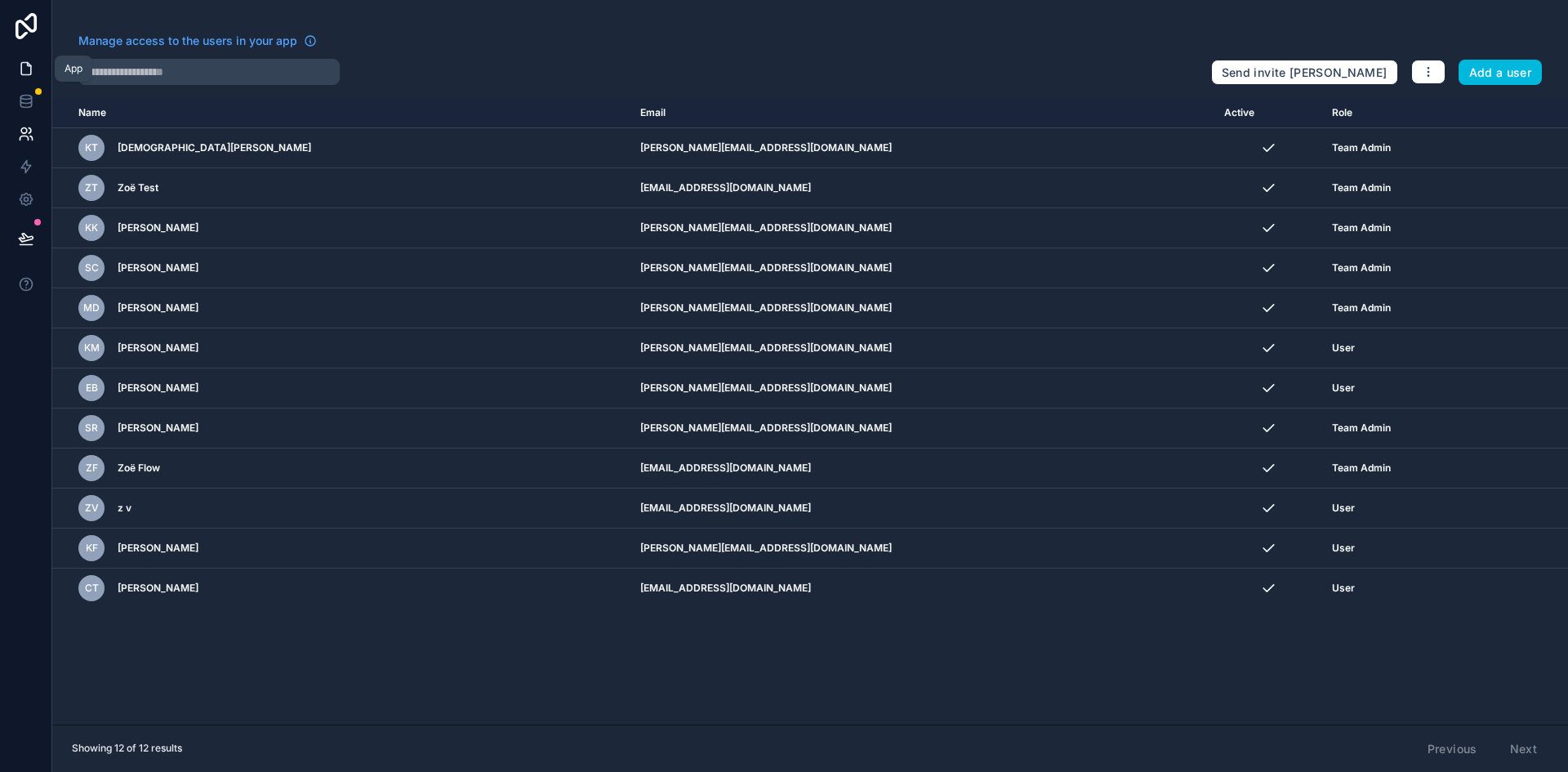
click at [27, 64] on icon at bounding box center [29, 64] width 4 height 4
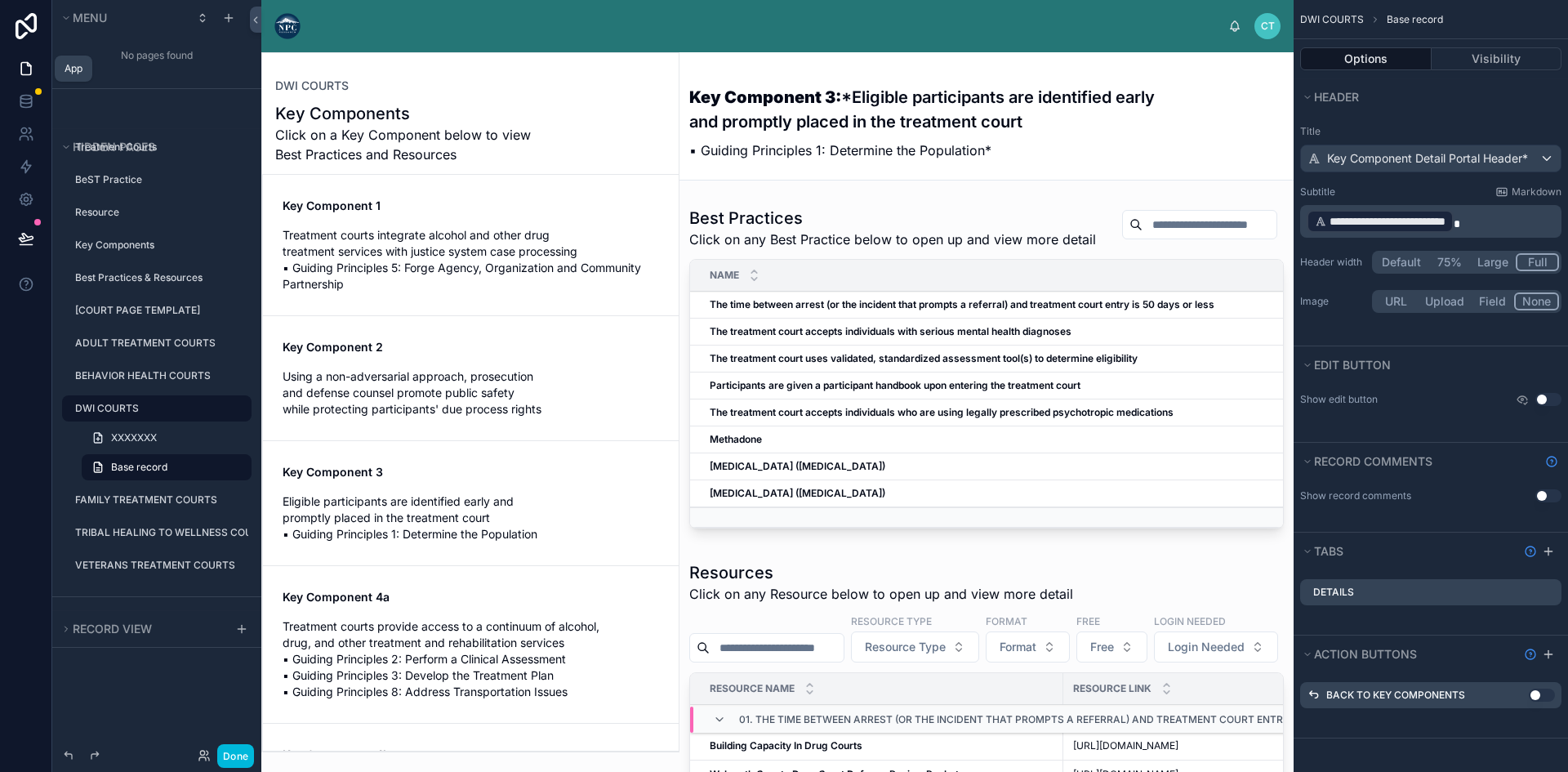
scroll to position [266, 0]
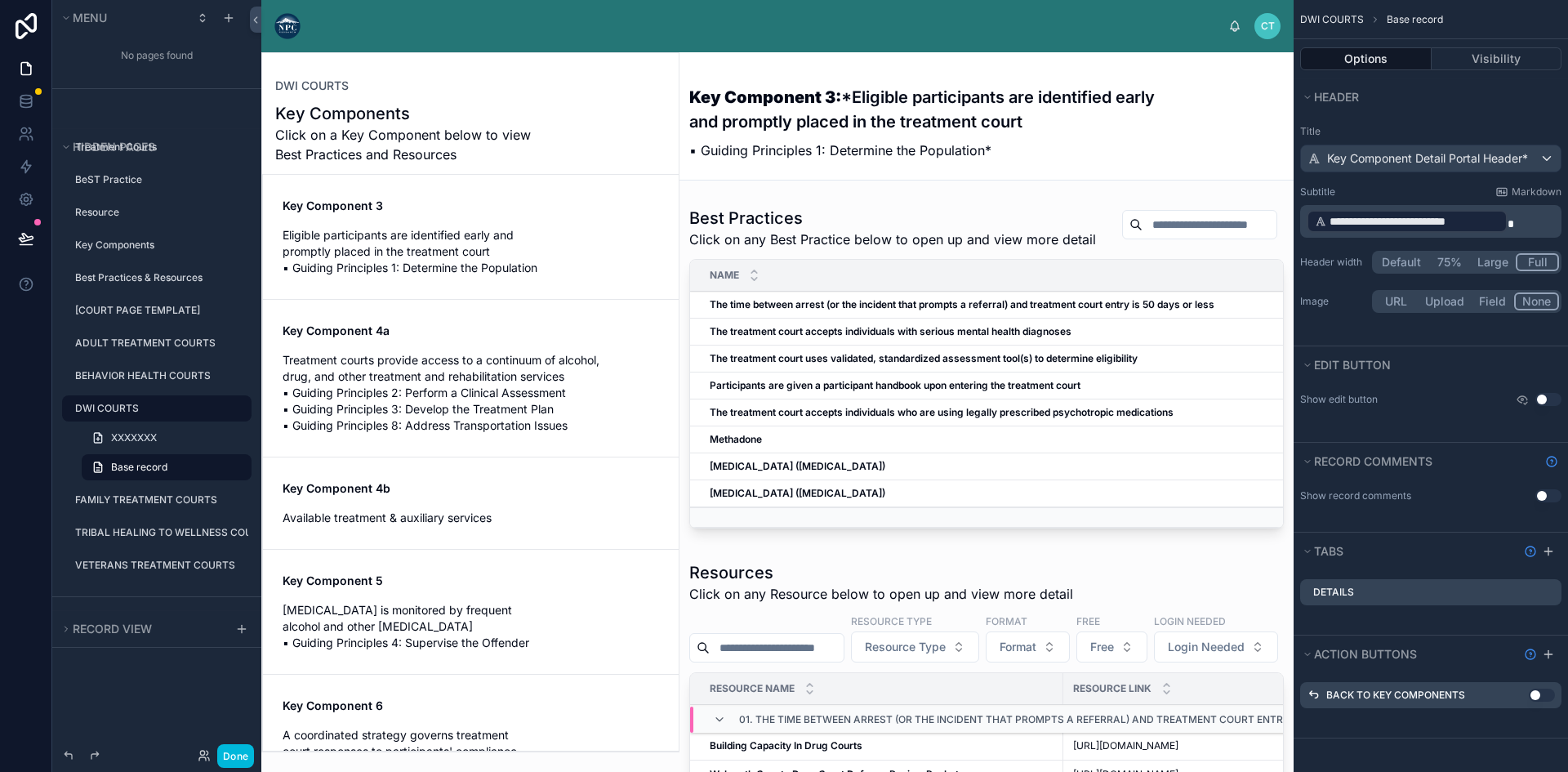
click at [763, 116] on h3 "Key Component 3: *Eligible participants are identified early and promptly place…" at bounding box center [925, 109] width 472 height 49
click at [24, 107] on icon at bounding box center [26, 101] width 16 height 16
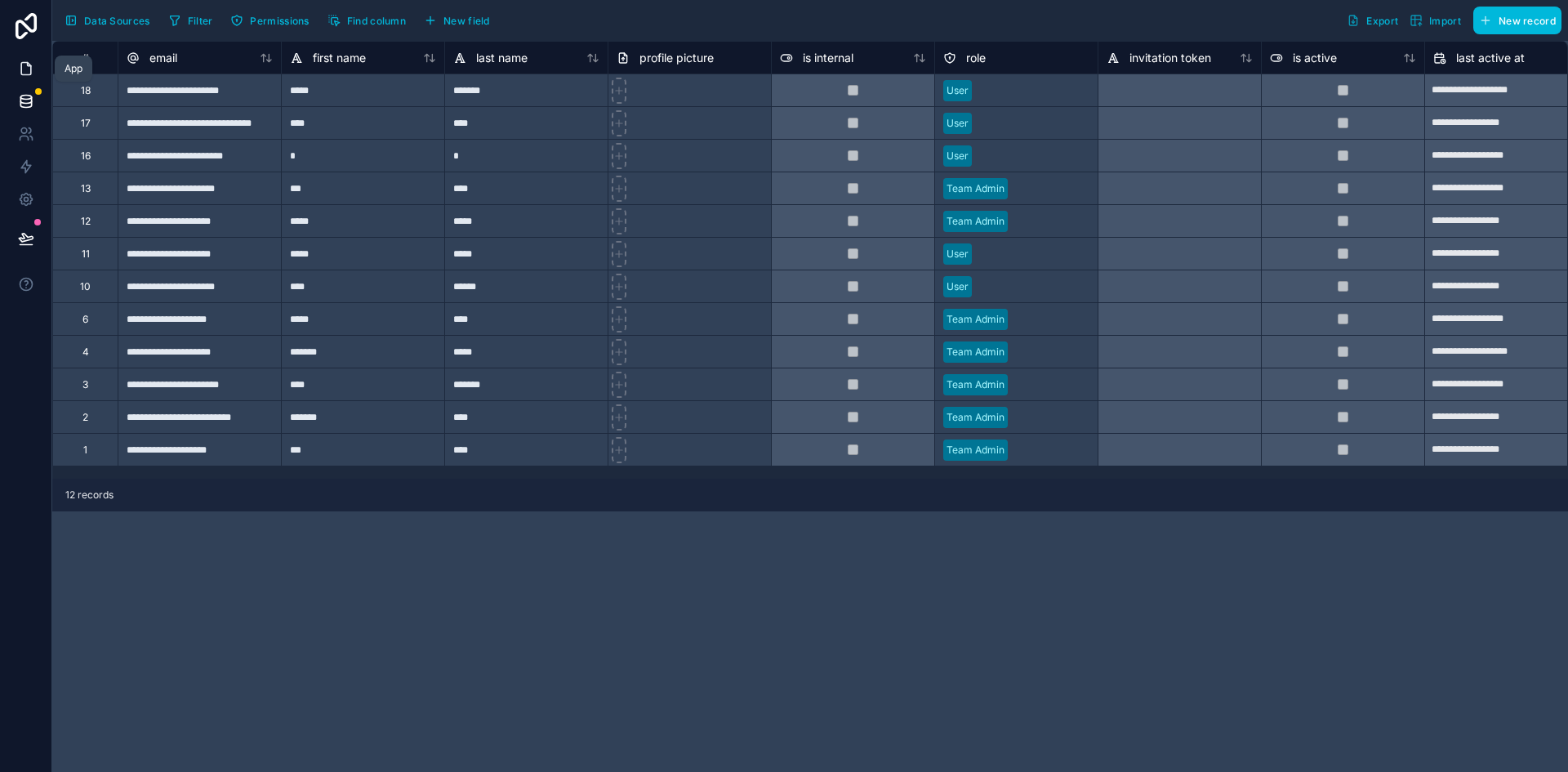
click at [23, 69] on icon at bounding box center [26, 68] width 16 height 16
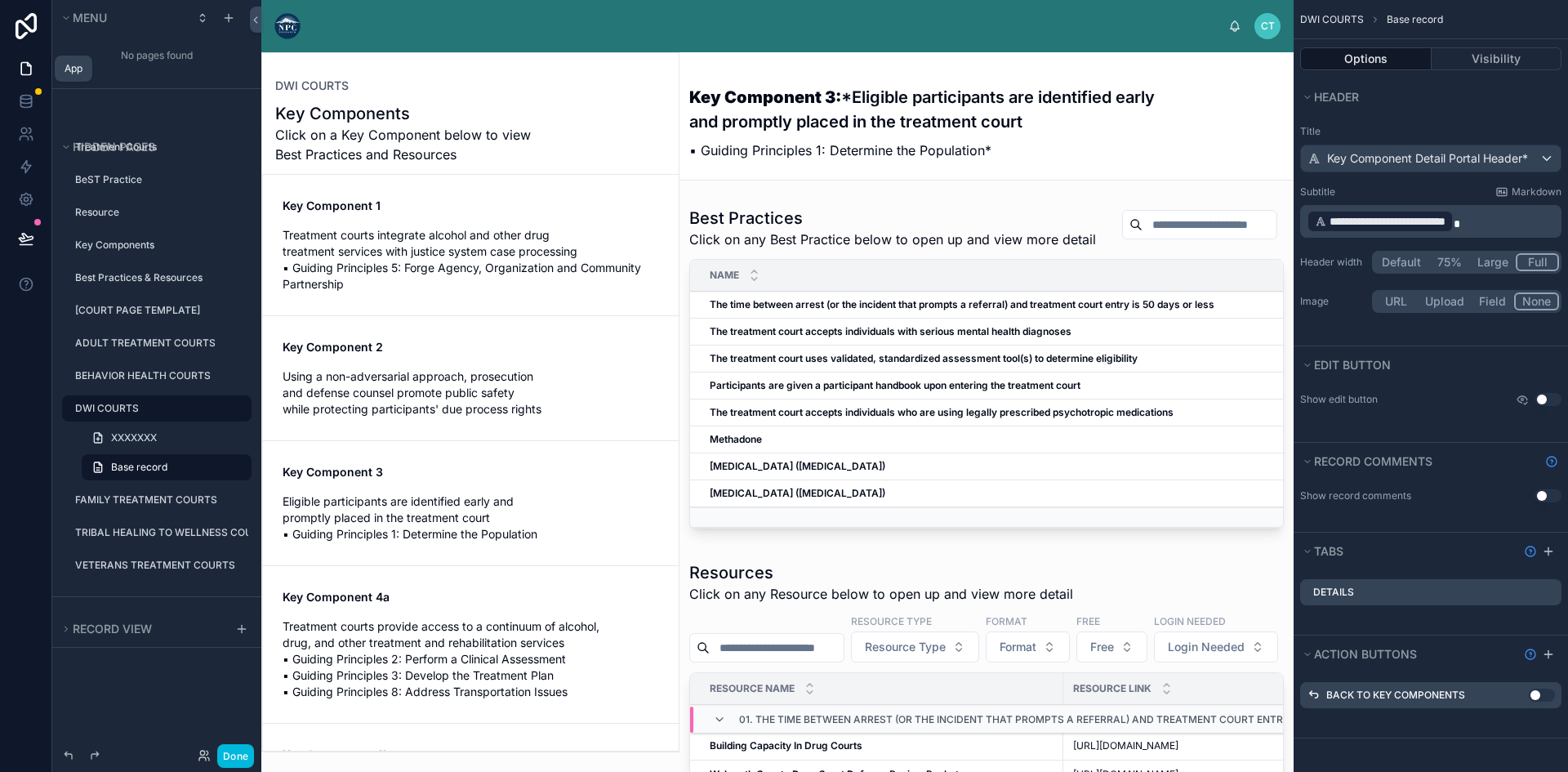
scroll to position [266, 0]
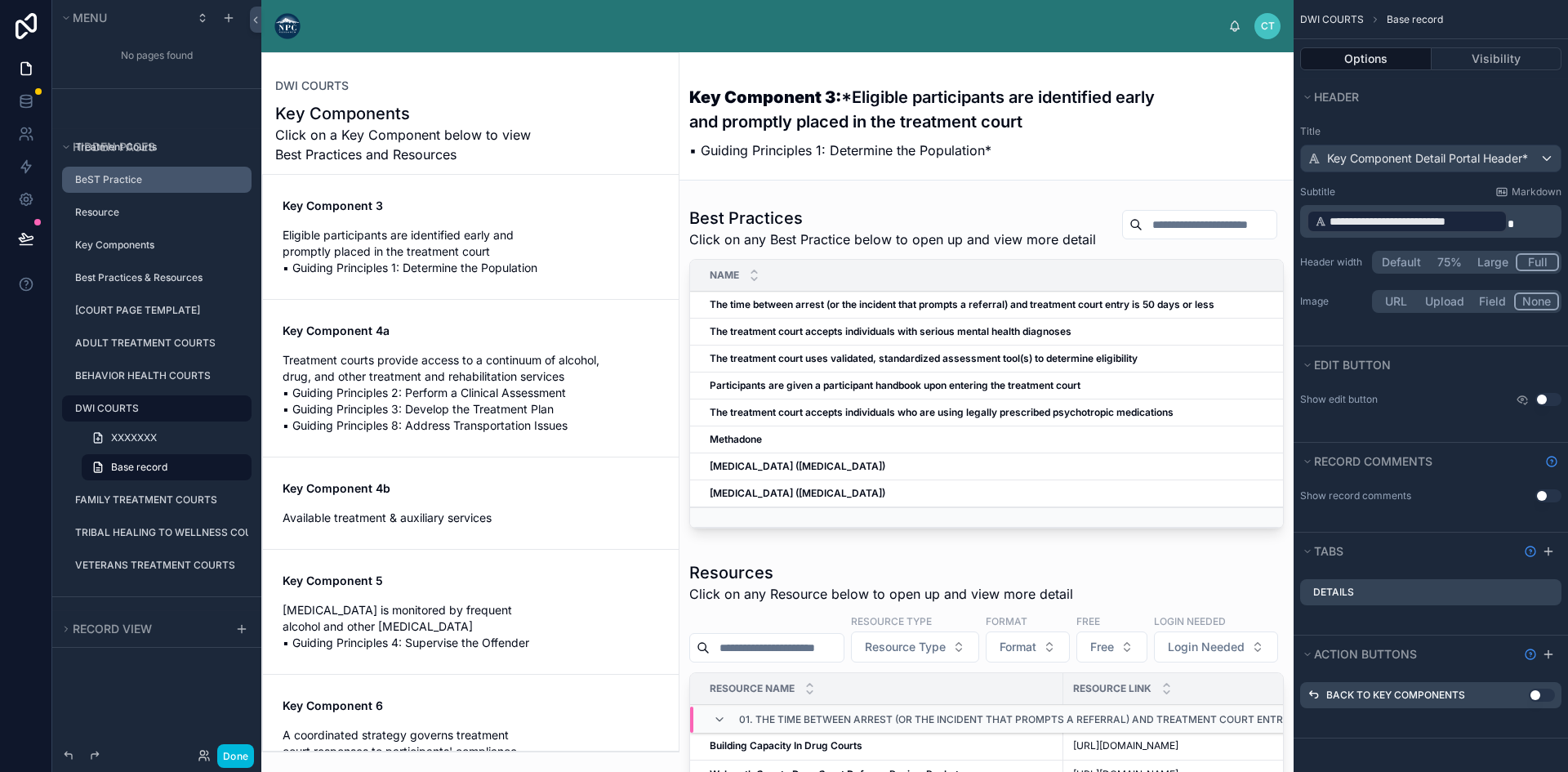
click at [87, 182] on label "BeST Practice" at bounding box center [159, 179] width 167 height 13
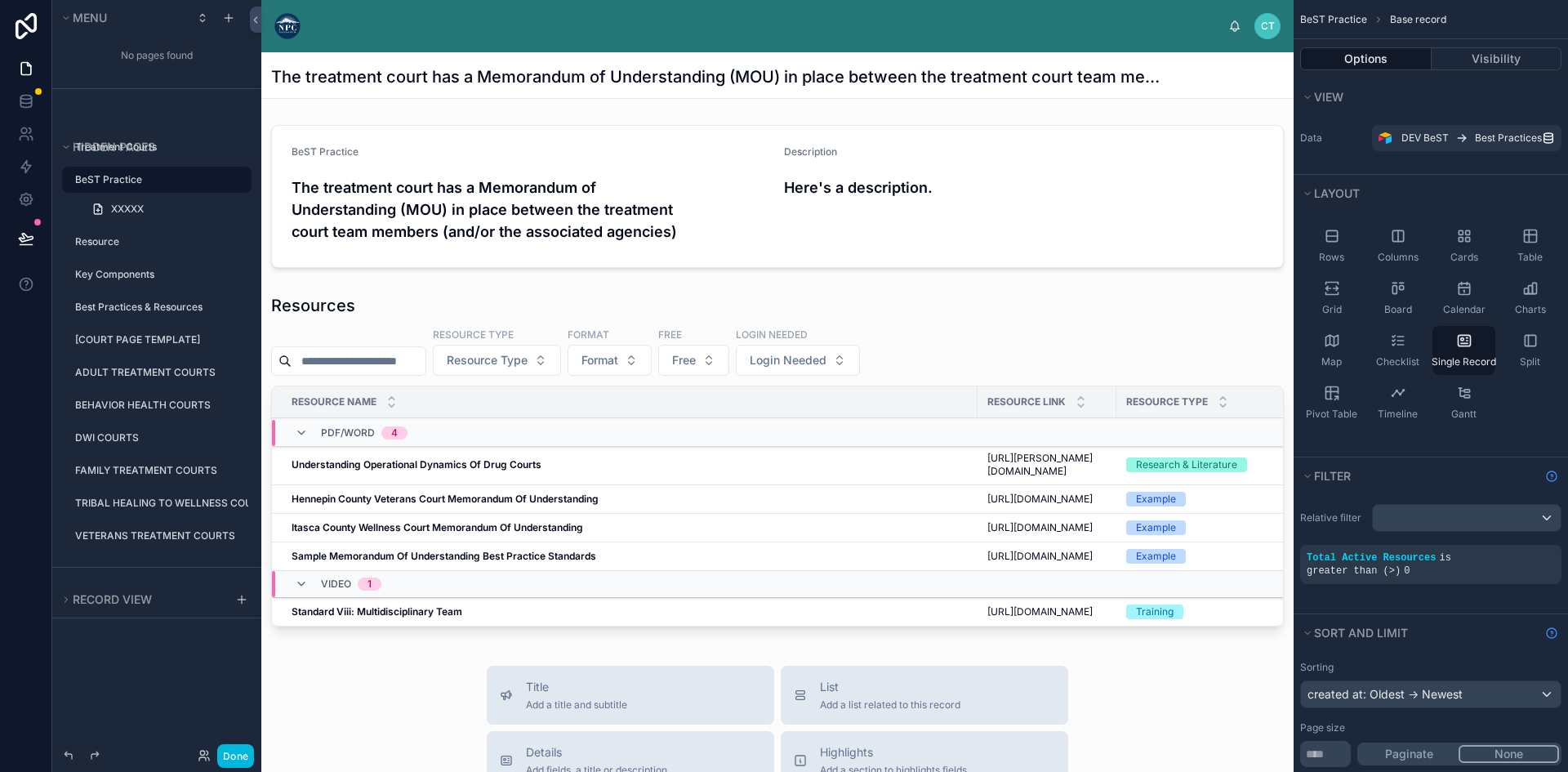
click at [134, 54] on div "No pages found" at bounding box center [156, 56] width 209 height 32
click at [199, 19] on icon "scrollable content" at bounding box center [202, 18] width 13 height 13
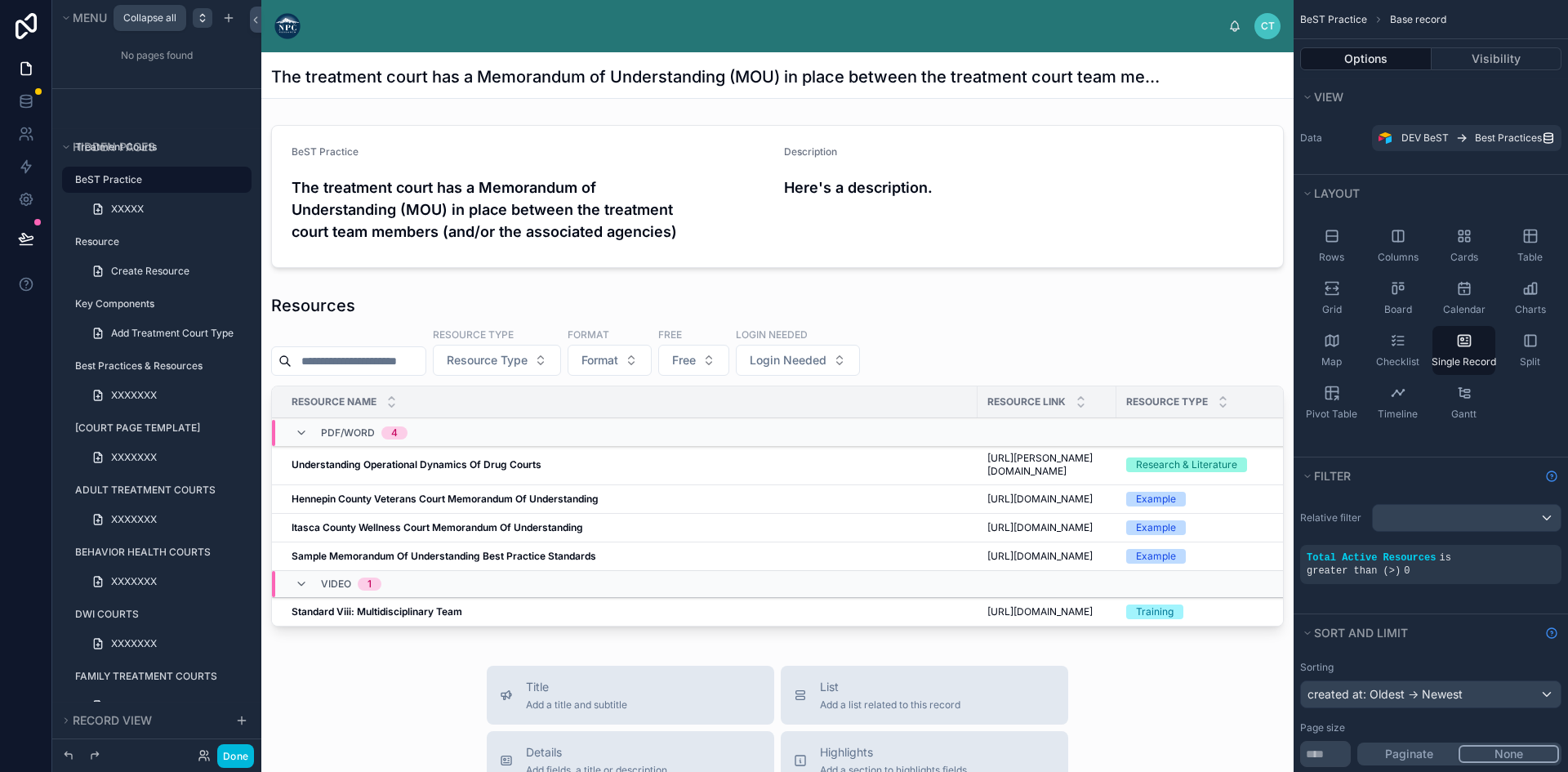
click at [200, 25] on div "scrollable content" at bounding box center [202, 18] width 20 height 20
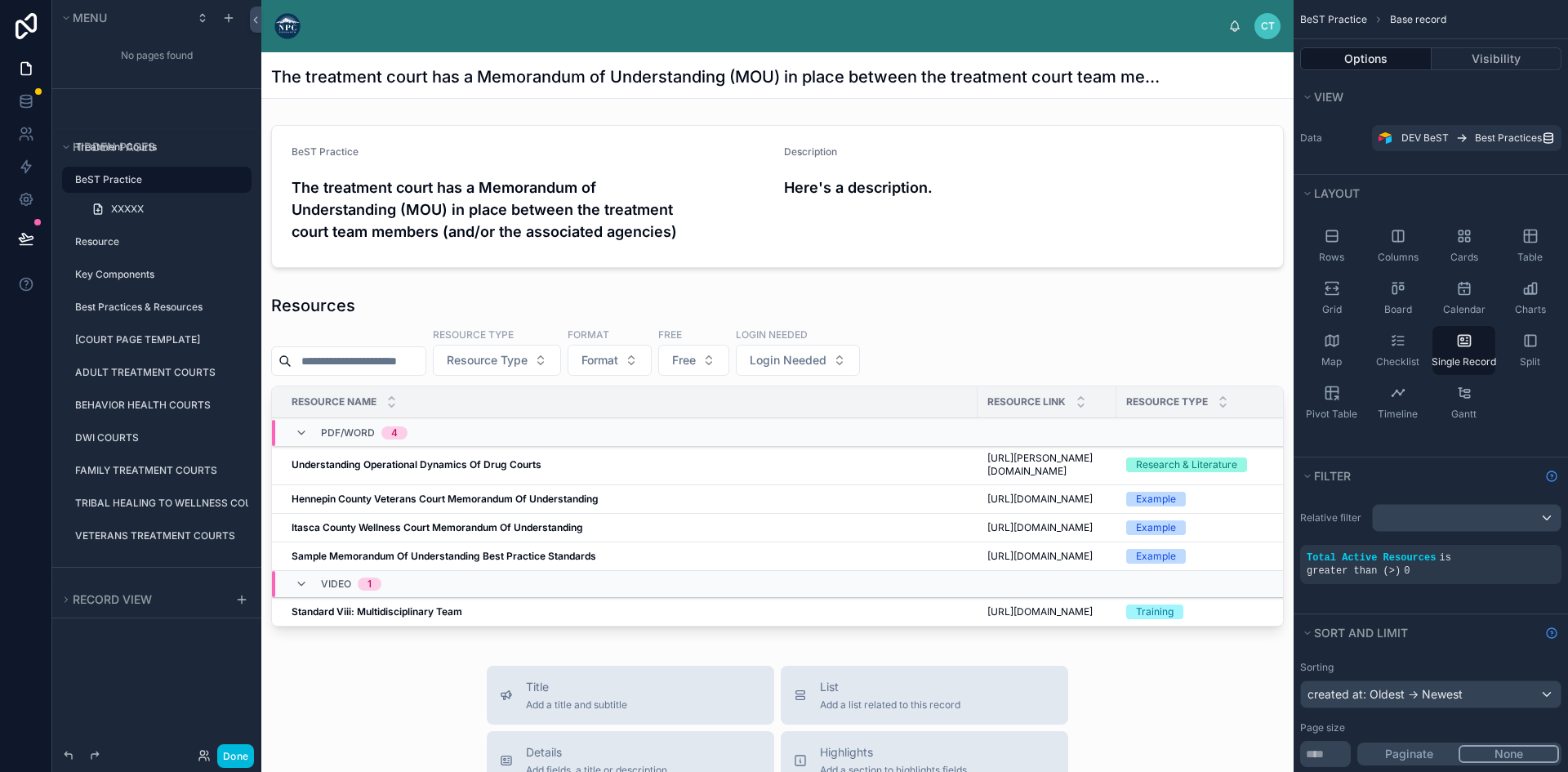
click at [132, 48] on div "No pages found" at bounding box center [156, 56] width 209 height 32
click at [68, 14] on icon "scrollable content" at bounding box center [65, 18] width 10 height 10
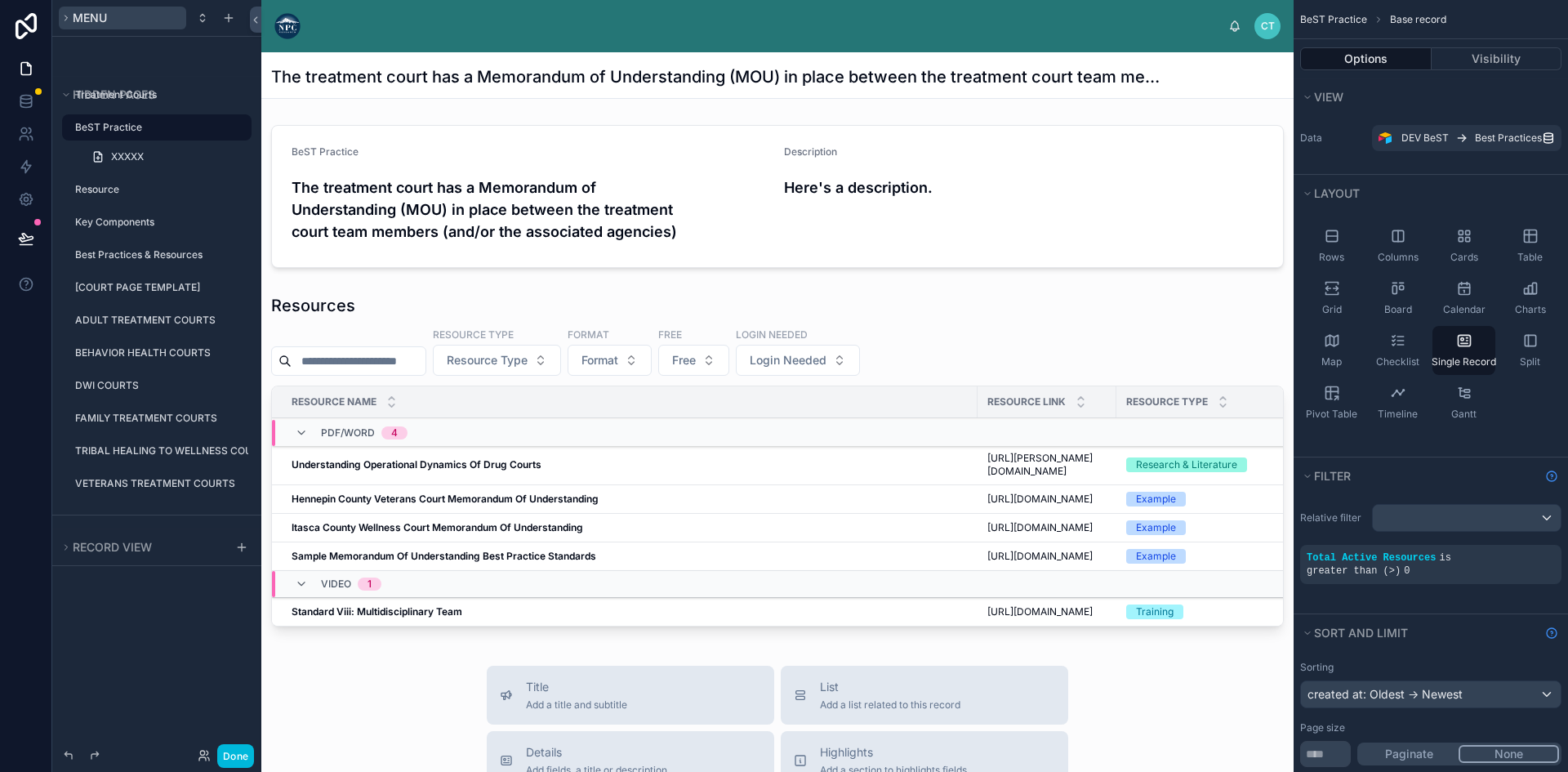
click at [66, 18] on icon "scrollable content" at bounding box center [65, 18] width 10 height 10
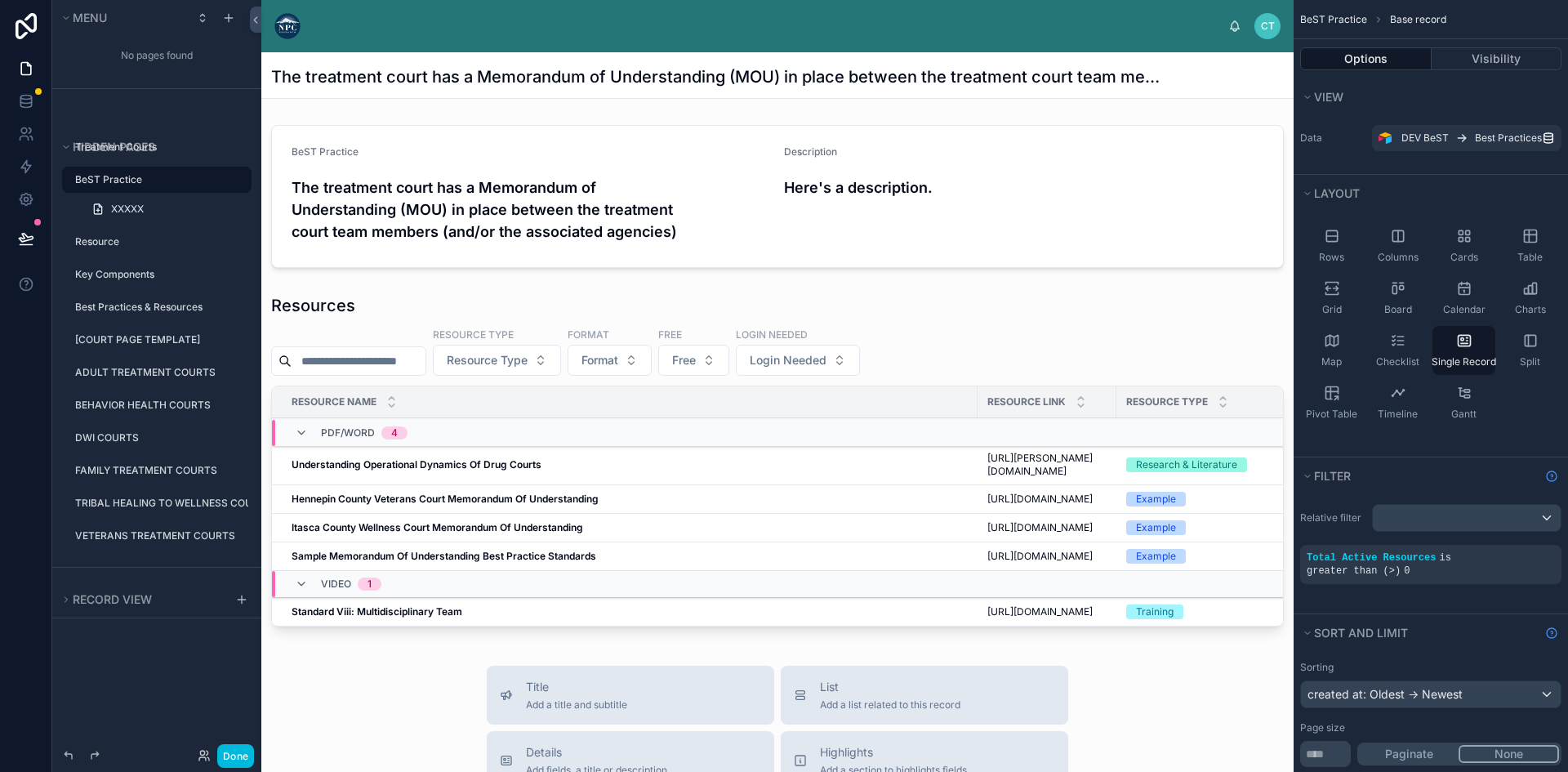
click at [133, 60] on div "No pages found" at bounding box center [156, 56] width 209 height 32
drag, startPoint x: 135, startPoint y: 47, endPoint x: 124, endPoint y: 119, distance: 72.8
click at [137, 47] on div "No pages found" at bounding box center [156, 56] width 209 height 32
click at [232, 18] on icon "scrollable content" at bounding box center [228, 18] width 7 height 0
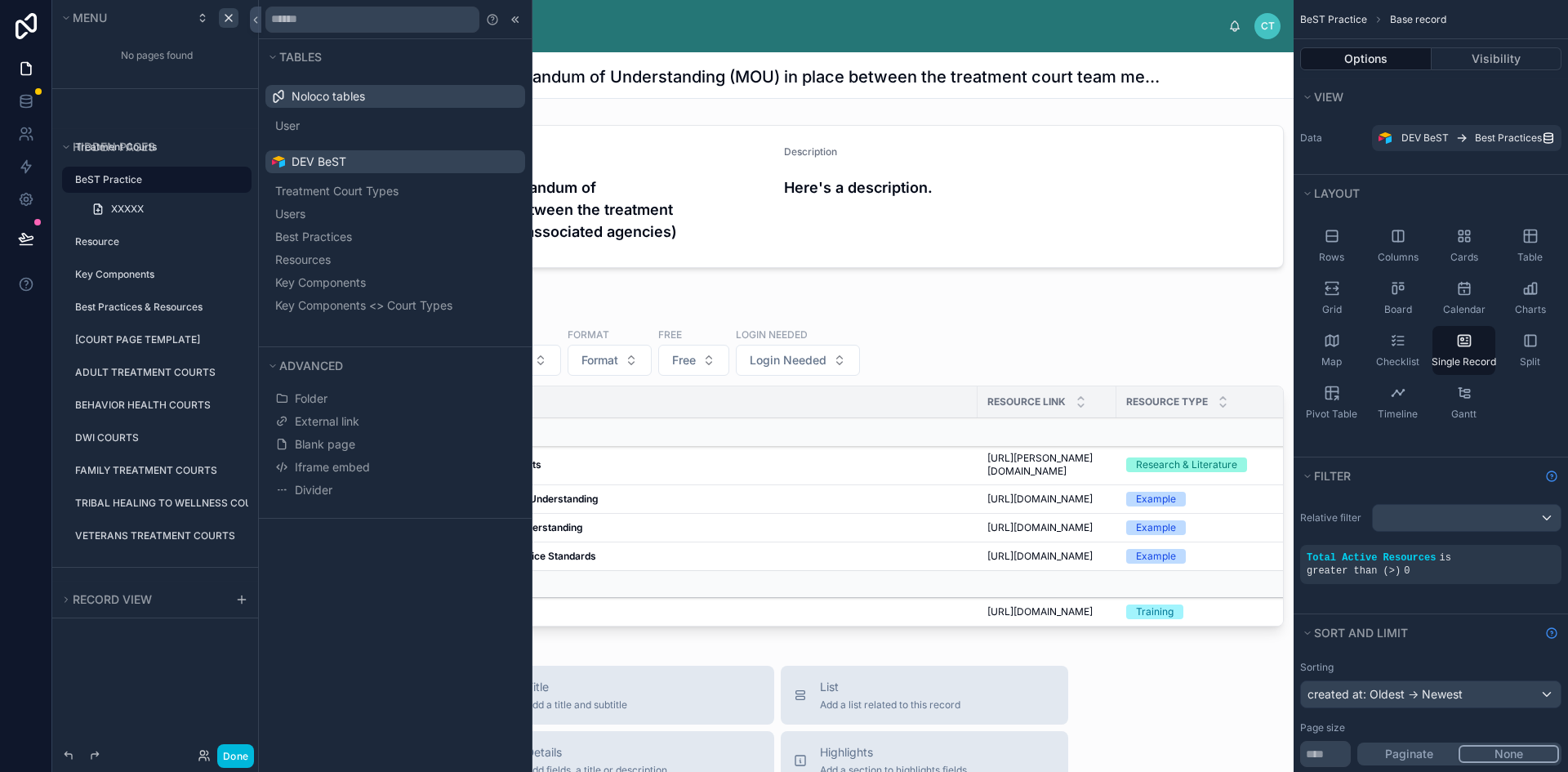
click at [695, 165] on div at bounding box center [777, 715] width 1032 height 1325
click at [520, 20] on icon at bounding box center [515, 20] width 13 height 13
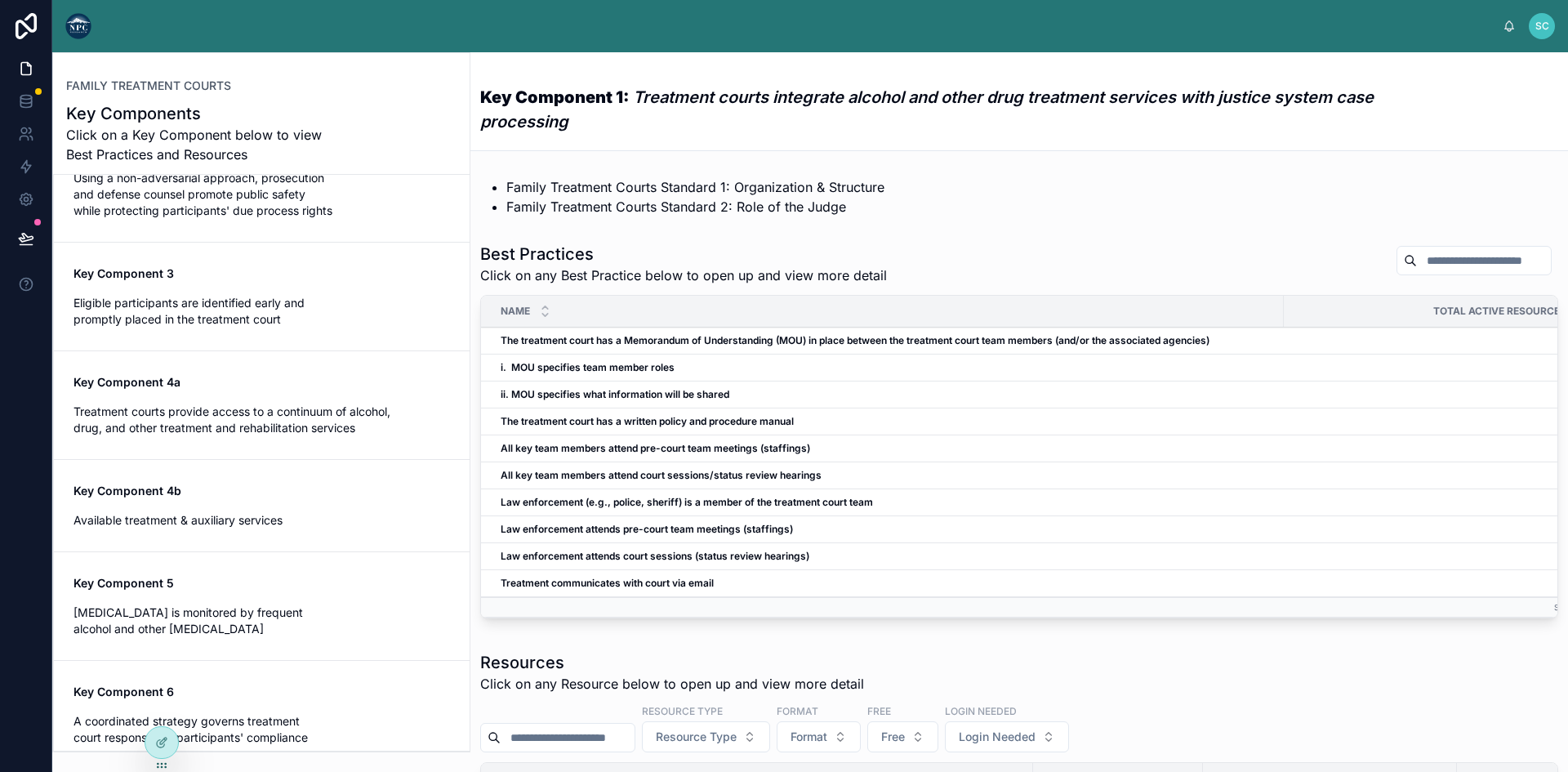
scroll to position [327, 0]
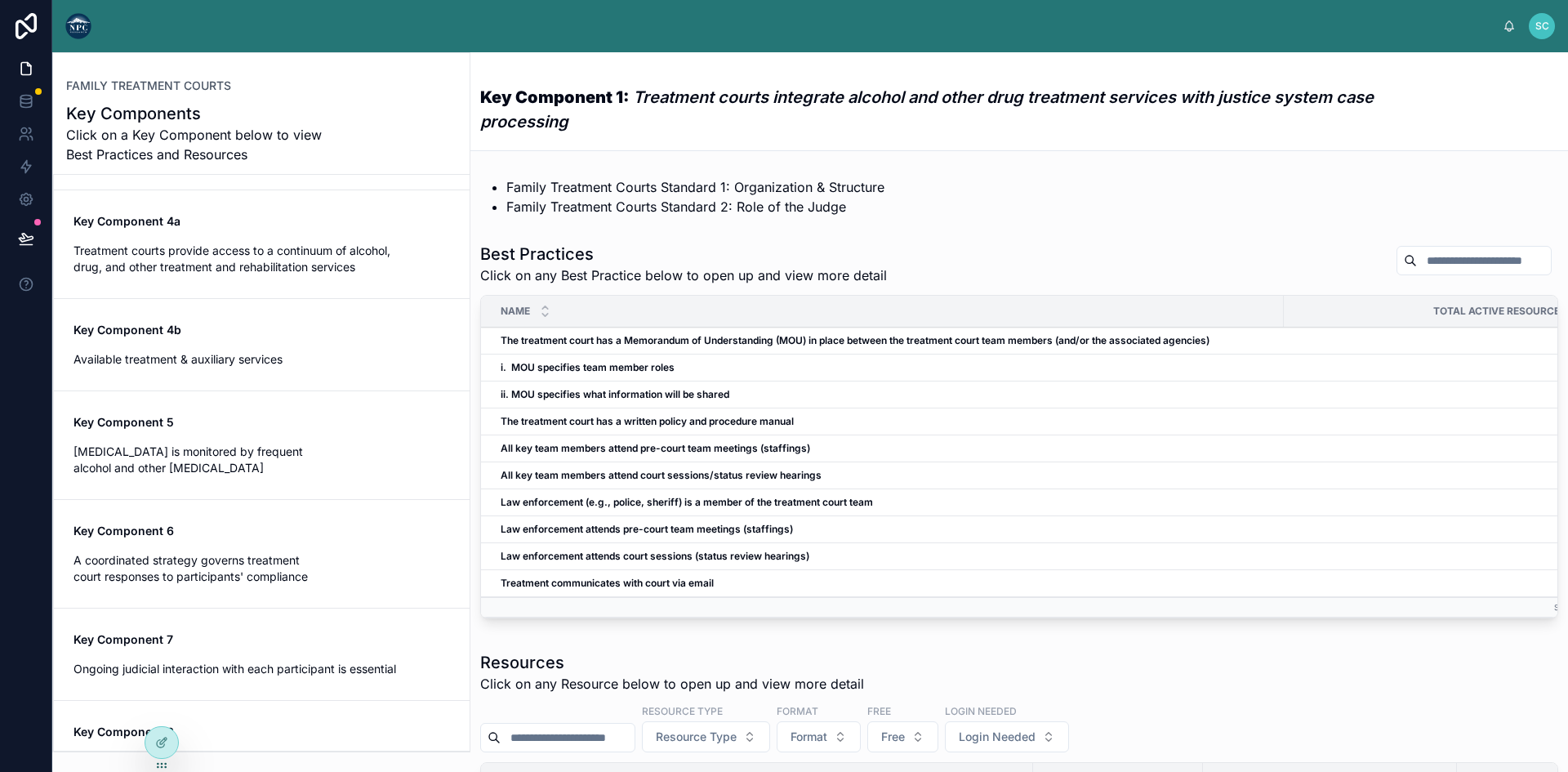
click at [236, 254] on span "Treatment courts provide access to a continuum of alcohol, drug, and other trea…" at bounding box center [261, 259] width 376 height 32
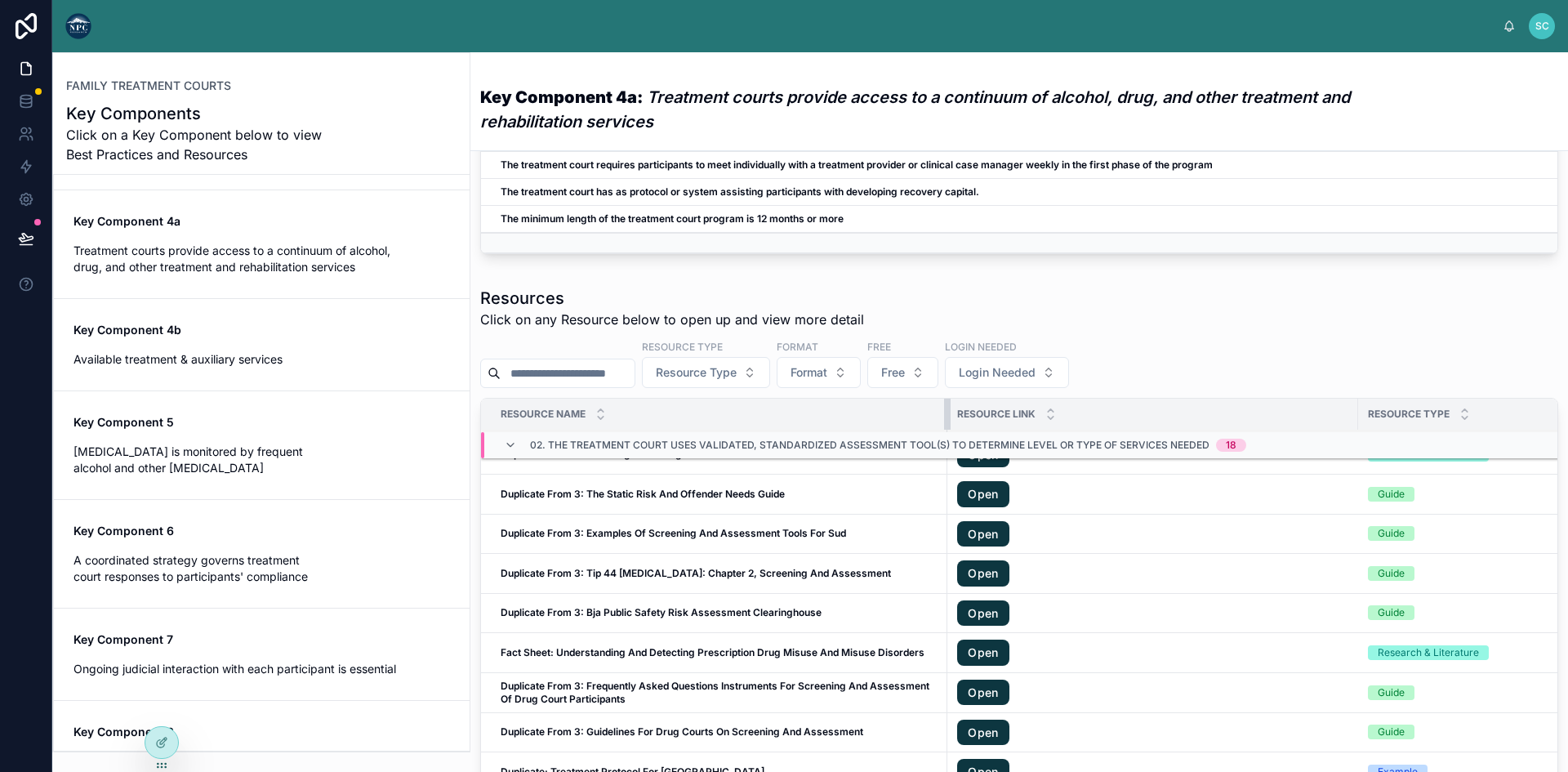
scroll to position [329, 0]
drag, startPoint x: 1319, startPoint y: 426, endPoint x: 1014, endPoint y: 450, distance: 305.9
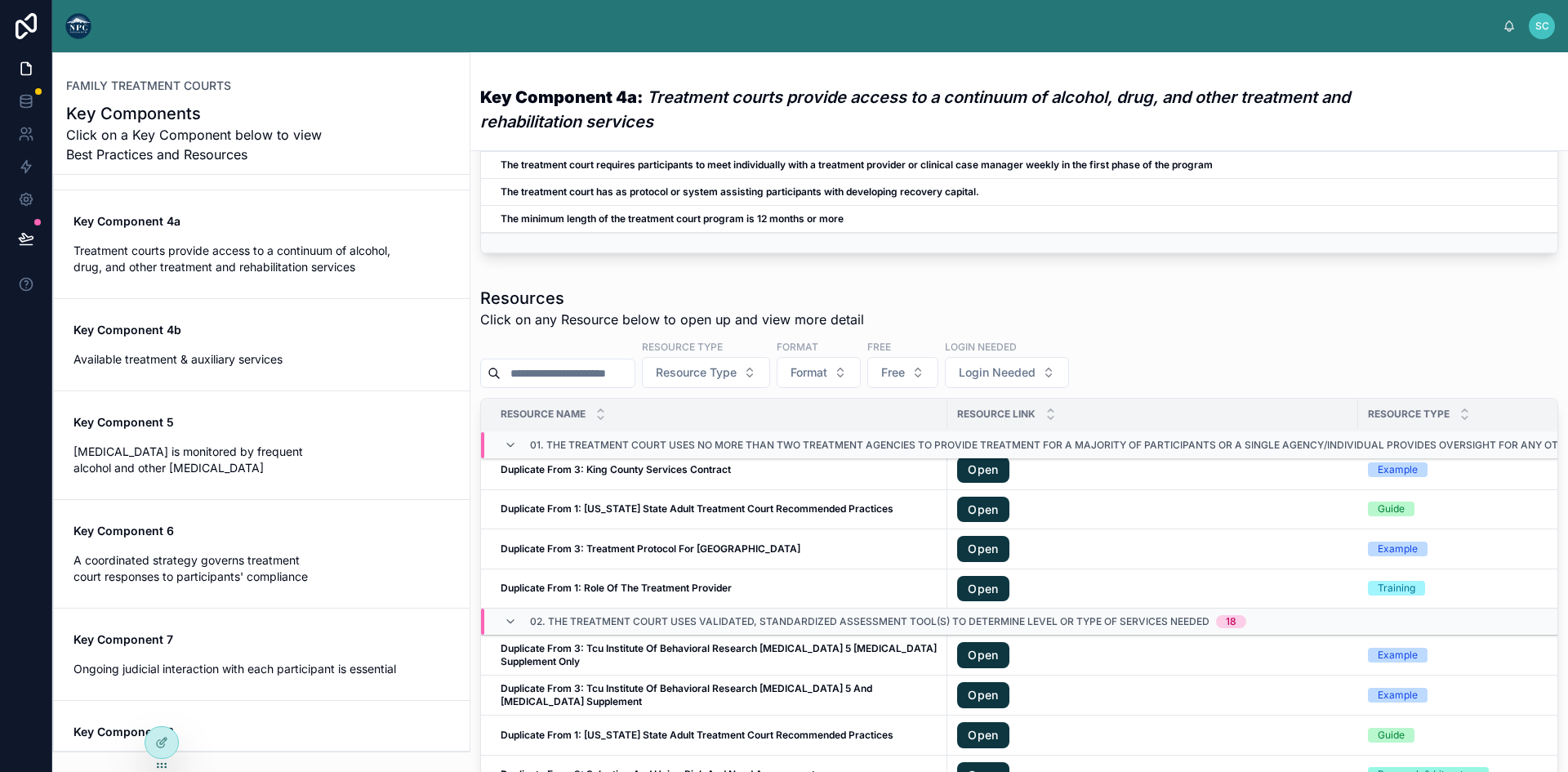
scroll to position [0, 0]
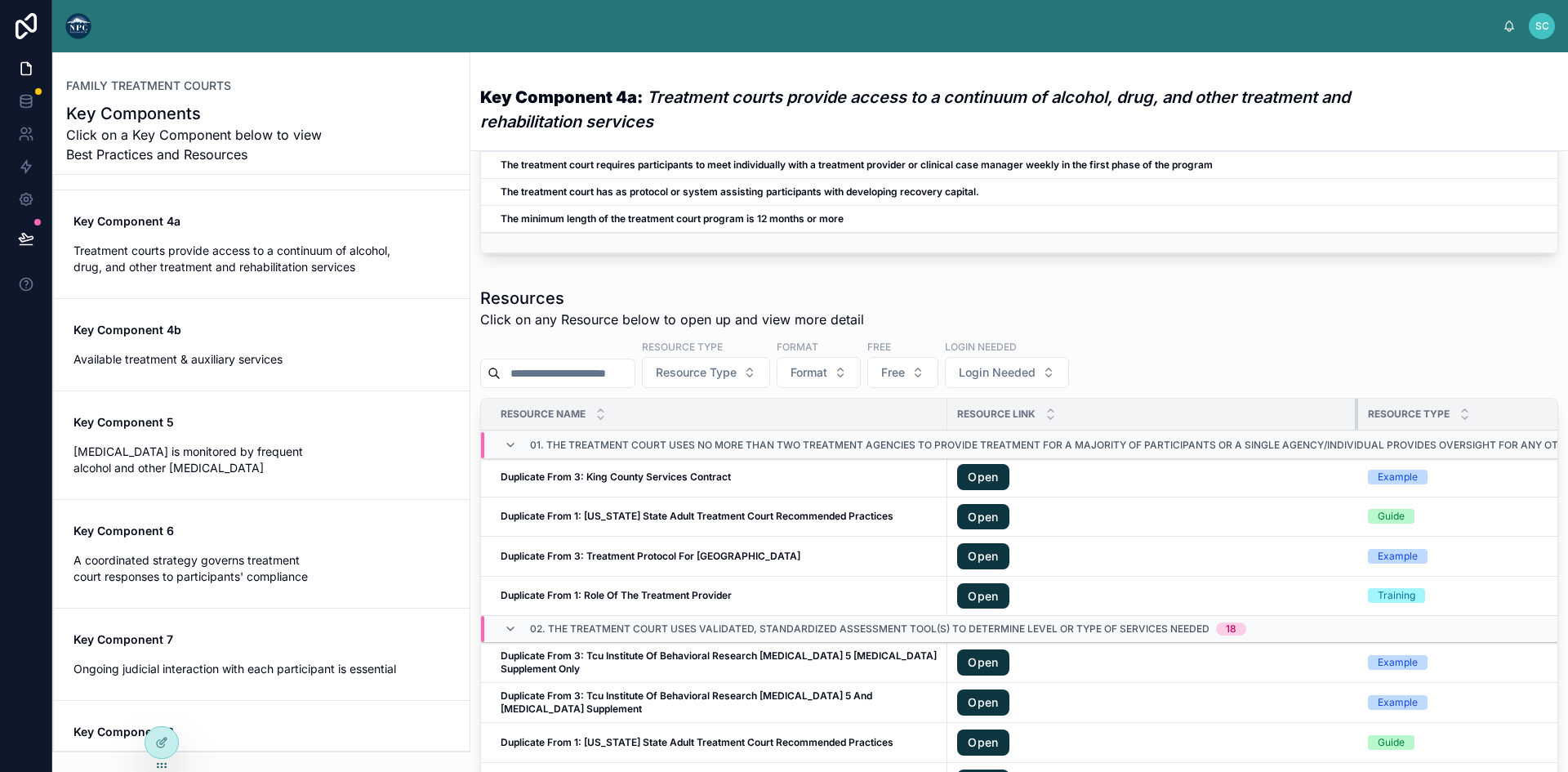
drag, startPoint x: 1350, startPoint y: 427, endPoint x: 1102, endPoint y: 430, distance: 248.0
click at [1102, 430] on th "Resource Link" at bounding box center [1152, 415] width 410 height 32
drag, startPoint x: 1351, startPoint y: 425, endPoint x: 1121, endPoint y: 416, distance: 230.2
click at [1121, 416] on th "Resource Link" at bounding box center [1152, 415] width 410 height 32
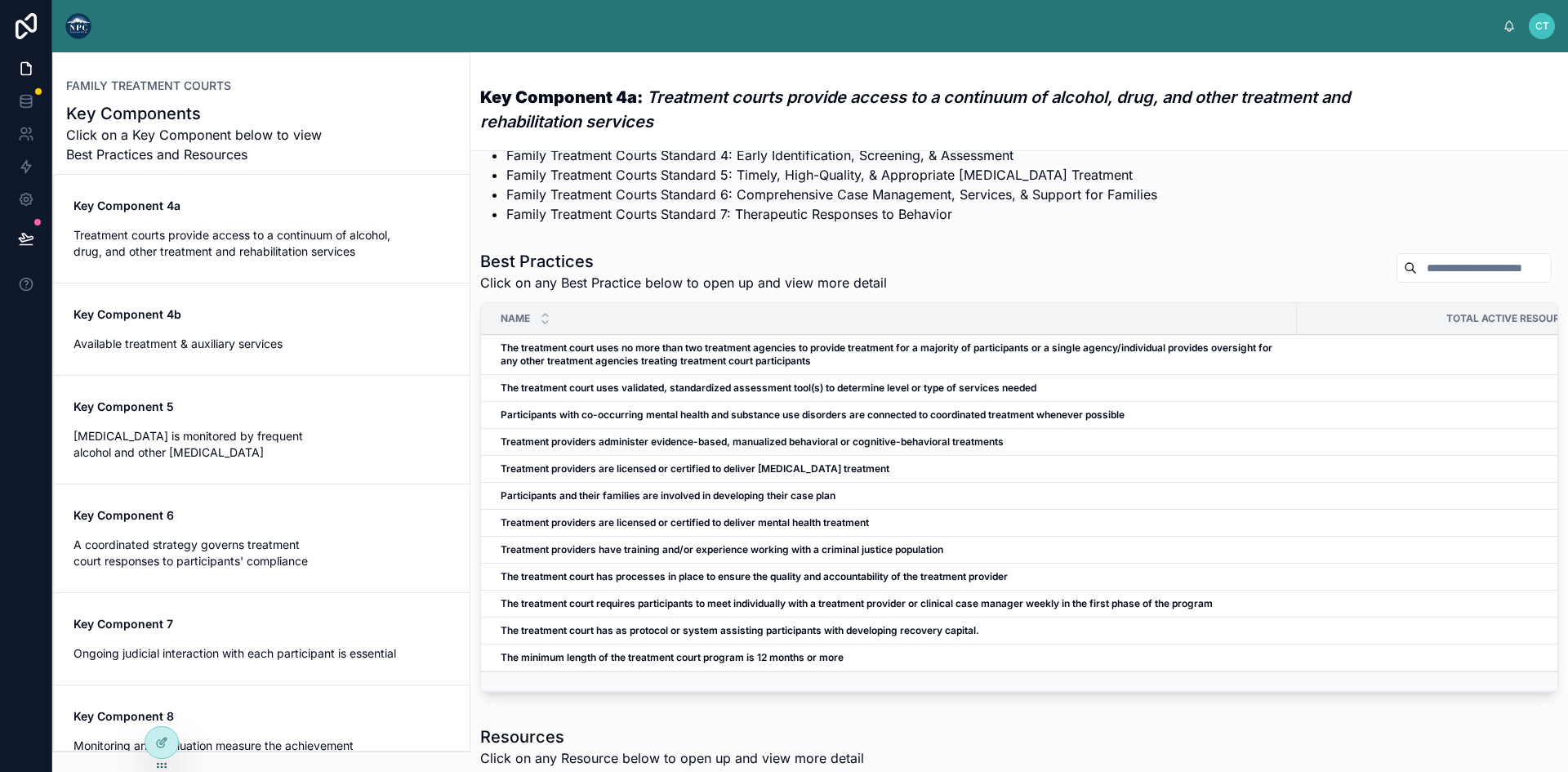
scroll to position [490, 0]
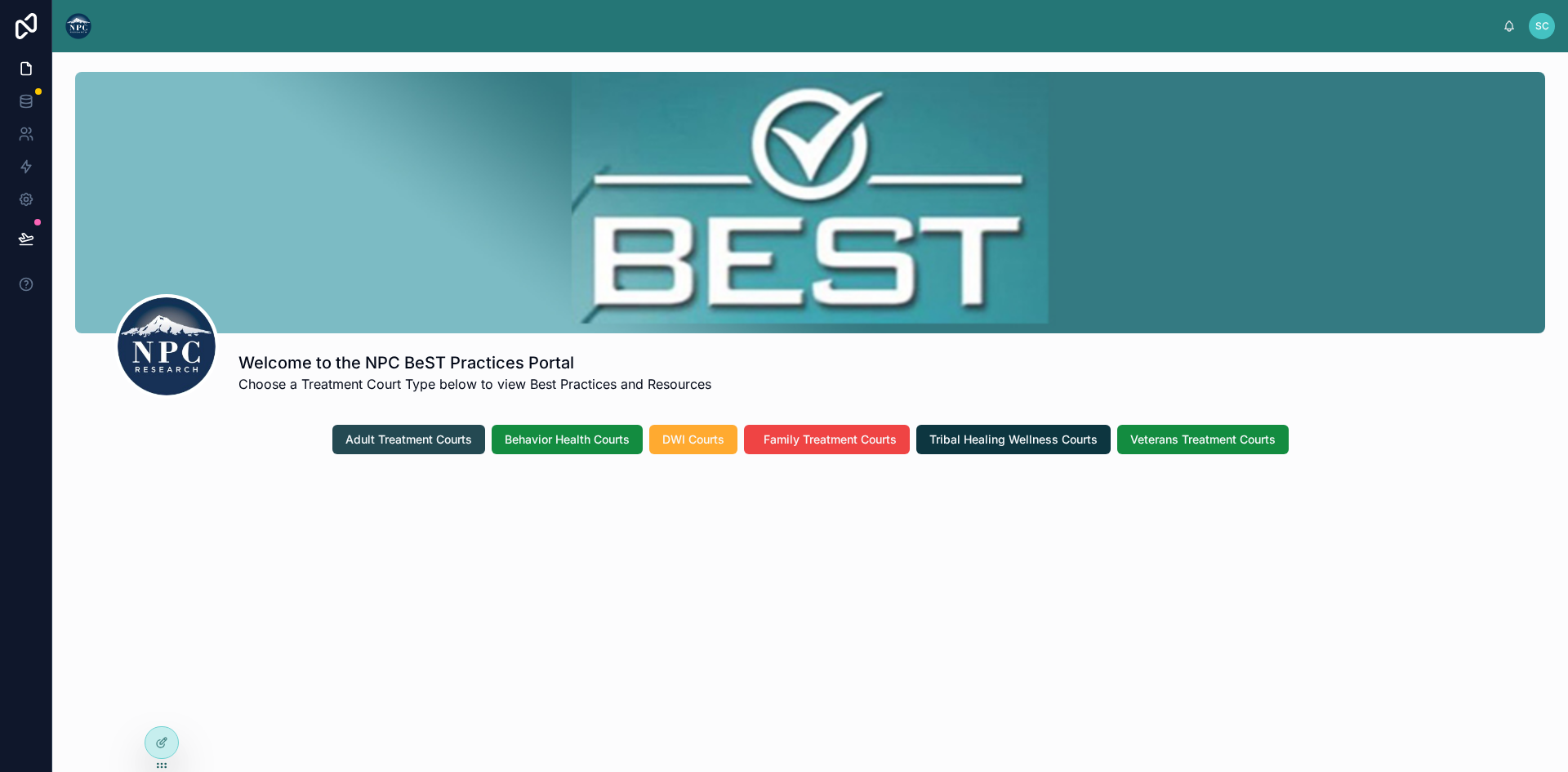
click at [400, 442] on span "Adult Treatment Courts" at bounding box center [408, 439] width 126 height 16
click at [1548, 26] on span "SC" at bounding box center [1541, 26] width 13 height 13
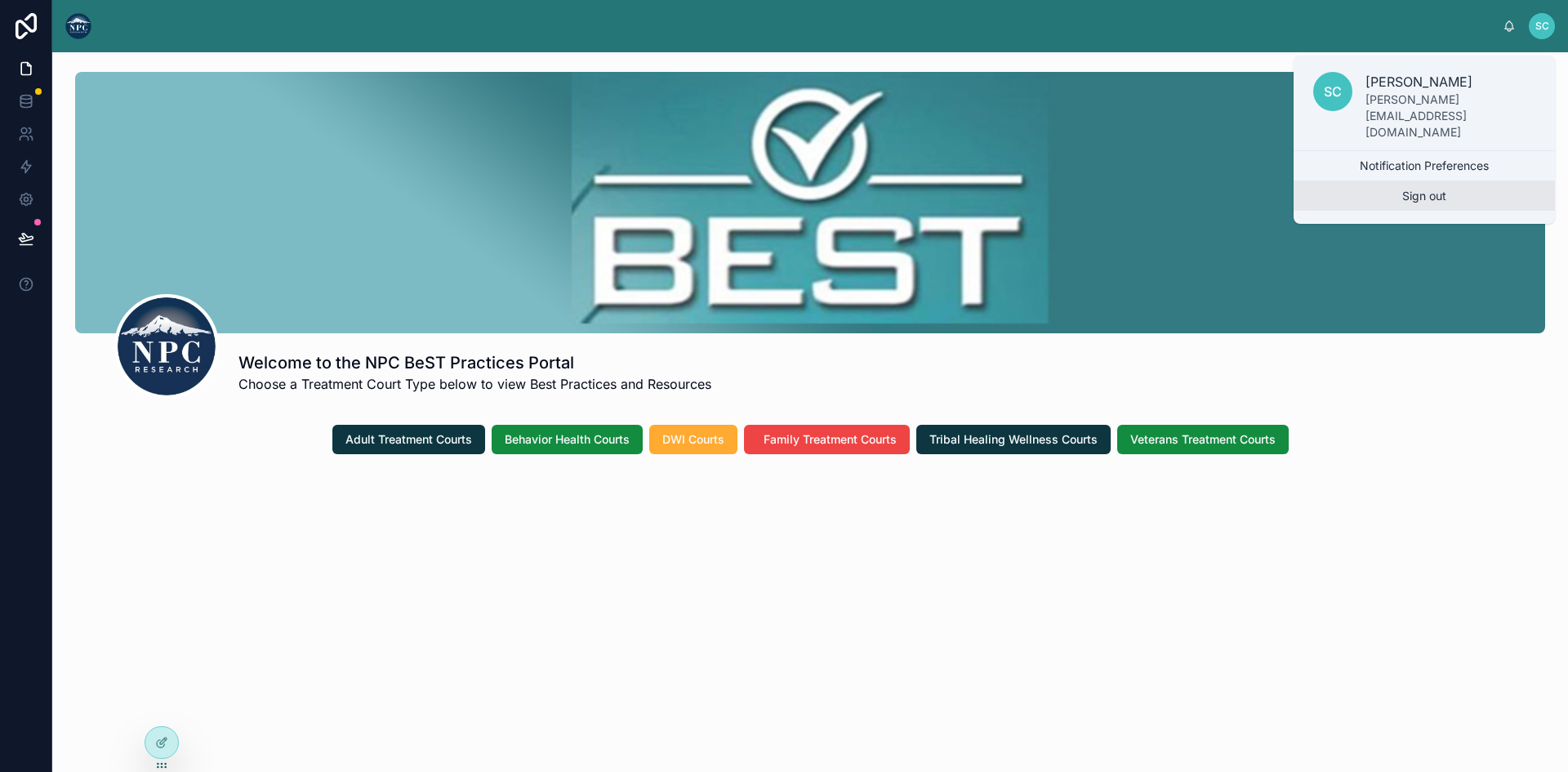
click at [1435, 181] on button "Sign out" at bounding box center [1424, 195] width 261 height 30
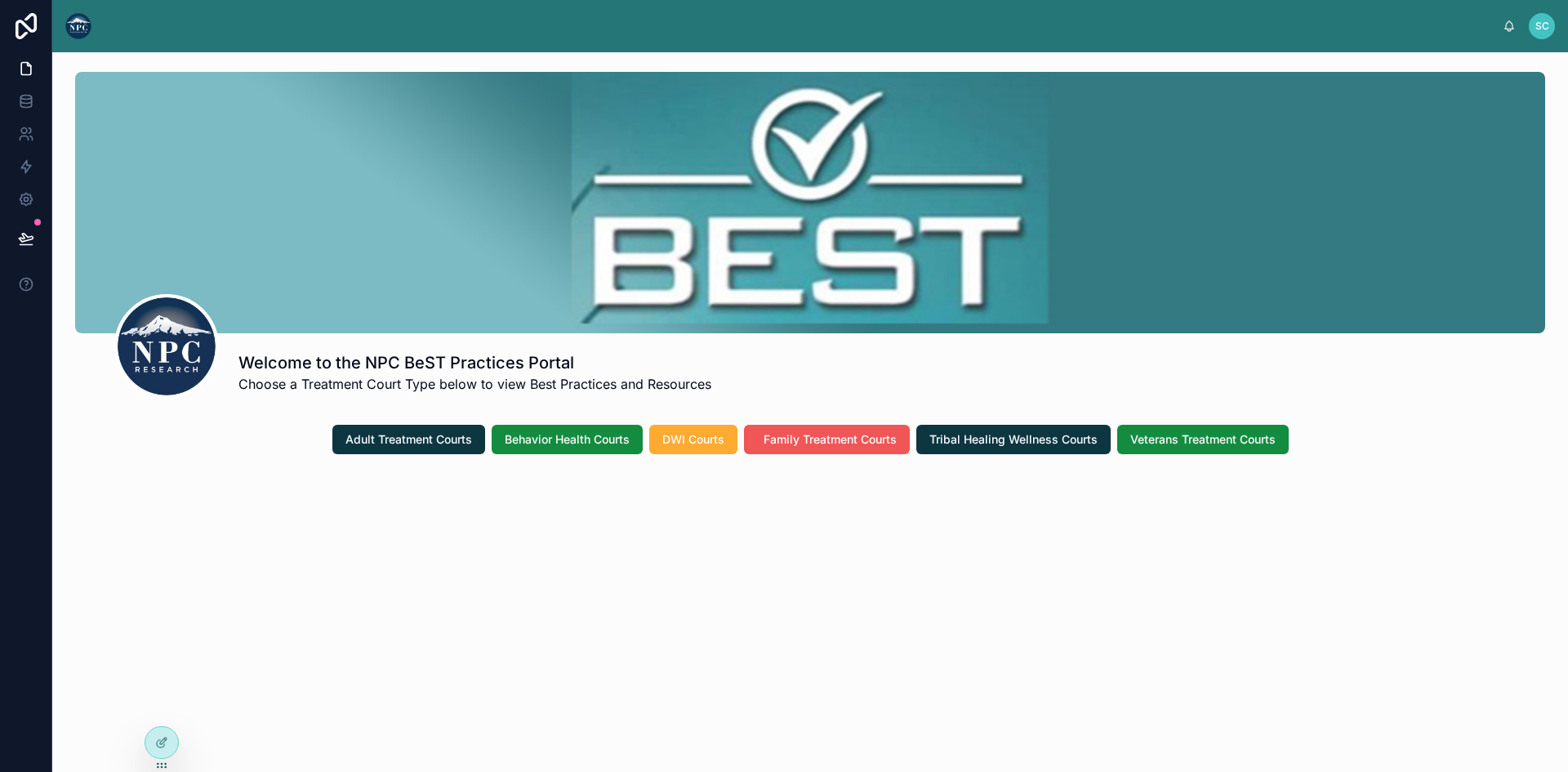
click at [793, 440] on span "Family Treatment Courts" at bounding box center [829, 439] width 133 height 16
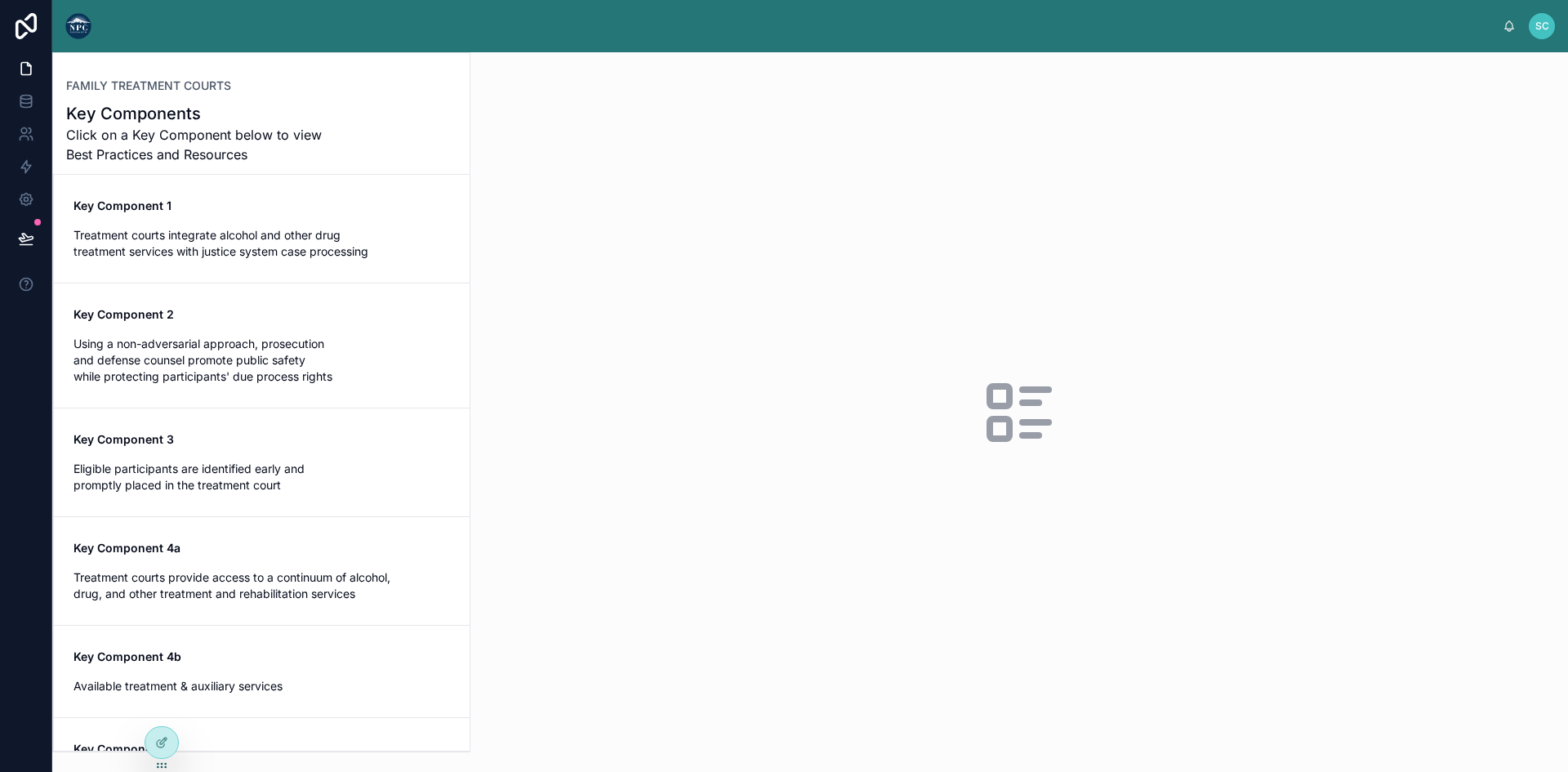
click at [220, 224] on div "Key Component 1 Treatment courts integrate alcohol and other drug treatment ser…" at bounding box center [261, 228] width 376 height 62
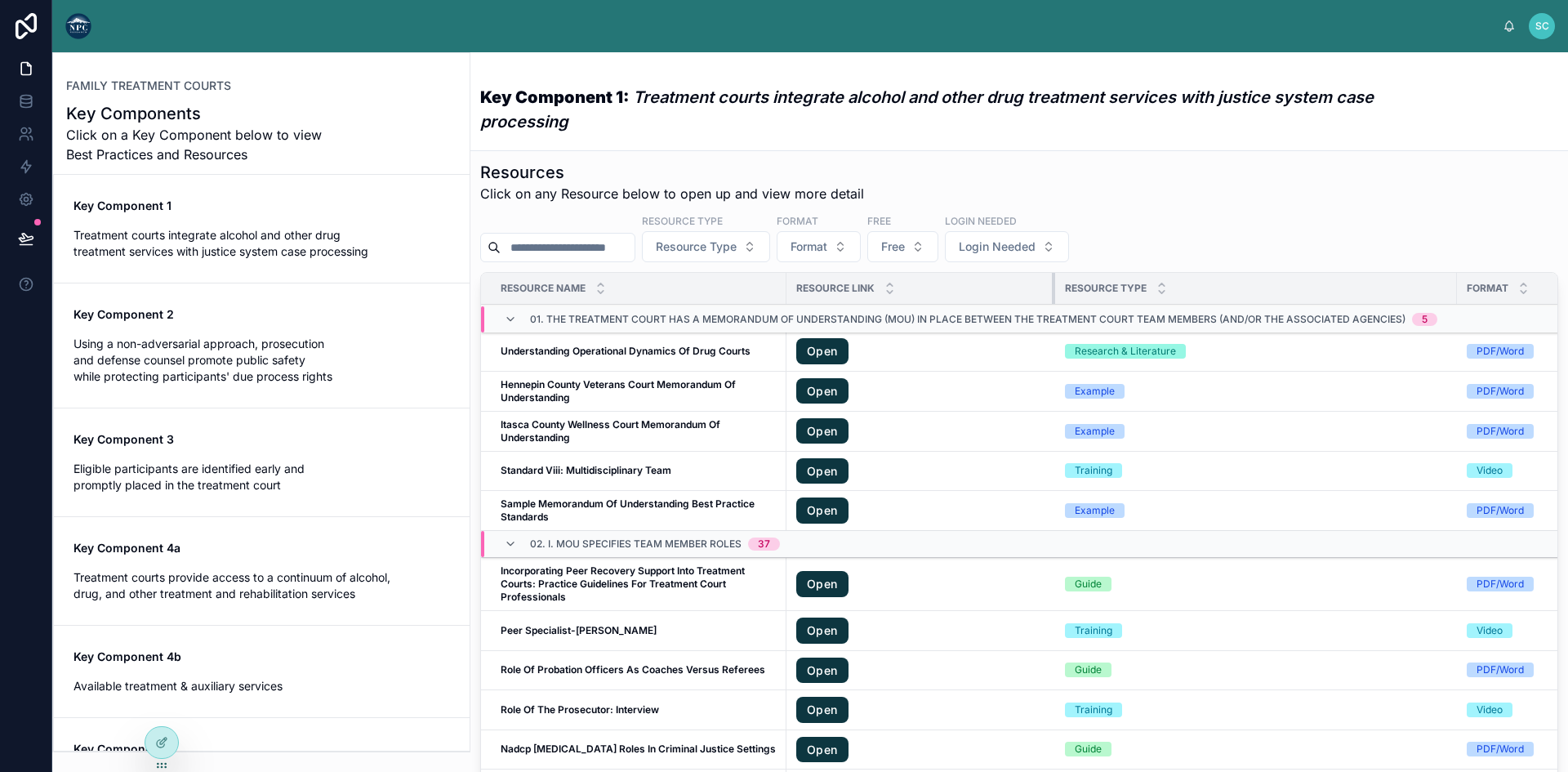
drag, startPoint x: 1050, startPoint y: 305, endPoint x: 966, endPoint y: 301, distance: 84.1
click at [966, 301] on th "Resource Link" at bounding box center [921, 289] width 269 height 32
click at [162, 737] on icon at bounding box center [161, 742] width 13 height 13
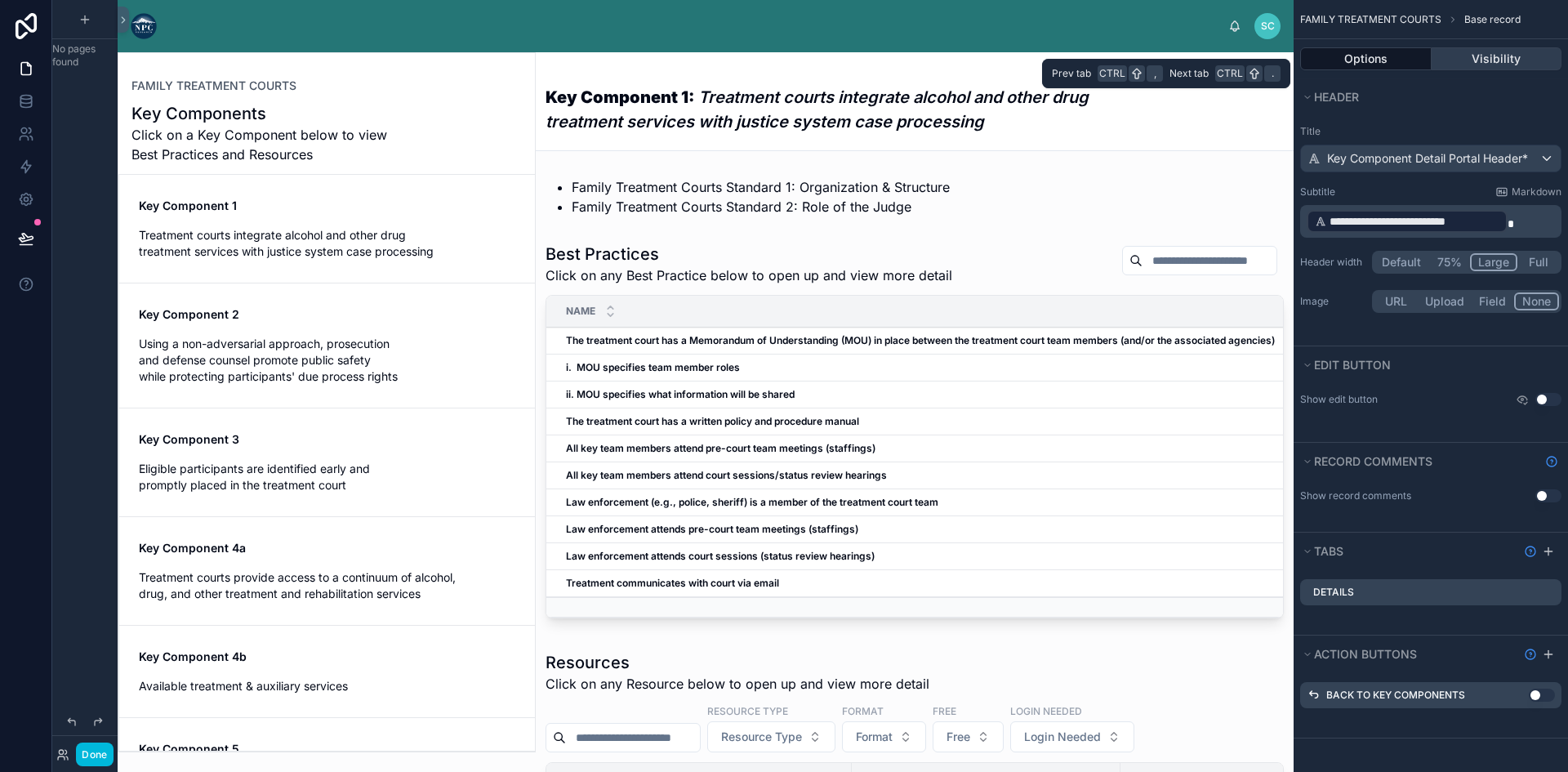
click at [1444, 67] on button "Visibility" at bounding box center [1496, 59] width 131 height 23
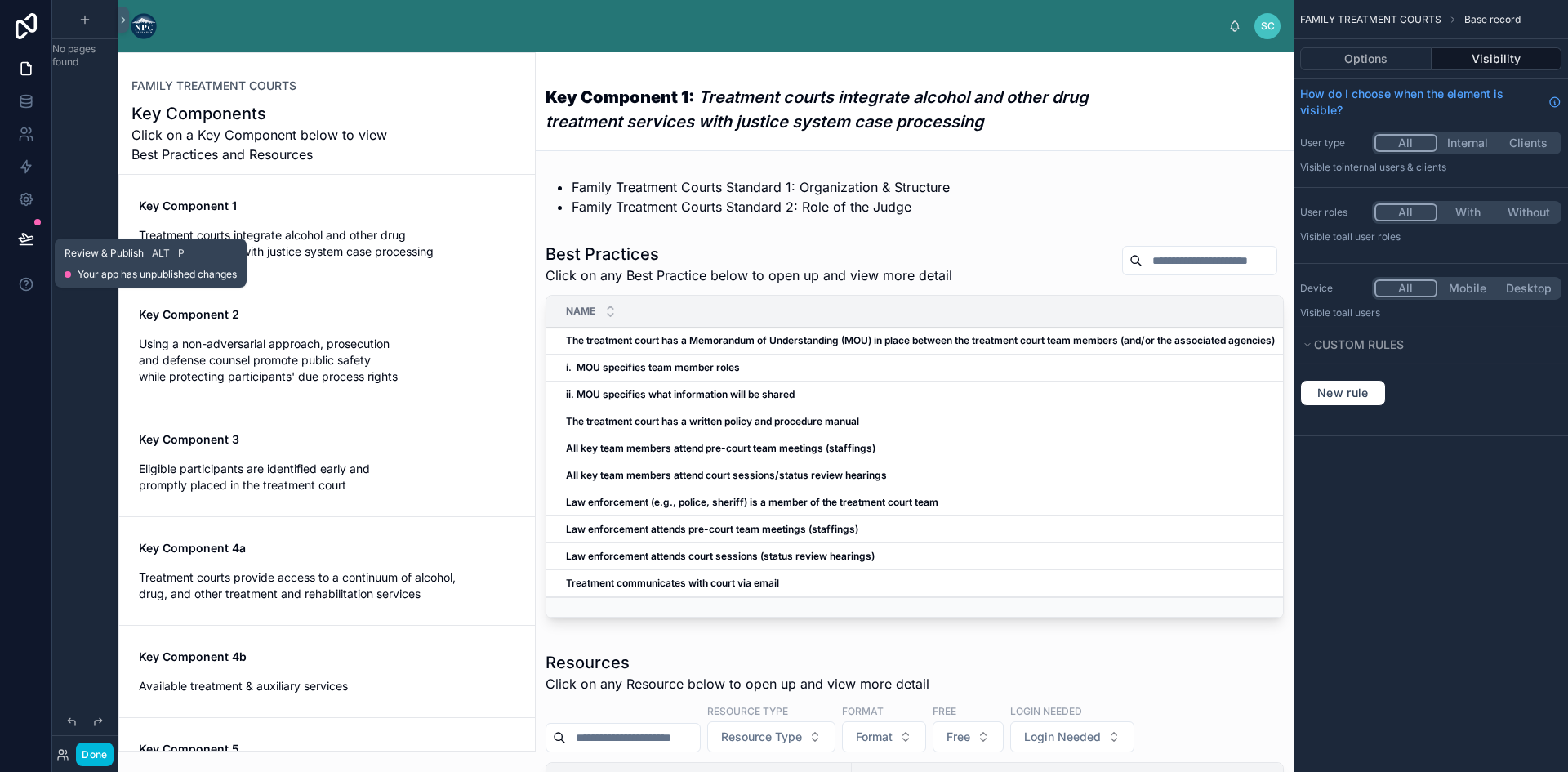
click at [26, 240] on icon at bounding box center [25, 237] width 13 height 8
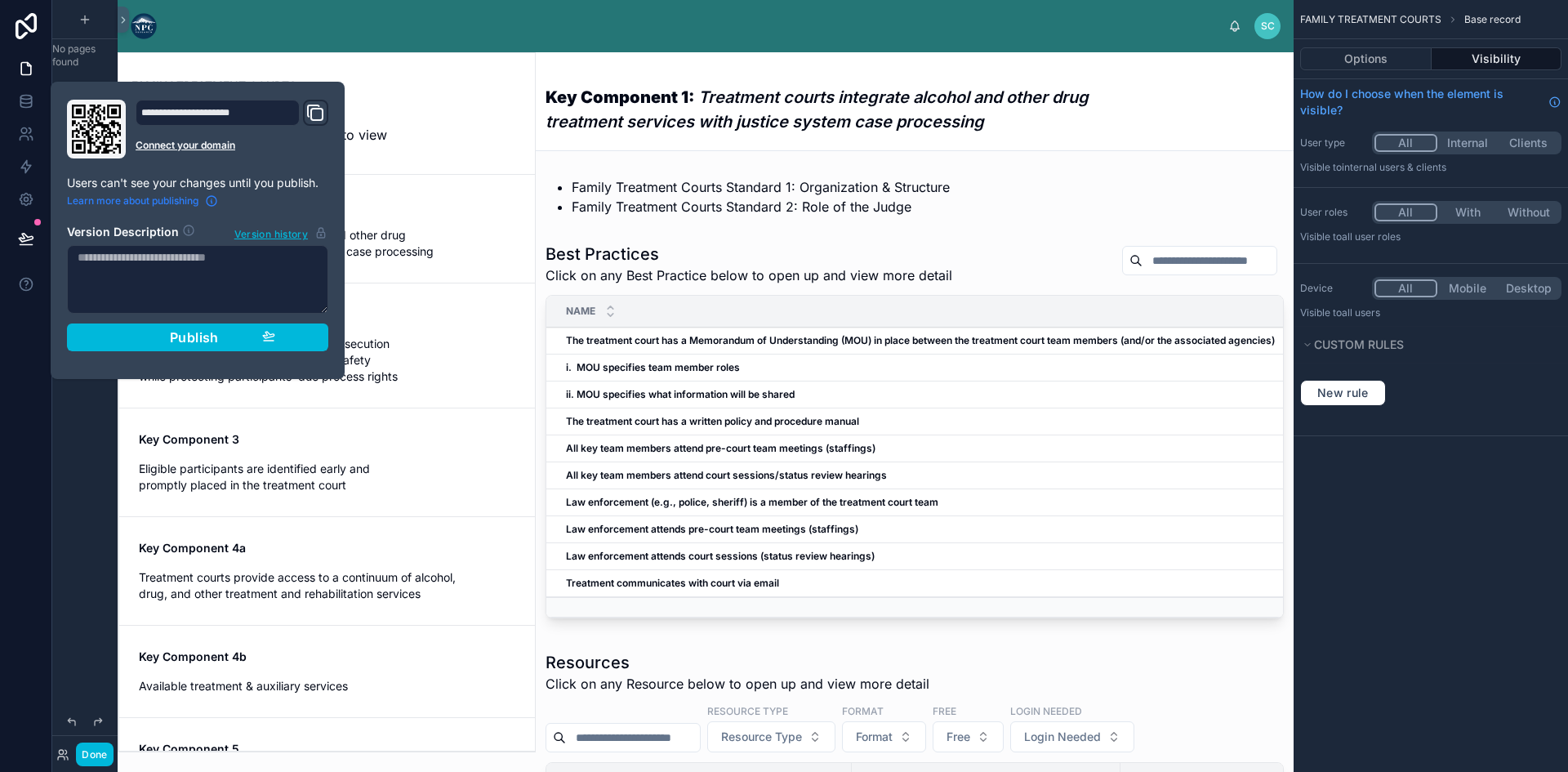
click at [187, 202] on span "Learn more about publishing" at bounding box center [133, 201] width 132 height 13
drag, startPoint x: 498, startPoint y: 97, endPoint x: 643, endPoint y: 9, distance: 169.6
click at [498, 97] on div at bounding box center [326, 402] width 416 height 699
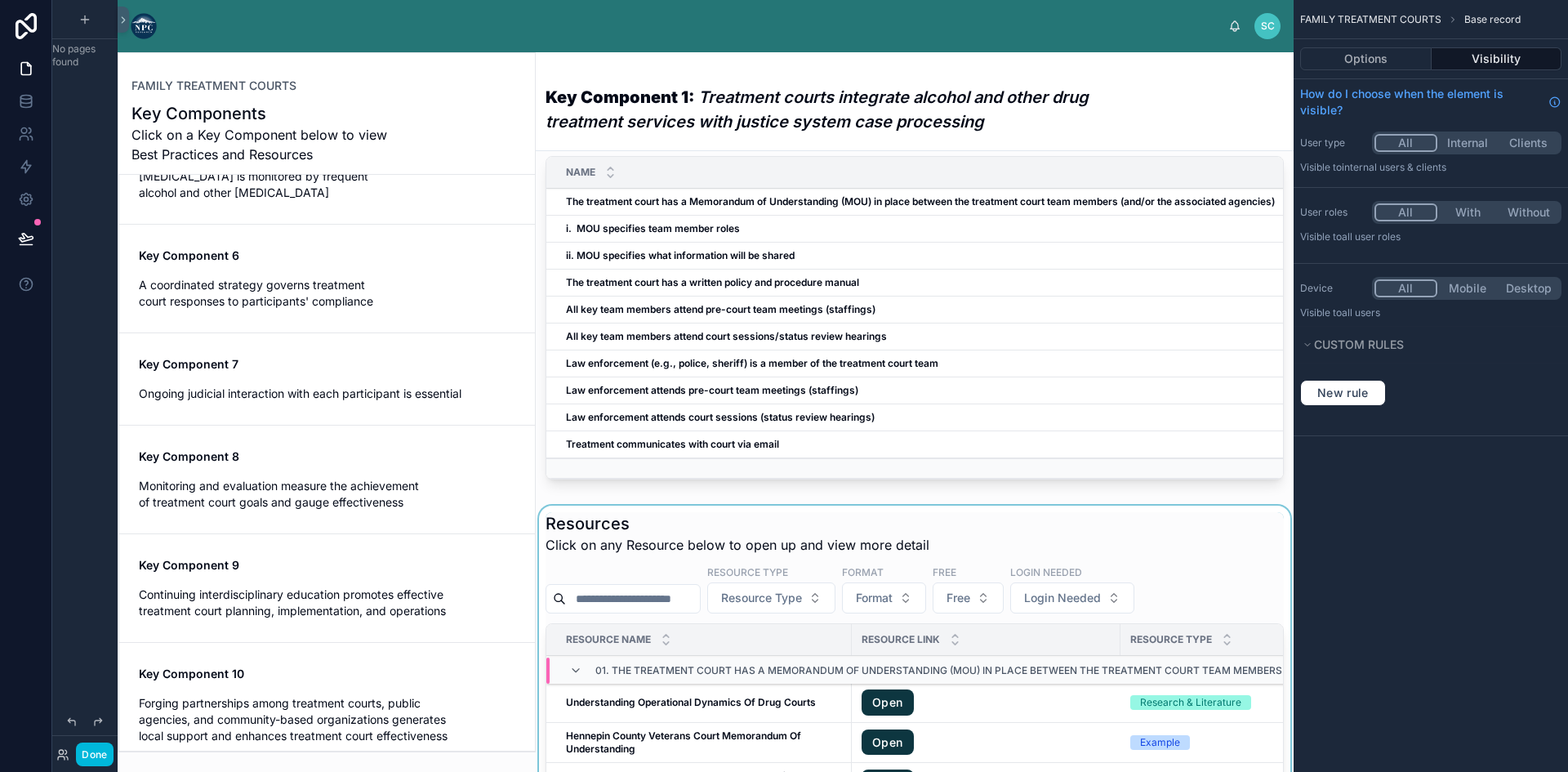
scroll to position [81, 0]
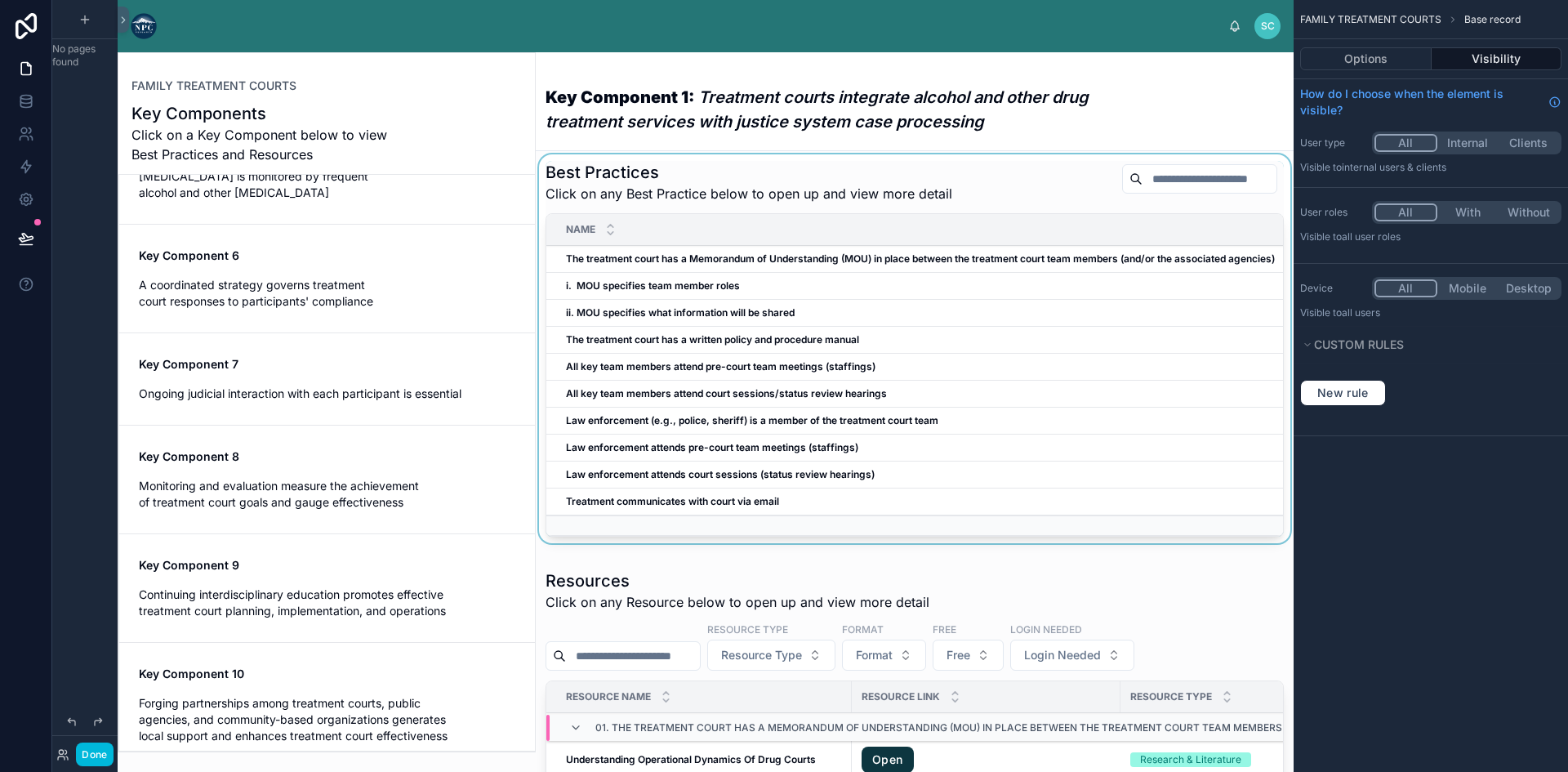
drag, startPoint x: 755, startPoint y: 544, endPoint x: 924, endPoint y: 541, distance: 169.0
click at [921, 542] on div at bounding box center [914, 351] width 758 height 395
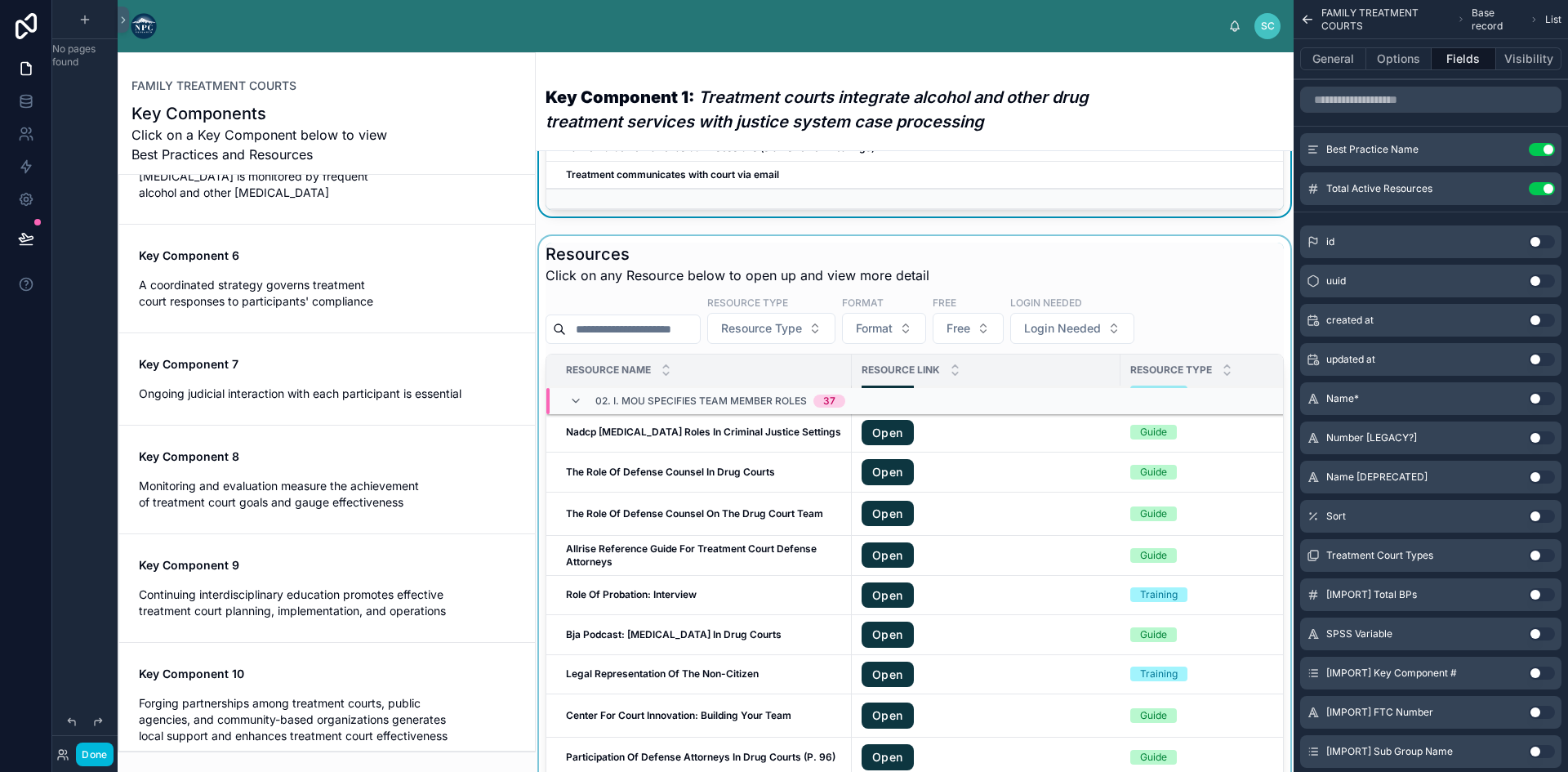
scroll to position [408, 0]
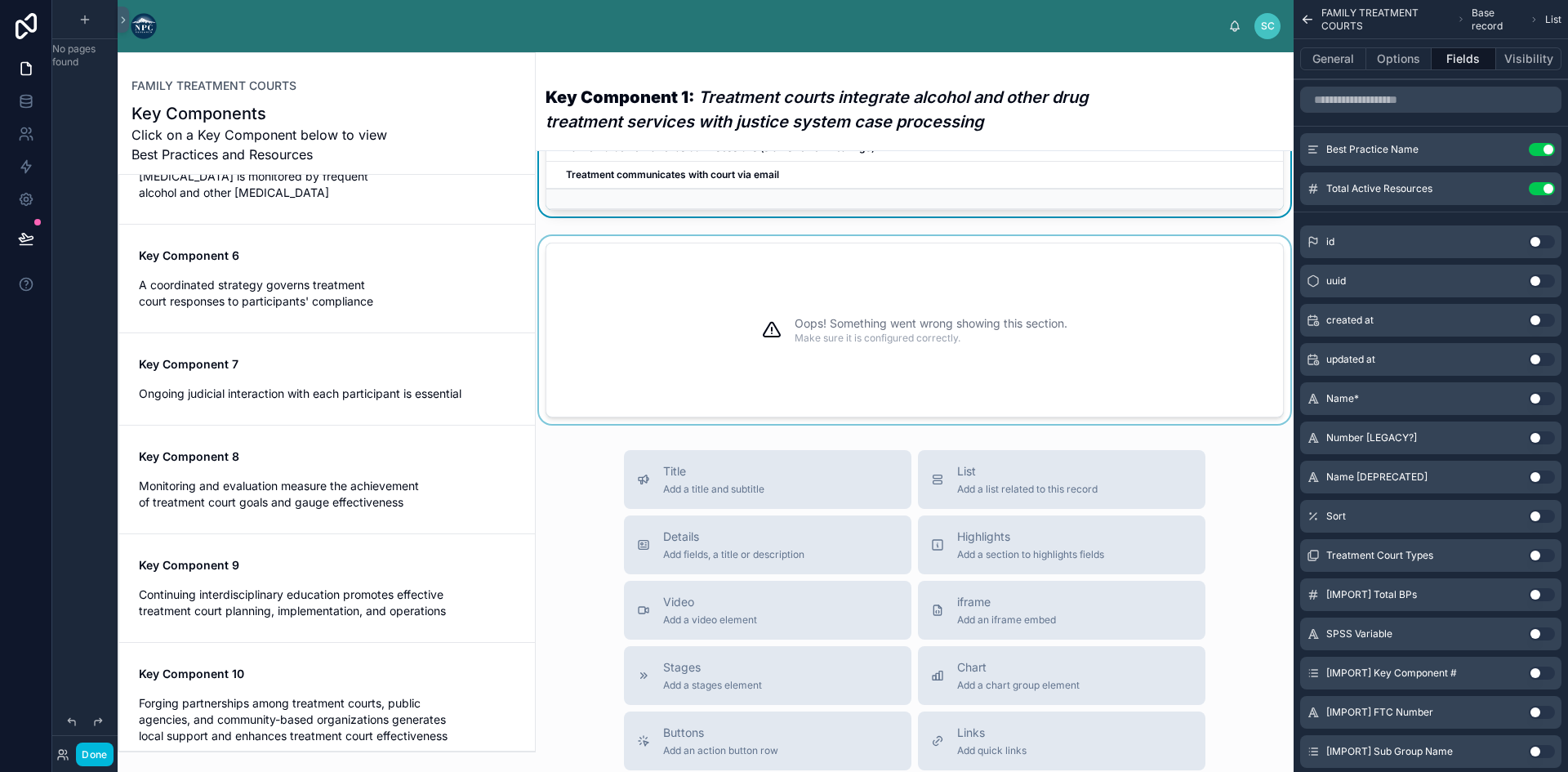
click at [874, 373] on div "Oops! Something went wrong showing this section. Make sure it is configured cor…" at bounding box center [930, 330] width 273 height 134
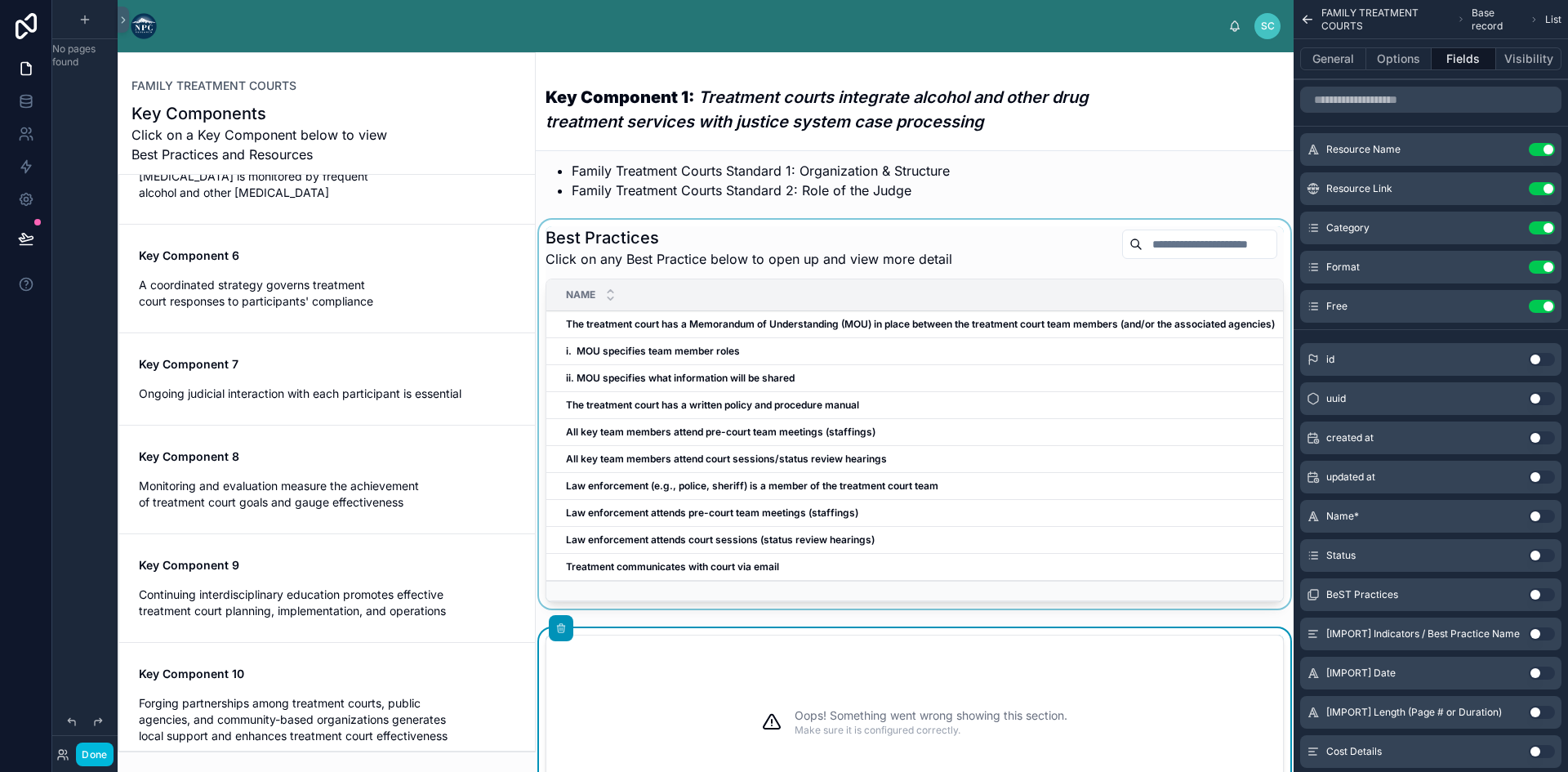
scroll to position [0, 0]
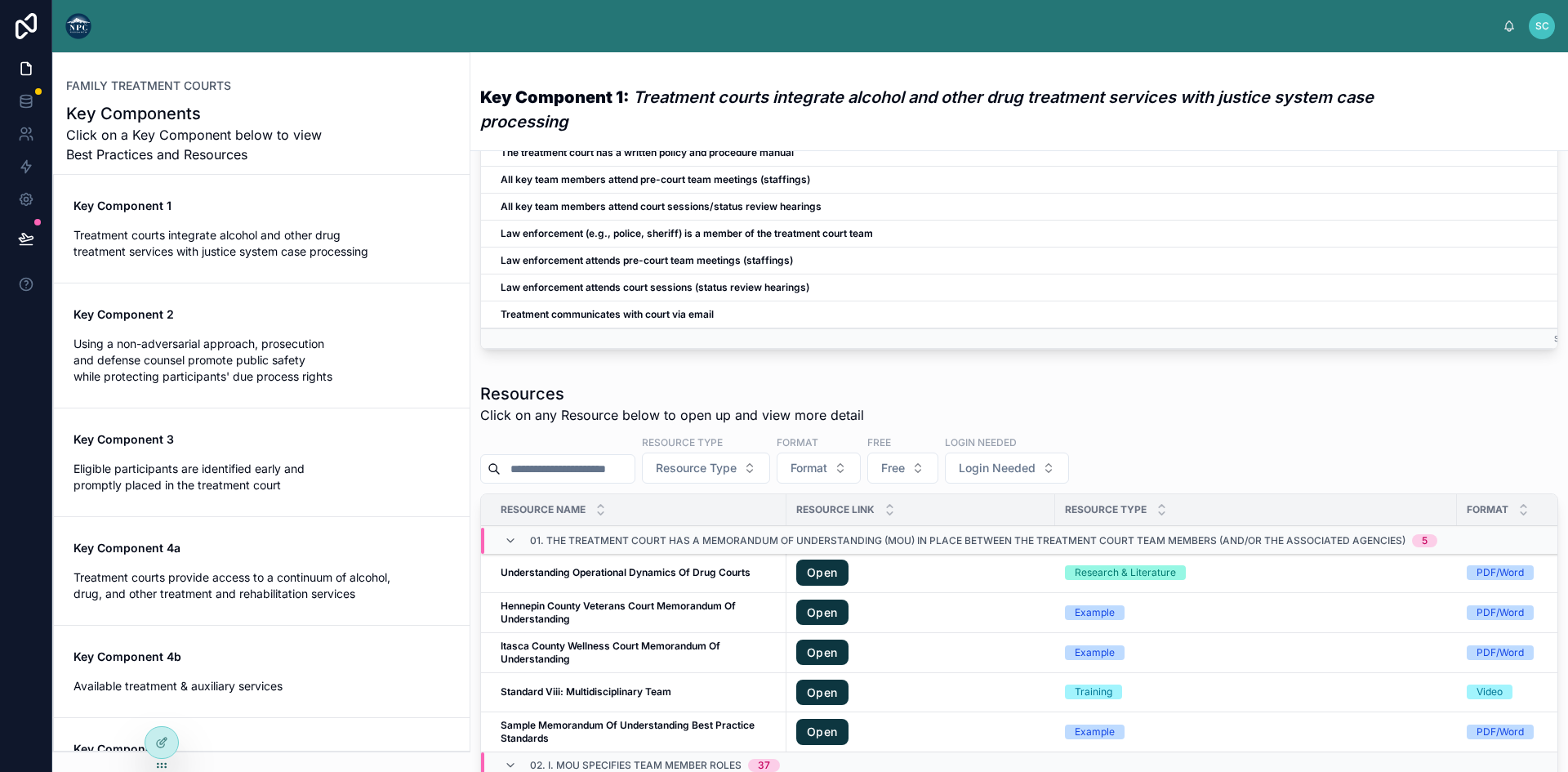
scroll to position [292, 0]
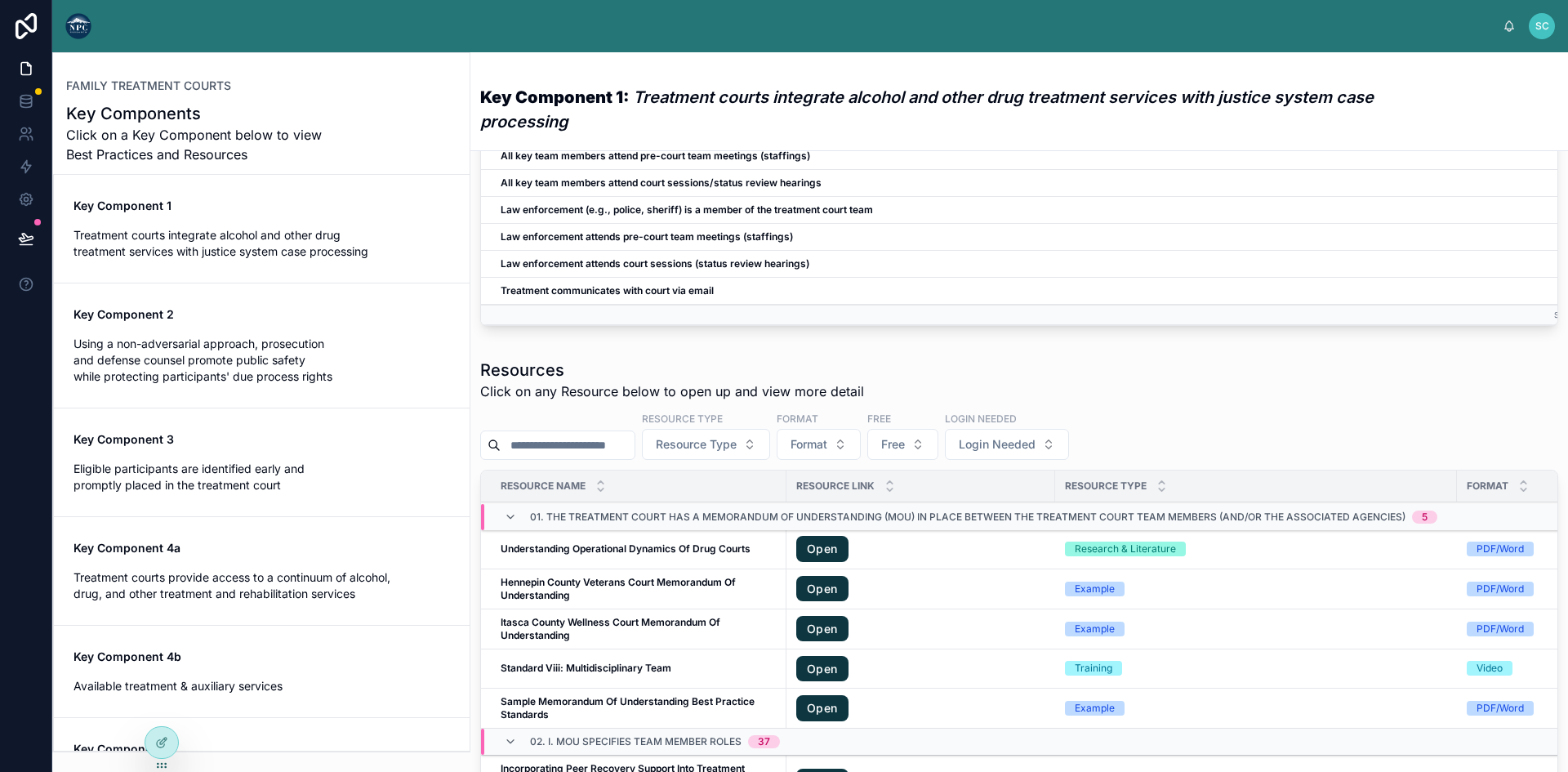
click at [675, 554] on strong "Understanding Operational Dynamics Of Drug Courts" at bounding box center [625, 548] width 250 height 13
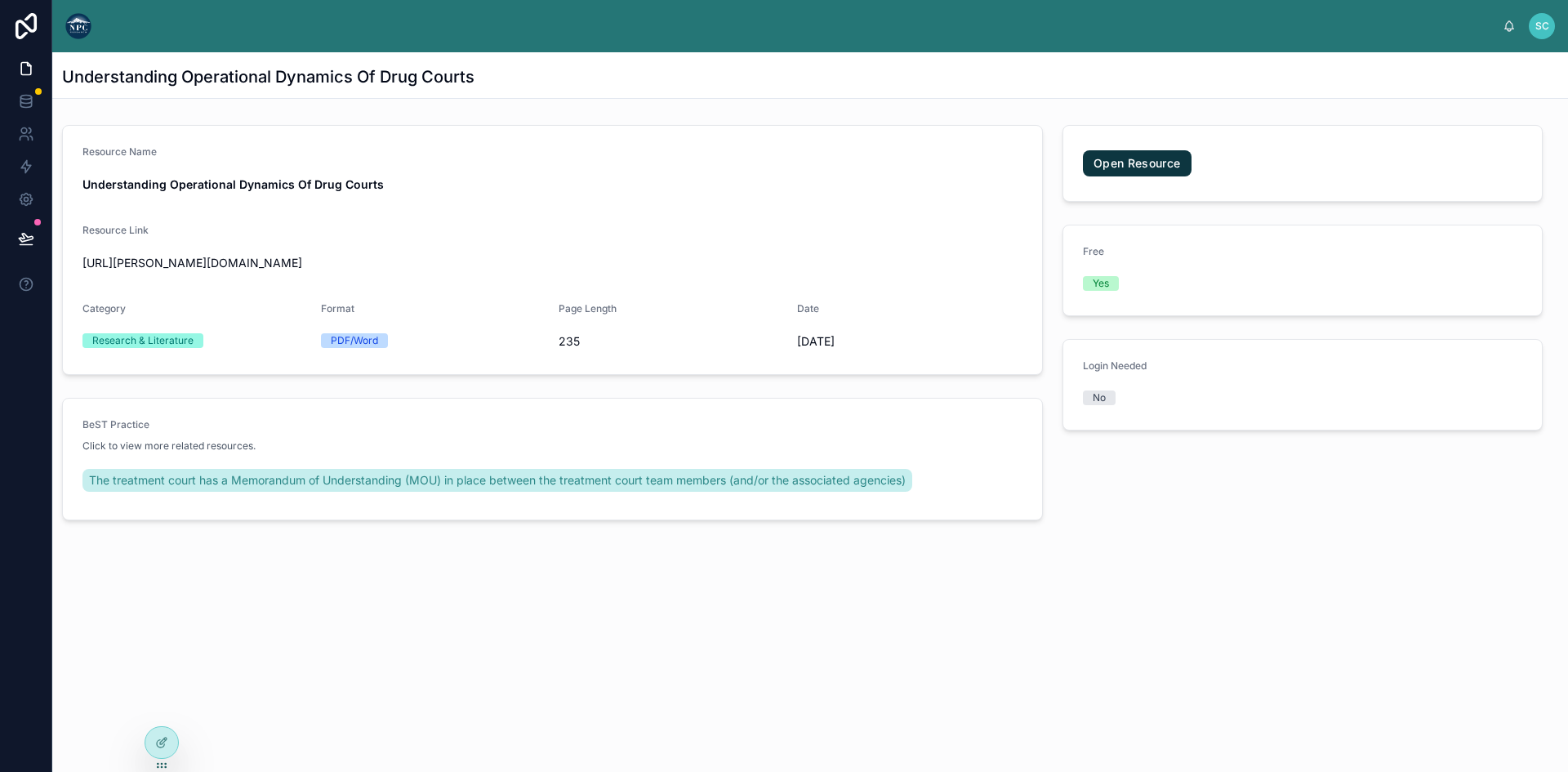
click at [1147, 159] on link "Open Resource" at bounding box center [1136, 163] width 108 height 26
click at [166, 742] on icon at bounding box center [161, 742] width 13 height 13
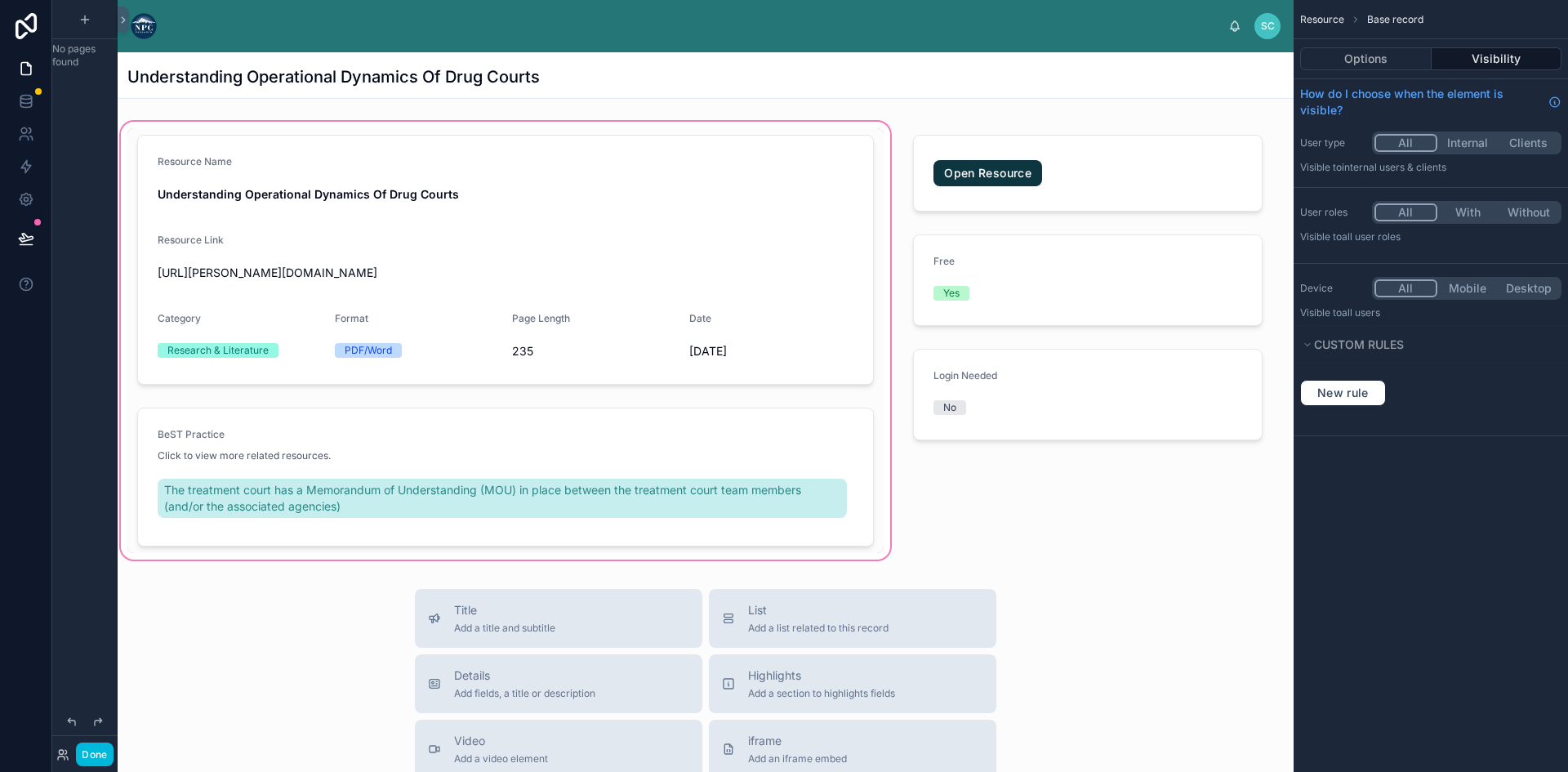
click at [505, 283] on div at bounding box center [505, 340] width 775 height 444
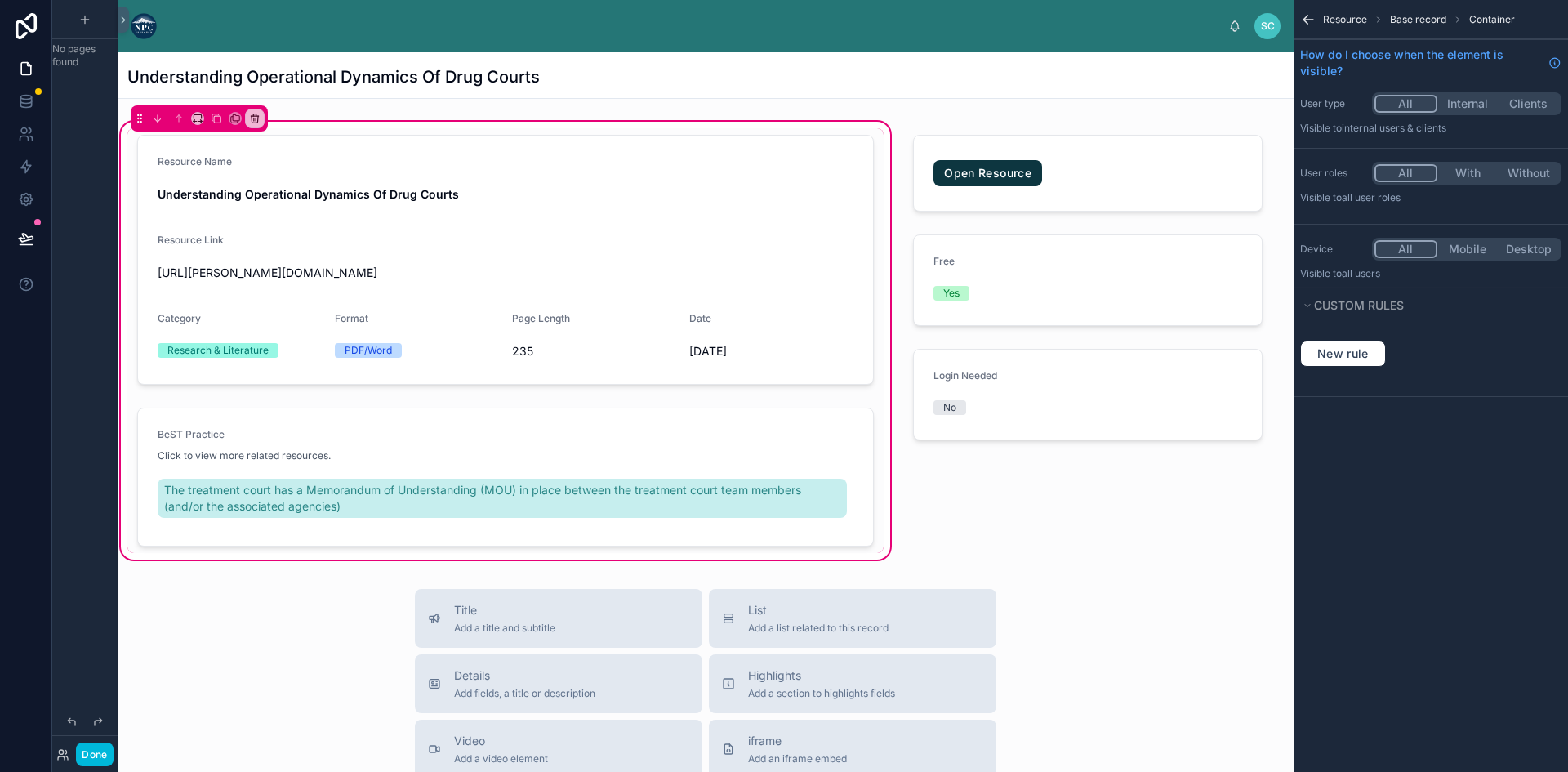
click at [1405, 18] on span "Base record" at bounding box center [1418, 20] width 56 height 13
click at [596, 283] on div at bounding box center [505, 260] width 756 height 263
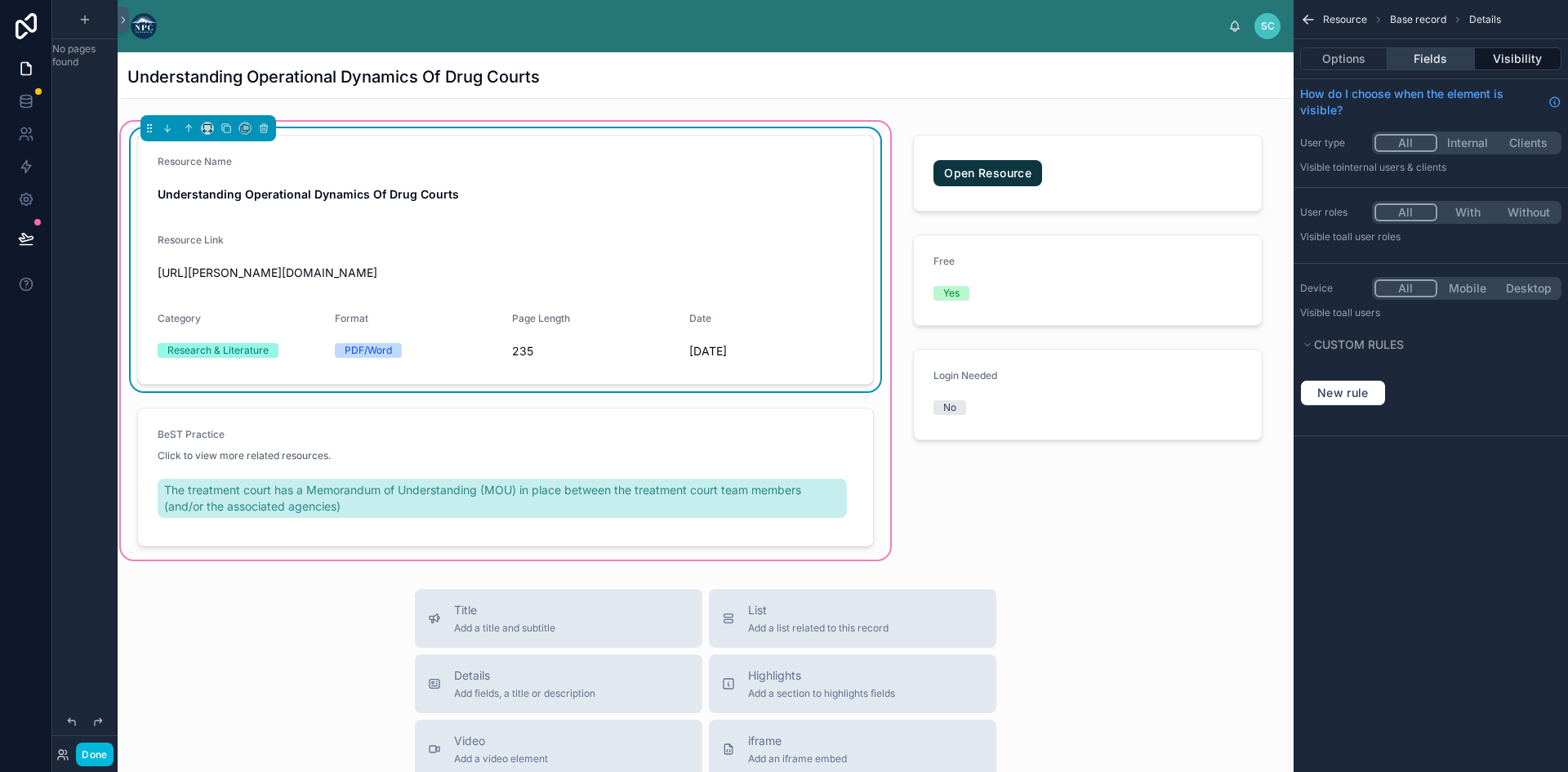
click at [1421, 53] on button "Fields" at bounding box center [1430, 59] width 87 height 23
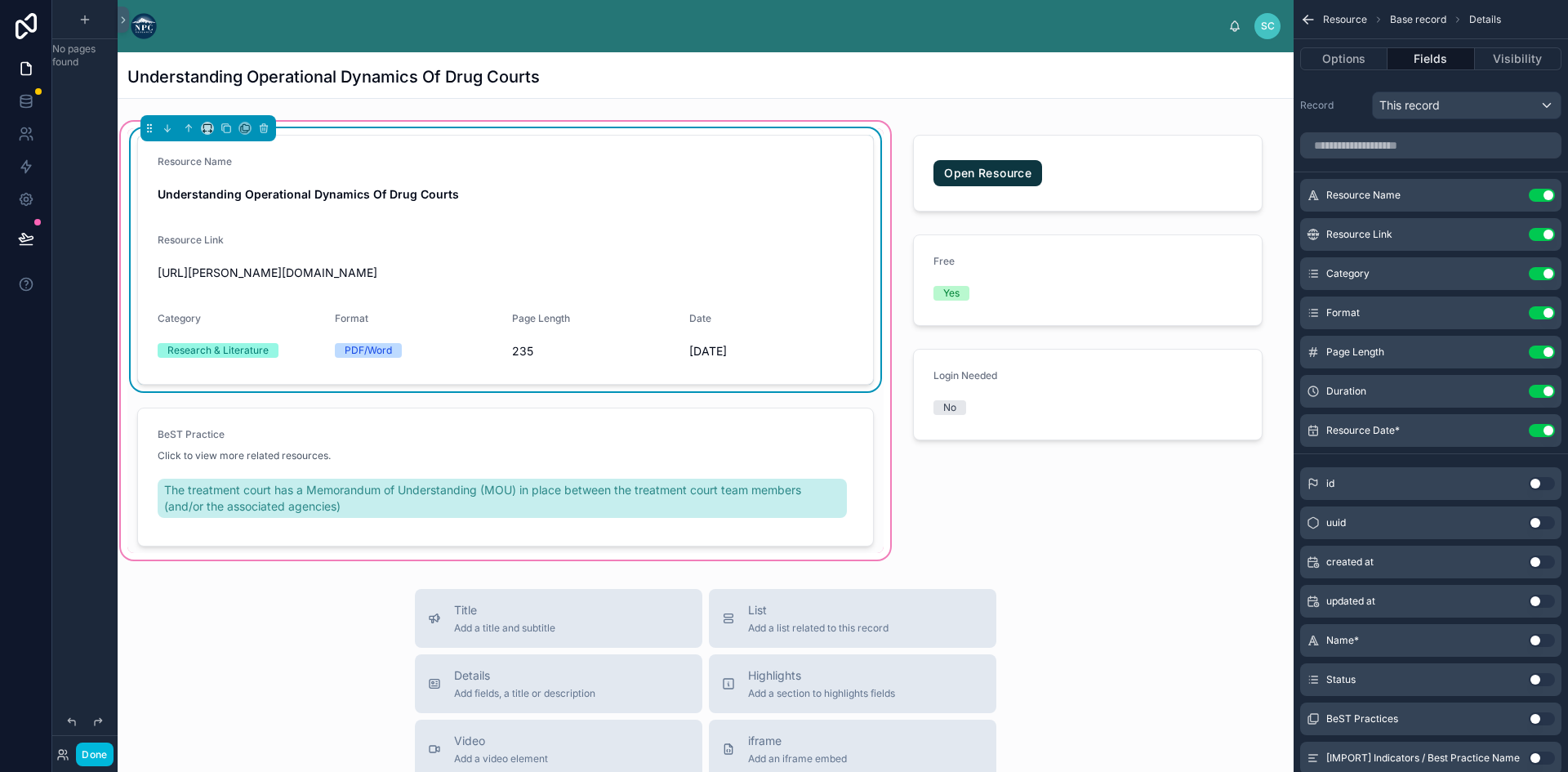
click at [1512, 227] on div "Resource Link Use setting" at bounding box center [1430, 234] width 261 height 32
click at [0, 0] on icon "scrollable content" at bounding box center [0, 0] width 0 height 0
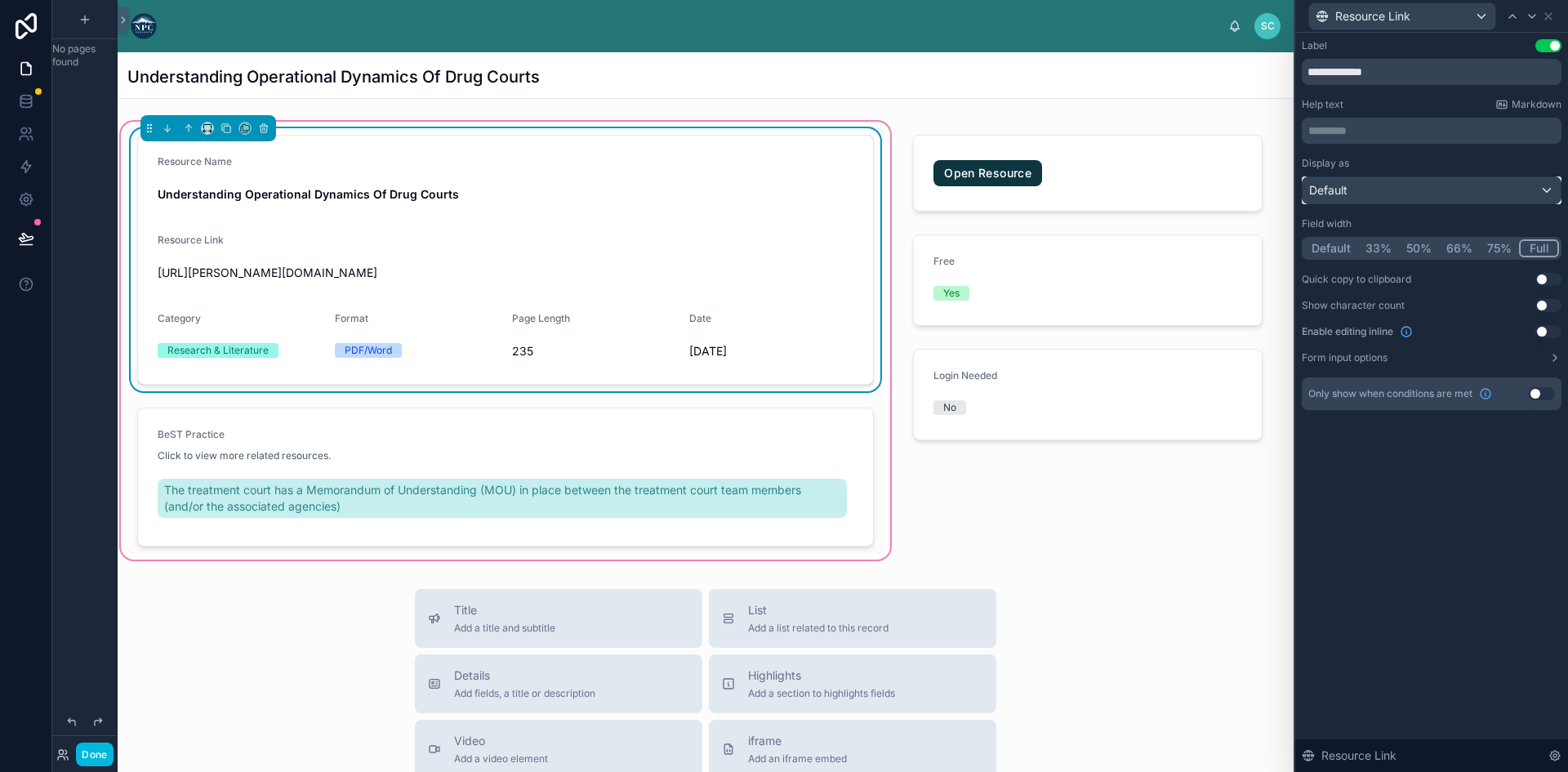
click at [1398, 188] on div "Default" at bounding box center [1431, 190] width 258 height 26
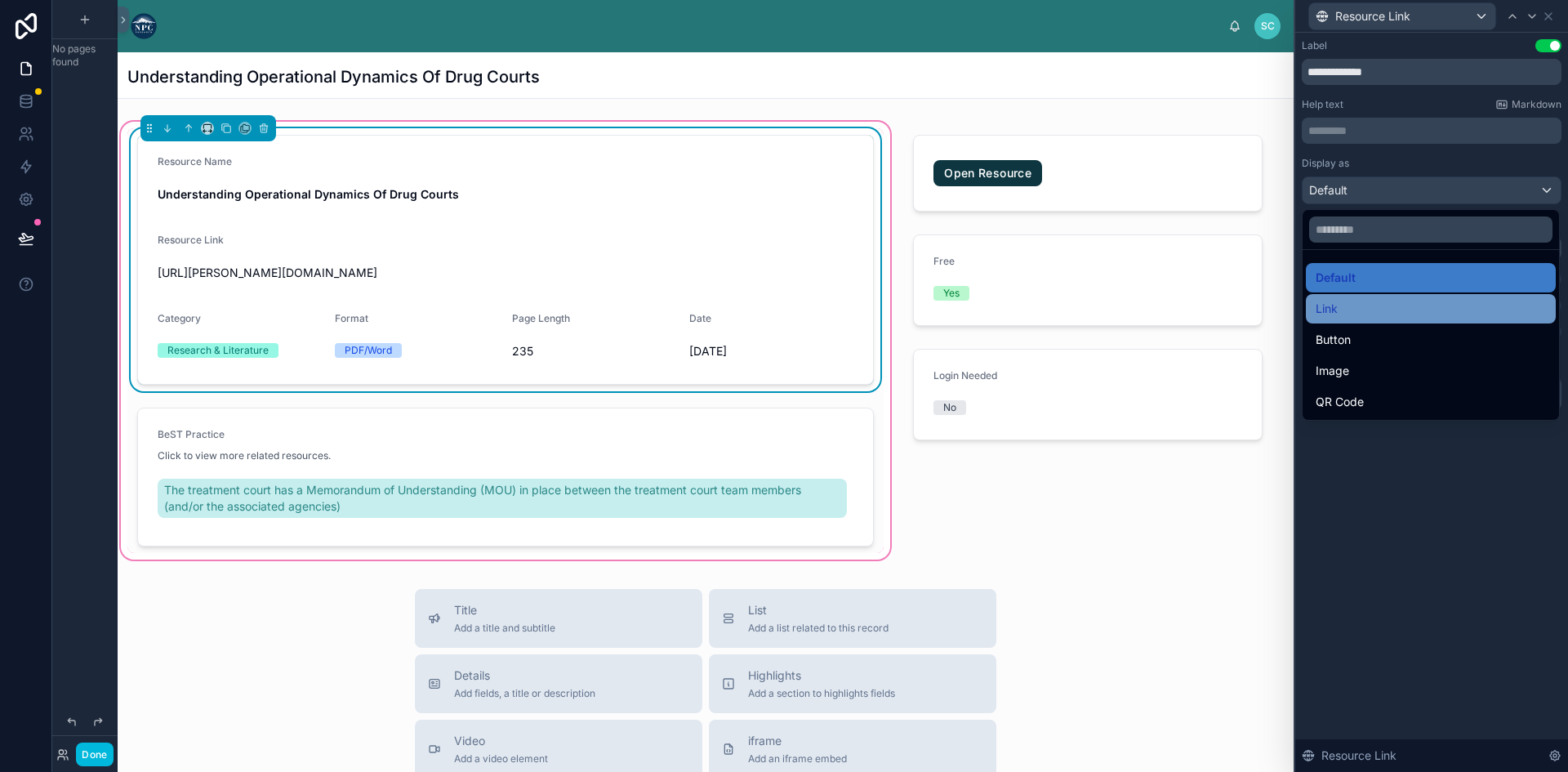
click at [1367, 301] on div "Link" at bounding box center [1430, 309] width 230 height 20
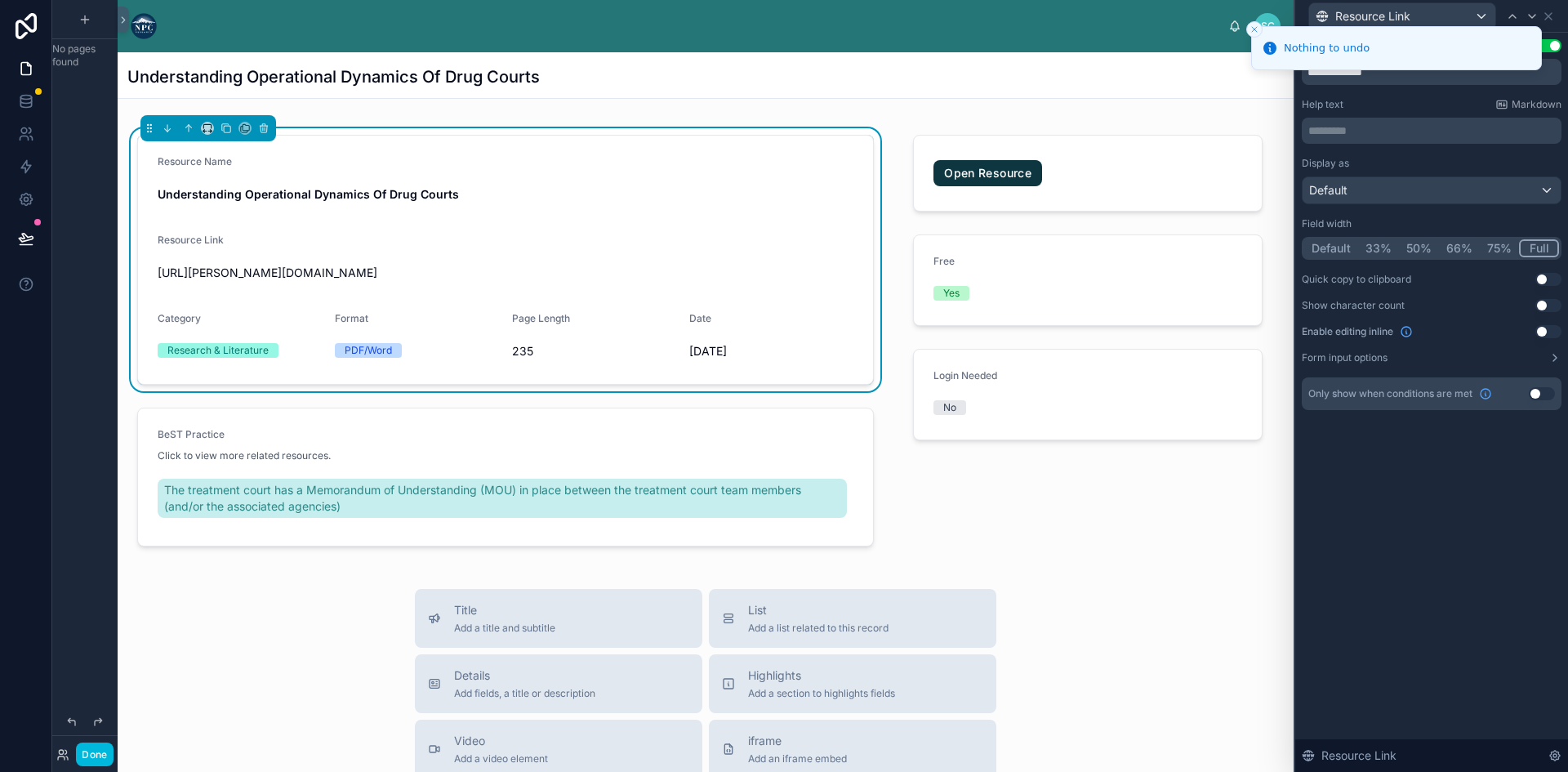
click at [1068, 476] on div at bounding box center [1086, 340] width 388 height 444
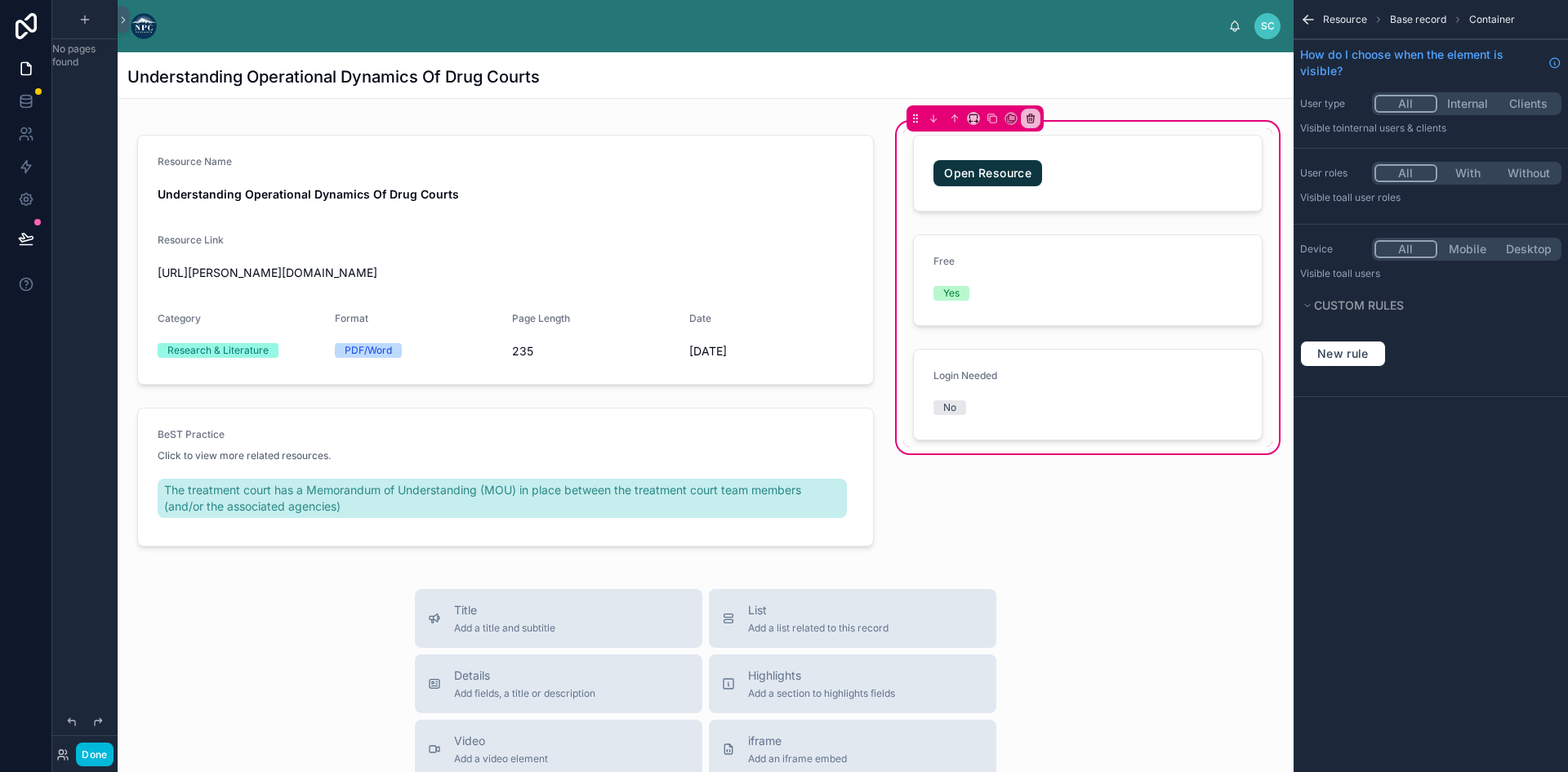
click at [1411, 13] on span "Base record" at bounding box center [1418, 20] width 56 height 13
click at [1343, 21] on span "Resource" at bounding box center [1344, 20] width 44 height 13
click at [1307, 16] on icon "scrollable content" at bounding box center [1305, 17] width 4 height 4
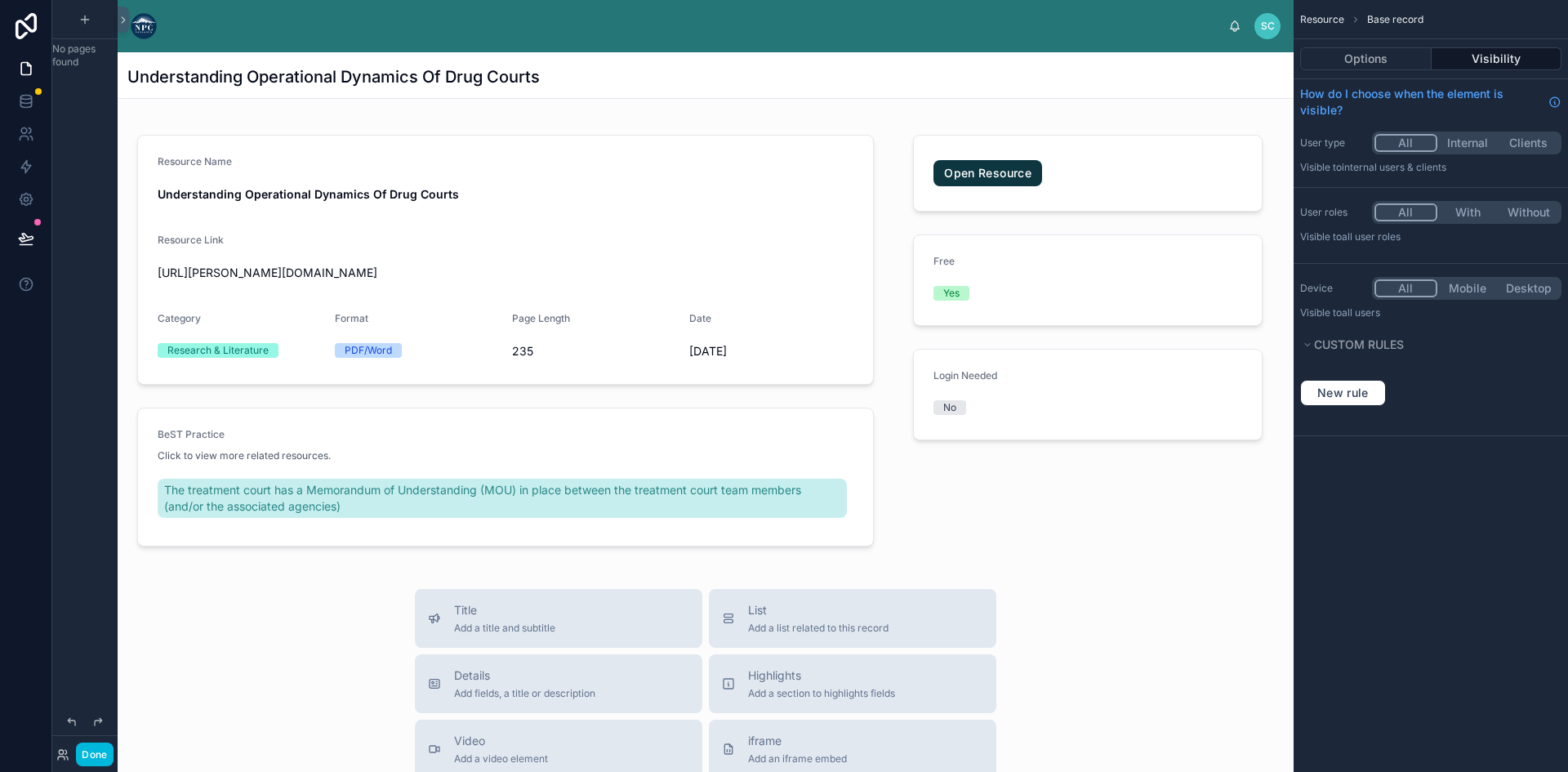
click at [1375, 13] on span "Base record" at bounding box center [1394, 20] width 56 height 13
click at [1328, 21] on span "Resource" at bounding box center [1321, 20] width 44 height 13
click at [1384, 54] on button "Options" at bounding box center [1365, 59] width 132 height 23
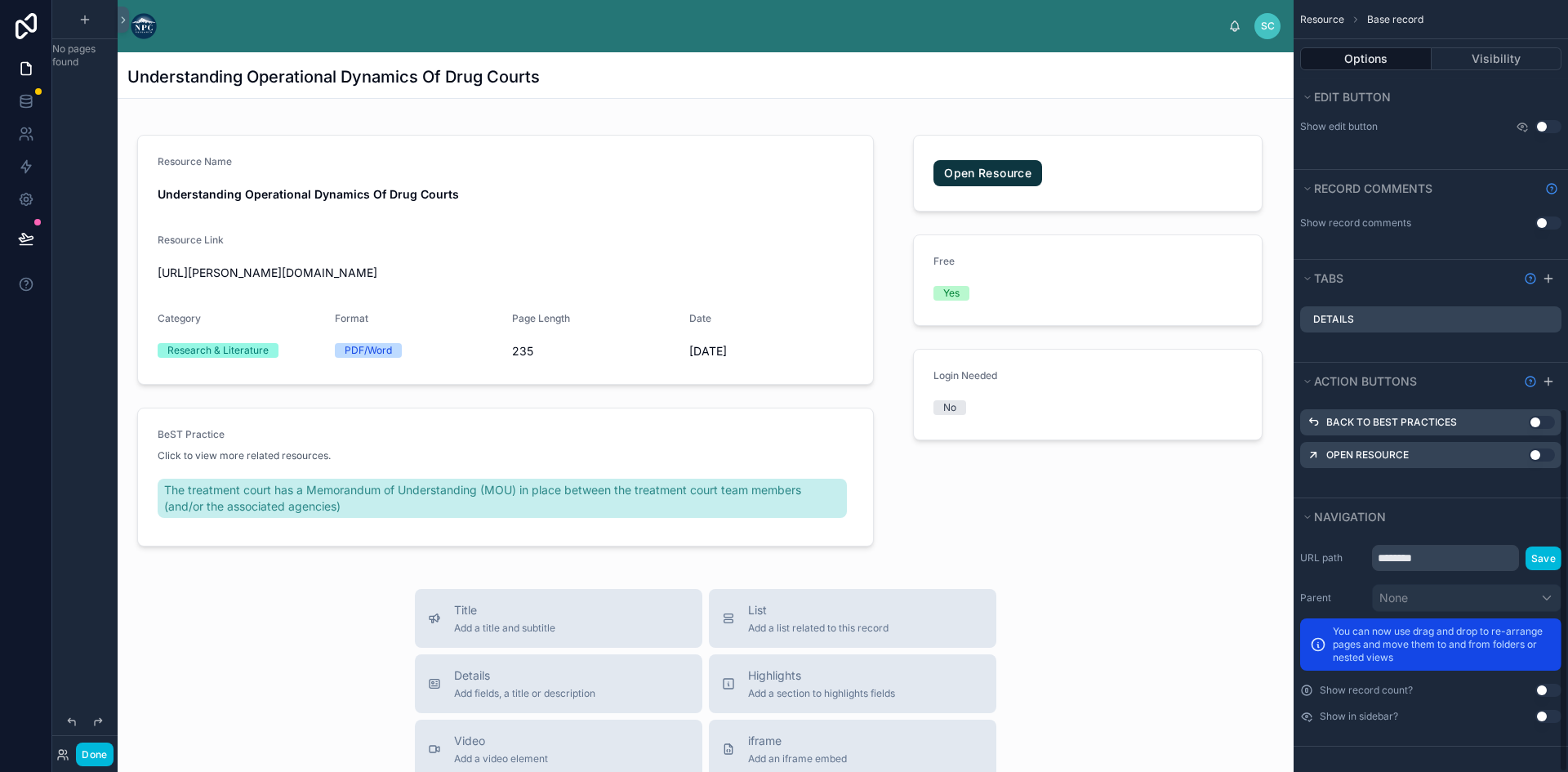
scroll to position [866, 0]
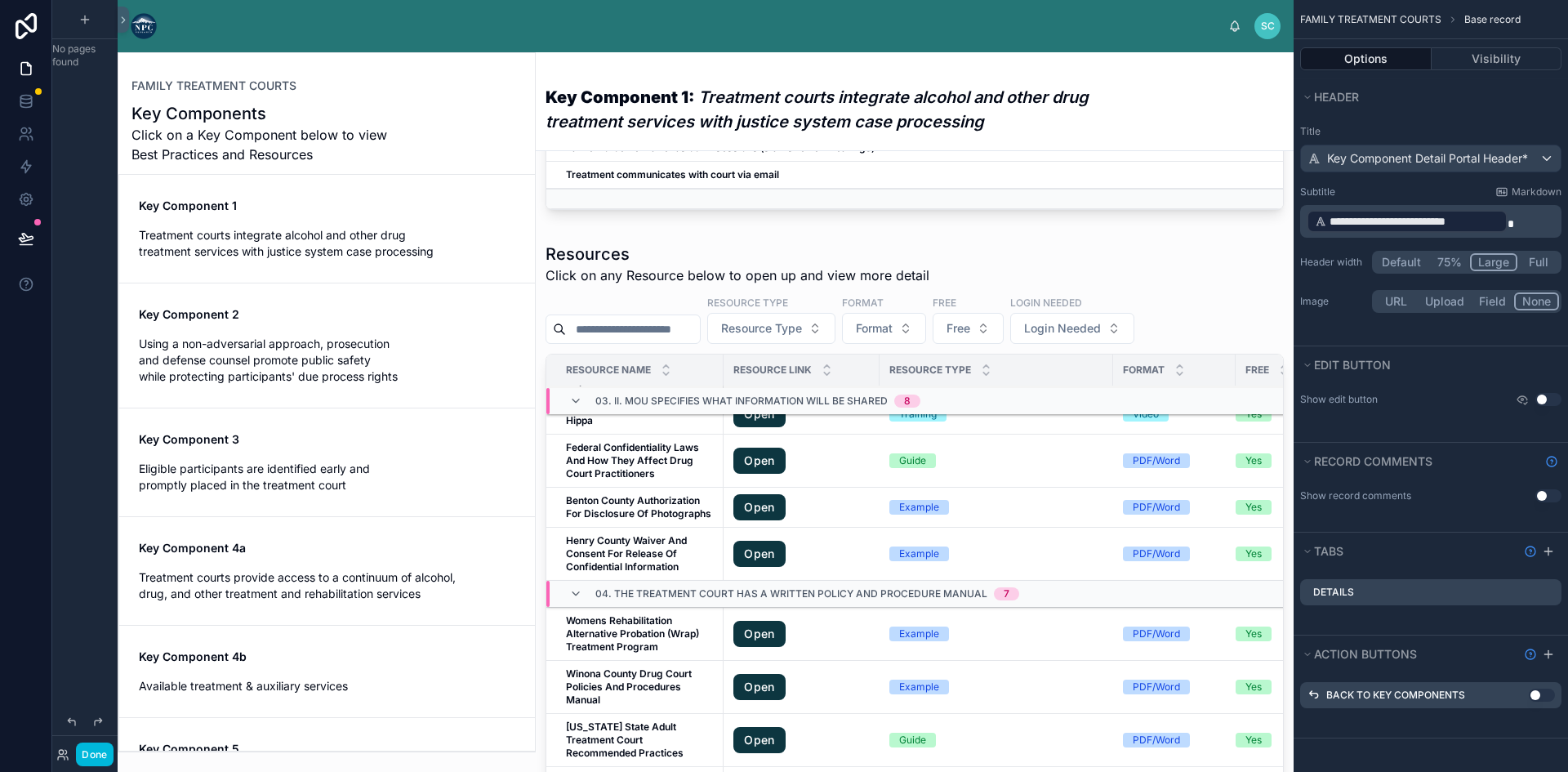
scroll to position [2418, 0]
click at [808, 64] on div "Key Component 1: Treatment courts integrate alcohol and other drug treatment se…" at bounding box center [914, 100] width 738 height 98
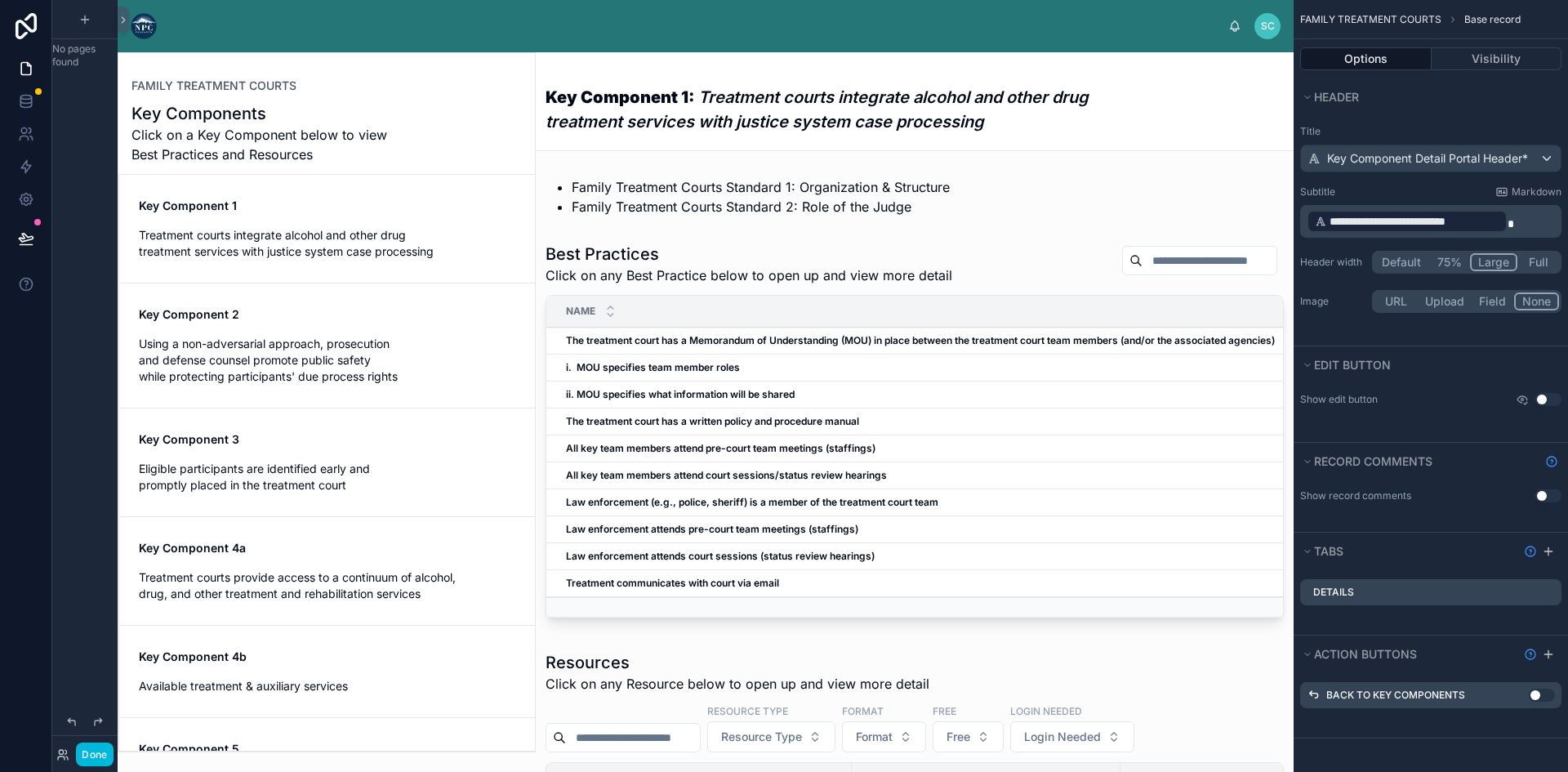
click at [1360, 63] on button "Options" at bounding box center [1365, 59] width 132 height 23
click at [1429, 582] on div "Details" at bounding box center [1430, 591] width 261 height 26
click at [1312, 547] on button "Tabs" at bounding box center [1408, 552] width 218 height 23
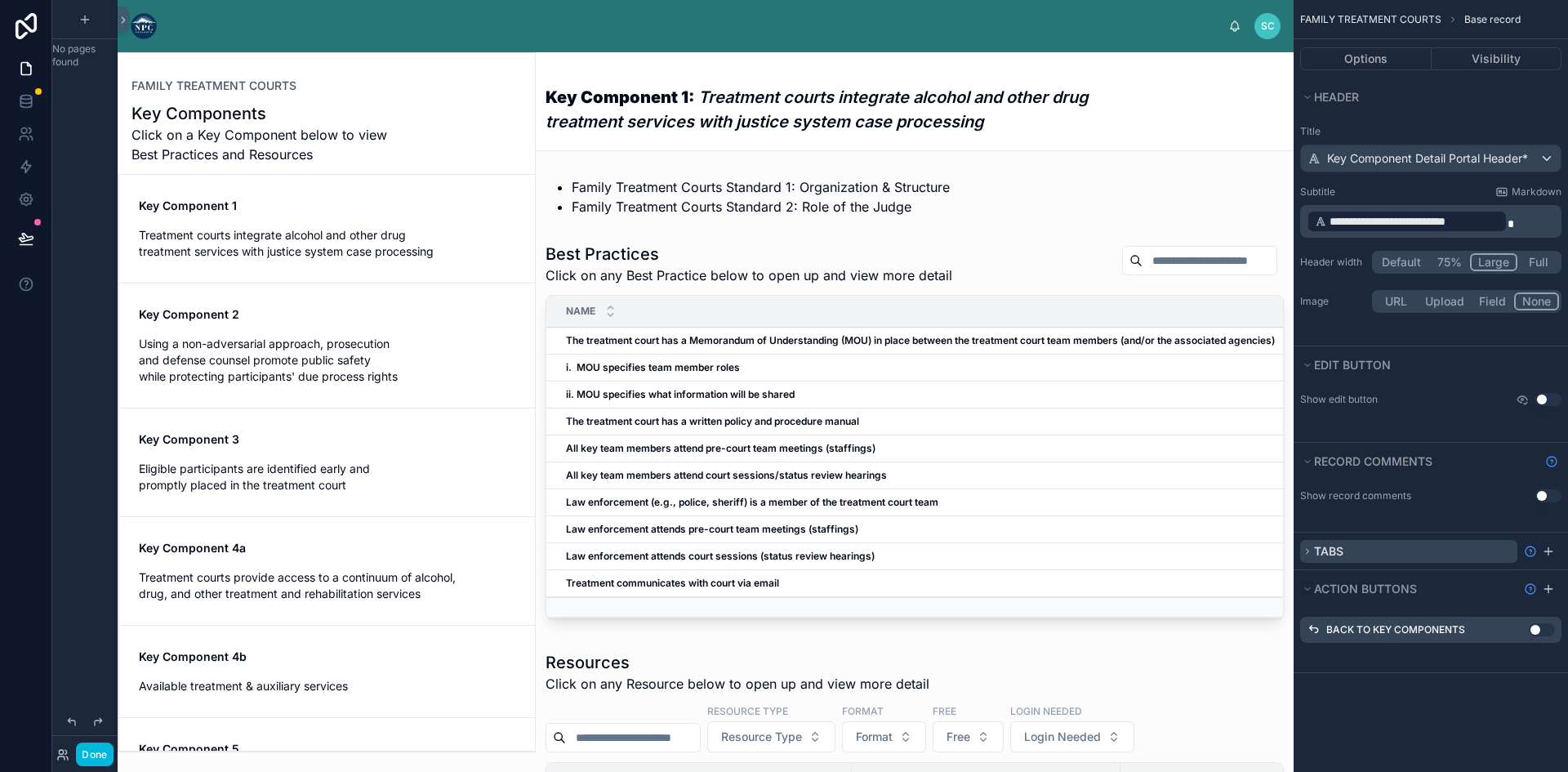
scroll to position [0, 0]
click at [1308, 551] on icon "scrollable content" at bounding box center [1307, 551] width 3 height 4
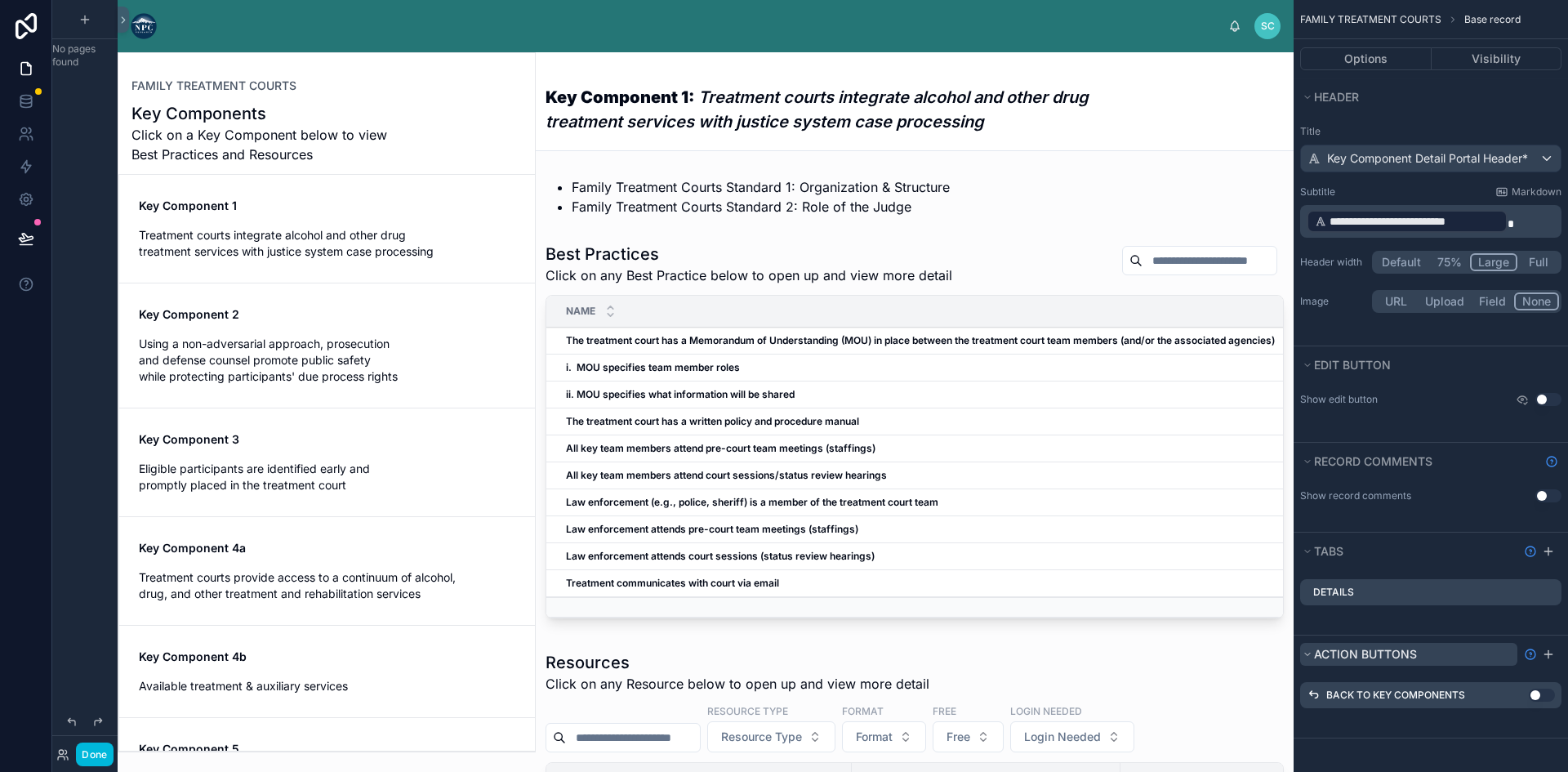
click at [1307, 659] on button "Action buttons" at bounding box center [1408, 655] width 218 height 23
click at [1311, 656] on icon "scrollable content" at bounding box center [1307, 654] width 10 height 10
click at [1547, 650] on icon "scrollable content" at bounding box center [1547, 654] width 13 height 13
click at [0, 0] on icon "scrollable content" at bounding box center [0, 0] width 0 height 0
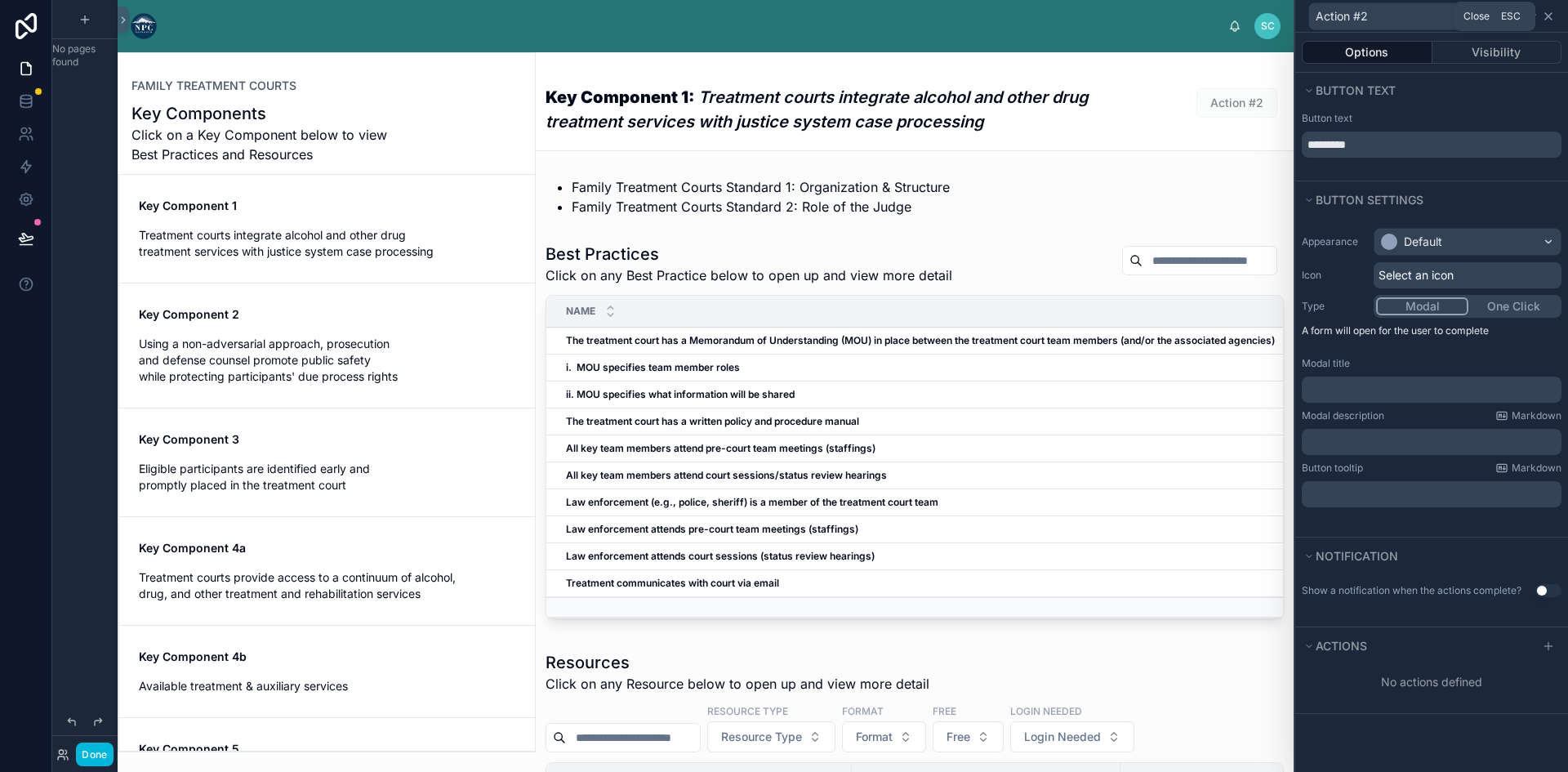
click at [1550, 14] on icon at bounding box center [1547, 16] width 13 height 13
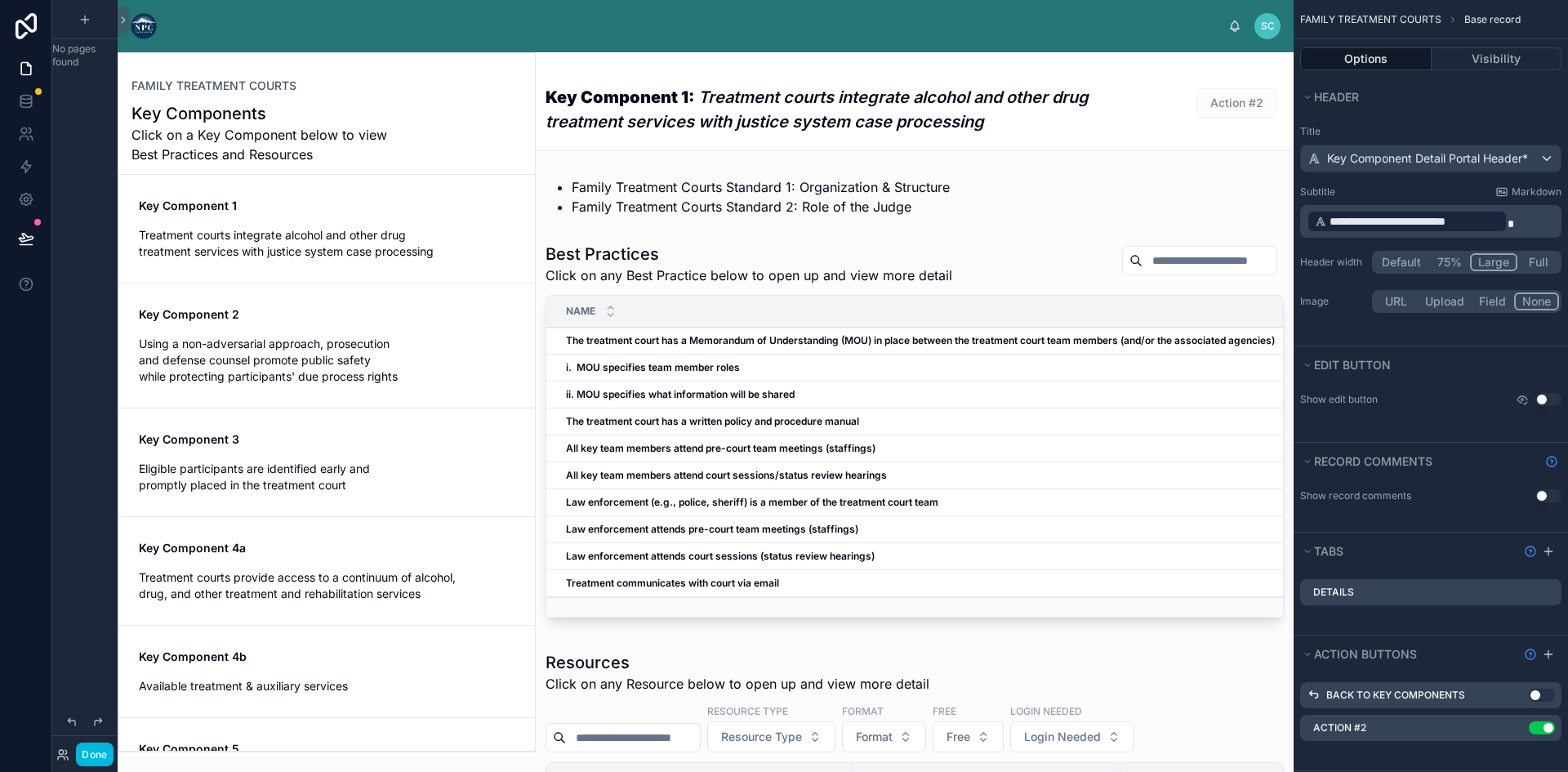
click at [0, 0] on icon "scrollable content" at bounding box center [0, 0] width 0 height 0
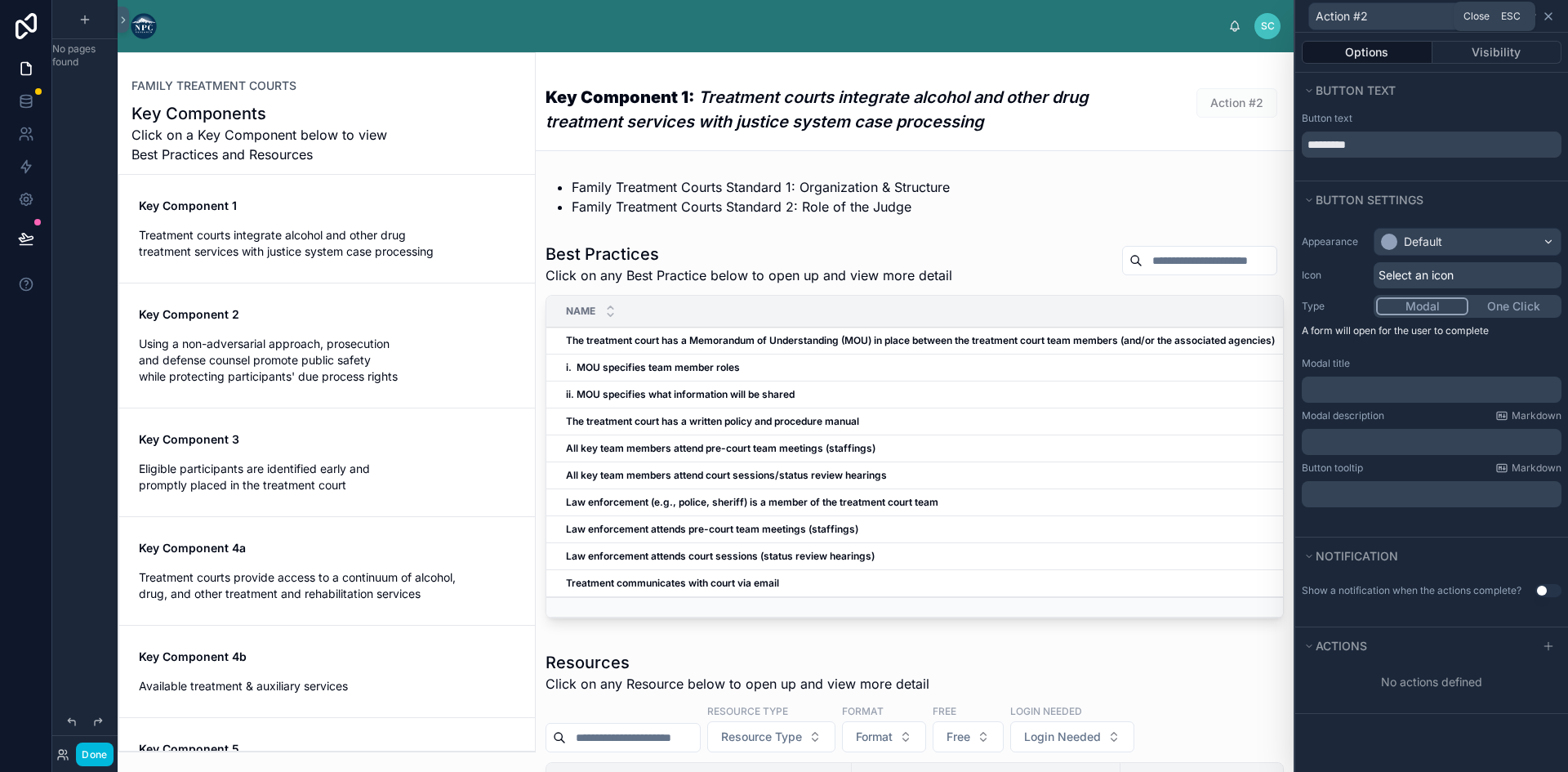
click at [1543, 19] on icon at bounding box center [1547, 16] width 13 height 13
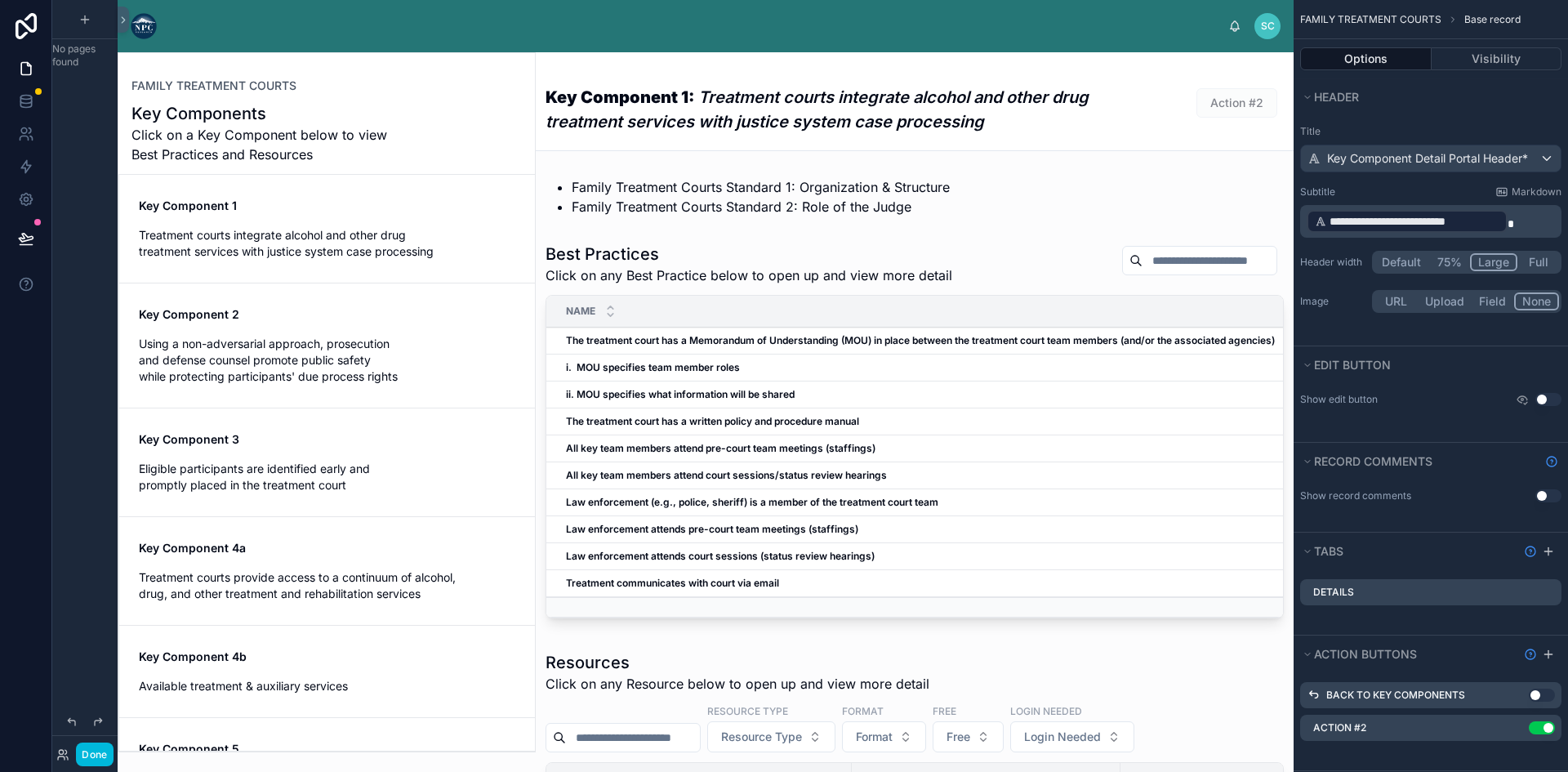
click at [0, 0] on icon "scrollable content" at bounding box center [0, 0] width 0 height 0
drag, startPoint x: 1524, startPoint y: 703, endPoint x: 1508, endPoint y: 660, distance: 45.9
click at [1525, 703] on icon at bounding box center [1521, 701] width 13 height 13
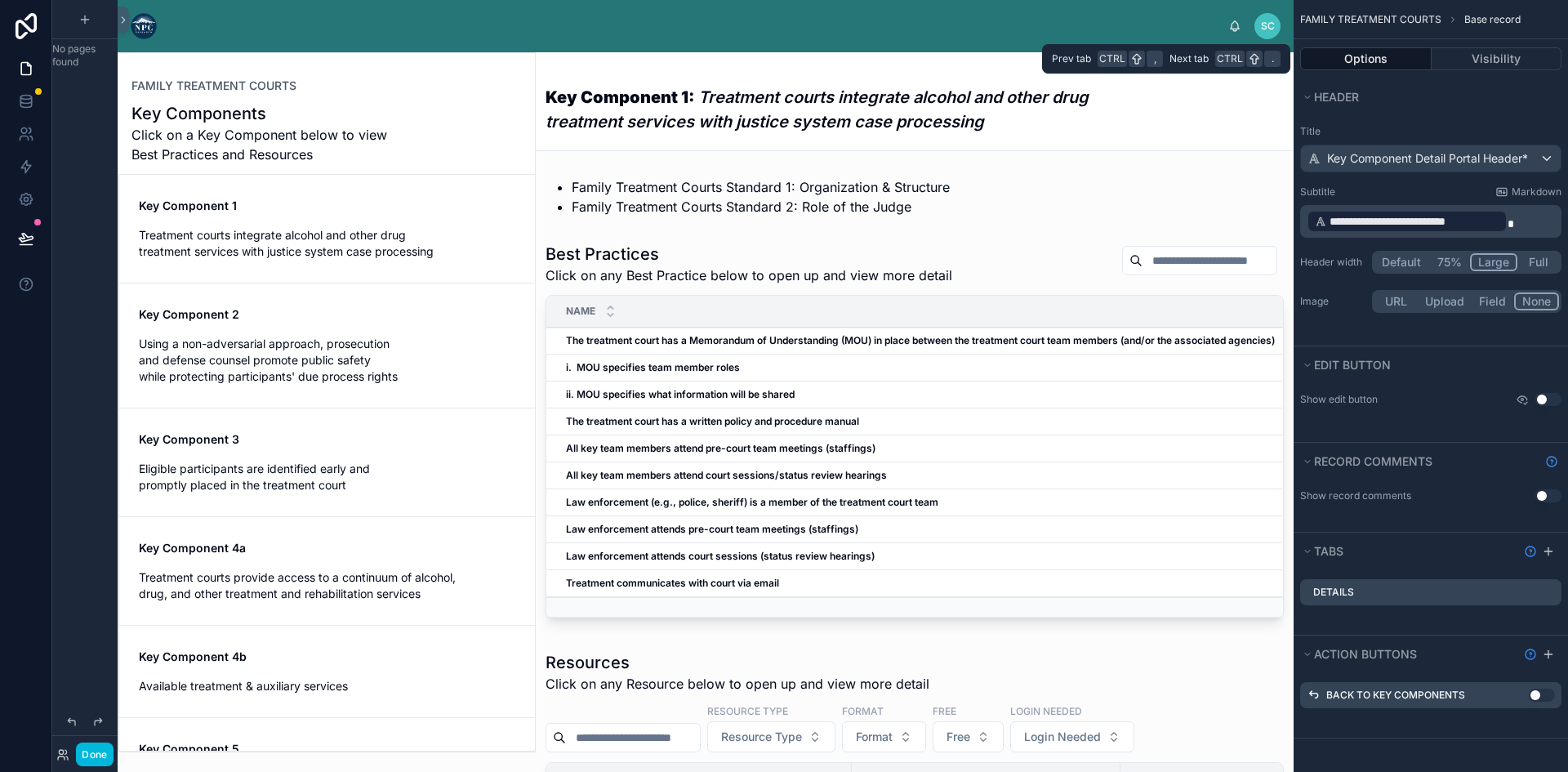
click at [1380, 62] on button "Options" at bounding box center [1365, 59] width 132 height 23
click at [1366, 51] on button "Options" at bounding box center [1365, 59] width 132 height 23
click at [1341, 587] on label "Details" at bounding box center [1333, 592] width 41 height 13
click at [1382, 588] on div "Details" at bounding box center [1430, 591] width 261 height 26
click at [1548, 553] on icon "scrollable content" at bounding box center [1548, 551] width 0 height 7
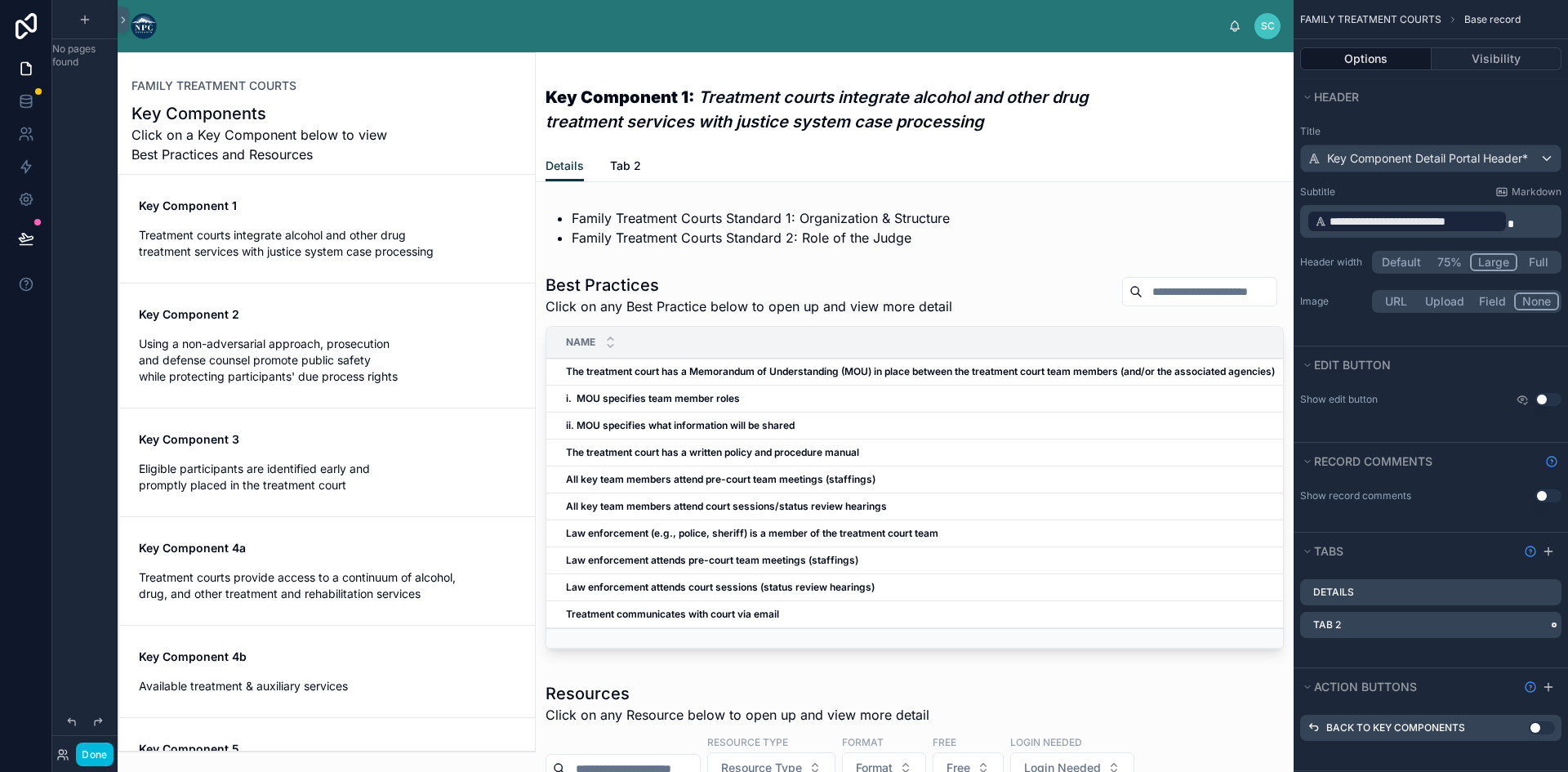
click at [0, 0] on icon "scrollable content" at bounding box center [0, 0] width 0 height 0
click at [1468, 687] on div "Remove tab" at bounding box center [1459, 688] width 138 height 20
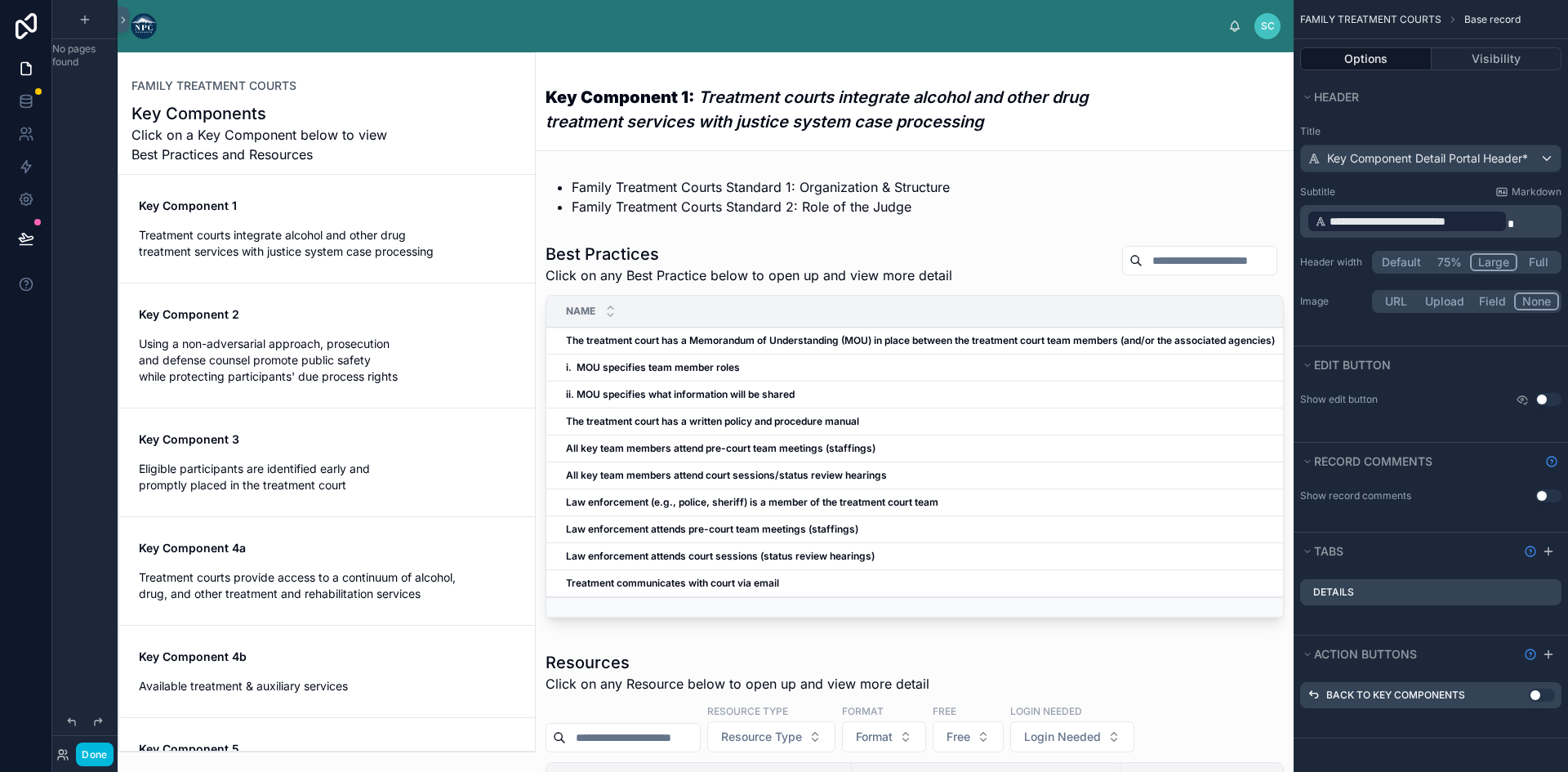
click at [1429, 588] on div "Details" at bounding box center [1430, 591] width 261 height 26
click at [0, 0] on icon "scrollable content" at bounding box center [0, 0] width 0 height 0
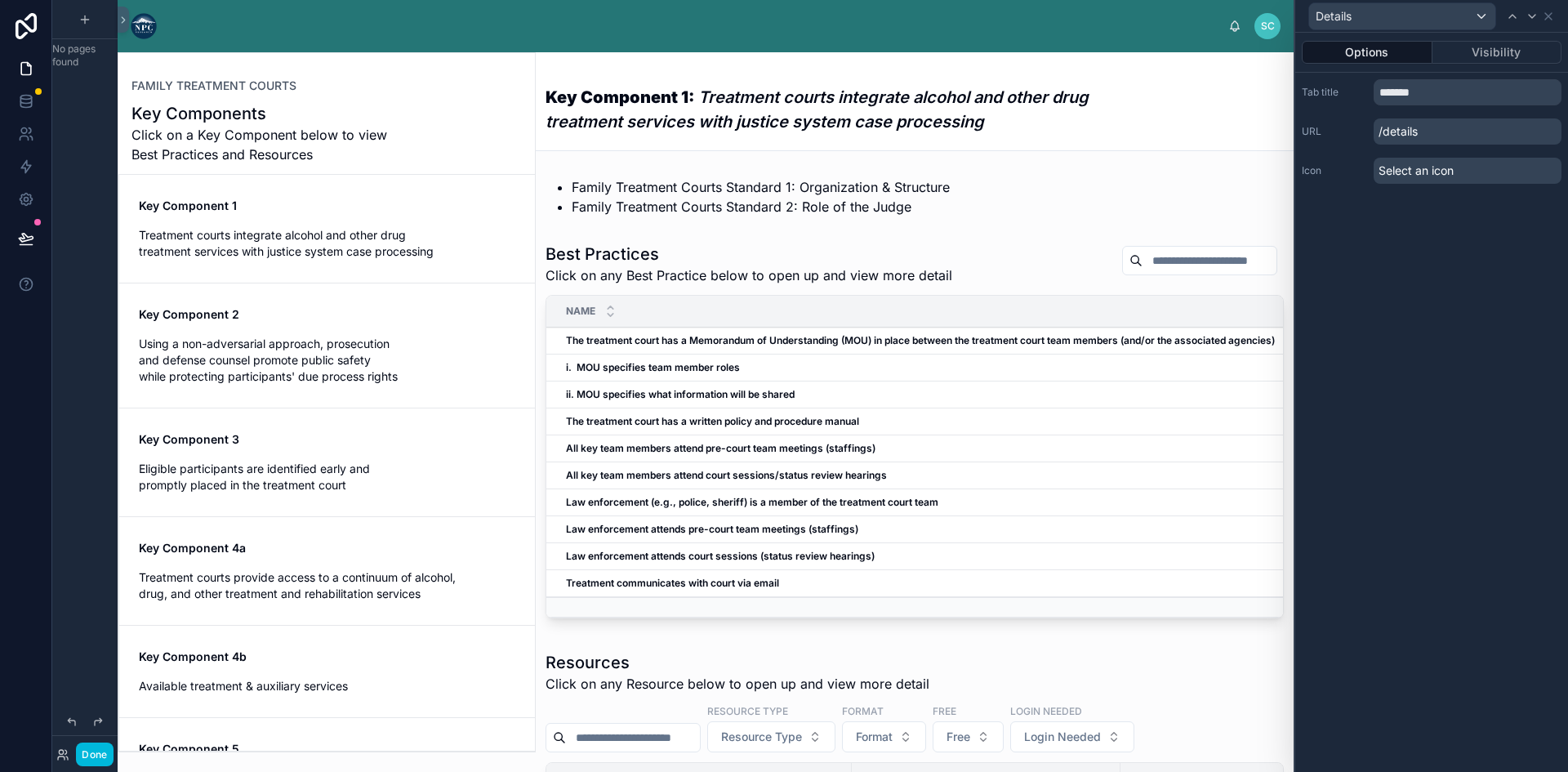
click at [1426, 164] on span "Select an icon" at bounding box center [1416, 170] width 75 height 16
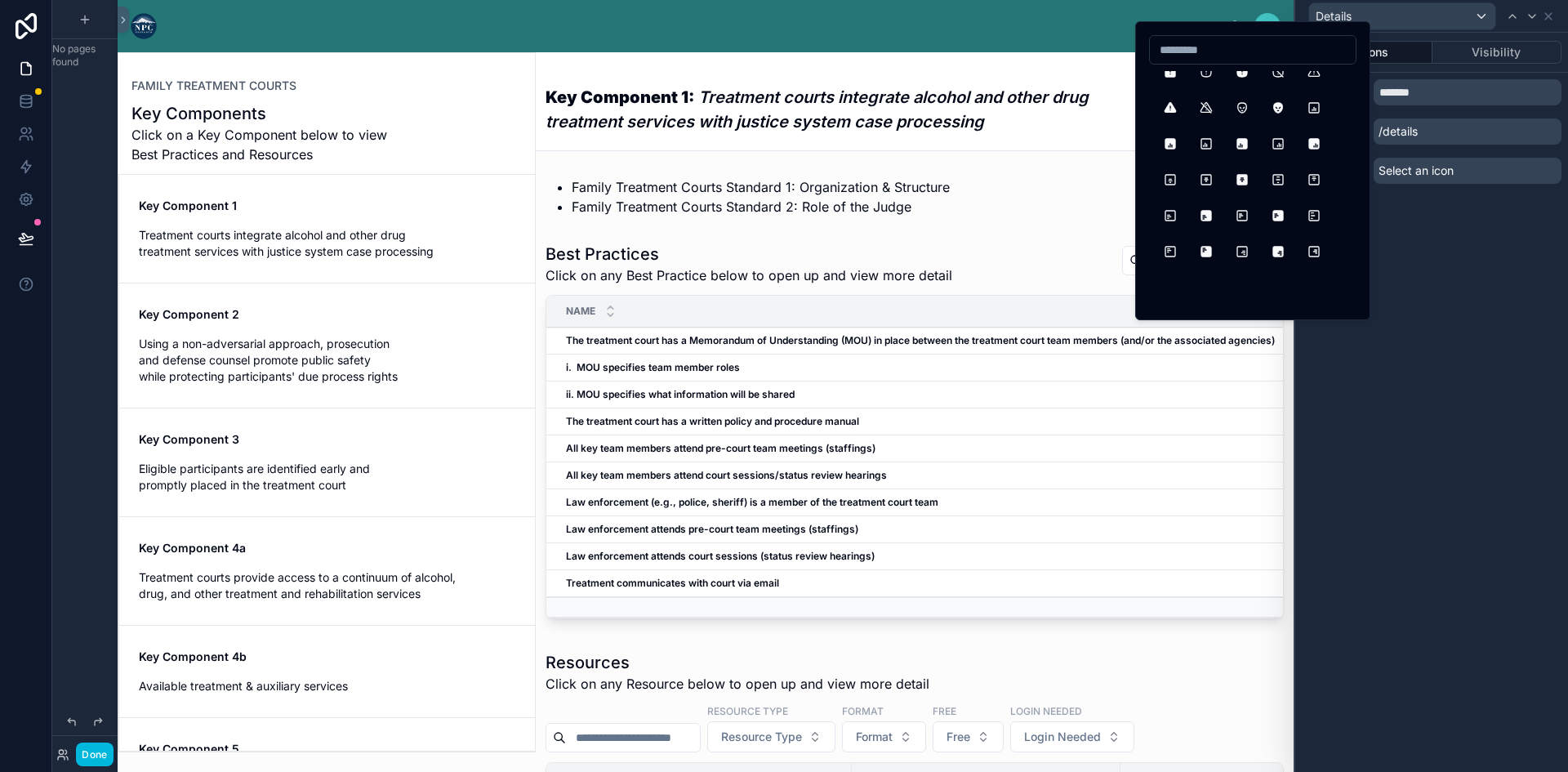
scroll to position [653, 0]
click at [1239, 255] on button "AlignBoxRightTop" at bounding box center [1241, 259] width 30 height 30
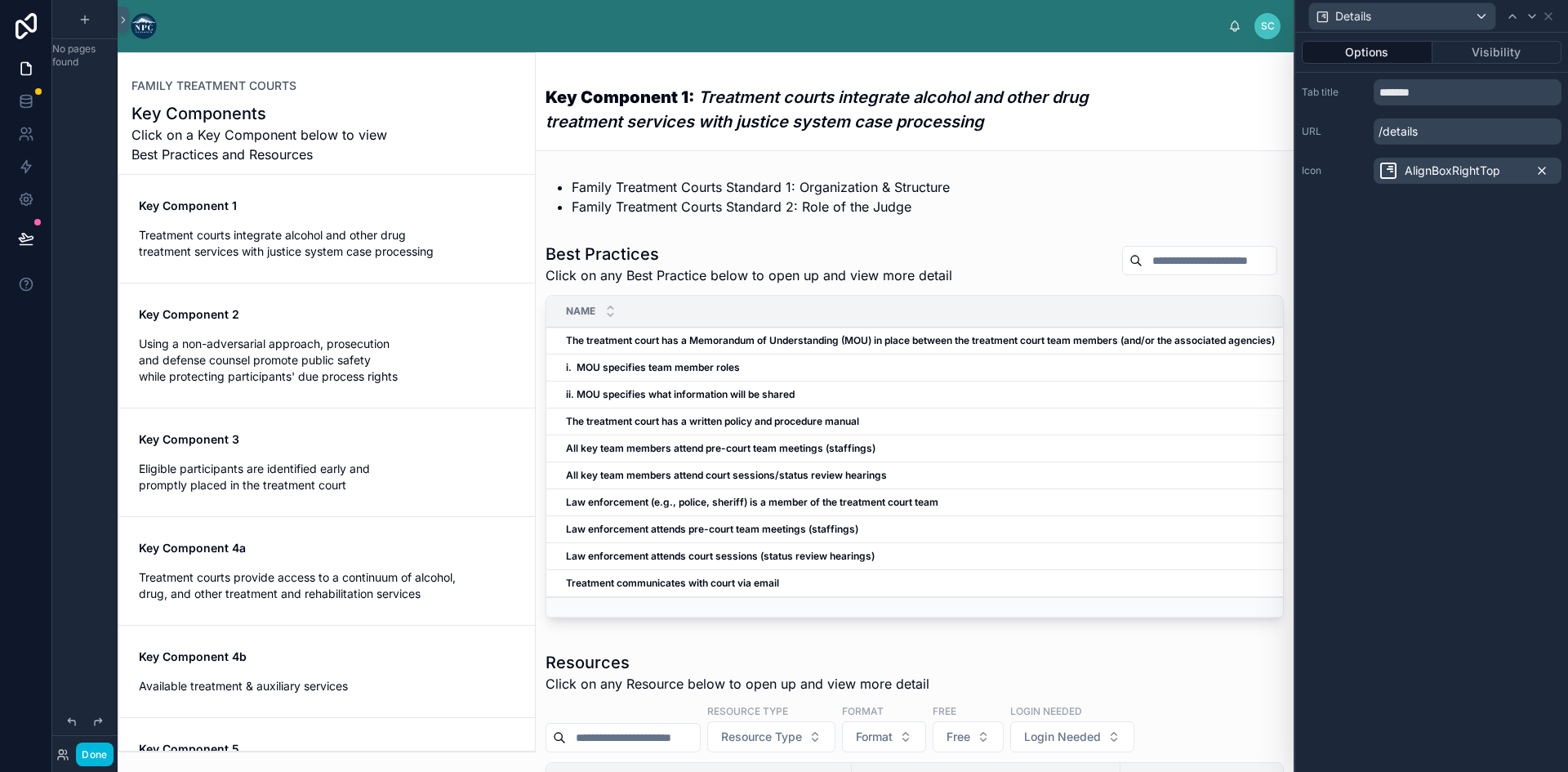
click at [1540, 172] on icon at bounding box center [1541, 170] width 6 height 6
click at [1469, 17] on div "Details" at bounding box center [1402, 16] width 186 height 26
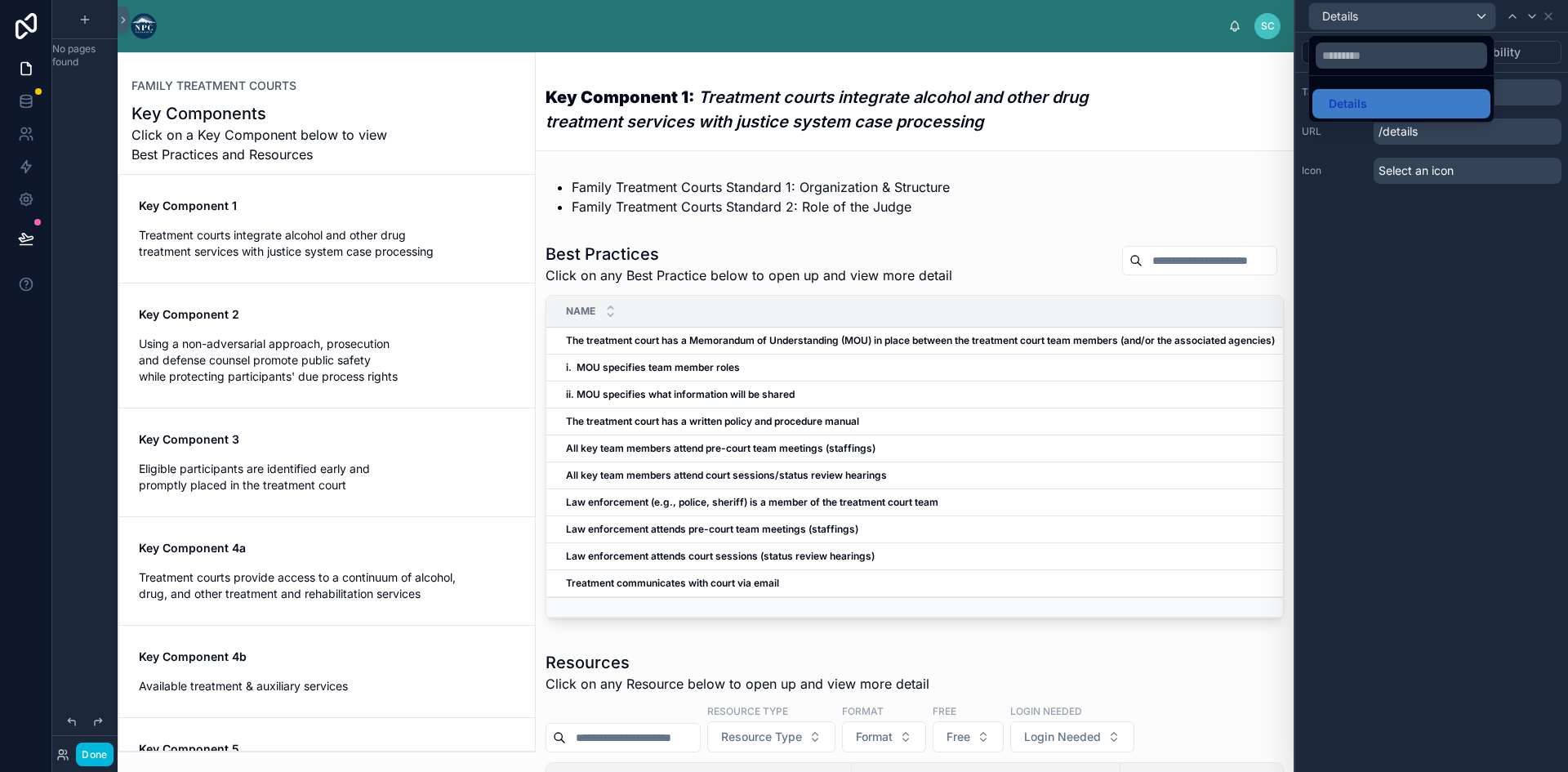
click at [1547, 15] on div at bounding box center [1431, 386] width 273 height 772
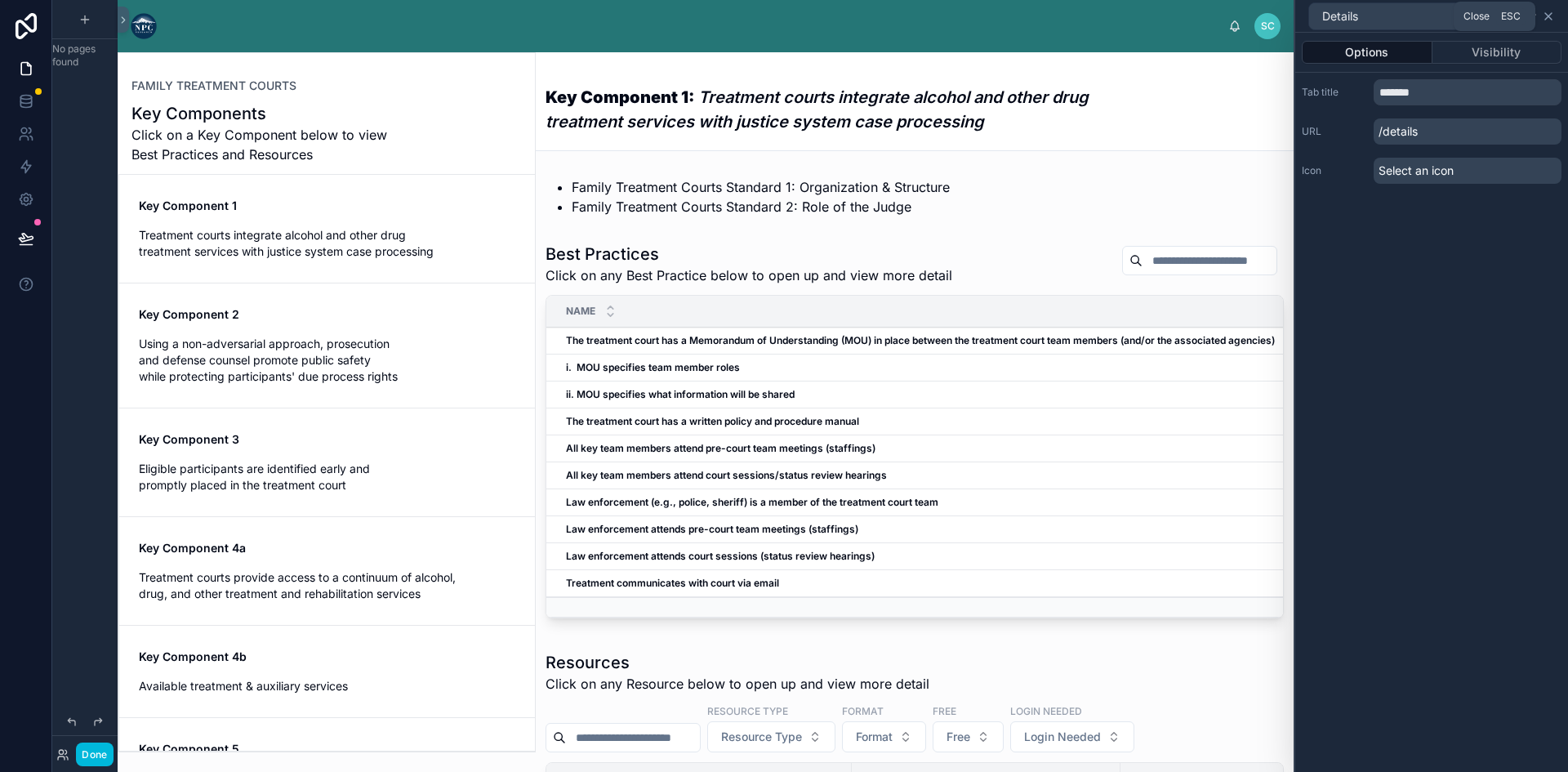
click at [1546, 13] on icon at bounding box center [1547, 16] width 6 height 6
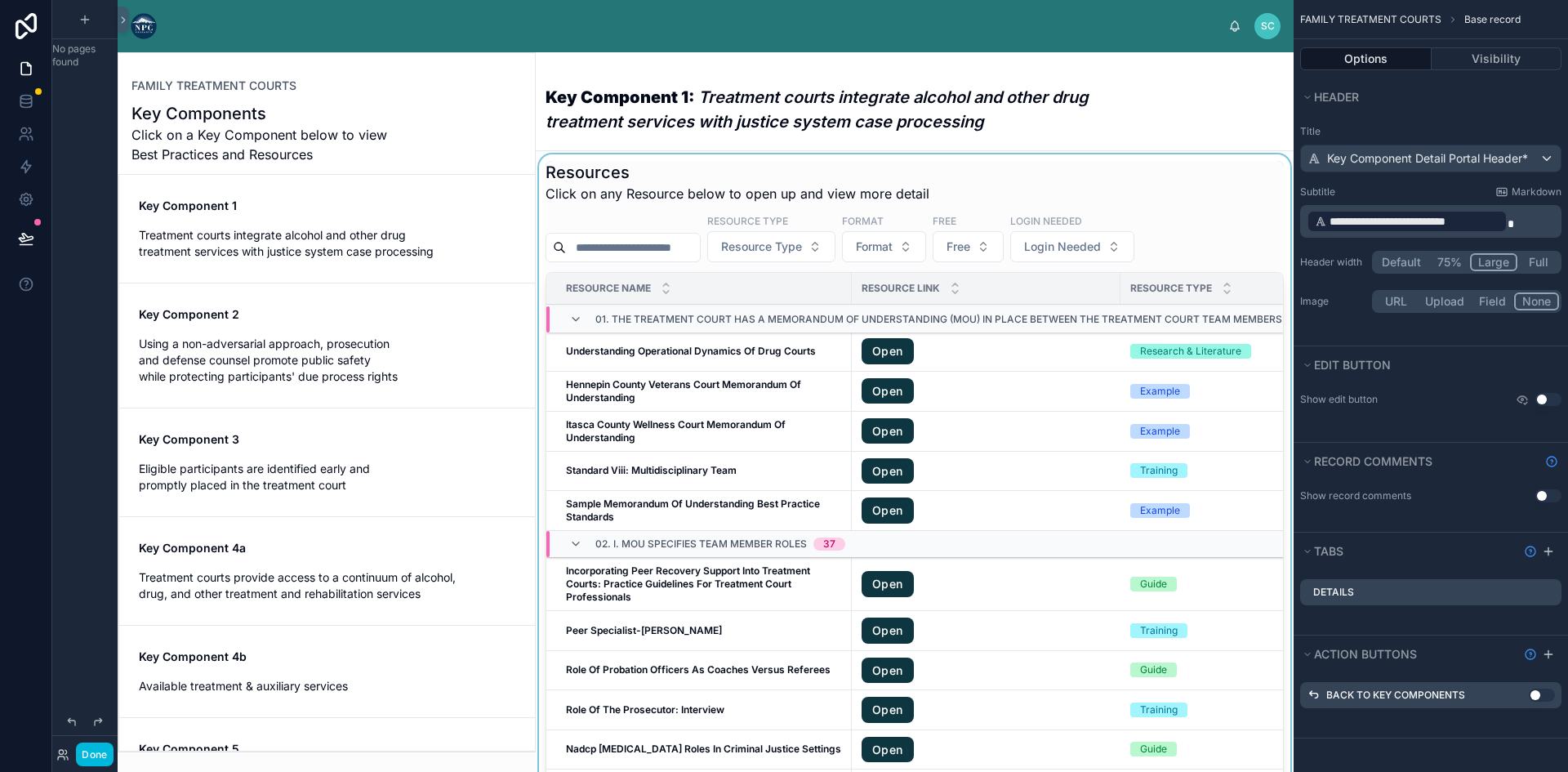
scroll to position [0, 0]
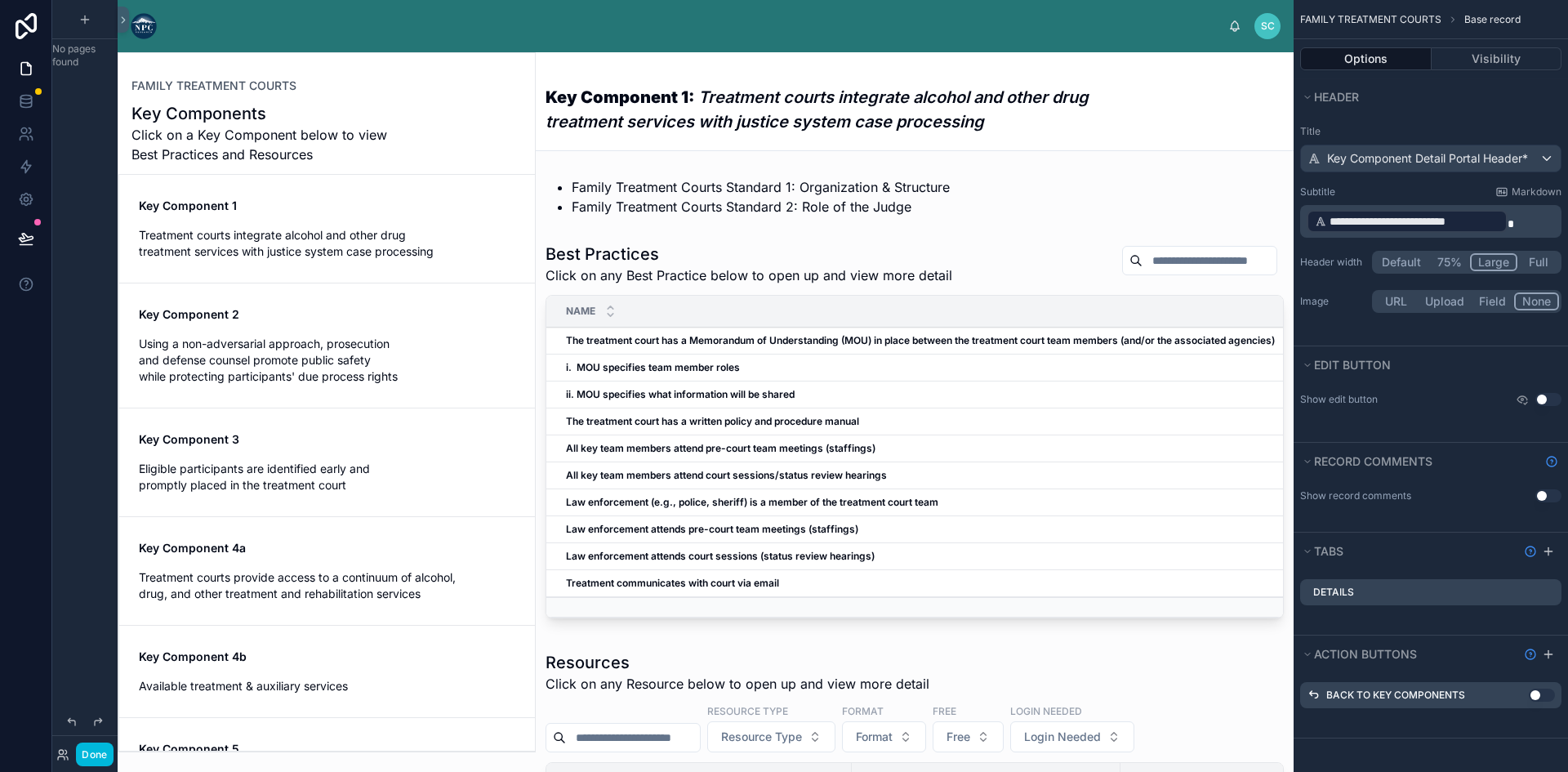
click at [282, 221] on div "Key Component 1 Treatment courts integrate alcohol and other drug treatment ser…" at bounding box center [327, 228] width 376 height 62
click at [683, 344] on div at bounding box center [914, 433] width 758 height 395
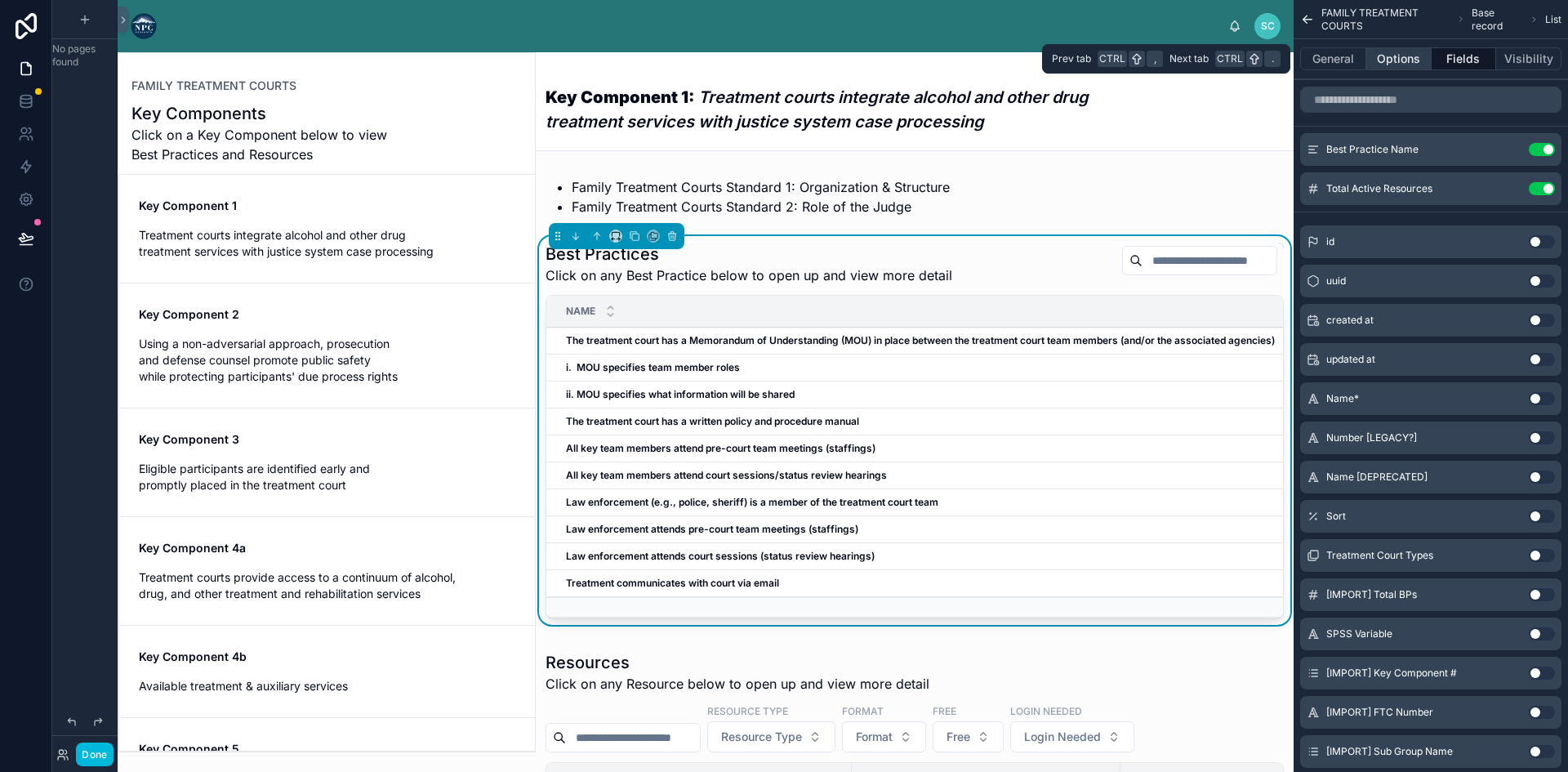
click at [1410, 54] on button "Options" at bounding box center [1398, 59] width 65 height 23
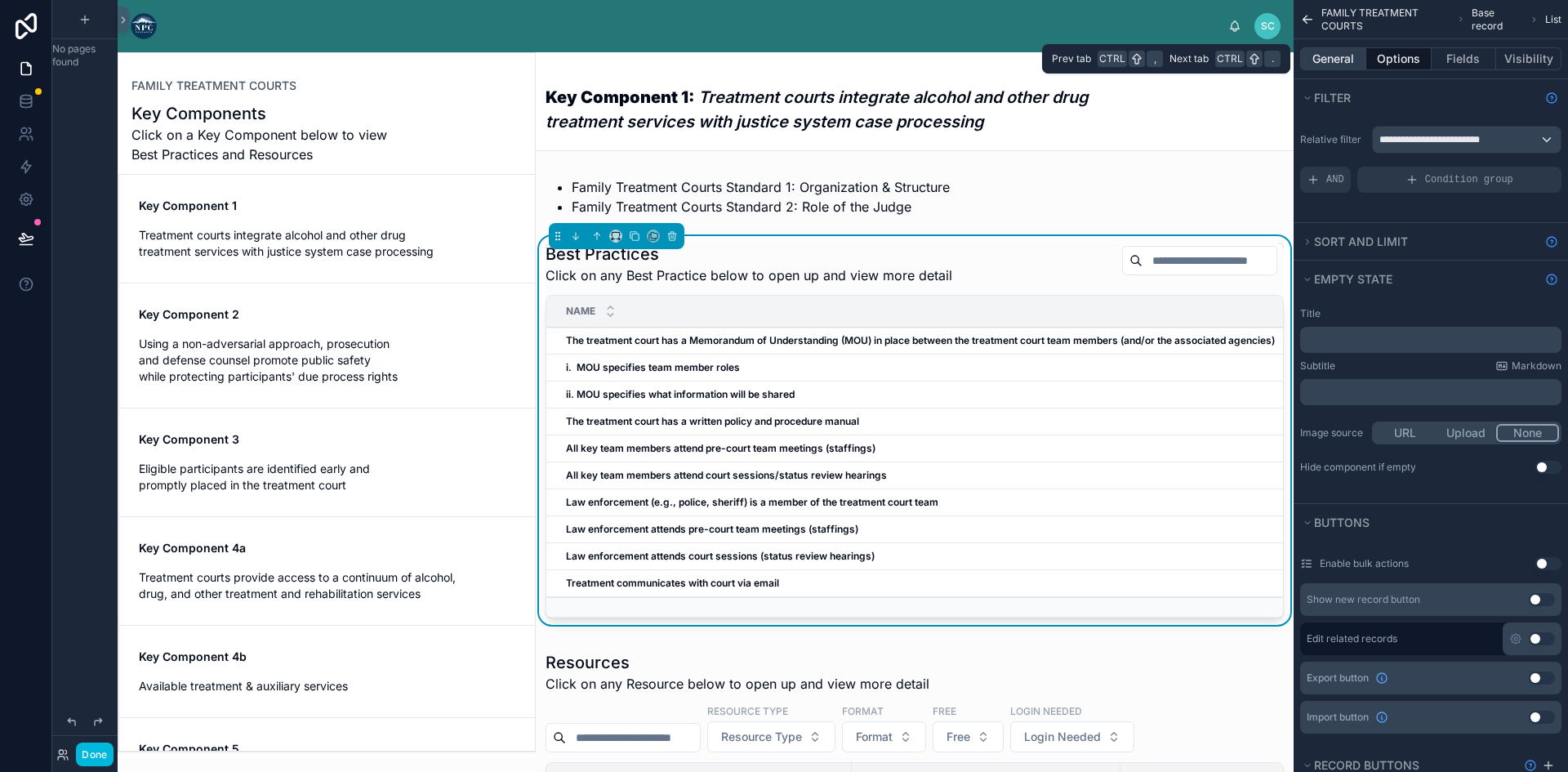
click at [1340, 50] on button "General" at bounding box center [1332, 59] width 66 height 23
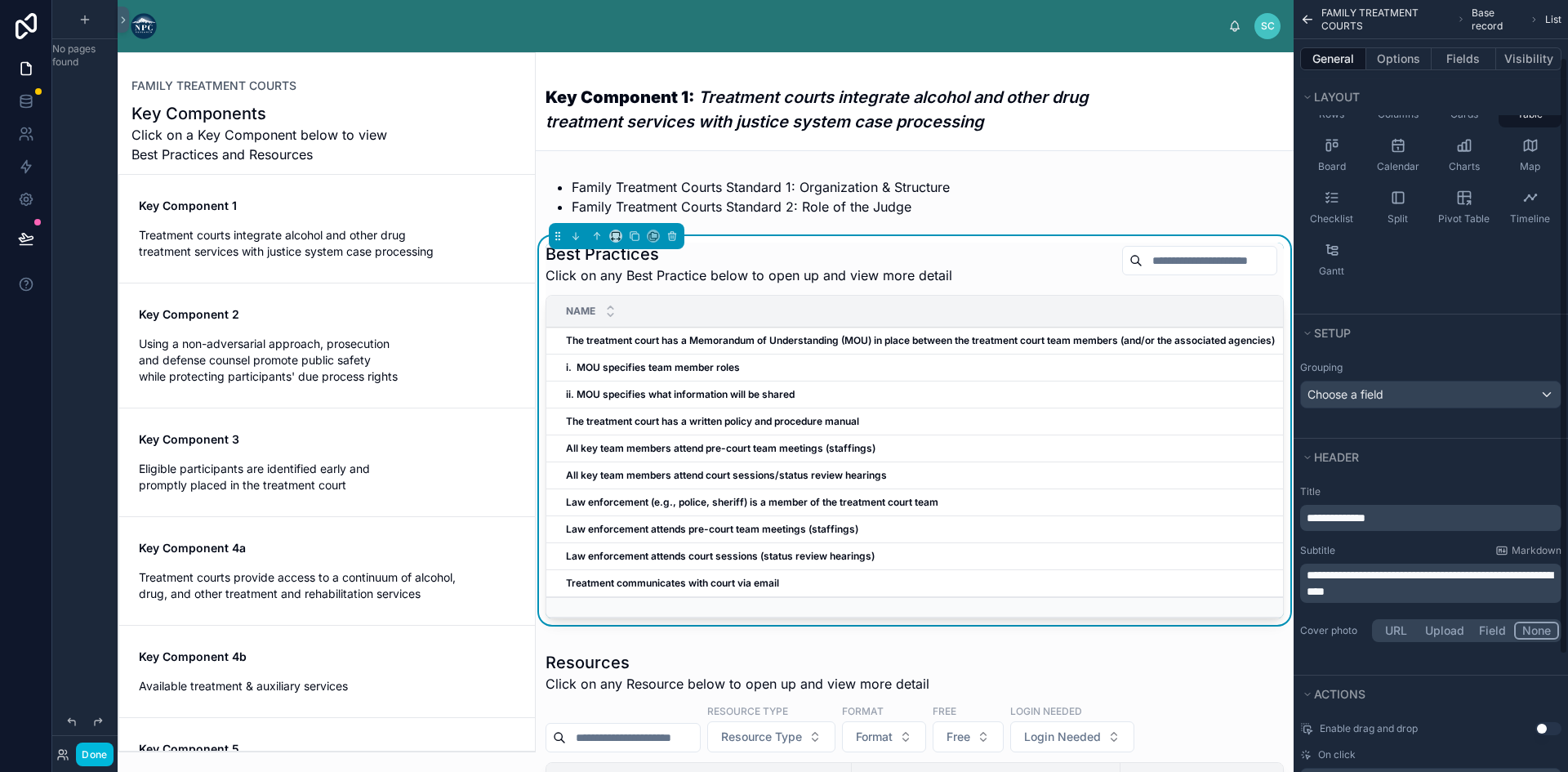
scroll to position [226, 0]
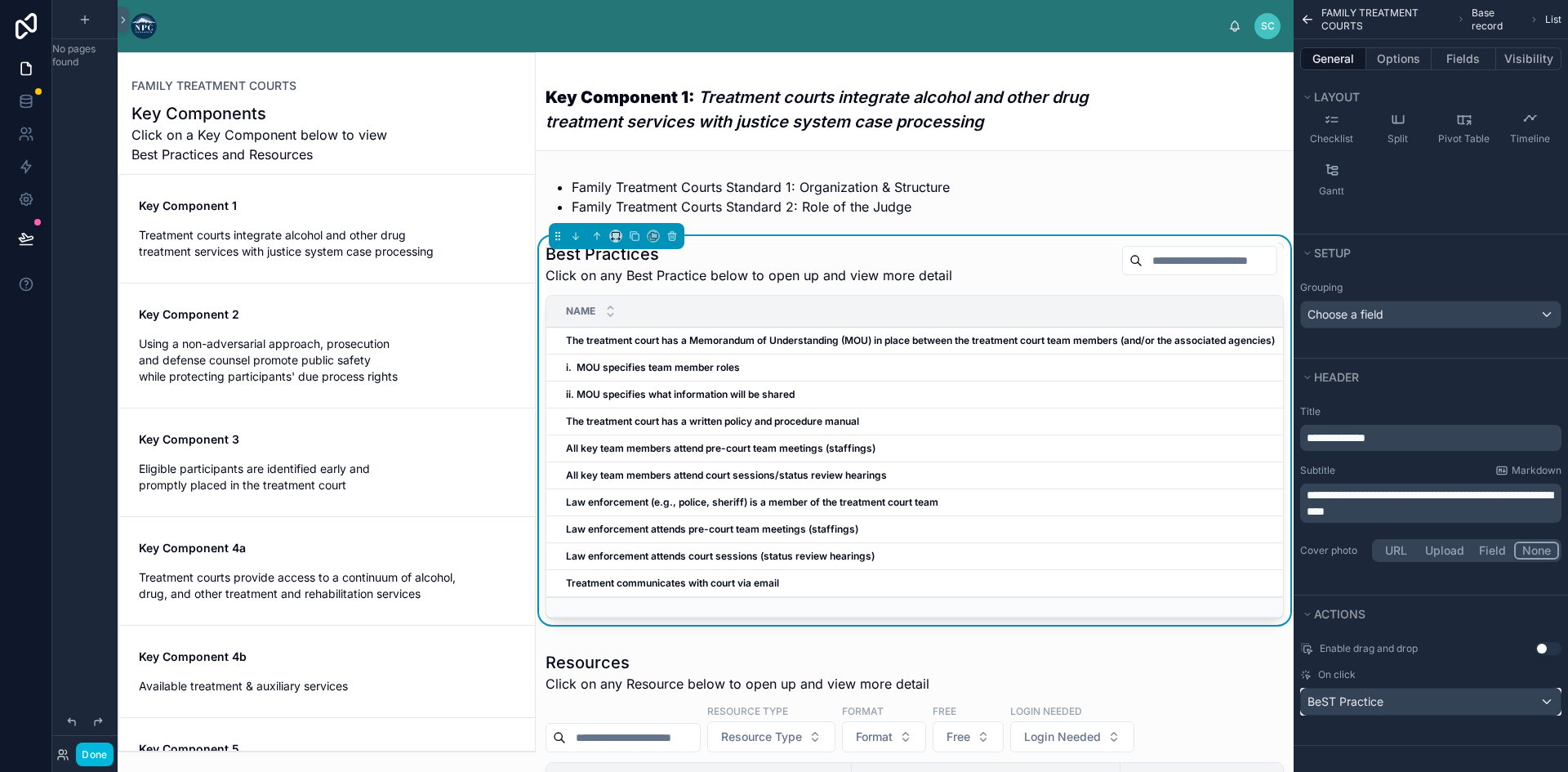
click at [1543, 699] on div "BeST Practice" at bounding box center [1430, 701] width 260 height 26
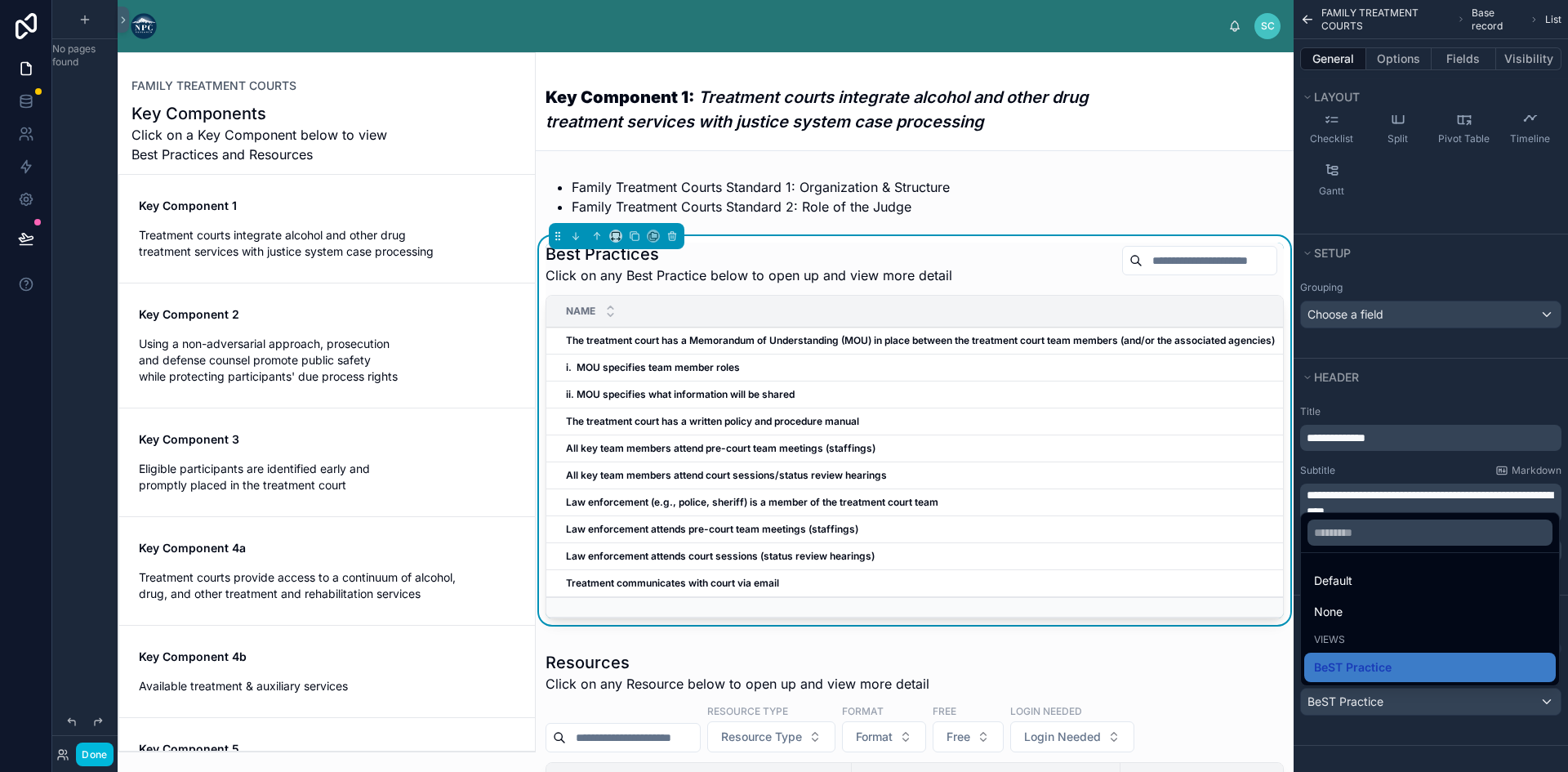
click at [1393, 742] on div "scrollable content" at bounding box center [784, 386] width 1568 height 772
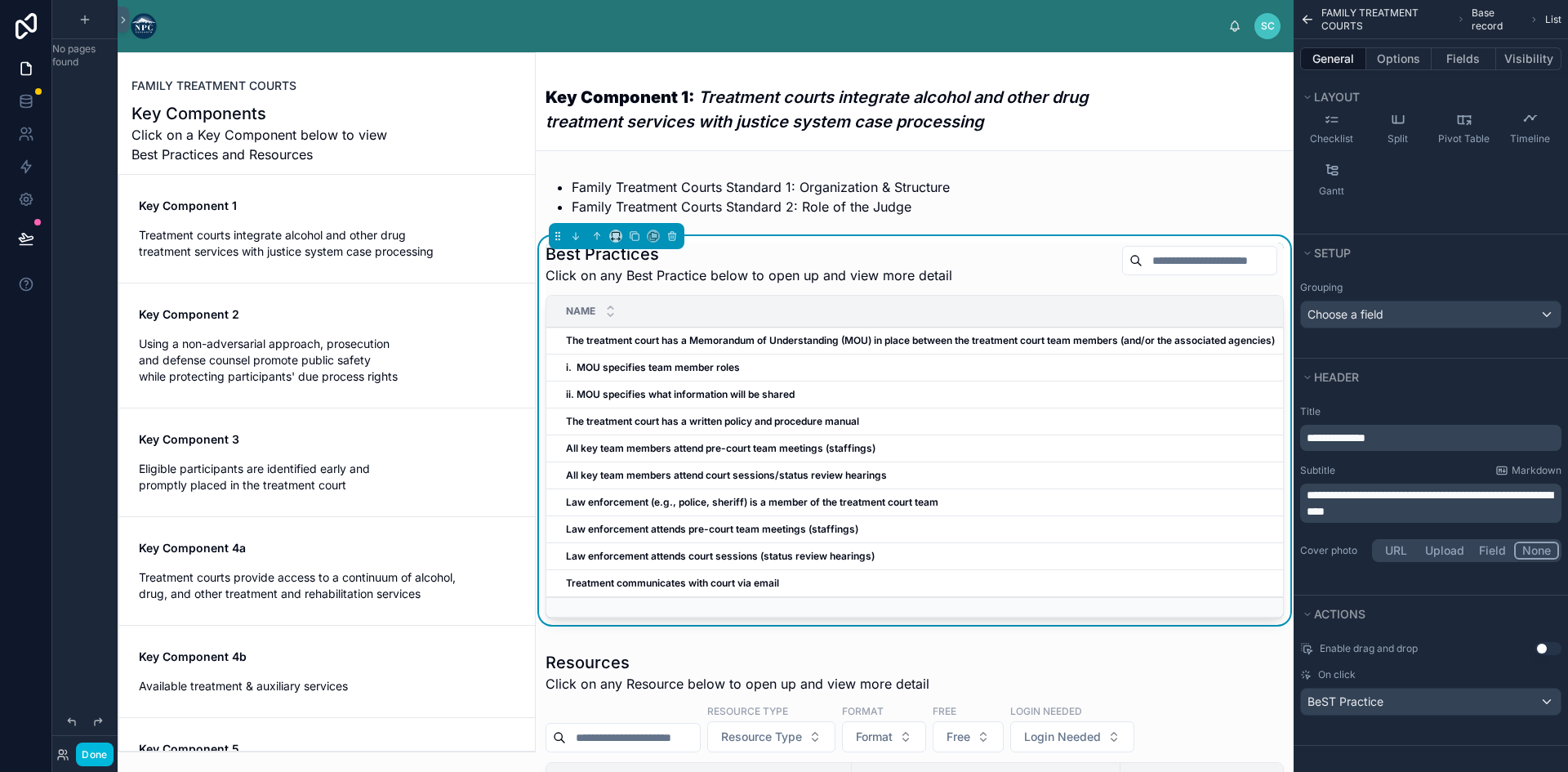
click at [247, 80] on span "FAMILY TREATMENT COURTS" at bounding box center [214, 86] width 165 height 16
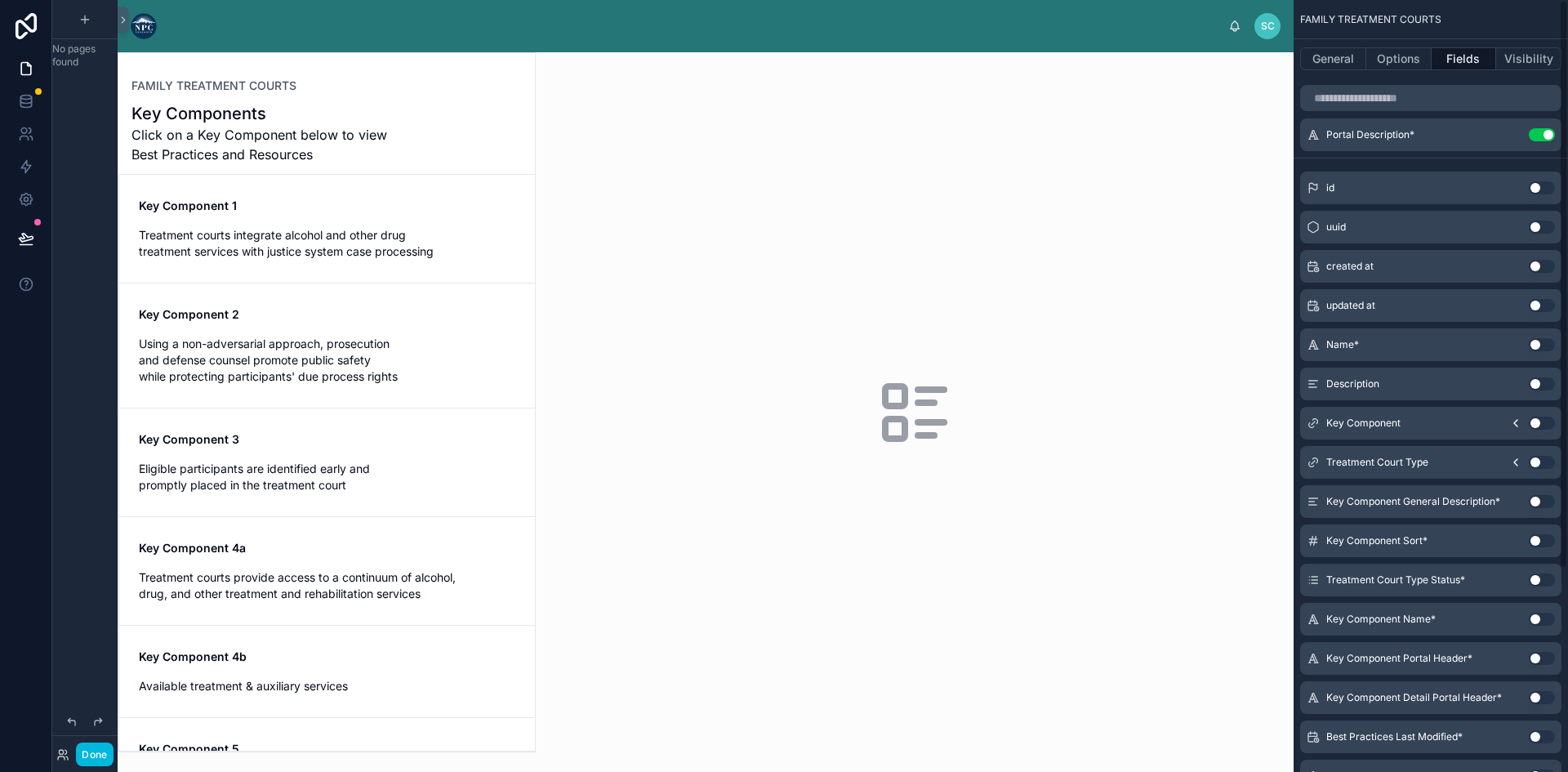
scroll to position [81, 0]
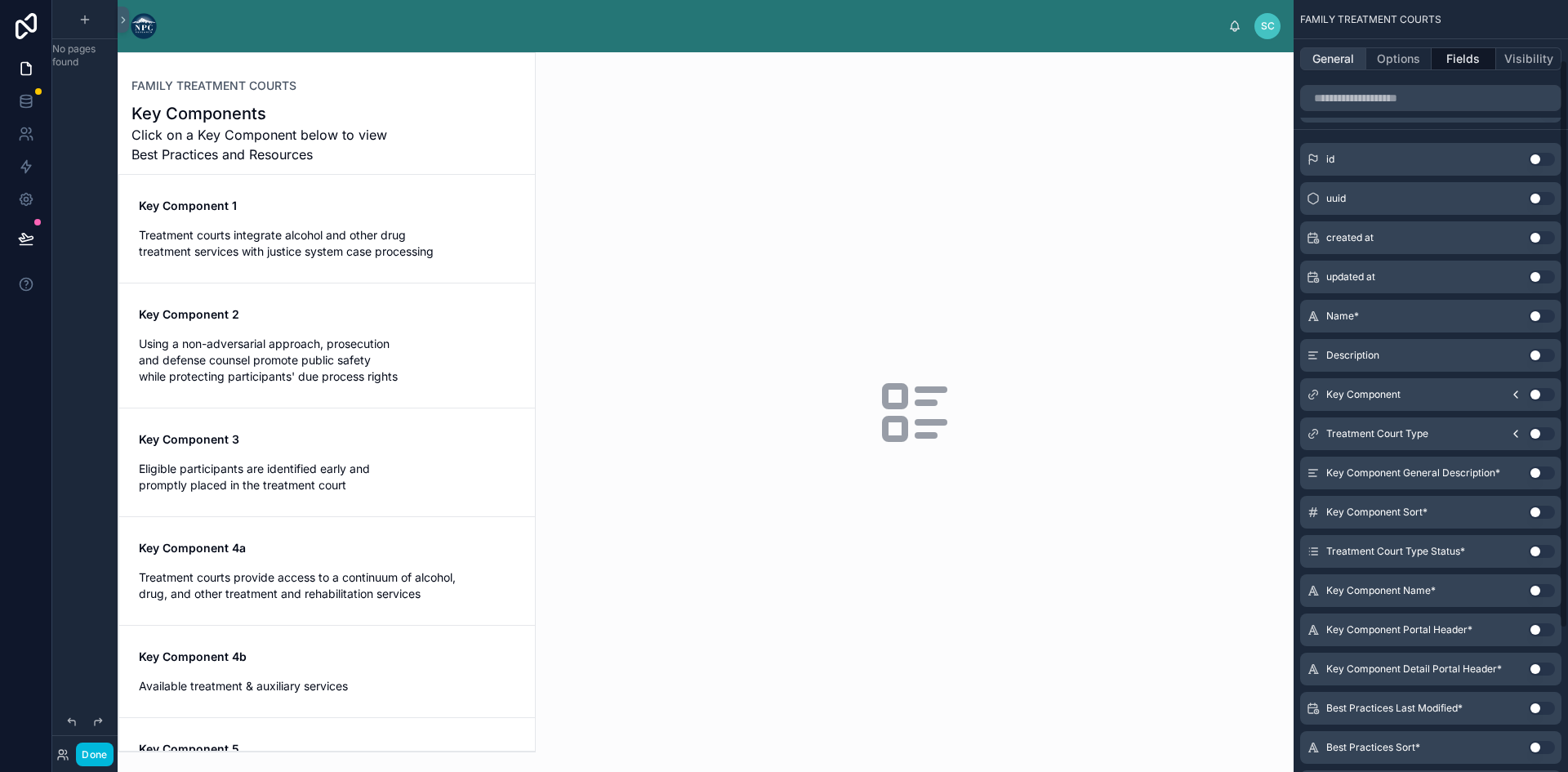
click at [1351, 56] on button "General" at bounding box center [1332, 59] width 66 height 23
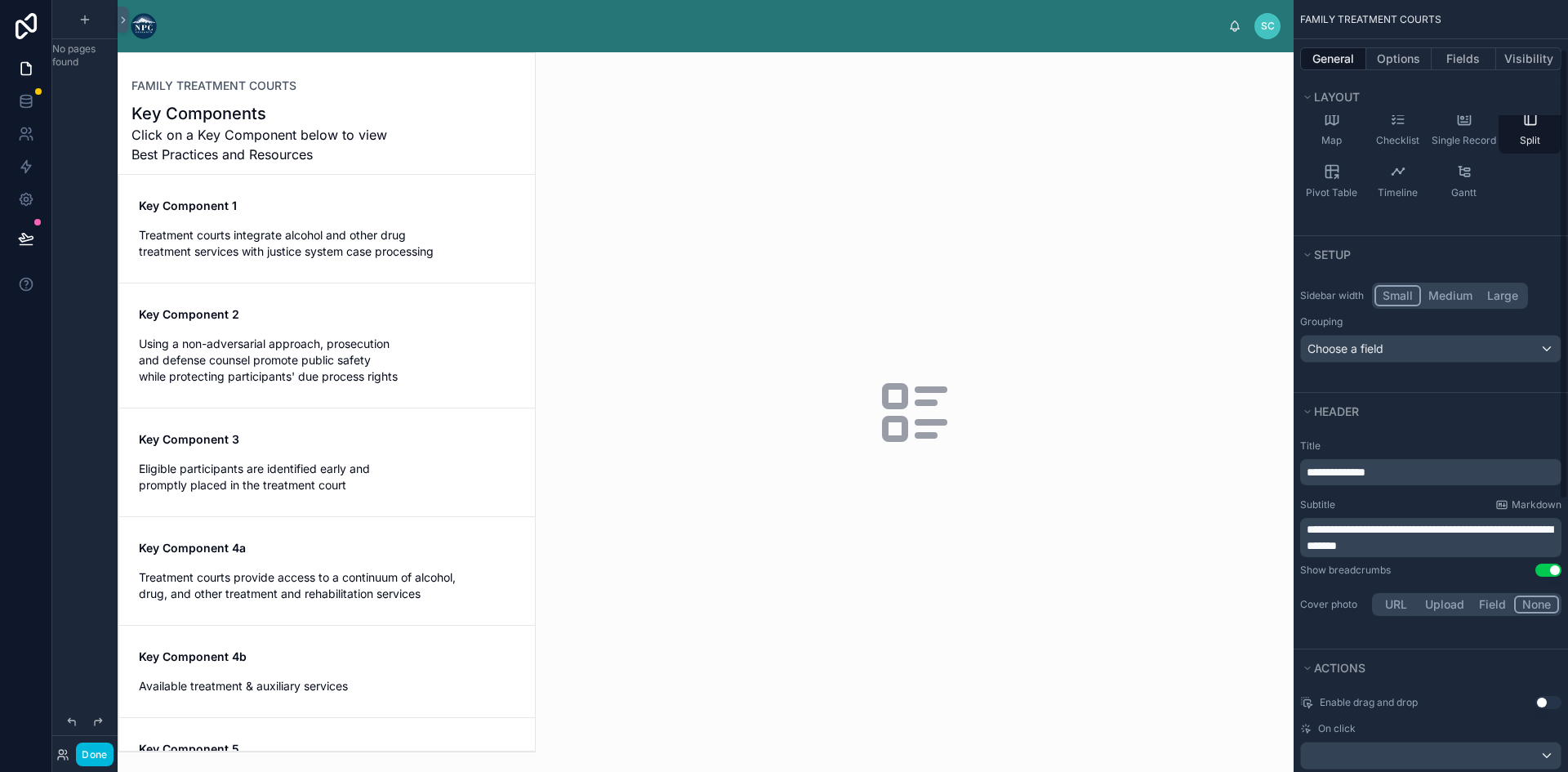
scroll to position [550, 0]
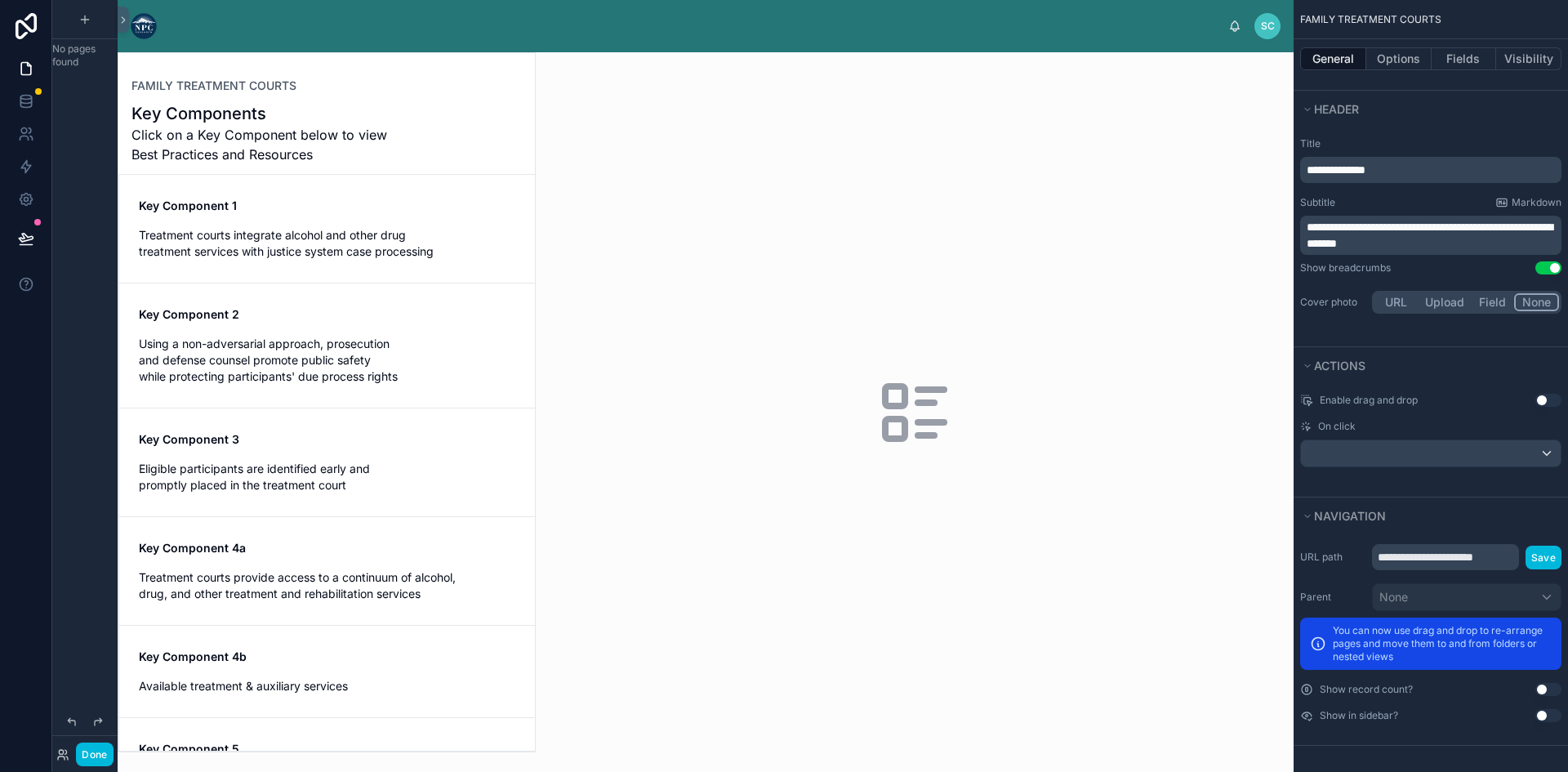
click at [247, 125] on span "Click on a Key Component below to view Best Practices and Resources" at bounding box center [265, 144] width 268 height 39
click at [245, 218] on div "Key Component 1 Treatment courts integrate alcohol and other drug treatment ser…" at bounding box center [327, 228] width 376 height 62
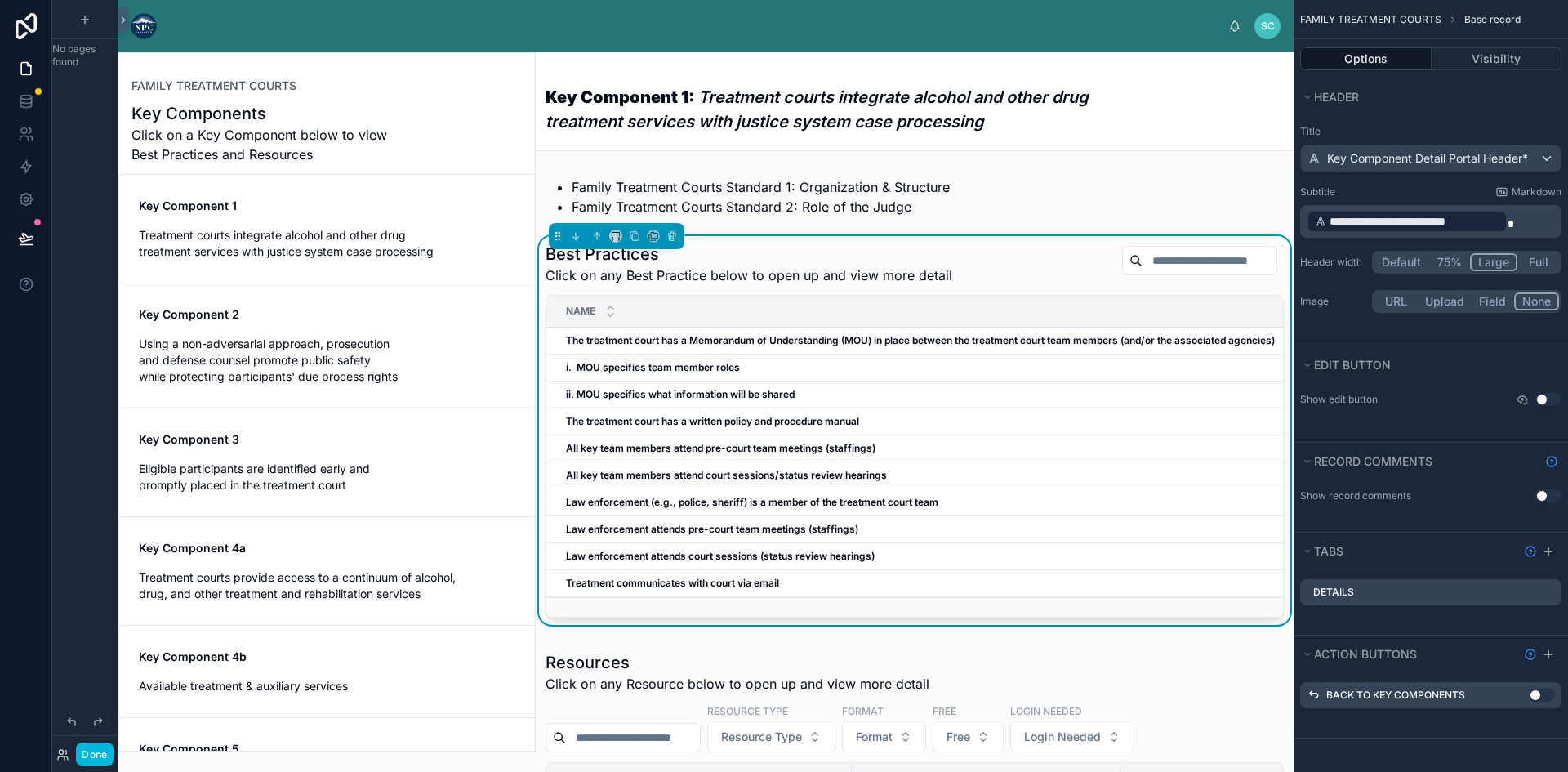
click at [771, 112] on em "Treatment courts integrate alcohol and other drug treatment services with justi…" at bounding box center [817, 109] width 543 height 44
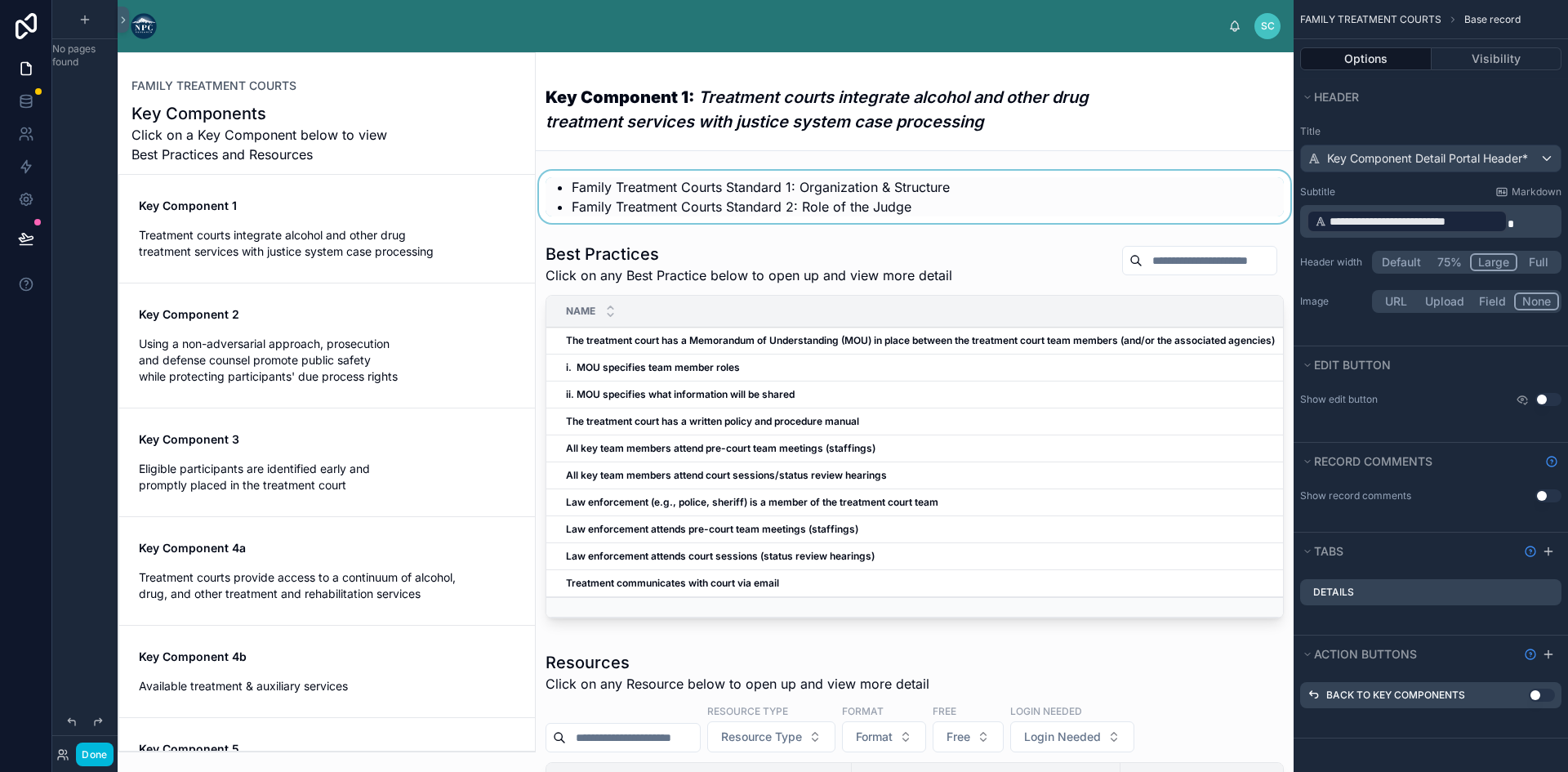
click at [768, 200] on div at bounding box center [914, 197] width 758 height 52
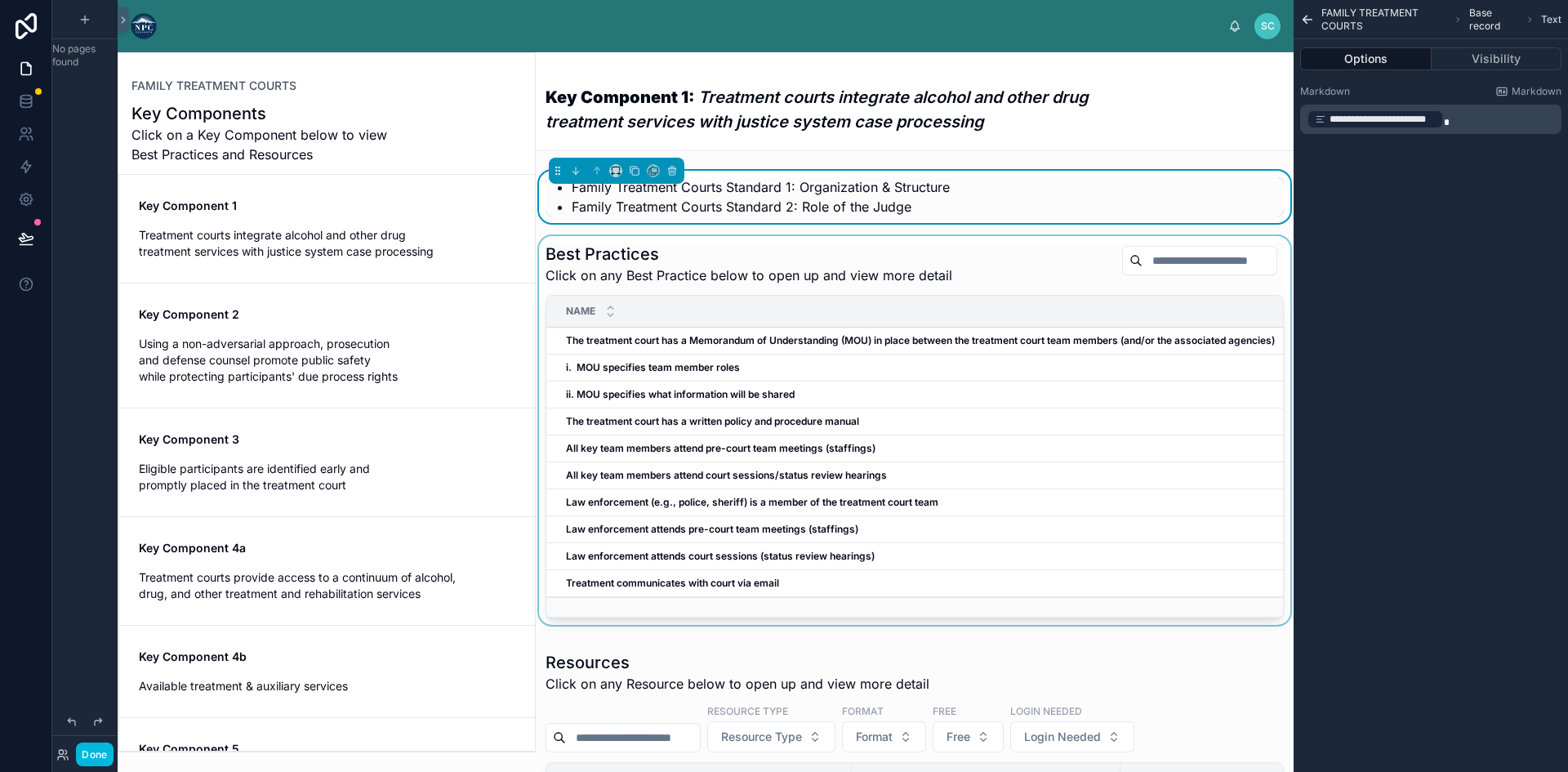
click at [775, 253] on div at bounding box center [914, 433] width 758 height 395
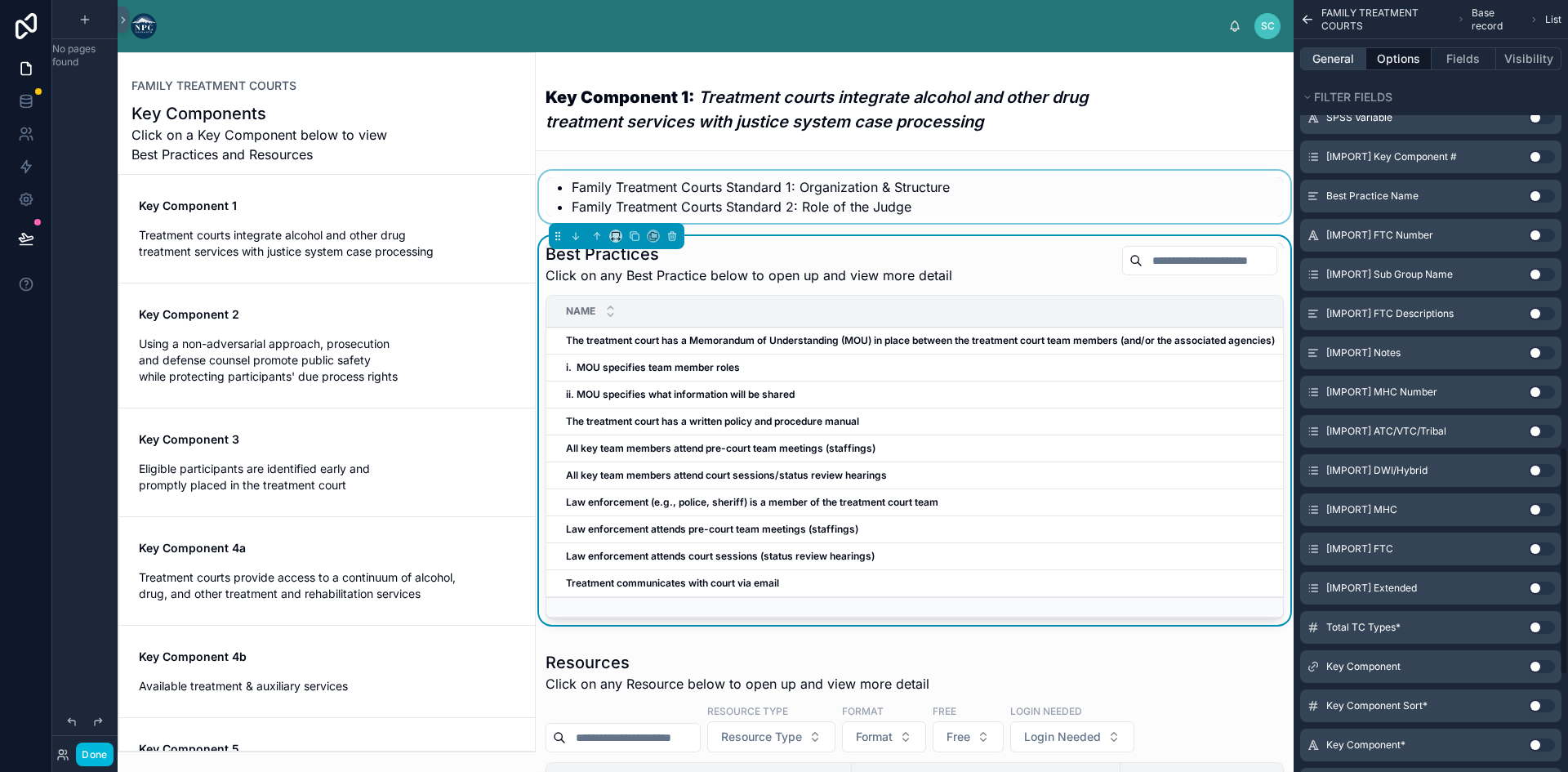
click at [1326, 54] on button "General" at bounding box center [1332, 59] width 66 height 23
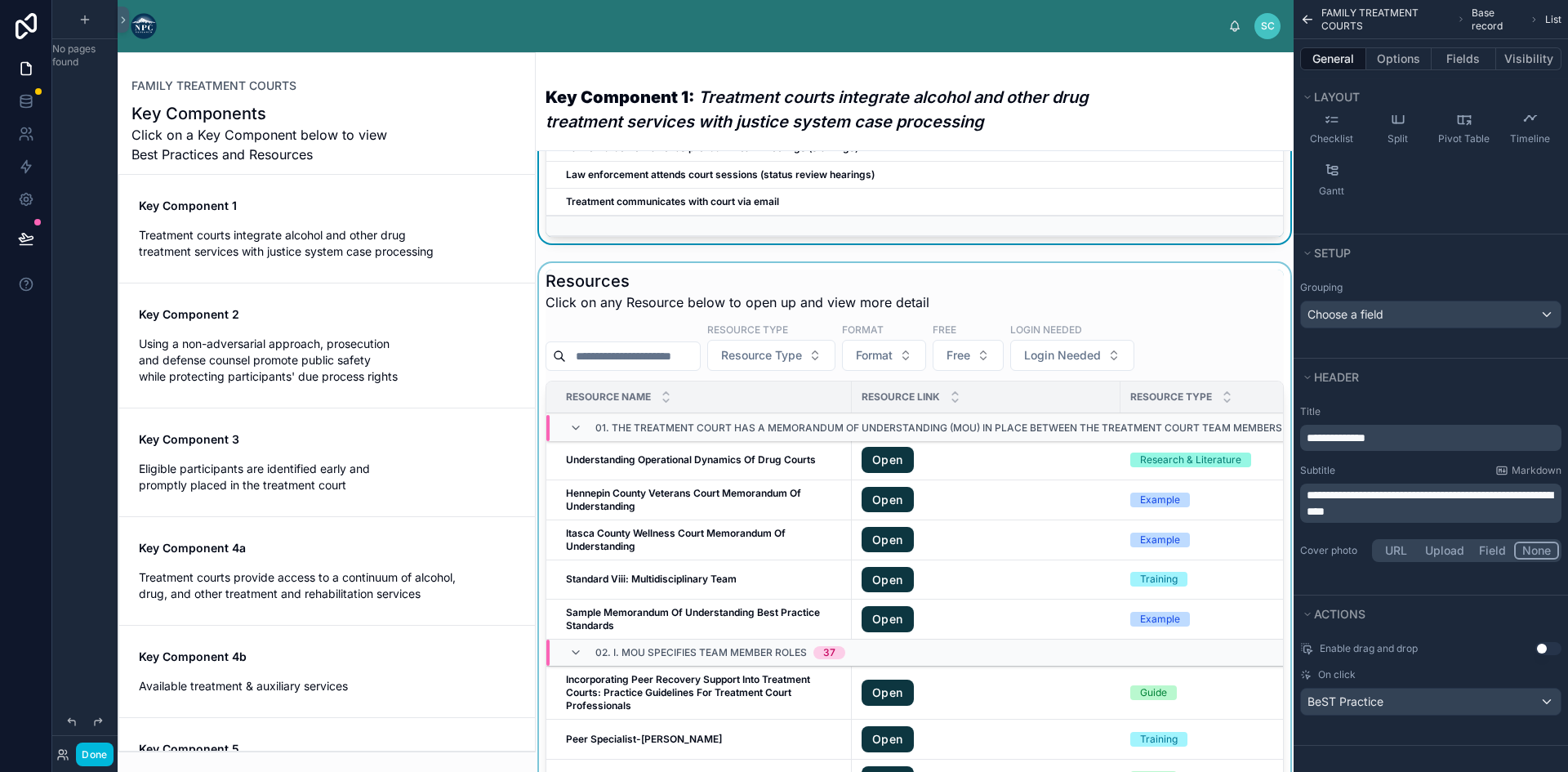
scroll to position [408, 0]
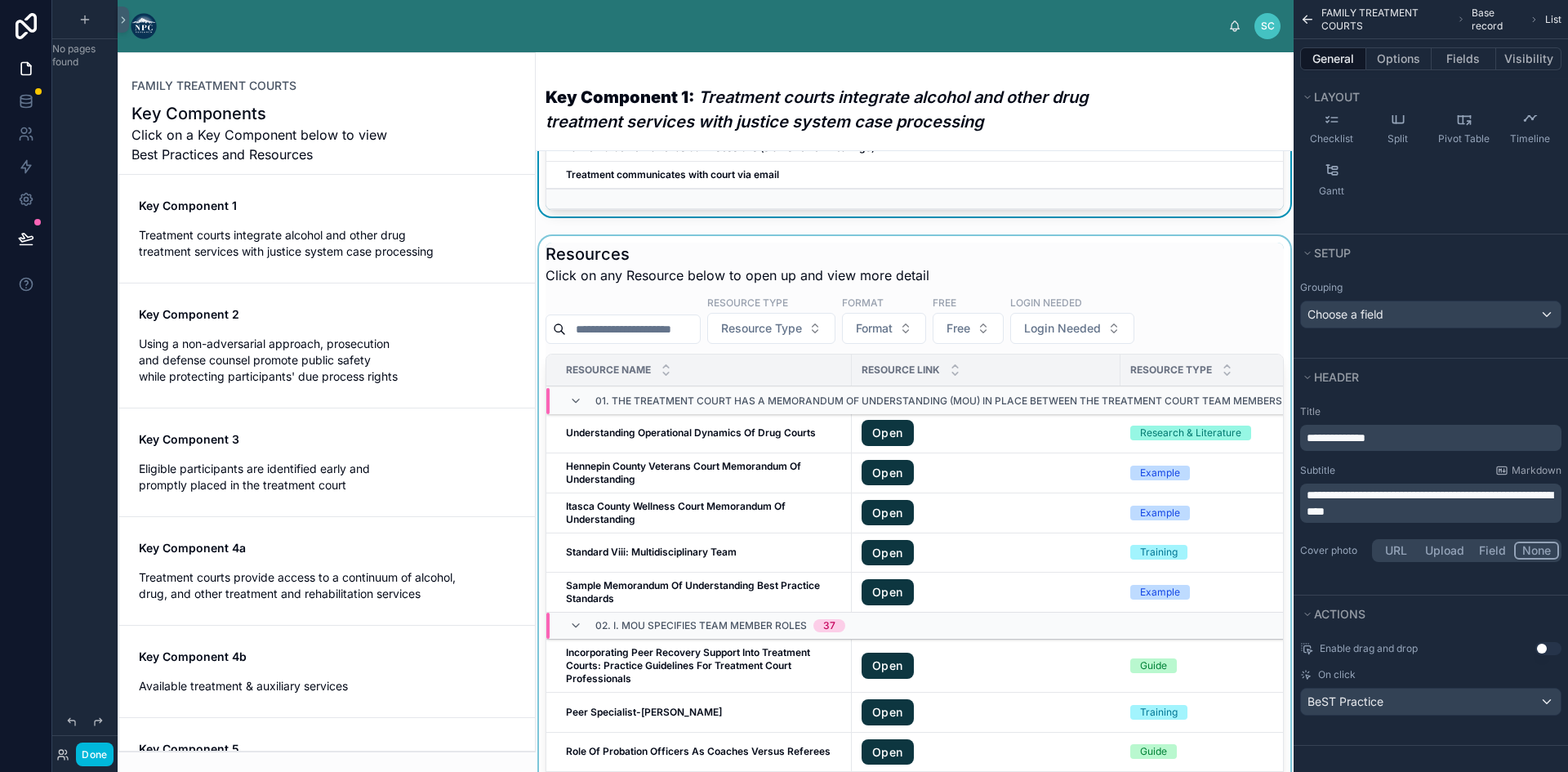
click at [672, 282] on div at bounding box center [914, 591] width 758 height 711
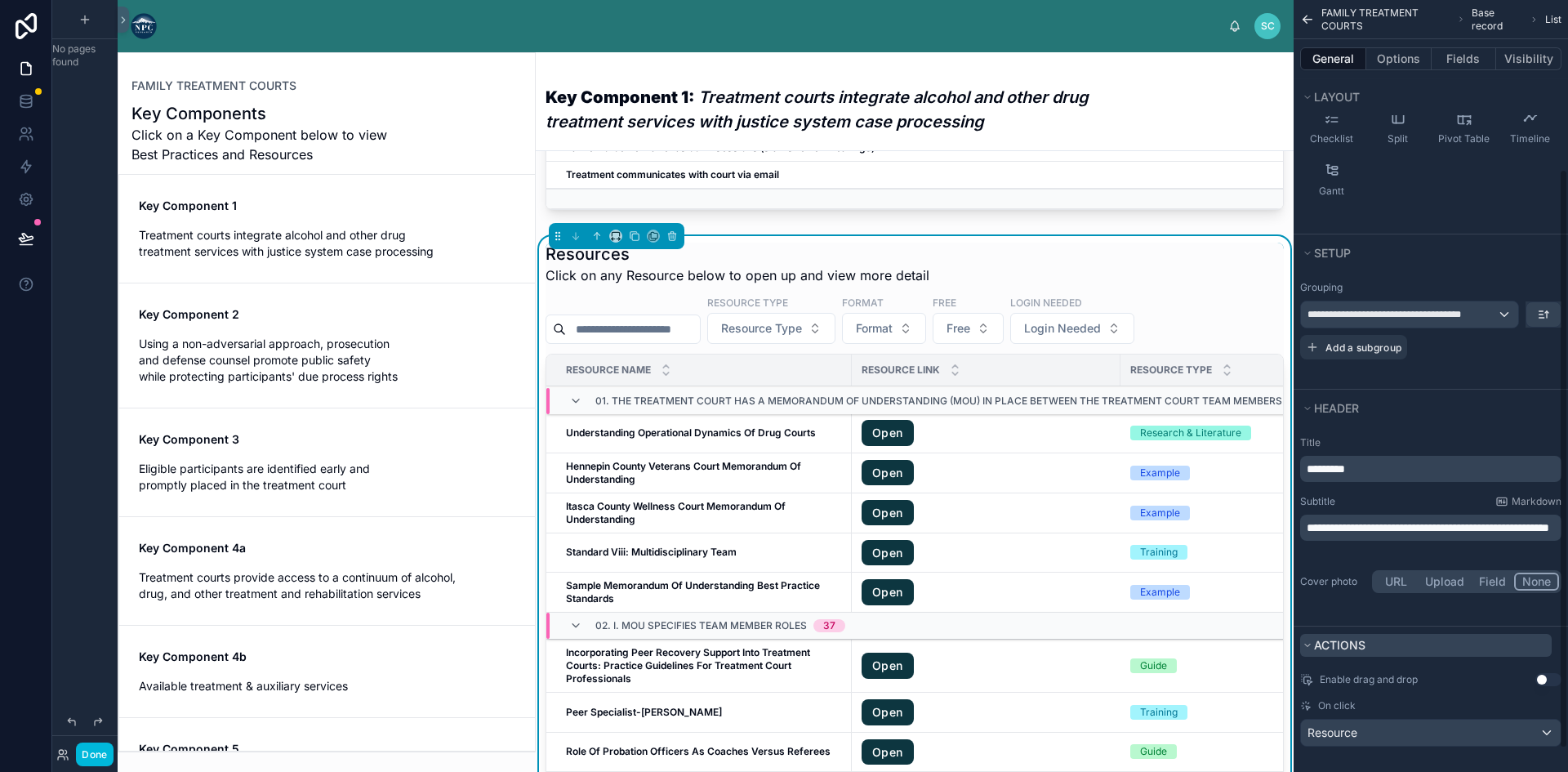
scroll to position [256, 0]
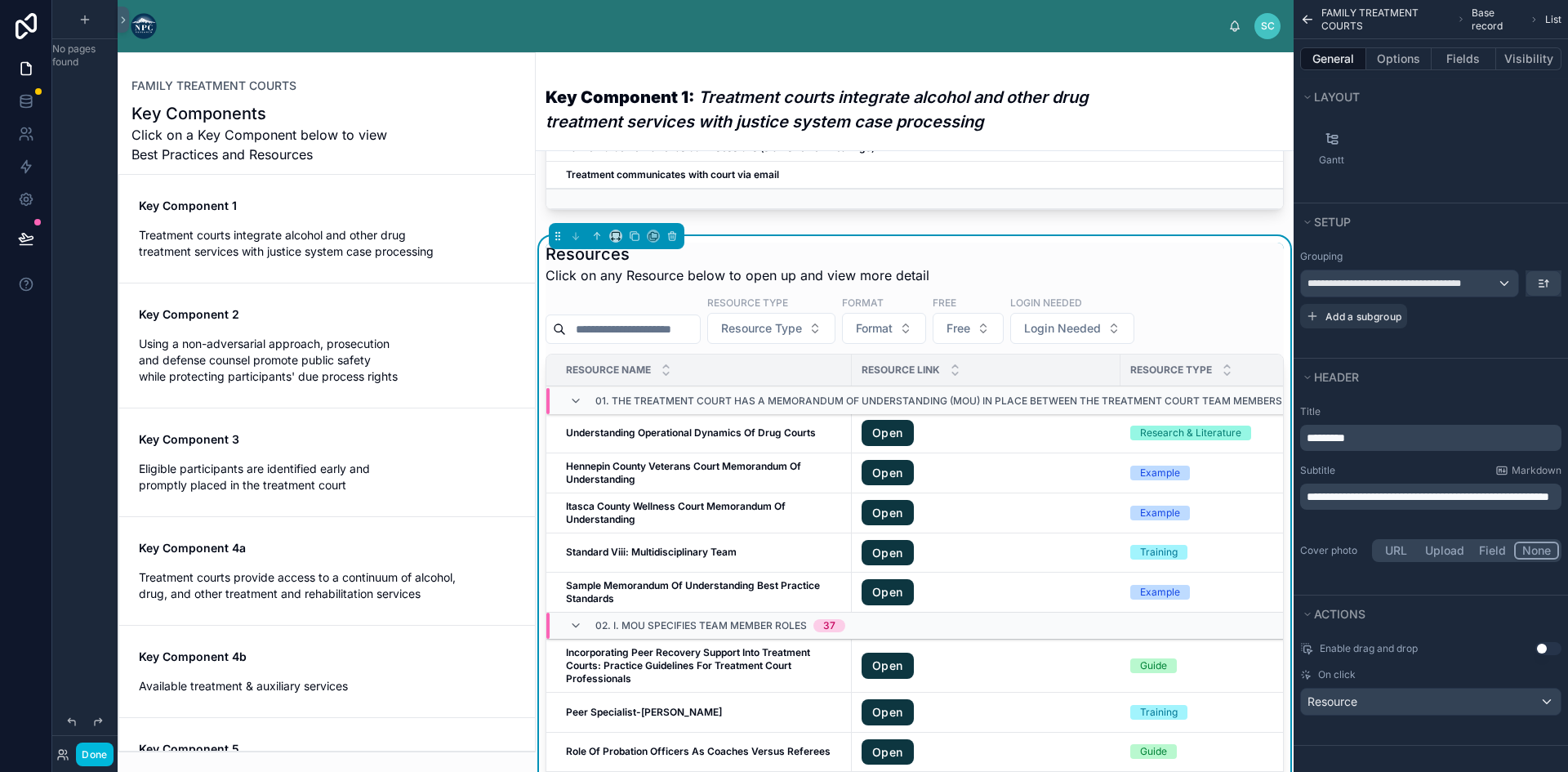
click at [1546, 649] on button "Use setting" at bounding box center [1547, 648] width 26 height 13
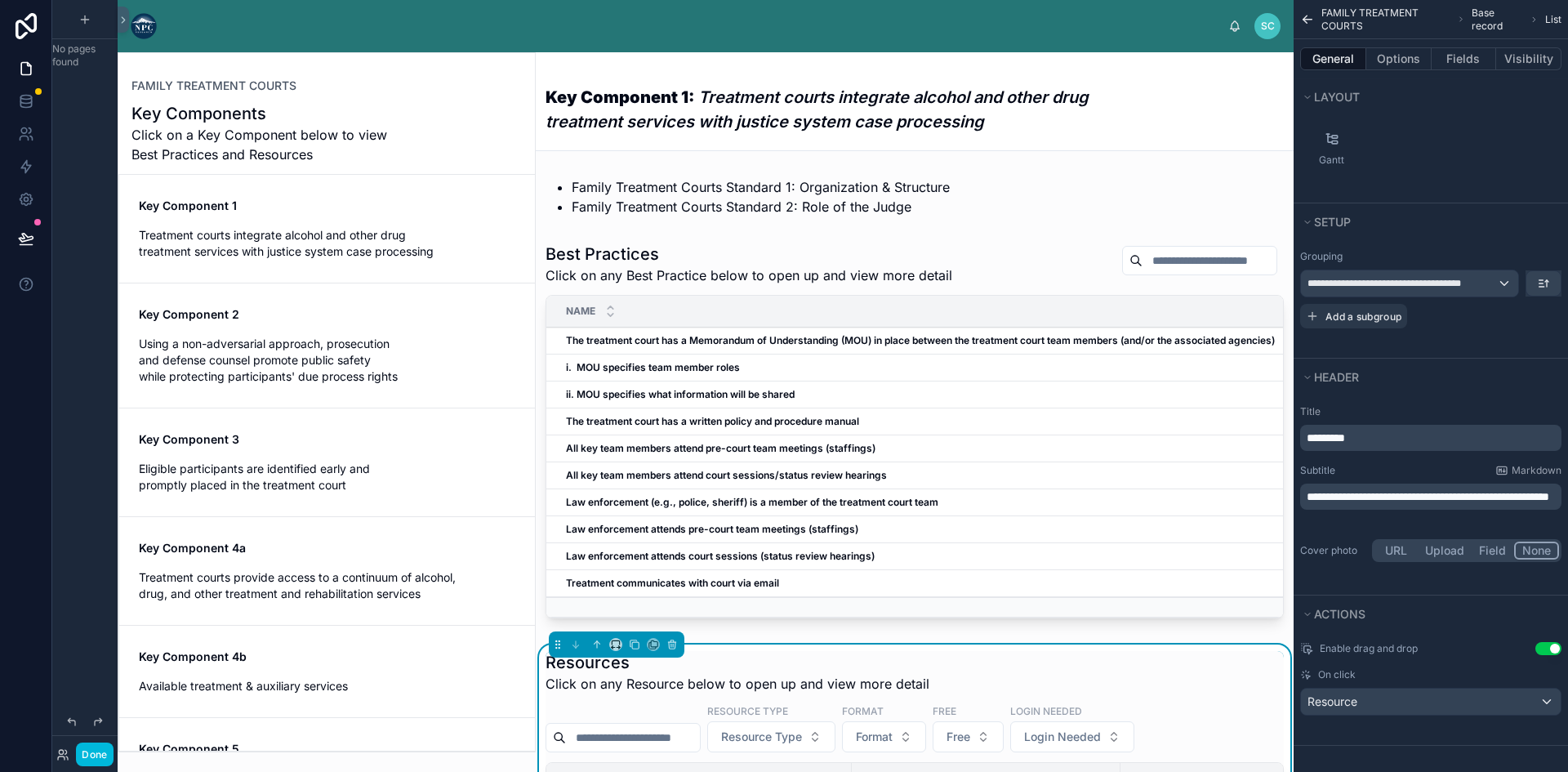
click at [1545, 645] on button "Use setting" at bounding box center [1547, 648] width 26 height 13
click at [1407, 696] on div "Resource" at bounding box center [1430, 701] width 260 height 26
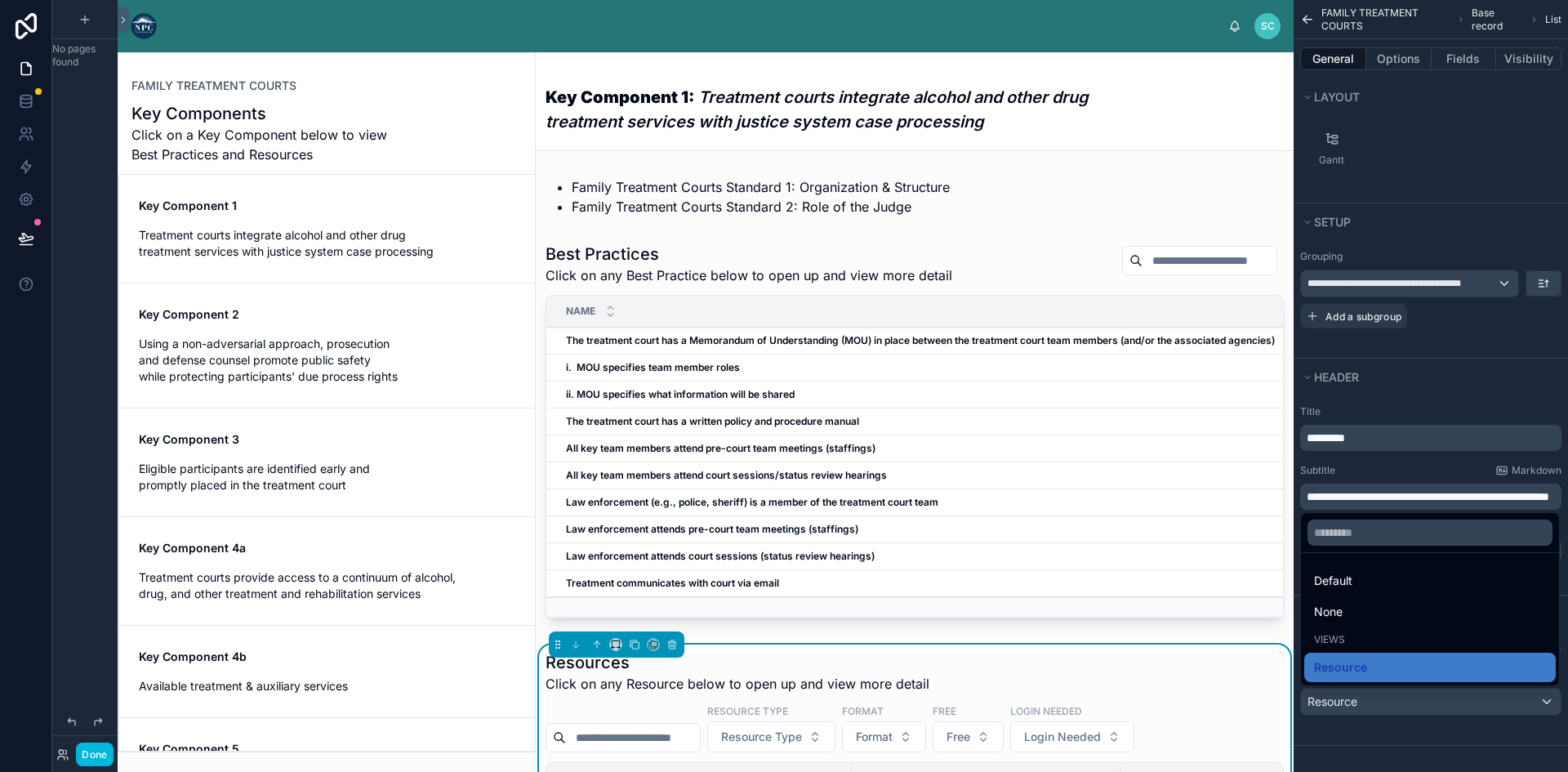
click at [1428, 725] on div "scrollable content" at bounding box center [784, 386] width 1568 height 772
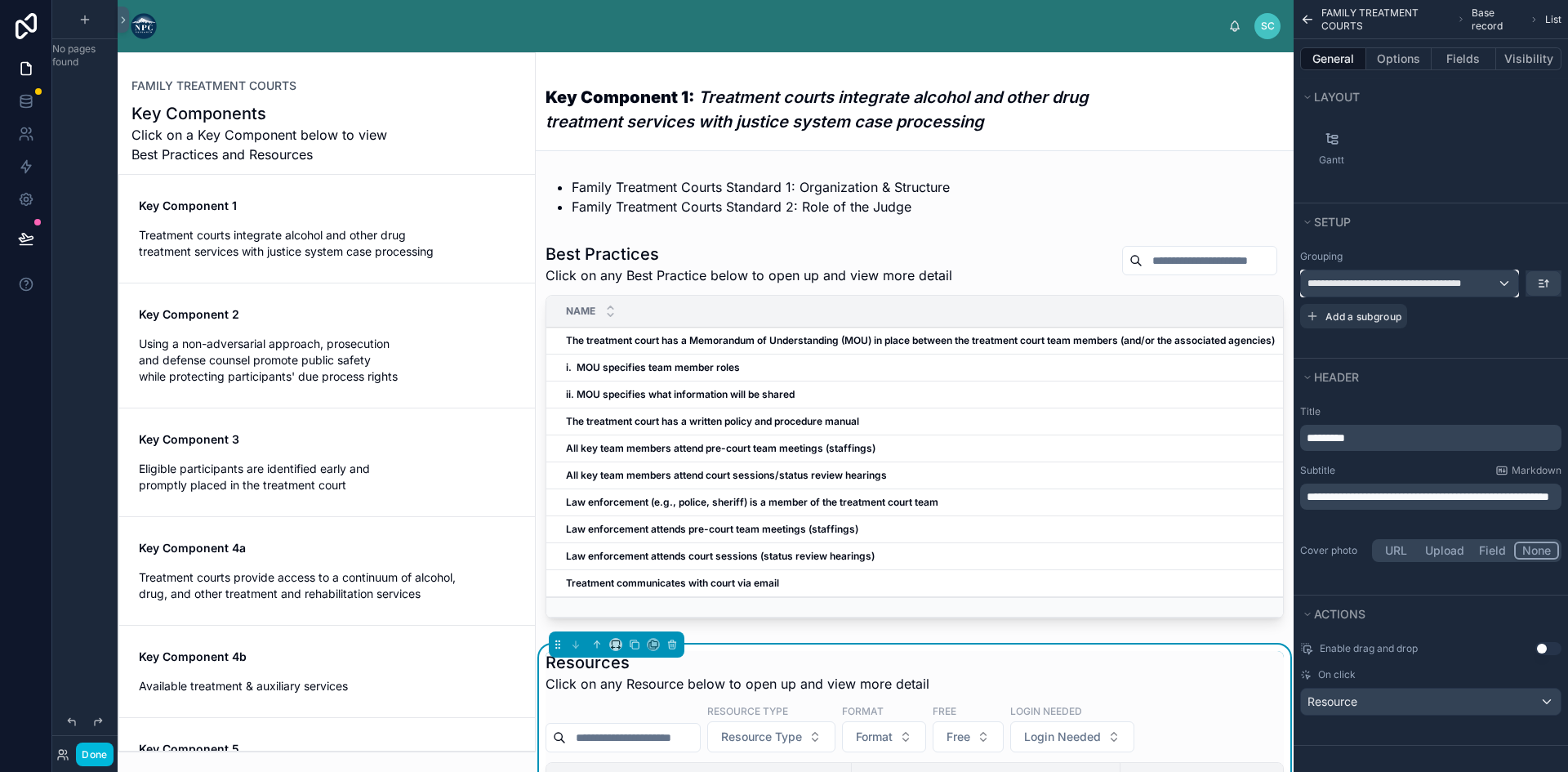
click at [1502, 277] on div "**********" at bounding box center [1409, 283] width 218 height 26
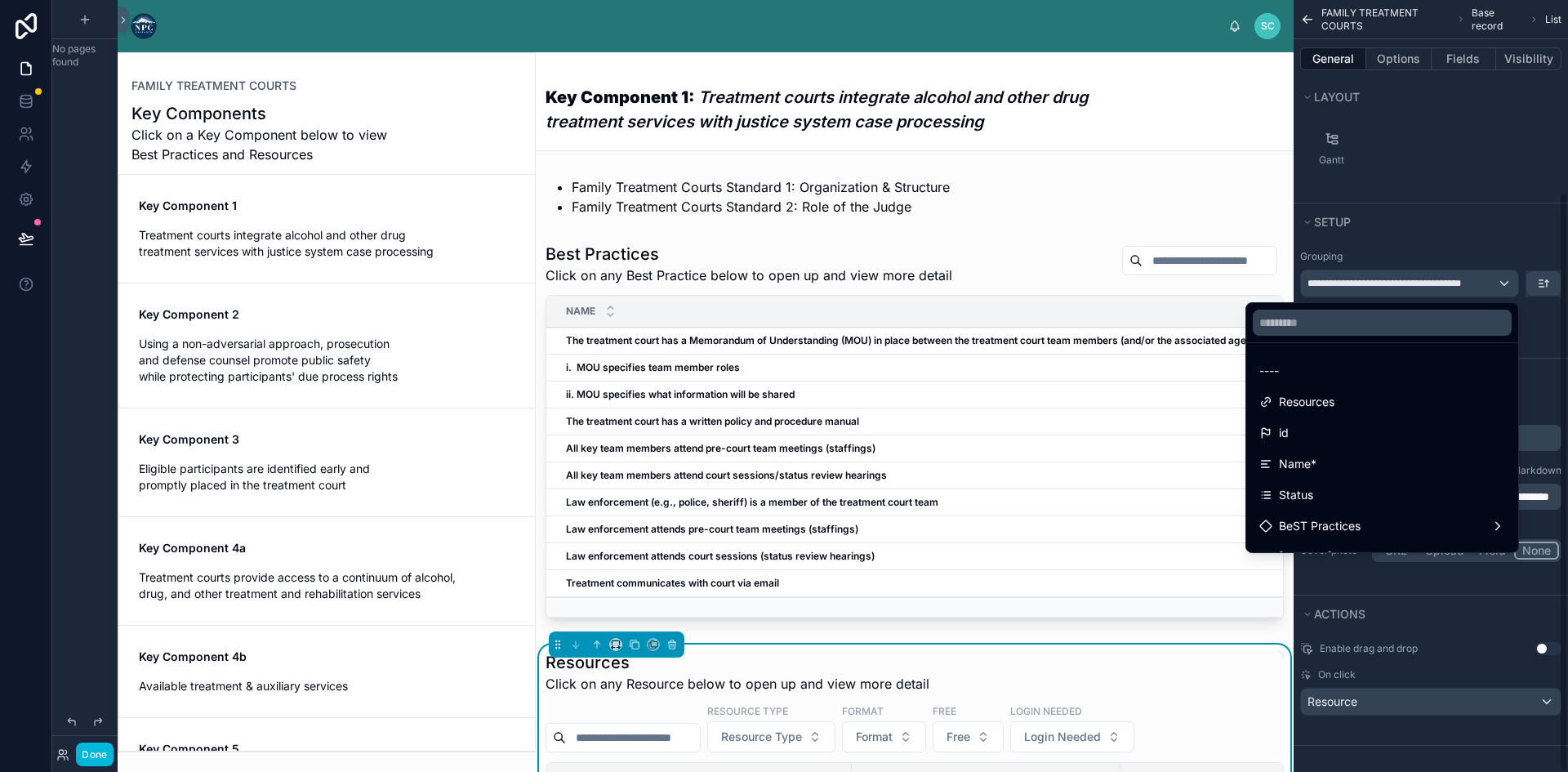
click at [1546, 337] on div "scrollable content" at bounding box center [784, 386] width 1568 height 772
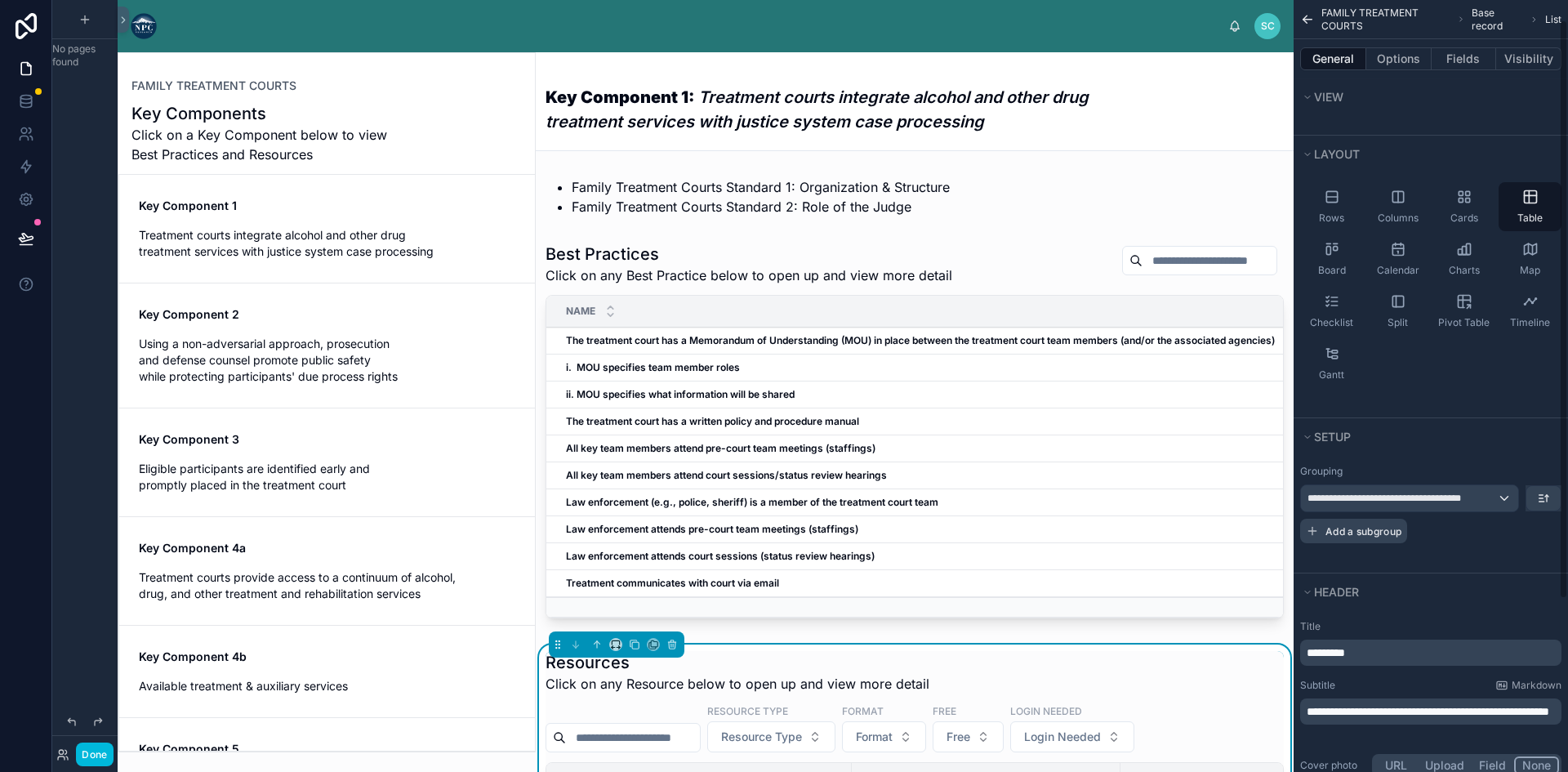
scroll to position [175, 0]
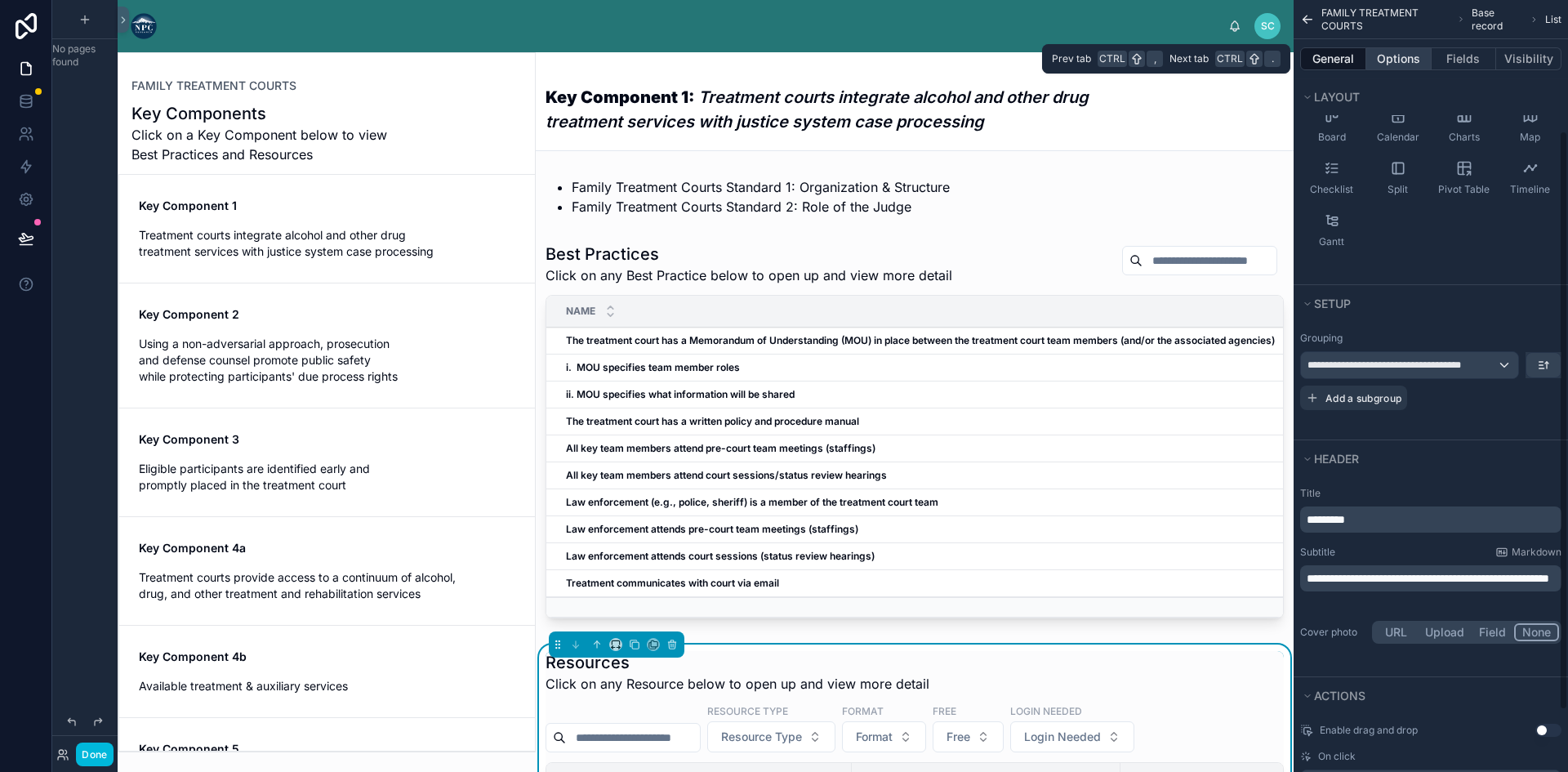
click at [1410, 53] on button "Options" at bounding box center [1398, 59] width 65 height 23
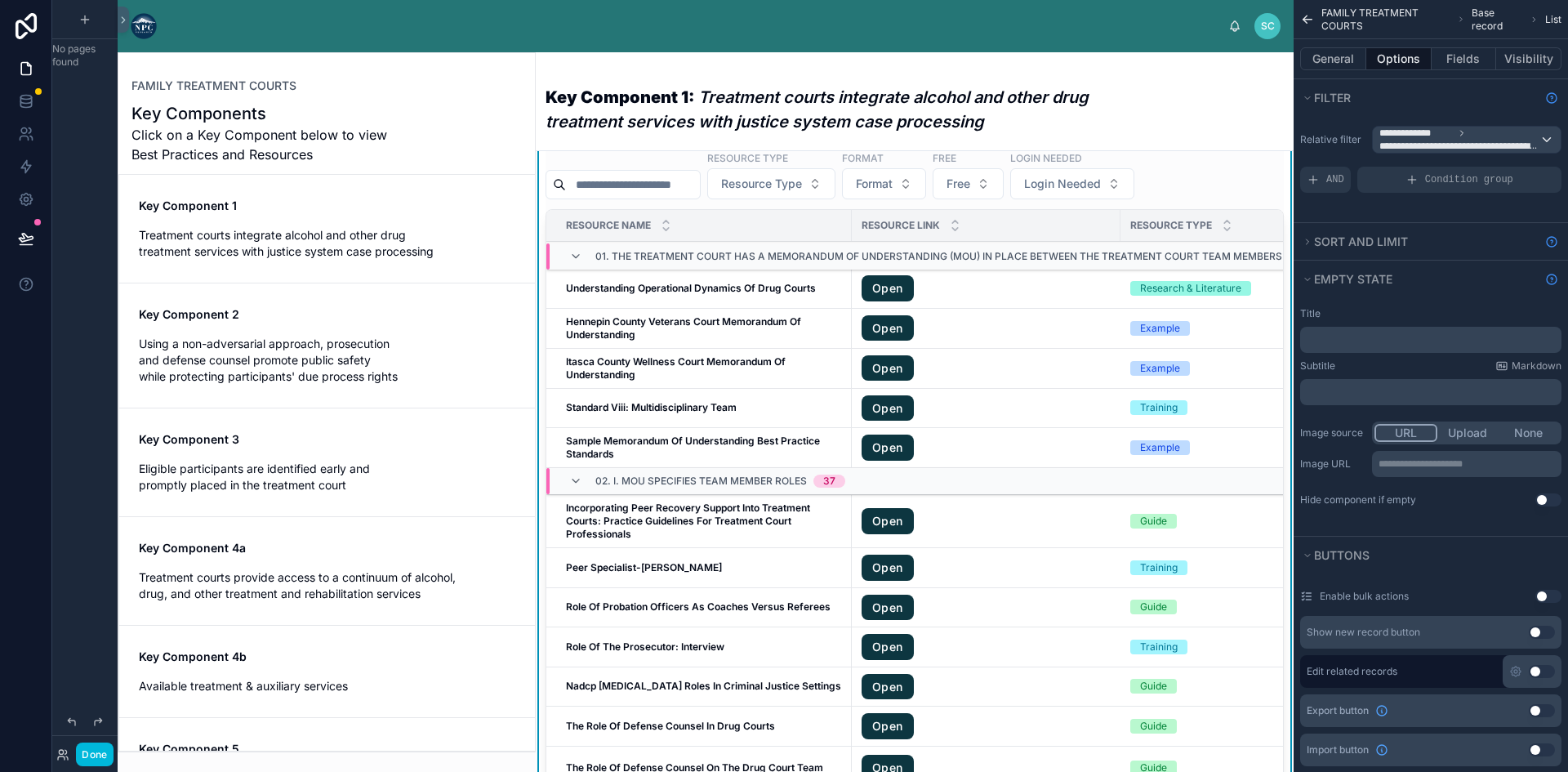
scroll to position [408, 0]
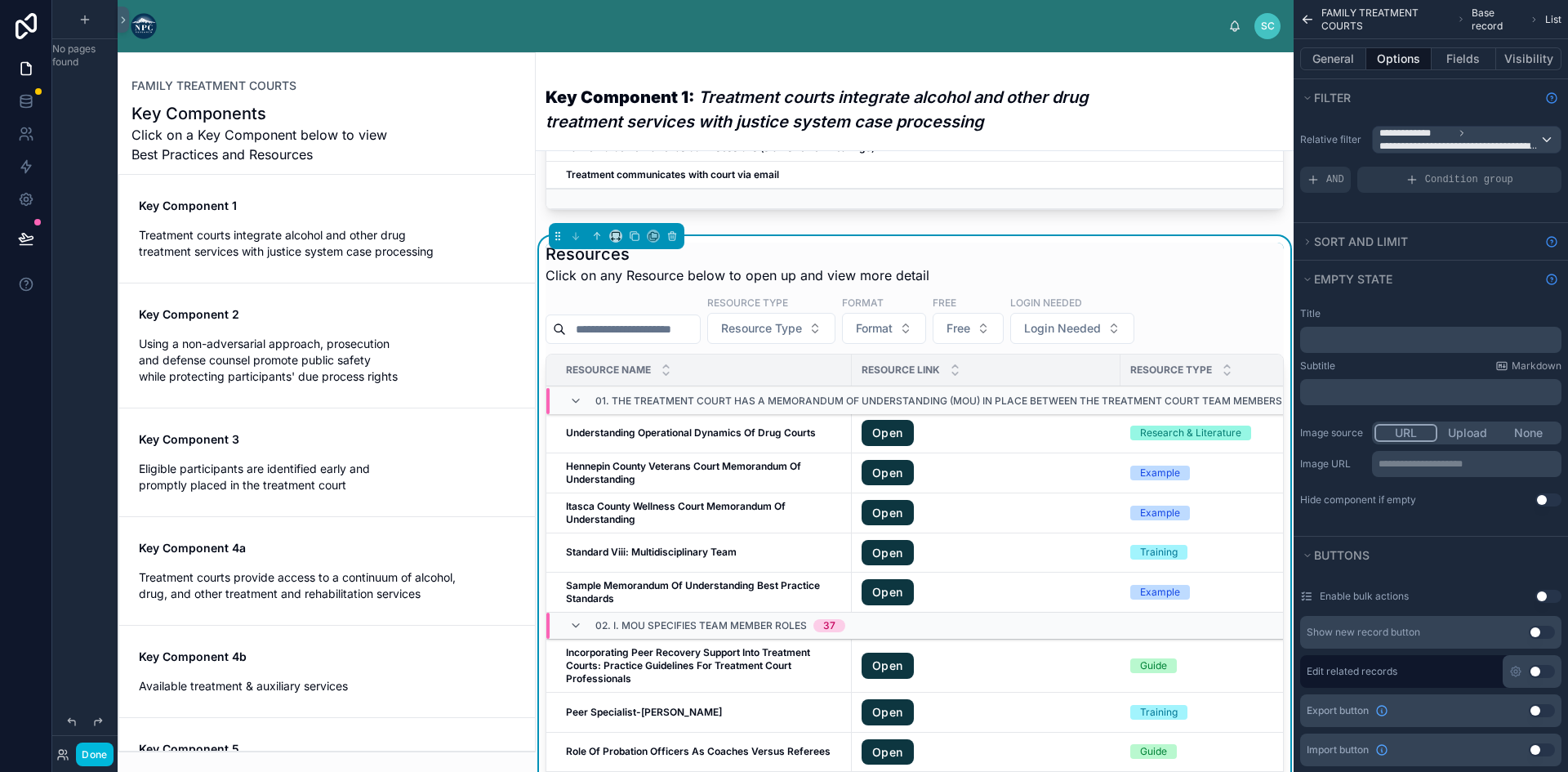
click at [663, 407] on span "01. The treatment court has a Memorandum of Understanding (MOU) in place betwee…" at bounding box center [1032, 400] width 875 height 13
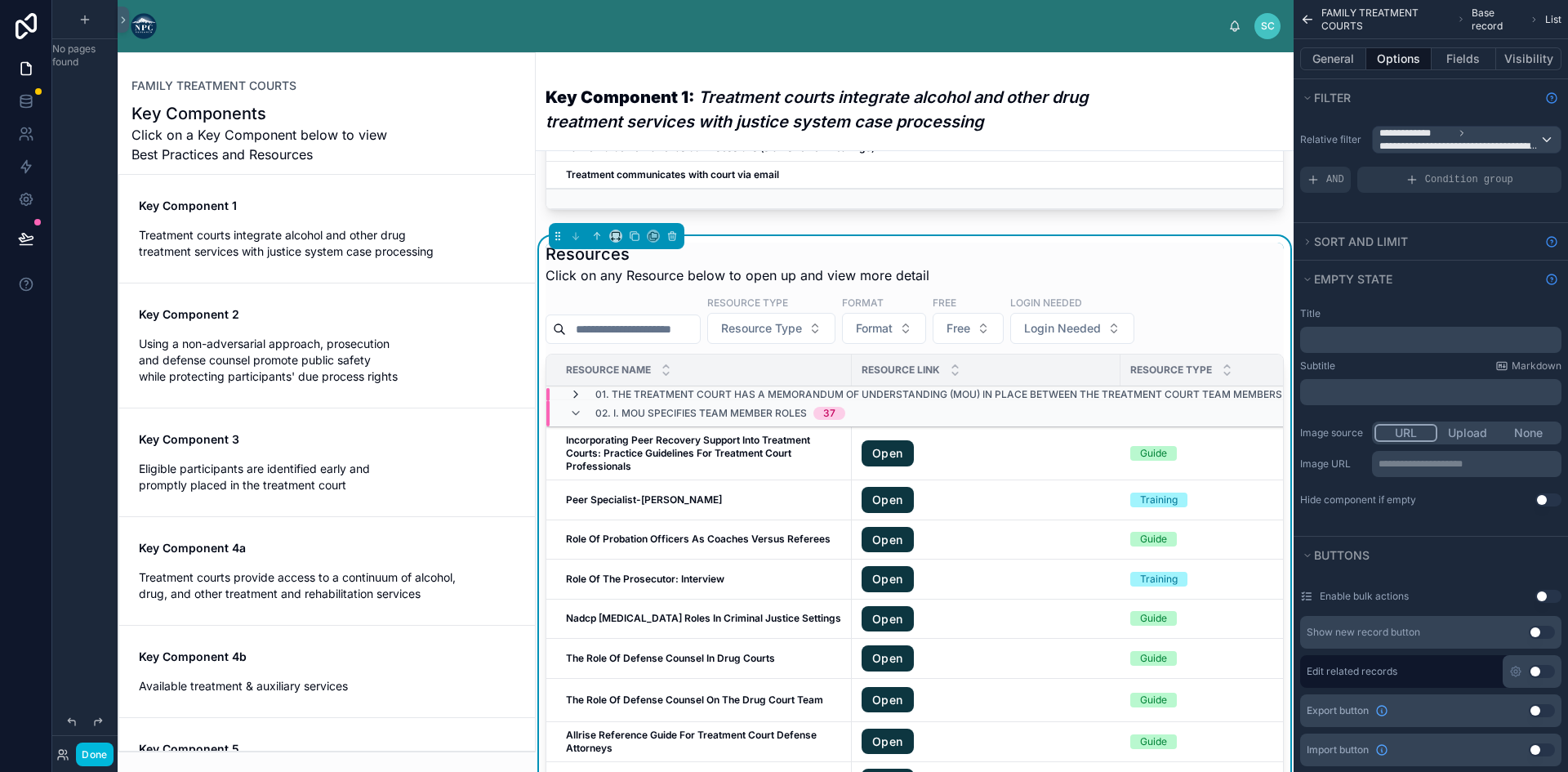
click at [578, 401] on icon at bounding box center [575, 394] width 13 height 13
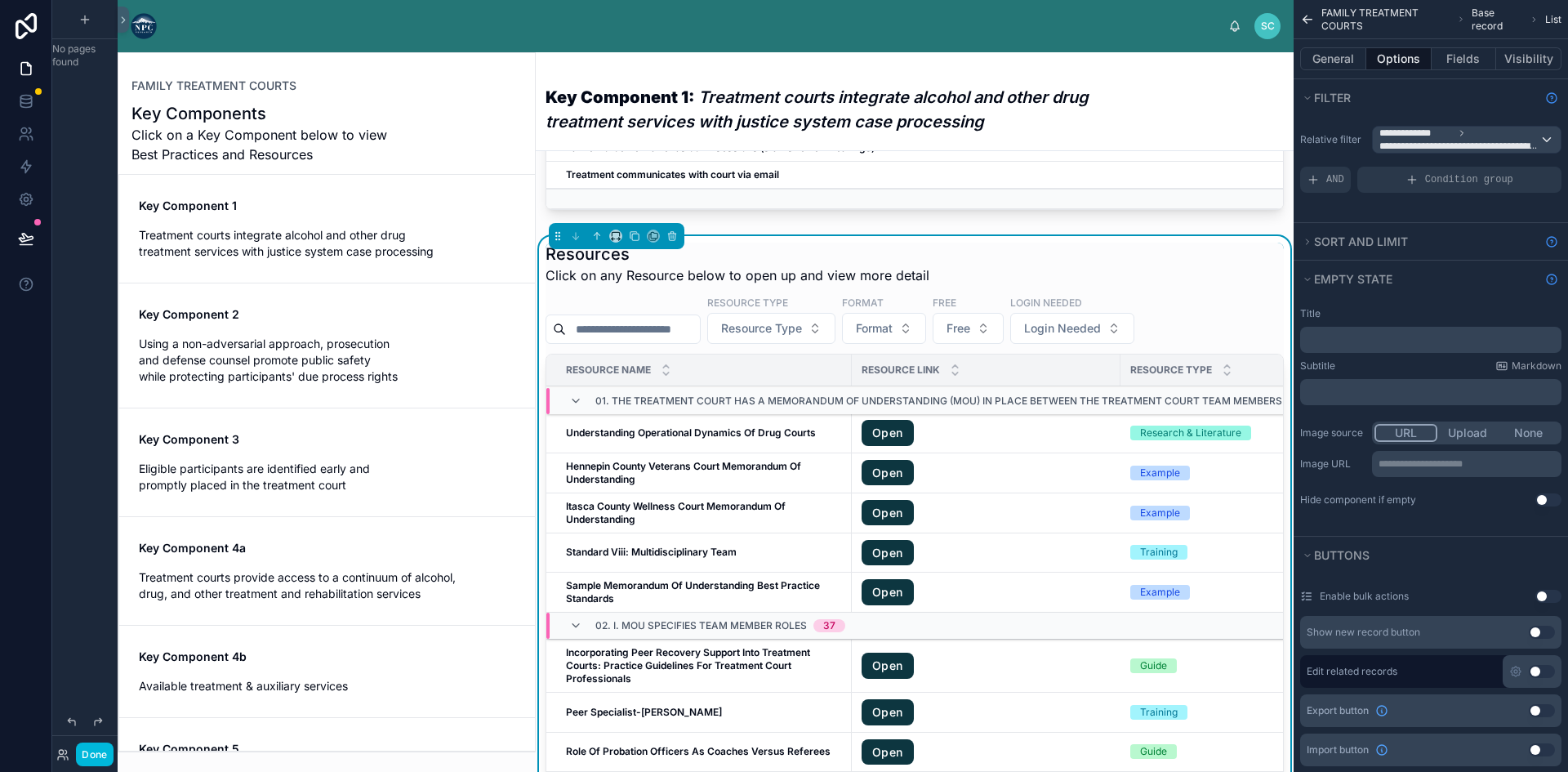
scroll to position [0, 0]
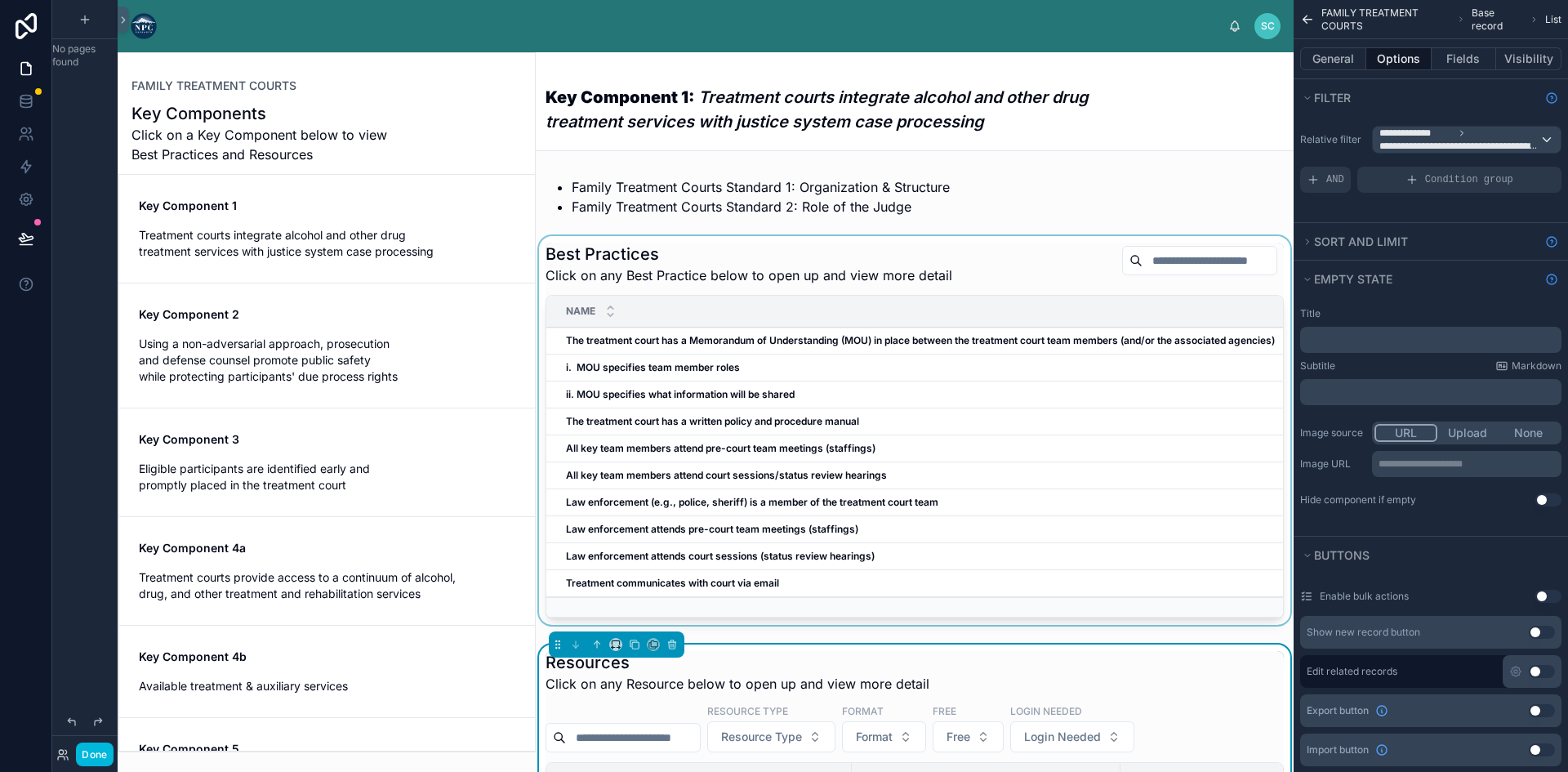
click at [655, 347] on div at bounding box center [914, 433] width 758 height 395
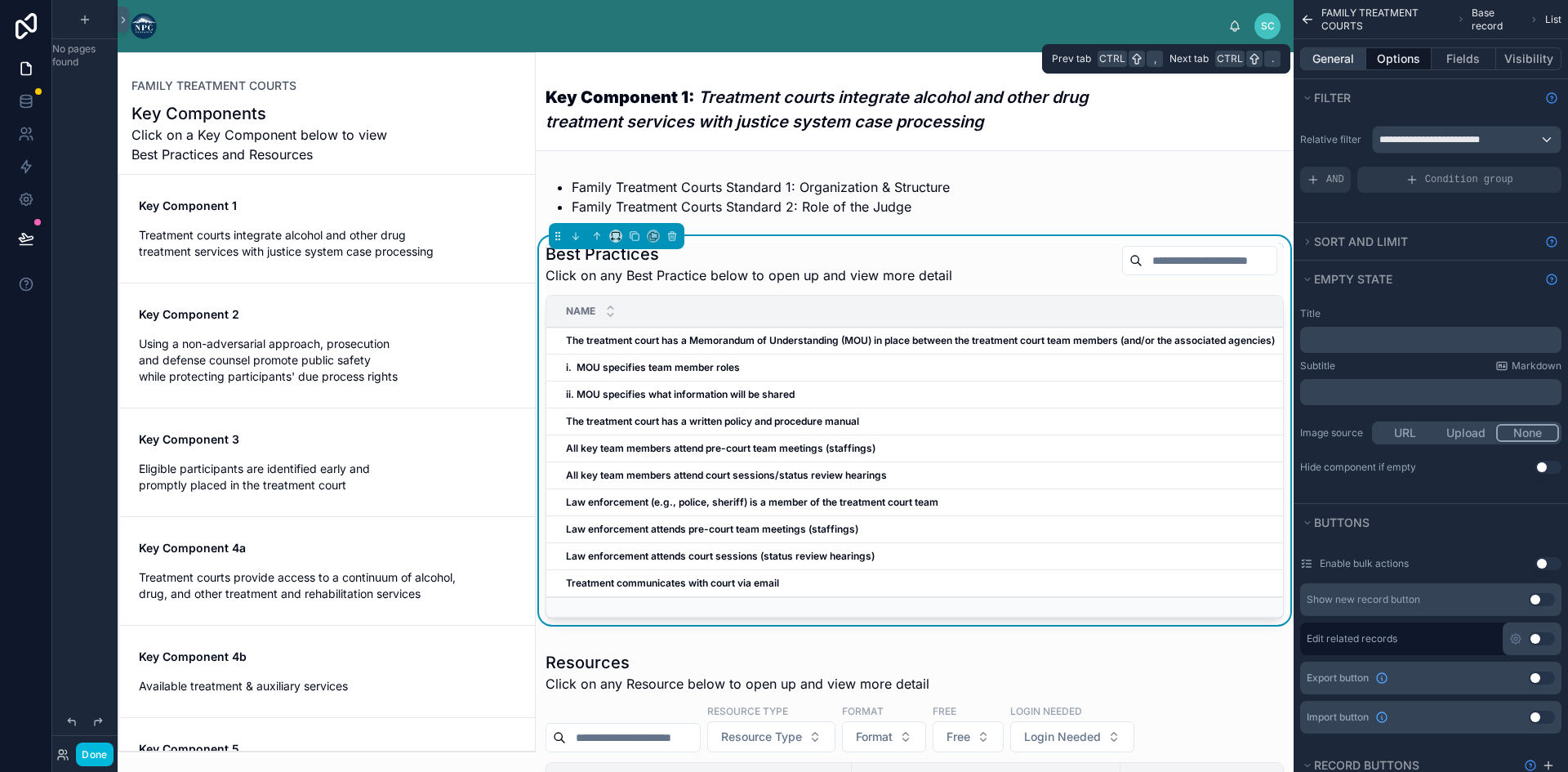
click at [1329, 60] on button "General" at bounding box center [1332, 59] width 66 height 23
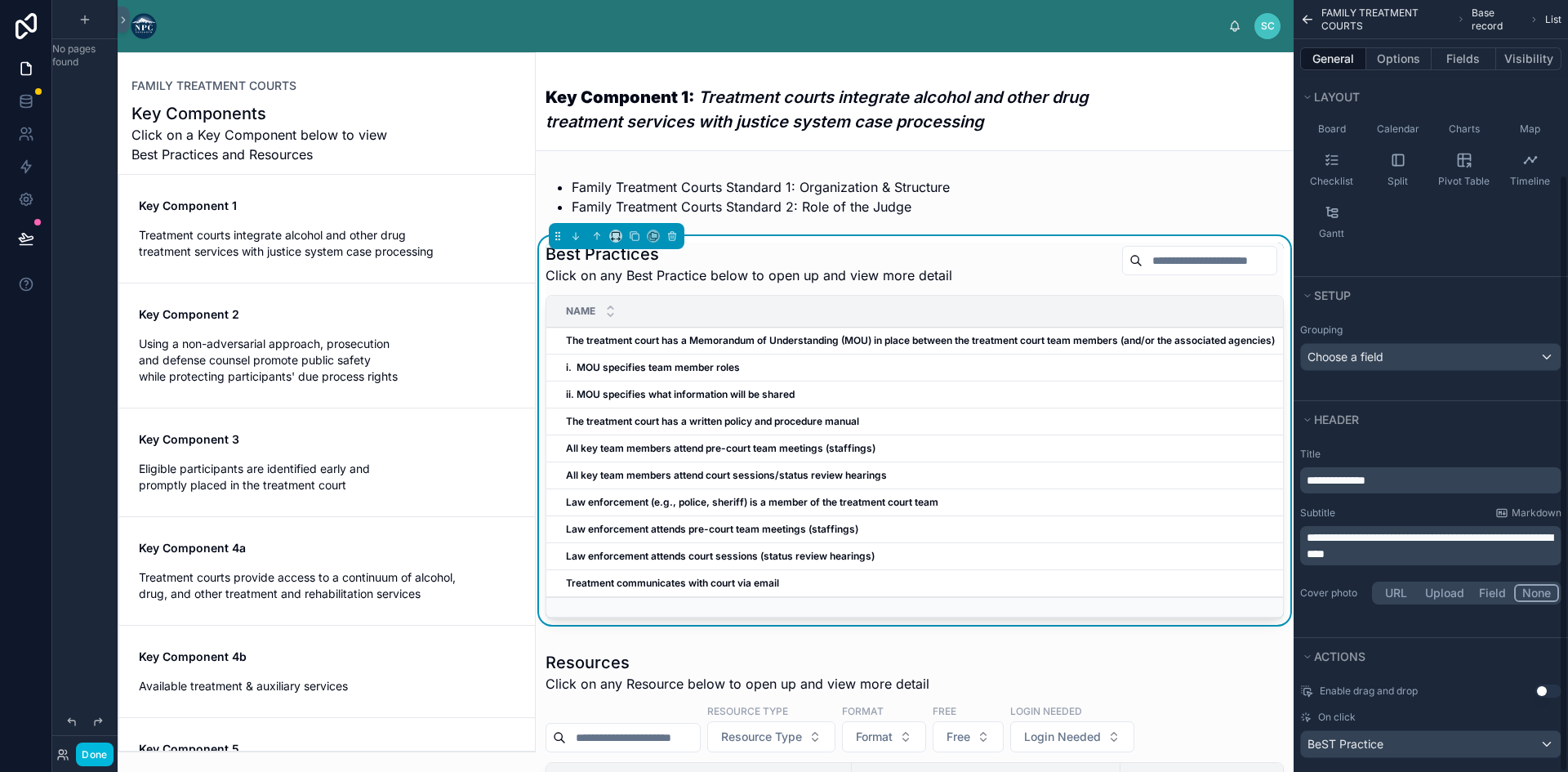
scroll to position [226, 0]
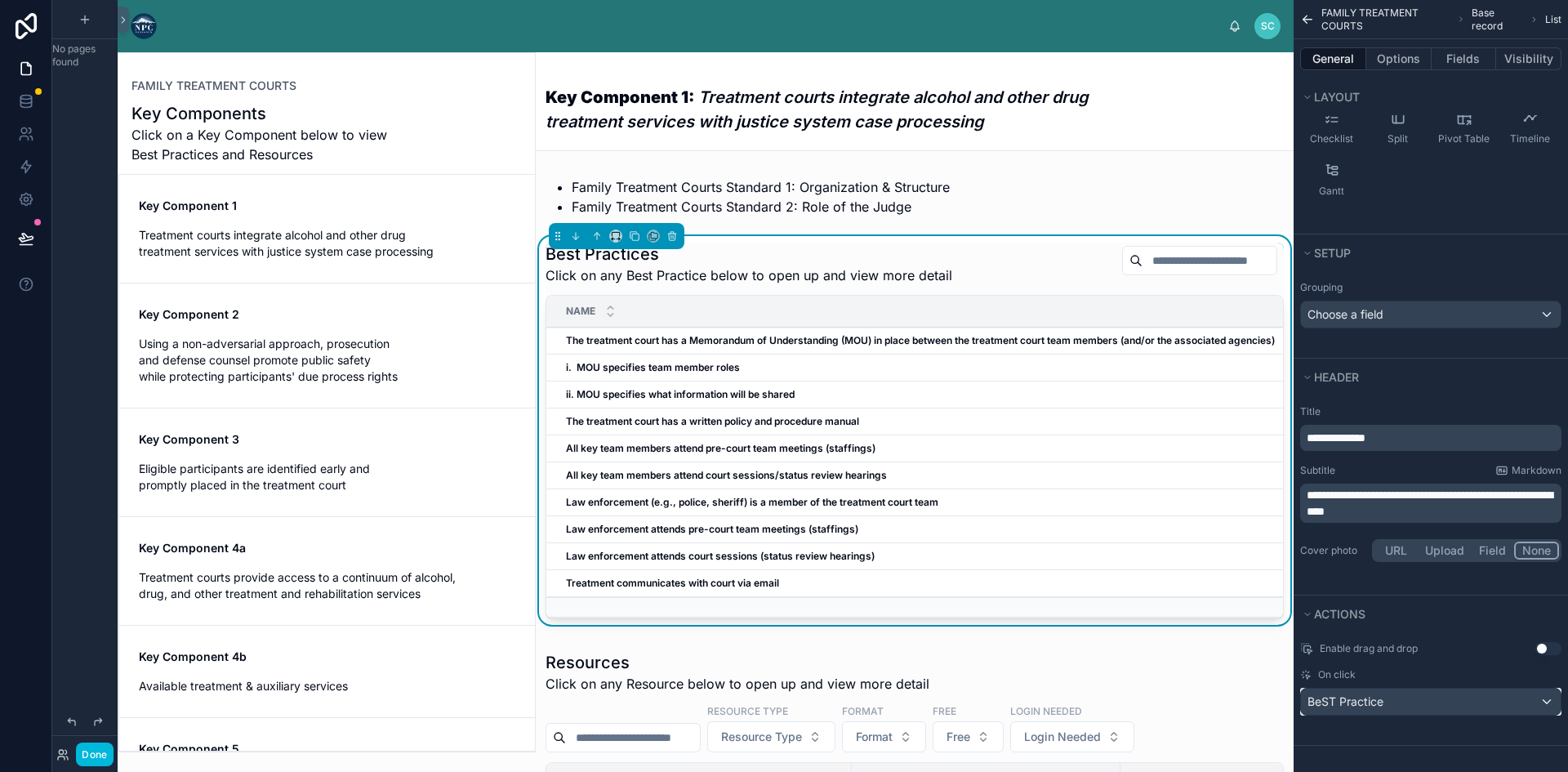
click at [1409, 699] on div "BeST Practice" at bounding box center [1430, 701] width 260 height 26
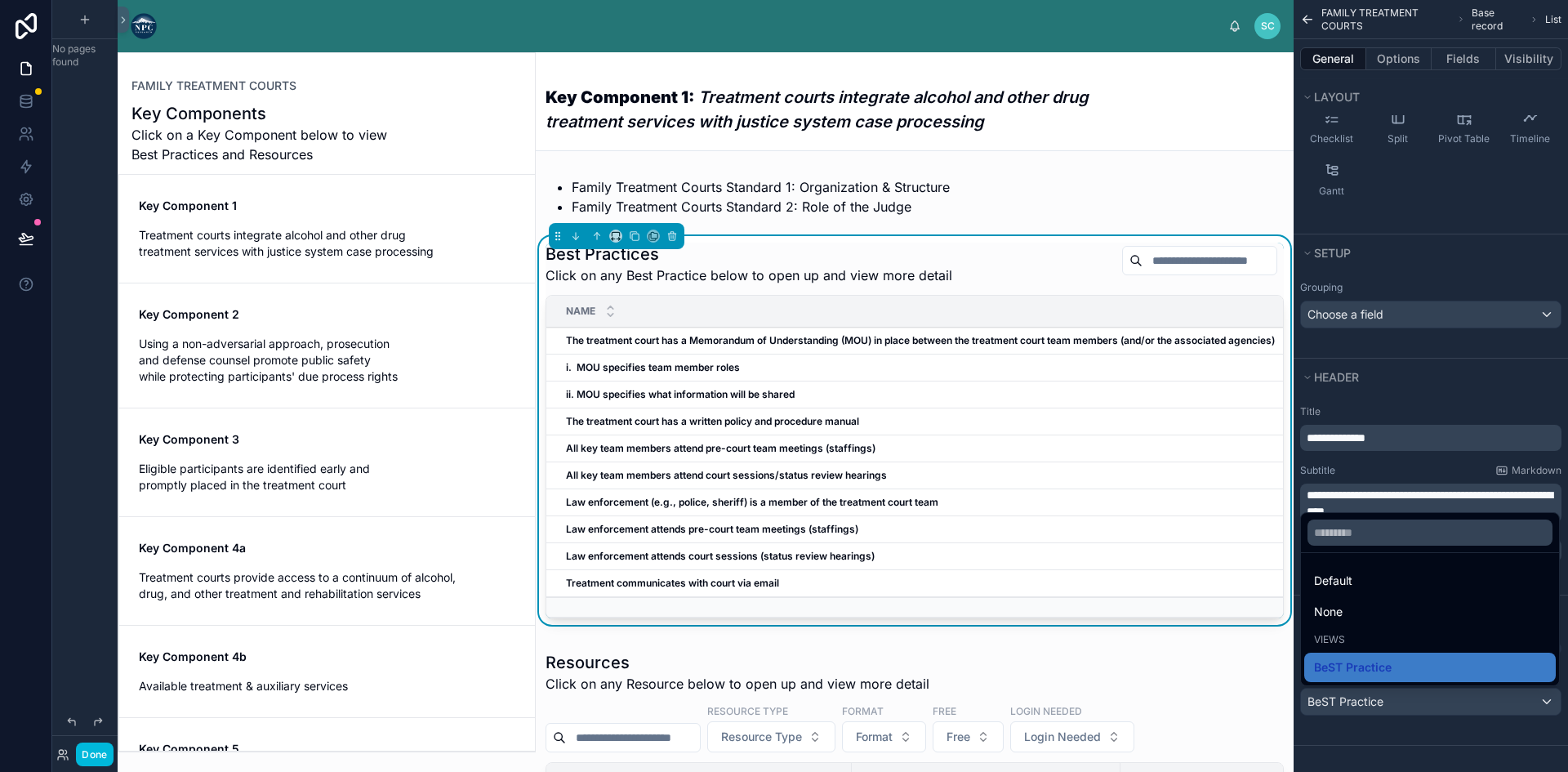
click at [1419, 734] on div "scrollable content" at bounding box center [784, 386] width 1568 height 772
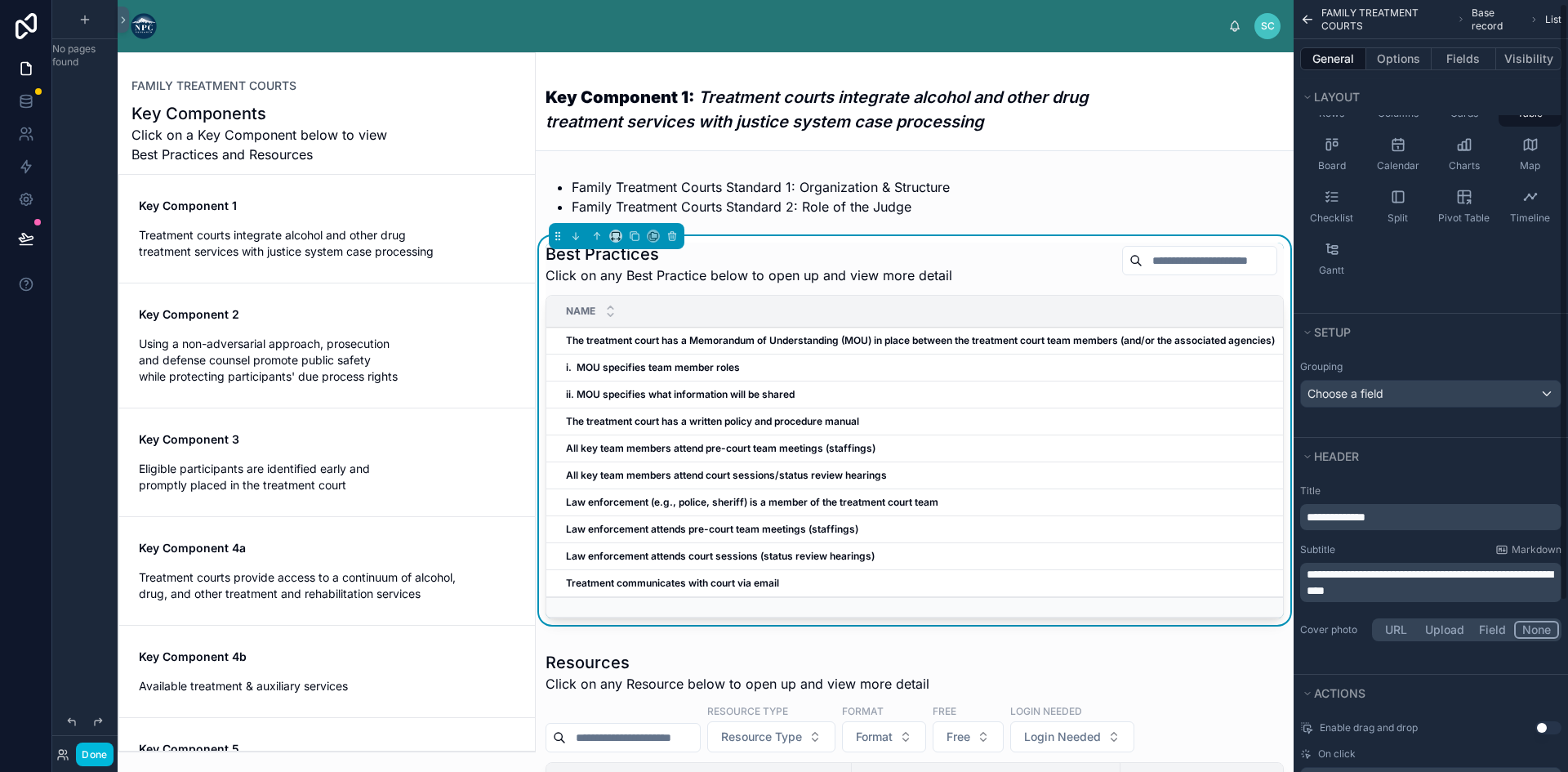
scroll to position [0, 0]
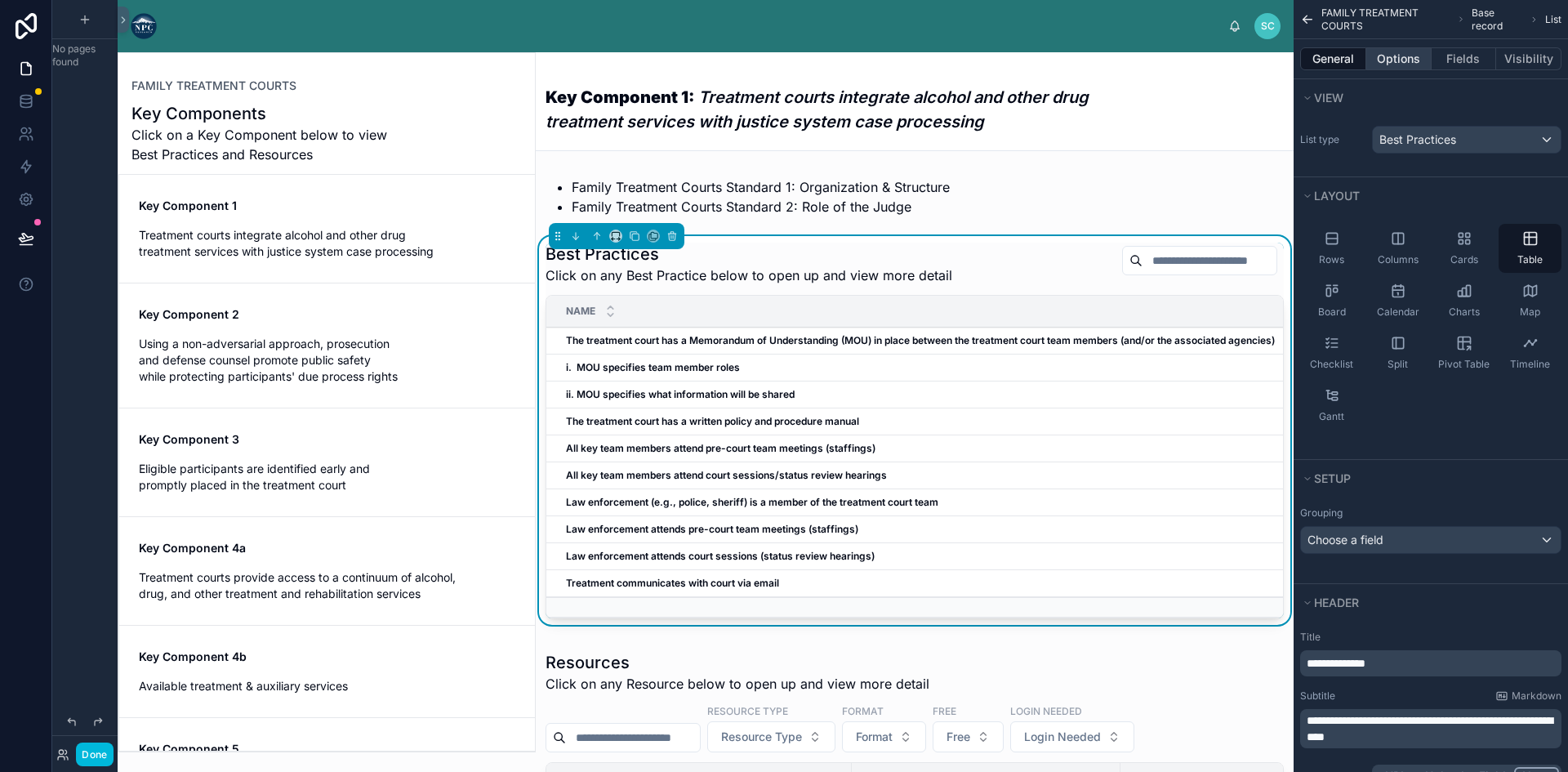
click at [1400, 64] on button "Options" at bounding box center [1398, 59] width 65 height 23
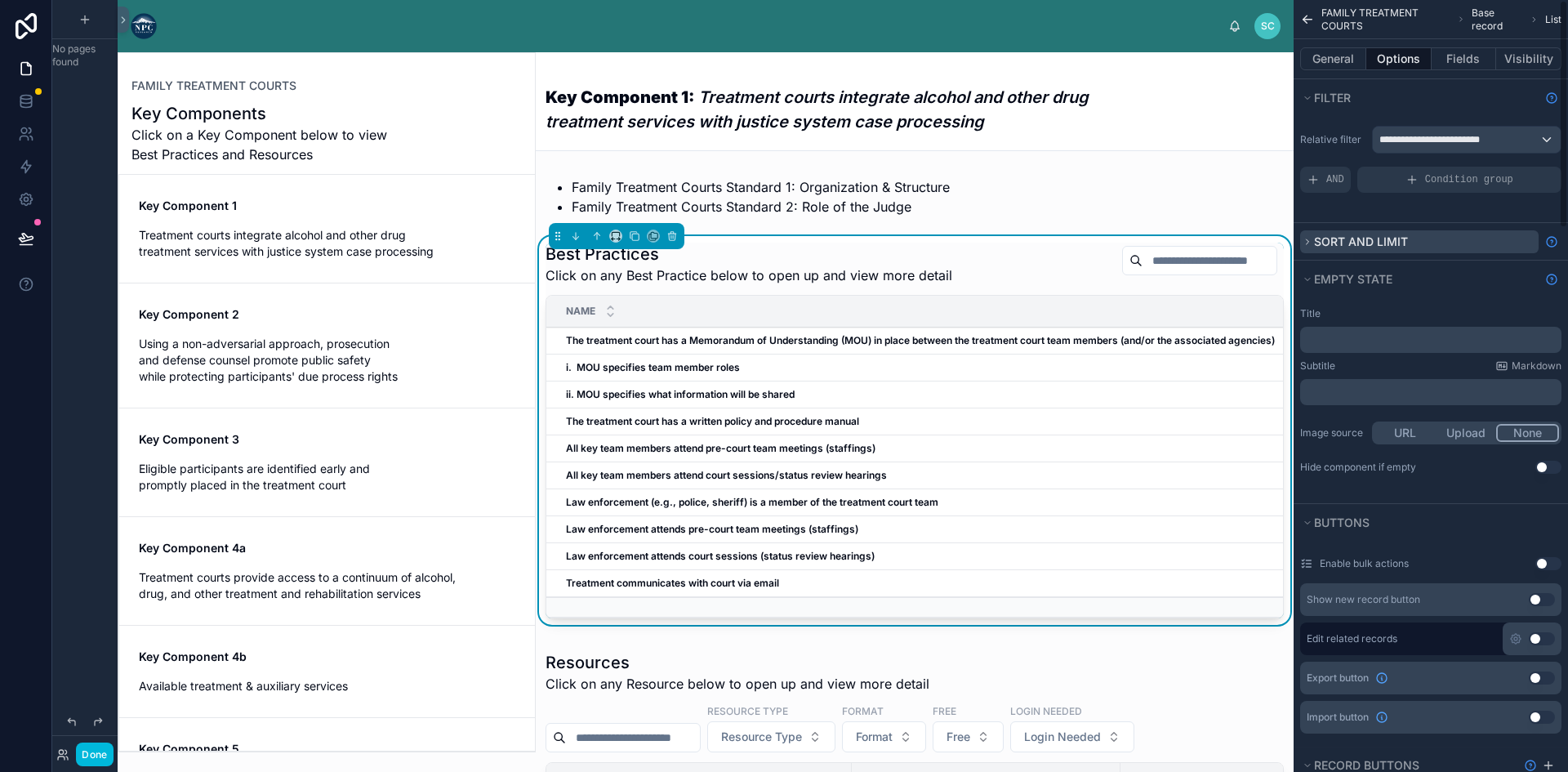
click at [1307, 239] on icon "scrollable content" at bounding box center [1307, 241] width 3 height 4
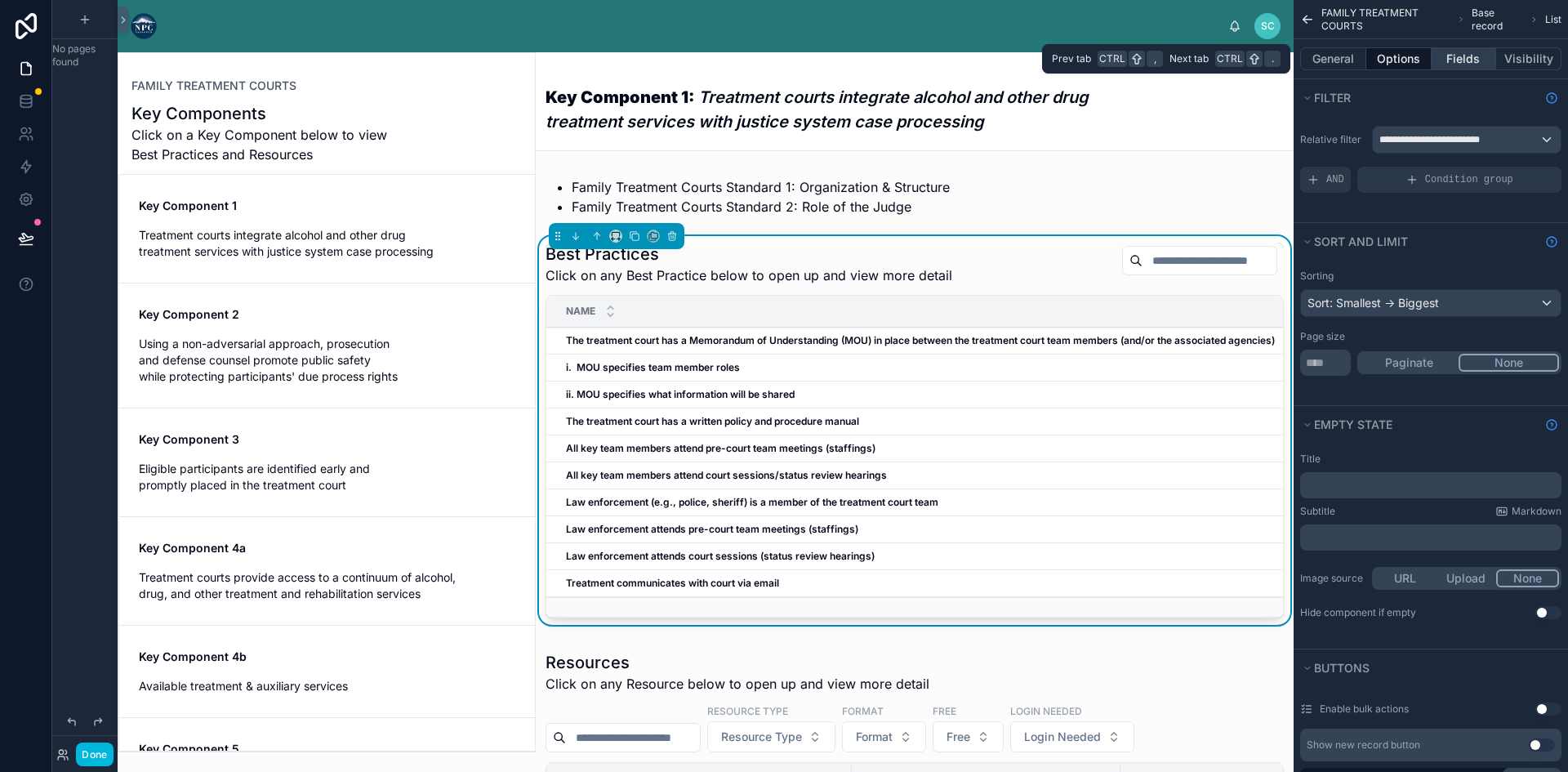
click at [1437, 51] on button "Fields" at bounding box center [1463, 59] width 65 height 23
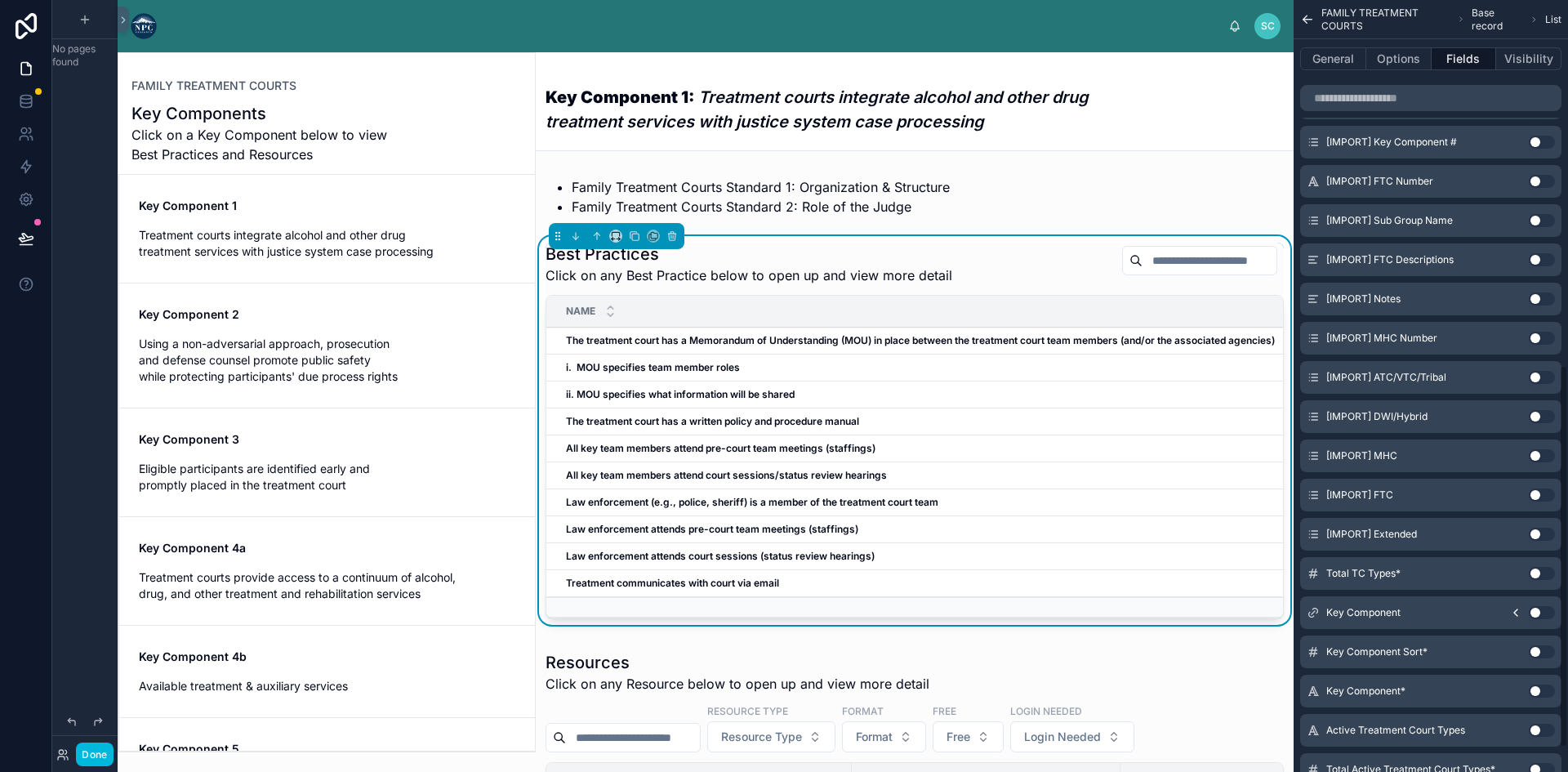
scroll to position [786, 0]
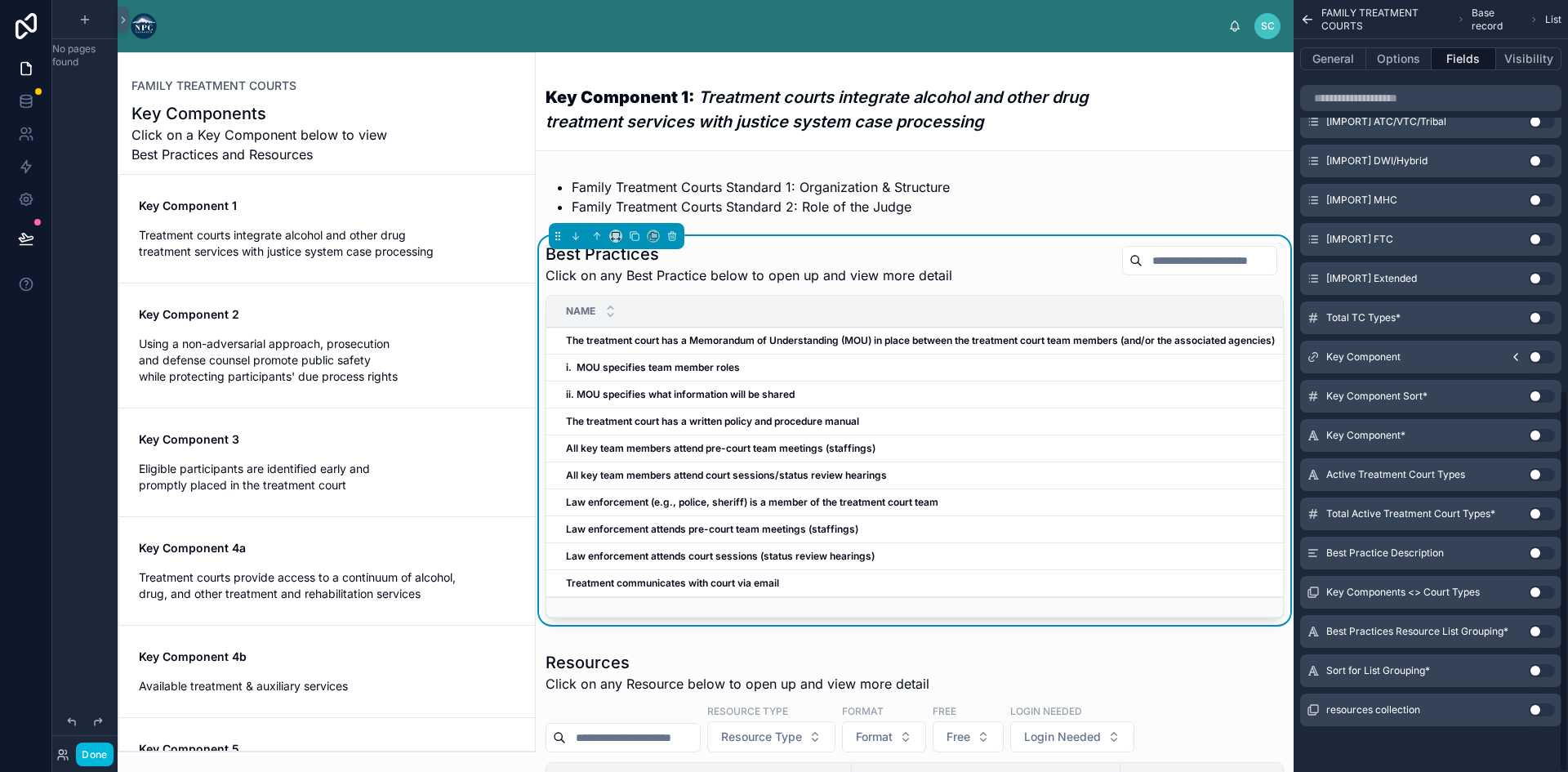
click at [1521, 44] on div "General Options Fields Visibility" at bounding box center [1430, 59] width 274 height 39
click at [1521, 56] on button "Visibility" at bounding box center [1528, 59] width 65 height 23
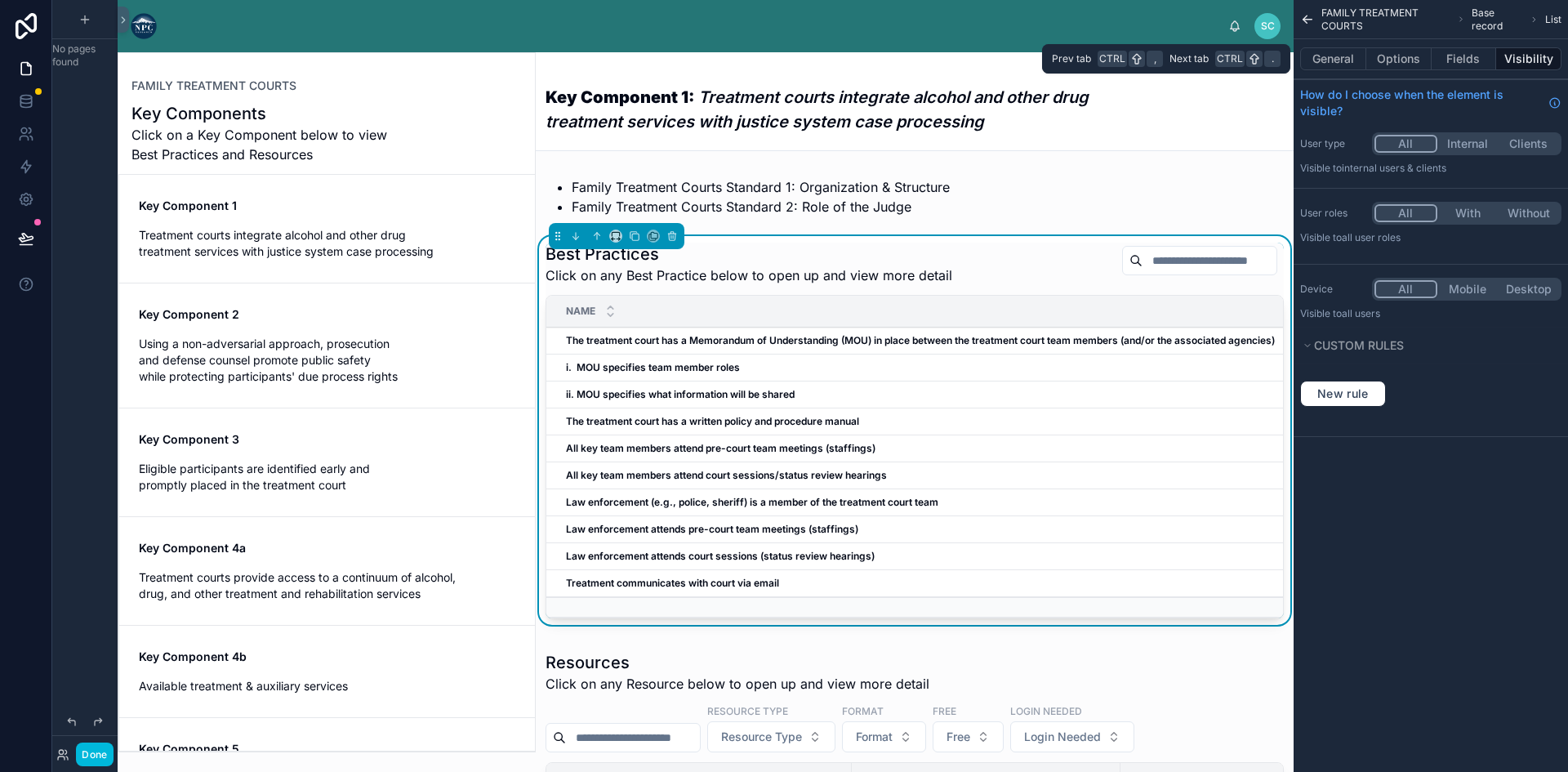
scroll to position [0, 0]
click at [1324, 43] on div "General Options Fields Visibility" at bounding box center [1430, 59] width 274 height 39
click at [1324, 56] on button "General" at bounding box center [1332, 59] width 66 height 23
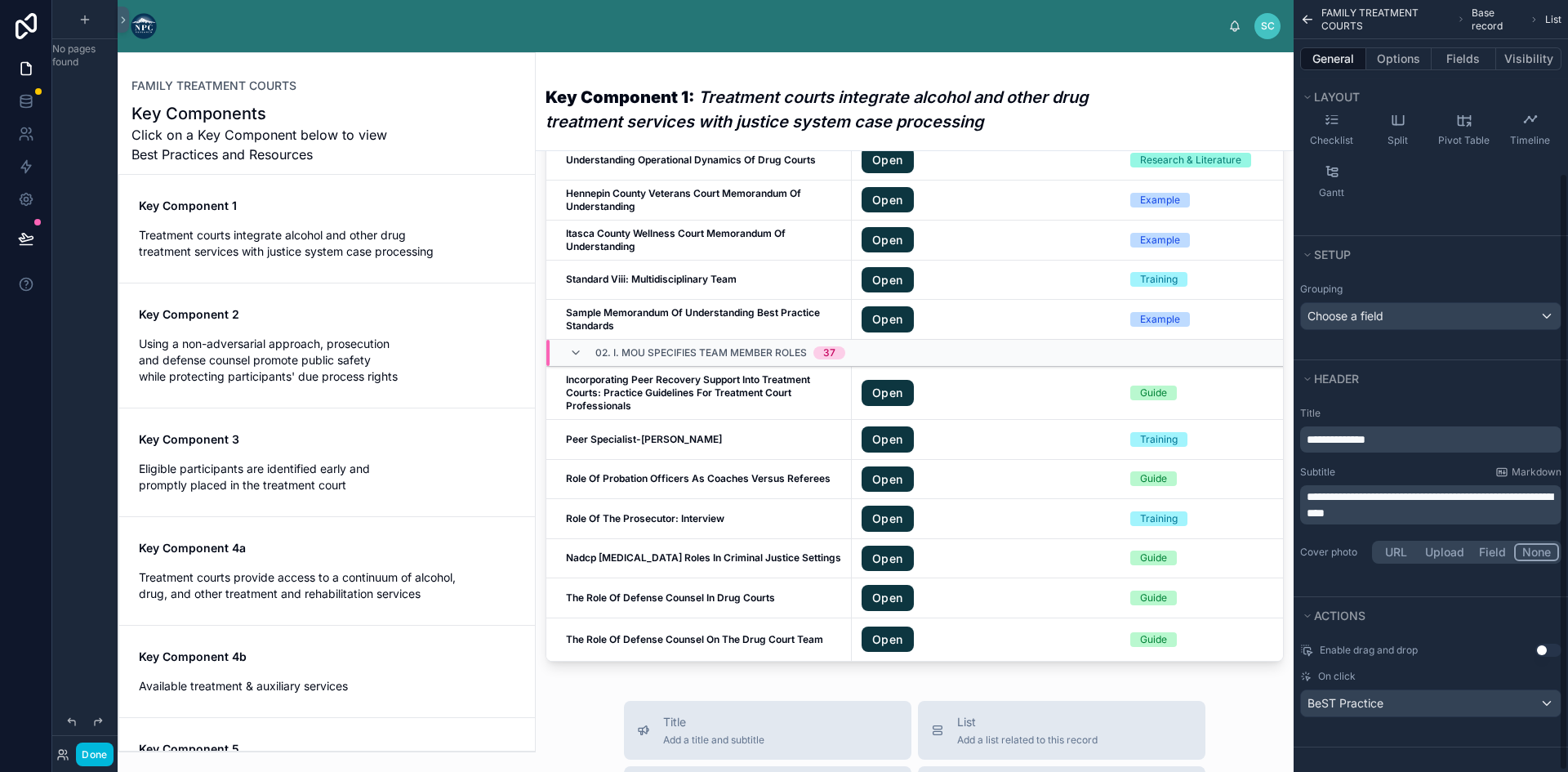
scroll to position [226, 0]
click at [1391, 310] on div "Choose a field" at bounding box center [1430, 313] width 260 height 26
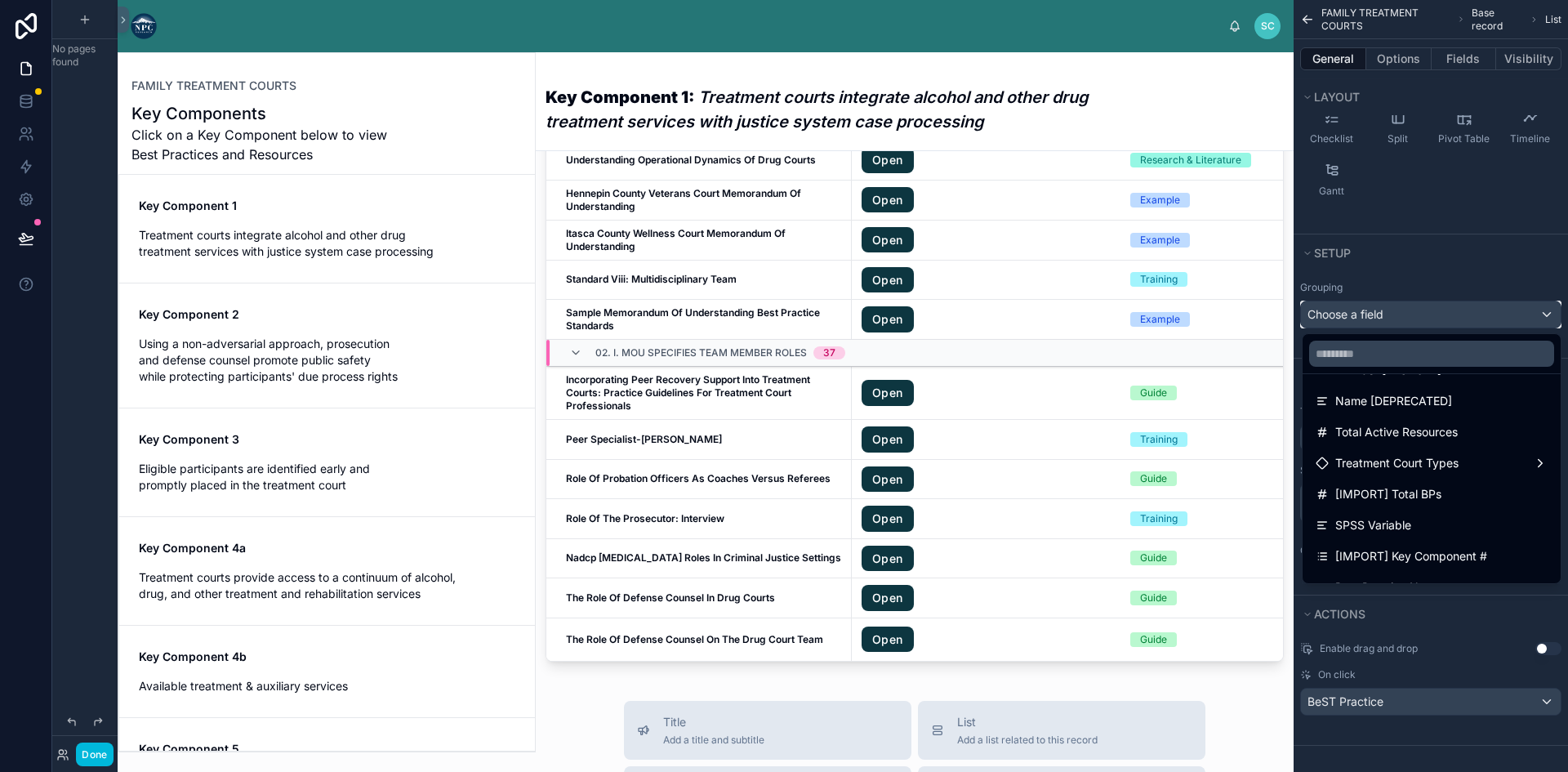
scroll to position [0, 0]
click at [1420, 256] on div "scrollable content" at bounding box center [784, 386] width 1568 height 772
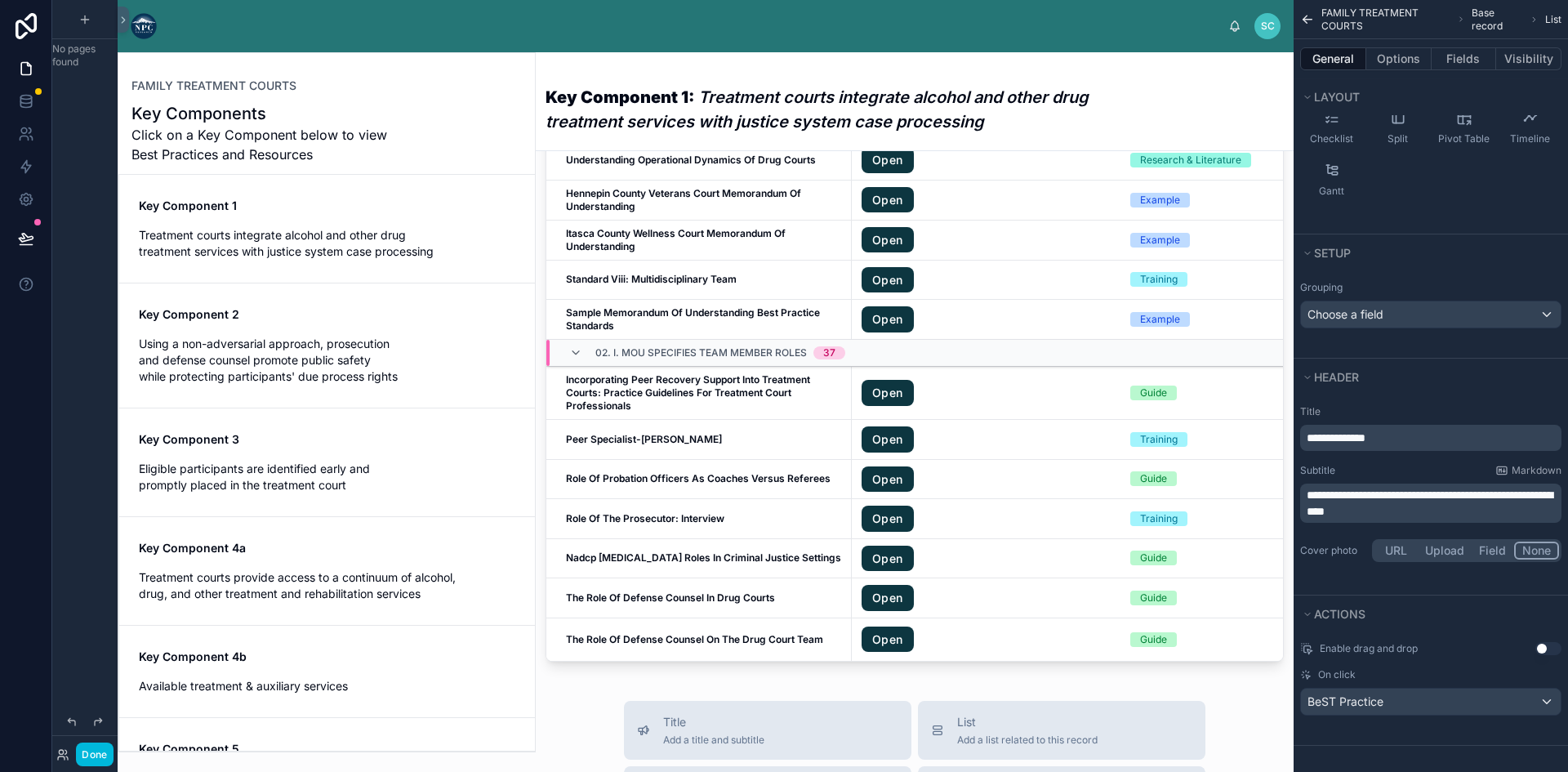
click at [1427, 684] on div "On click BeST Practice" at bounding box center [1430, 691] width 261 height 47
click at [1438, 699] on div "BeST Practice" at bounding box center [1430, 701] width 260 height 26
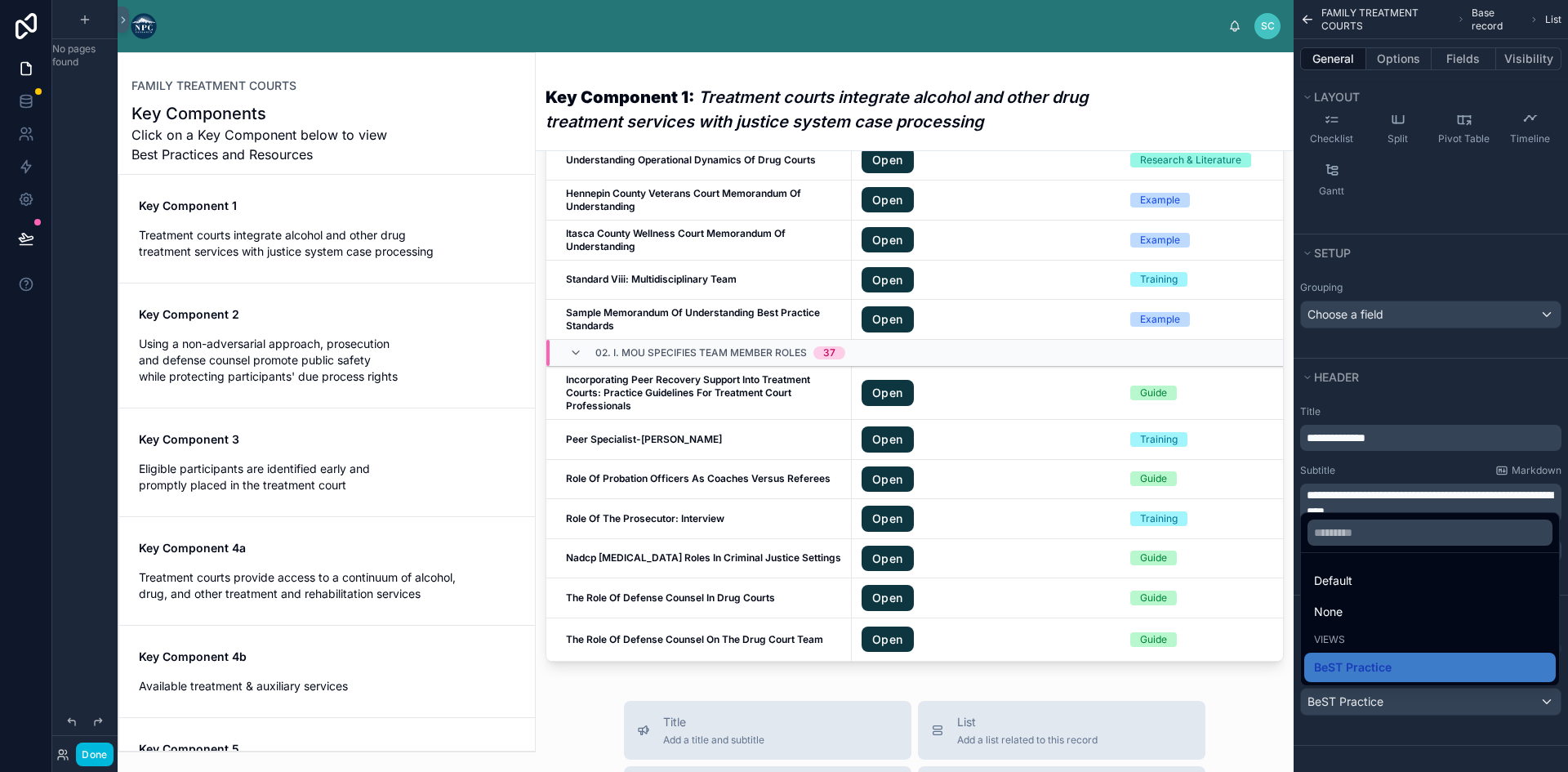
click at [1424, 734] on div "scrollable content" at bounding box center [784, 386] width 1568 height 772
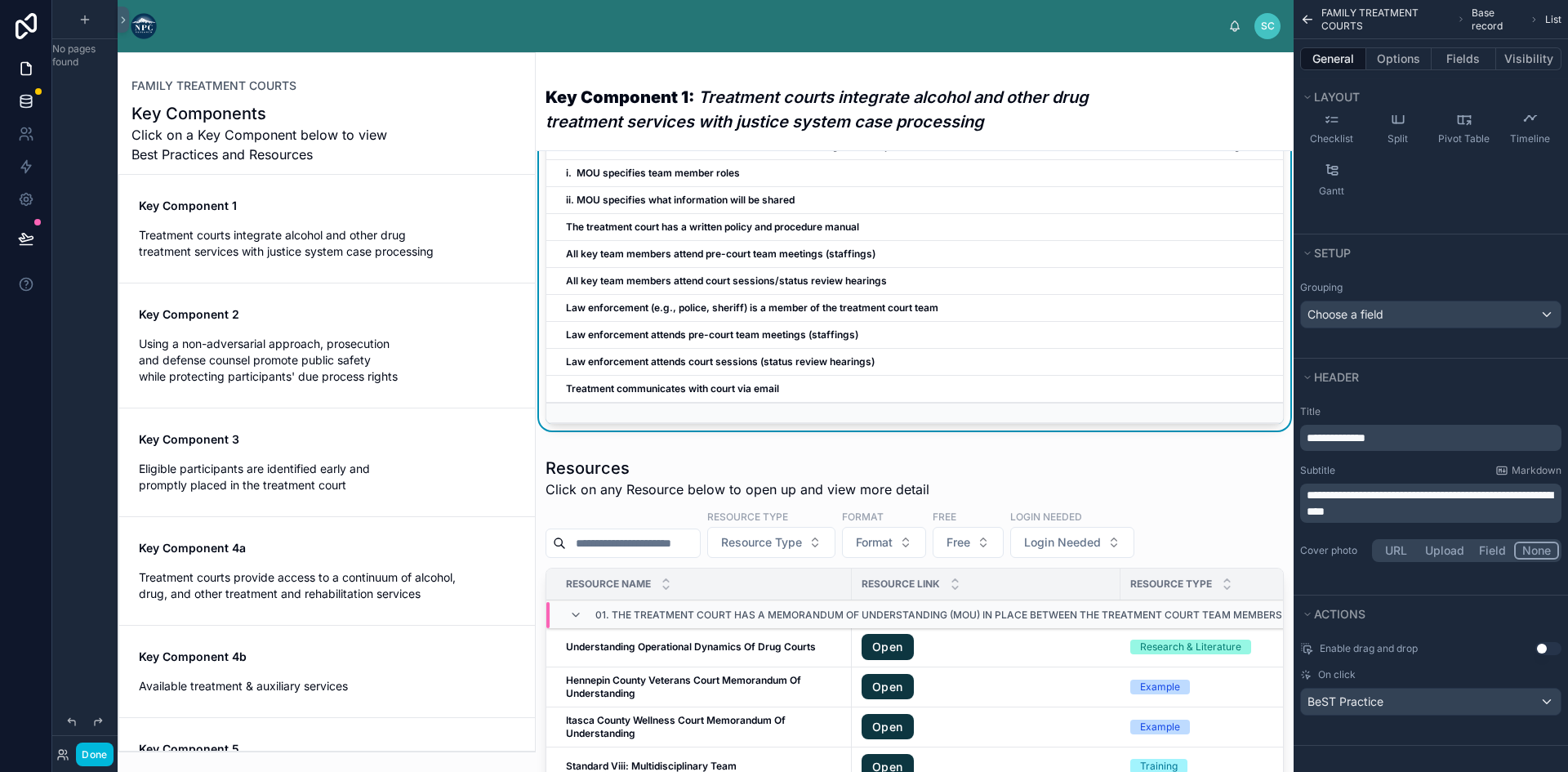
scroll to position [191, 0]
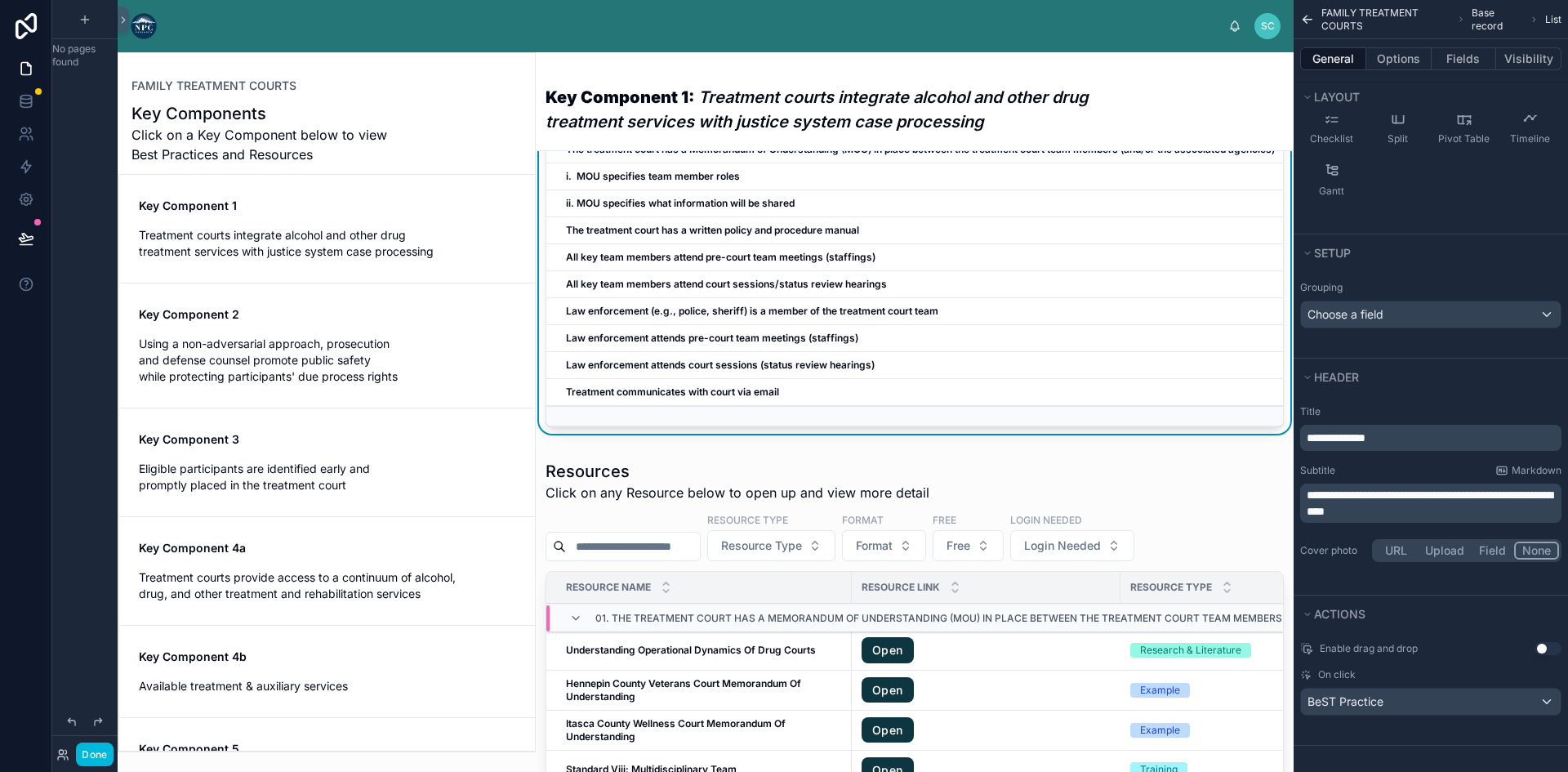
click at [192, 27] on div "scrollable content" at bounding box center [699, 26] width 1058 height 6
click at [118, 23] on icon at bounding box center [123, 20] width 12 height 13
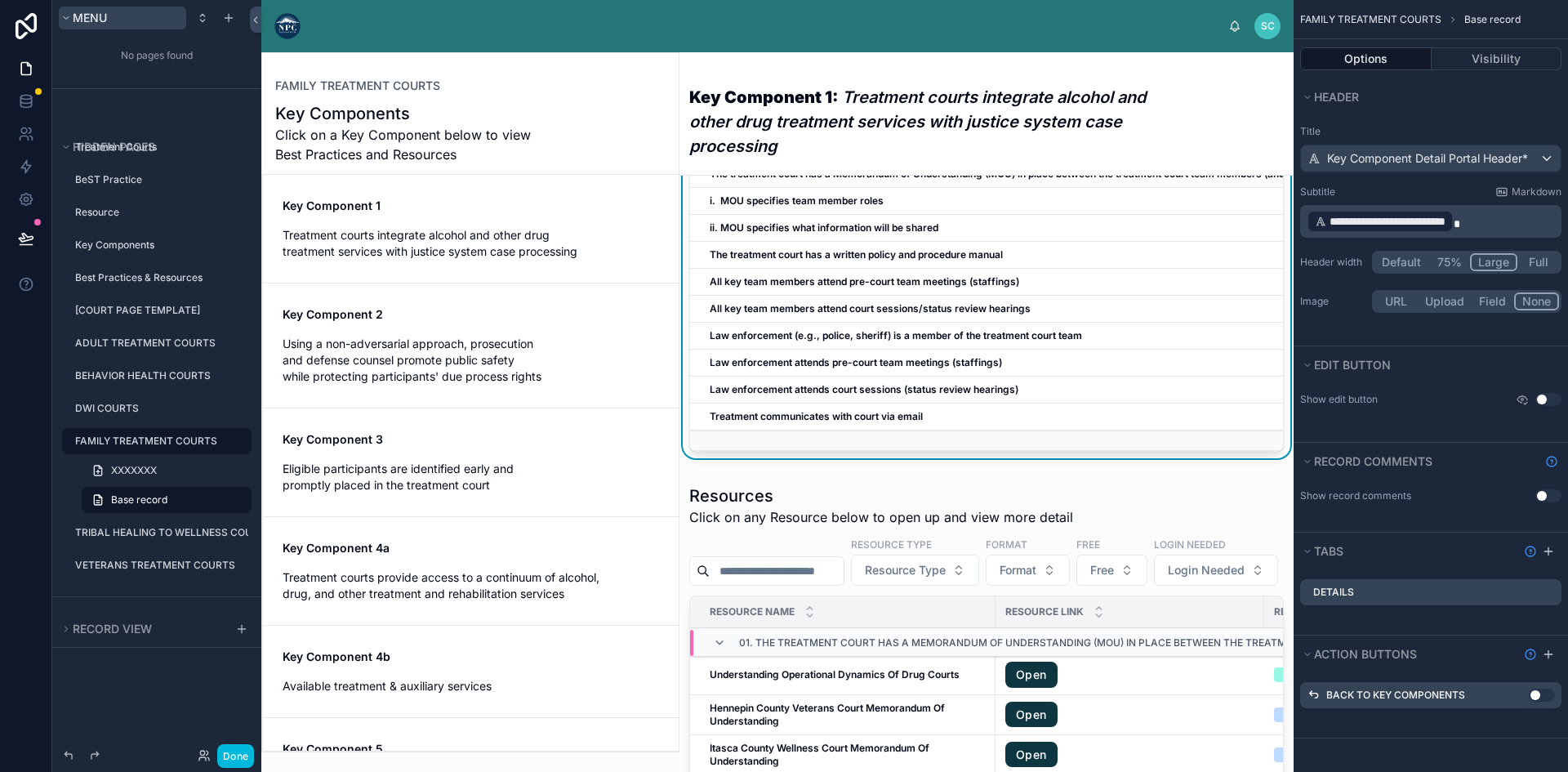
scroll to position [0, 0]
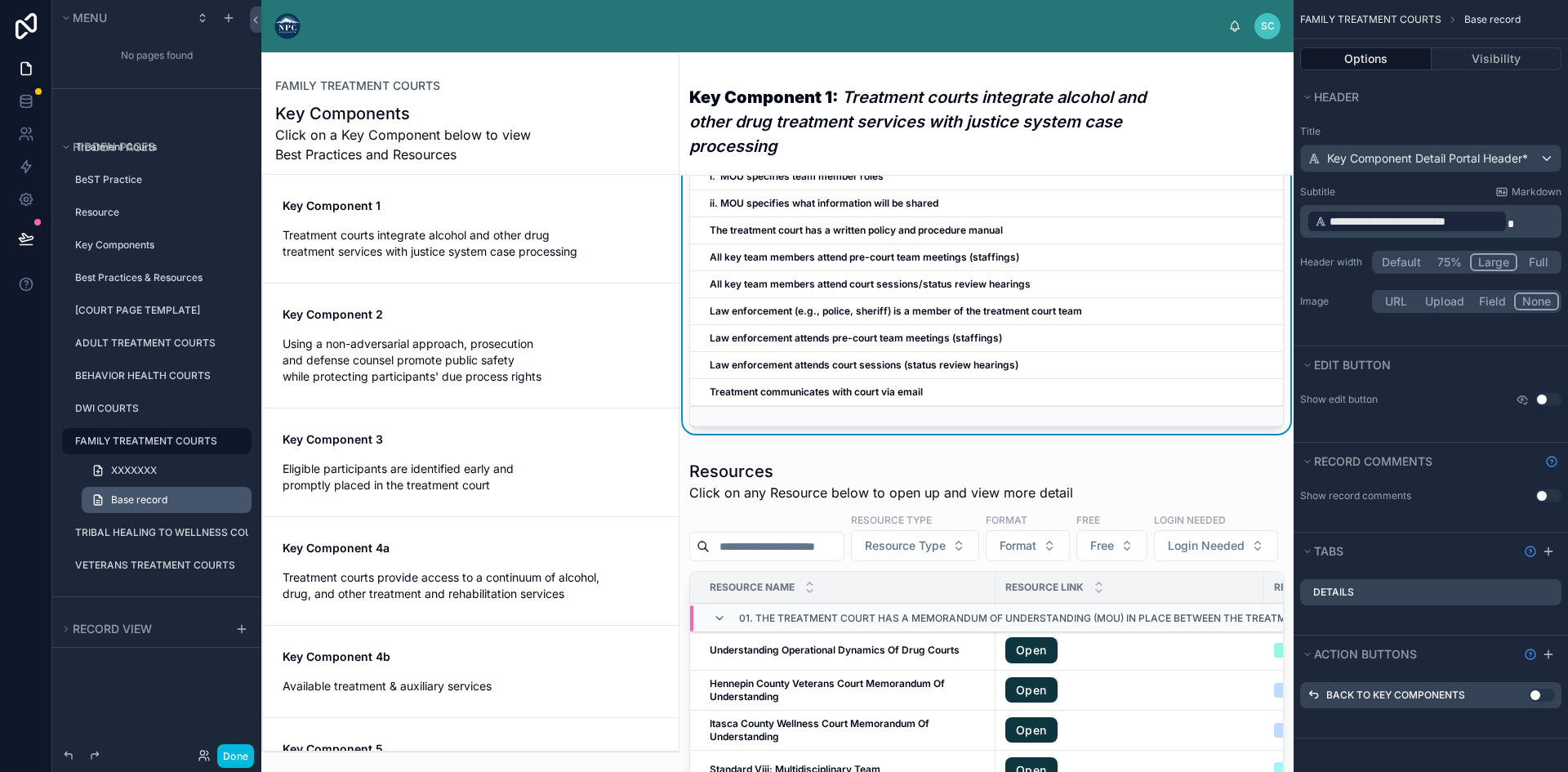
click at [206, 500] on link "Base record" at bounding box center [167, 499] width 170 height 26
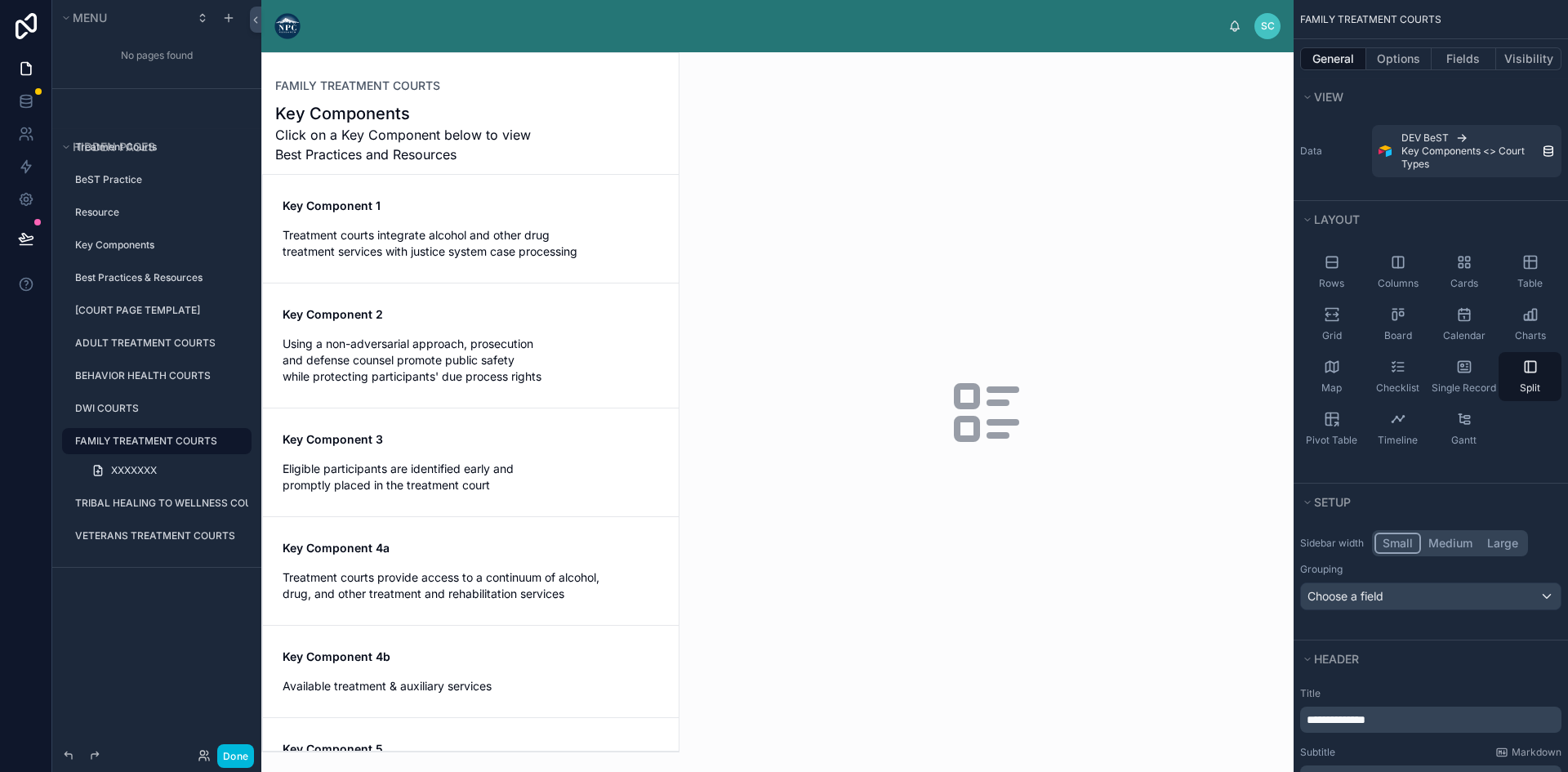
click at [0, 0] on icon "scrollable content" at bounding box center [0, 0] width 0 height 0
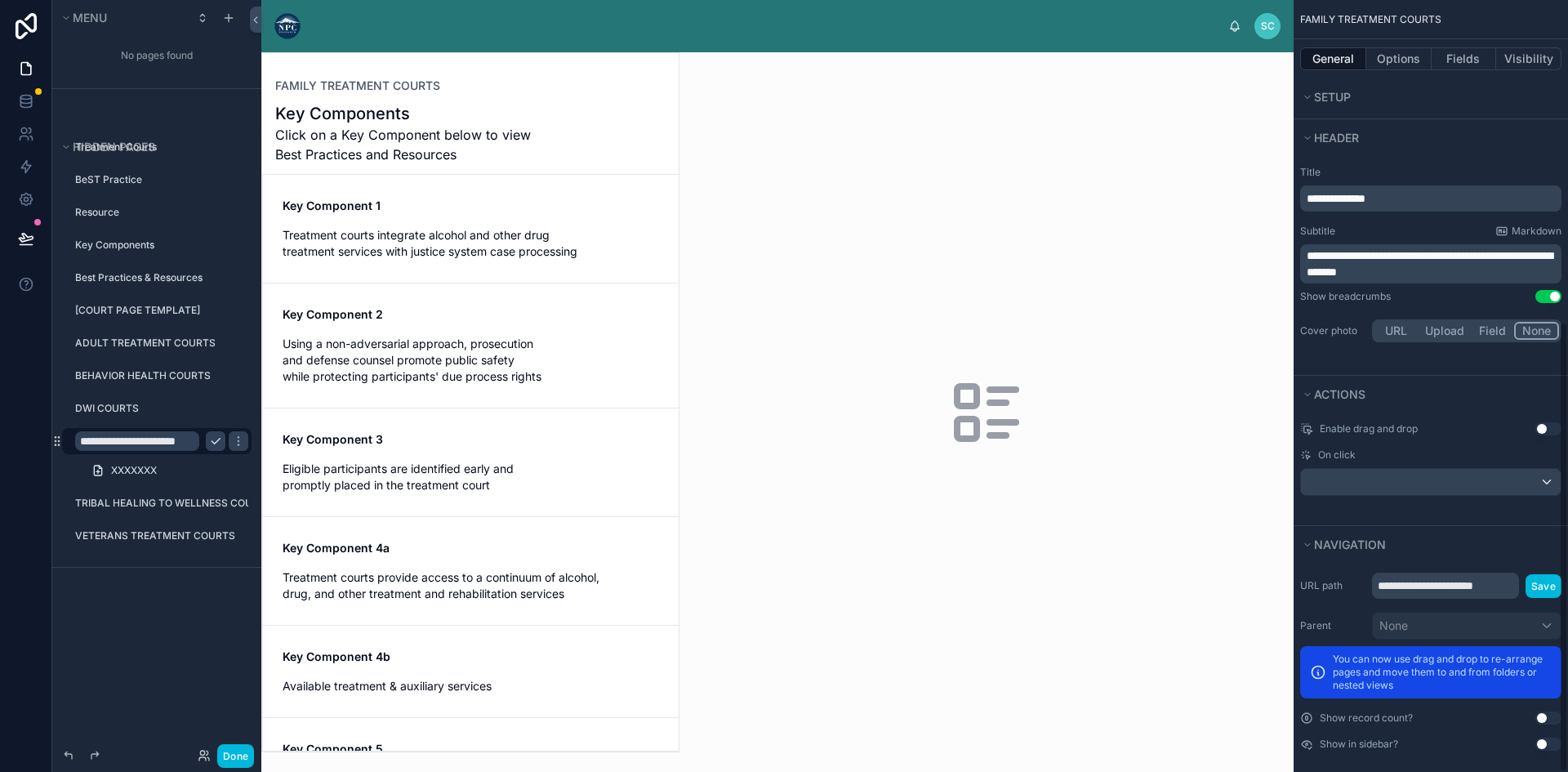
scroll to position [550, 0]
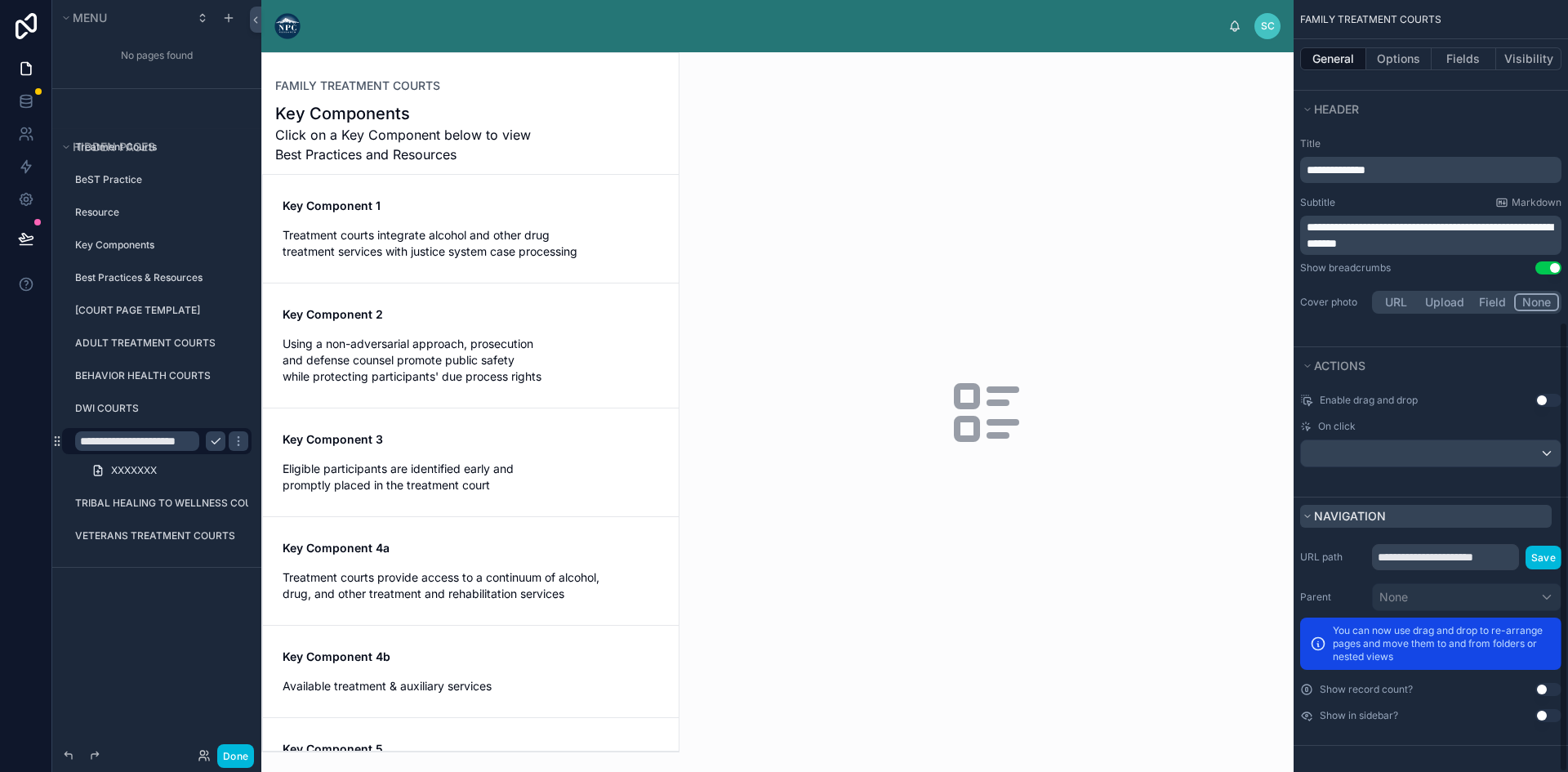
click at [1309, 519] on icon "scrollable content" at bounding box center [1307, 516] width 10 height 10
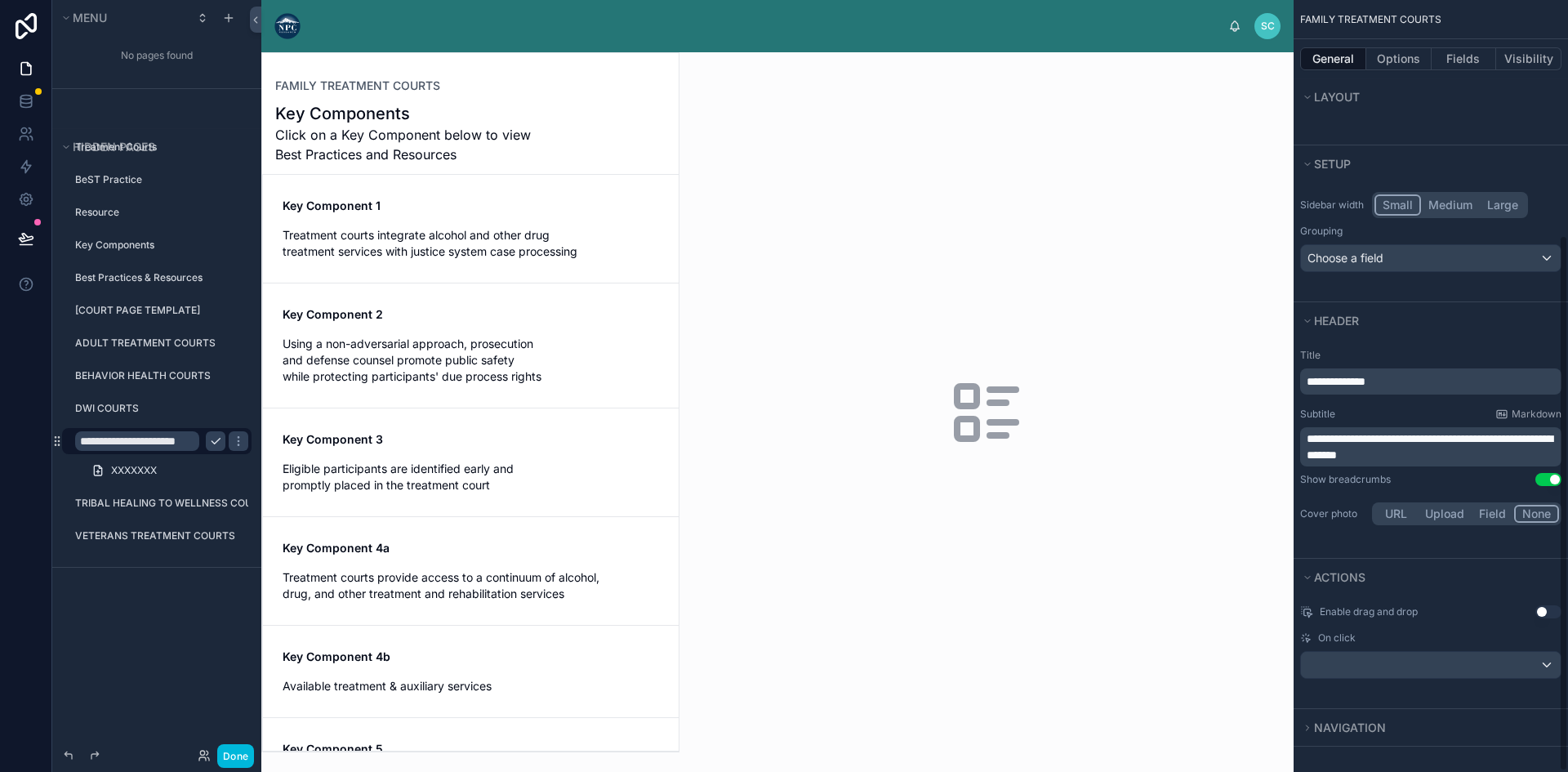
scroll to position [339, 0]
click at [1310, 725] on icon "scrollable content" at bounding box center [1307, 726] width 10 height 10
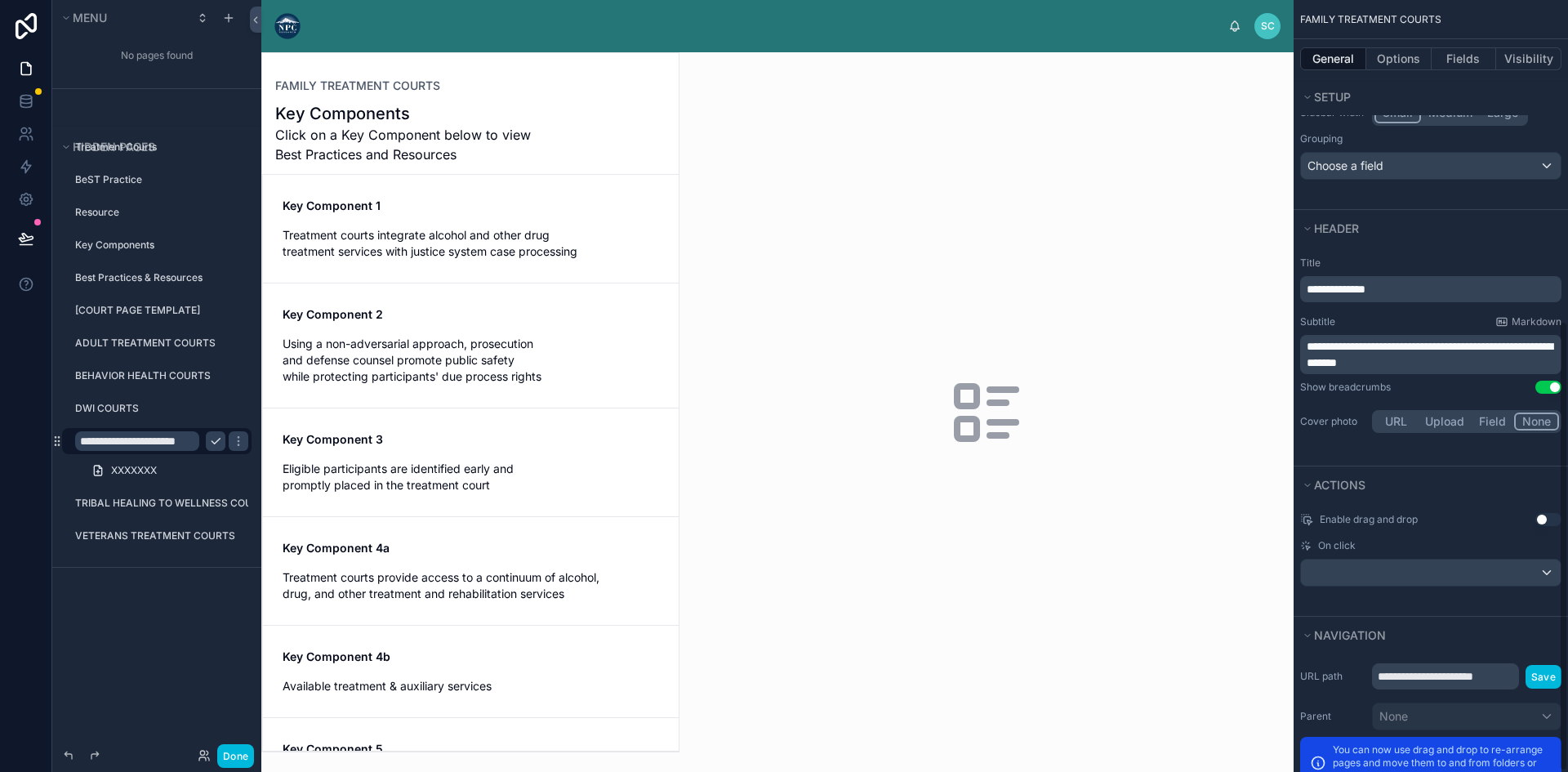
scroll to position [550, 0]
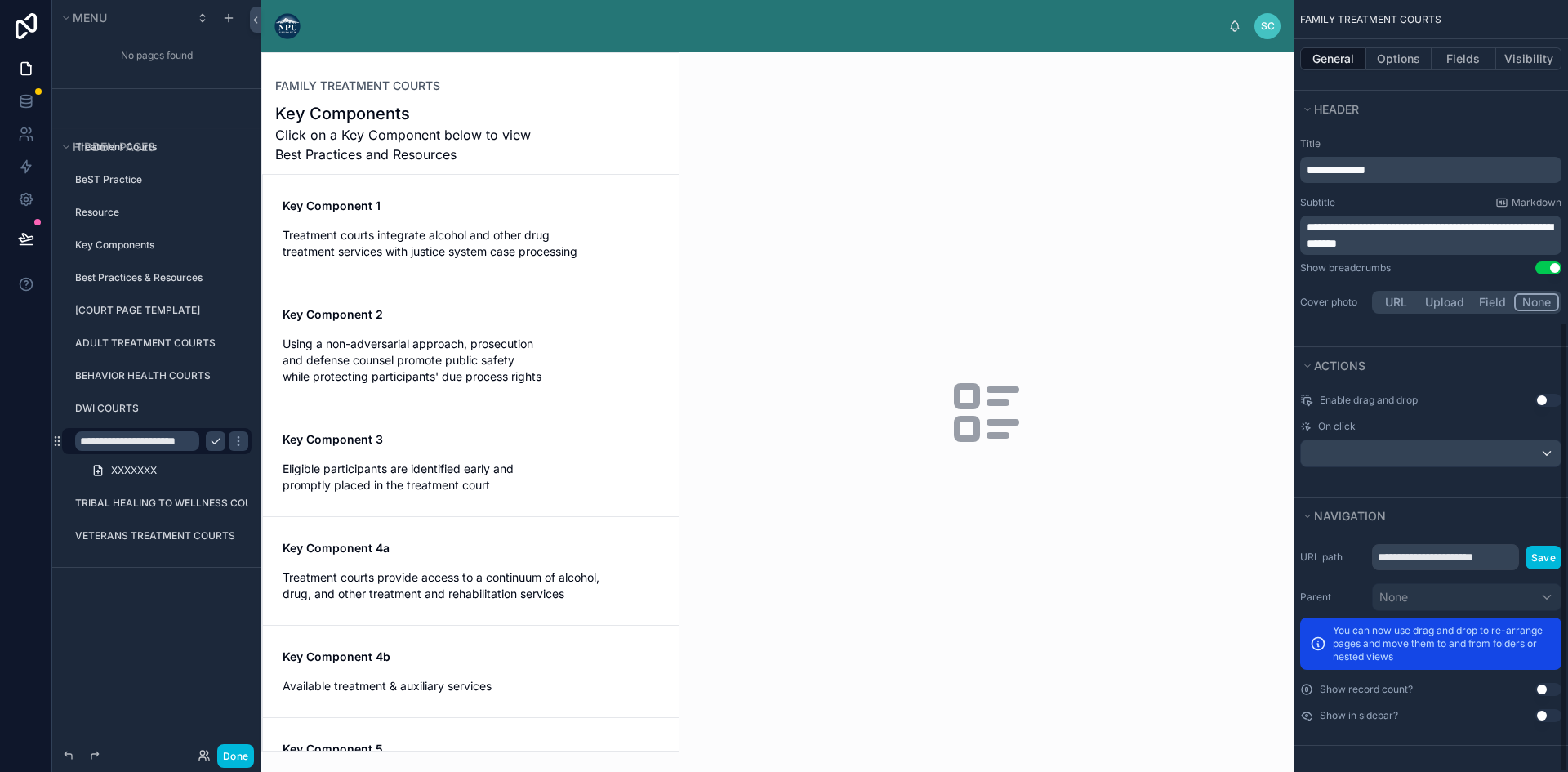
click at [1319, 644] on icon "scrollable content" at bounding box center [1317, 643] width 16 height 16
click at [1337, 639] on p "You can now use drag and drop to re-arrange pages and move them to and from fol…" at bounding box center [1442, 644] width 218 height 39
drag, startPoint x: 1429, startPoint y: 649, endPoint x: 1336, endPoint y: 622, distance: 96.8
click at [1336, 622] on div "You can now use drag and drop to re-arrange pages and move them to and from fol…" at bounding box center [1430, 643] width 261 height 52
click at [1490, 554] on input "**********" at bounding box center [1445, 556] width 147 height 26
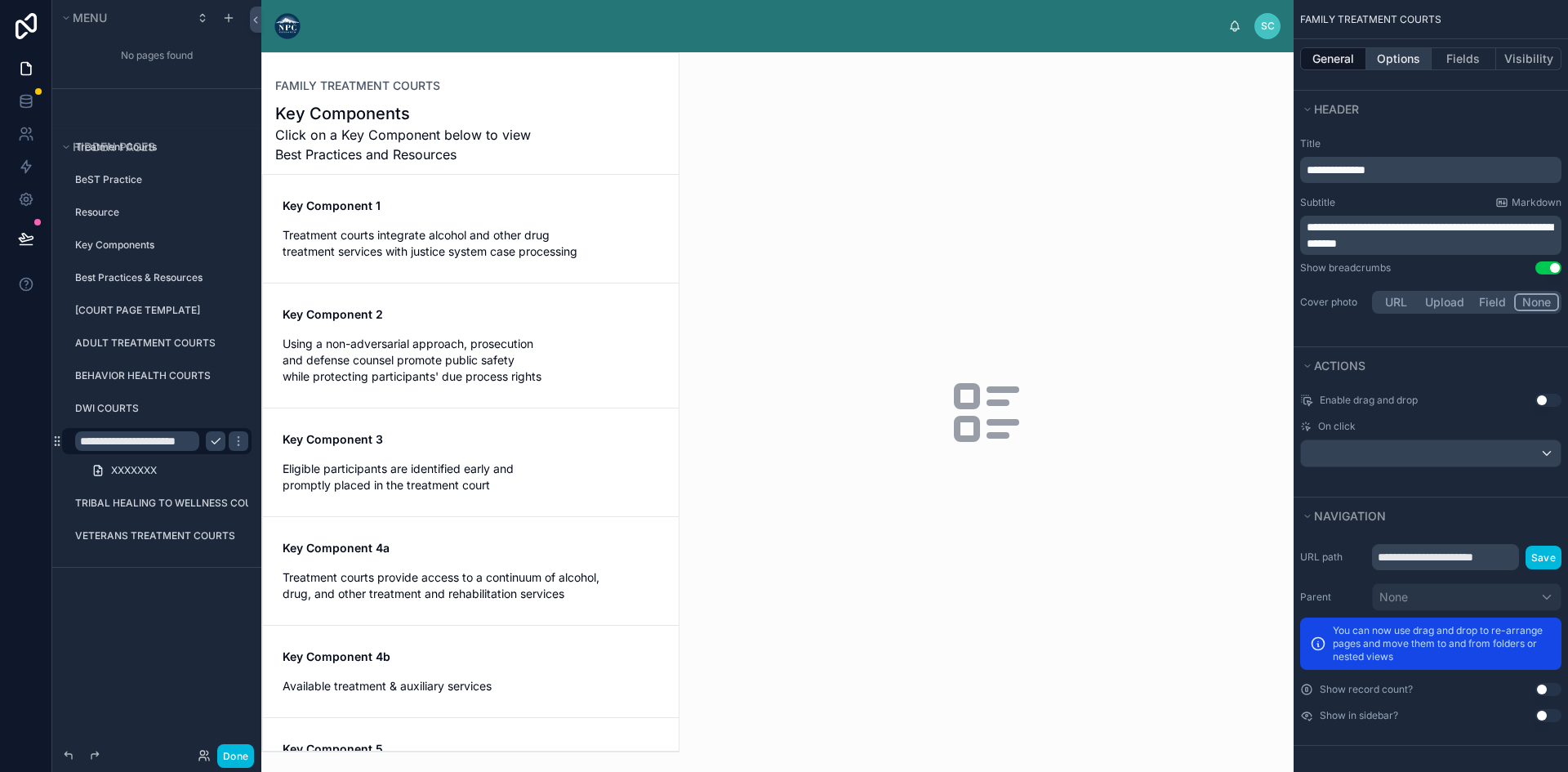
click at [1385, 54] on button "Options" at bounding box center [1398, 59] width 65 height 23
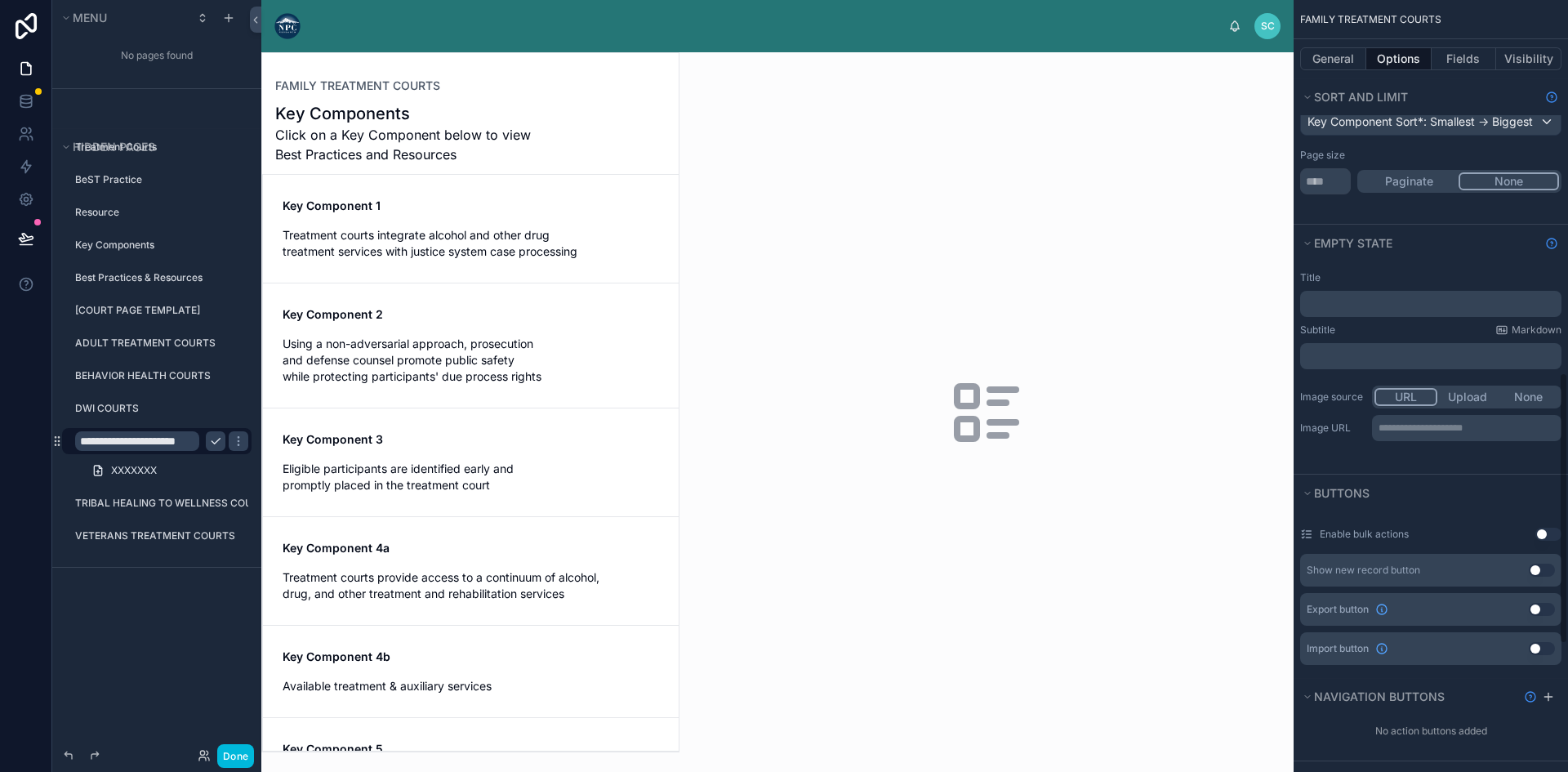
scroll to position [0, 0]
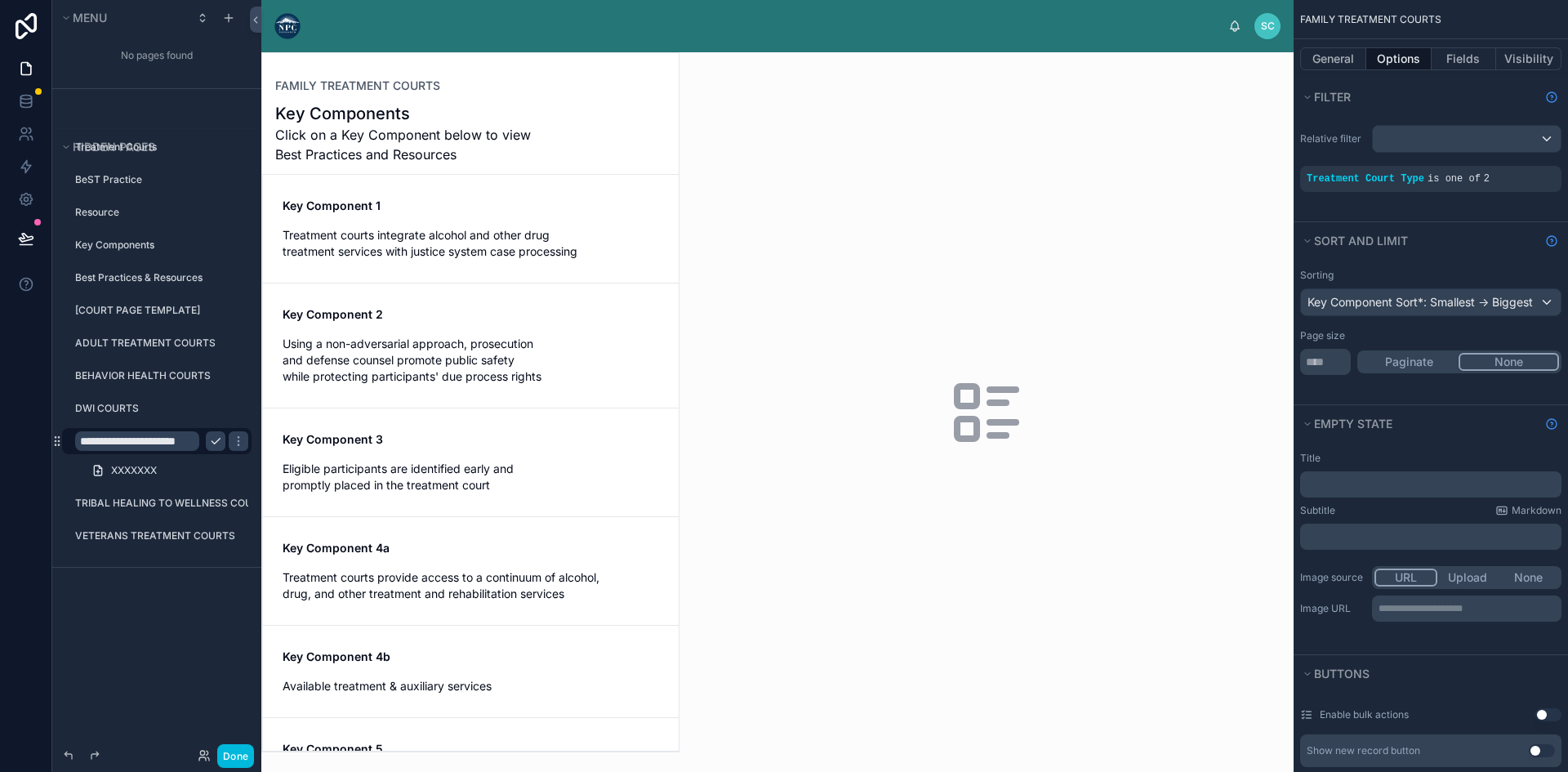
click at [377, 250] on span "Treatment courts integrate alcohol and other drug treatment services with justi…" at bounding box center [470, 243] width 376 height 32
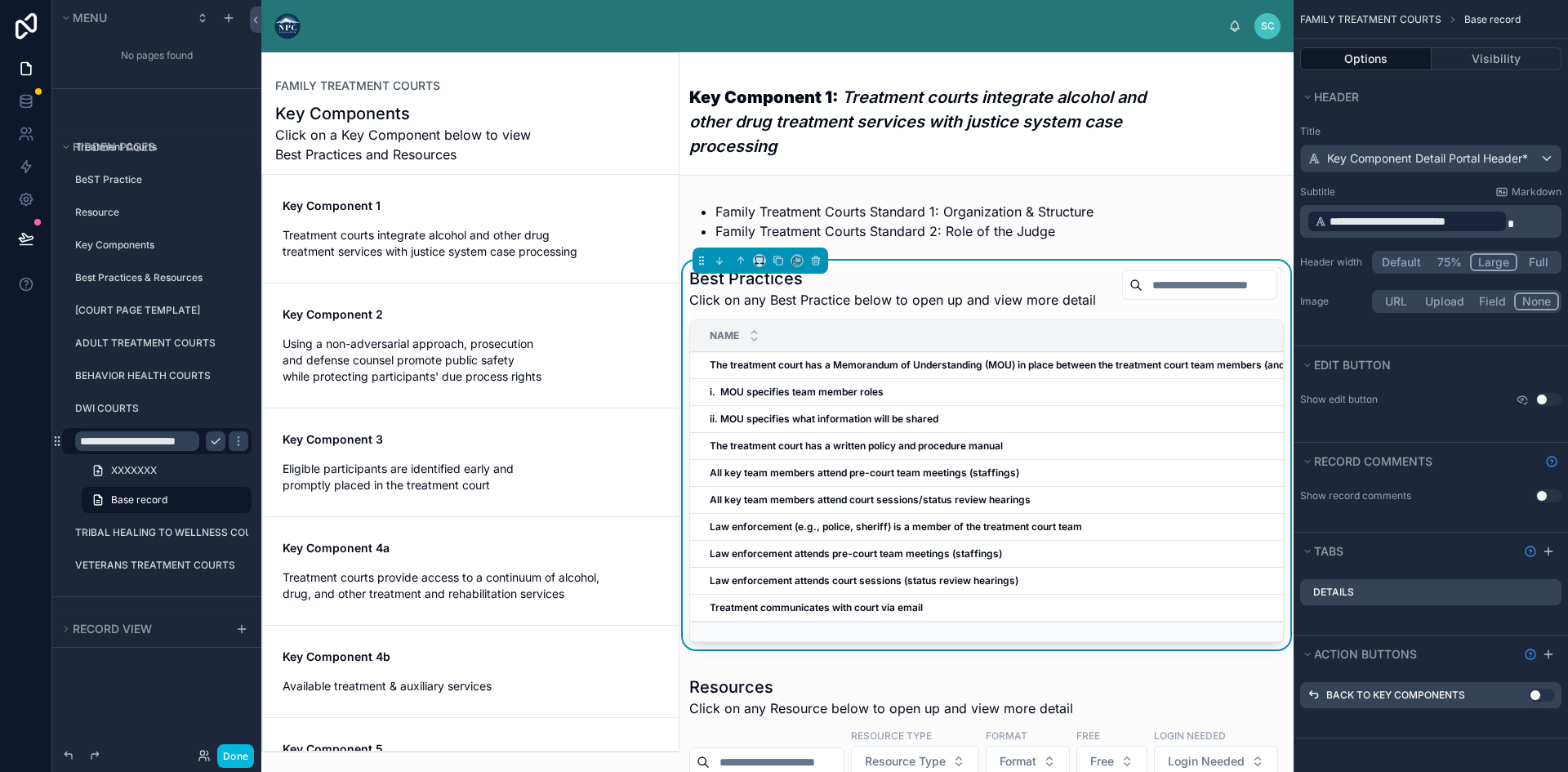
click at [784, 291] on span "Click on any Best Practice below to open up and view more detail" at bounding box center [893, 300] width 407 height 20
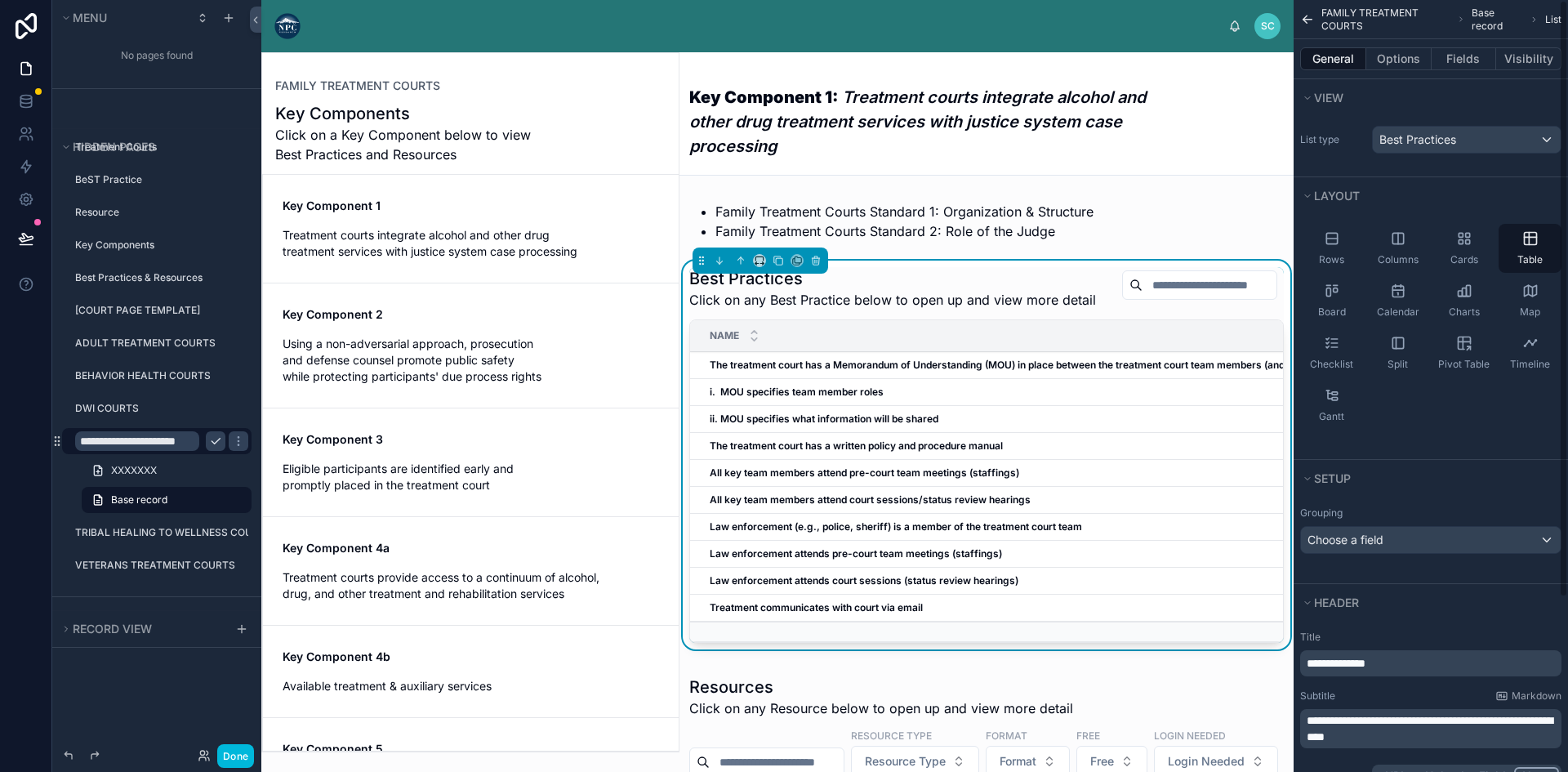
scroll to position [226, 0]
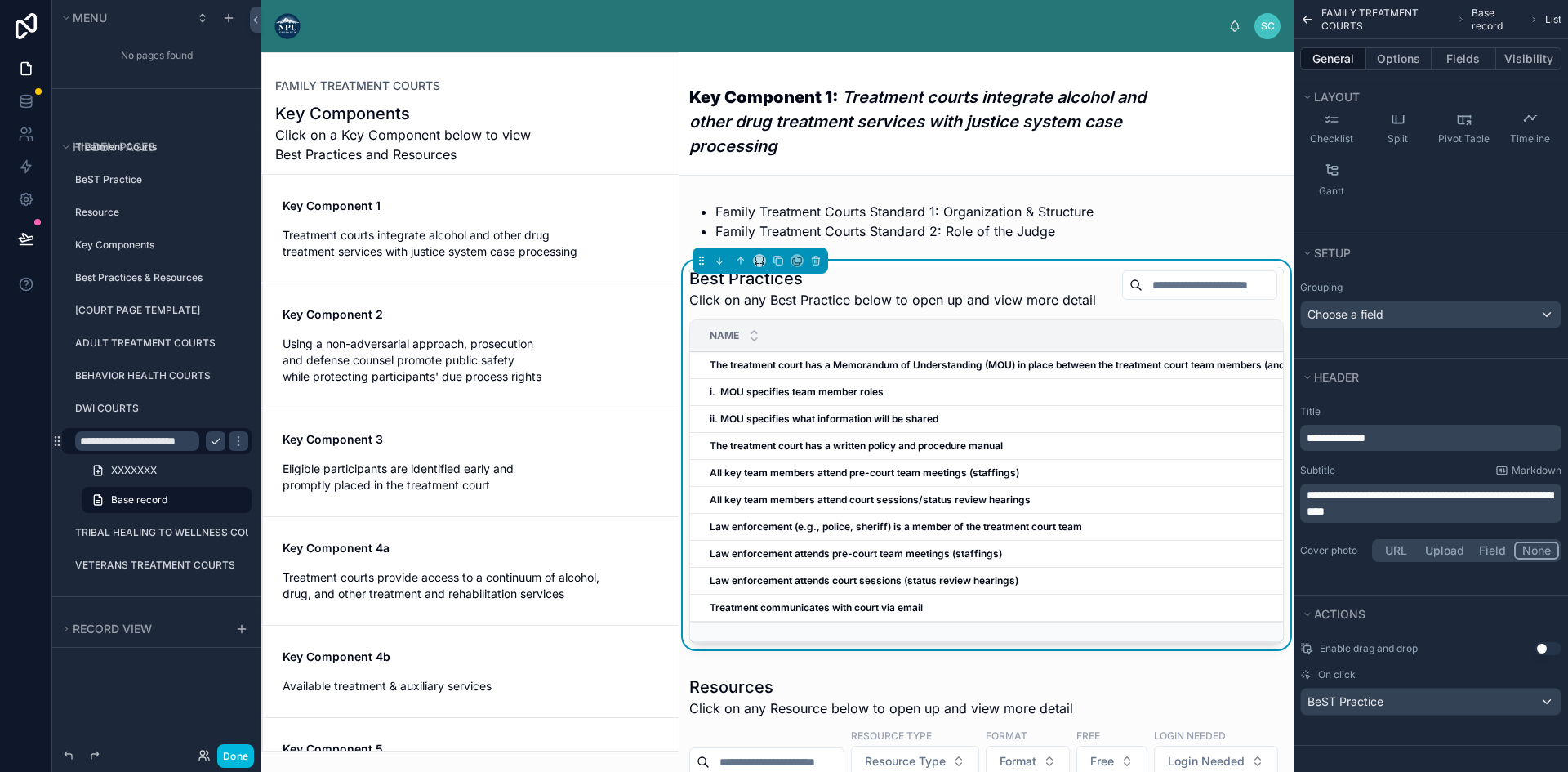
click at [865, 398] on strong "i. MOU specifies team member roles" at bounding box center [796, 391] width 174 height 13
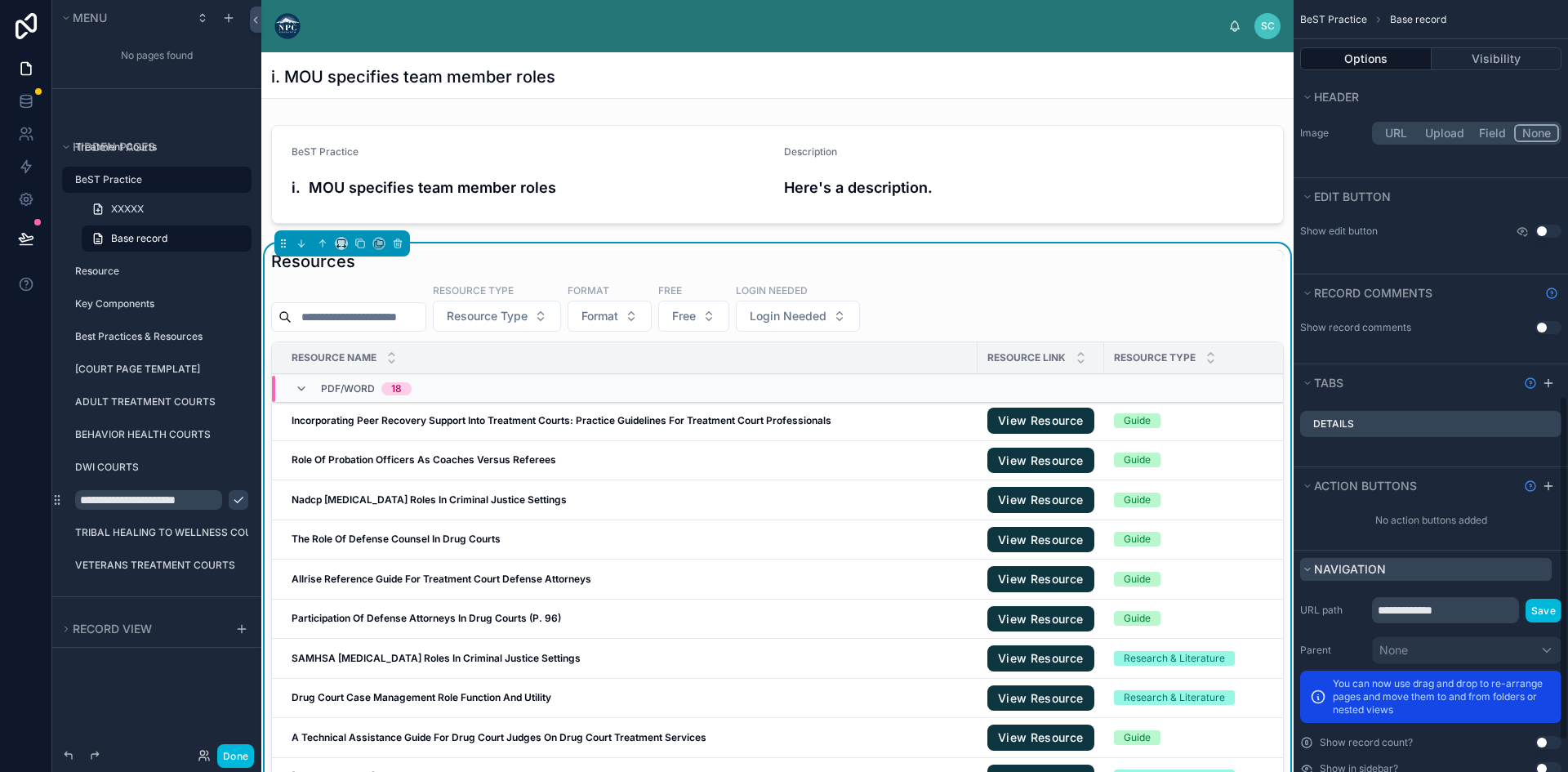
scroll to position [959, 0]
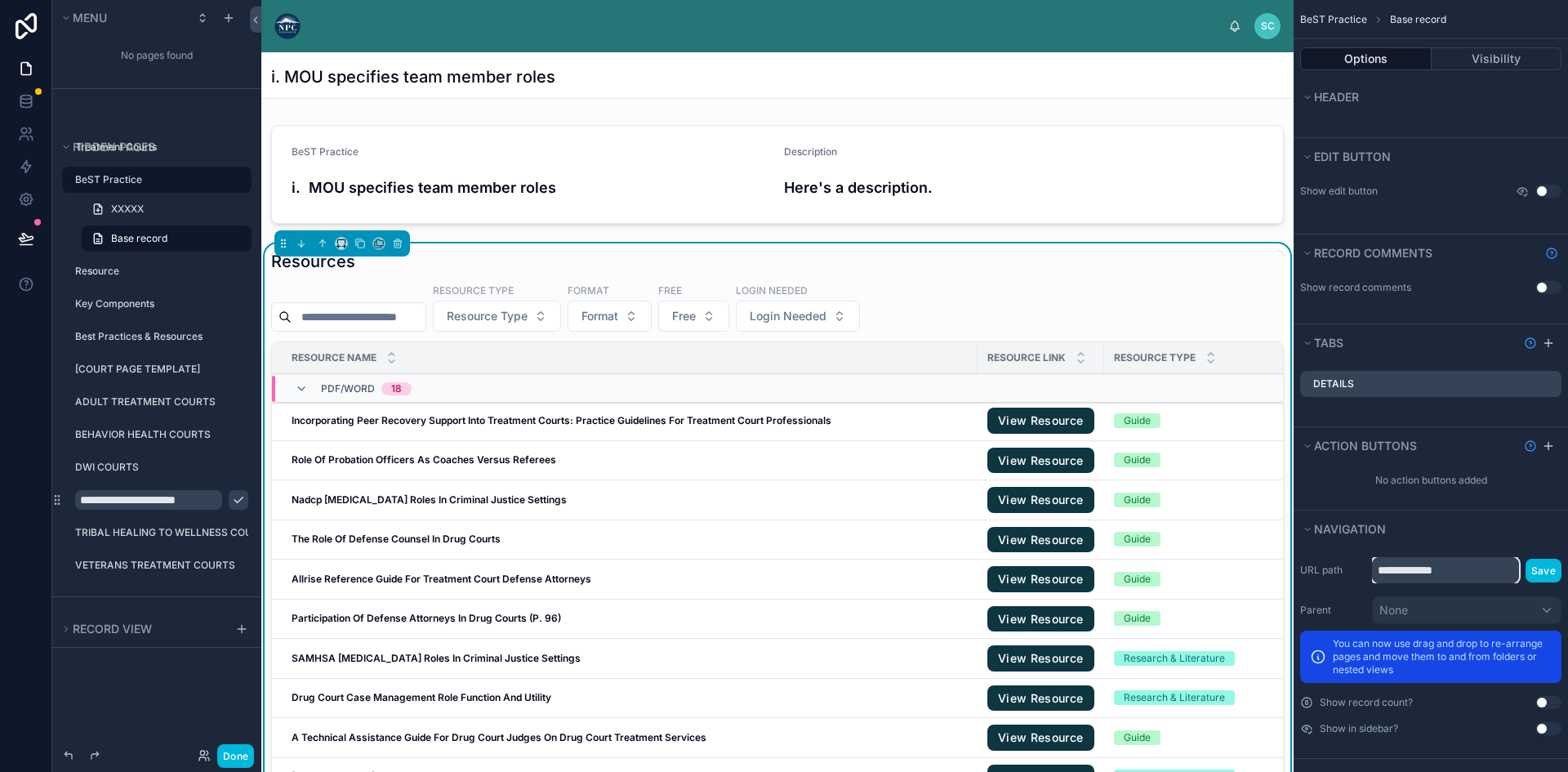
click at [1478, 558] on input "**********" at bounding box center [1445, 570] width 147 height 26
type input "**********"
click at [1373, 371] on div "Details" at bounding box center [1430, 383] width 261 height 26
click at [1315, 336] on span "Tabs" at bounding box center [1328, 342] width 30 height 13
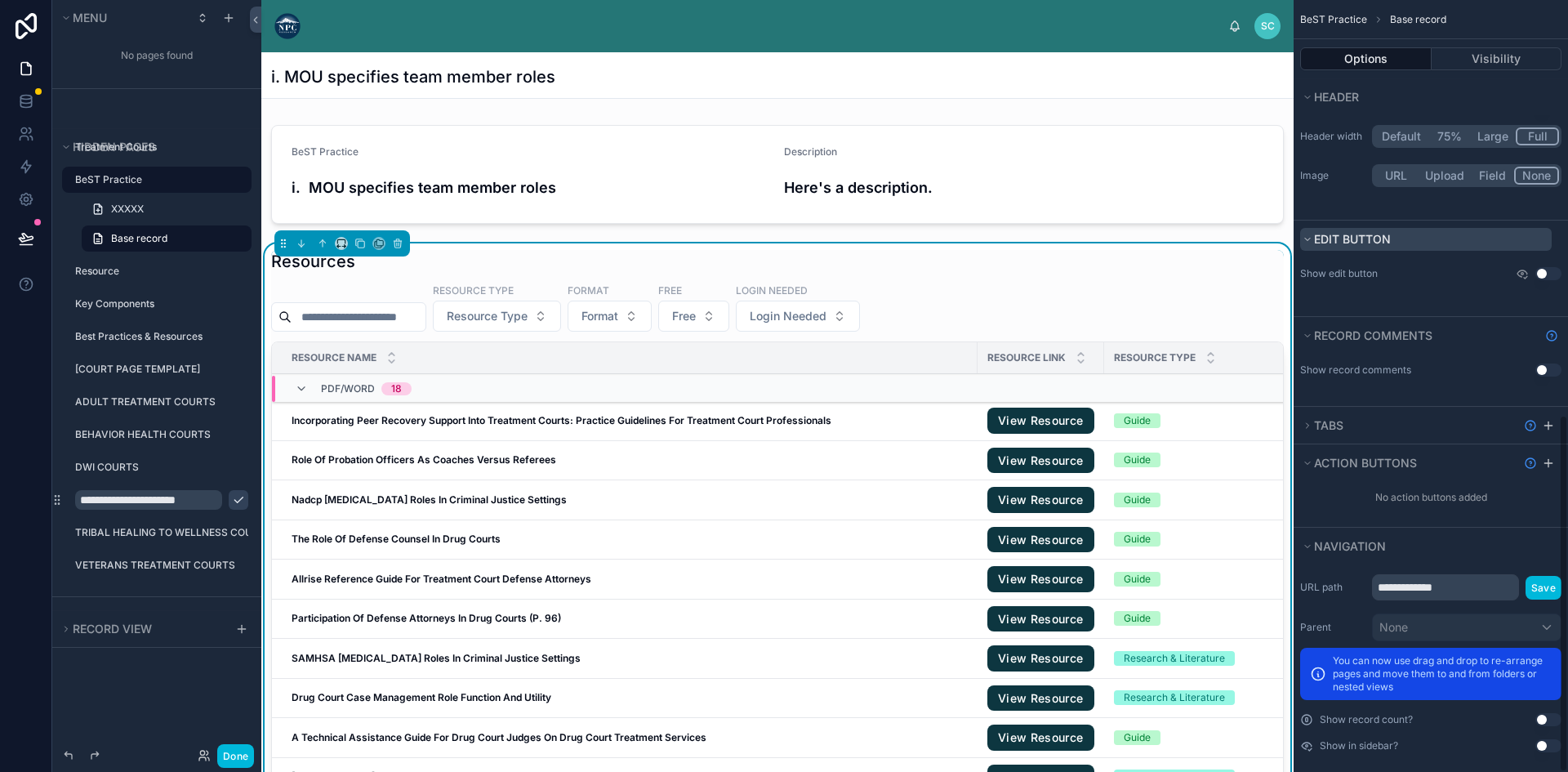
scroll to position [894, 0]
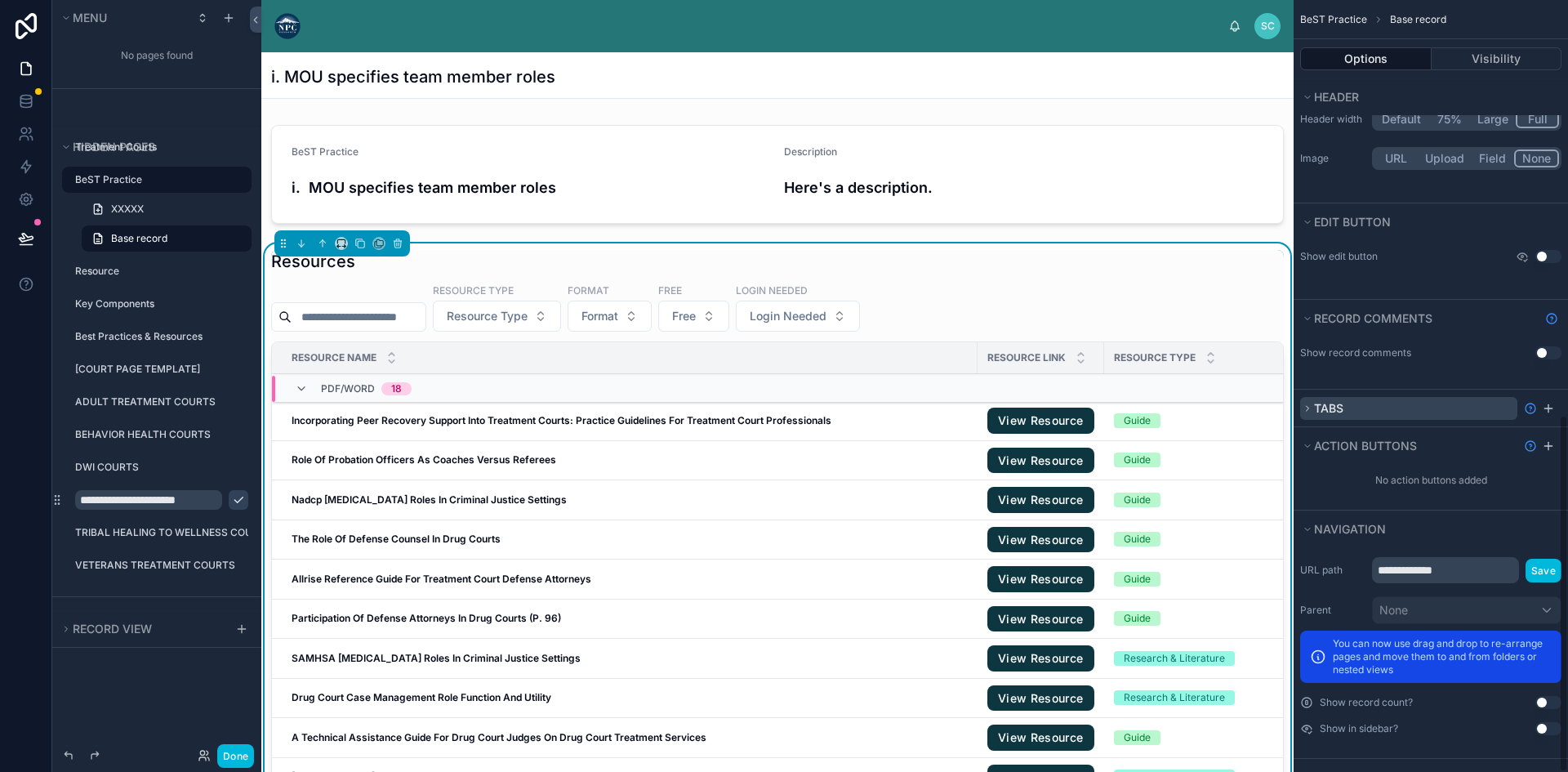
click at [1309, 403] on icon "scrollable content" at bounding box center [1307, 407] width 10 height 10
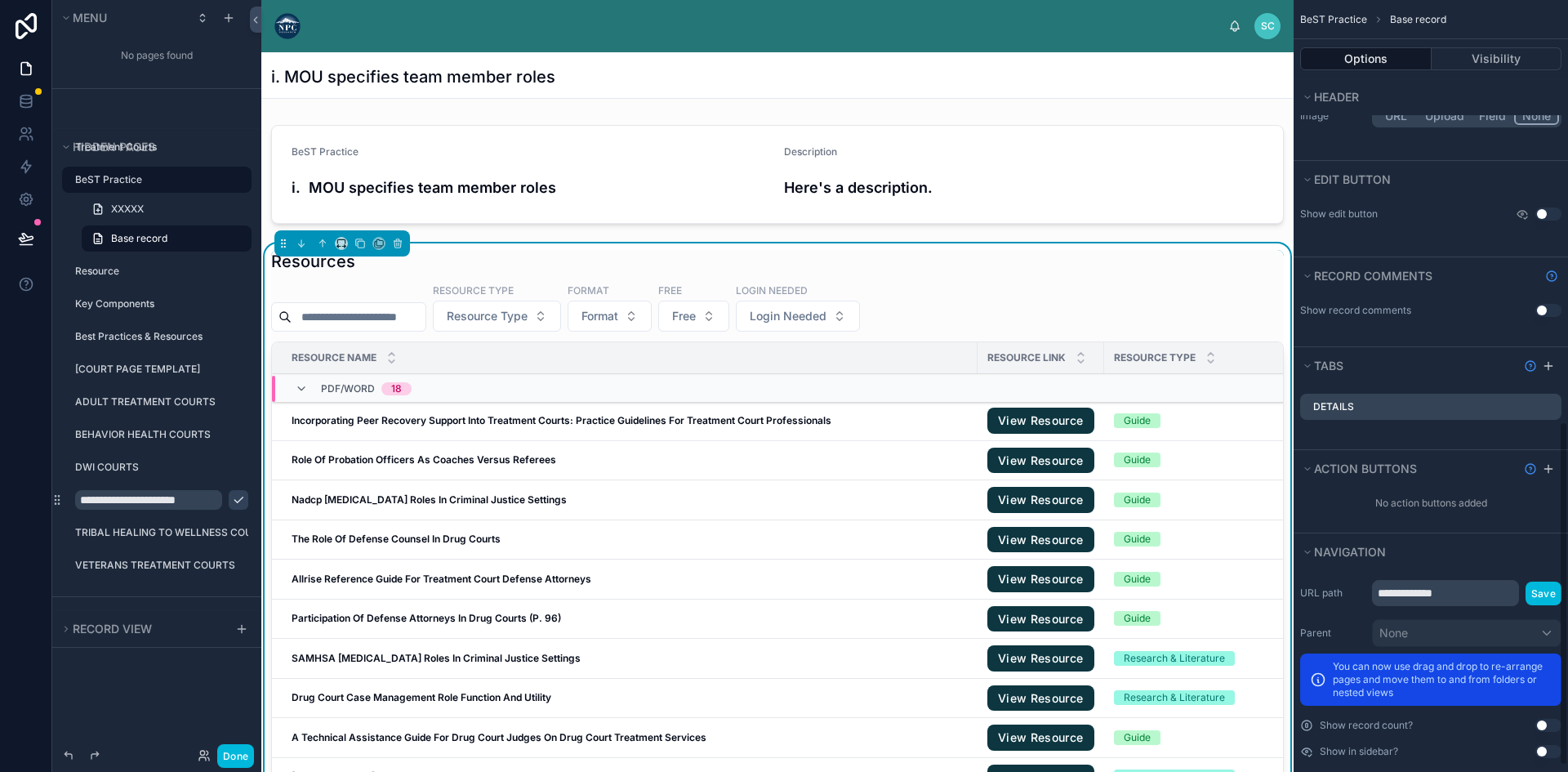
scroll to position [959, 0]
